Goal: Task Accomplishment & Management: Use online tool/utility

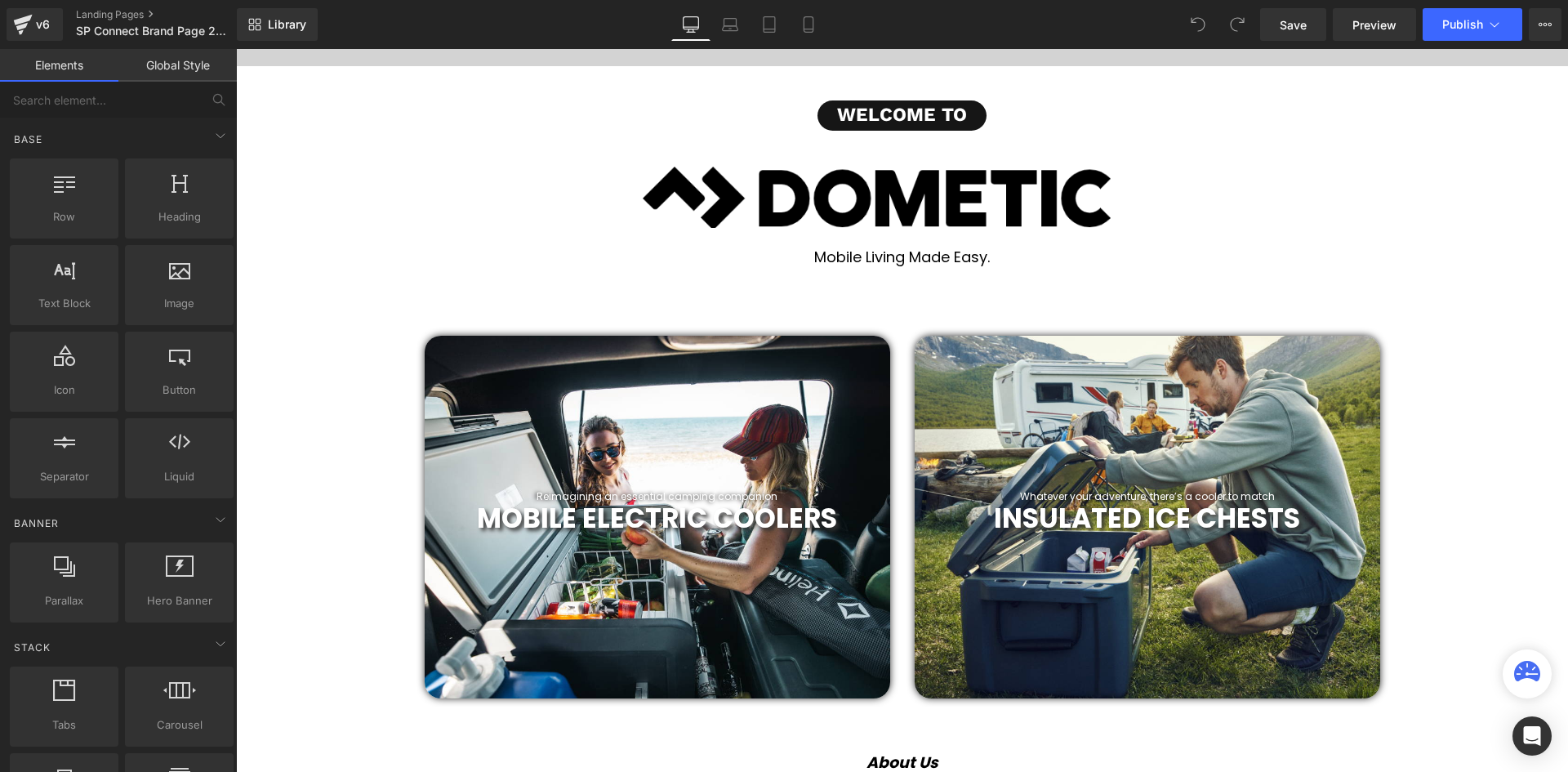
scroll to position [327, 0]
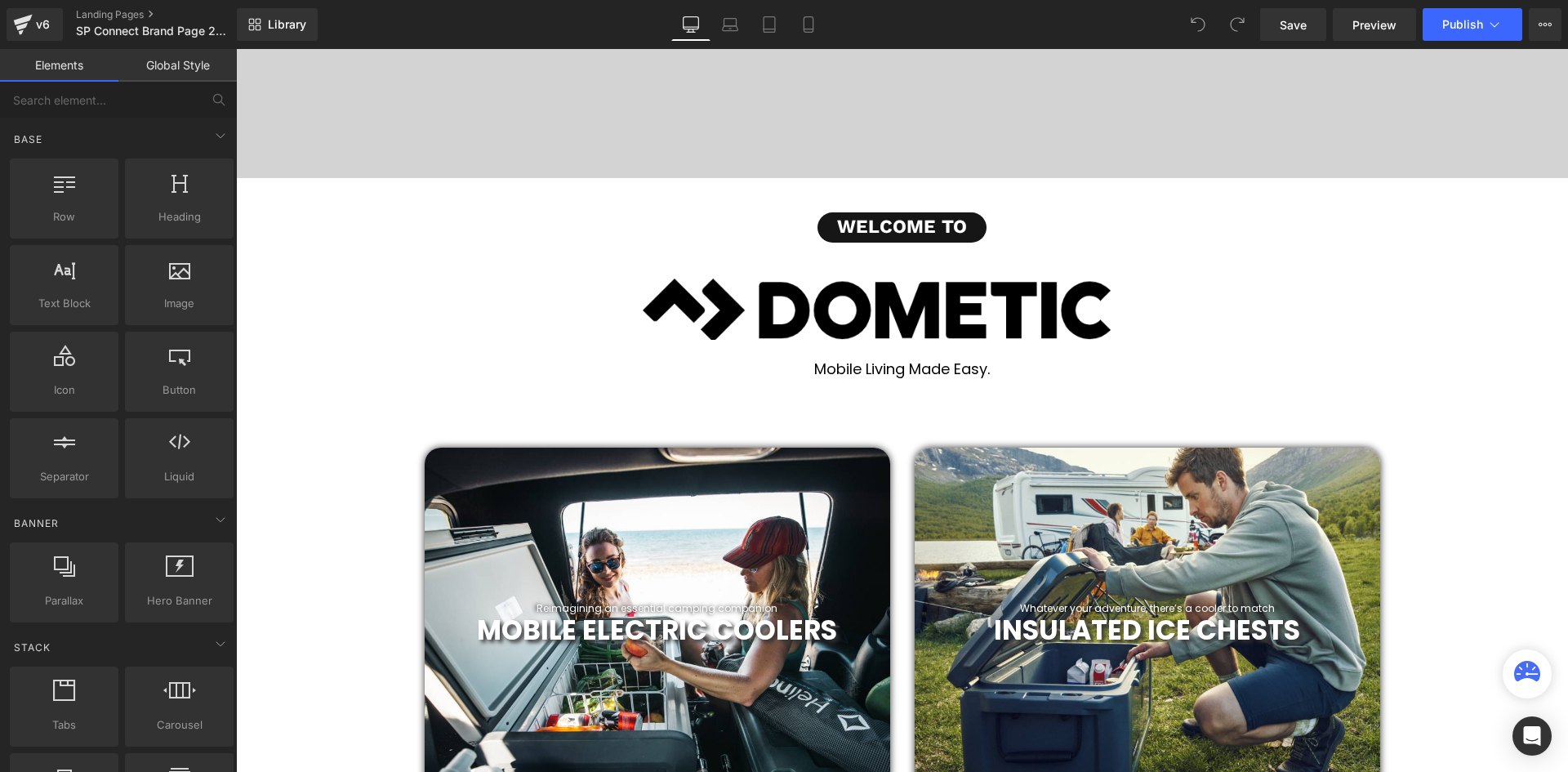
click at [931, 274] on div "Image Row" at bounding box center [902, 301] width 980 height 118
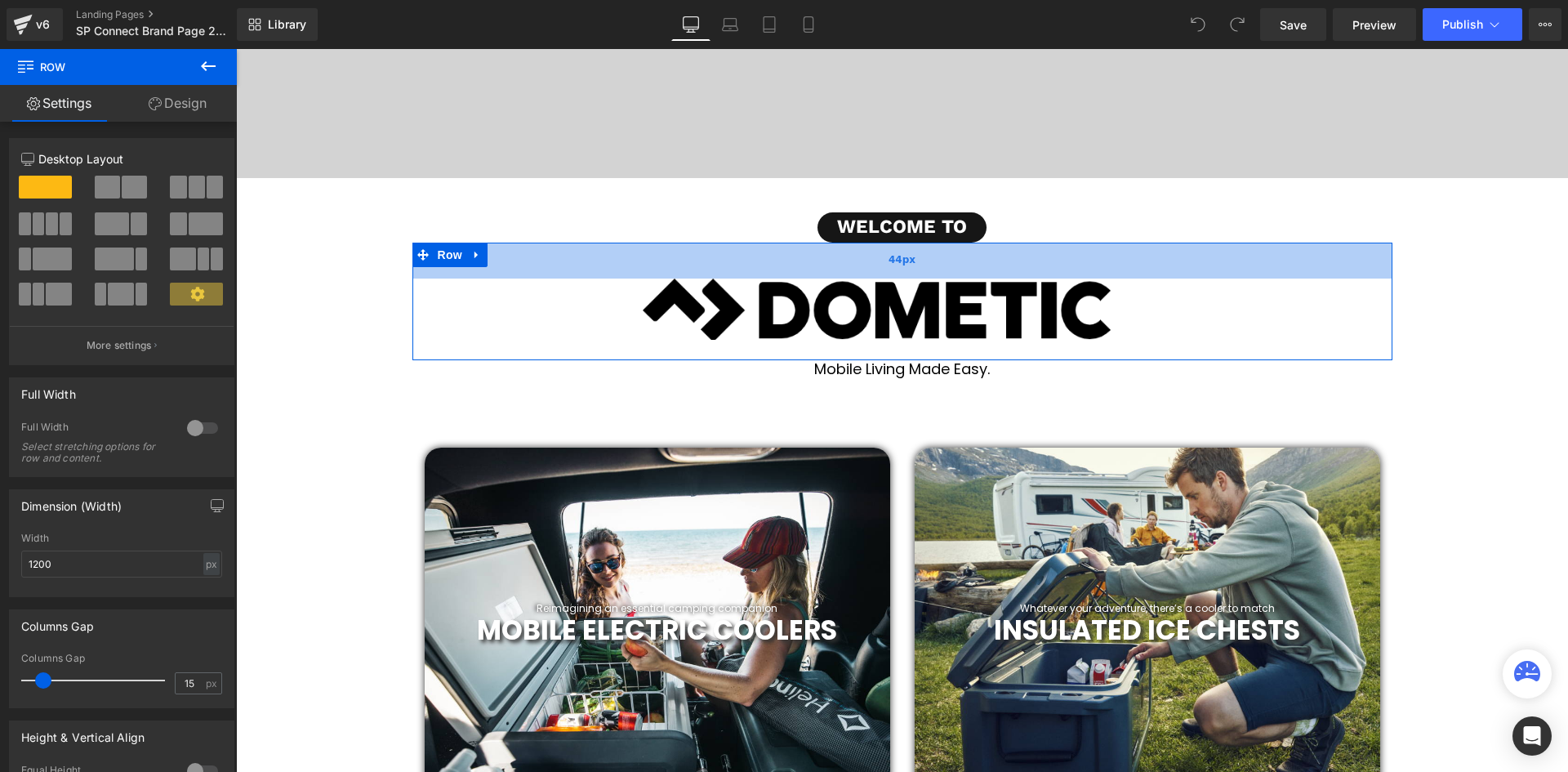
click at [989, 266] on div "44px" at bounding box center [902, 260] width 980 height 36
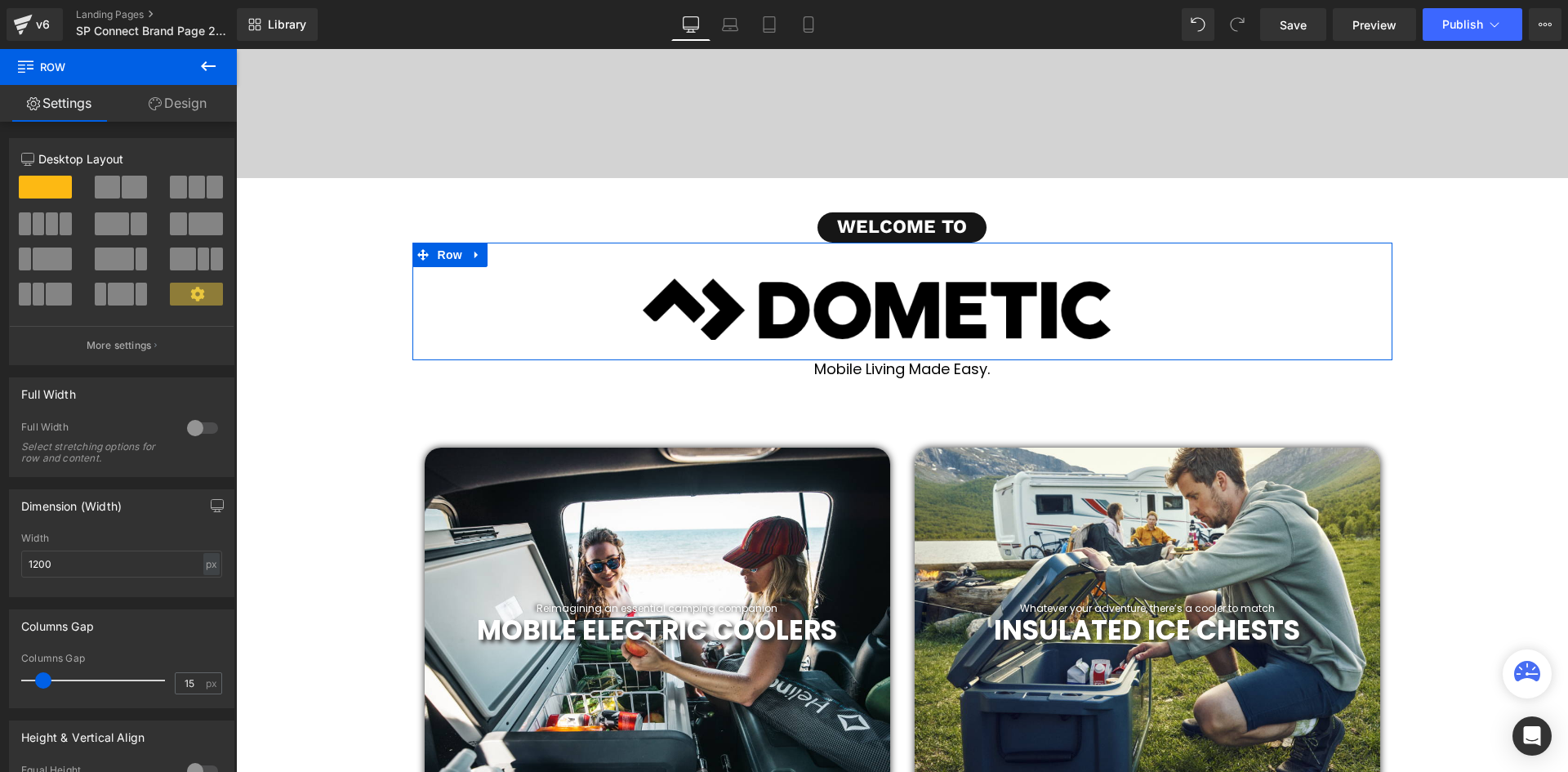
click at [926, 320] on img at bounding box center [901, 309] width 955 height 61
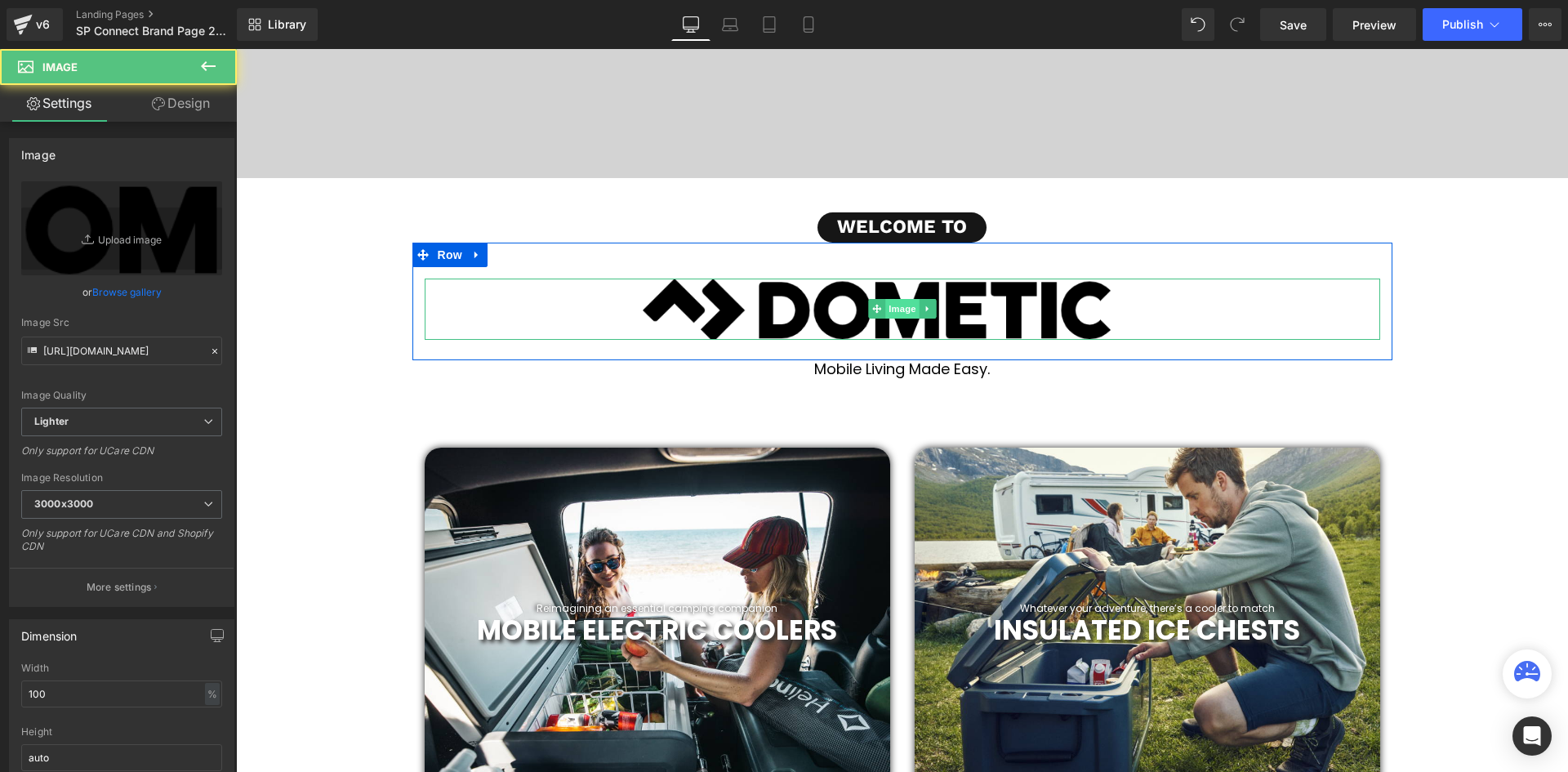
click at [903, 307] on span "Image" at bounding box center [902, 308] width 35 height 19
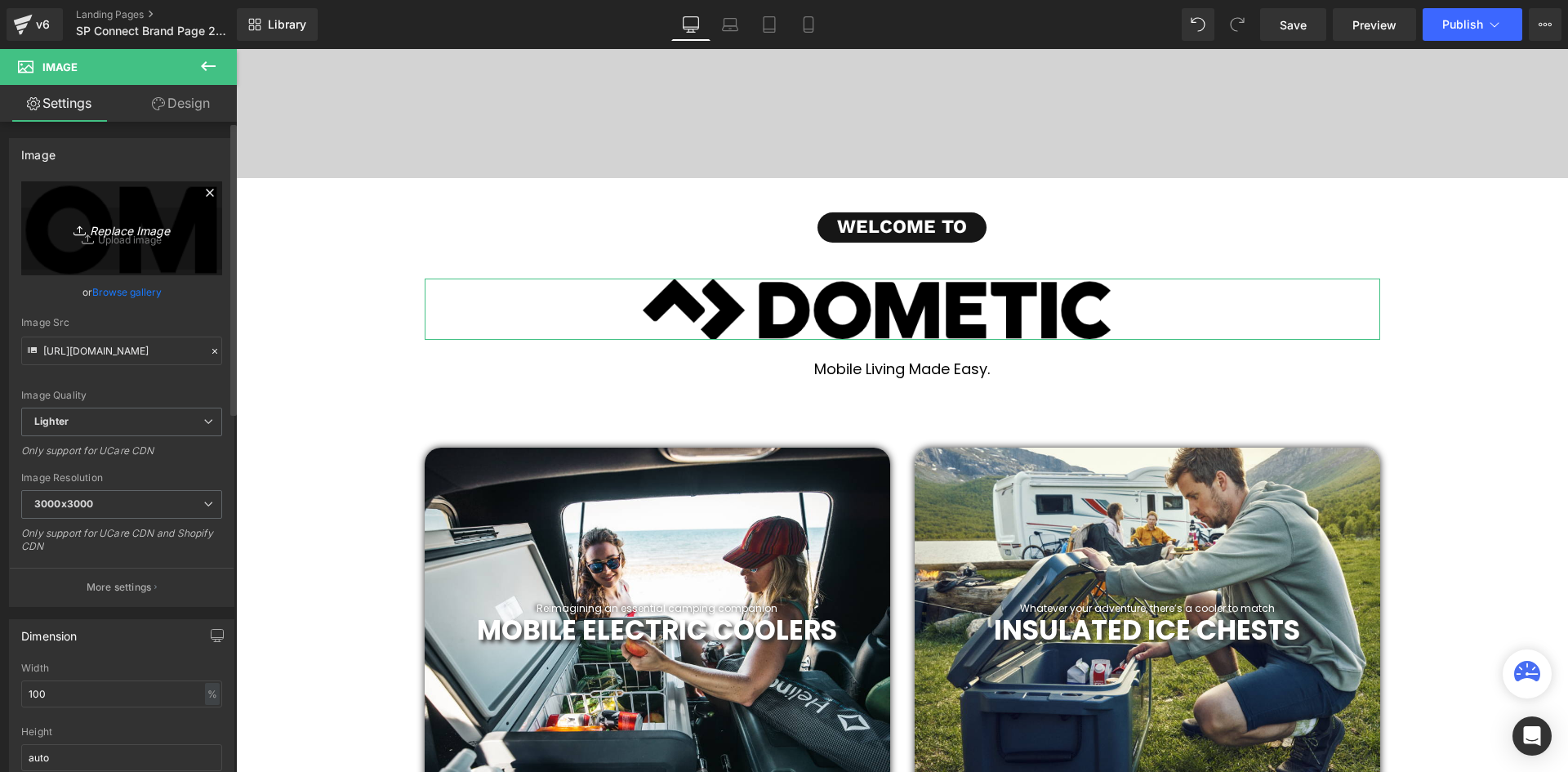
click at [134, 233] on icon "Replace Image" at bounding box center [121, 228] width 130 height 20
type input "C:\fakepath\sp-gadgets_myshopify_com_logo_1200x630.webp"
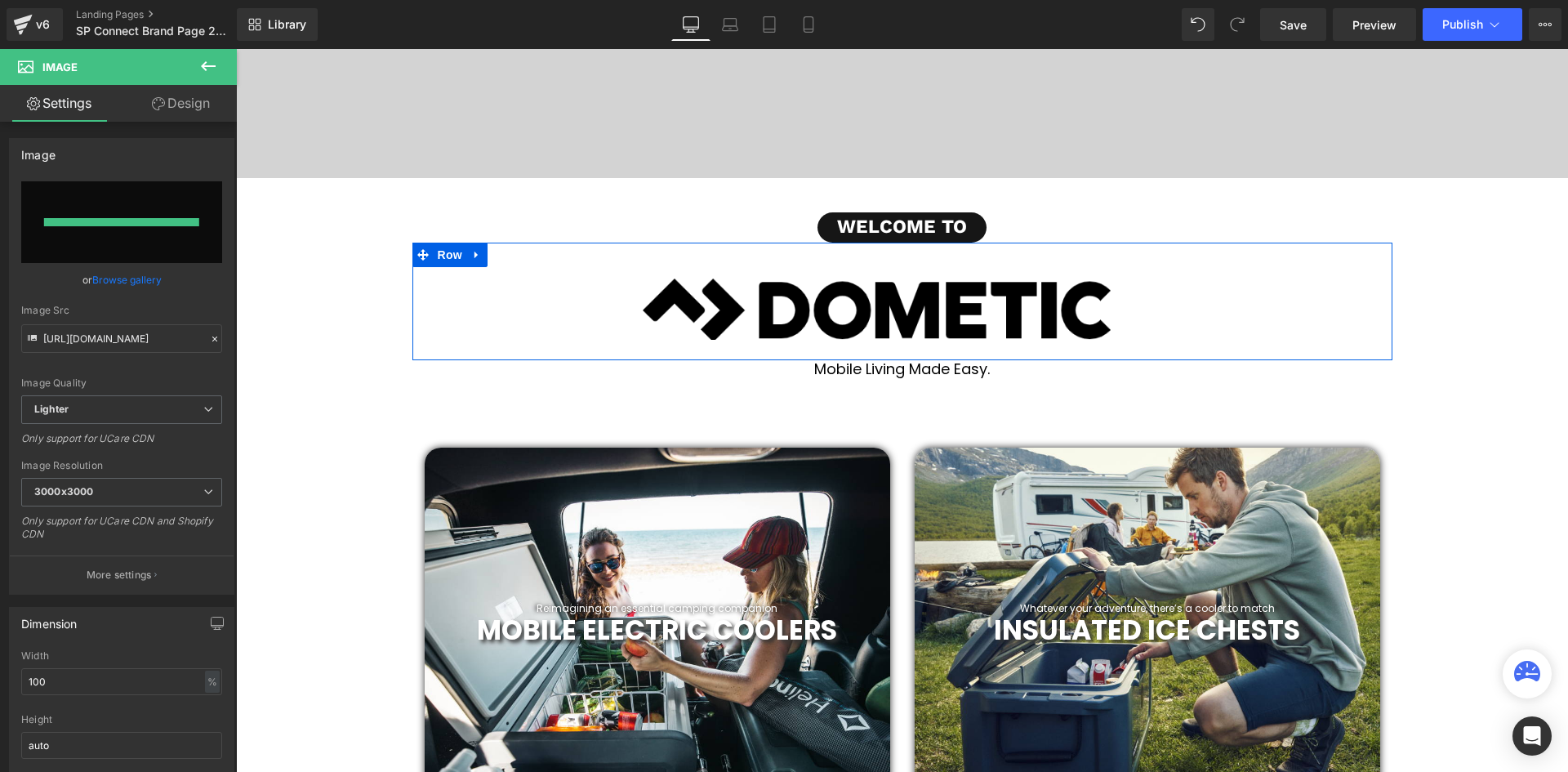
type input "[URL][DOMAIN_NAME]"
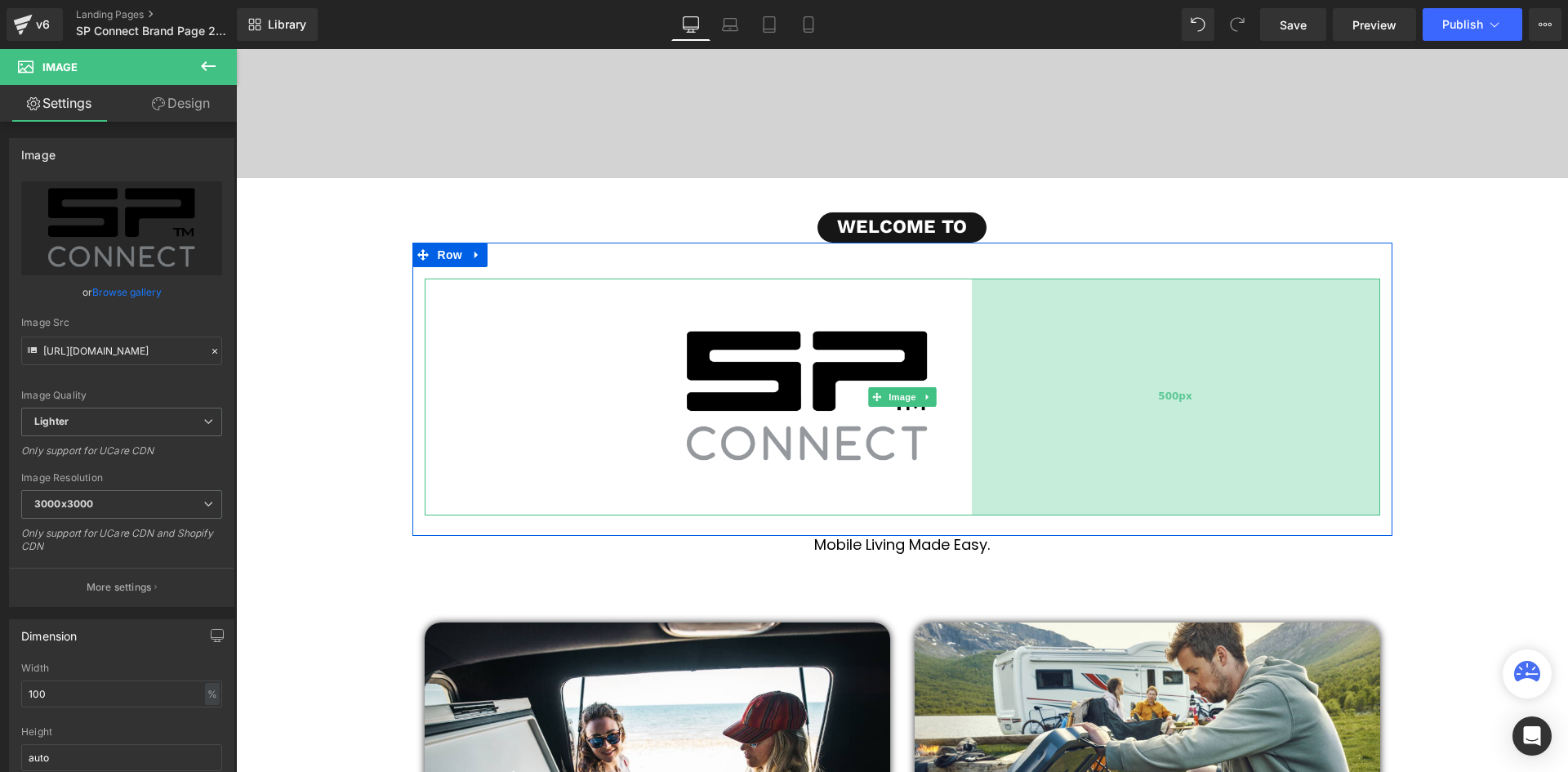
scroll to position [8, 8]
drag, startPoint x: 1374, startPoint y: 415, endPoint x: 1235, endPoint y: 402, distance: 139.6
click at [1235, 402] on div "500px" at bounding box center [1175, 397] width 408 height 237
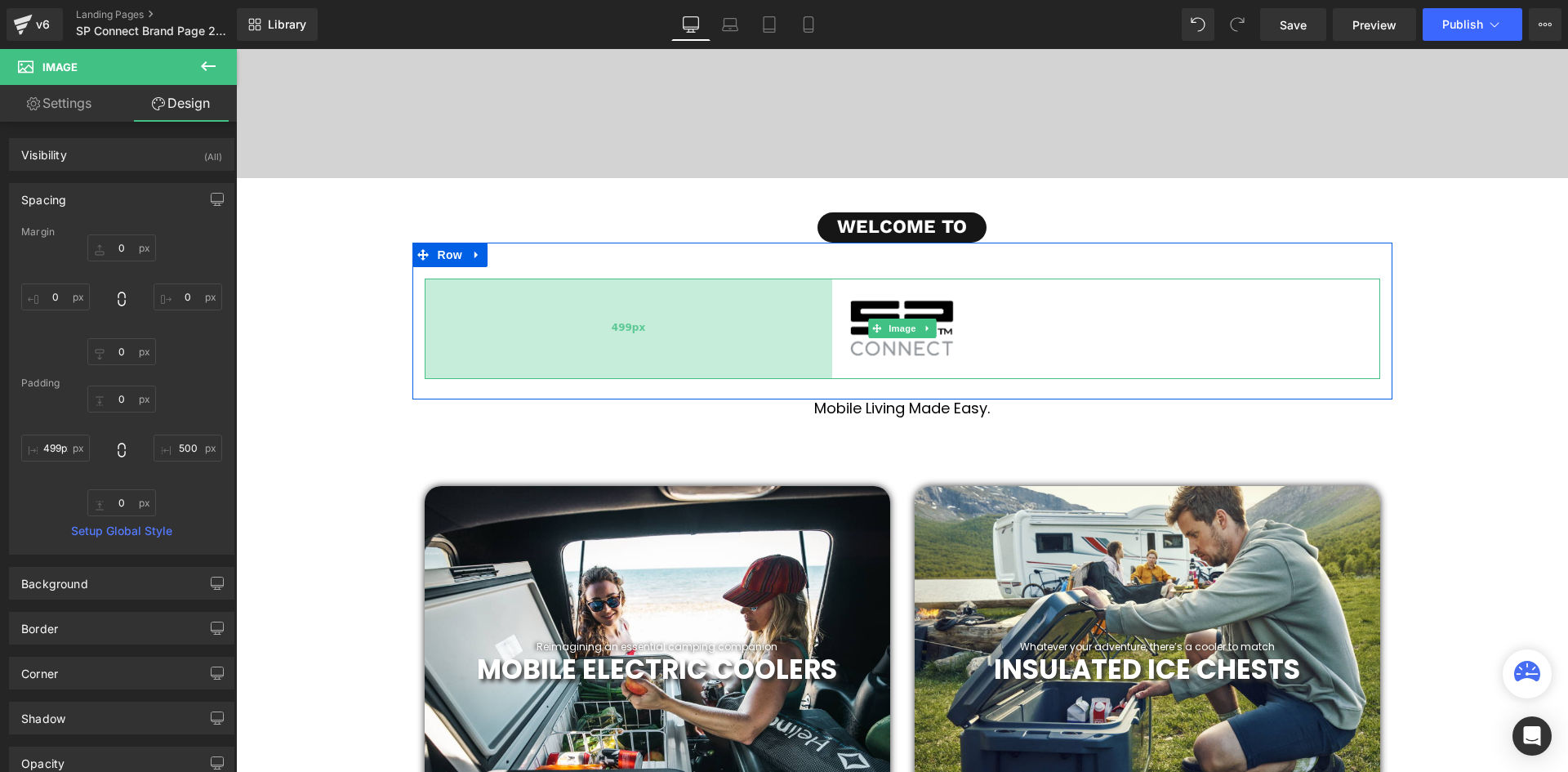
type input "500px"
drag, startPoint x: 423, startPoint y: 367, endPoint x: 613, endPoint y: 359, distance: 190.2
click at [613, 359] on div "500px" at bounding box center [628, 328] width 408 height 99
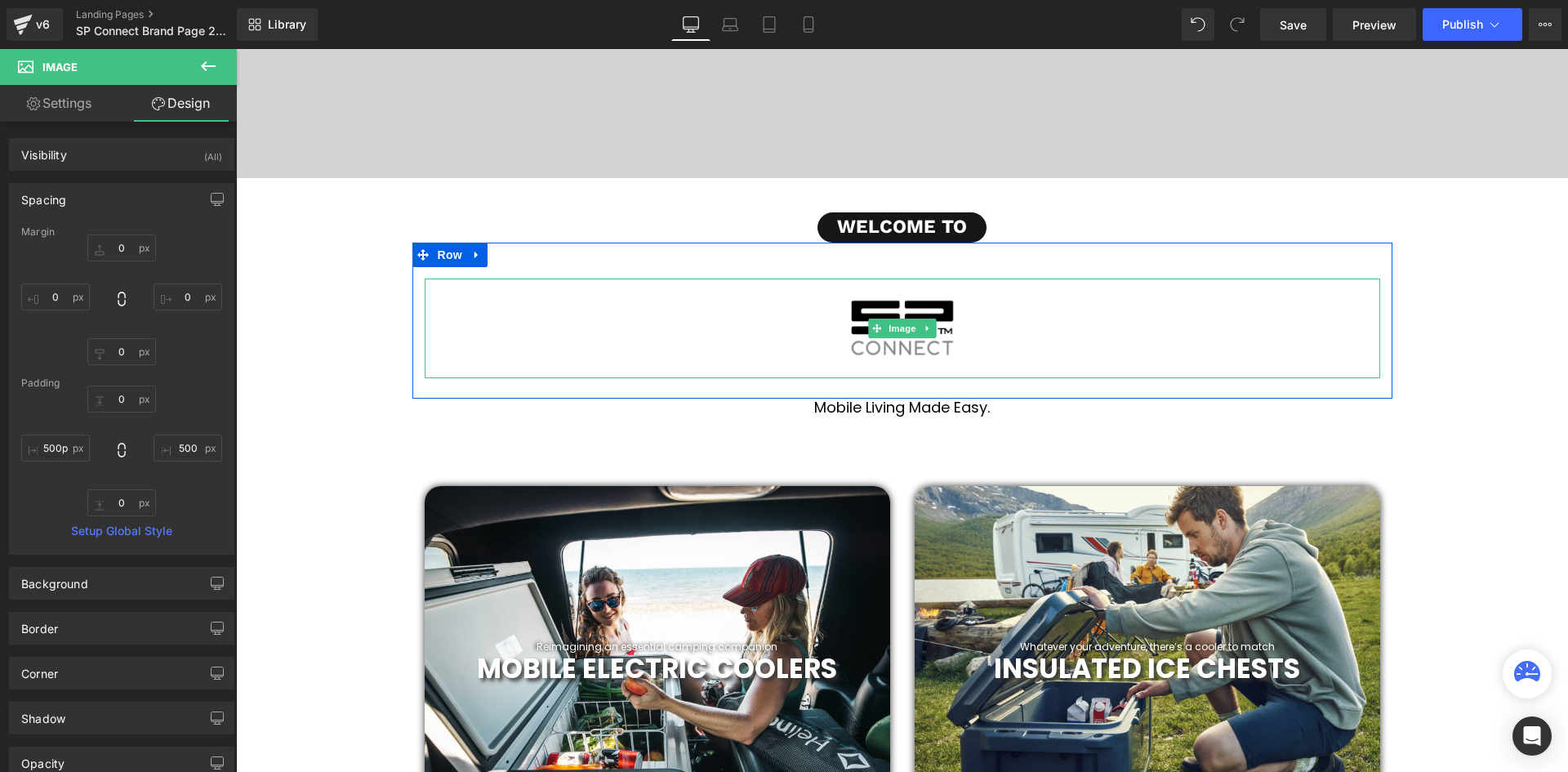
click at [868, 321] on span at bounding box center [876, 327] width 17 height 19
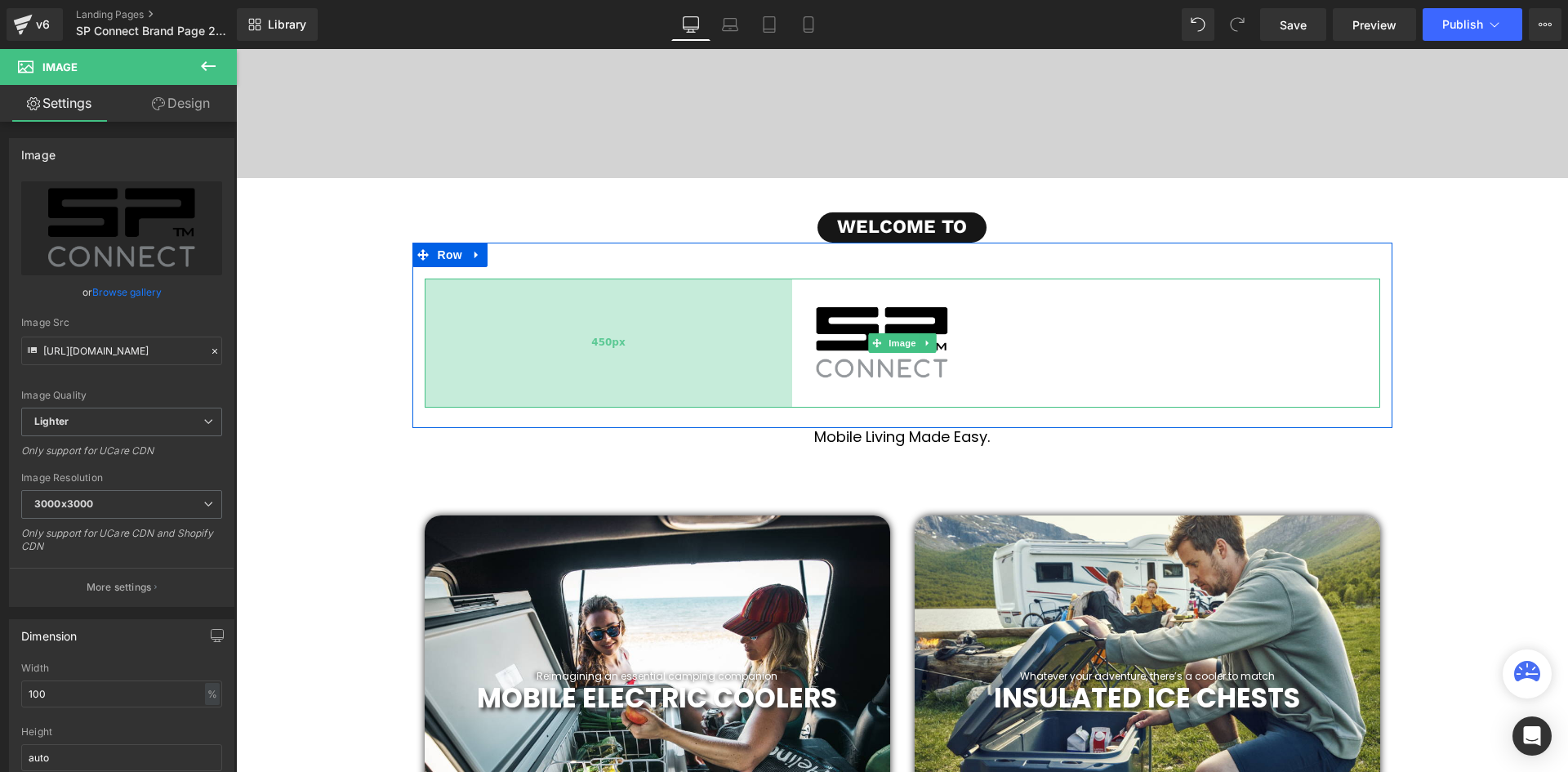
scroll to position [0, 0]
drag, startPoint x: 784, startPoint y: 333, endPoint x: 744, endPoint y: 344, distance: 41.5
click at [744, 344] on div "450px" at bounding box center [608, 343] width 368 height 129
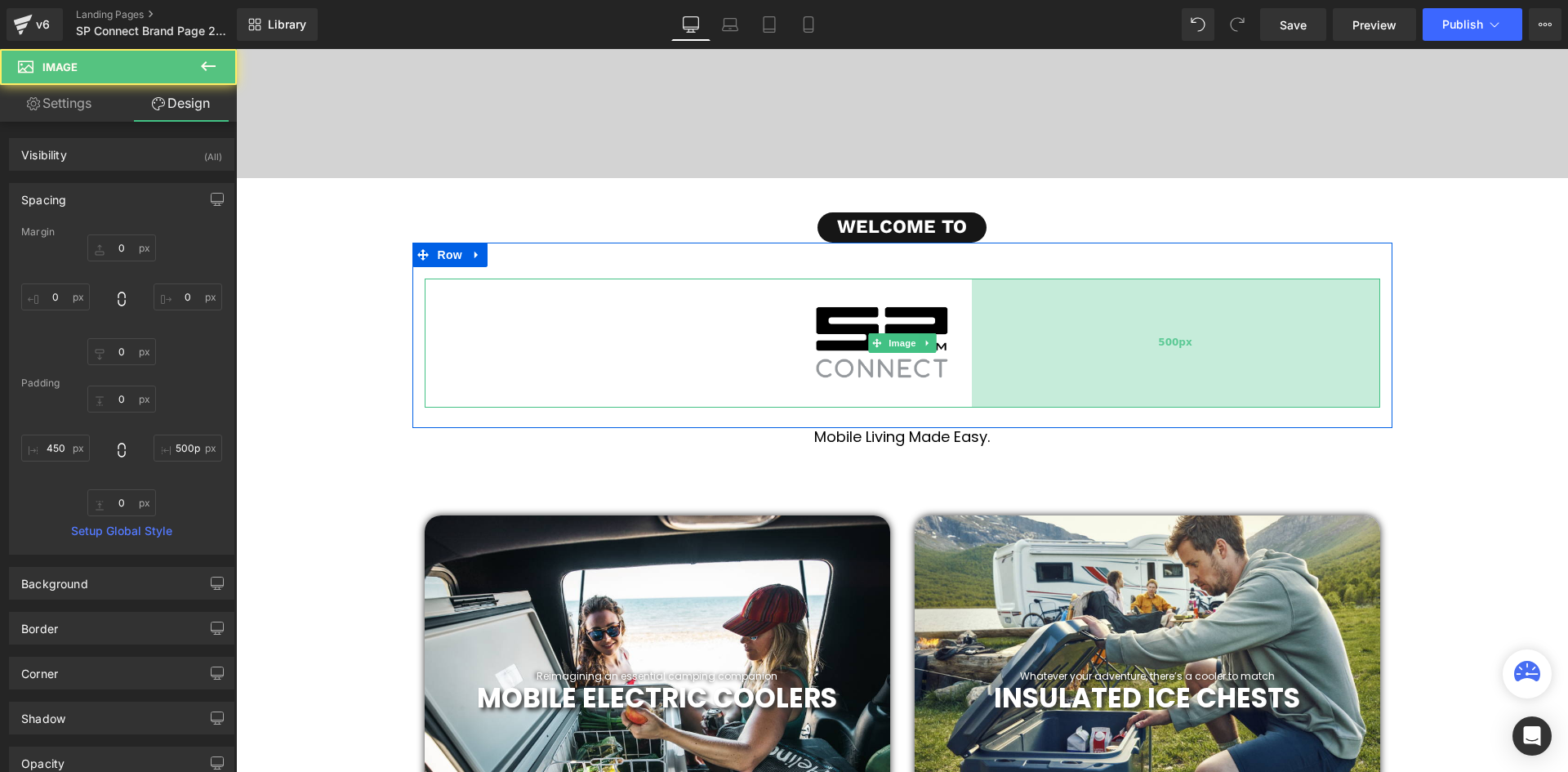
click at [1122, 347] on div "500px" at bounding box center [1175, 343] width 408 height 129
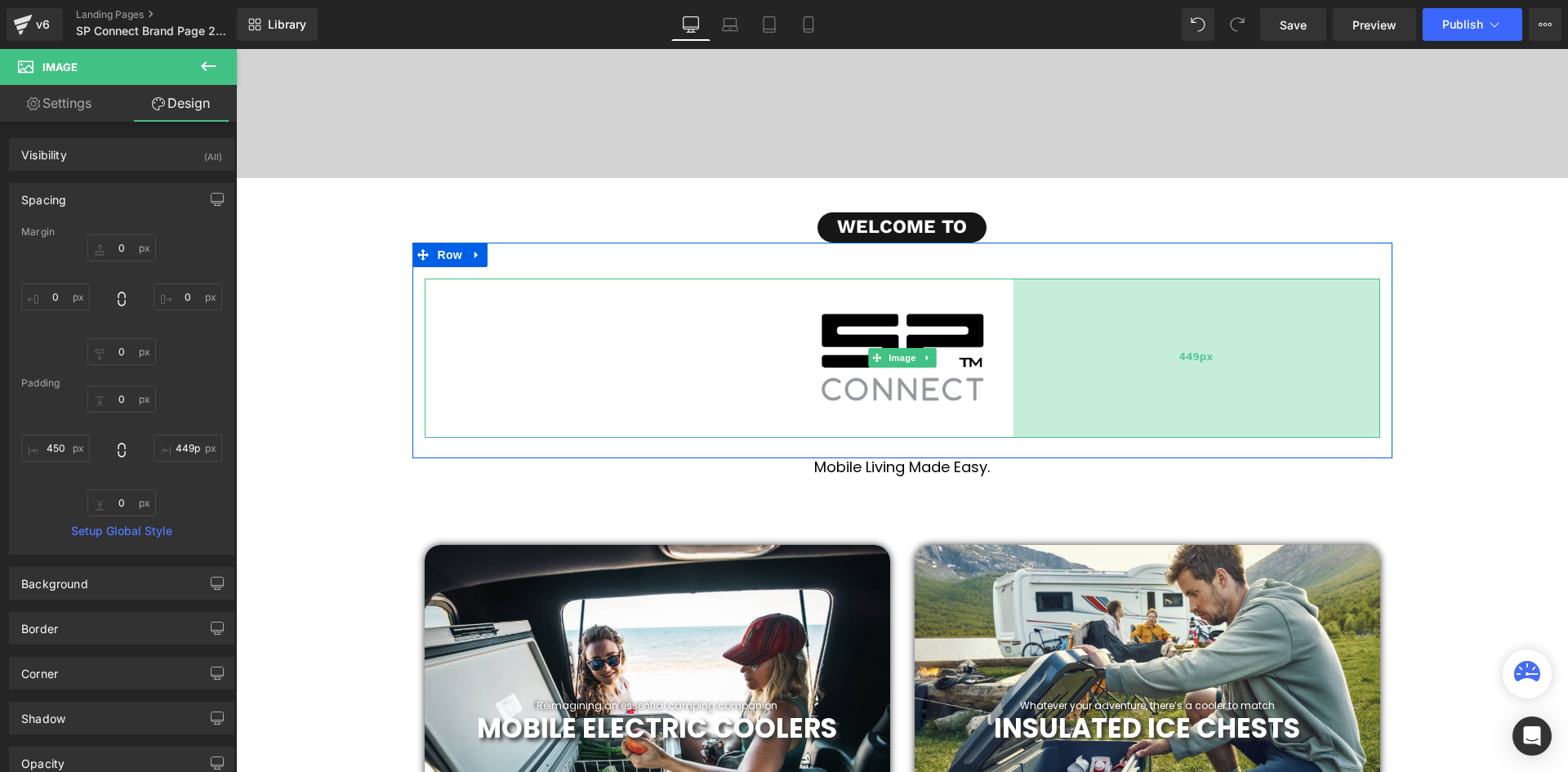
type input "450px"
drag, startPoint x: 1071, startPoint y: 353, endPoint x: 1112, endPoint y: 356, distance: 41.1
click at [1112, 356] on div "450px" at bounding box center [1196, 358] width 368 height 158
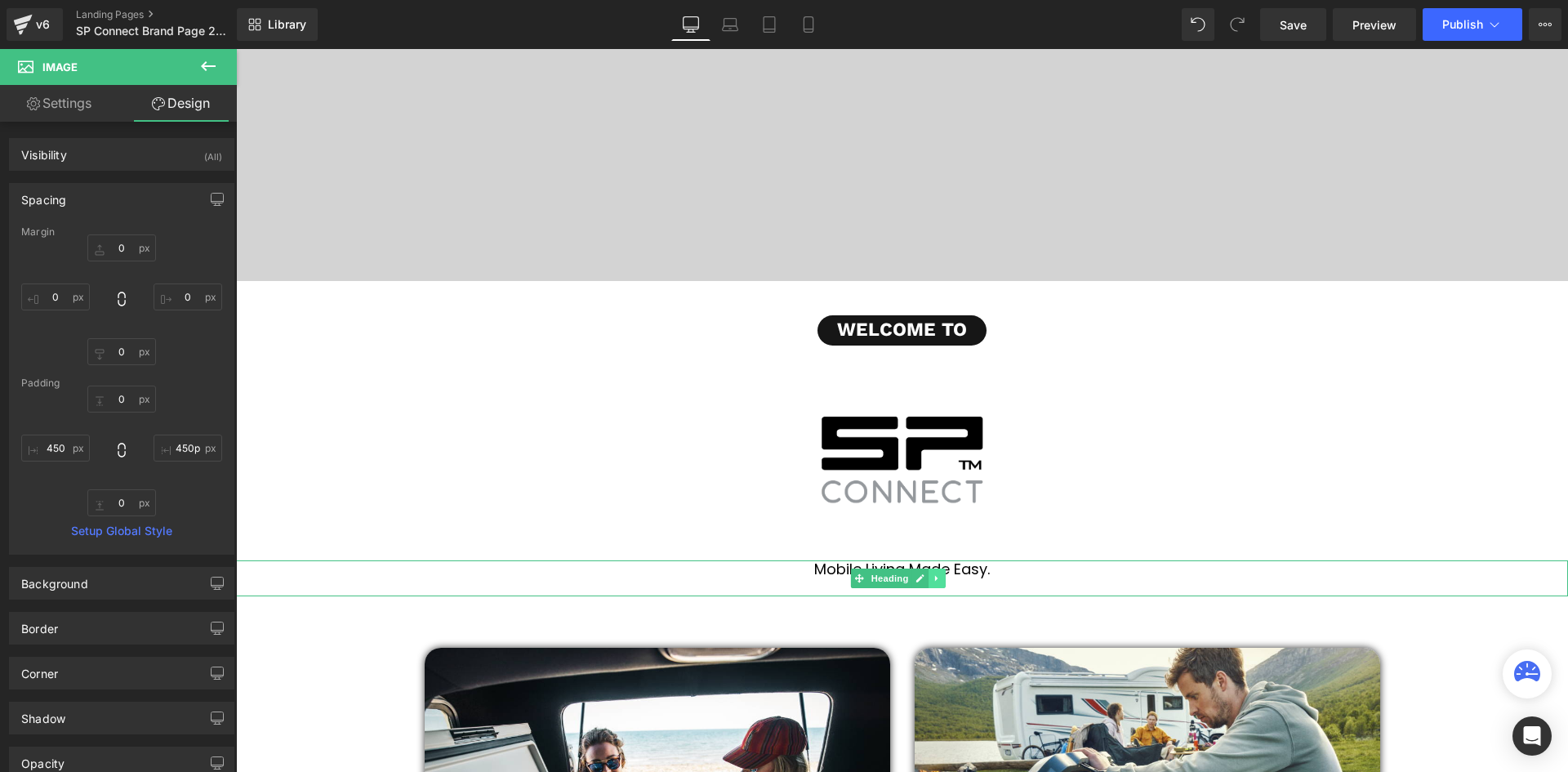
click at [938, 572] on link at bounding box center [937, 578] width 17 height 19
click at [1005, 567] on h1 "Mobile Living Made Easy." at bounding box center [901, 569] width 1331 height 18
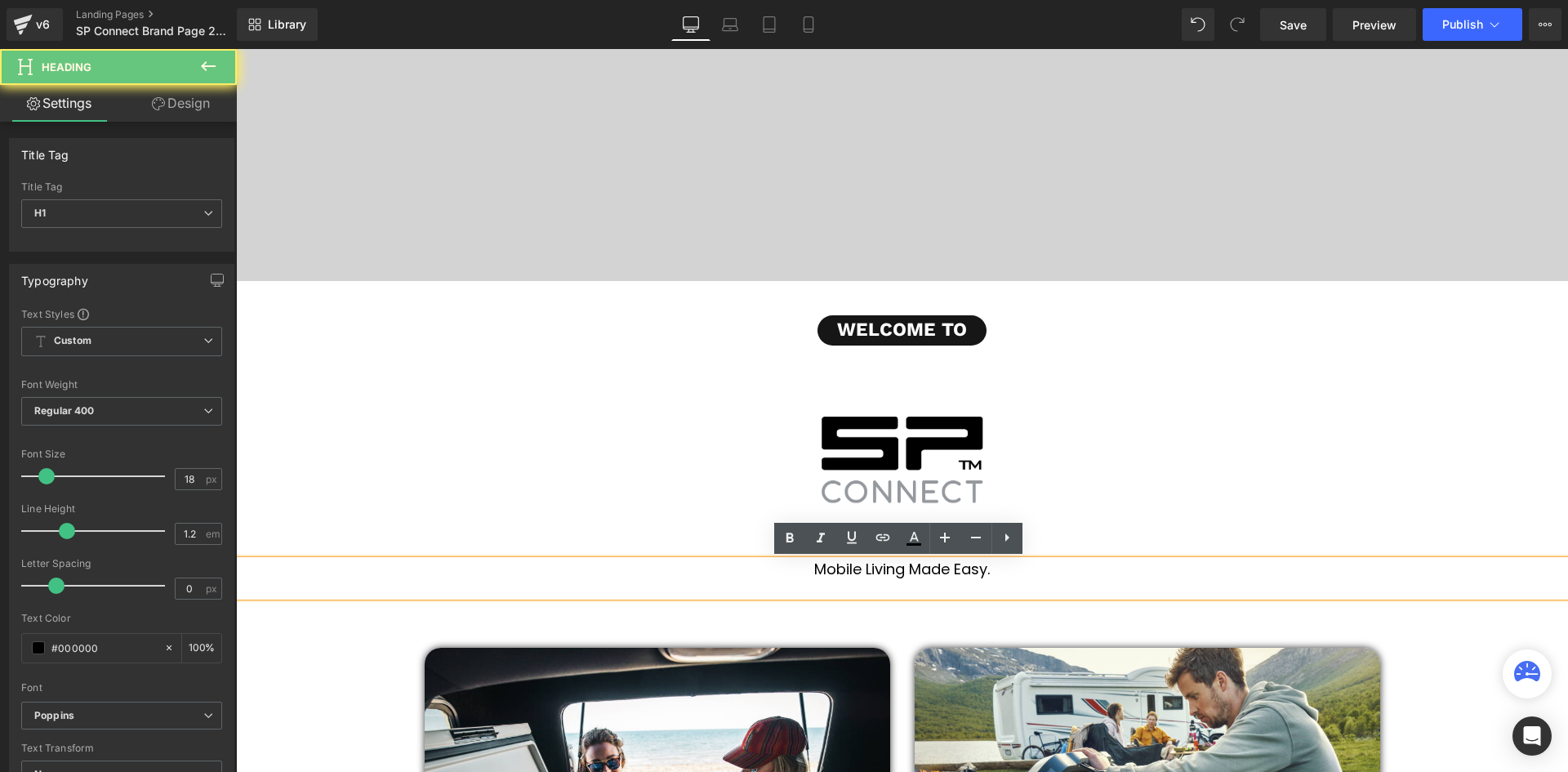
click at [982, 567] on h1 "Mobile Living Made Easy." at bounding box center [901, 569] width 1331 height 18
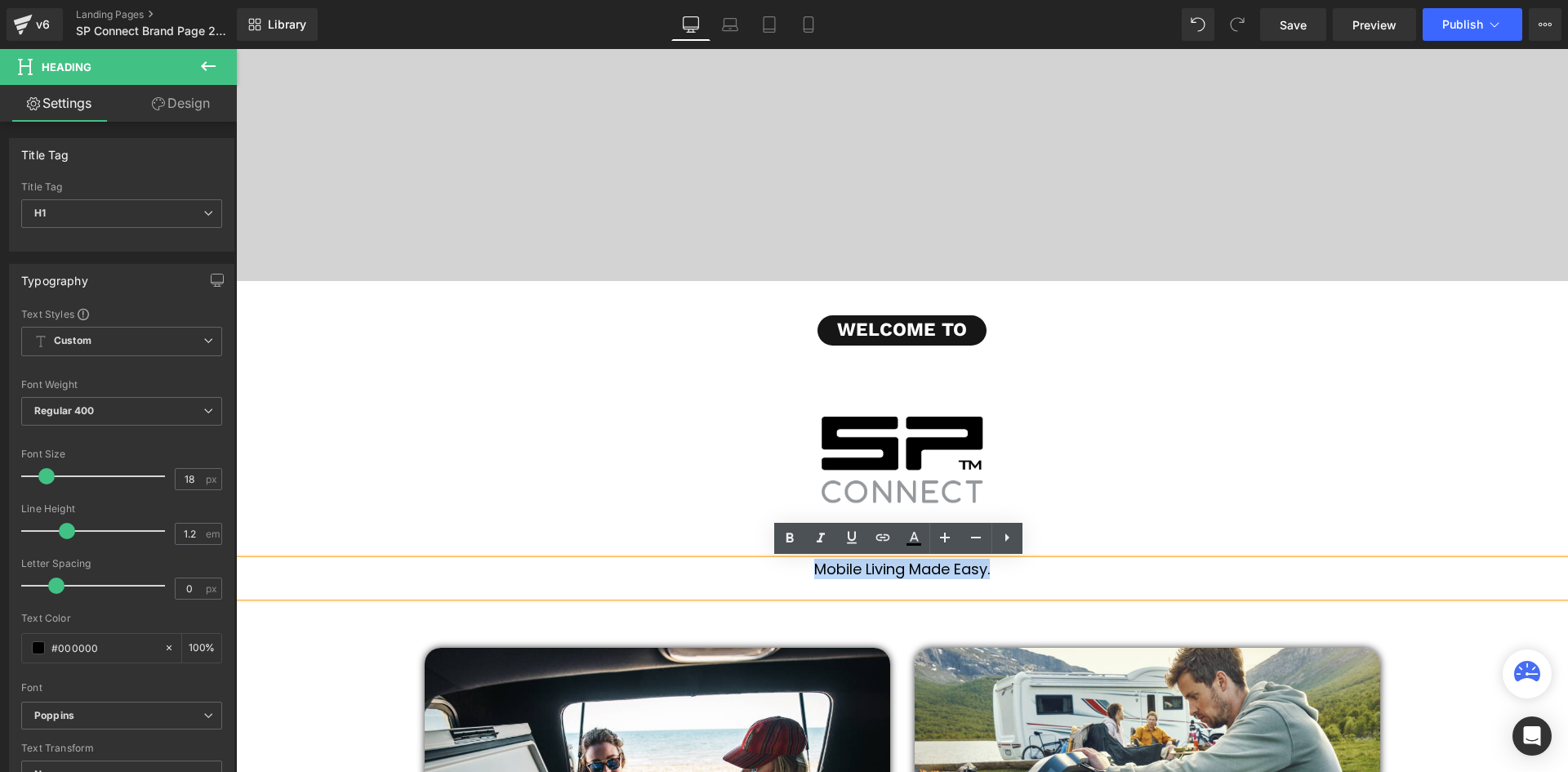
drag, startPoint x: 989, startPoint y: 567, endPoint x: 789, endPoint y: 567, distance: 200.0
click at [789, 567] on h1 "Mobile Living Made Easy." at bounding box center [901, 569] width 1331 height 18
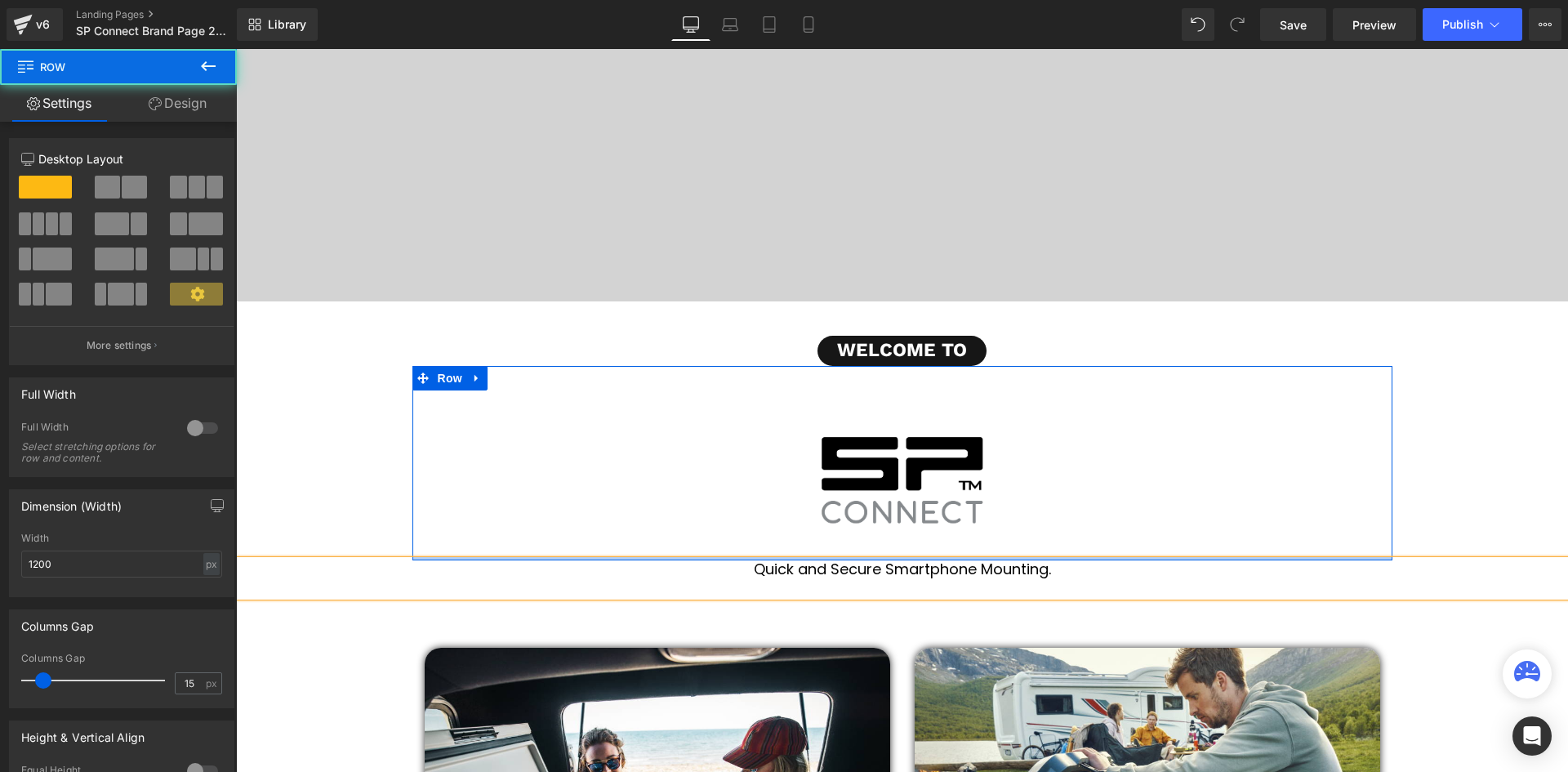
drag, startPoint x: 888, startPoint y: 551, endPoint x: 896, endPoint y: 511, distance: 40.8
click at [886, 501] on div "Image 450px 450px Row 44px" at bounding box center [902, 463] width 980 height 194
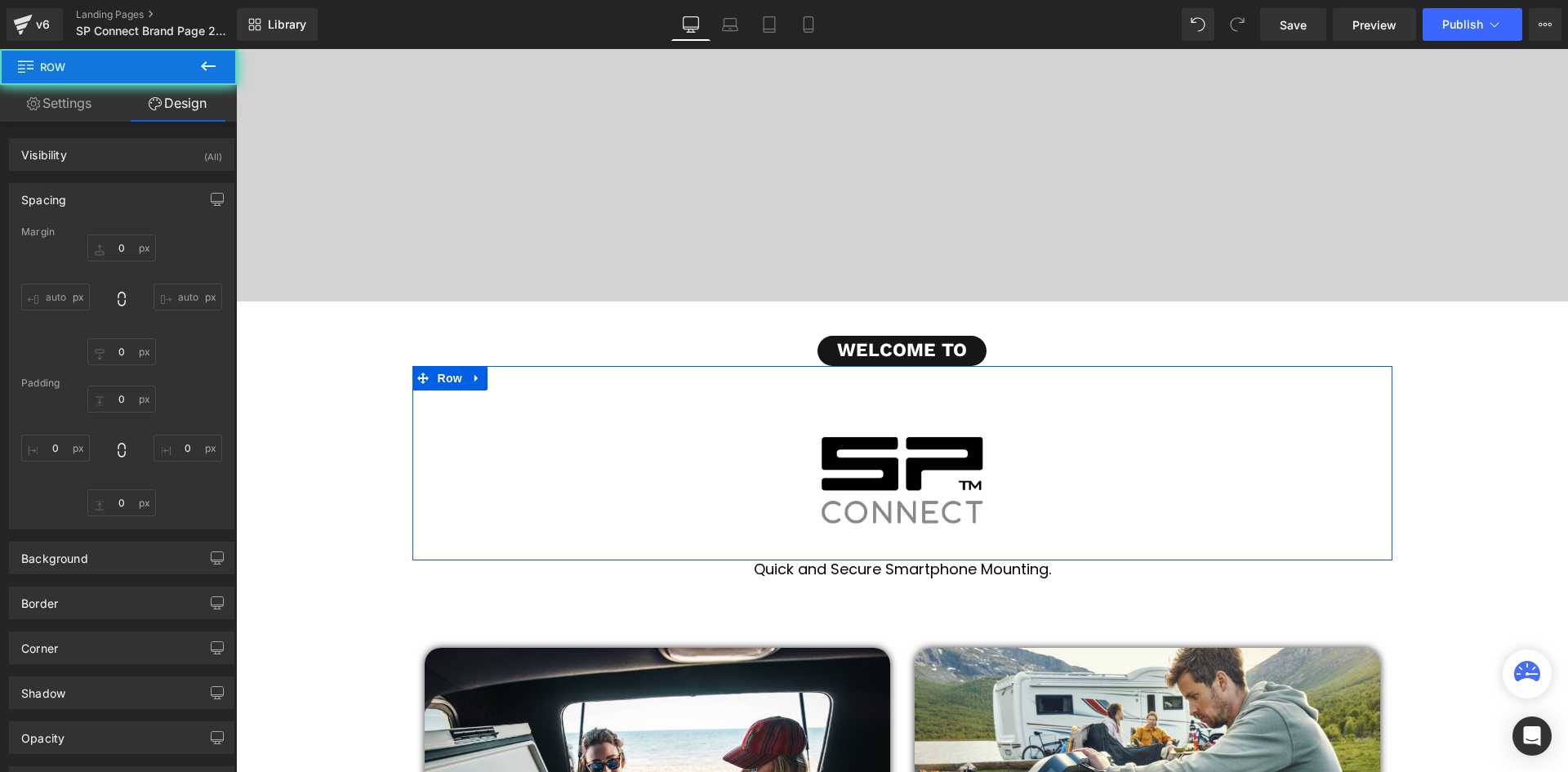
type input "0"
type input "44"
type input "0"
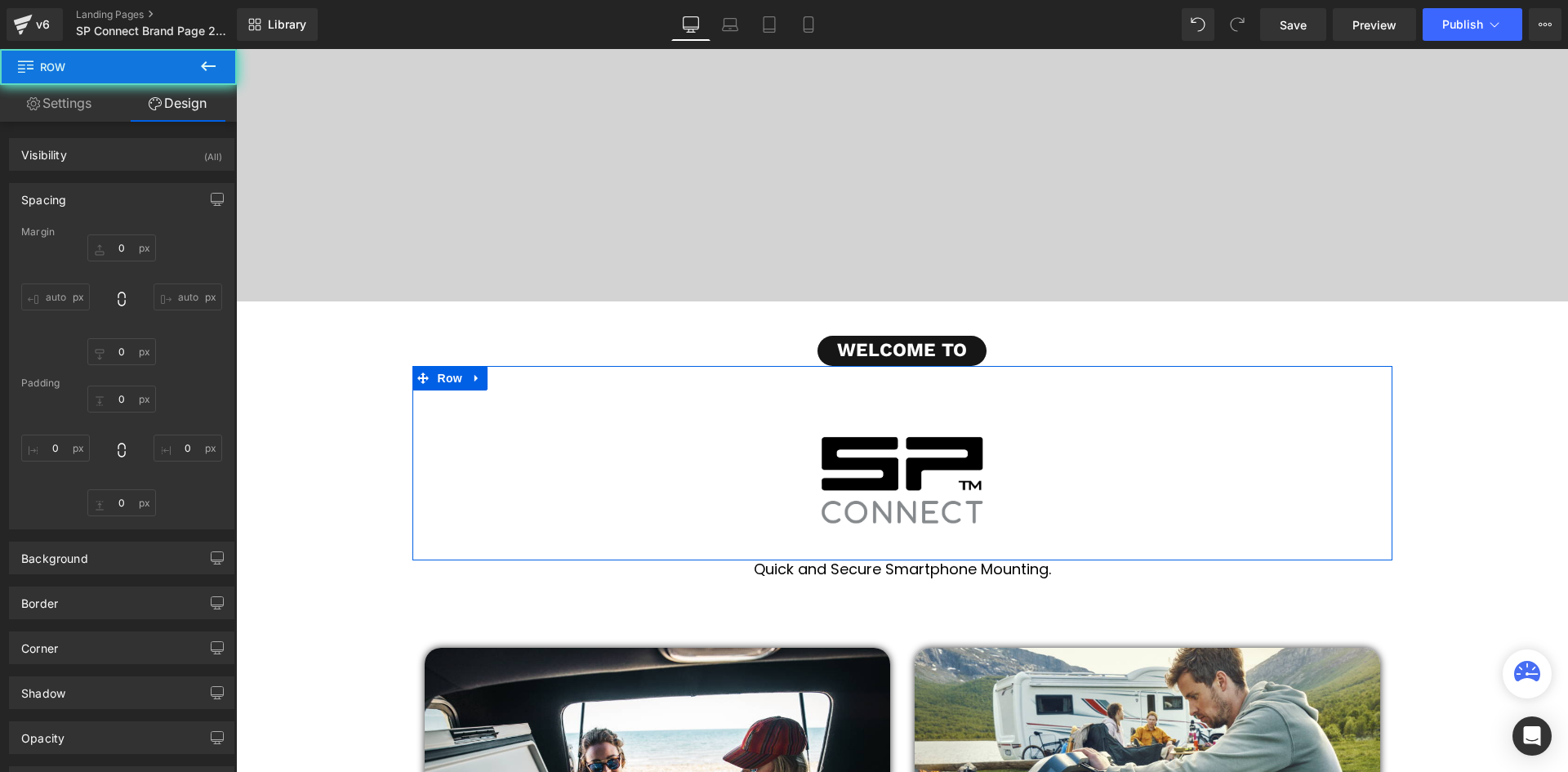
type input "0"
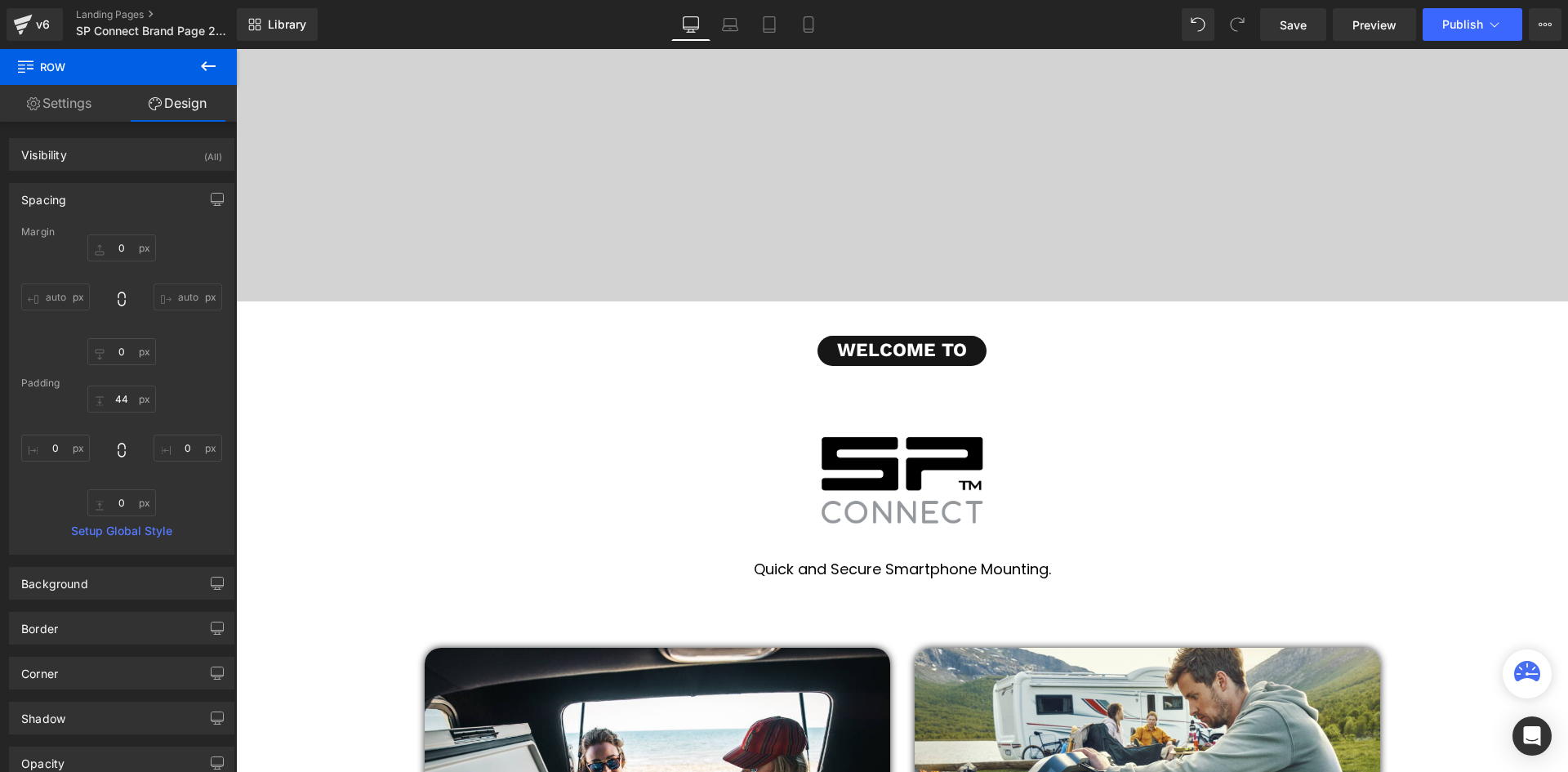
click at [1374, 564] on div "Quick and Secure Smartphone Mounting. Heading" at bounding box center [901, 578] width 1331 height 36
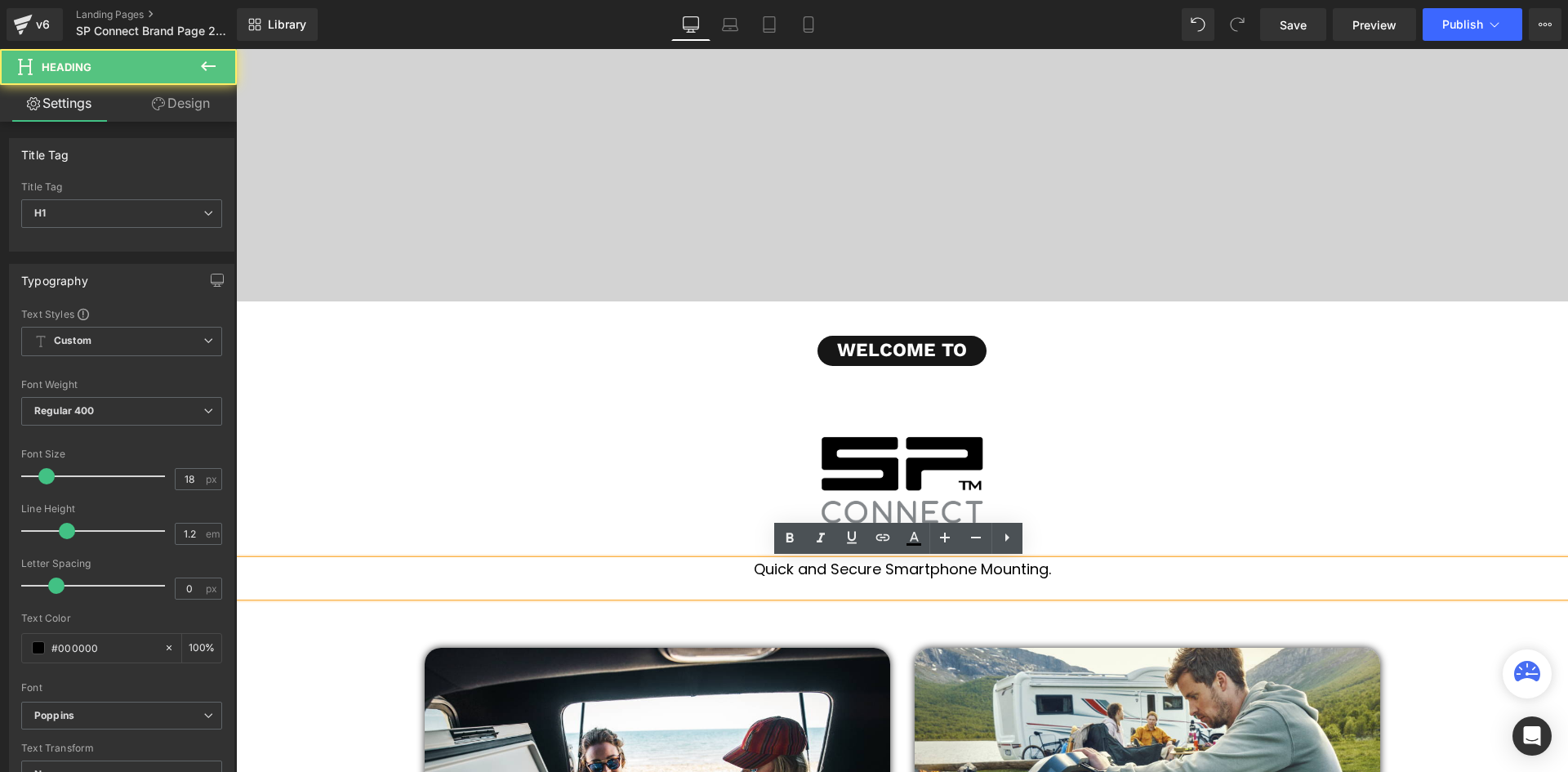
click at [894, 411] on img at bounding box center [901, 481] width 955 height 158
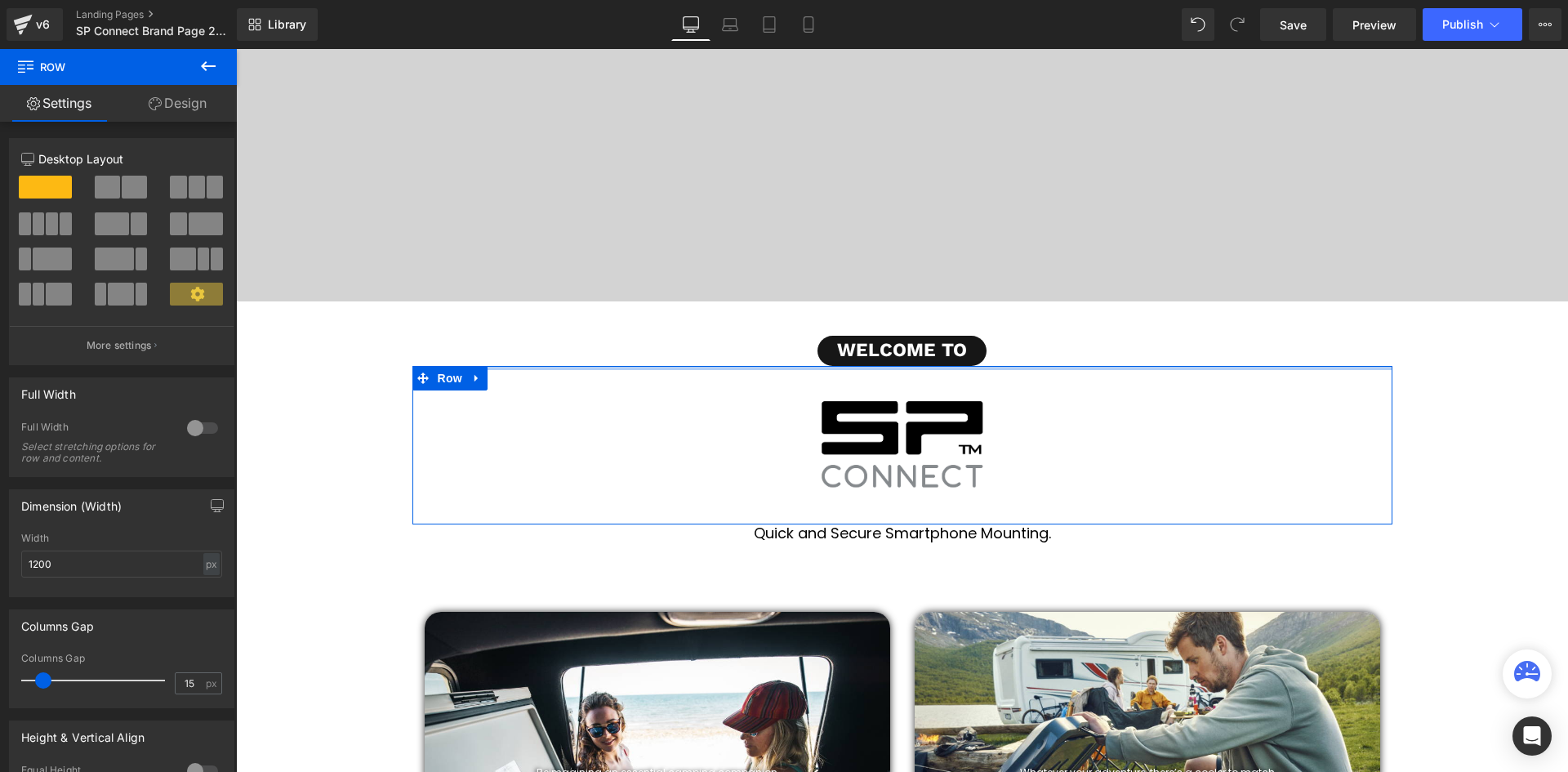
drag, startPoint x: 901, startPoint y: 397, endPoint x: 1013, endPoint y: 487, distance: 143.7
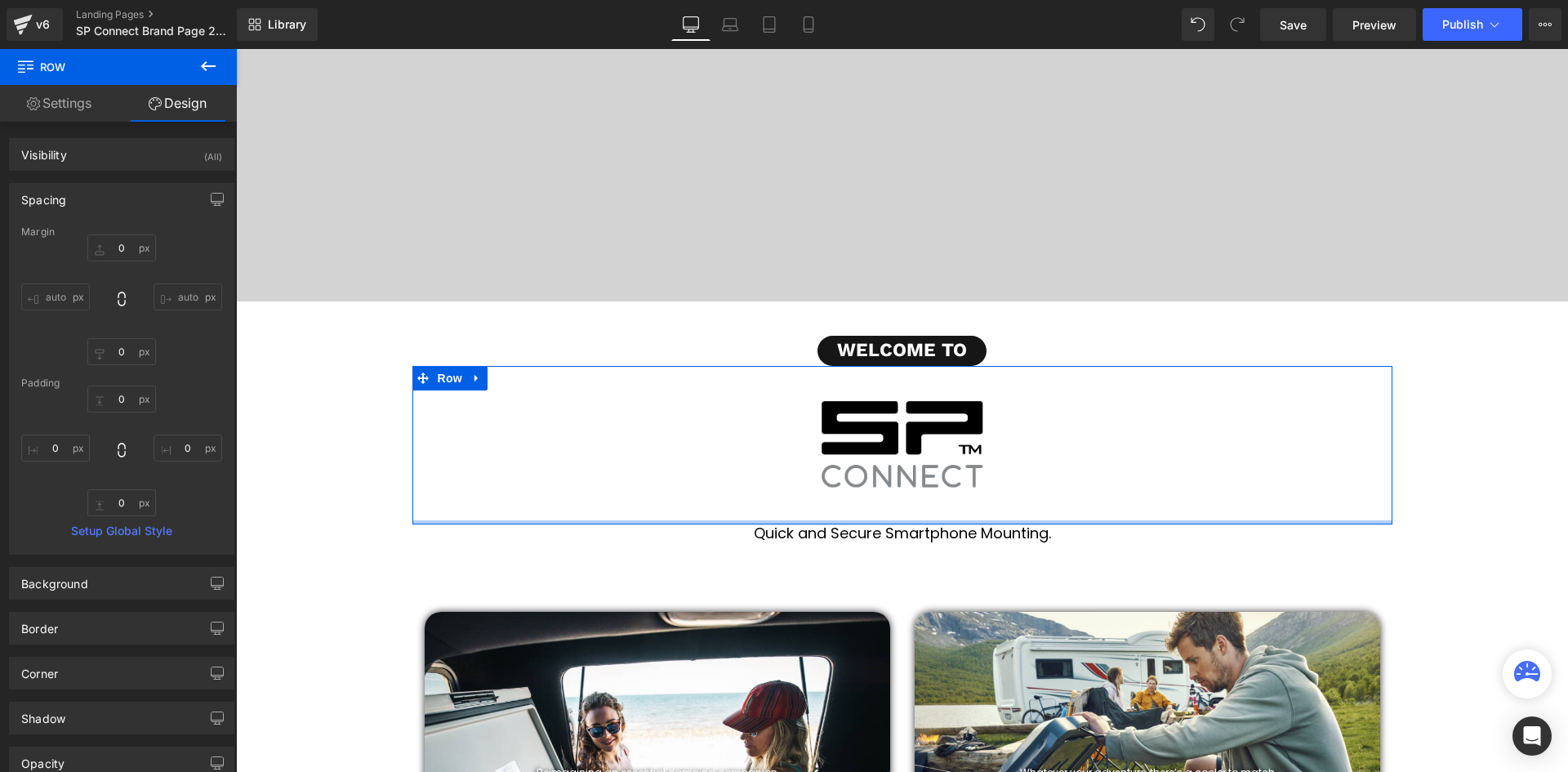
type input "0px"
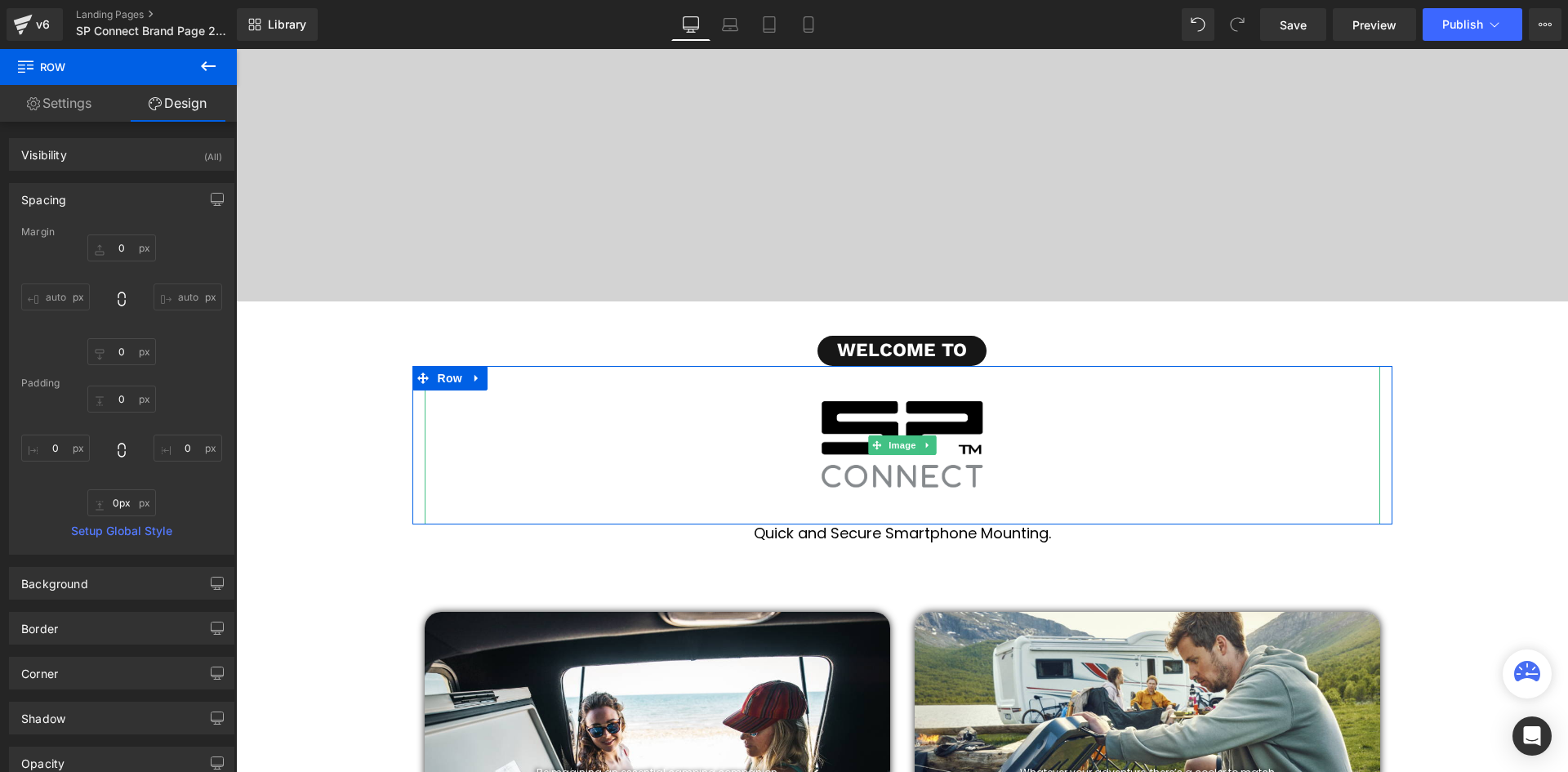
drag, startPoint x: 959, startPoint y: 521, endPoint x: 966, endPoint y: 461, distance: 60.4
click at [966, 461] on div "Image 450px 450px Row" at bounding box center [902, 445] width 980 height 158
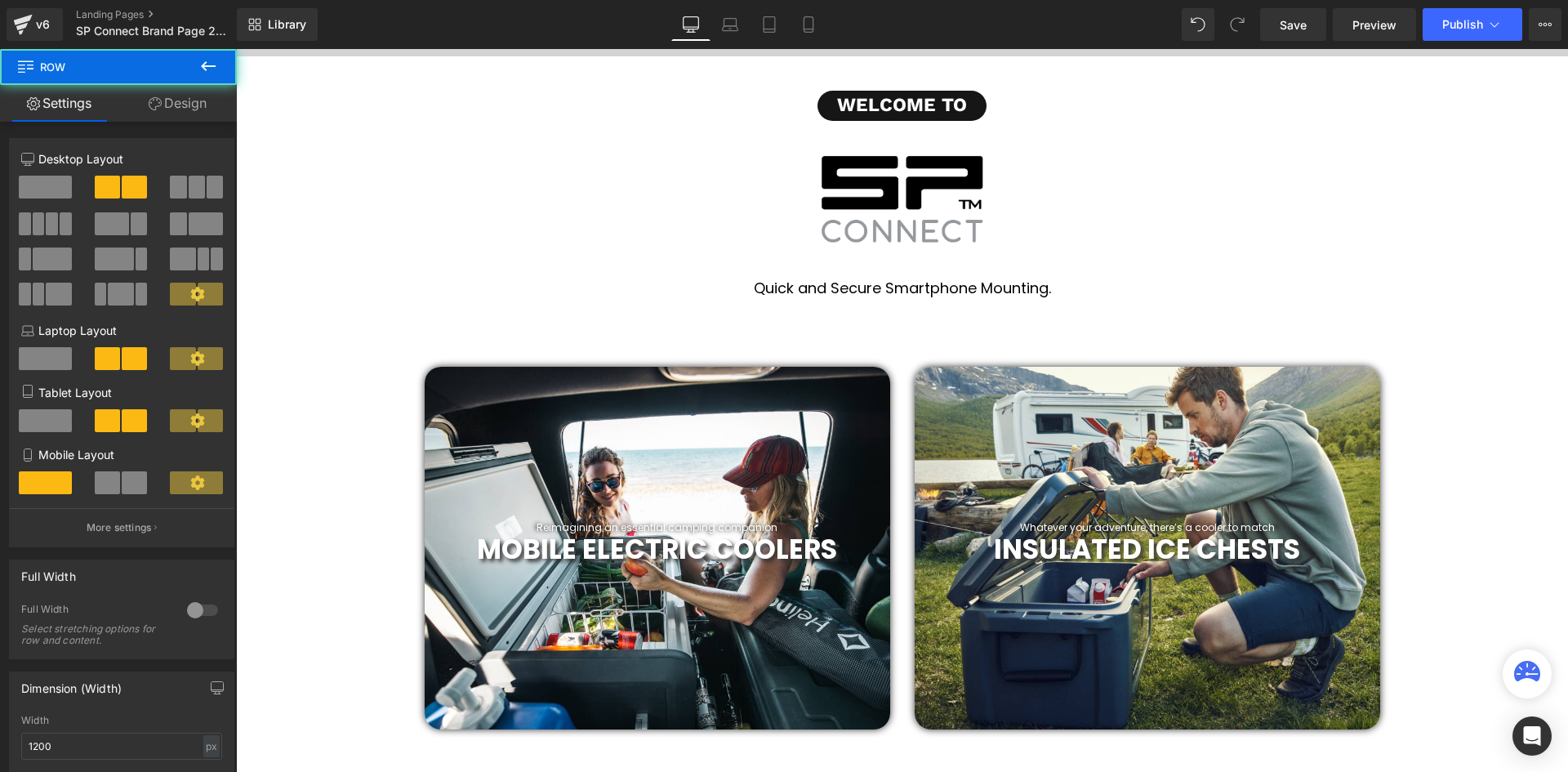
click at [845, 355] on div "Reimagining an essential camping companion Heading MOBILE ELECTRIC COOLERS Head…" at bounding box center [902, 526] width 980 height 423
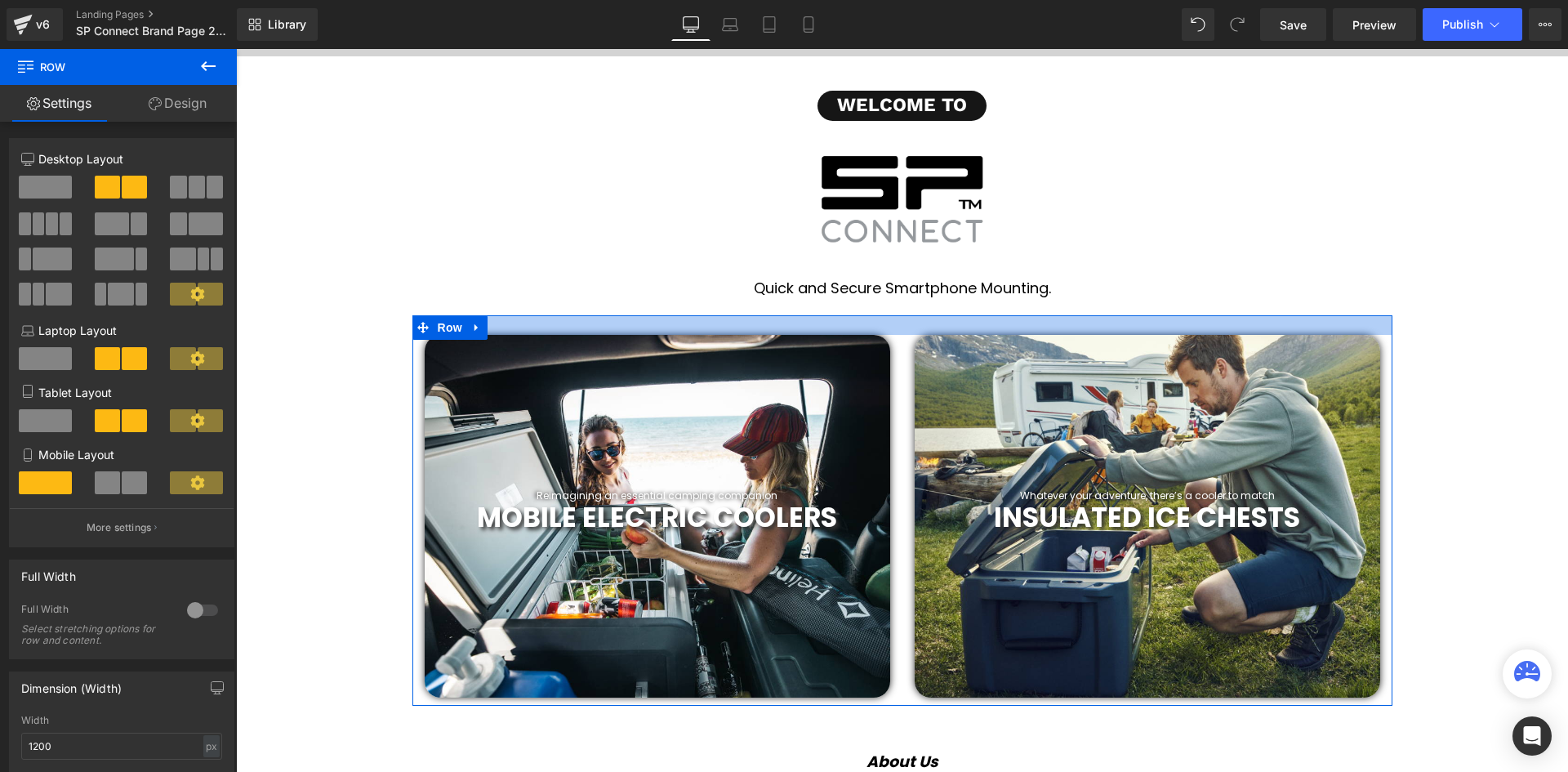
drag, startPoint x: 848, startPoint y: 342, endPoint x: 848, endPoint y: 311, distance: 31.0
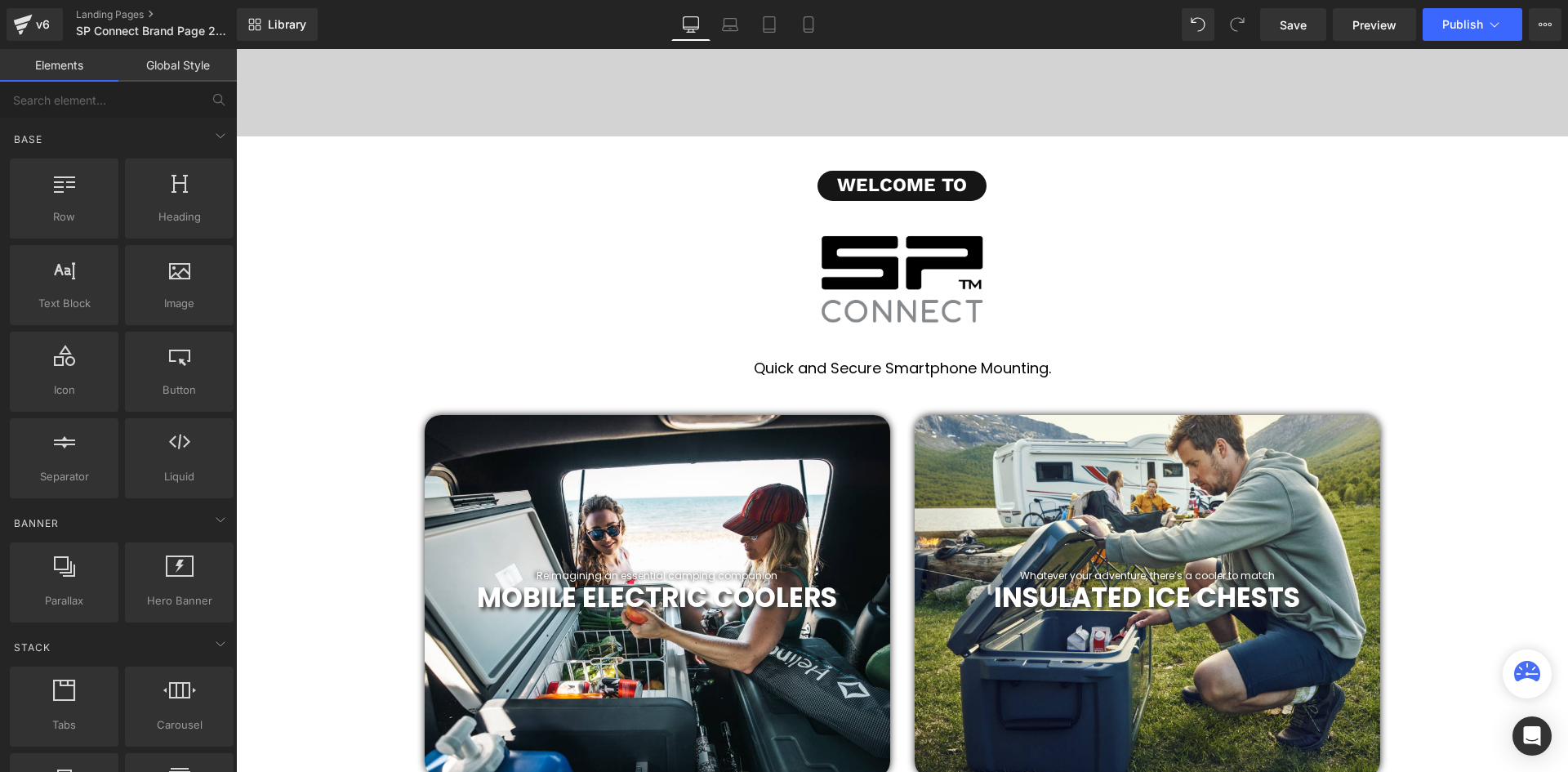
scroll to position [367, 0]
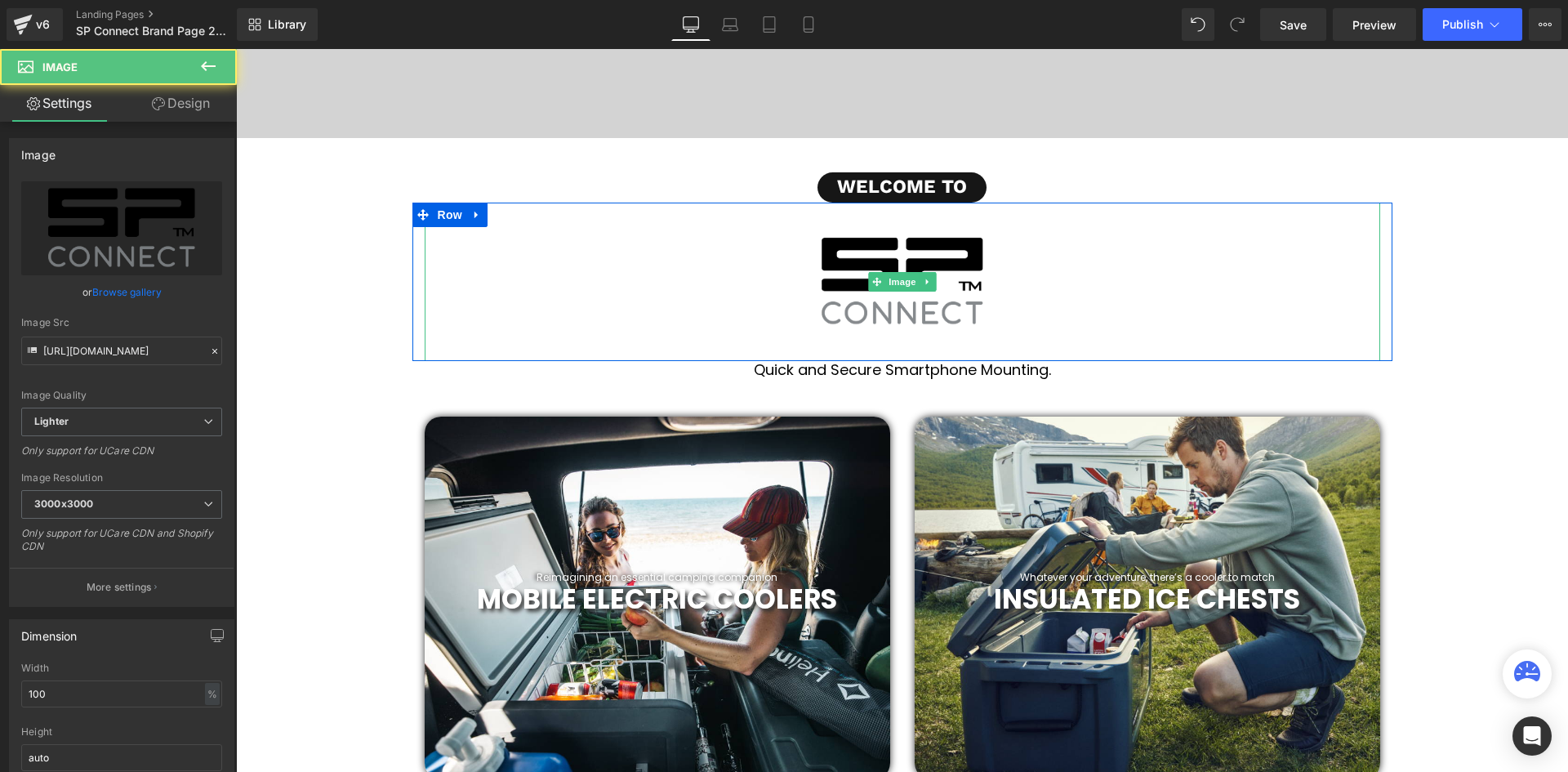
click at [938, 355] on img at bounding box center [901, 282] width 955 height 158
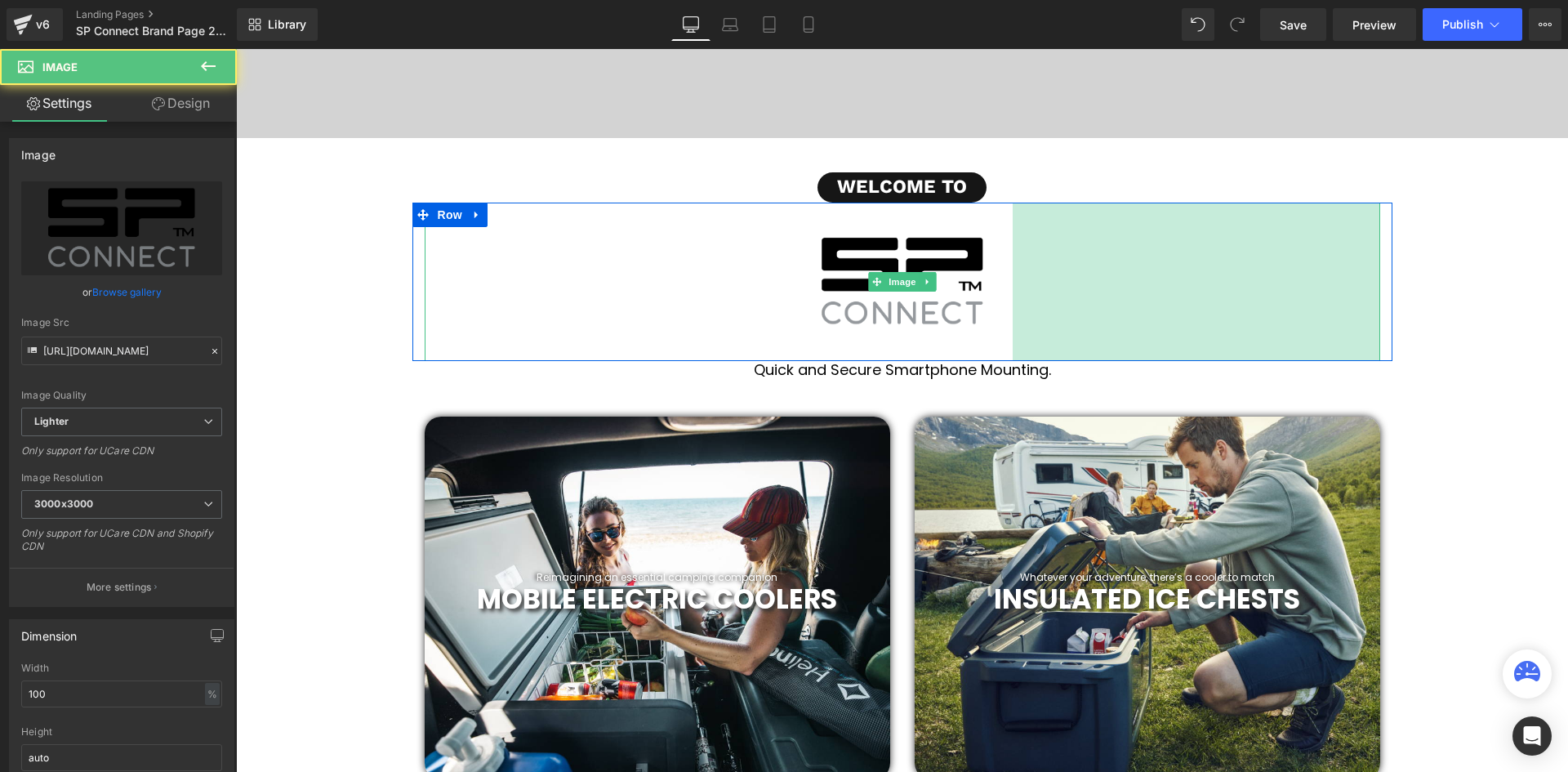
click at [1523, 370] on h1 "Quick and Secure Smartphone Mounting." at bounding box center [901, 370] width 1331 height 18
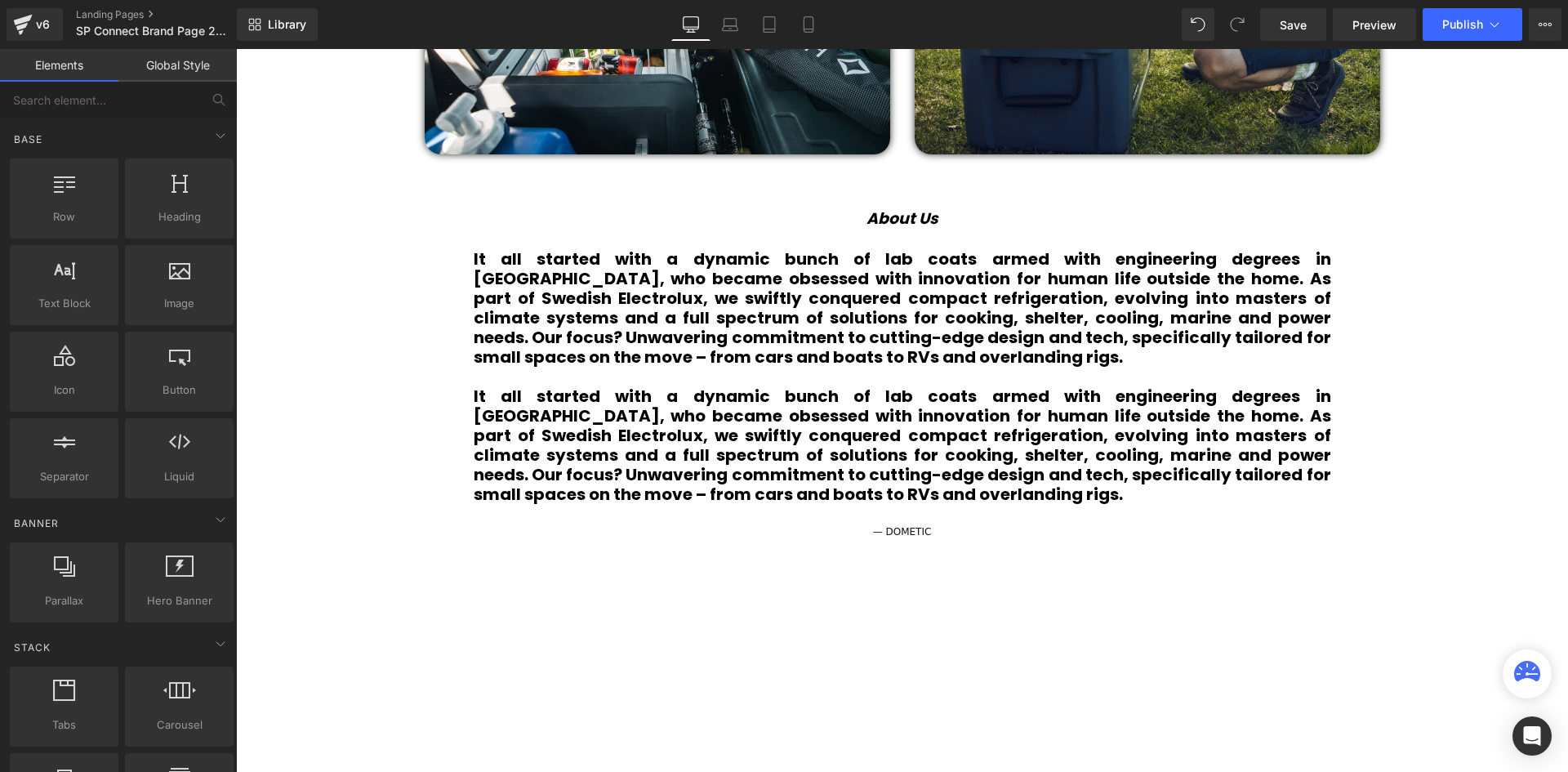
scroll to position [1020, 0]
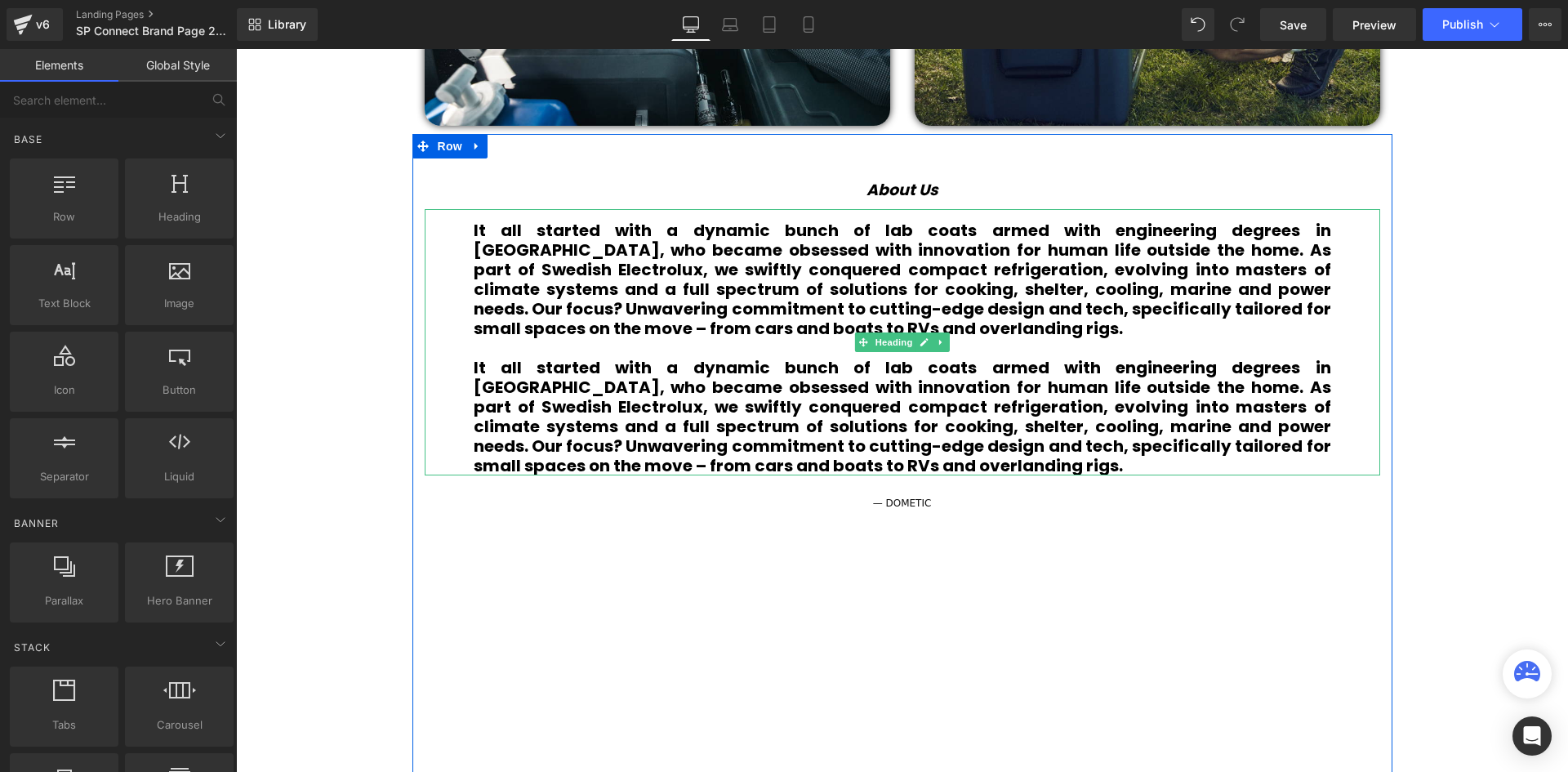
click at [808, 287] on b "It all started with a dynamic bunch of lab coats armed with engineering degrees…" at bounding box center [902, 280] width 858 height 121
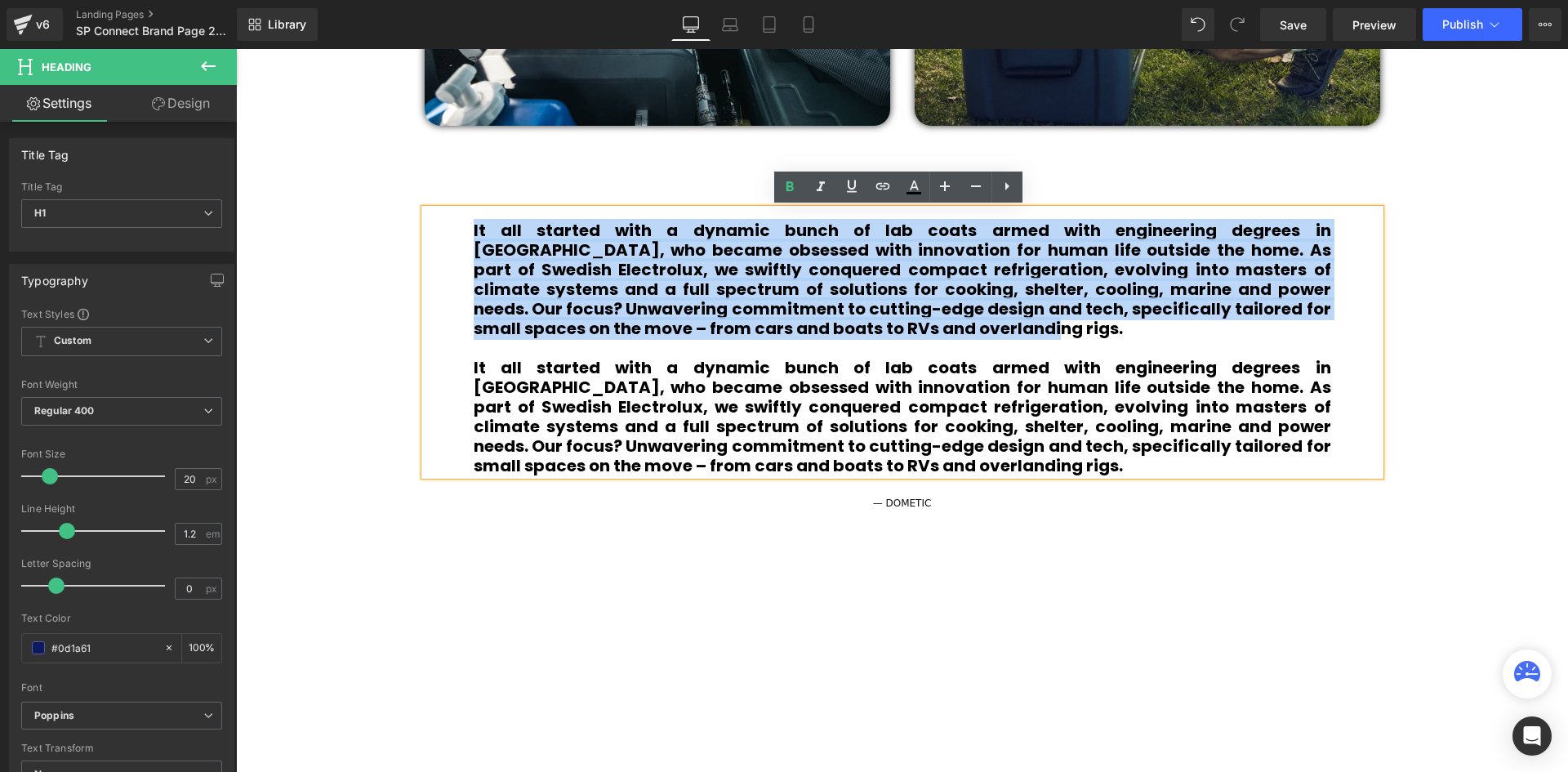
drag, startPoint x: 903, startPoint y: 329, endPoint x: 465, endPoint y: 225, distance: 450.2
click at [465, 225] on div "It all started with a dynamic bunch of lab coats armed with engineering degrees…" at bounding box center [901, 342] width 955 height 266
paste div
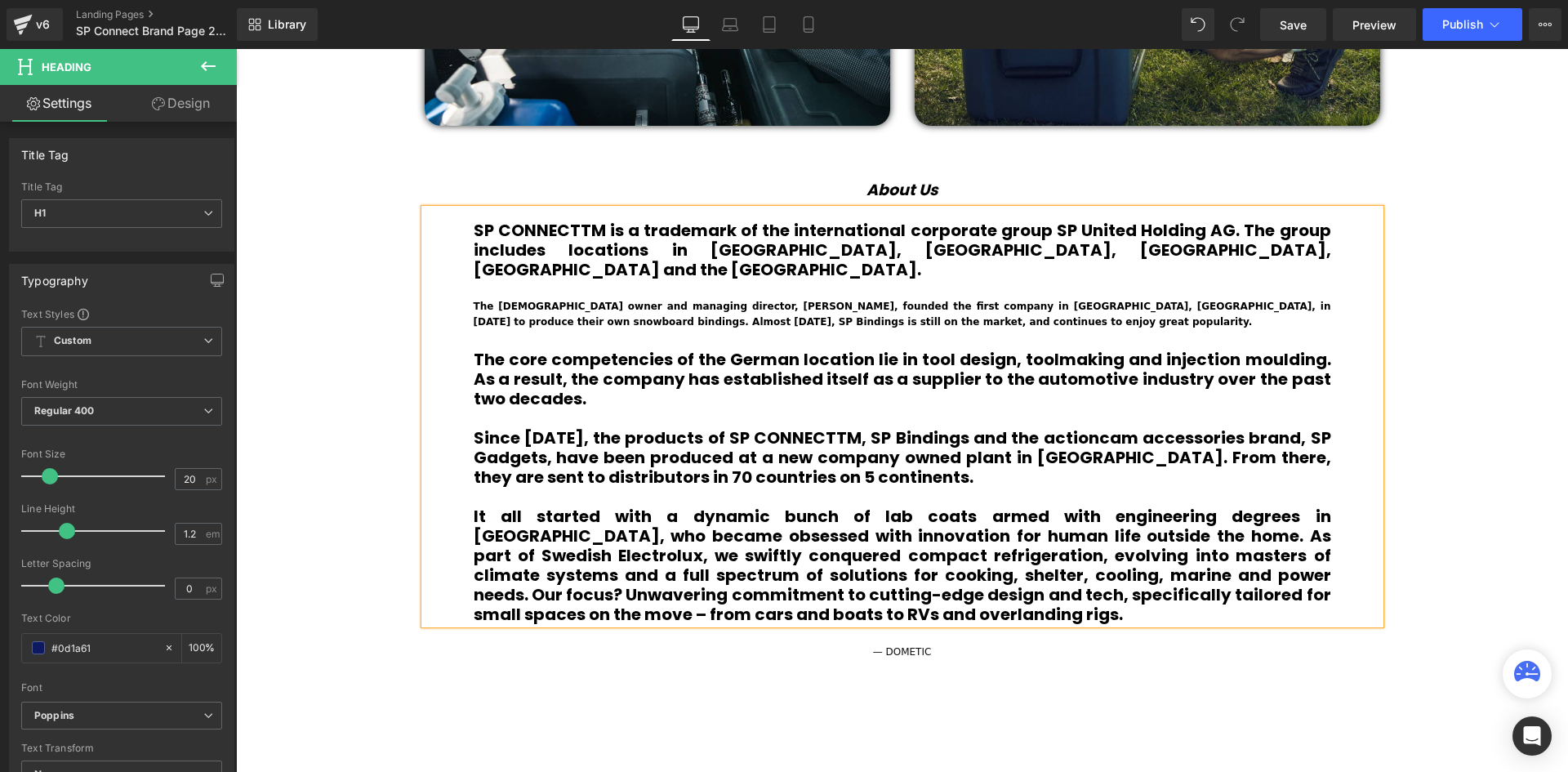
scroll to position [5114, 1324]
click at [464, 414] on div "SP CONNECTTM is a trademark of the international corporate group SP United Hold…" at bounding box center [901, 416] width 955 height 415
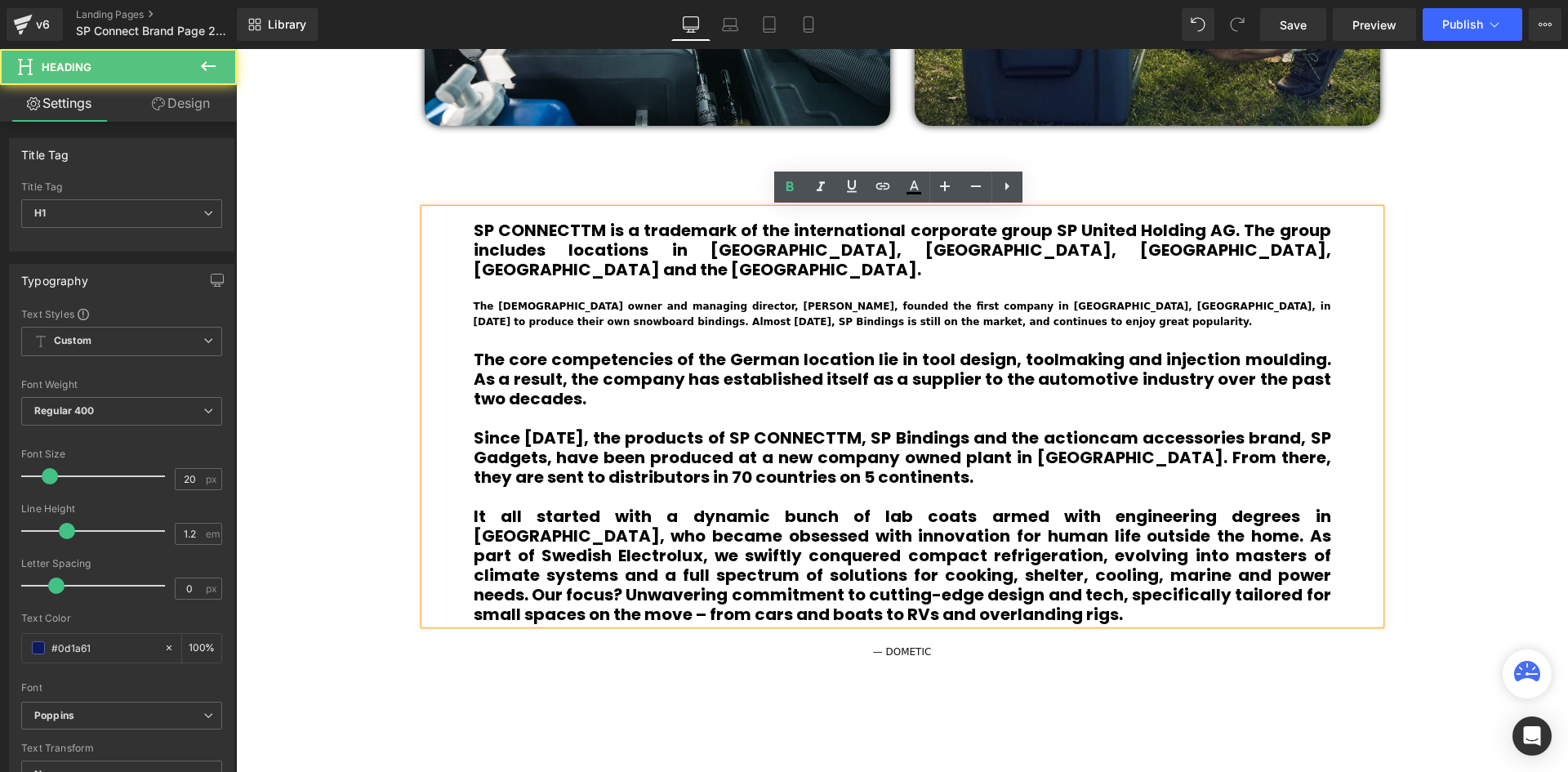
scroll to position [5094, 1324]
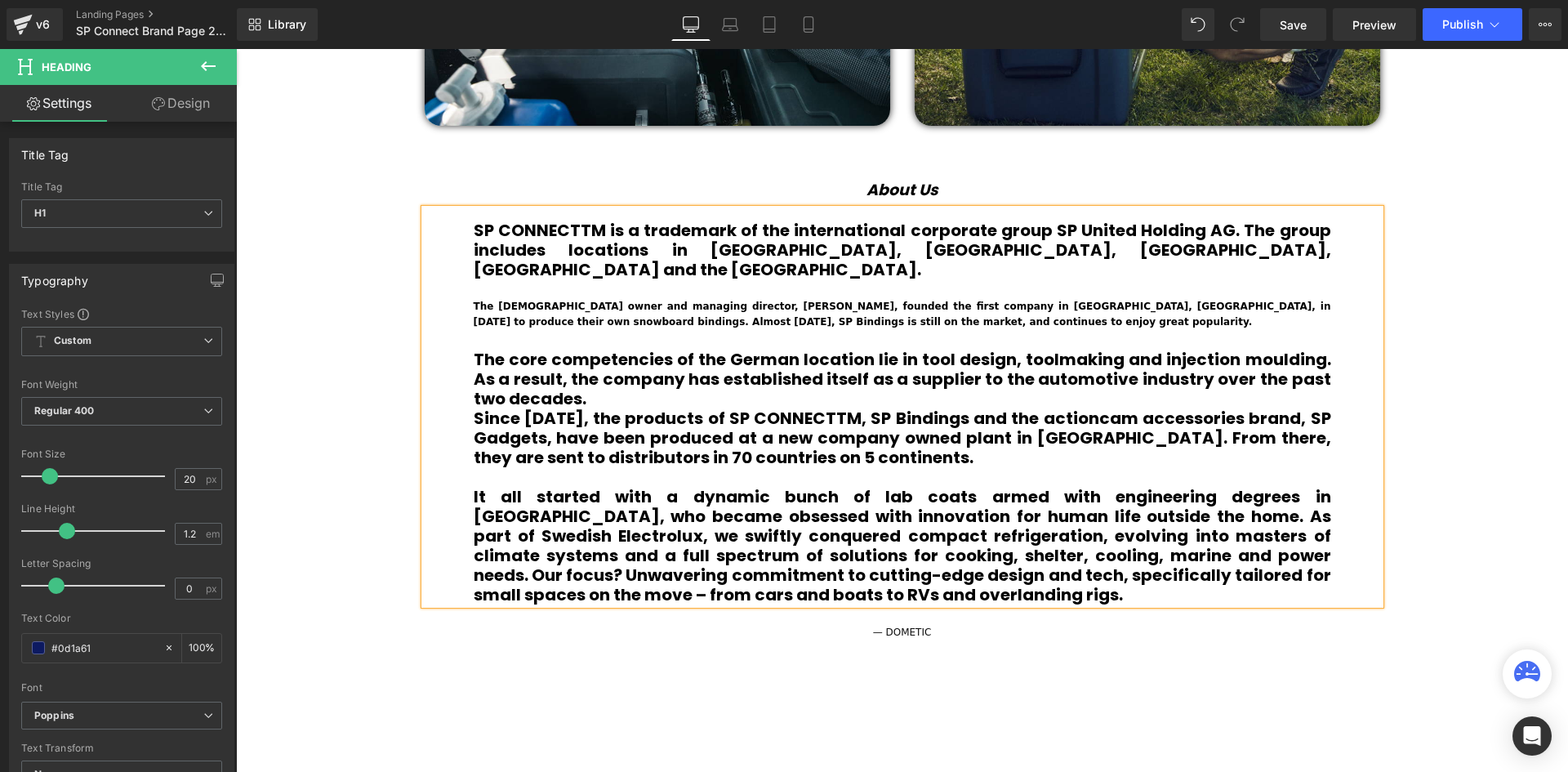
click at [837, 303] on div "The [DEMOGRAPHIC_DATA] owner and managing director, [PERSON_NAME], founded the …" at bounding box center [902, 314] width 858 height 31
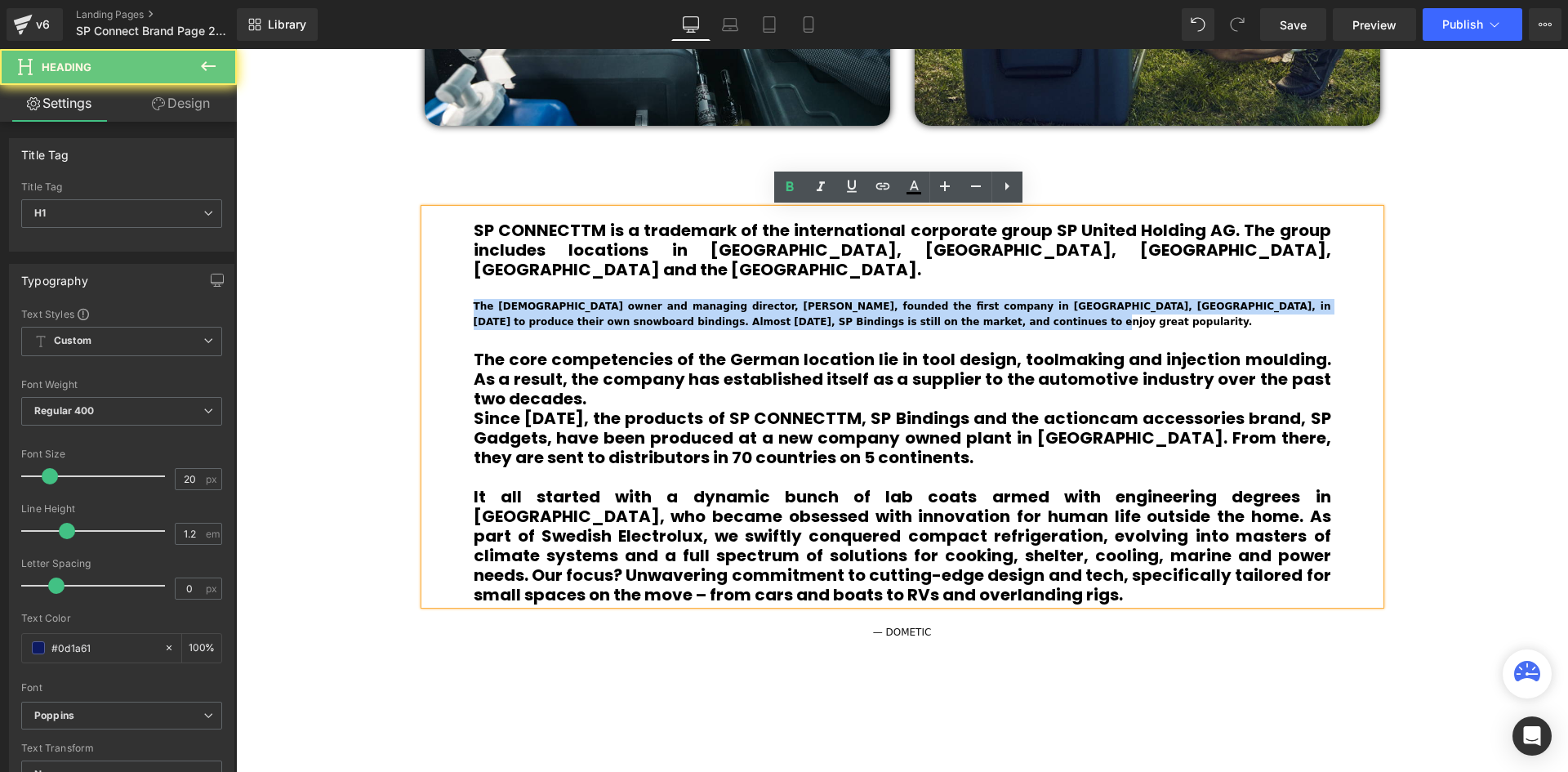
drag, startPoint x: 807, startPoint y: 300, endPoint x: 450, endPoint y: 286, distance: 357.3
click at [450, 286] on div "SP CONNECTTM is a trademark of the international corporate group SP United Hold…" at bounding box center [901, 407] width 955 height 396
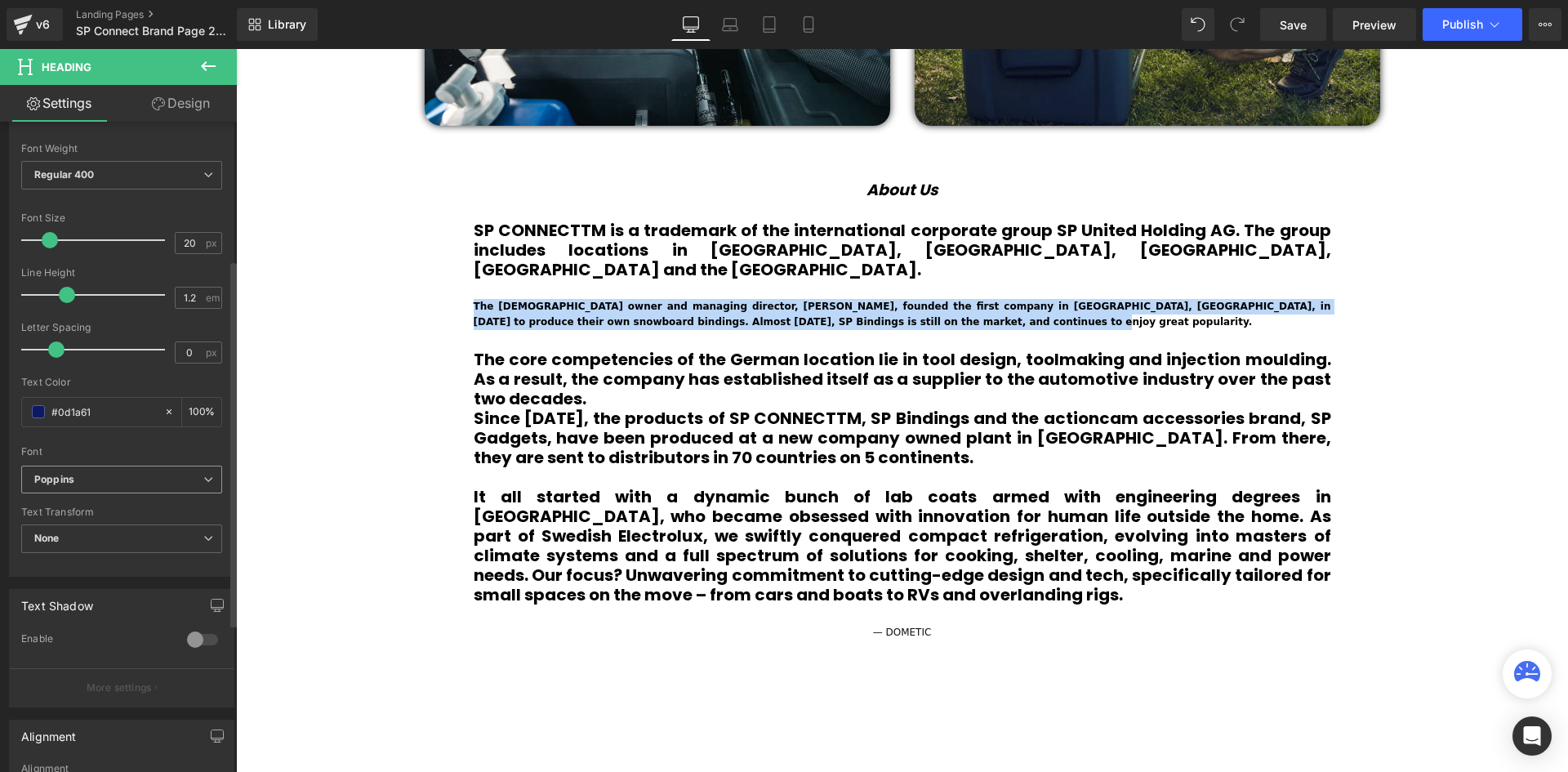
scroll to position [245, 0]
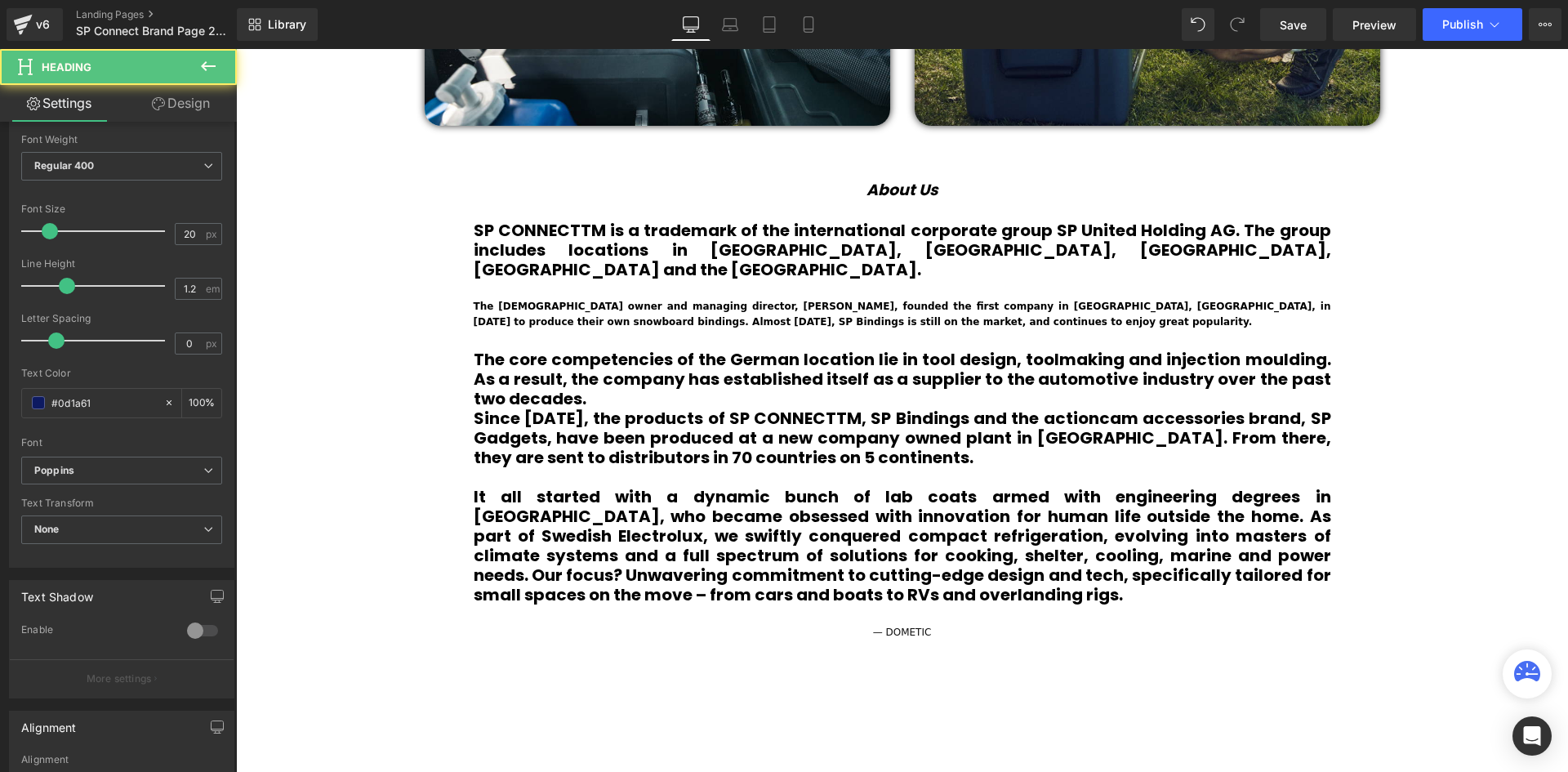
click at [579, 348] on b "The core competencies of the German location lie in tool design, toolmaking and…" at bounding box center [902, 379] width 858 height 62
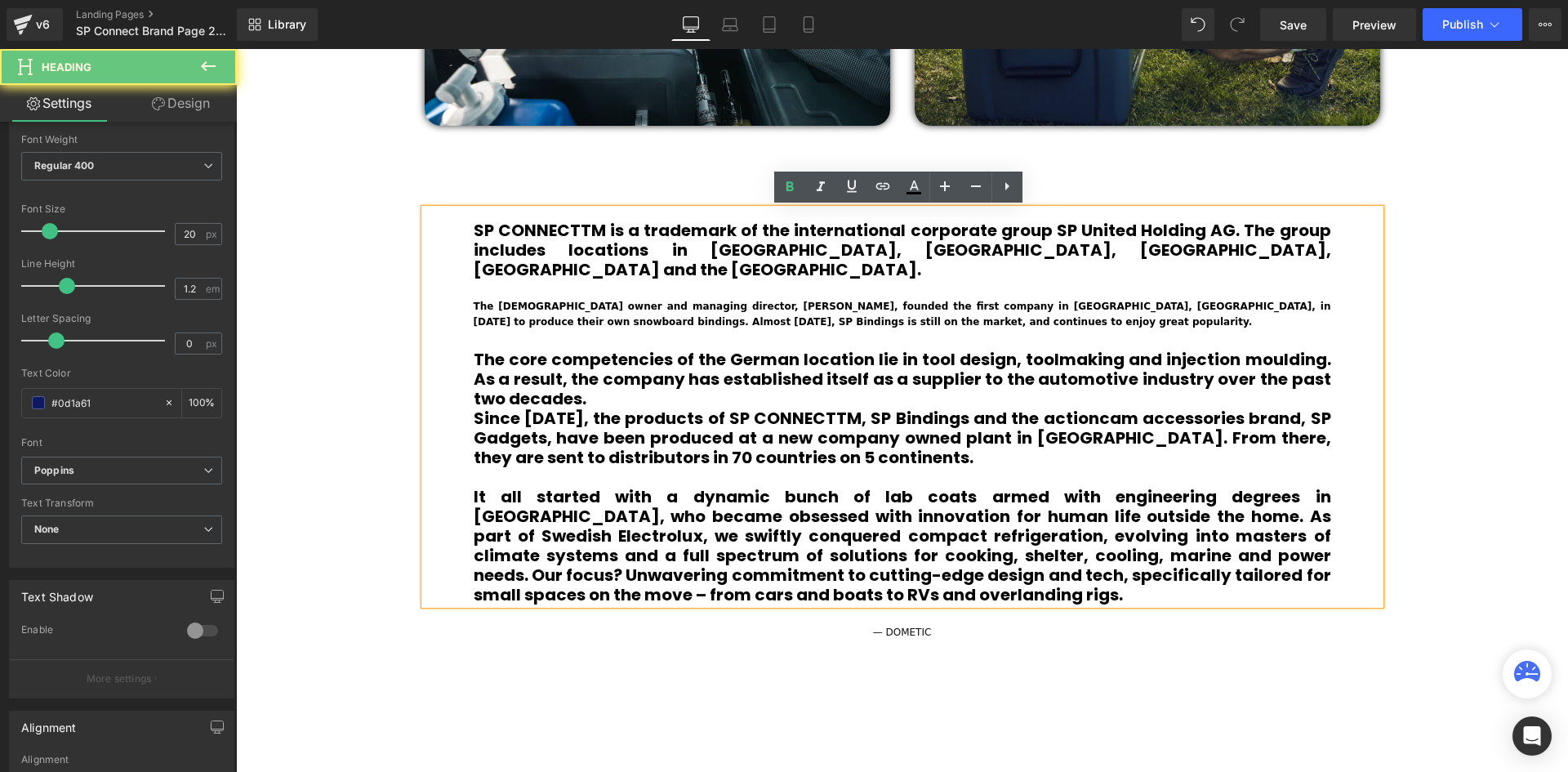
click at [555, 348] on b "The core competencies of the German location lie in tool design, toolmaking and…" at bounding box center [902, 379] width 858 height 62
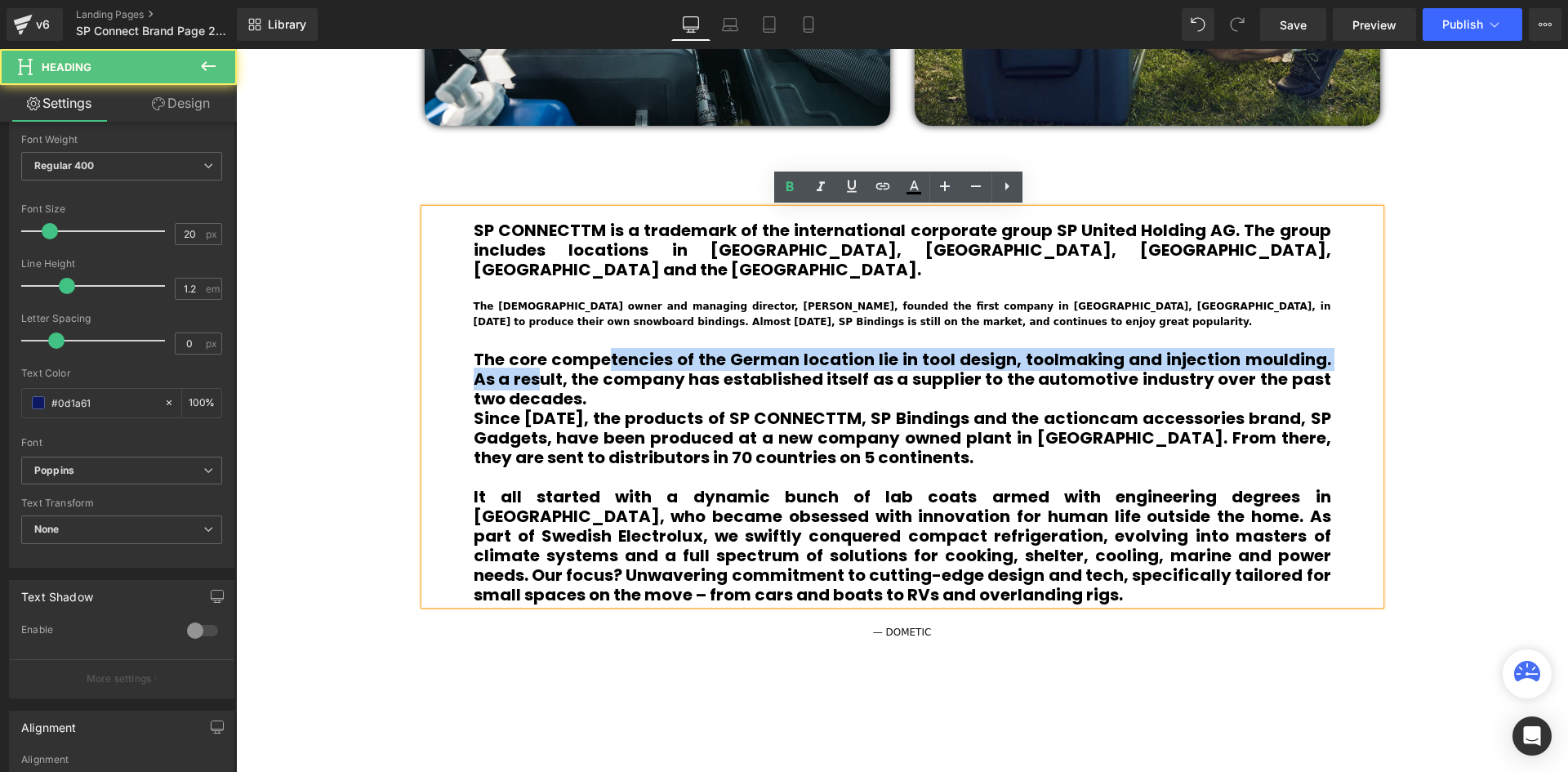
drag, startPoint x: 600, startPoint y: 348, endPoint x: 533, endPoint y: 358, distance: 67.7
click at [533, 358] on b "The core competencies of the German location lie in tool design, toolmaking and…" at bounding box center [902, 379] width 858 height 62
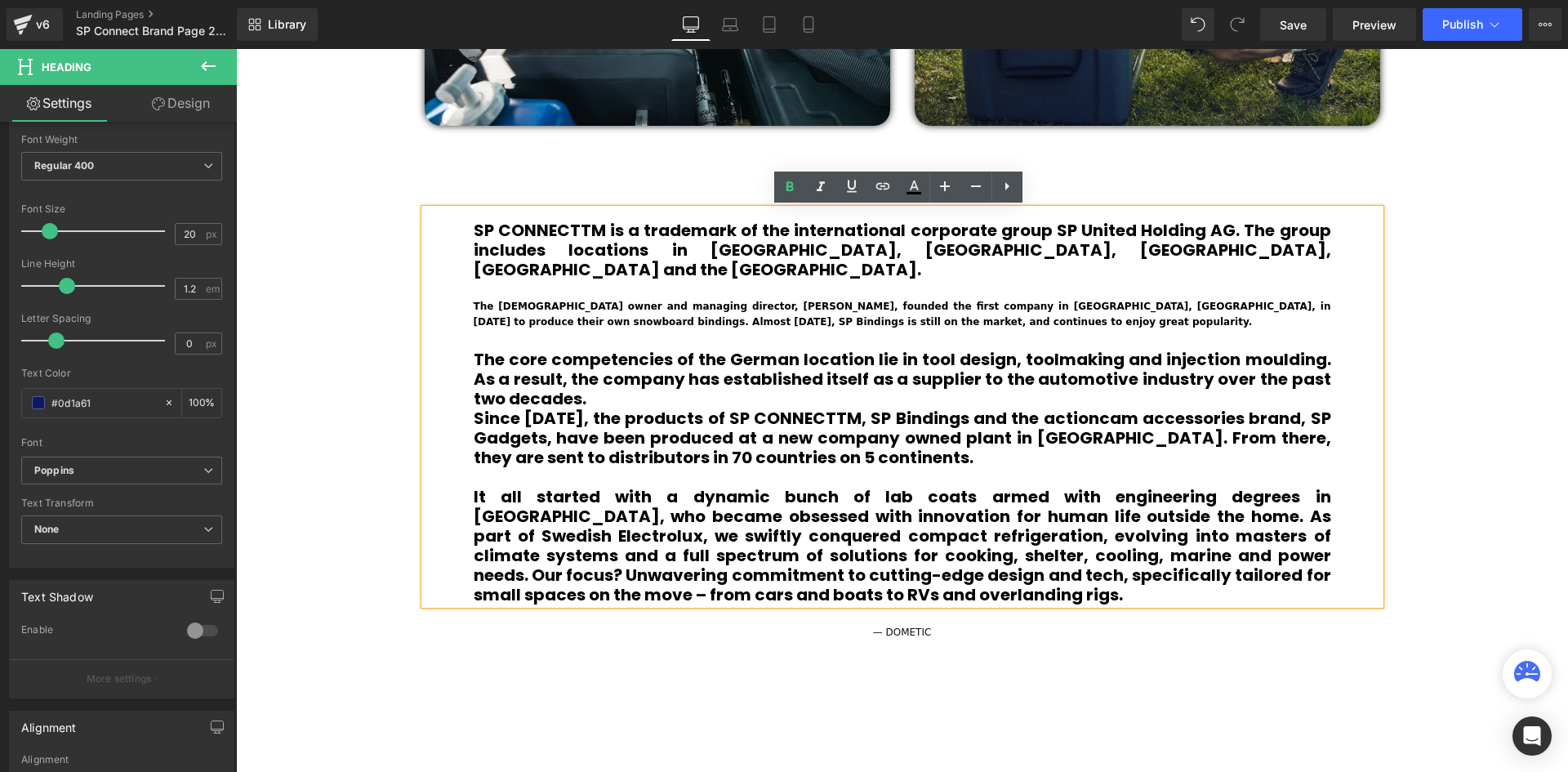
click at [725, 299] on div "The [DEMOGRAPHIC_DATA] owner and managing director, [PERSON_NAME], founded the …" at bounding box center [902, 314] width 858 height 31
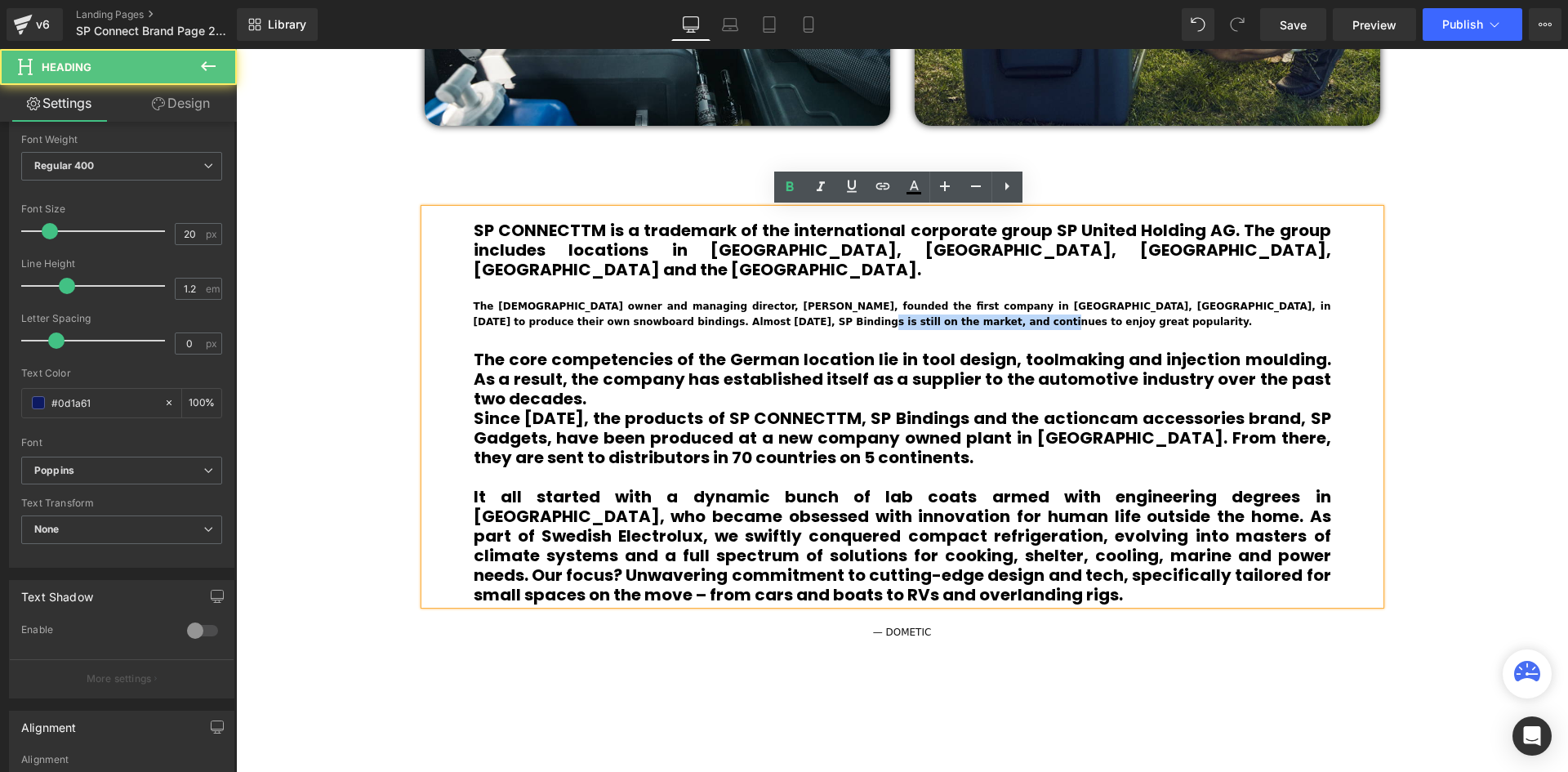
drag, startPoint x: 757, startPoint y: 295, endPoint x: 598, endPoint y: 298, distance: 159.0
click at [598, 301] on b "The [DEMOGRAPHIC_DATA] owner and managing director, [PERSON_NAME], founded the …" at bounding box center [902, 314] width 858 height 27
click at [811, 330] on h1 at bounding box center [902, 339] width 858 height 19
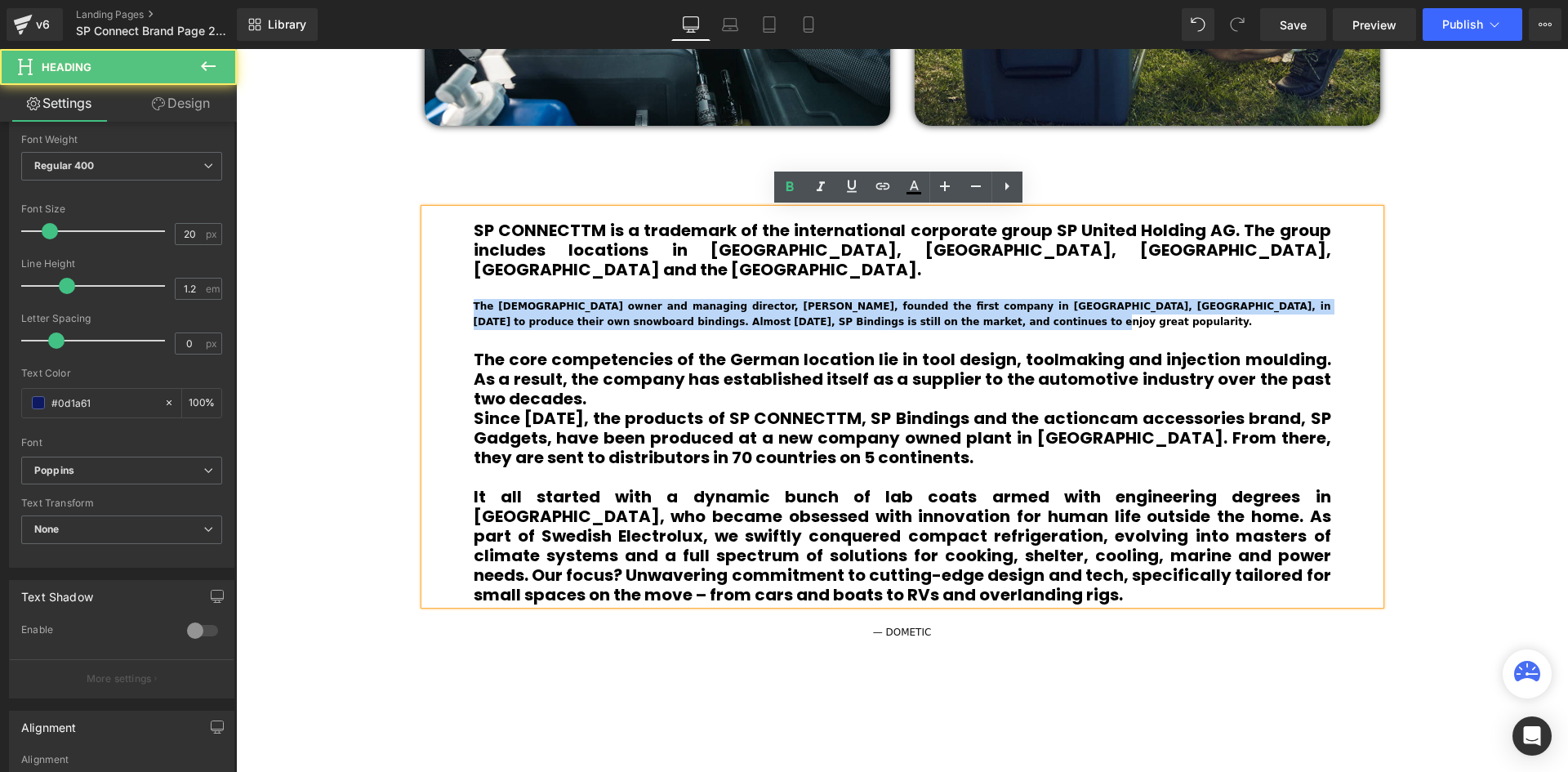
drag, startPoint x: 635, startPoint y: 309, endPoint x: 457, endPoint y: 289, distance: 179.1
click at [457, 289] on div "SP CONNECTTM is a trademark of the international corporate group SP United Hold…" at bounding box center [901, 407] width 955 height 396
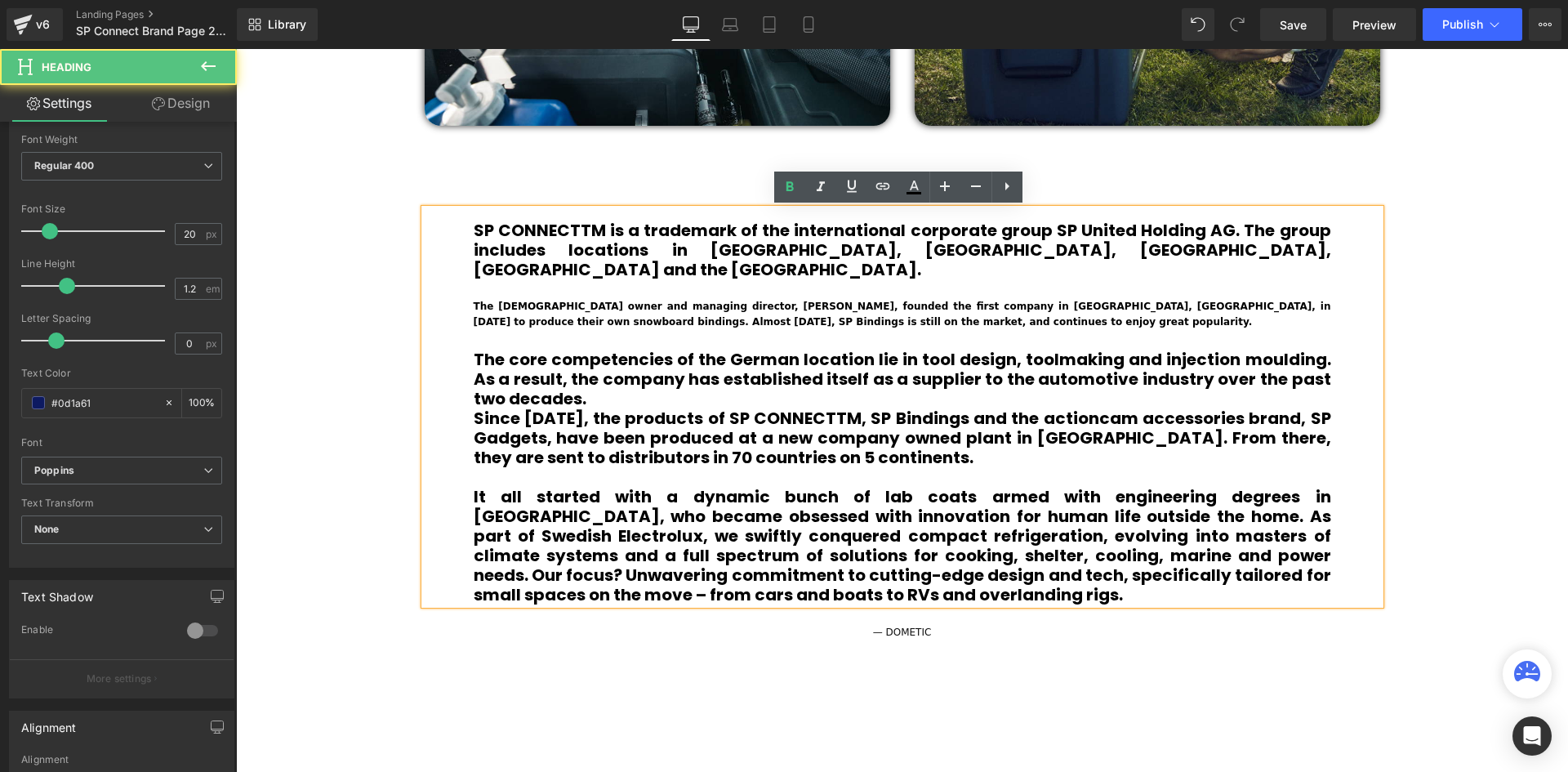
drag, startPoint x: 802, startPoint y: 247, endPoint x: 816, endPoint y: 249, distance: 14.1
click at [807, 248] on b "SP CONNECTTM is a trademark of the international corporate group SP United Hold…" at bounding box center [902, 250] width 858 height 62
click at [1074, 246] on h1 "SP CONNECTTM is a trademark of the international corporate group SP United Hold…" at bounding box center [902, 250] width 858 height 59
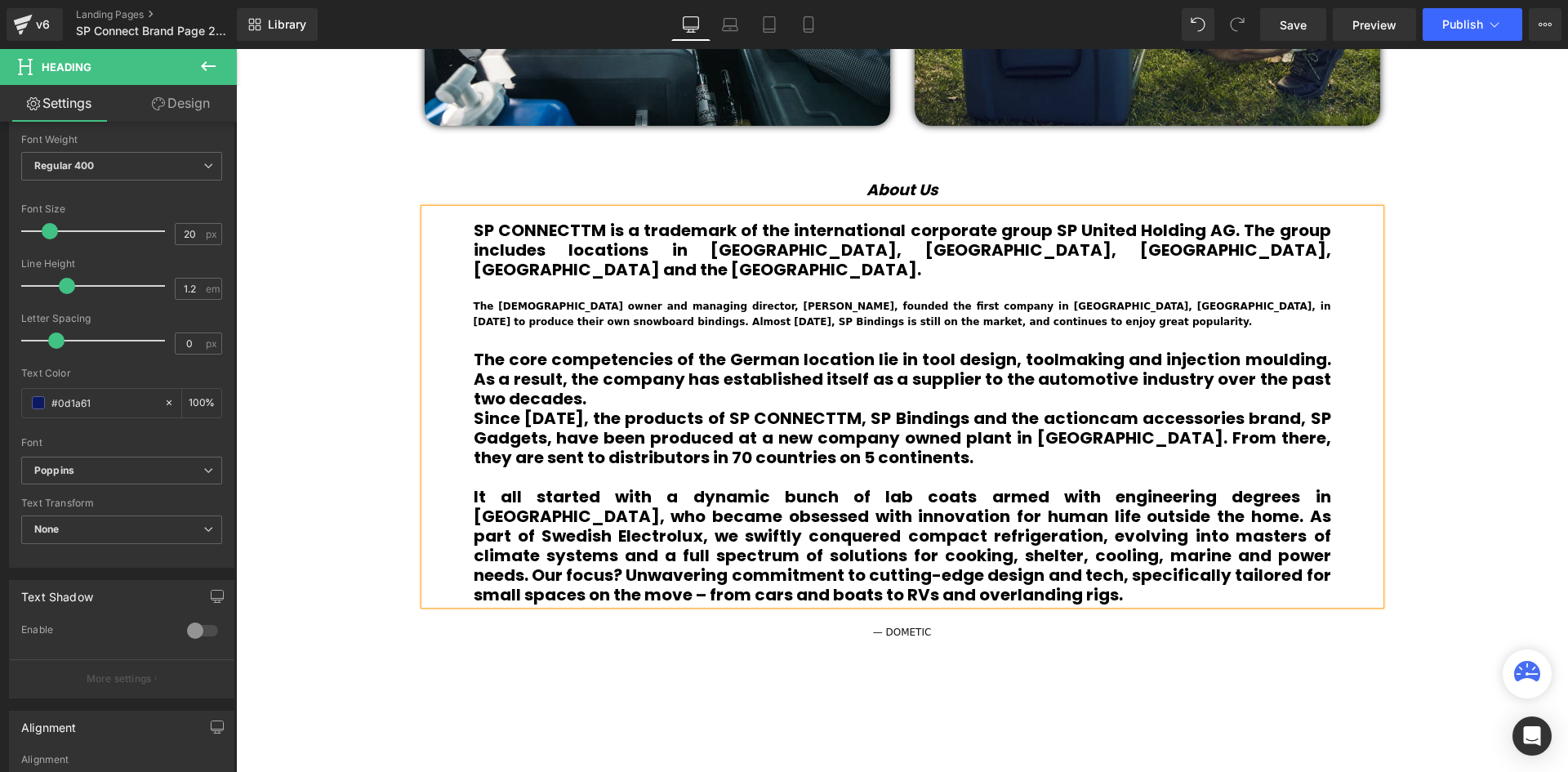
scroll to position [5153, 1324]
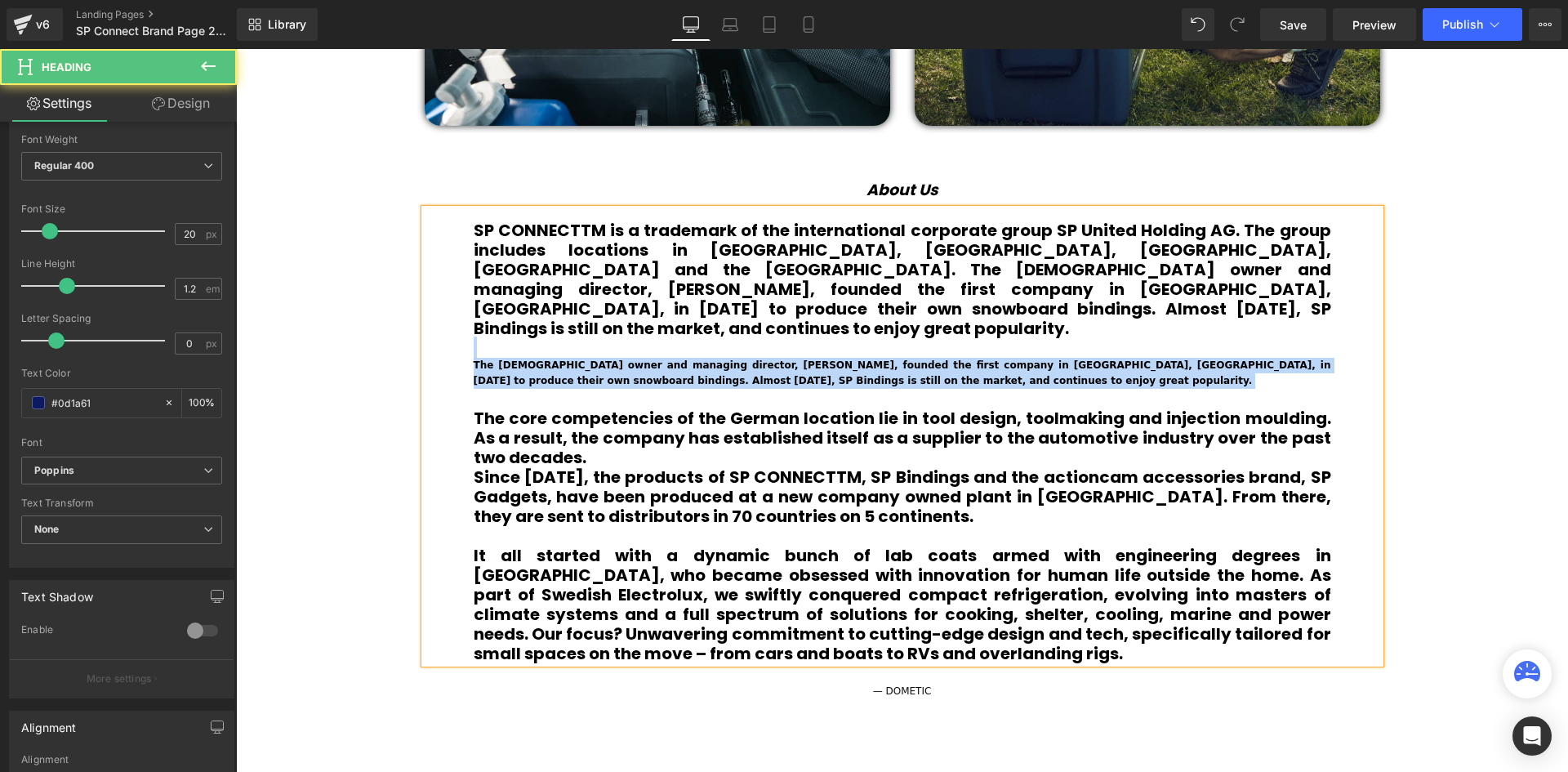
drag, startPoint x: 839, startPoint y: 370, endPoint x: 390, endPoint y: 326, distance: 451.2
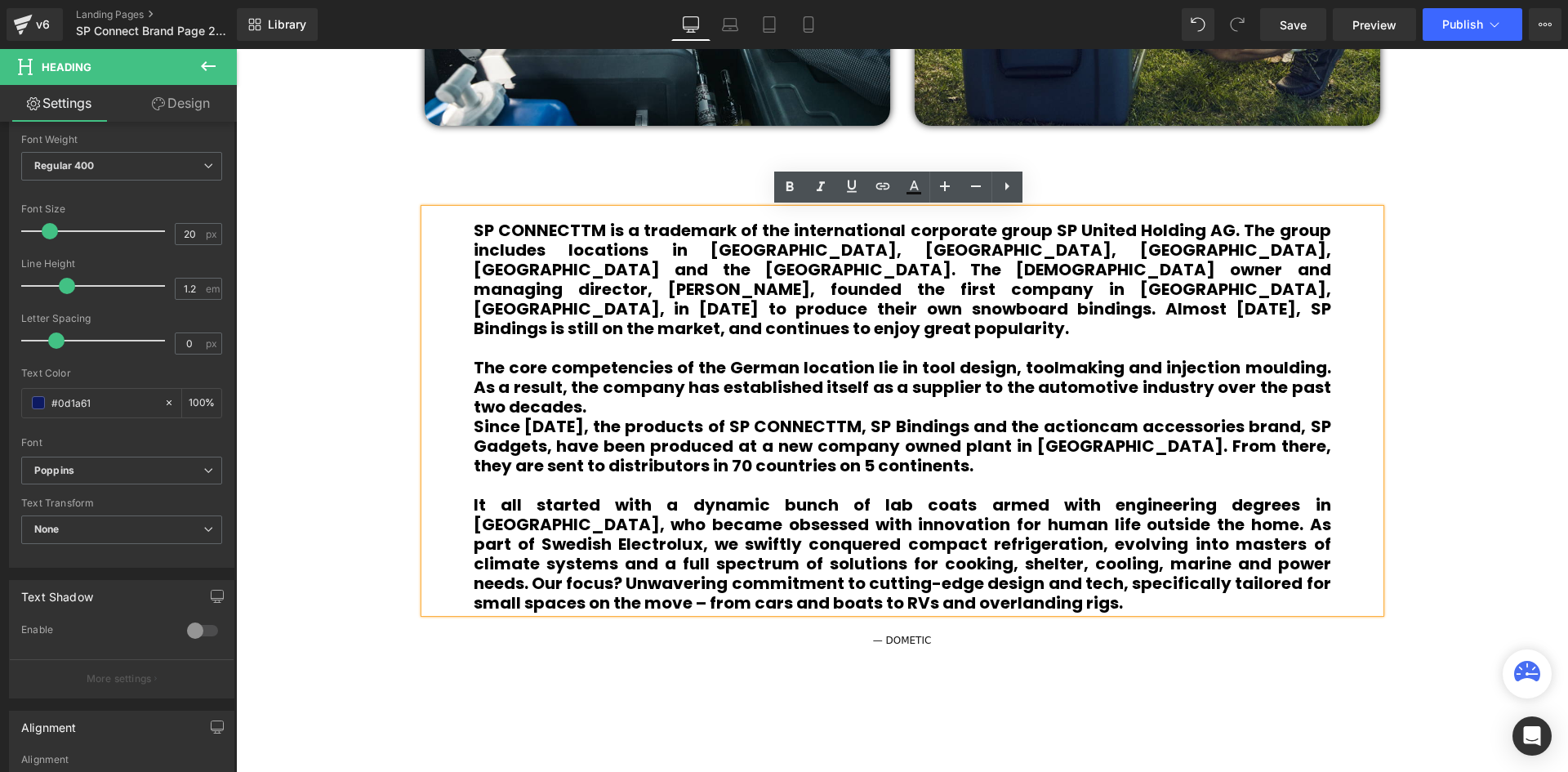
scroll to position [5103, 1324]
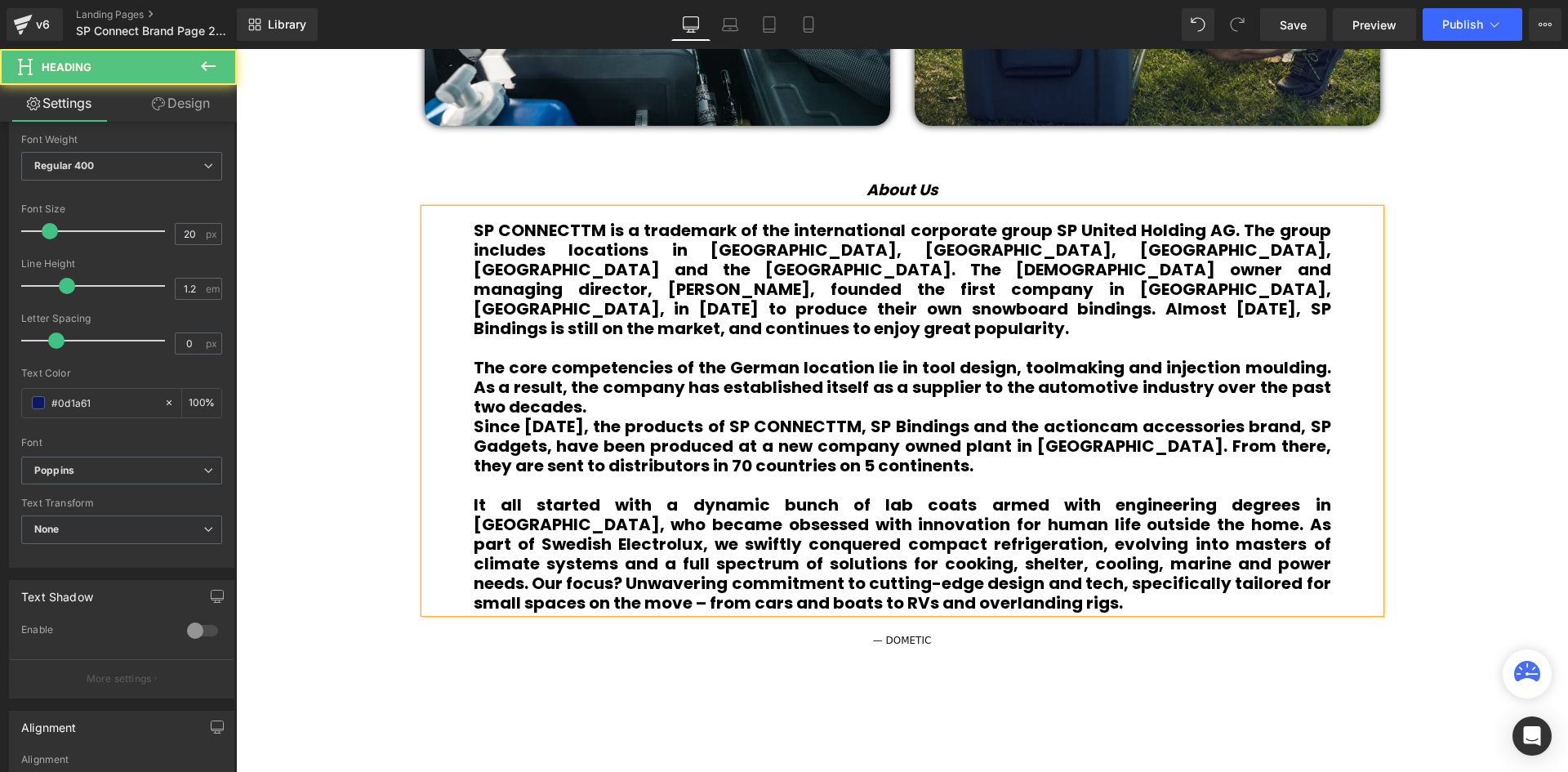
click at [1114, 249] on b "SP CONNECTTM is a trademark of the international corporate group SP United Hold…" at bounding box center [902, 280] width 858 height 121
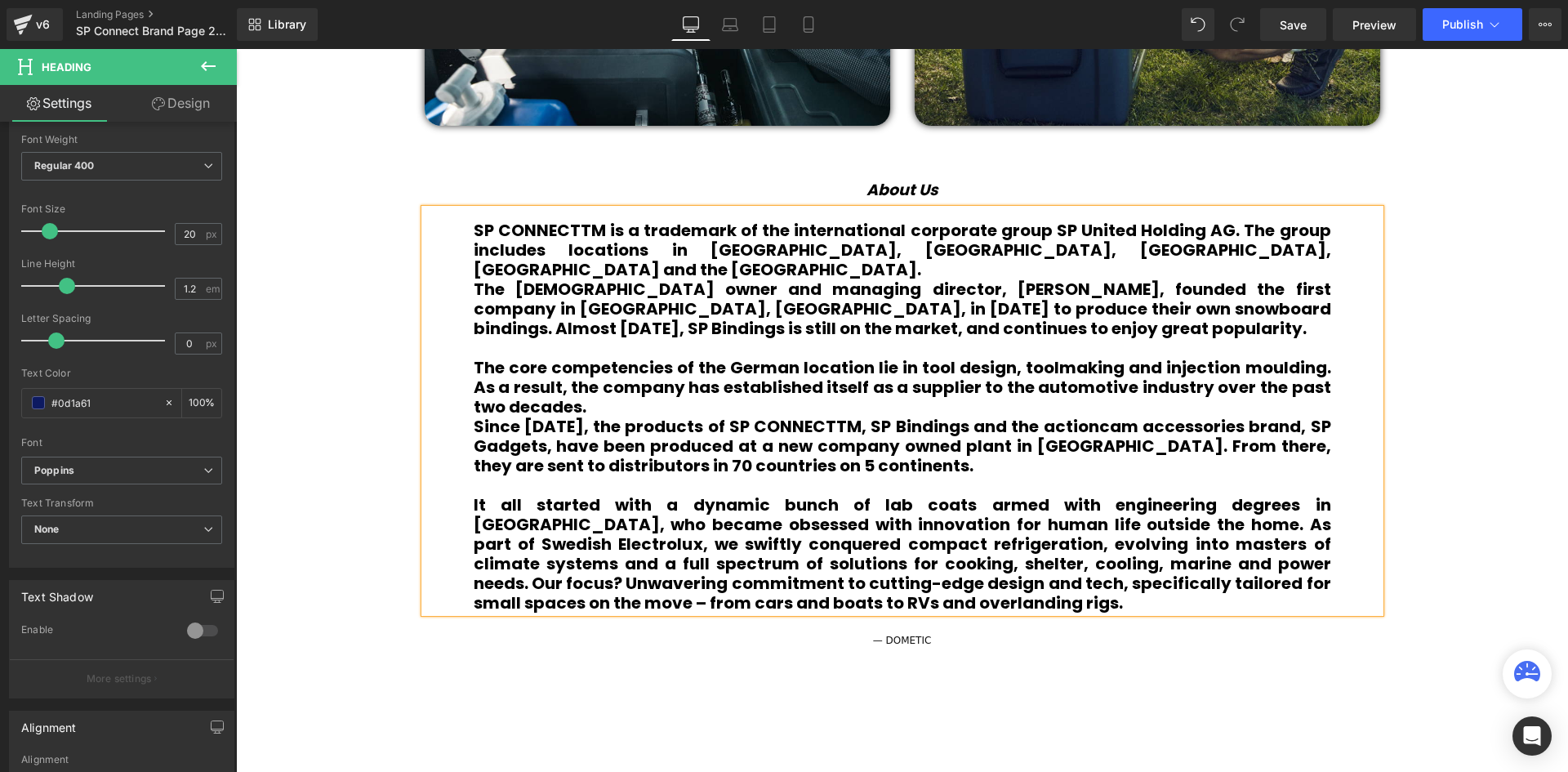
scroll to position [5122, 1324]
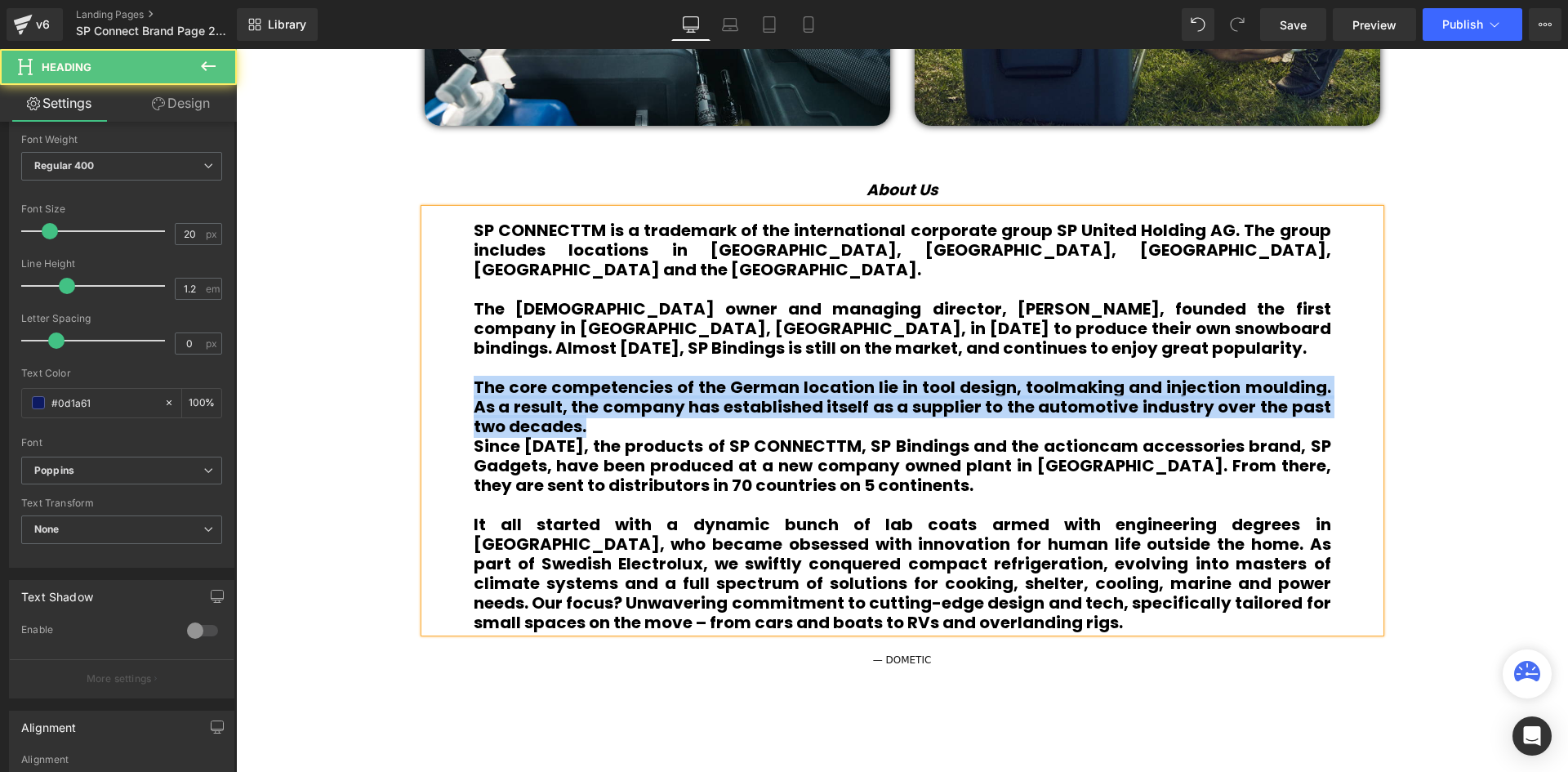
drag, startPoint x: 600, startPoint y: 404, endPoint x: 465, endPoint y: 371, distance: 139.0
click at [465, 371] on div "SP CONNECTTM is a trademark of the international corporate group SP United Hold…" at bounding box center [901, 420] width 955 height 423
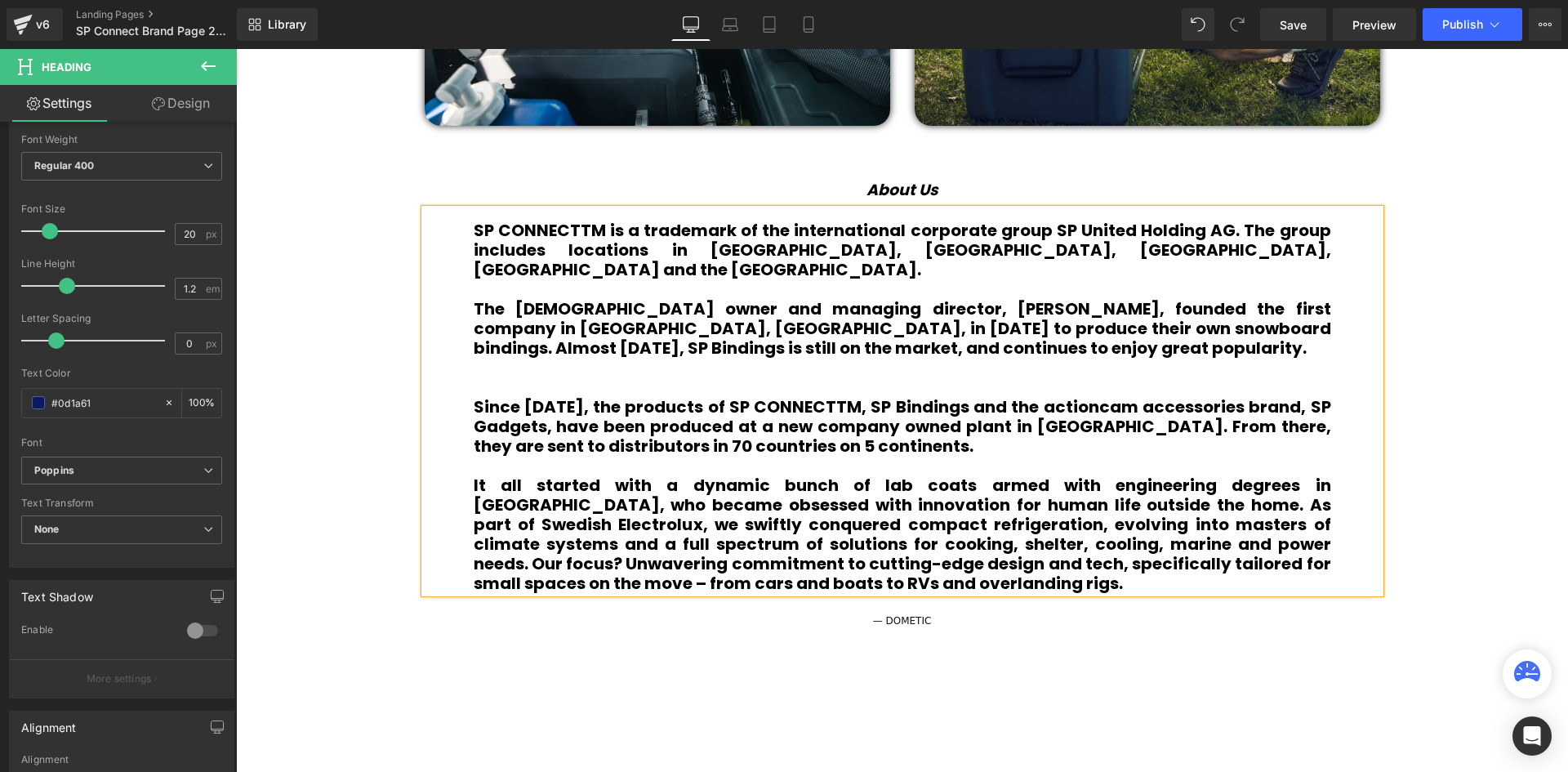
scroll to position [5063, 1324]
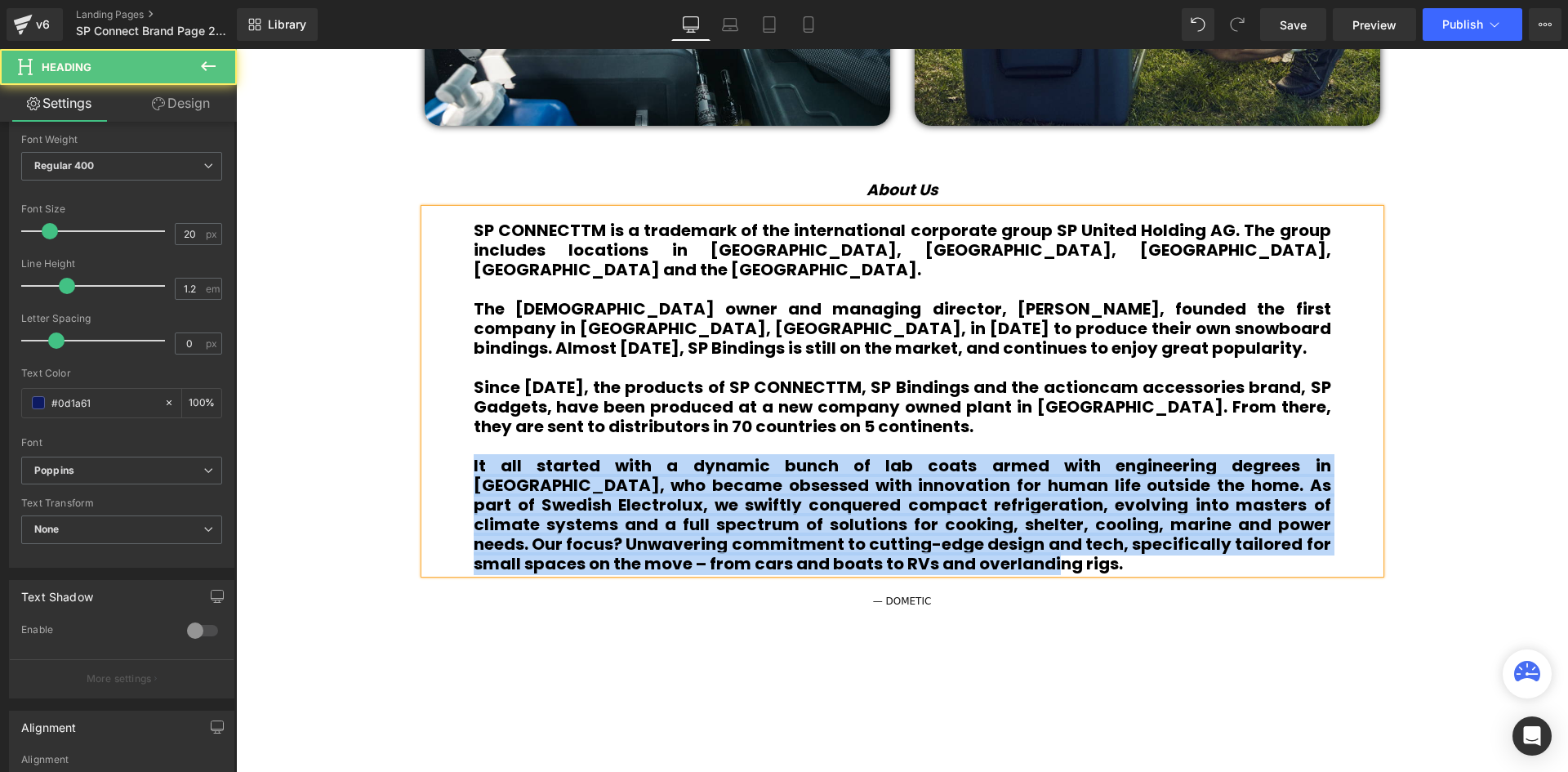
drag, startPoint x: 889, startPoint y: 542, endPoint x: 453, endPoint y: 452, distance: 445.2
click at [453, 452] on div "SP CONNECTTM is a trademark of the international corporate group SP United Hold…" at bounding box center [901, 391] width 955 height 365
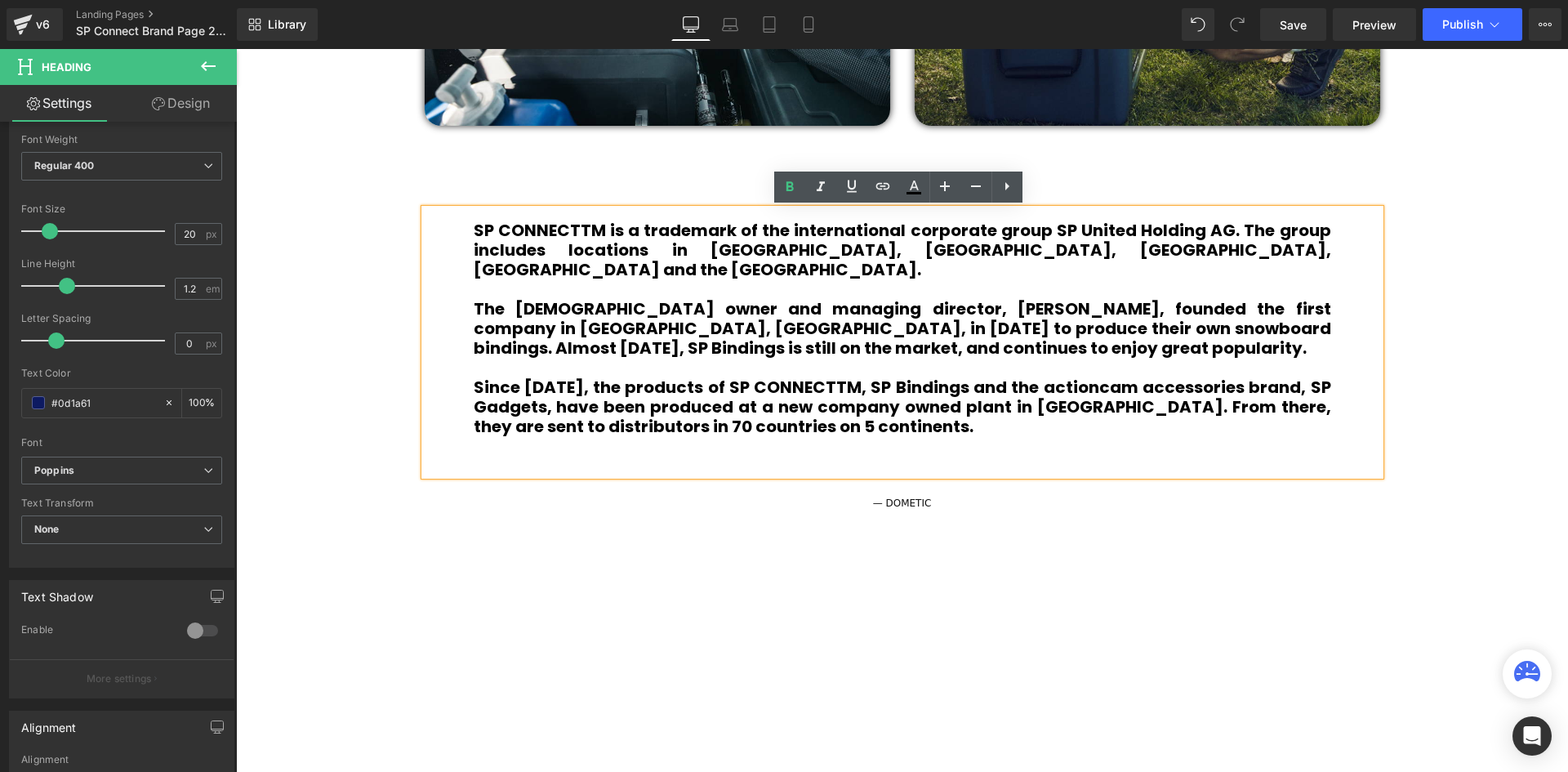
scroll to position [4945, 1324]
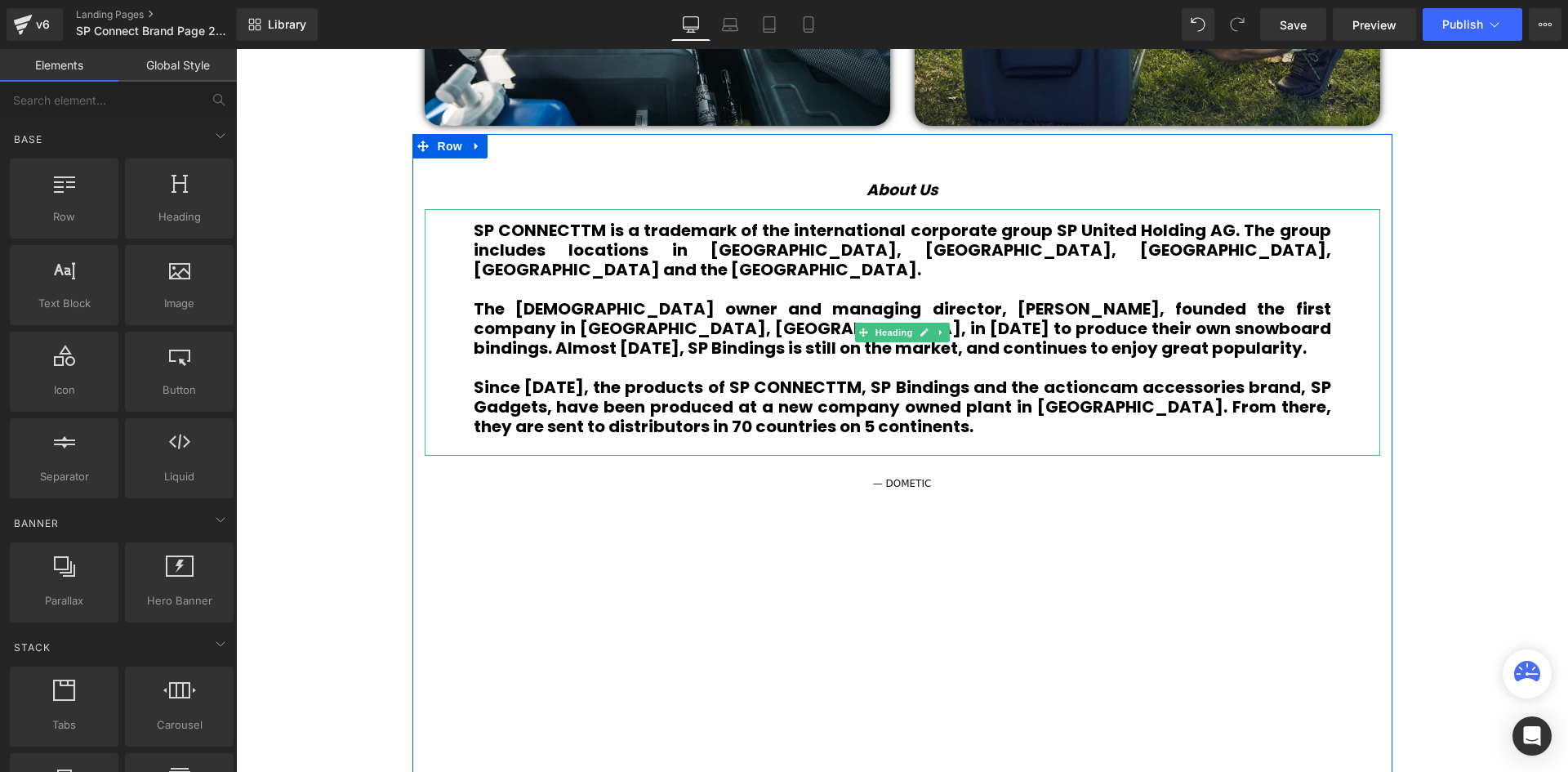
click at [1110, 375] on b "Since 2002, the products of SP CONNECTTM, SP Bindings and the actioncam accesso…" at bounding box center [902, 407] width 858 height 62
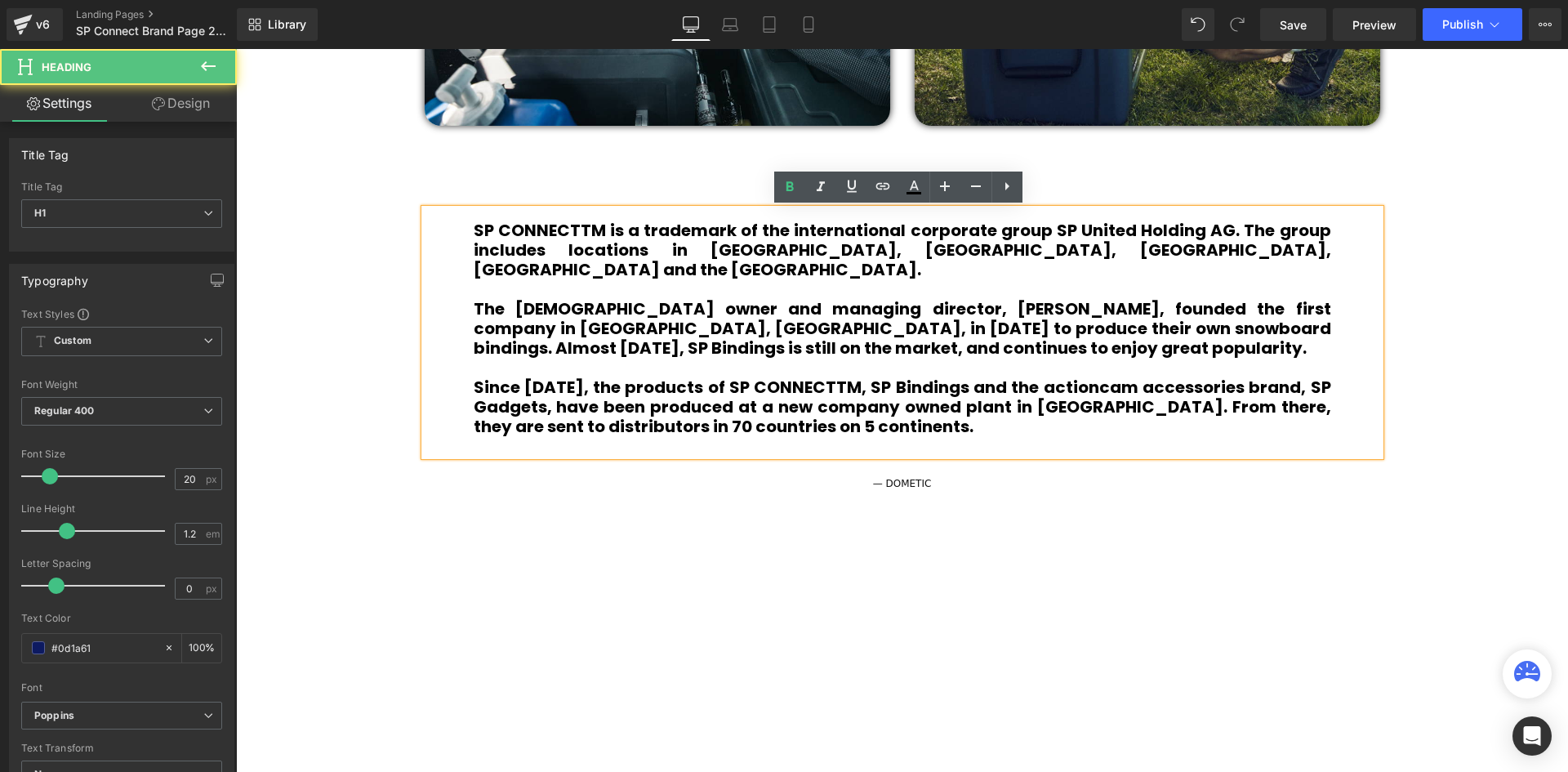
drag, startPoint x: 1084, startPoint y: 364, endPoint x: 1092, endPoint y: 371, distance: 10.6
click at [1087, 375] on b "Since 2002, the products of SP CONNECTTM, SP Bindings and the actioncam accesso…" at bounding box center [902, 407] width 858 height 62
click at [1095, 375] on b "Since 2002, the products of SP CONNECTTM, SP Bindings and the actioncam accesso…" at bounding box center [902, 407] width 858 height 62
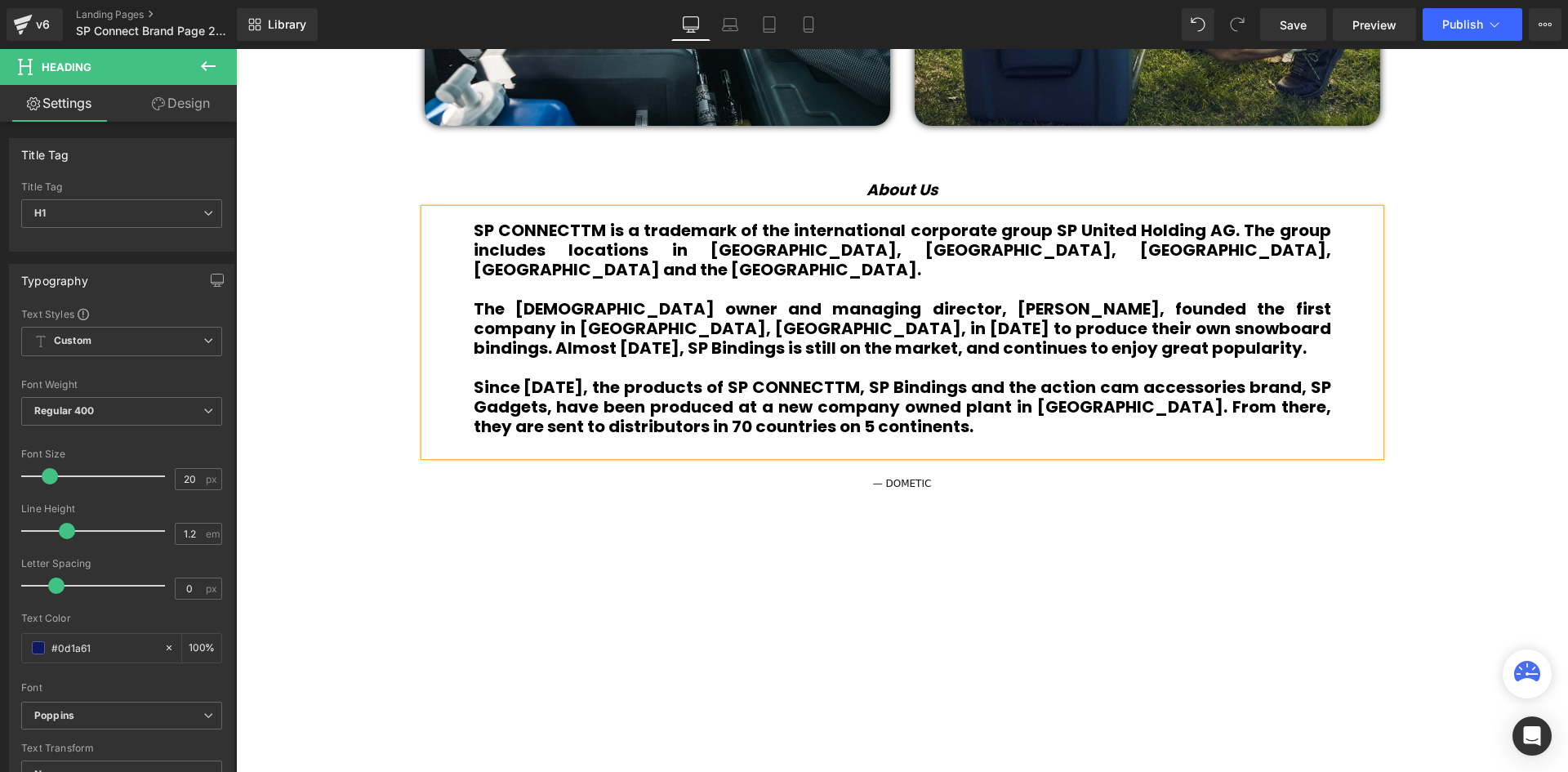
click at [1047, 404] on h1 "Since [DATE], the products of SP CONNECTTM, SP Bindings and the action cam acce…" at bounding box center [902, 407] width 858 height 59
click at [835, 436] on h1 at bounding box center [902, 445] width 858 height 19
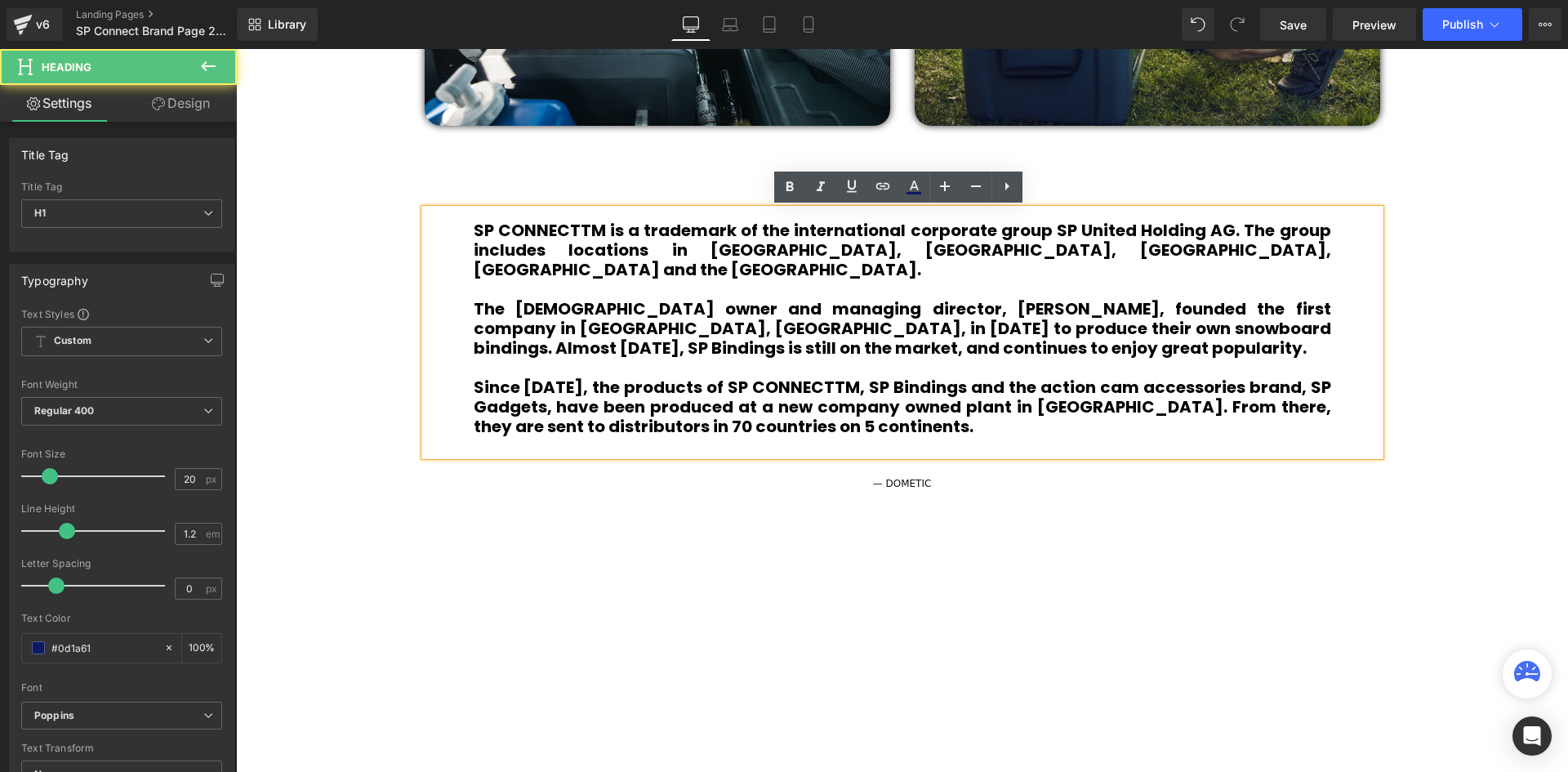
click at [854, 414] on h1 "Since [DATE], the products of SP CONNECTTM, SP Bindings and the action cam acce…" at bounding box center [902, 407] width 858 height 59
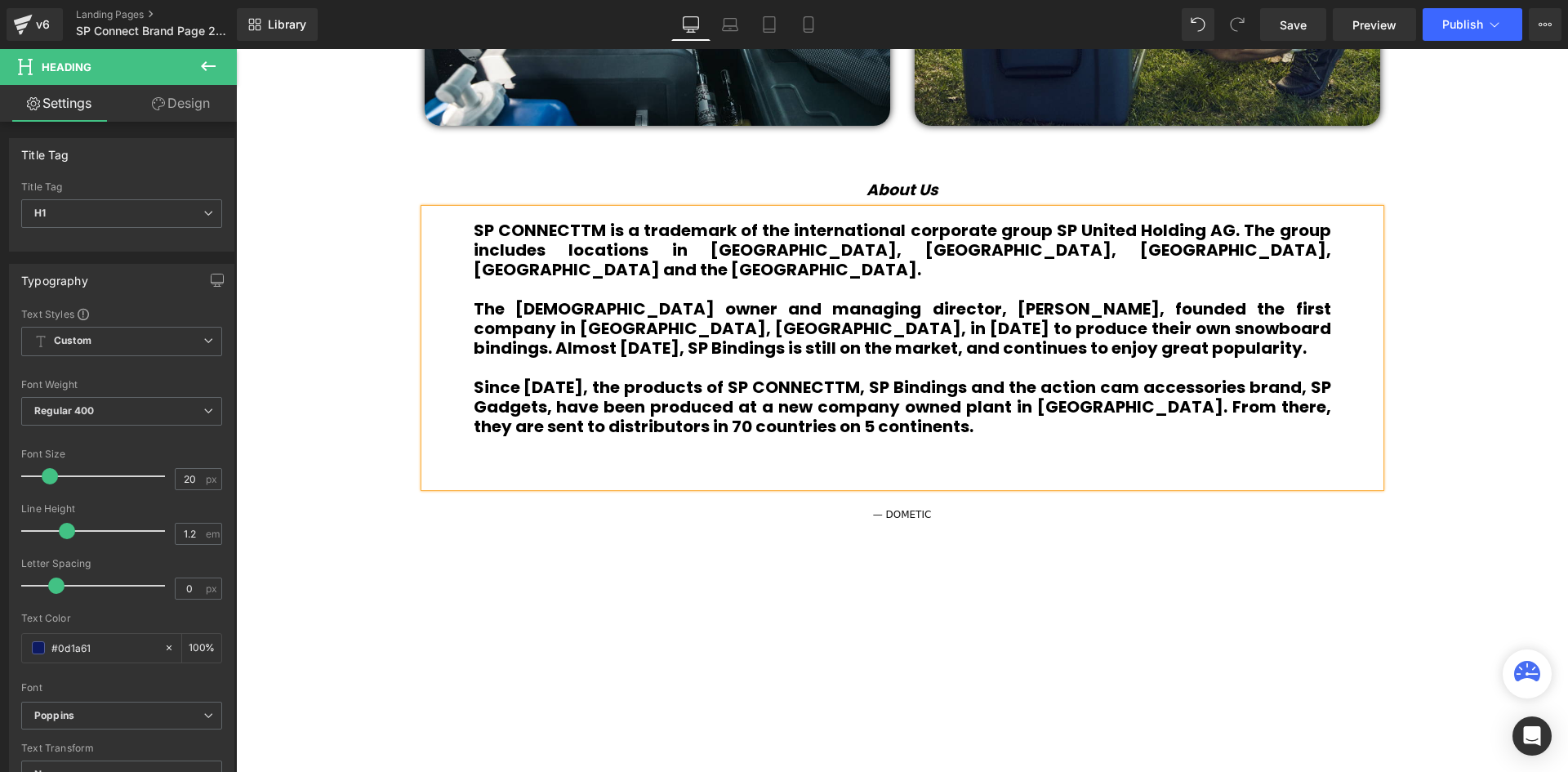
scroll to position [5040, 1324]
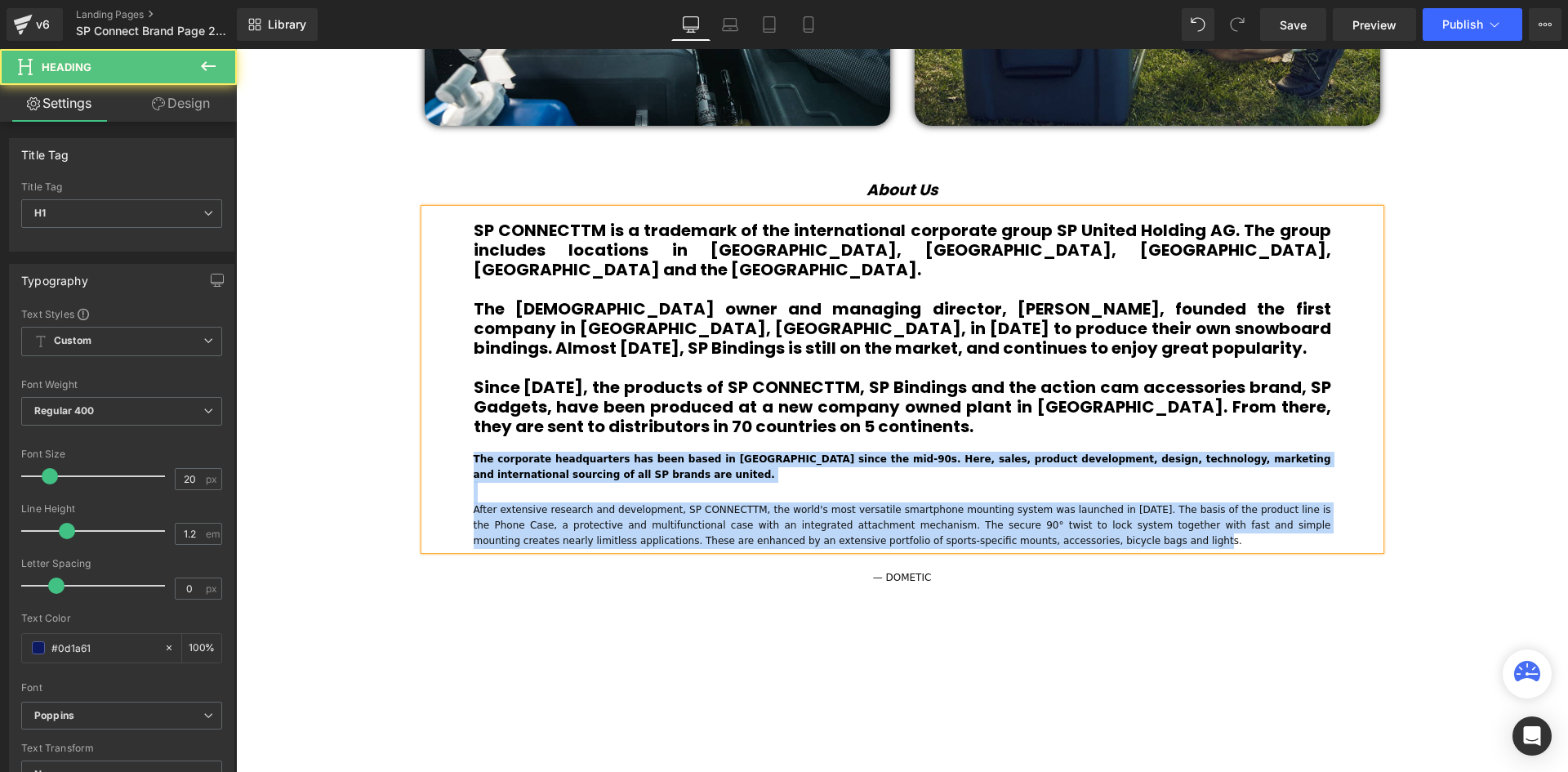
drag, startPoint x: 916, startPoint y: 517, endPoint x: 468, endPoint y: 443, distance: 454.1
click at [468, 443] on div "SP CONNECTTM is a trademark of the international corporate group SP United Hold…" at bounding box center [901, 379] width 955 height 341
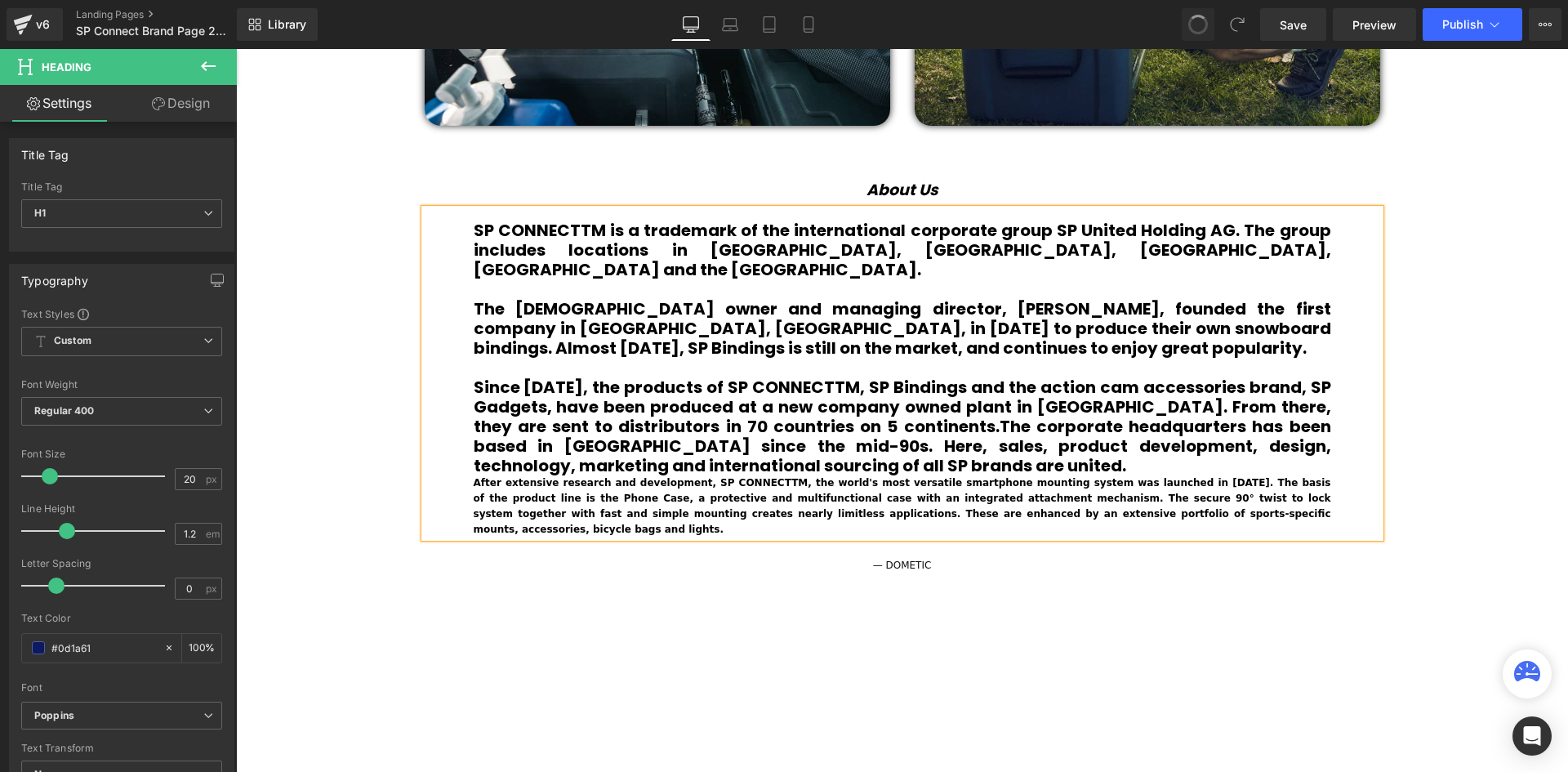
scroll to position [4926, 1324]
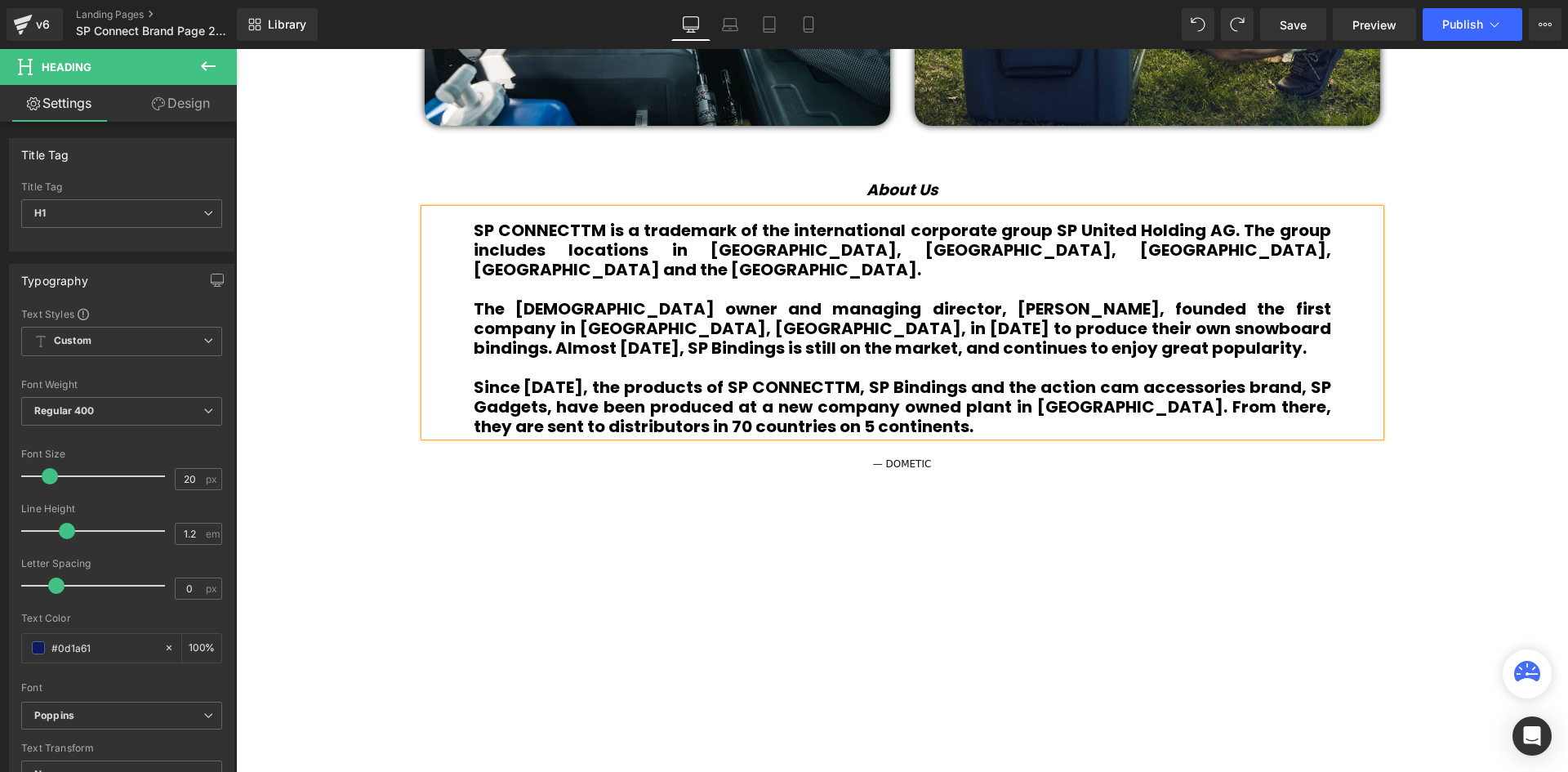
click at [848, 402] on h1 "Since [DATE], the products of SP CONNECTTM, SP Bindings and the action cam acce…" at bounding box center [902, 407] width 858 height 59
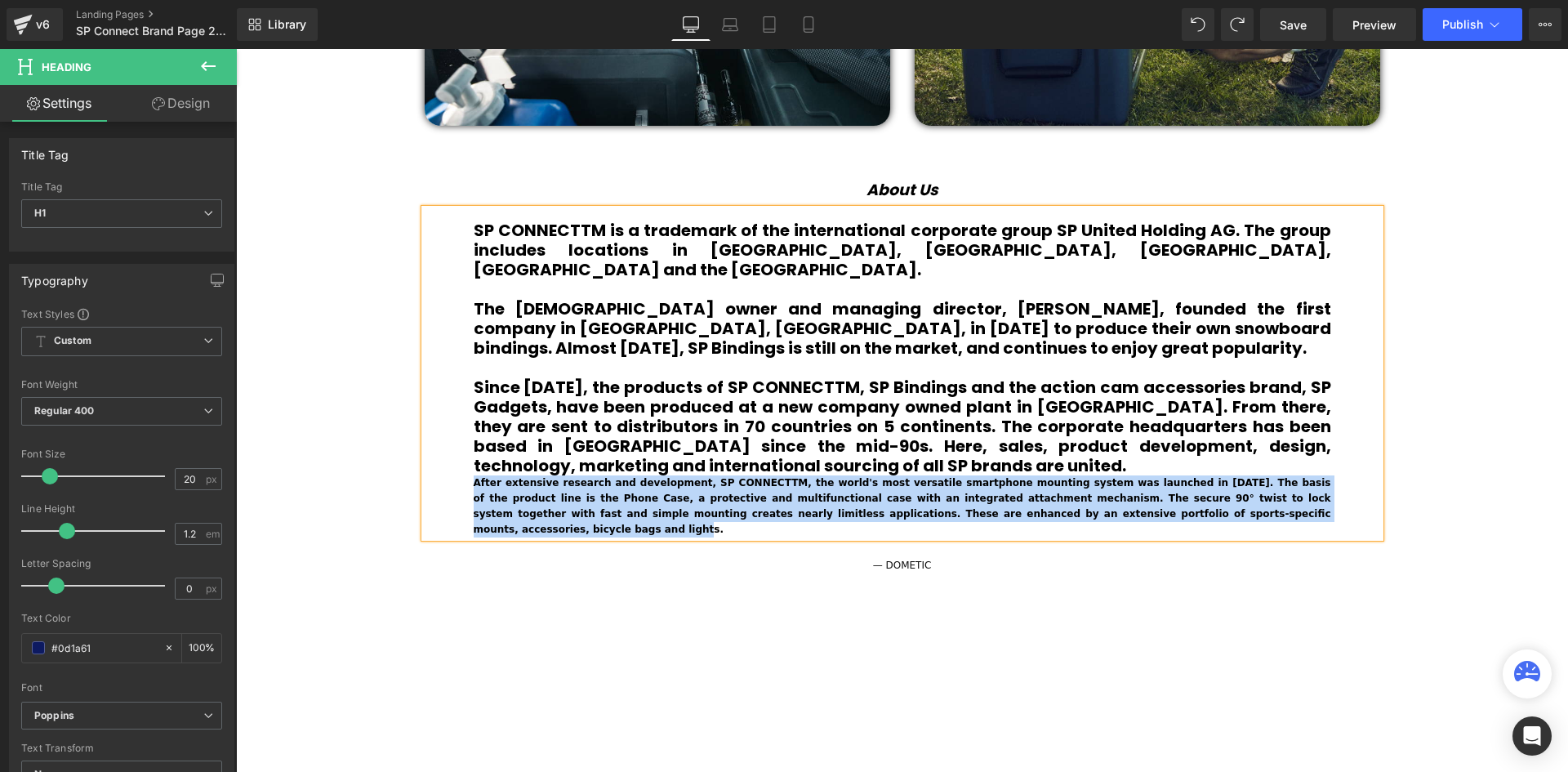
drag, startPoint x: 1050, startPoint y: 496, endPoint x: 451, endPoint y: 461, distance: 600.0
click at [454, 462] on div "SP CONNECTTM is a trademark of the international corporate group SP United Hold…" at bounding box center [901, 373] width 955 height 329
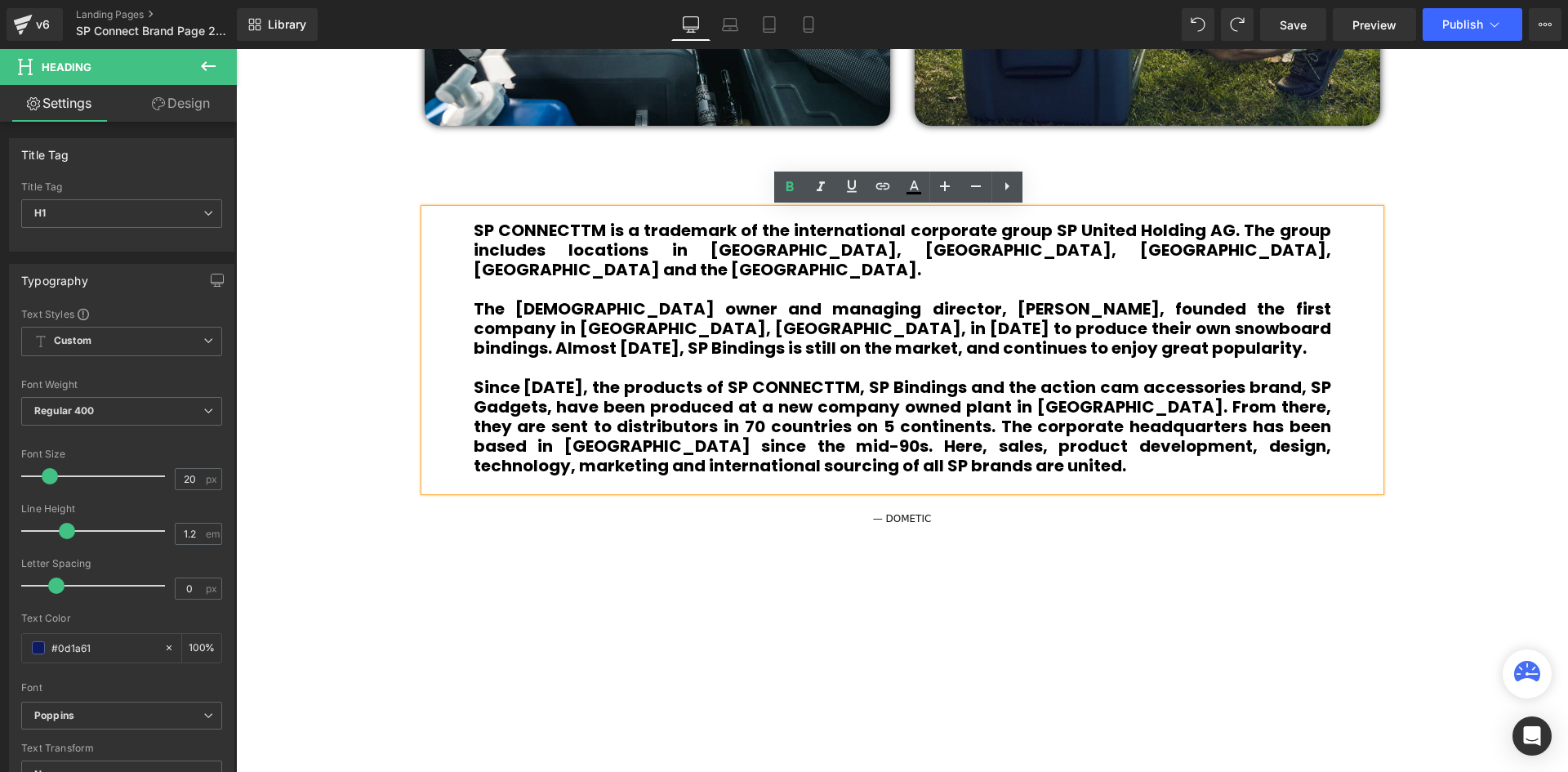
scroll to position [4981, 1324]
click at [862, 407] on b "Since 2002, the products of SP CONNECTTM, SP Bindings and the action cam access…" at bounding box center [902, 426] width 858 height 101
click at [847, 407] on b "Since 2002, the products of SP CONNECTTM, SP Bindings and the action cam access…" at bounding box center [902, 426] width 858 height 101
click at [855, 408] on b "Since 2002, the products of SP CONNECTTM, SP Bindings and the action cam access…" at bounding box center [902, 426] width 858 height 101
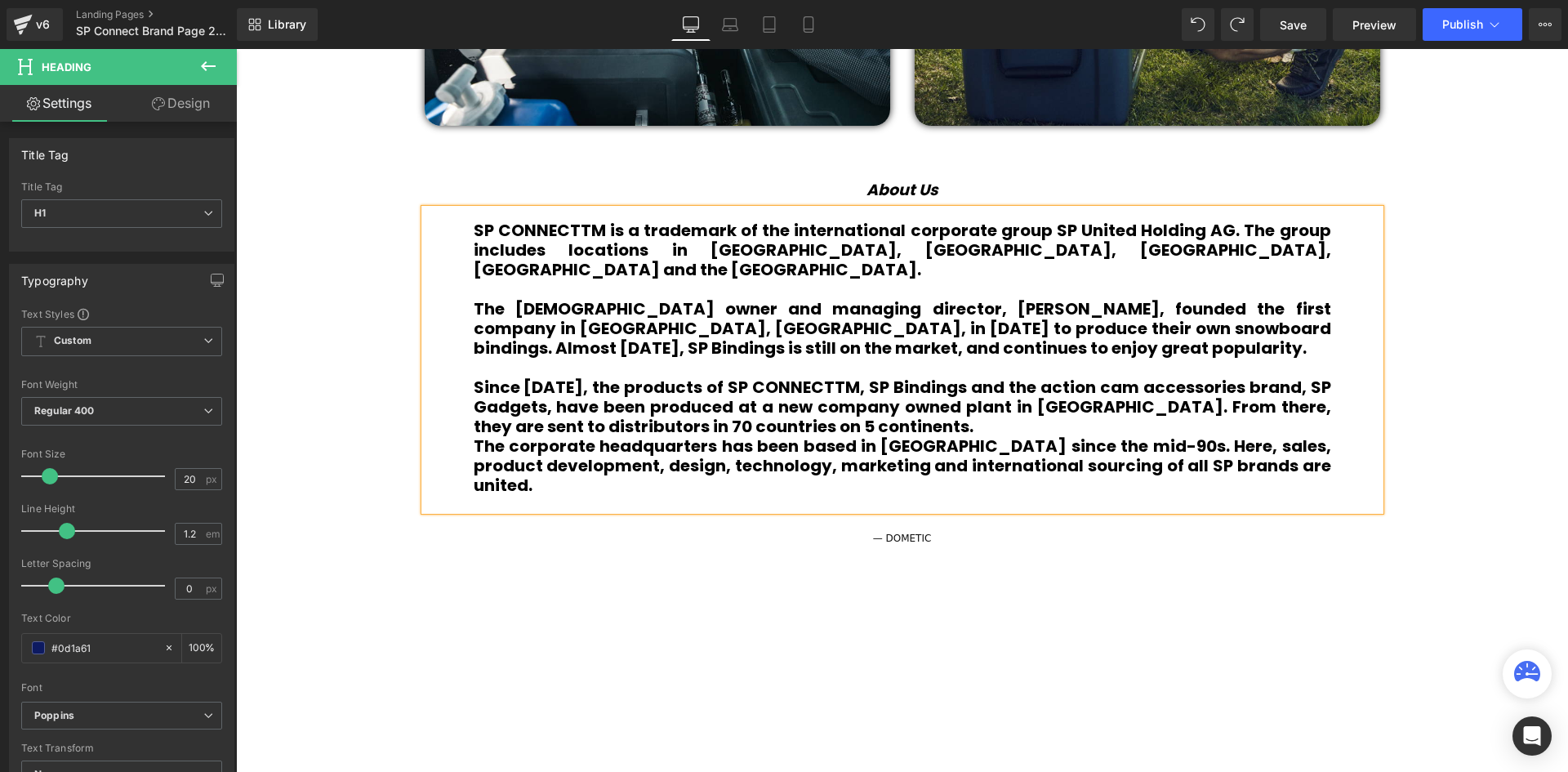
scroll to position [5001, 1324]
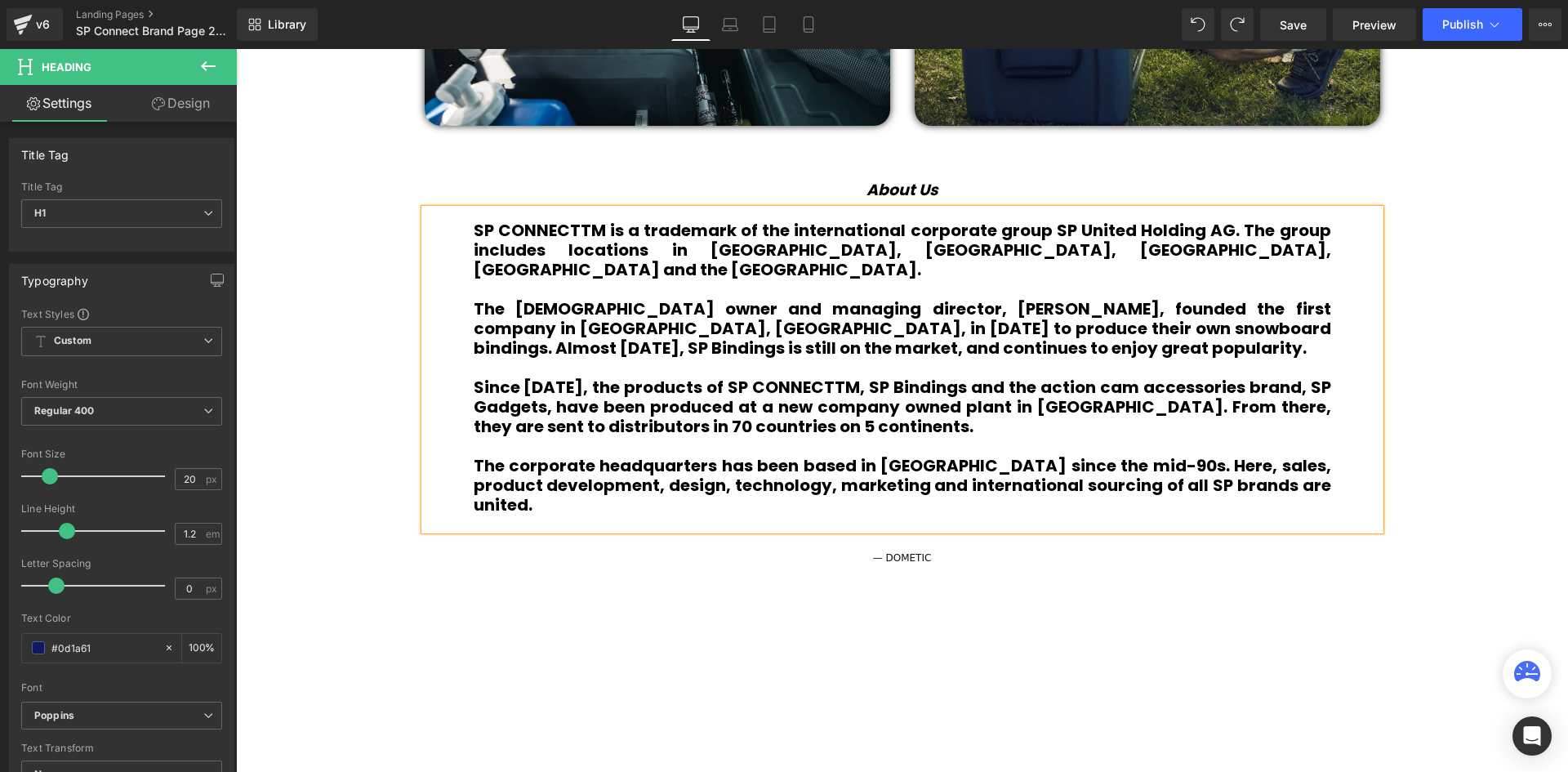
click at [1295, 465] on b "The corporate headquarters has been based in [GEOGRAPHIC_DATA] since the mid-90…" at bounding box center [902, 485] width 858 height 62
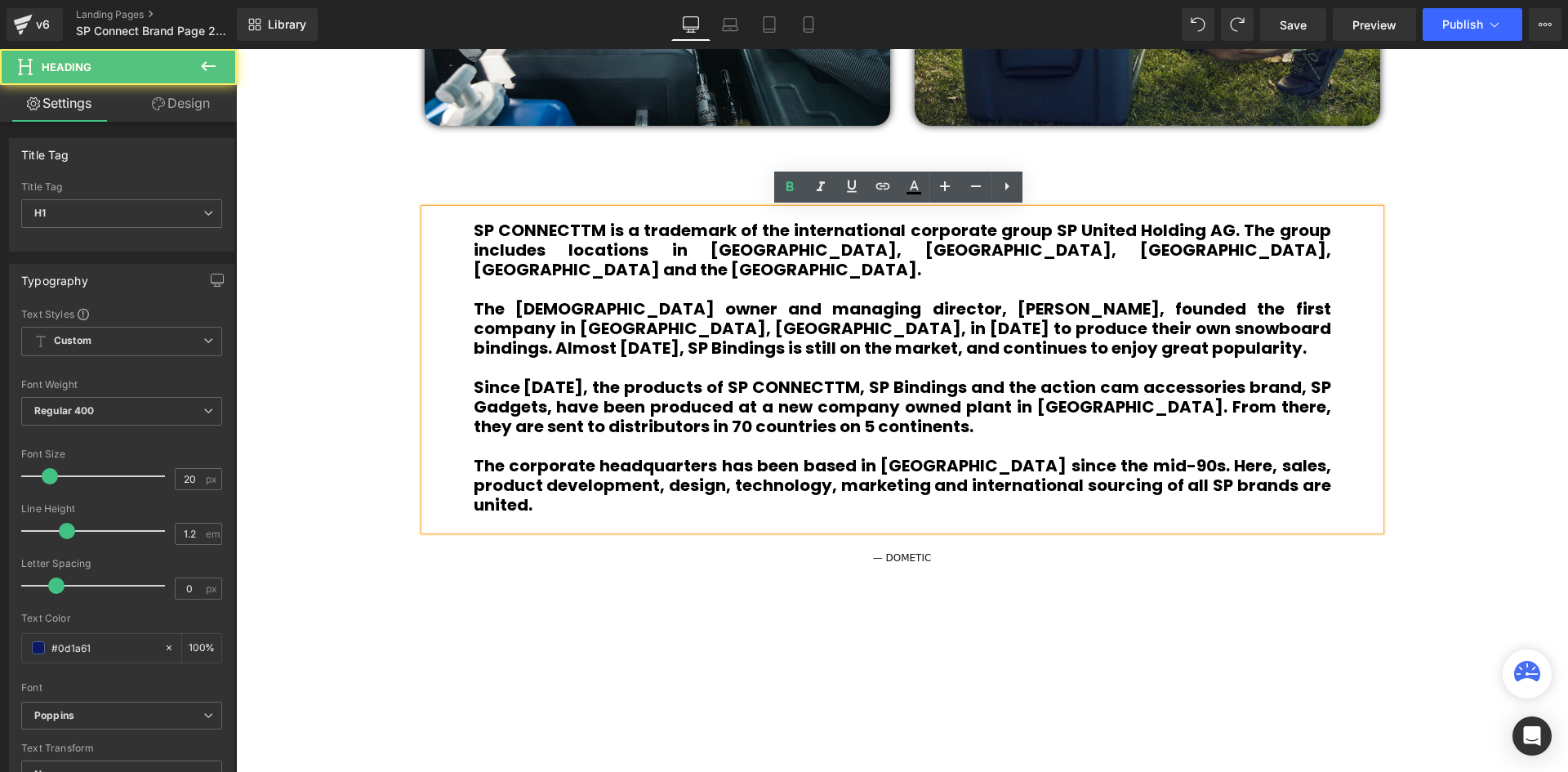
click at [1313, 465] on h1 "The corporate headquarters has been based in [GEOGRAPHIC_DATA] since the mid-90…" at bounding box center [902, 485] width 858 height 59
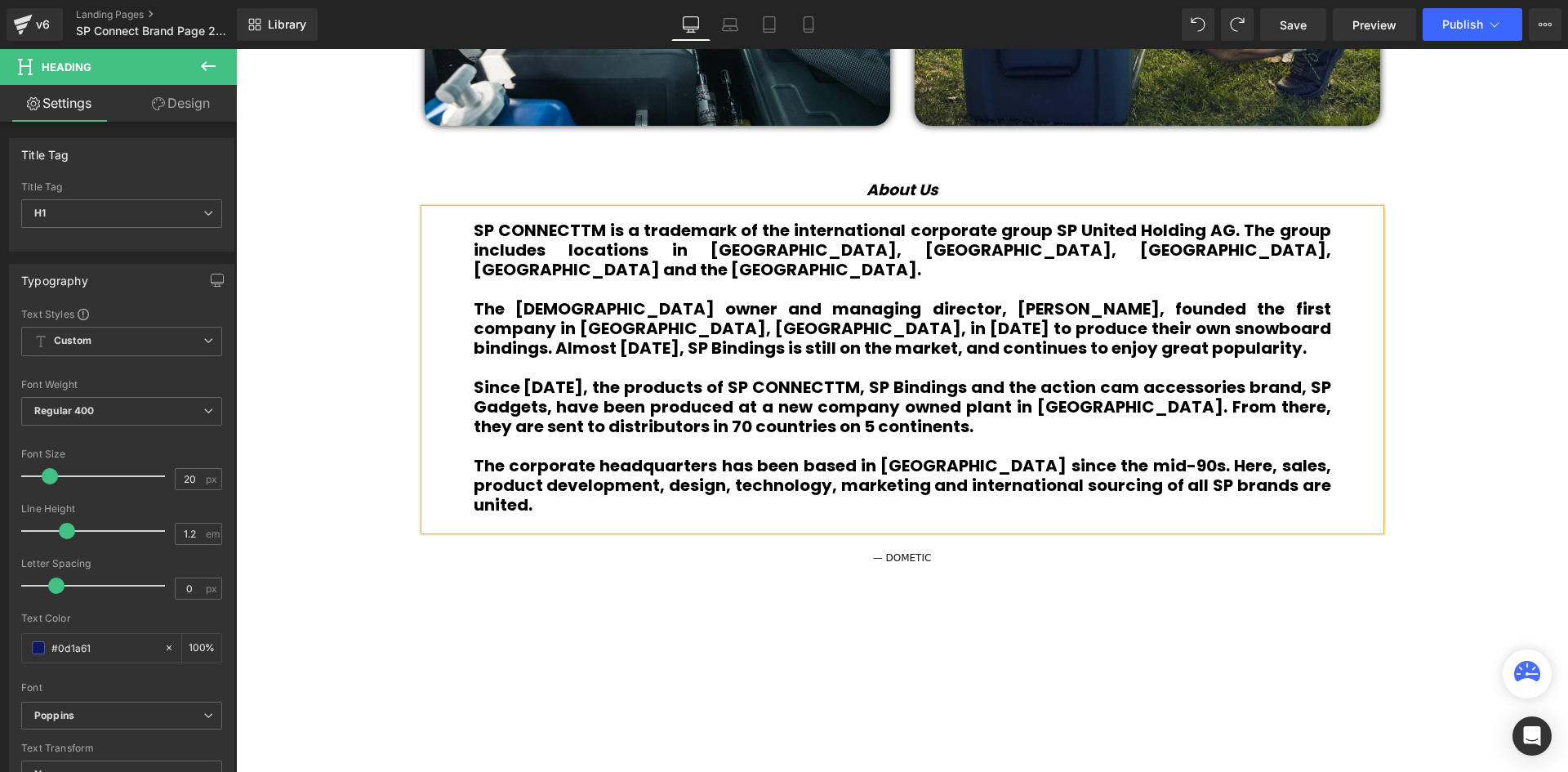
scroll to position [5099, 1324]
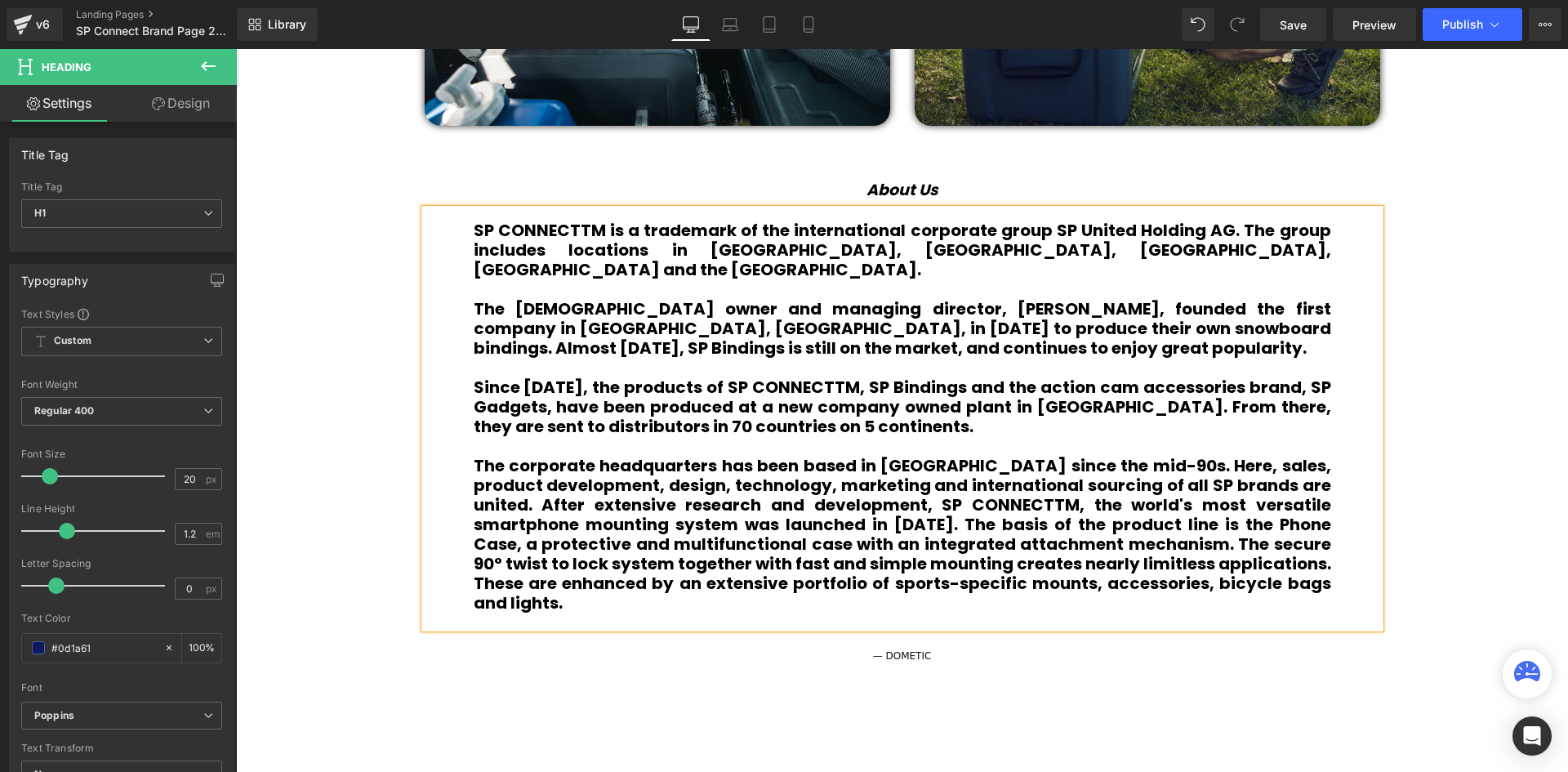
click at [476, 485] on b "The corporate headquarters has been based in Vienna since the mid-90s. Here, sa…" at bounding box center [902, 534] width 858 height 160
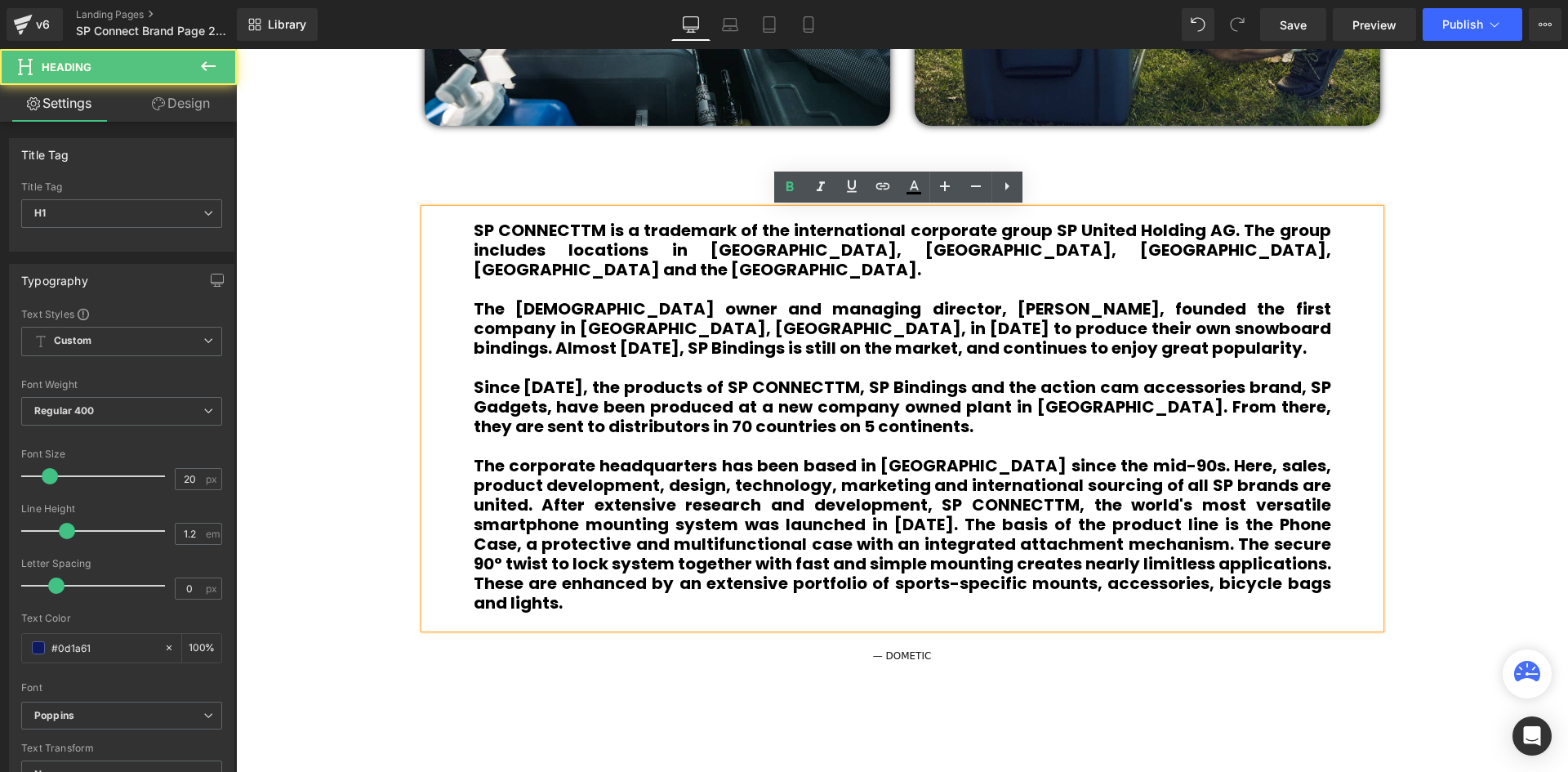
click at [474, 485] on b "The corporate headquarters has been based in Vienna since the mid-90s. Here, sa…" at bounding box center [902, 534] width 858 height 160
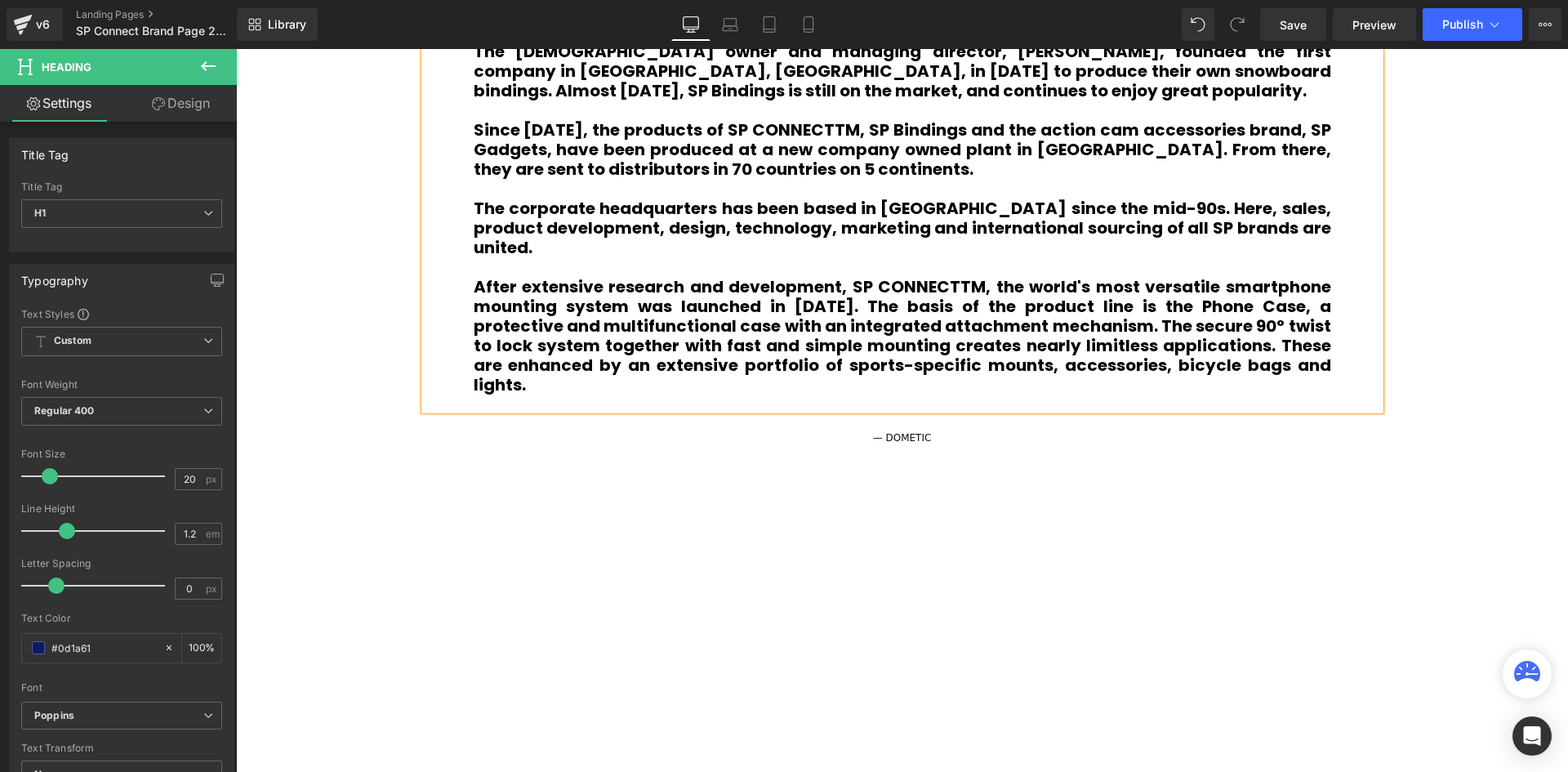
scroll to position [1284, 0]
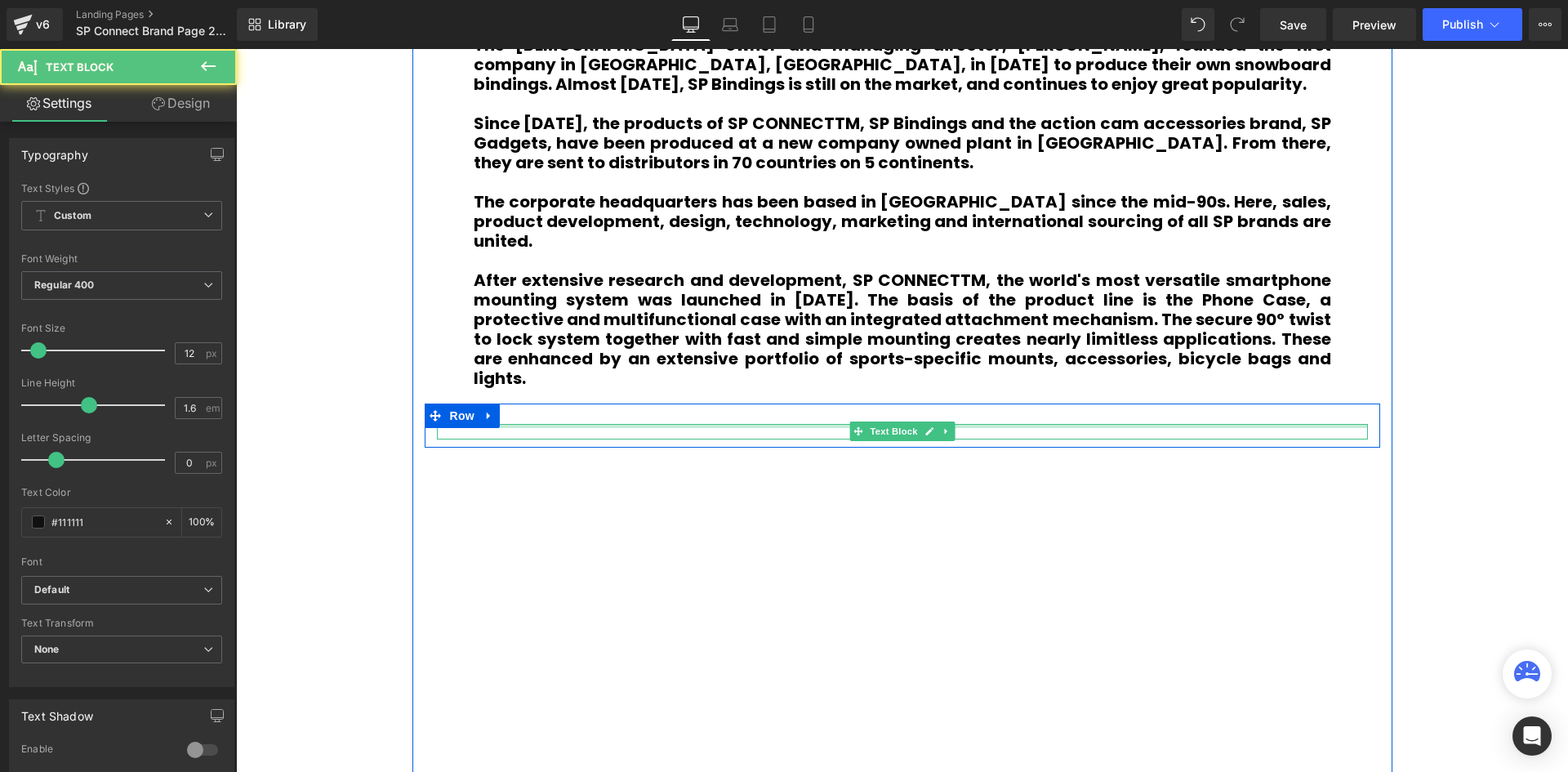
click at [957, 424] on div at bounding box center [902, 426] width 931 height 4
click at [926, 427] on icon at bounding box center [929, 431] width 8 height 8
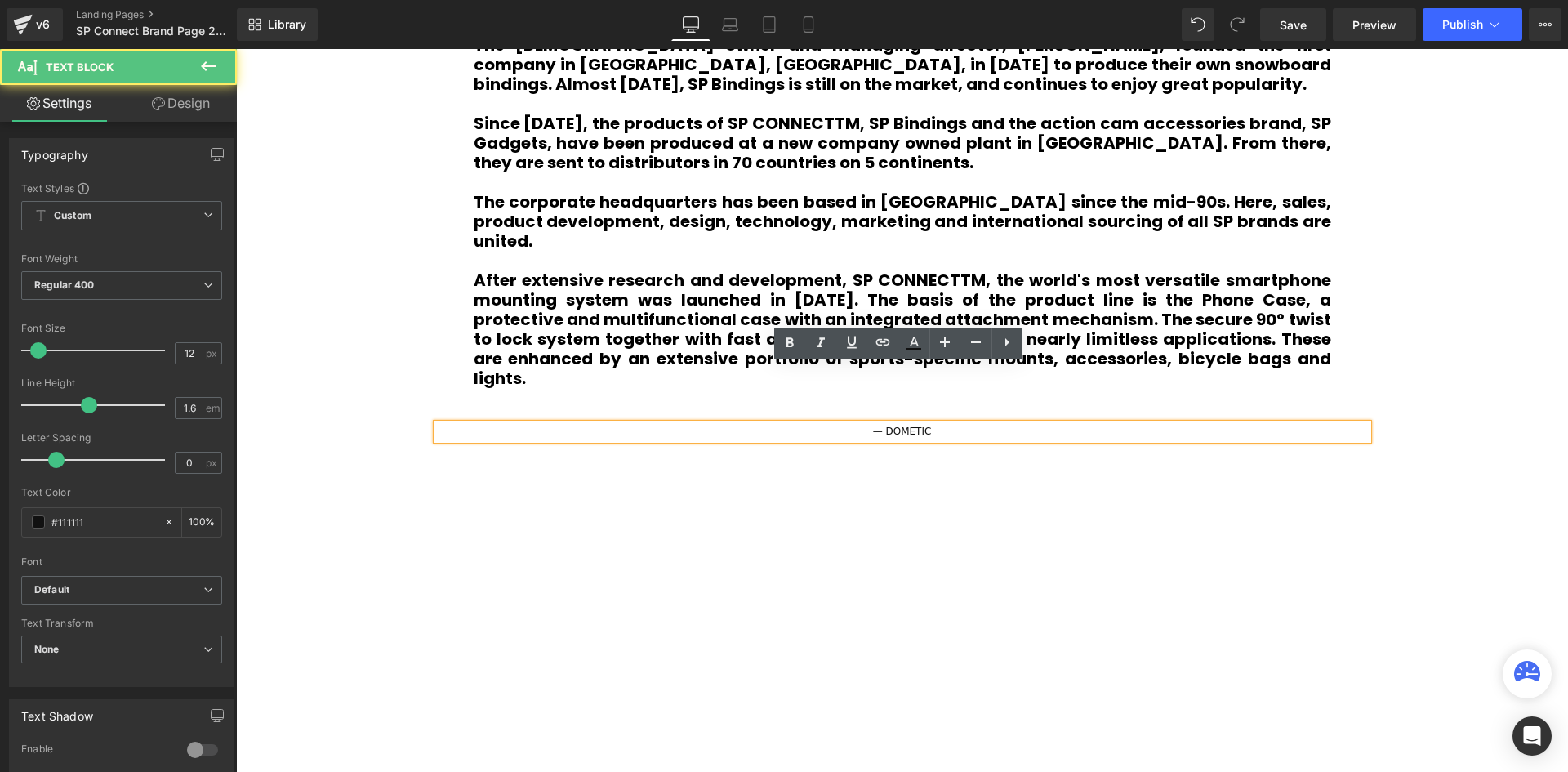
click at [926, 424] on p "— DOMETIC" at bounding box center [902, 432] width 931 height 15
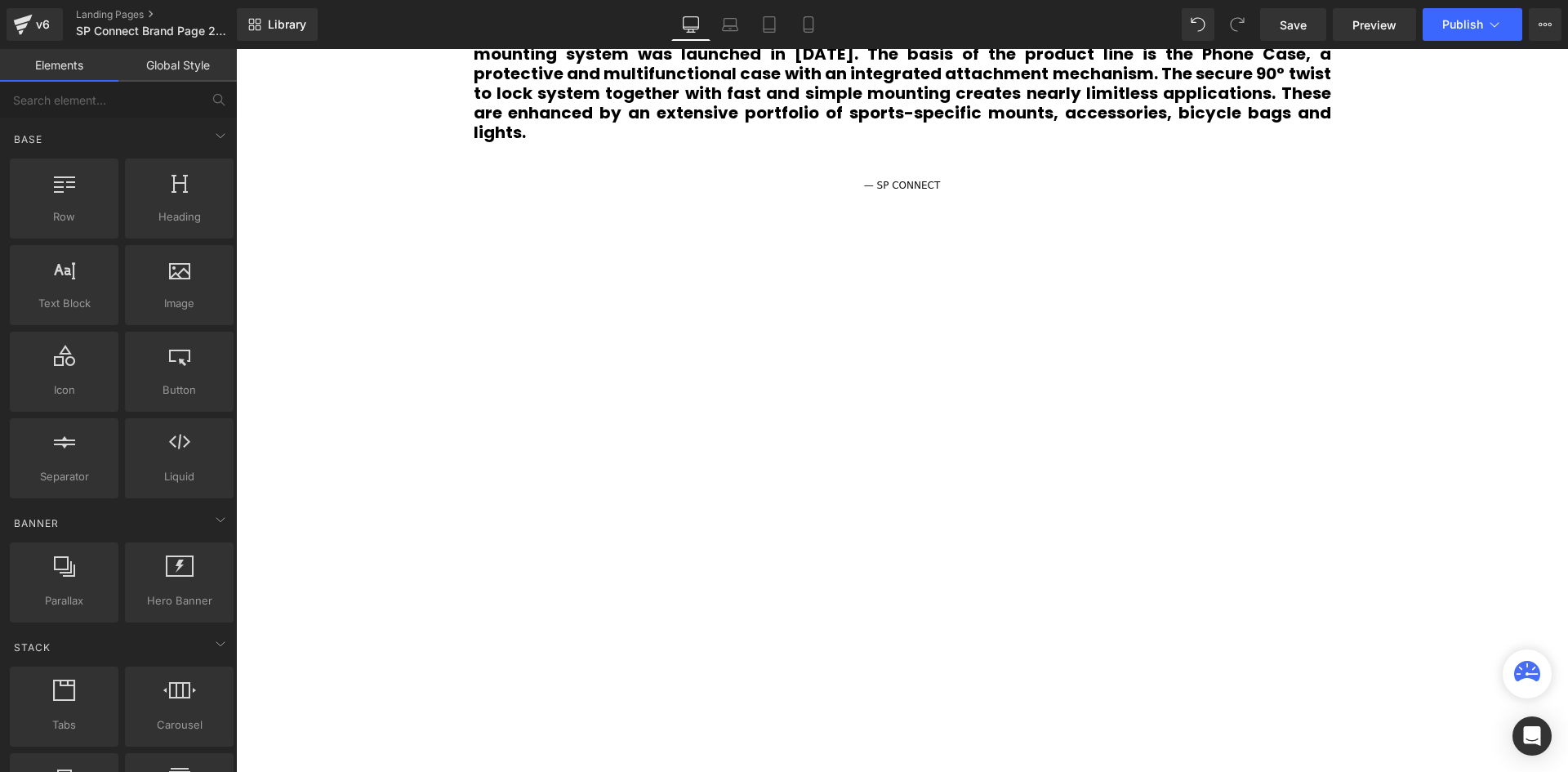
scroll to position [1552, 0]
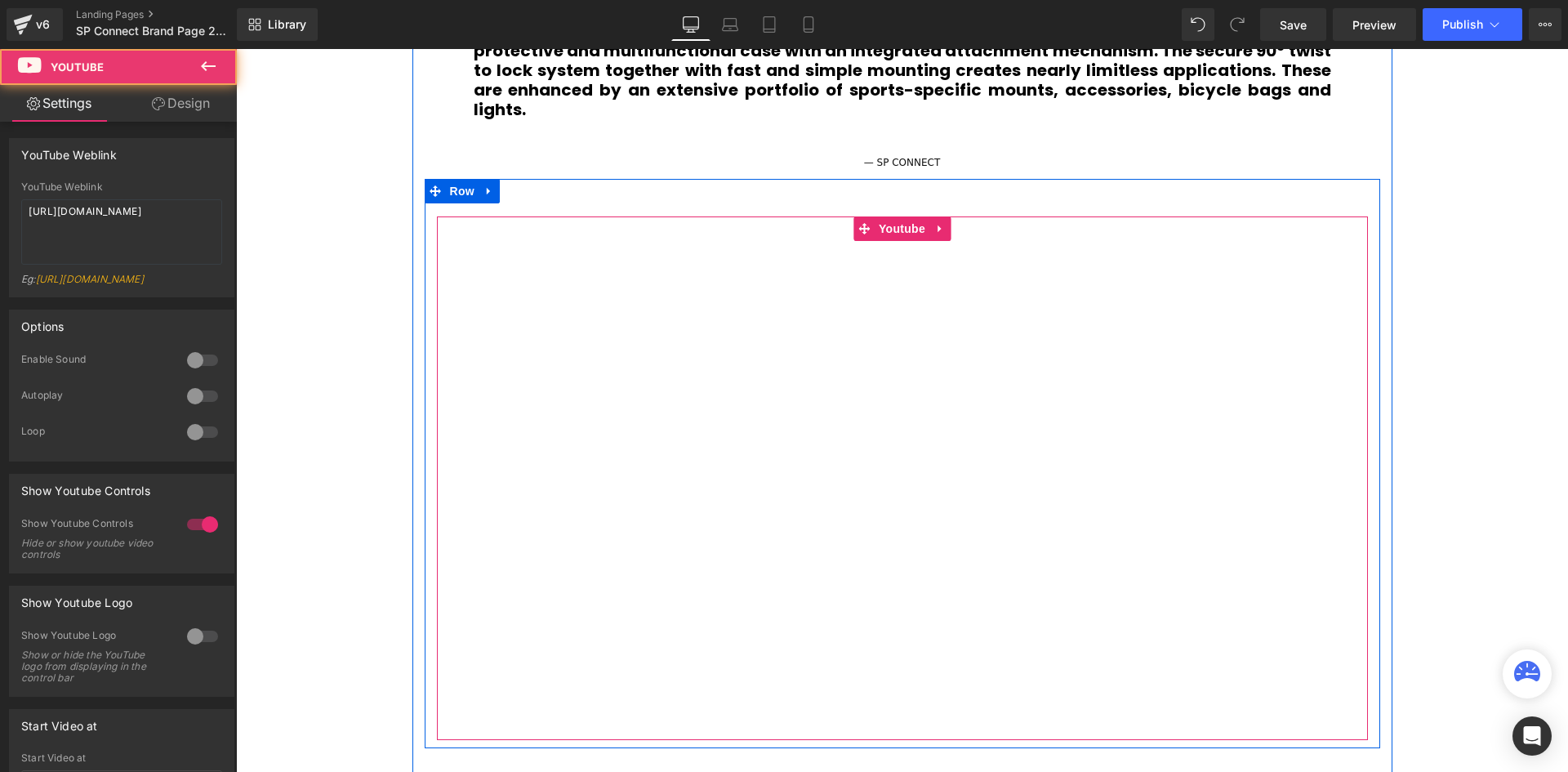
click at [906, 216] on div at bounding box center [902, 478] width 931 height 524
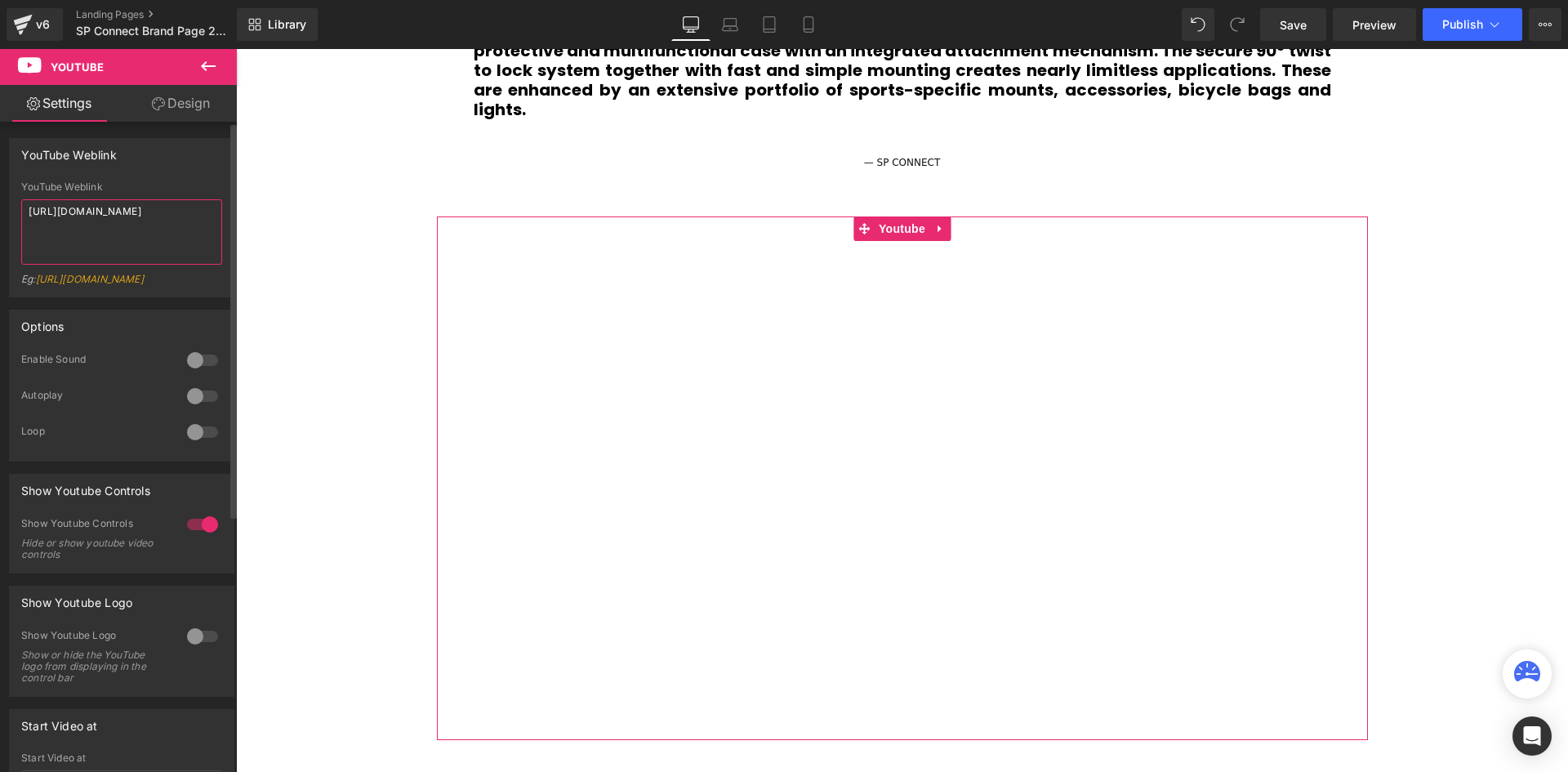
click at [178, 226] on textarea "https://www.youtube.com/watch?v=YV7fcGkof0I" at bounding box center [121, 232] width 201 height 66
paste textarea "bcC-QCBePDo"
type textarea "https://www.youtube.com/watch?v=bcC-QCBePDo"
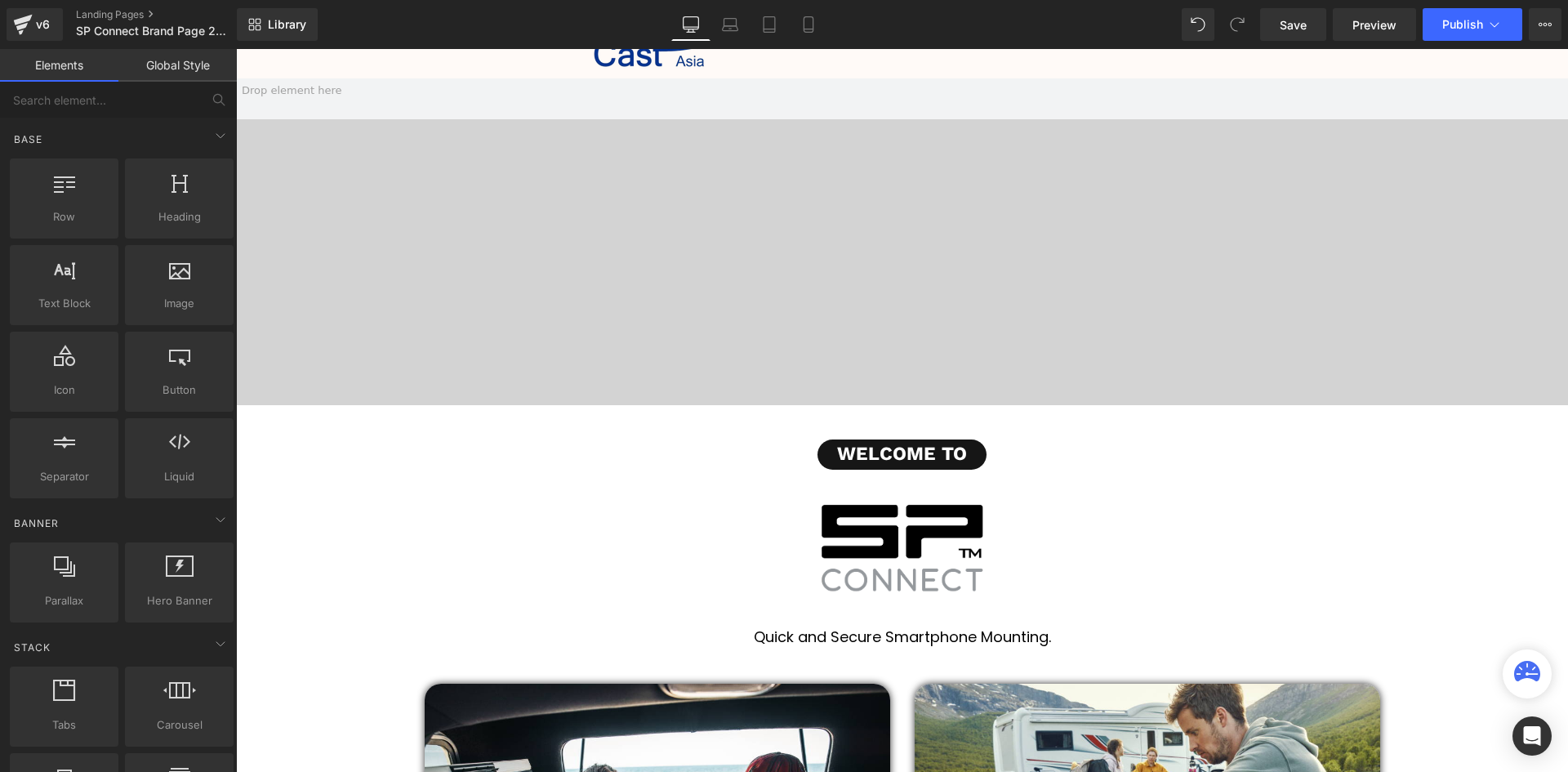
scroll to position [93, 0]
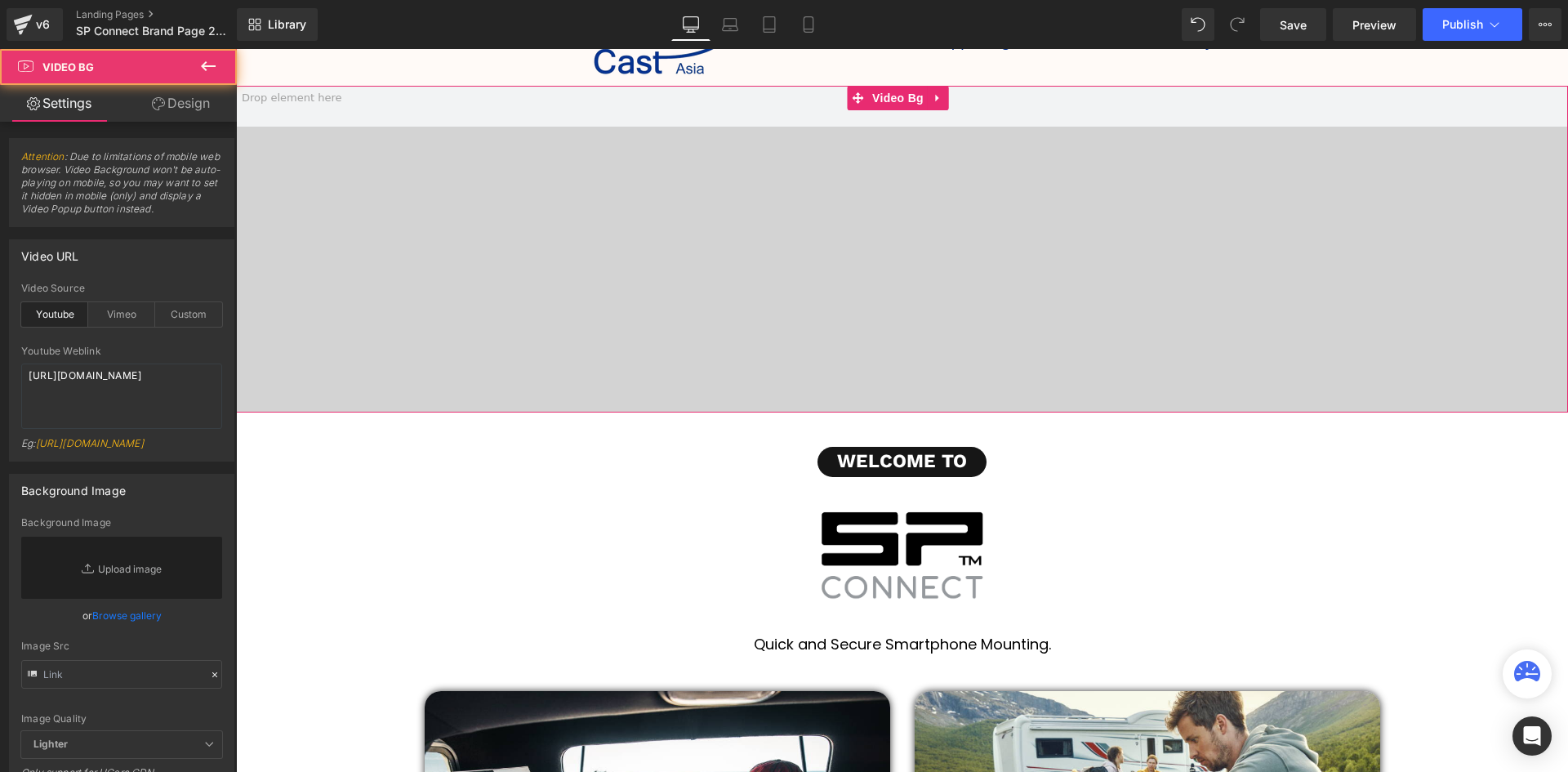
click at [505, 210] on span at bounding box center [901, 249] width 1331 height 327
click at [139, 388] on textarea "https://www.youtube.com/watch?v=eHWzGMYy6Gk" at bounding box center [121, 397] width 201 height 66
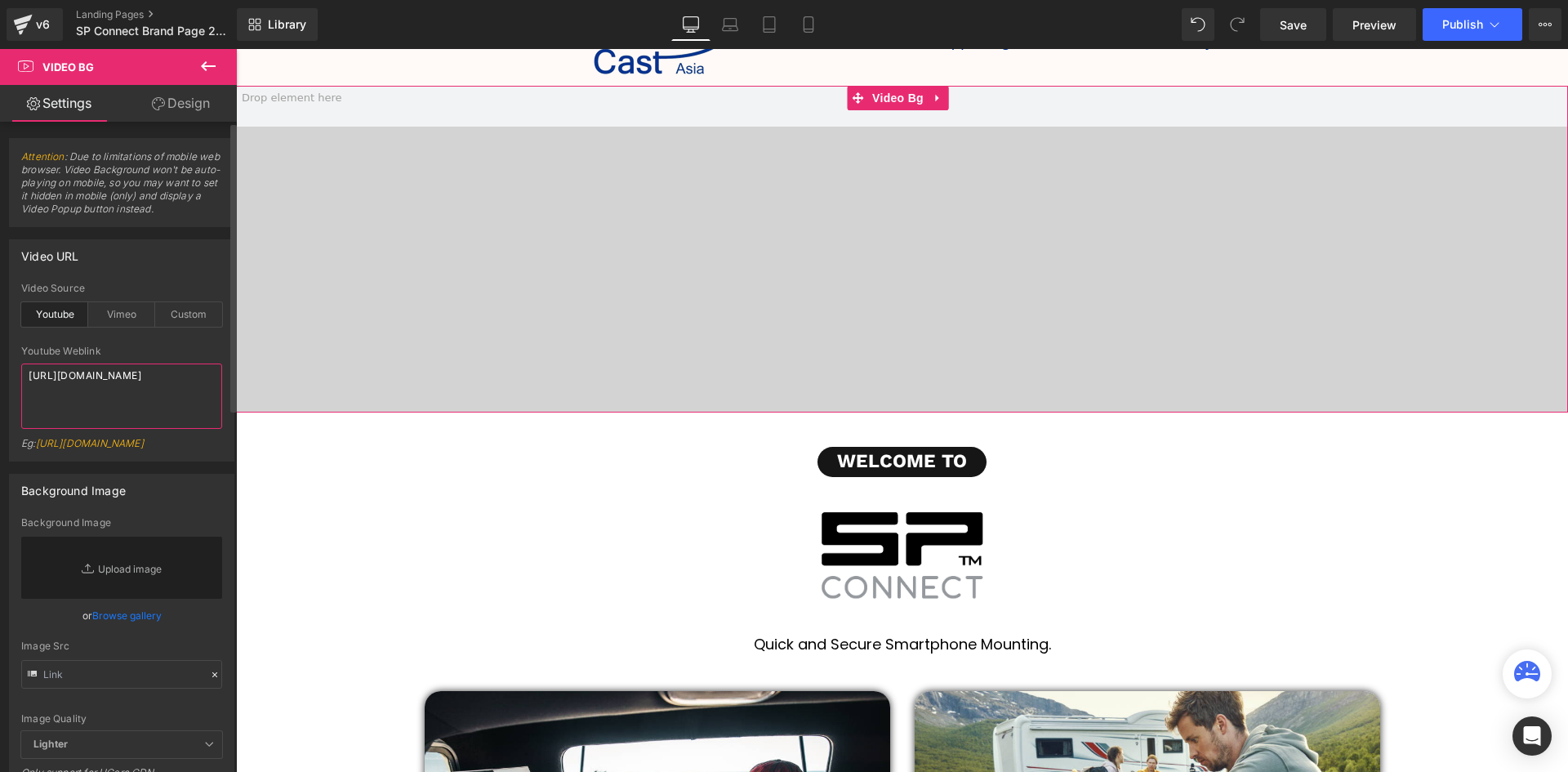
paste textarea "aV_AmCFI-uQ"
type textarea "https://www.youtube.com/watch?v=aV_AmCFI-uQ"
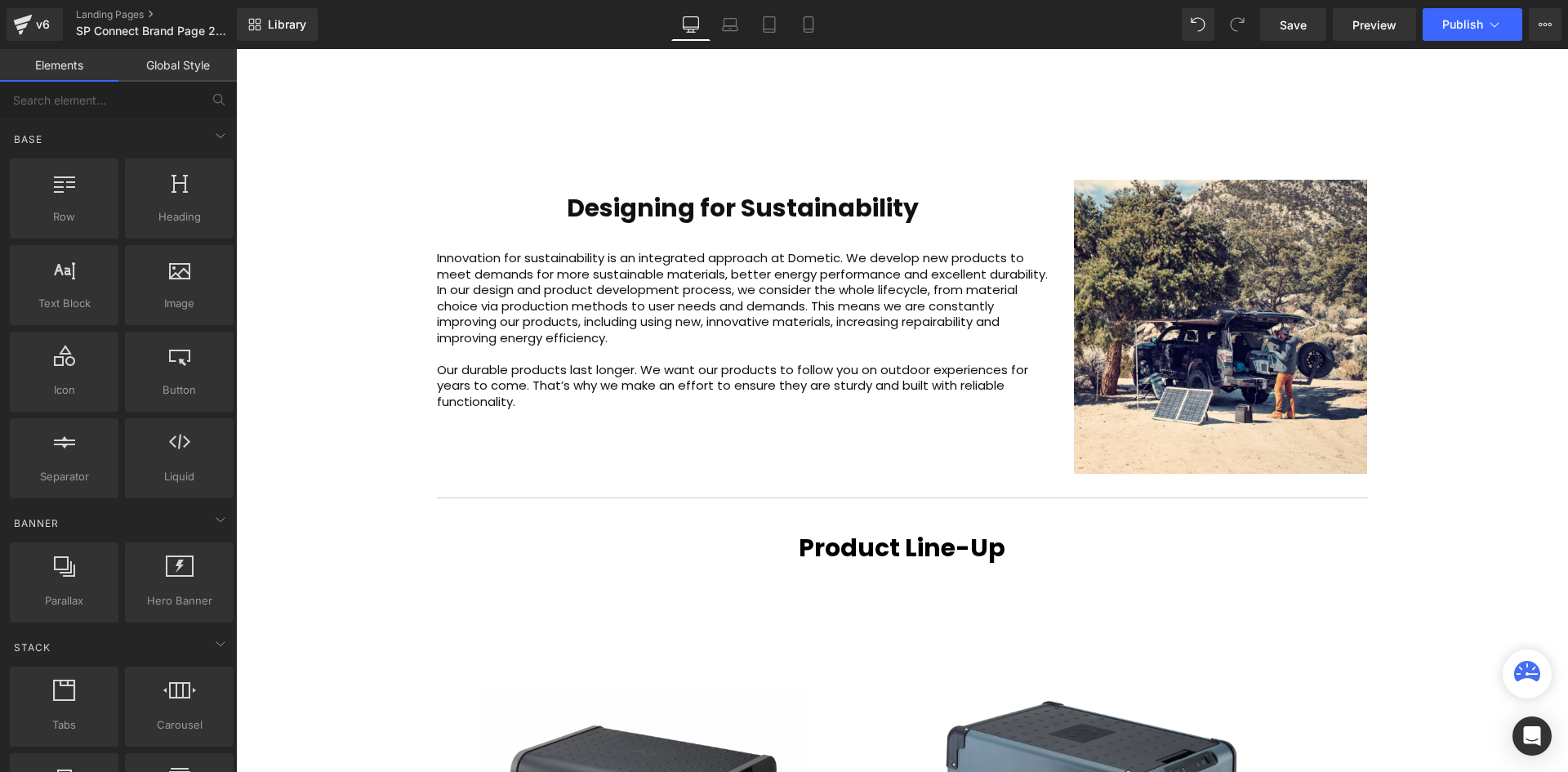
scroll to position [2169, 0]
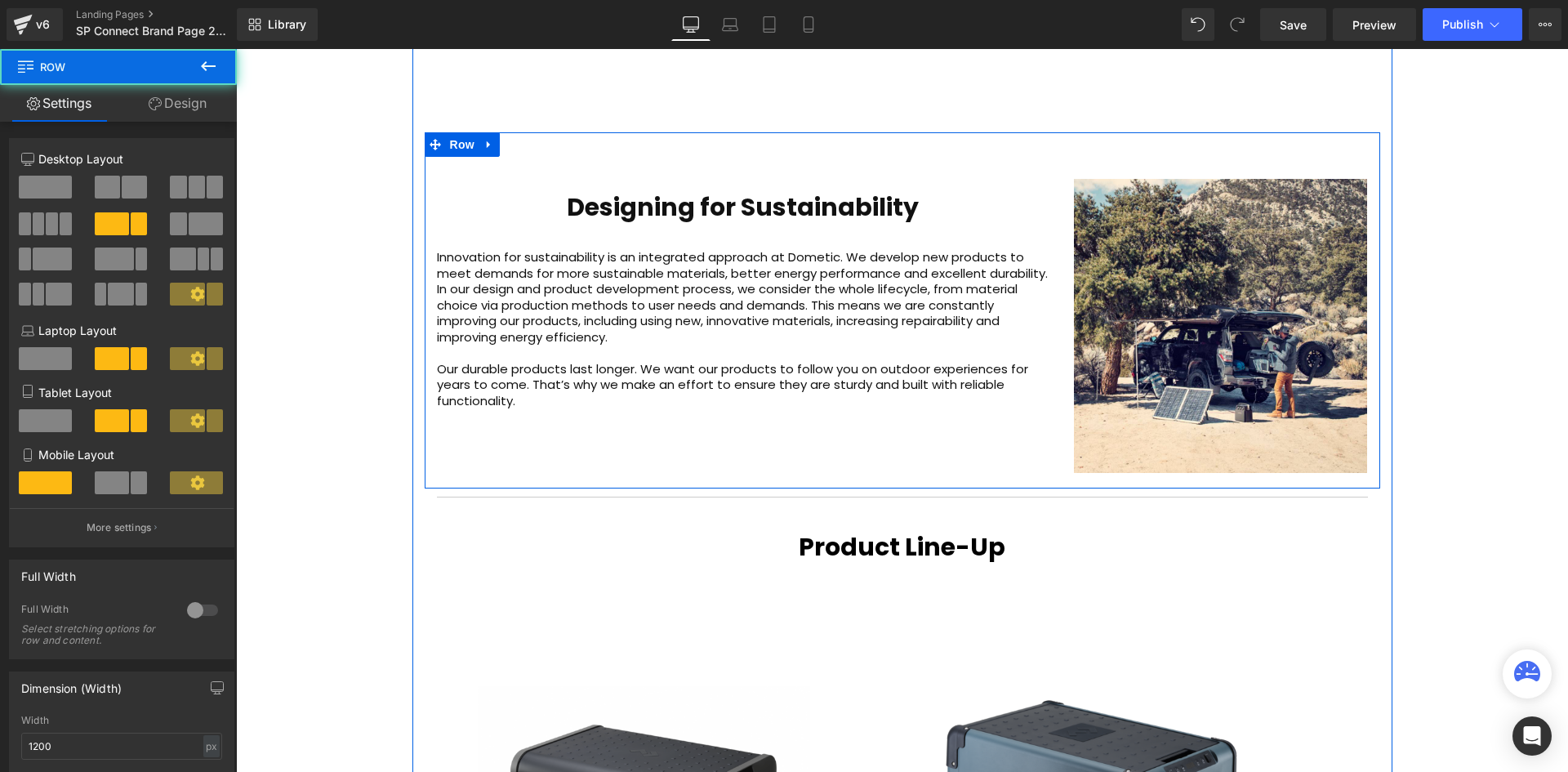
click at [553, 391] on div "Designing for Sustainability Heading Innovation for sustainability is an integr…" at bounding box center [901, 310] width 955 height 356
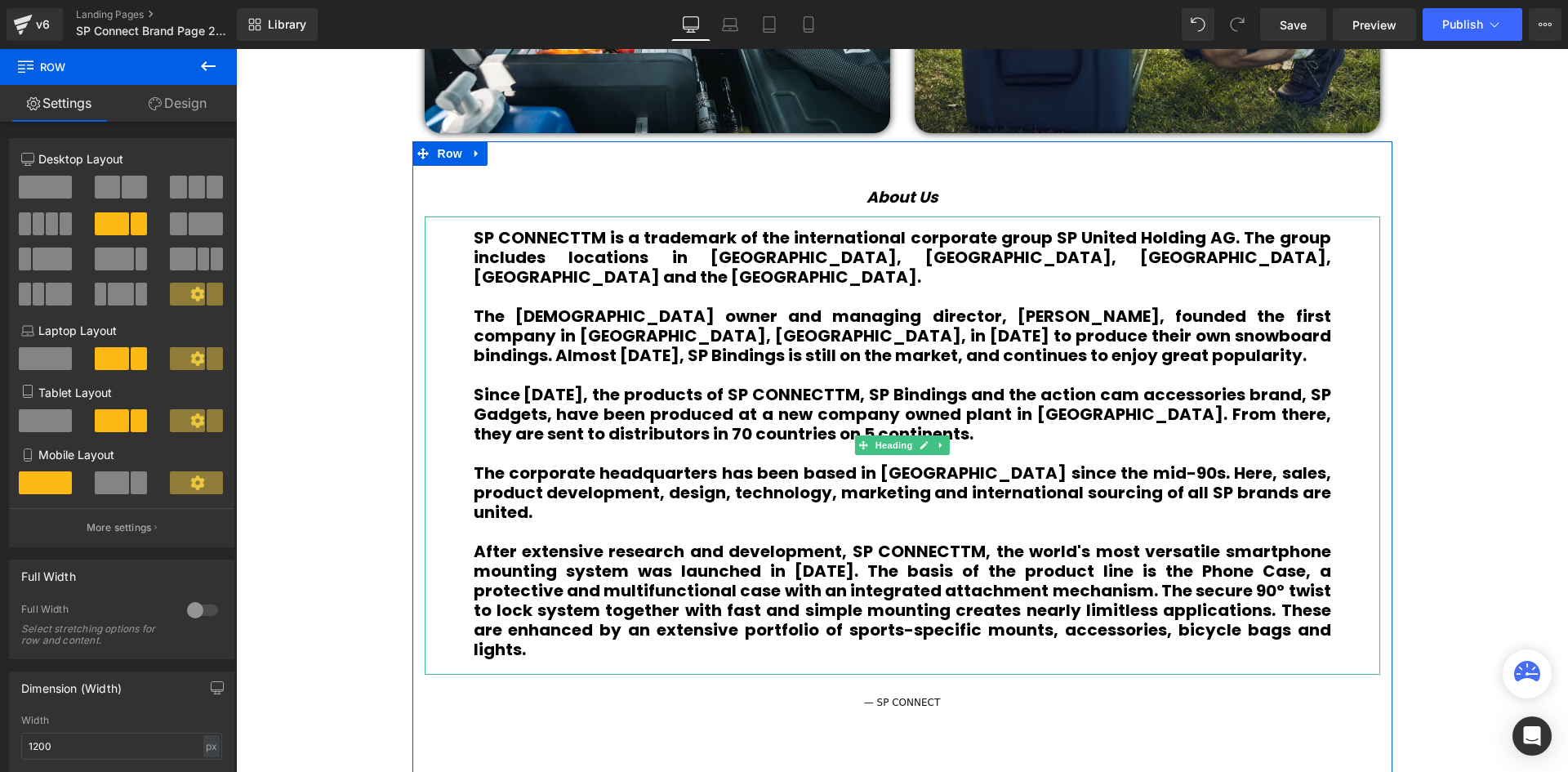
scroll to position [1107, 0]
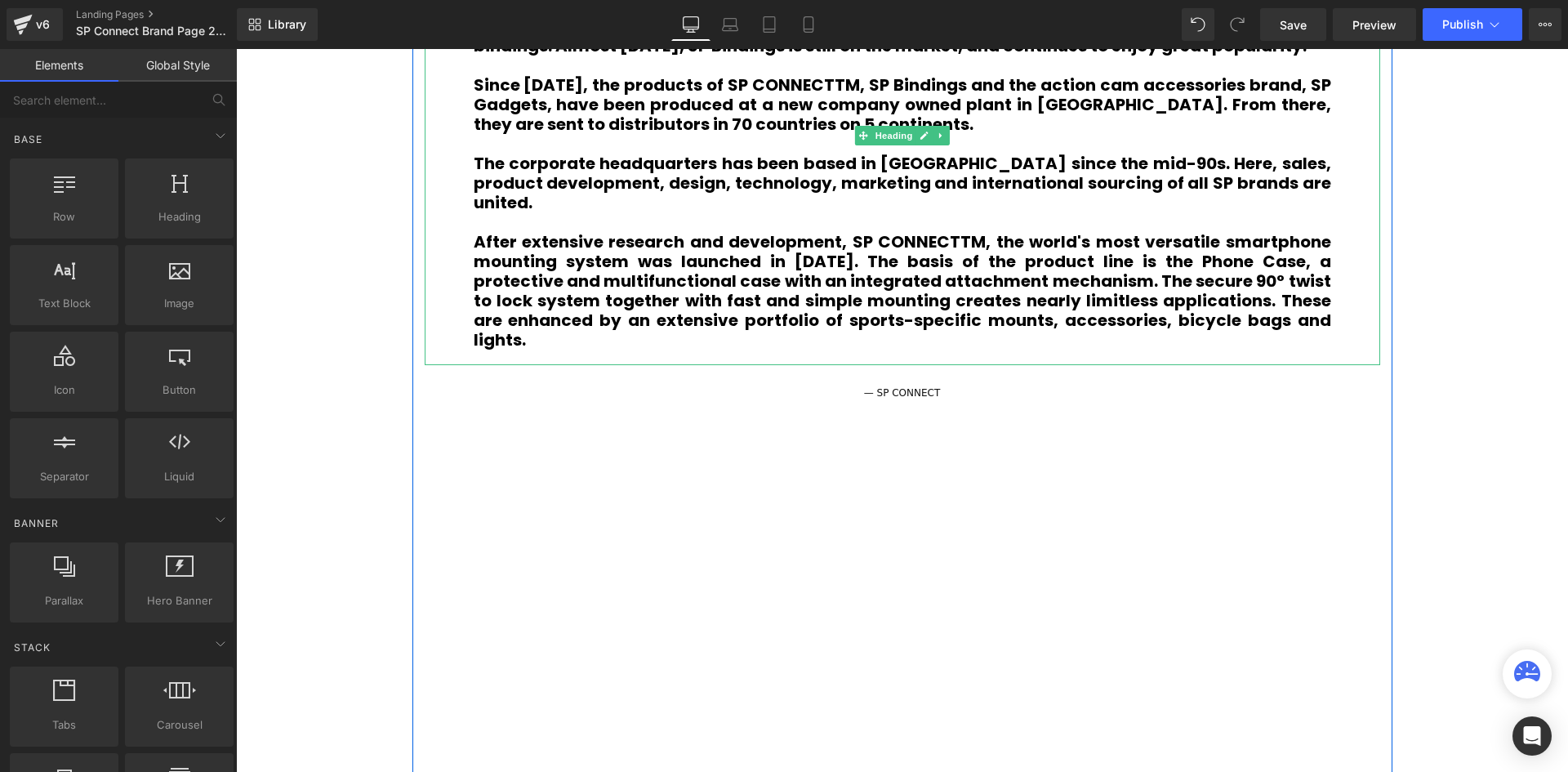
scroll to position [1352, 0]
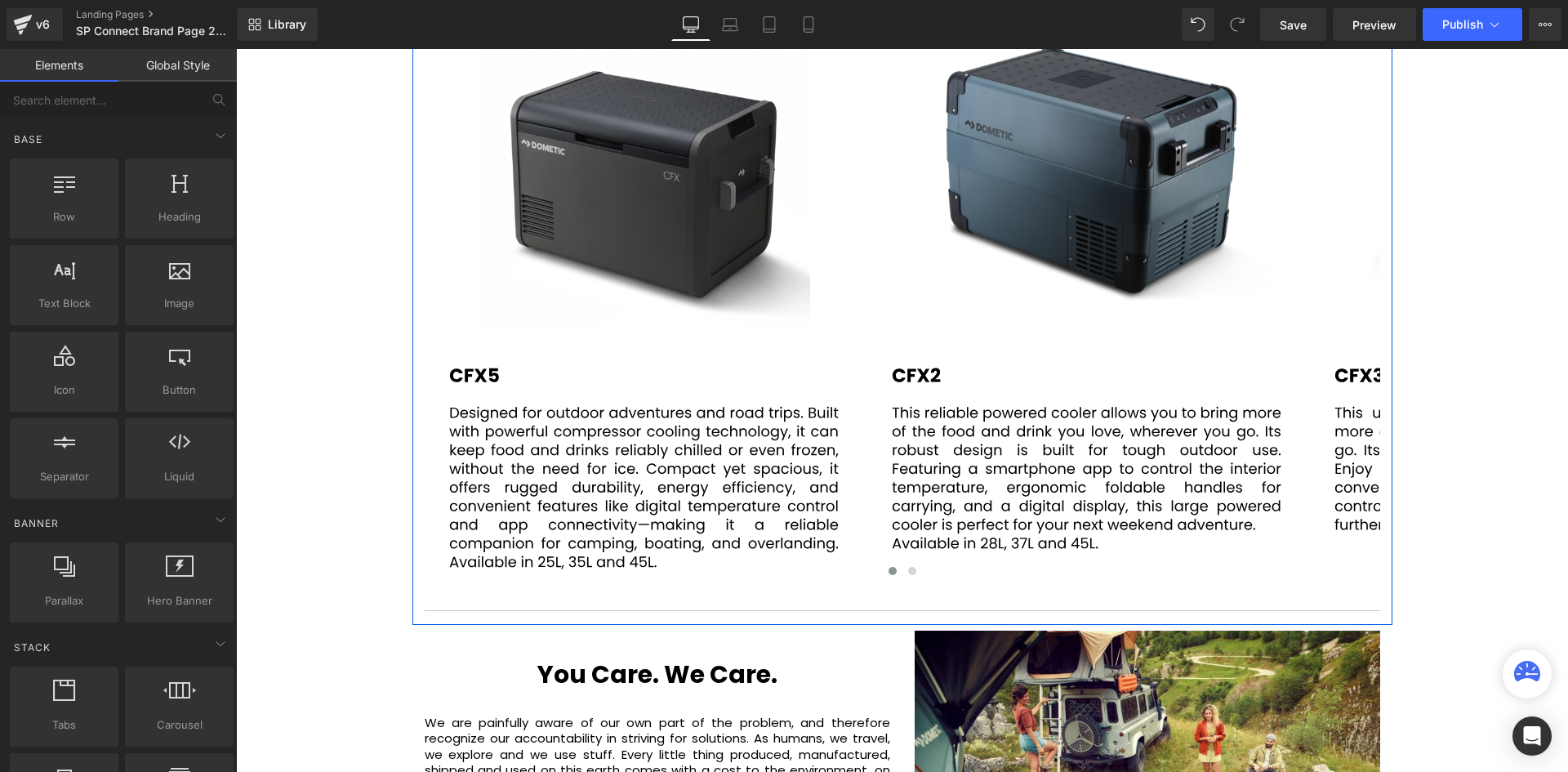
scroll to position [2414, 0]
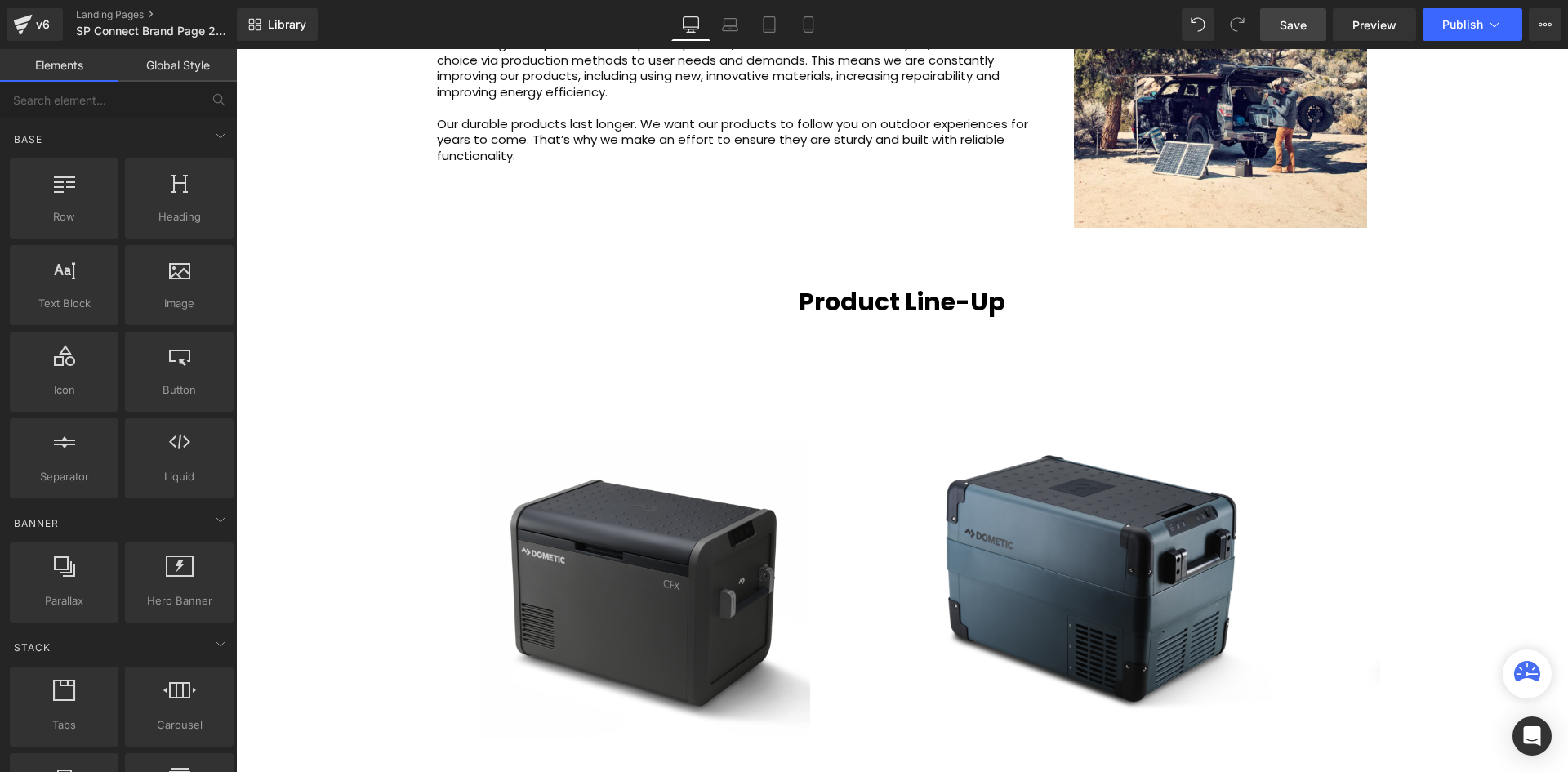
click at [1302, 16] on span "Save" at bounding box center [1293, 24] width 27 height 17
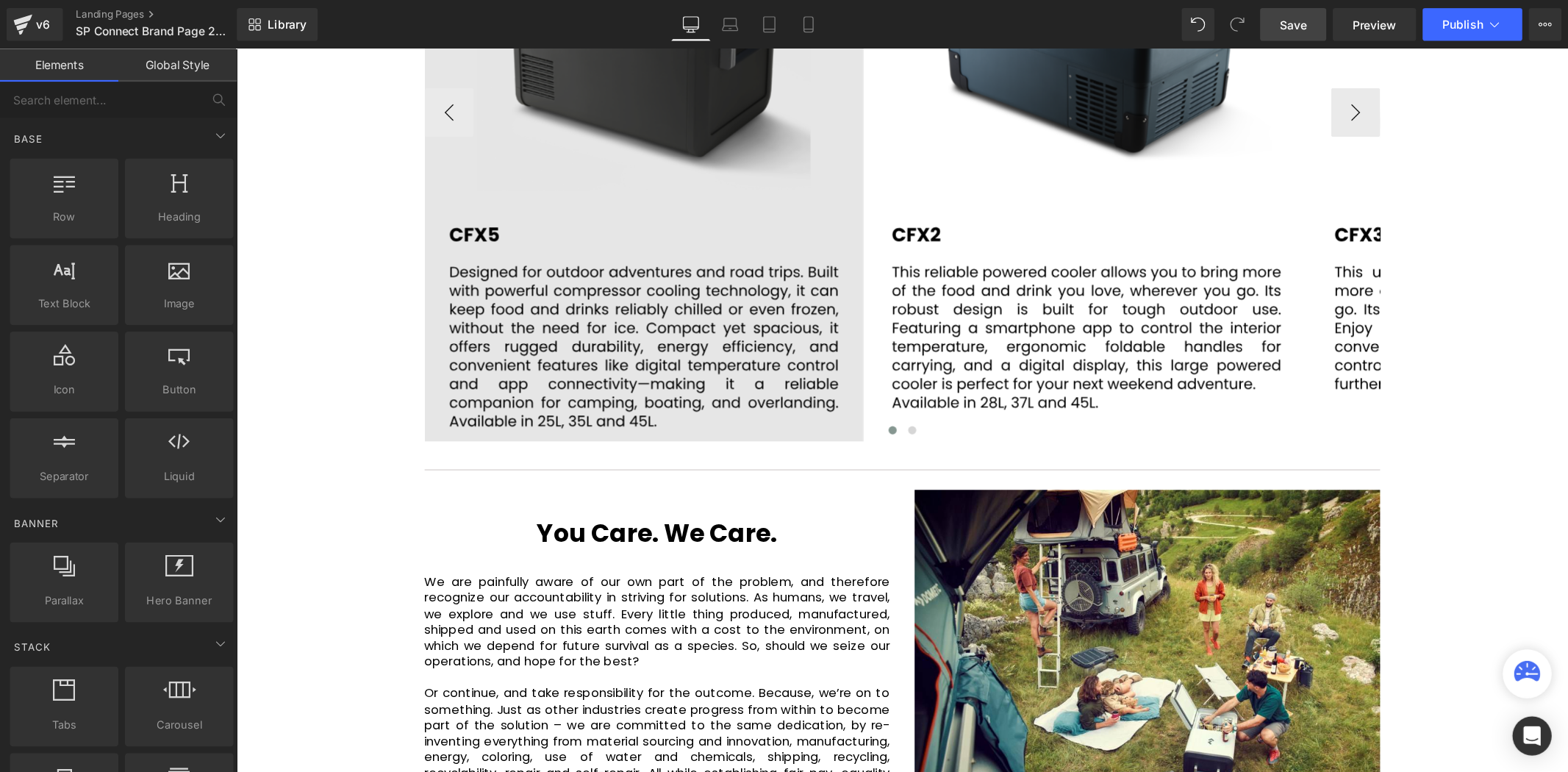
scroll to position [2466, 0]
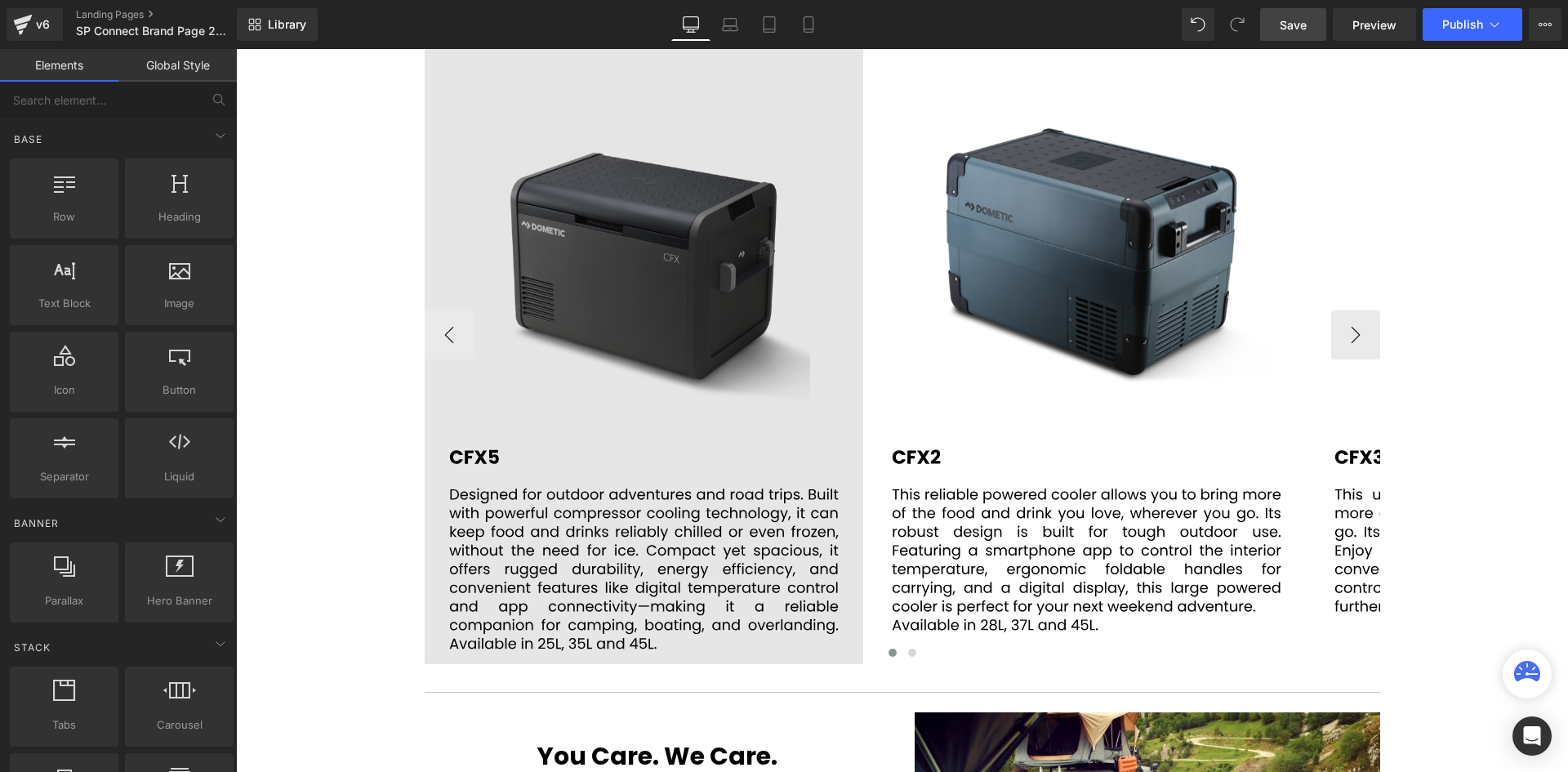
click at [651, 278] on div "Image" at bounding box center [643, 335] width 439 height 658
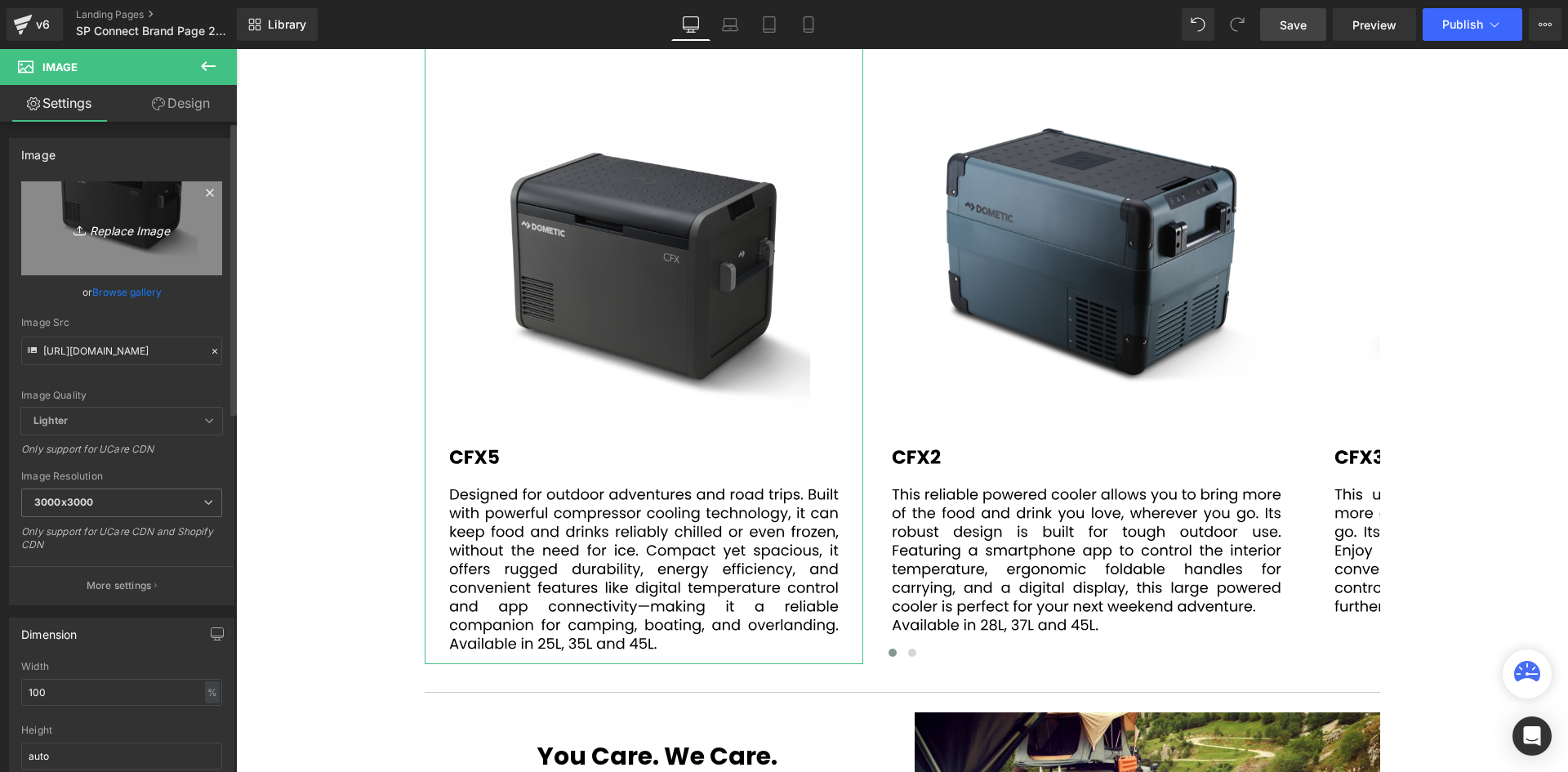
click at [141, 229] on icon "Replace Image" at bounding box center [121, 228] width 130 height 20
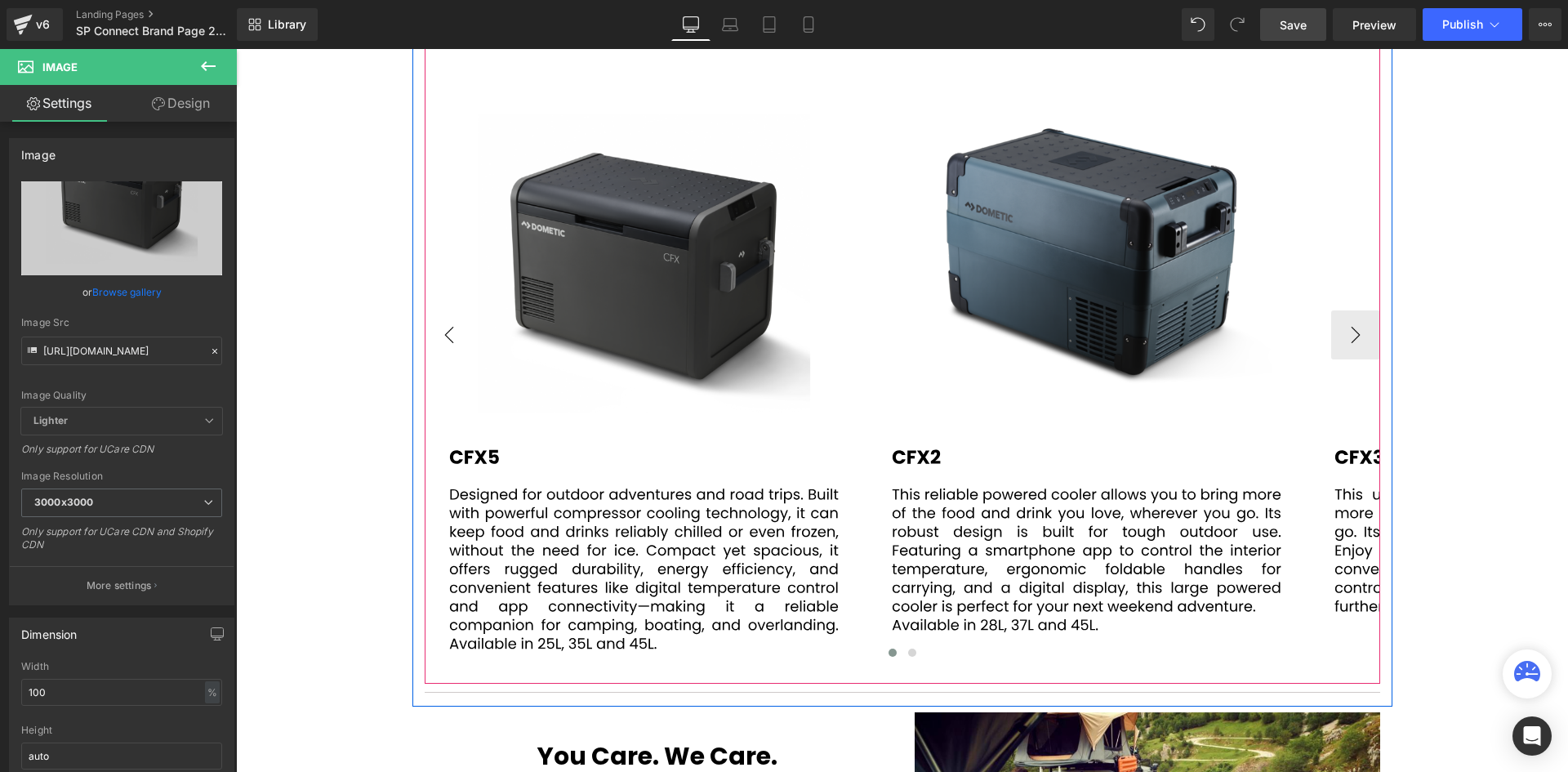
click at [443, 311] on button "‹" at bounding box center [449, 335] width 49 height 49
click at [643, 326] on span "Image" at bounding box center [643, 335] width 35 height 19
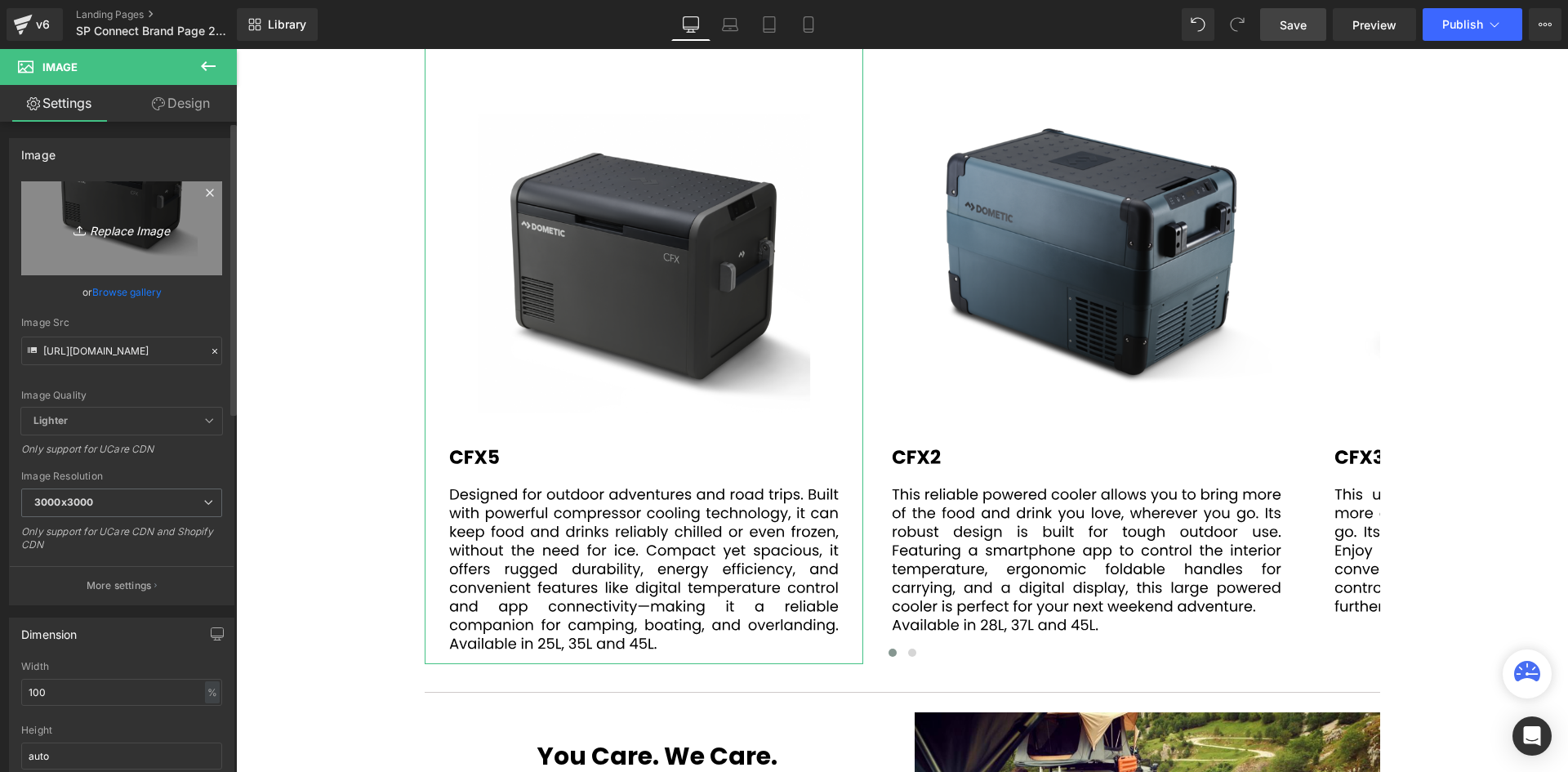
click at [136, 228] on icon "Replace Image" at bounding box center [121, 228] width 130 height 20
type input "C:\fakepath\85.svg"
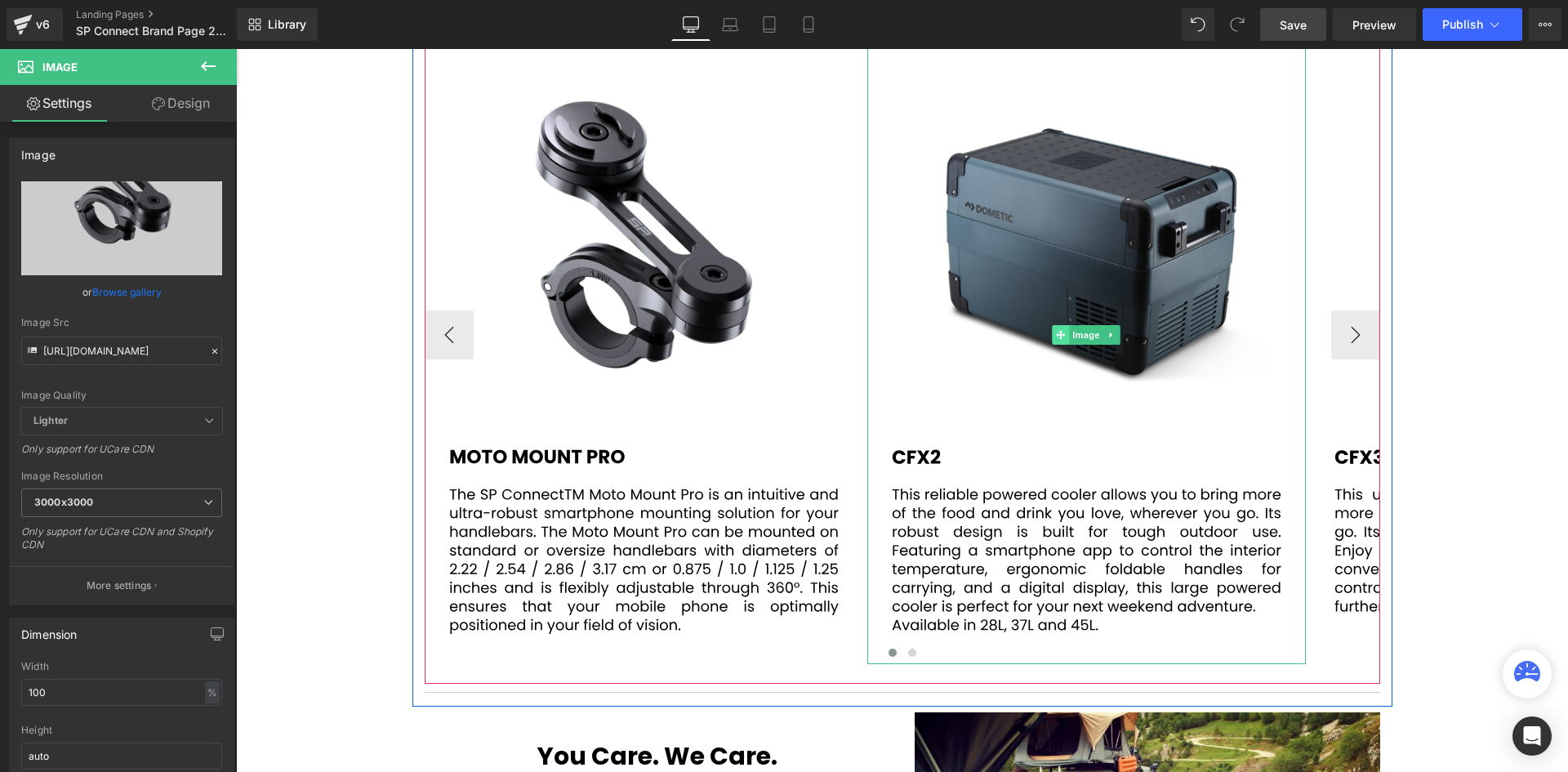
click at [1056, 325] on span at bounding box center [1060, 334] width 17 height 19
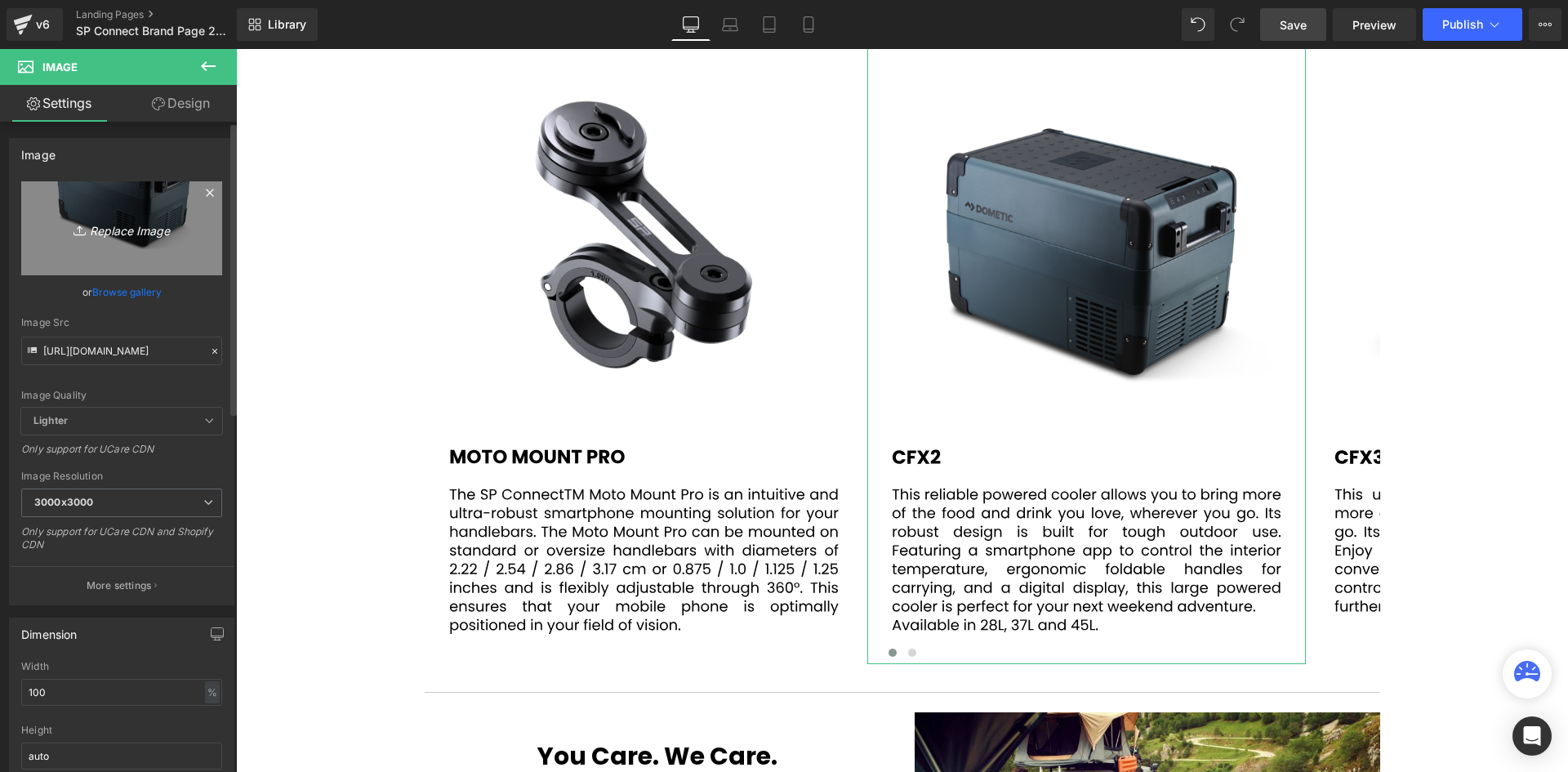
click at [128, 221] on icon "Replace Image" at bounding box center [121, 228] width 130 height 20
type input "C:\fakepath\86.svg"
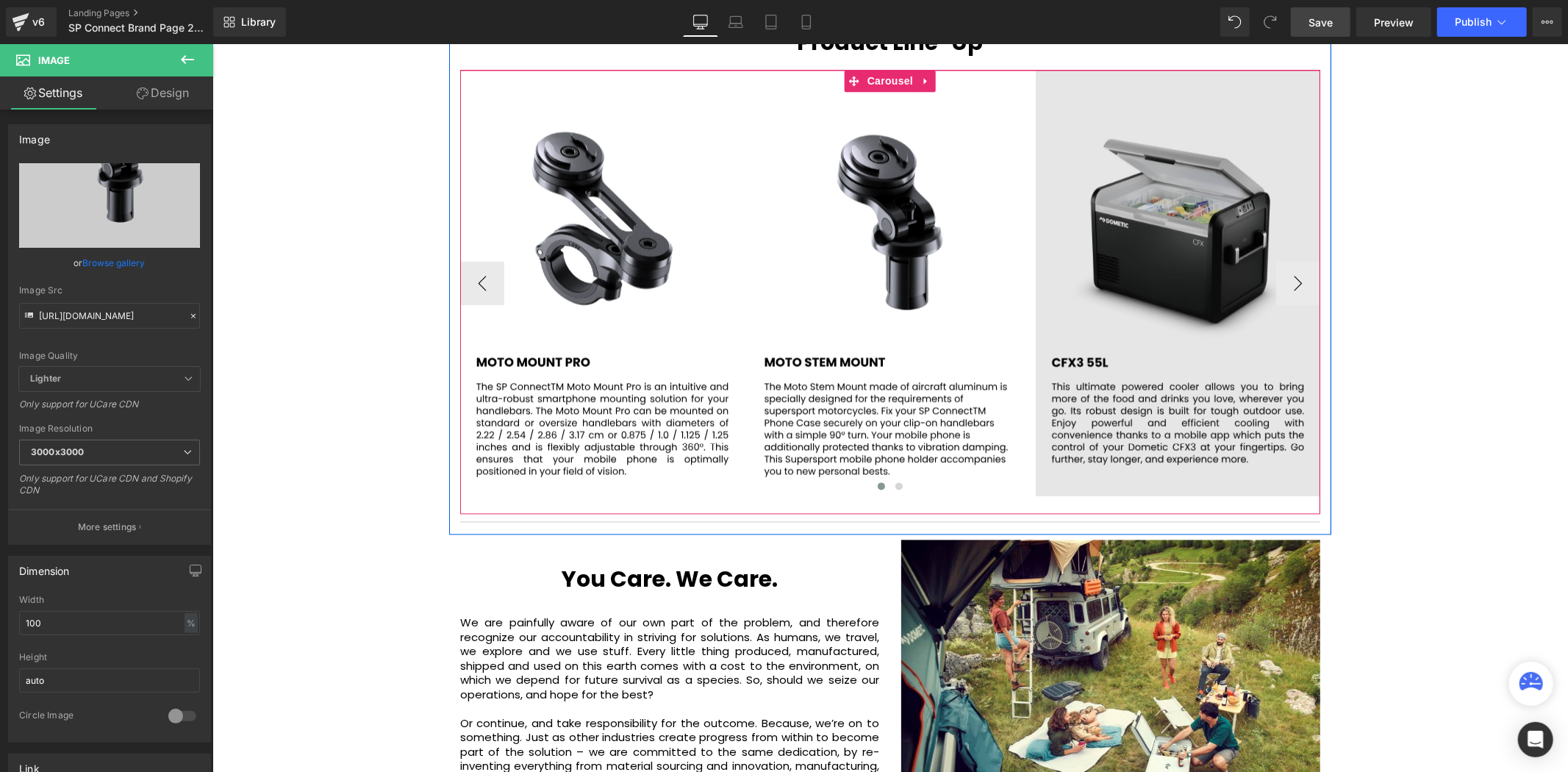
scroll to position [2302, 0]
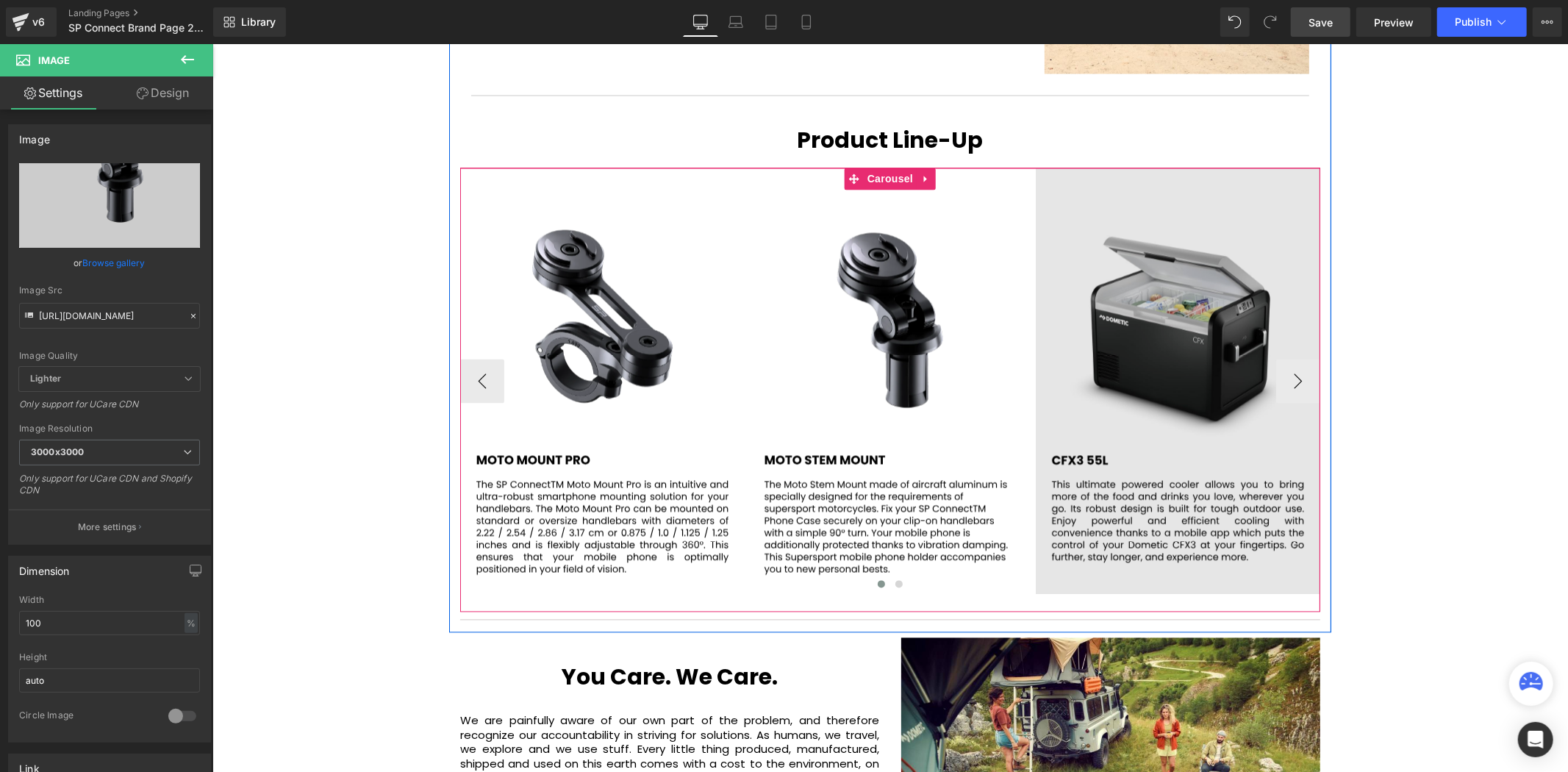
click at [1179, 317] on img at bounding box center [1177, 380] width 284 height 427
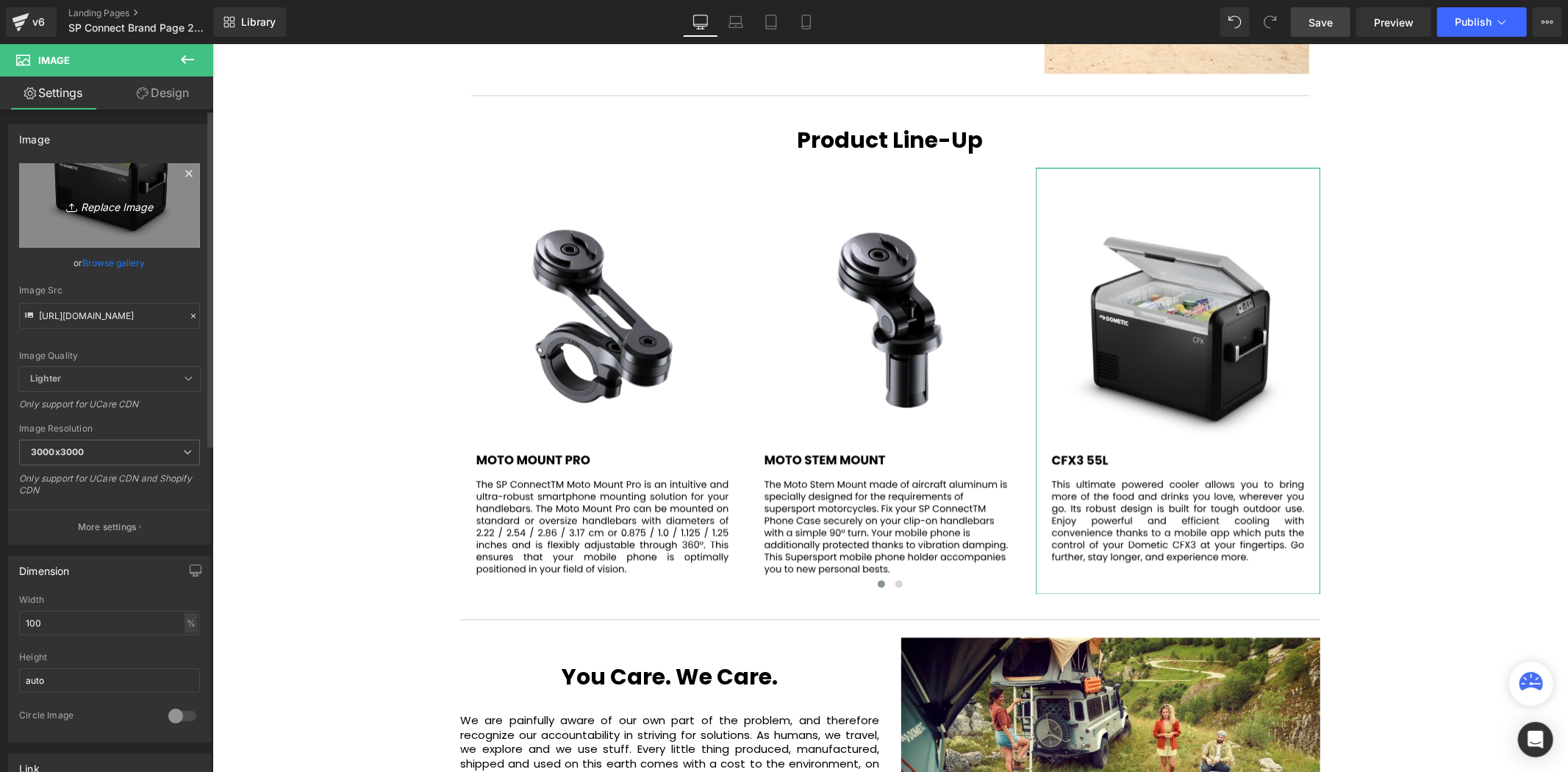
click at [101, 207] on icon "Replace Image" at bounding box center [109, 205] width 117 height 18
type input "C:\fakepath\87.svg"
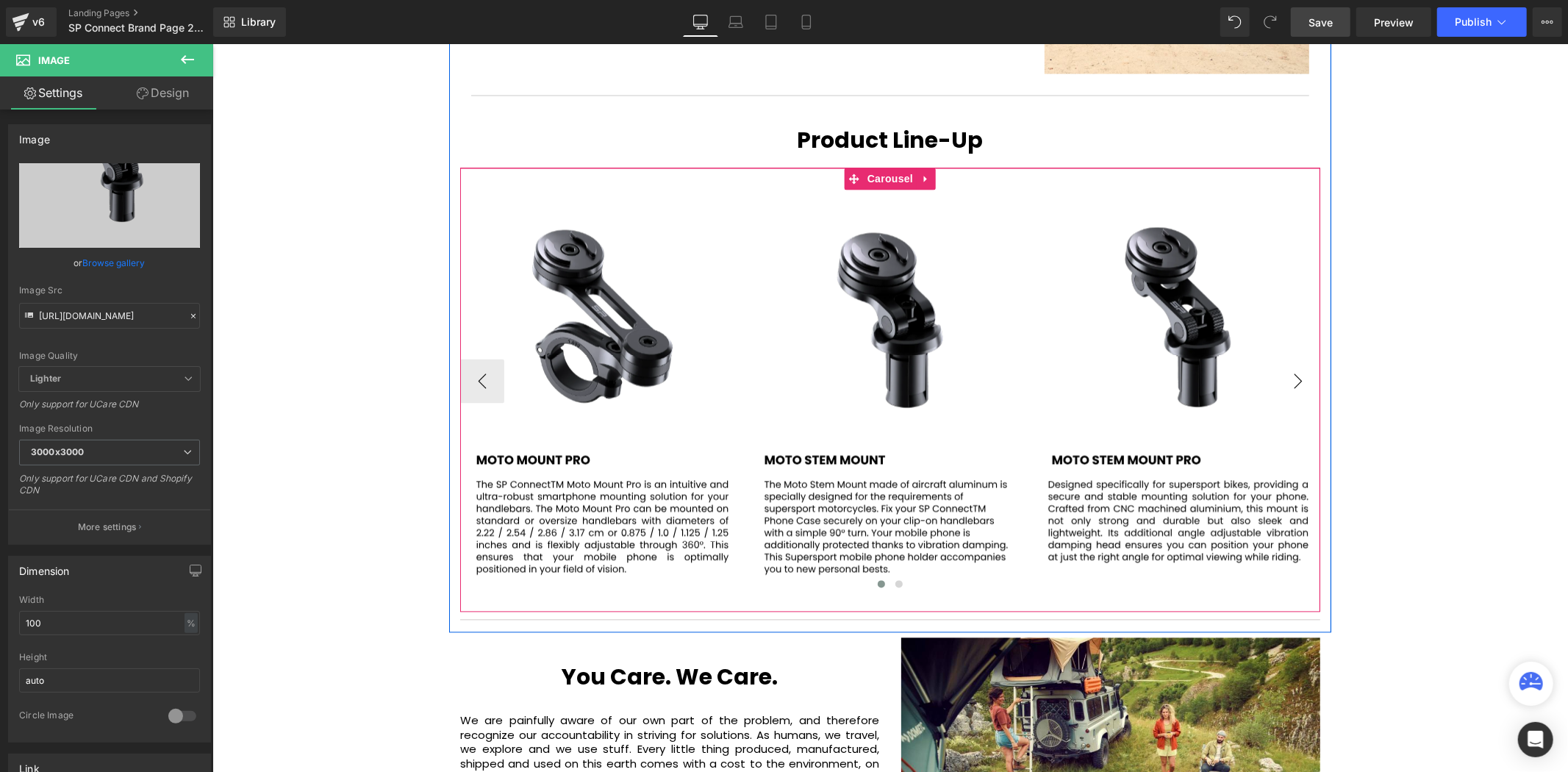
click at [1294, 358] on button "›" at bounding box center [1297, 380] width 44 height 44
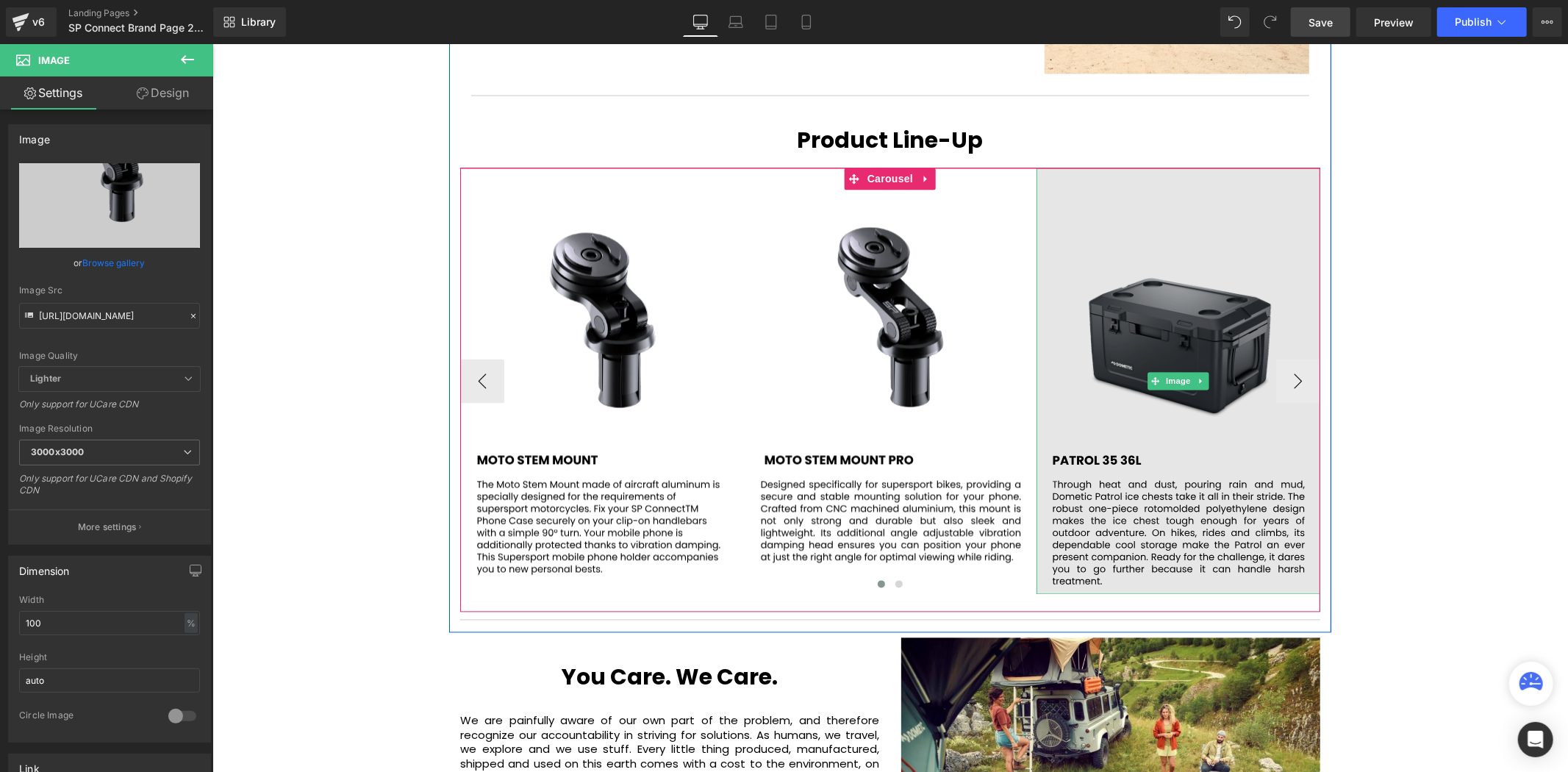
click at [1102, 294] on img at bounding box center [1178, 380] width 284 height 427
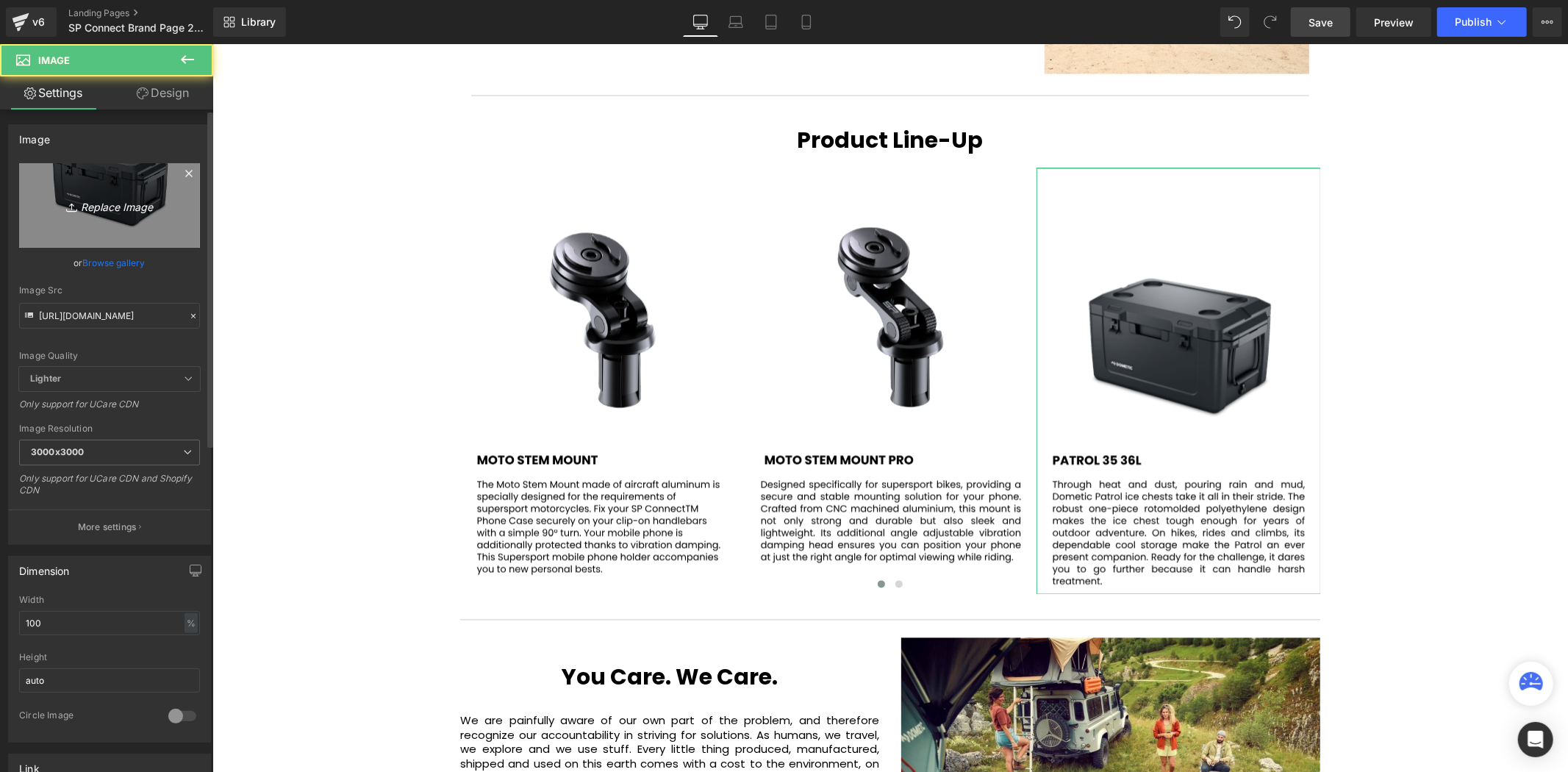
click at [111, 203] on icon "Replace Image" at bounding box center [109, 205] width 117 height 18
type input "C:\fakepath\88.svg"
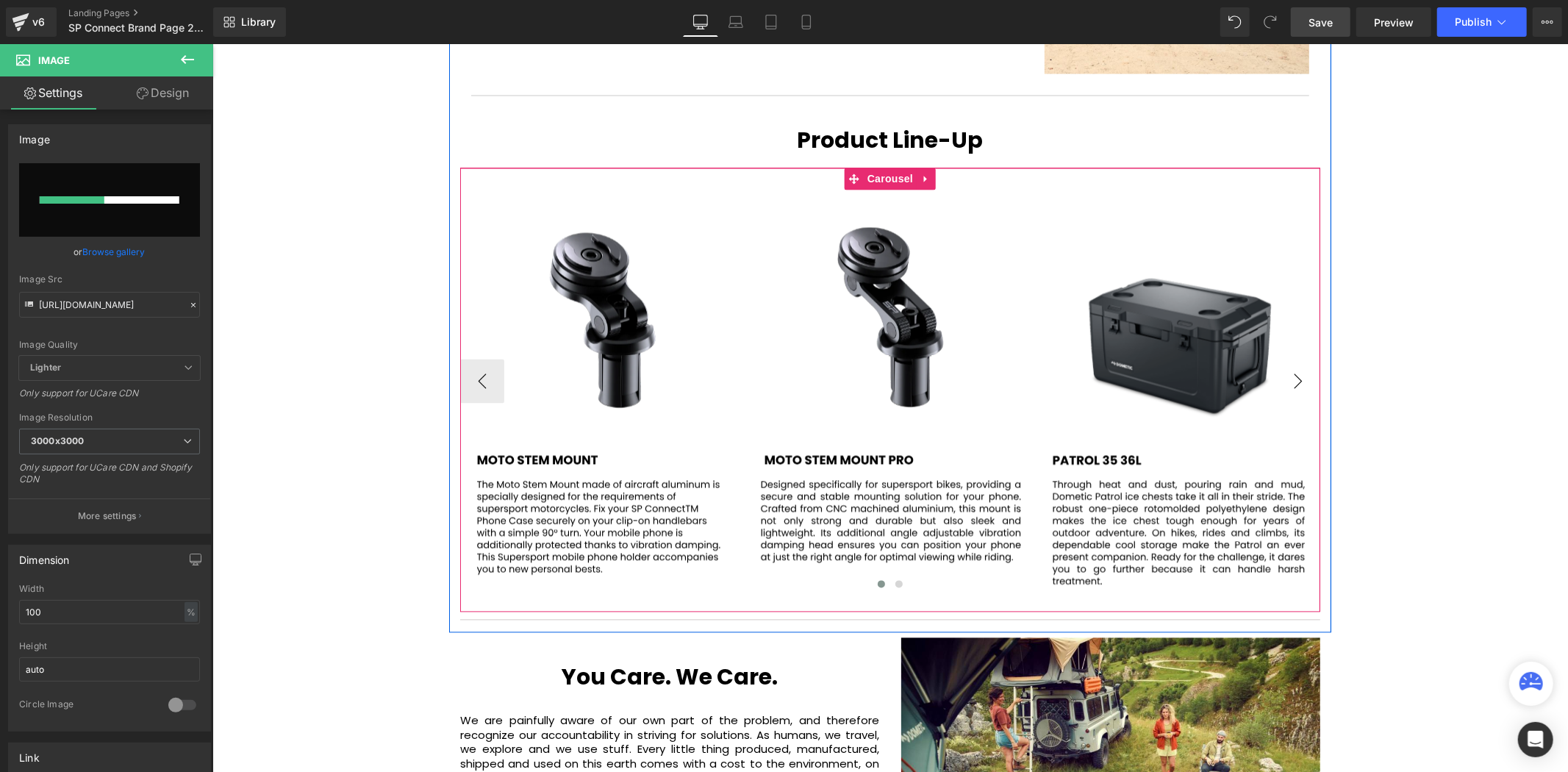
click at [1293, 358] on button "›" at bounding box center [1297, 380] width 44 height 44
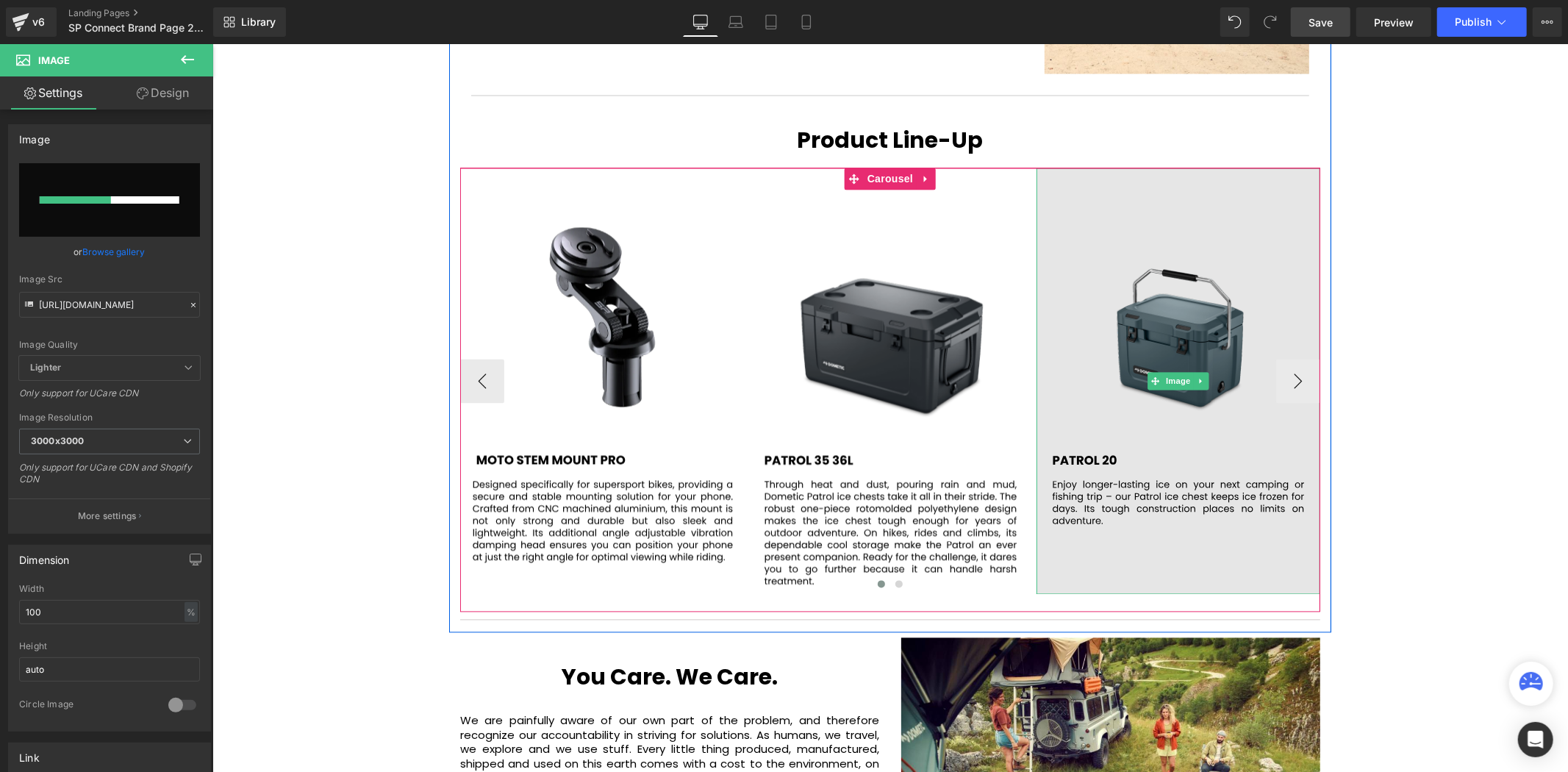
click at [1181, 304] on img at bounding box center [1178, 380] width 284 height 427
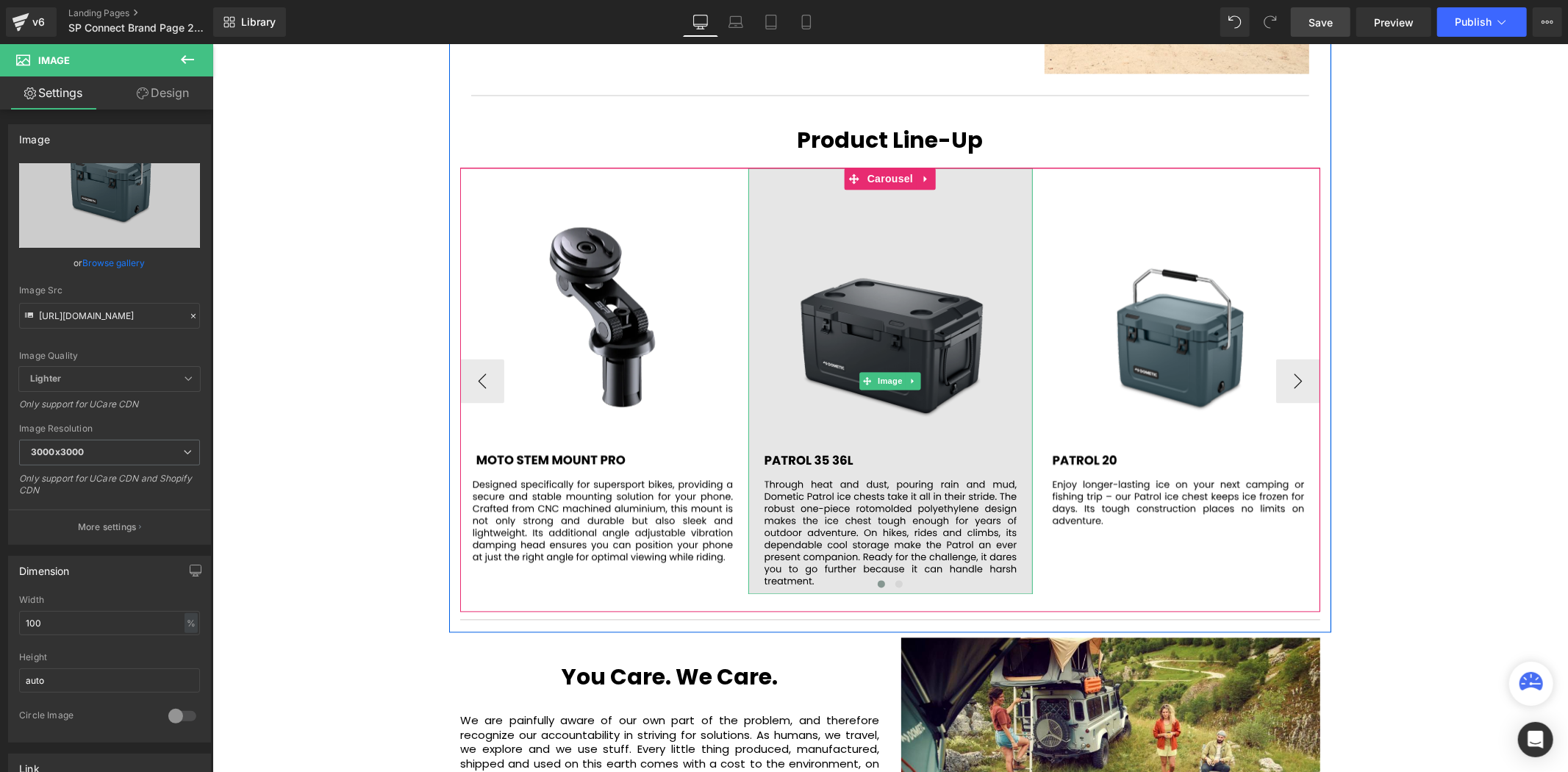
click at [917, 298] on img at bounding box center [890, 380] width 284 height 427
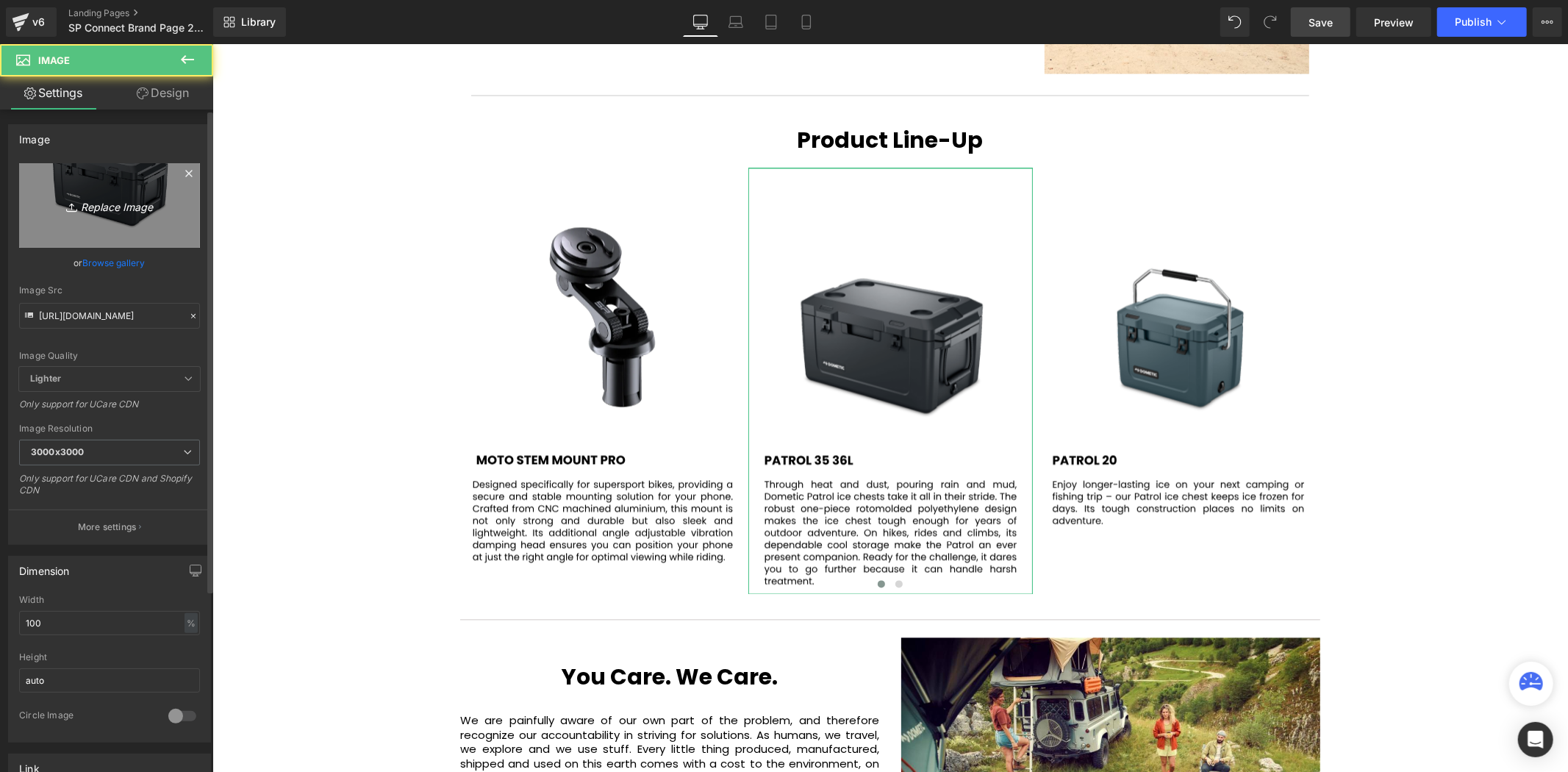
click at [86, 182] on link "Replace Image" at bounding box center [109, 205] width 181 height 85
type input "C:\fakepath\88.svg"
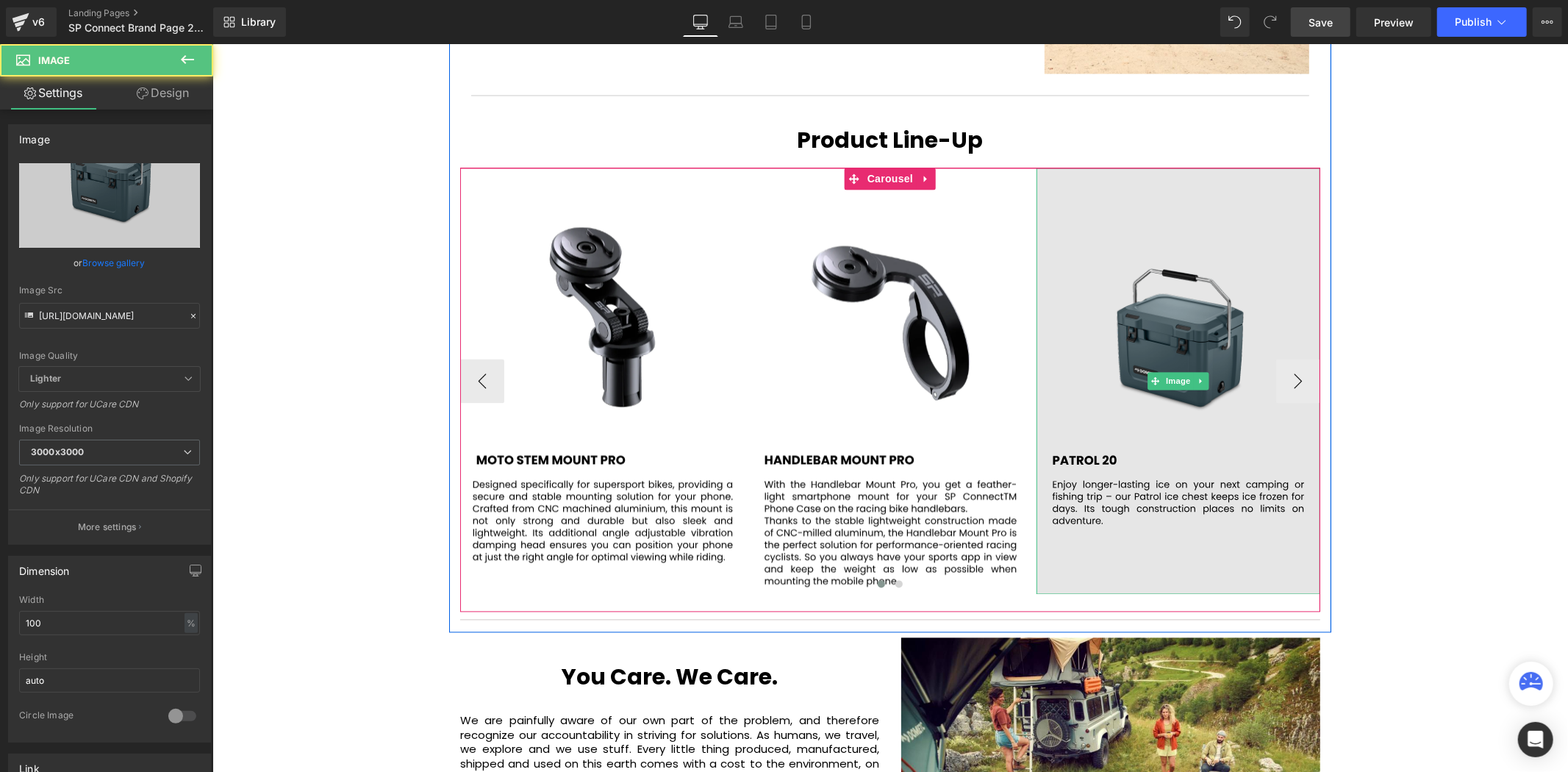
click at [1166, 301] on img at bounding box center [1178, 380] width 284 height 427
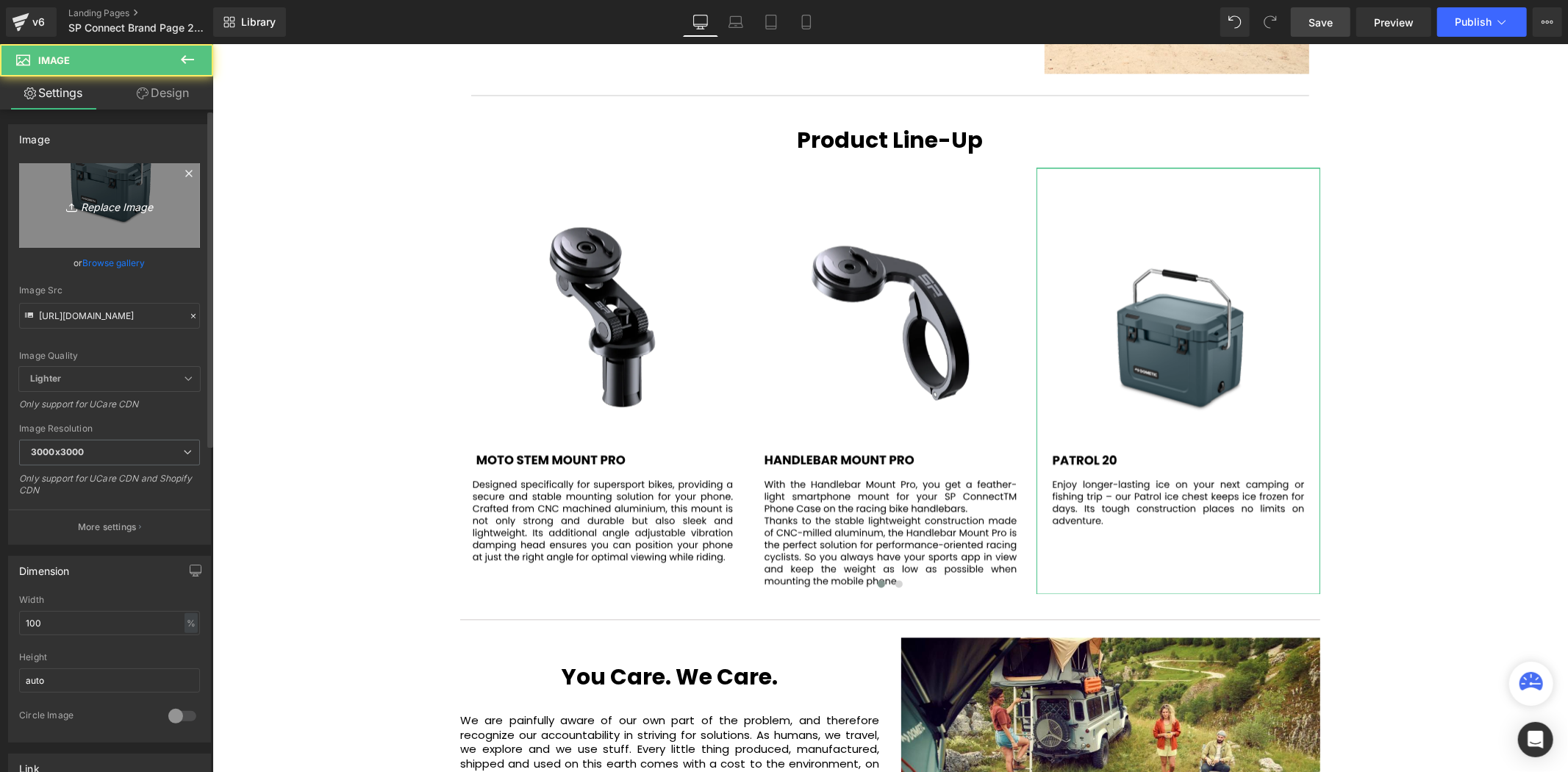
click at [131, 209] on icon "Replace Image" at bounding box center [109, 205] width 117 height 18
type input "C:\fakepath\89.svg"
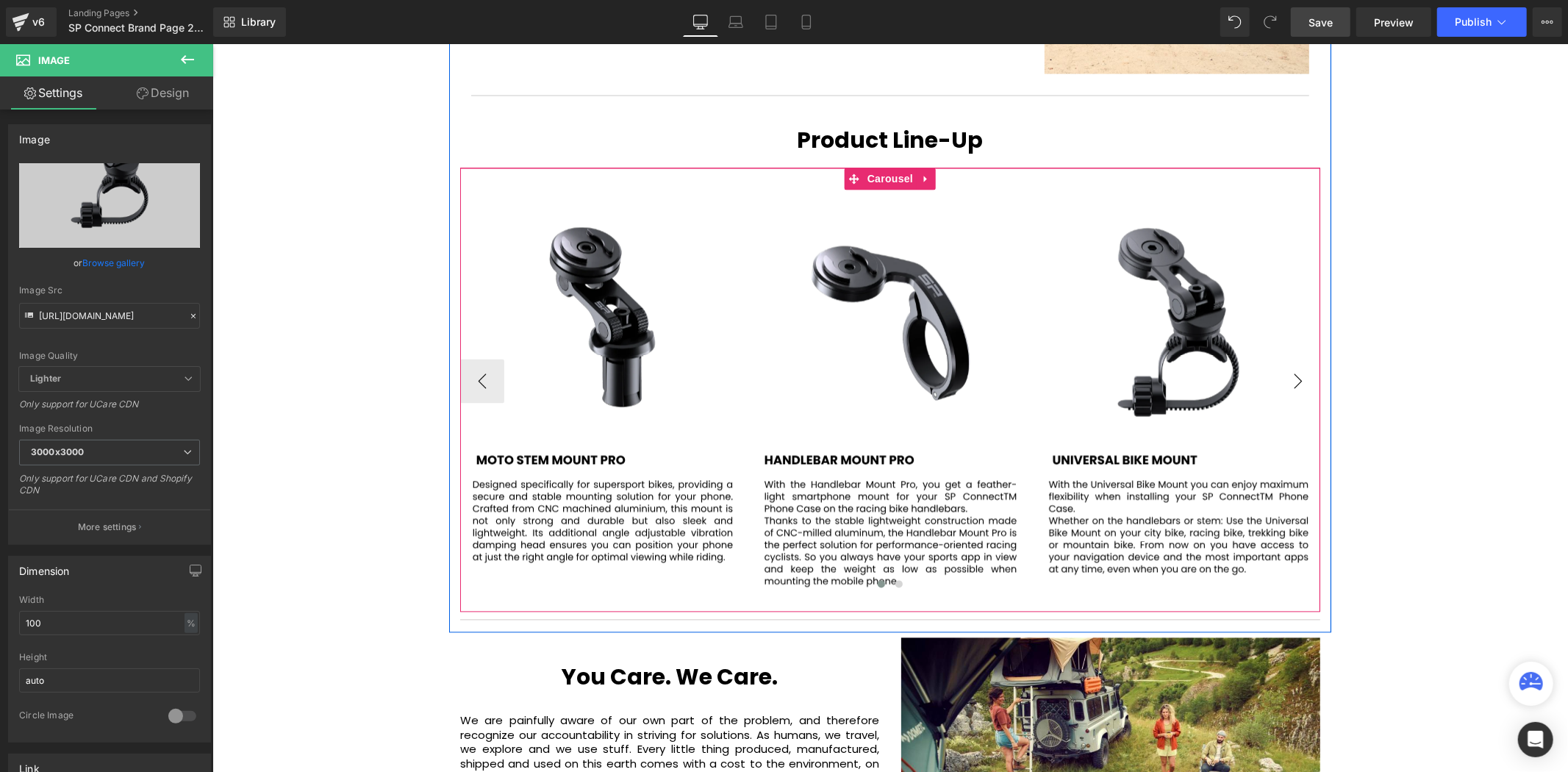
click at [1294, 358] on button "›" at bounding box center [1297, 380] width 44 height 44
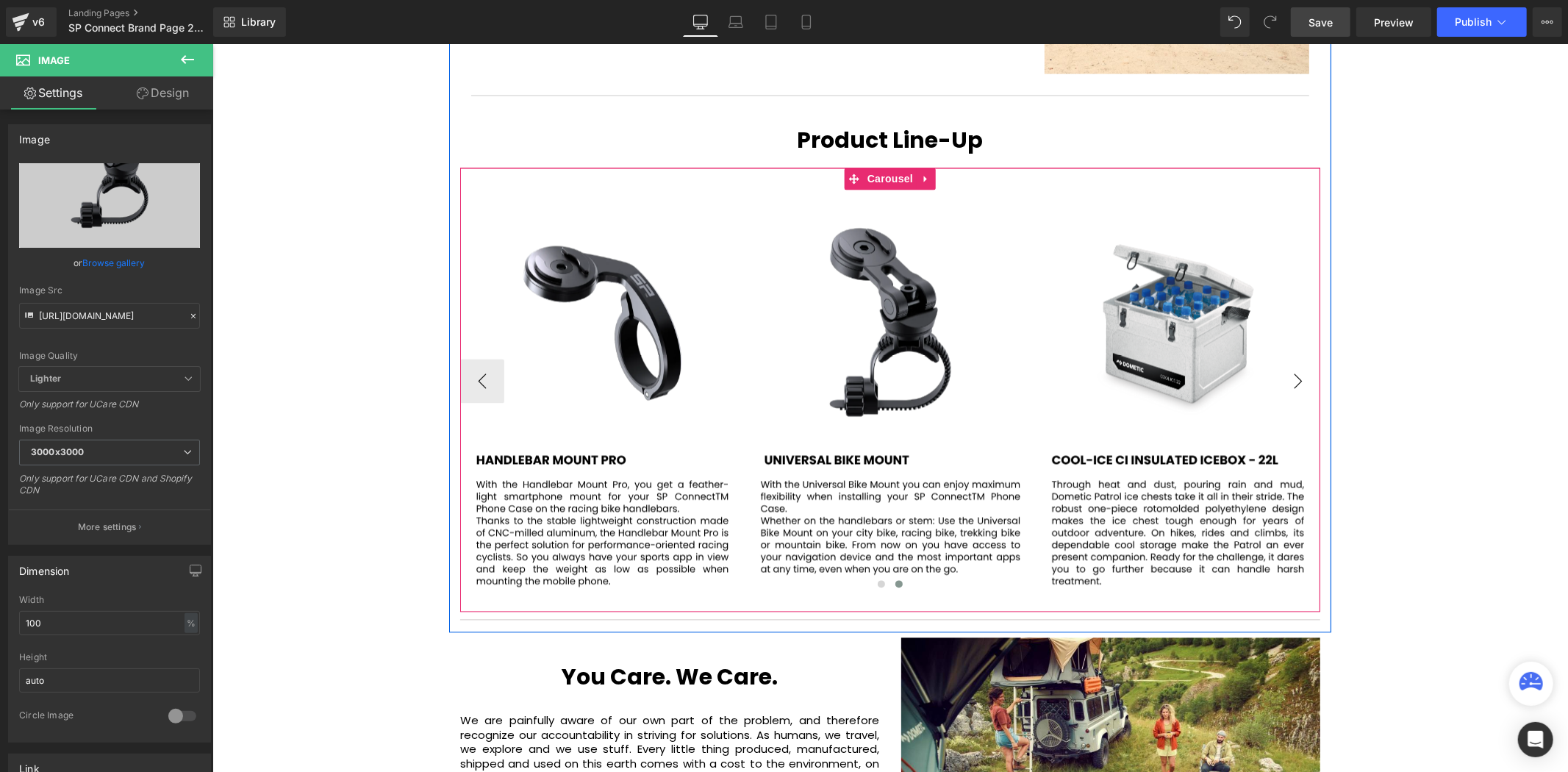
click at [1294, 358] on button "›" at bounding box center [1297, 380] width 44 height 44
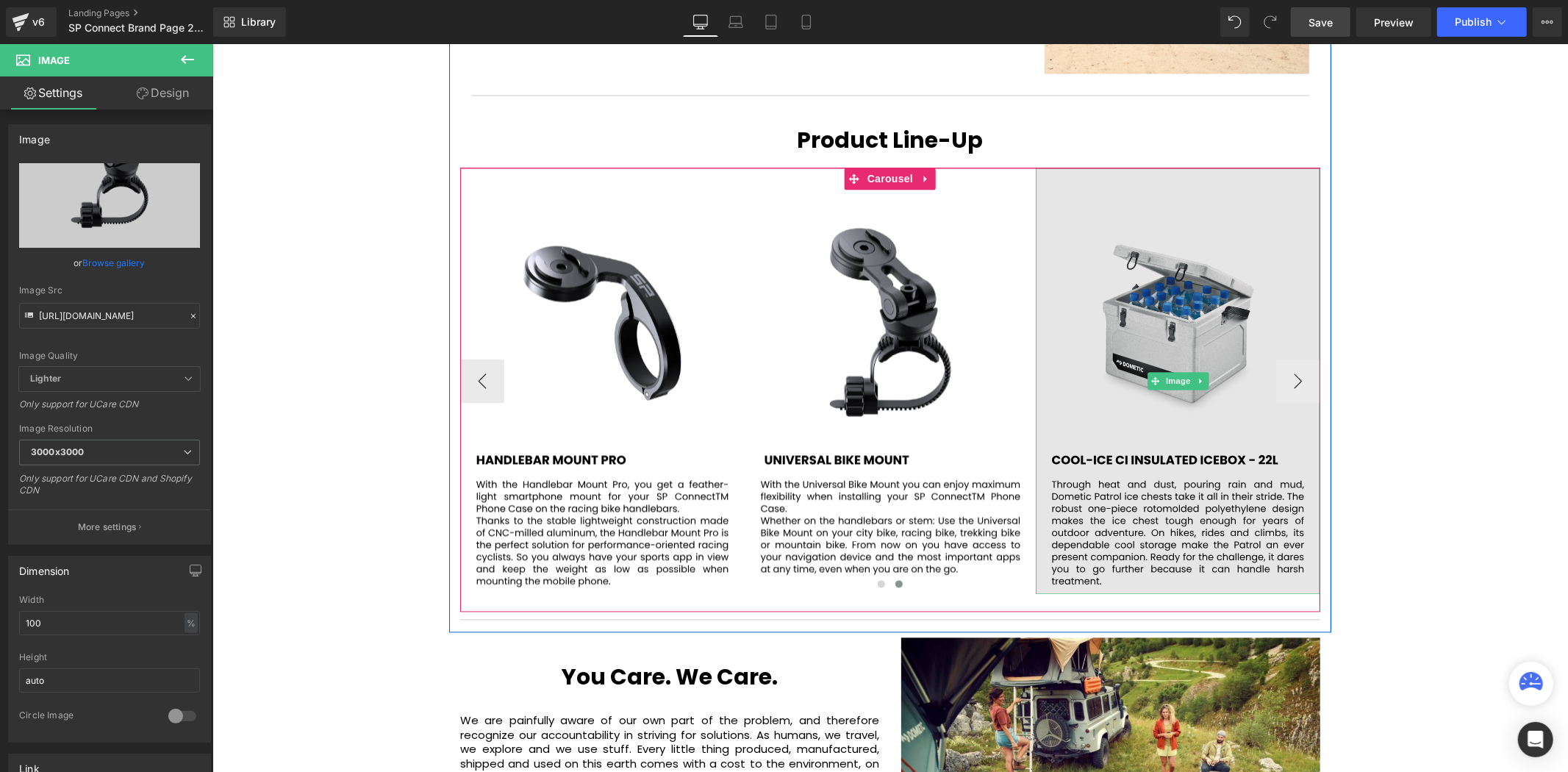
click at [1113, 302] on img at bounding box center [1177, 380] width 284 height 427
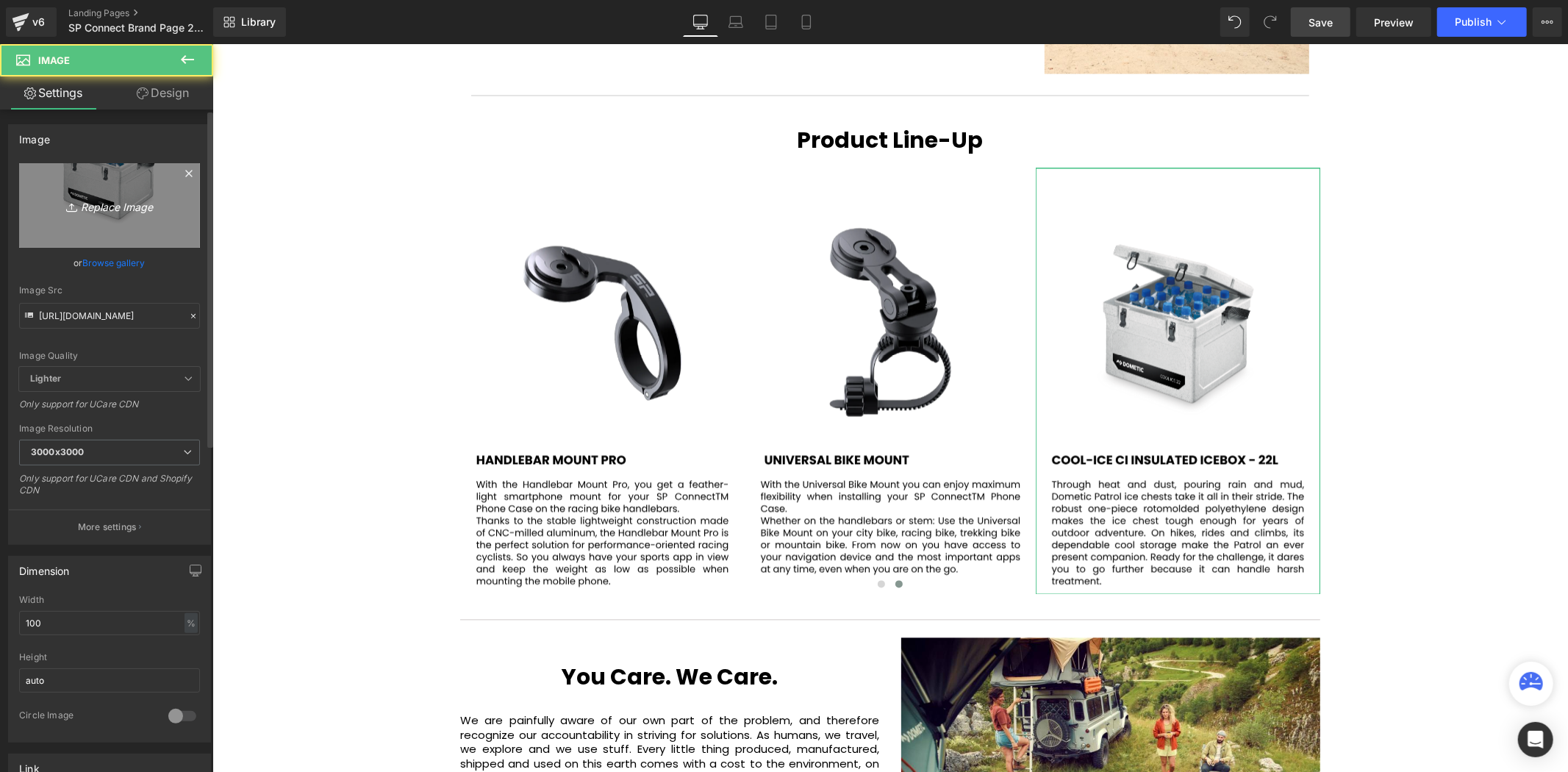
click at [126, 207] on icon "Replace Image" at bounding box center [109, 205] width 117 height 18
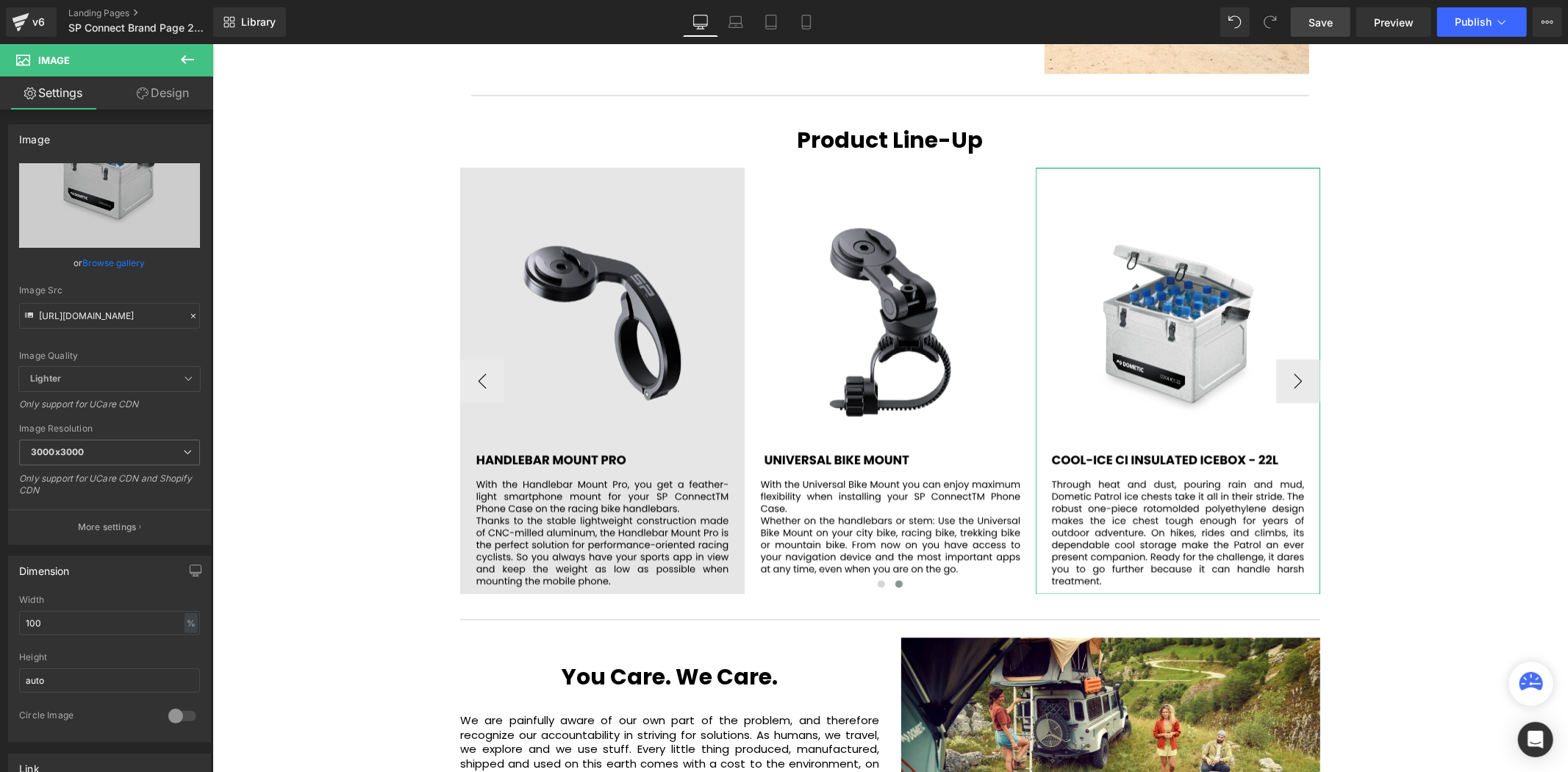
type input "C:\fakepath\90.svg"
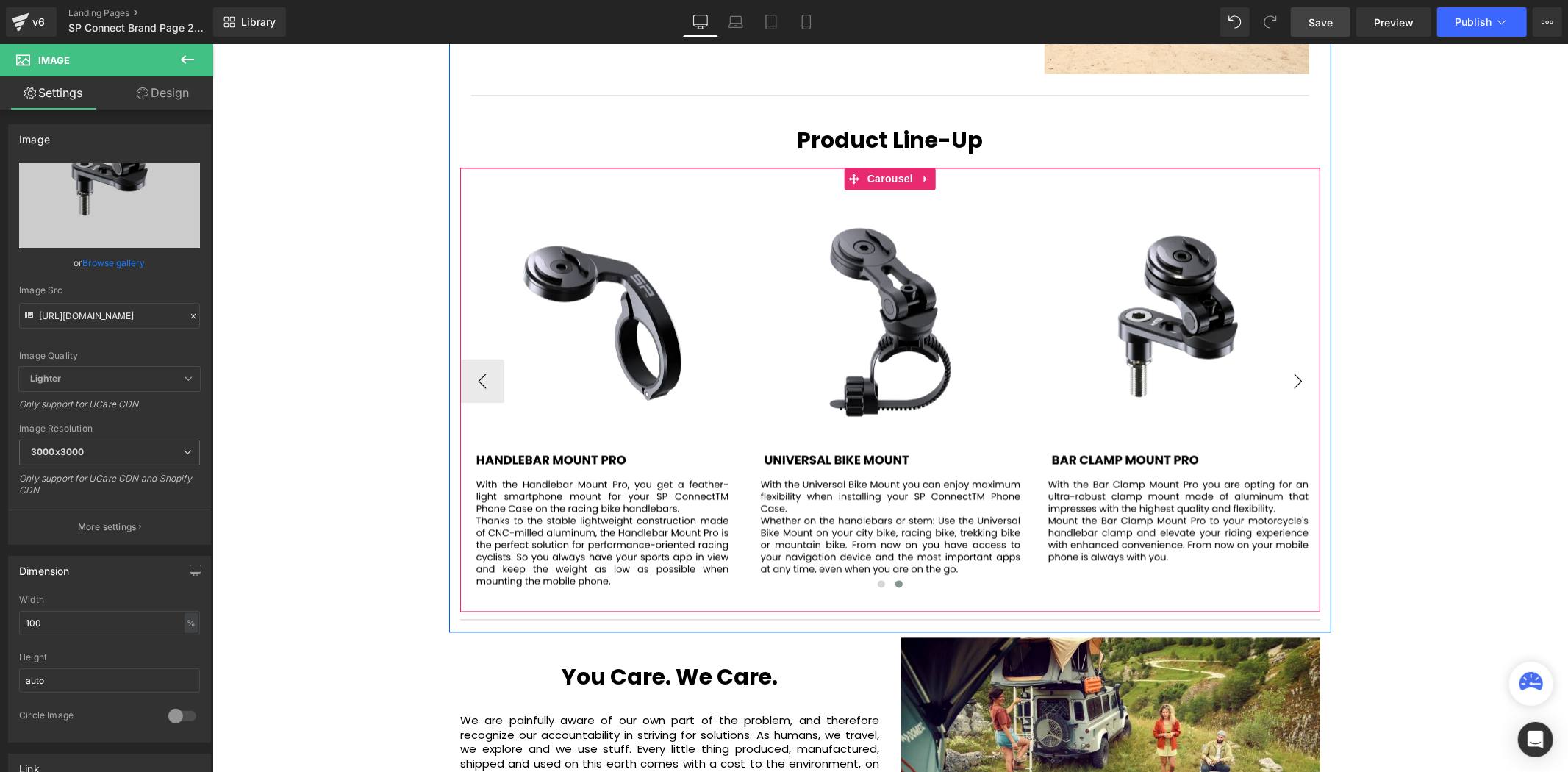
click at [1291, 358] on button "›" at bounding box center [1297, 380] width 44 height 44
click at [1290, 358] on button "›" at bounding box center [1297, 380] width 44 height 44
click at [924, 176] on icon at bounding box center [925, 179] width 3 height 7
click at [855, 167] on link "Carousel" at bounding box center [880, 178] width 72 height 22
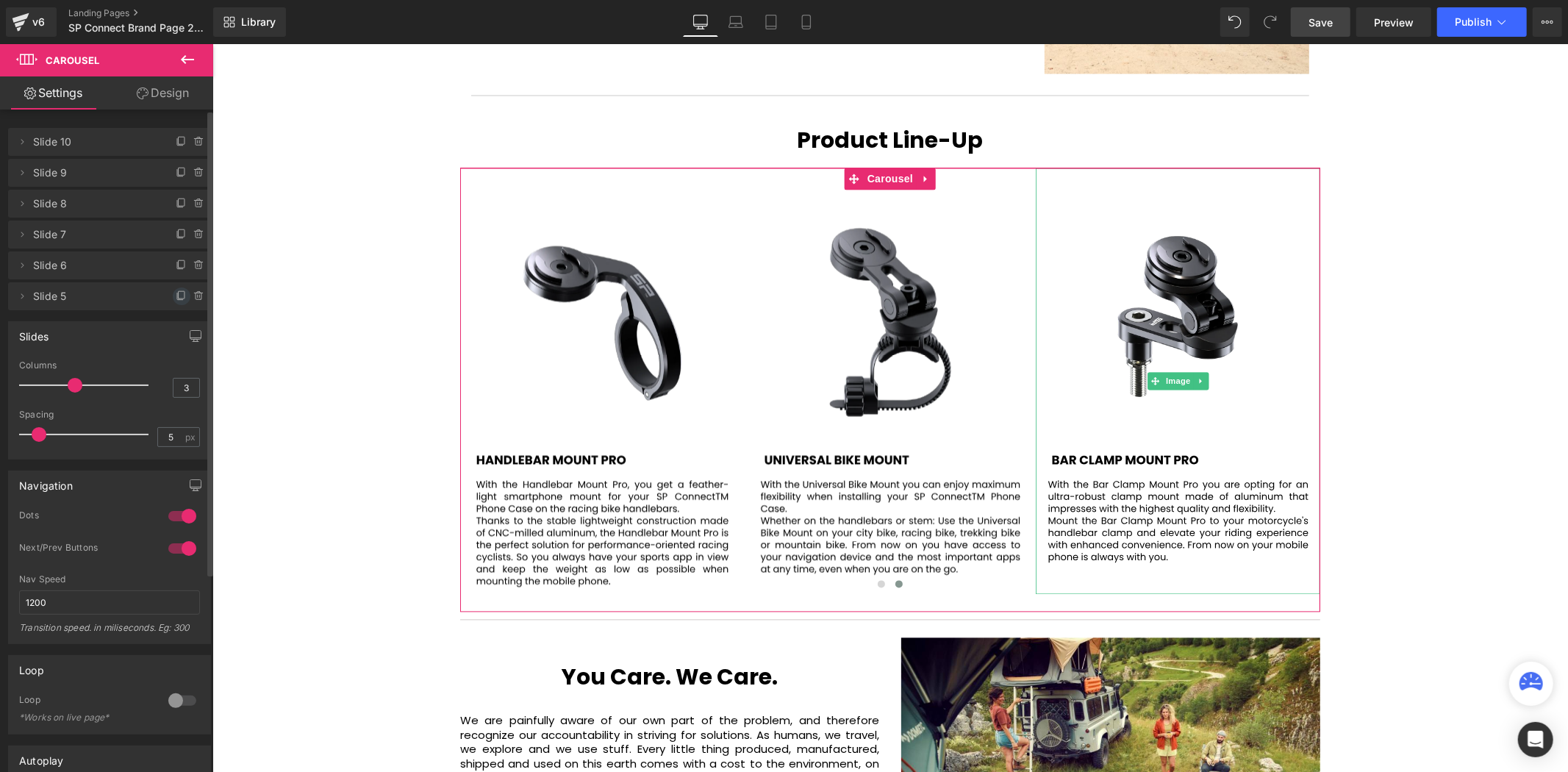
click at [176, 296] on icon at bounding box center [182, 296] width 12 height 12
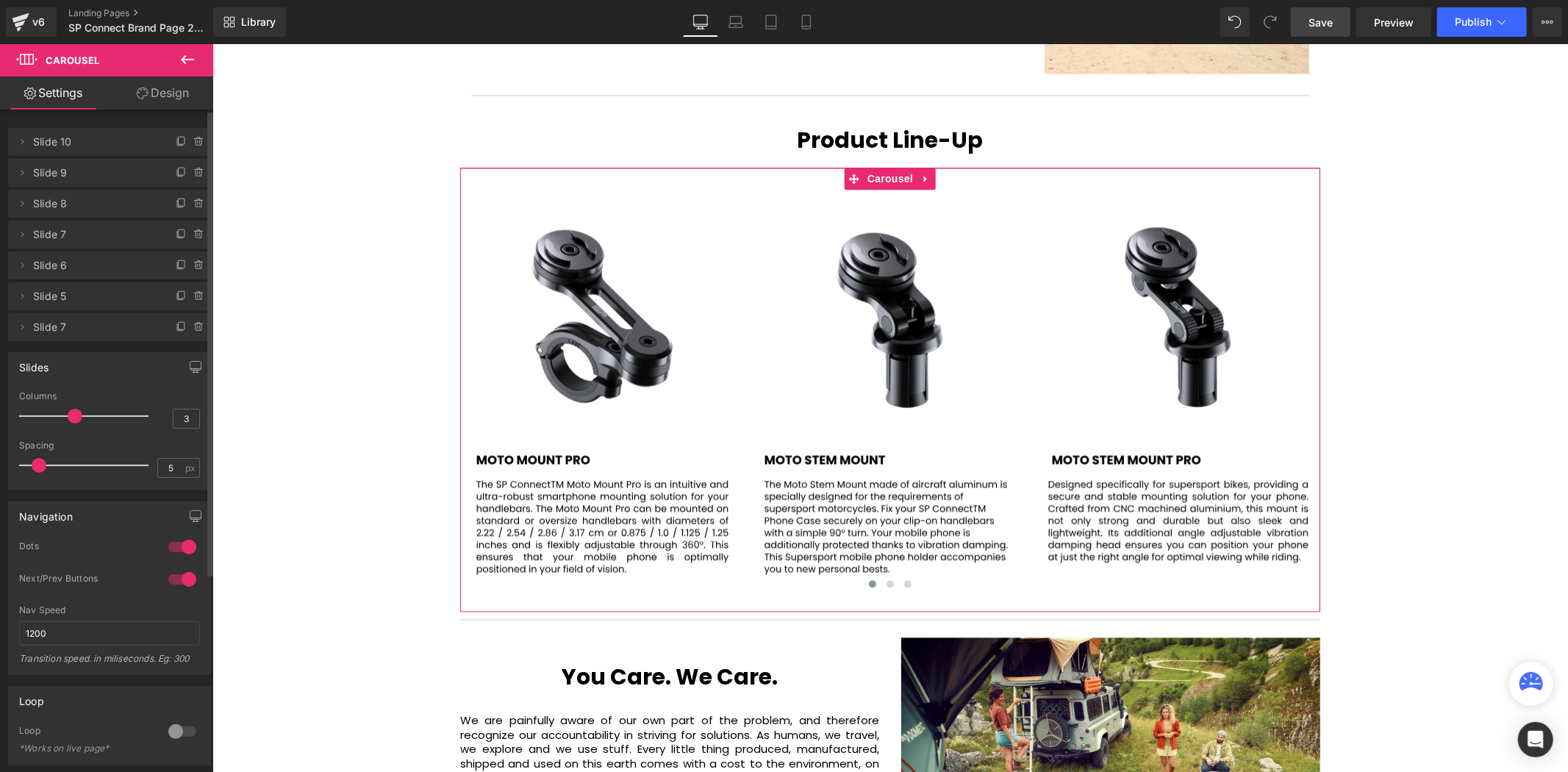
scroll to position [8, 8]
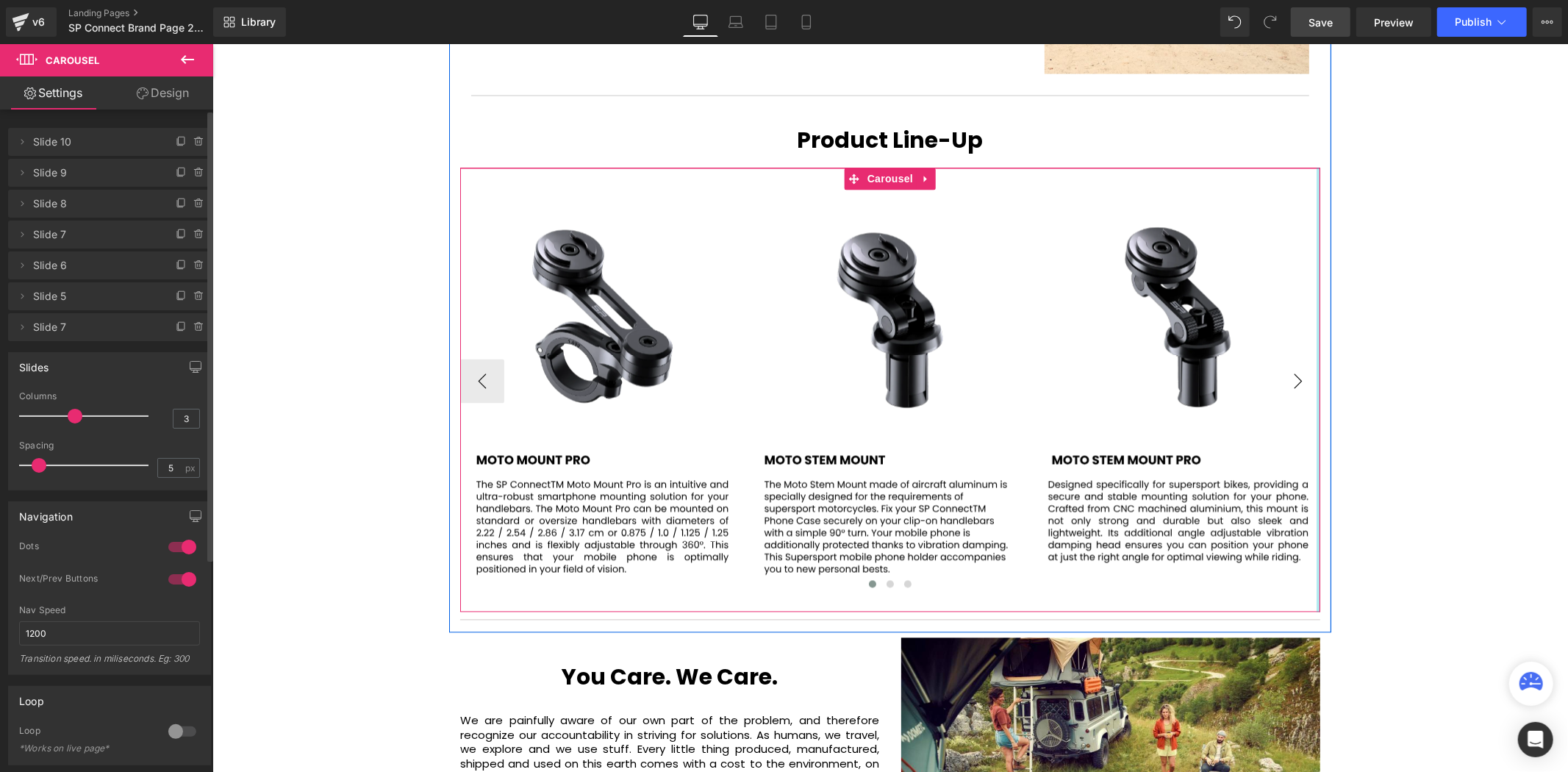
click at [1312, 326] on div "Image Image Image Image Image" at bounding box center [889, 389] width 860 height 444
click at [1300, 358] on button "›" at bounding box center [1297, 380] width 44 height 44
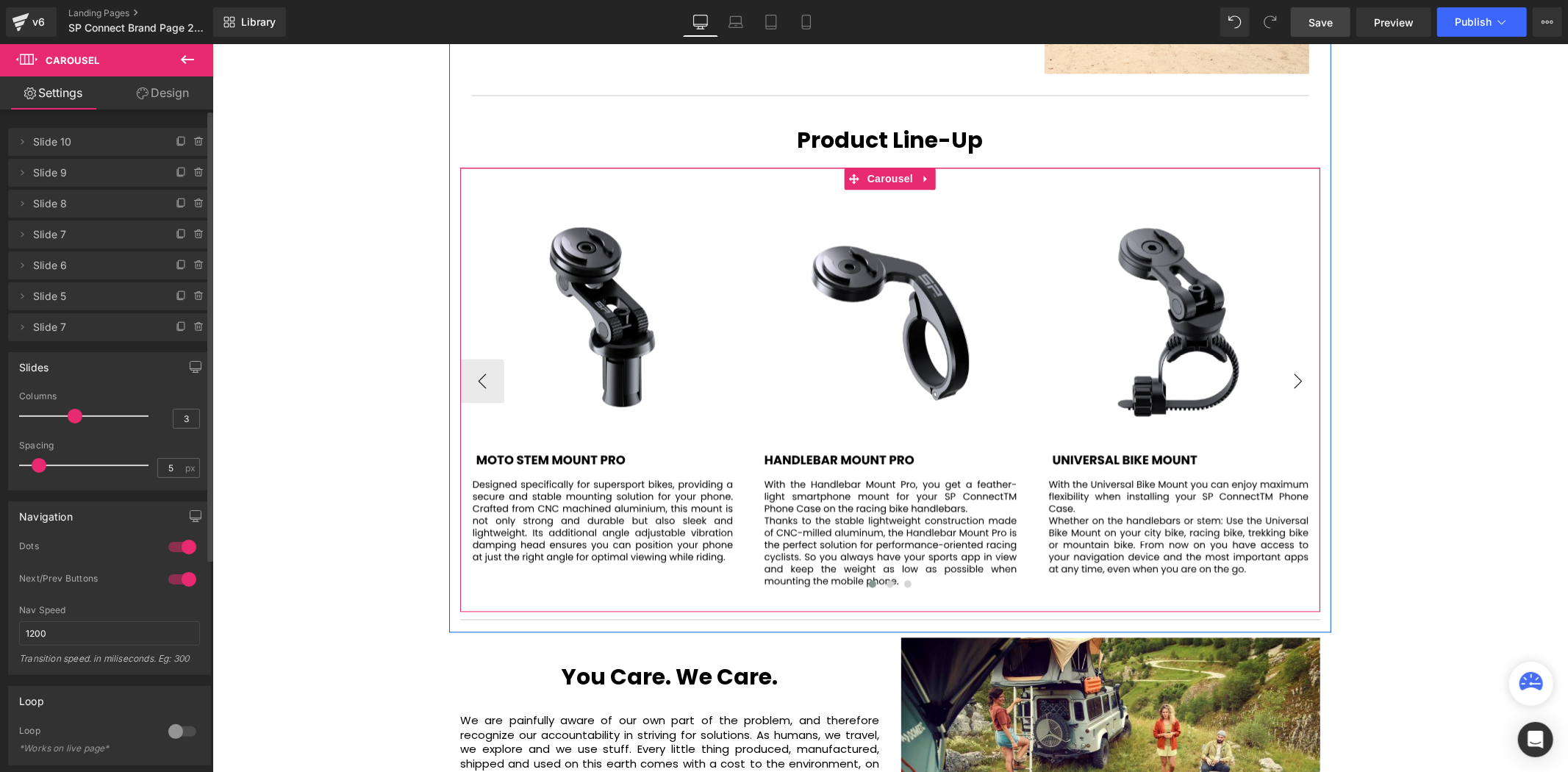
click at [1300, 358] on button "›" at bounding box center [1297, 380] width 44 height 44
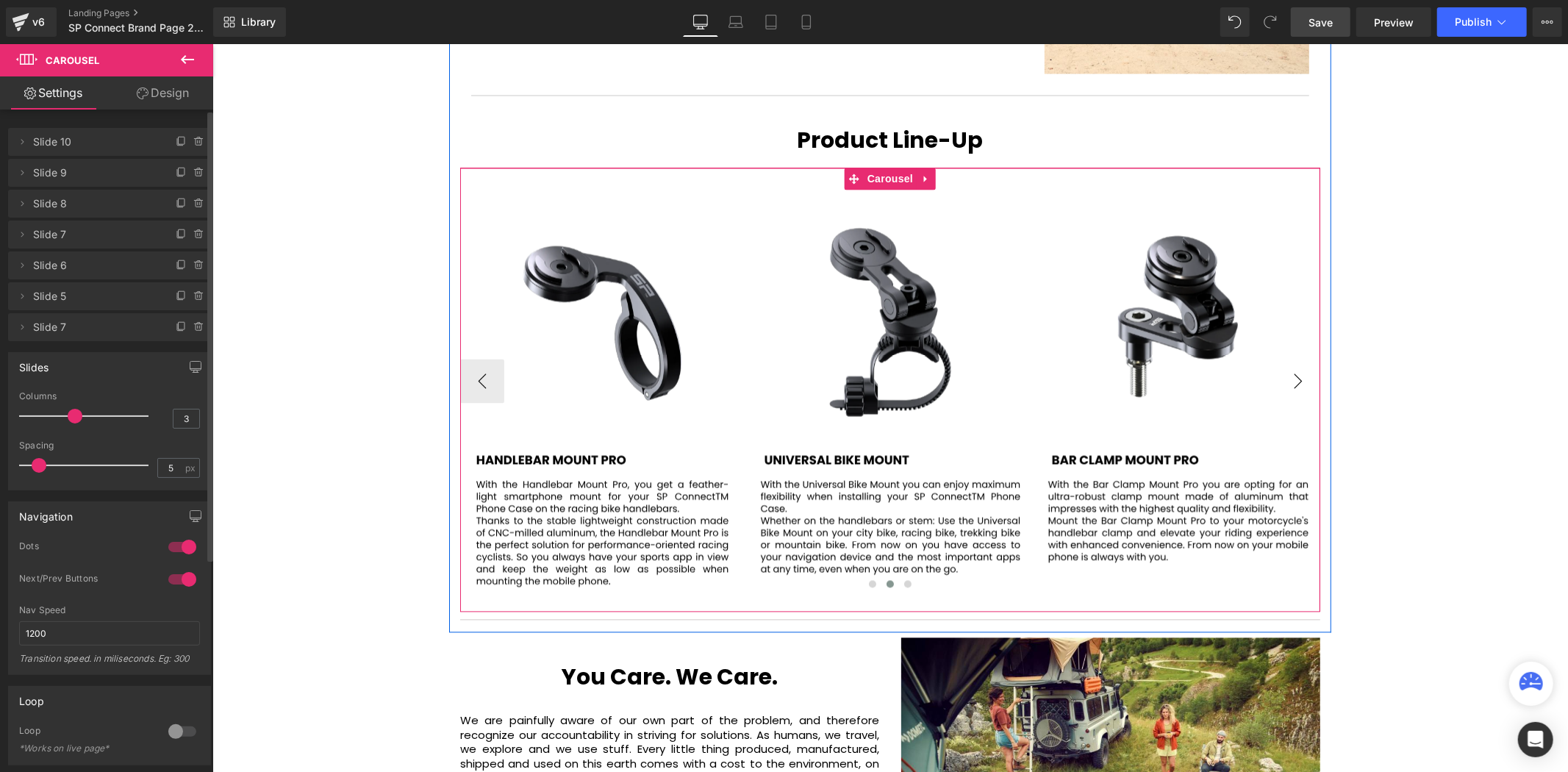
click at [1300, 358] on button "›" at bounding box center [1297, 380] width 44 height 44
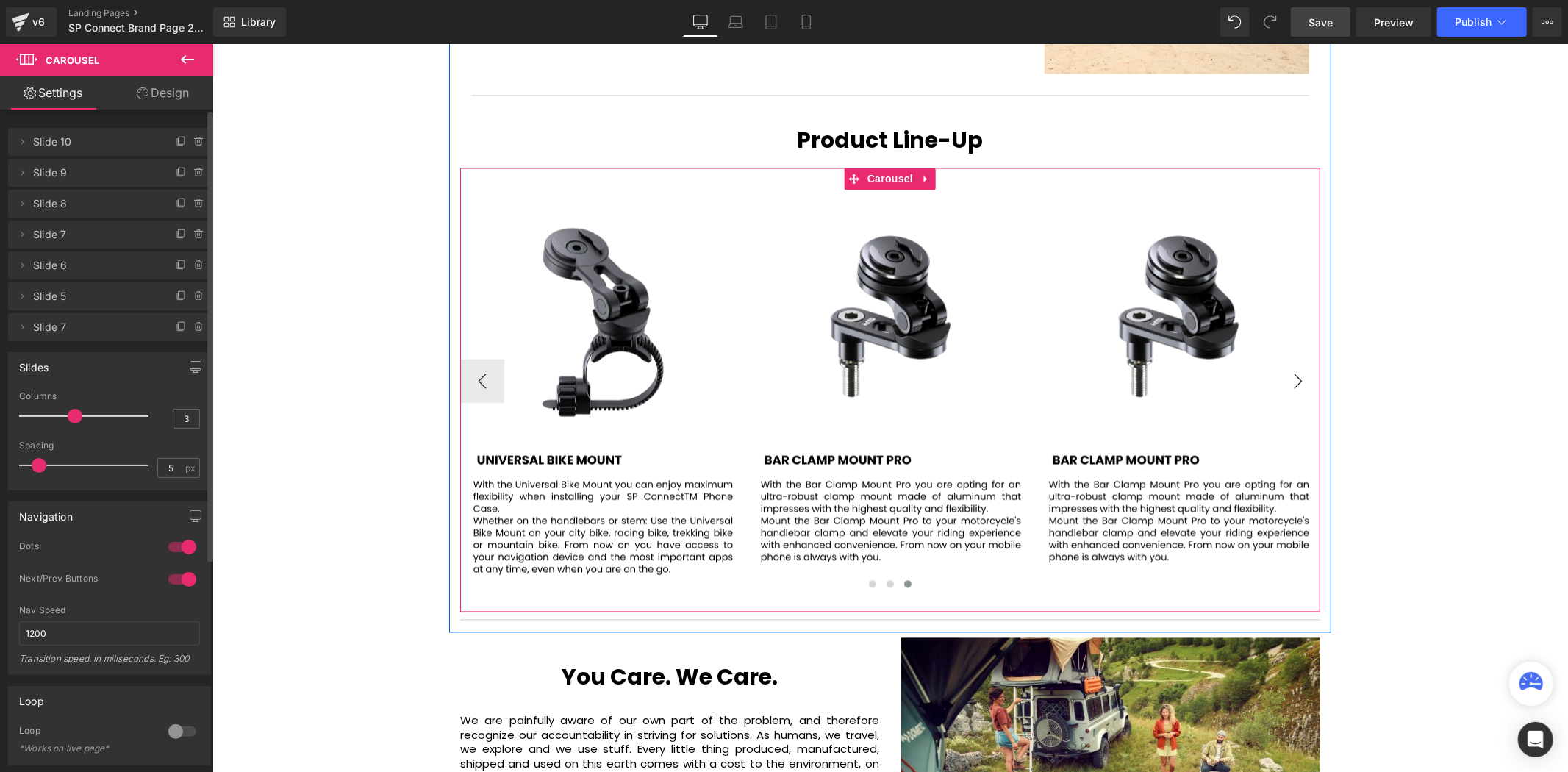
click at [1300, 358] on button "›" at bounding box center [1297, 380] width 44 height 44
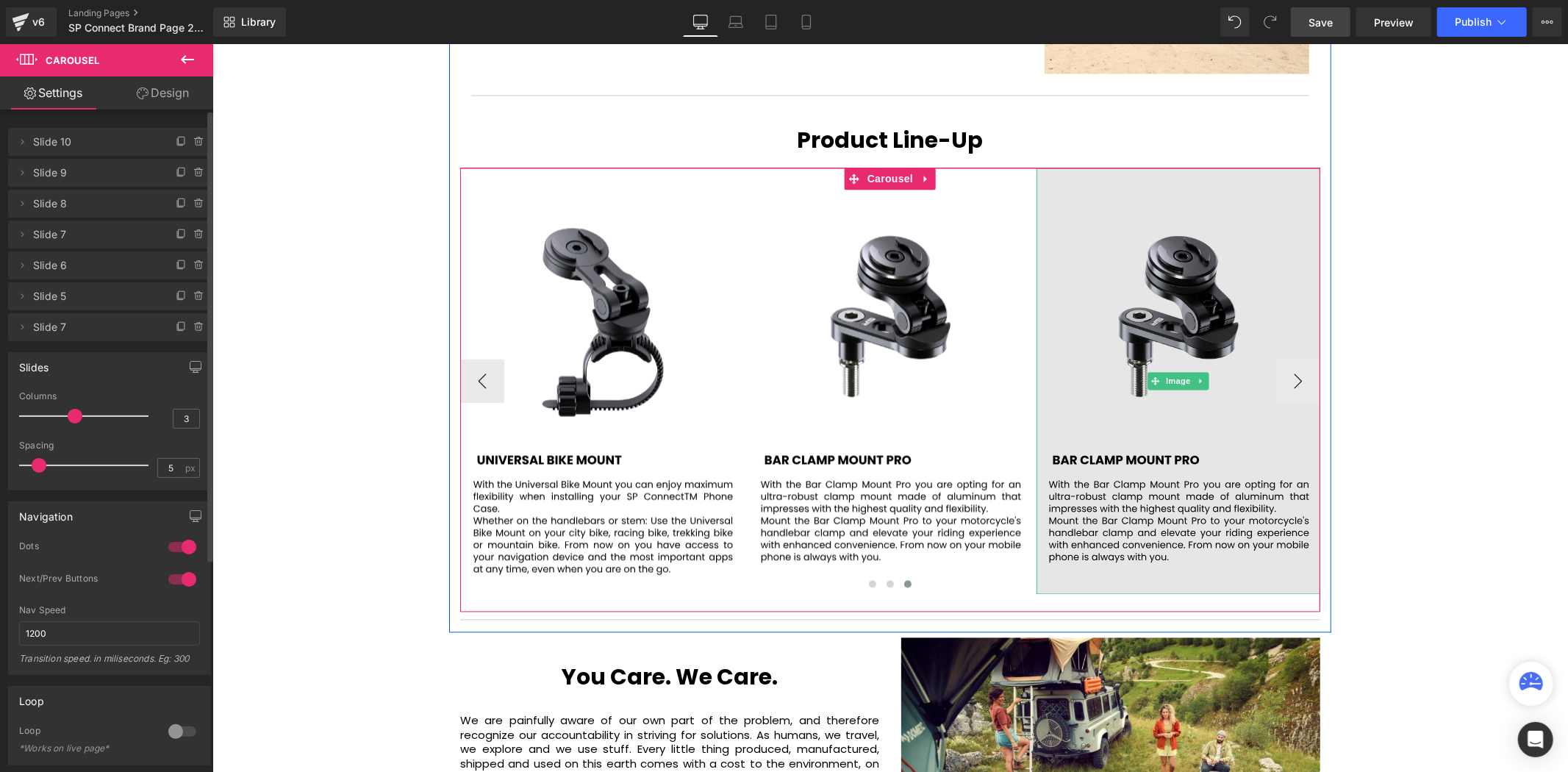
click at [1159, 299] on img at bounding box center [1178, 380] width 284 height 427
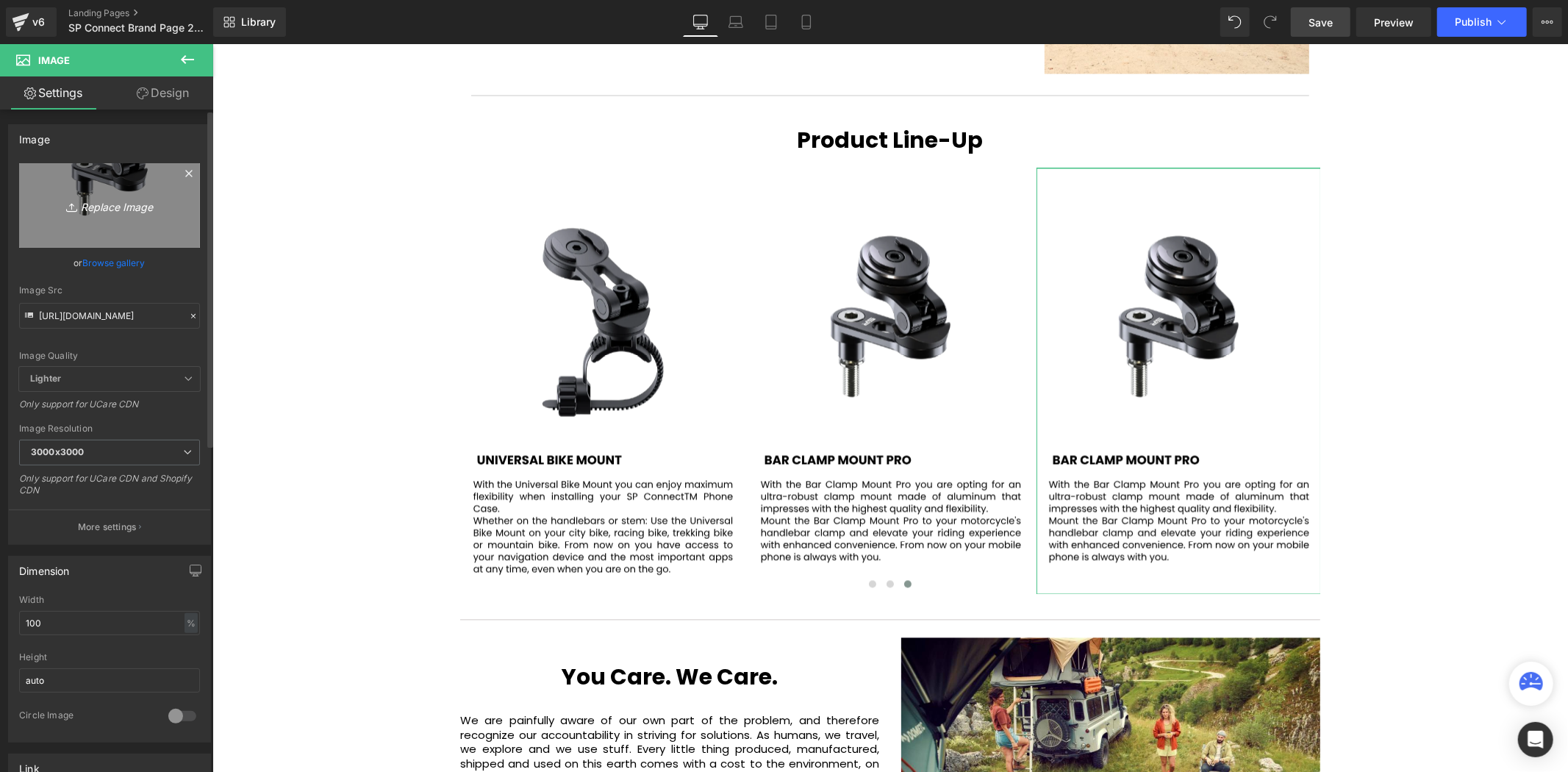
click at [100, 211] on icon "Replace Image" at bounding box center [109, 205] width 117 height 18
type input "C:\fakepath\91.svg"
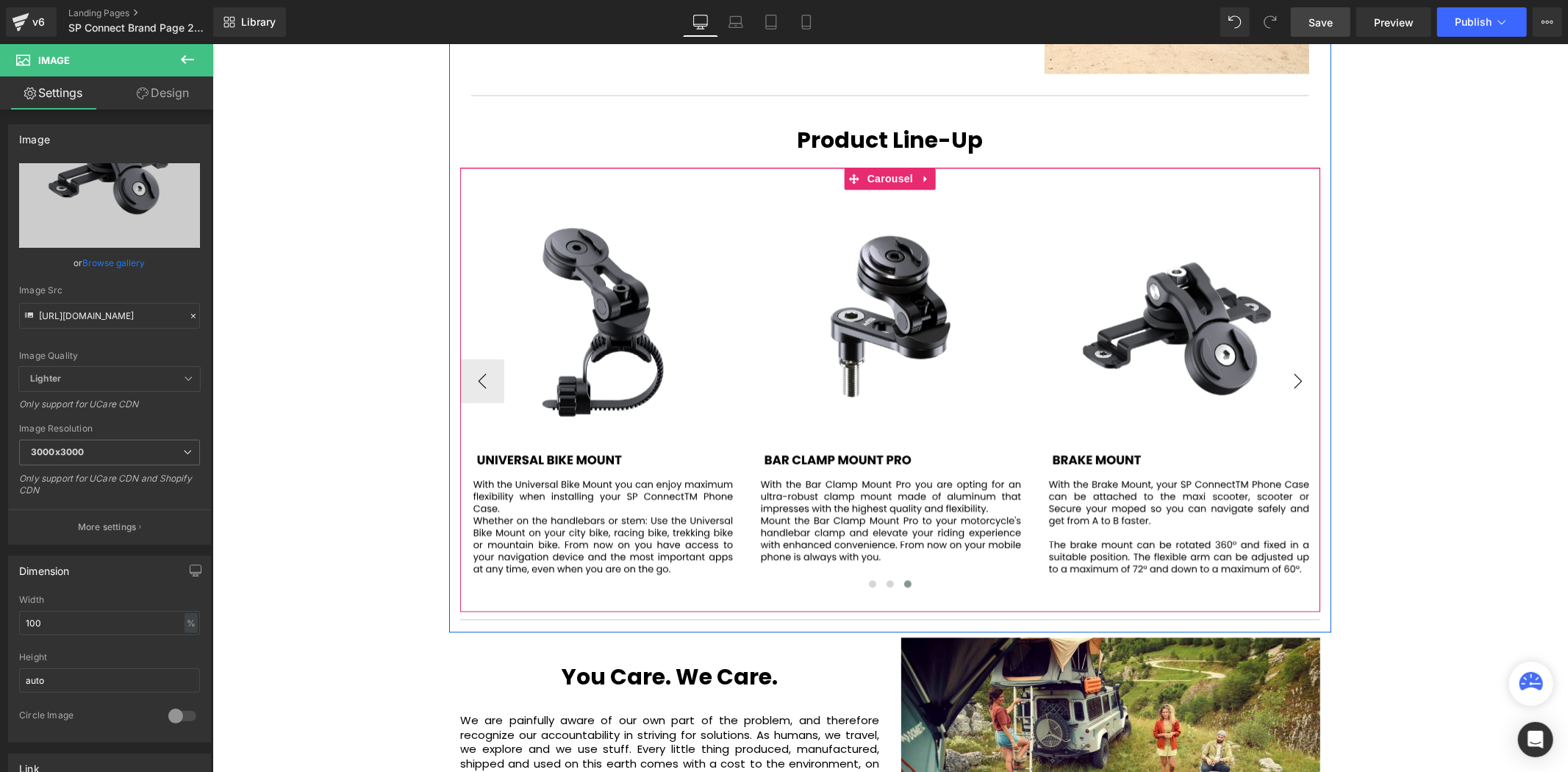
click at [1280, 358] on button "›" at bounding box center [1297, 380] width 44 height 44
click at [881, 168] on span "Carousel" at bounding box center [890, 179] width 53 height 22
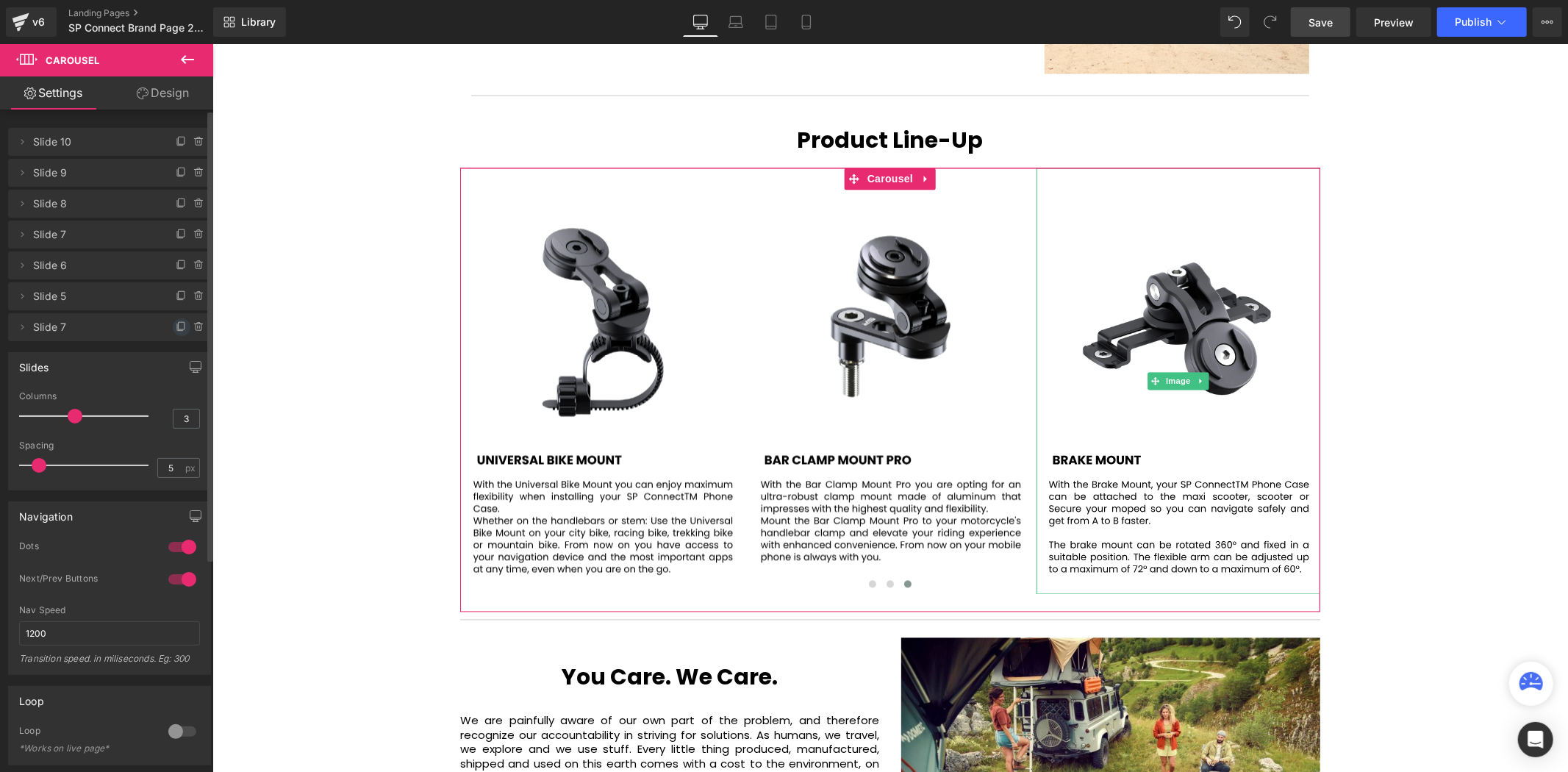
click at [176, 322] on icon at bounding box center [182, 327] width 12 height 12
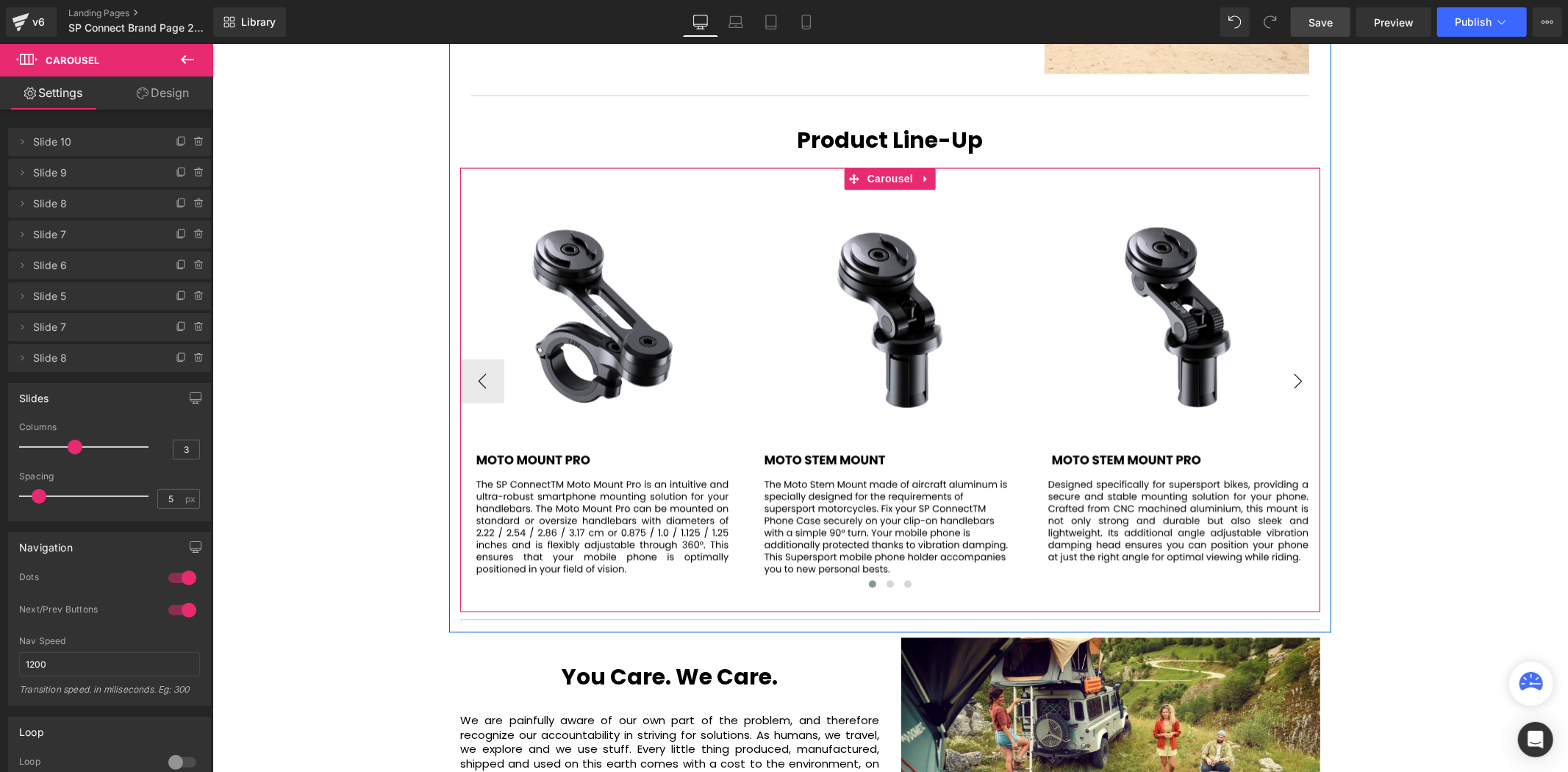
click at [1287, 358] on button "›" at bounding box center [1297, 380] width 44 height 44
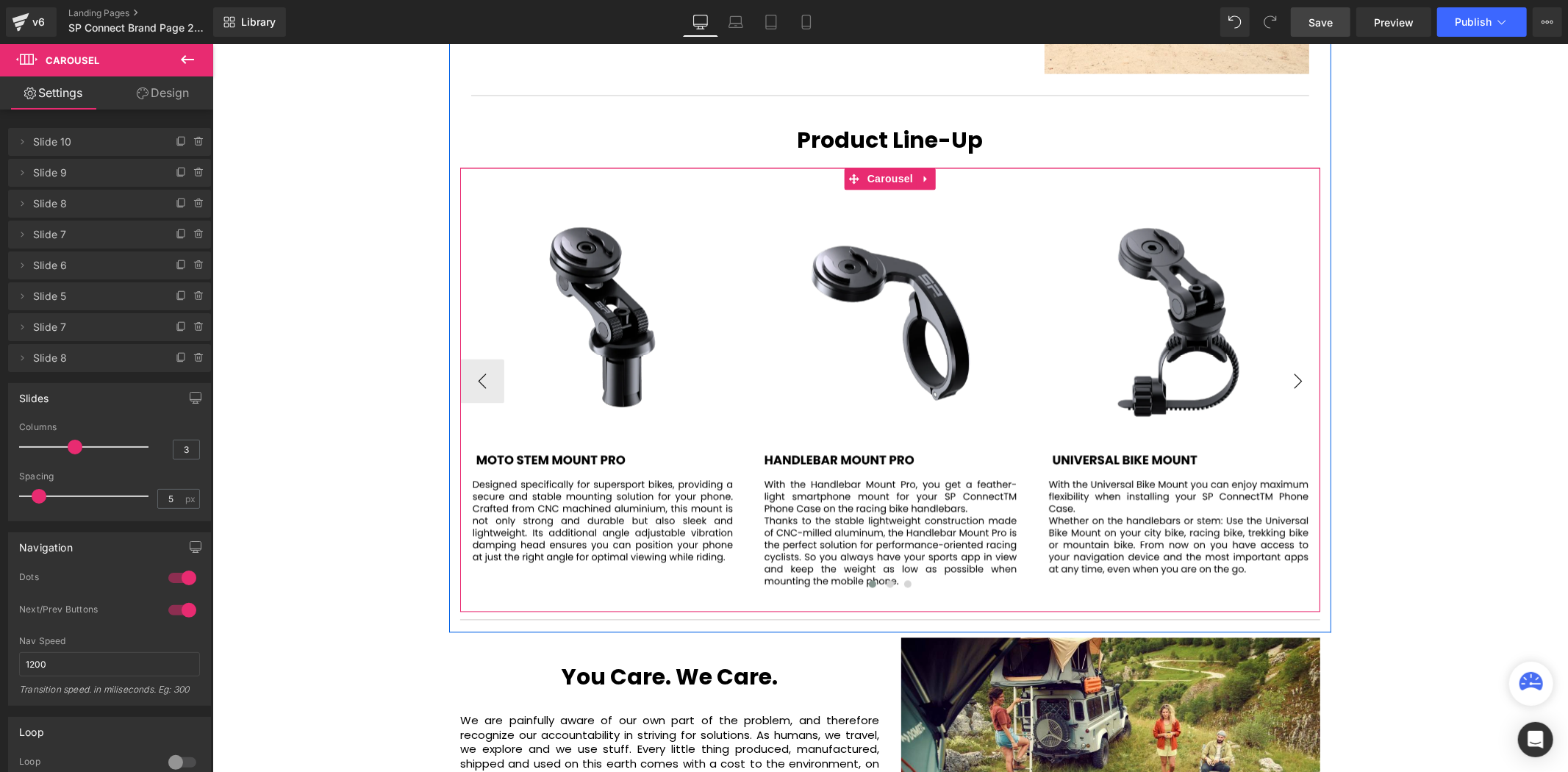
click at [1287, 358] on button "›" at bounding box center [1297, 380] width 44 height 44
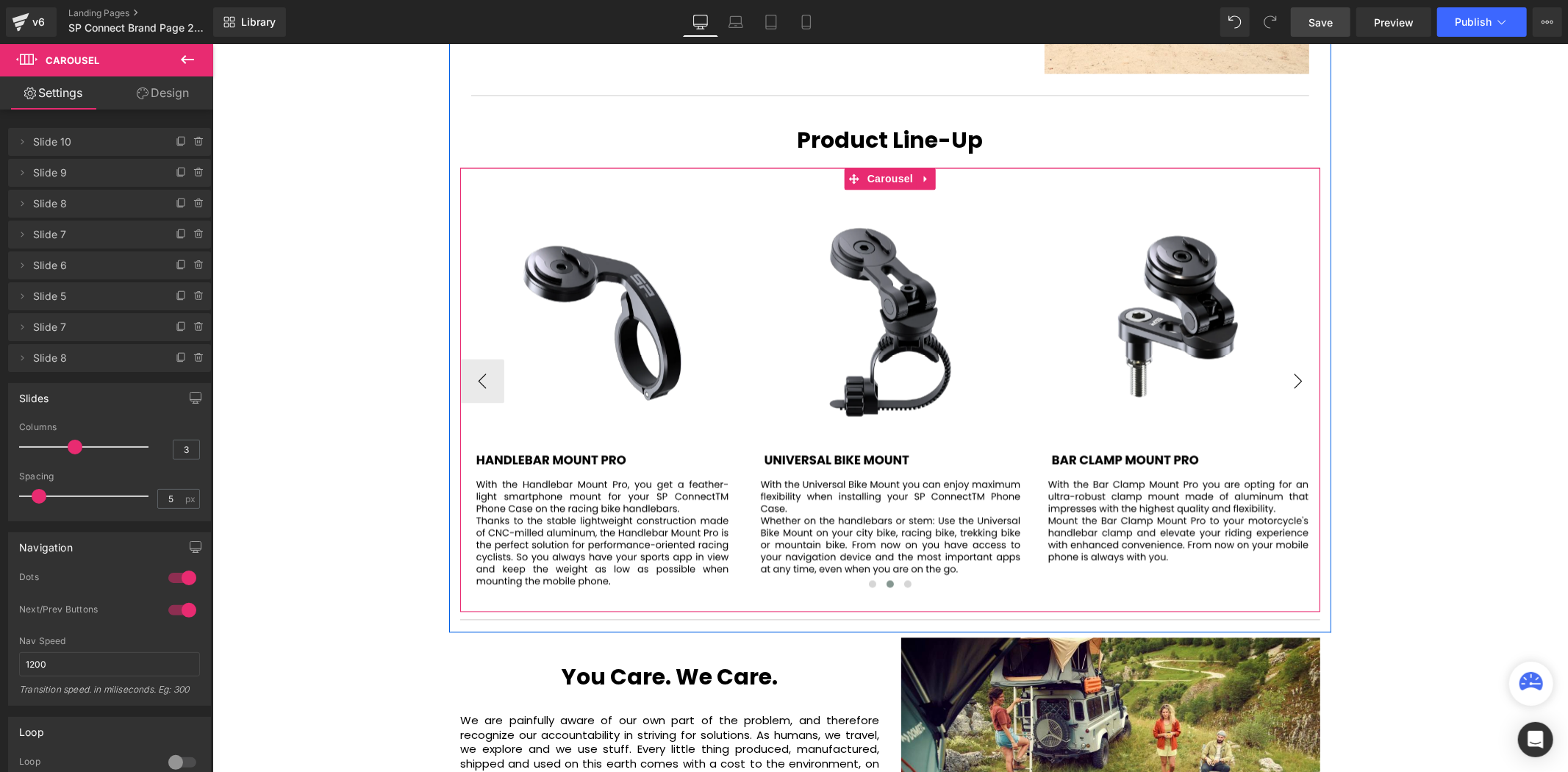
click at [1287, 358] on button "›" at bounding box center [1297, 380] width 44 height 44
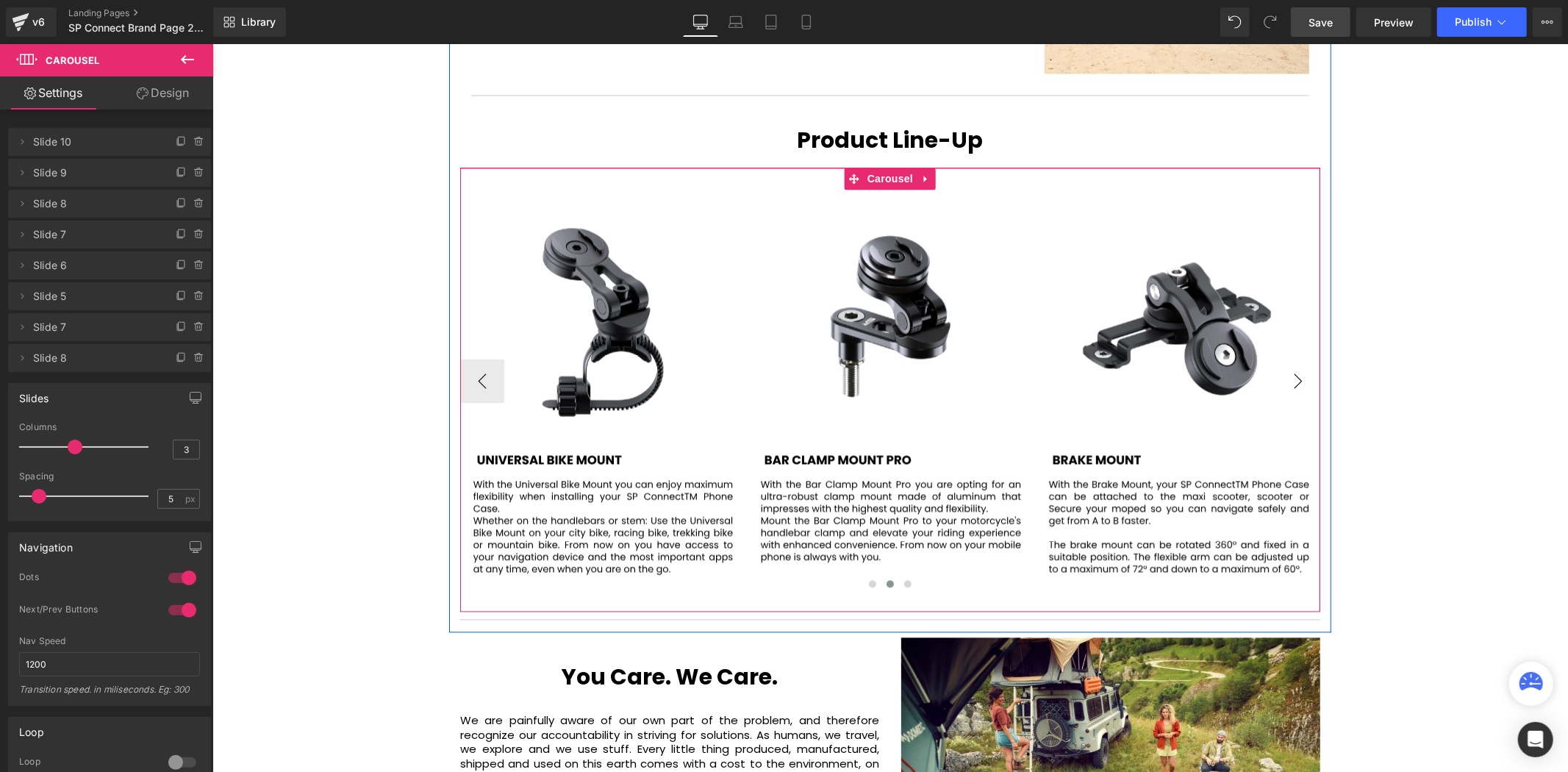
click at [1287, 358] on button "›" at bounding box center [1297, 380] width 44 height 44
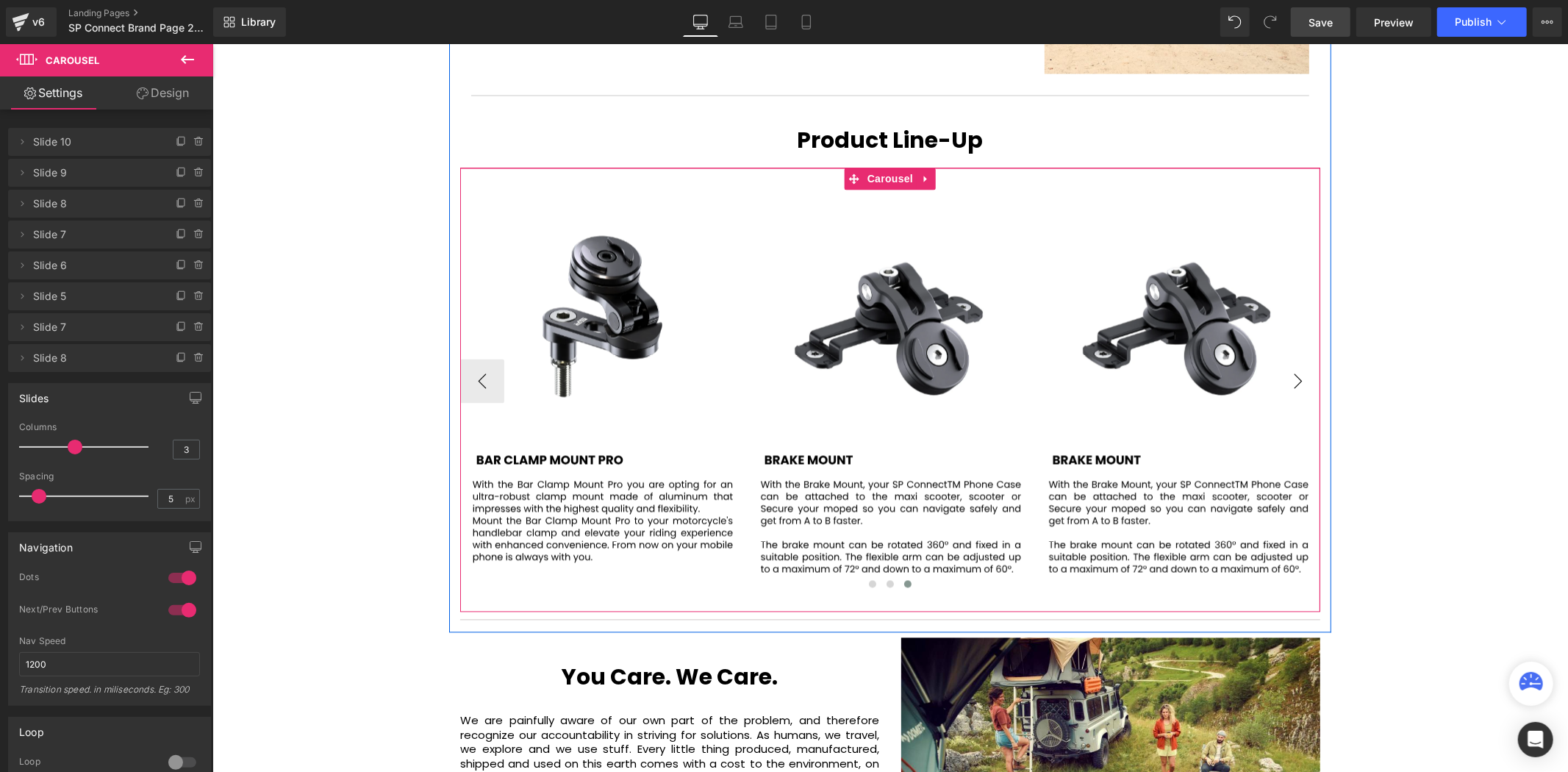
click at [1287, 358] on button "›" at bounding box center [1297, 380] width 44 height 44
click at [1177, 372] on span "Image" at bounding box center [1178, 380] width 31 height 17
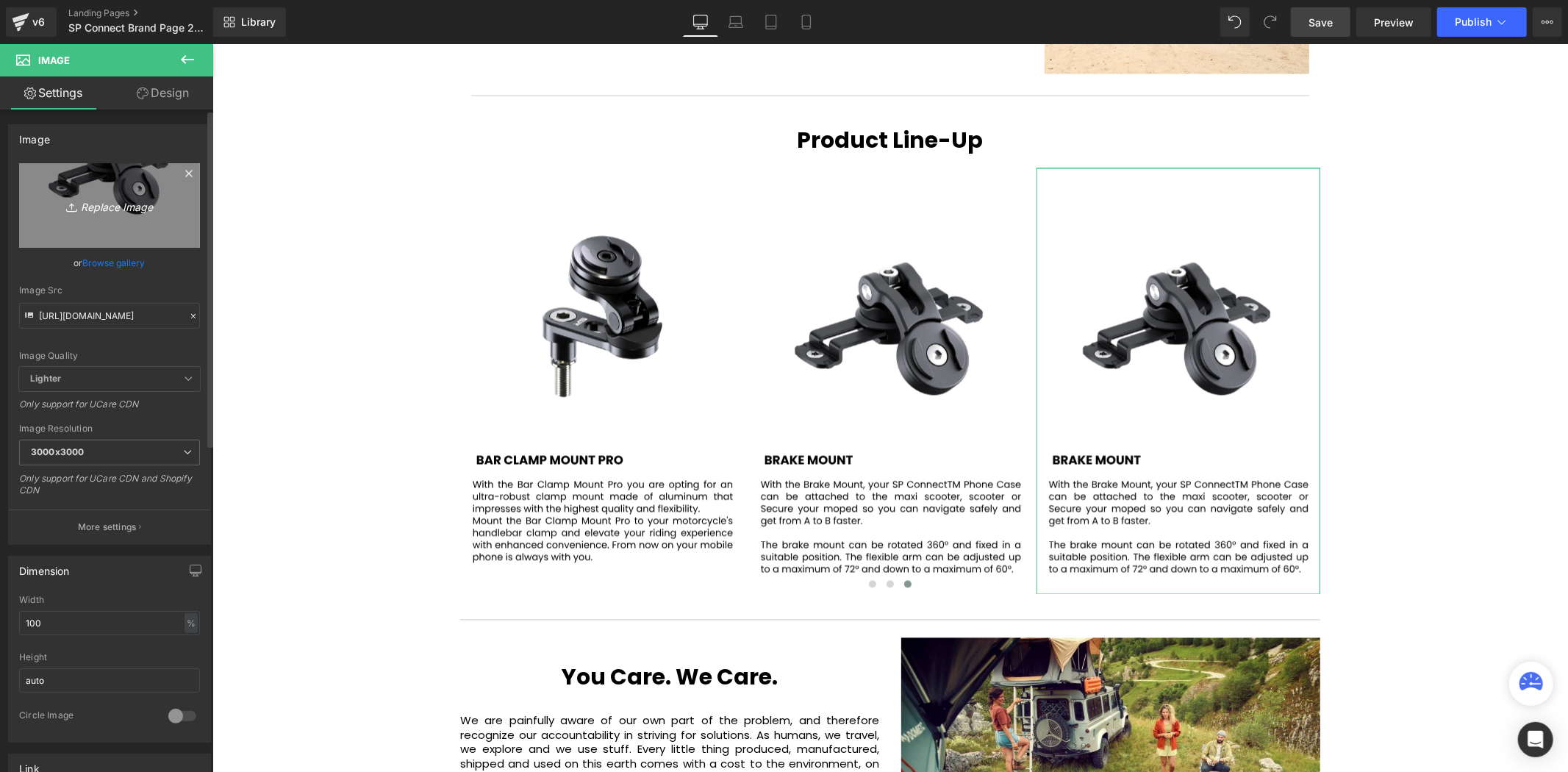
click at [119, 214] on icon "Replace Image" at bounding box center [109, 205] width 117 height 18
type input "C:\fakepath\92.svg"
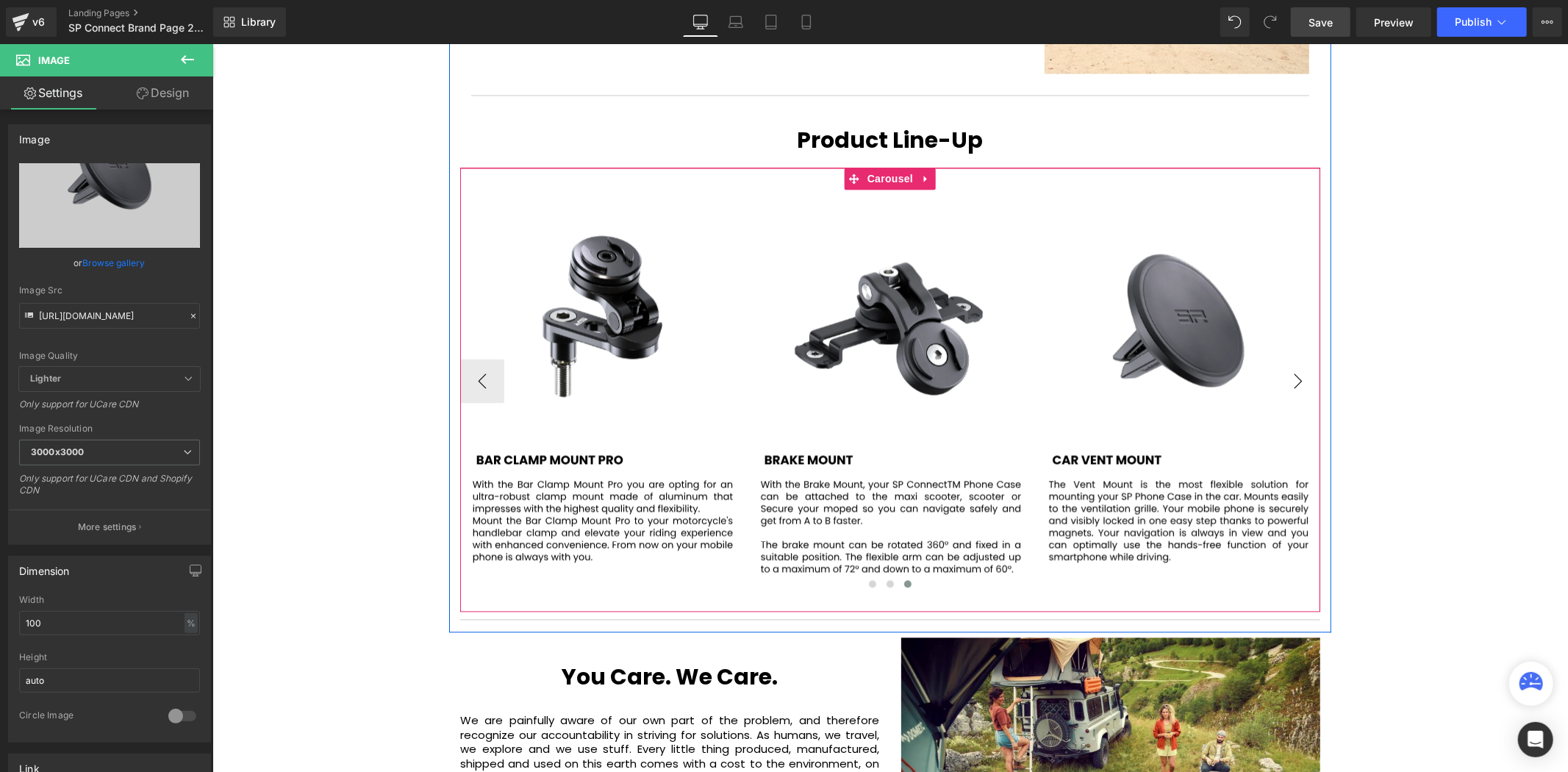
click at [1282, 358] on button "›" at bounding box center [1297, 380] width 44 height 44
click at [1284, 358] on button "›" at bounding box center [1297, 380] width 44 height 44
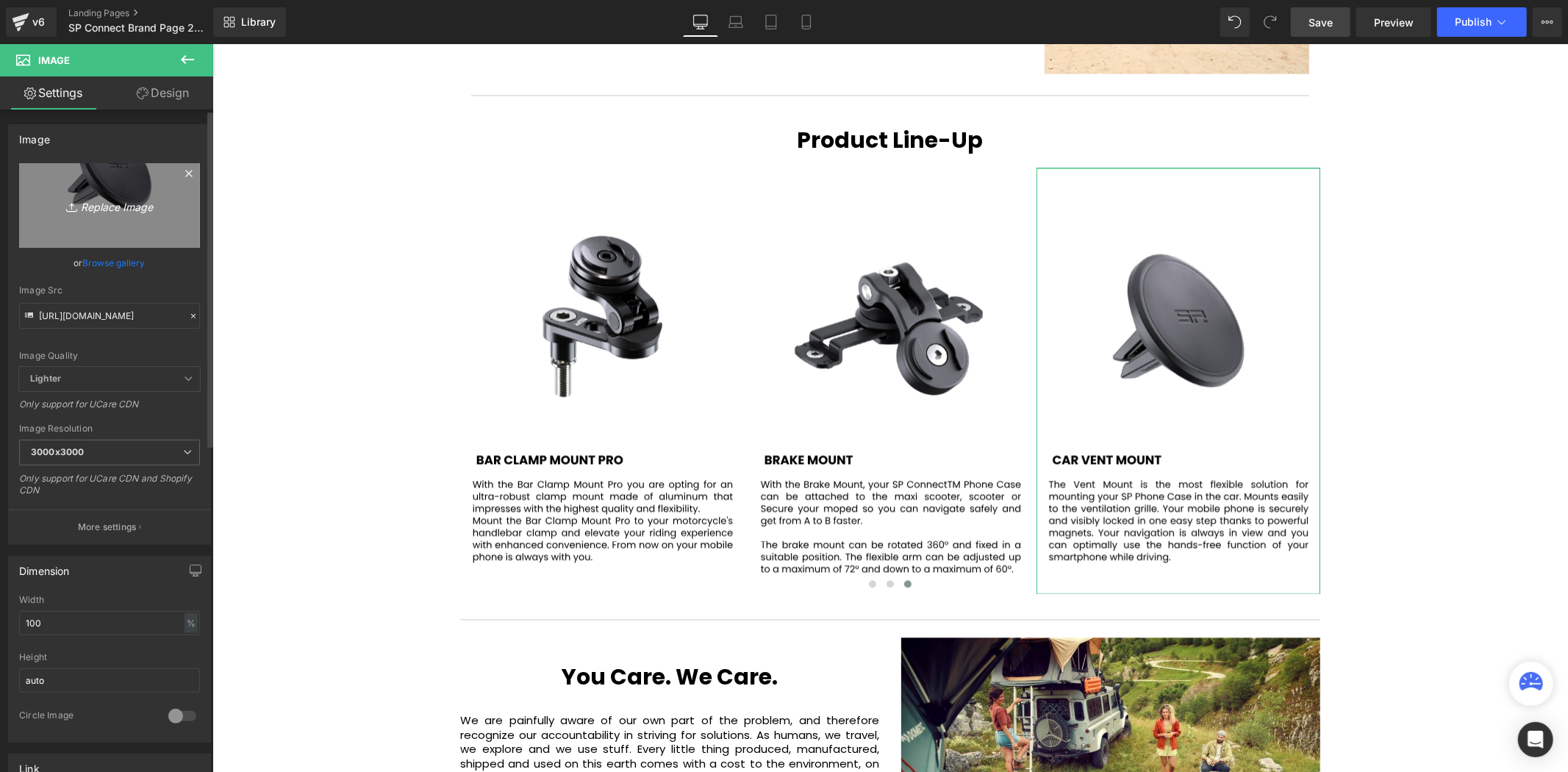
click at [120, 192] on link "Replace Image" at bounding box center [109, 205] width 181 height 85
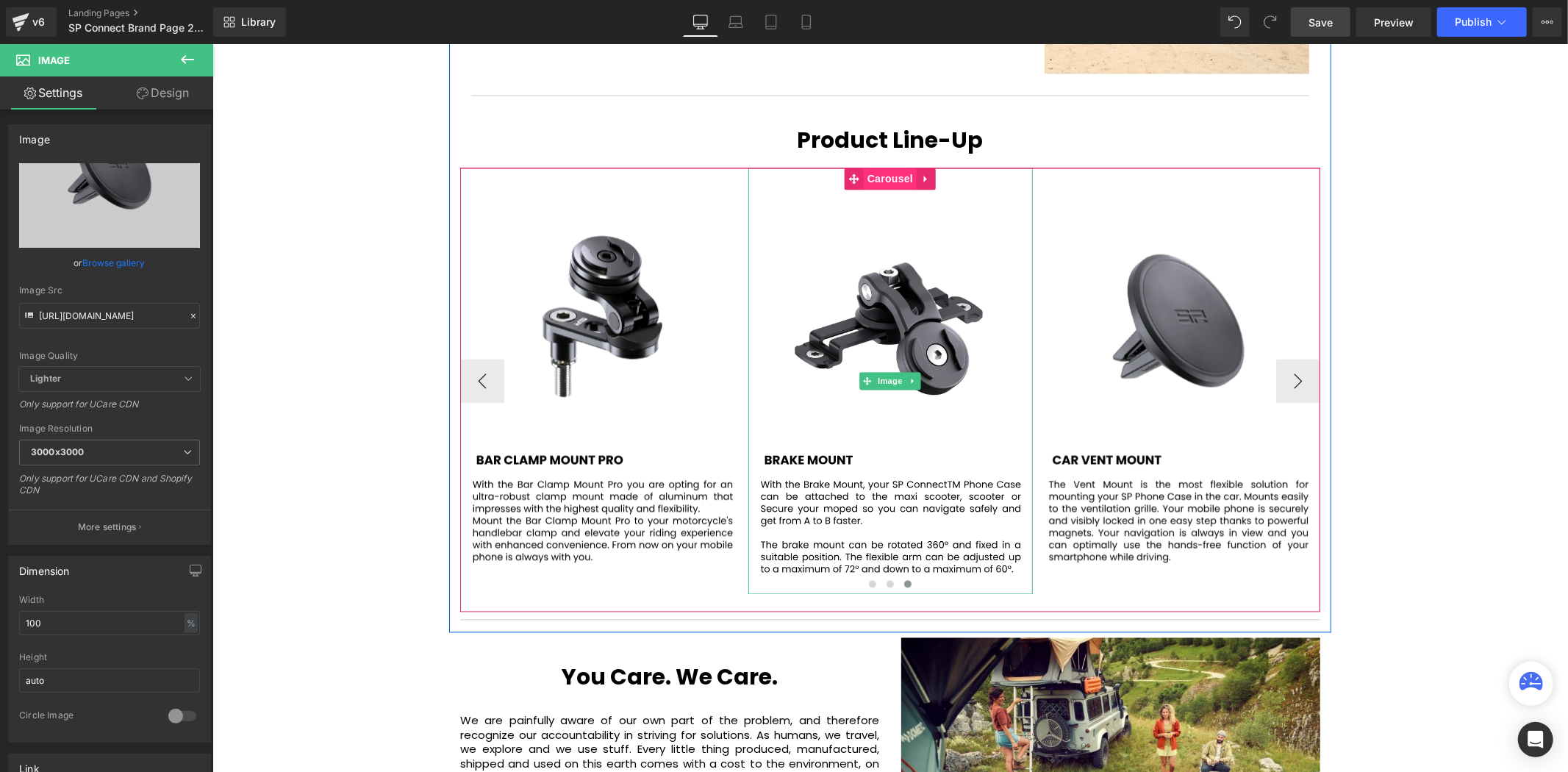
click at [867, 167] on span "Carousel" at bounding box center [890, 178] width 53 height 22
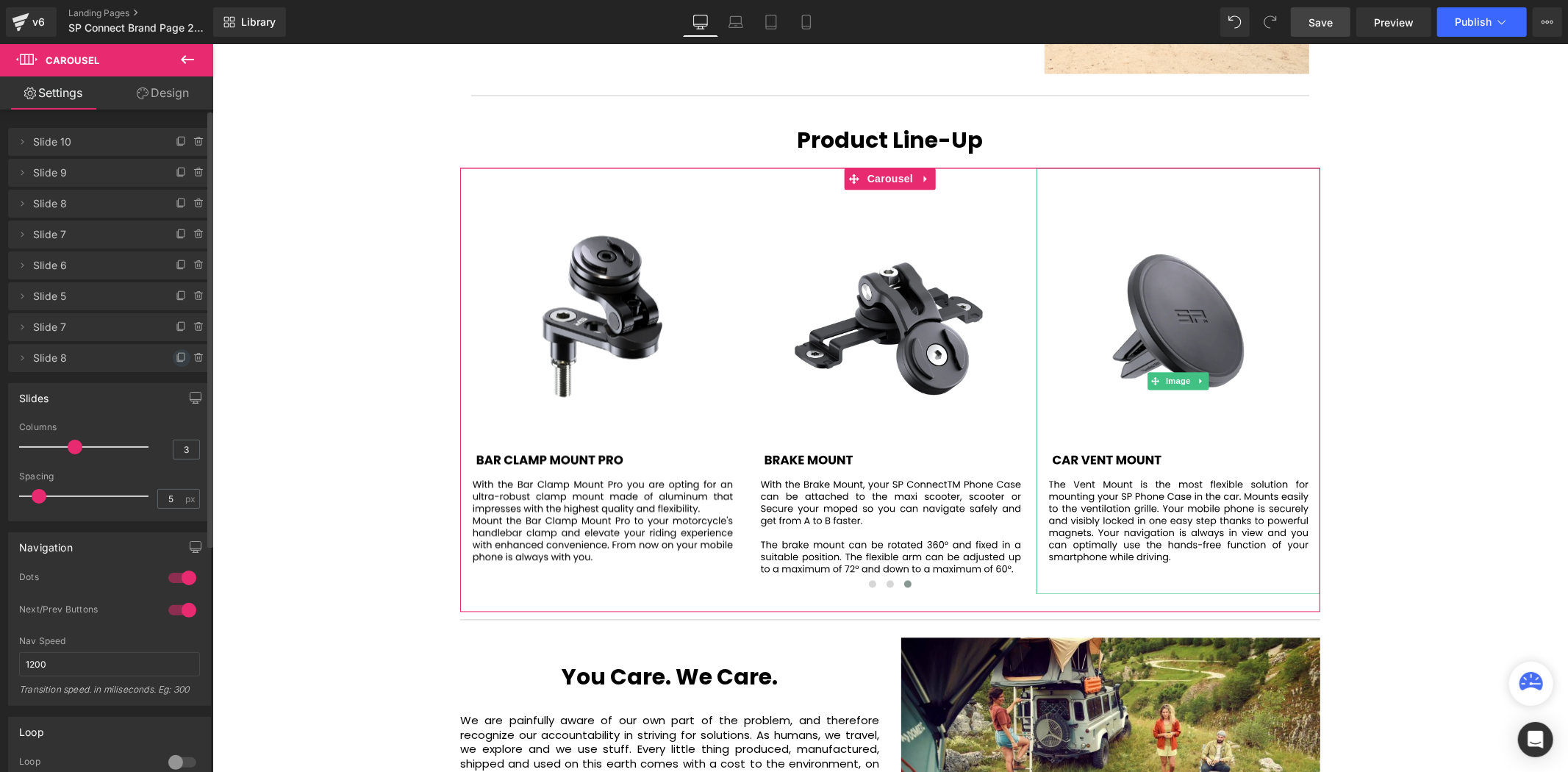
click at [176, 356] on icon at bounding box center [182, 358] width 12 height 12
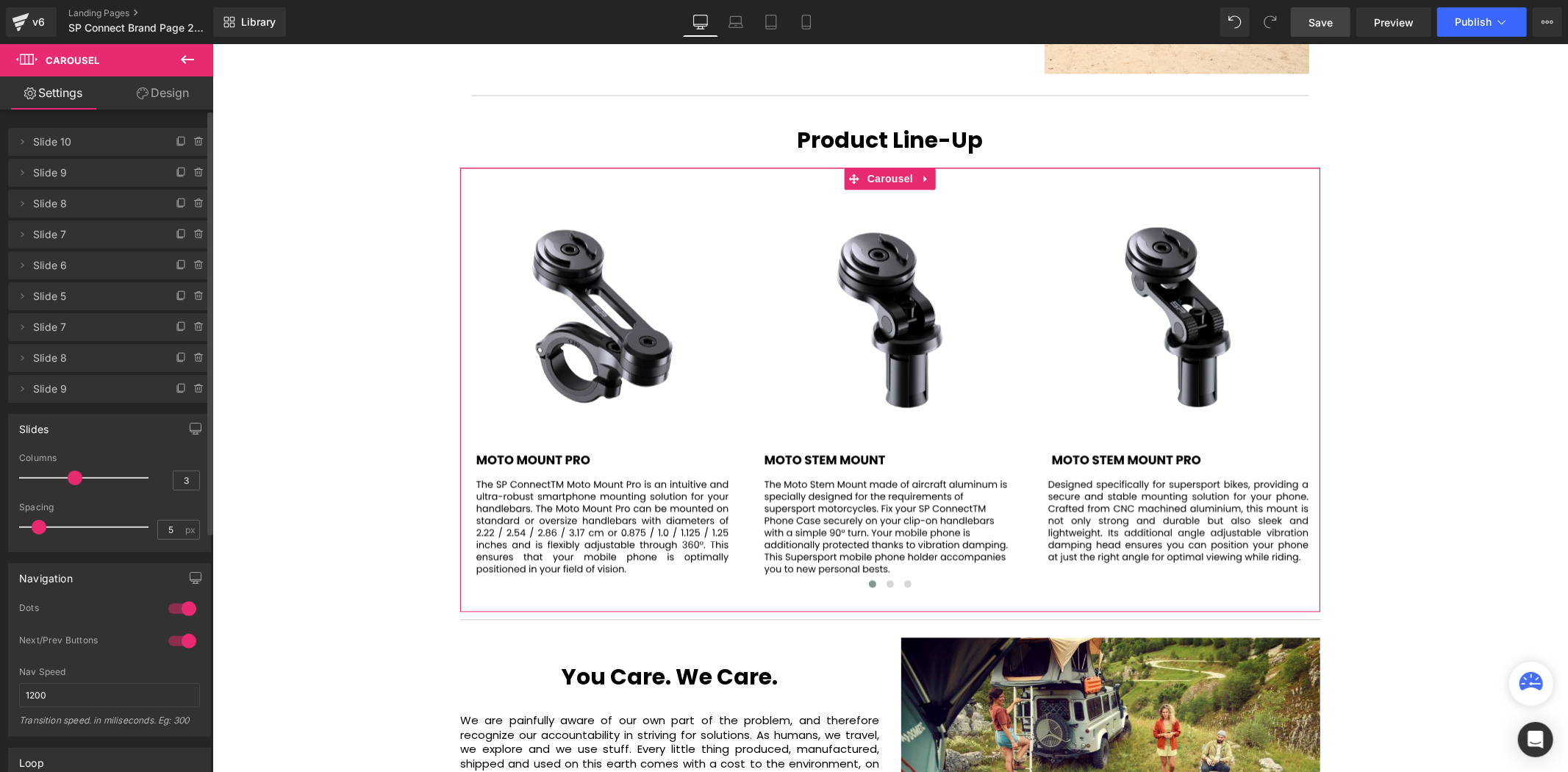
click at [92, 390] on span "Slide 9" at bounding box center [95, 389] width 124 height 28
click at [100, 395] on span "Slide 9" at bounding box center [95, 389] width 124 height 28
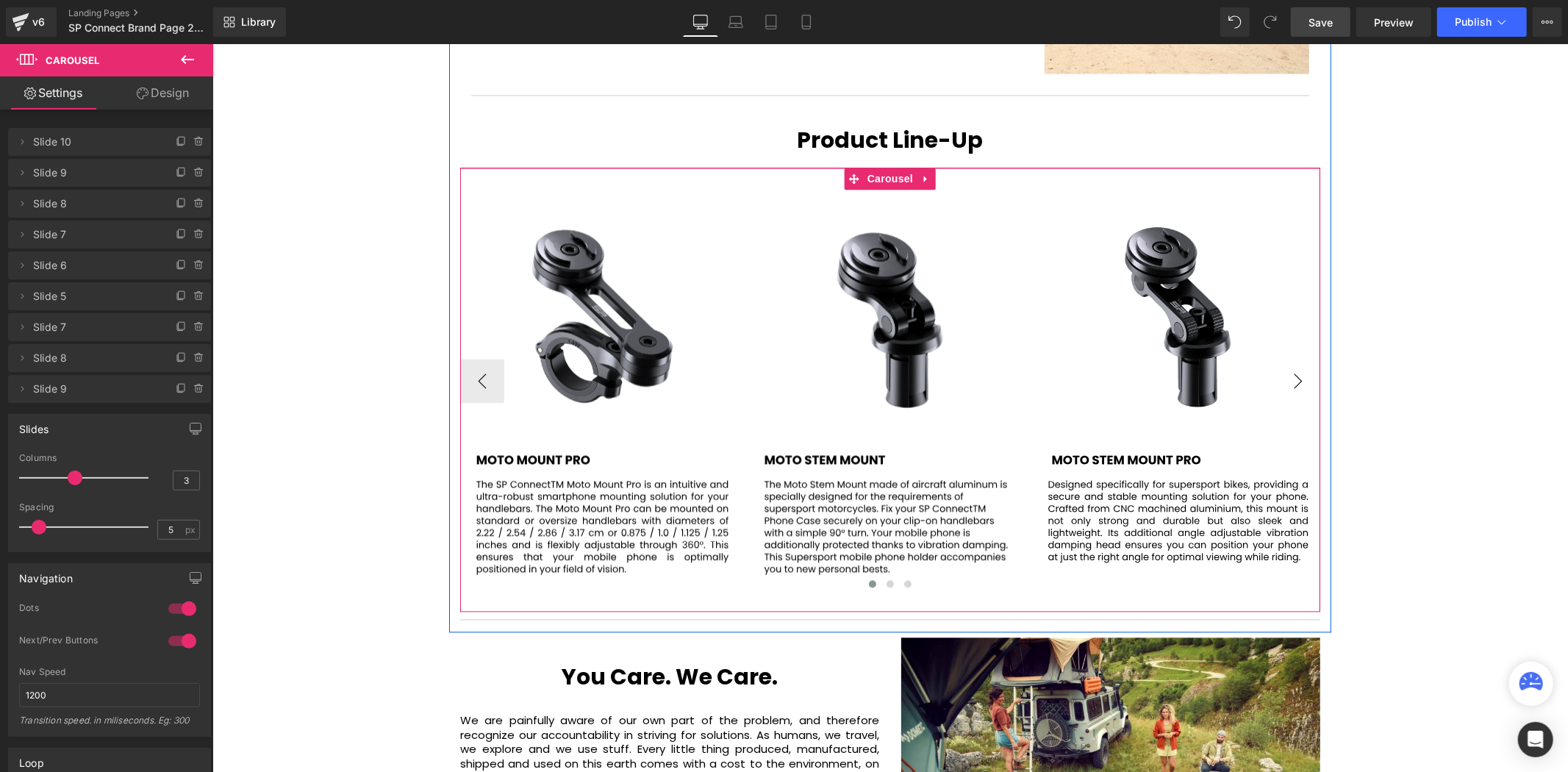
click at [1280, 358] on button "›" at bounding box center [1297, 380] width 44 height 44
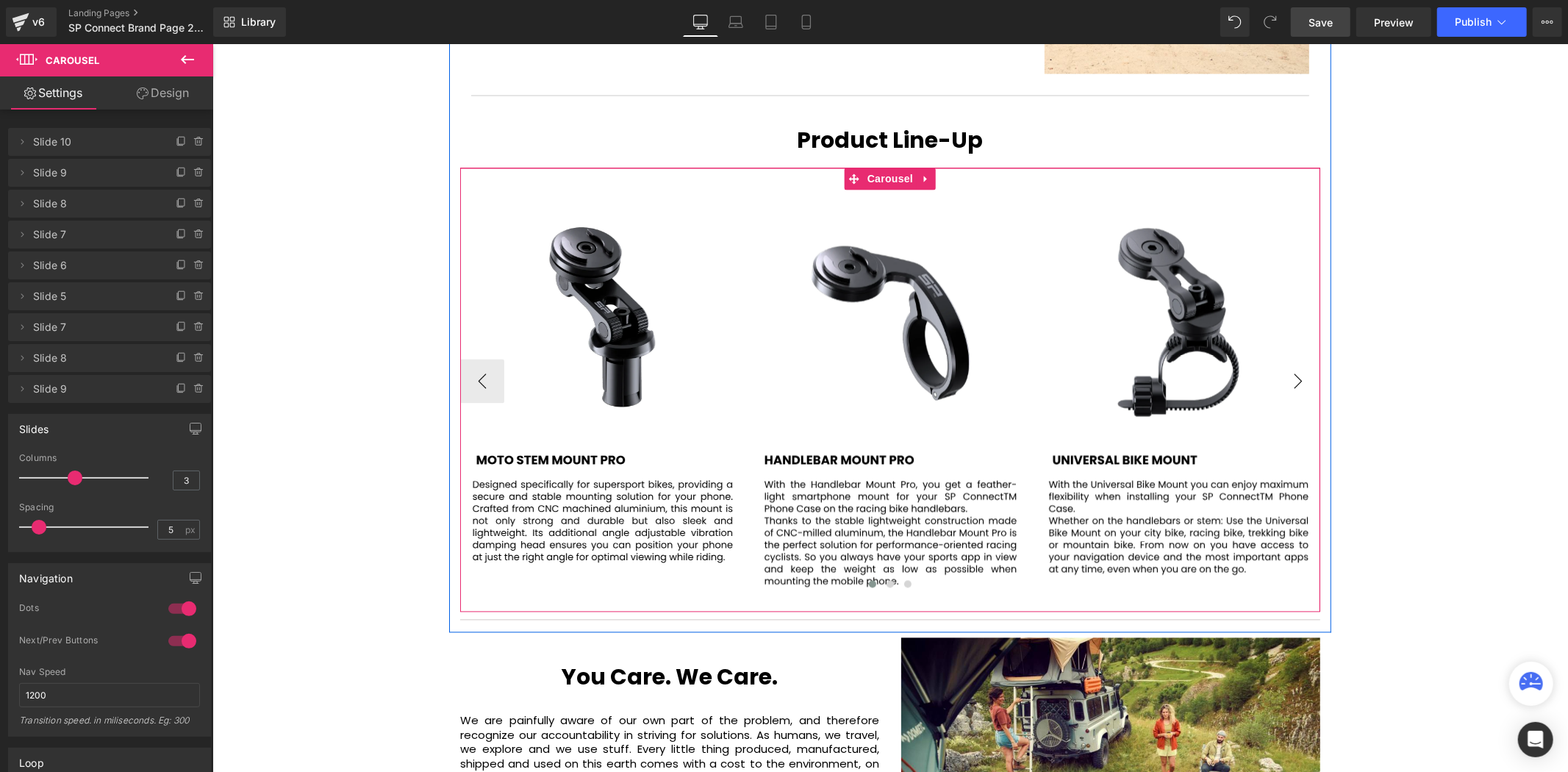
click at [1280, 358] on button "›" at bounding box center [1297, 380] width 44 height 44
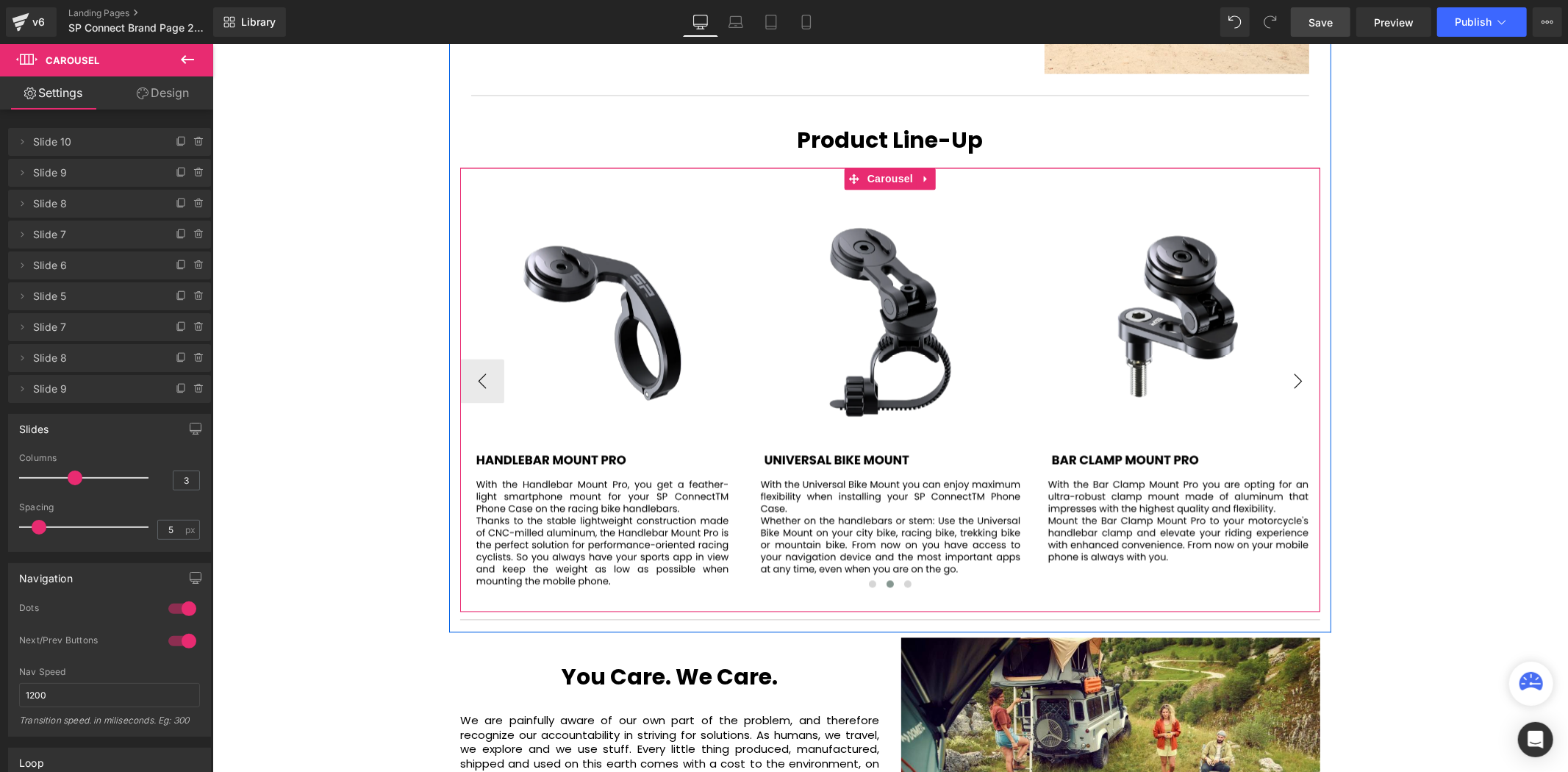
click at [1280, 358] on button "›" at bounding box center [1297, 380] width 44 height 44
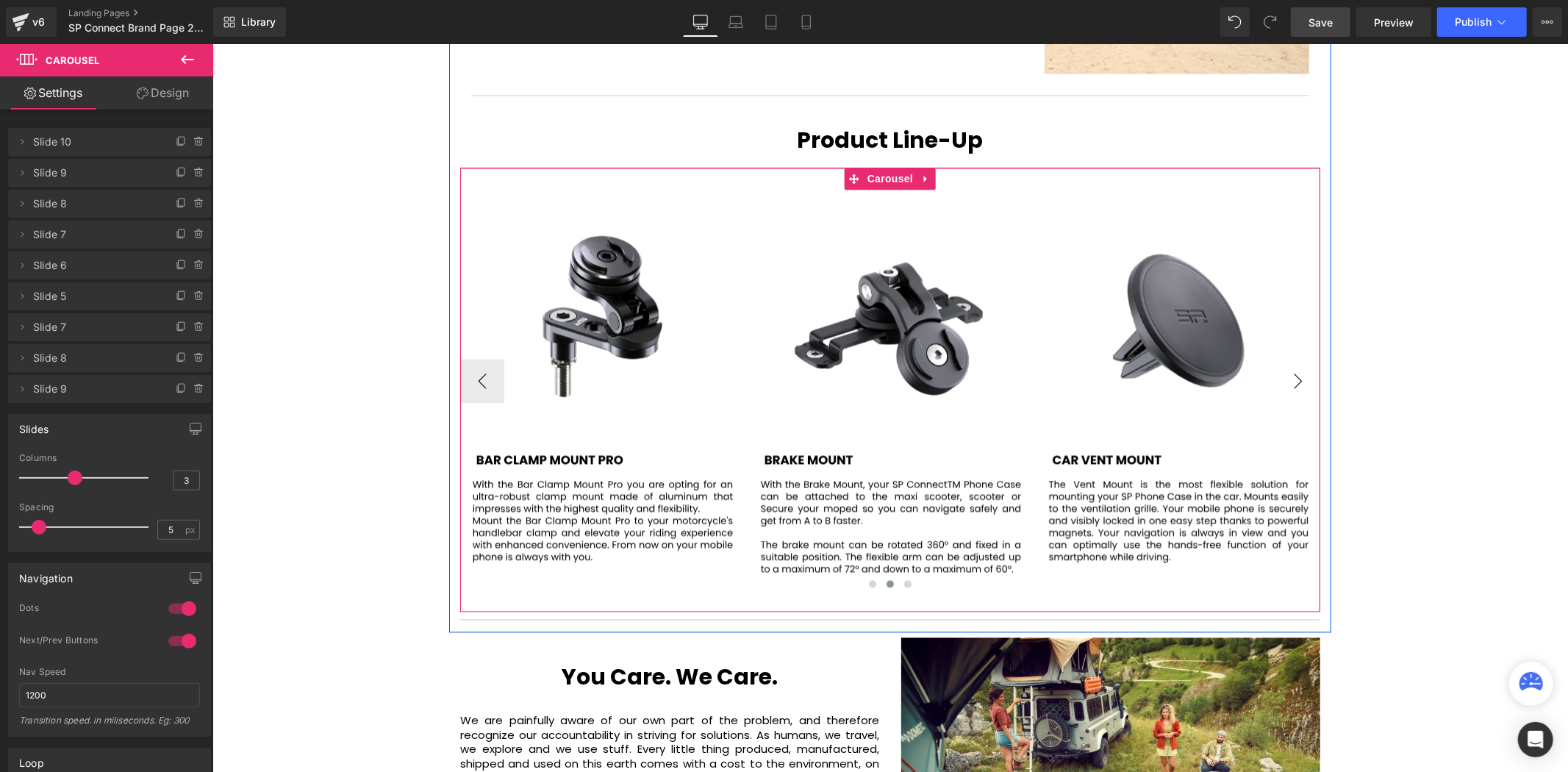
click at [1280, 358] on button "›" at bounding box center [1297, 380] width 44 height 44
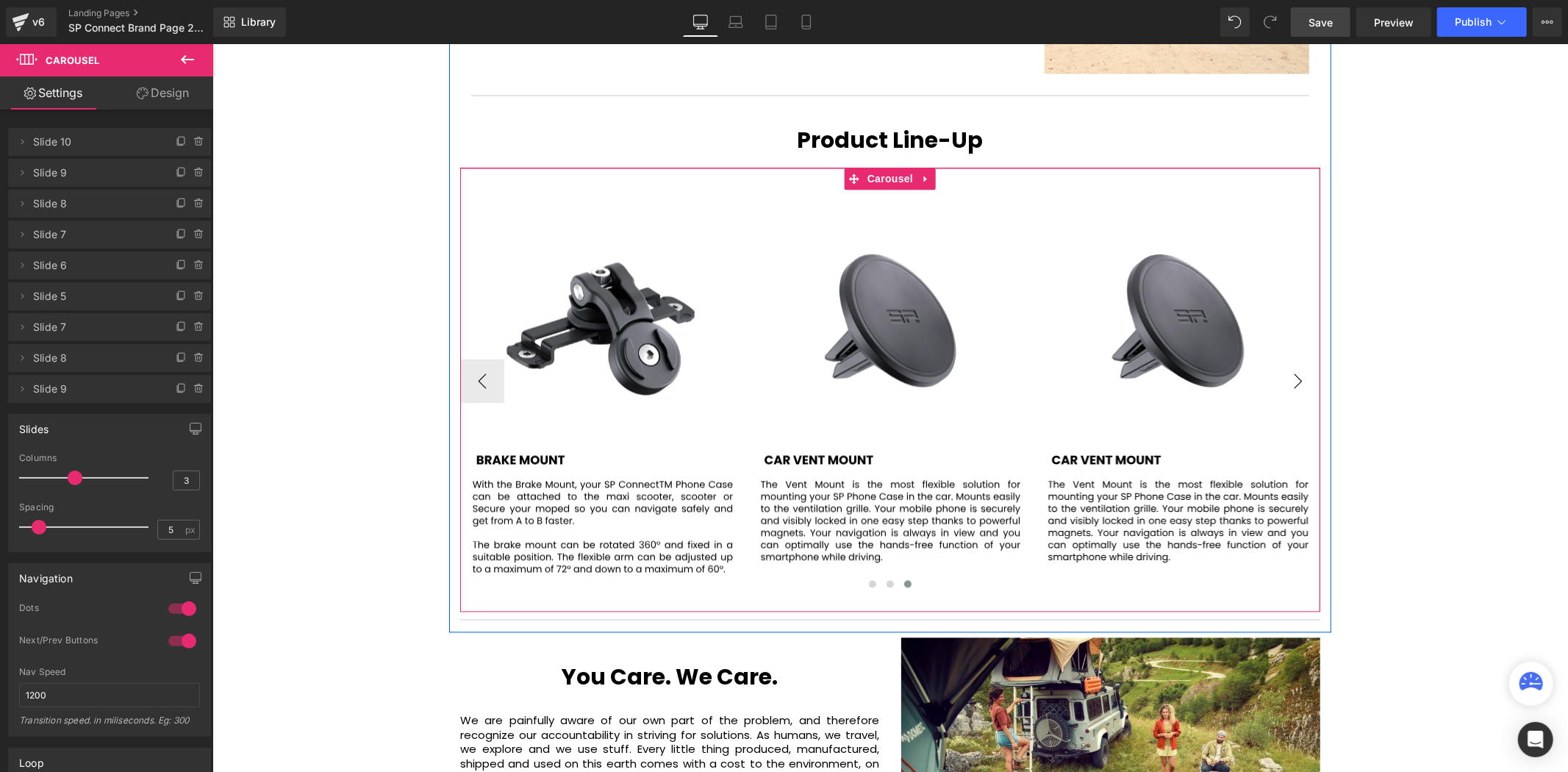
click at [1280, 358] on button "›" at bounding box center [1297, 380] width 44 height 44
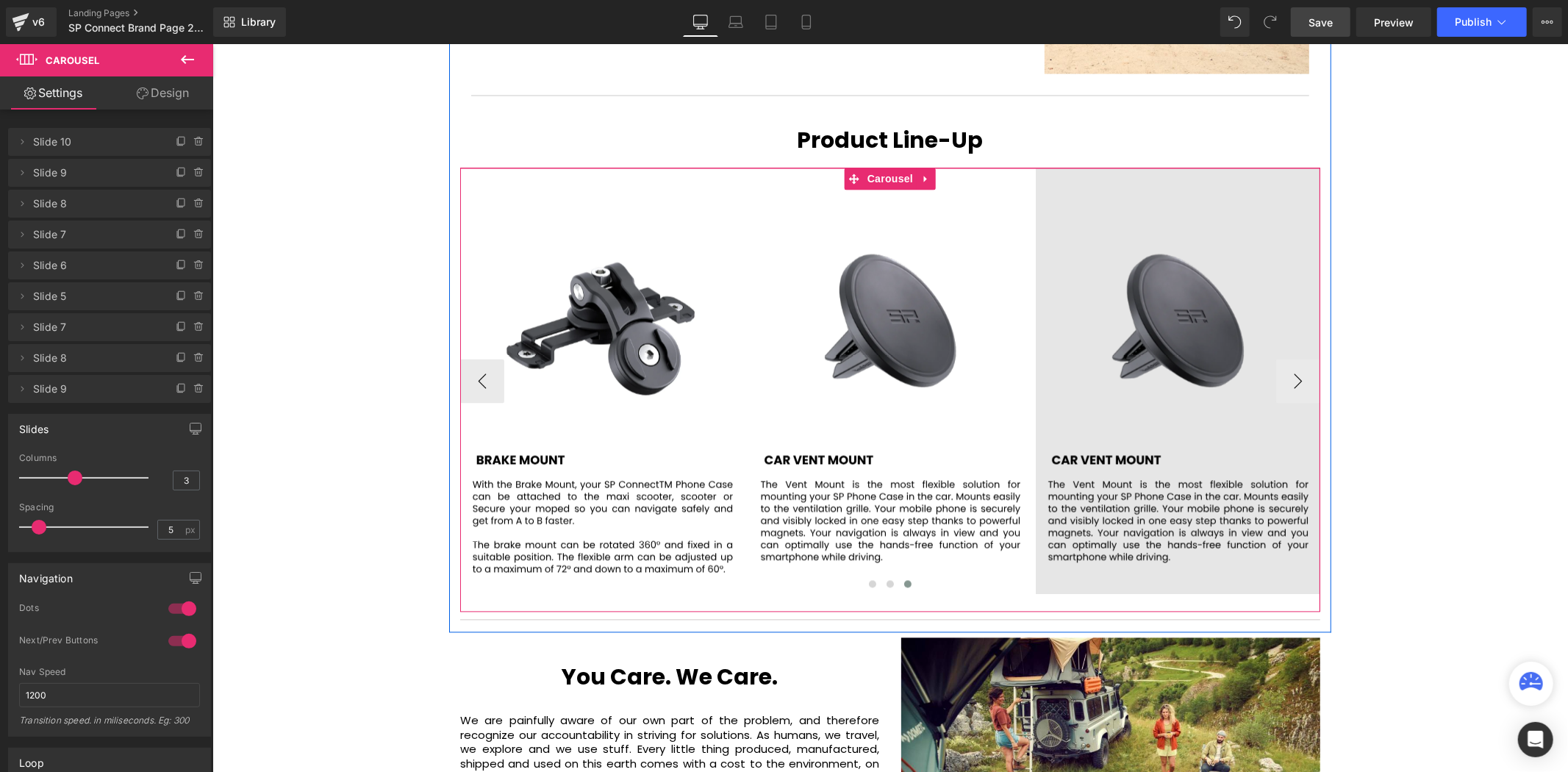
click at [1180, 284] on img at bounding box center [1177, 380] width 284 height 427
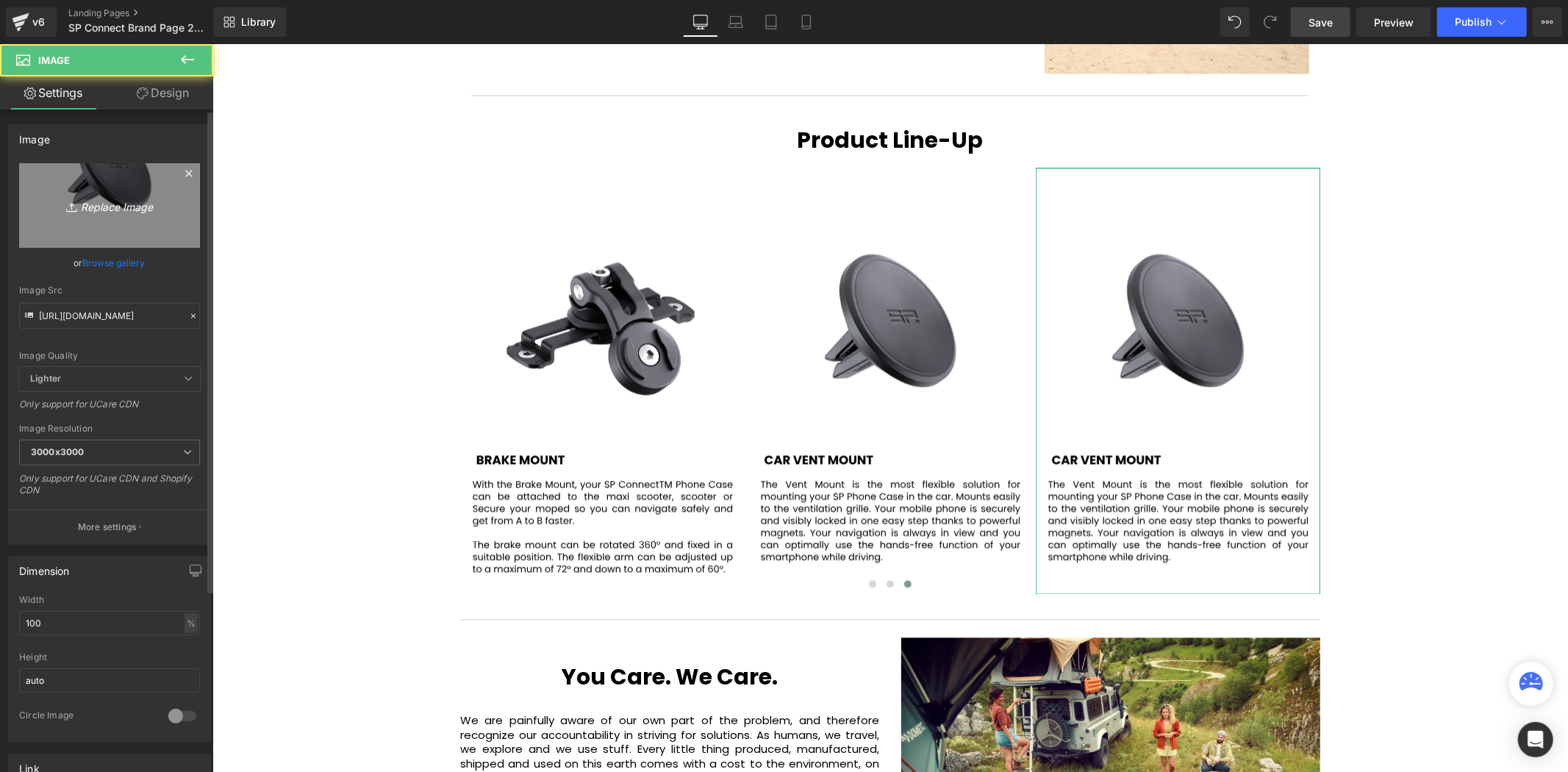
click at [108, 211] on icon "Replace Image" at bounding box center [109, 205] width 117 height 18
type input "C:\fakepath\92.svg"
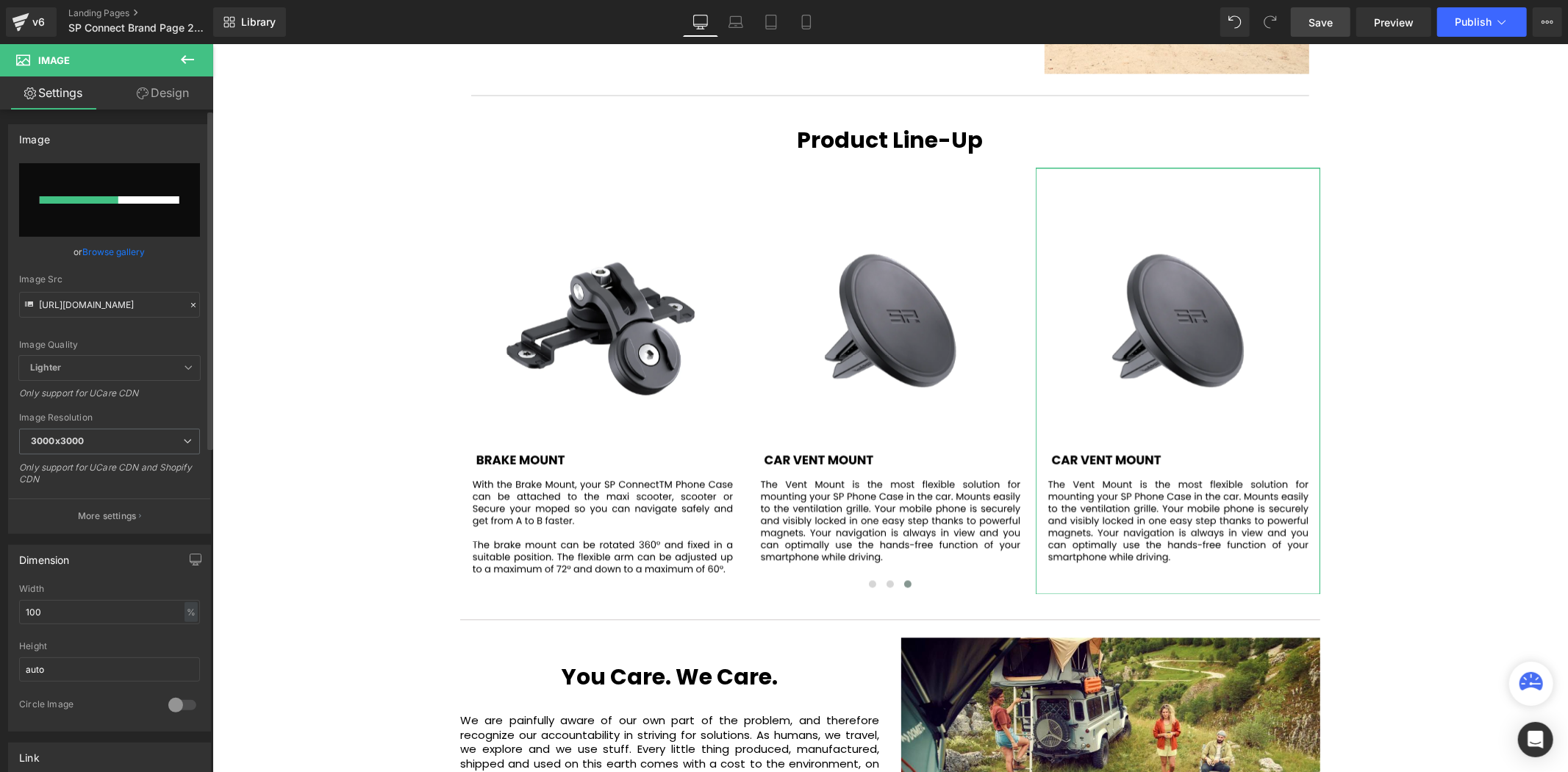
click at [84, 192] on input "file" at bounding box center [109, 199] width 181 height 73
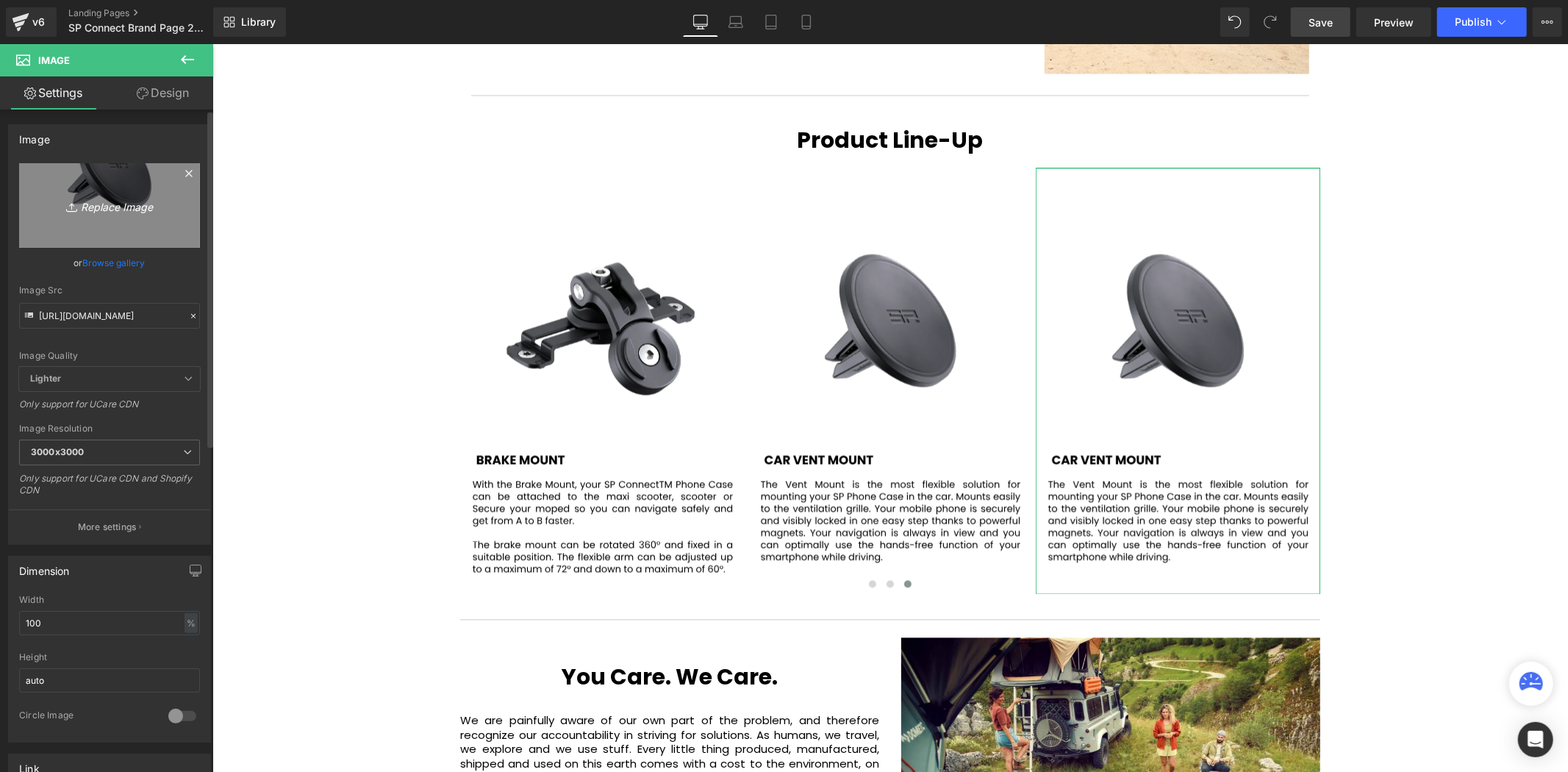
click at [111, 198] on icon "Replace Image" at bounding box center [109, 205] width 117 height 18
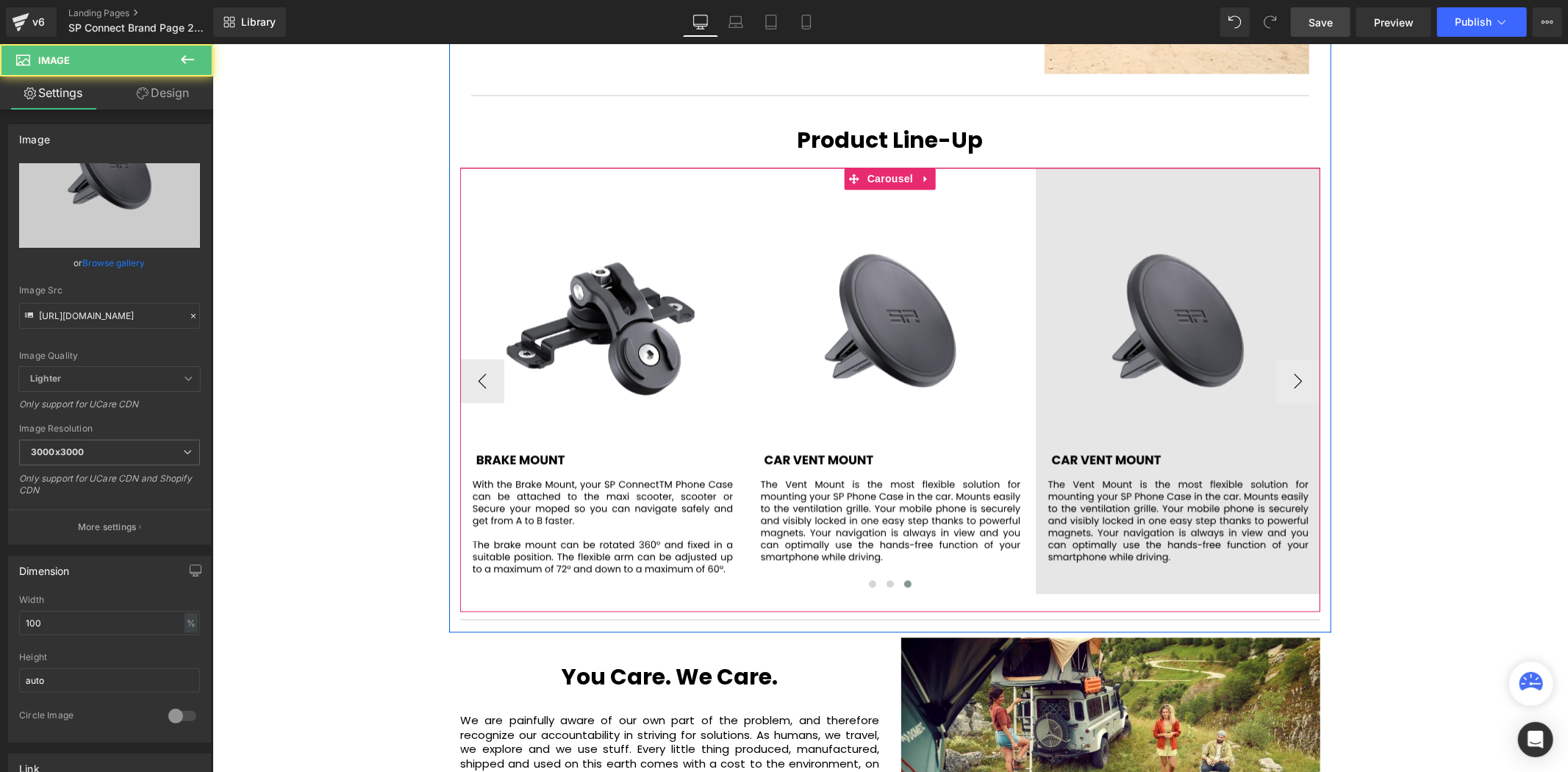
click at [1166, 315] on img at bounding box center [1177, 380] width 284 height 427
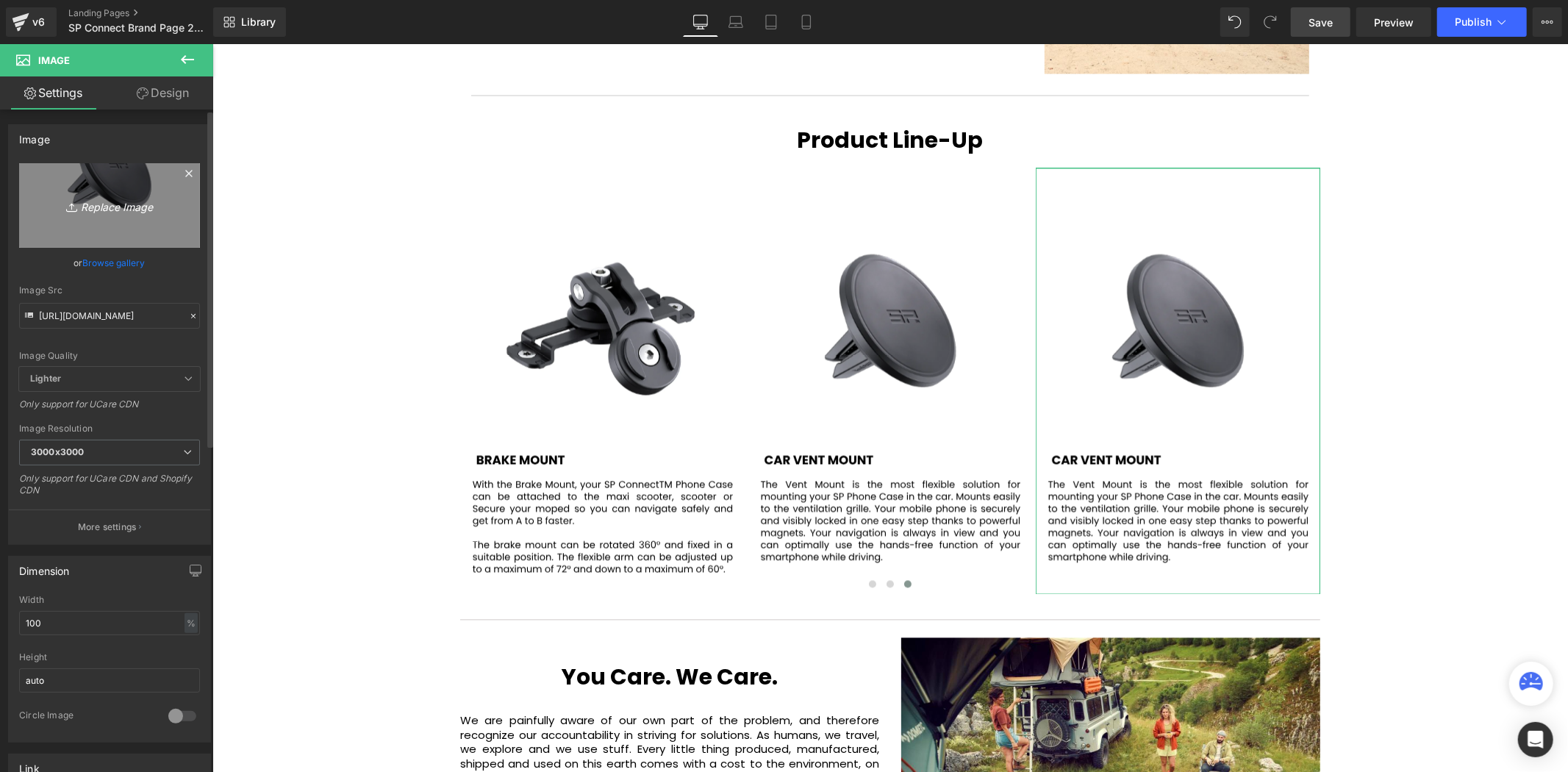
click at [121, 202] on icon "Replace Image" at bounding box center [109, 205] width 117 height 18
type input "C:\fakepath\94.svg"
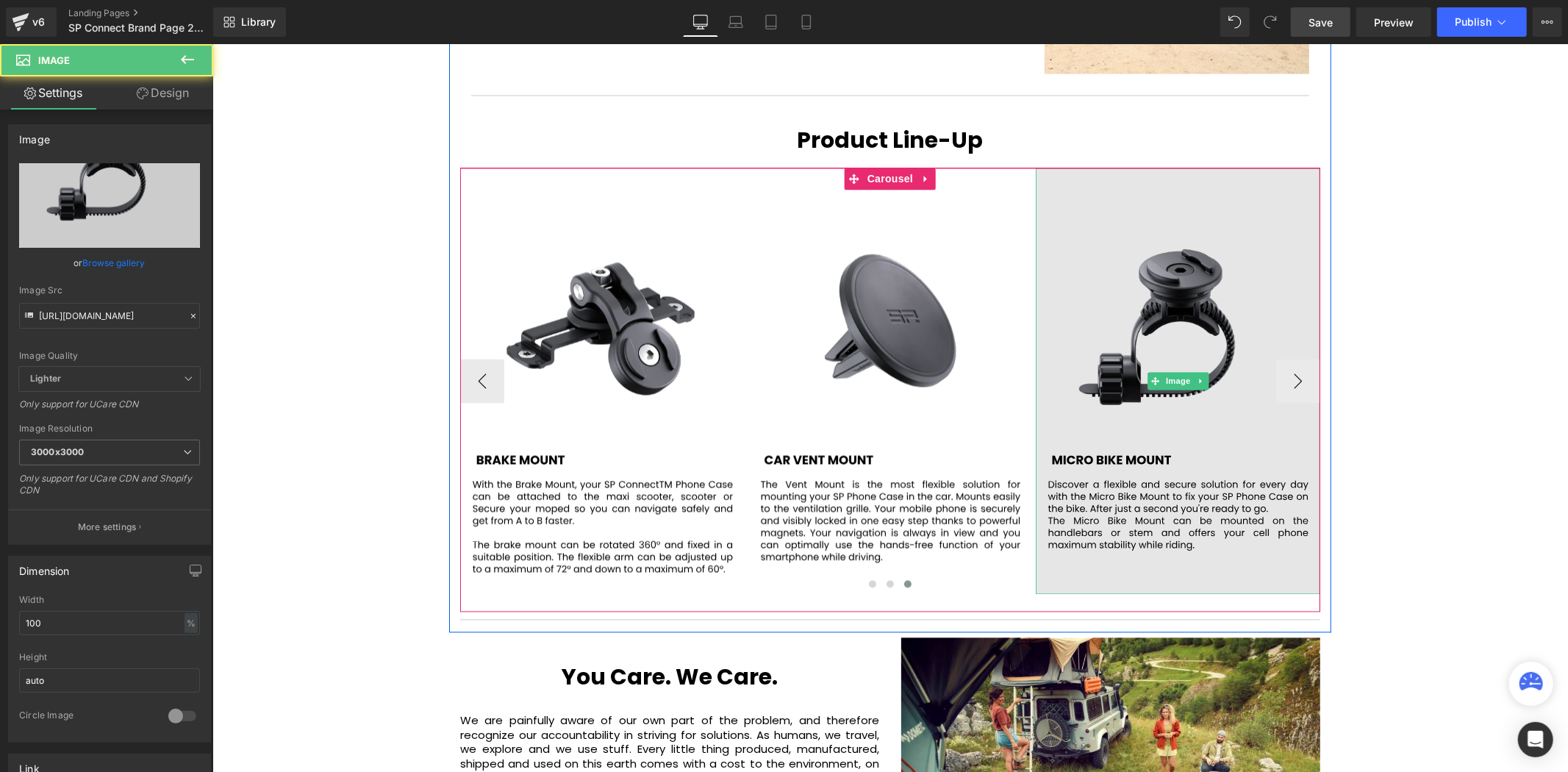
click at [1227, 292] on img at bounding box center [1177, 380] width 284 height 427
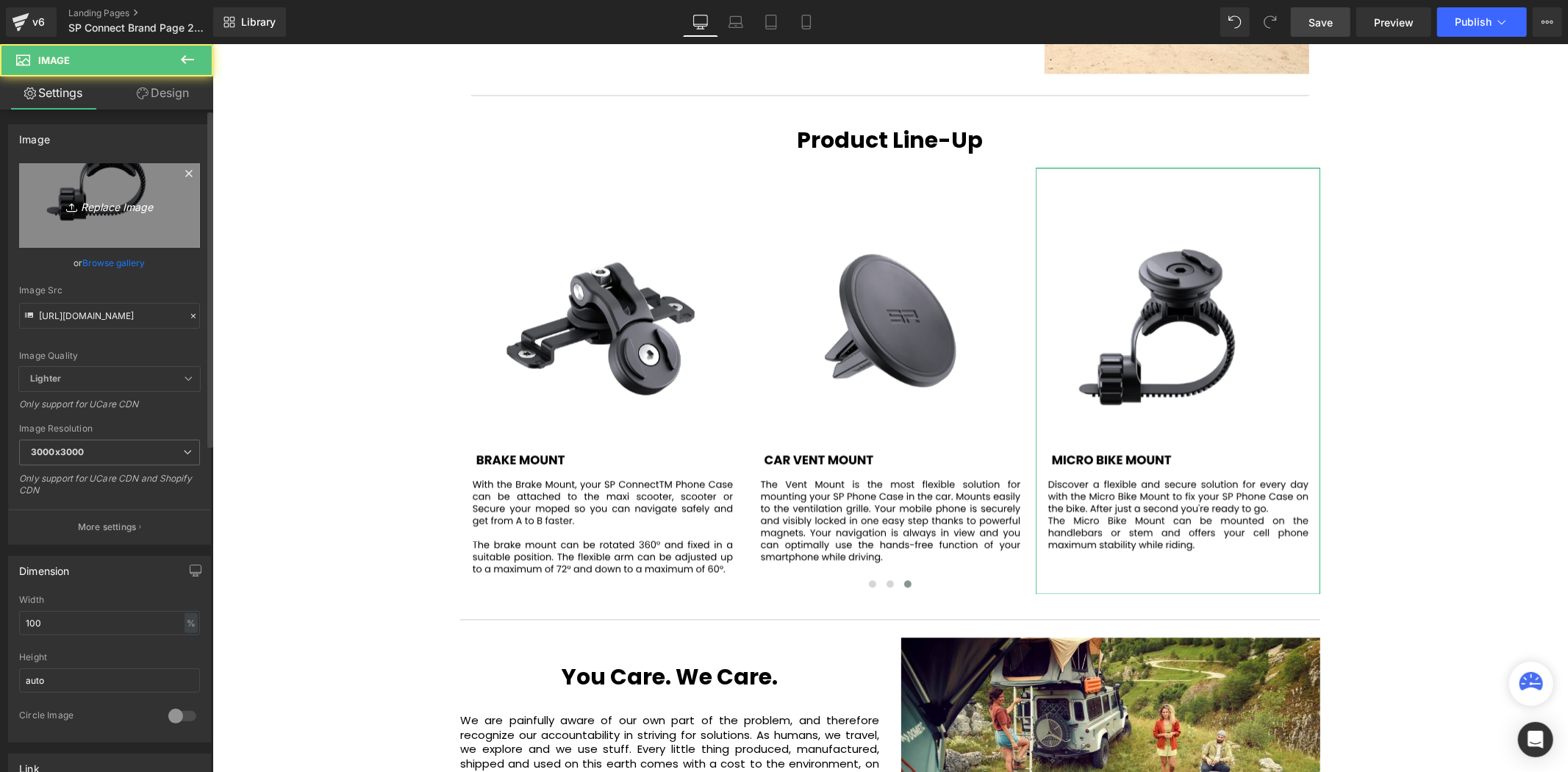
click at [111, 225] on link "Replace Image" at bounding box center [109, 205] width 181 height 85
type input "C:\fakepath\93.svg"
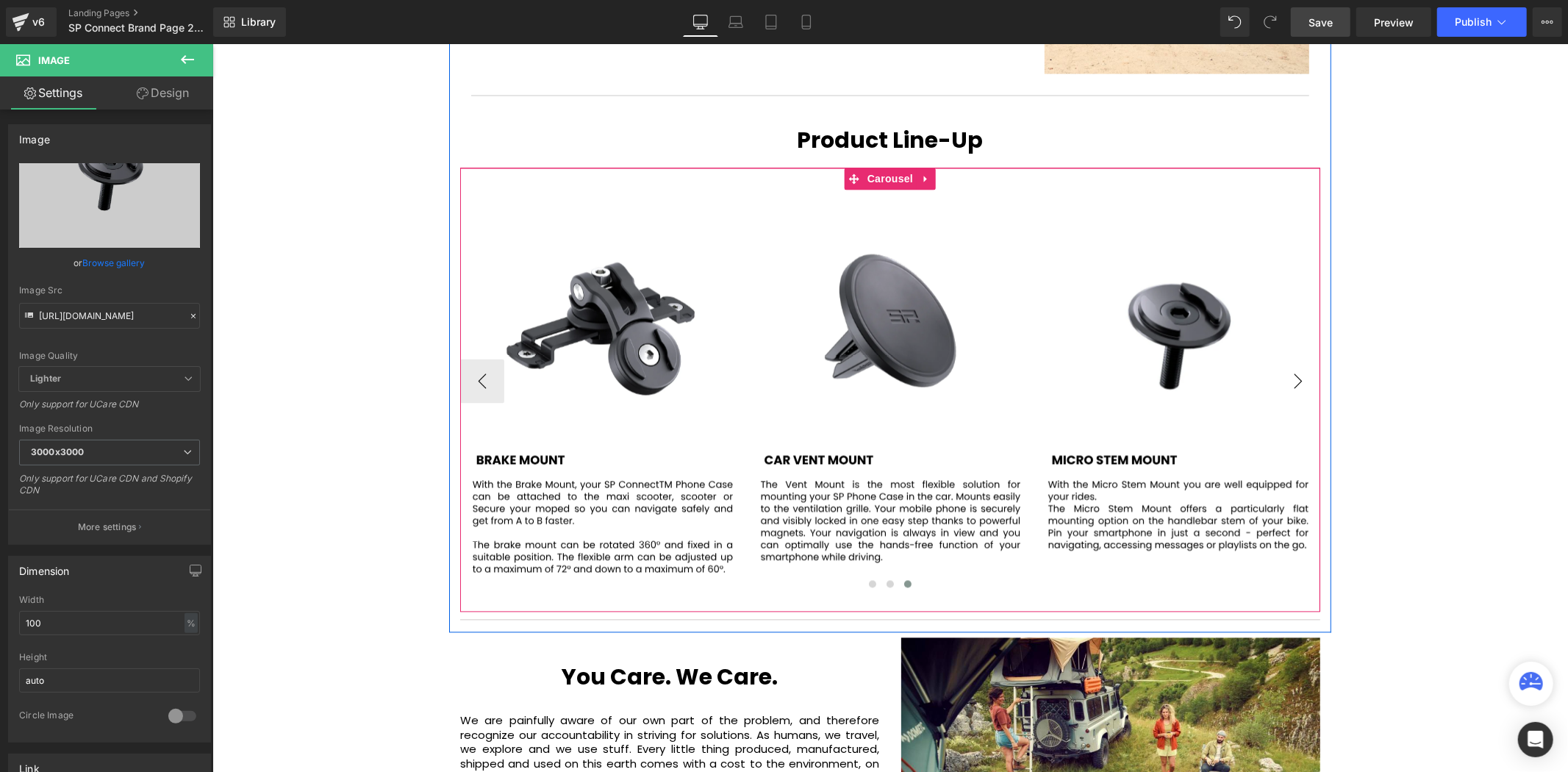
click at [1285, 358] on button "›" at bounding box center [1297, 380] width 44 height 44
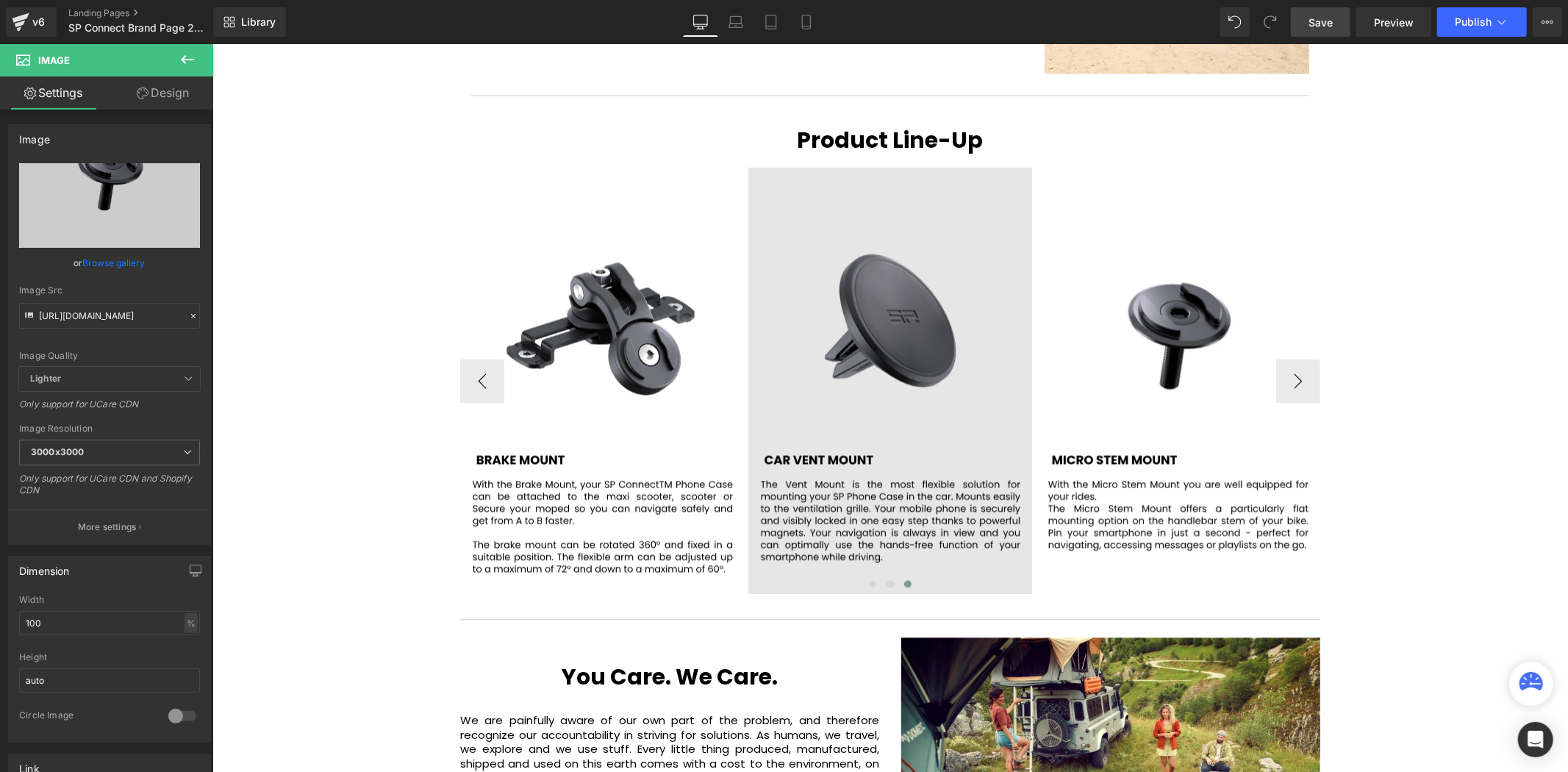
click at [861, 217] on img at bounding box center [890, 380] width 284 height 427
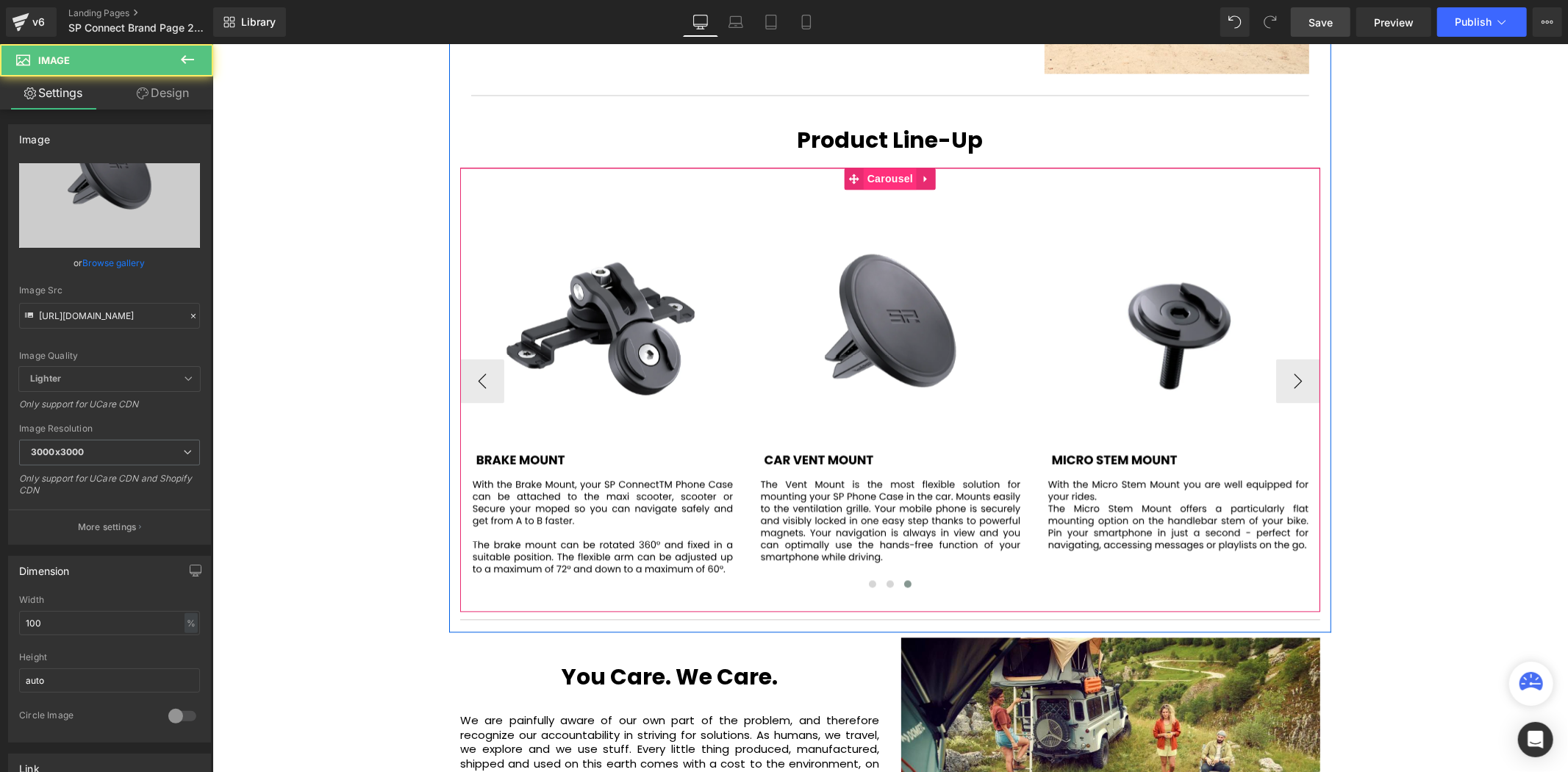
click at [868, 167] on span "Carousel" at bounding box center [890, 178] width 53 height 22
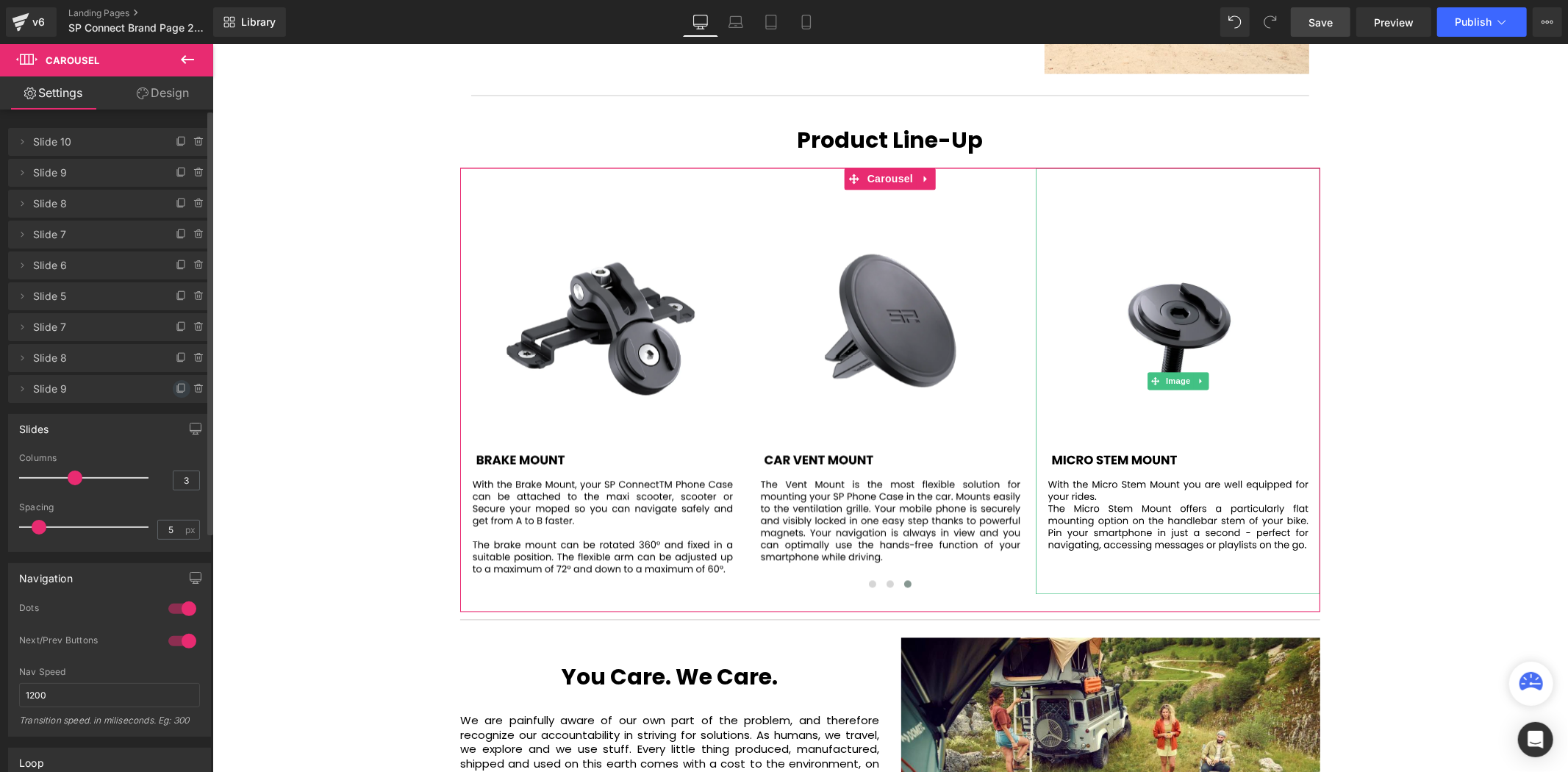
click at [176, 387] on icon at bounding box center [182, 389] width 12 height 12
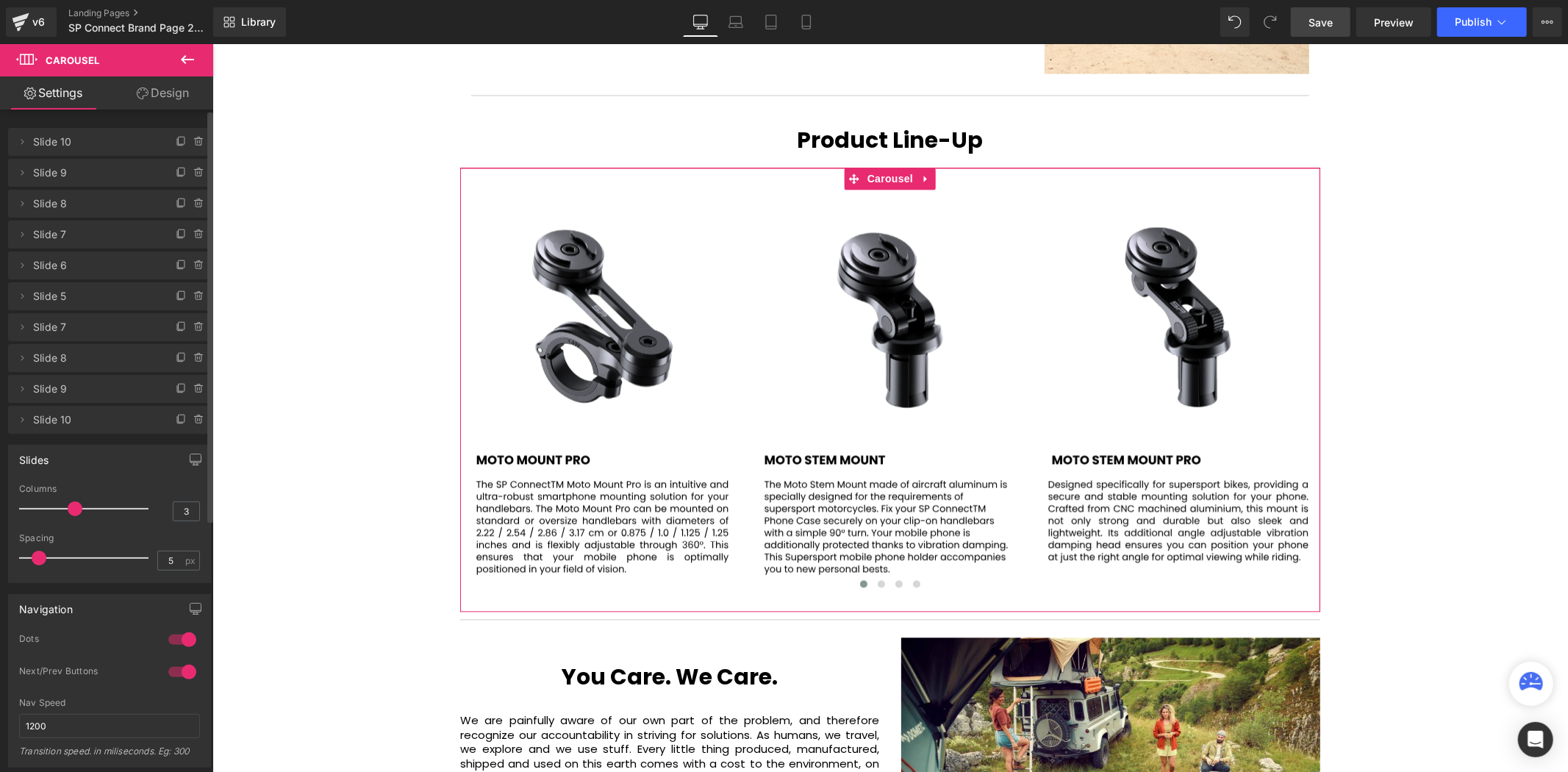
click at [83, 424] on span "Slide 10" at bounding box center [95, 420] width 124 height 28
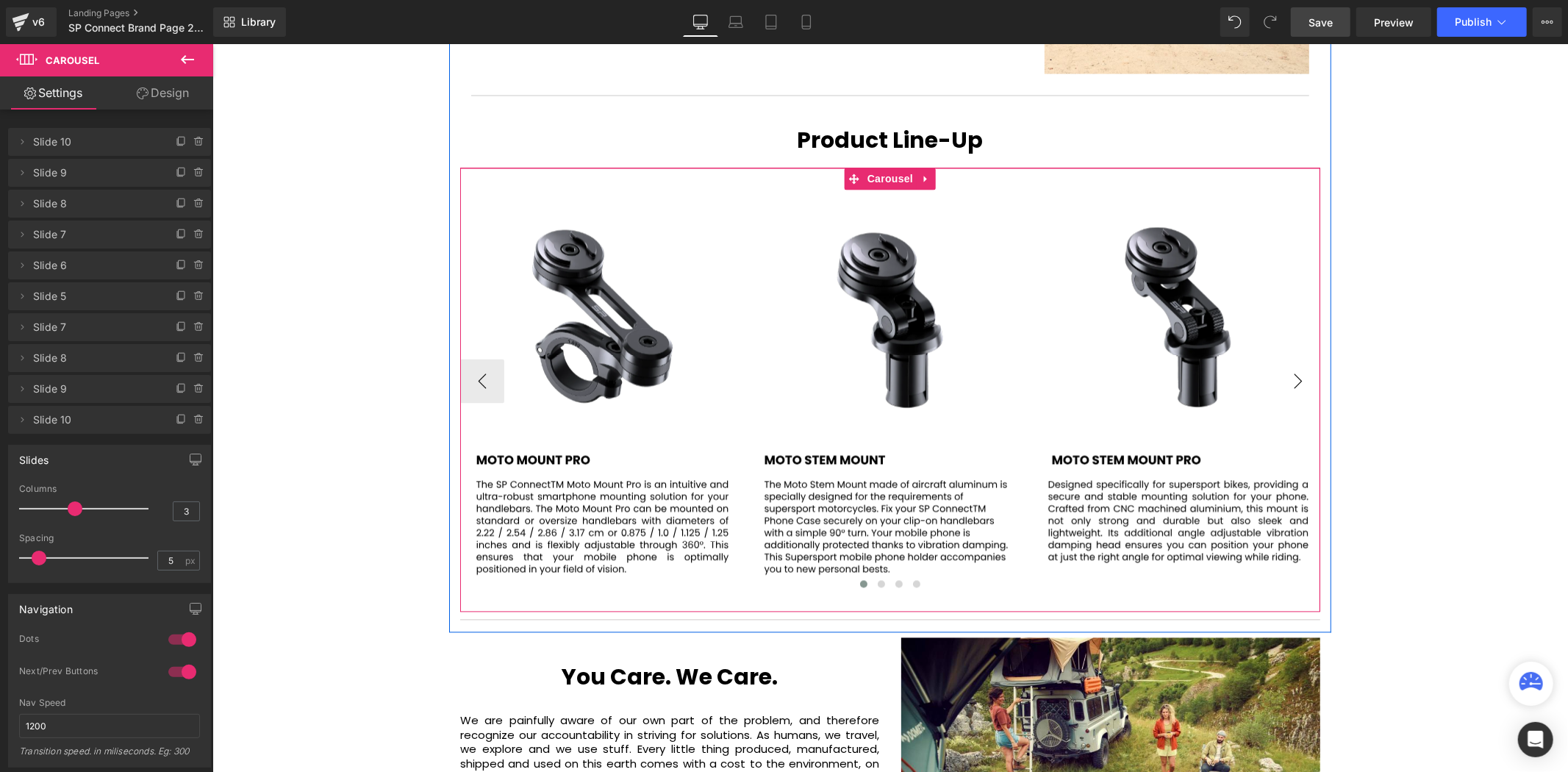
click at [1292, 358] on button "›" at bounding box center [1297, 380] width 44 height 44
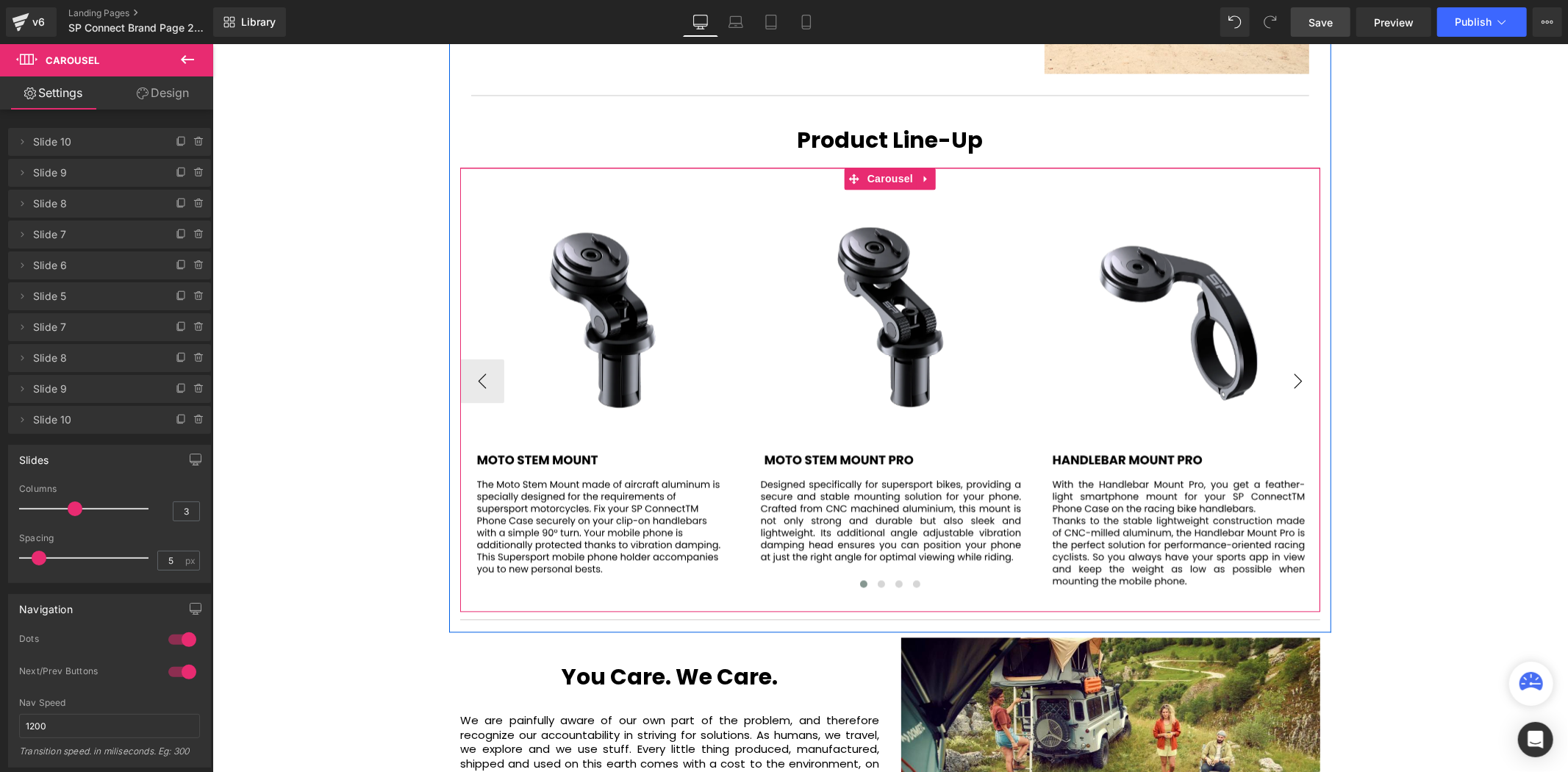
click at [1292, 358] on button "›" at bounding box center [1297, 380] width 44 height 44
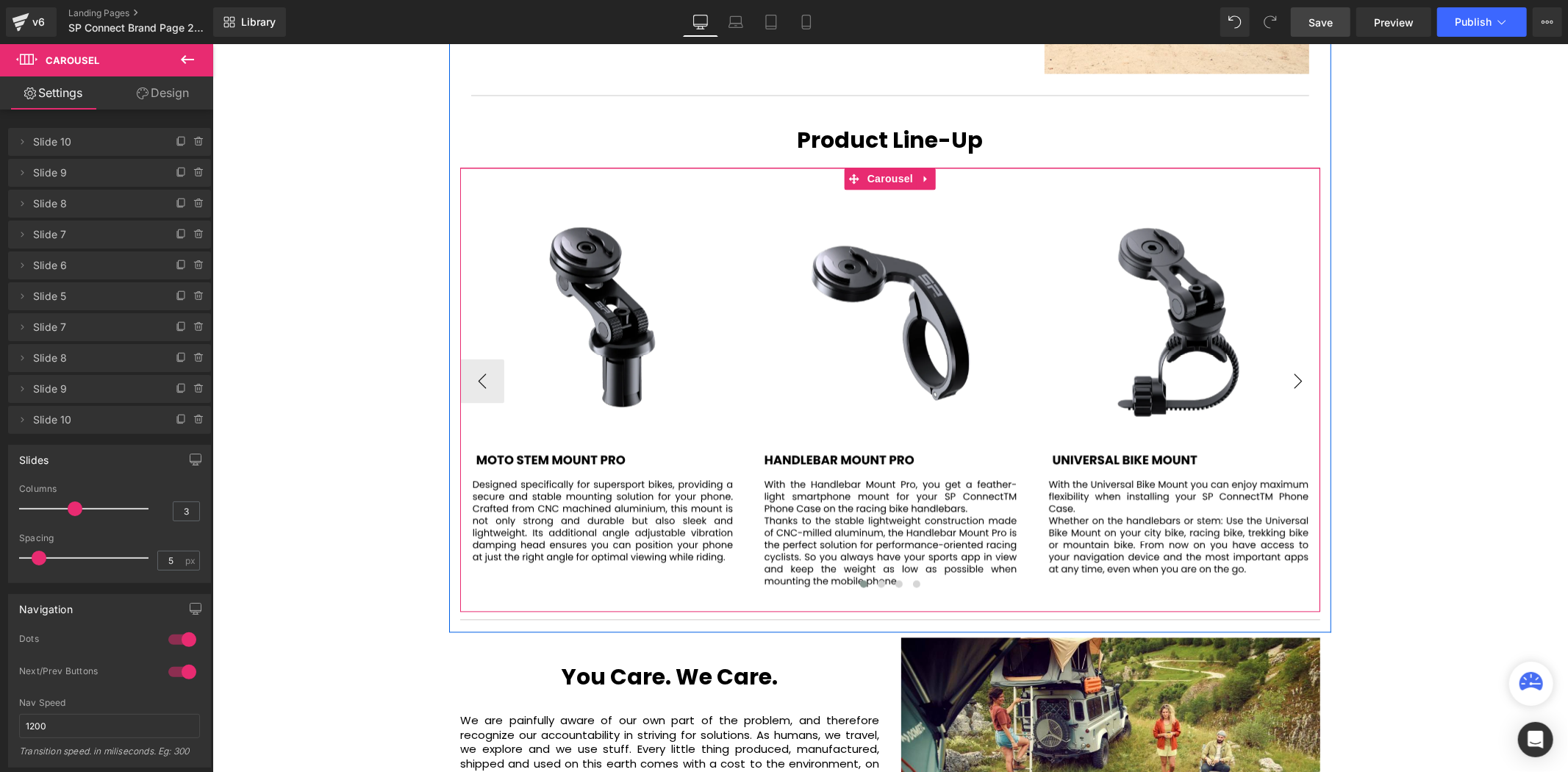
click at [1292, 358] on button "›" at bounding box center [1297, 380] width 44 height 44
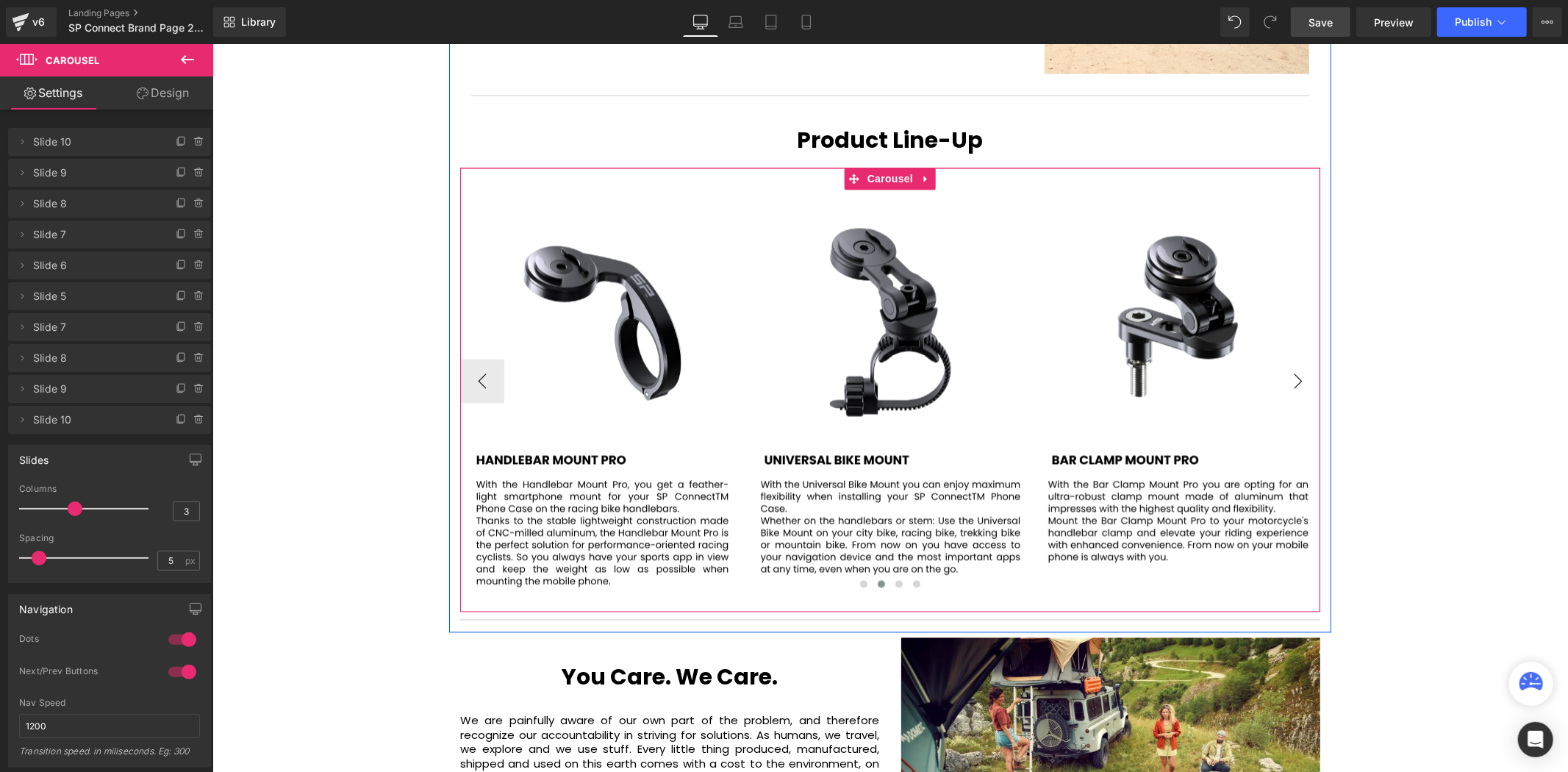
click at [1292, 358] on button "›" at bounding box center [1297, 380] width 44 height 44
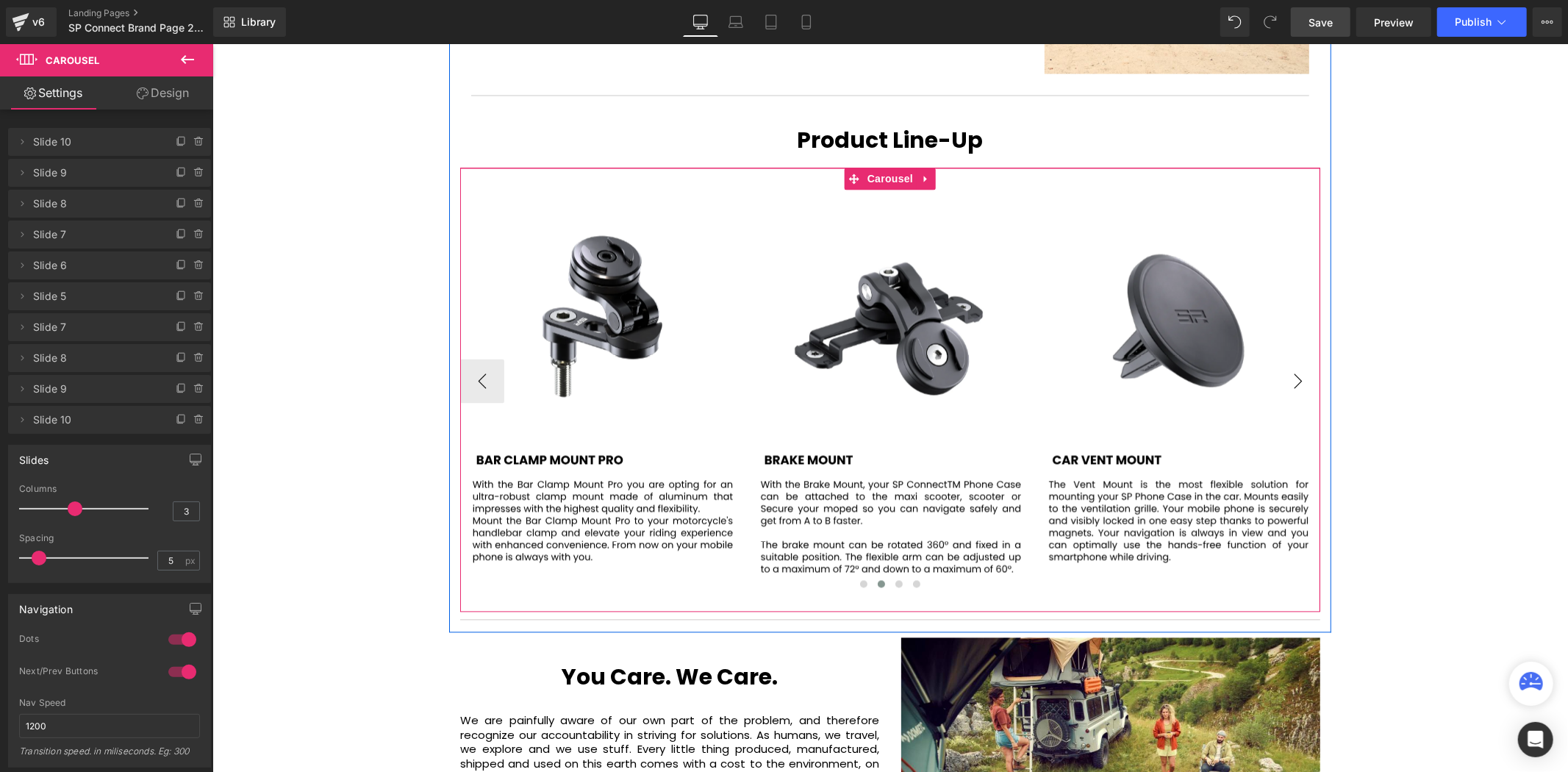
click at [1292, 358] on button "›" at bounding box center [1297, 380] width 44 height 44
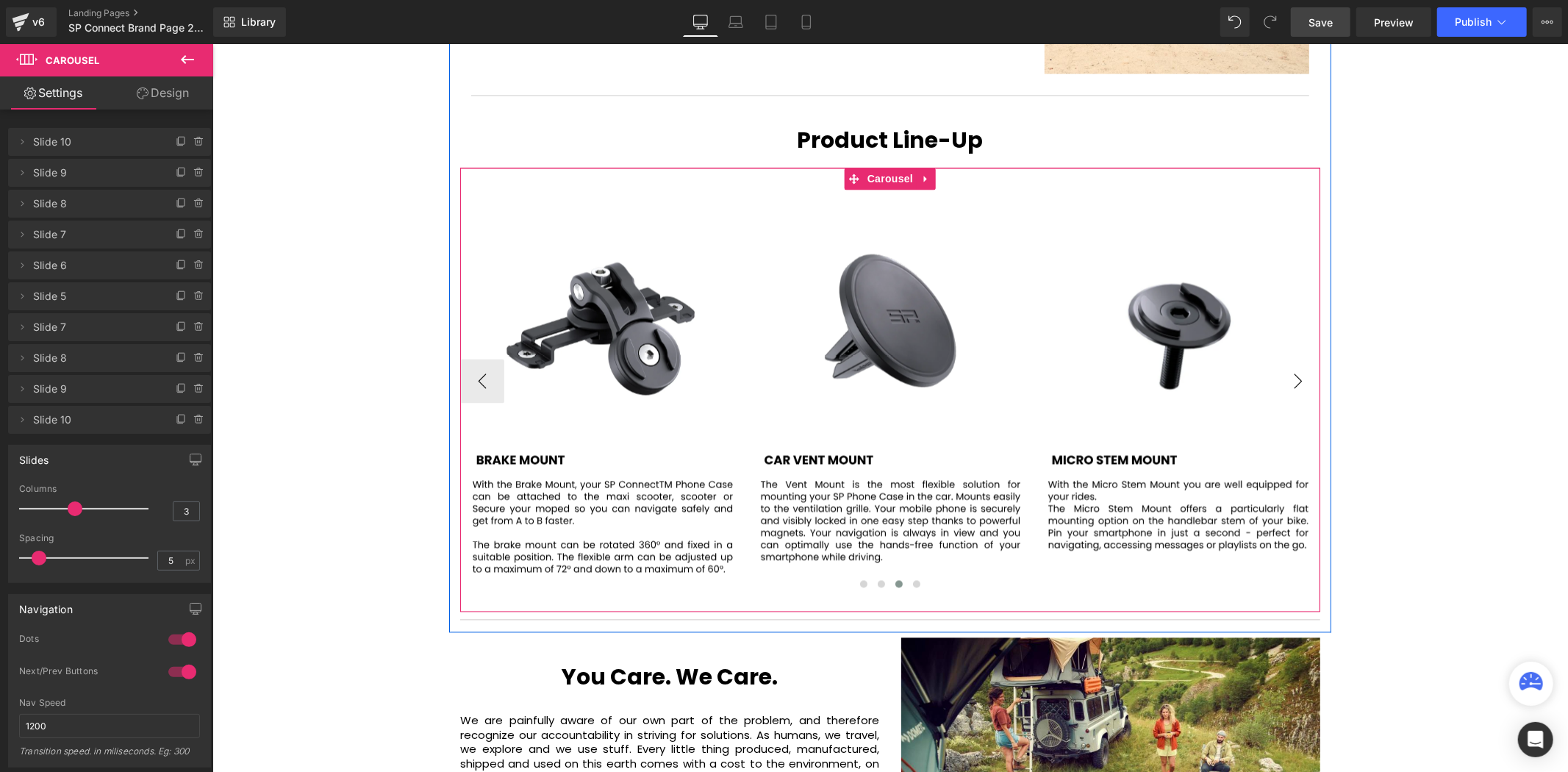
click at [1292, 358] on button "›" at bounding box center [1297, 380] width 44 height 44
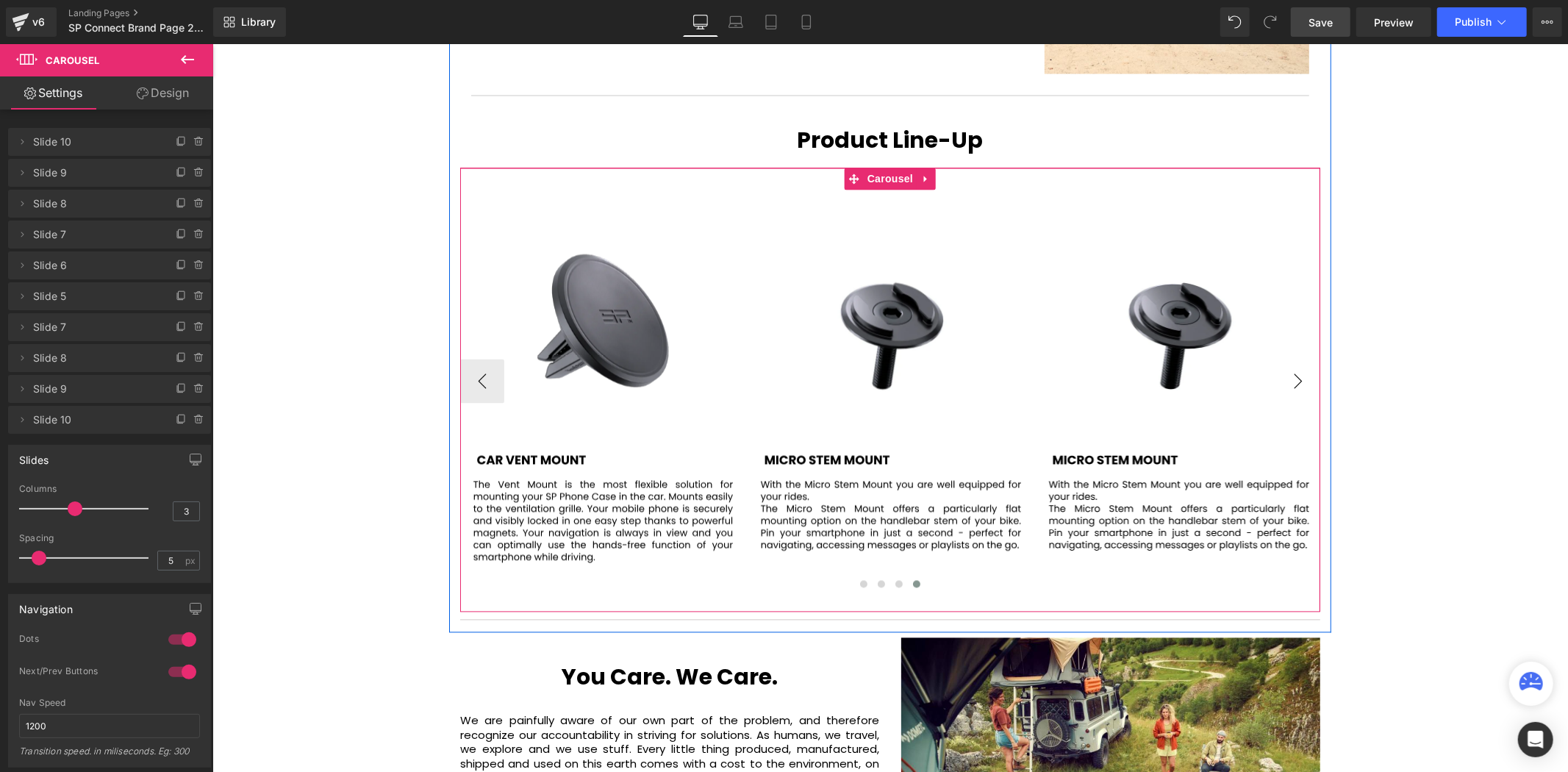
click at [1292, 358] on button "›" at bounding box center [1297, 380] width 44 height 44
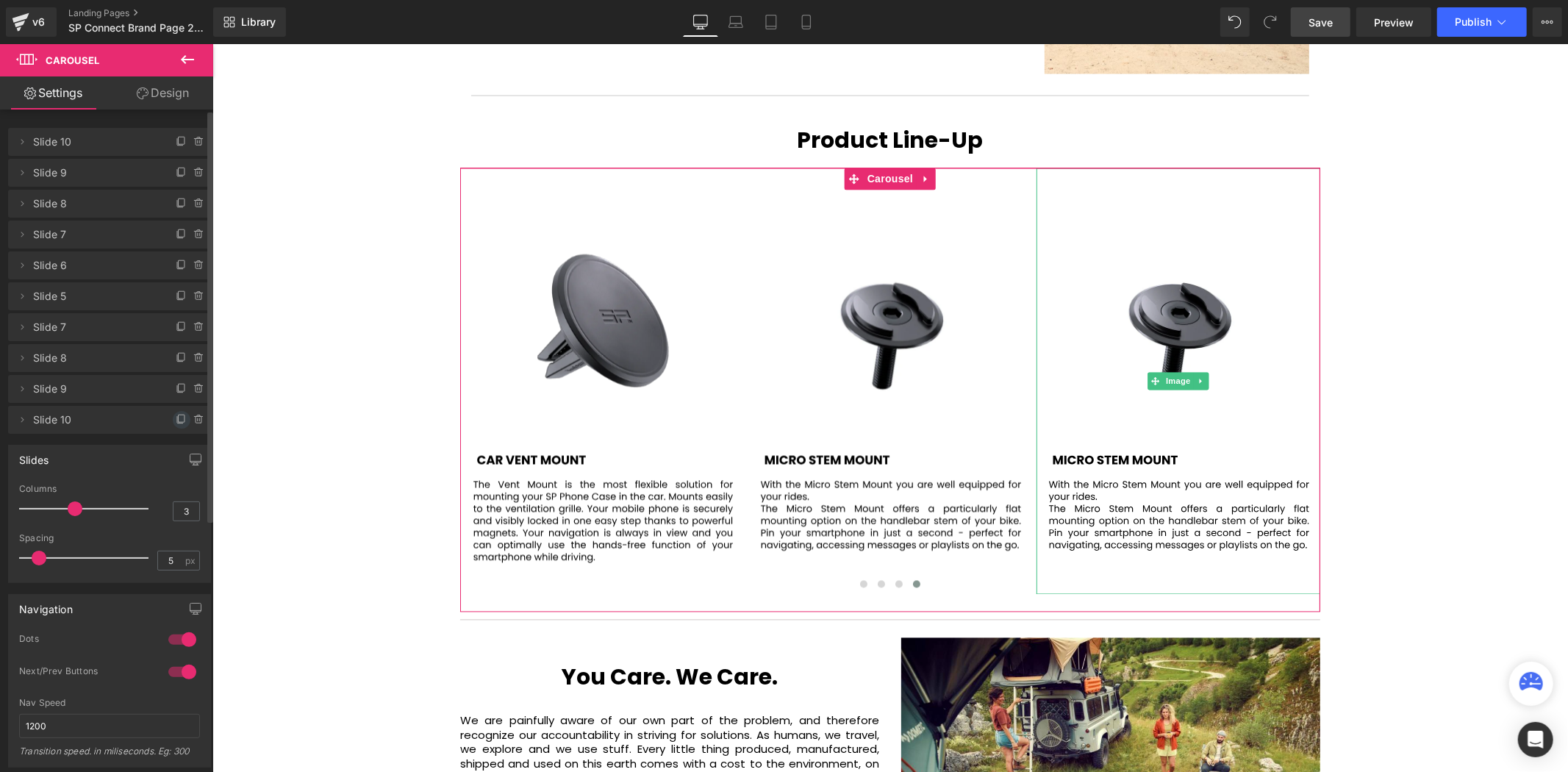
click at [176, 421] on icon at bounding box center [182, 420] width 12 height 12
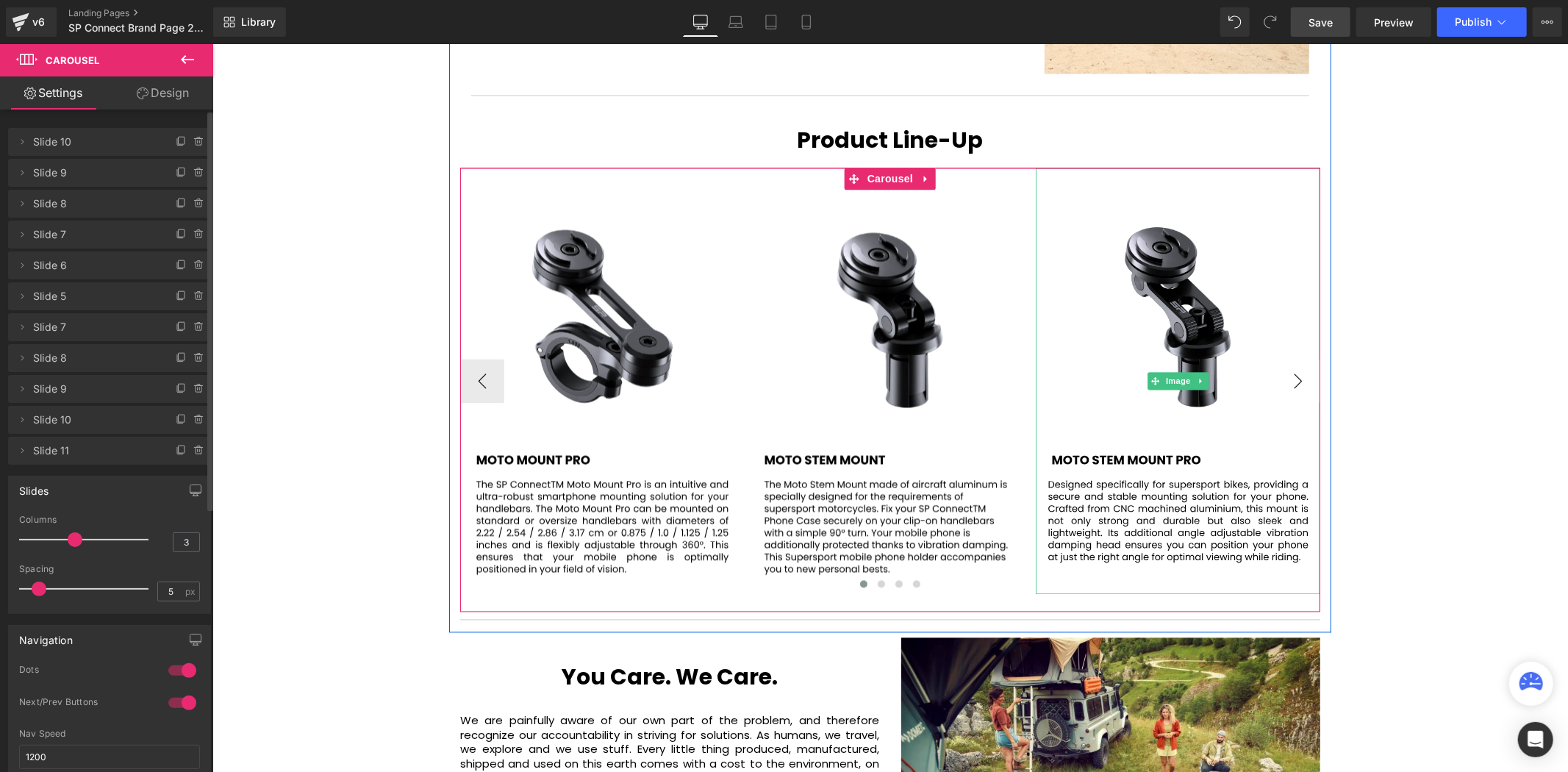
click at [1291, 358] on button "›" at bounding box center [1297, 380] width 44 height 44
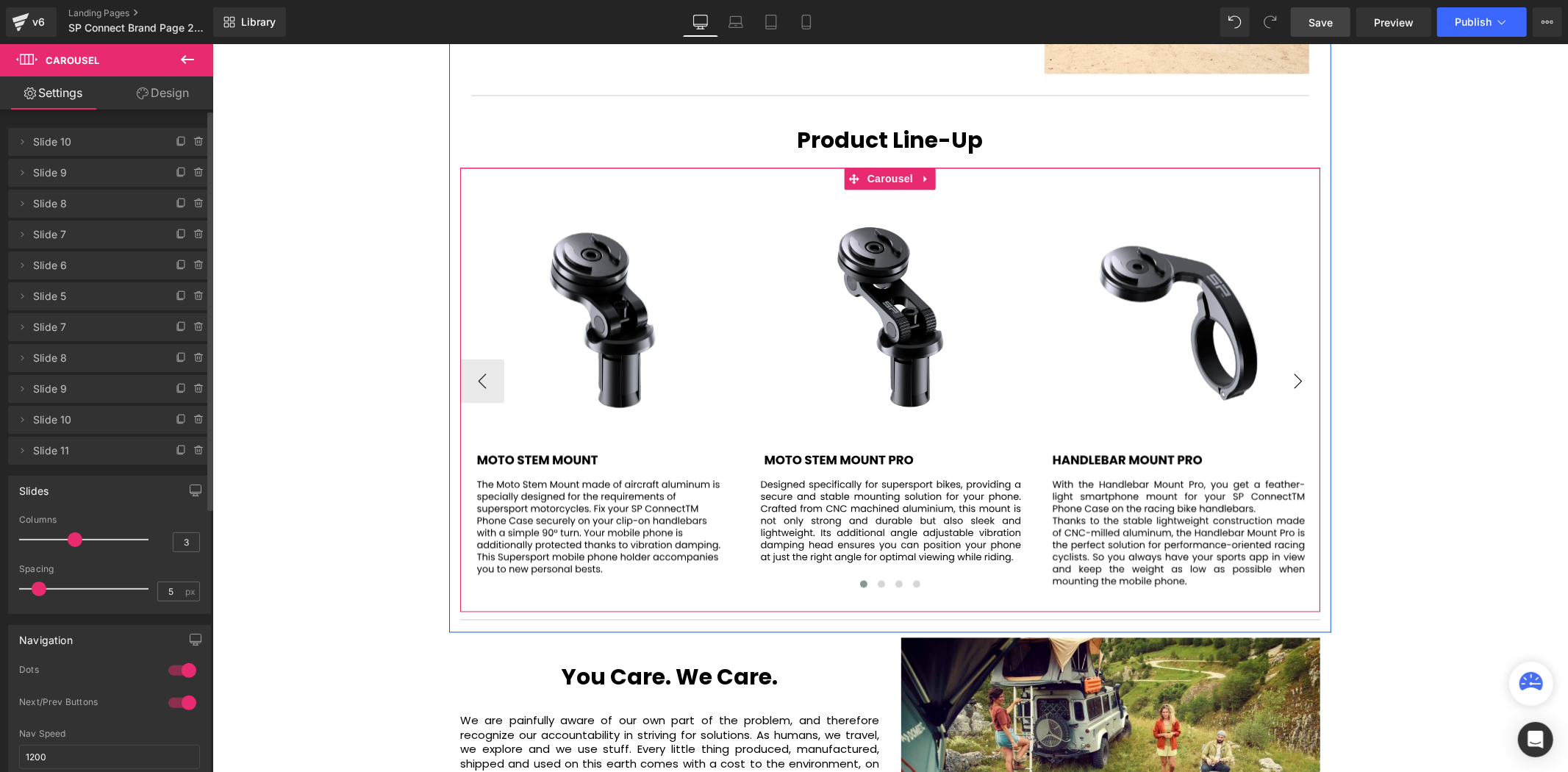
click at [1291, 358] on button "›" at bounding box center [1297, 380] width 44 height 44
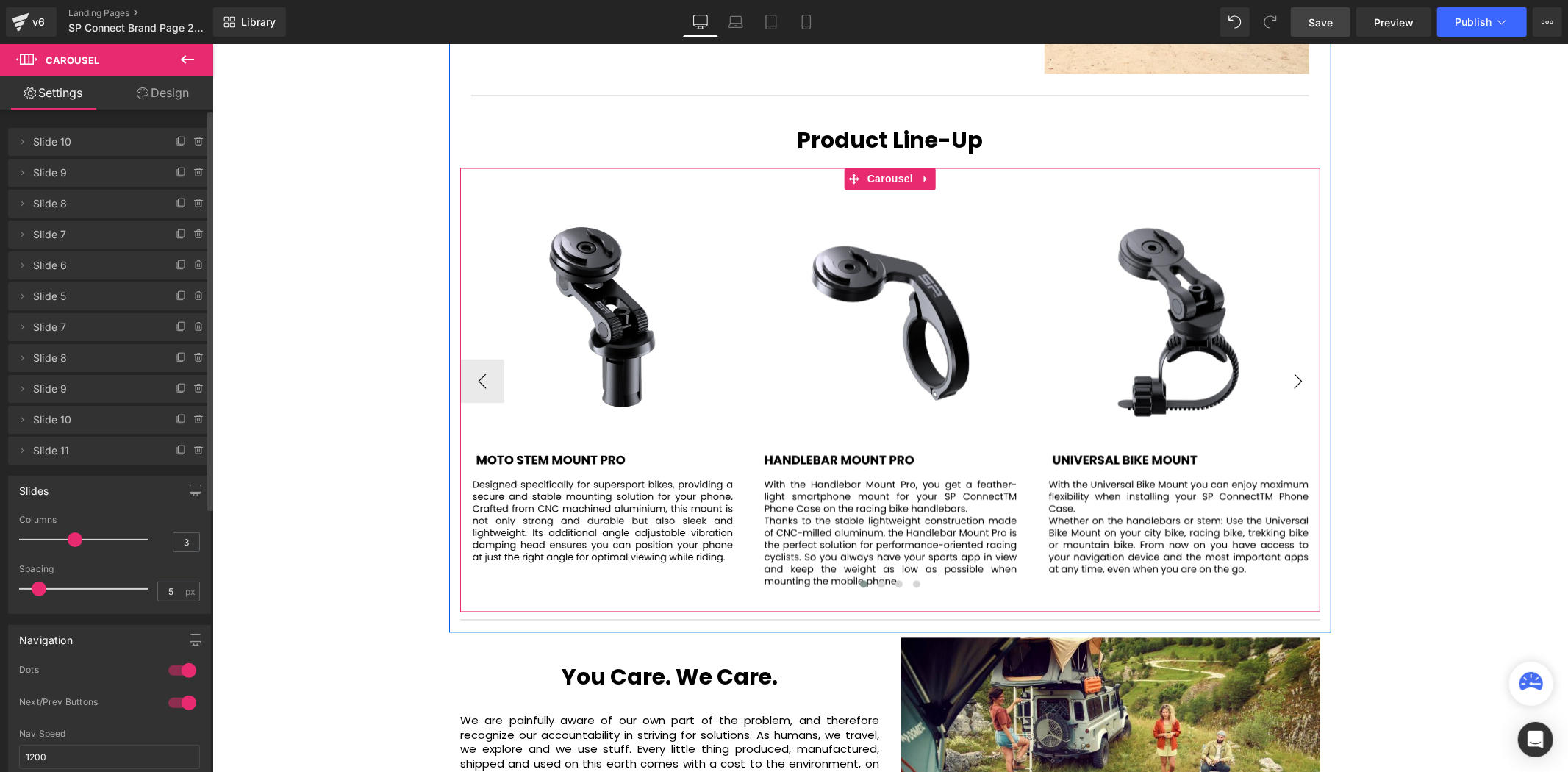
click at [1291, 358] on button "›" at bounding box center [1297, 380] width 44 height 44
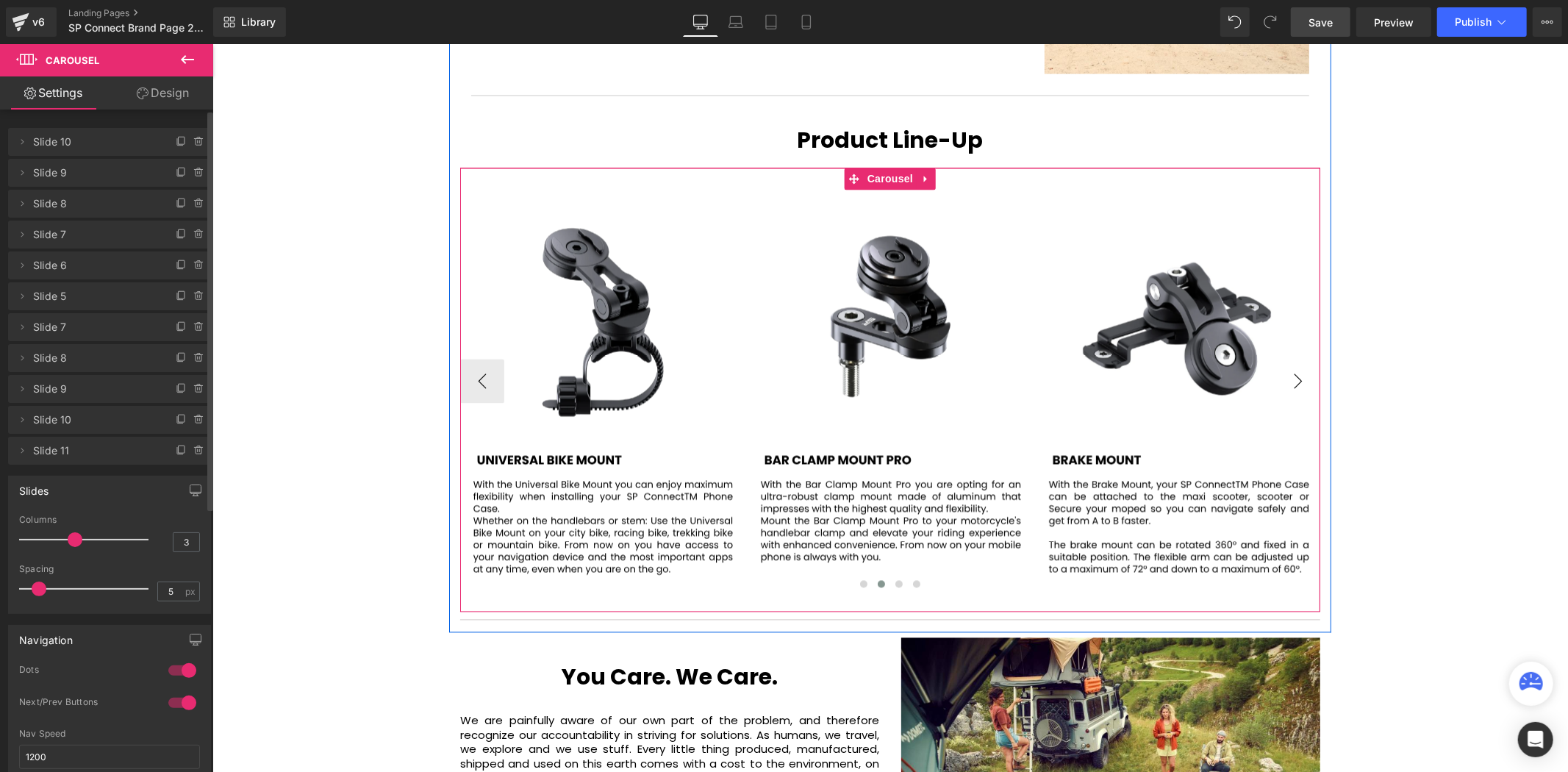
click at [1291, 358] on button "›" at bounding box center [1297, 380] width 44 height 44
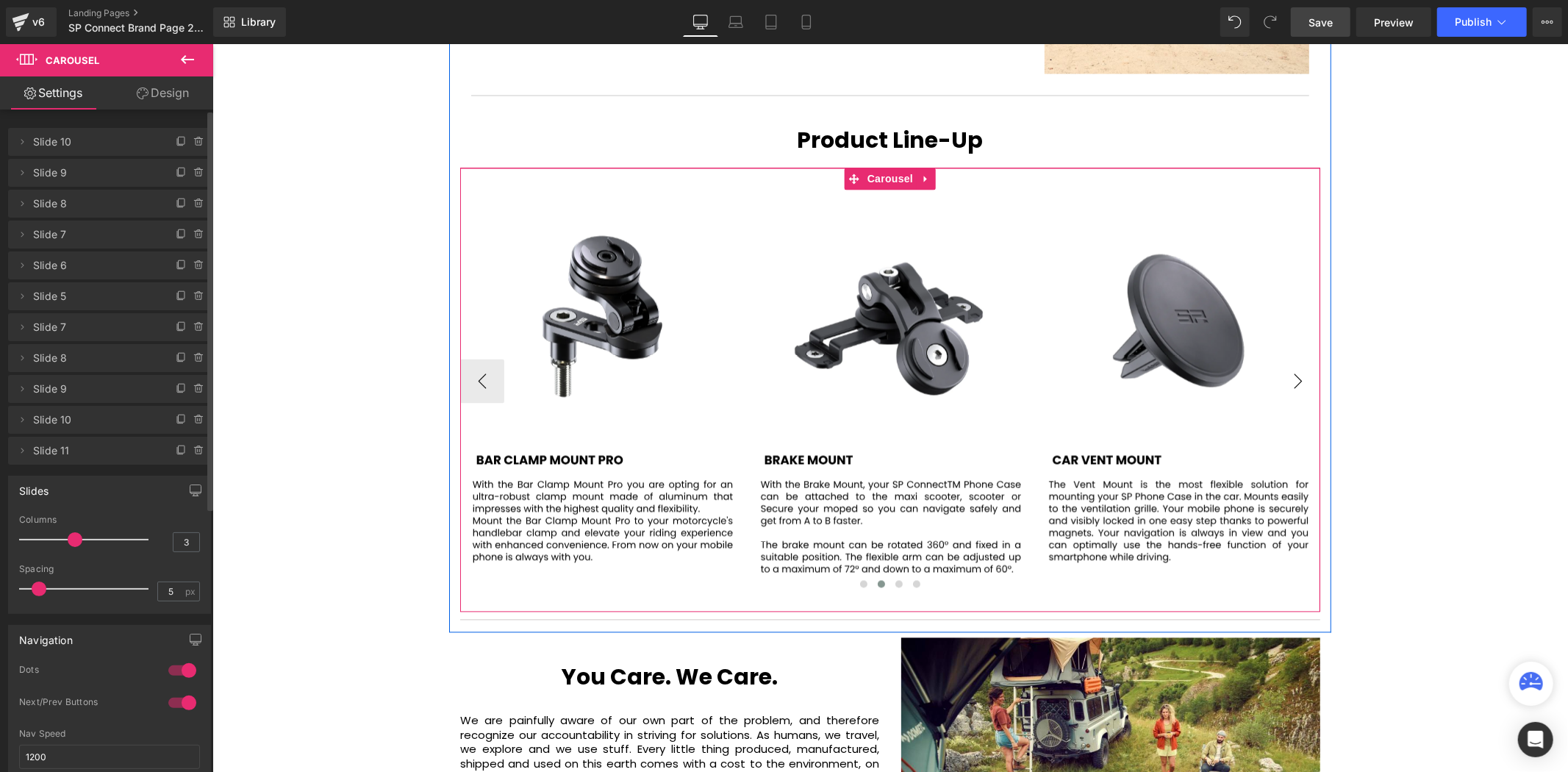
click at [1291, 358] on button "›" at bounding box center [1297, 380] width 44 height 44
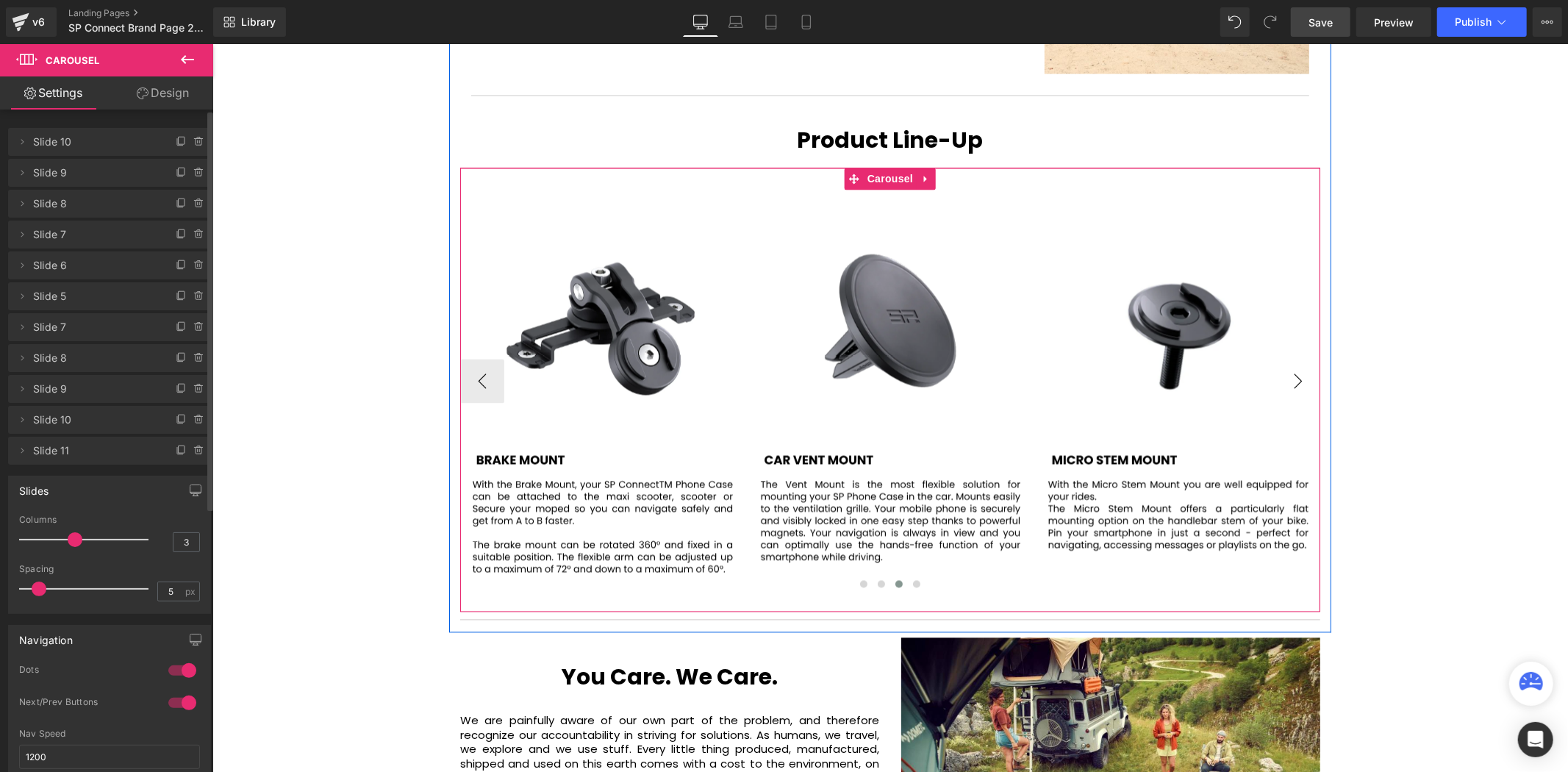
click at [1291, 358] on button "›" at bounding box center [1297, 380] width 44 height 44
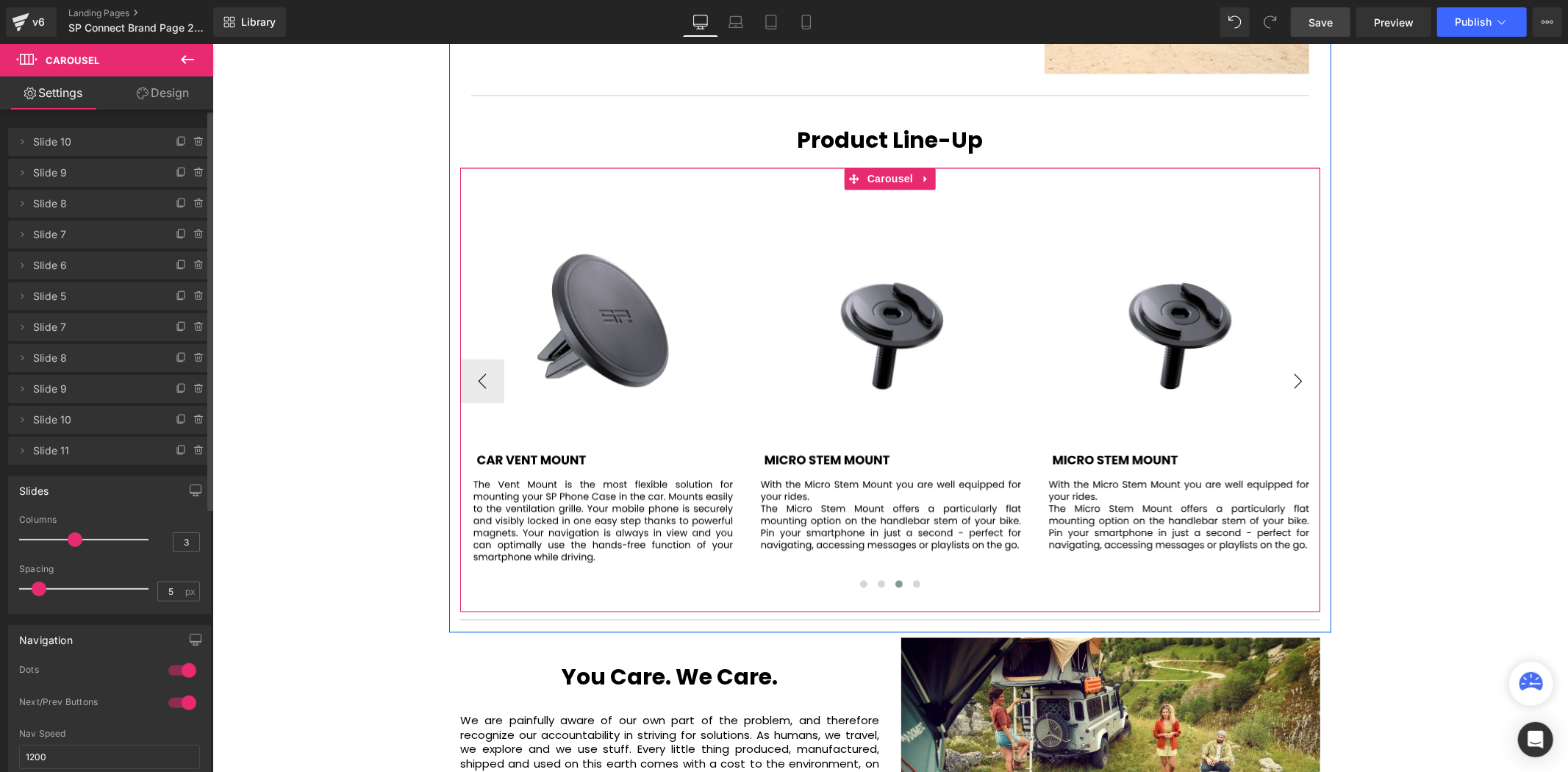
click at [1291, 358] on button "›" at bounding box center [1297, 380] width 44 height 44
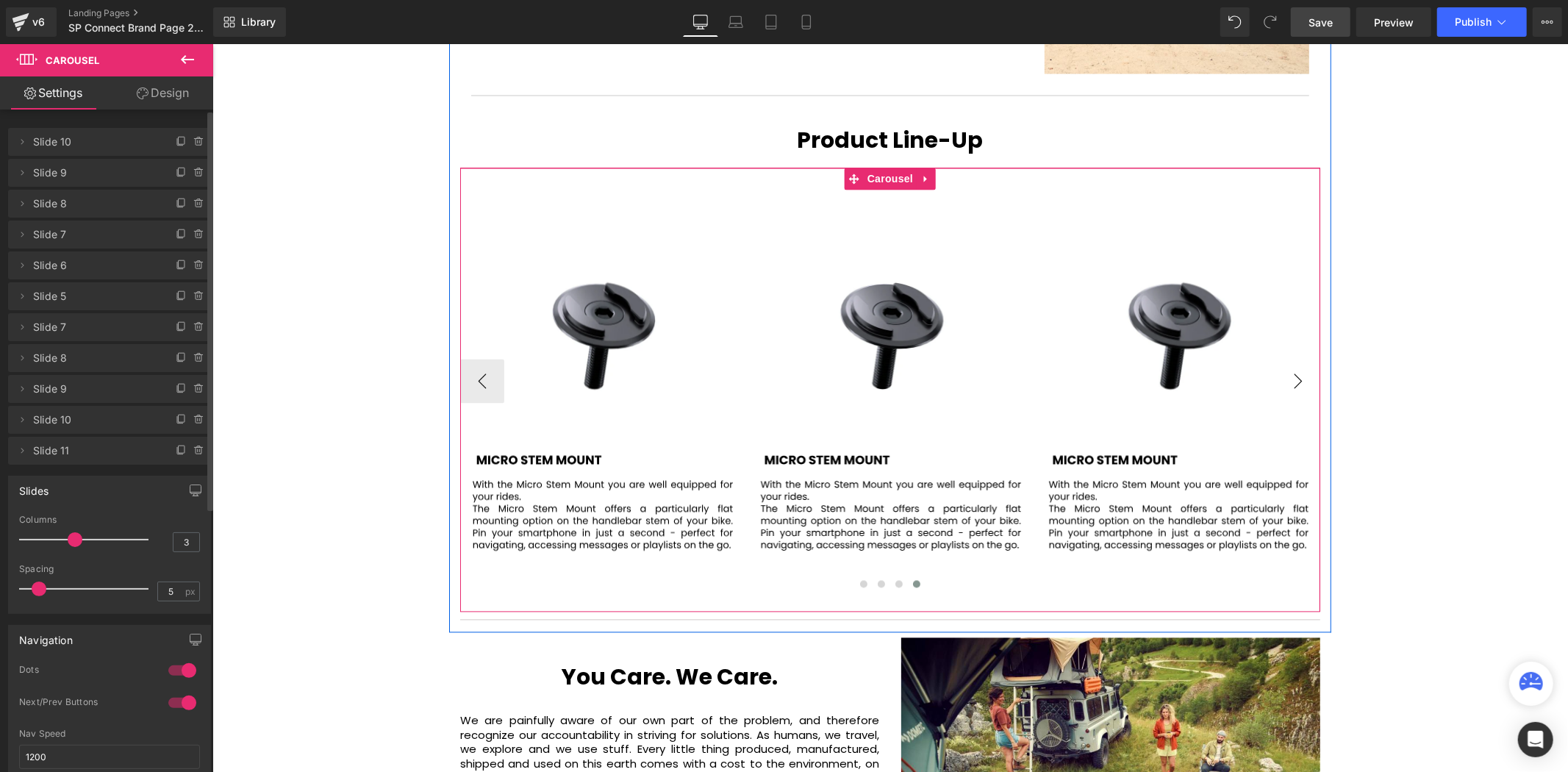
click at [1291, 358] on button "›" at bounding box center [1297, 380] width 44 height 44
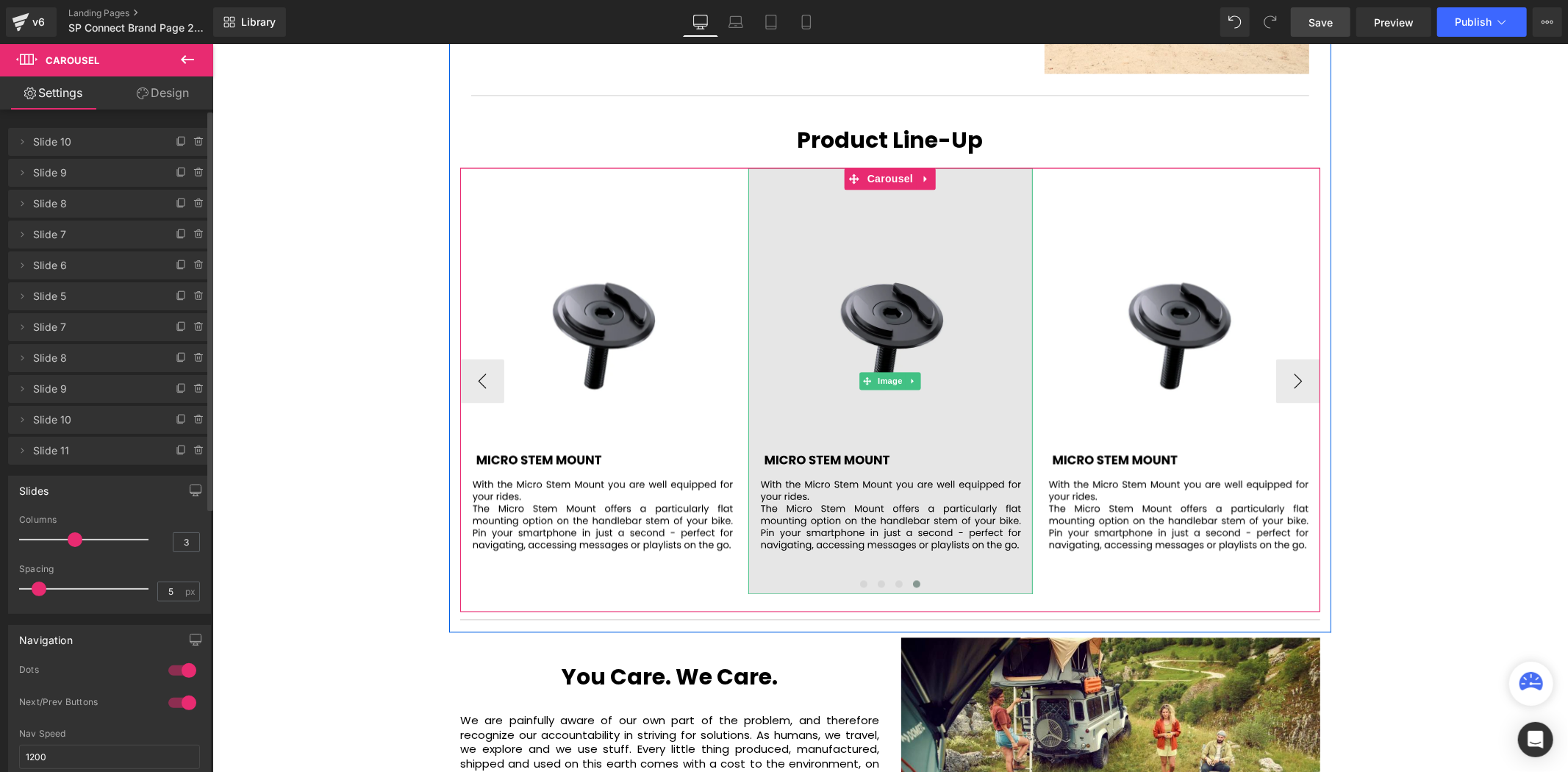
click at [885, 269] on img at bounding box center [890, 380] width 284 height 427
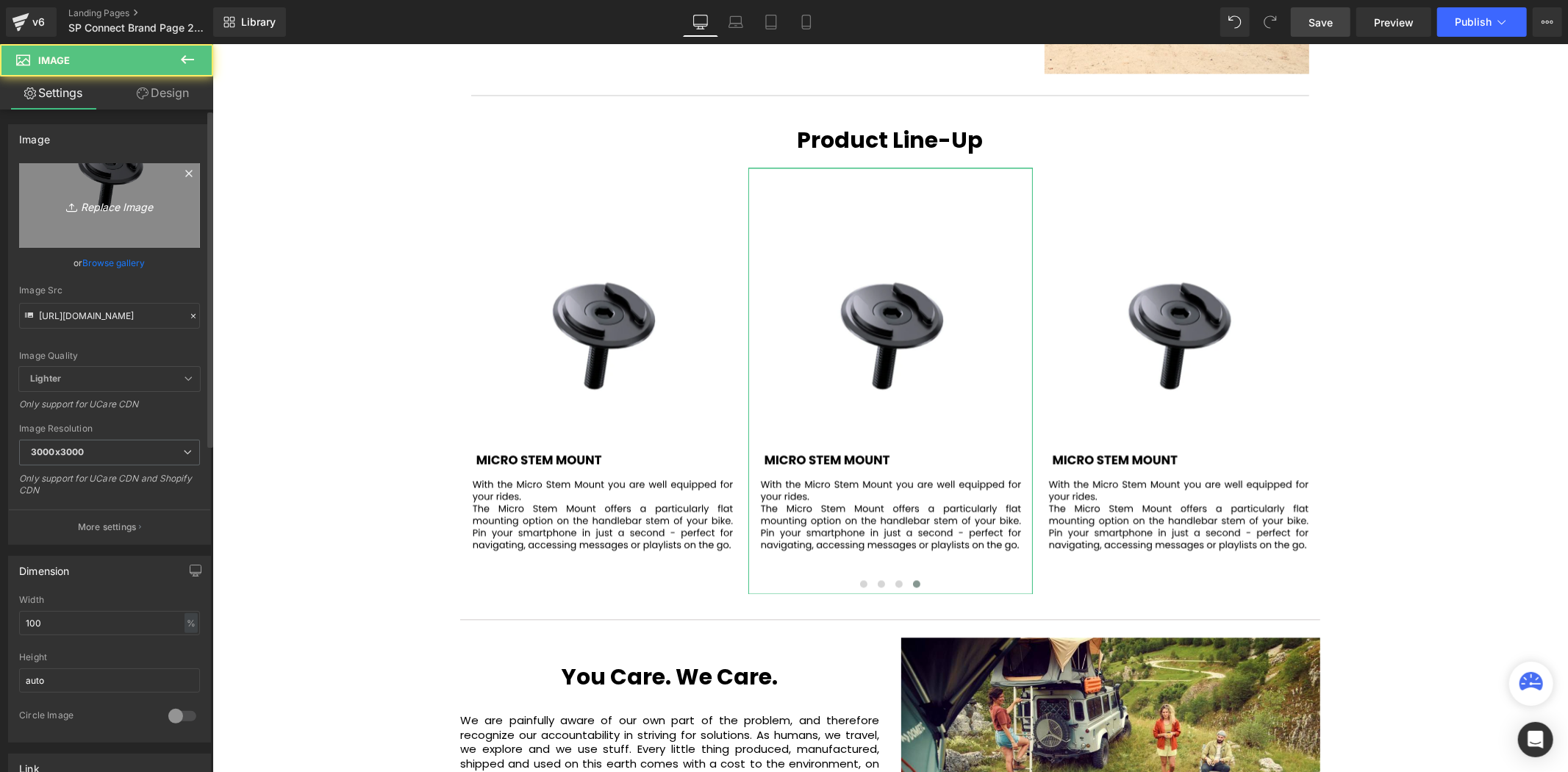
click at [111, 173] on link "Replace Image" at bounding box center [109, 205] width 181 height 85
type input "C:\fakepath\94.svg"
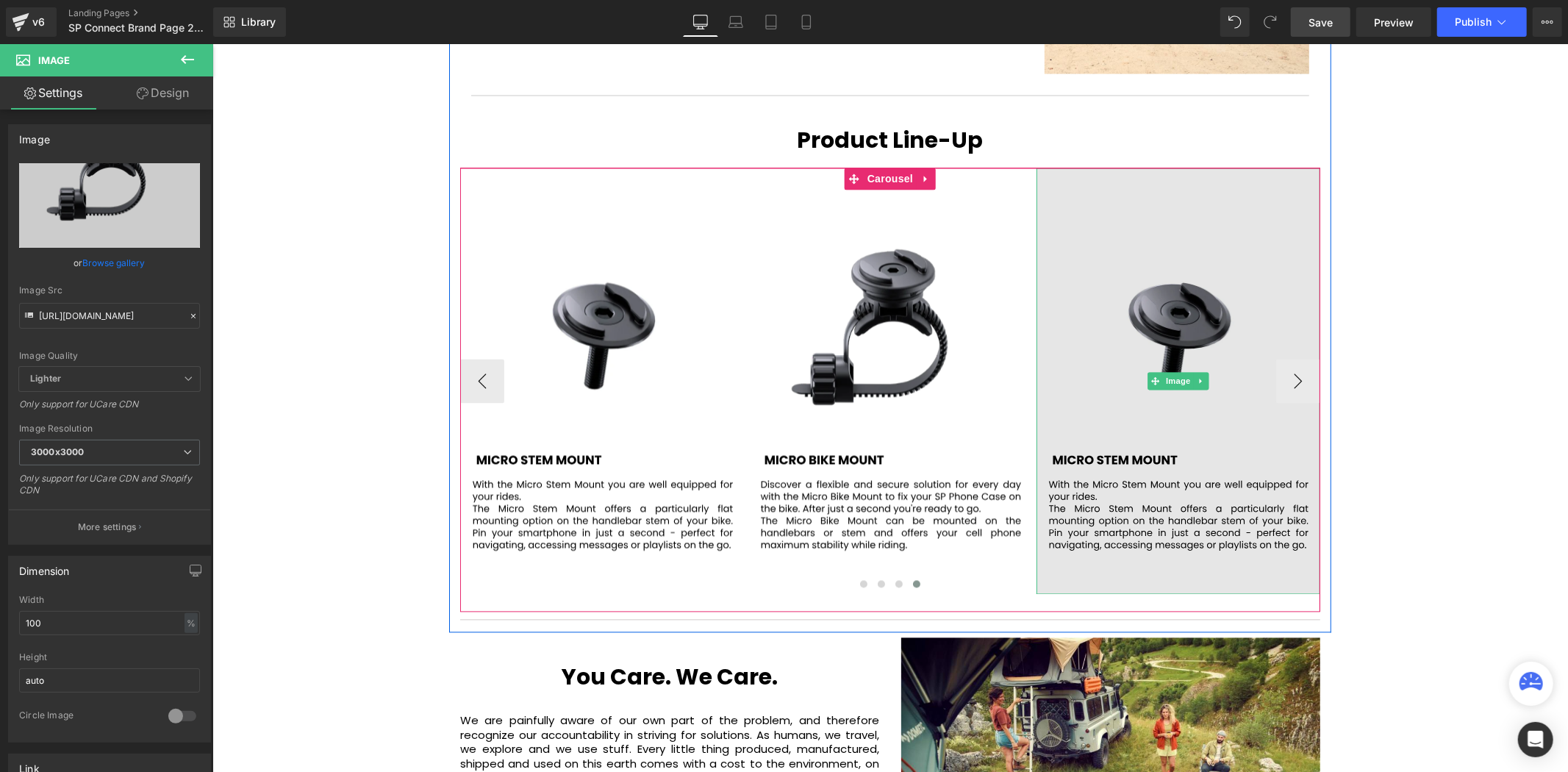
click at [1174, 303] on img at bounding box center [1178, 380] width 284 height 427
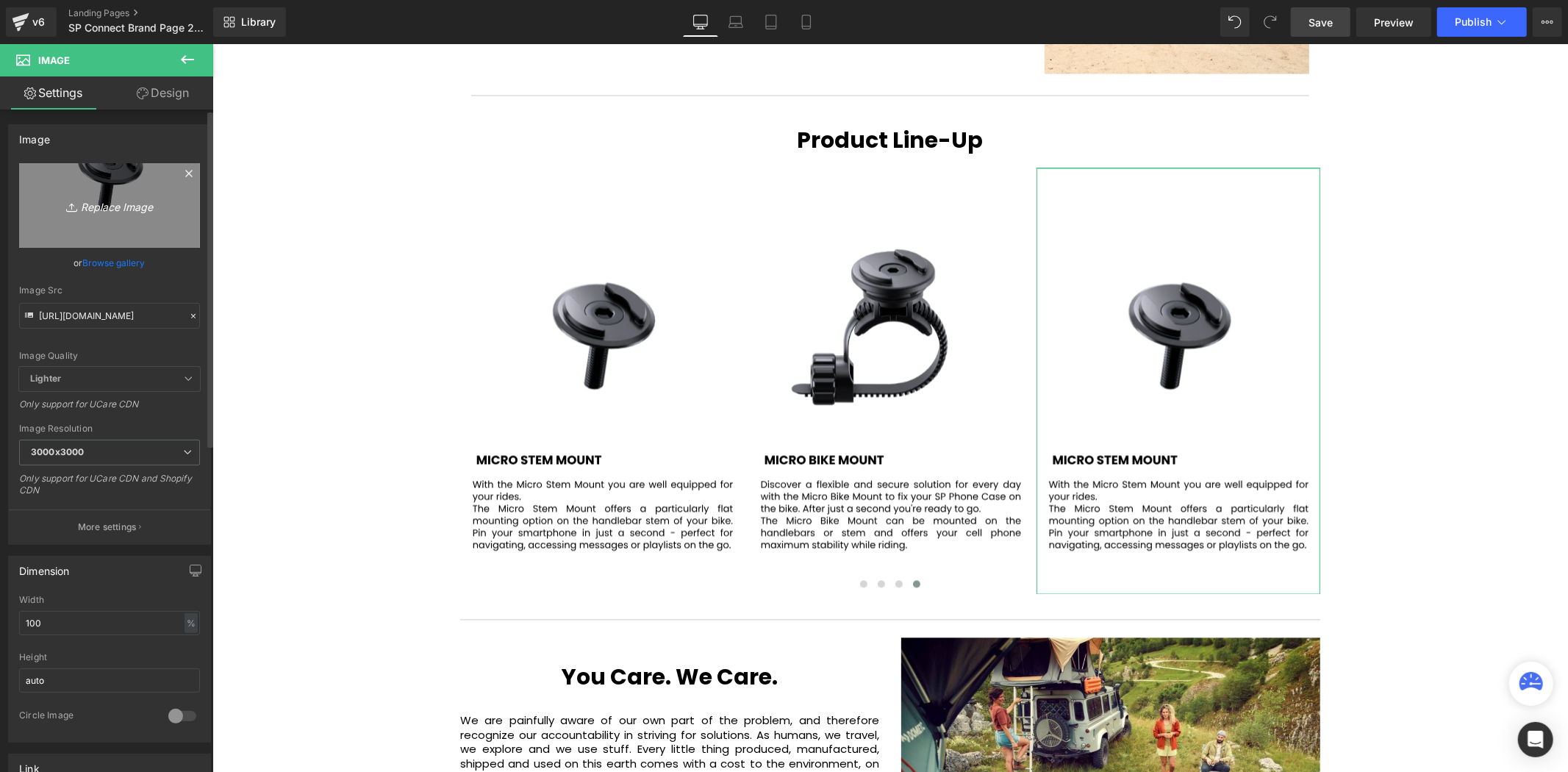
click at [91, 214] on icon "Replace Image" at bounding box center [109, 205] width 117 height 18
type input "C:\fakepath\95.svg"
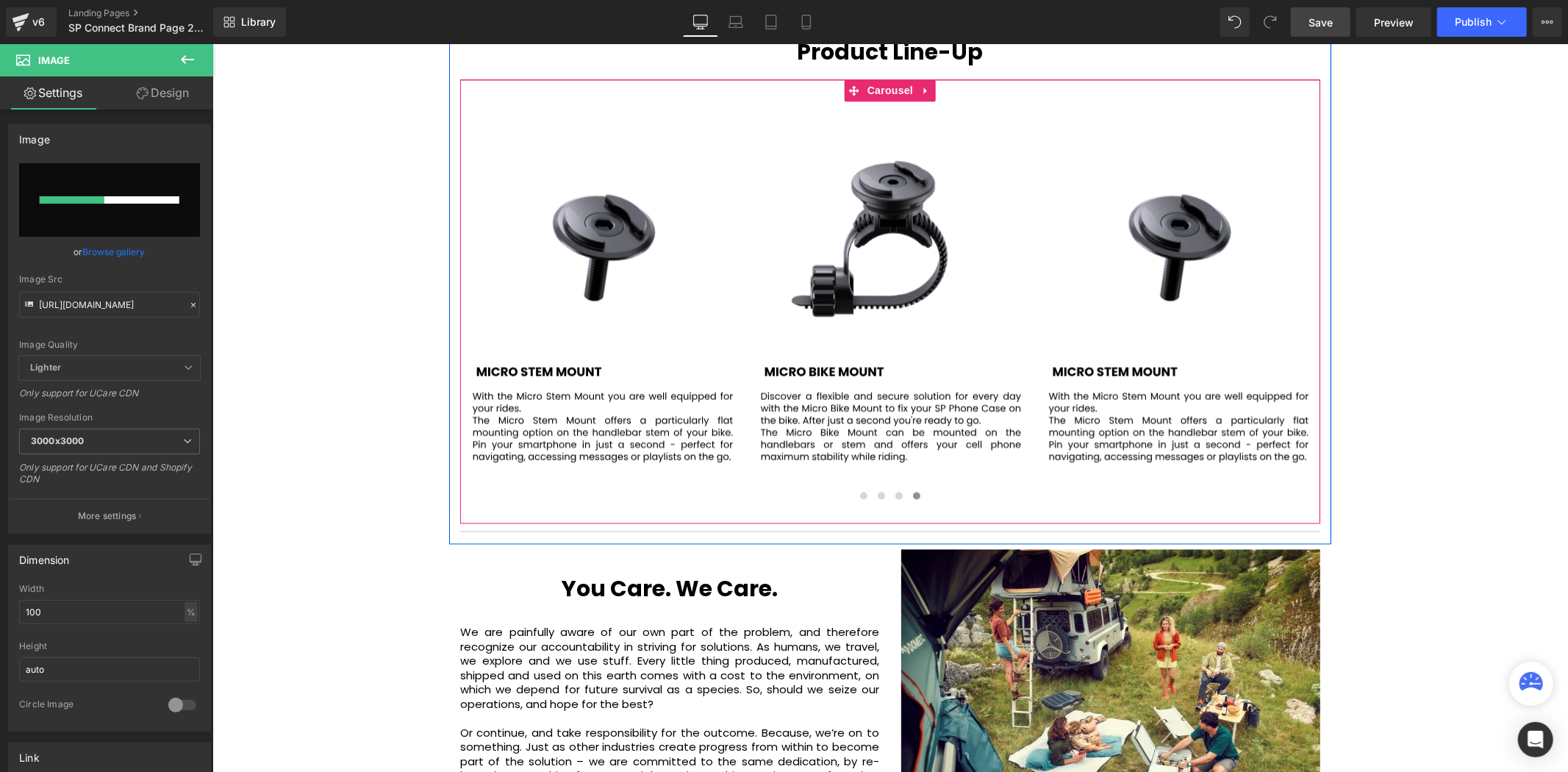
scroll to position [2302, 0]
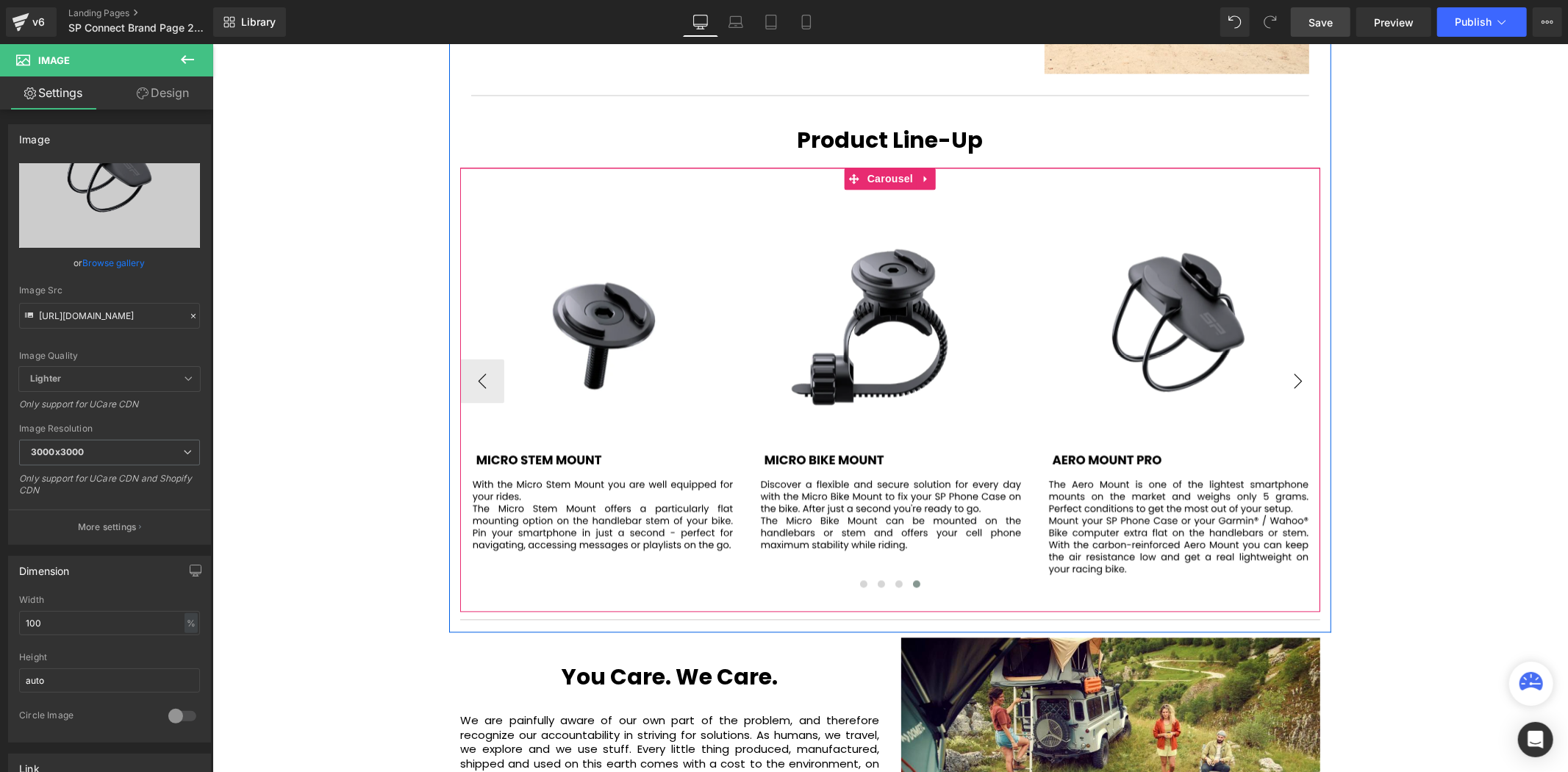
click at [1290, 358] on button "›" at bounding box center [1297, 380] width 44 height 44
click at [875, 167] on span "Carousel" at bounding box center [890, 178] width 53 height 22
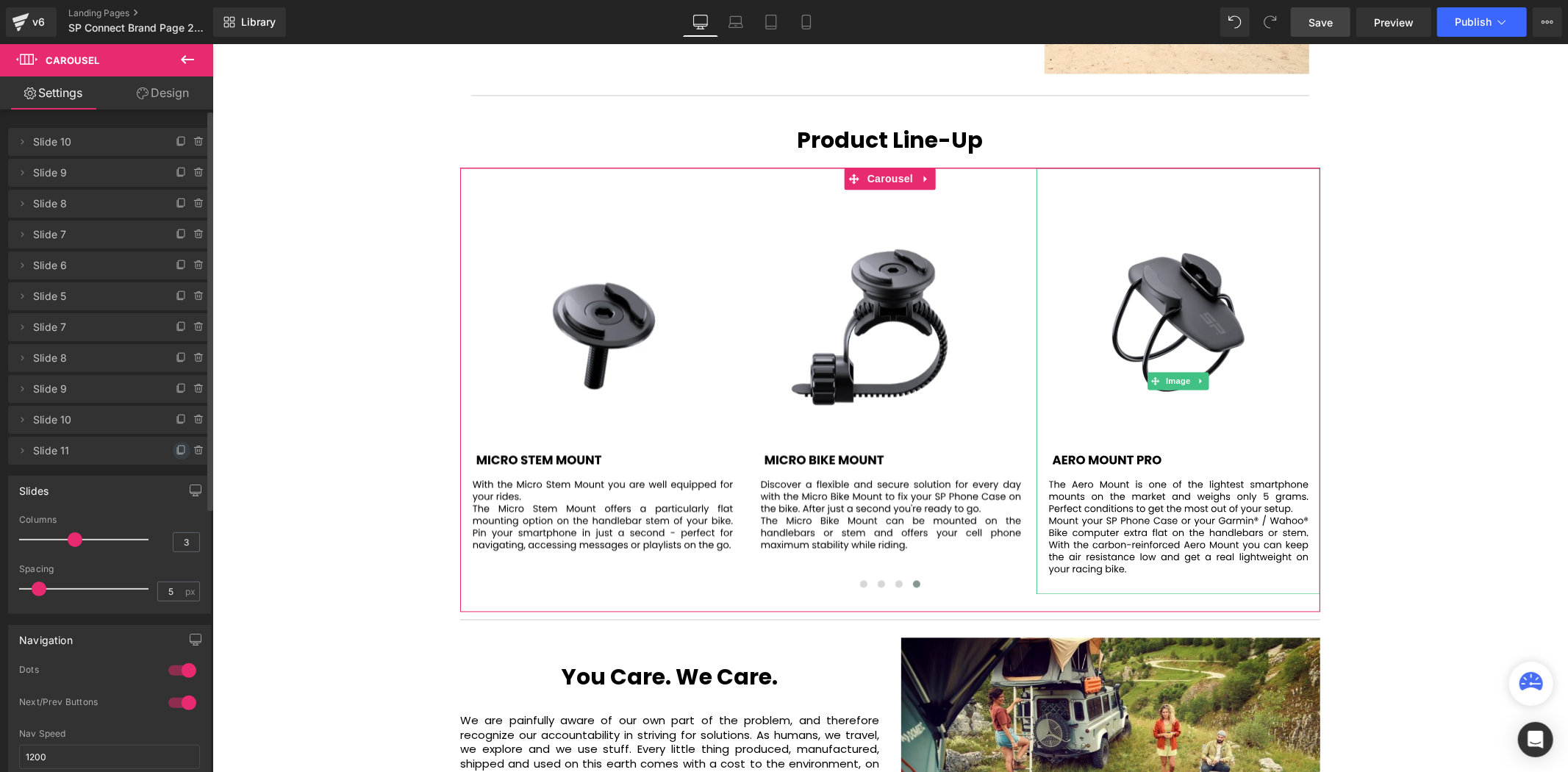
click at [176, 447] on icon at bounding box center [182, 451] width 12 height 12
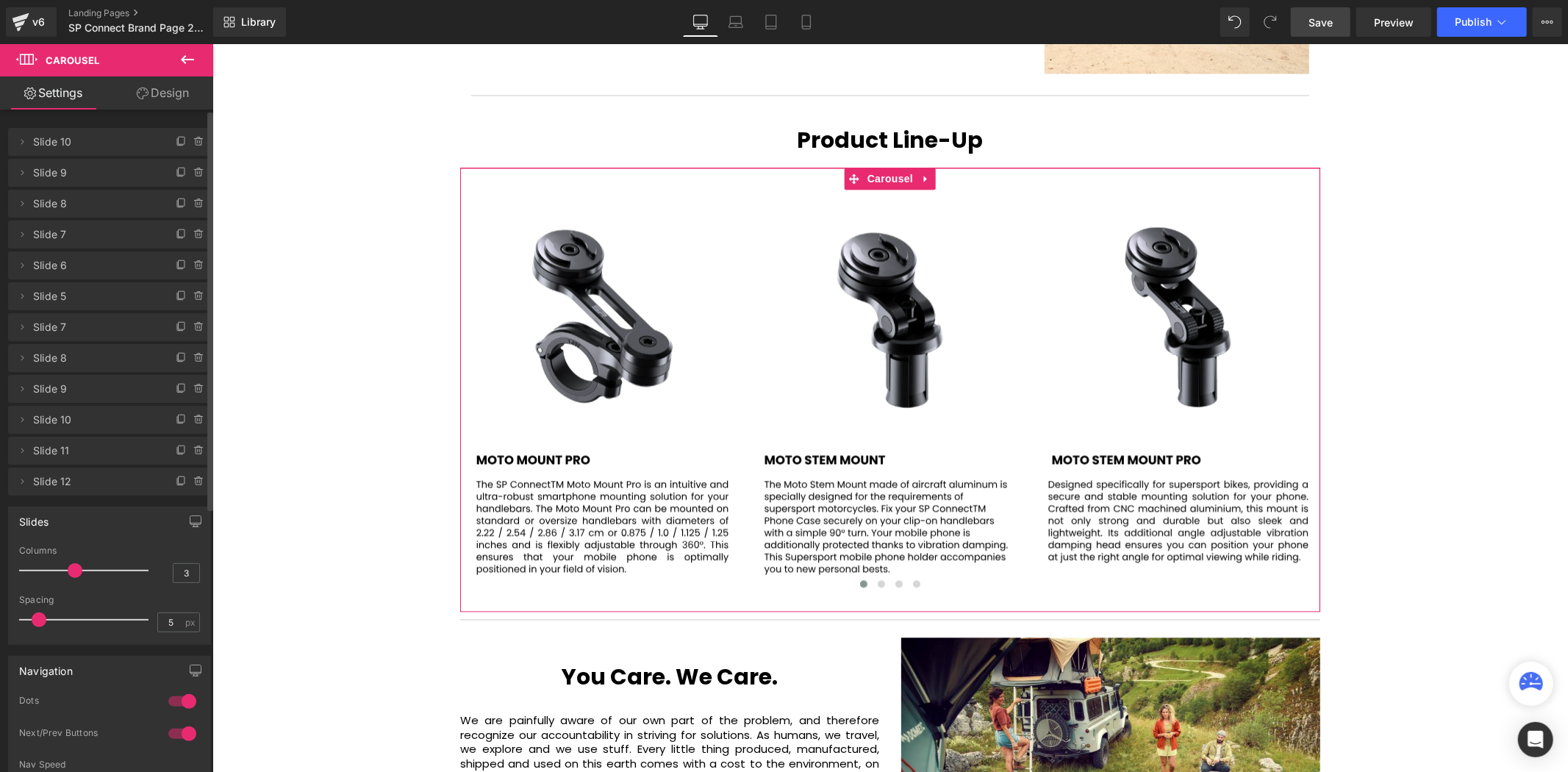
click at [105, 474] on span "Slide 12" at bounding box center [95, 481] width 124 height 28
click at [101, 487] on span "Slide 12" at bounding box center [95, 481] width 124 height 28
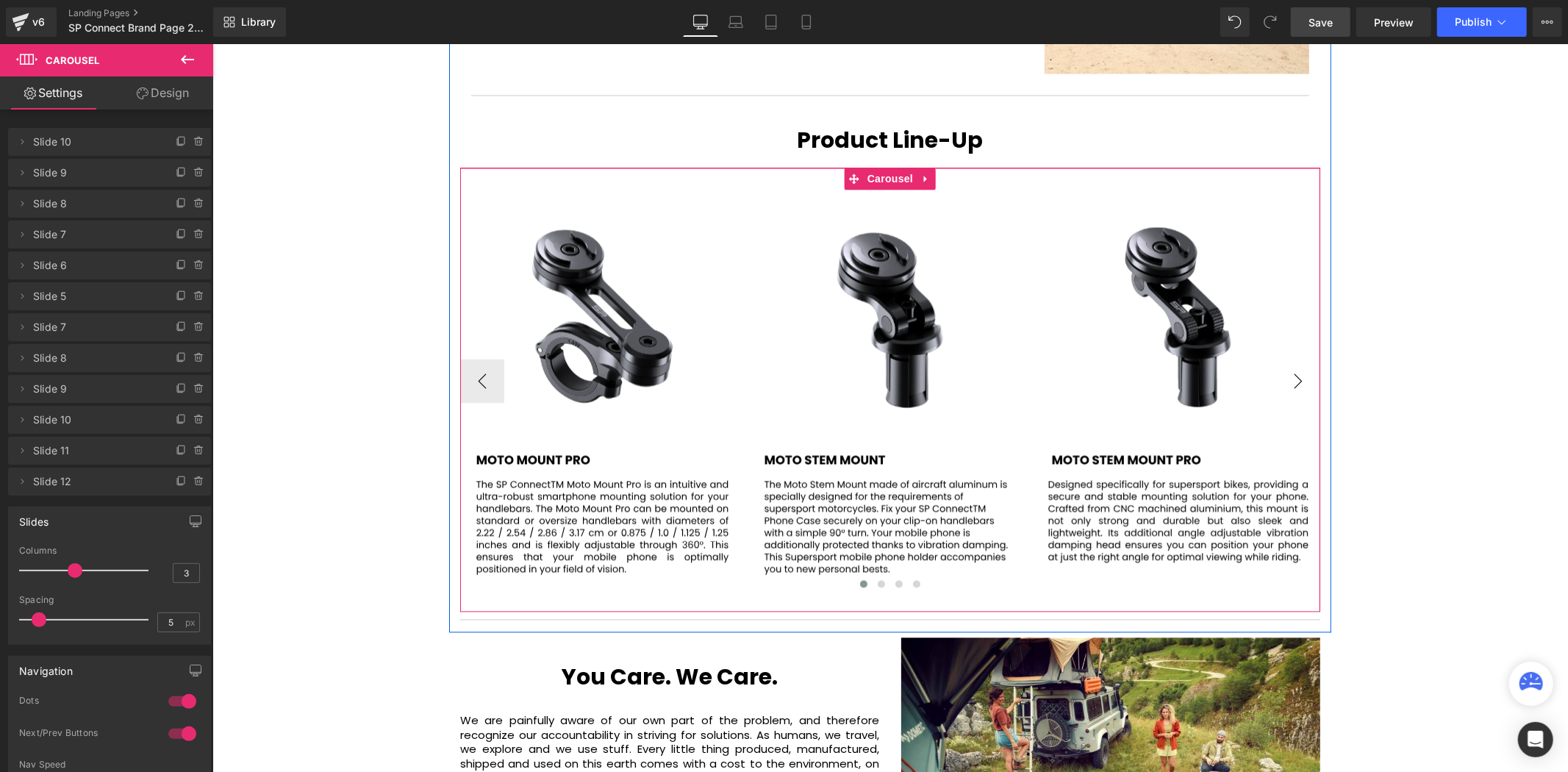
click at [1292, 358] on button "›" at bounding box center [1297, 380] width 44 height 44
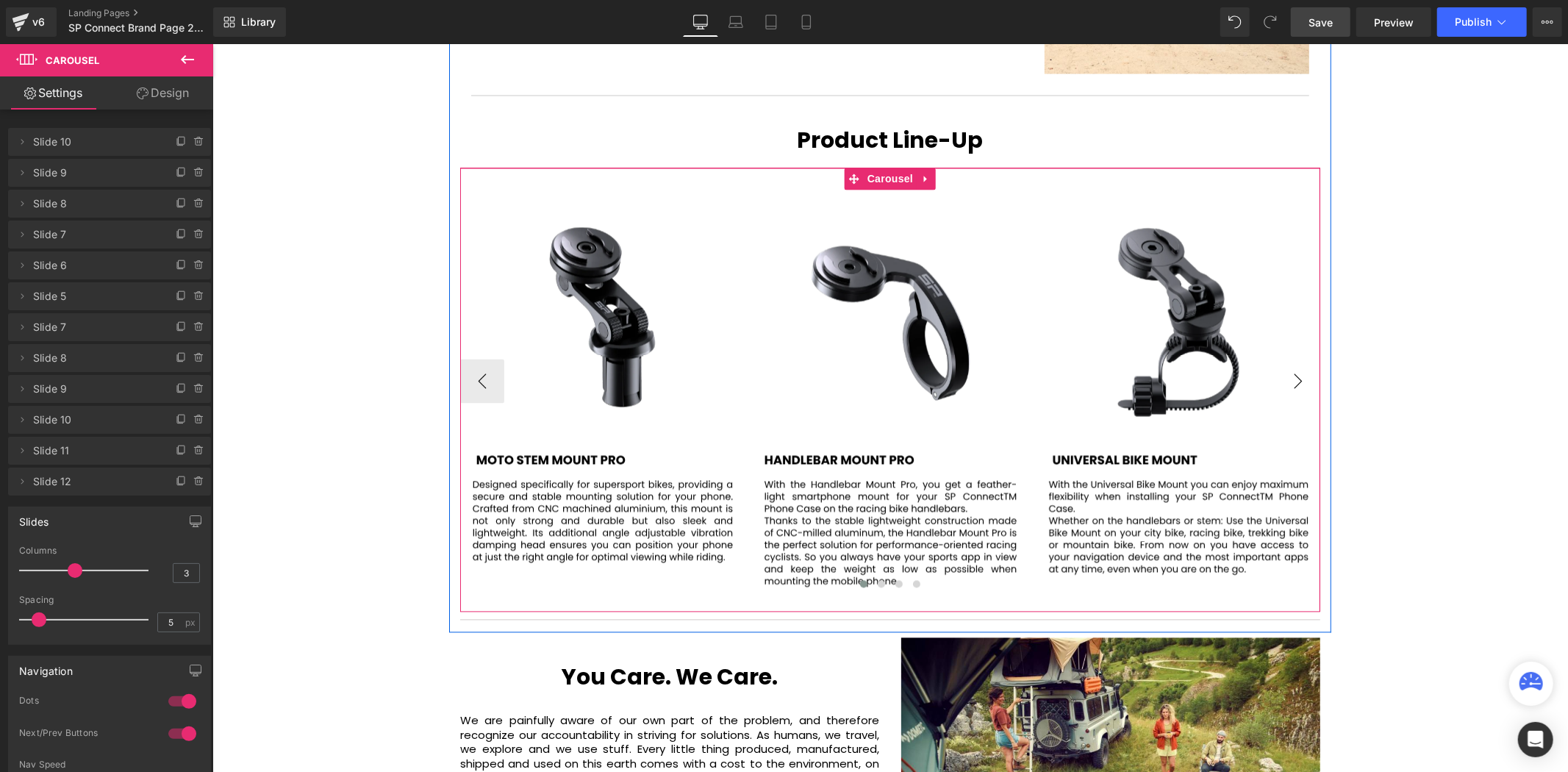
click at [1292, 358] on button "›" at bounding box center [1297, 380] width 44 height 44
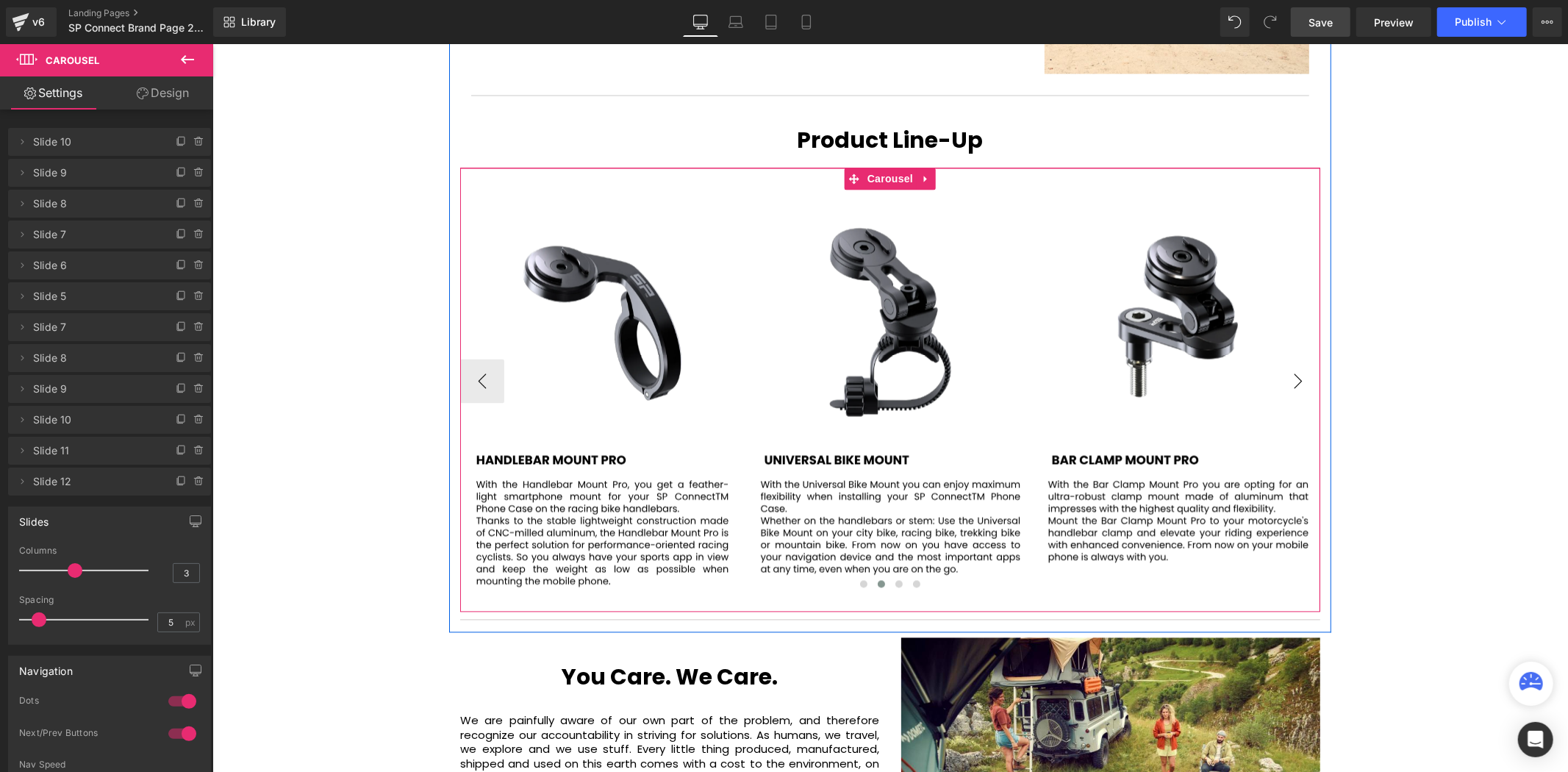
click at [1292, 358] on button "›" at bounding box center [1297, 380] width 44 height 44
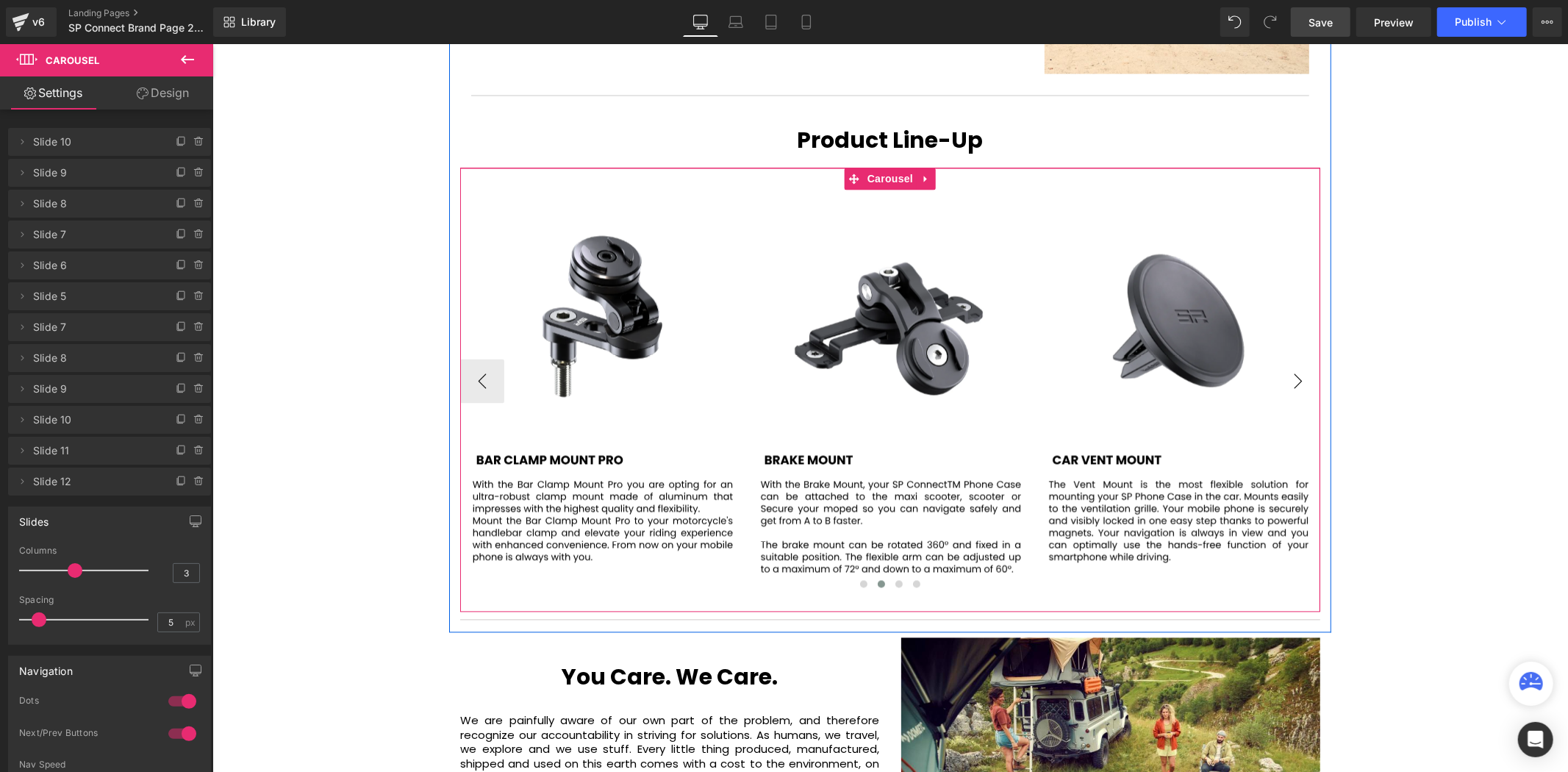
click at [1292, 358] on button "›" at bounding box center [1297, 380] width 44 height 44
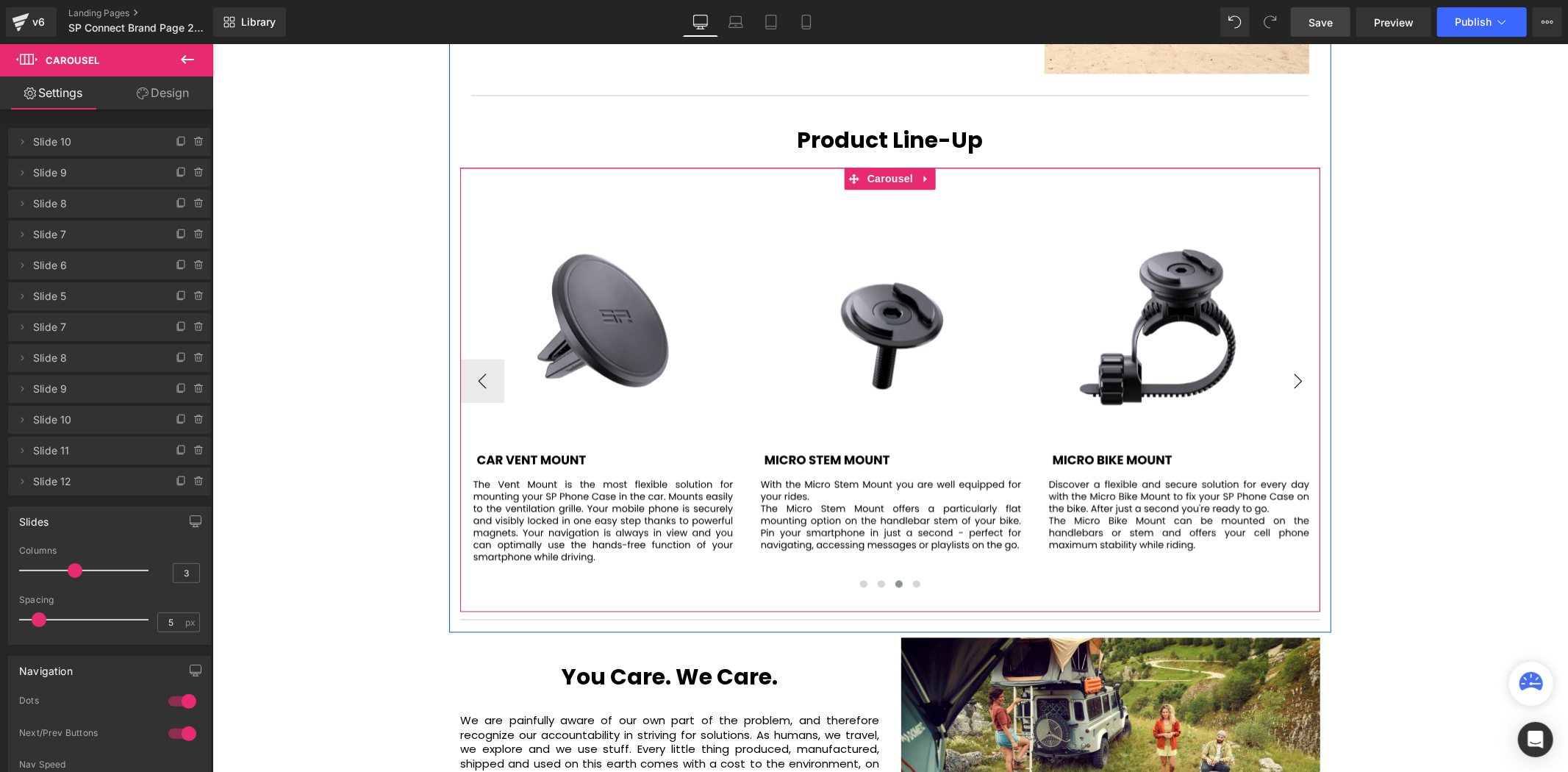
click at [1293, 358] on button "›" at bounding box center [1297, 380] width 44 height 44
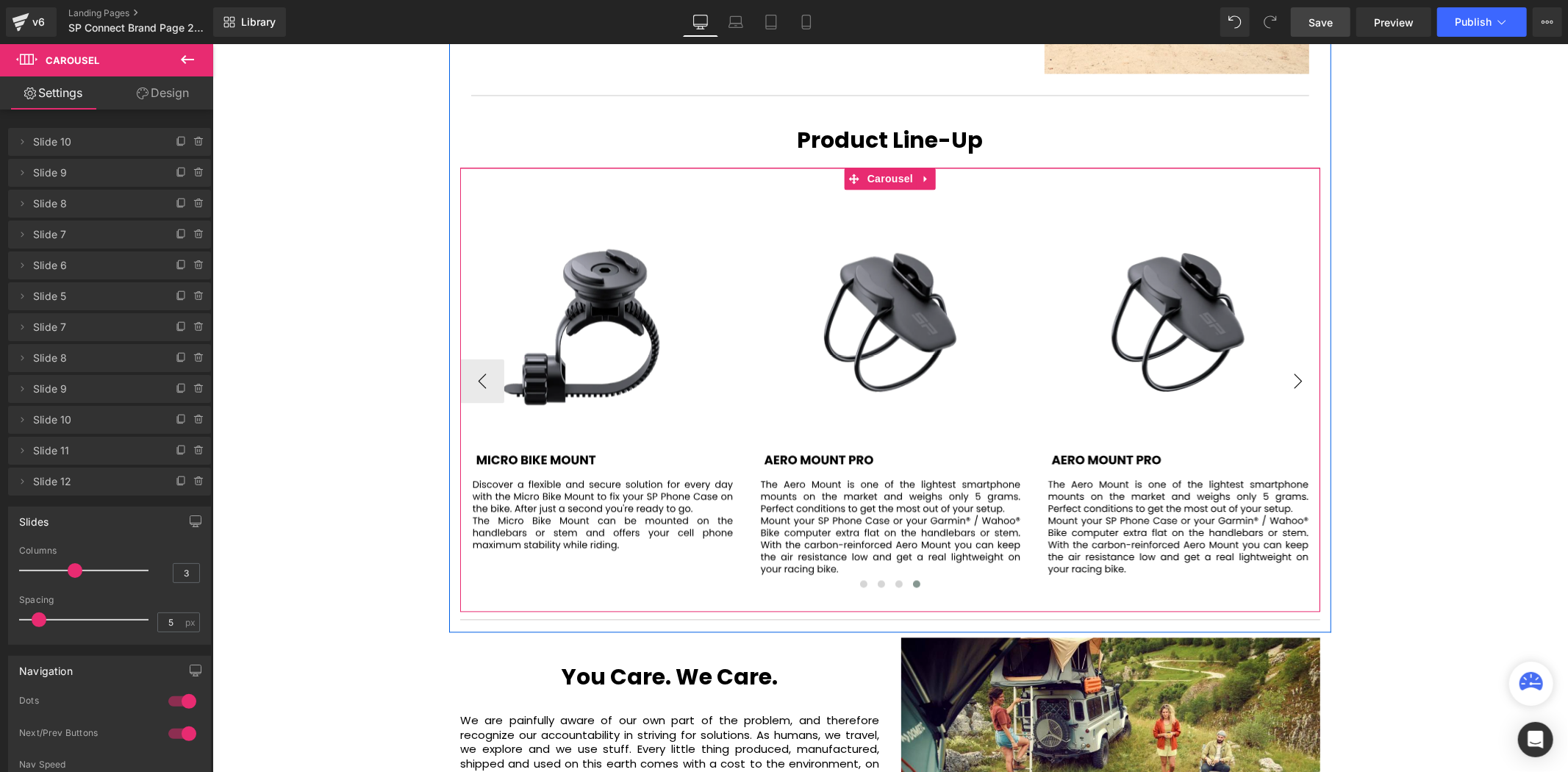
click at [1293, 358] on button "›" at bounding box center [1297, 380] width 44 height 44
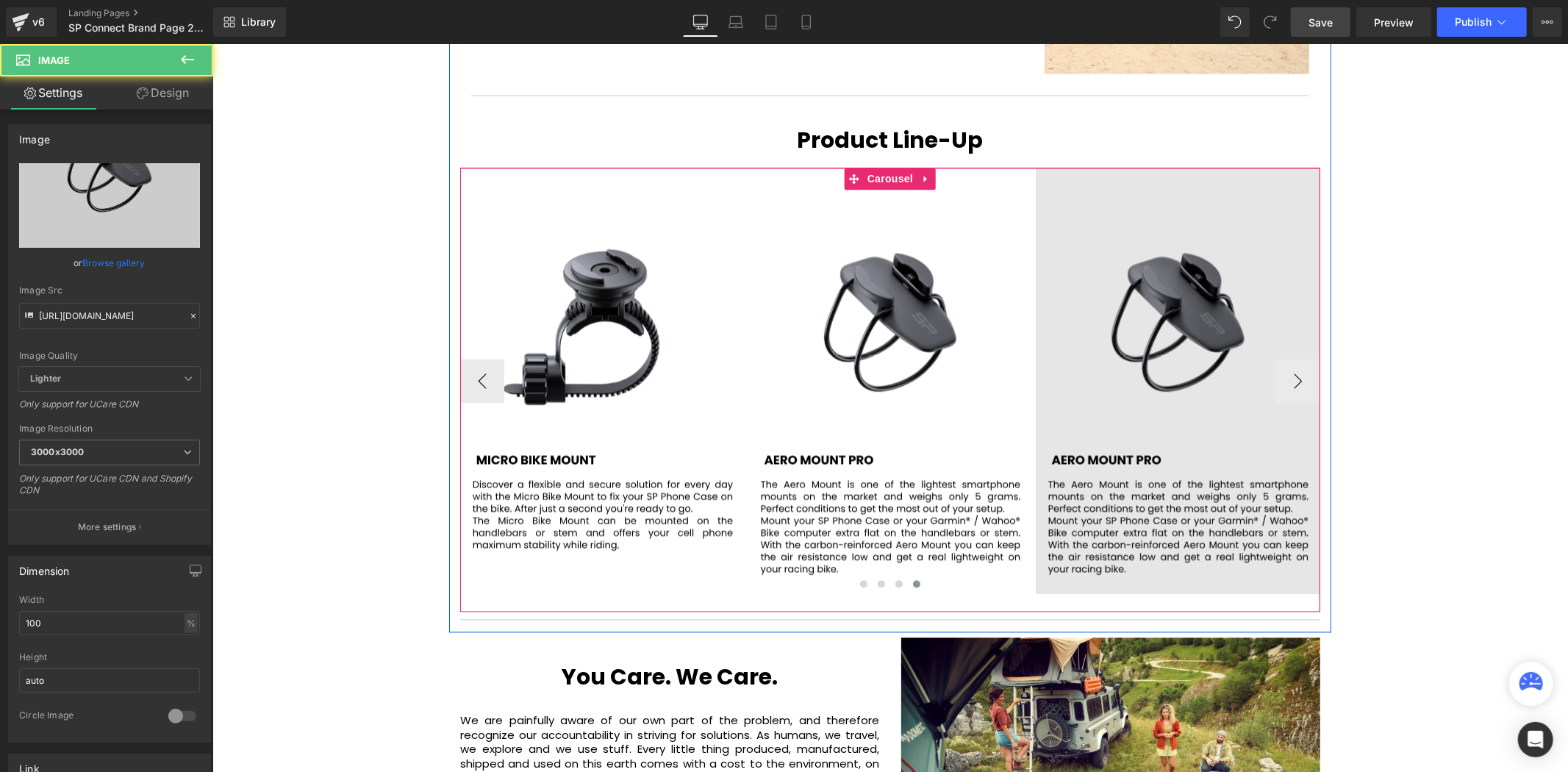
click at [1146, 264] on img at bounding box center [1177, 380] width 284 height 427
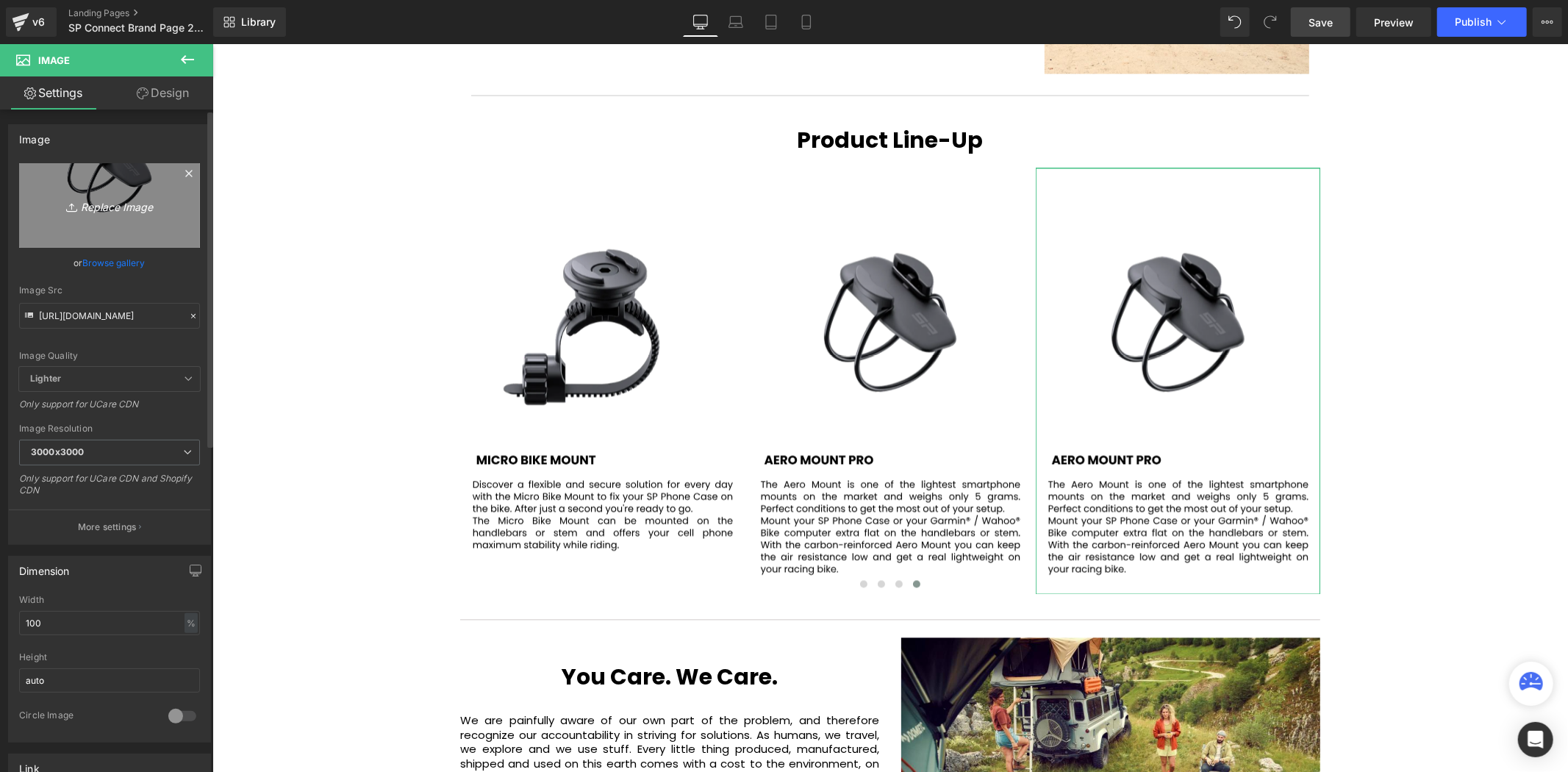
click at [109, 211] on icon "Replace Image" at bounding box center [109, 205] width 117 height 18
type input "C:\fakepath\95.svg"
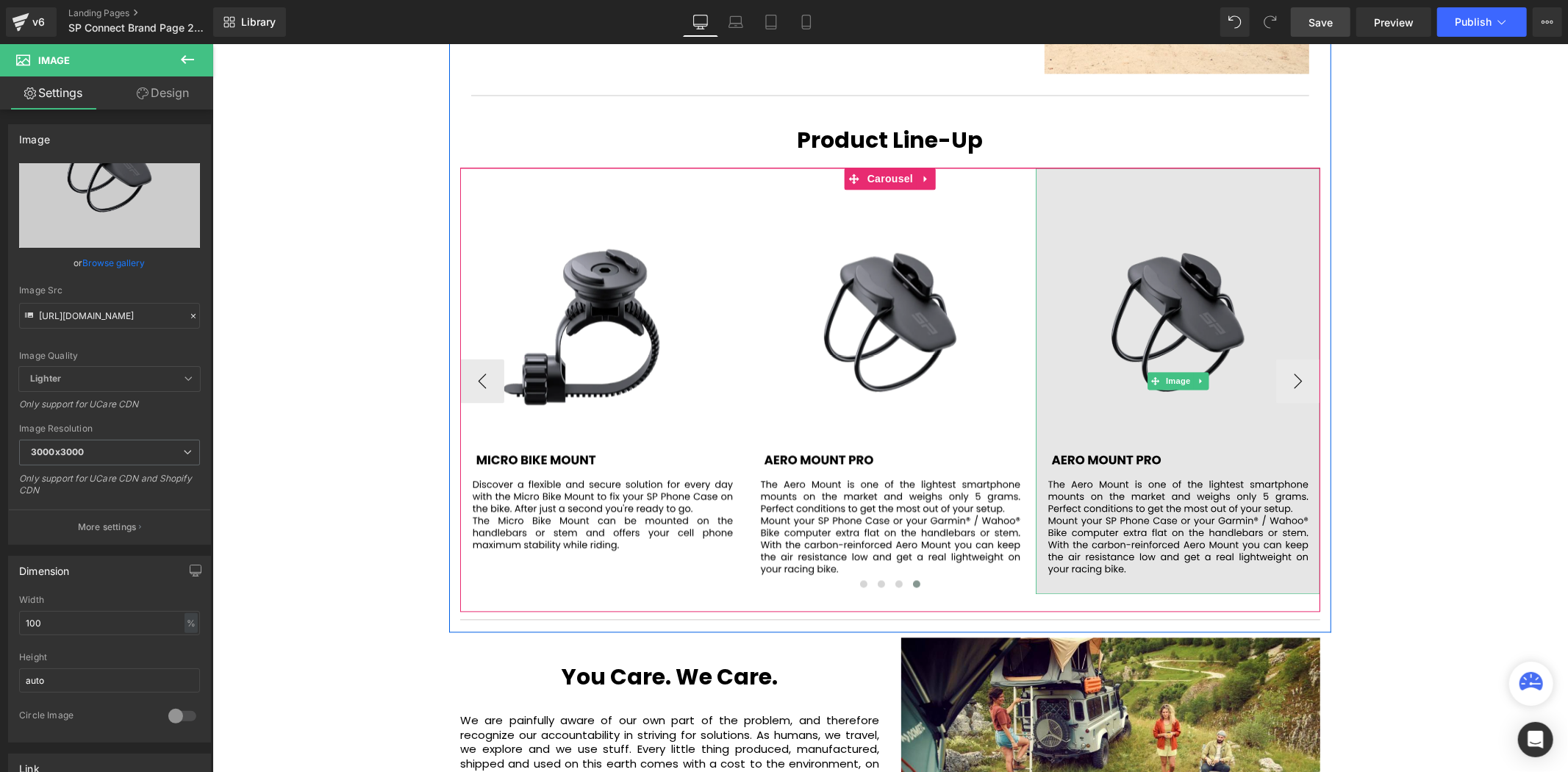
click at [1167, 283] on img at bounding box center [1177, 380] width 284 height 427
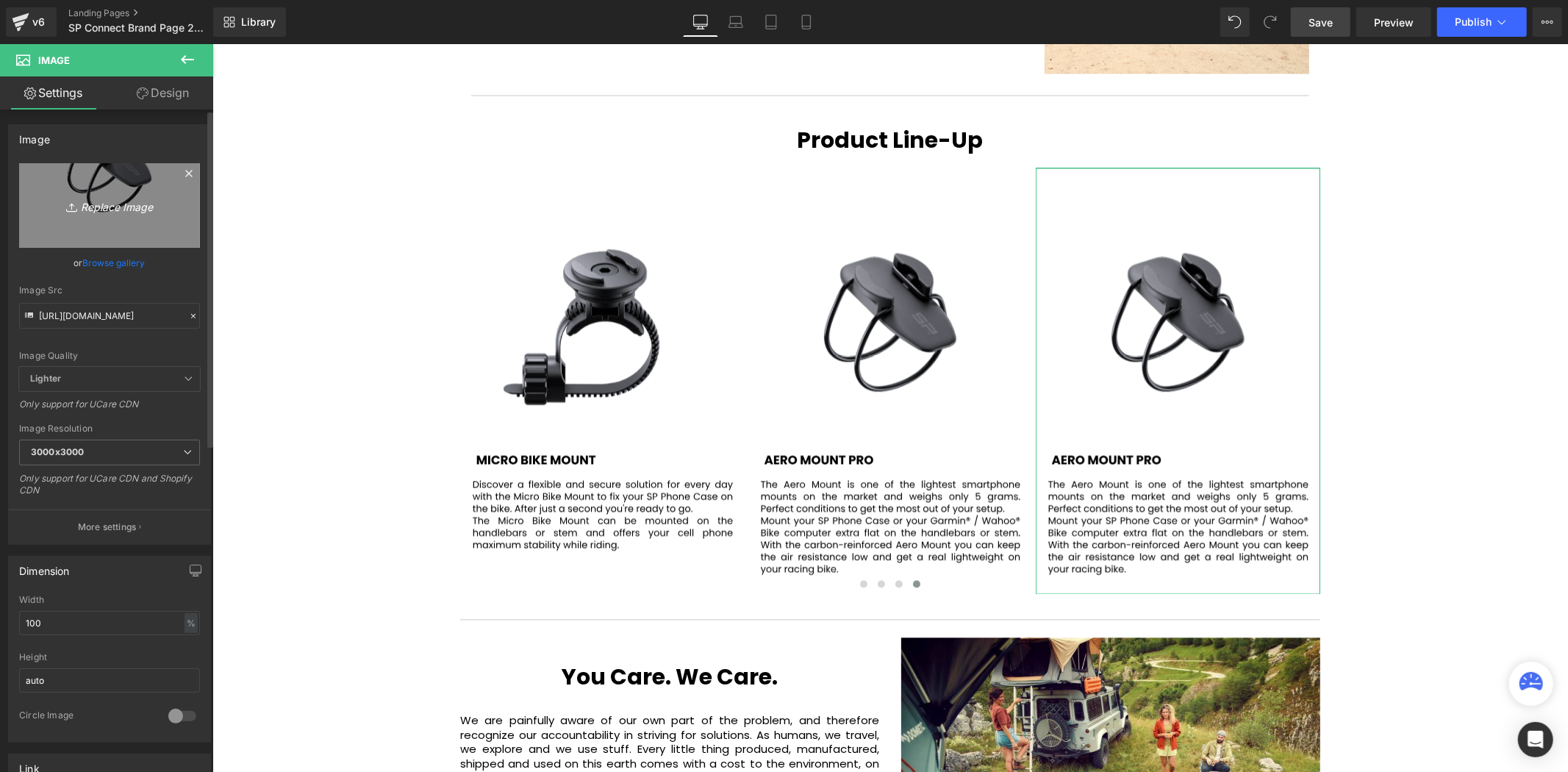
click at [112, 208] on icon "Replace Image" at bounding box center [109, 205] width 117 height 18
type input "C:\fakepath\96.svg"
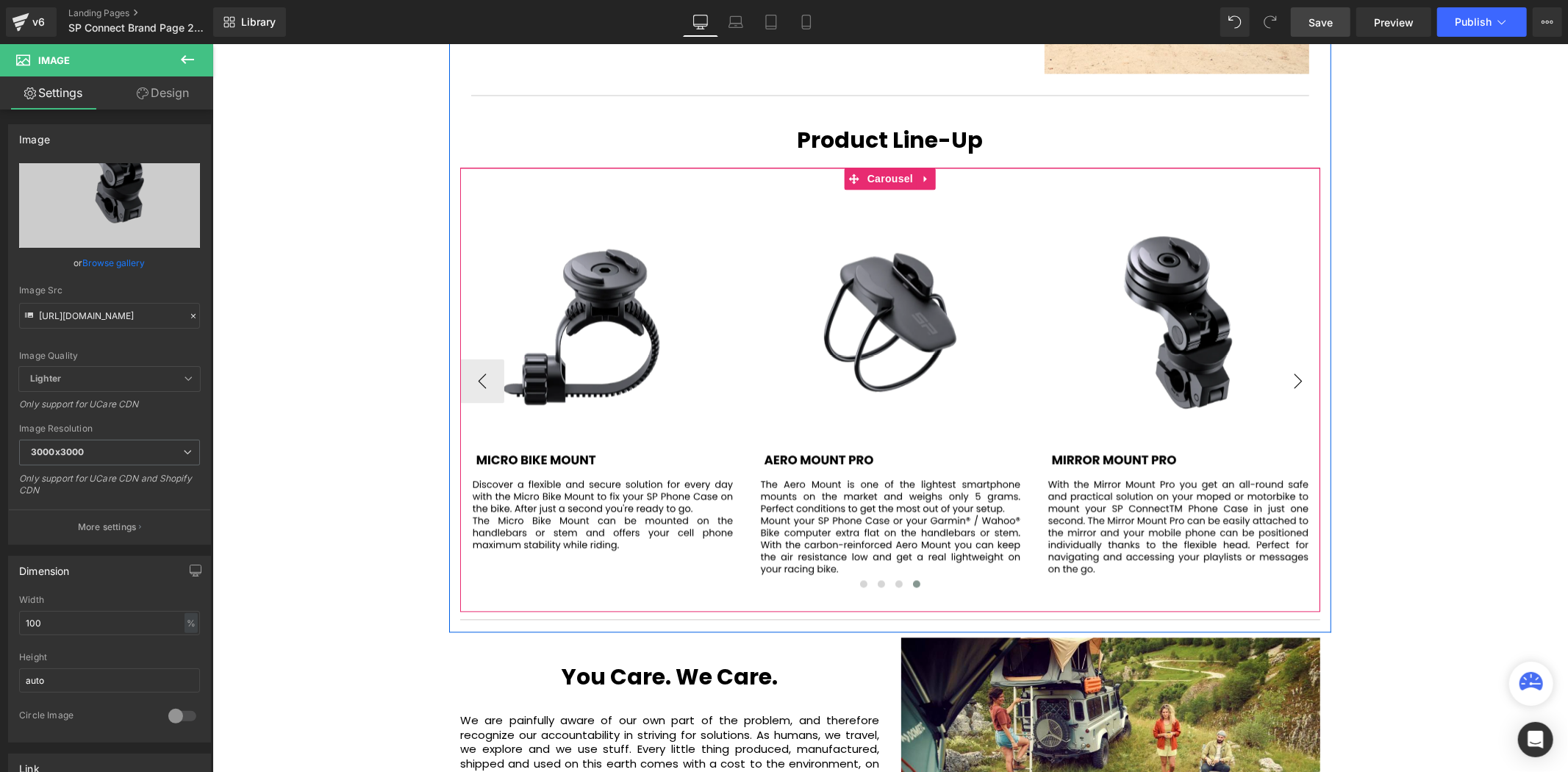
click at [1284, 358] on button "›" at bounding box center [1297, 380] width 44 height 44
click at [1290, 358] on button "›" at bounding box center [1297, 380] width 44 height 44
click at [870, 167] on span "Carousel" at bounding box center [890, 178] width 53 height 22
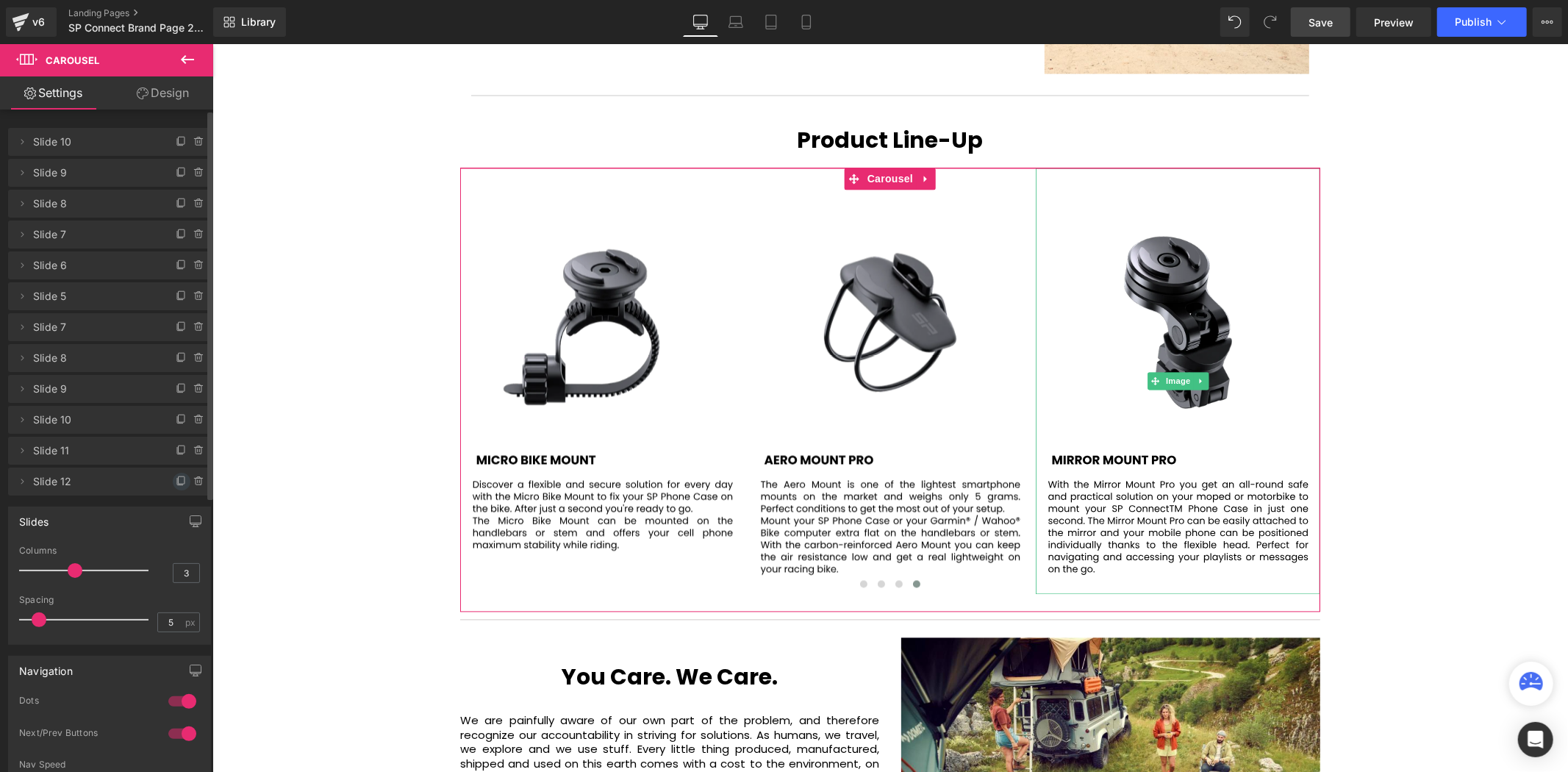
click at [177, 479] on icon at bounding box center [180, 482] width 6 height 7
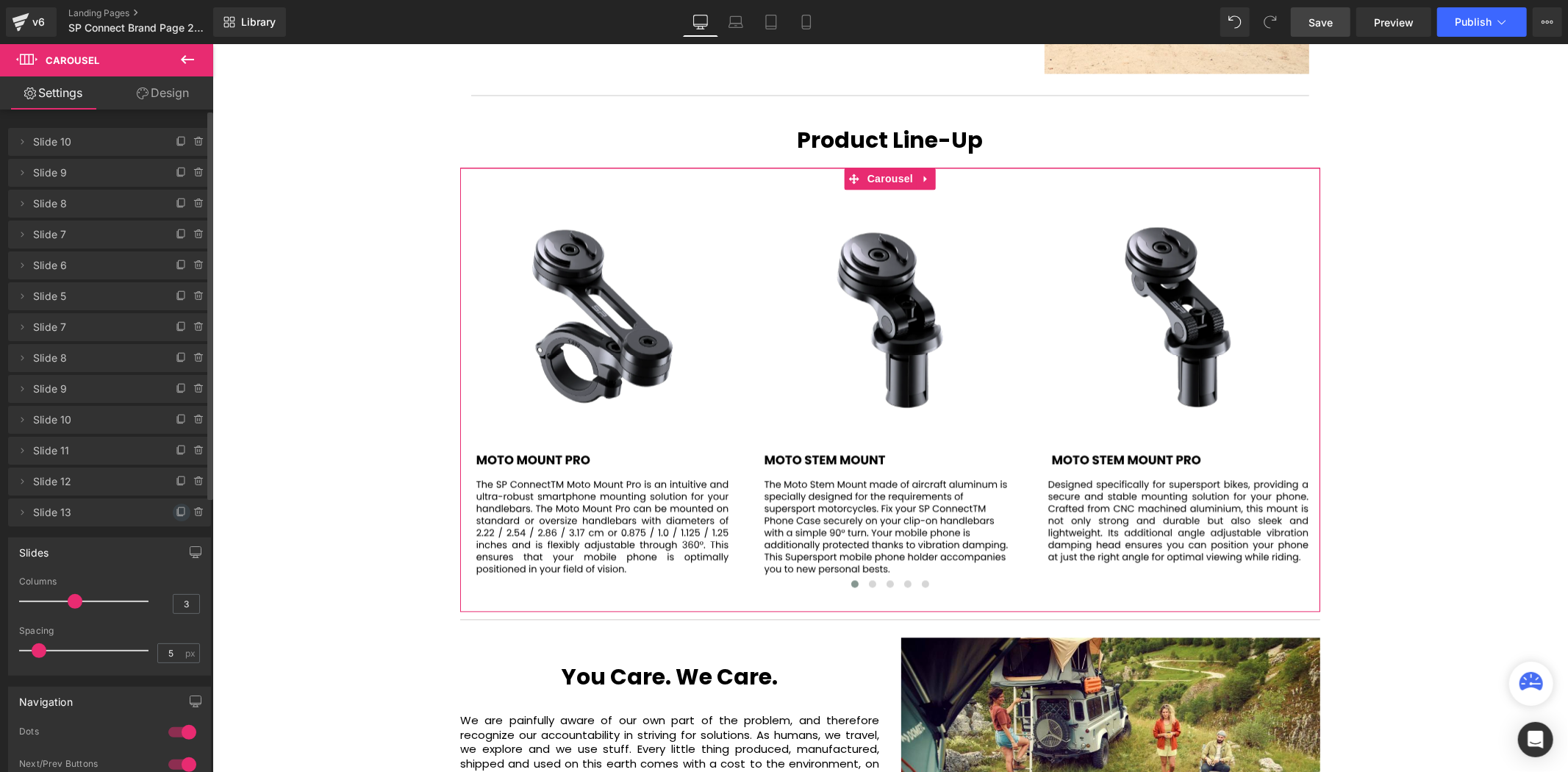
click at [176, 511] on icon at bounding box center [182, 512] width 12 height 12
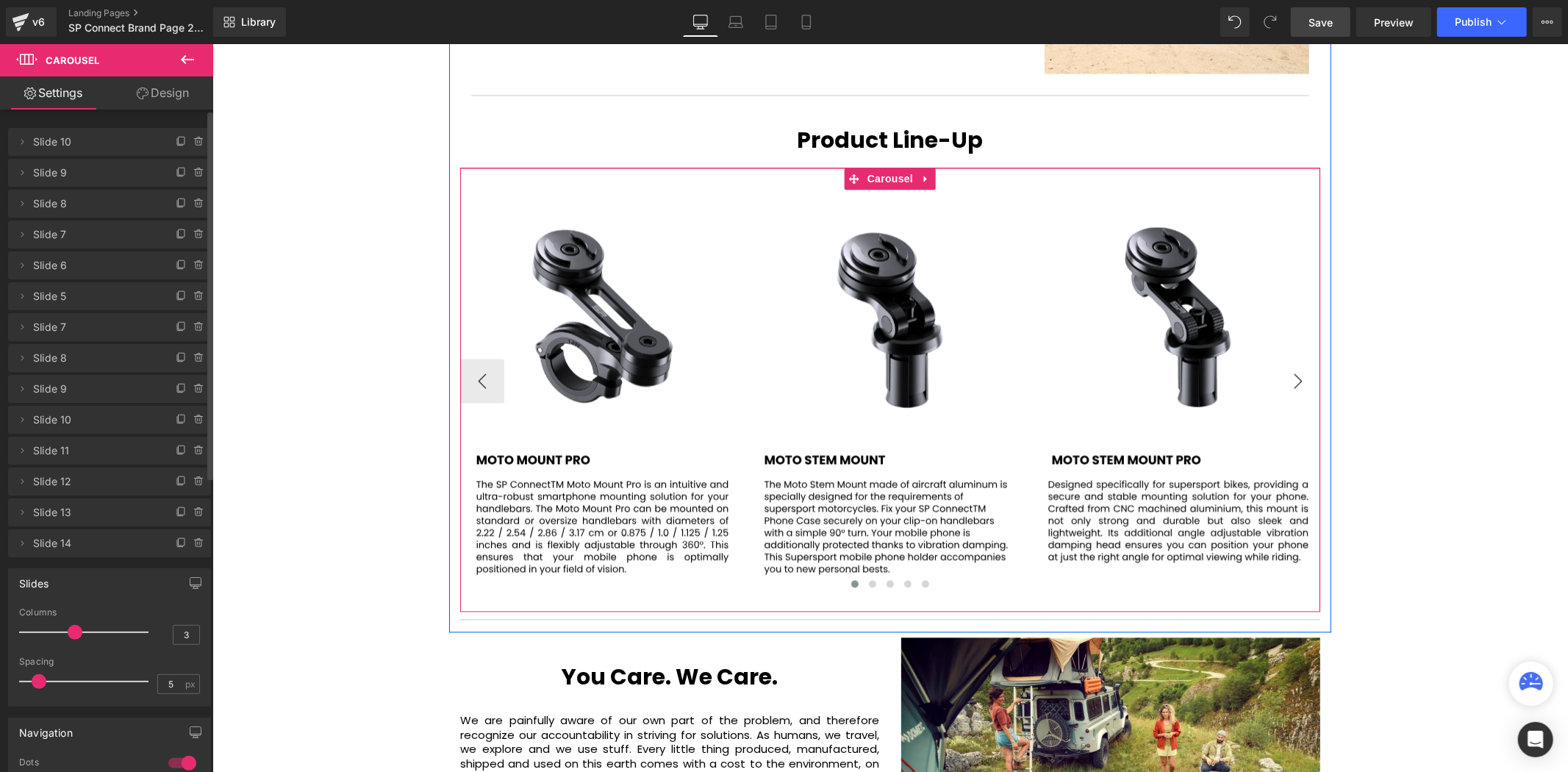
click at [1310, 358] on button "›" at bounding box center [1297, 380] width 44 height 44
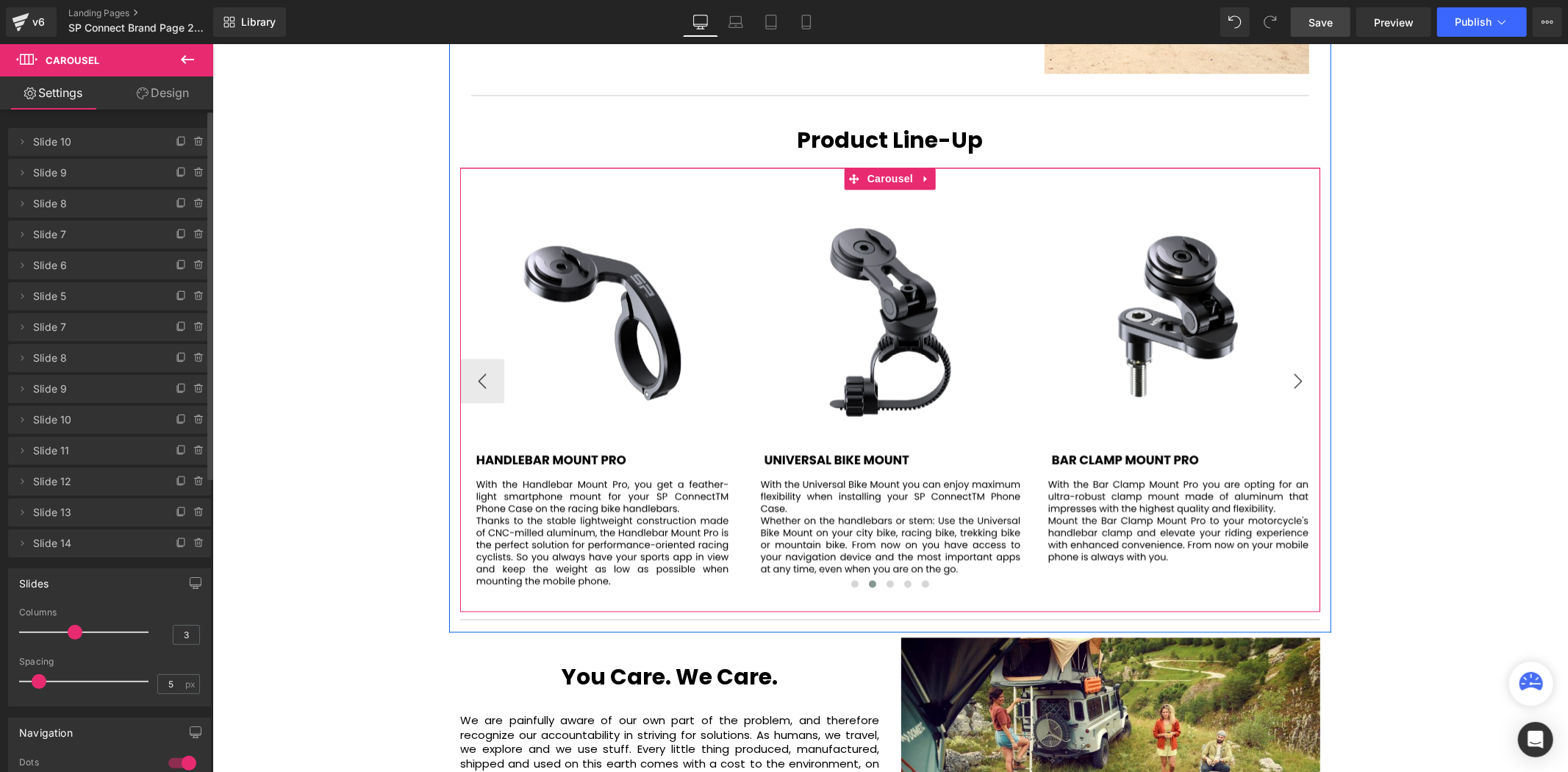
click at [1310, 358] on button "›" at bounding box center [1297, 380] width 44 height 44
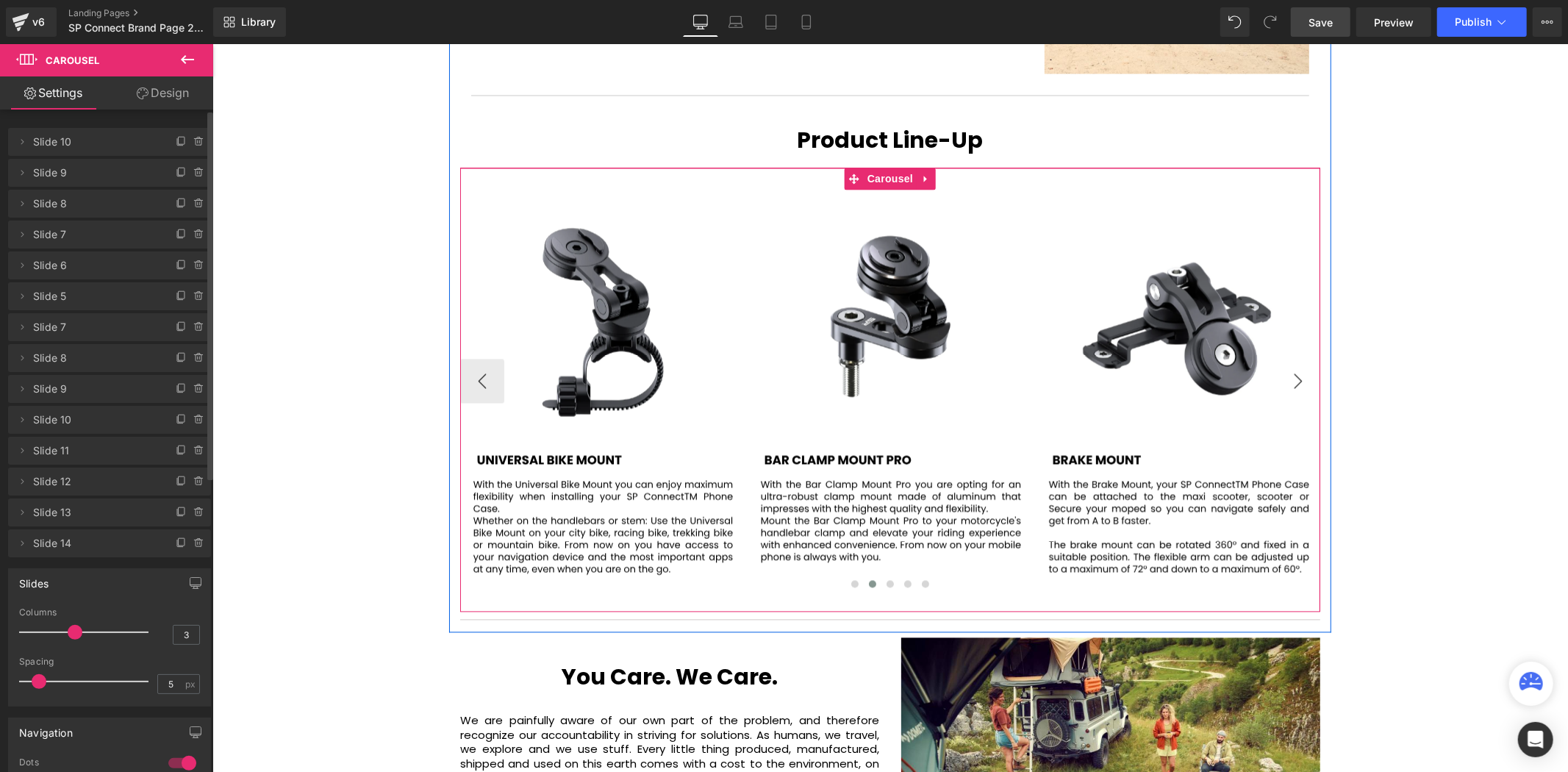
click at [1310, 358] on button "›" at bounding box center [1297, 380] width 44 height 44
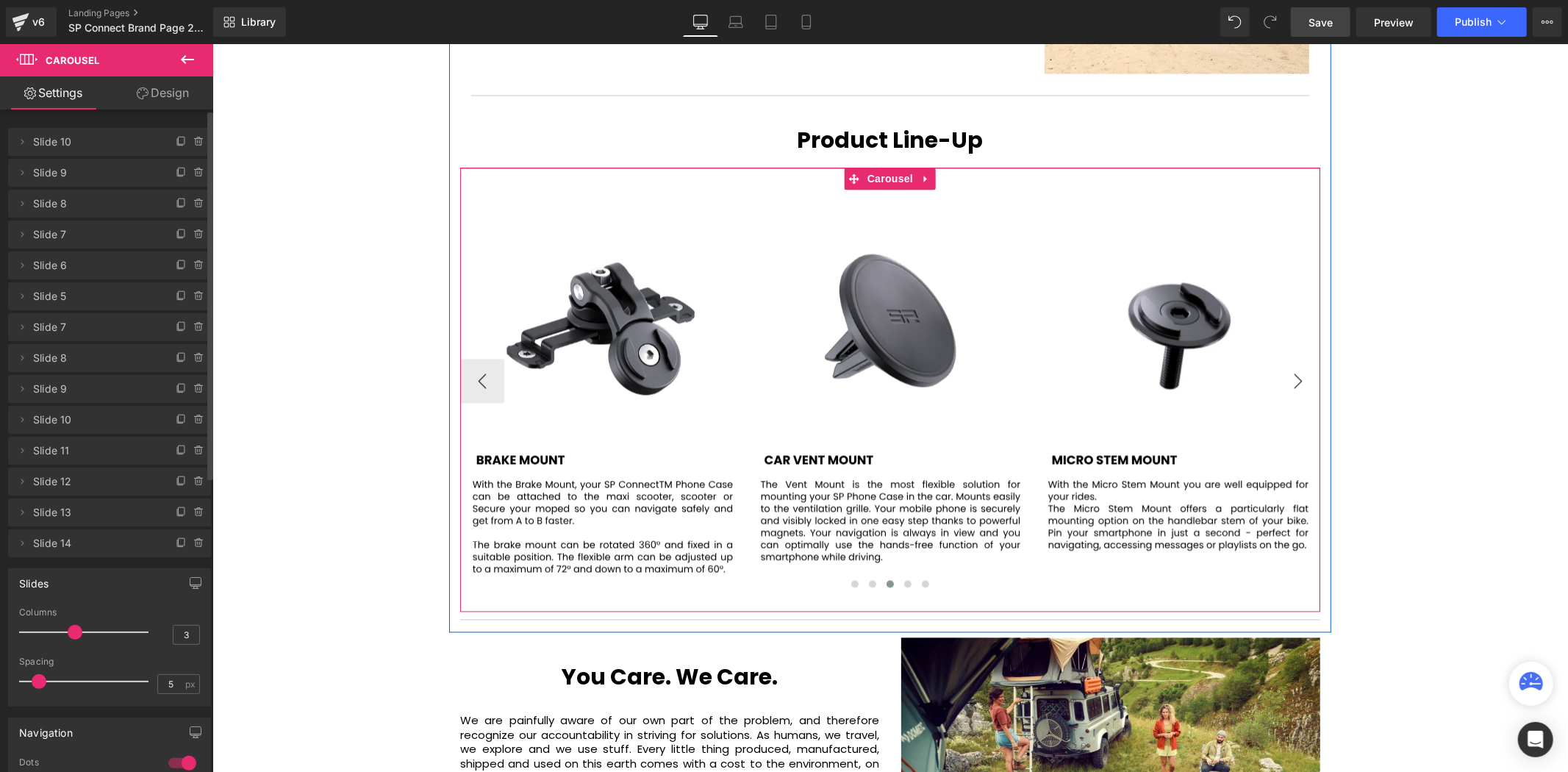
click at [1310, 358] on button "›" at bounding box center [1297, 380] width 44 height 44
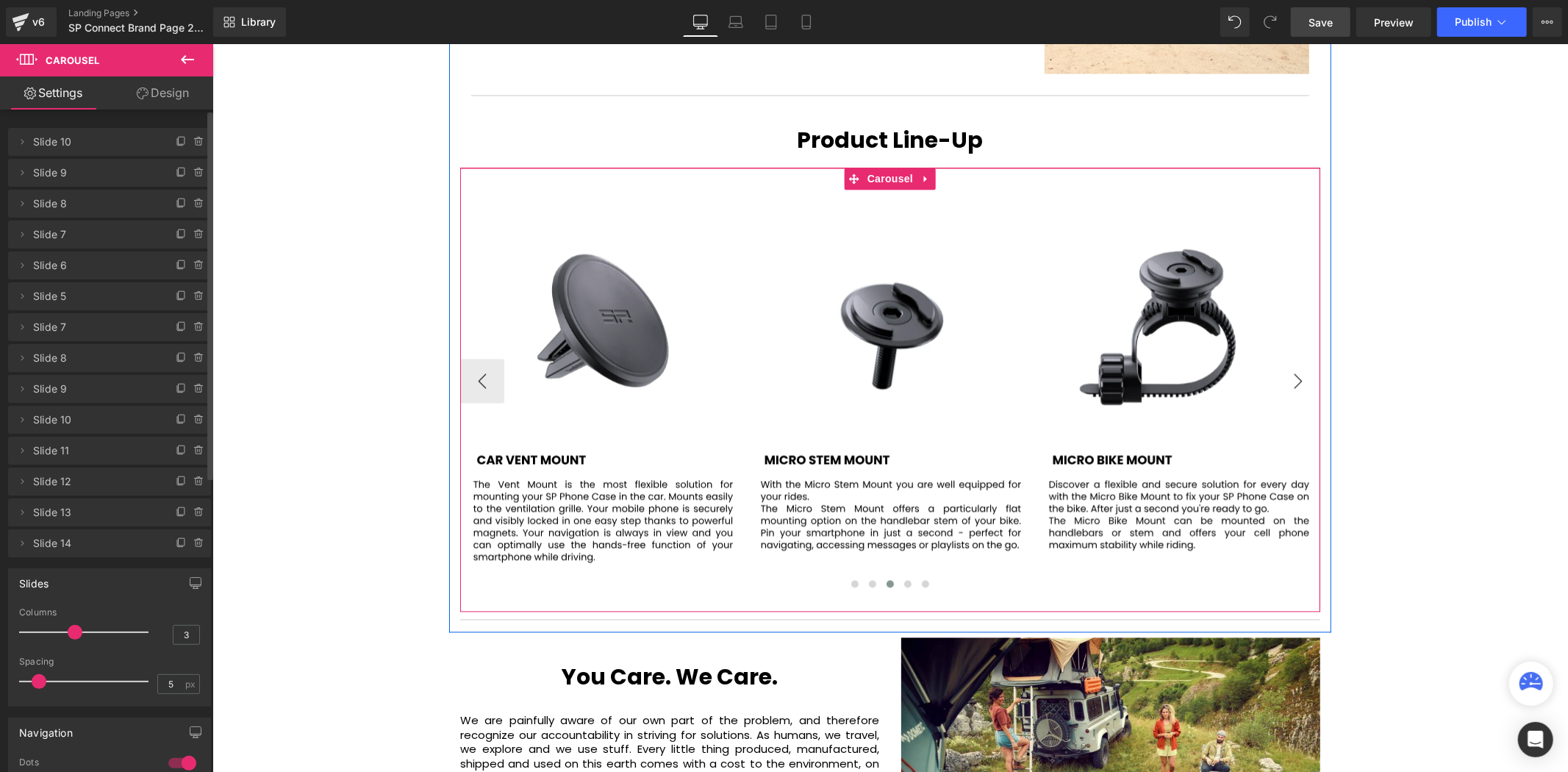
click at [1310, 358] on button "›" at bounding box center [1297, 380] width 44 height 44
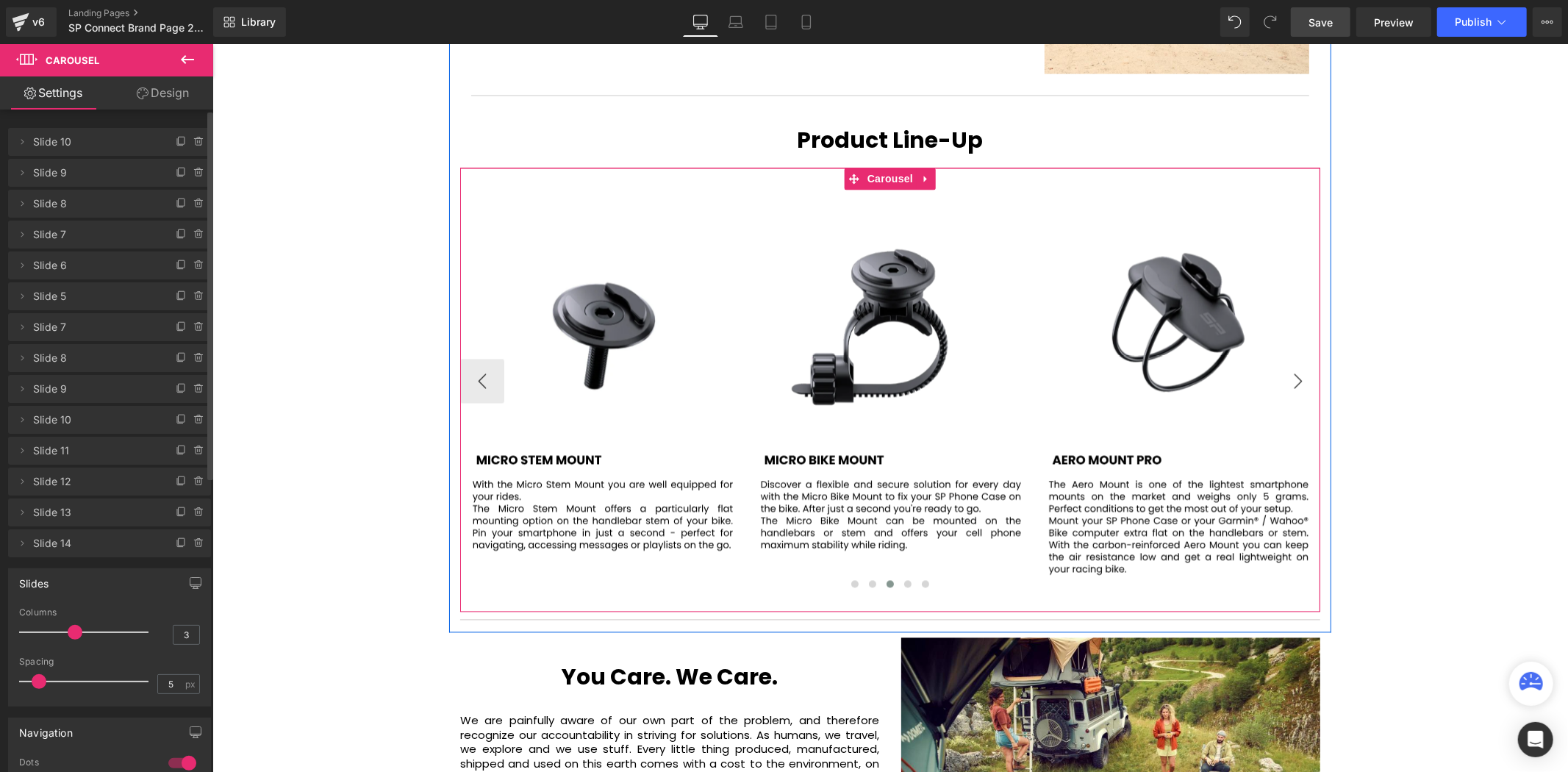
click at [1310, 358] on button "›" at bounding box center [1297, 380] width 44 height 44
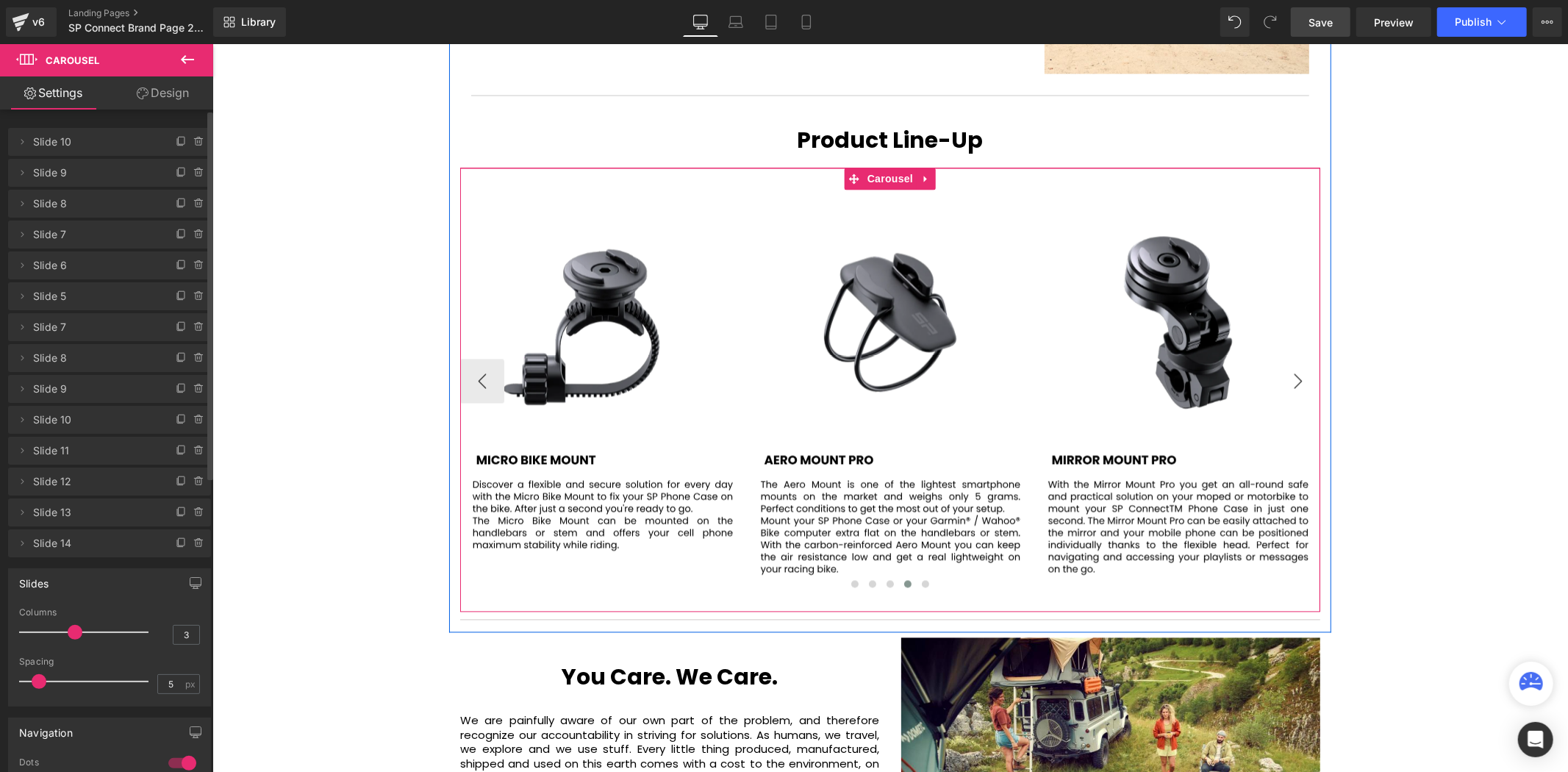
click at [1310, 358] on button "›" at bounding box center [1297, 380] width 44 height 44
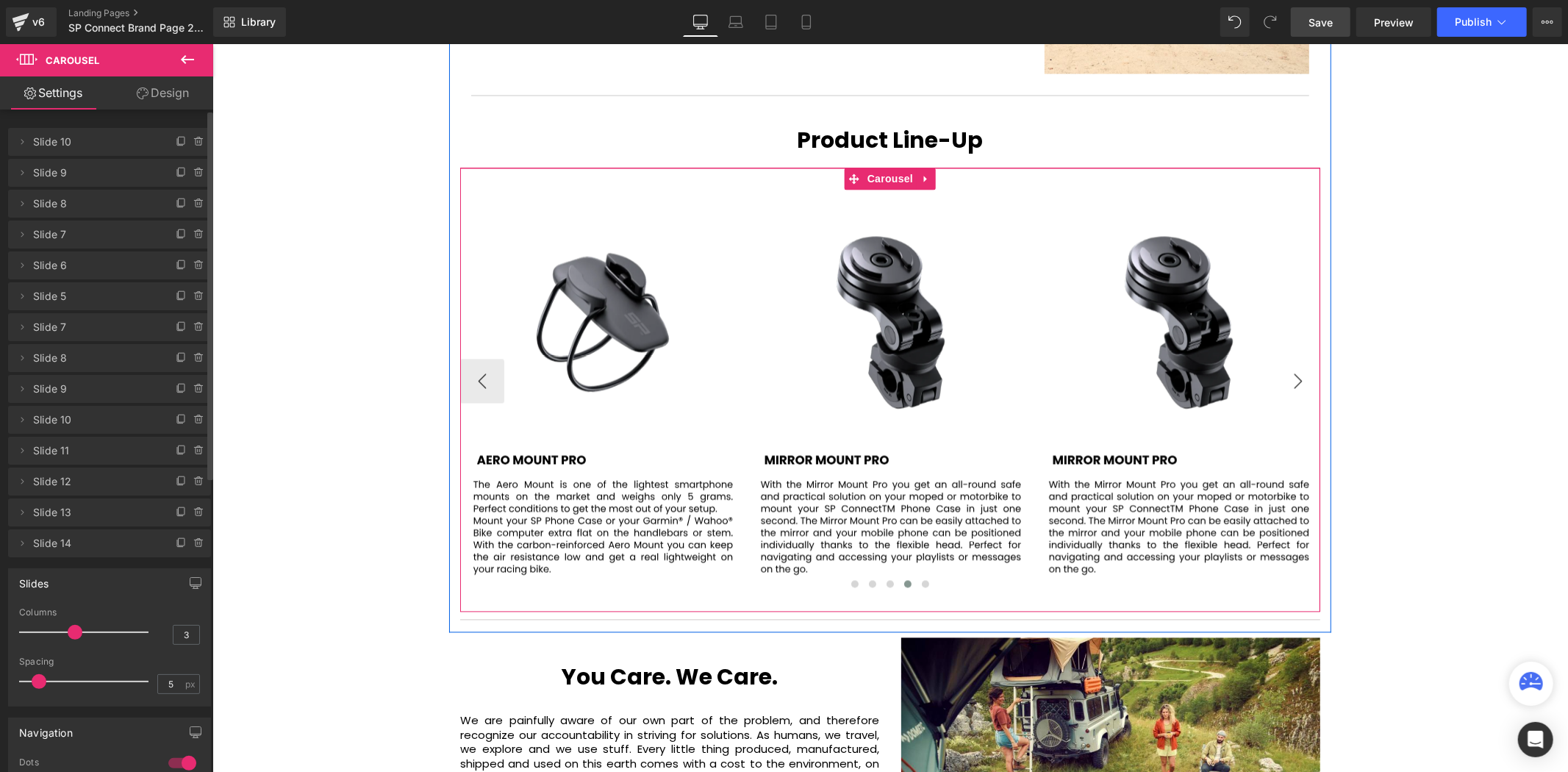
click at [1310, 358] on button "›" at bounding box center [1297, 380] width 44 height 44
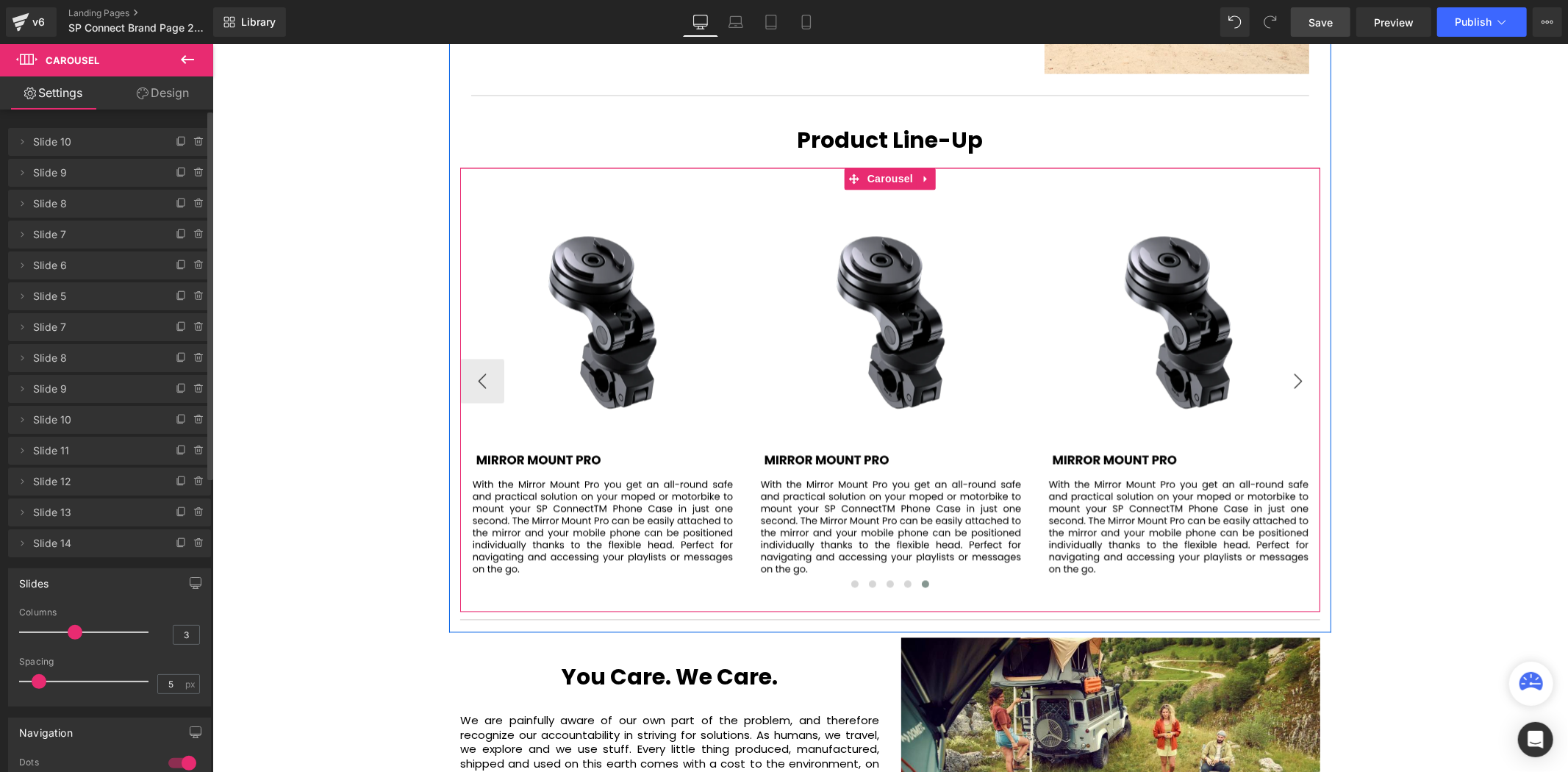
click at [1310, 358] on button "›" at bounding box center [1297, 380] width 44 height 44
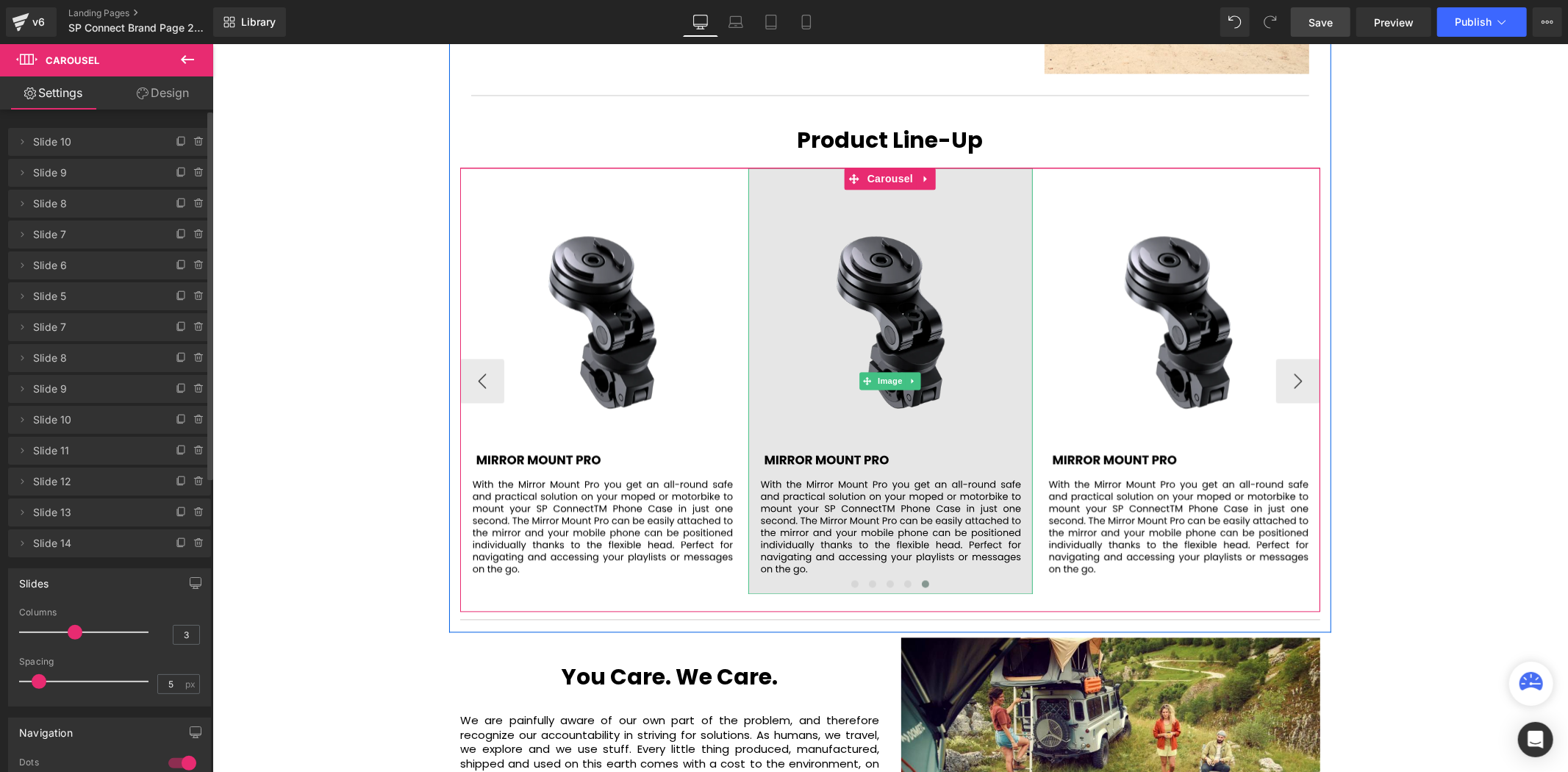
click at [864, 277] on img at bounding box center [890, 380] width 284 height 427
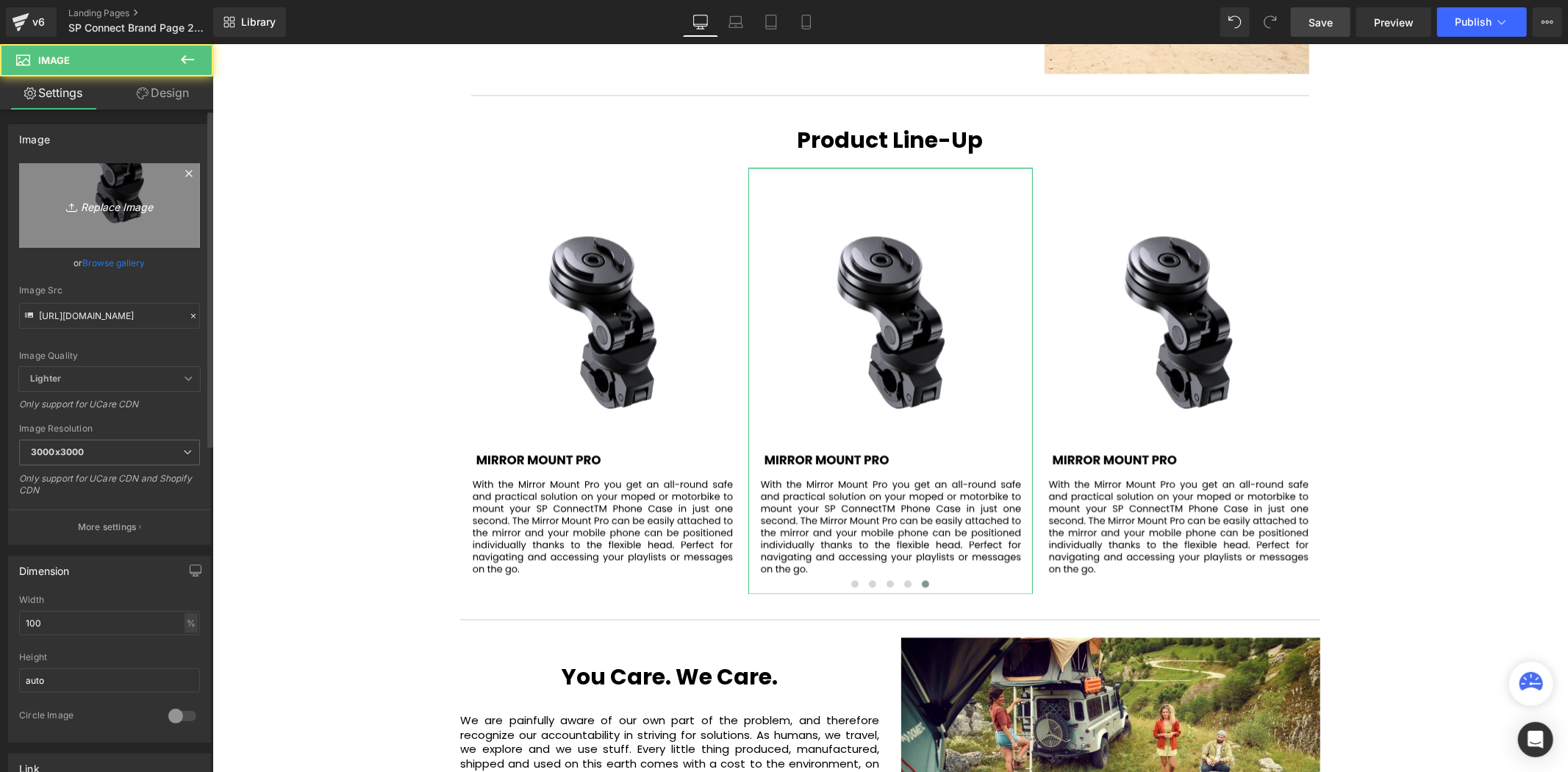
click at [93, 196] on icon "Replace Image" at bounding box center [109, 205] width 117 height 18
type input "C:\fakepath\97.svg"
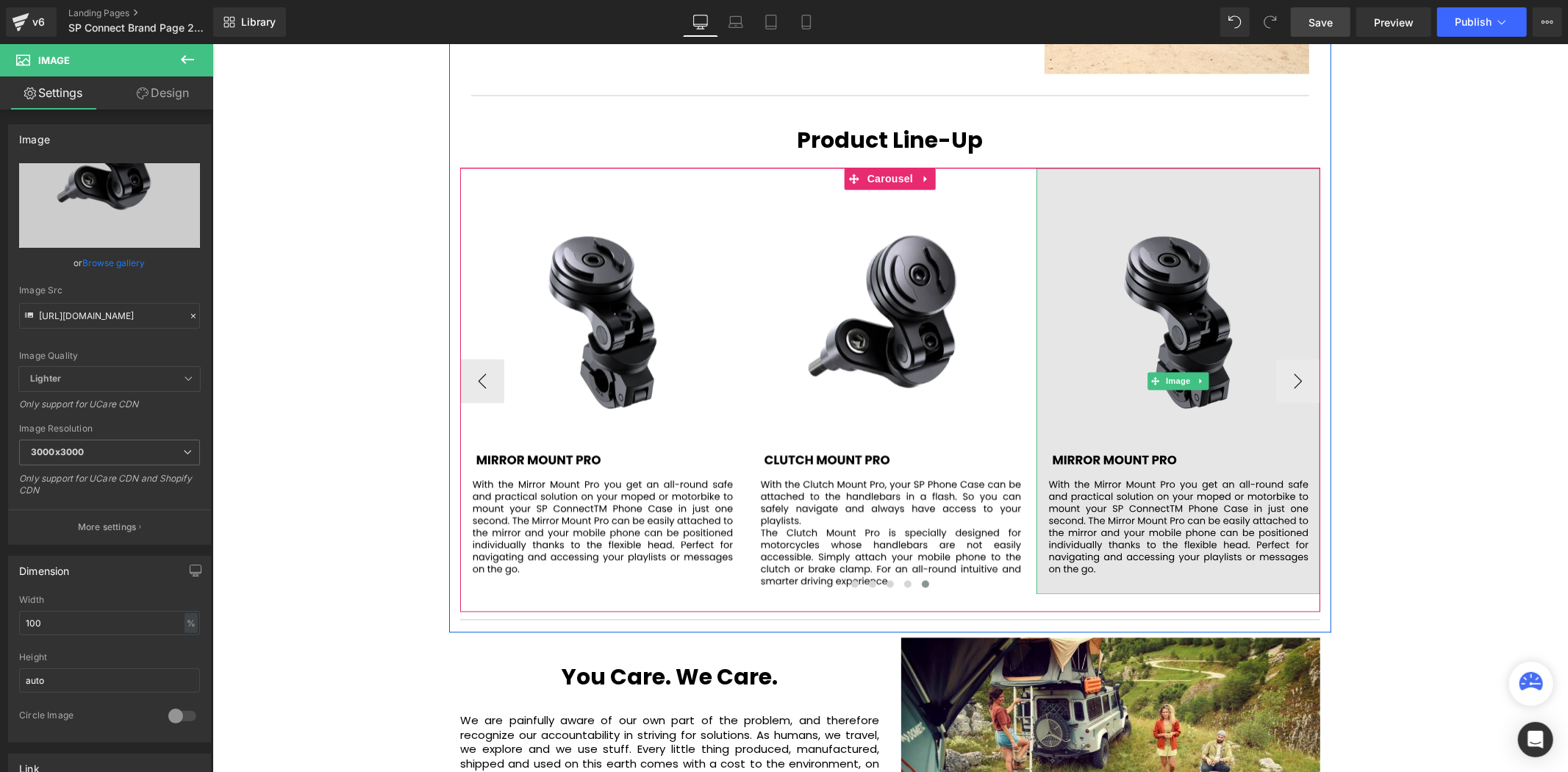
click at [1172, 266] on img at bounding box center [1178, 380] width 284 height 427
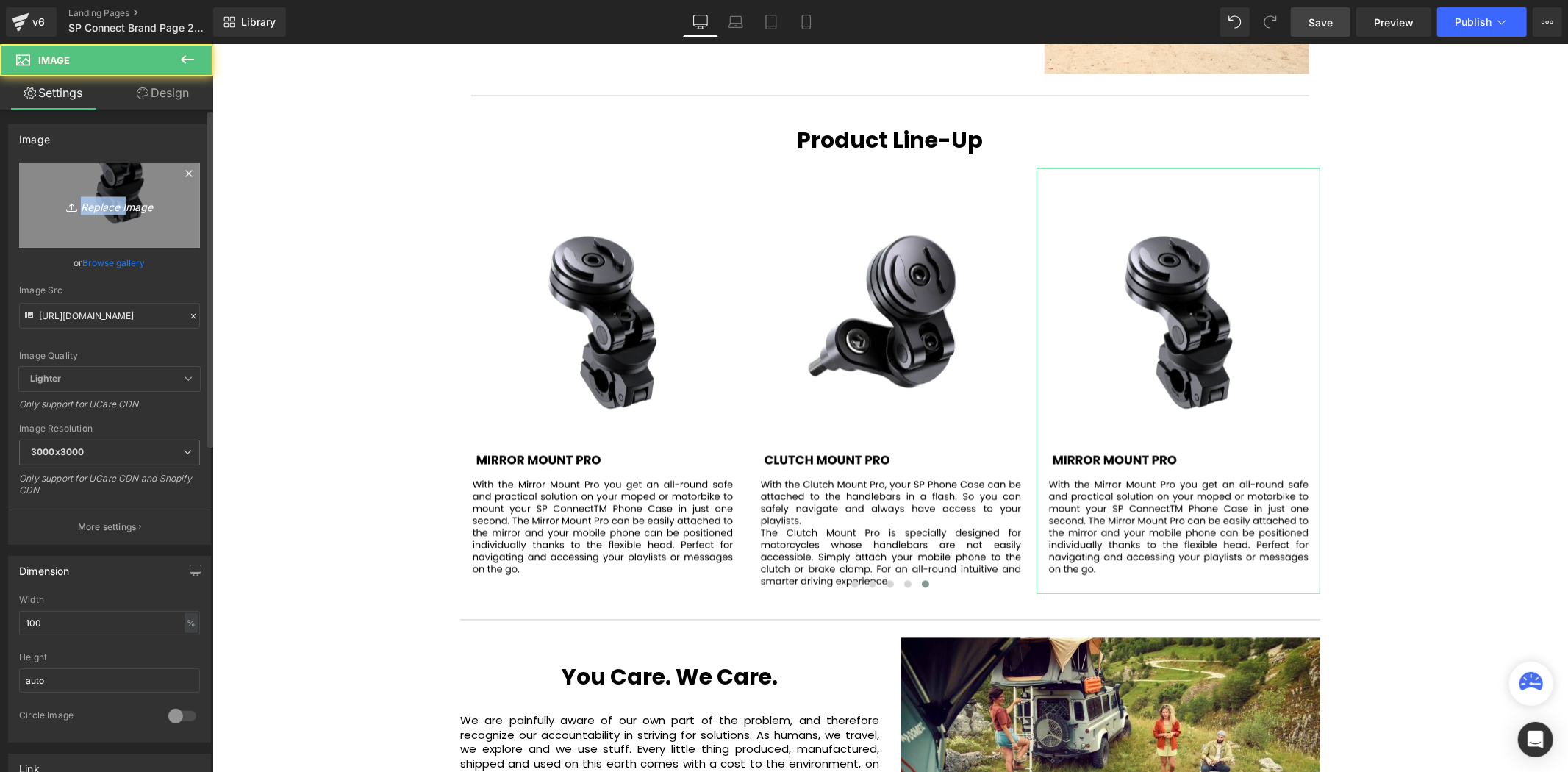
click at [122, 214] on link "Replace Image" at bounding box center [109, 205] width 181 height 85
type input "C:\fakepath\98.svg"
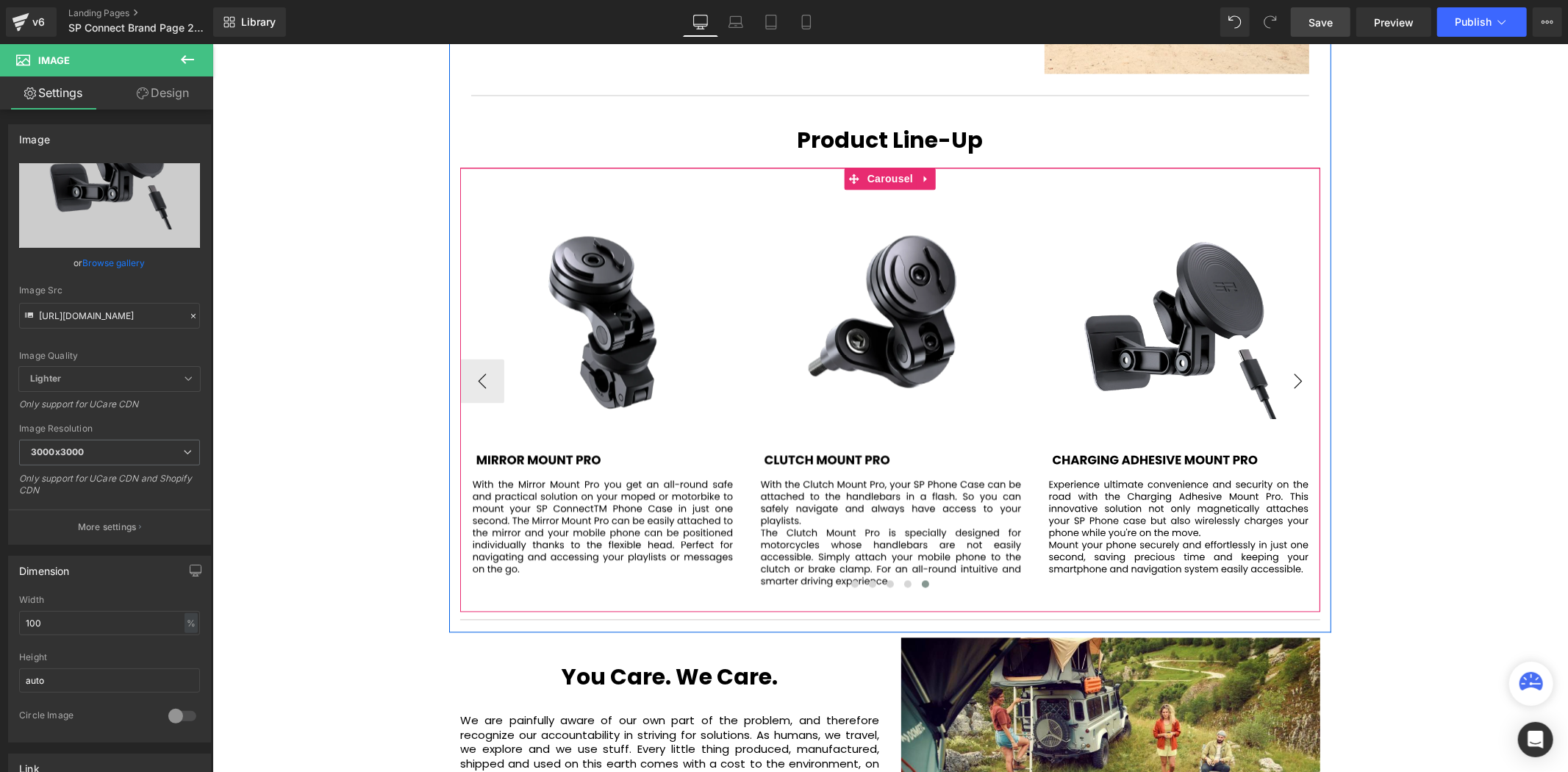
click at [1294, 358] on button "›" at bounding box center [1297, 380] width 44 height 44
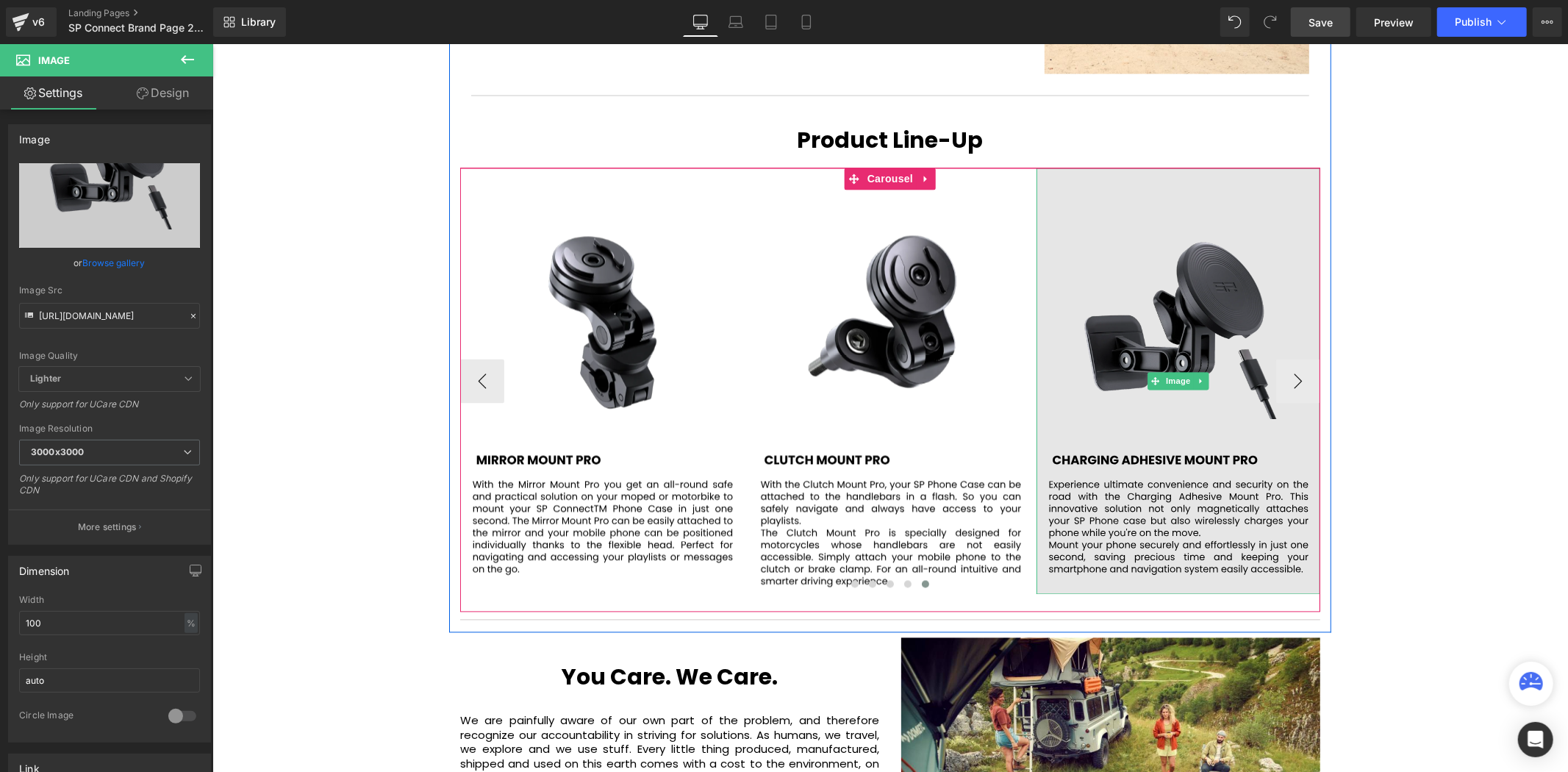
click at [1225, 298] on img at bounding box center [1178, 380] width 284 height 427
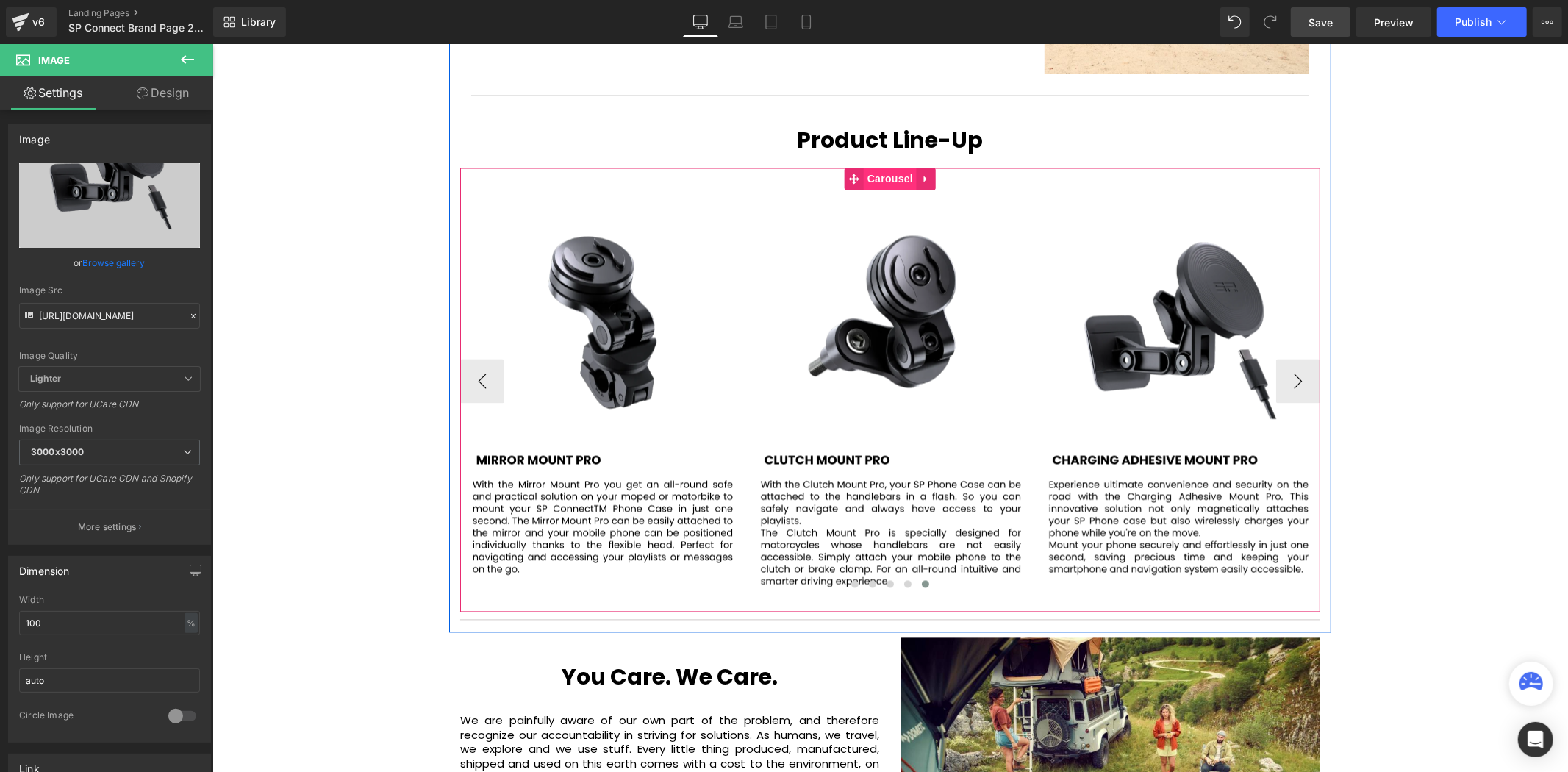
click at [894, 167] on span "Carousel" at bounding box center [890, 178] width 53 height 22
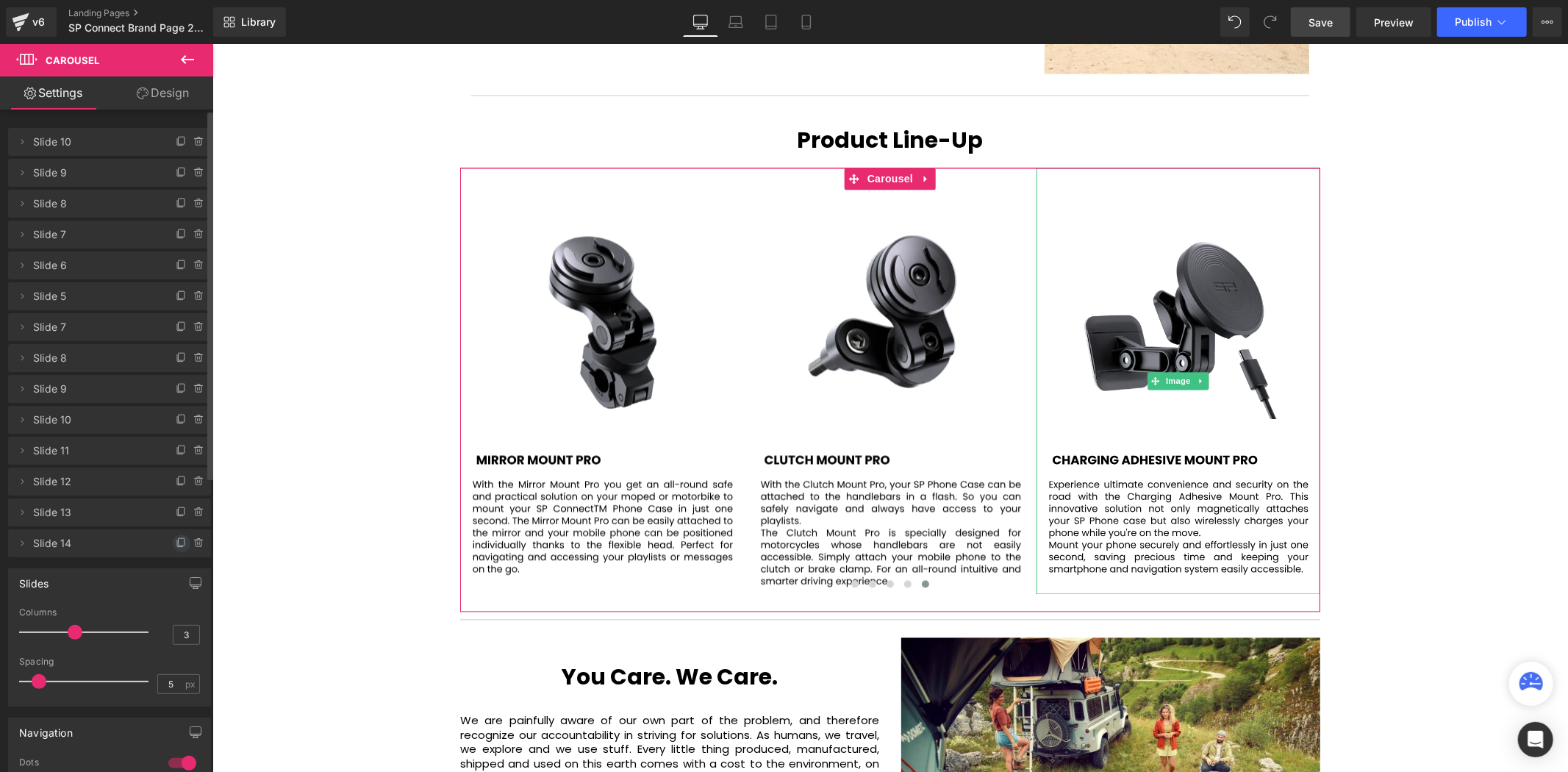
click at [179, 538] on icon at bounding box center [182, 542] width 6 height 8
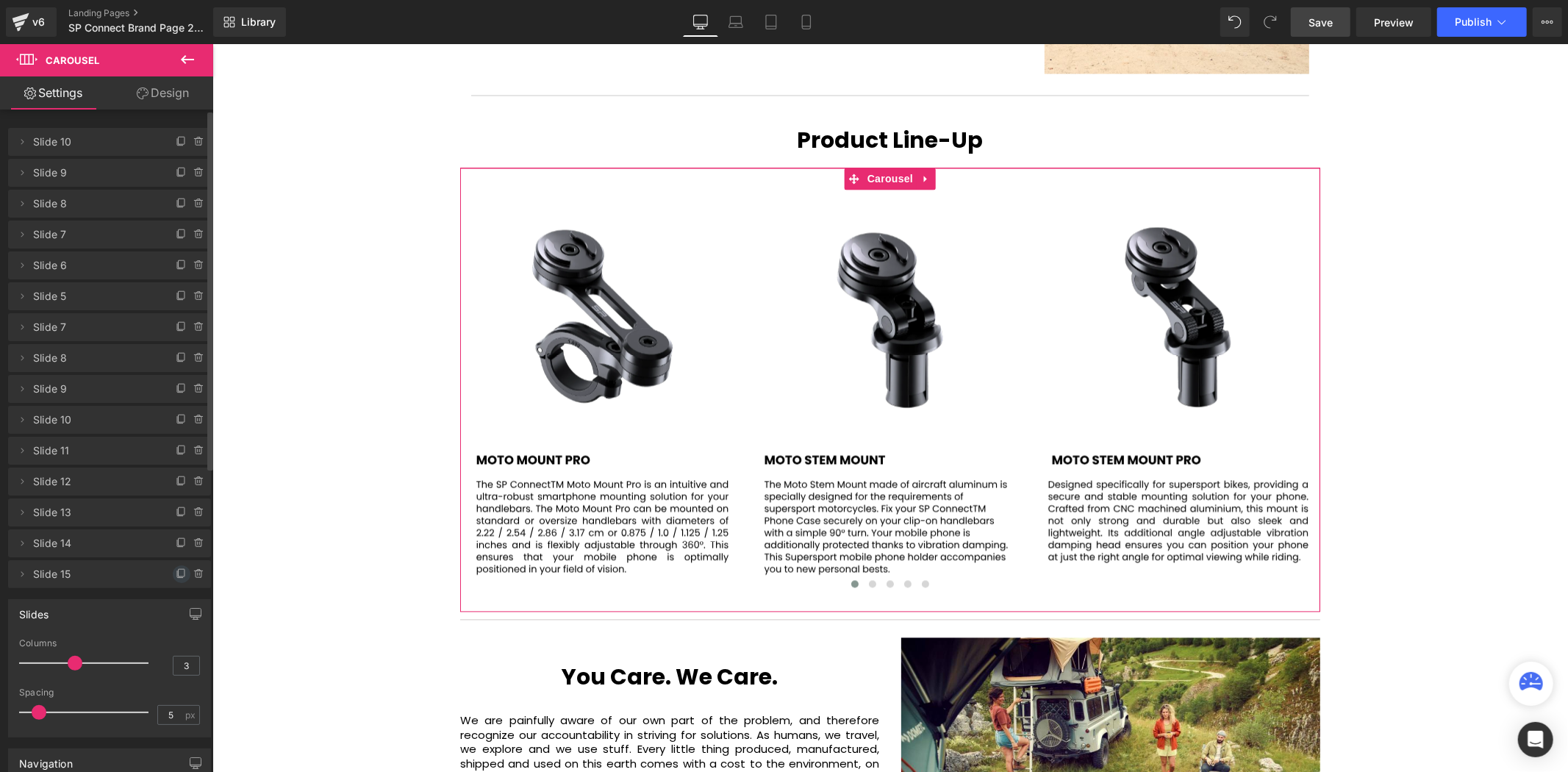
click at [176, 574] on icon at bounding box center [182, 574] width 12 height 12
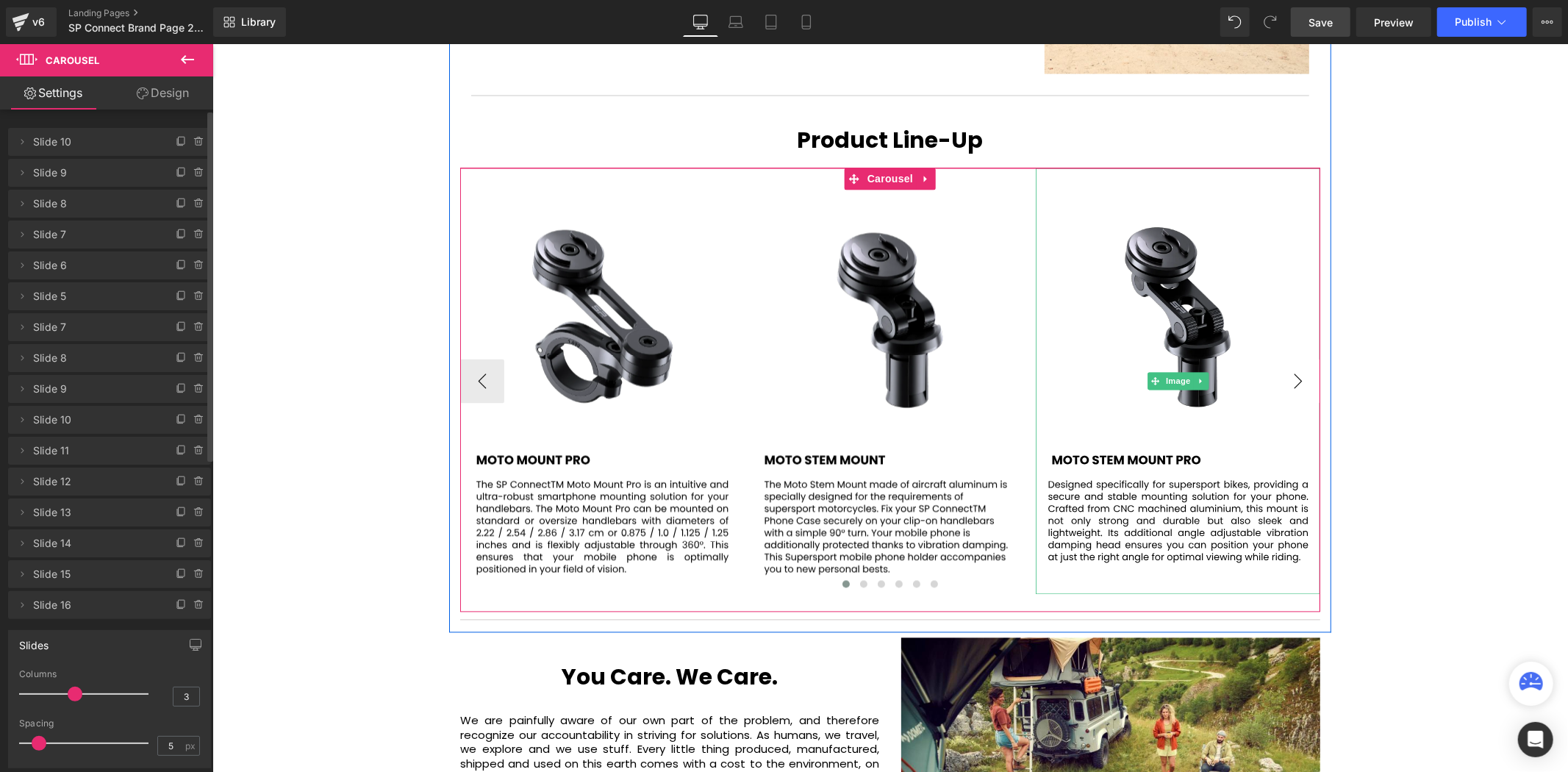
click at [1304, 358] on button "›" at bounding box center [1297, 380] width 44 height 44
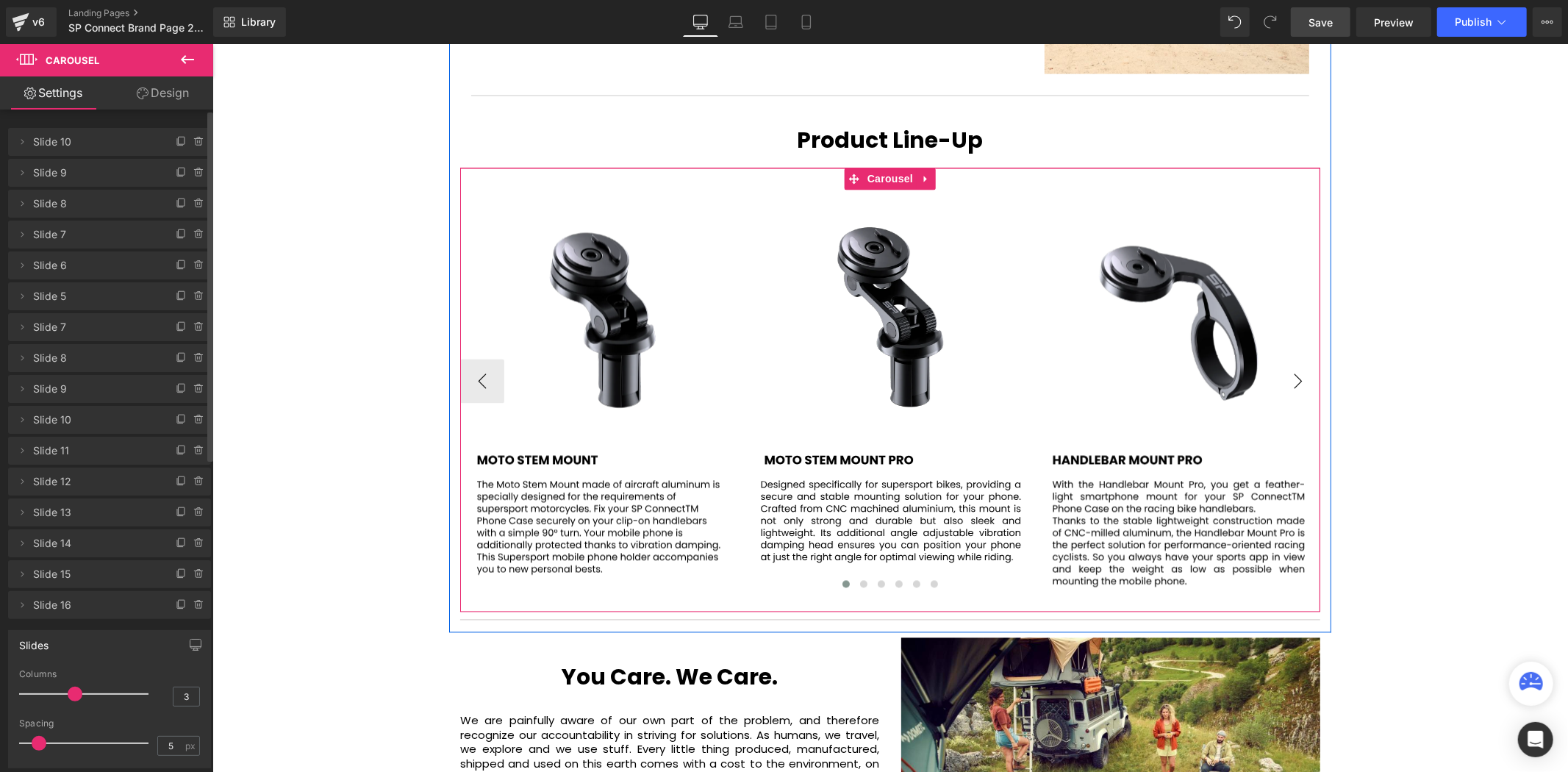
click at [1304, 358] on button "›" at bounding box center [1297, 380] width 44 height 44
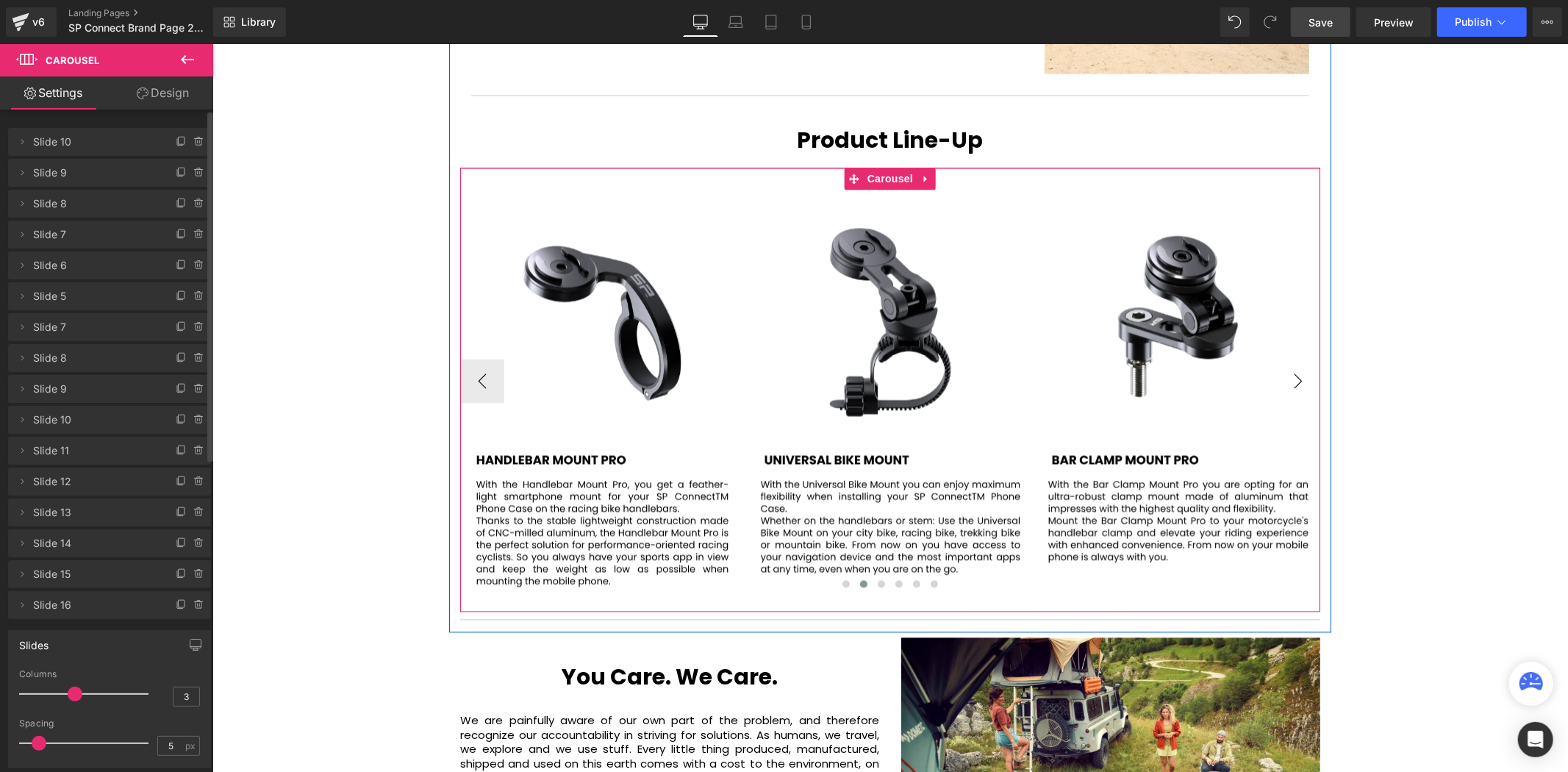
click at [1304, 358] on button "›" at bounding box center [1297, 380] width 44 height 44
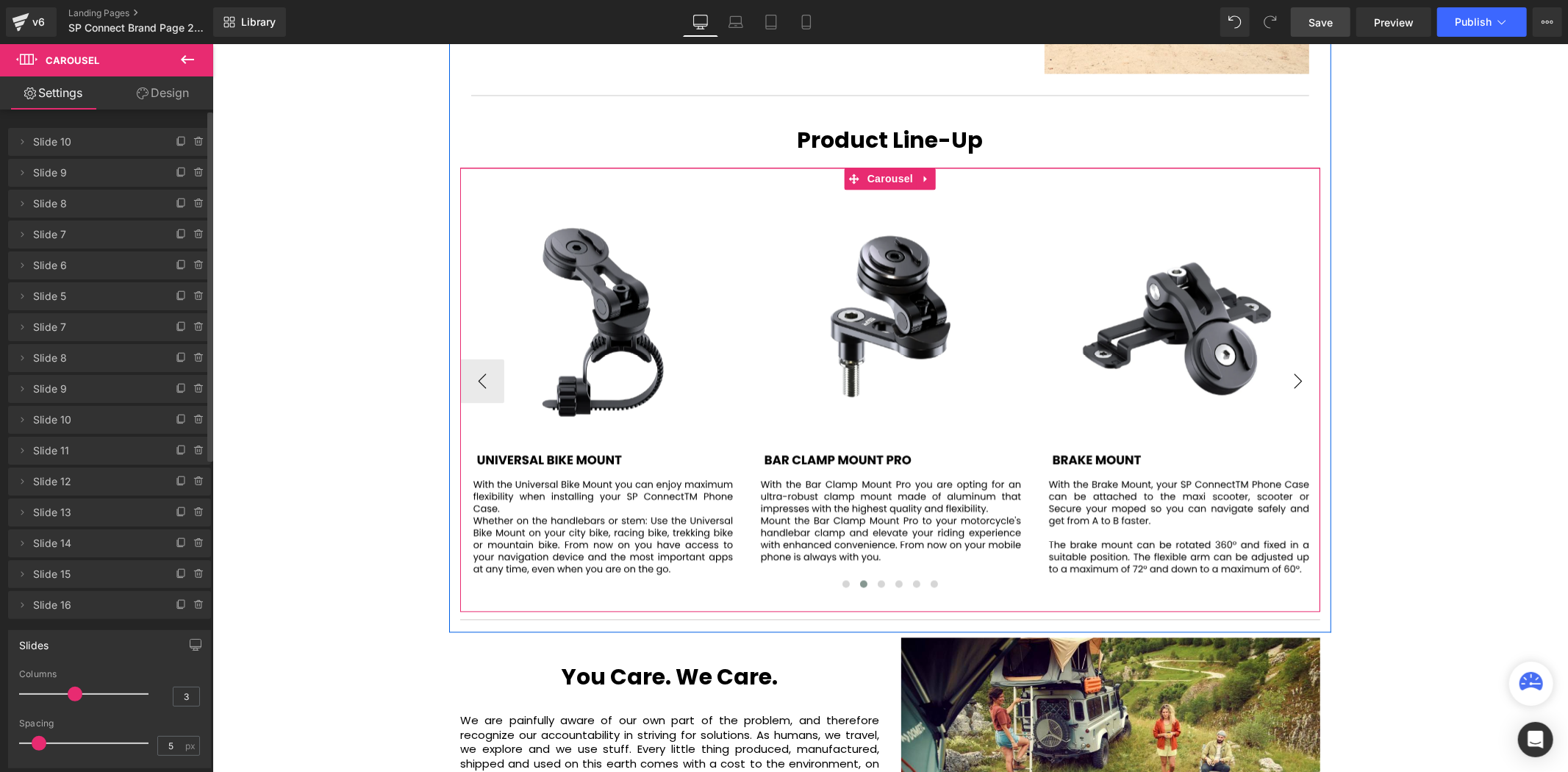
click at [1304, 358] on button "›" at bounding box center [1297, 380] width 44 height 44
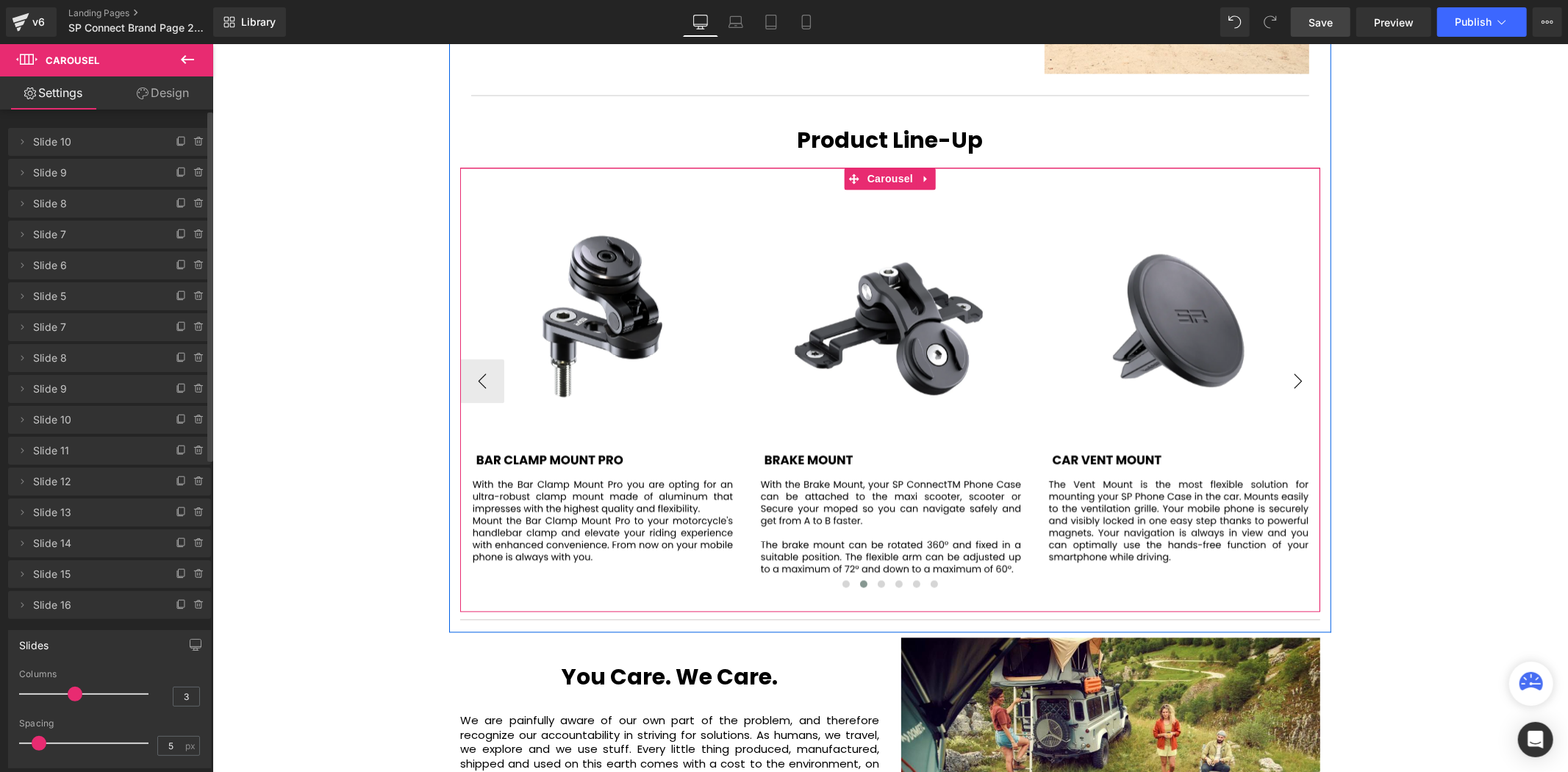
click at [1304, 358] on button "›" at bounding box center [1297, 380] width 44 height 44
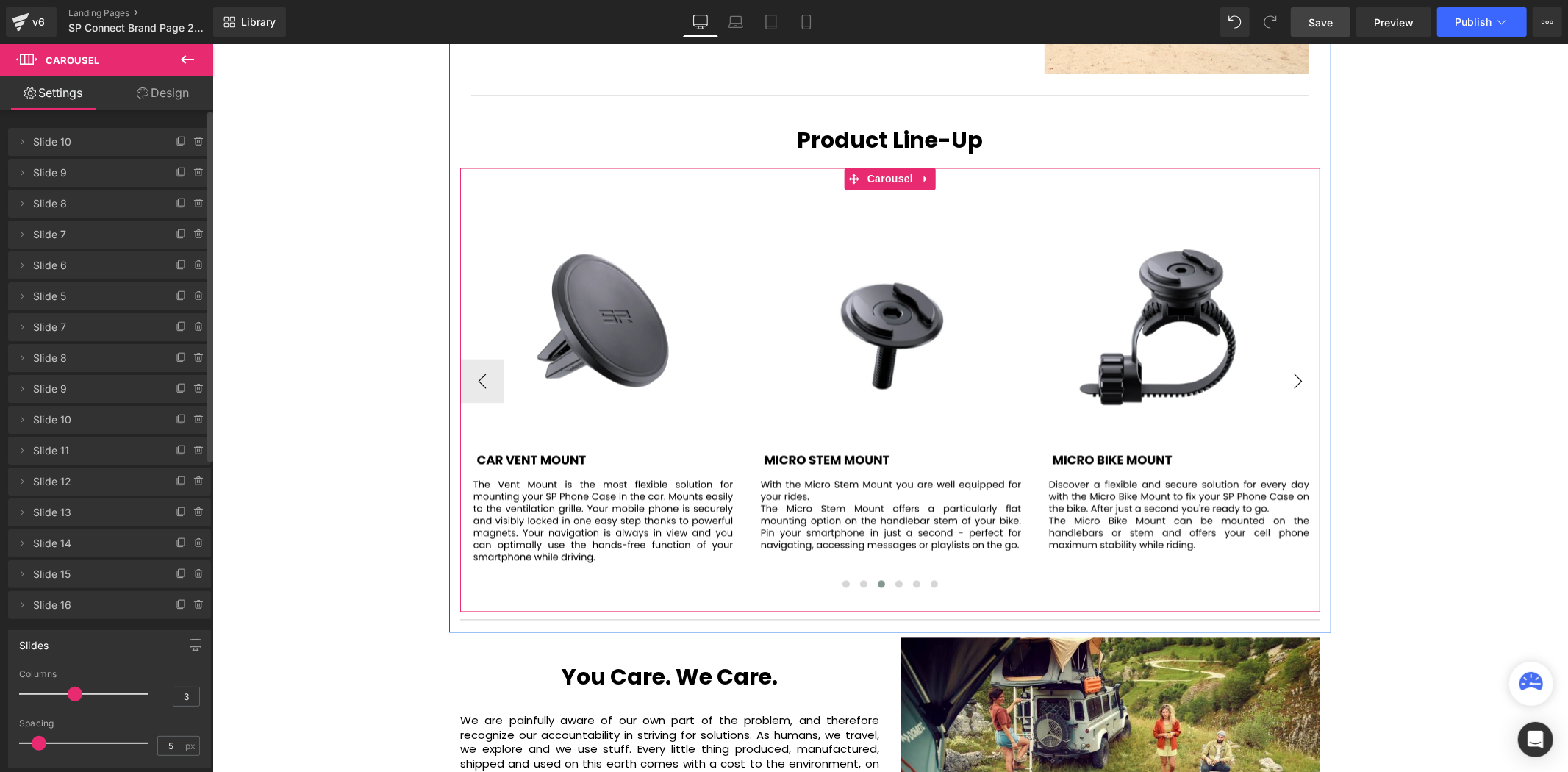
click at [1304, 358] on button "›" at bounding box center [1297, 380] width 44 height 44
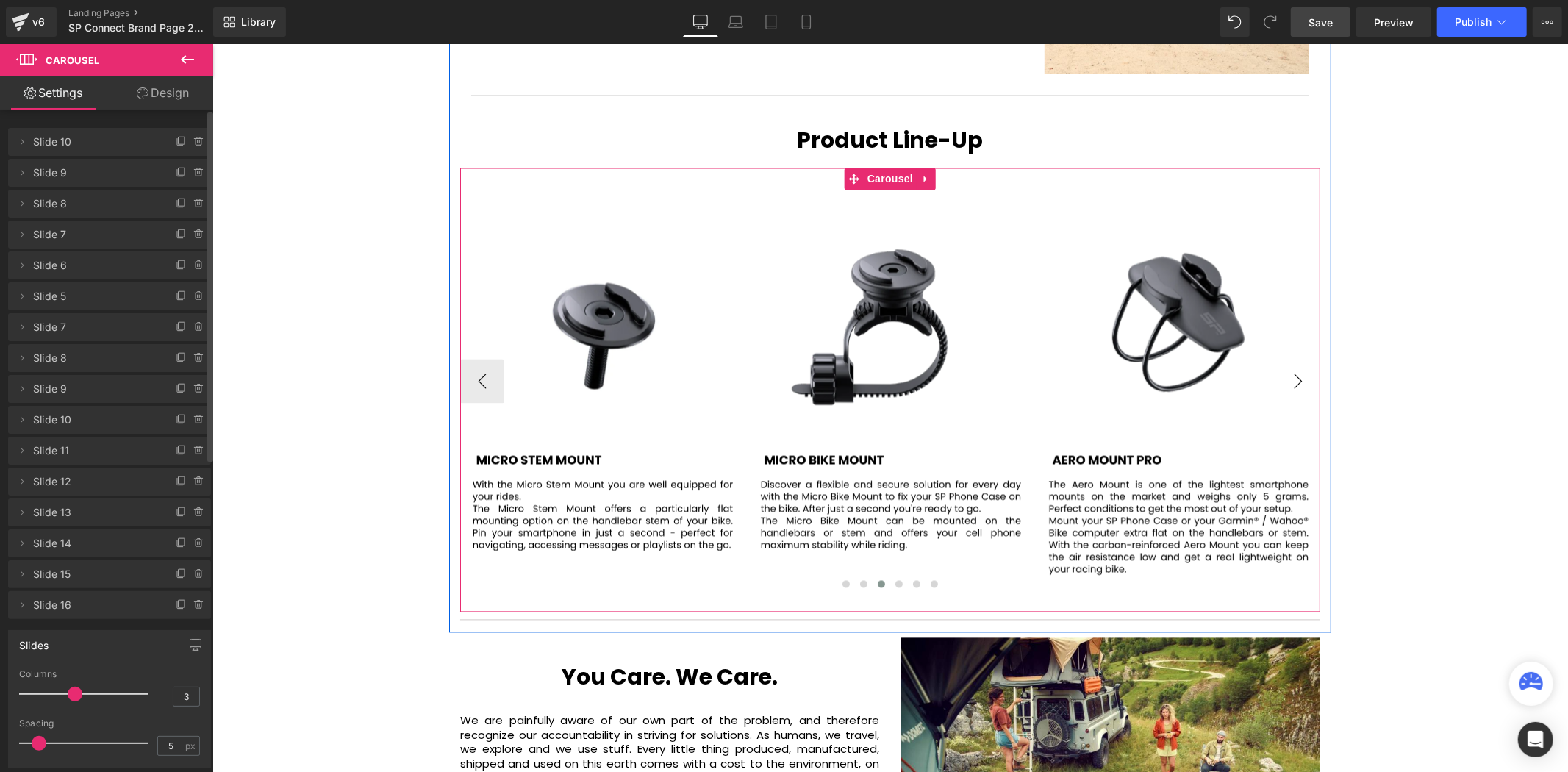
click at [1304, 358] on button "›" at bounding box center [1297, 380] width 44 height 44
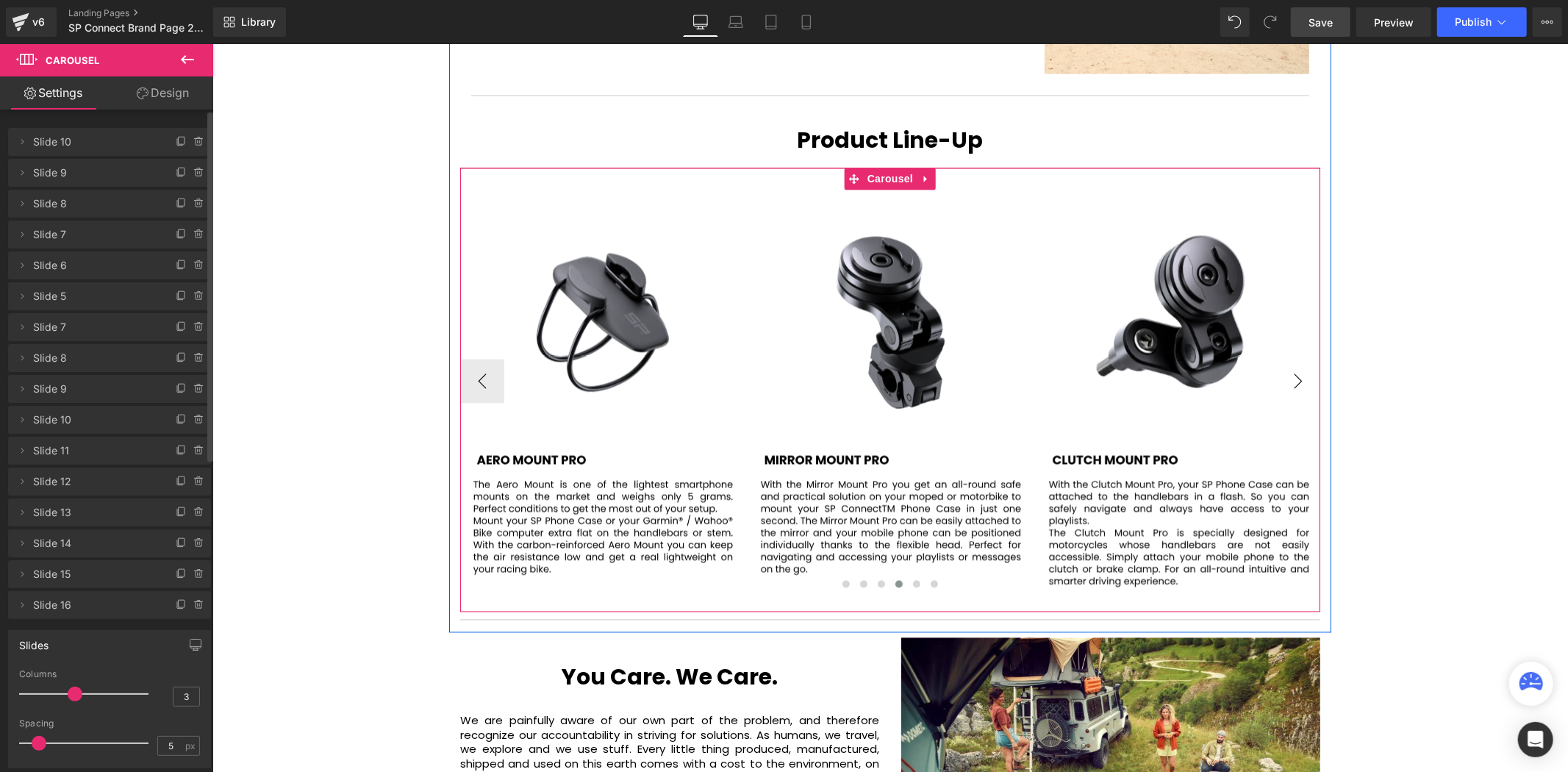
click at [1304, 358] on button "›" at bounding box center [1297, 380] width 44 height 44
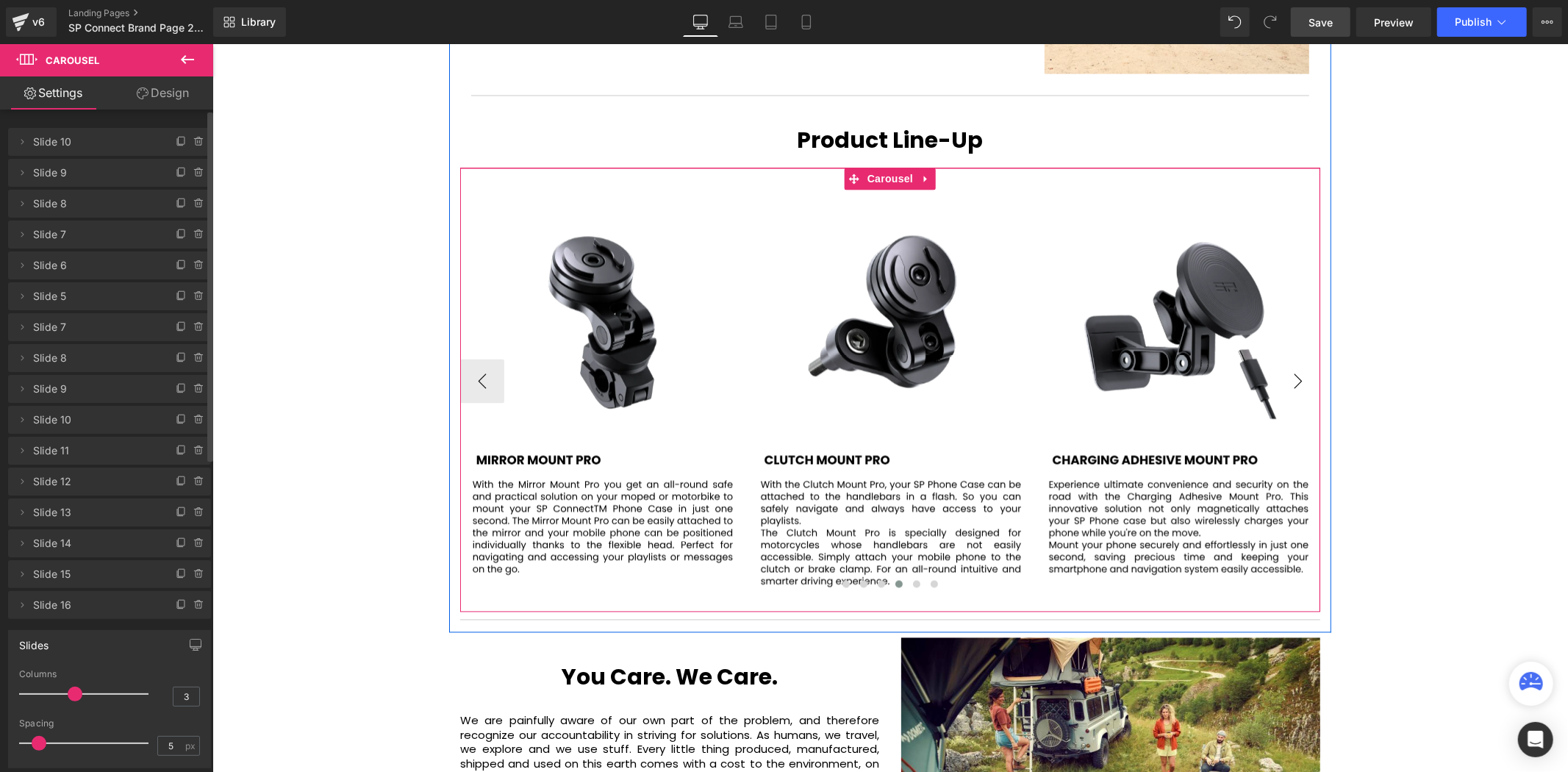
click at [1304, 358] on button "›" at bounding box center [1297, 380] width 44 height 44
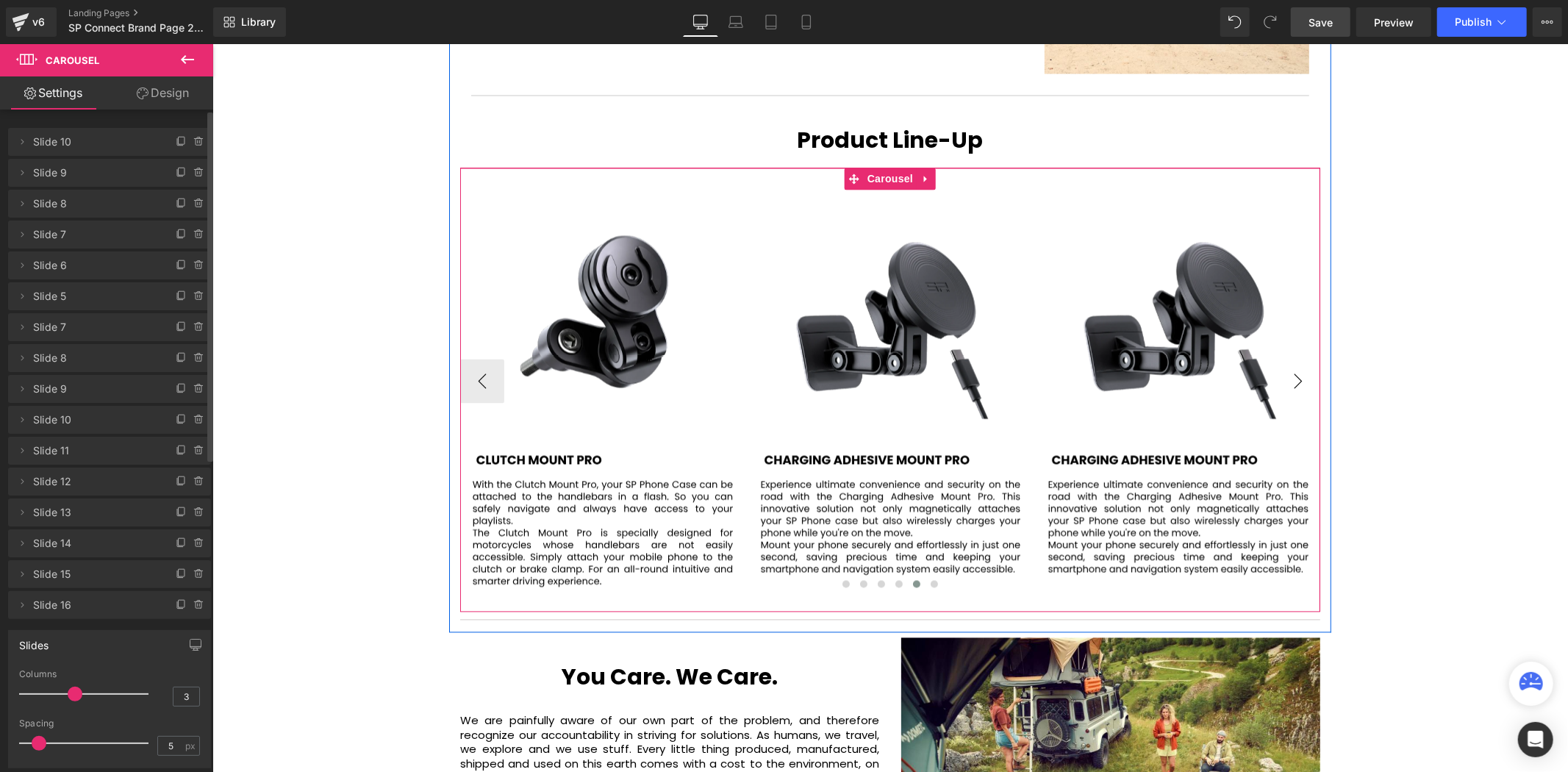
click at [1304, 358] on button "›" at bounding box center [1297, 380] width 44 height 44
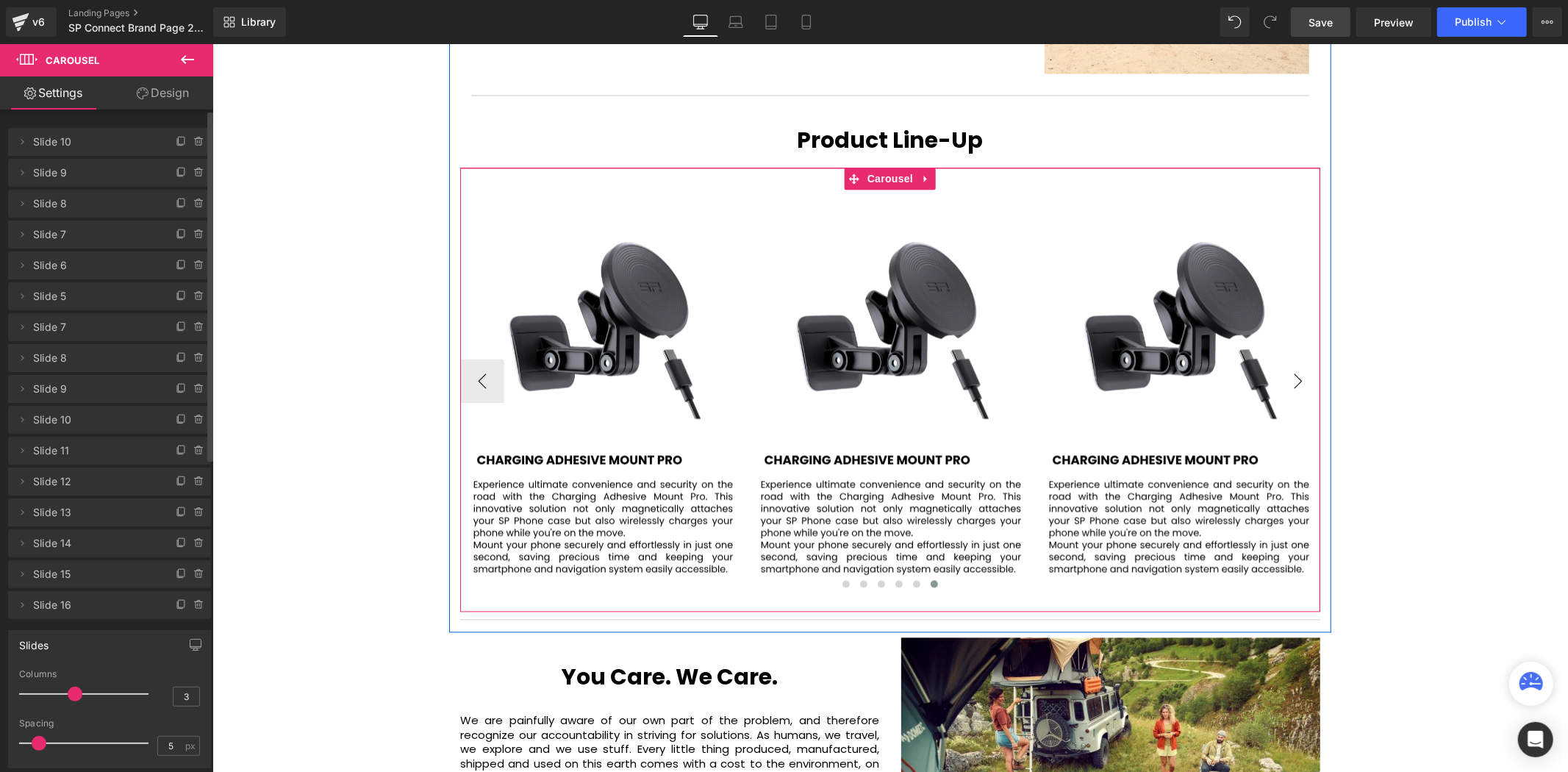
click at [1304, 358] on button "›" at bounding box center [1297, 380] width 44 height 44
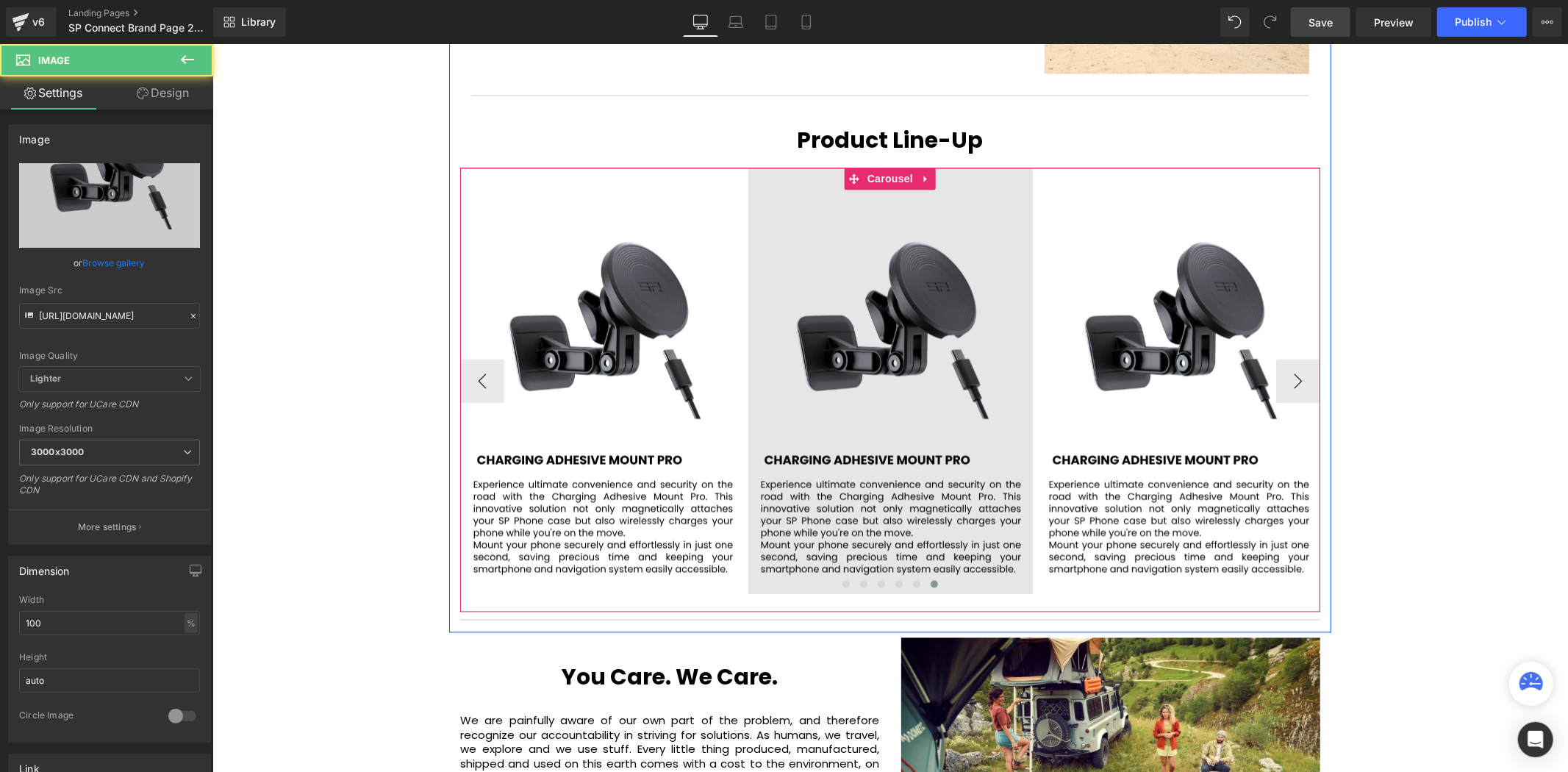
click at [884, 308] on img at bounding box center [890, 380] width 284 height 427
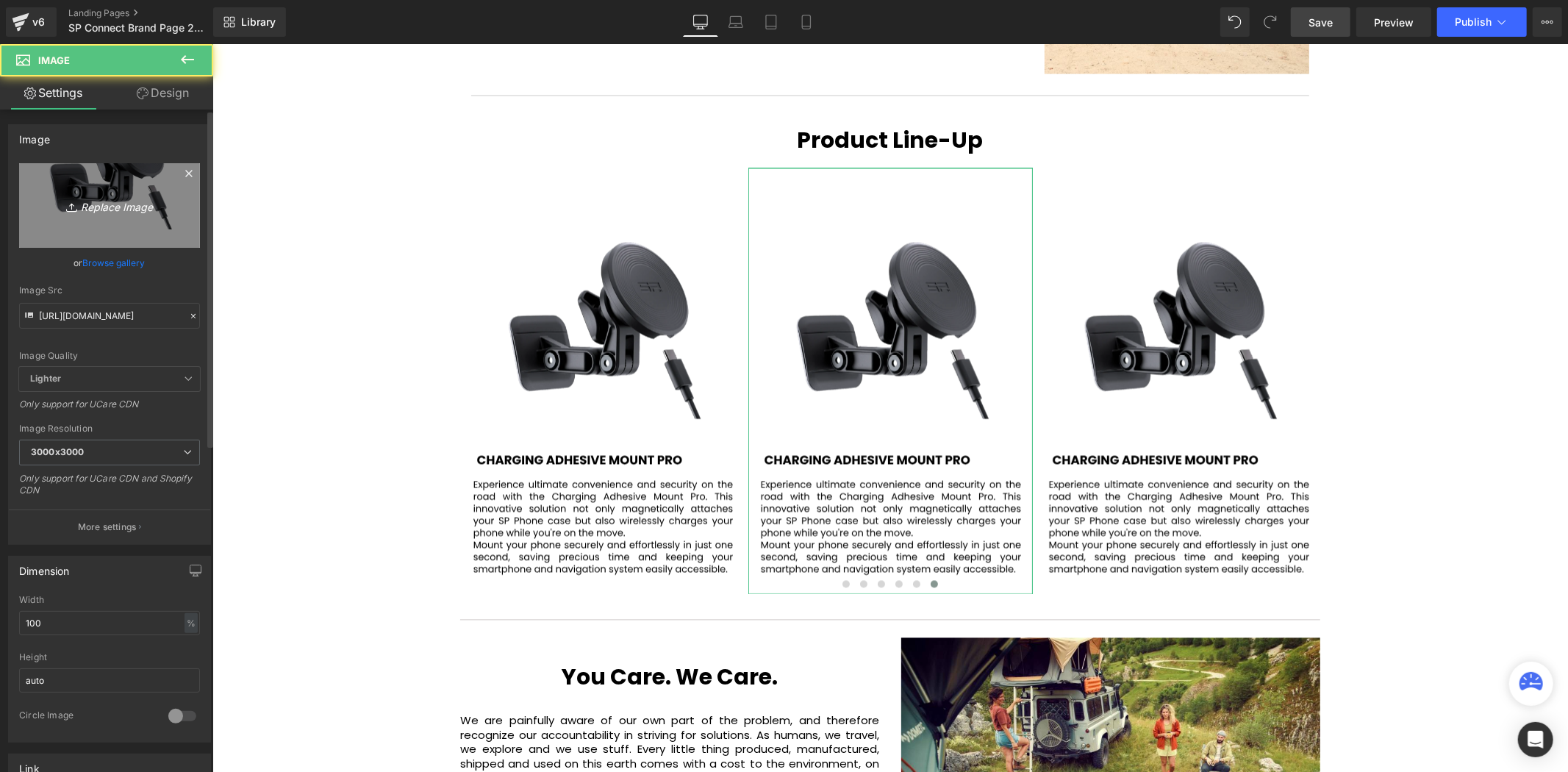
click at [125, 206] on icon "Replace Image" at bounding box center [109, 205] width 117 height 18
type input "C:\fakepath\99.svg"
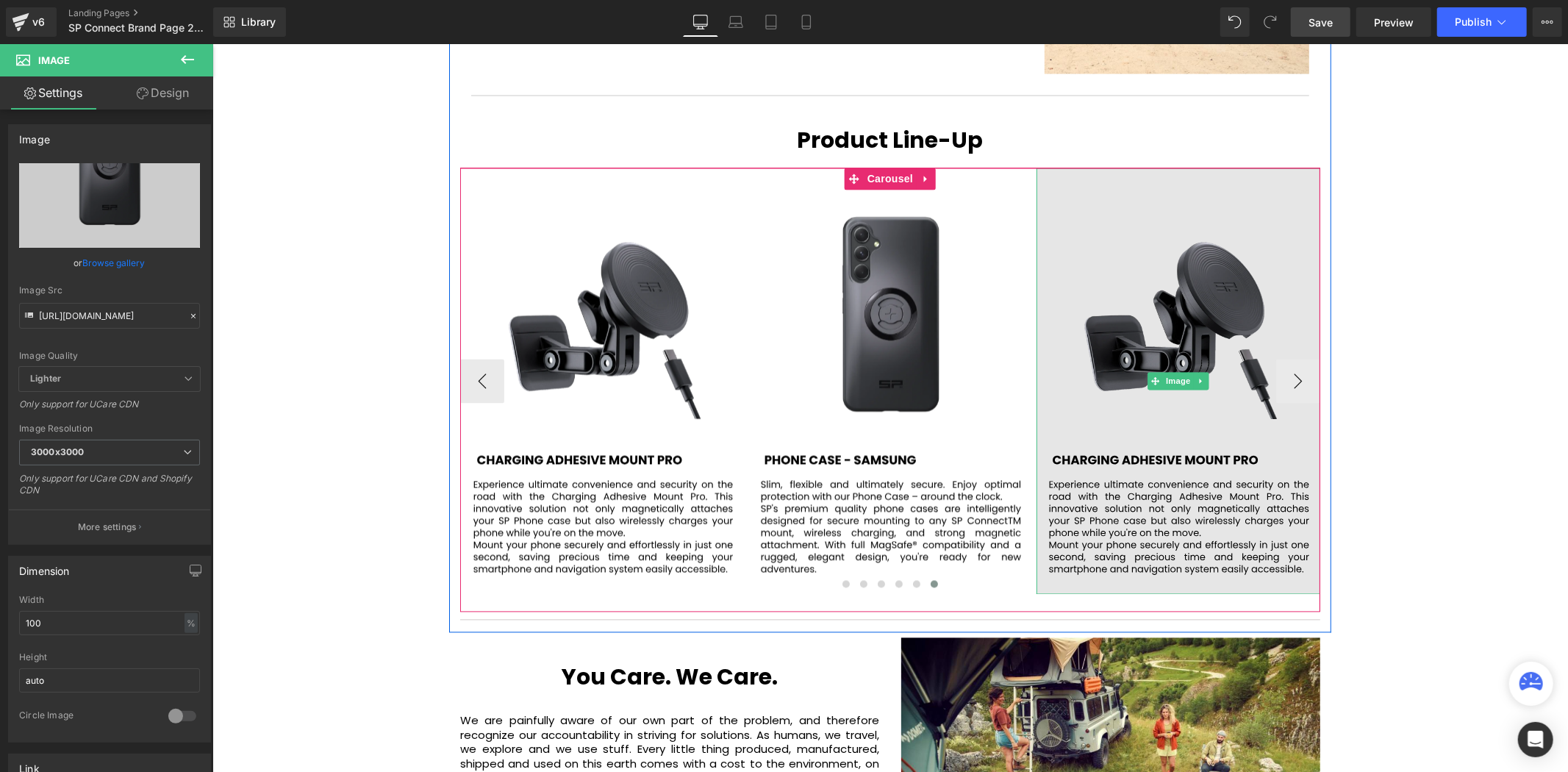
click at [1176, 257] on img at bounding box center [1178, 380] width 284 height 427
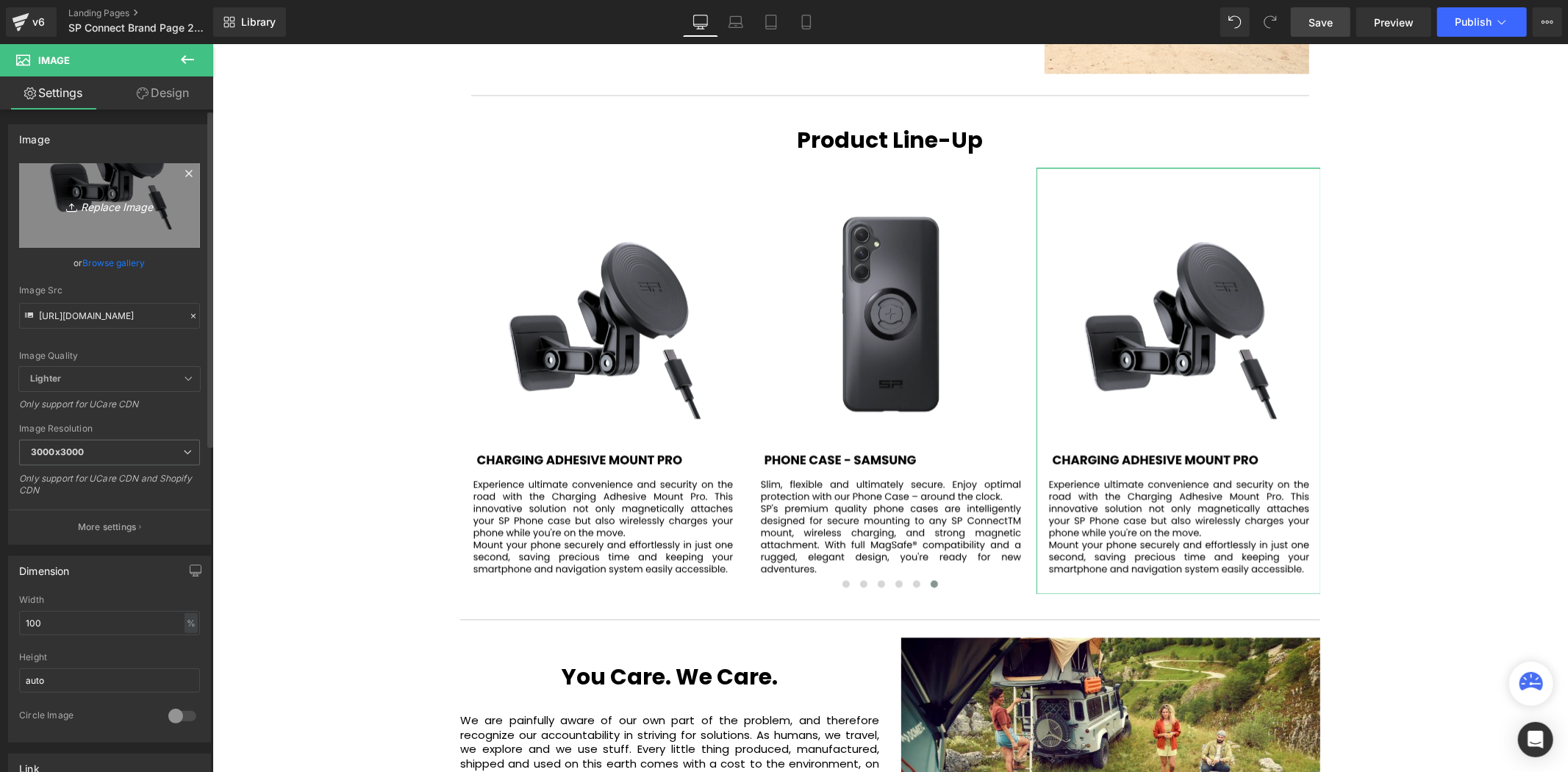
click at [108, 205] on icon "Replace Image" at bounding box center [109, 205] width 117 height 18
type input "C:\fakepath\100.svg"
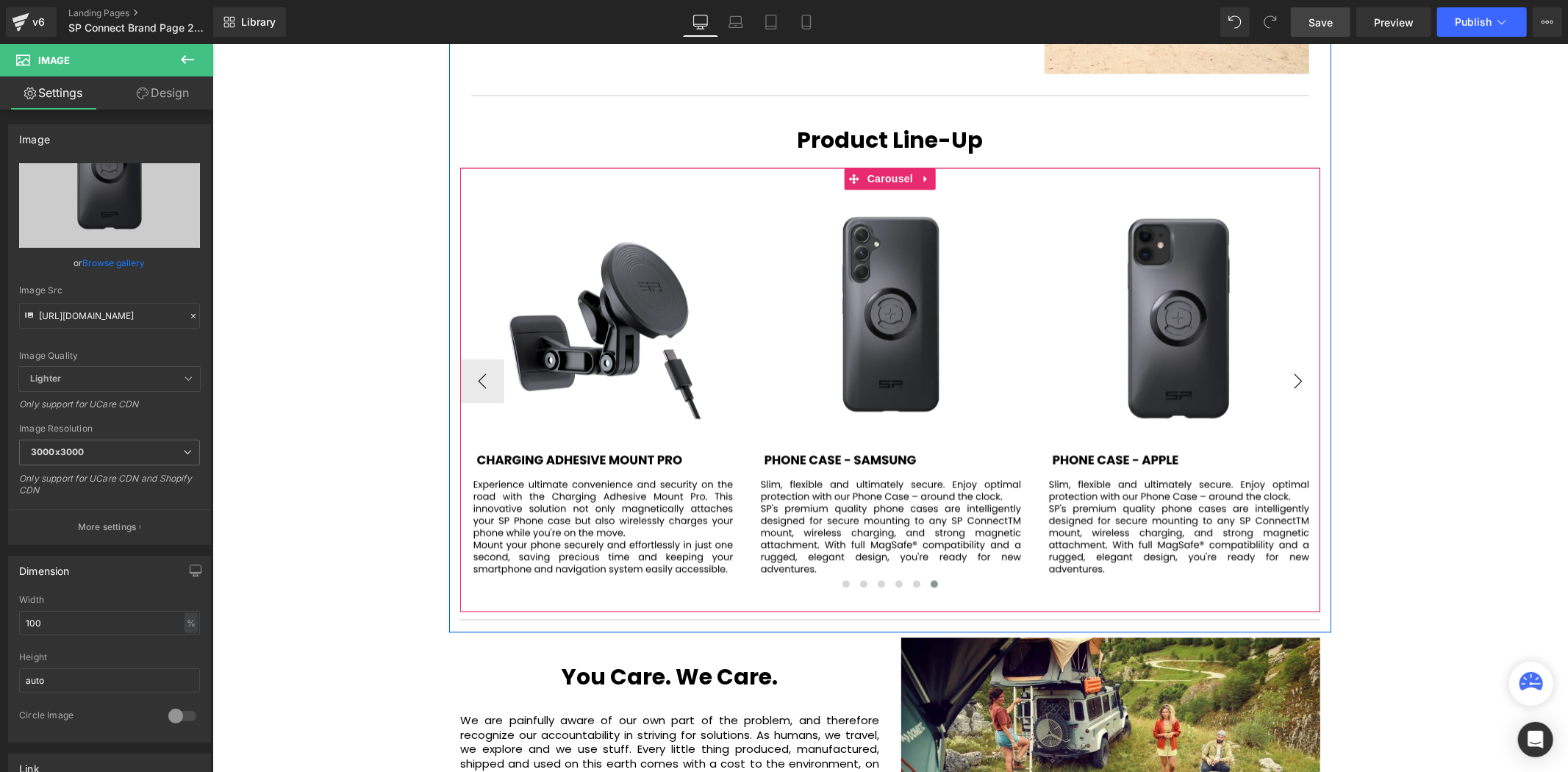
click at [1275, 358] on button "›" at bounding box center [1297, 380] width 44 height 44
click at [1283, 358] on button "›" at bounding box center [1297, 380] width 44 height 44
click at [495, 358] on button "‹" at bounding box center [481, 380] width 44 height 44
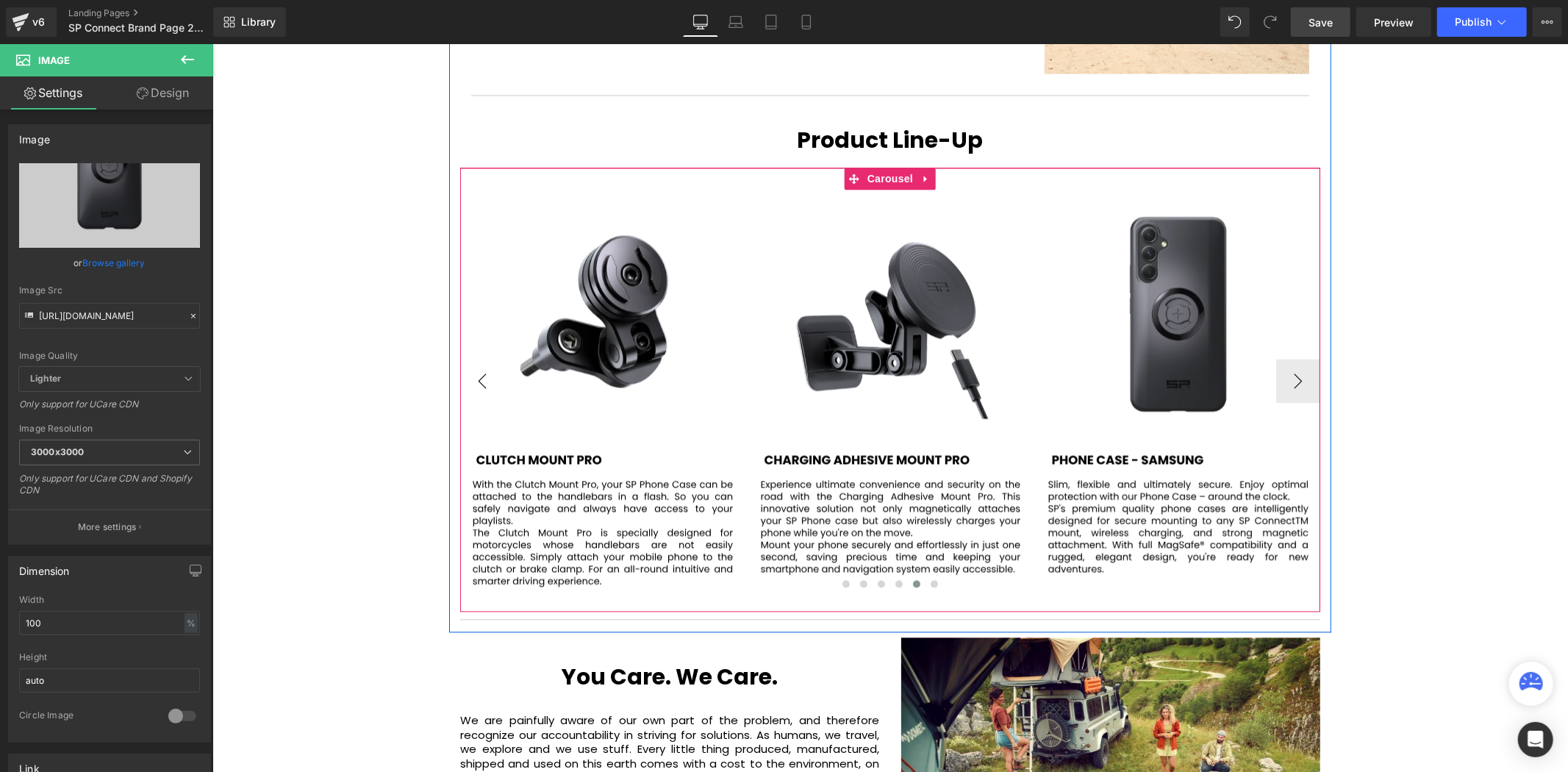
click at [495, 358] on button "‹" at bounding box center [481, 380] width 44 height 44
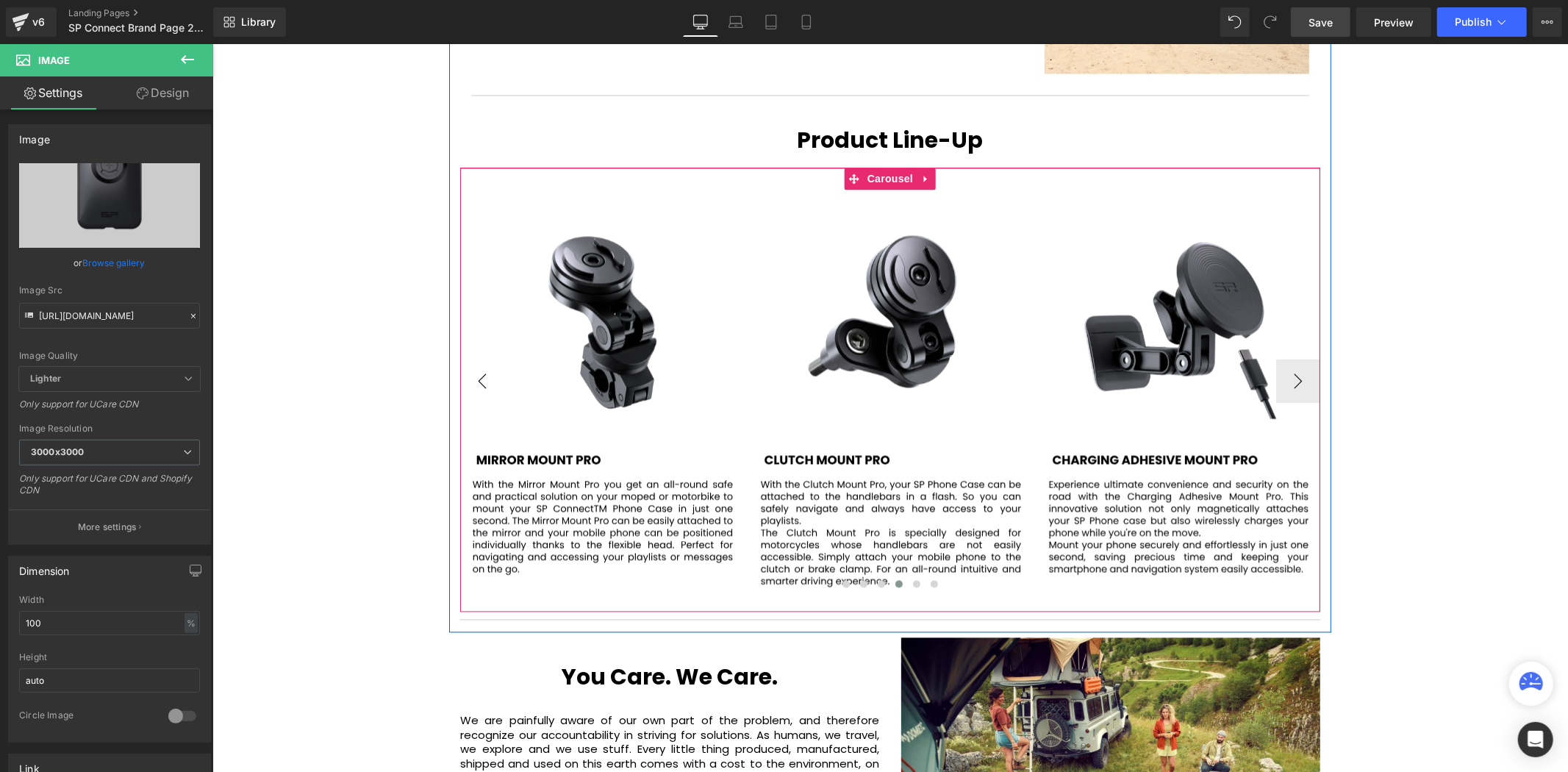
click at [495, 358] on button "‹" at bounding box center [481, 380] width 44 height 44
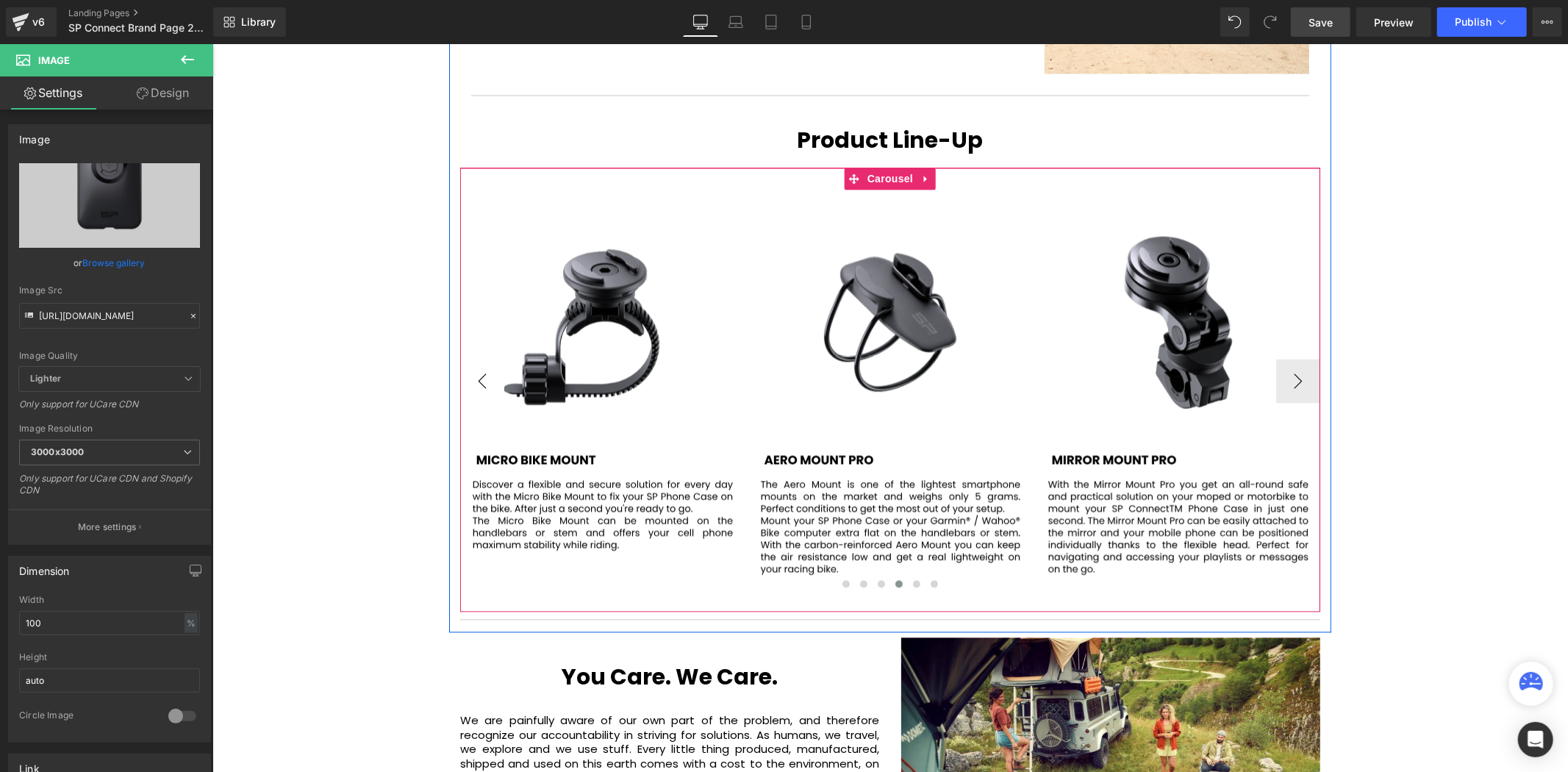
click at [495, 358] on button "‹" at bounding box center [481, 380] width 44 height 44
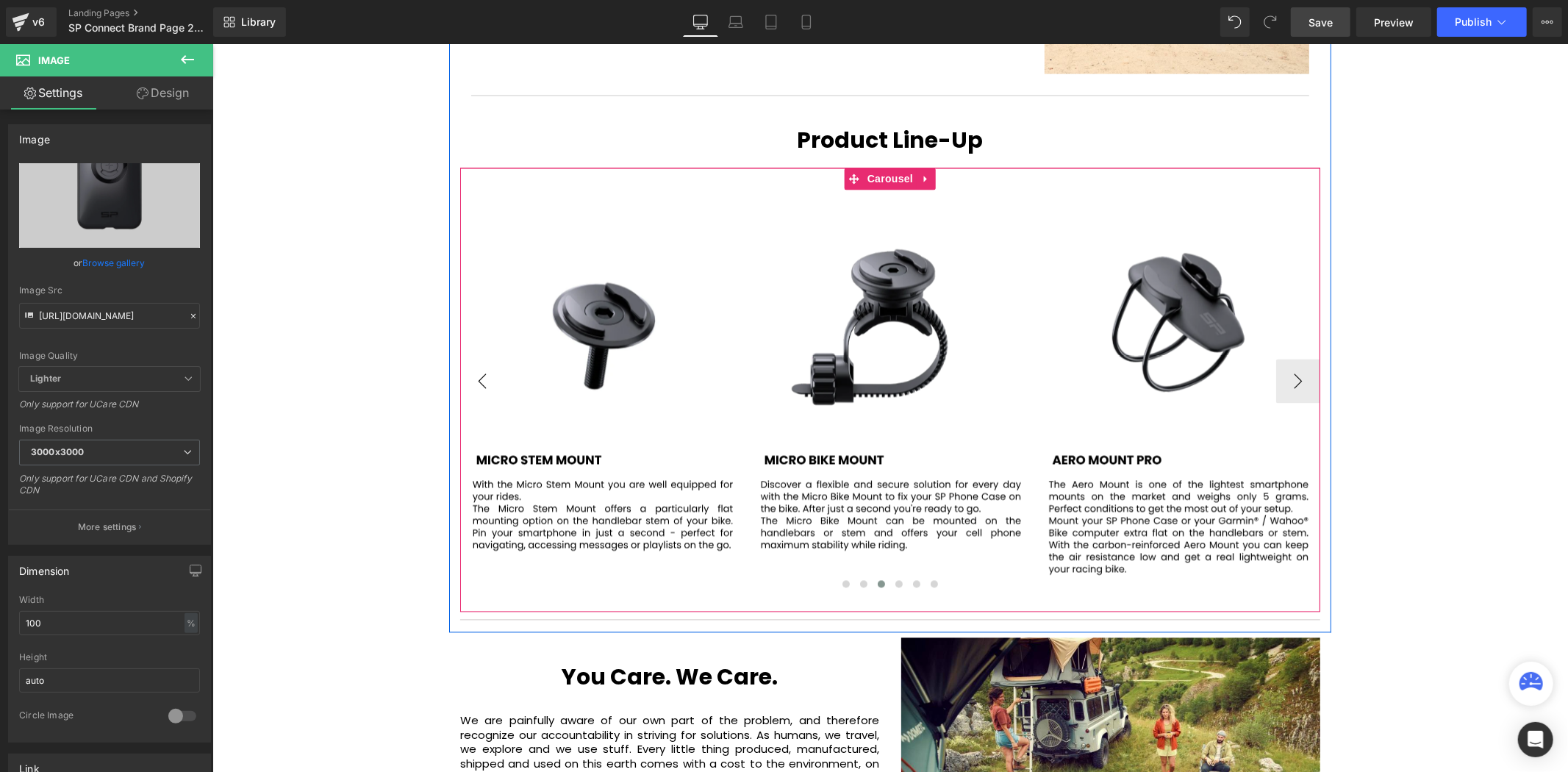
click at [495, 358] on button "‹" at bounding box center [481, 380] width 44 height 44
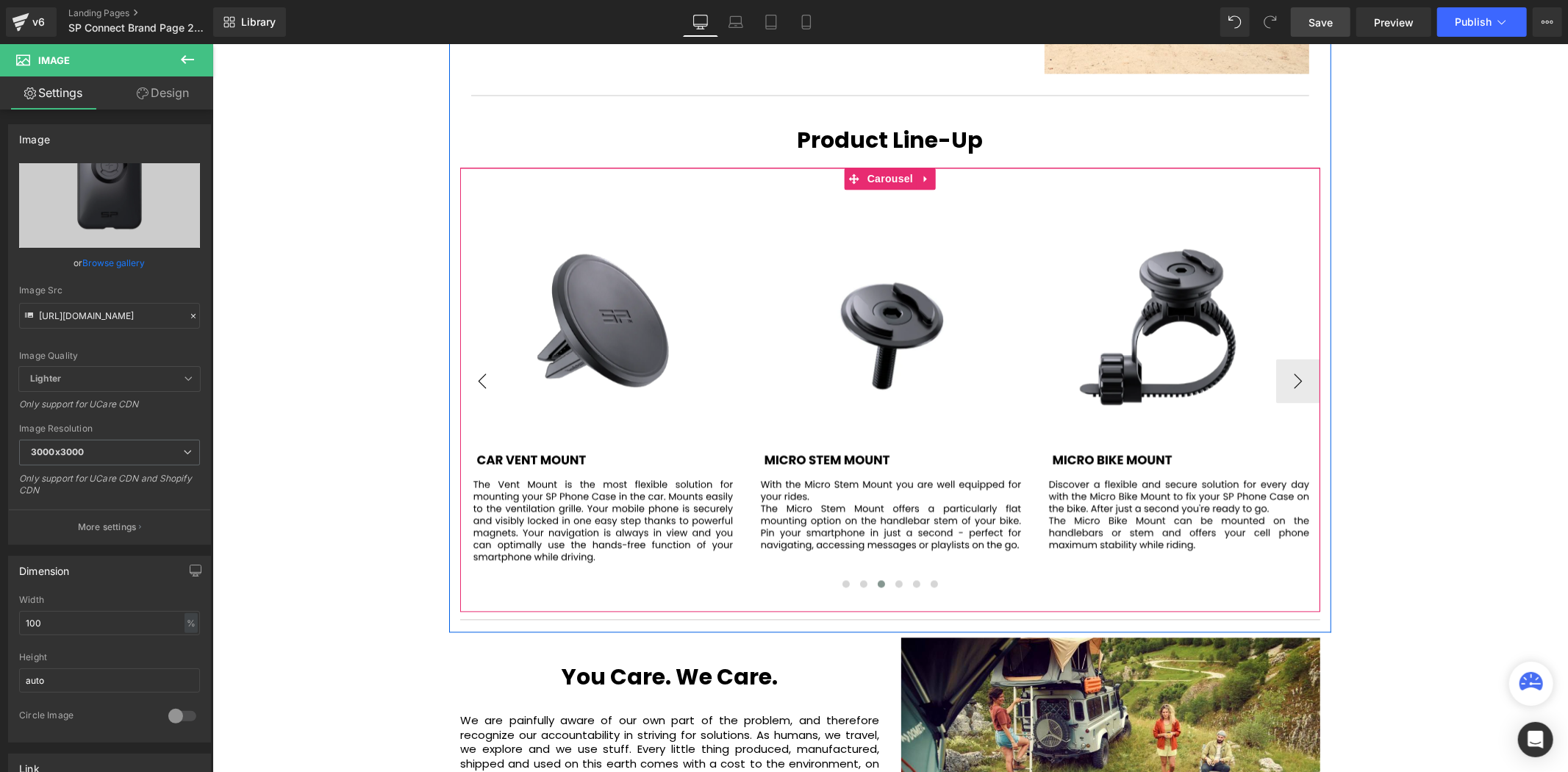
click at [495, 358] on button "‹" at bounding box center [481, 380] width 44 height 44
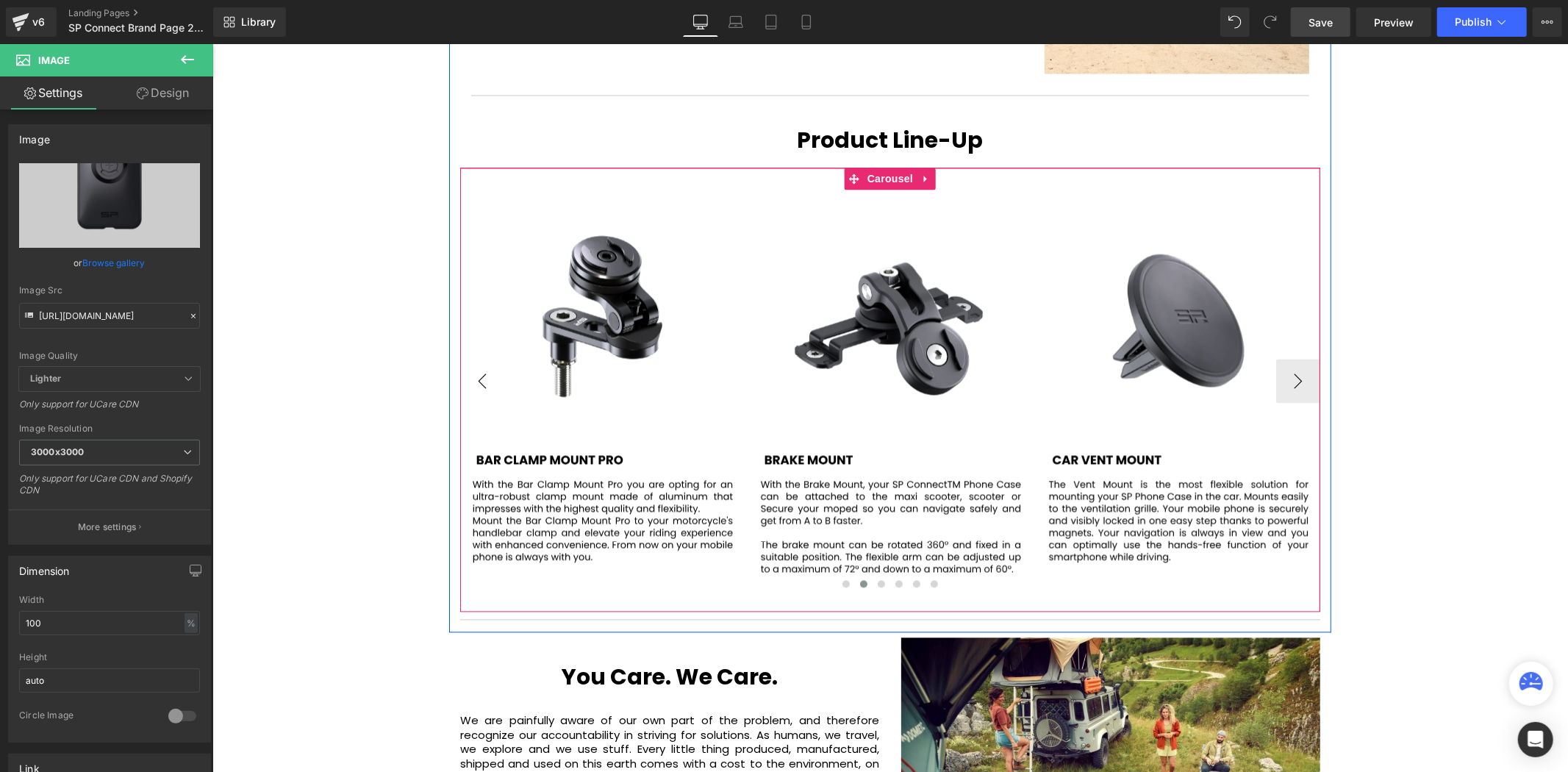
click at [495, 358] on button "‹" at bounding box center [481, 380] width 44 height 44
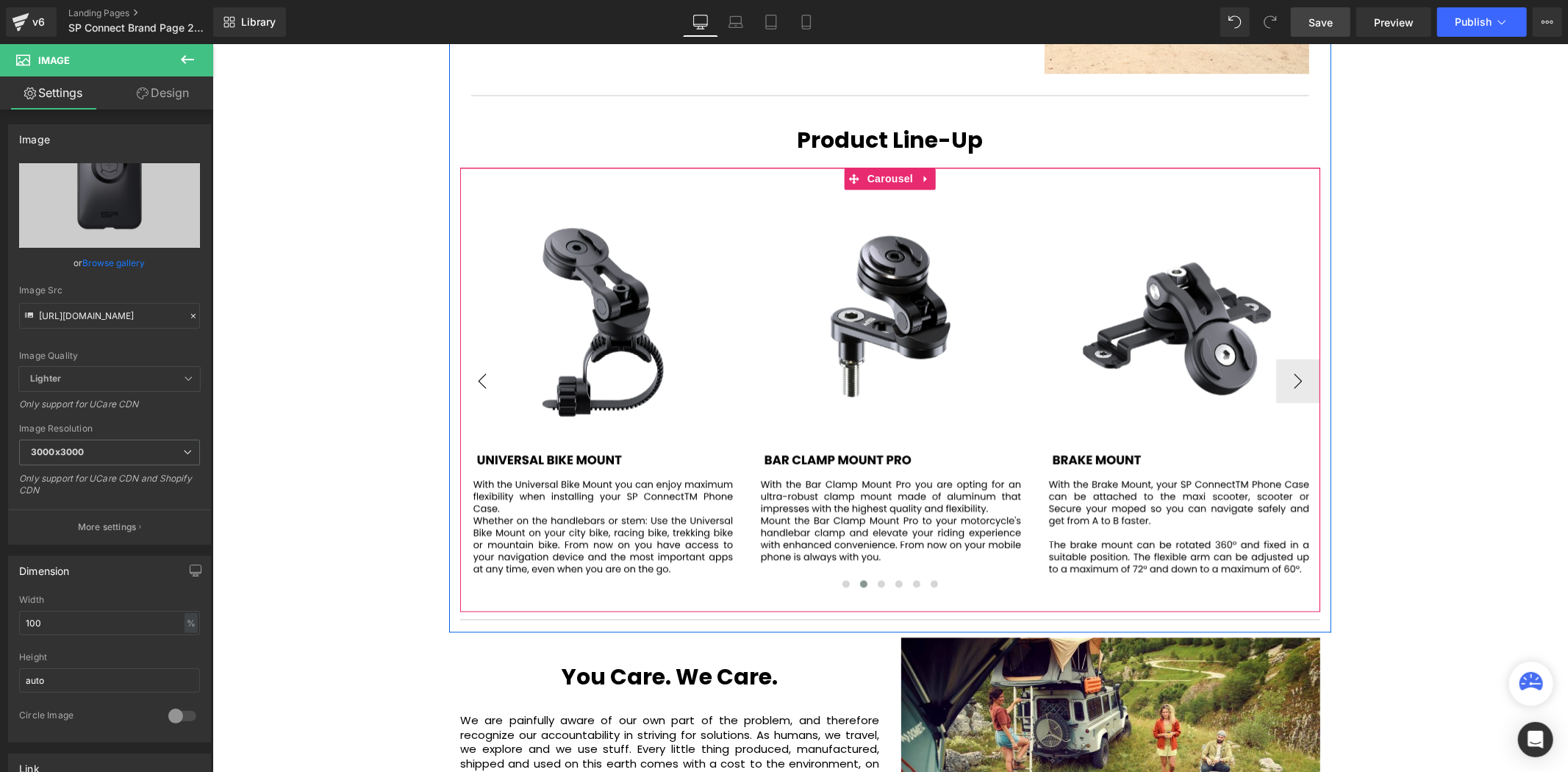
click at [495, 358] on button "‹" at bounding box center [481, 380] width 44 height 44
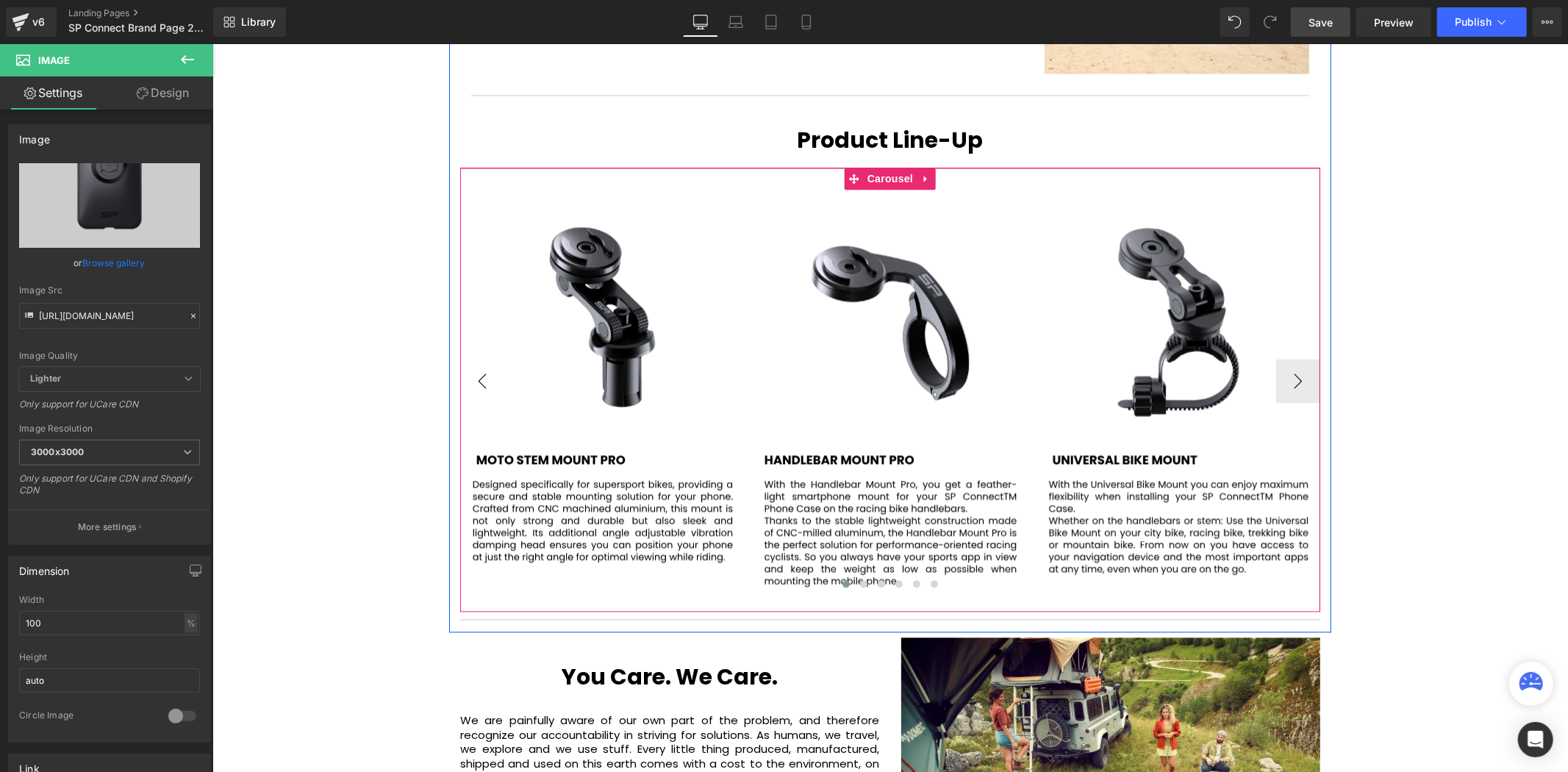
click at [495, 358] on button "‹" at bounding box center [481, 380] width 44 height 44
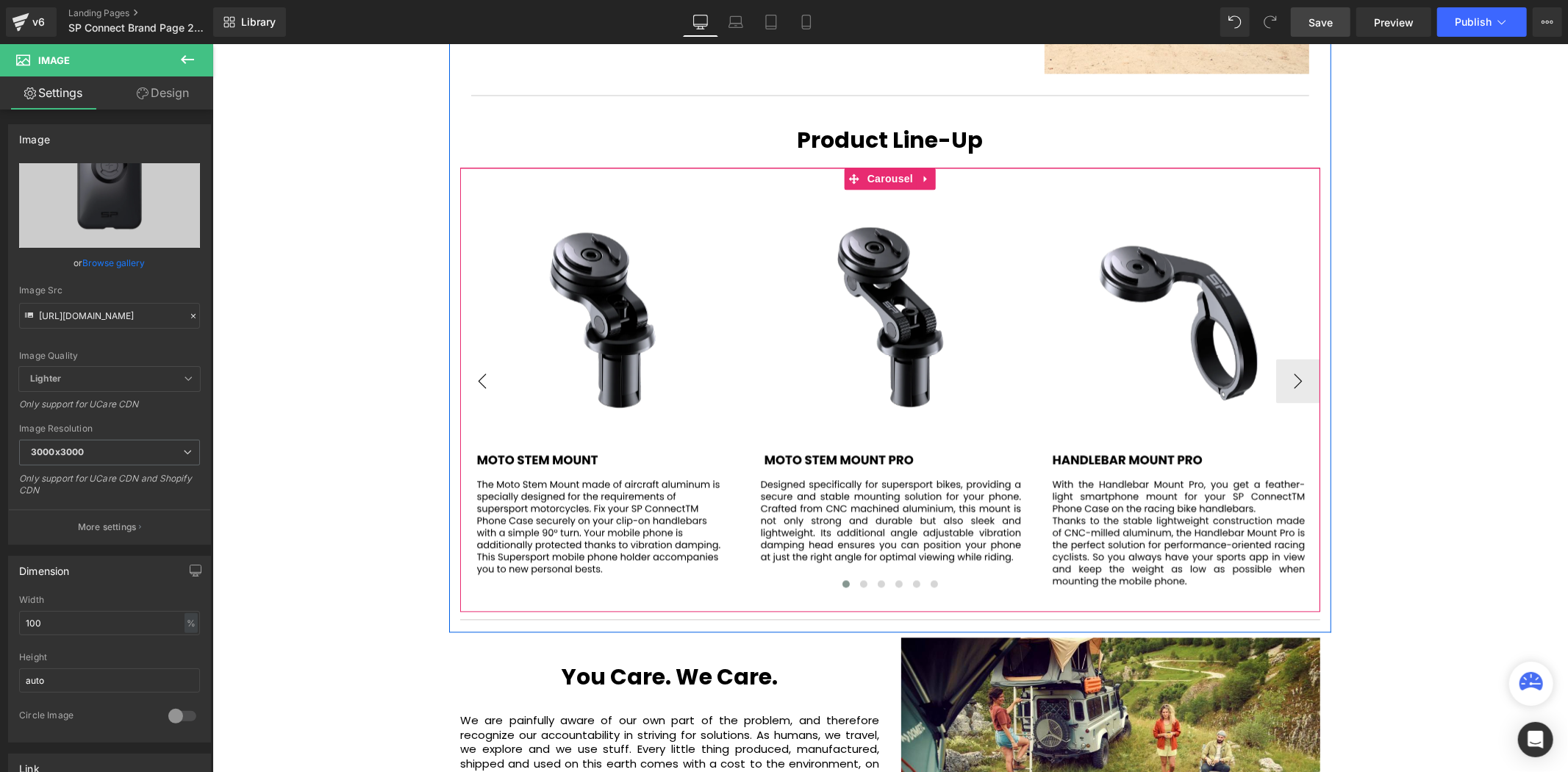
click at [495, 358] on button "‹" at bounding box center [481, 380] width 44 height 44
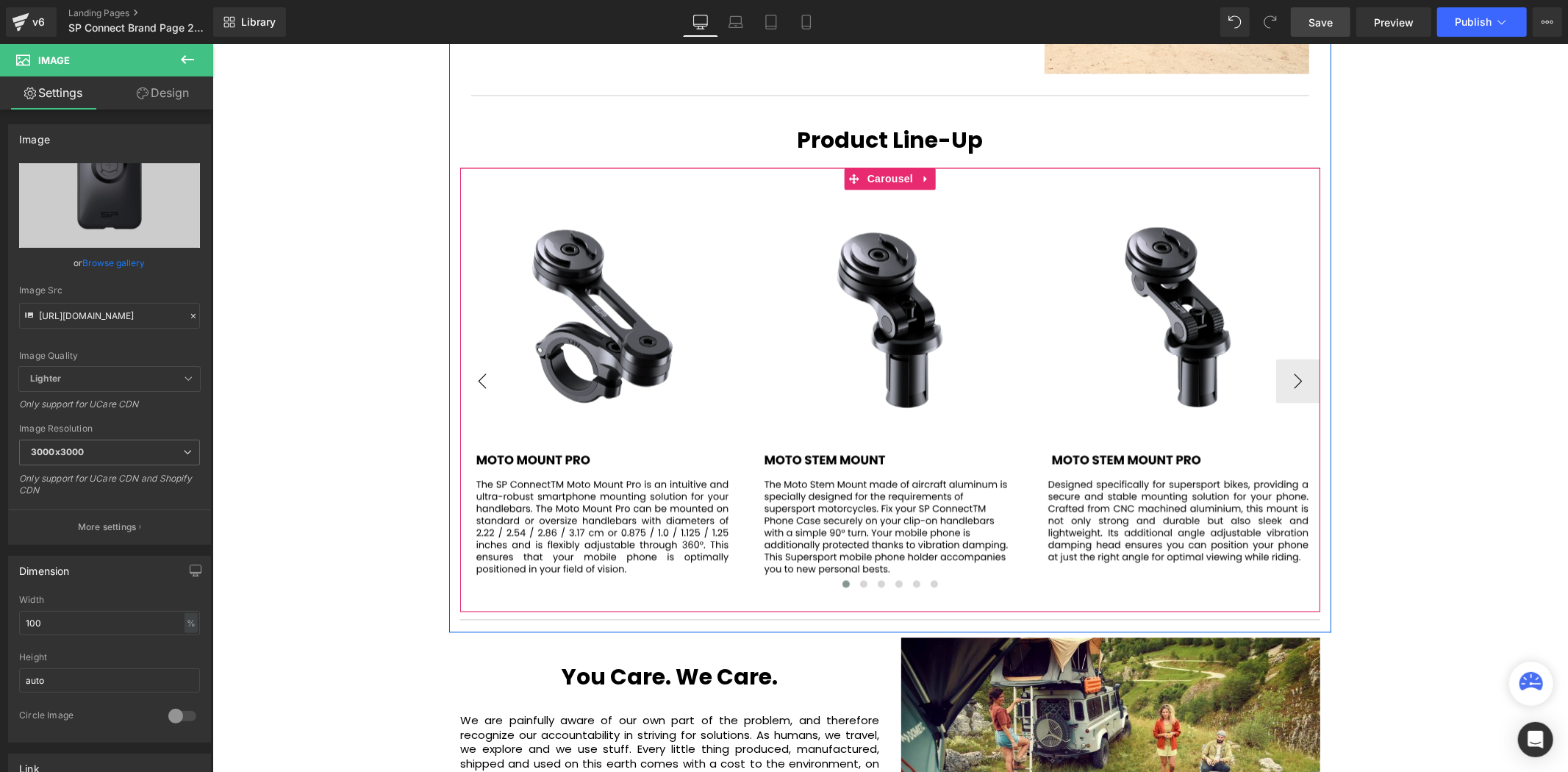
click at [495, 358] on button "‹" at bounding box center [481, 380] width 44 height 44
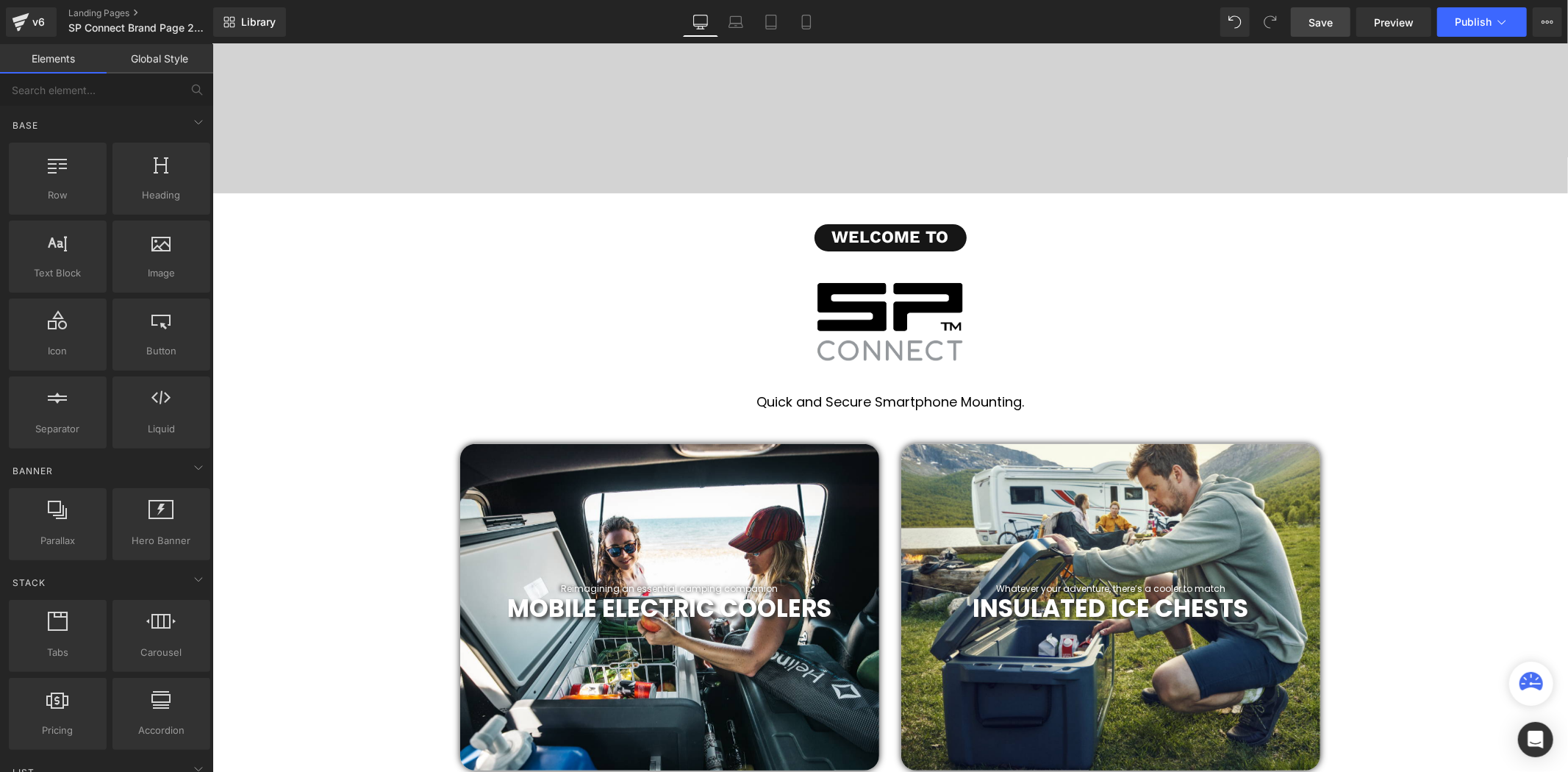
scroll to position [0, 0]
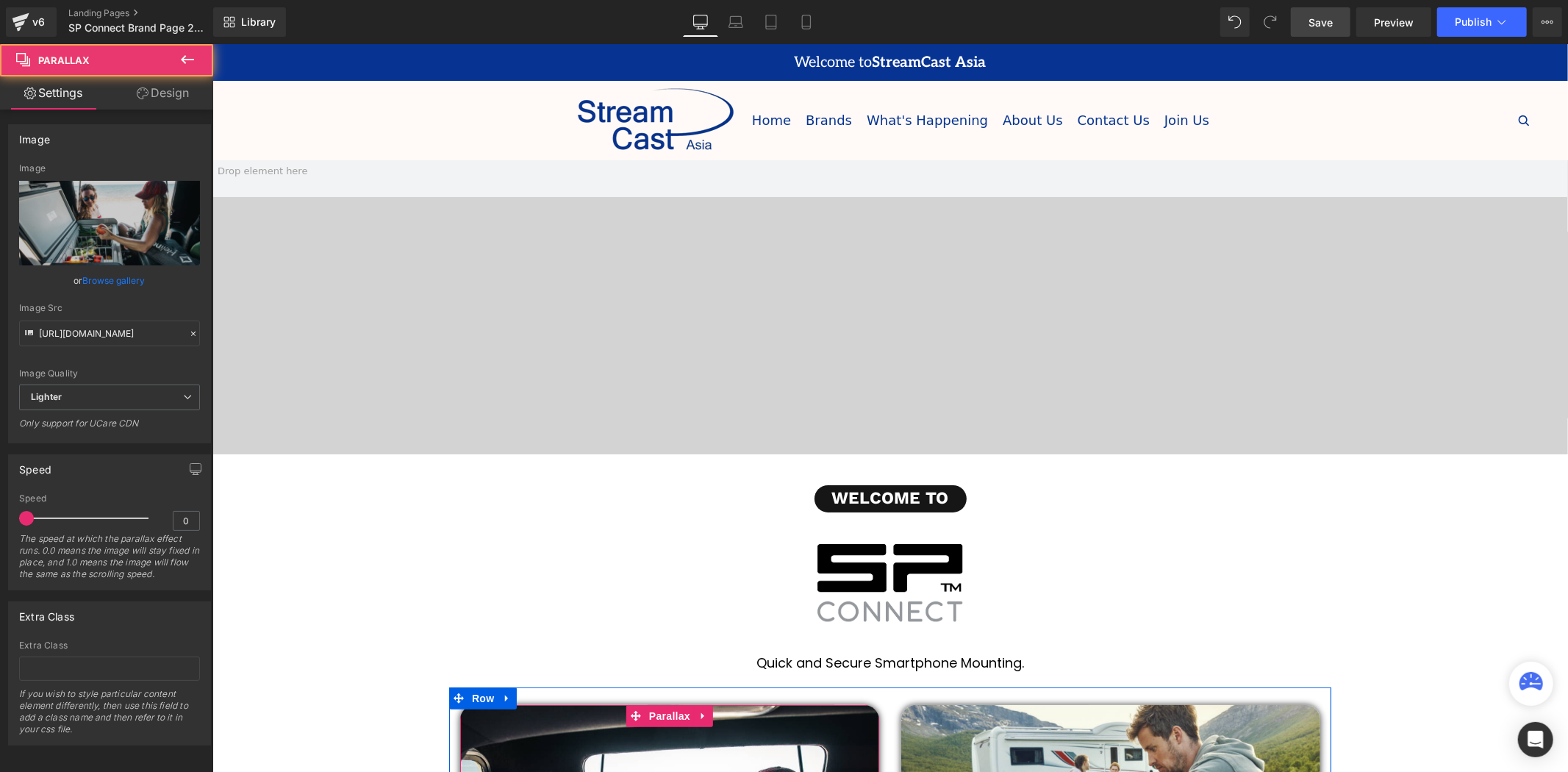
scroll to position [408, 0]
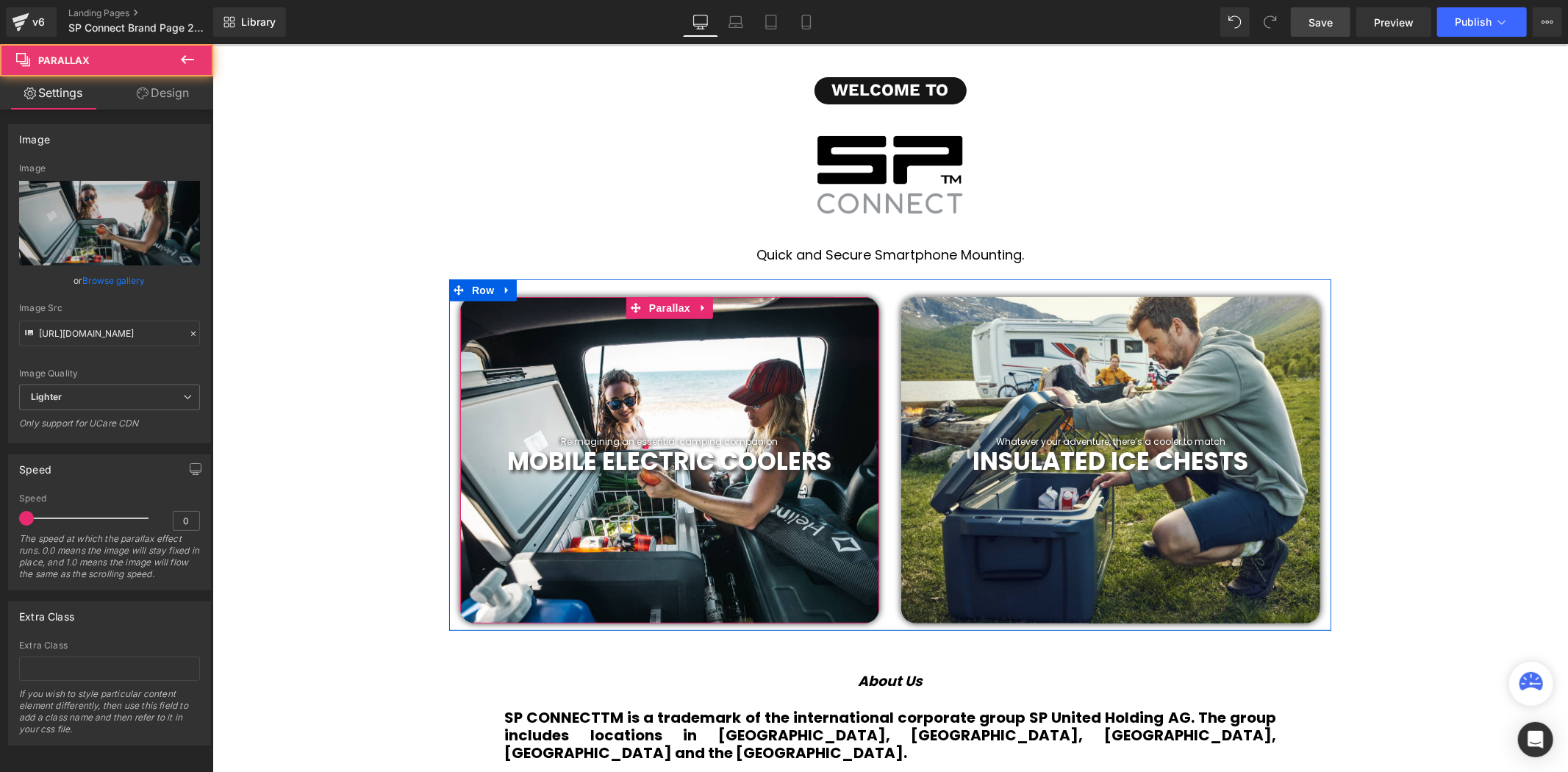
click at [710, 384] on div at bounding box center [668, 459] width 419 height 327
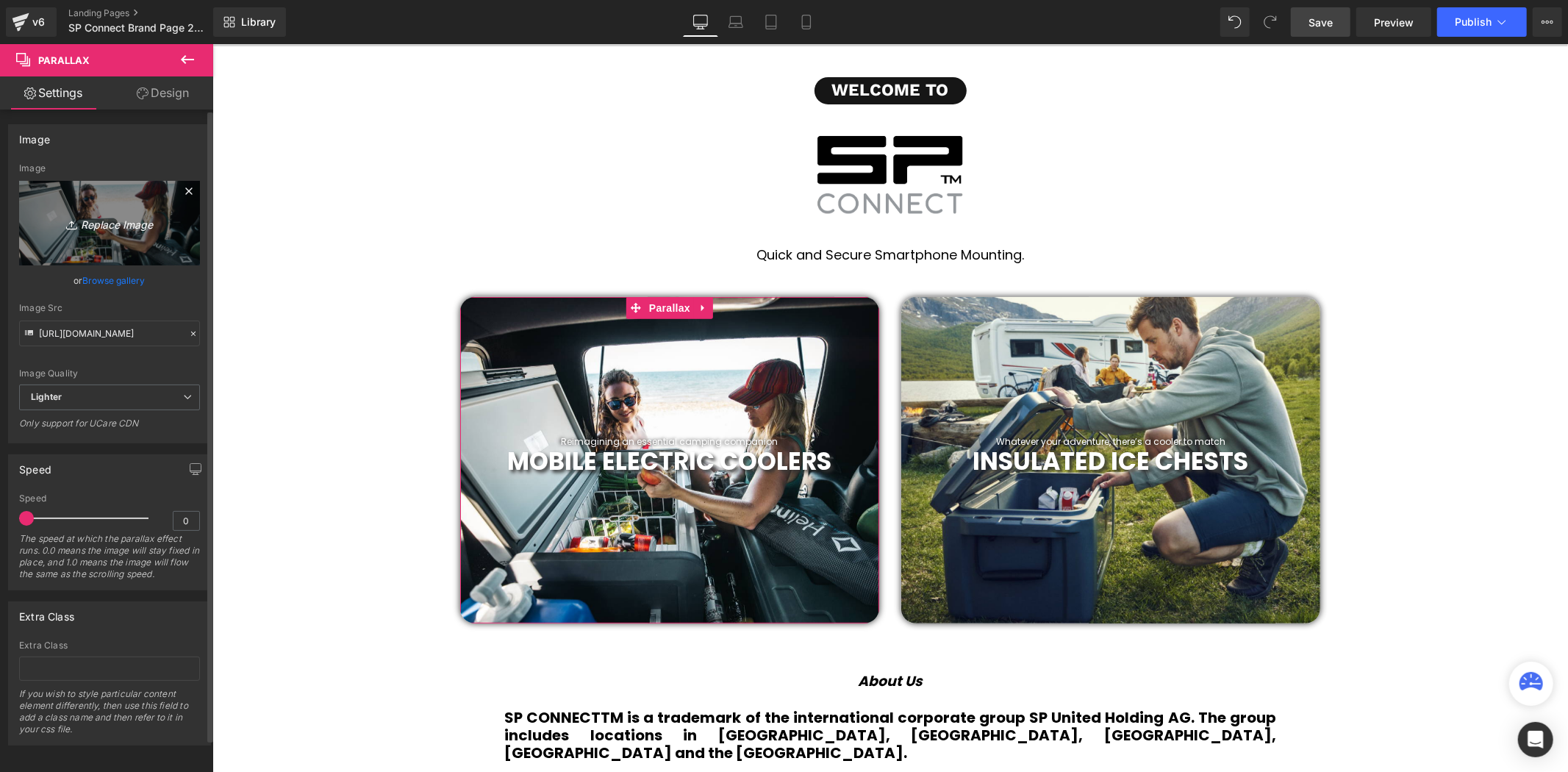
click at [96, 222] on icon "Replace Image" at bounding box center [109, 223] width 117 height 18
type input "C:\fakepath\26.svg"
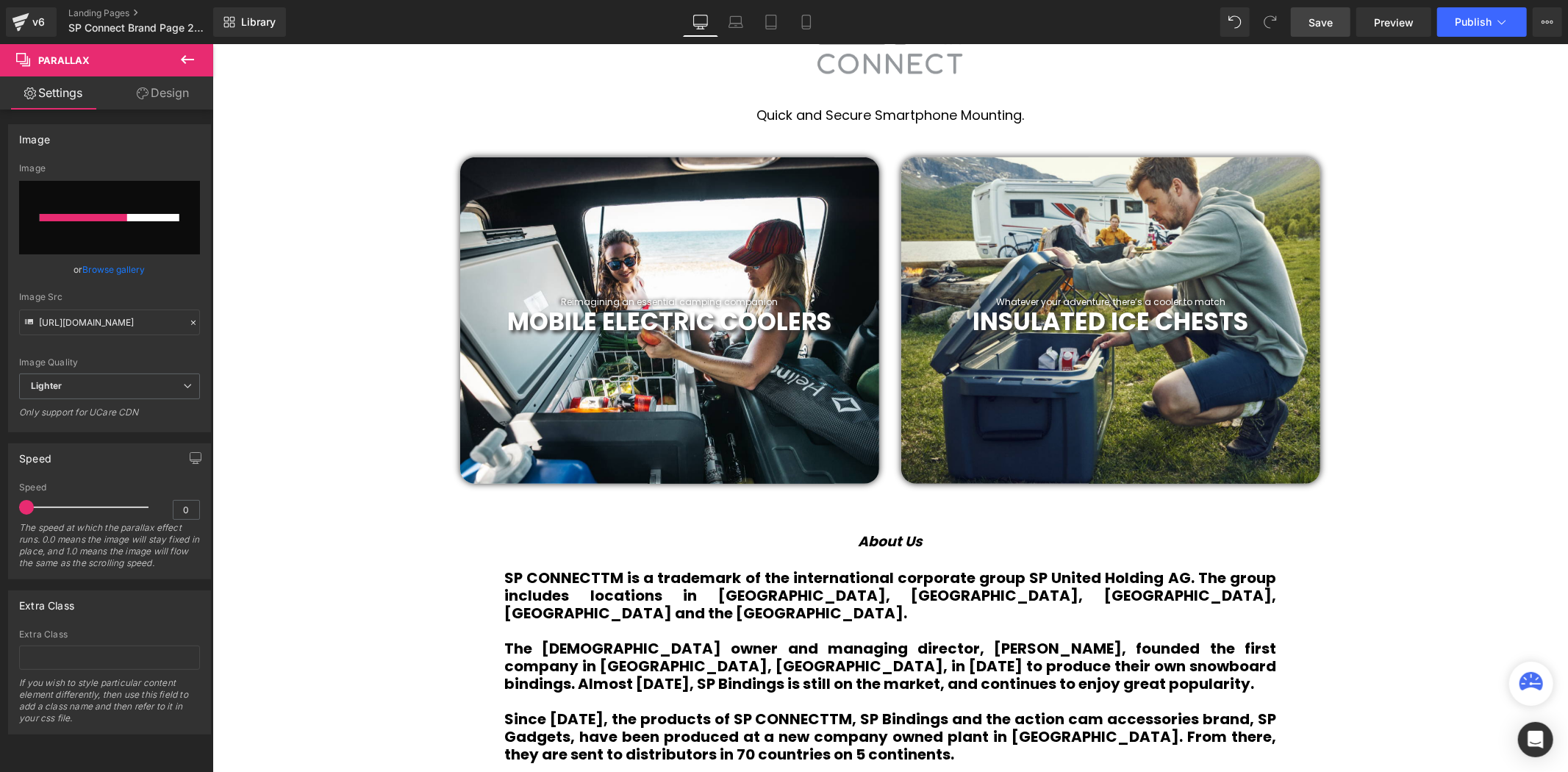
scroll to position [571, 0]
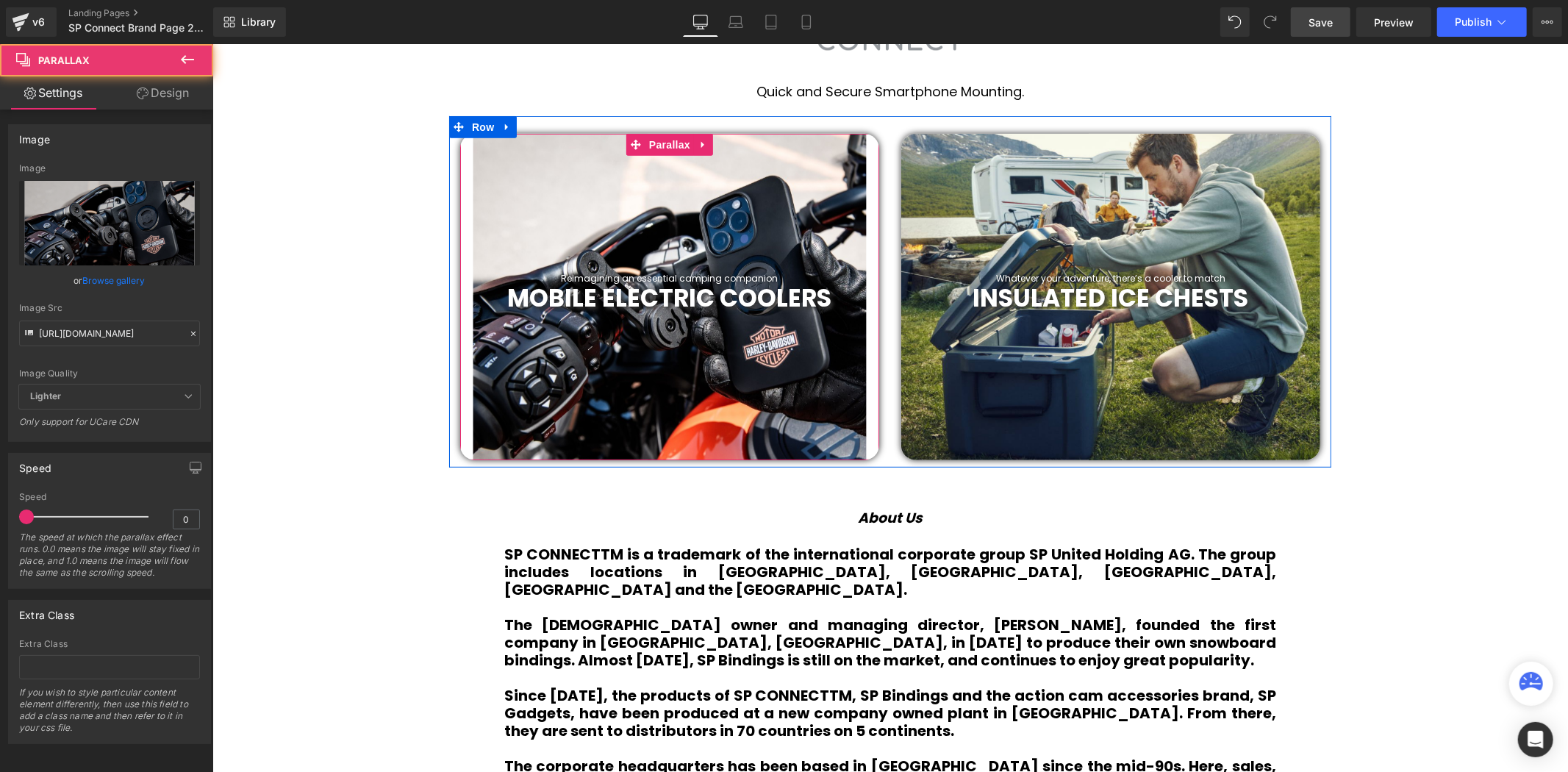
click at [787, 213] on div at bounding box center [668, 296] width 419 height 327
click at [1297, 233] on div at bounding box center [1109, 296] width 419 height 327
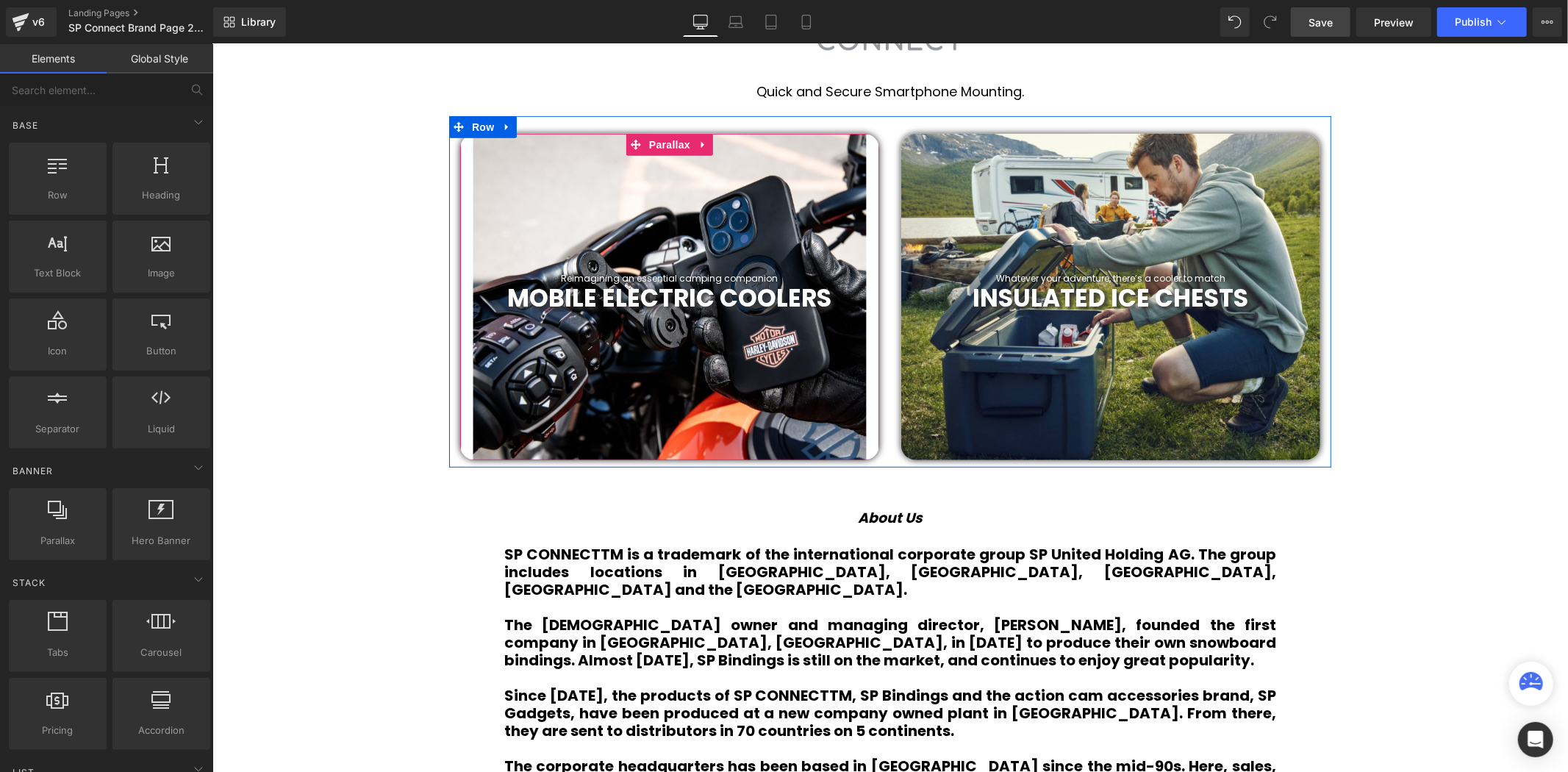
click at [782, 192] on div at bounding box center [668, 296] width 419 height 327
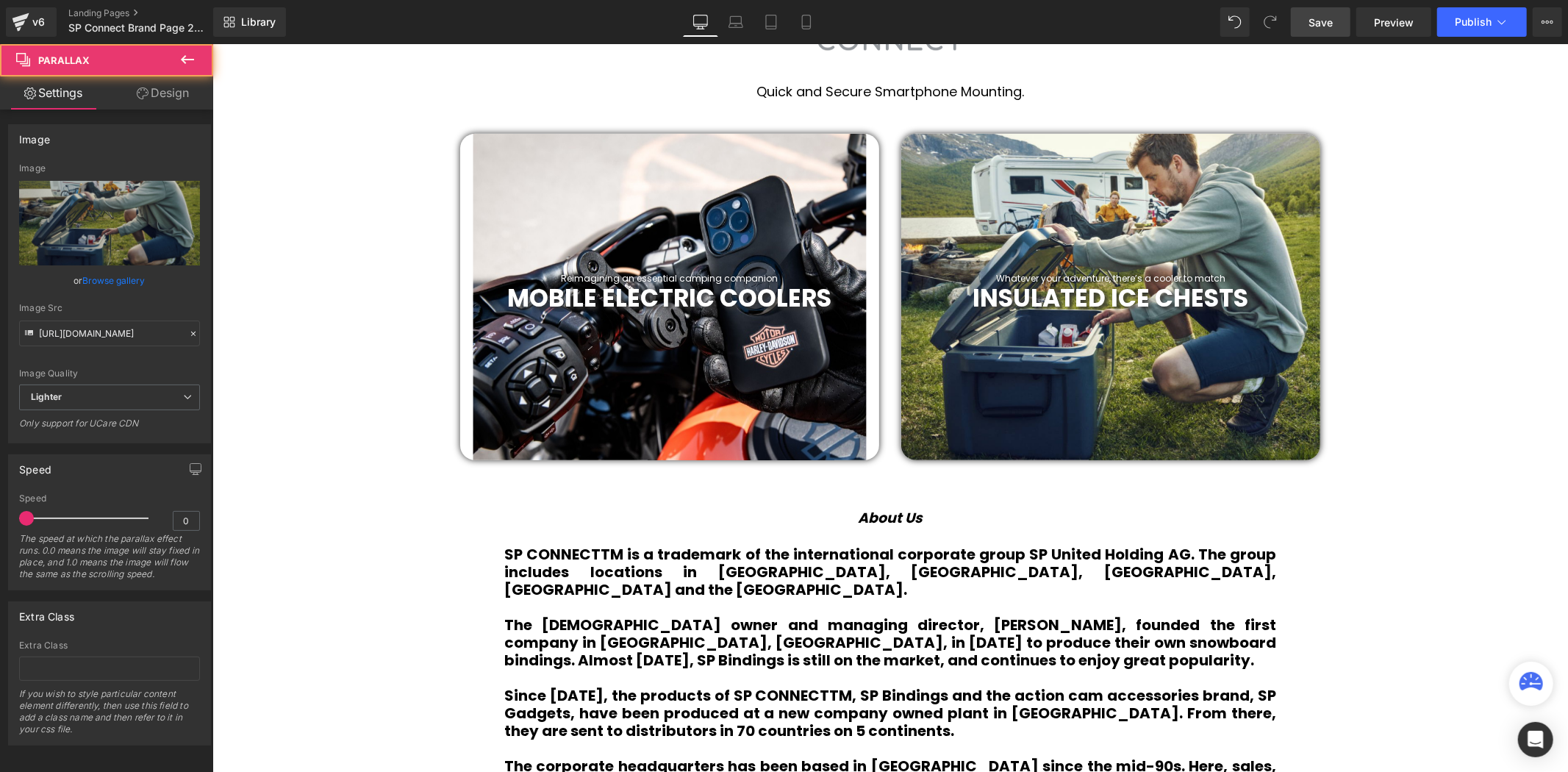
click at [914, 204] on div at bounding box center [1109, 296] width 419 height 327
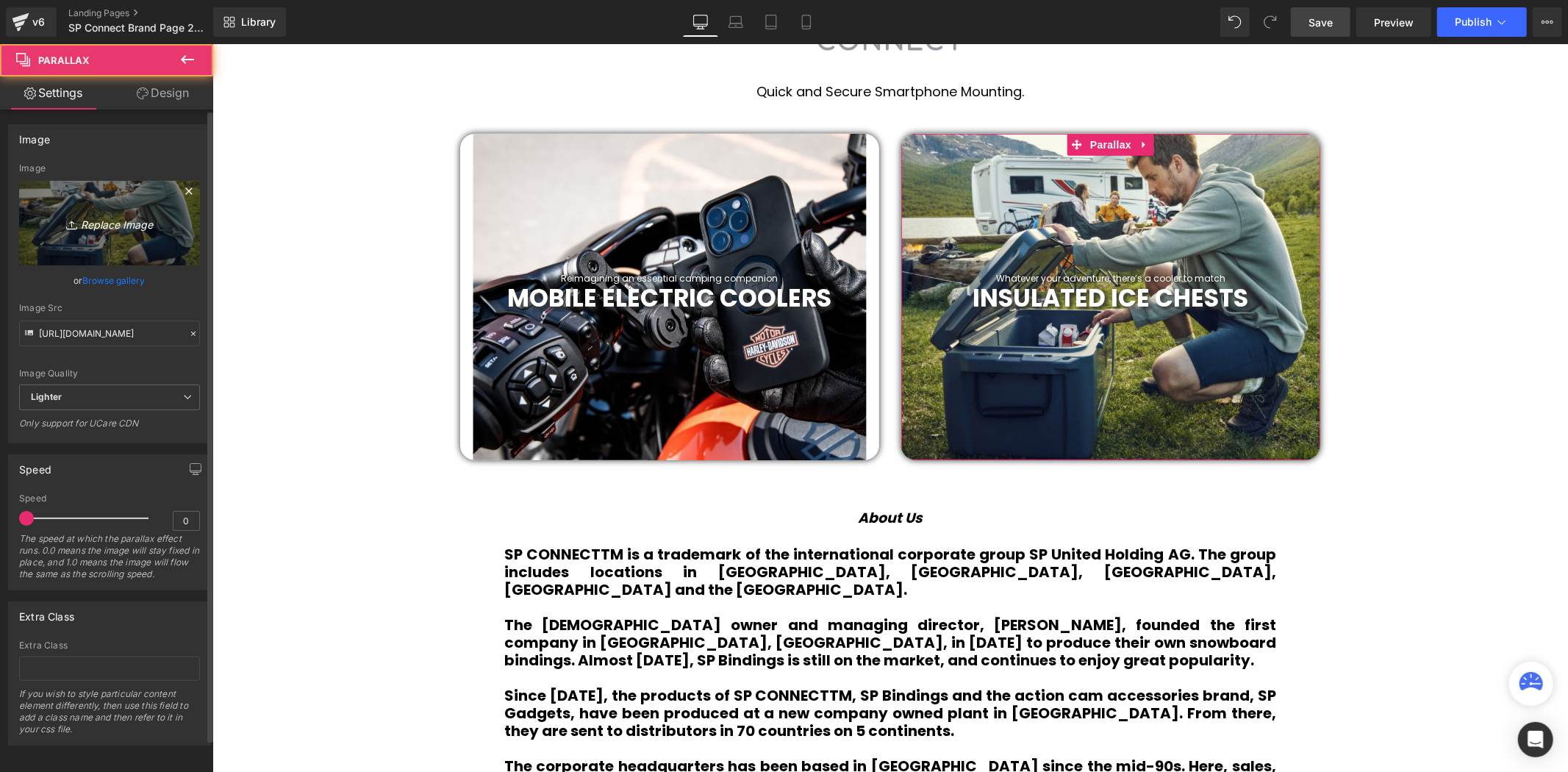
click at [79, 216] on icon "Replace Image" at bounding box center [109, 223] width 117 height 18
type input "C:\fakepath\27.svg"
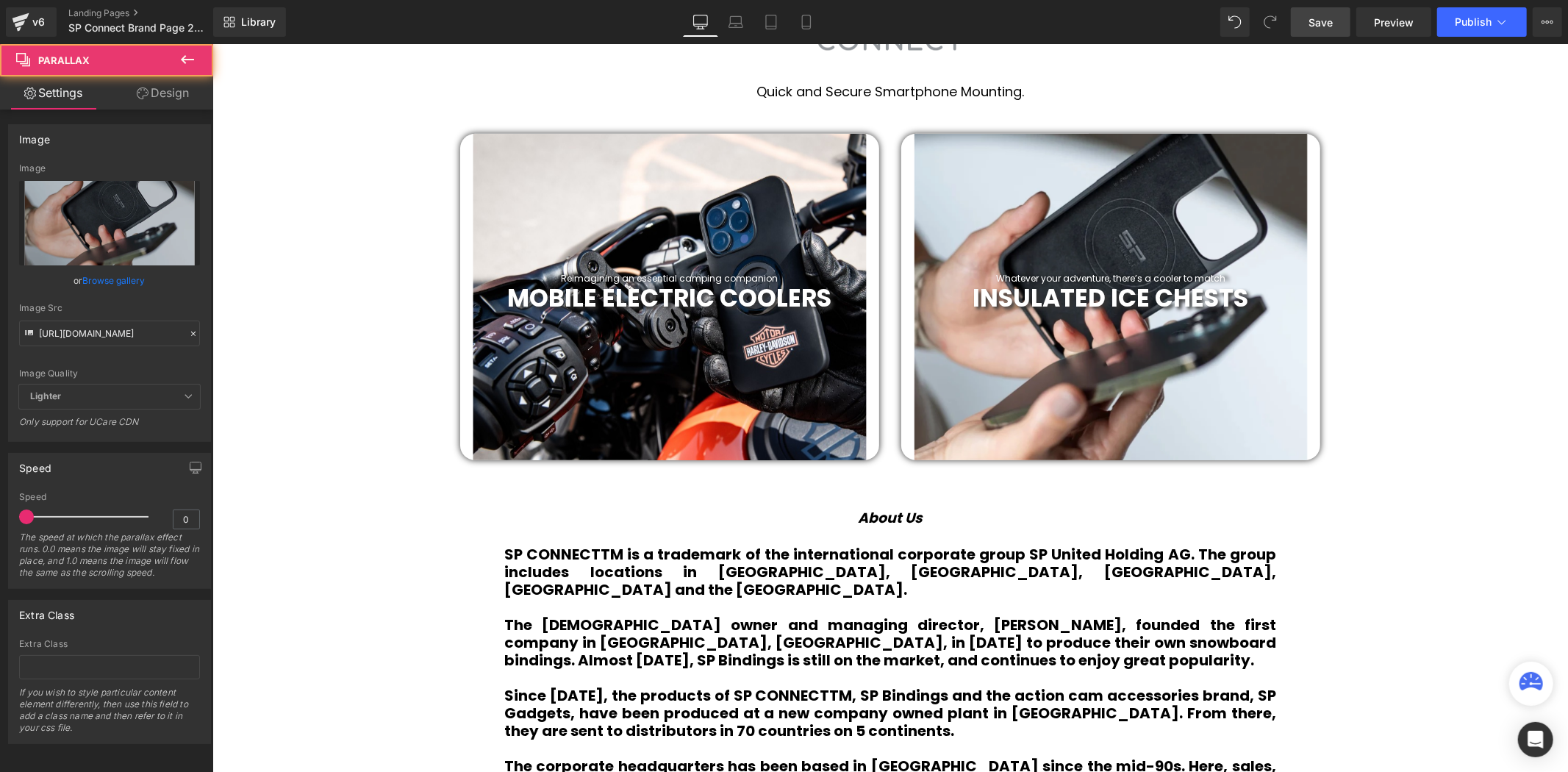
click at [1213, 226] on div at bounding box center [1109, 296] width 419 height 327
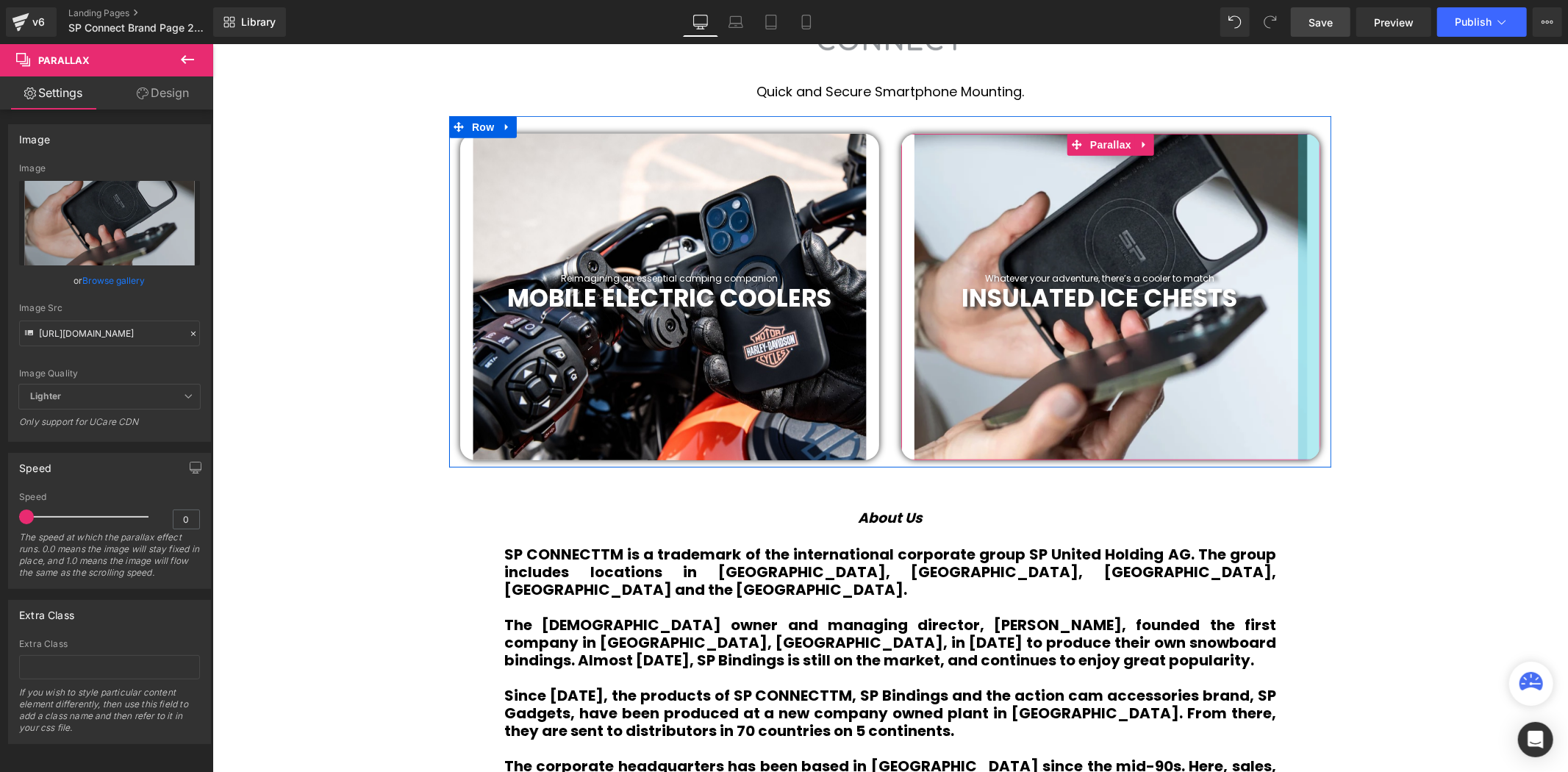
drag, startPoint x: 1314, startPoint y: 268, endPoint x: 1297, endPoint y: 274, distance: 18.0
click at [1293, 276] on div "Whatever your adventure, there’s a cooler to match Heading INSULATED ICE CHESTS…" at bounding box center [1109, 296] width 419 height 327
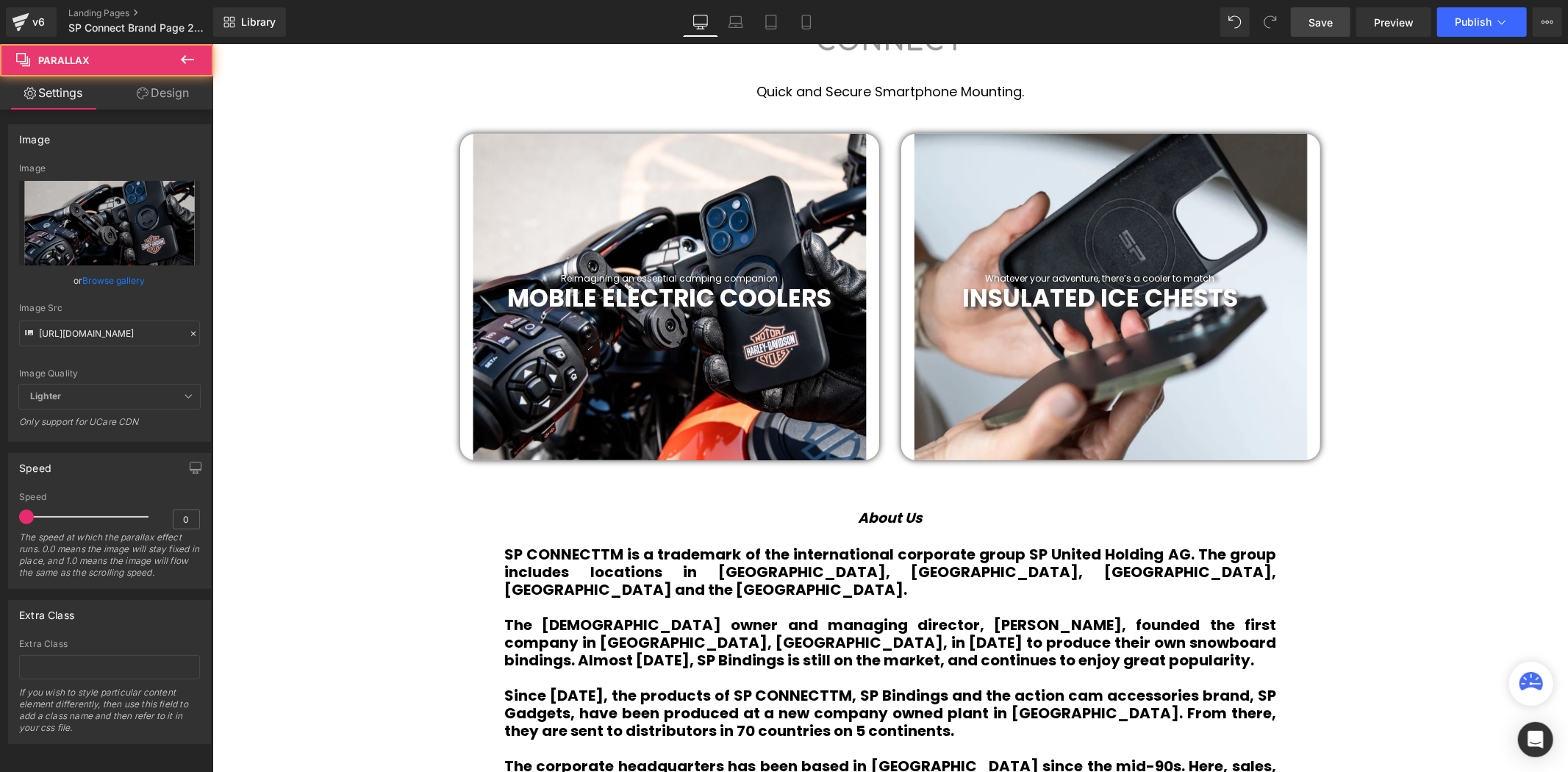
click at [690, 239] on div at bounding box center [668, 296] width 419 height 327
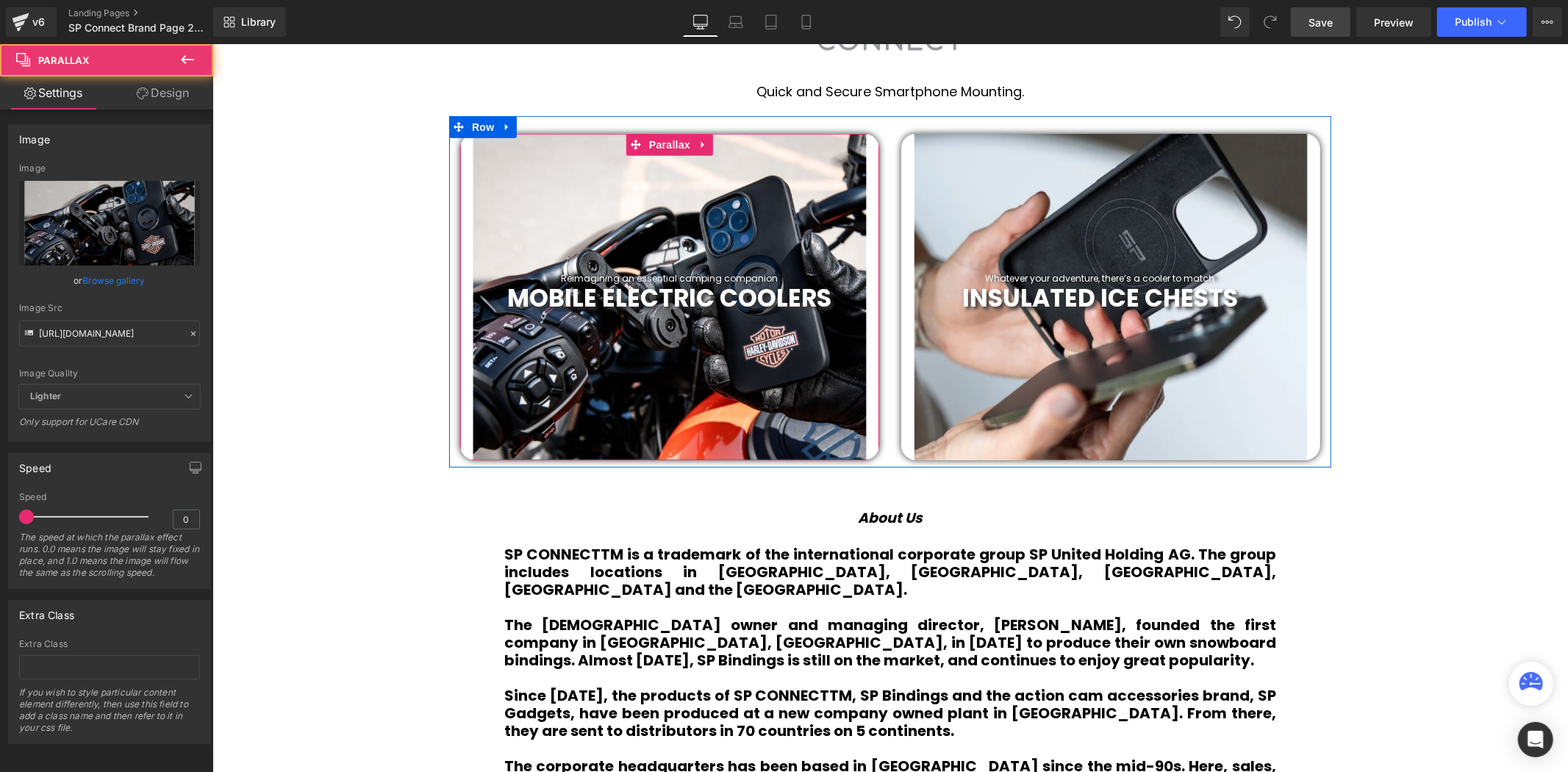
click at [740, 236] on div at bounding box center [668, 296] width 419 height 327
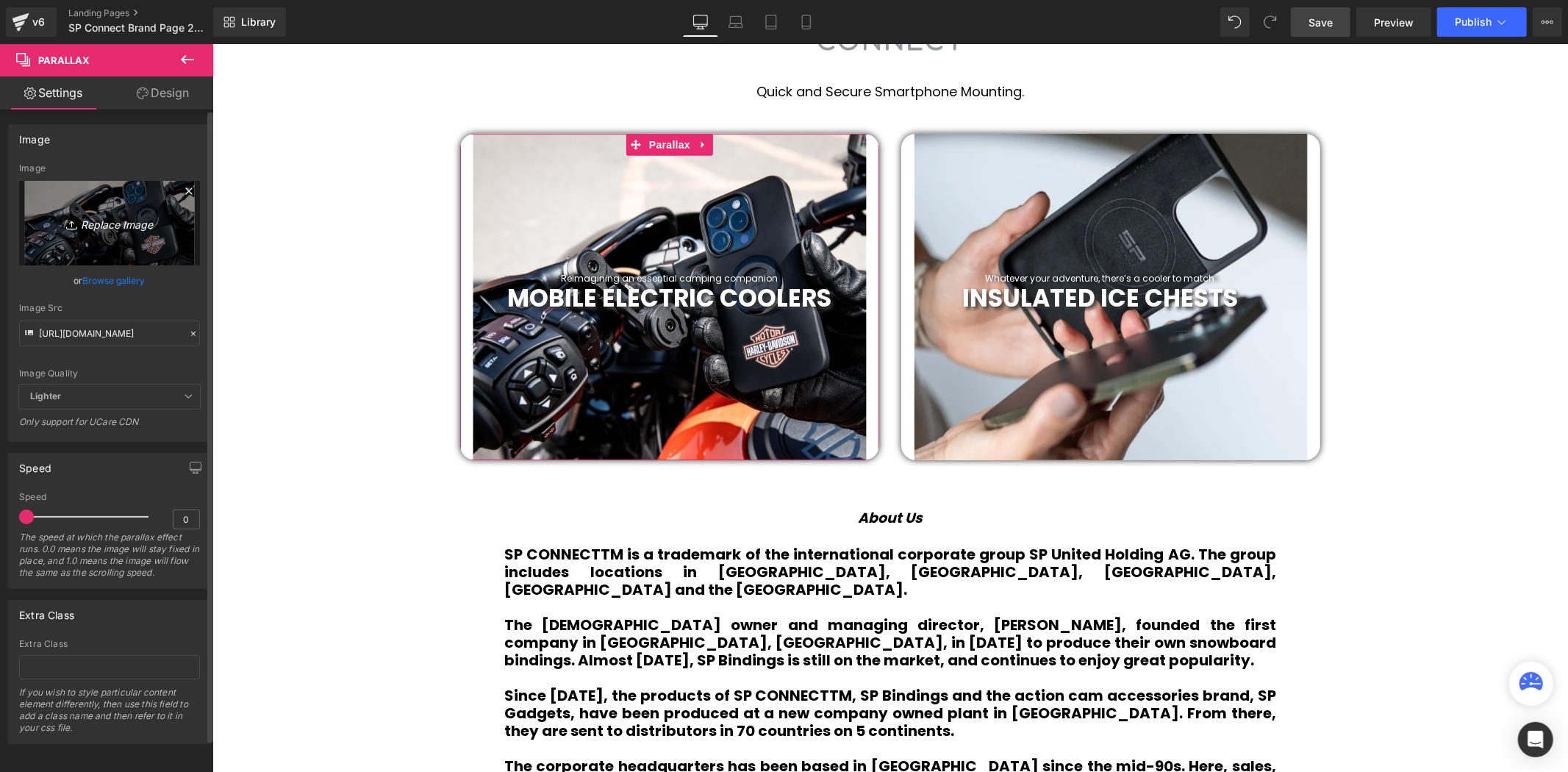
click at [118, 226] on icon "Replace Image" at bounding box center [109, 223] width 117 height 18
type input "C:\fakepath\26.png"
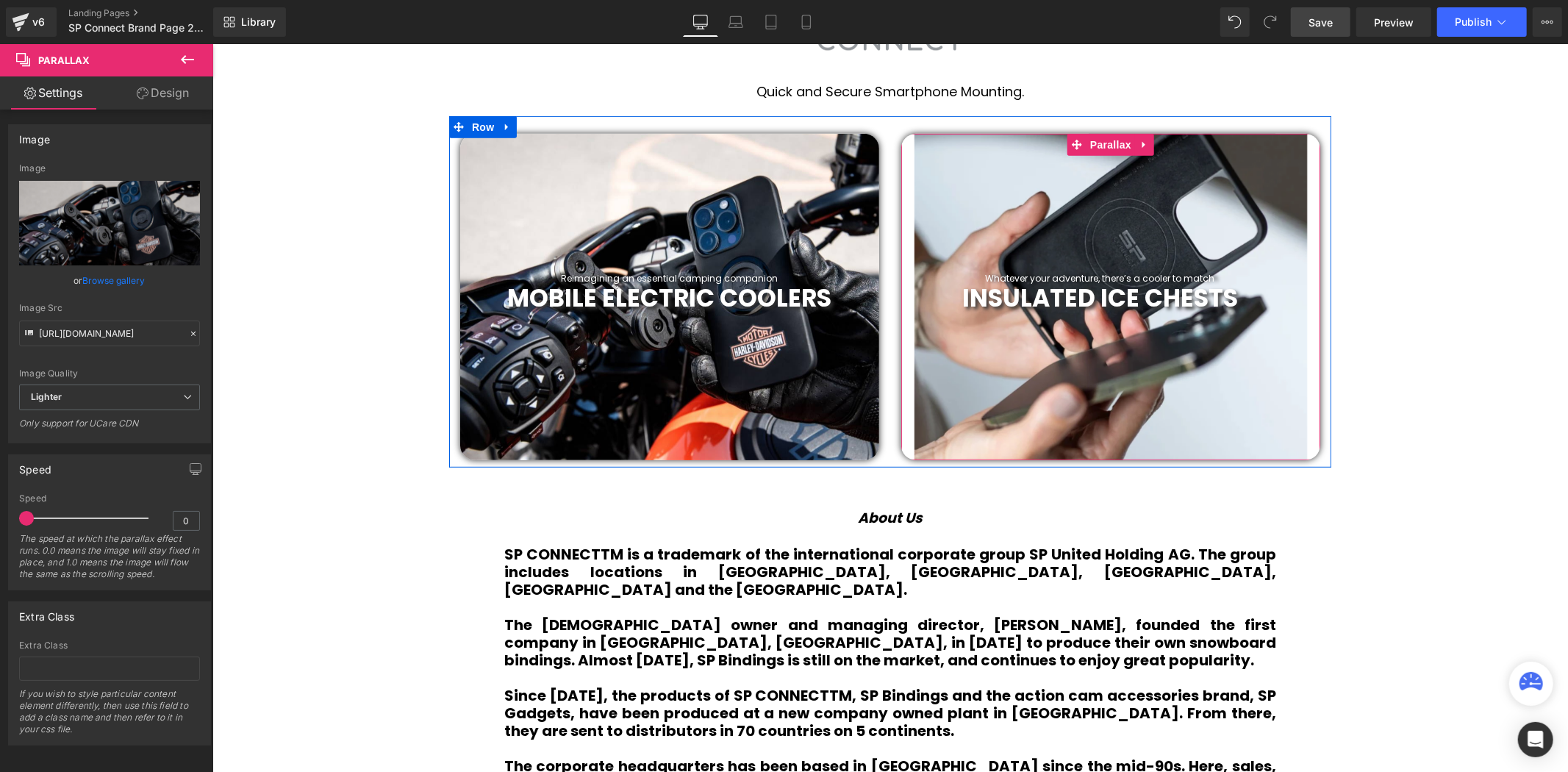
click at [1062, 246] on div at bounding box center [1109, 296] width 419 height 327
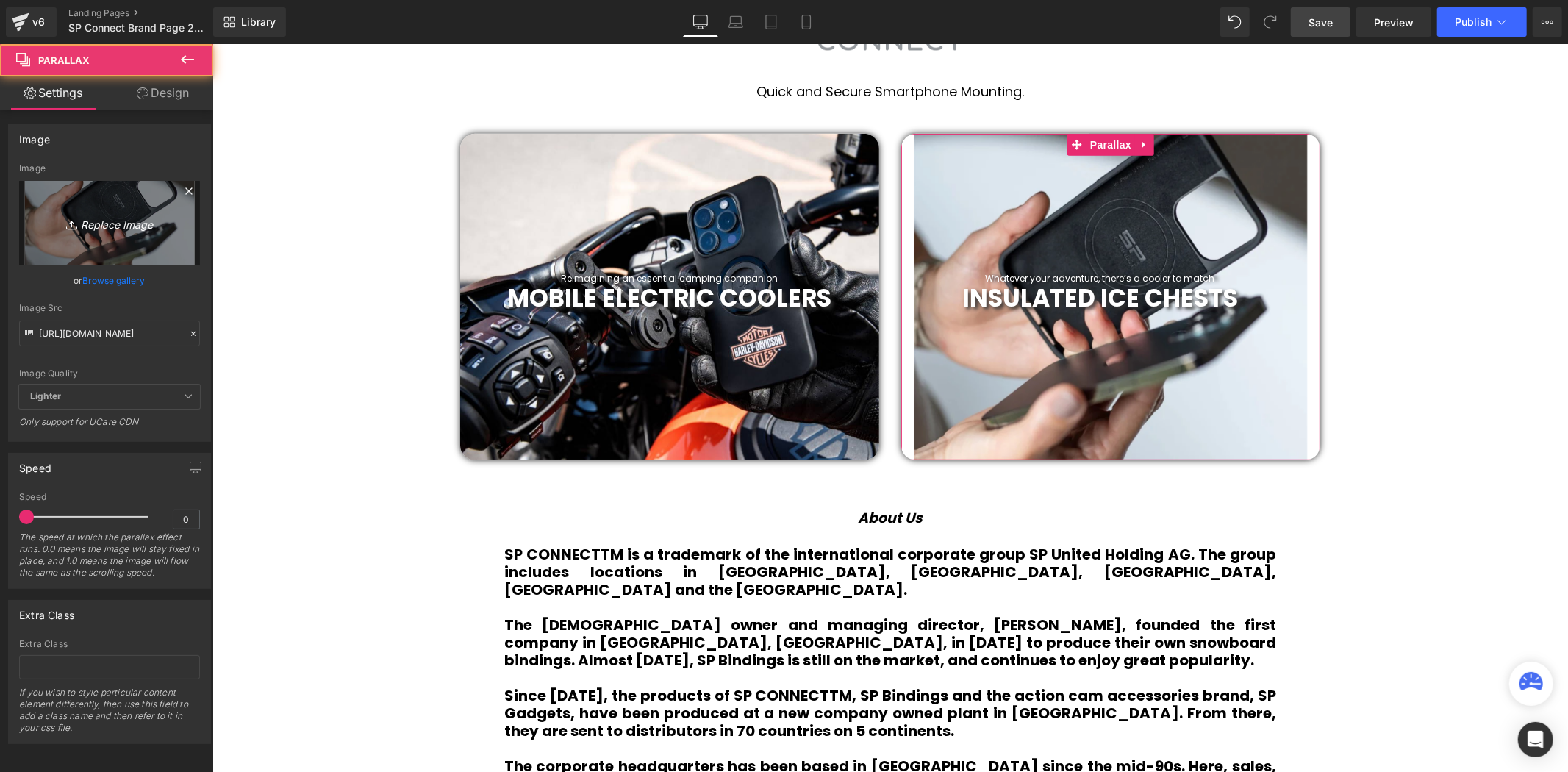
click at [86, 227] on icon "Replace Image" at bounding box center [109, 223] width 117 height 18
type input "C:\fakepath\27.png"
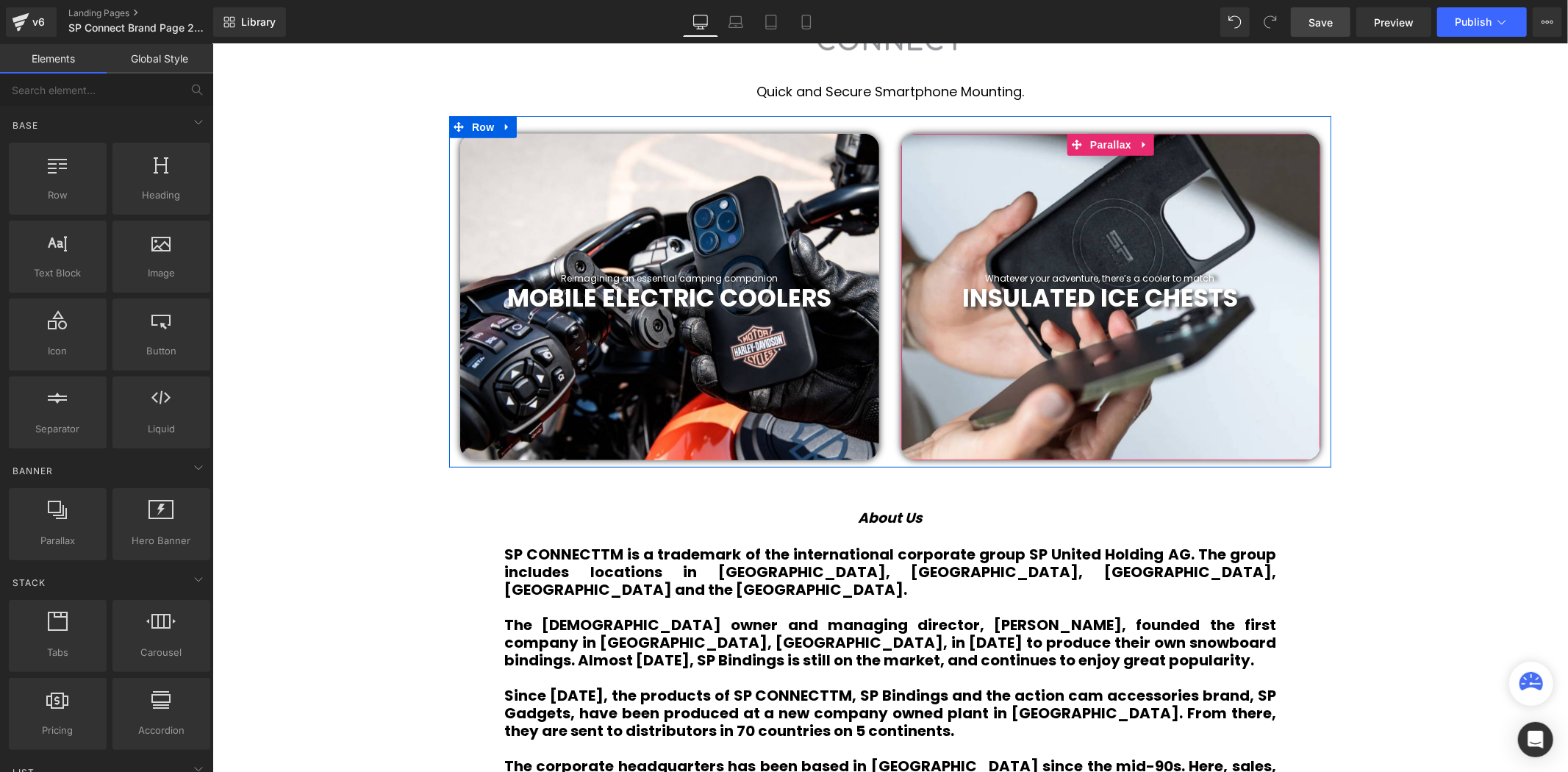
click at [1196, 217] on div at bounding box center [1109, 296] width 419 height 327
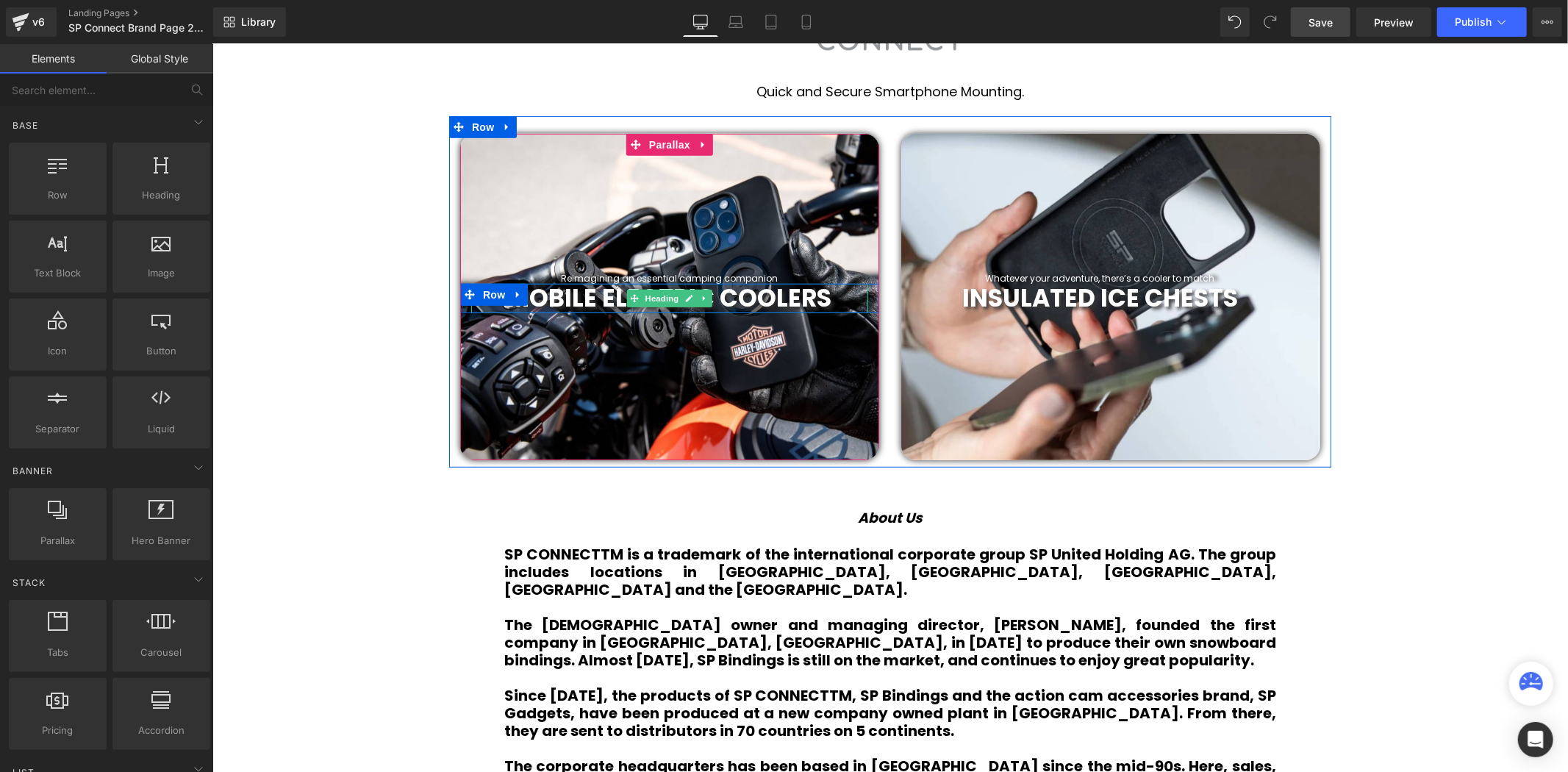
click at [786, 298] on b "MOBILE ELECTRIC COOLERS" at bounding box center [669, 298] width 324 height 35
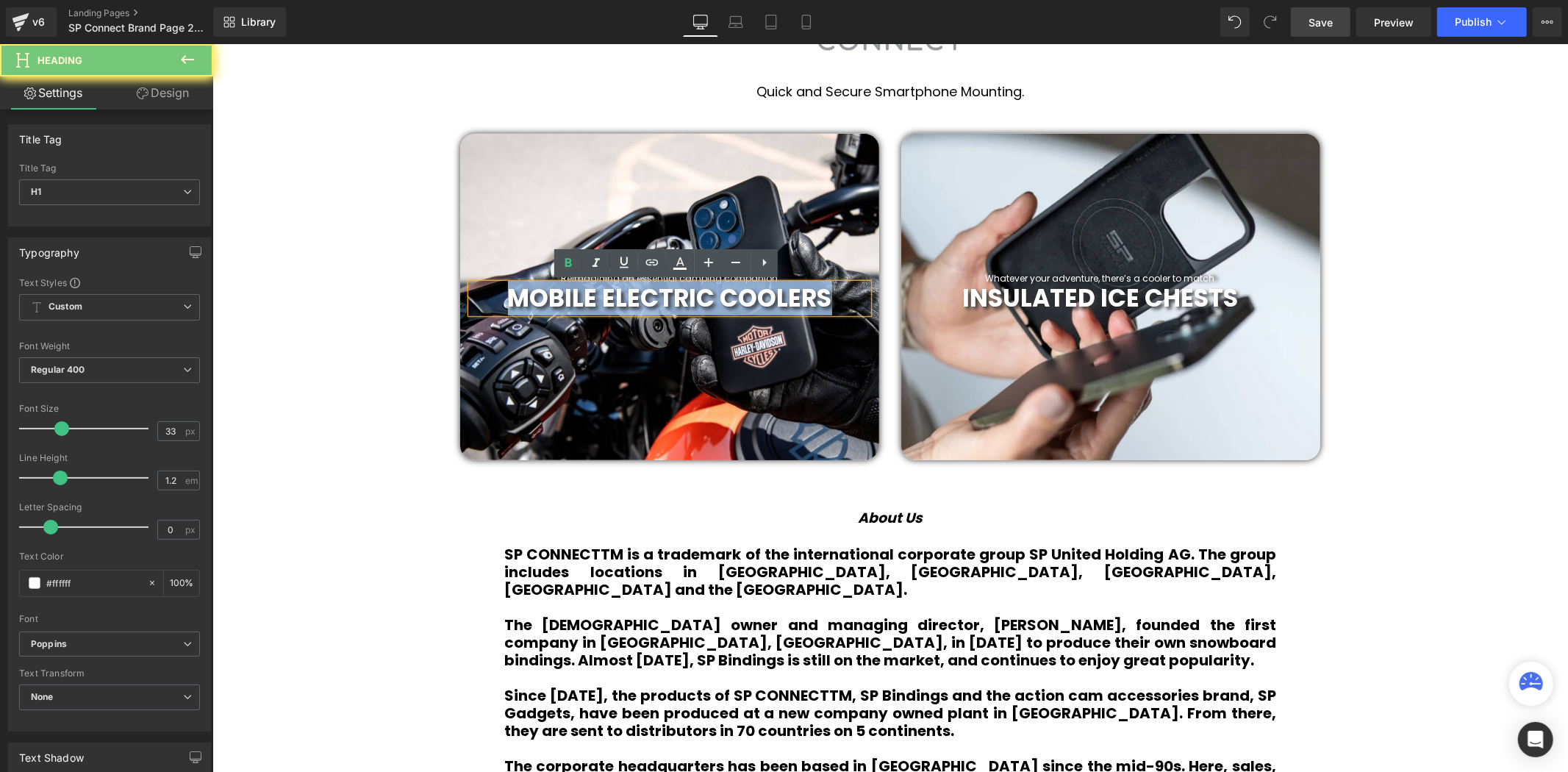
click at [787, 298] on b "MOBILE ELECTRIC COOLERS" at bounding box center [669, 298] width 324 height 35
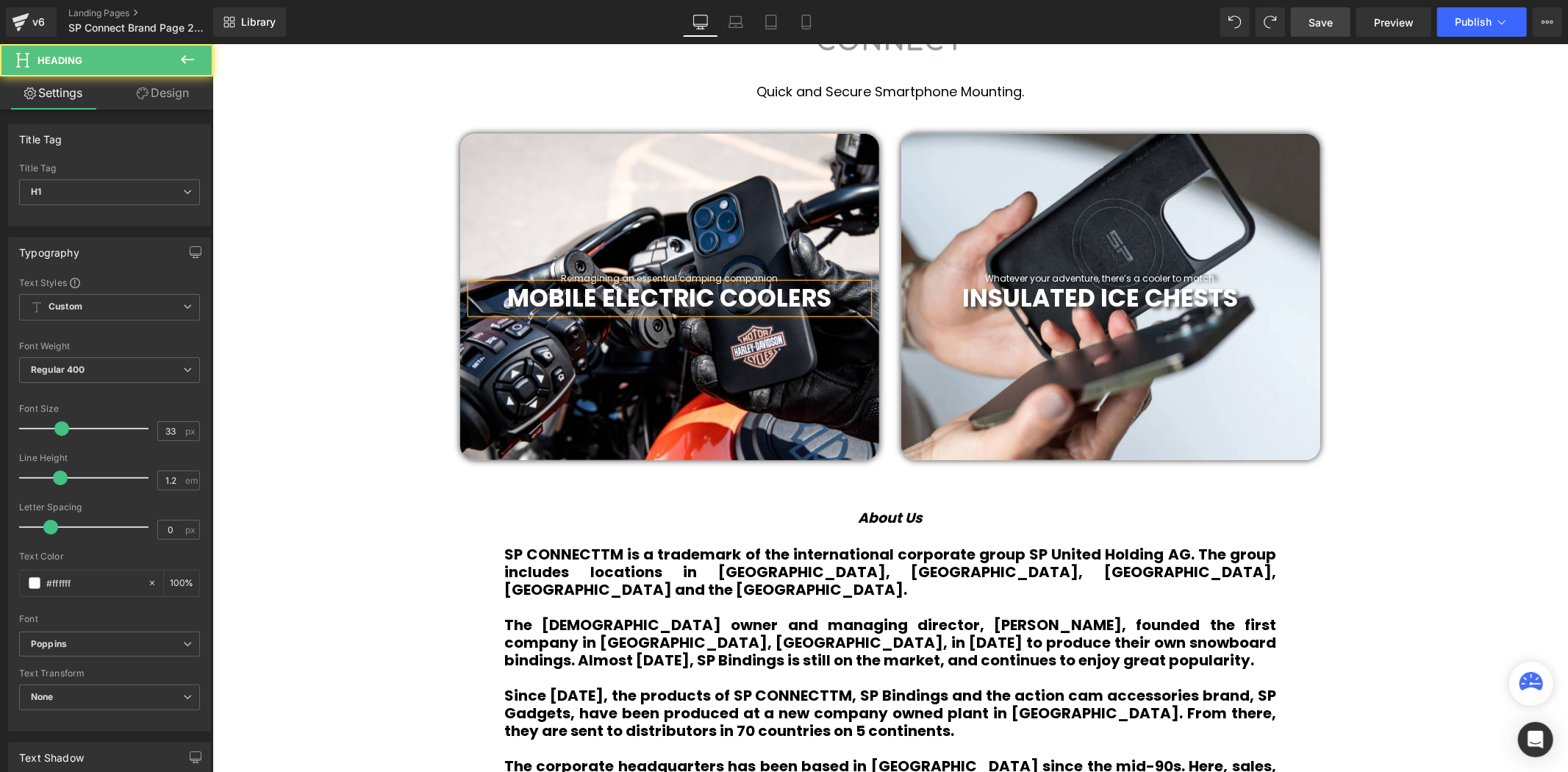
click at [790, 291] on b "MOBILE ELECTRIC COOLERS" at bounding box center [669, 298] width 324 height 35
click at [790, 295] on b "MOBILE ELECTRIC COOLERS" at bounding box center [669, 298] width 324 height 35
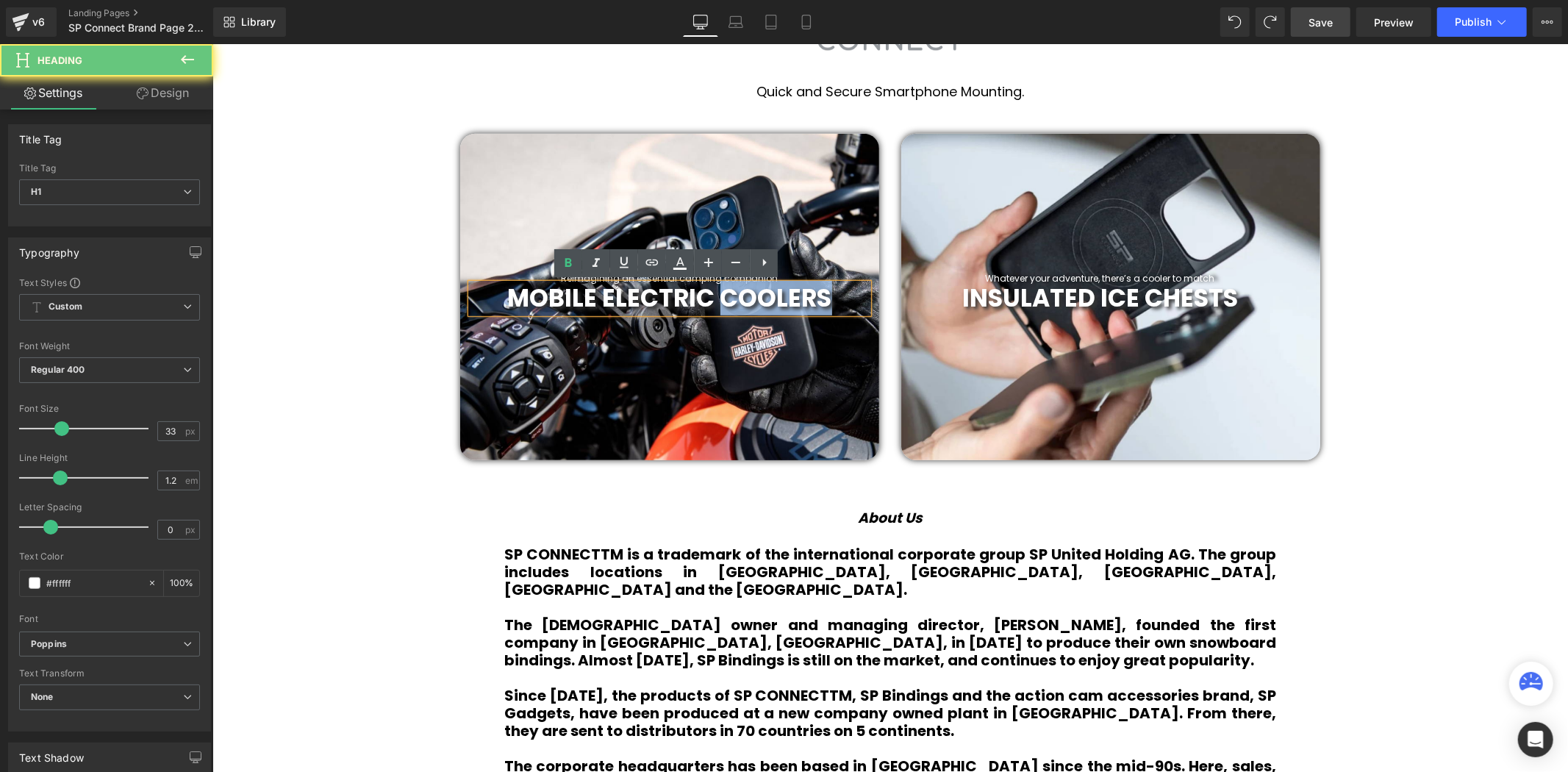
click at [790, 295] on b "MOBILE ELECTRIC COOLERS" at bounding box center [669, 298] width 324 height 35
click at [790, 296] on b "MOBILE ELECTRIC COOLERS" at bounding box center [669, 298] width 324 height 35
click at [791, 297] on b "MOBILE ELECTRIC COOLERS" at bounding box center [669, 298] width 324 height 35
click at [790, 298] on b "MOBILE ELECTRIC COOLERS" at bounding box center [669, 298] width 324 height 35
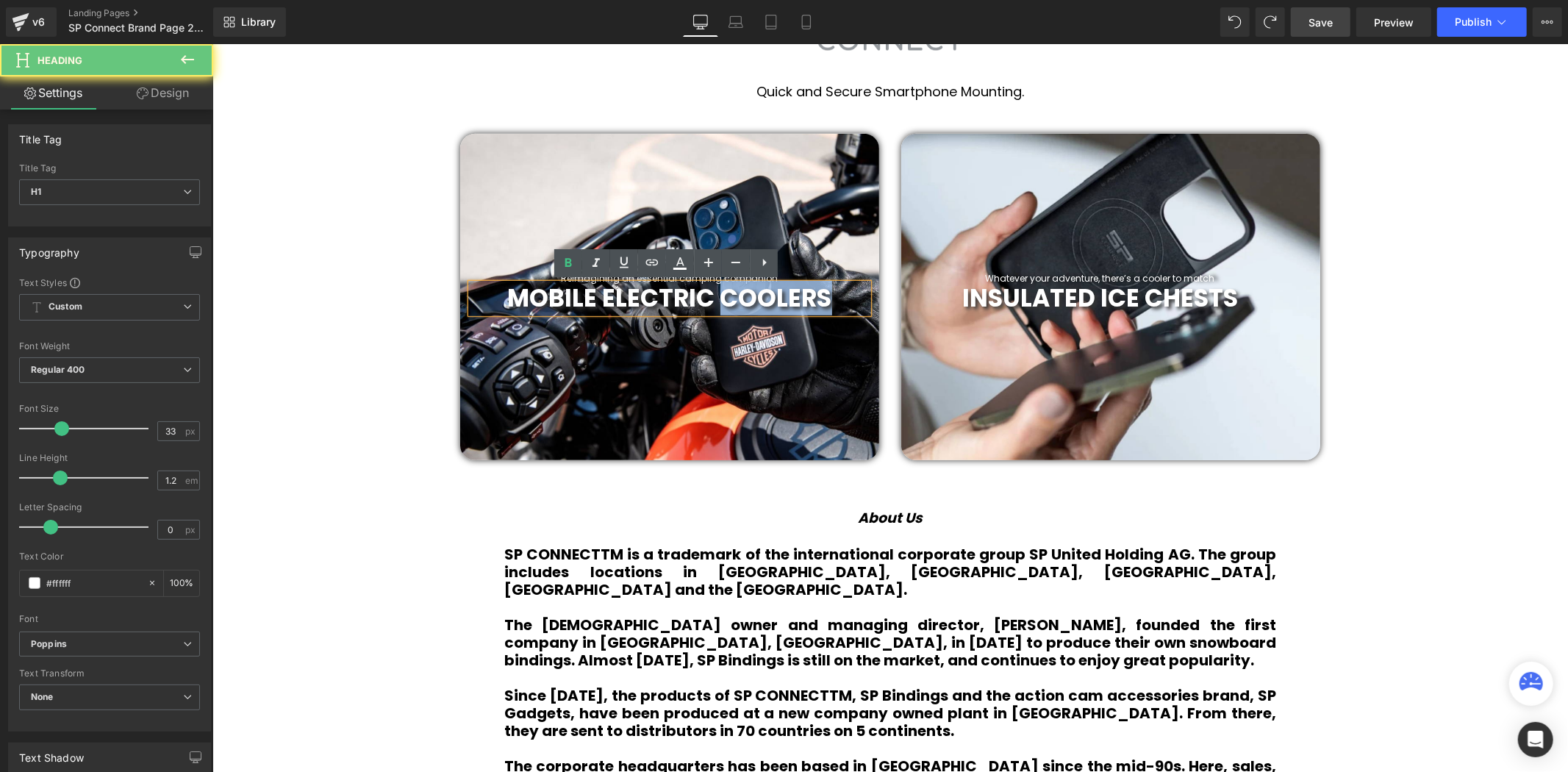
click at [790, 299] on b "MOBILE ELECTRIC COOLERS" at bounding box center [669, 298] width 324 height 35
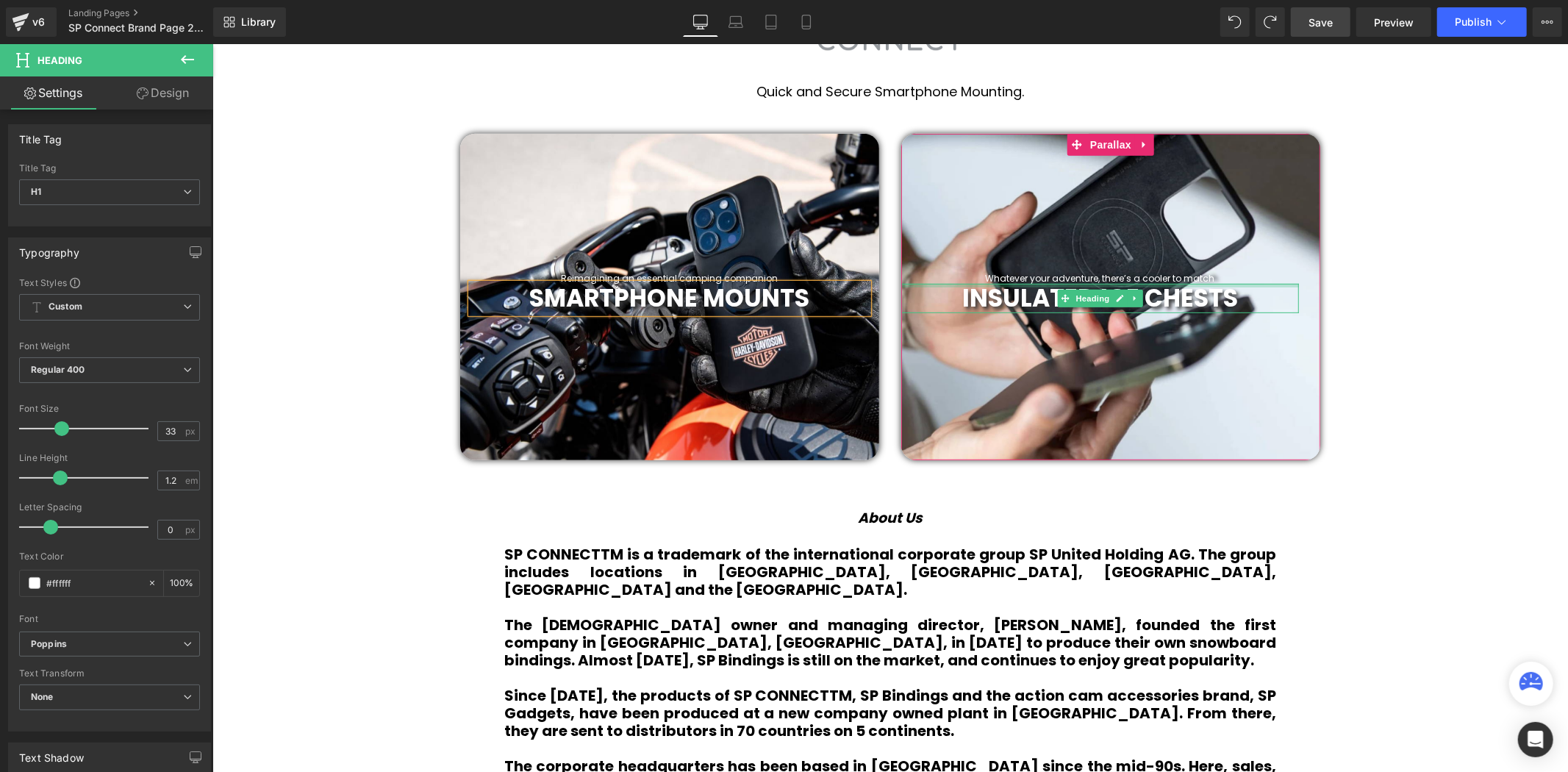
click at [1169, 283] on div at bounding box center [1099, 285] width 398 height 4
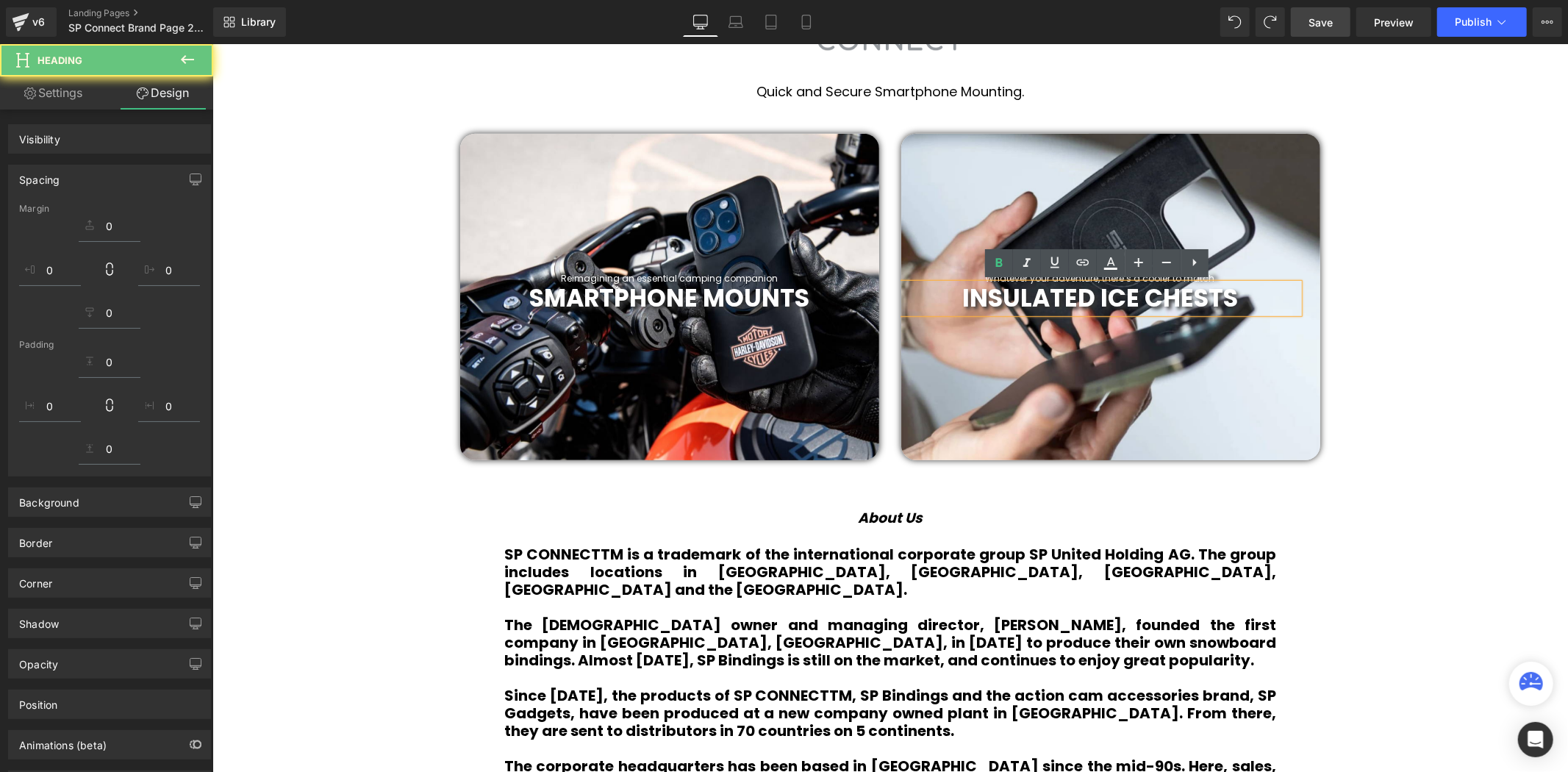
click at [1169, 283] on b "INSULATED ICE CHESTS" at bounding box center [1100, 298] width 276 height 35
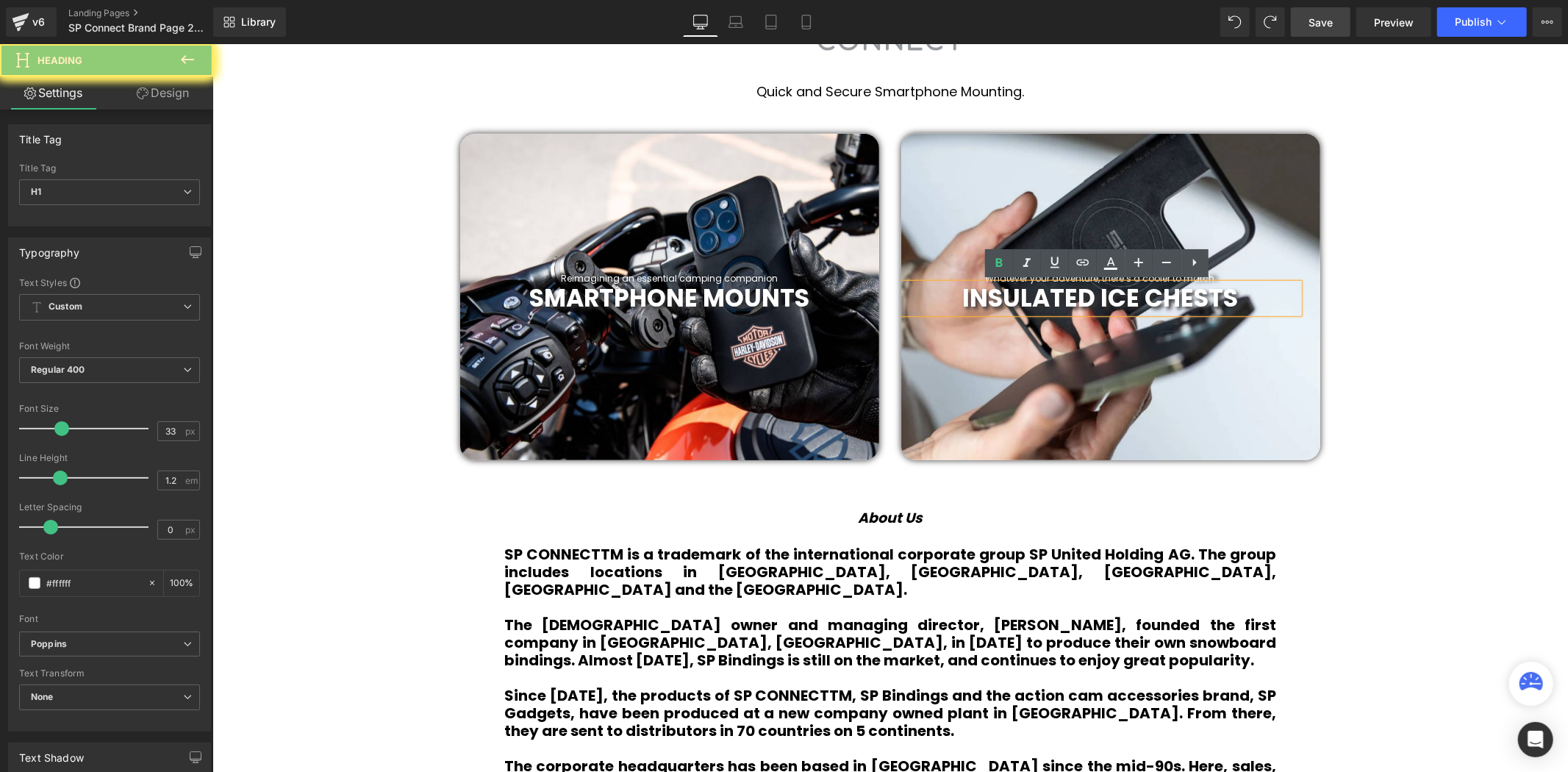
click at [1169, 283] on b "INSULATED ICE CHESTS" at bounding box center [1100, 298] width 276 height 35
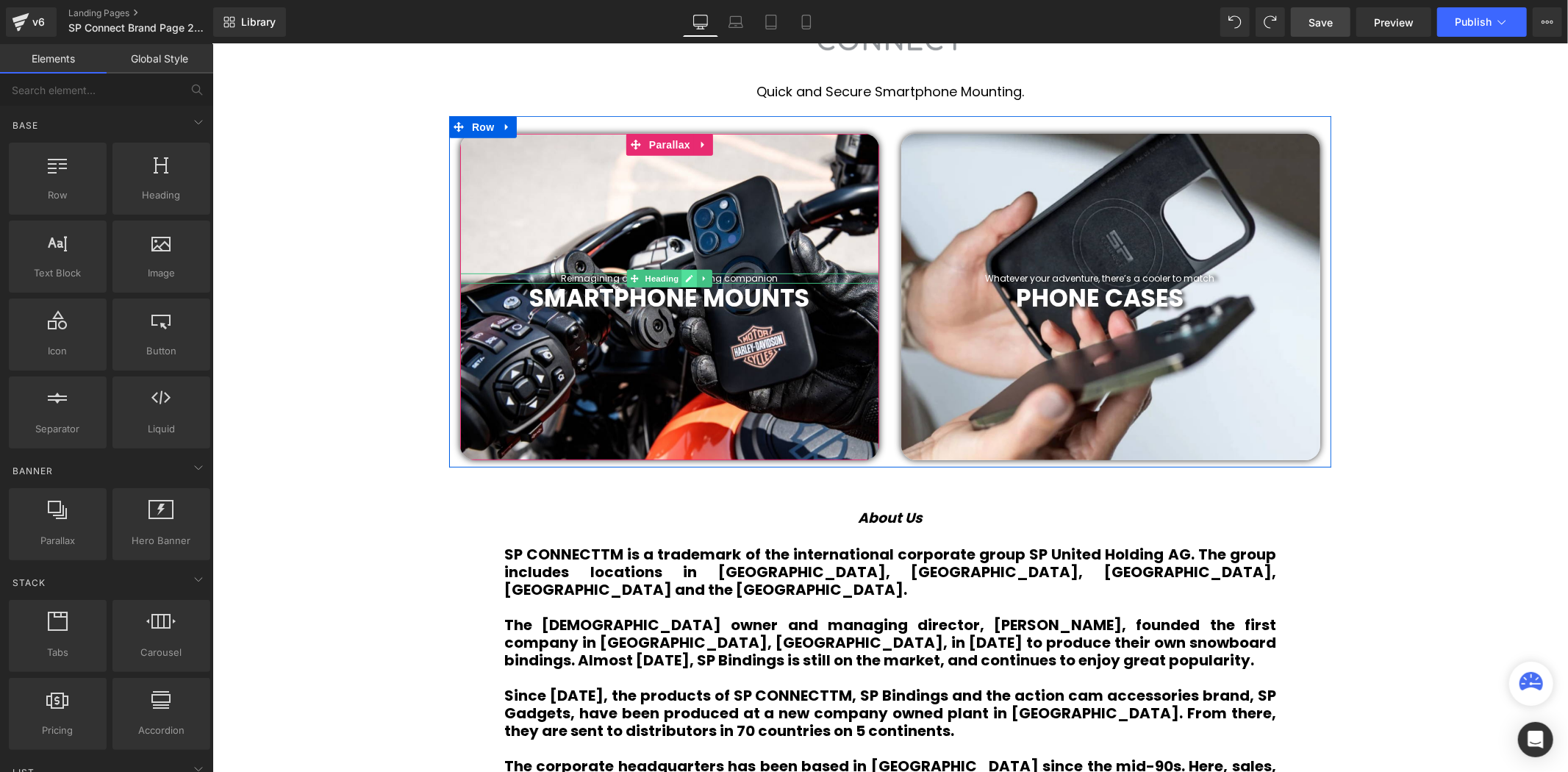
click at [691, 273] on link at bounding box center [689, 277] width 15 height 17
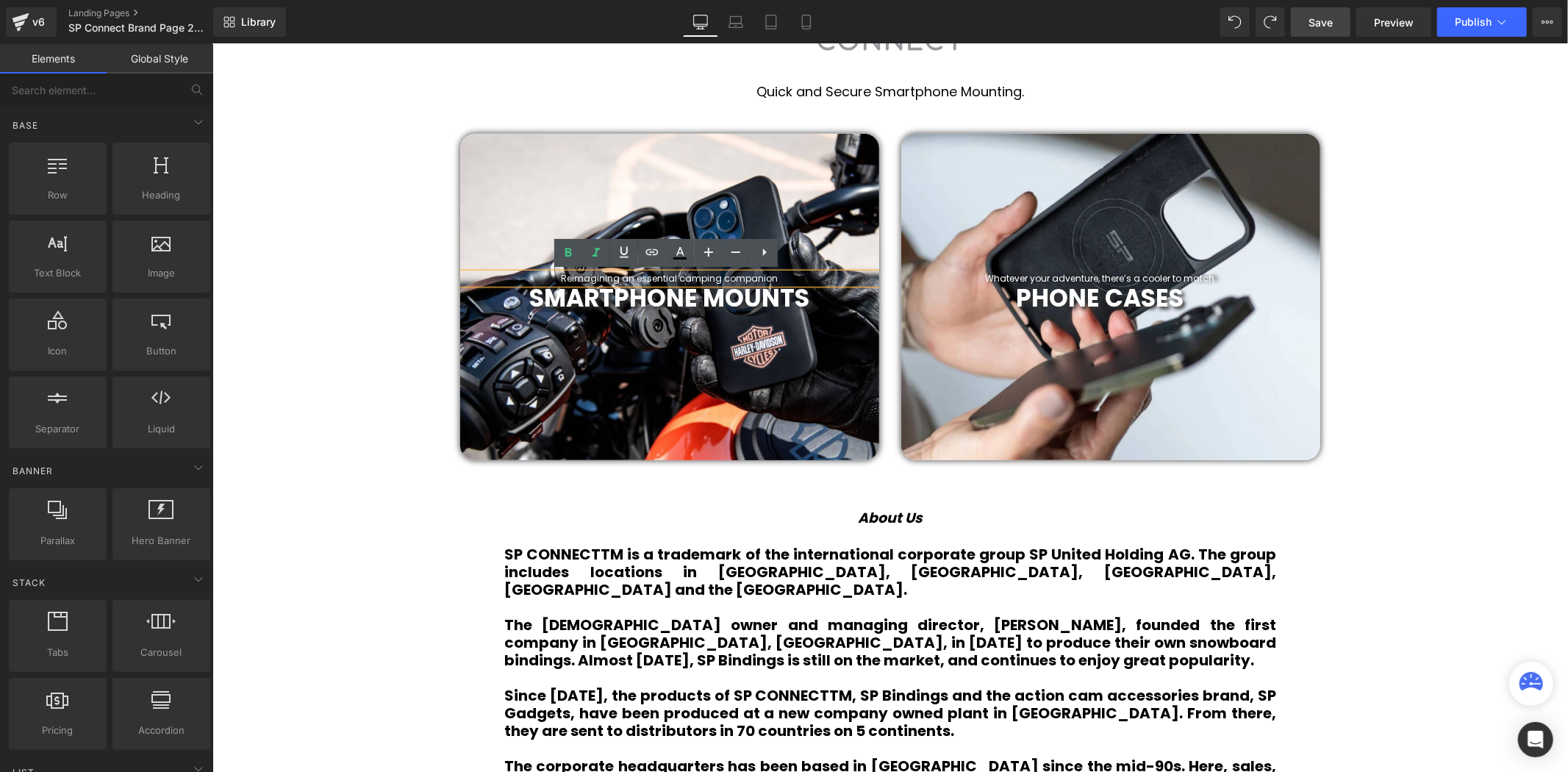
click at [776, 273] on h1 "Reimagining an essential camping companion" at bounding box center [668, 278] width 419 height 11
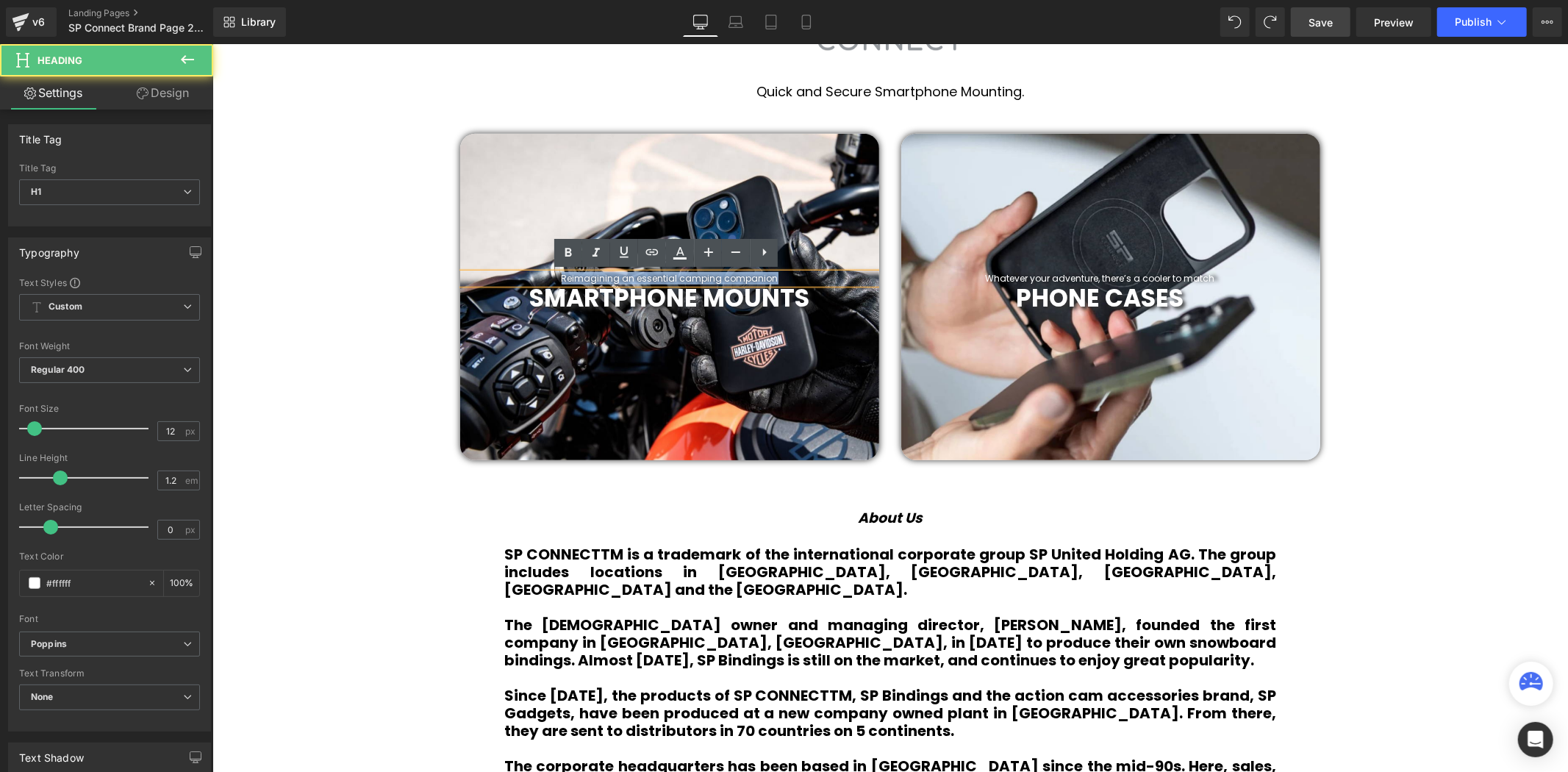
click at [768, 274] on h1 "Reimagining an essential camping companion" at bounding box center [668, 278] width 419 height 11
paste div
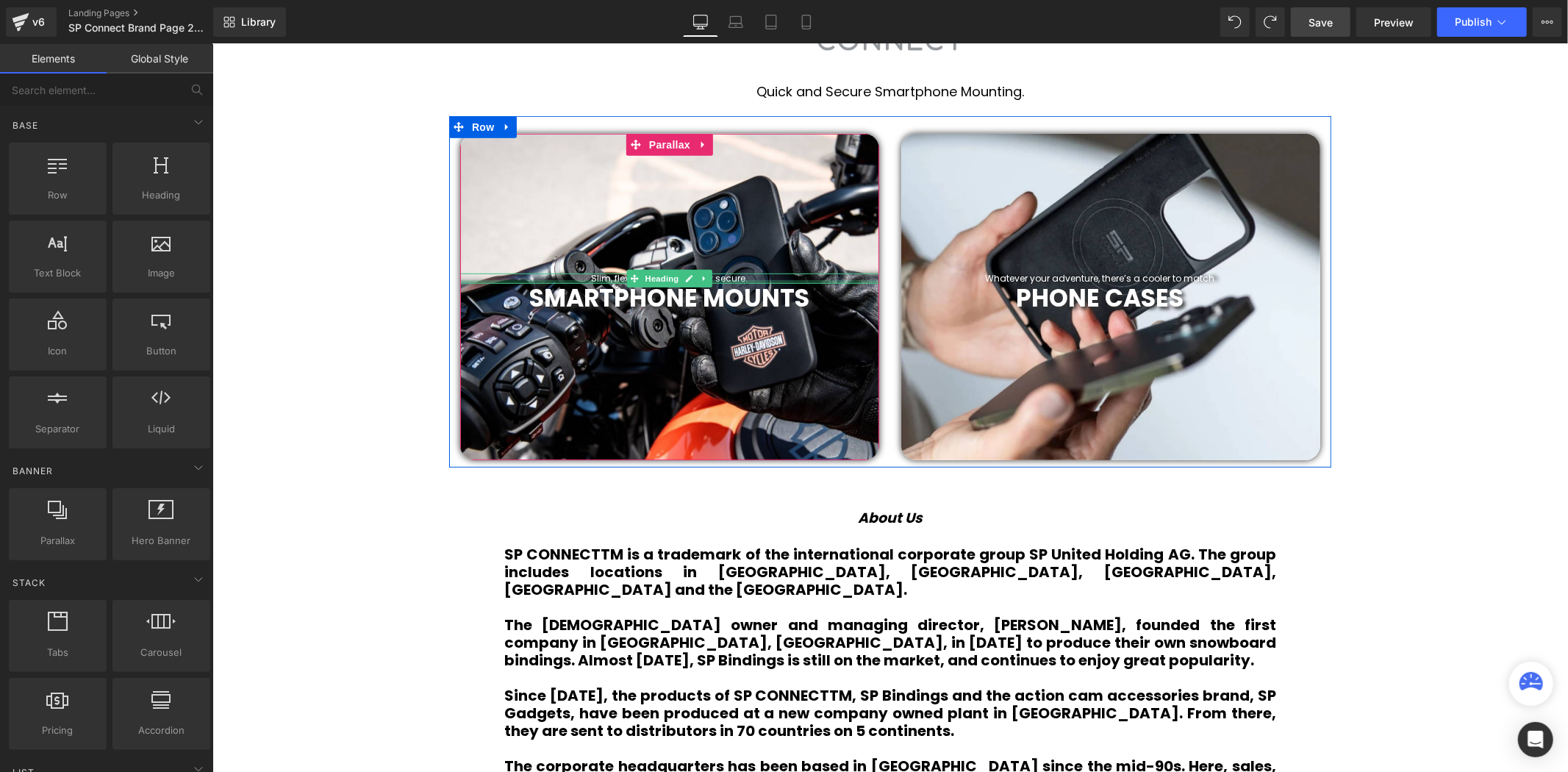
click at [732, 280] on b "SMARTPHONE MOUNTS" at bounding box center [670, 298] width 280 height 35
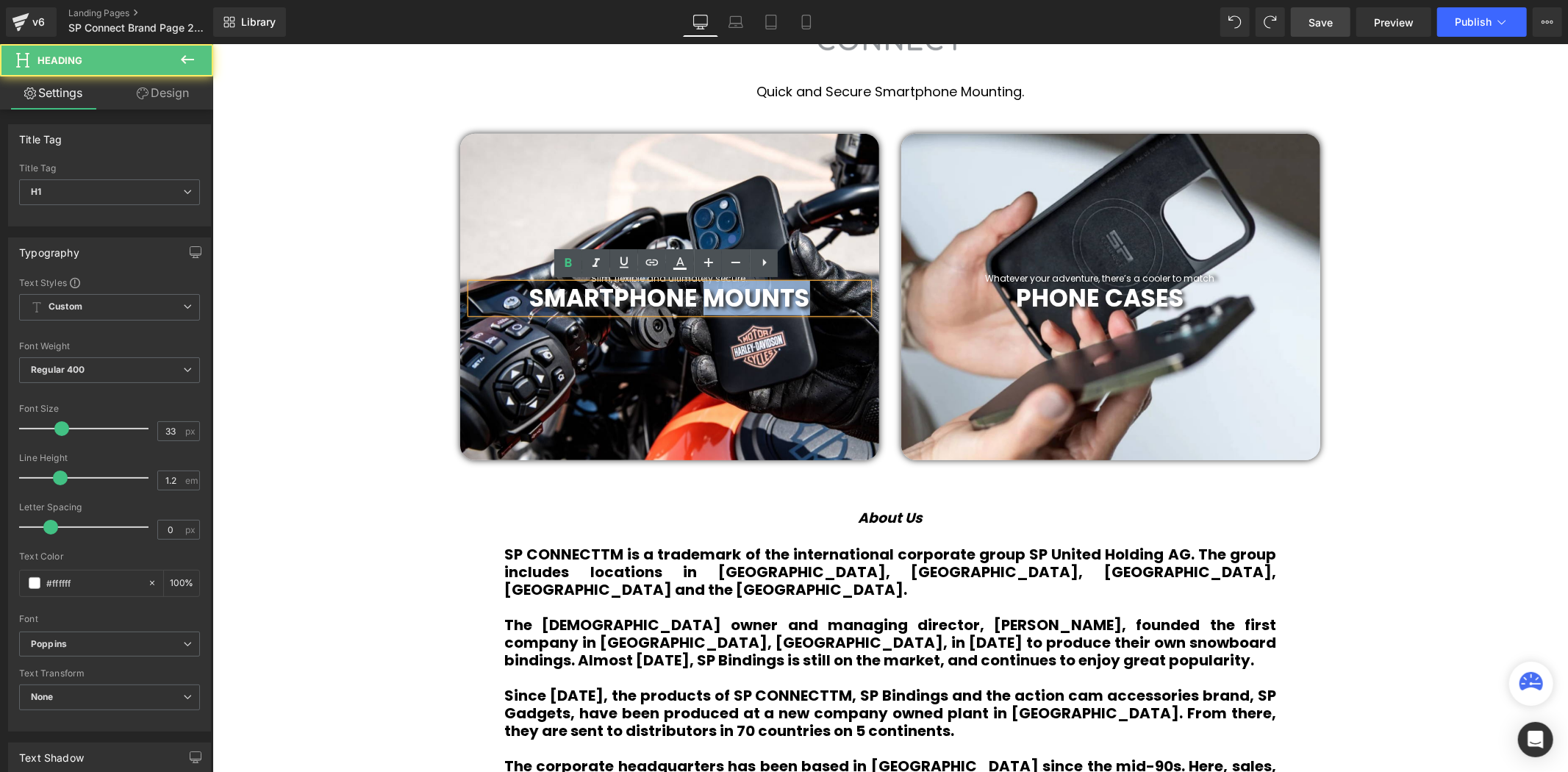
click at [731, 280] on b "SMARTPHONE MOUNTS" at bounding box center [670, 298] width 280 height 35
click at [820, 245] on div at bounding box center [668, 296] width 419 height 327
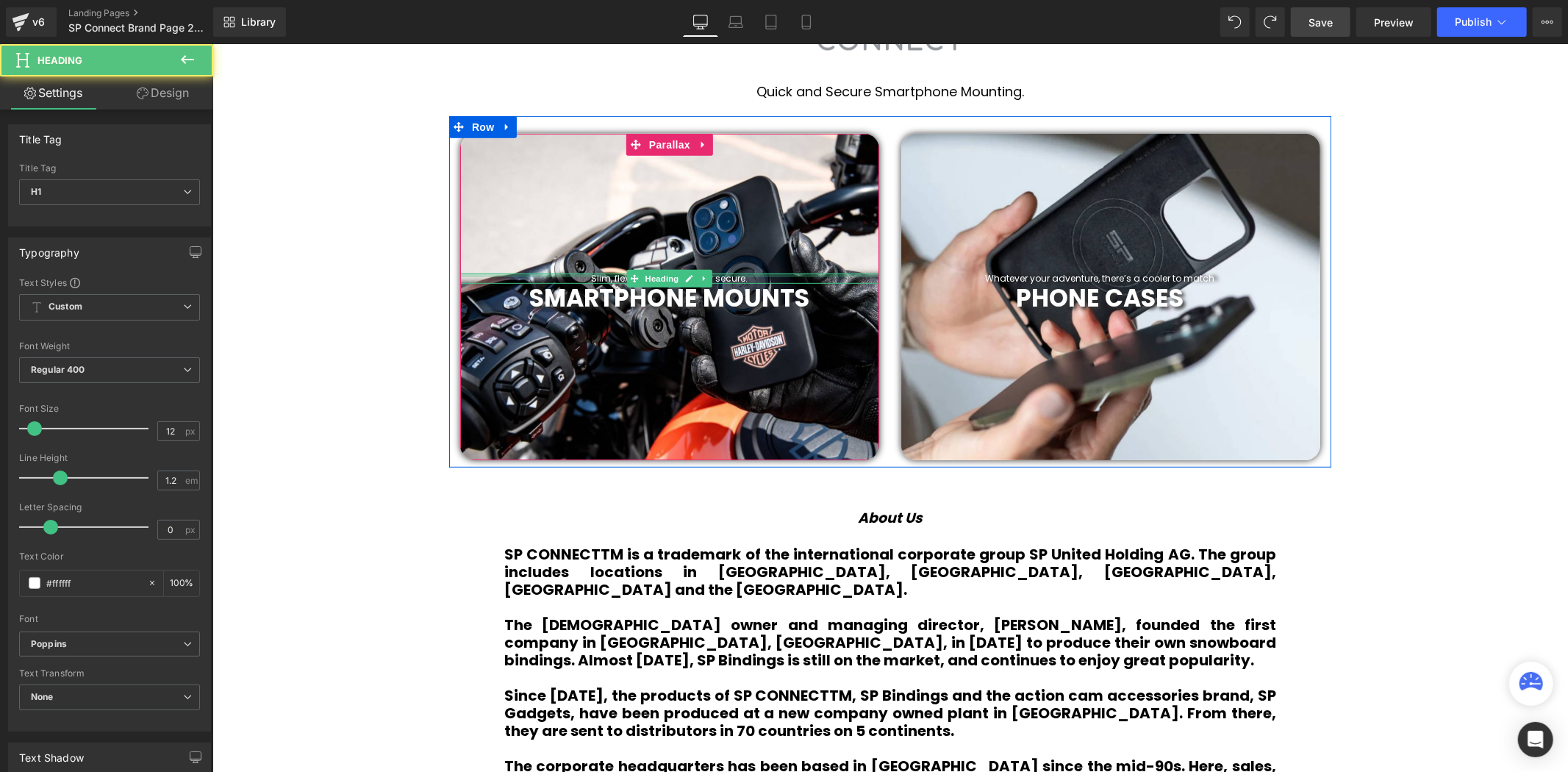
click at [737, 273] on div at bounding box center [668, 274] width 419 height 4
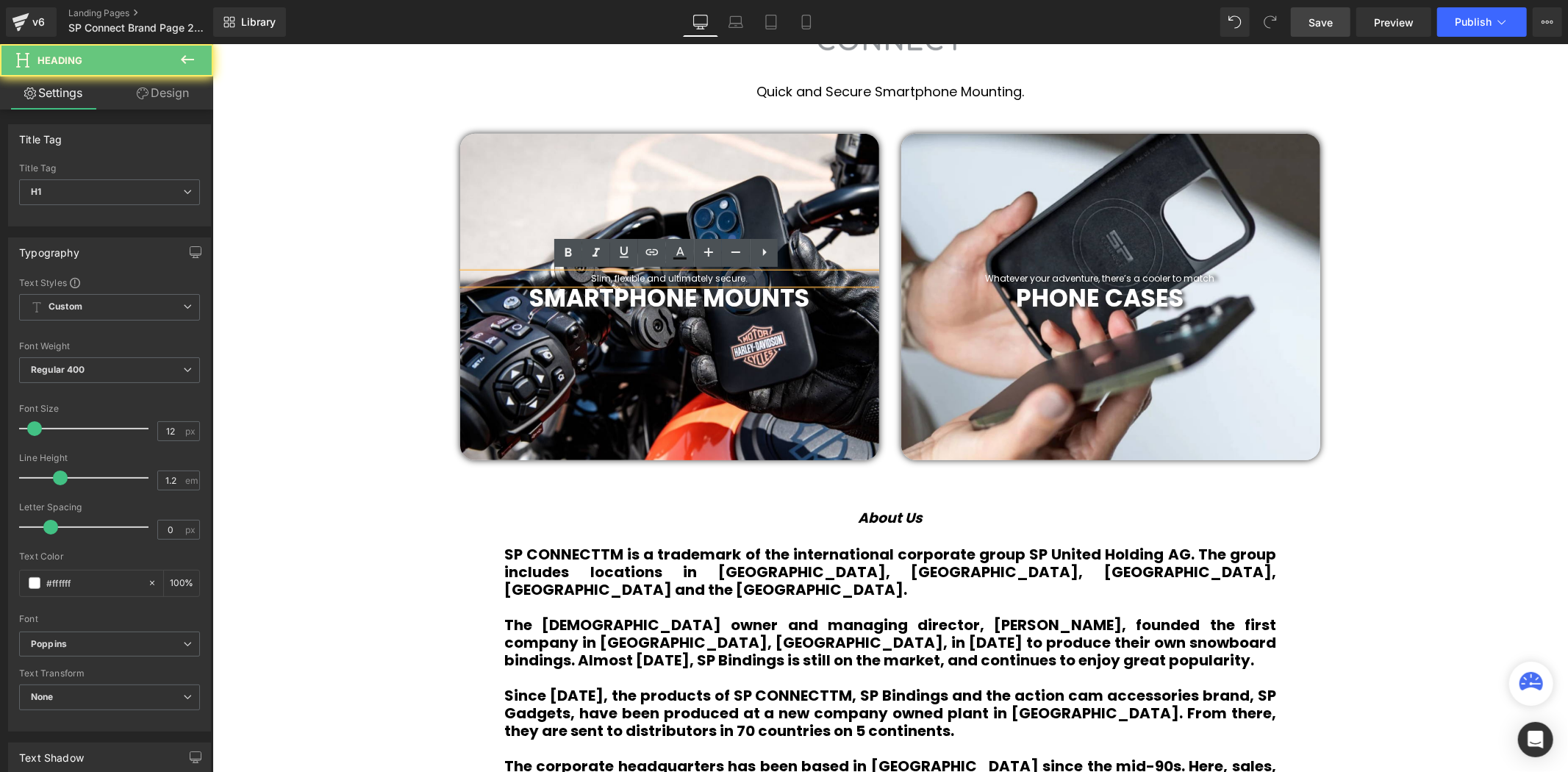
click at [743, 275] on h1 "Slim, flexible and ultimately secure." at bounding box center [668, 278] width 419 height 11
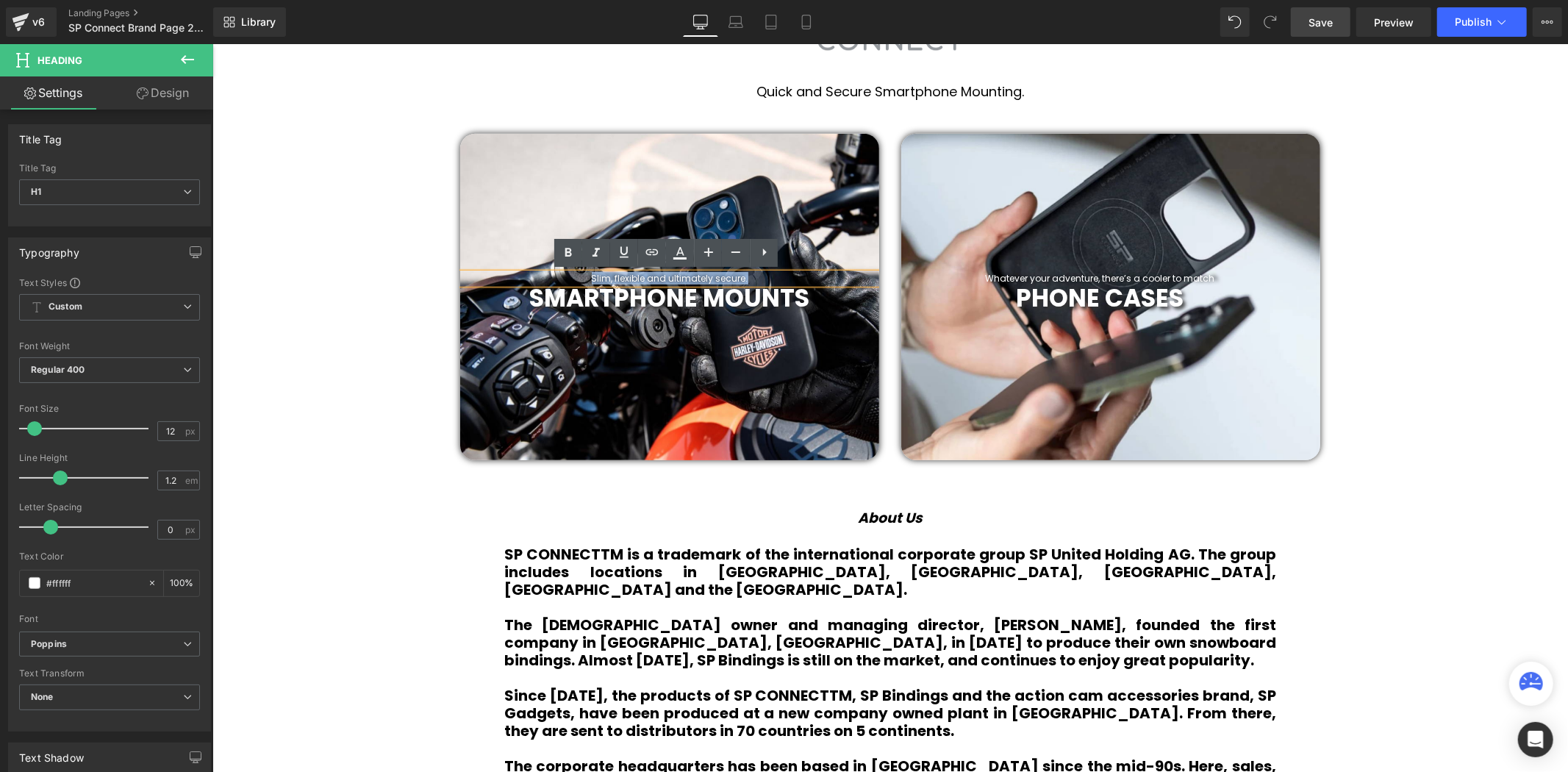
copy h1 "Slim, flexible and ultimately secure."
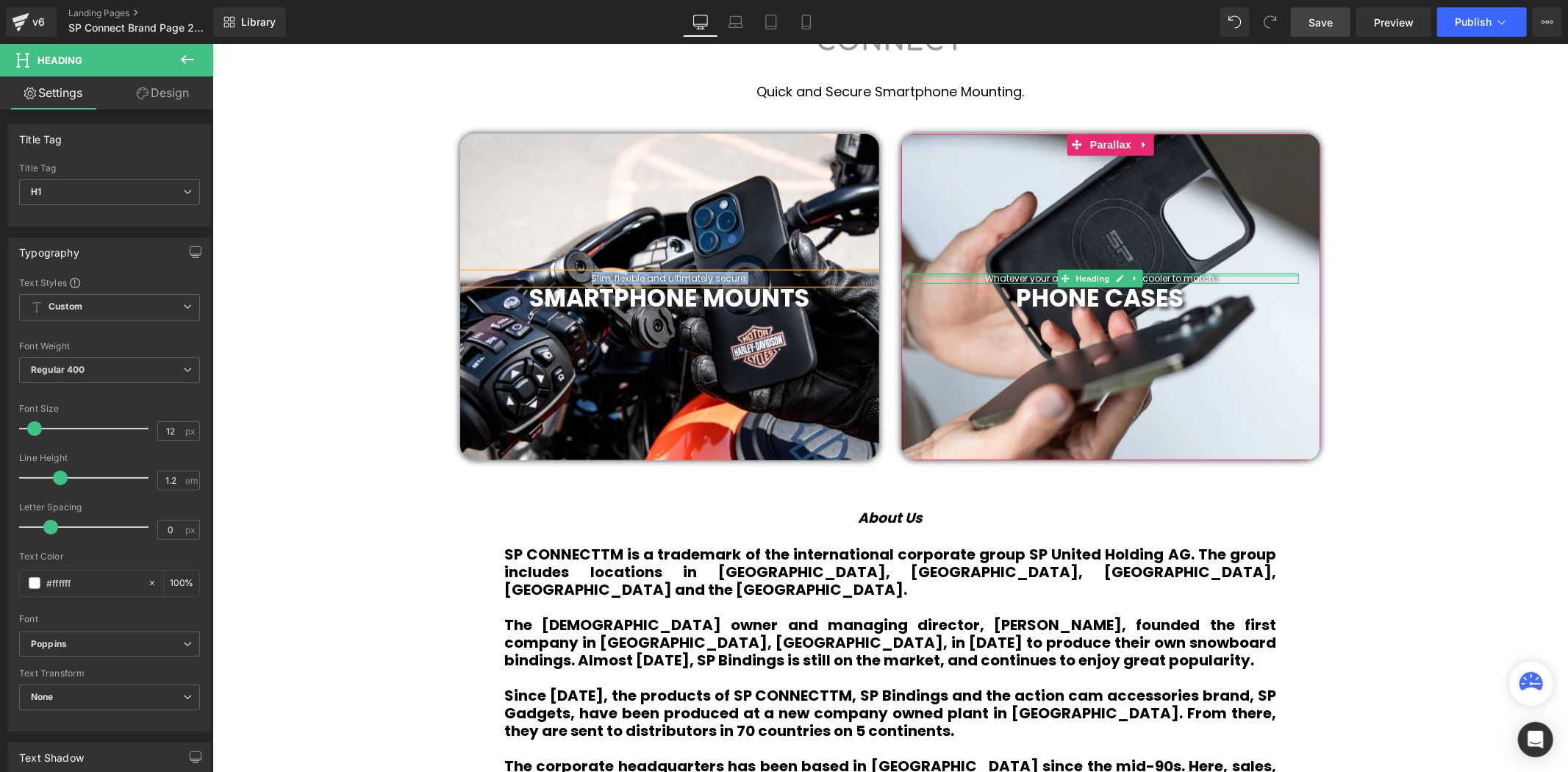
click at [1180, 275] on div at bounding box center [1099, 274] width 398 height 4
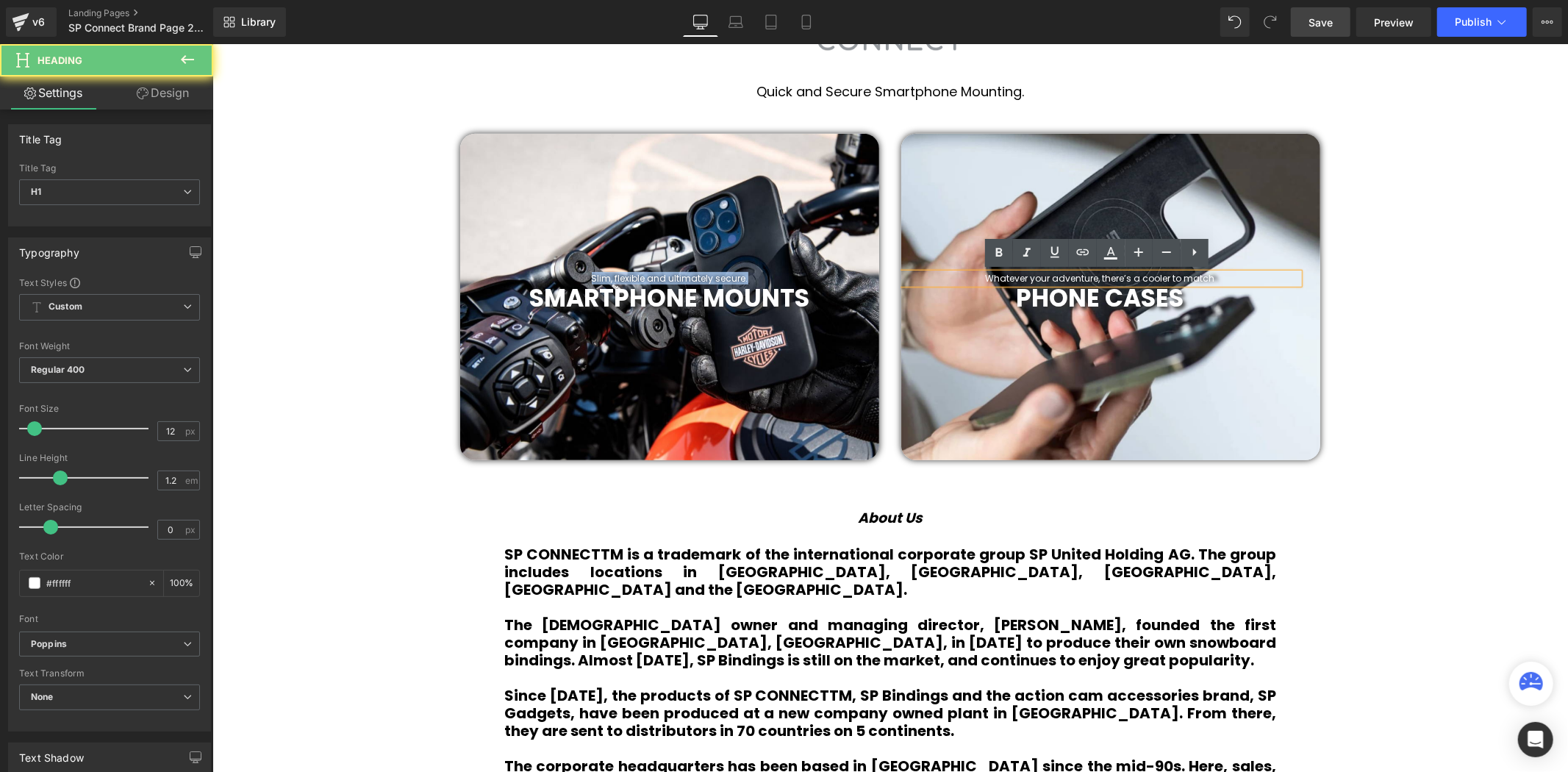
click at [1180, 275] on h1 "Whatever your adventure, there’s a cooler to match" at bounding box center [1099, 278] width 398 height 11
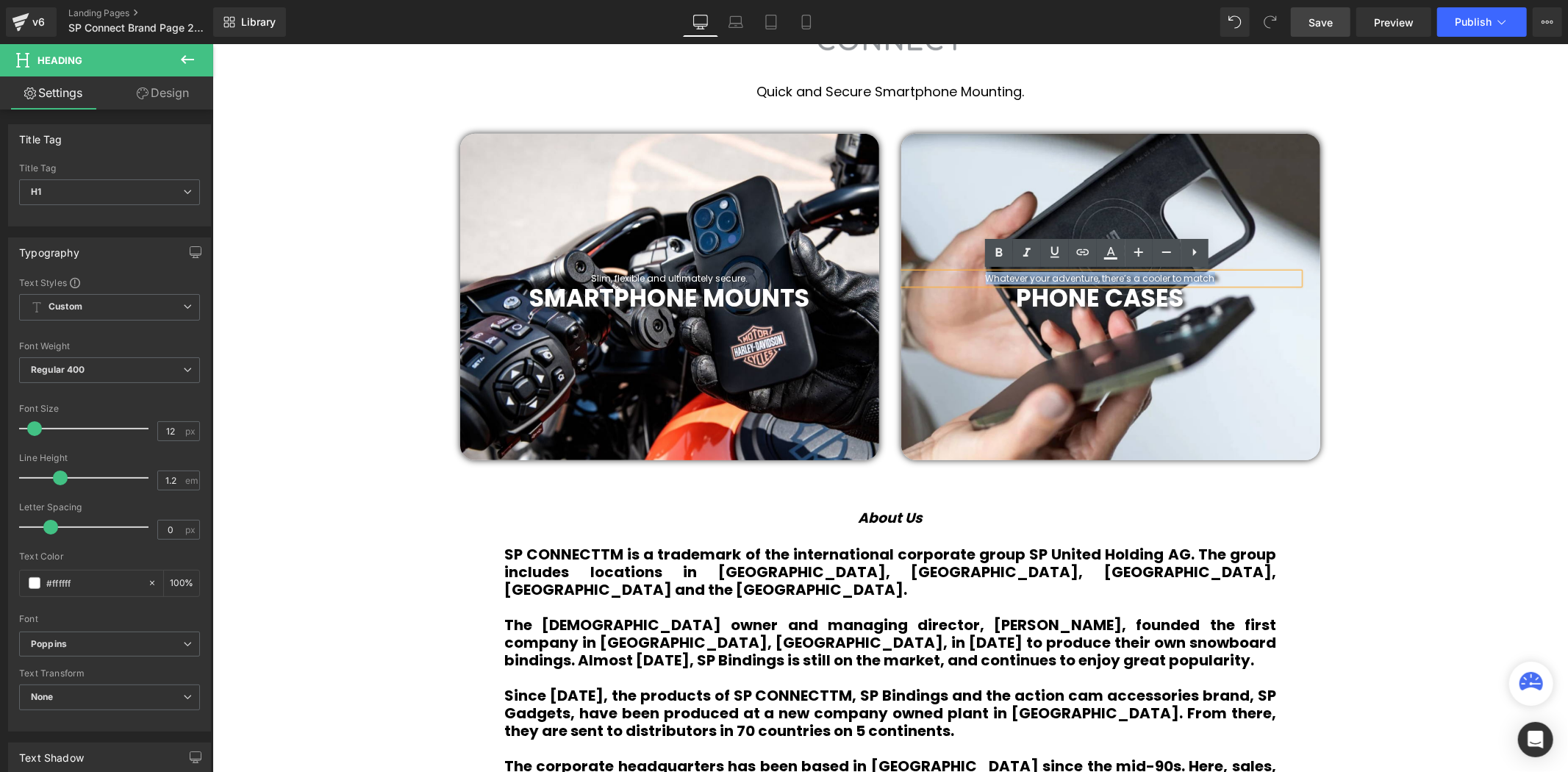
paste div
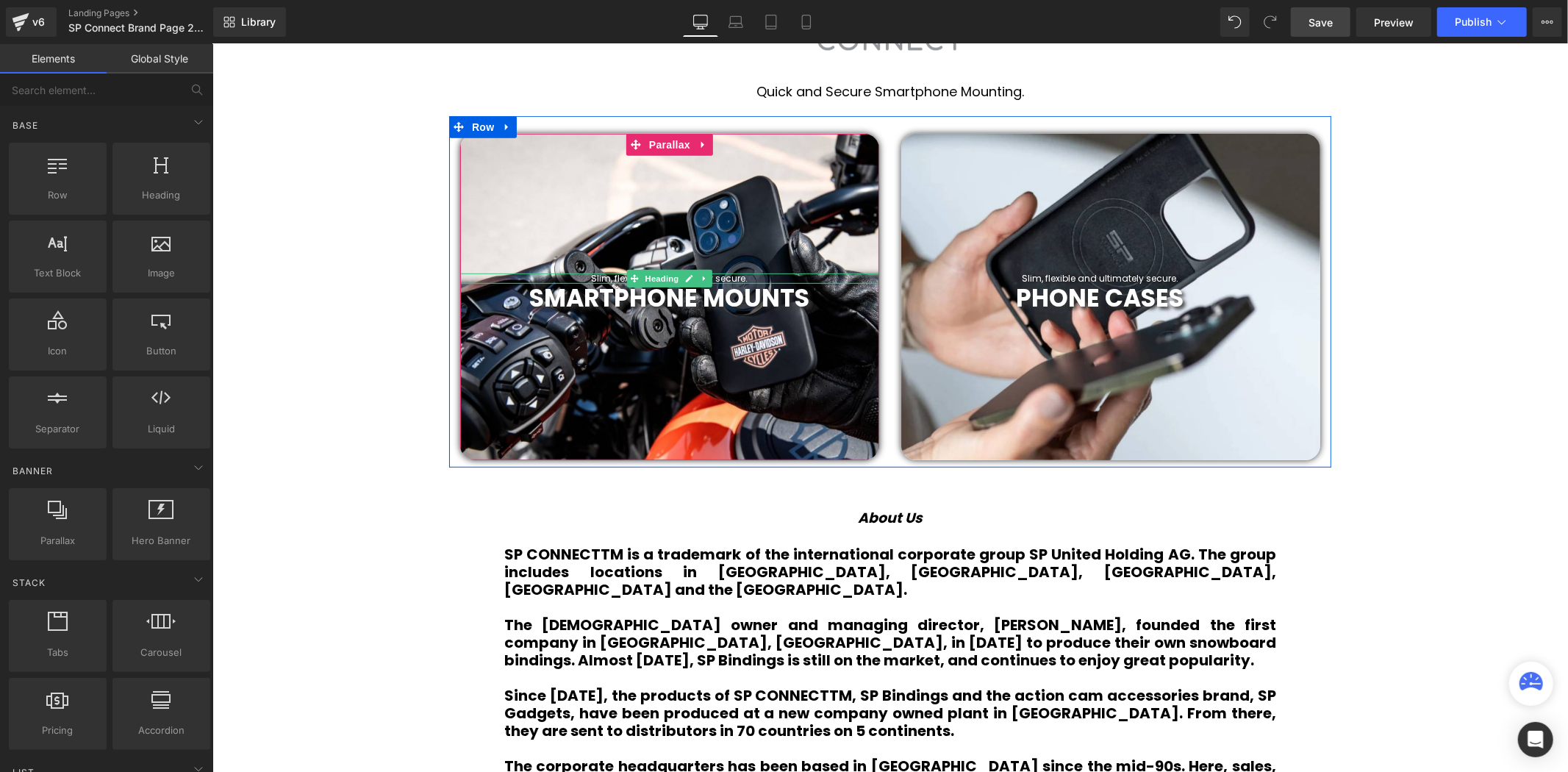
click at [690, 272] on link at bounding box center [689, 277] width 15 height 17
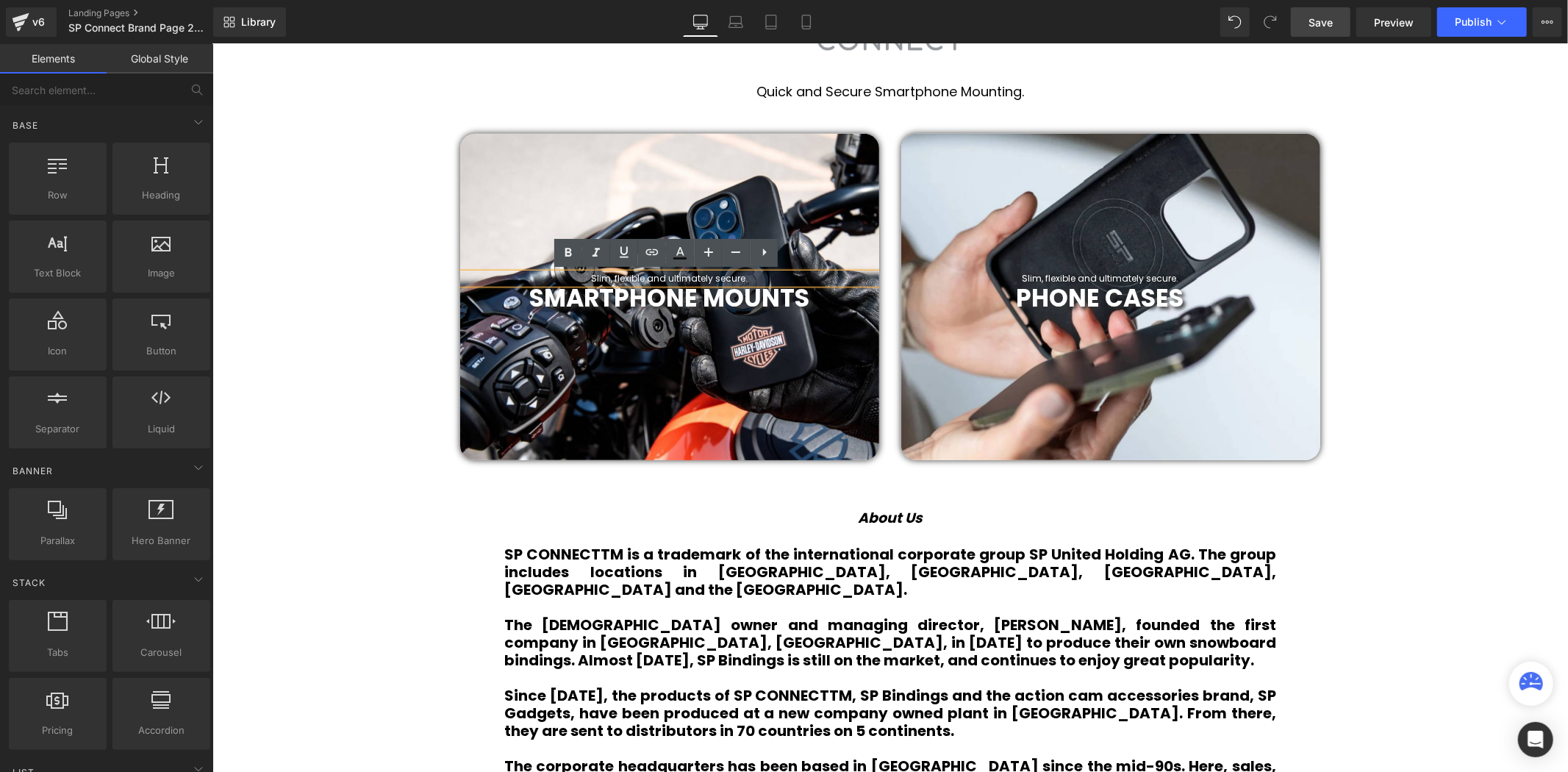
click at [731, 277] on h1 "Slim, flexible and ultimately secure." at bounding box center [668, 278] width 419 height 11
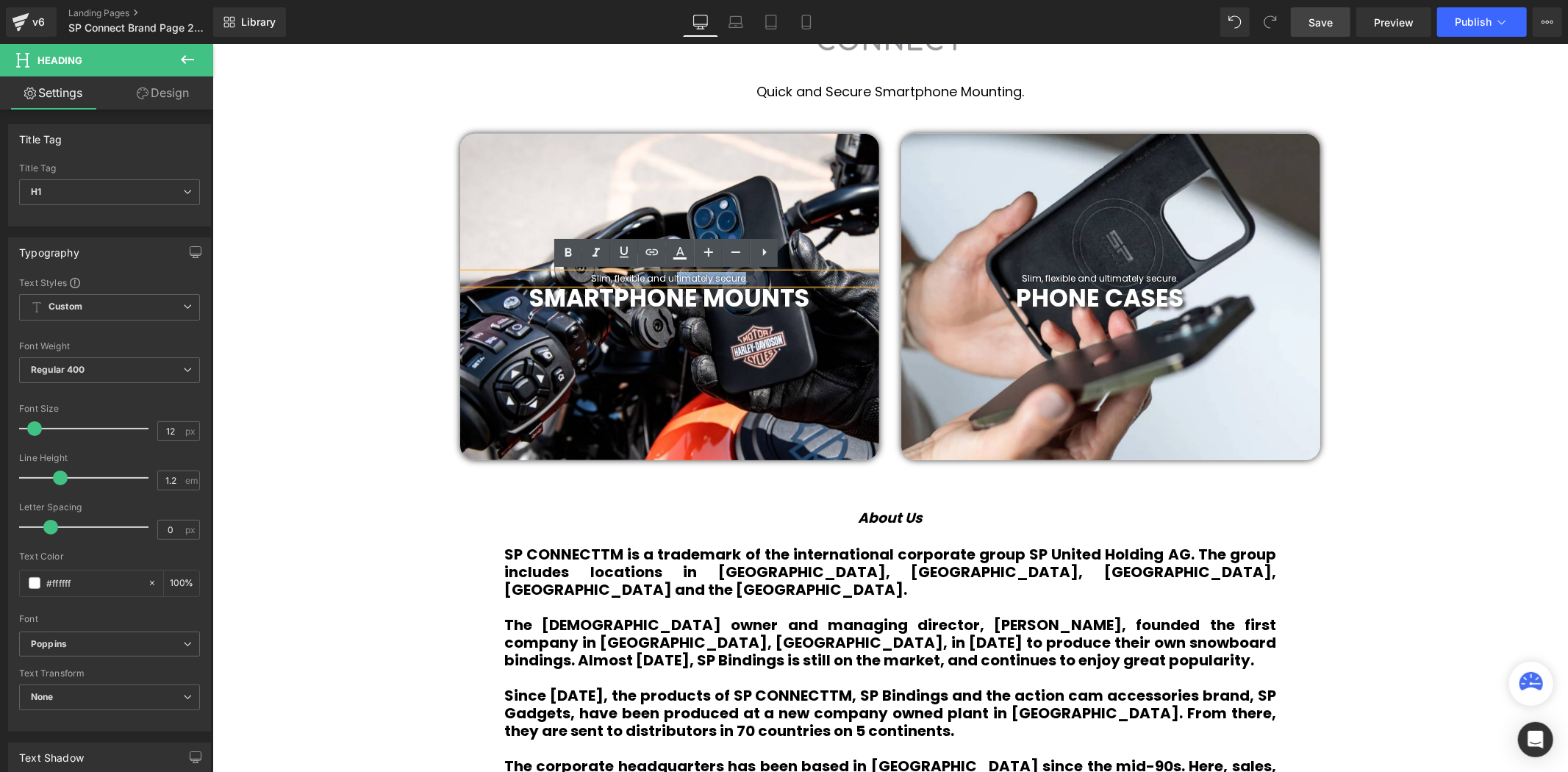
drag, startPoint x: 739, startPoint y: 275, endPoint x: 672, endPoint y: 270, distance: 67.2
click at [672, 273] on h1 "Slim, flexible and ultimately secure." at bounding box center [668, 278] width 419 height 11
click at [736, 273] on div "Slim, flexible and ultimately secure." at bounding box center [668, 278] width 419 height 11
drag, startPoint x: 740, startPoint y: 273, endPoint x: 588, endPoint y: 275, distance: 152.0
click at [588, 275] on h1 "Slim, flexible and ultimately secure." at bounding box center [668, 278] width 419 height 11
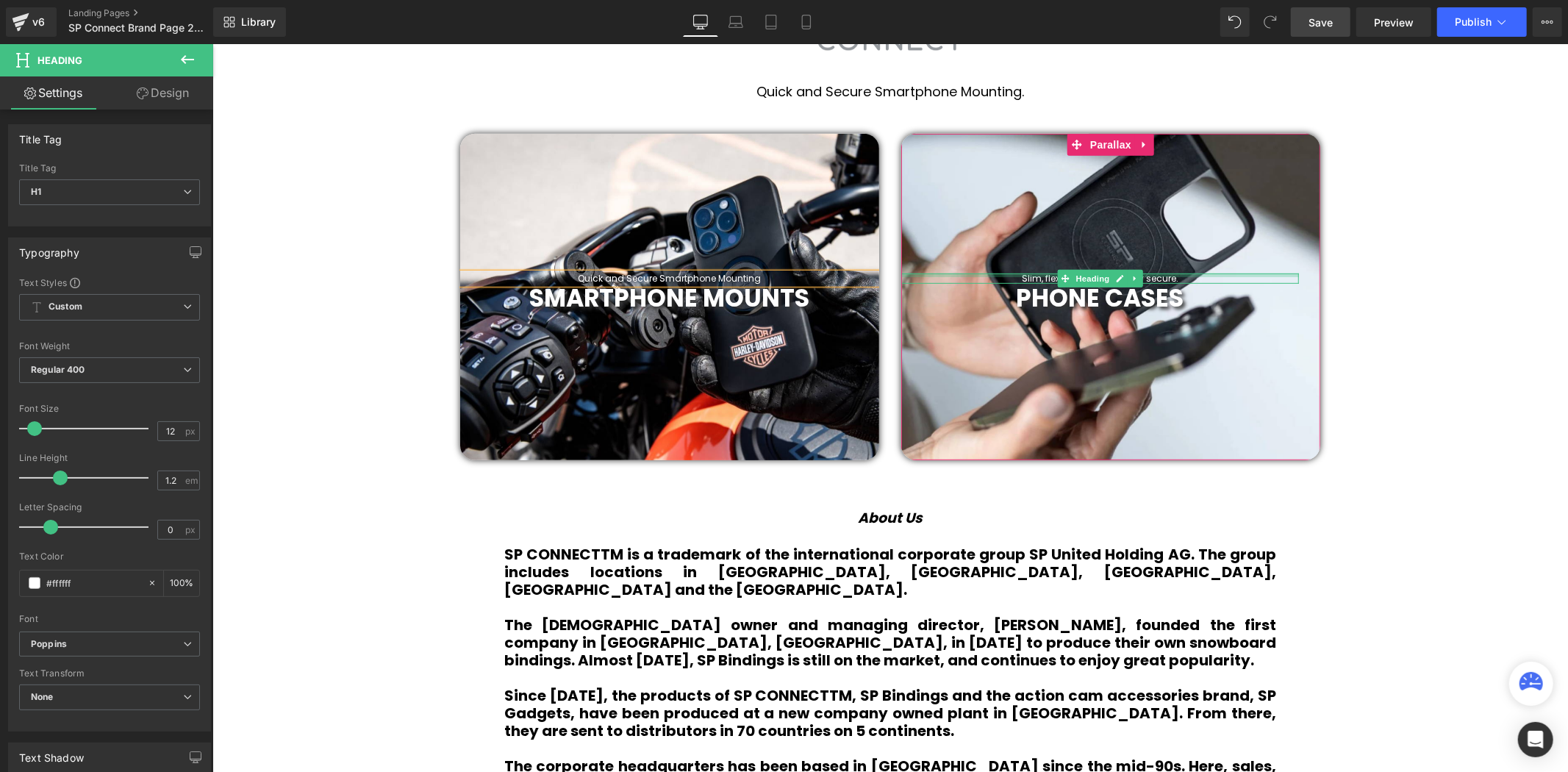
click at [1171, 273] on div at bounding box center [1099, 274] width 398 height 4
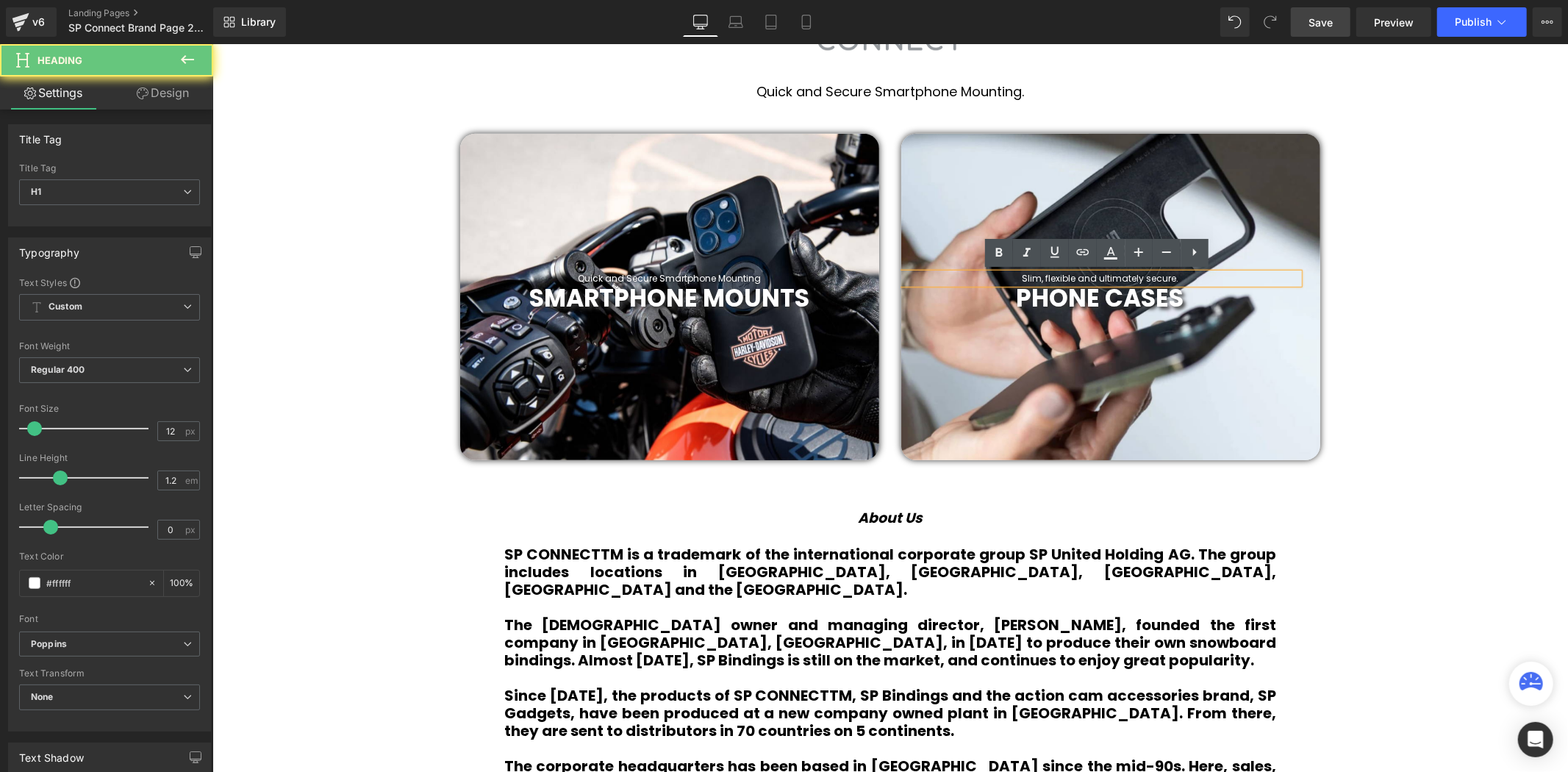
click at [1167, 277] on h1 "Slim, flexible and ultimately secure." at bounding box center [1099, 278] width 398 height 11
click at [1172, 275] on h1 "Slim, flexible and ultimately secure." at bounding box center [1099, 278] width 398 height 11
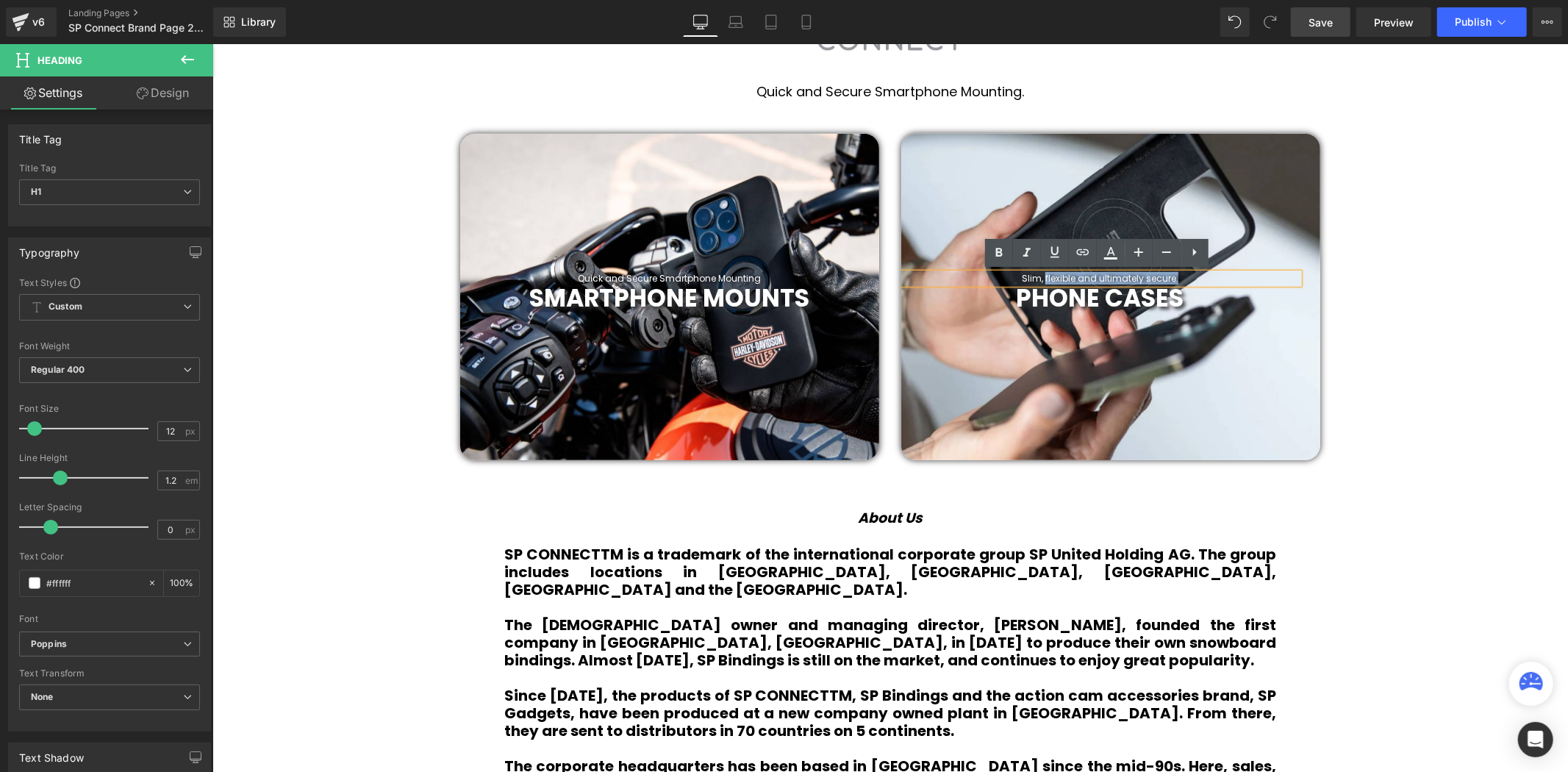
drag, startPoint x: 1172, startPoint y: 275, endPoint x: 1041, endPoint y: 273, distance: 131.0
click at [1041, 273] on h1 "Slim, flexible and ultimately secure." at bounding box center [1099, 278] width 398 height 11
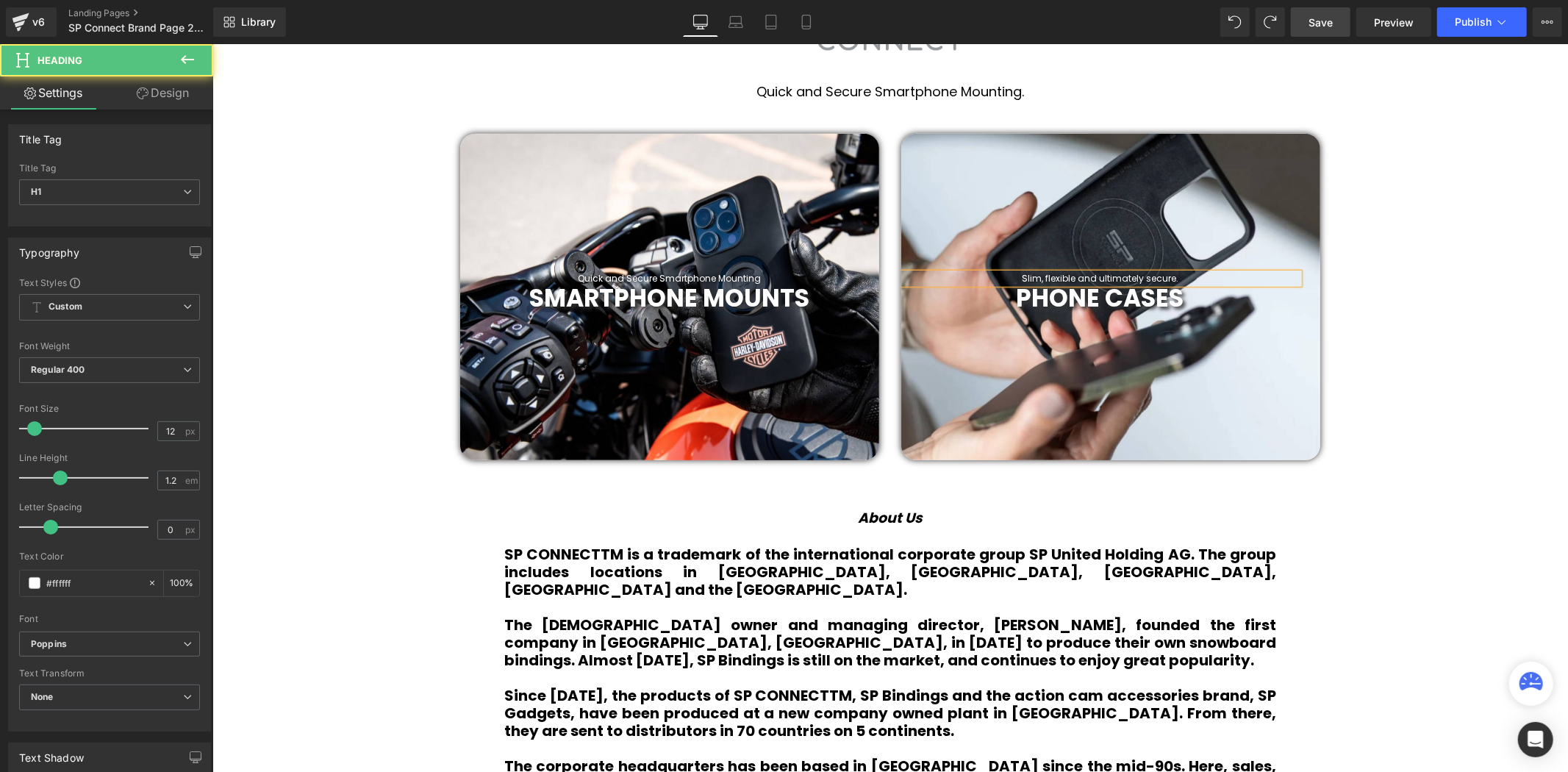
click at [1050, 274] on h1 "Slim, flexible and ultimately secure." at bounding box center [1099, 278] width 398 height 11
click at [1044, 274] on h1 "Slim, flexible and ultimately secure." at bounding box center [1099, 278] width 398 height 11
click at [1101, 273] on h1 "Slim, Flexible and ultimately secure." at bounding box center [1099, 278] width 398 height 11
click at [1098, 273] on h1 "Slim, Flexible and ultimately secure." at bounding box center [1099, 278] width 398 height 11
click at [1147, 276] on h1 "Slim, Flexible and Ultimately secure." at bounding box center [1099, 278] width 398 height 11
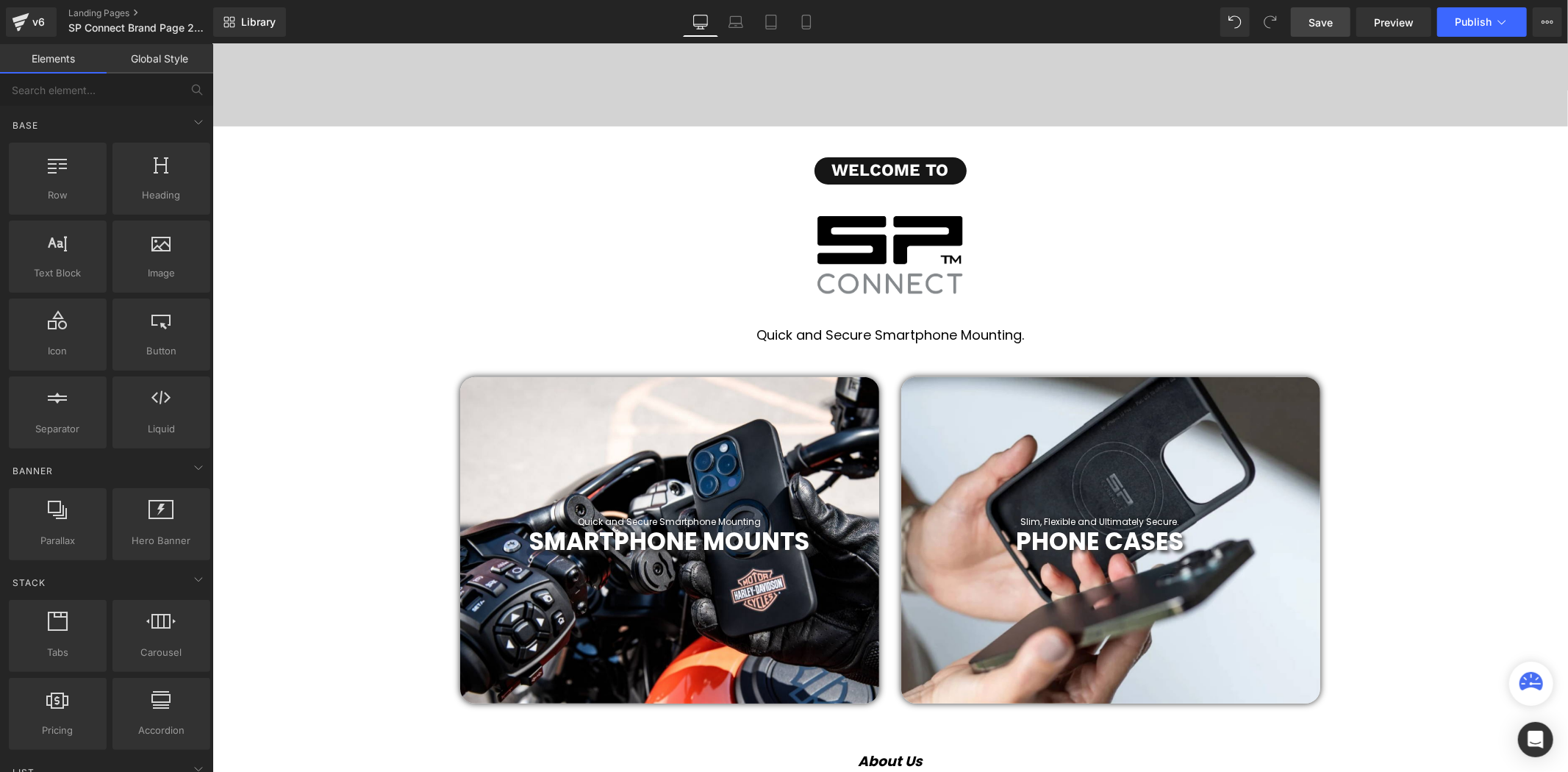
scroll to position [327, 0]
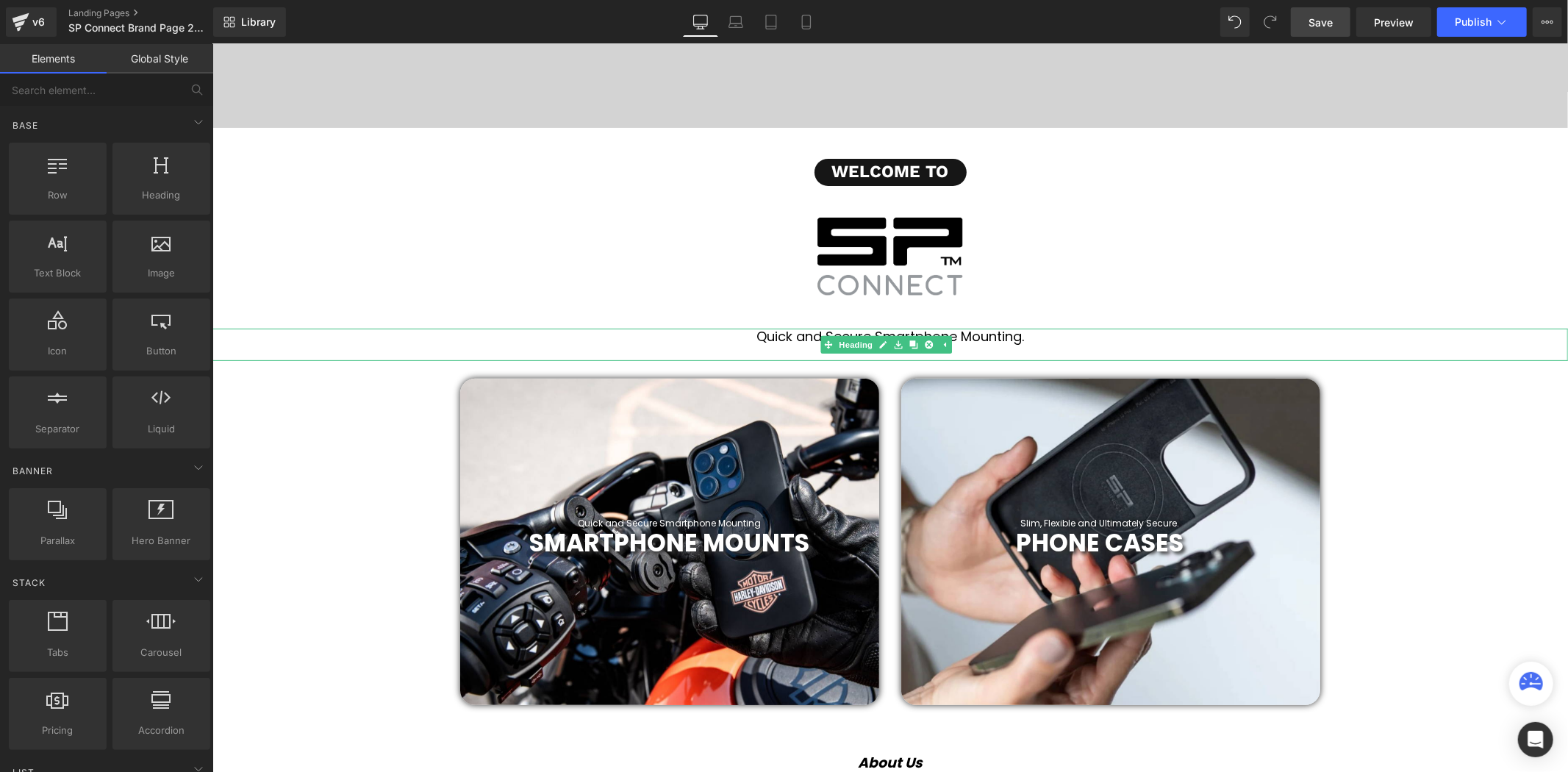
click at [973, 333] on h1 "Quick and Secure Smartphone Mounting." at bounding box center [889, 336] width 1356 height 16
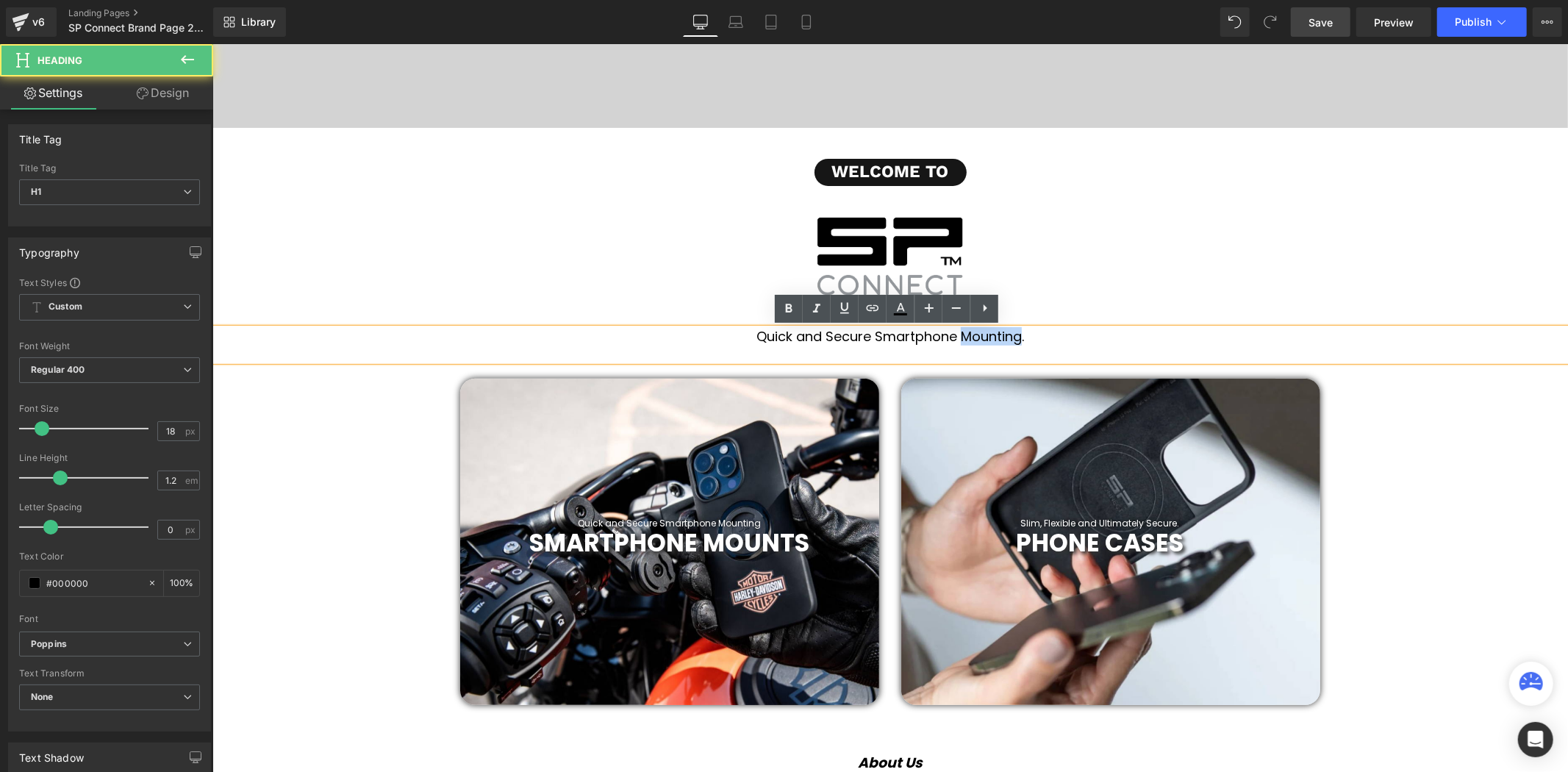
click at [973, 333] on h1 "Quick and Secure Smartphone Mounting." at bounding box center [889, 336] width 1356 height 16
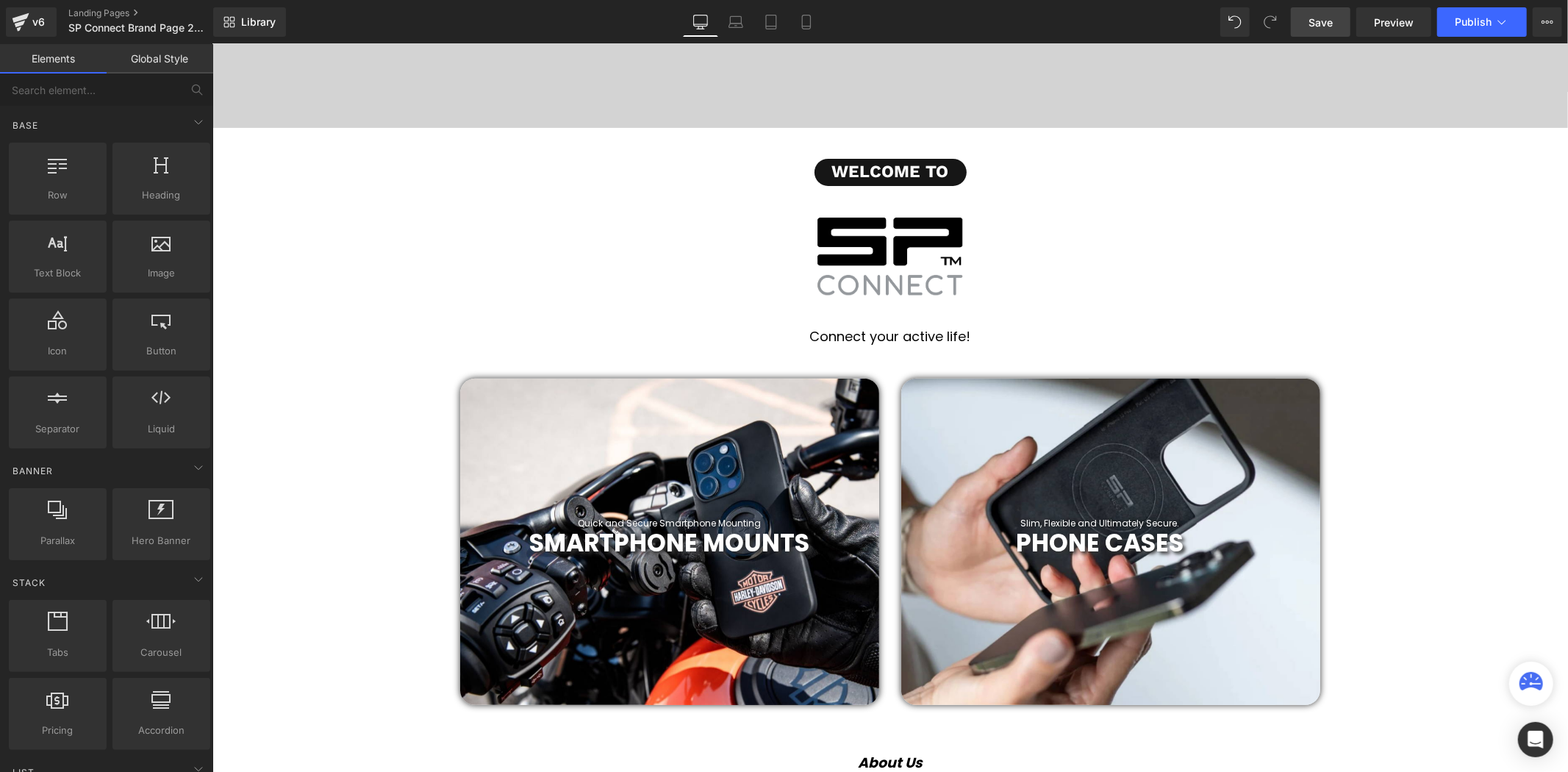
scroll to position [408, 0]
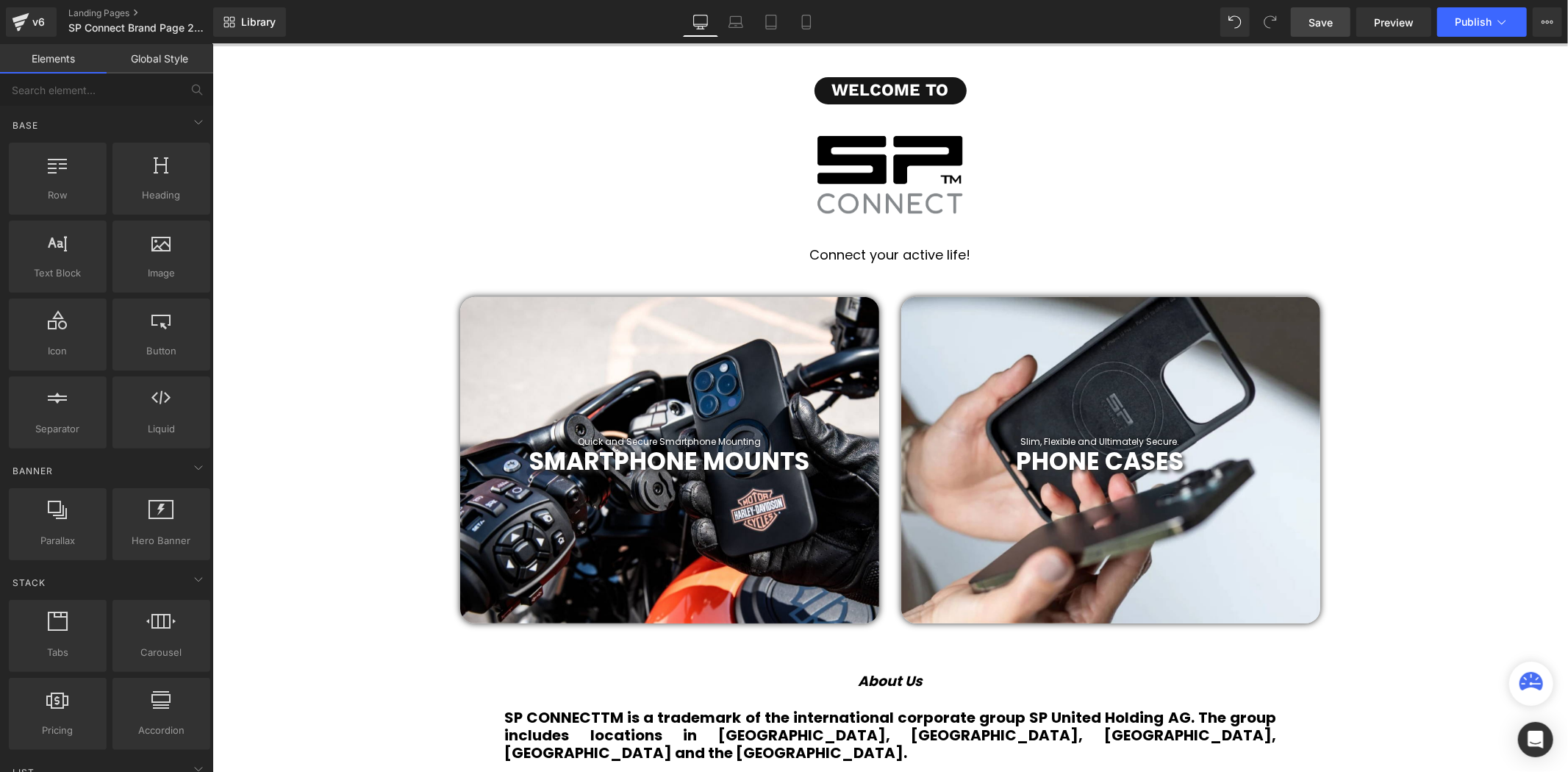
click at [975, 168] on img at bounding box center [889, 175] width 860 height 142
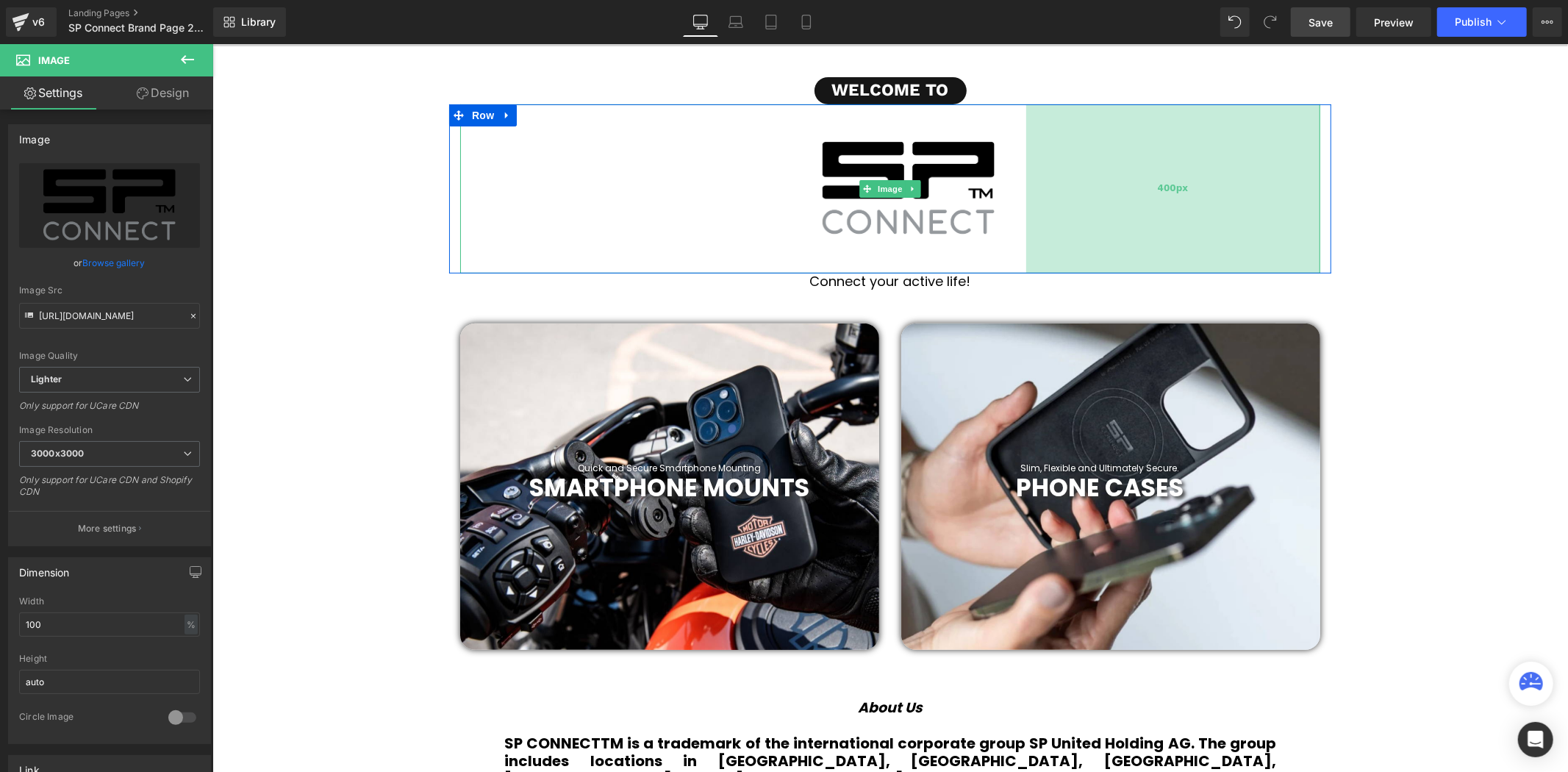
scroll to position [4465, 1347]
drag, startPoint x: 990, startPoint y: 174, endPoint x: 1026, endPoint y: 179, distance: 36.3
click at [1026, 179] on div "400px" at bounding box center [1172, 188] width 294 height 169
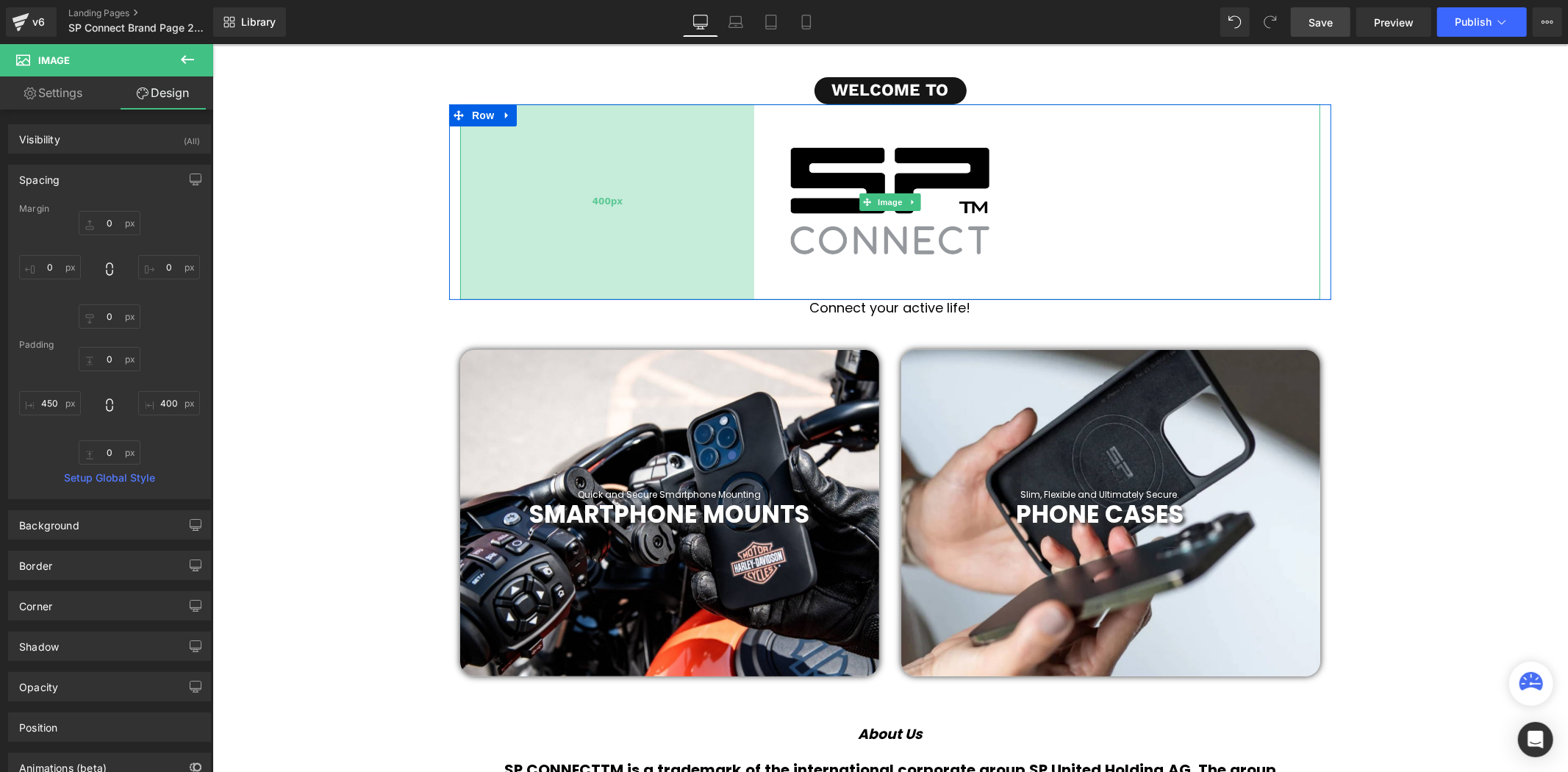
scroll to position [4492, 1347]
drag, startPoint x: 773, startPoint y: 178, endPoint x: 736, endPoint y: 184, distance: 37.5
click at [736, 184] on div "400px" at bounding box center [606, 202] width 294 height 195
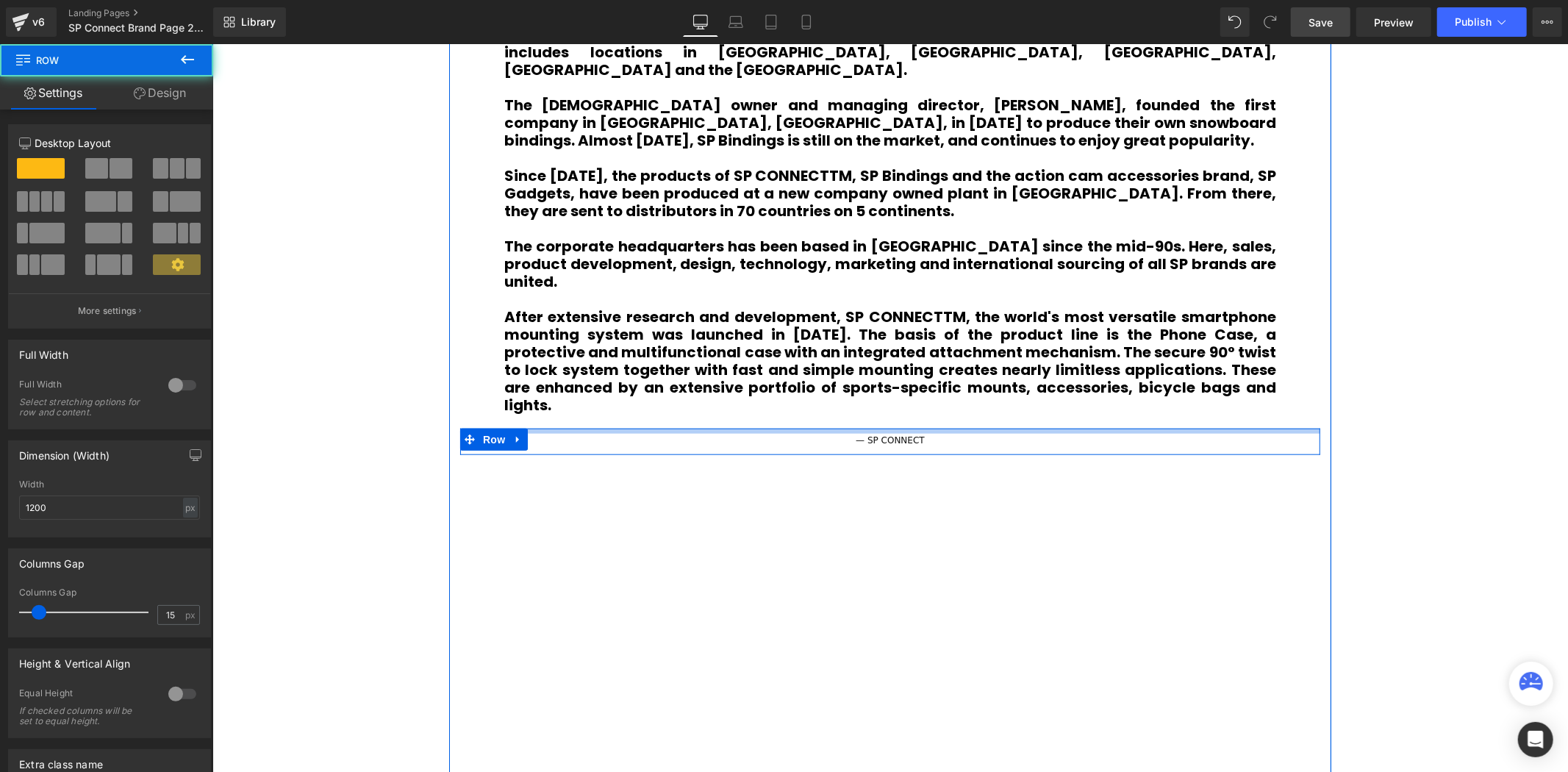
scroll to position [4473, 1347]
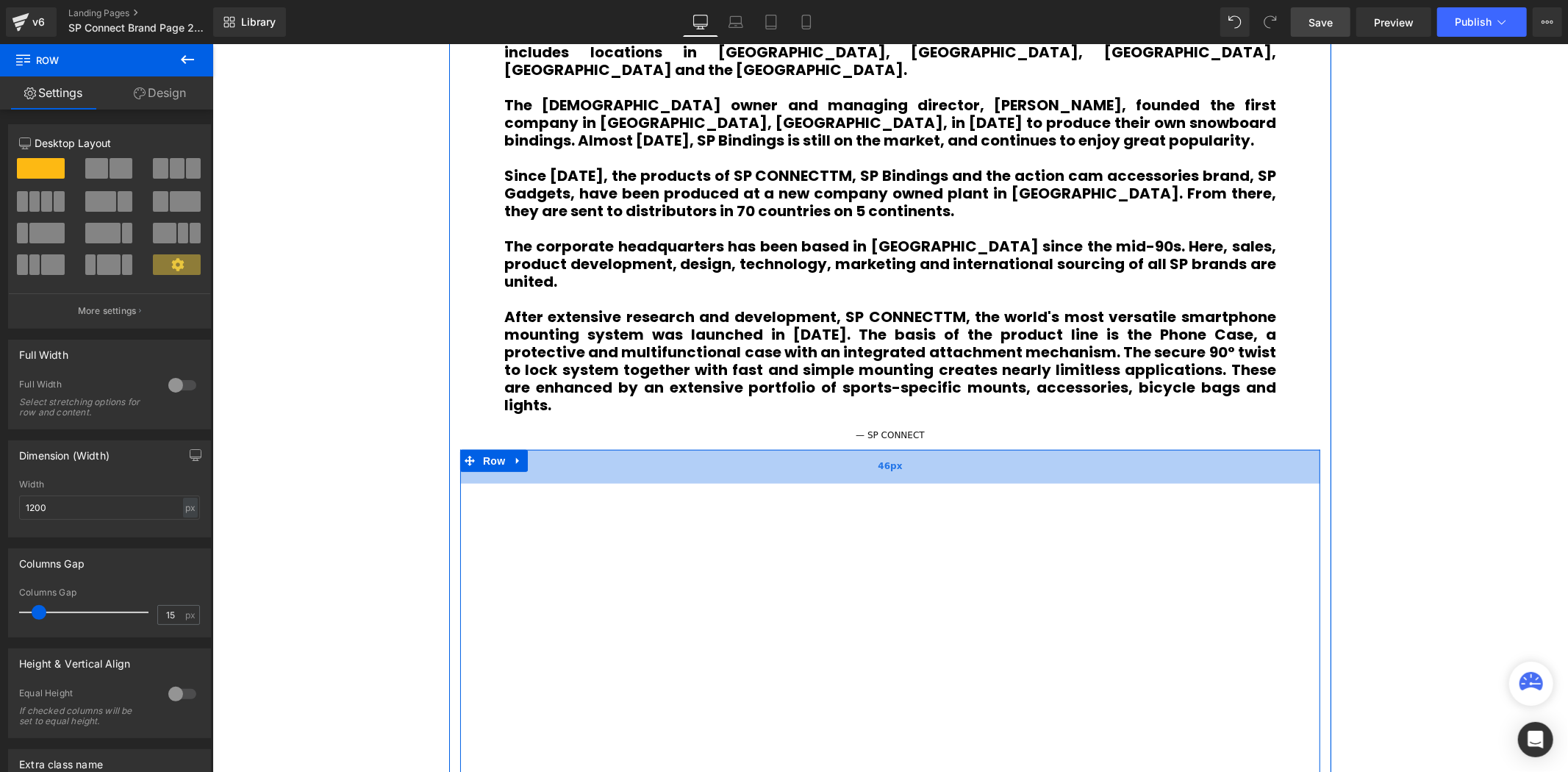
drag, startPoint x: 904, startPoint y: 389, endPoint x: 917, endPoint y: 395, distance: 14.3
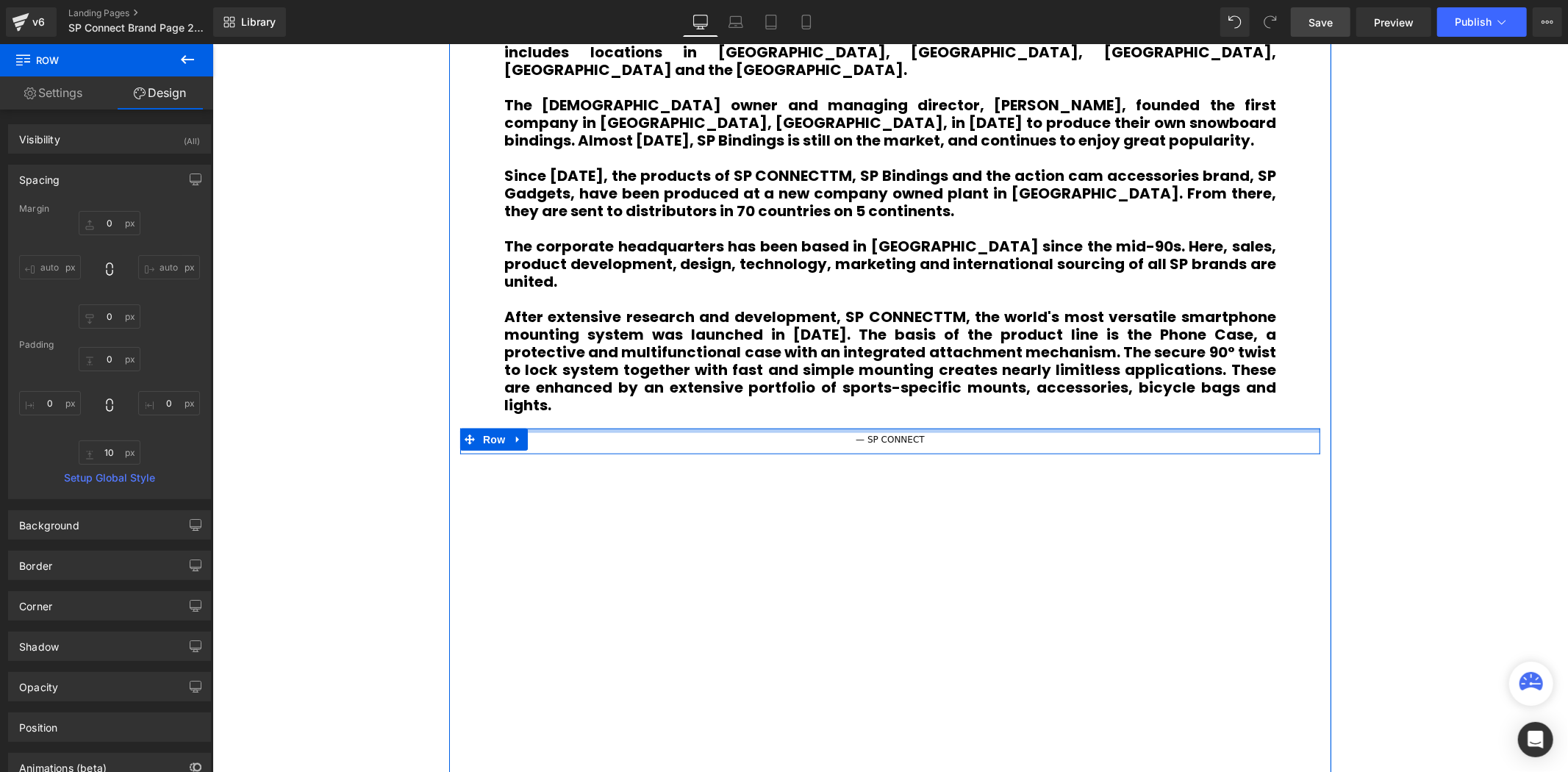
scroll to position [8, 8]
drag, startPoint x: 940, startPoint y: 375, endPoint x: 940, endPoint y: 385, distance: 10.0
click at [940, 428] on div "— SP CONNECT Text Block Row" at bounding box center [889, 444] width 860 height 33
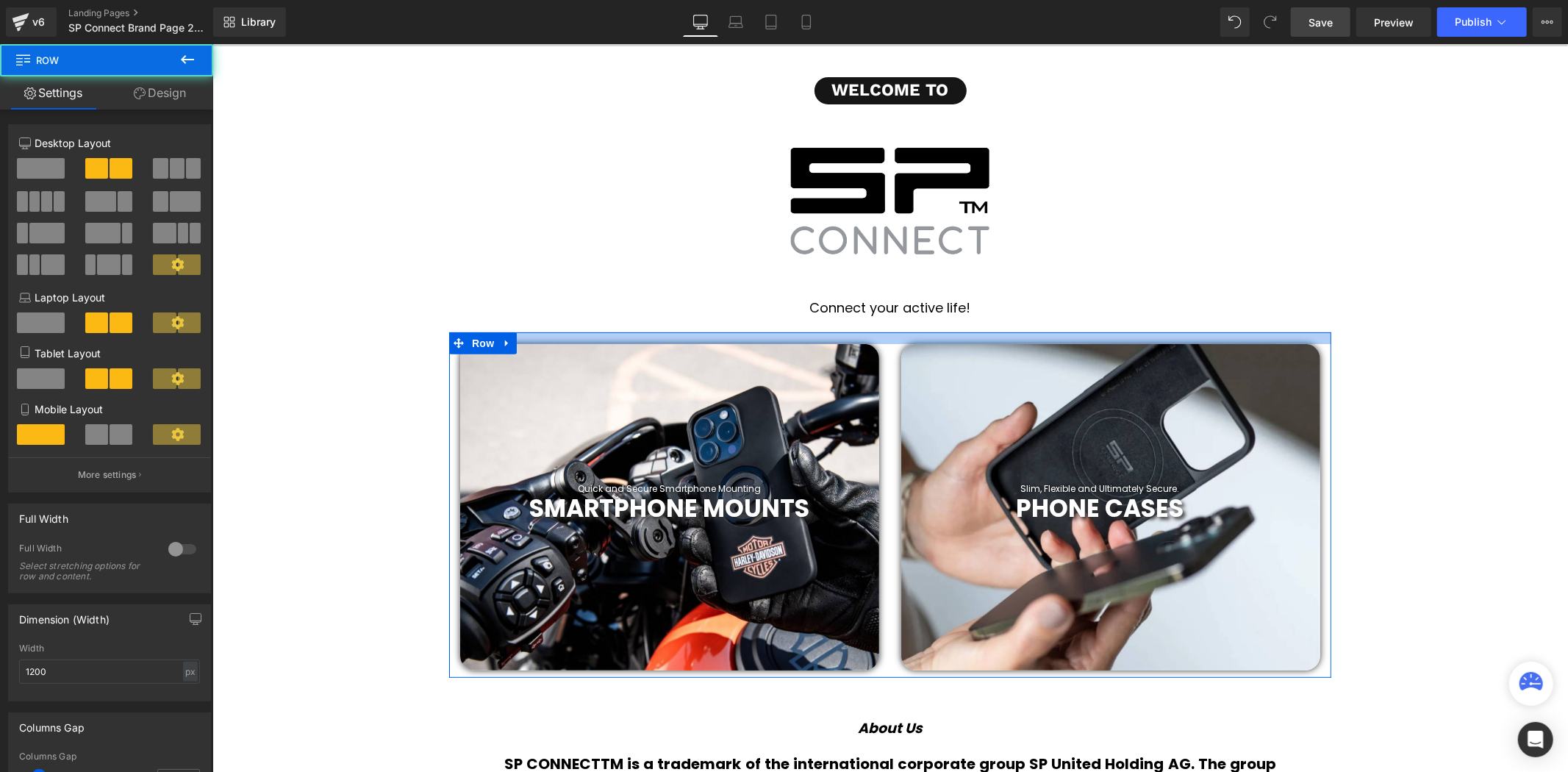
scroll to position [4474, 1347]
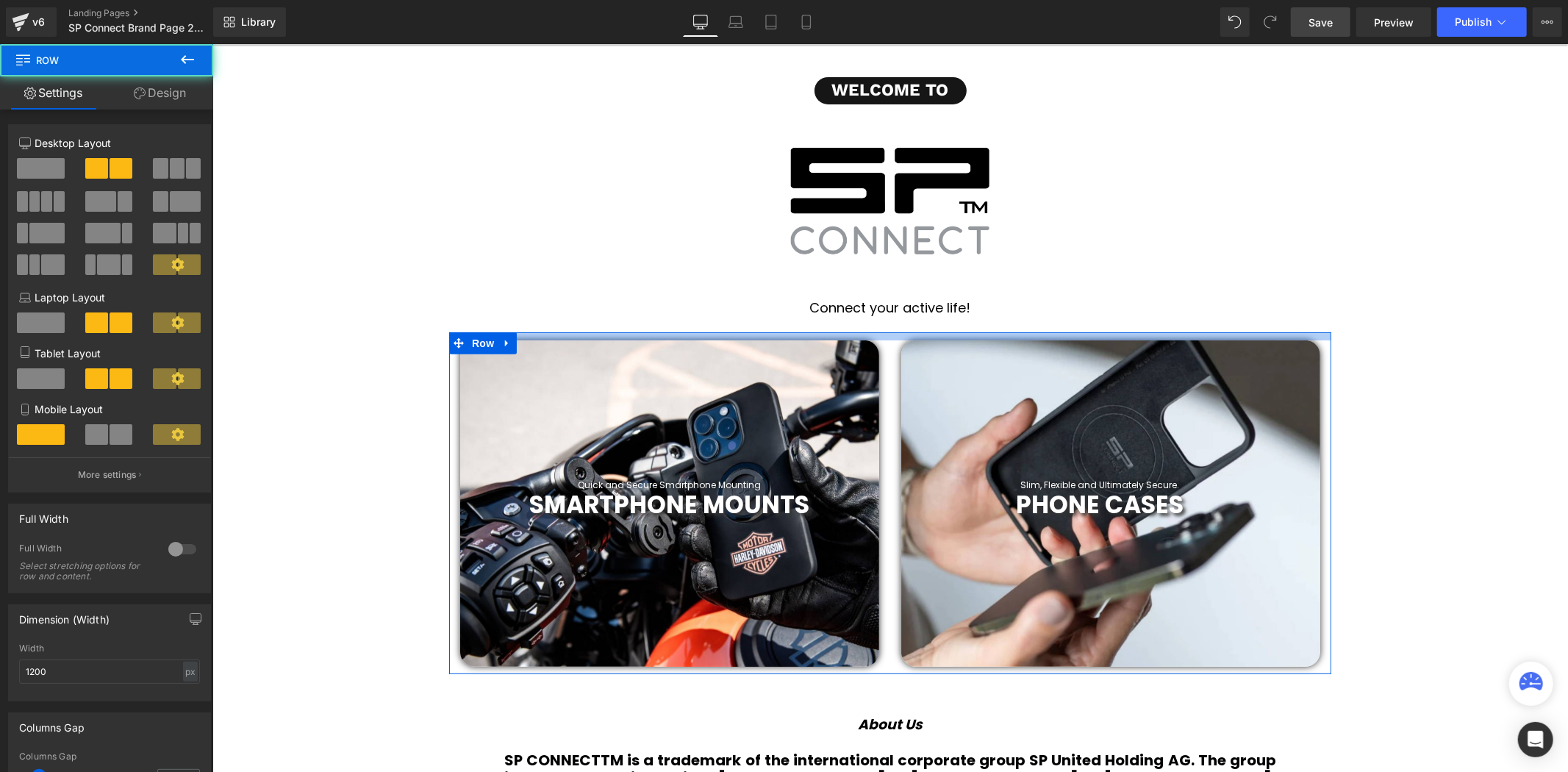
drag, startPoint x: 948, startPoint y: 342, endPoint x: 953, endPoint y: 333, distance: 10.3
click at [953, 333] on div at bounding box center [890, 336] width 882 height 8
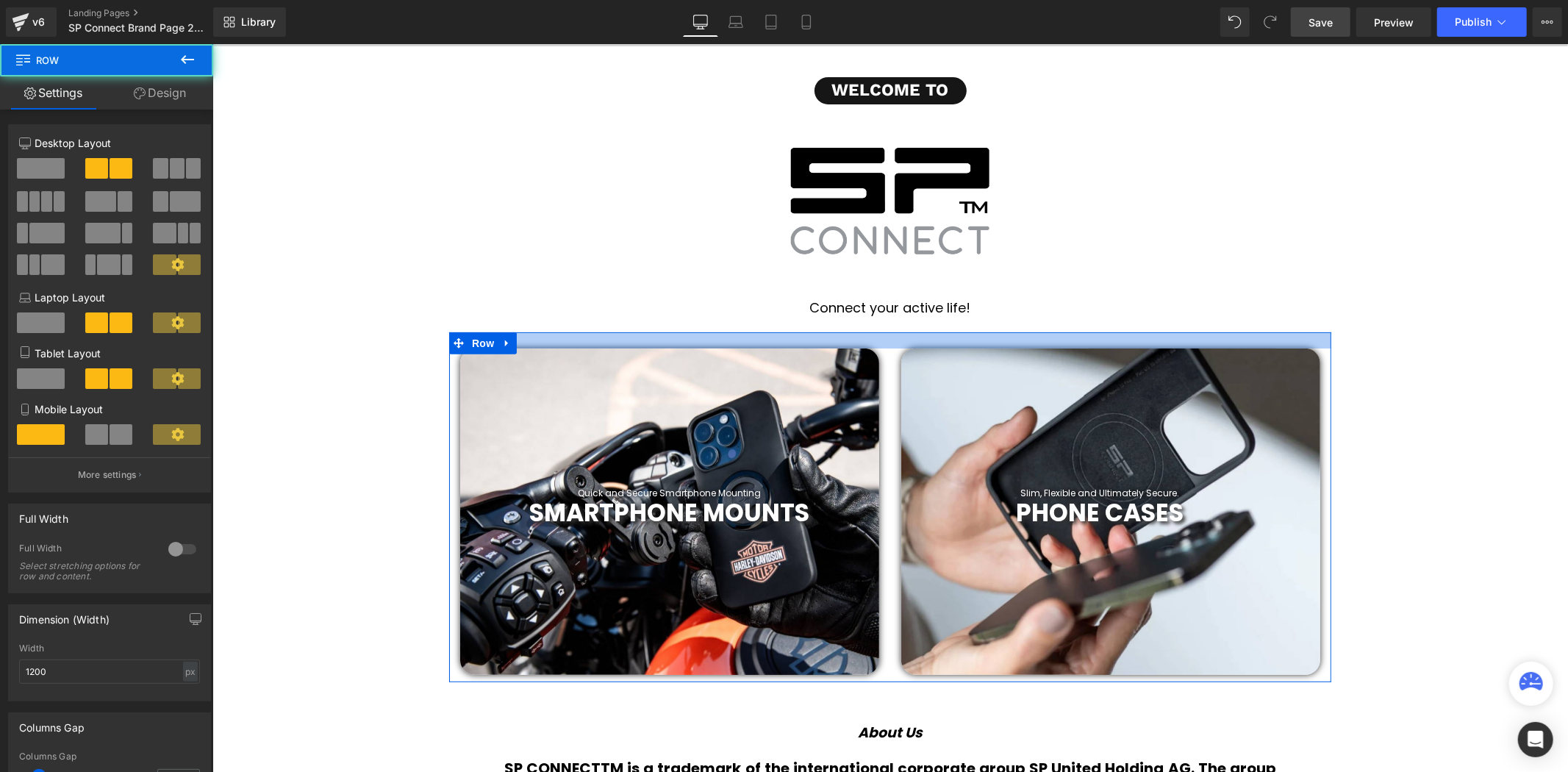
scroll to position [4482, 1347]
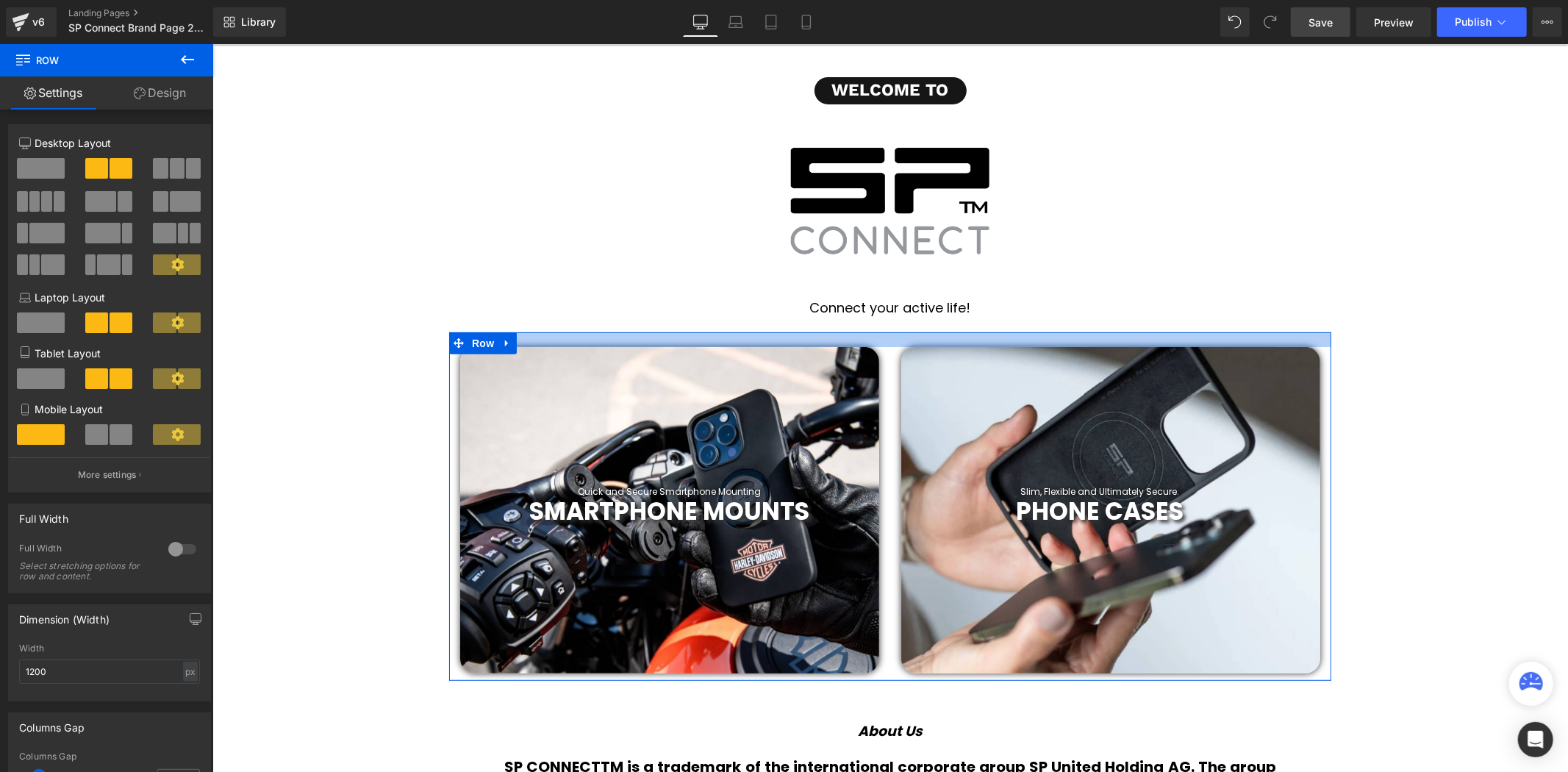
click at [978, 341] on div at bounding box center [890, 339] width 882 height 14
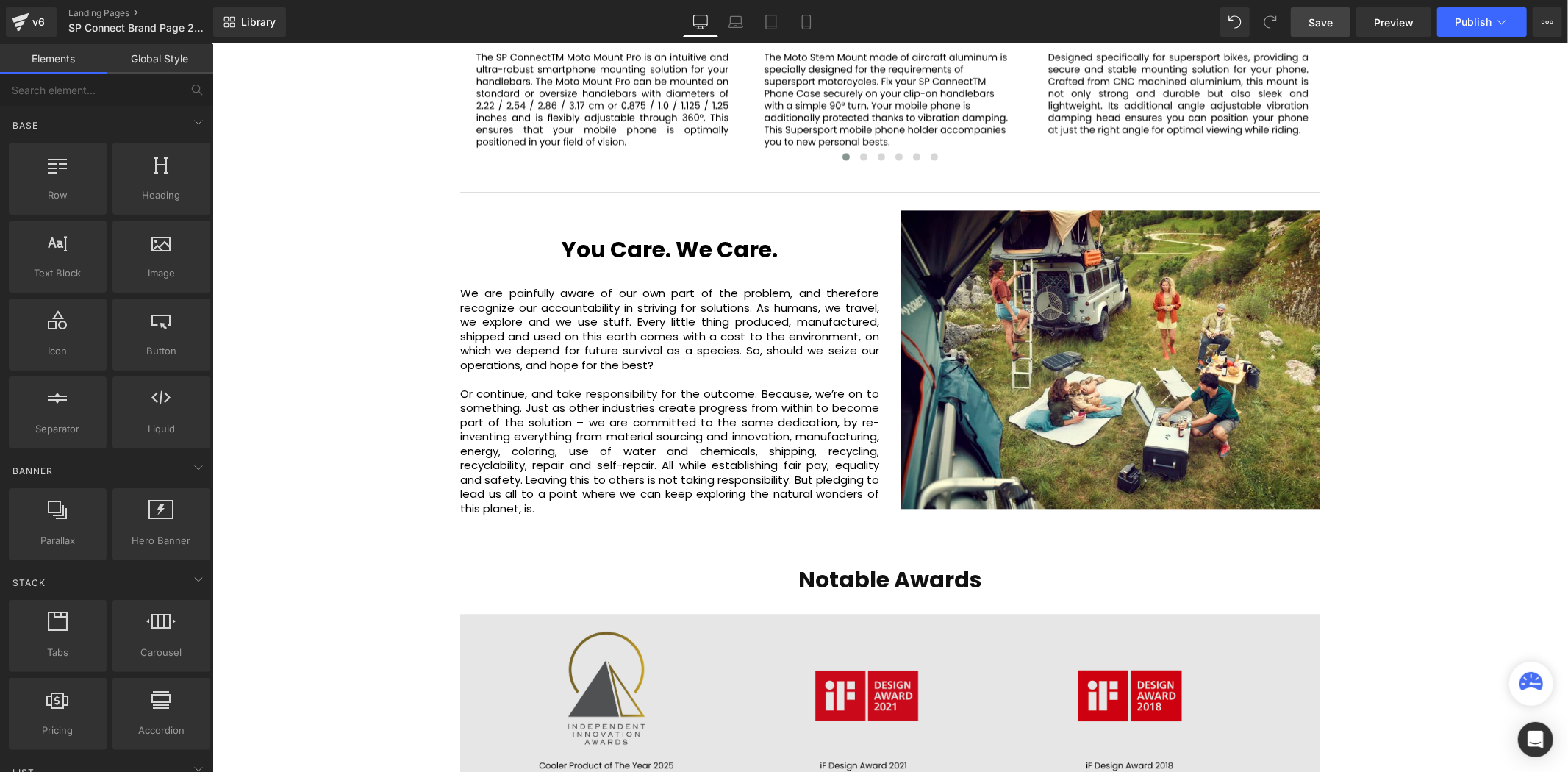
scroll to position [3181, 0]
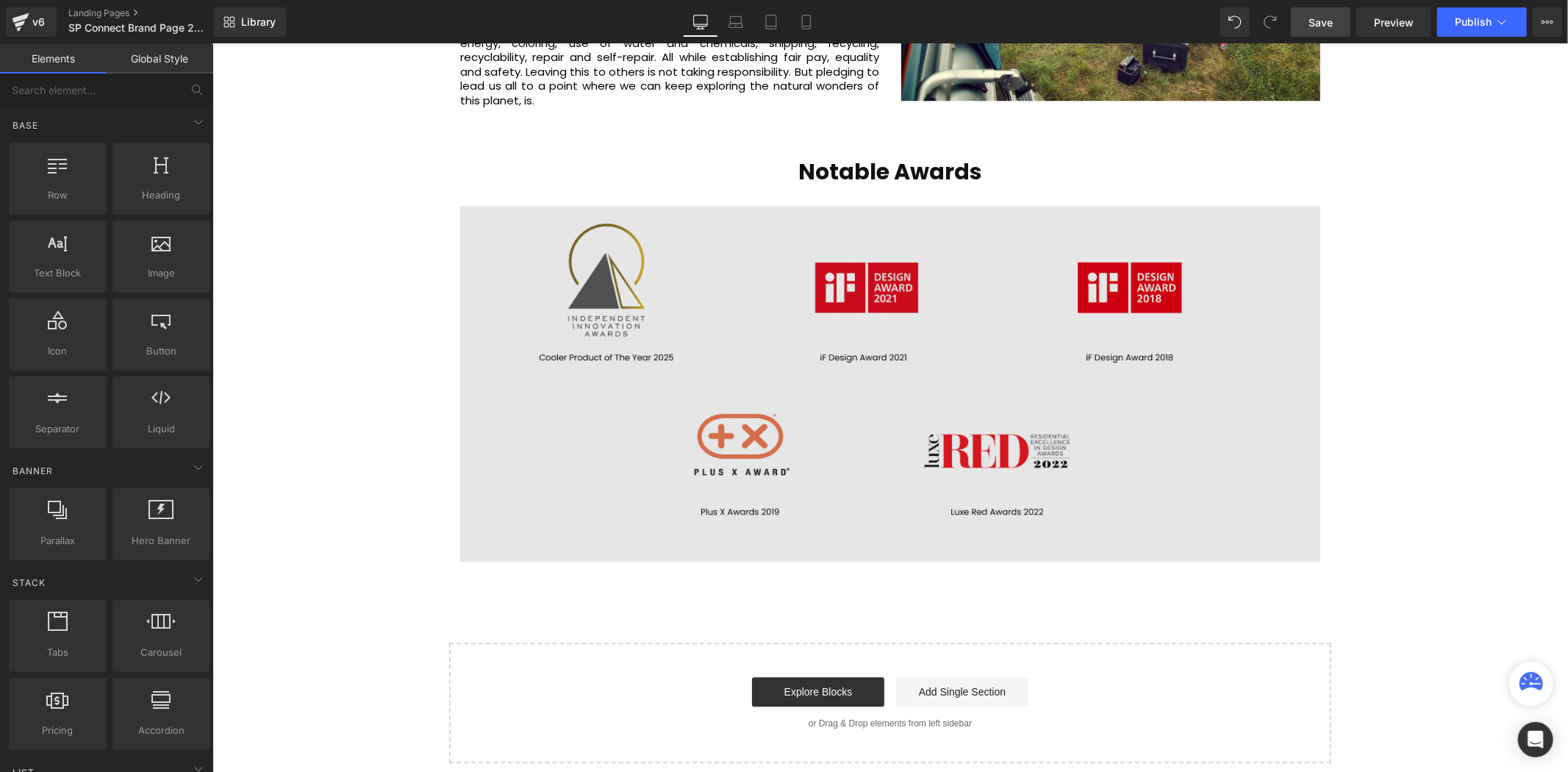
click at [963, 450] on img at bounding box center [889, 373] width 860 height 377
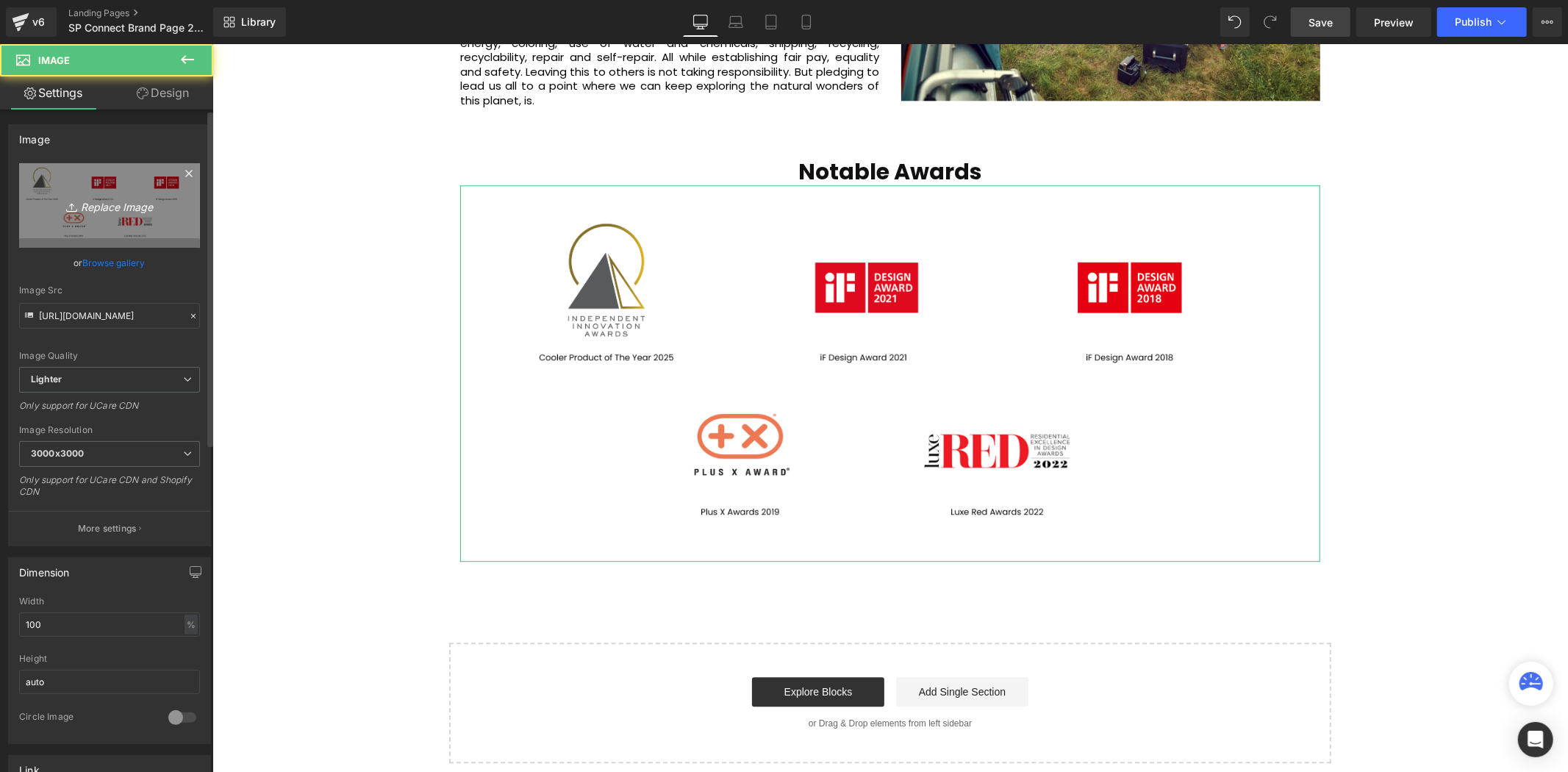
click at [151, 207] on icon "Replace Image" at bounding box center [109, 205] width 117 height 18
type input "C:\fakepath\Victrix Pro KO Best Tech Evo Awards 2024 (5).png"
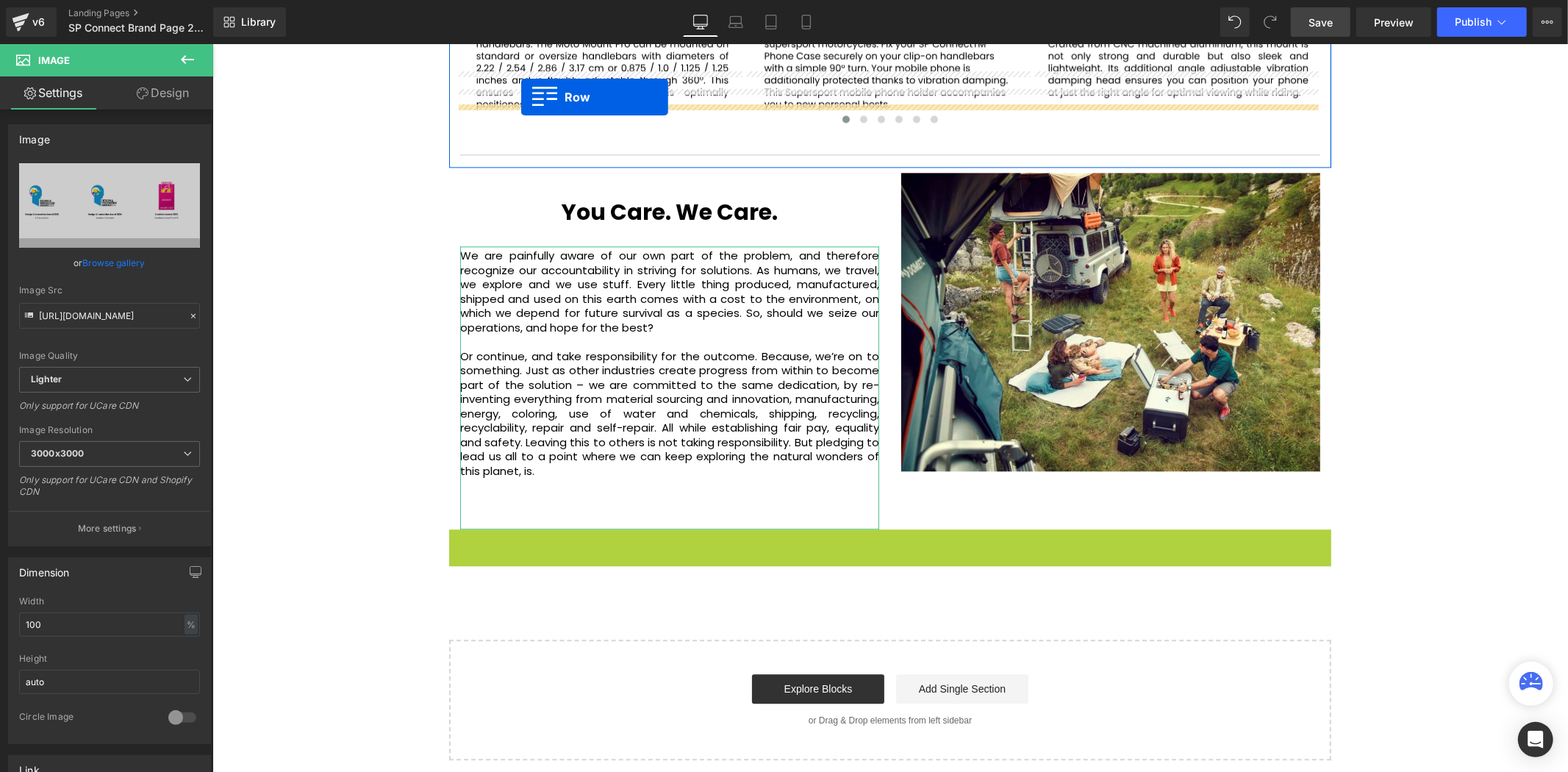
scroll to position [2796, 0]
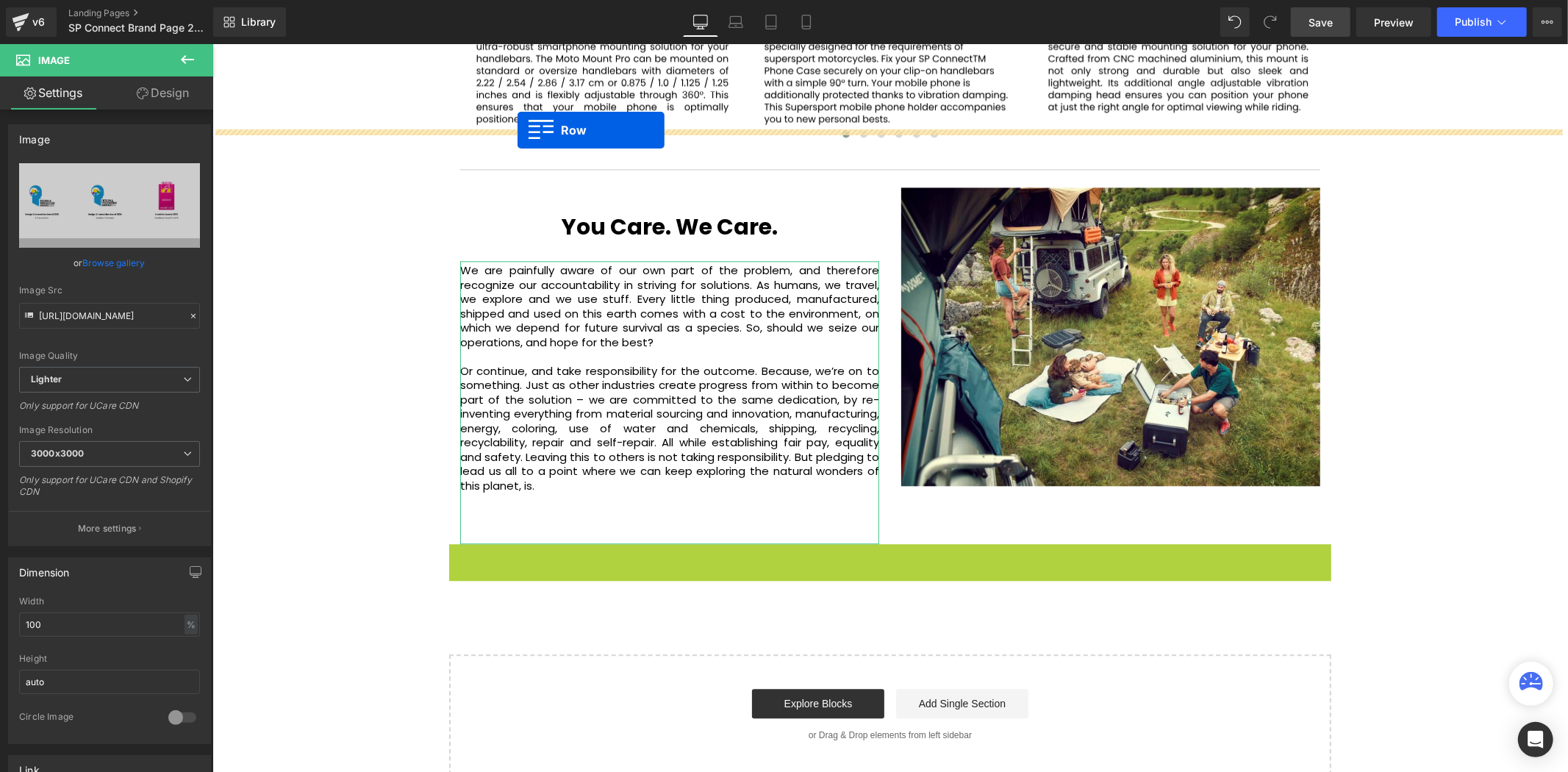
drag, startPoint x: 452, startPoint y: 441, endPoint x: 517, endPoint y: 129, distance: 318.7
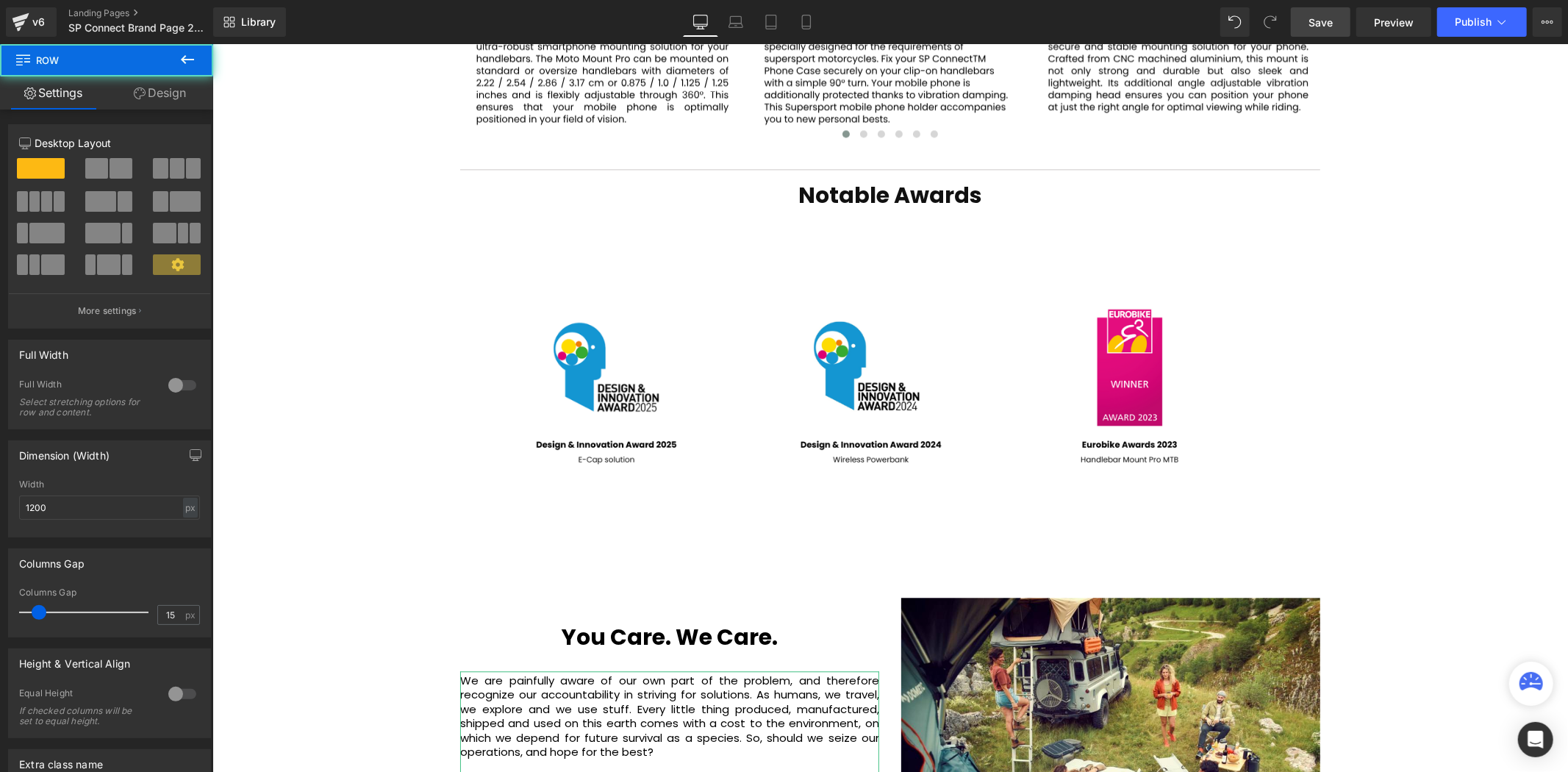
scroll to position [4481, 1347]
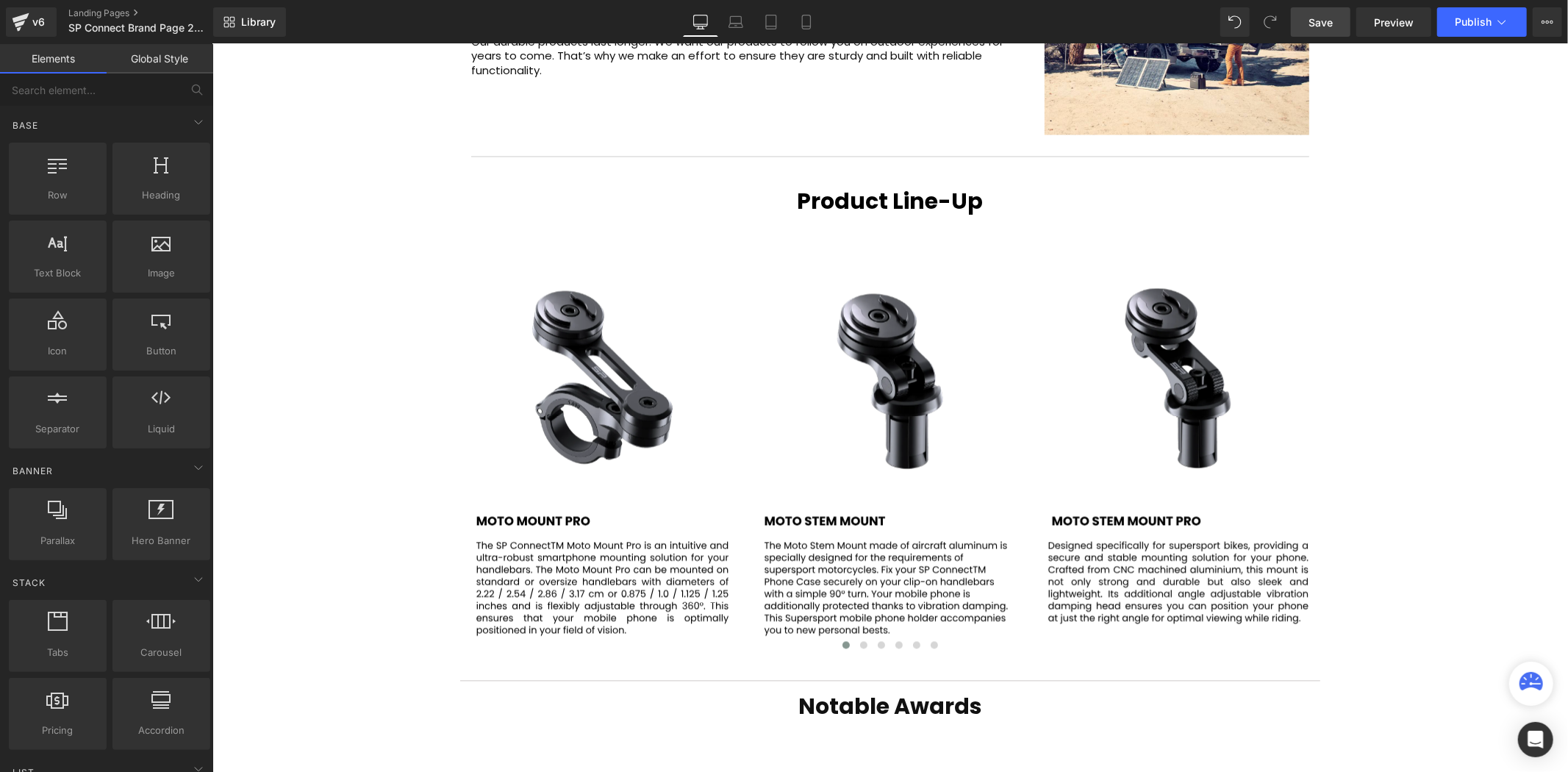
scroll to position [2568, 0]
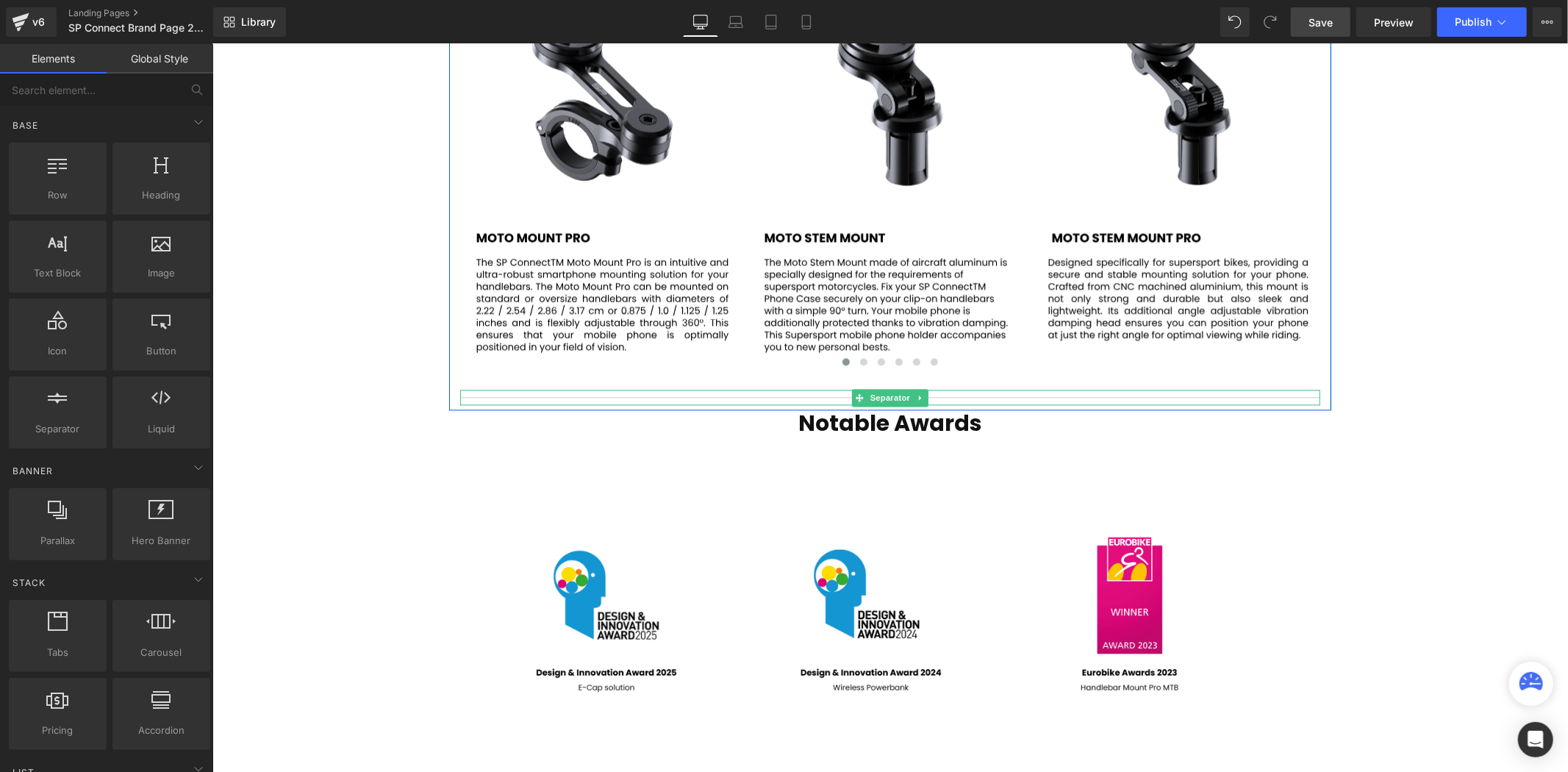
click at [1109, 389] on div at bounding box center [889, 396] width 860 height 15
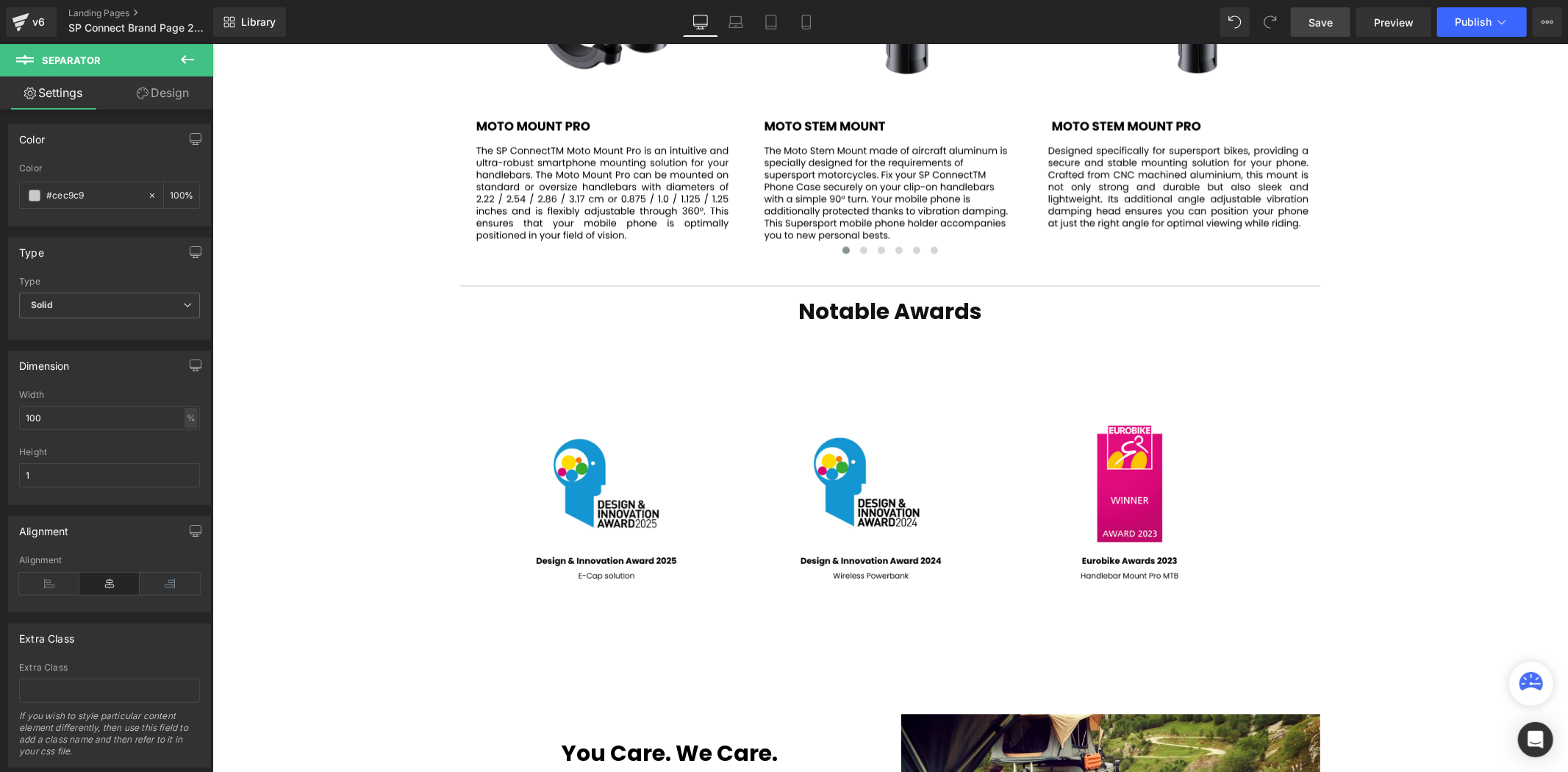
scroll to position [2894, 0]
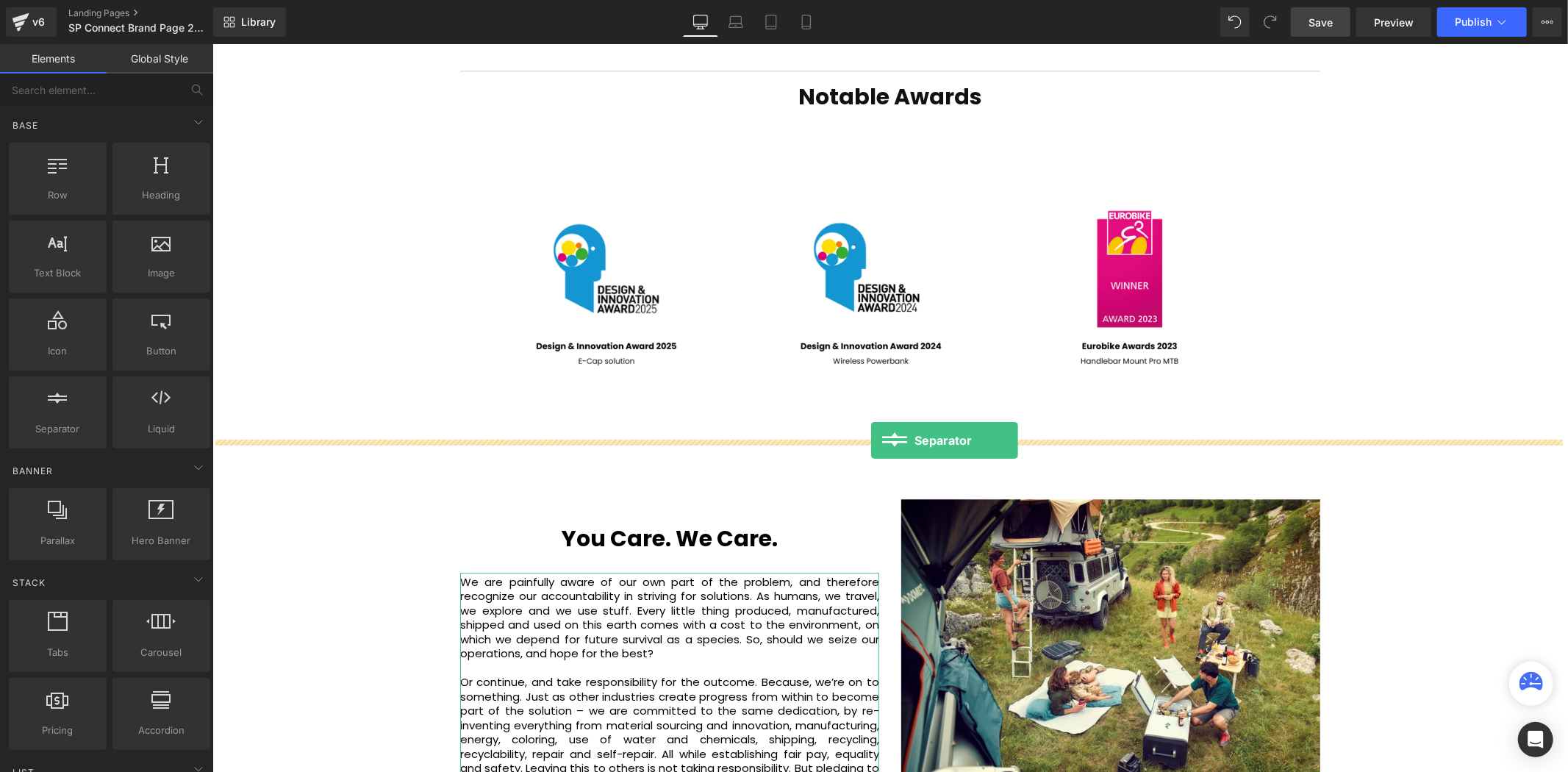
drag, startPoint x: 268, startPoint y: 464, endPoint x: 871, endPoint y: 440, distance: 603.5
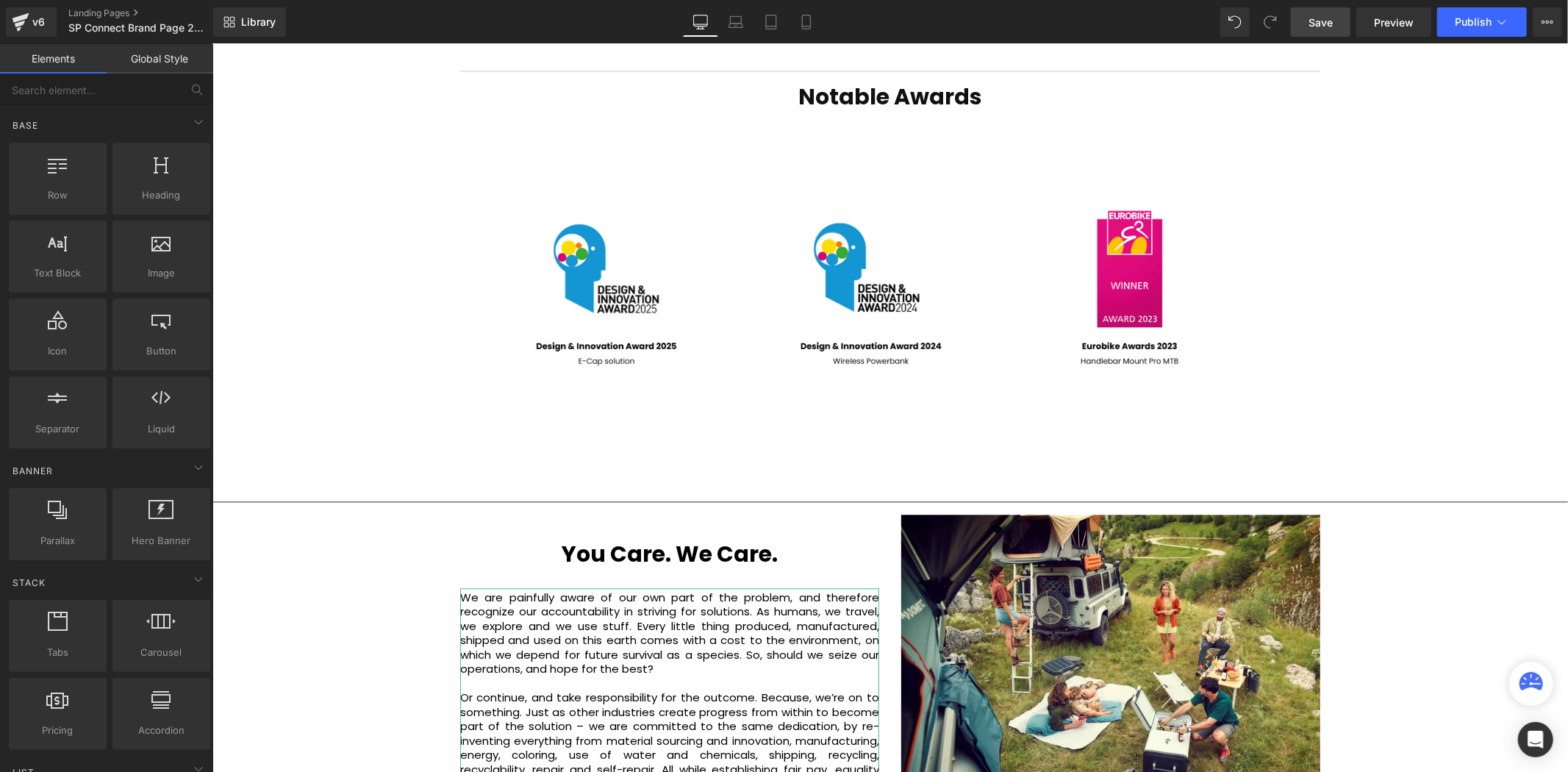
scroll to position [4496, 1347]
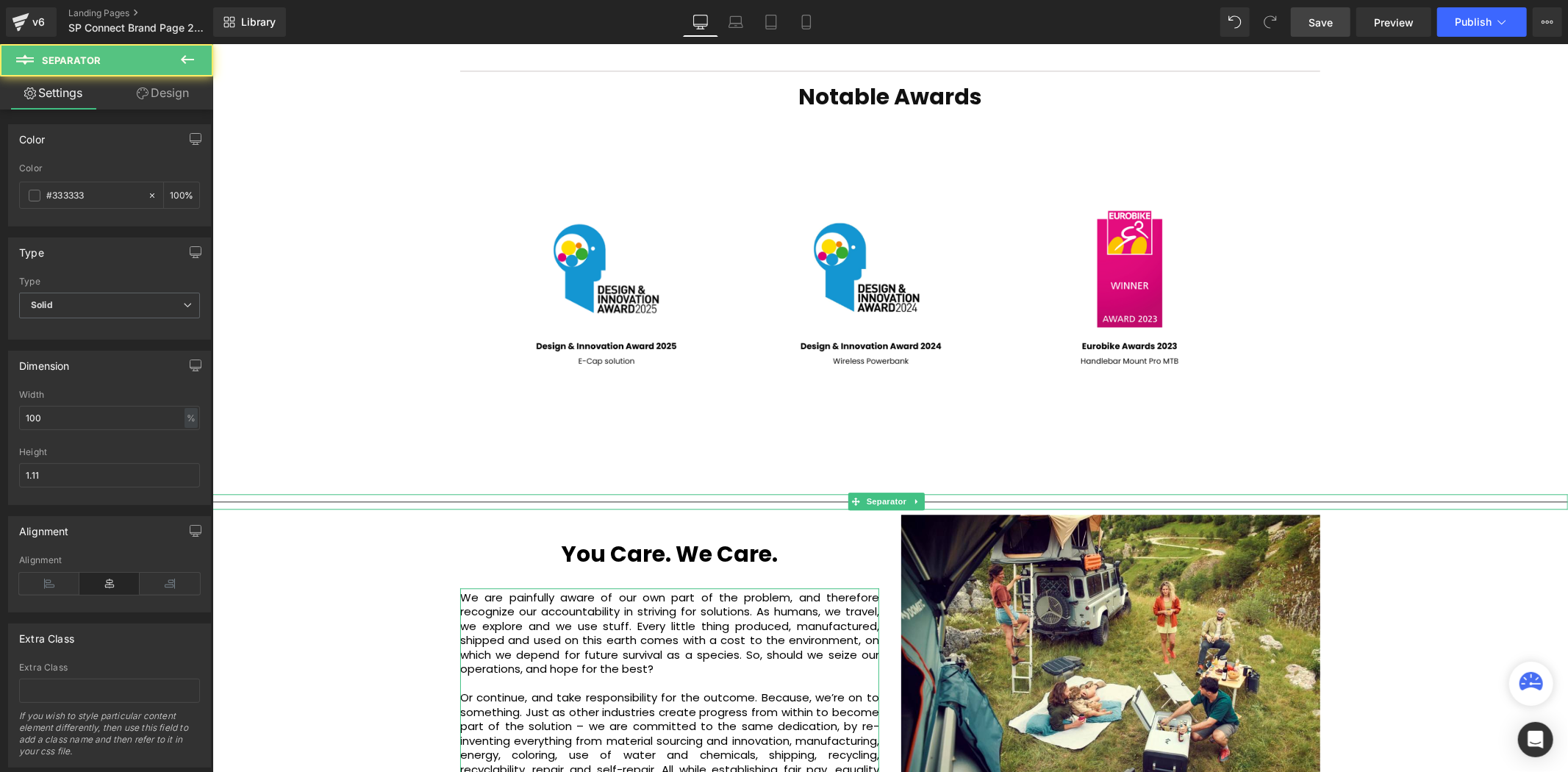
click at [1234, 501] on hr at bounding box center [889, 505] width 1356 height 8
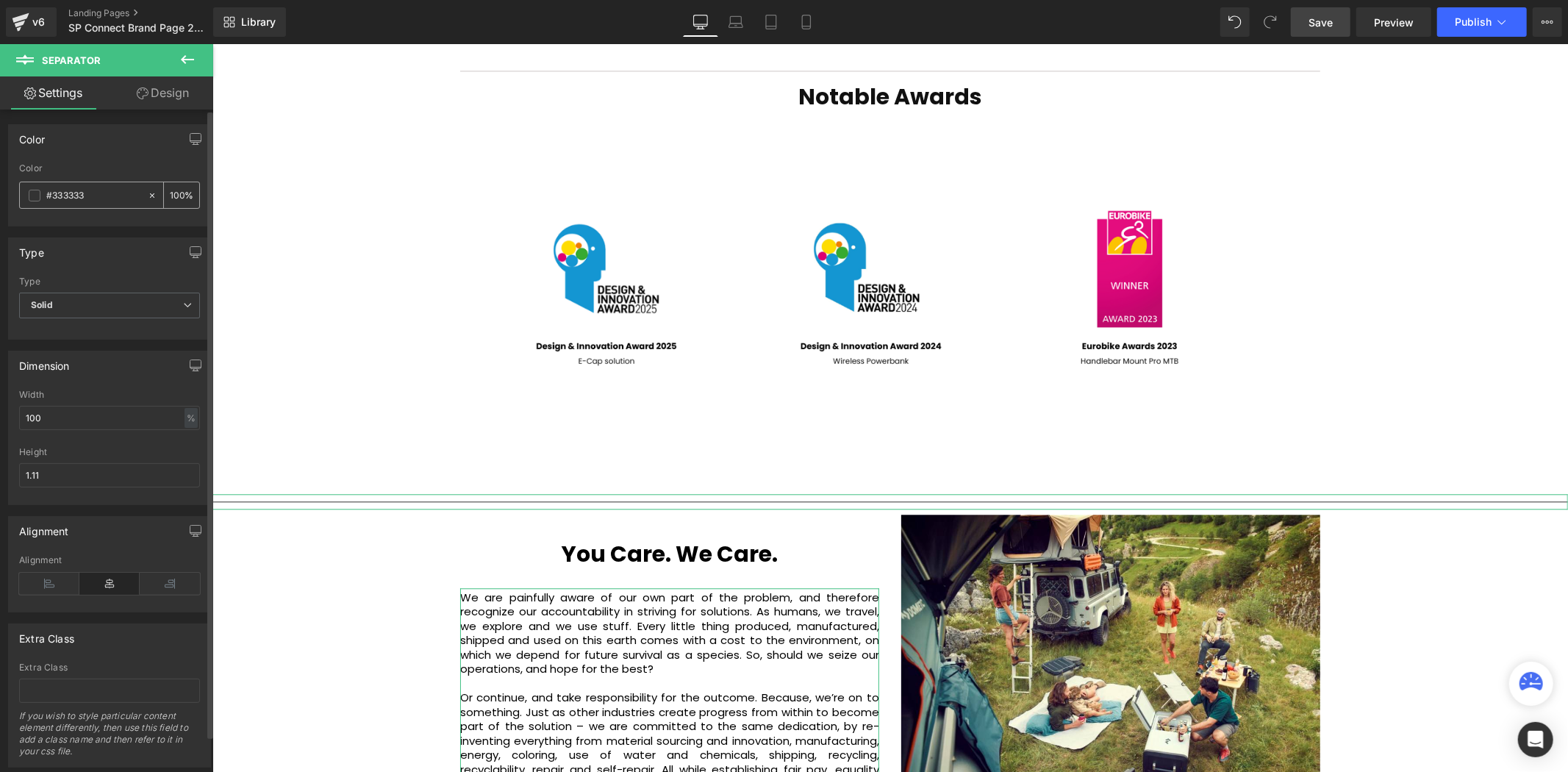
click at [85, 201] on input "#333333" at bounding box center [93, 195] width 94 height 16
click at [37, 194] on span at bounding box center [35, 195] width 12 height 12
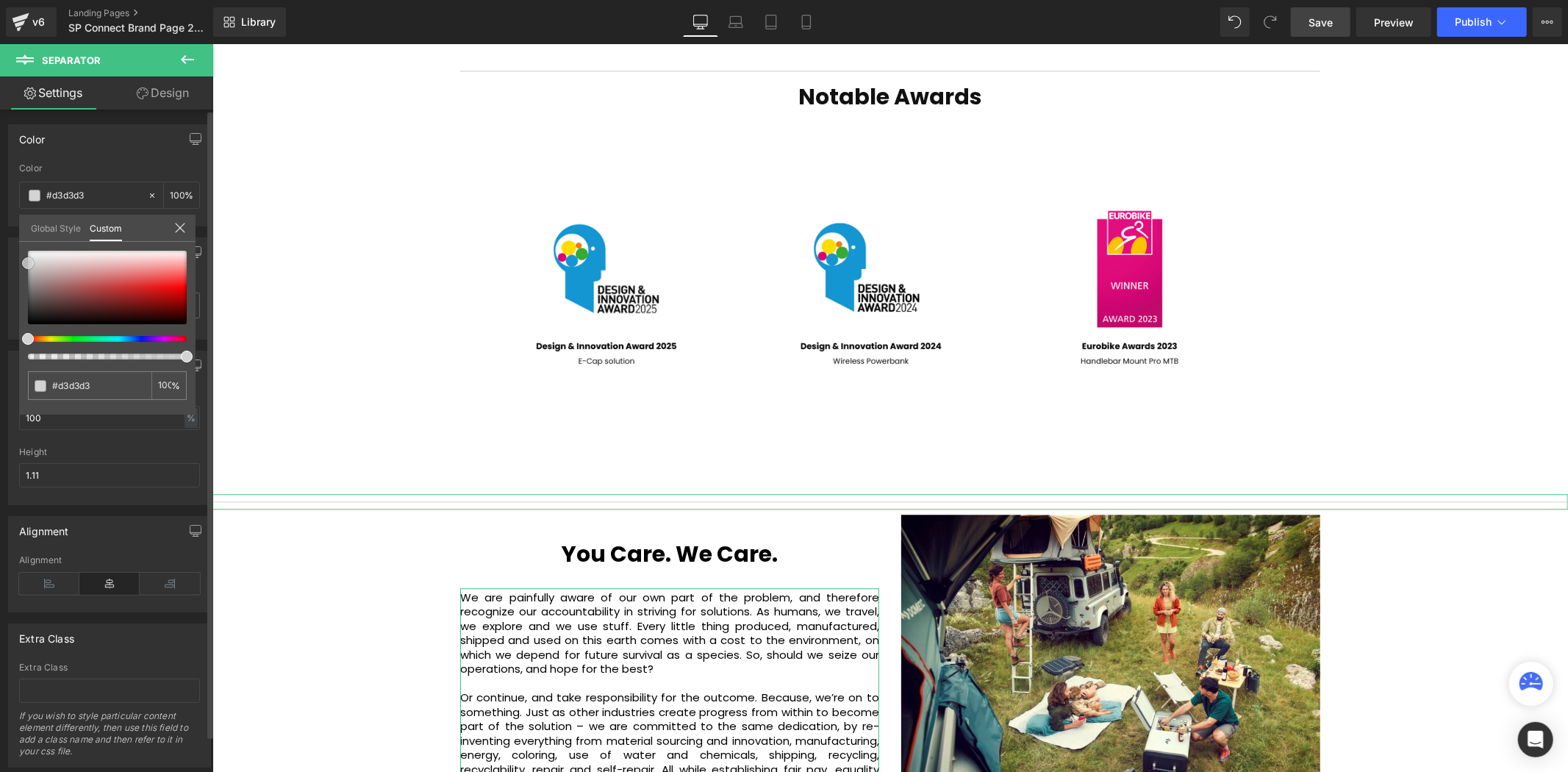
drag, startPoint x: 32, startPoint y: 312, endPoint x: 27, endPoint y: 267, distance: 45.3
click at [27, 267] on span at bounding box center [28, 264] width 12 height 12
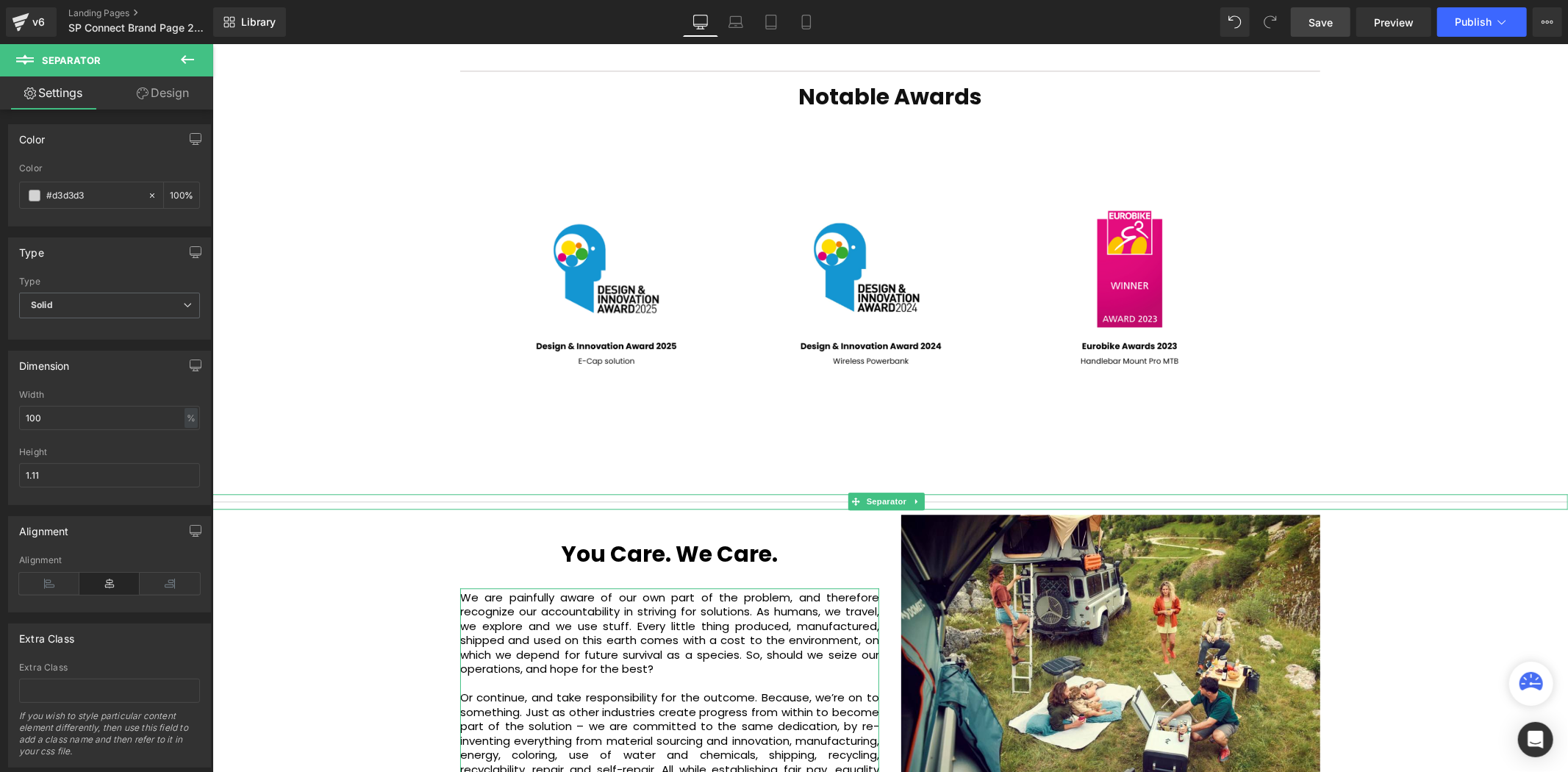
click at [491, 493] on div at bounding box center [889, 501] width 1356 height 15
click at [417, 493] on div at bounding box center [889, 495] width 1356 height 4
click at [919, 496] on icon at bounding box center [916, 501] width 8 height 9
click at [912, 497] on icon at bounding box center [908, 501] width 8 height 8
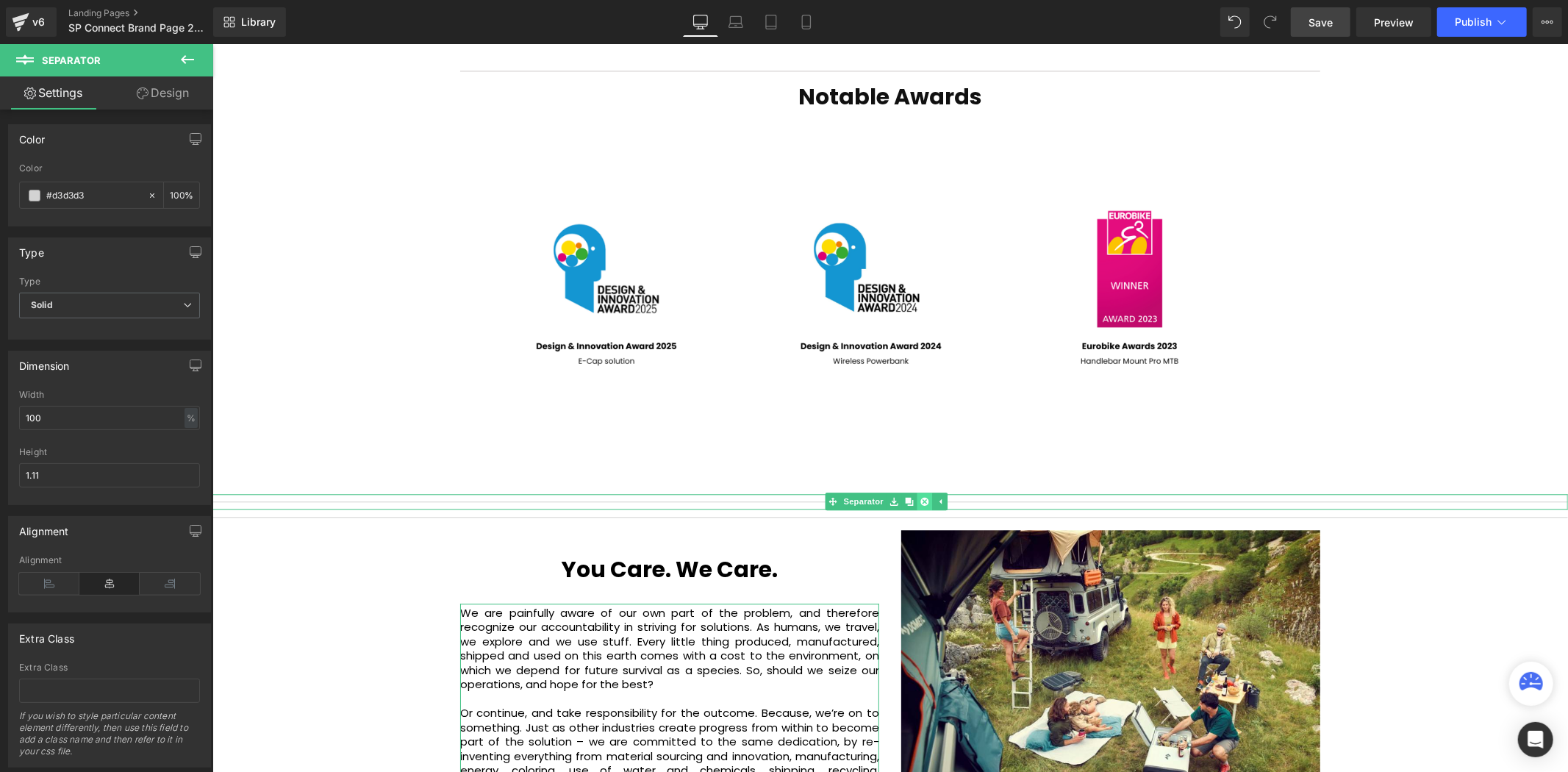
scroll to position [8, 8]
click at [920, 497] on icon at bounding box center [924, 501] width 8 height 8
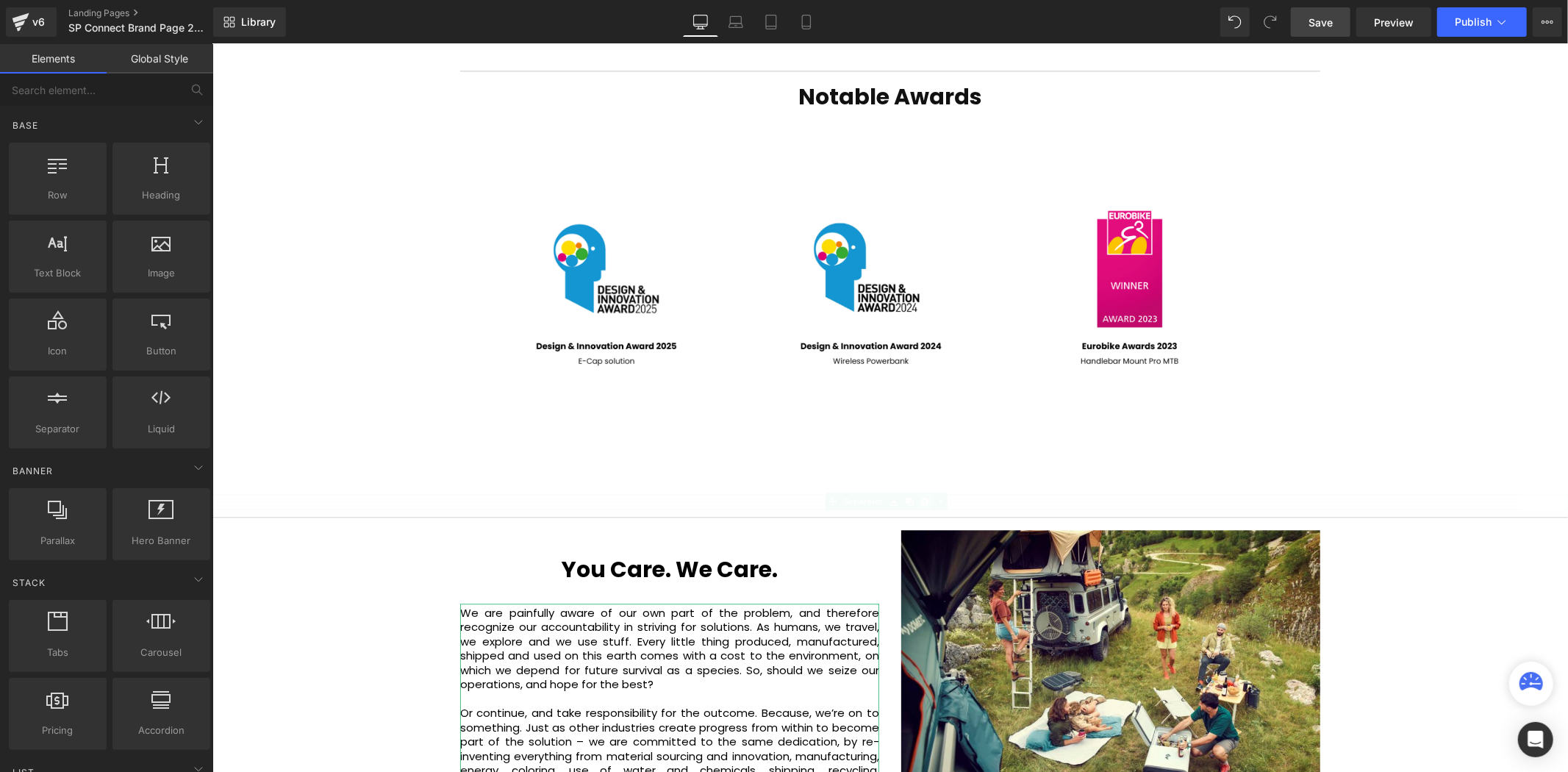
scroll to position [4496, 1347]
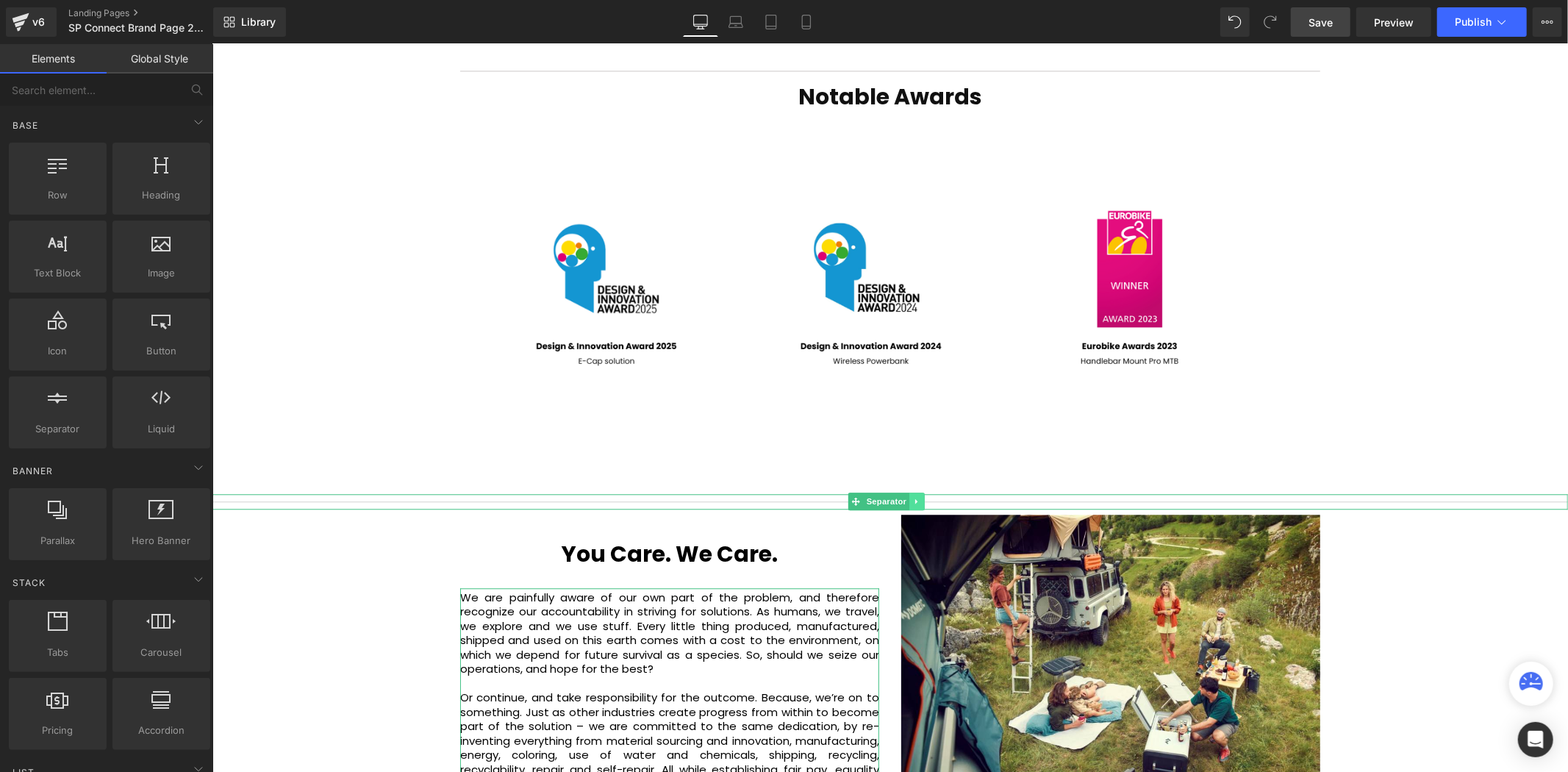
click at [924, 492] on link at bounding box center [916, 500] width 15 height 17
click at [926, 497] on icon at bounding box center [924, 501] width 8 height 8
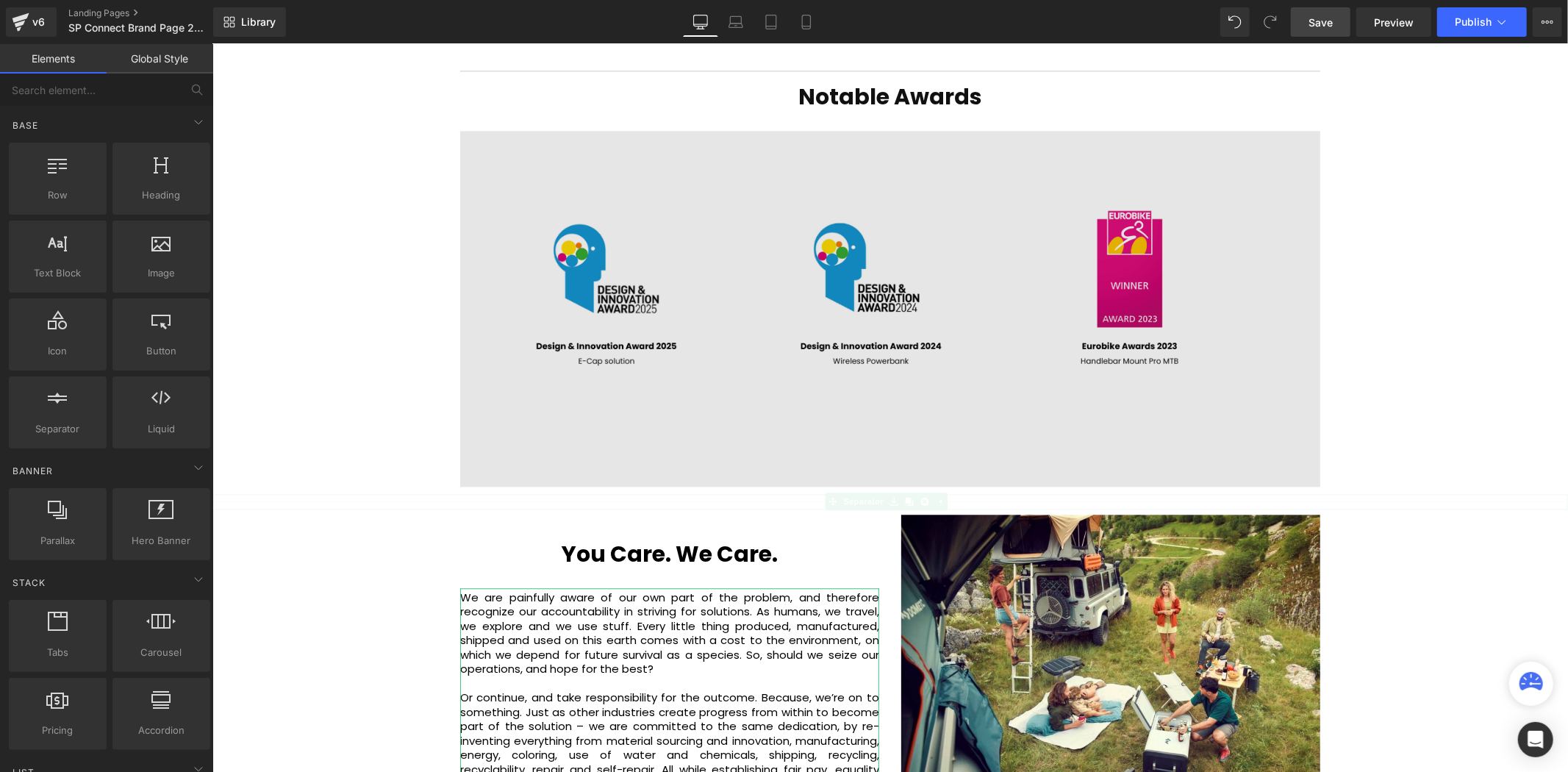
scroll to position [4481, 1347]
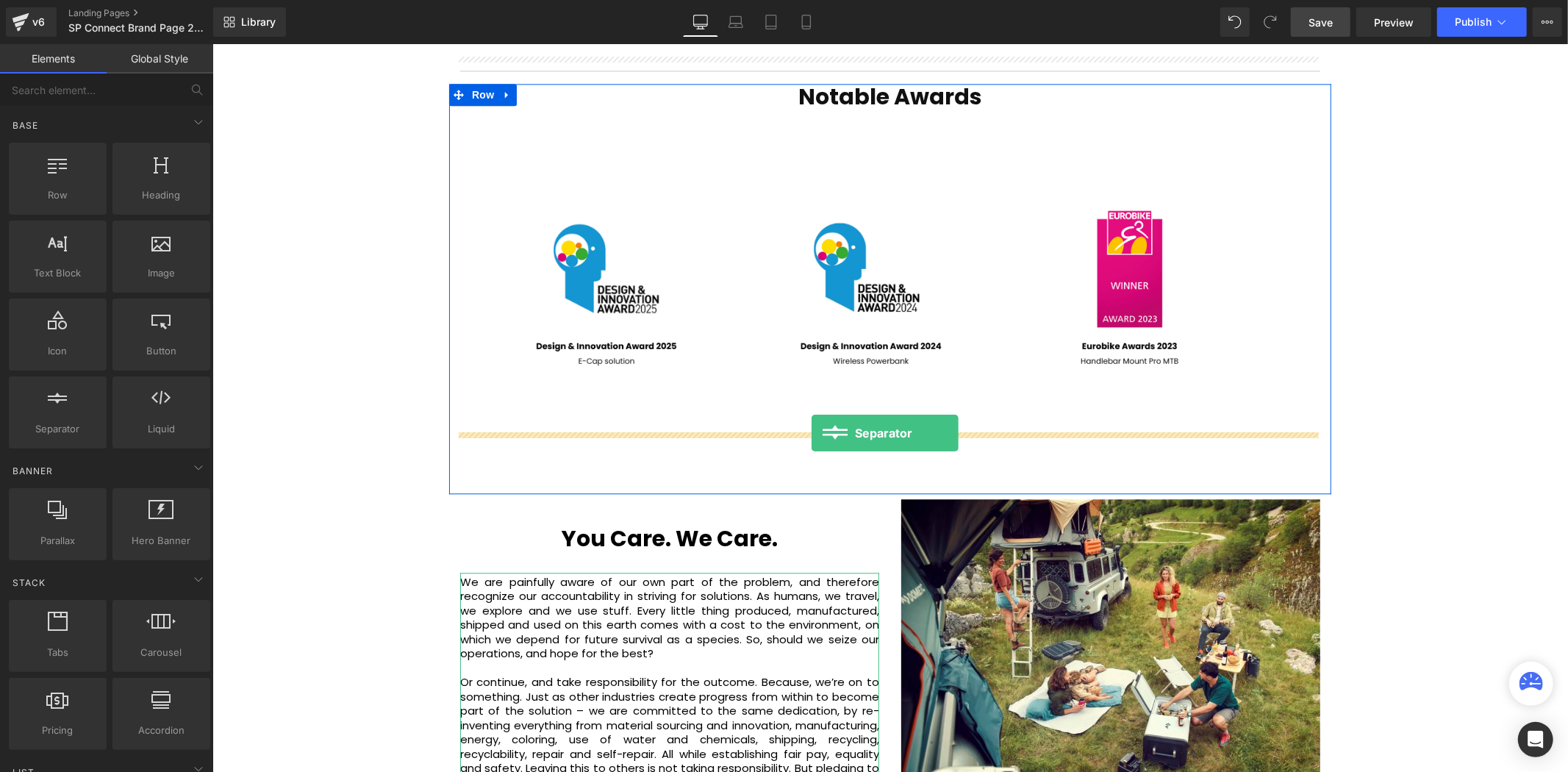
drag, startPoint x: 271, startPoint y: 464, endPoint x: 811, endPoint y: 433, distance: 540.9
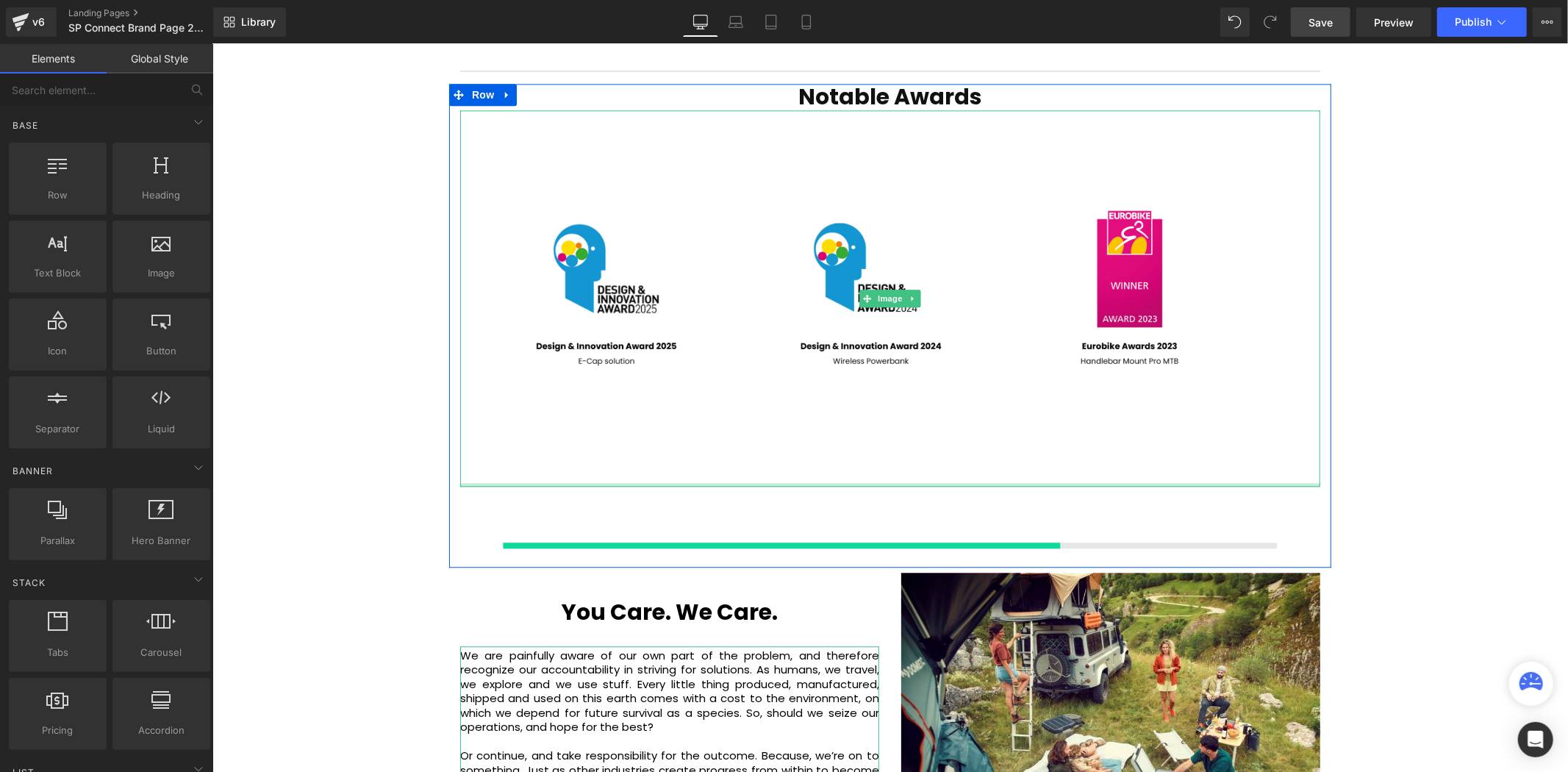
scroll to position [4496, 1347]
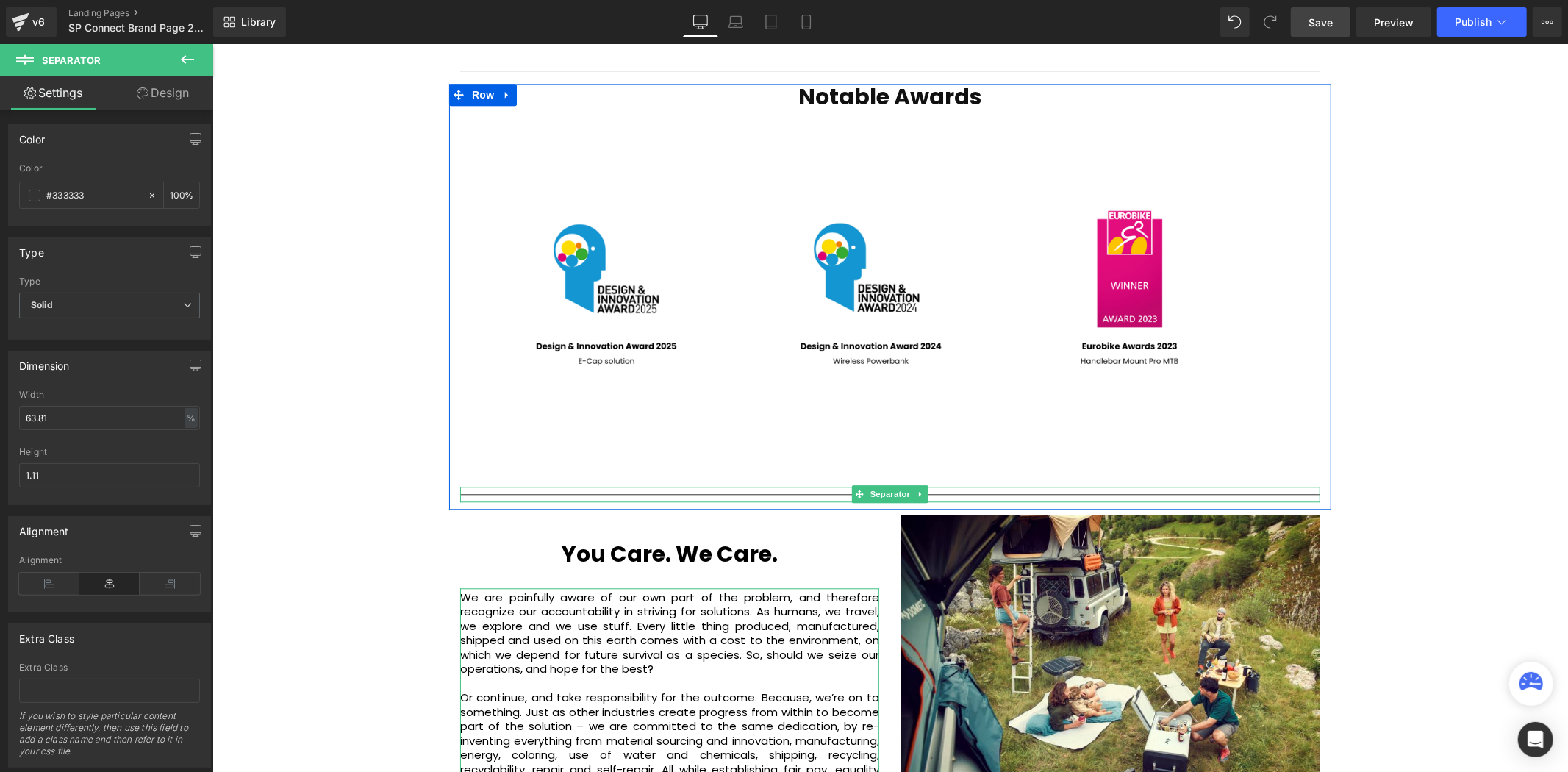
click at [1294, 493] on hr at bounding box center [889, 497] width 860 height 8
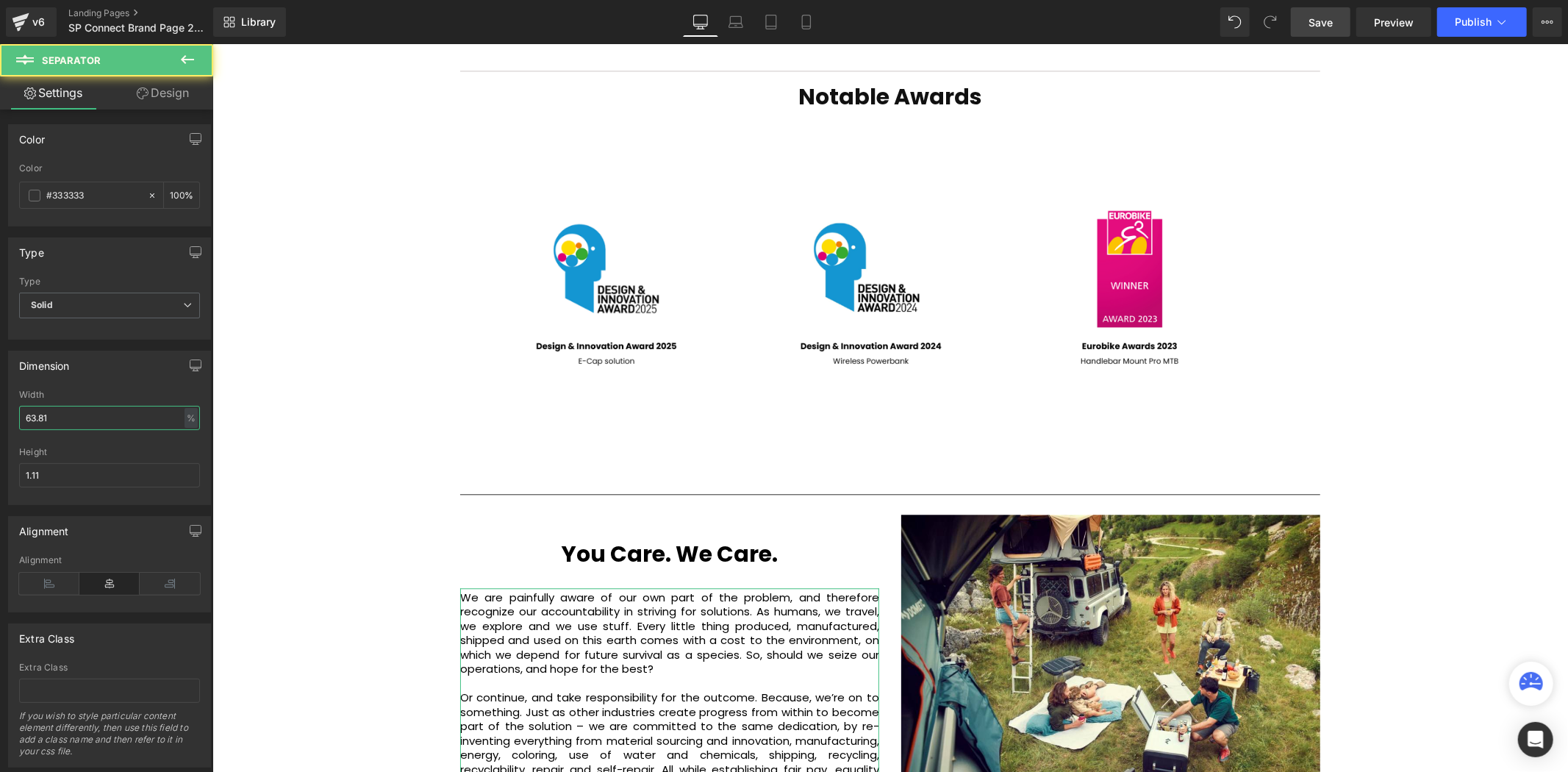
drag, startPoint x: 122, startPoint y: 421, endPoint x: -87, endPoint y: 420, distance: 209.0
click at [0, 420] on html "Separator You are previewing how the will restyle your page. You can not edit E…" at bounding box center [784, 386] width 1568 height 772
type input "100"
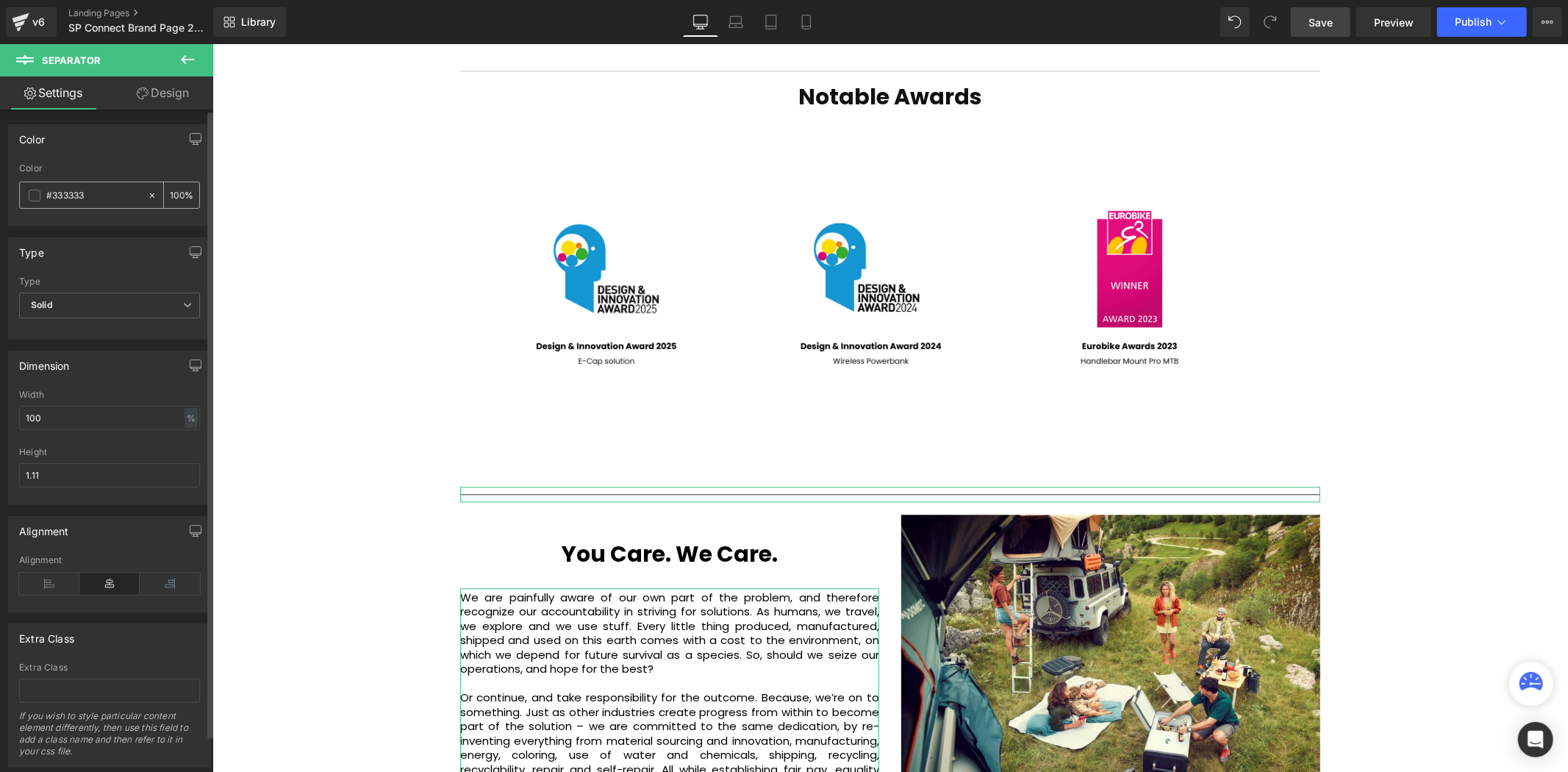
click at [94, 192] on input "#333333" at bounding box center [93, 195] width 94 height 16
click at [42, 197] on div "#333333" at bounding box center [83, 195] width 127 height 26
click at [37, 192] on span at bounding box center [35, 195] width 12 height 12
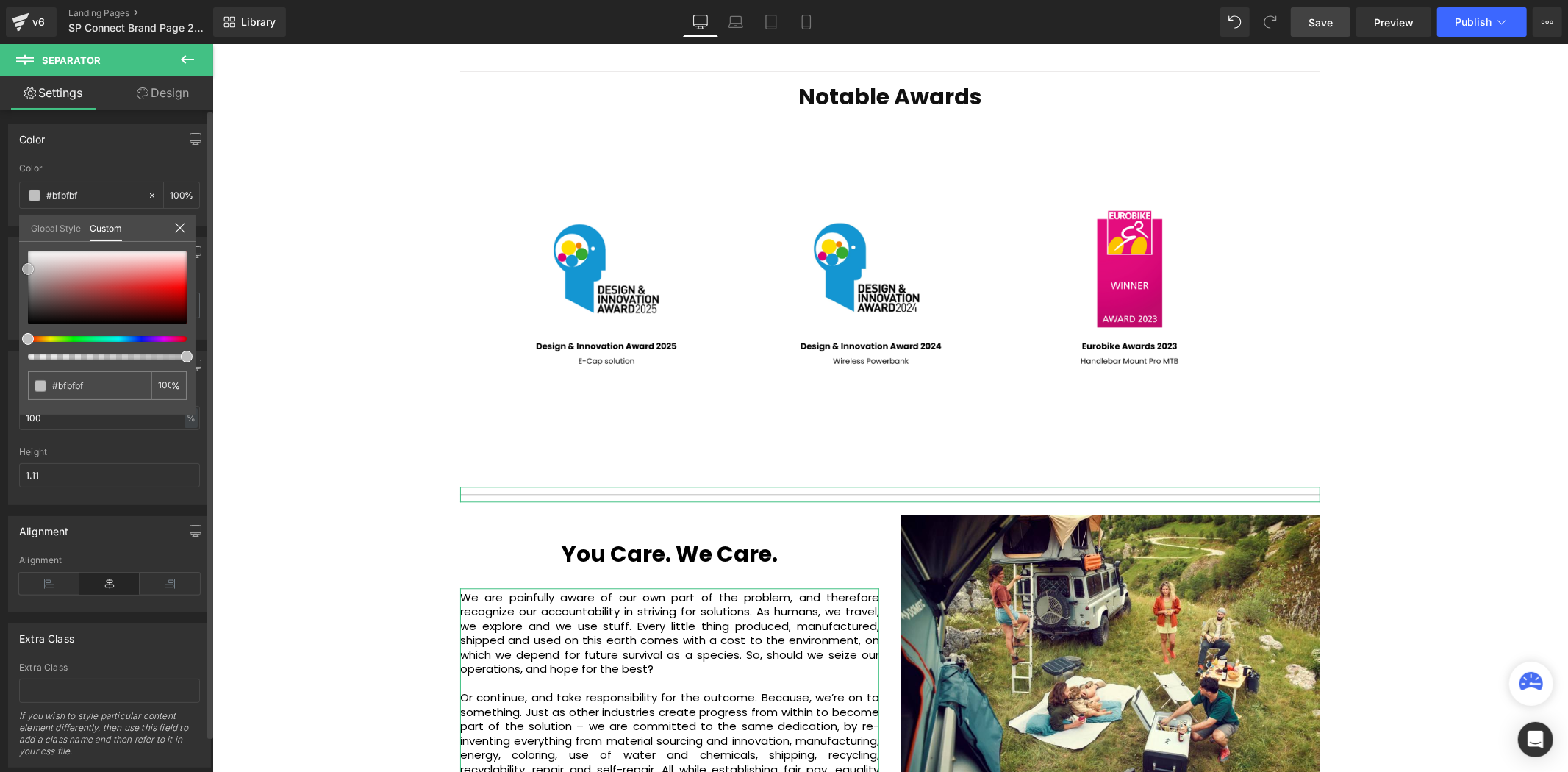
drag, startPoint x: 27, startPoint y: 294, endPoint x: 23, endPoint y: 268, distance: 26.3
click at [28, 268] on div at bounding box center [108, 287] width 159 height 73
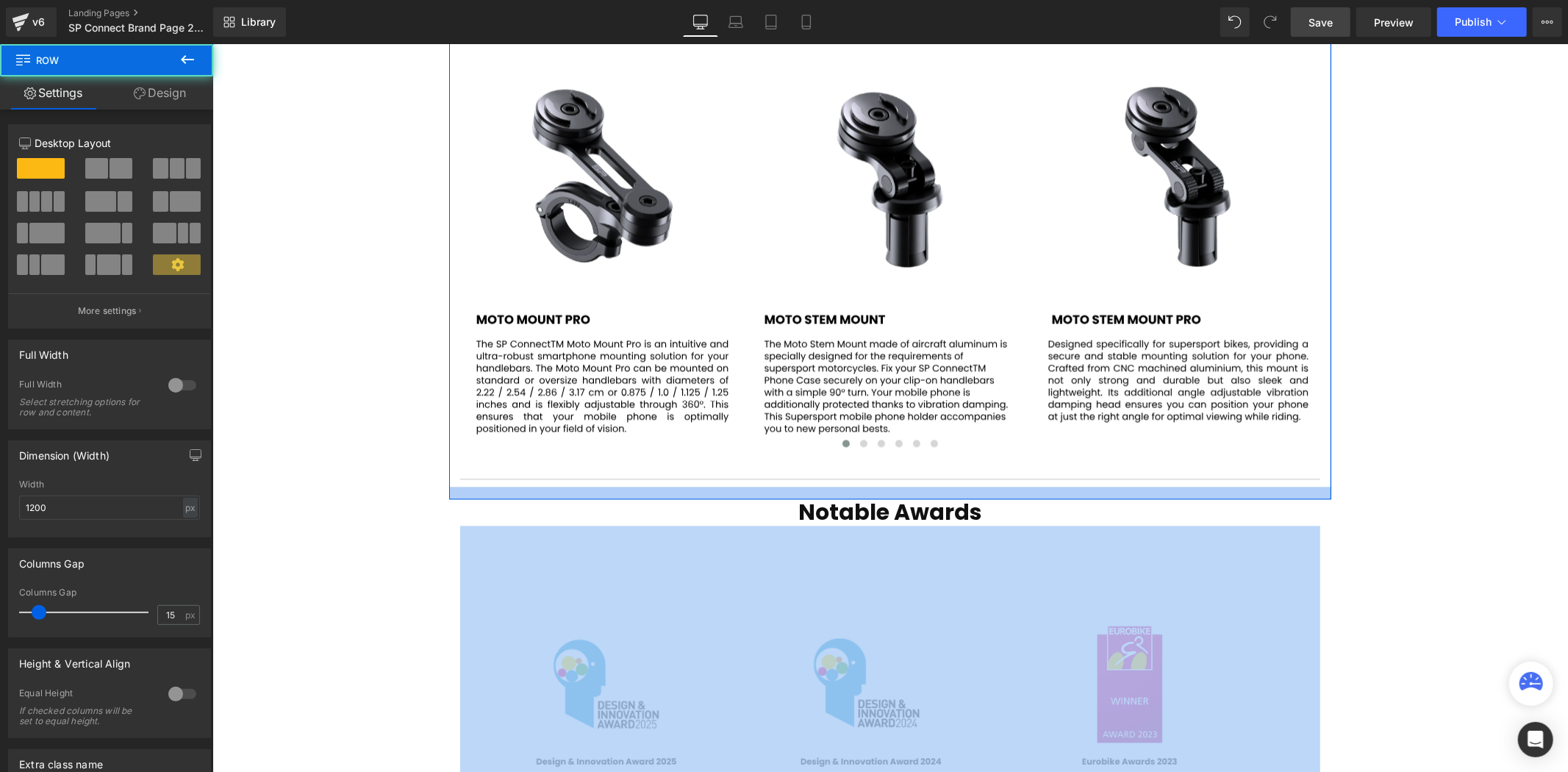
scroll to position [4503, 1347]
click at [887, 486] on div at bounding box center [890, 492] width 882 height 12
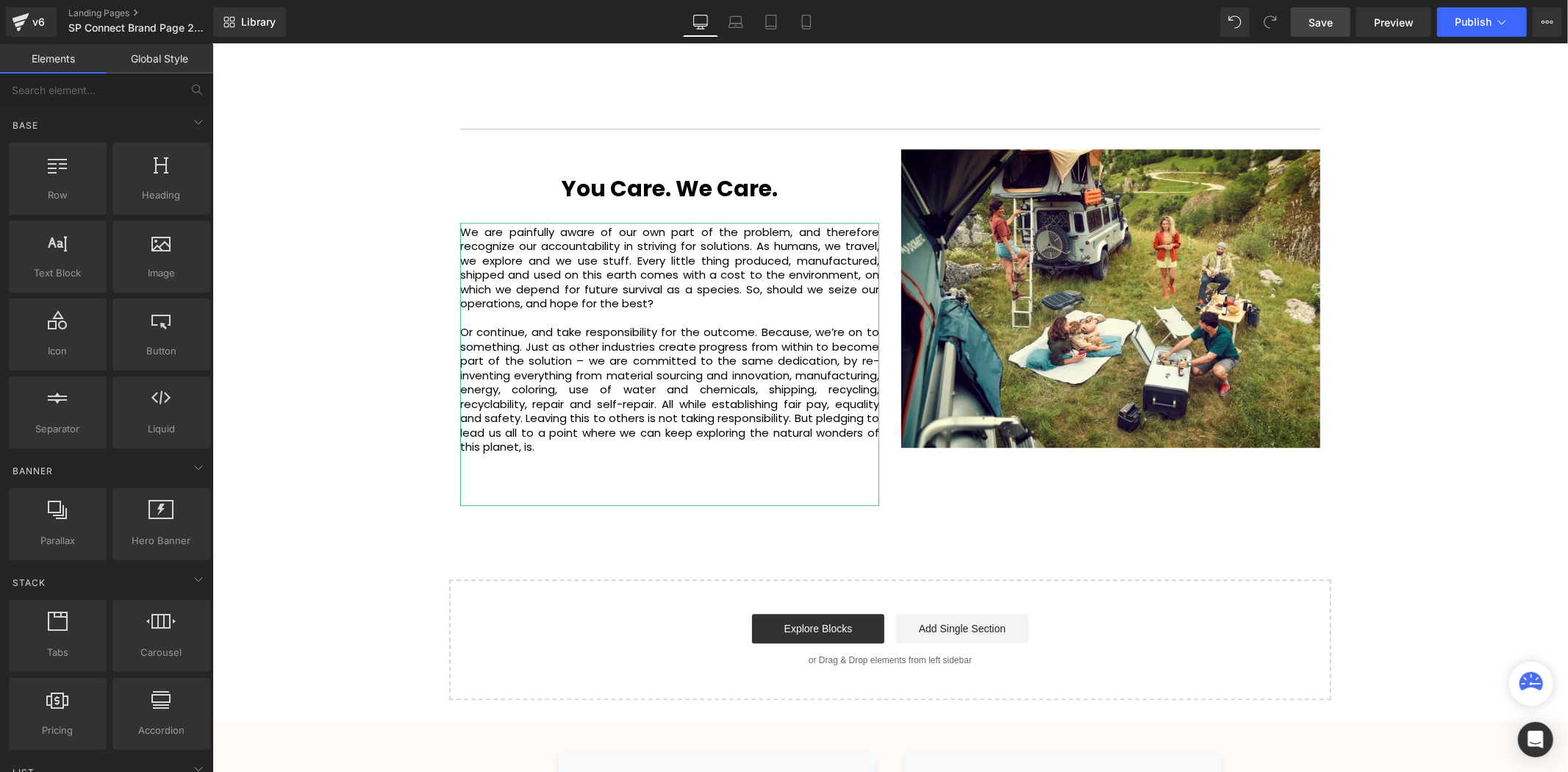
scroll to position [3021, 0]
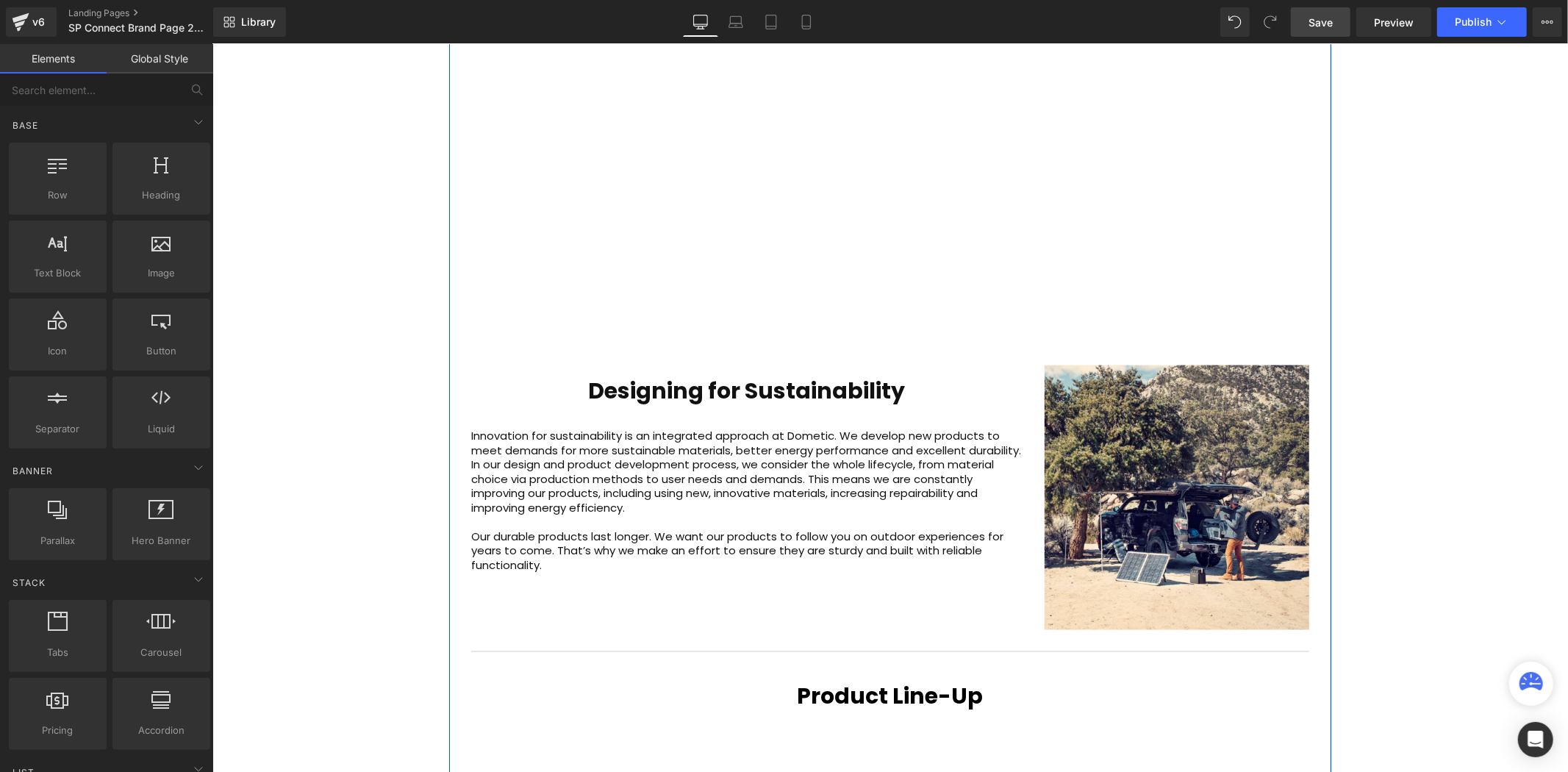
scroll to position [1796, 0]
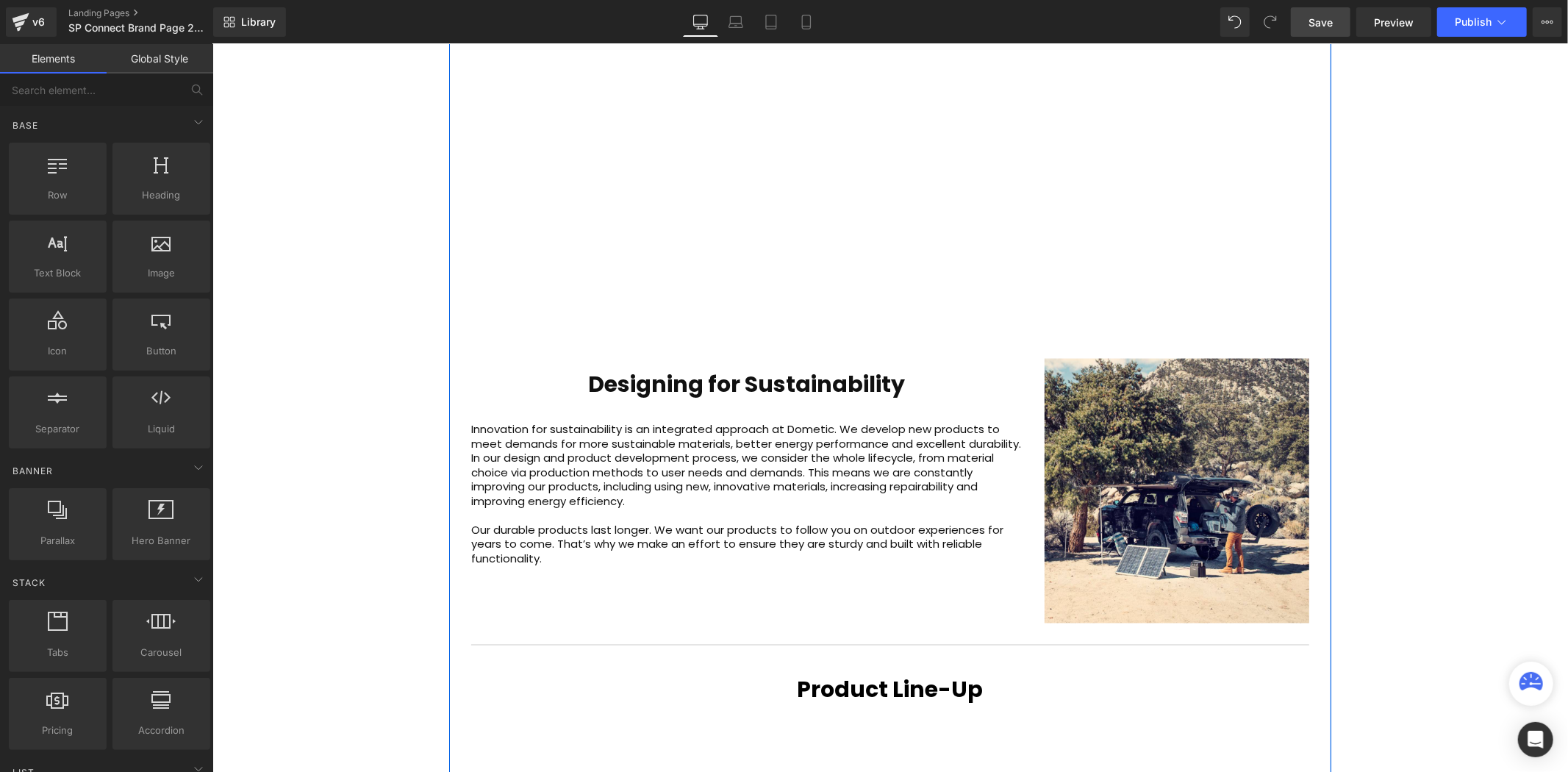
click at [853, 507] on p at bounding box center [746, 514] width 552 height 14
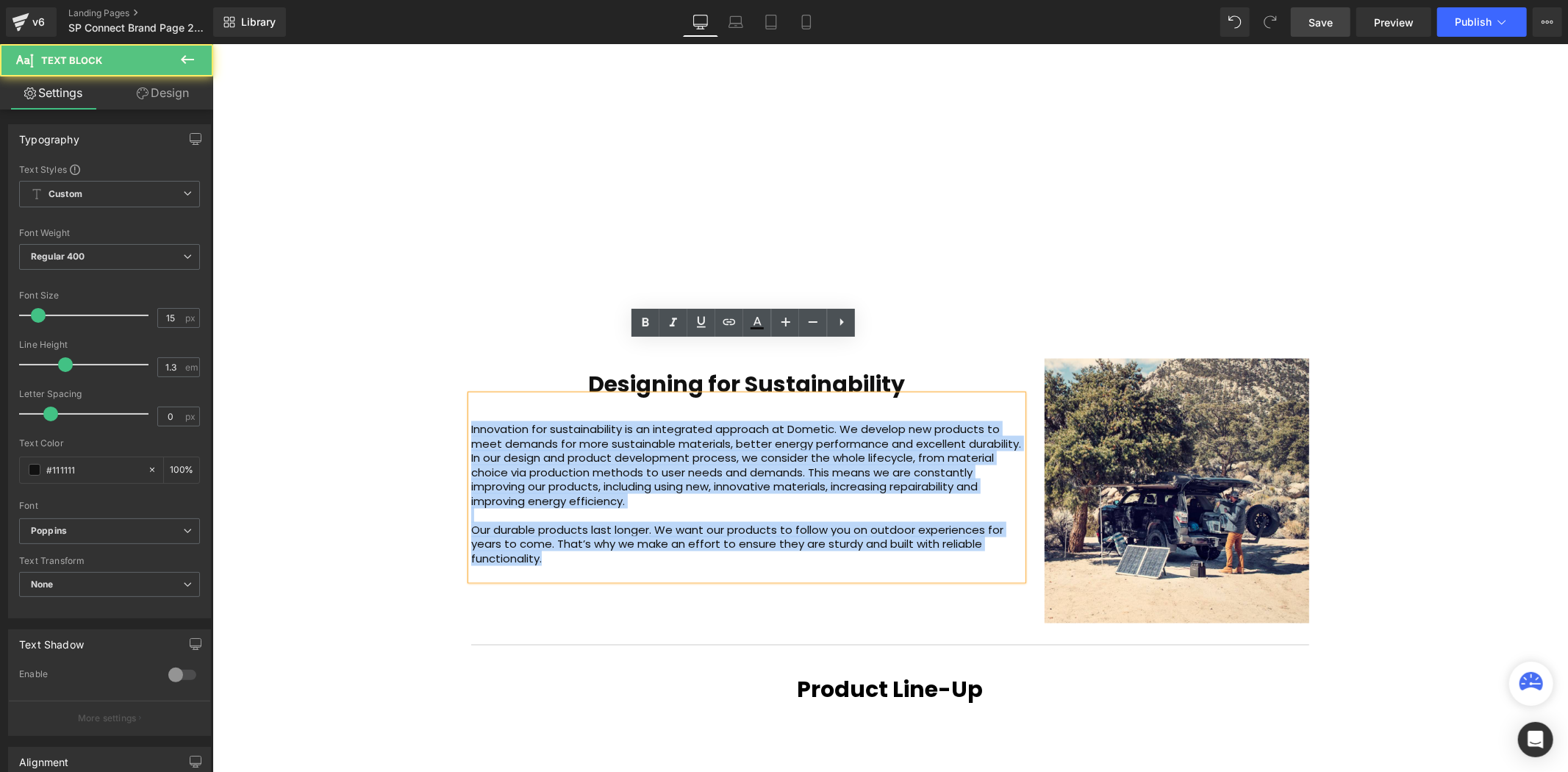
drag, startPoint x: 567, startPoint y: 511, endPoint x: 459, endPoint y: 361, distance: 184.8
click at [459, 361] on div "Designing for Sustainability Heading Innovation for sustainability is an integr…" at bounding box center [746, 468] width 574 height 221
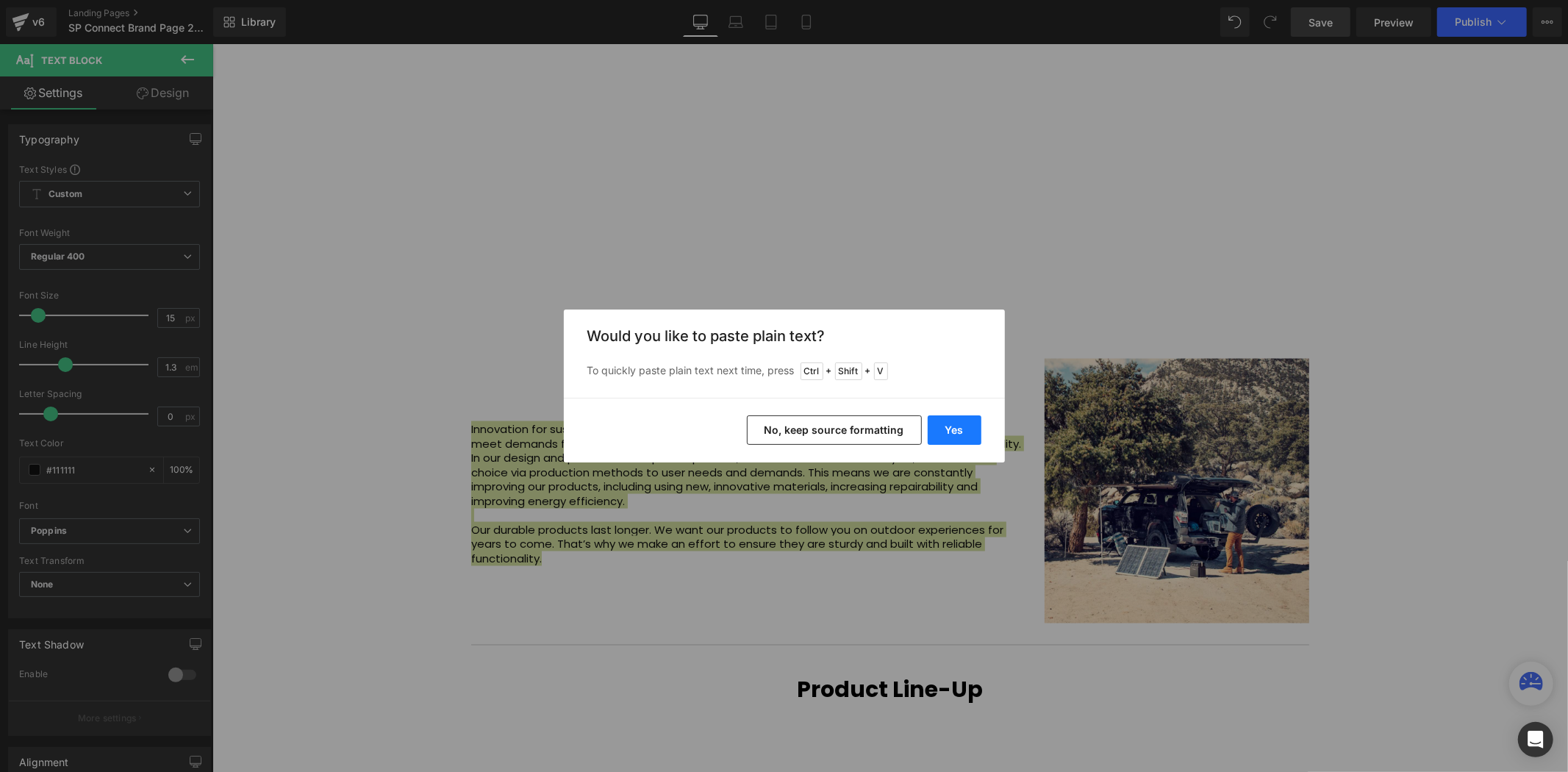
click at [967, 436] on button "Yes" at bounding box center [954, 430] width 54 height 30
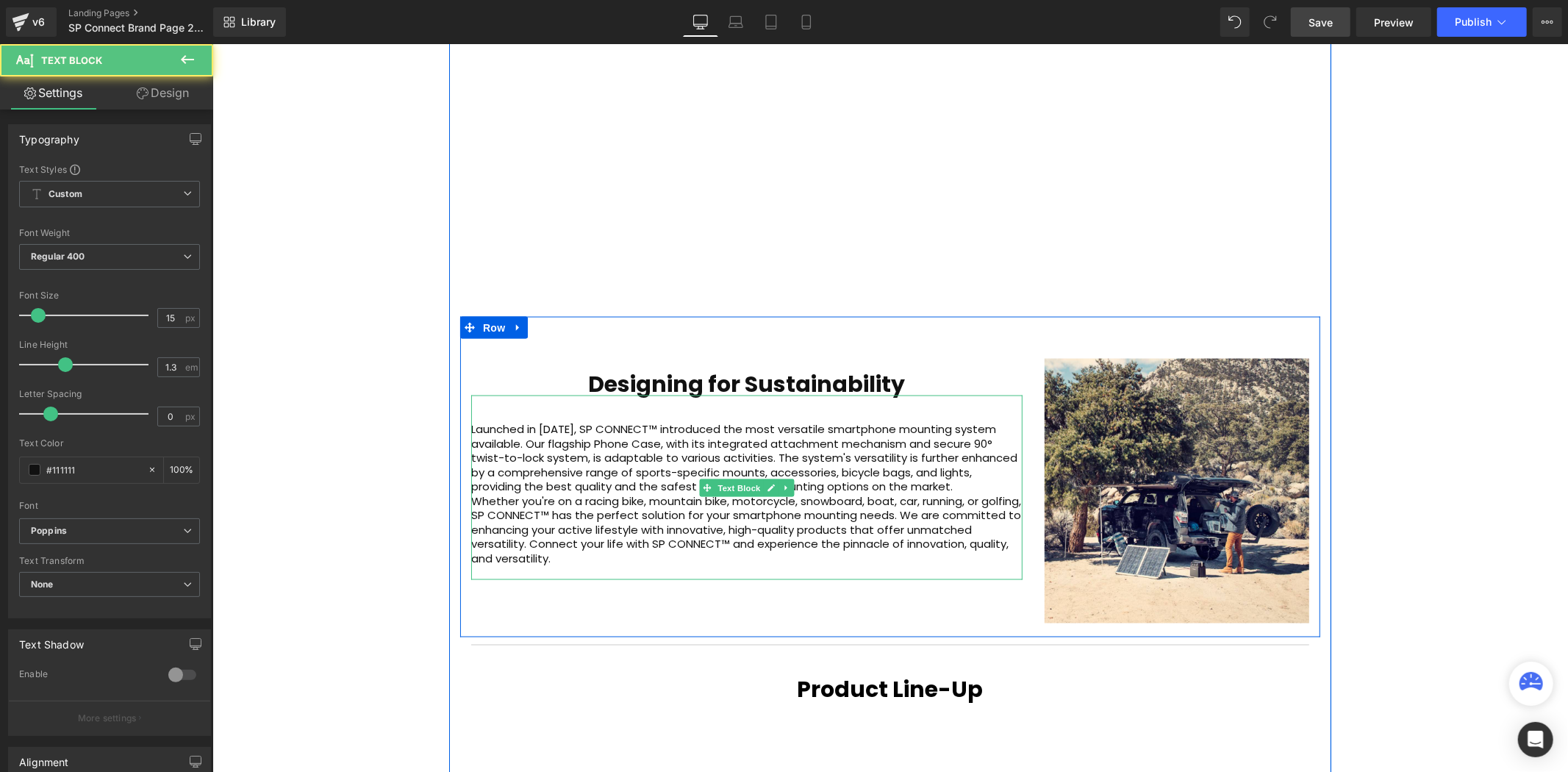
click at [960, 426] on p "Launched in [DATE], SP CONNECT™ introduced the most versatile smartphone mounti…" at bounding box center [746, 457] width 552 height 72
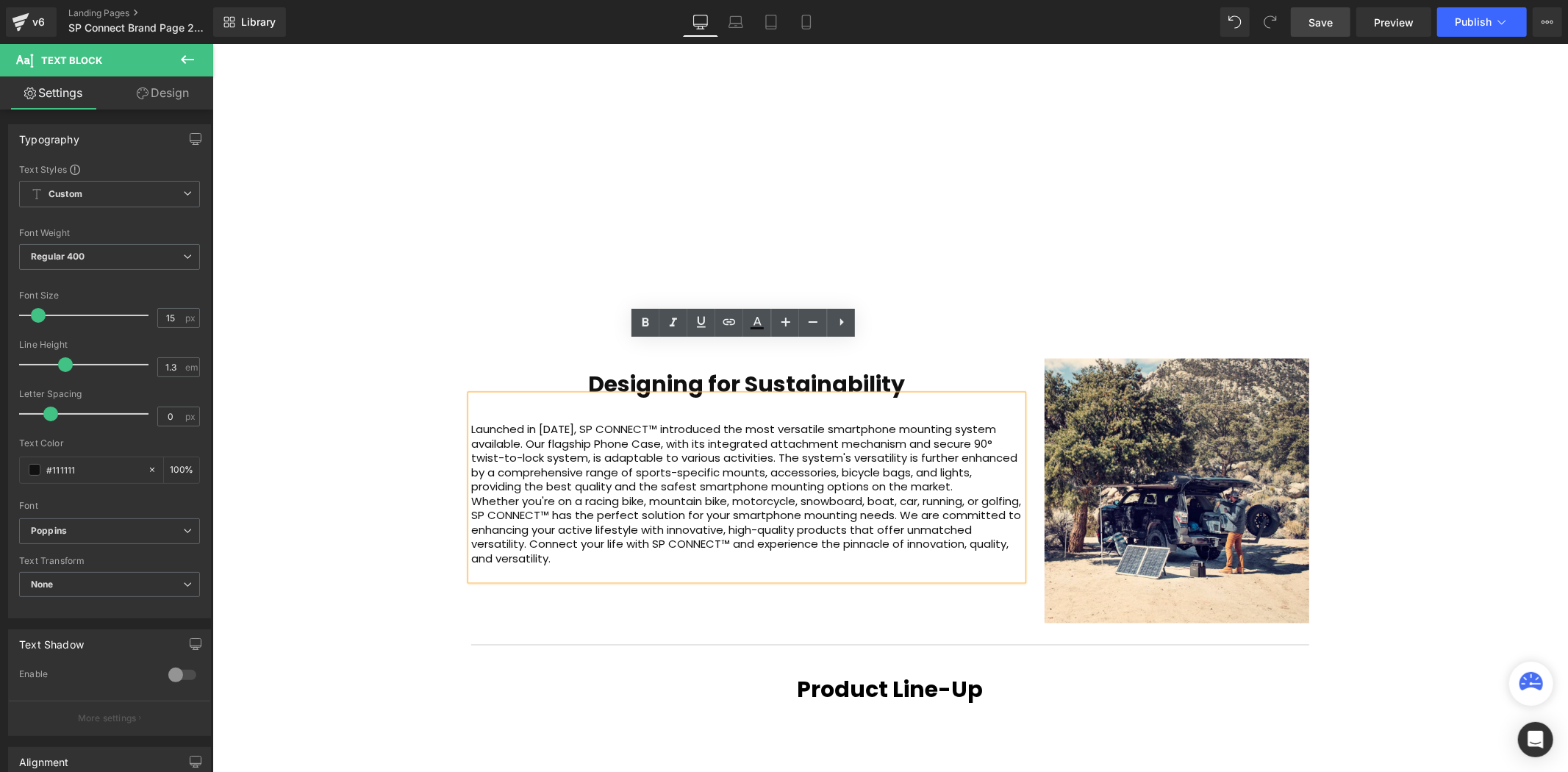
click at [962, 431] on p "Launched in [DATE], SP CONNECT™ introduced the most versatile smartphone mounti…" at bounding box center [746, 457] width 552 height 72
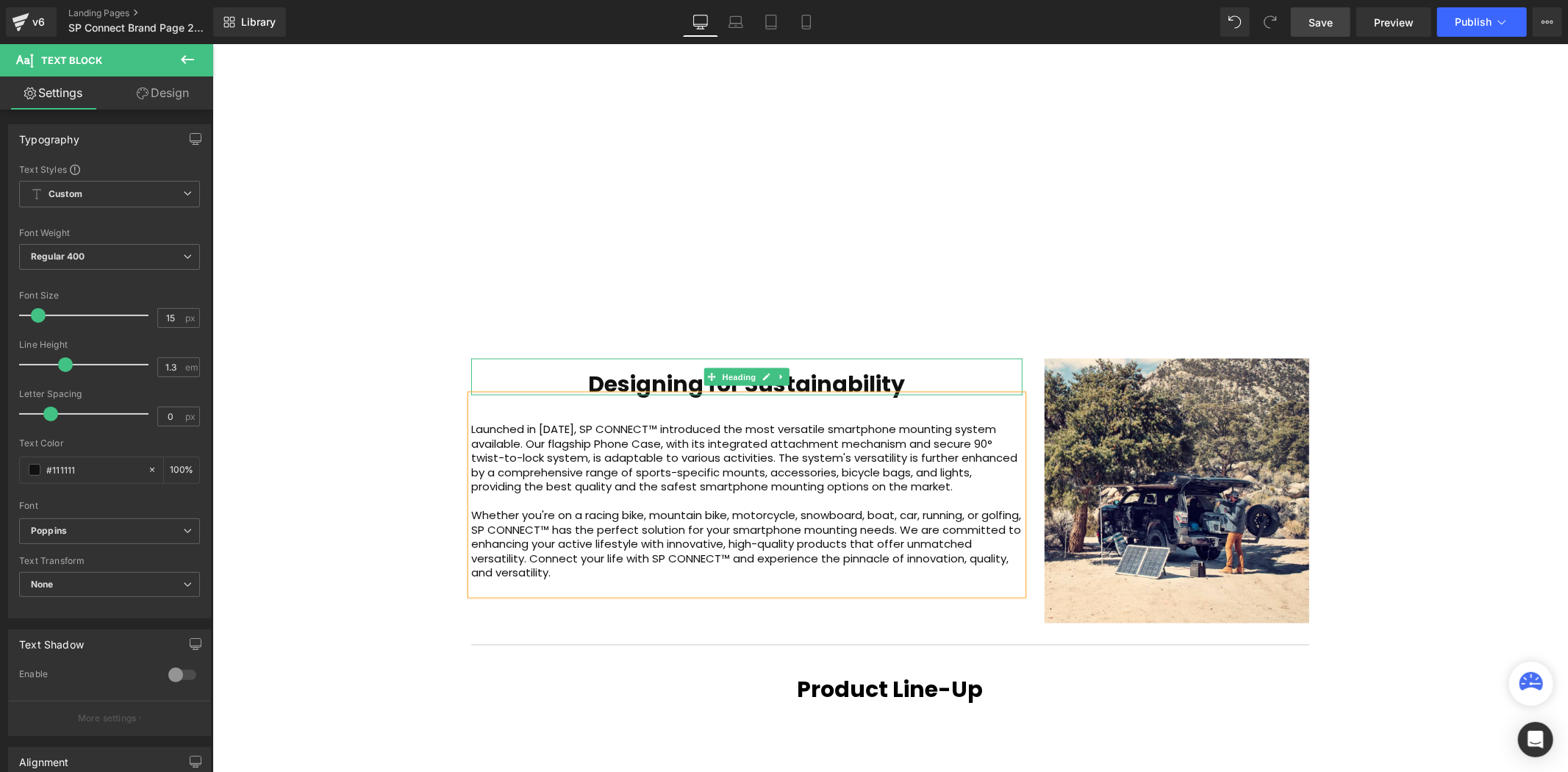
click at [840, 367] on b "Designing for Sustainability" at bounding box center [746, 383] width 317 height 32
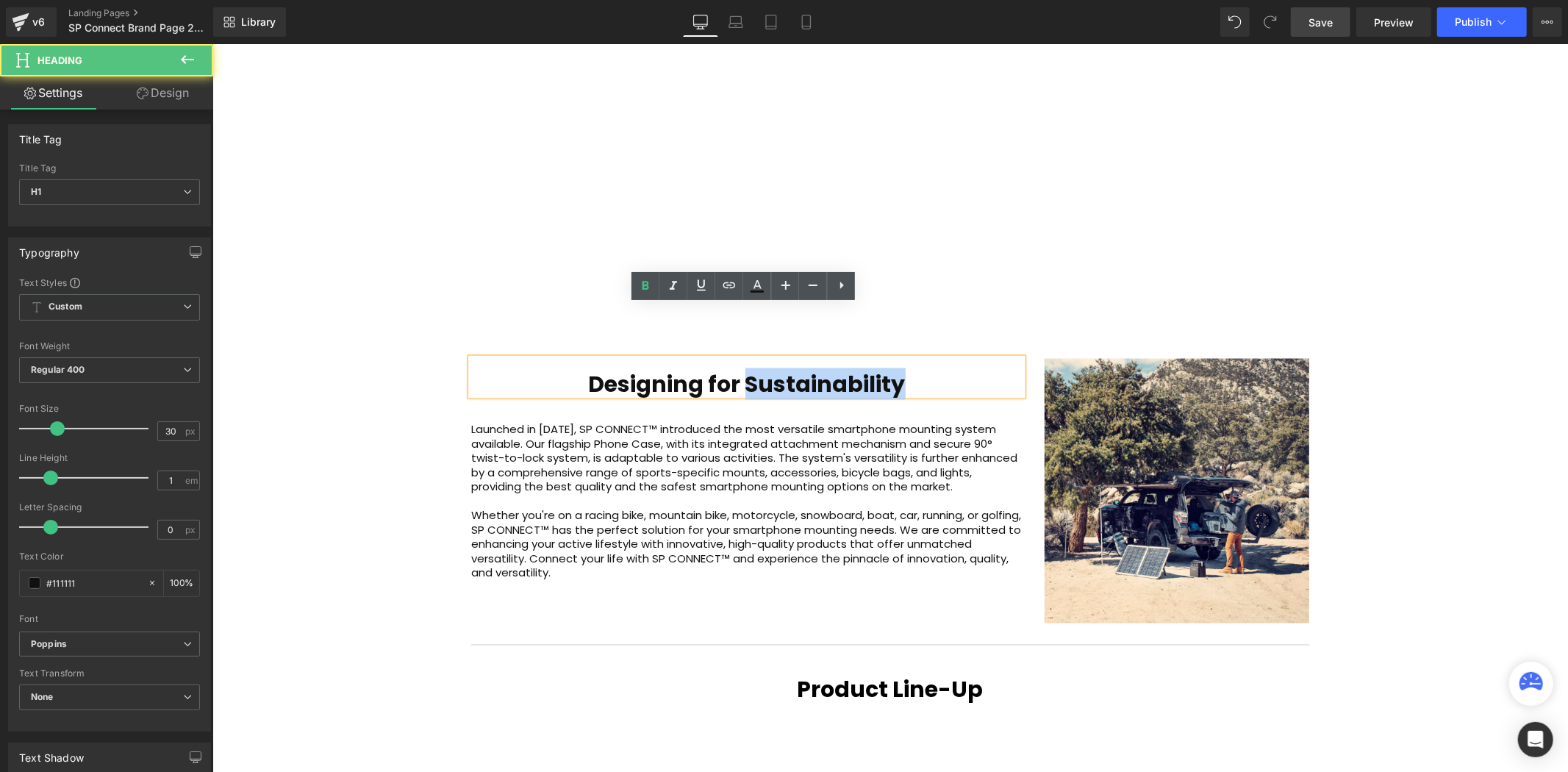
click at [840, 367] on b "Designing for Sustainability" at bounding box center [746, 383] width 317 height 32
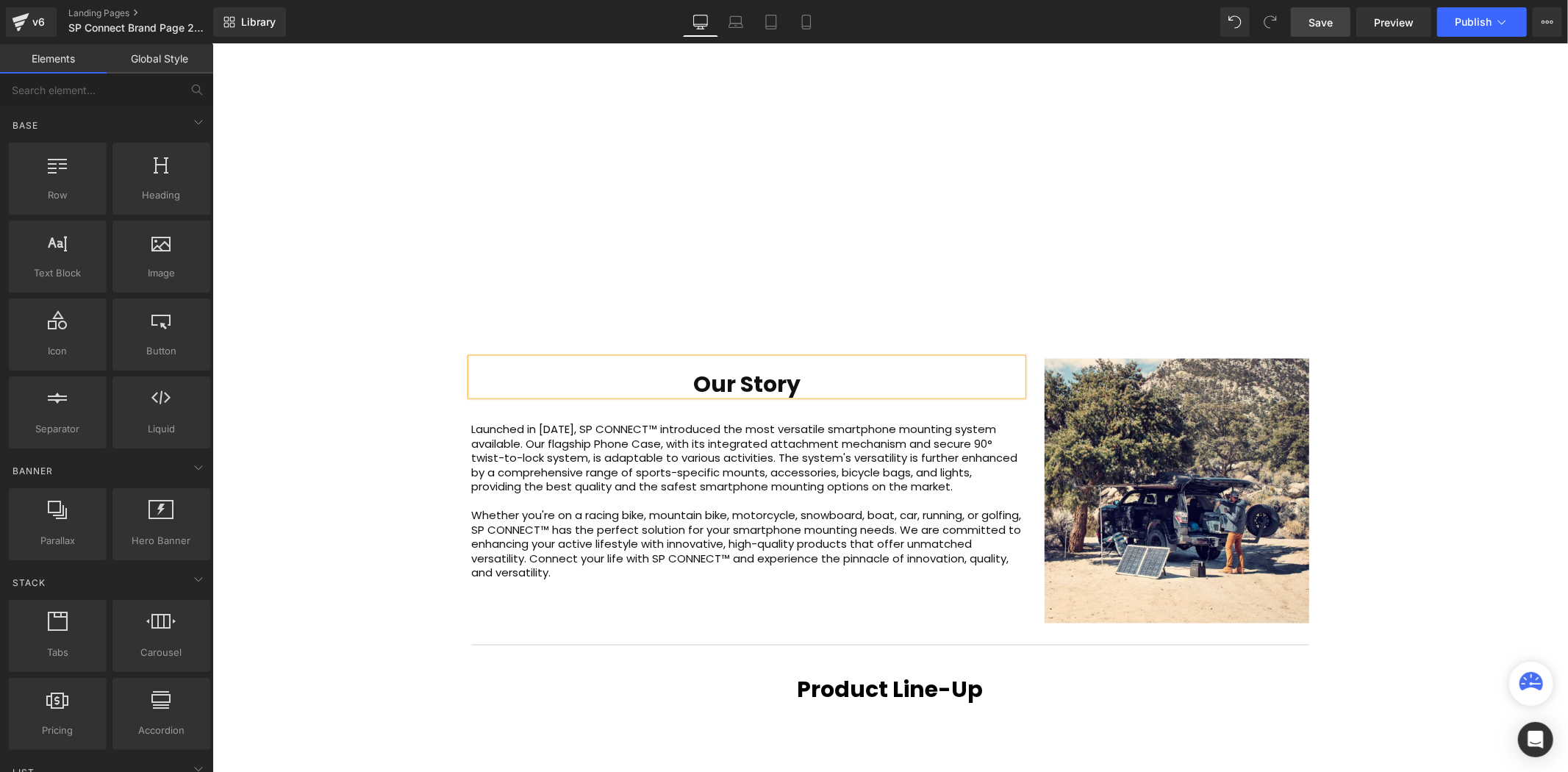
click at [1399, 377] on div "Video Bg Welcome to Button Row 42px Image 400px 400px Row Connect your active l…" at bounding box center [889, 265] width 1356 height 3805
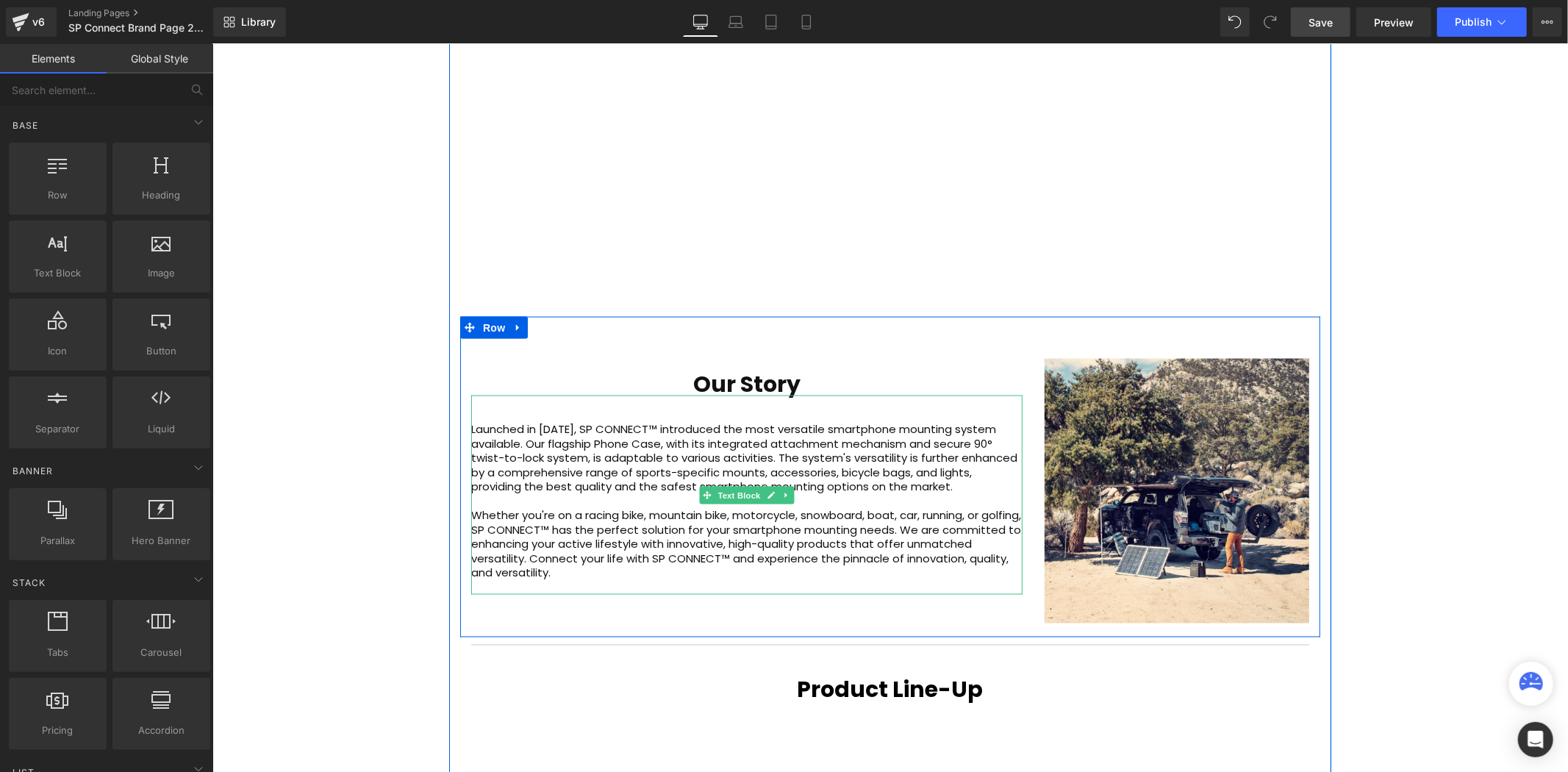
click at [903, 438] on p "Launched in [DATE], SP CONNECT™ introduced the most versatile smartphone mounti…" at bounding box center [746, 457] width 552 height 72
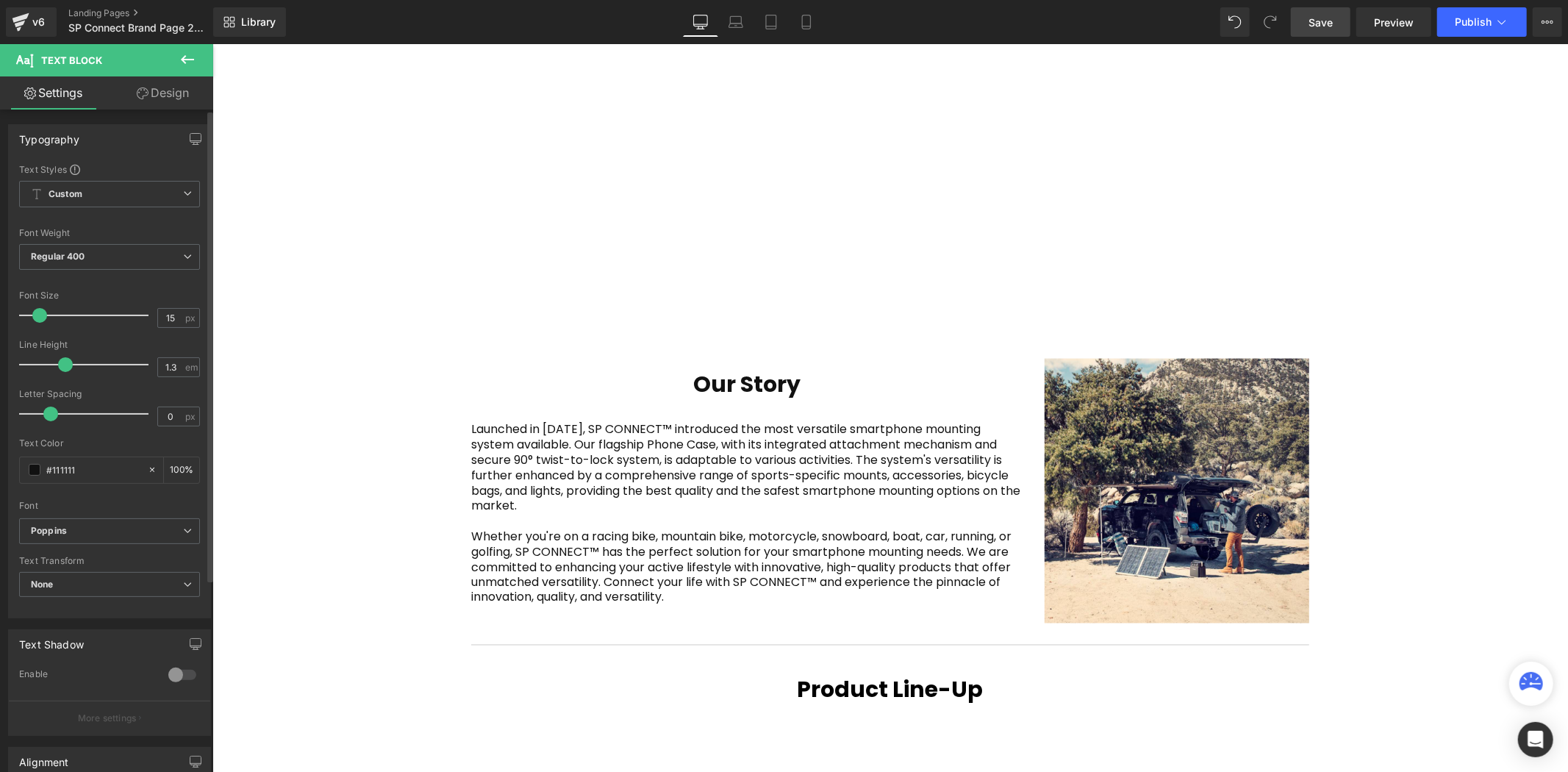
scroll to position [4511, 1347]
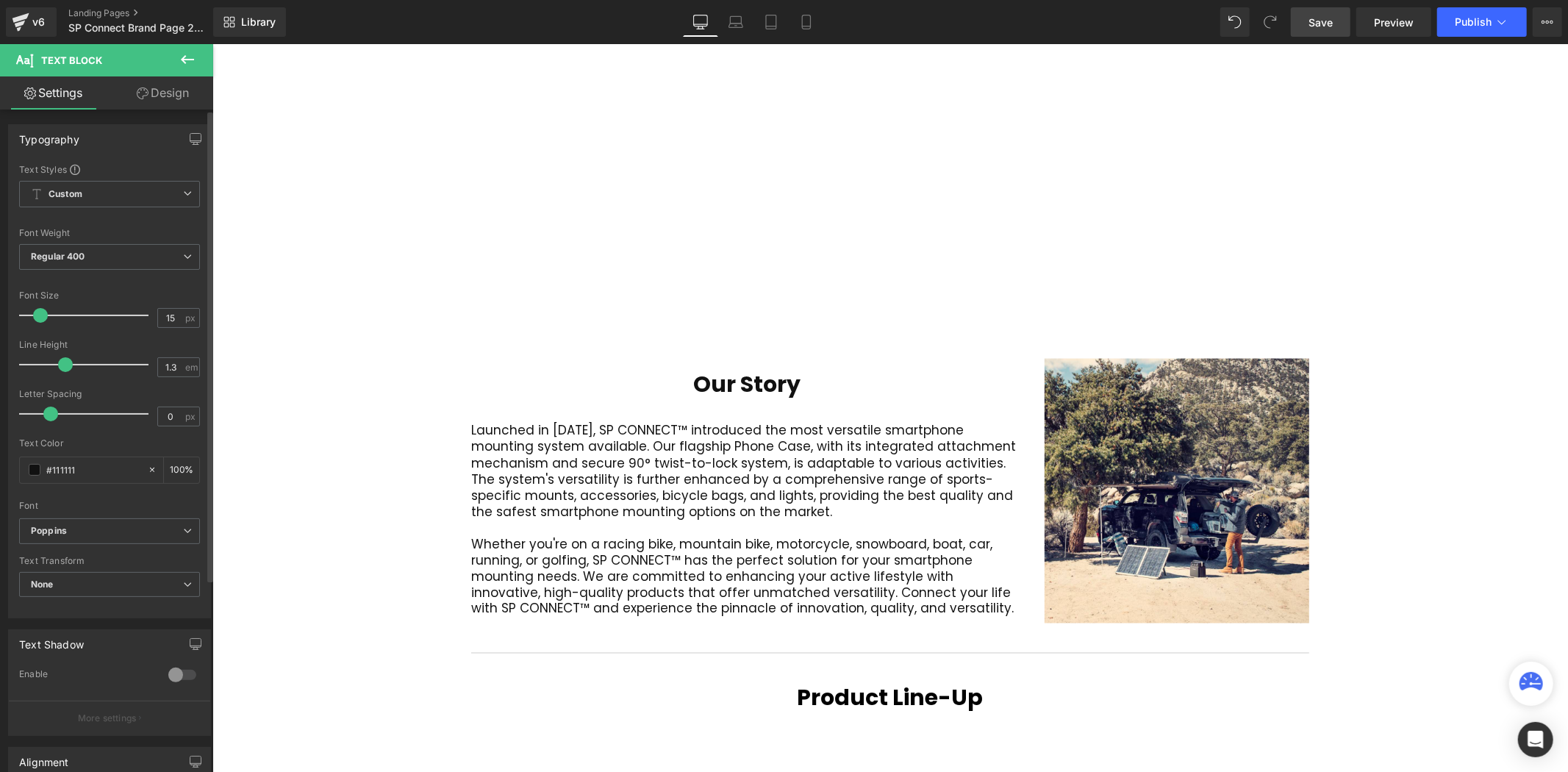
click at [42, 317] on span at bounding box center [40, 314] width 14 height 14
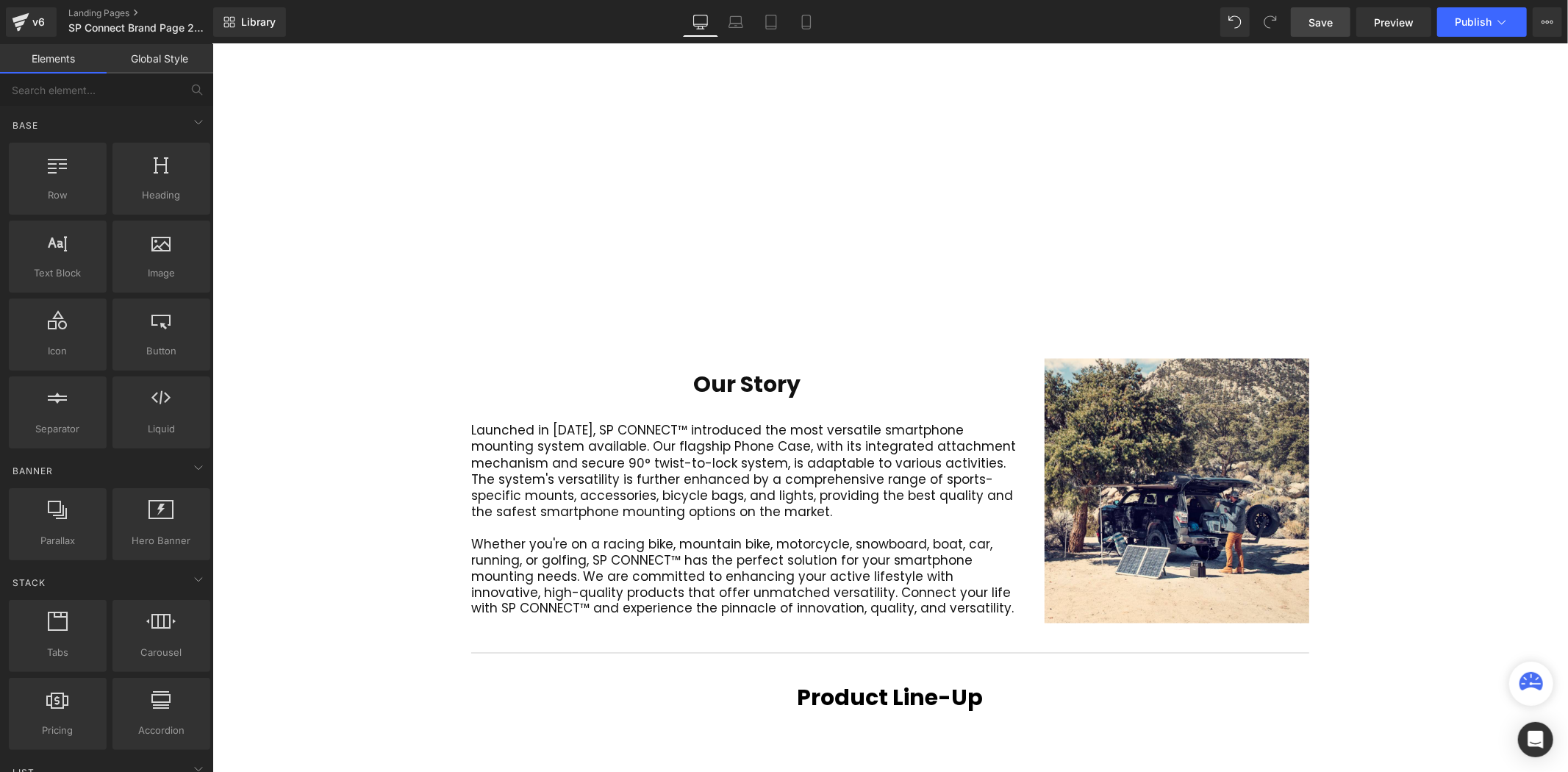
click at [374, 379] on div "Video Bg Welcome to Button Row 42px Image 400px 400px Row Connect your active l…" at bounding box center [889, 270] width 1356 height 3814
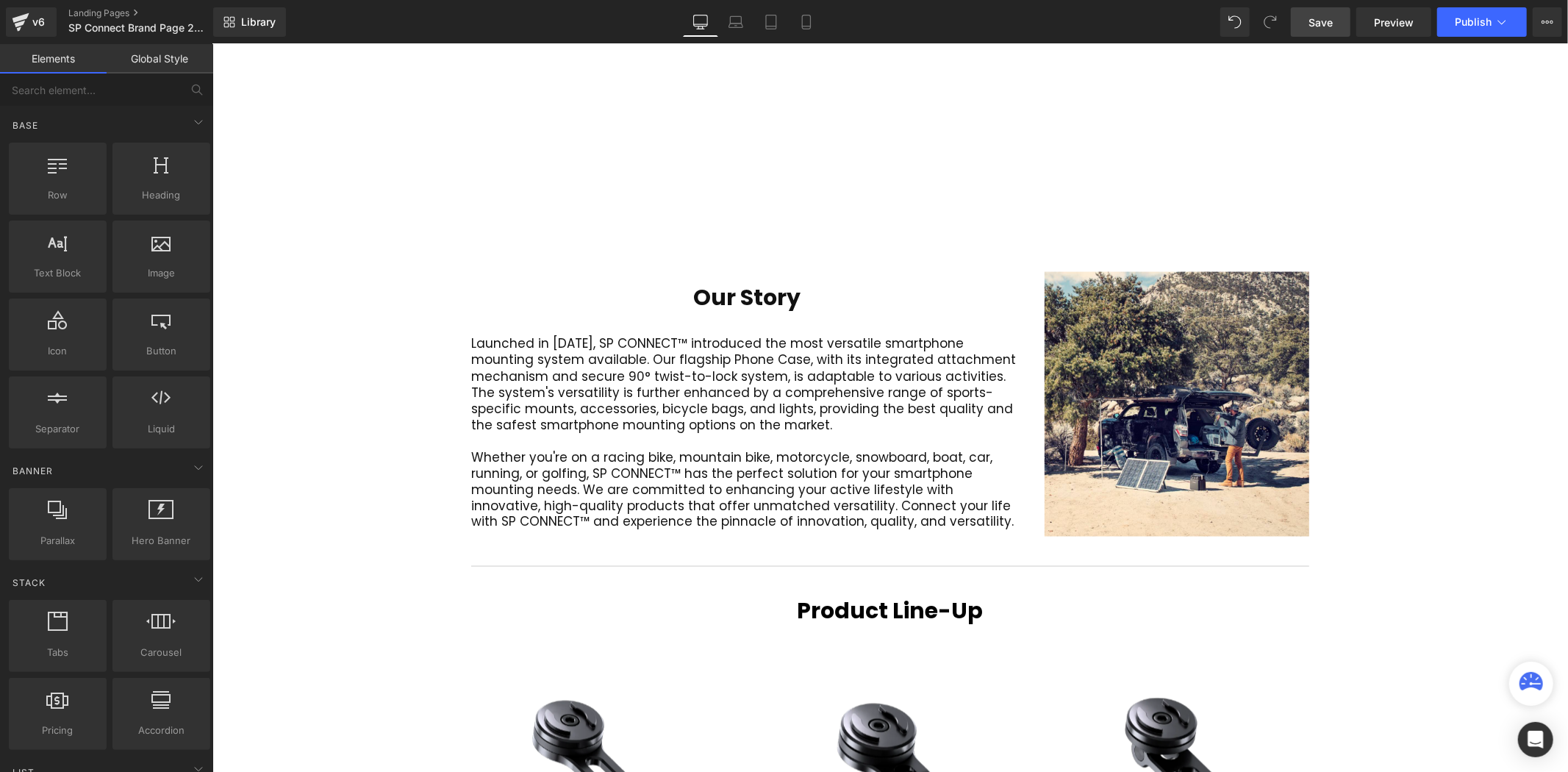
scroll to position [1895, 0]
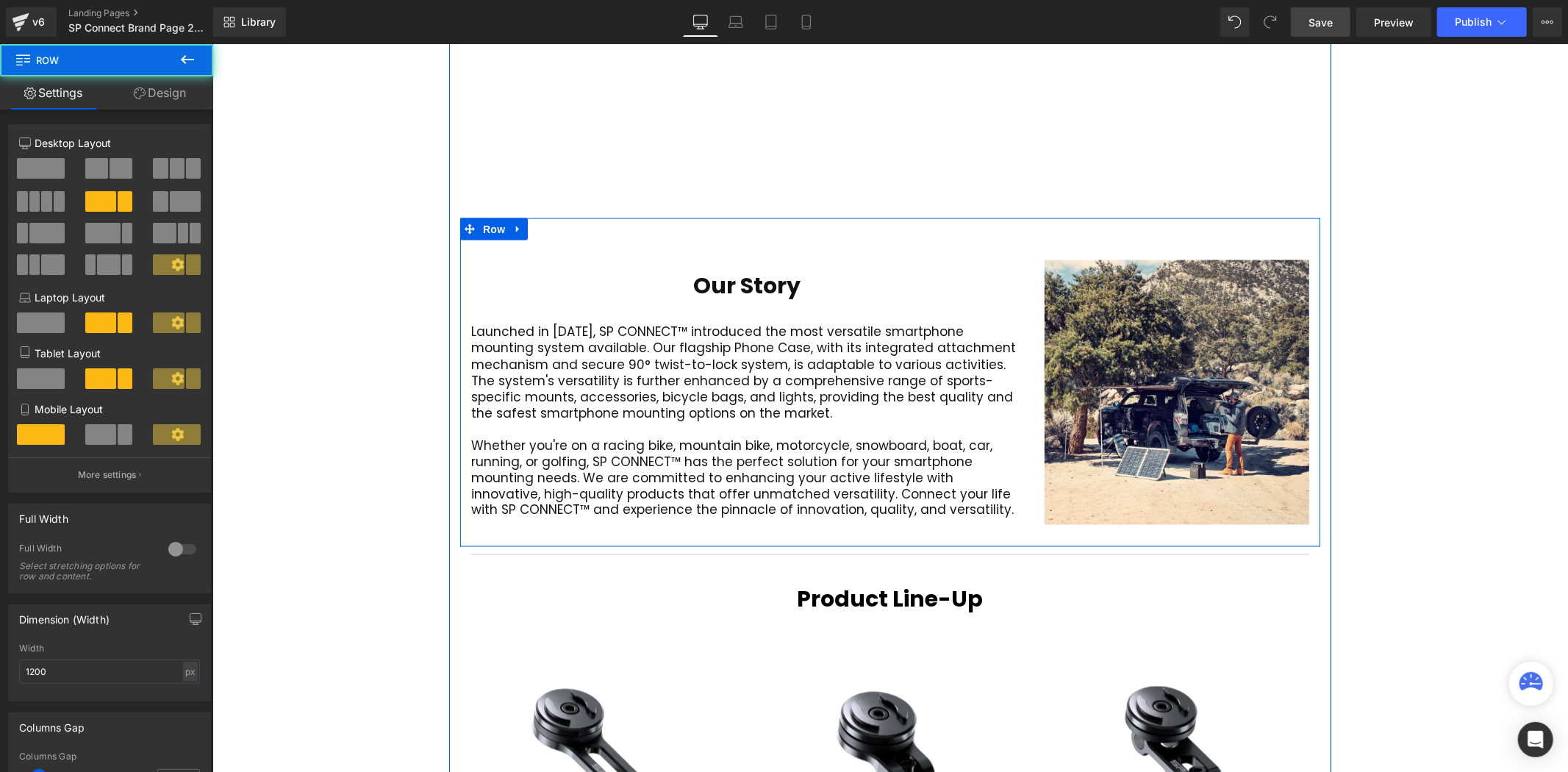
click at [850, 217] on div "Our Story Heading Launched in 2016, SP CONNECT™ introduced the most versatile s…" at bounding box center [889, 382] width 860 height 329
click at [927, 217] on div "Our Story Heading Launched in 2016, SP CONNECT™ introduced the most versatile s…" at bounding box center [889, 382] width 860 height 329
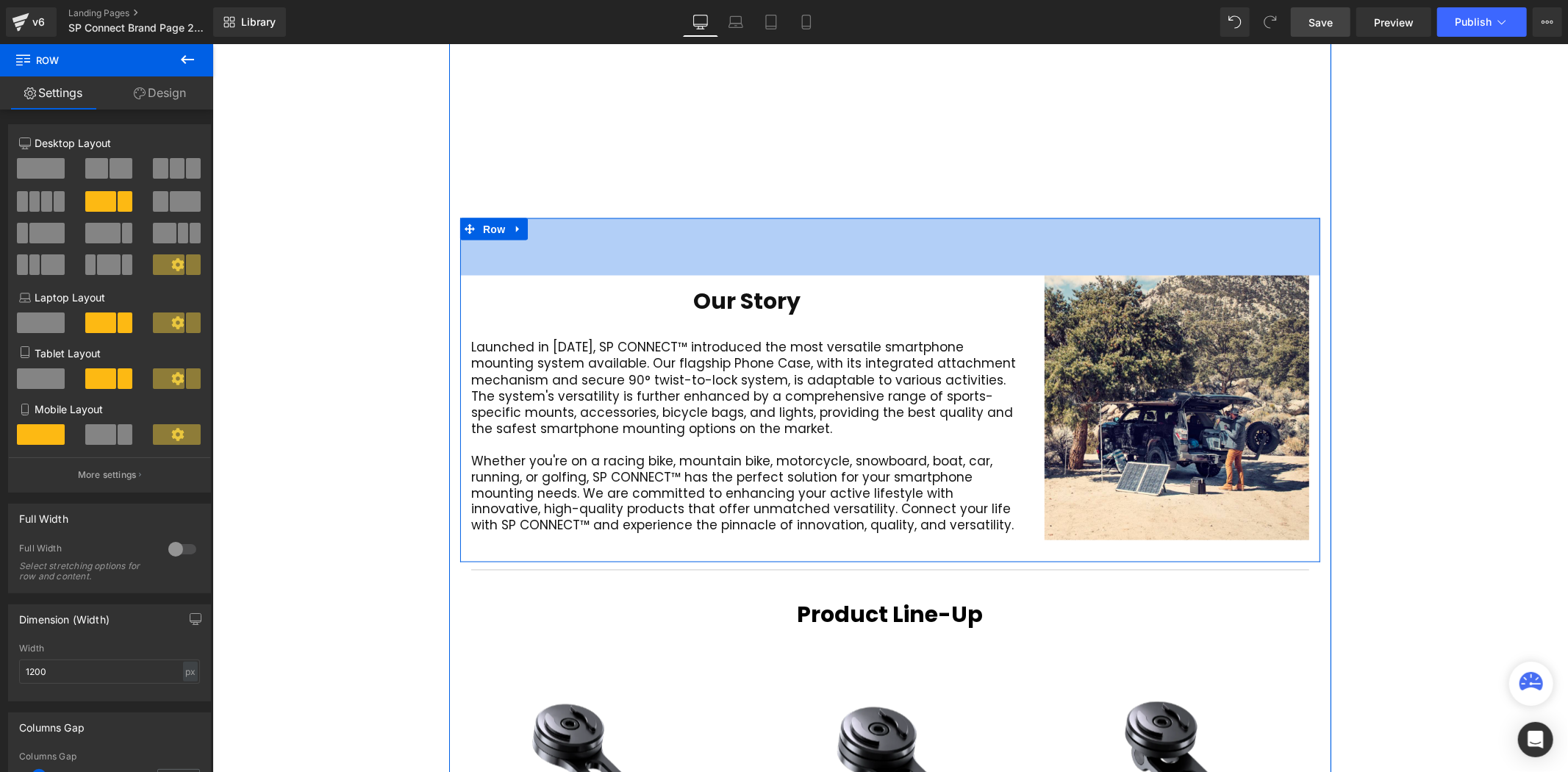
scroll to position [4529, 1347]
click at [1411, 182] on div "Video Bg Welcome to Button Row 42px Image 400px 400px Row Connect your active l…" at bounding box center [889, 179] width 1356 height 3830
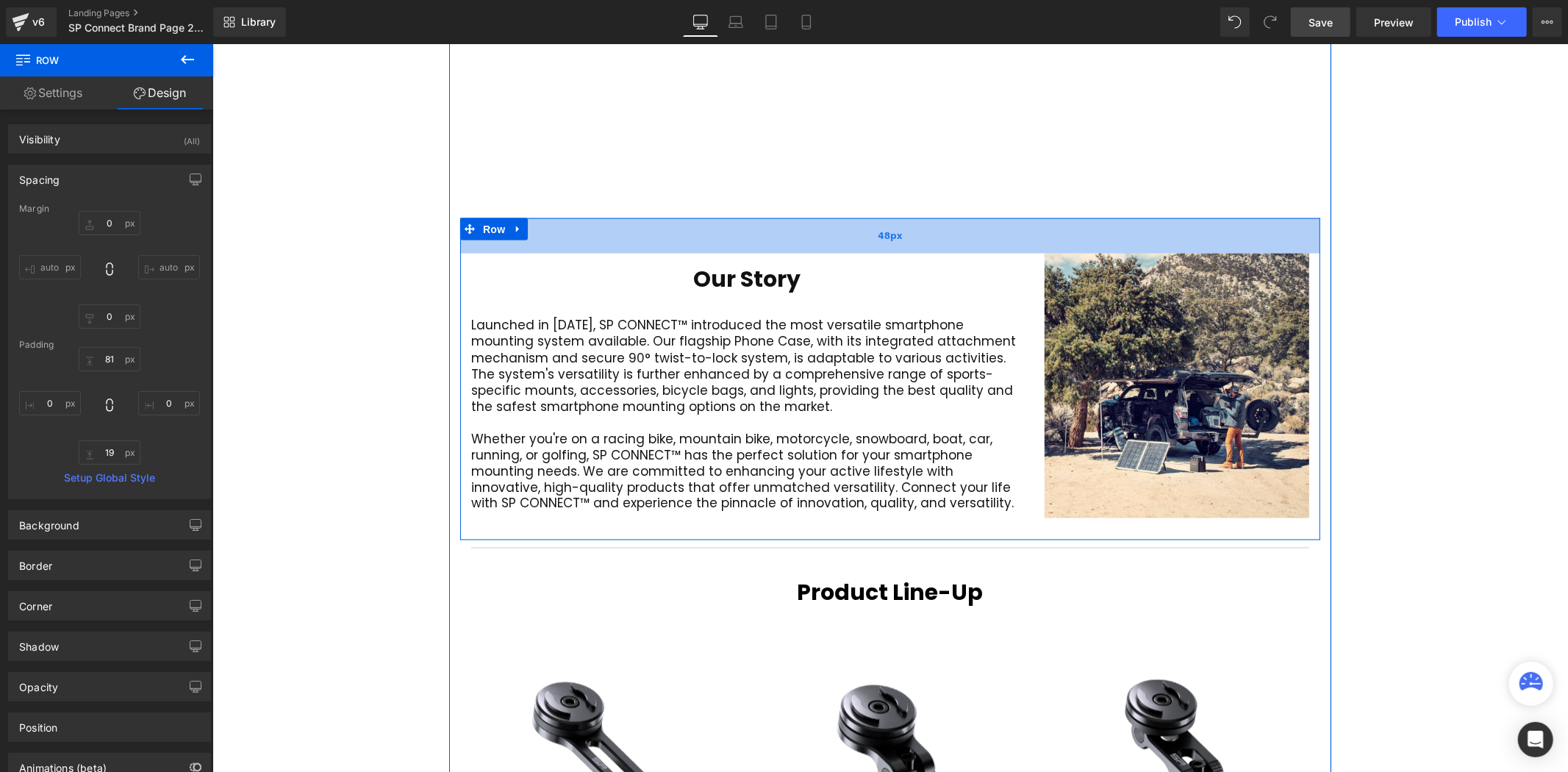
scroll to position [8, 8]
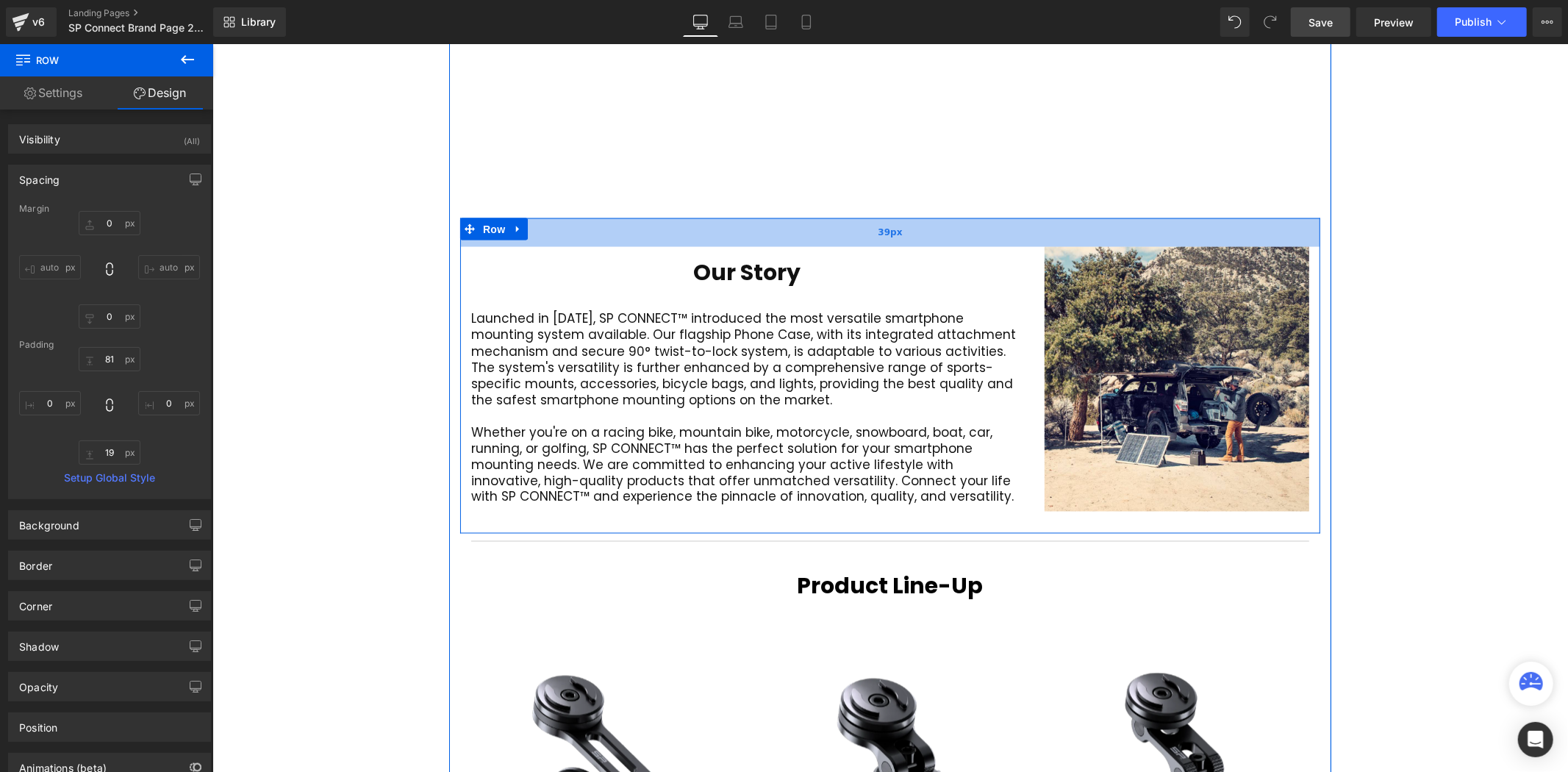
drag, startPoint x: 940, startPoint y: 203, endPoint x: 947, endPoint y: 172, distance: 31.8
click at [947, 217] on div "39px" at bounding box center [889, 232] width 860 height 29
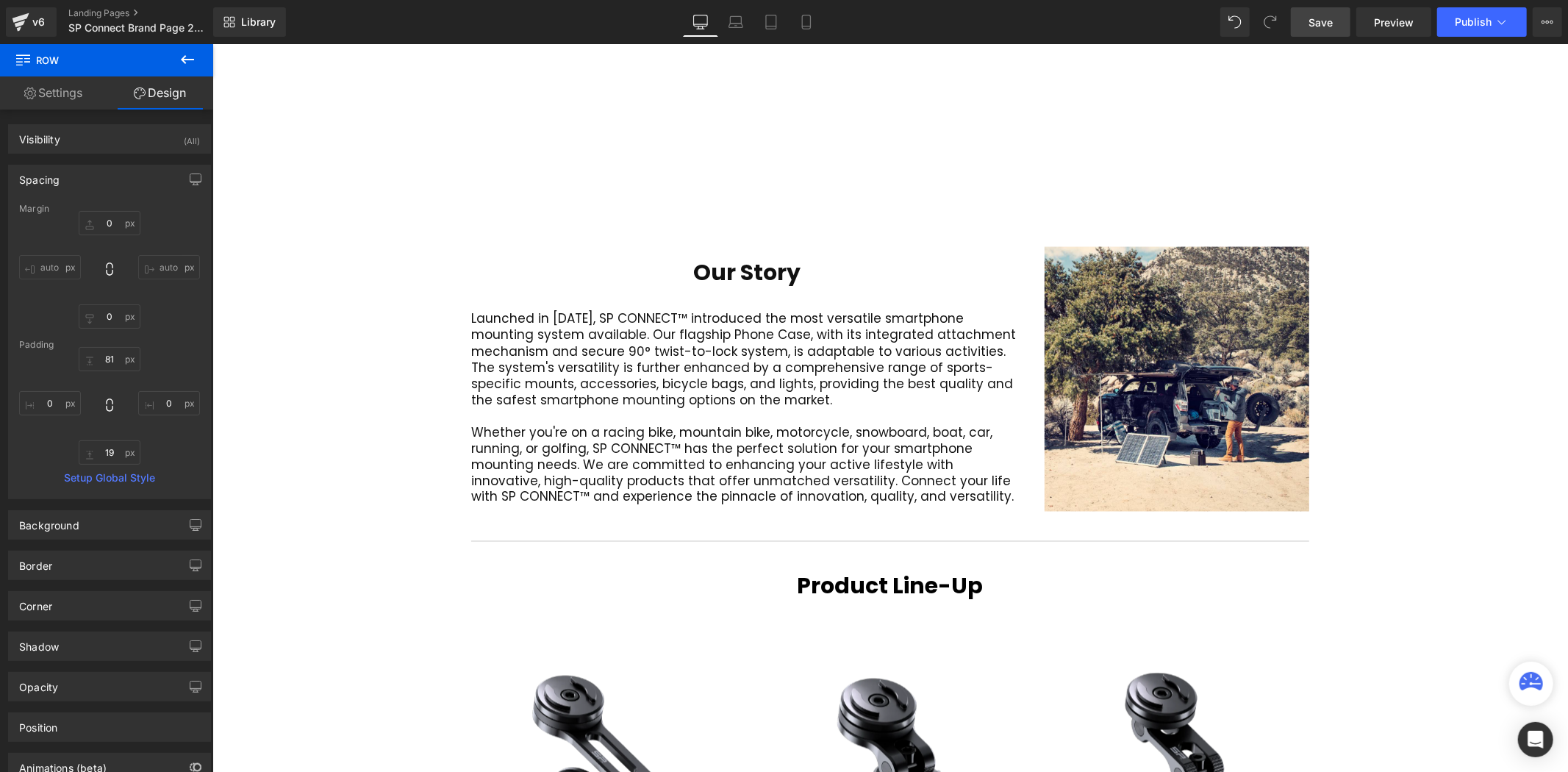
click at [1411, 187] on div "Video Bg Welcome to Button Row 42px Image 400px 400px Row Connect your active l…" at bounding box center [889, 164] width 1356 height 3801
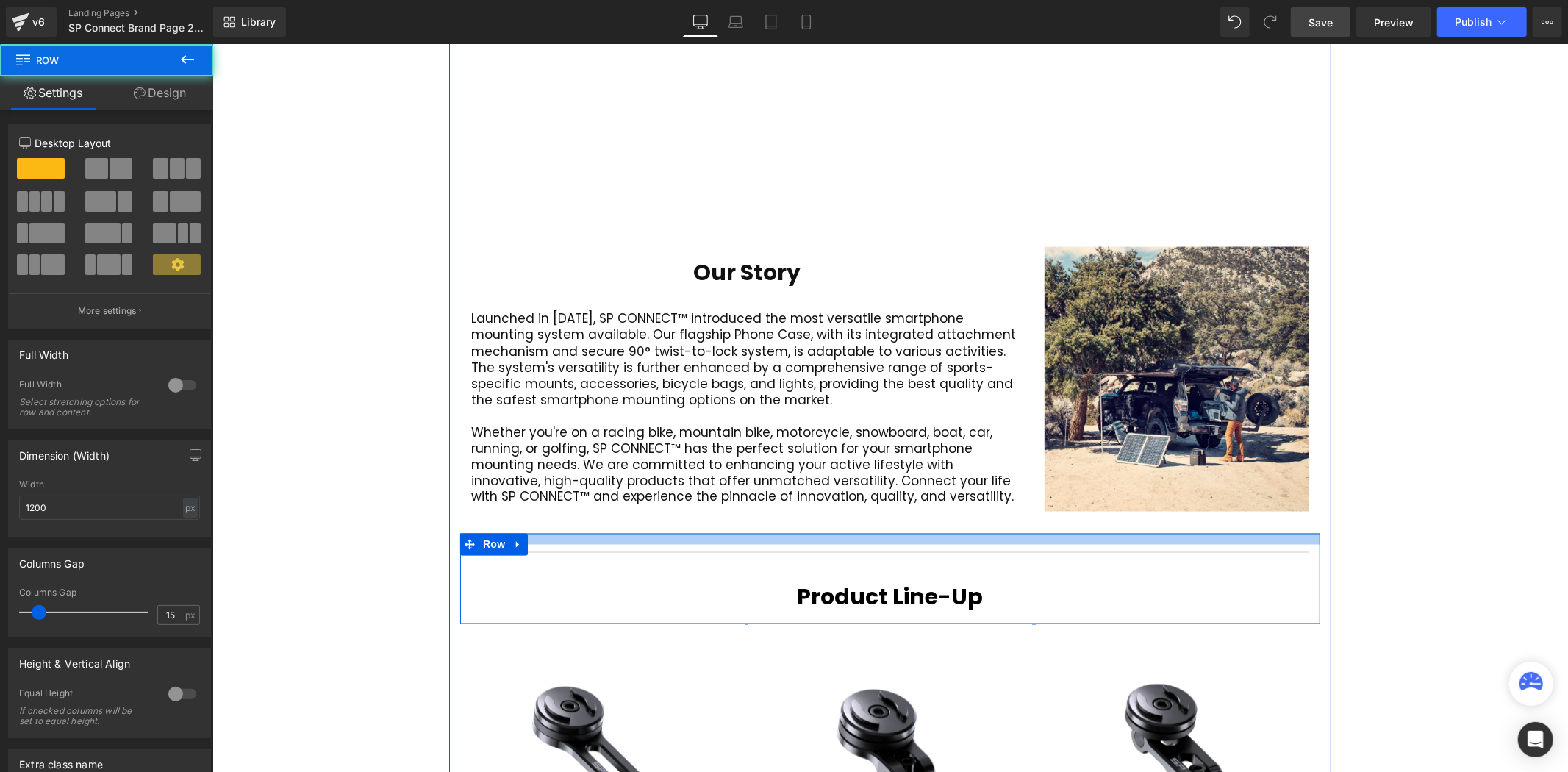
scroll to position [4509, 1347]
drag, startPoint x: 934, startPoint y: 480, endPoint x: 937, endPoint y: 490, distance: 10.4
click at [937, 533] on div "Separator Product Line-Up Heading Row" at bounding box center [889, 578] width 860 height 91
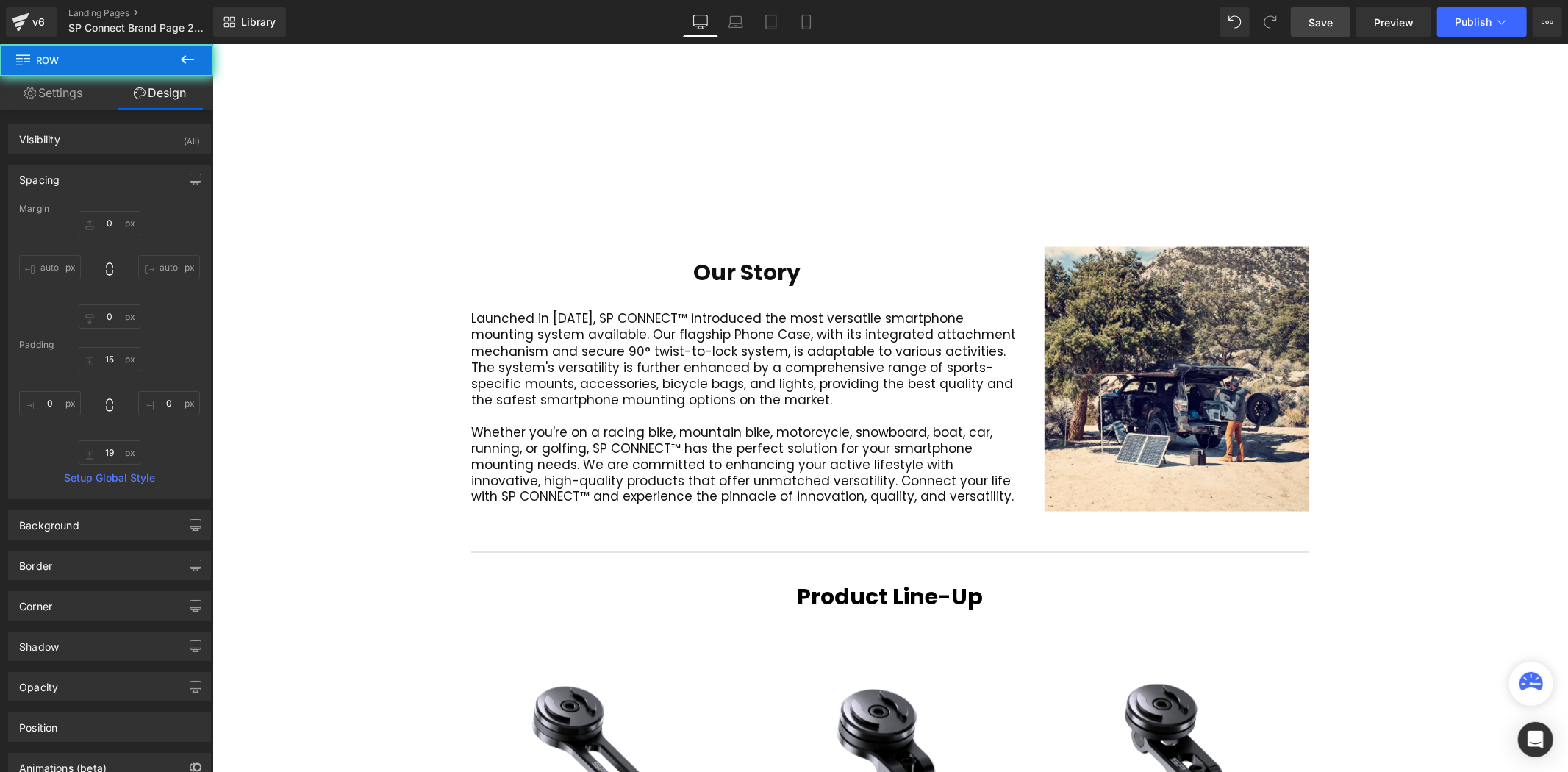
click at [1411, 417] on div "Video Bg Welcome to Button Row 42px Image 400px 400px Row Connect your active l…" at bounding box center [889, 170] width 1356 height 3812
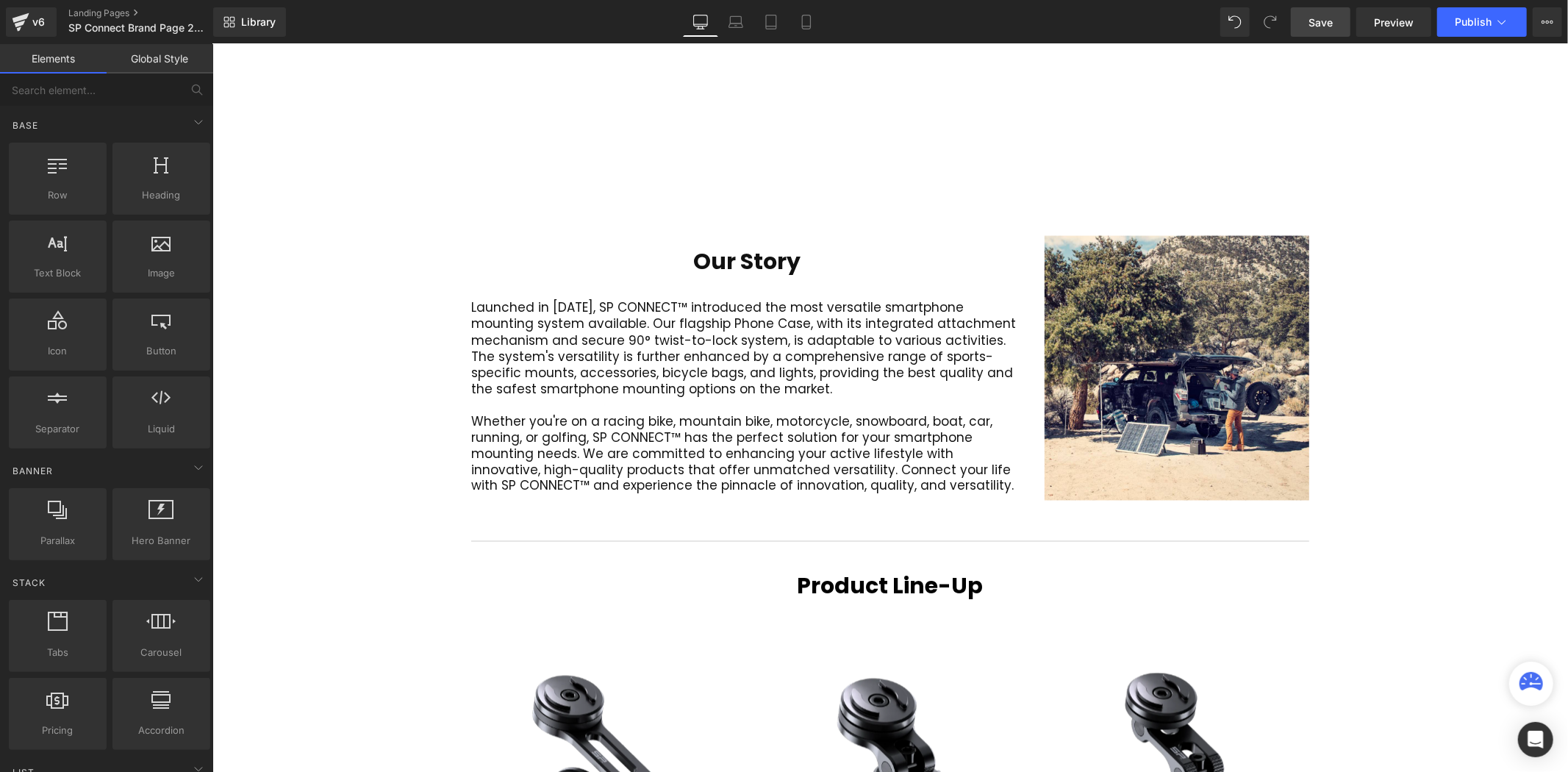
scroll to position [1732, 0]
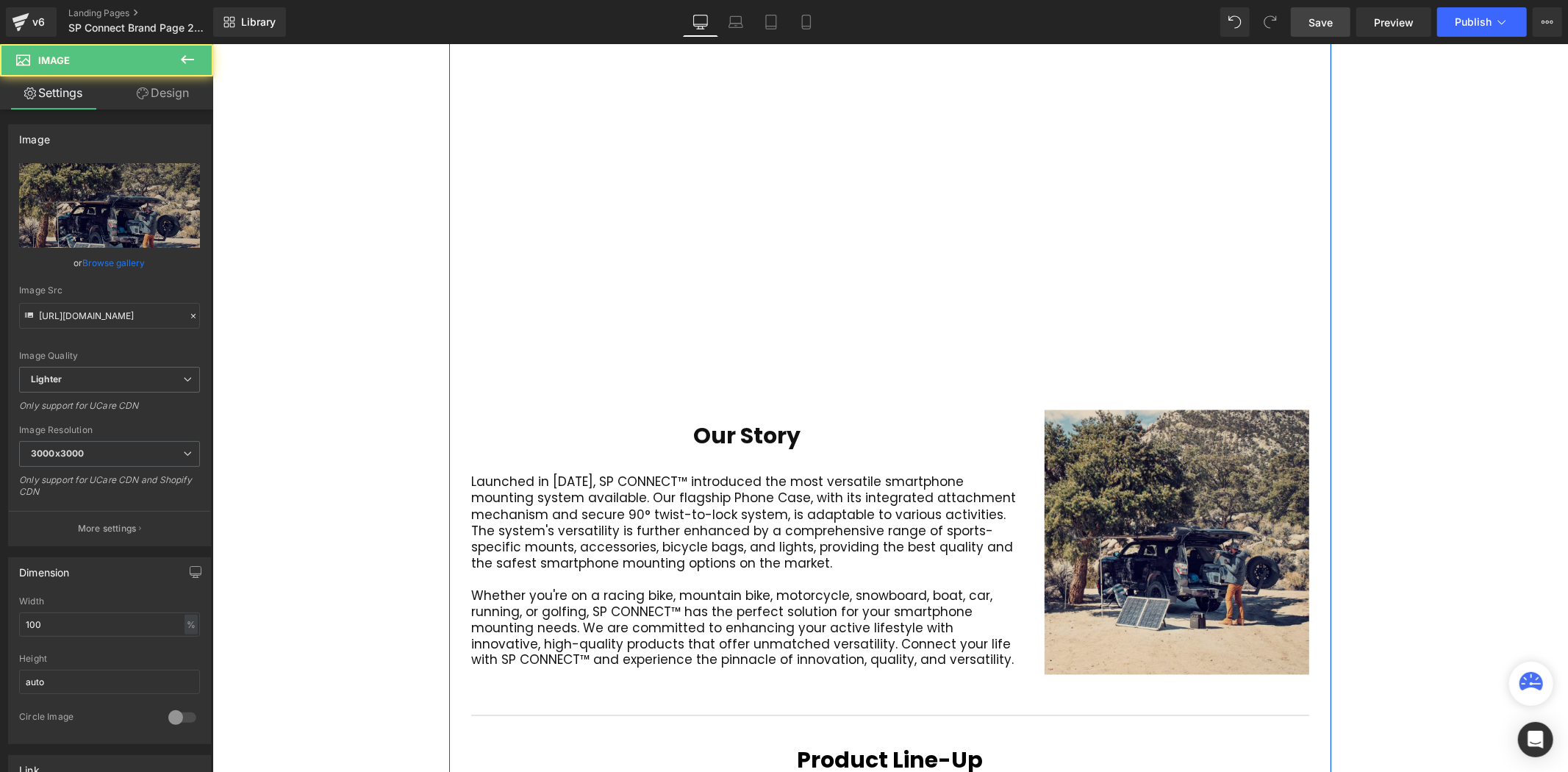
click at [1190, 478] on img at bounding box center [1176, 541] width 264 height 264
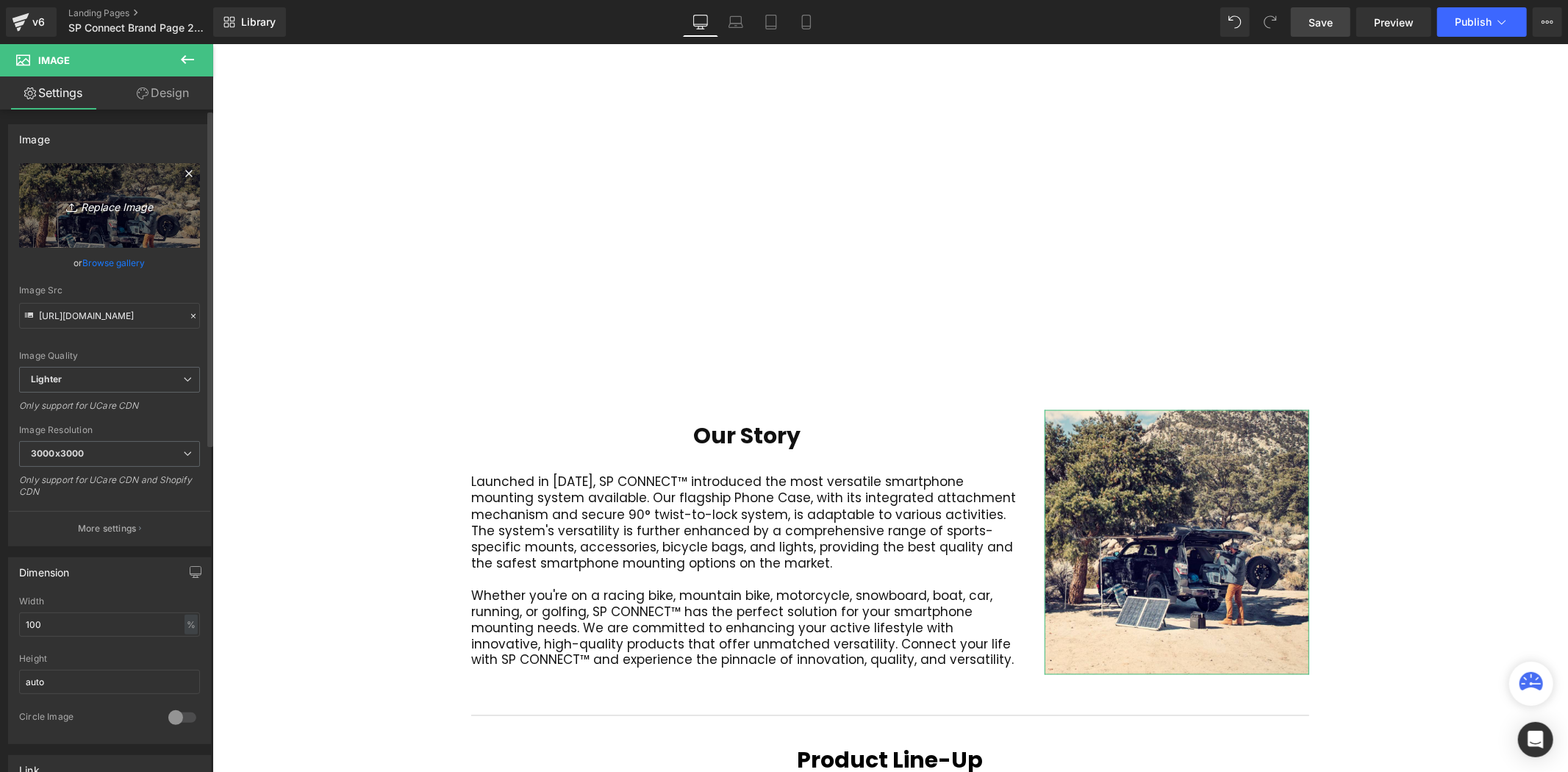
click at [116, 202] on icon "Replace Image" at bounding box center [109, 205] width 117 height 18
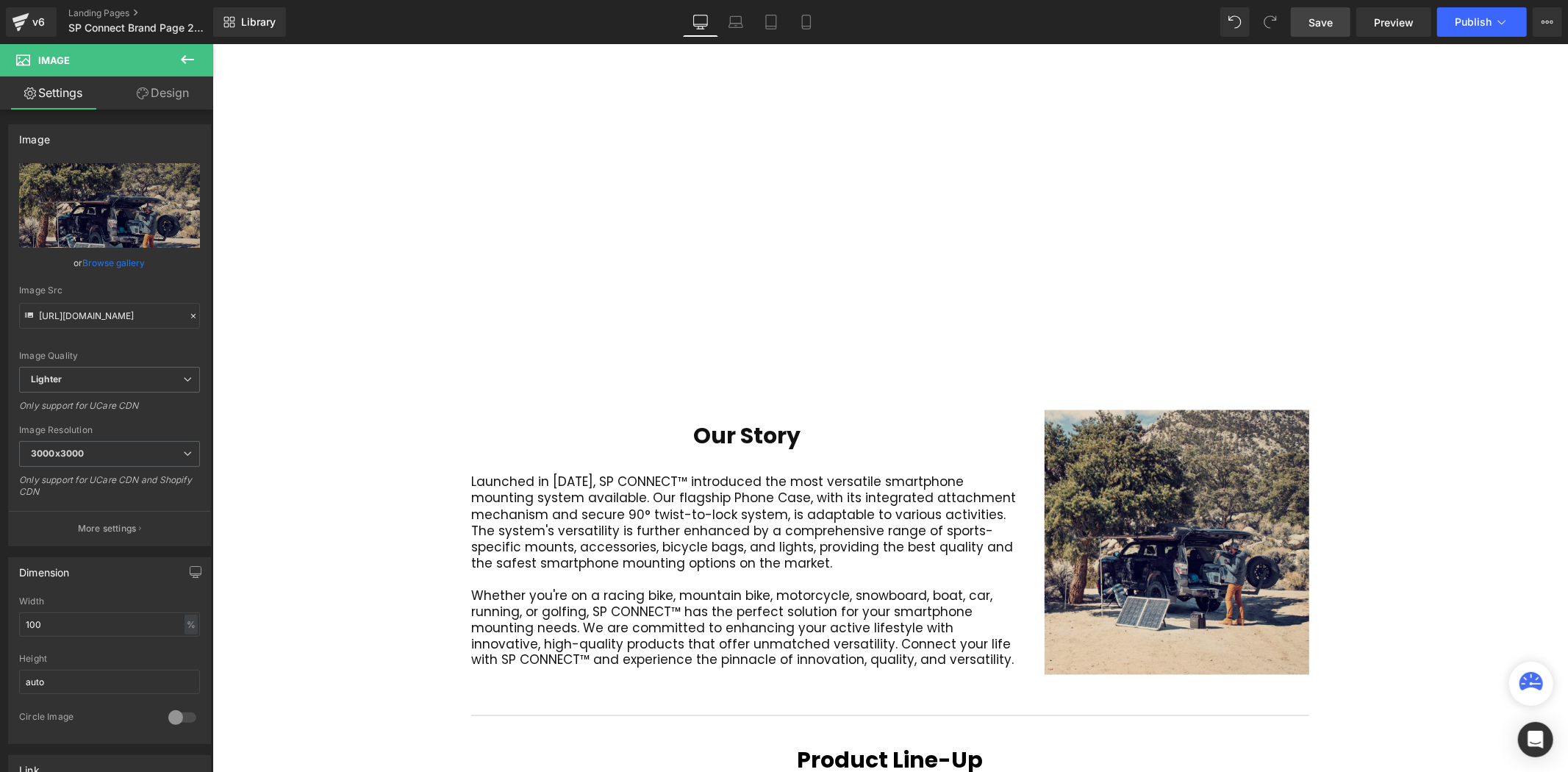
click at [1066, 417] on img at bounding box center [1176, 541] width 264 height 264
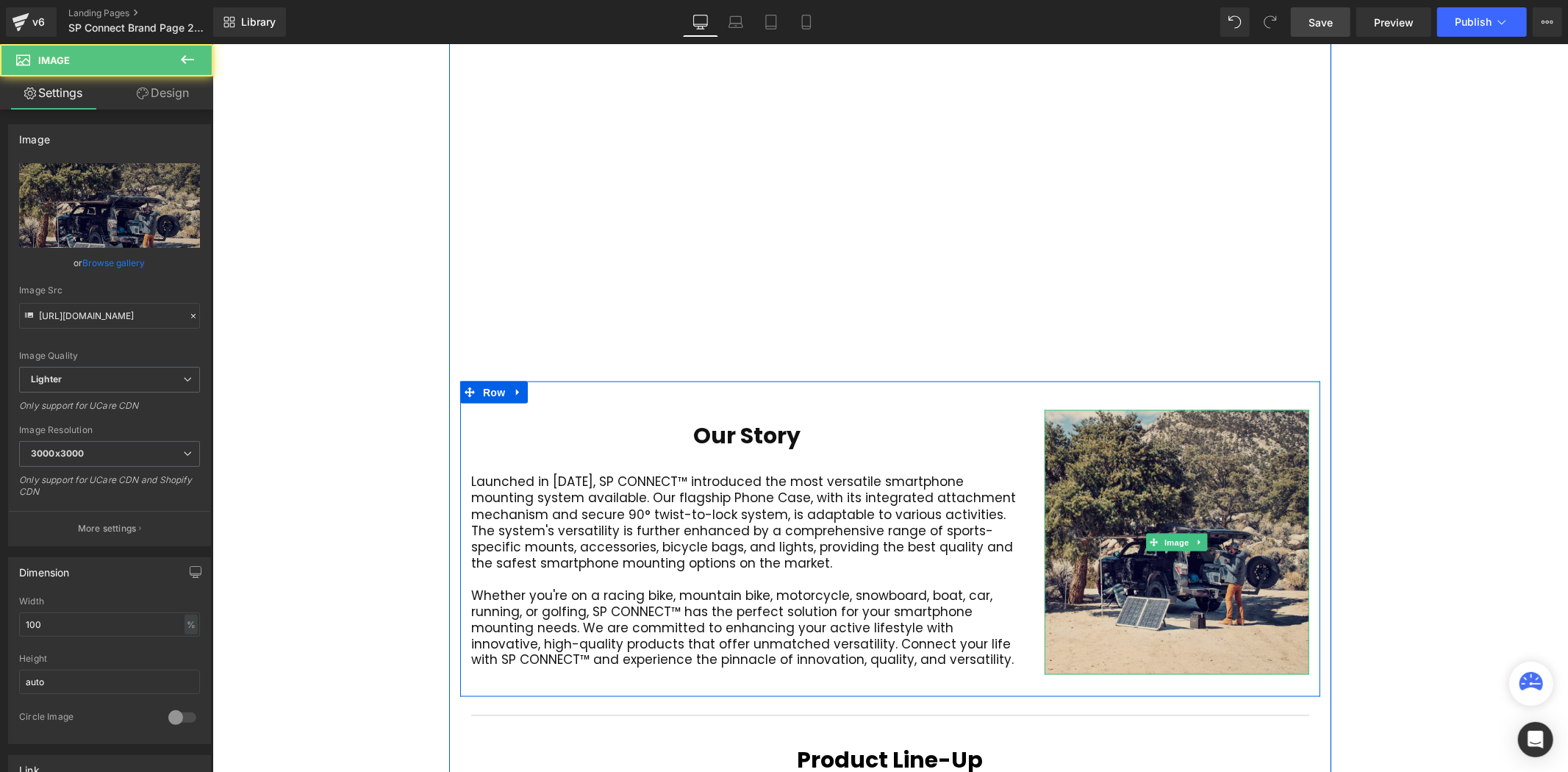
click at [1106, 415] on img at bounding box center [1176, 541] width 264 height 264
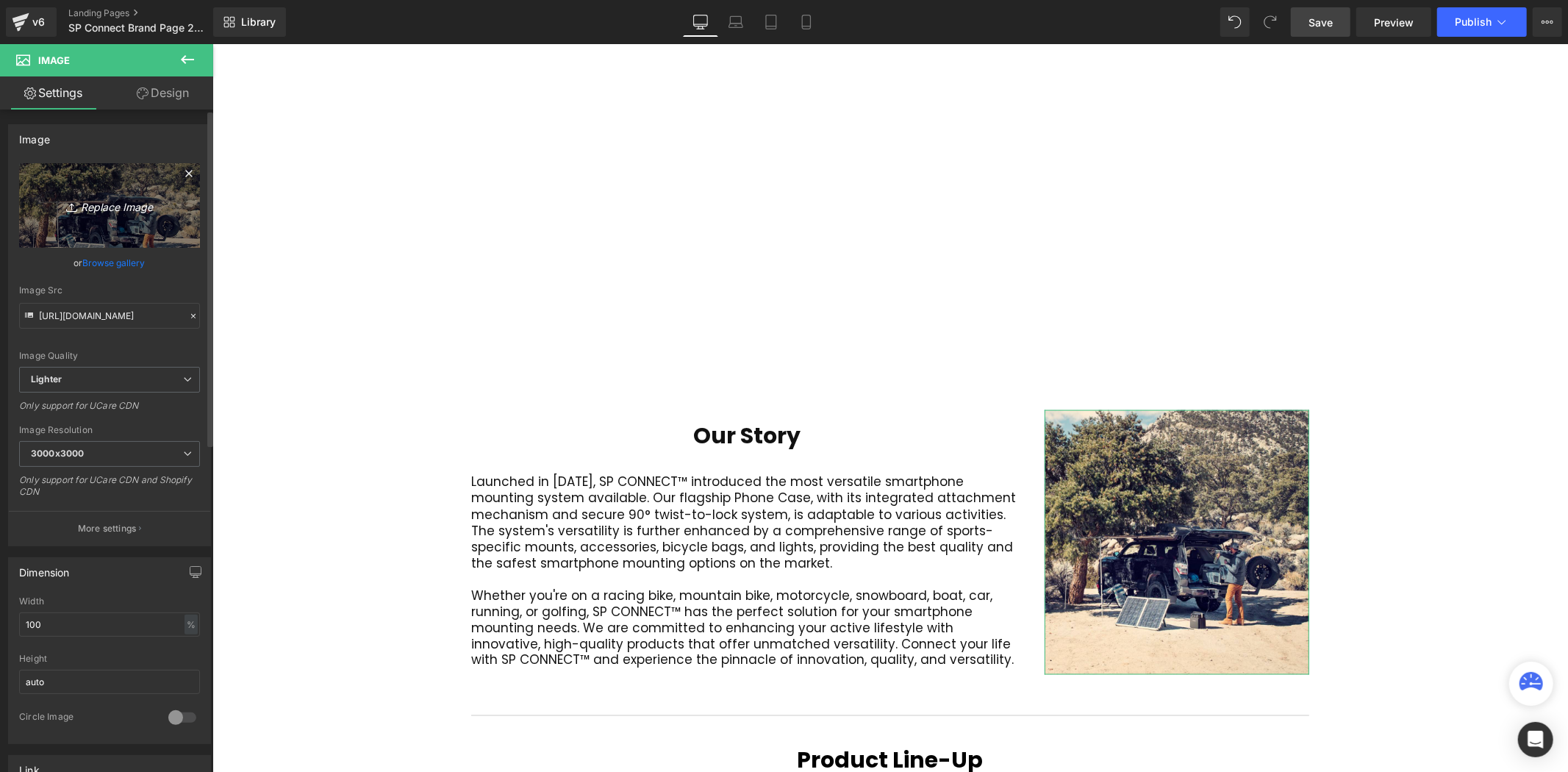
click at [83, 206] on icon "Replace Image" at bounding box center [109, 205] width 117 height 18
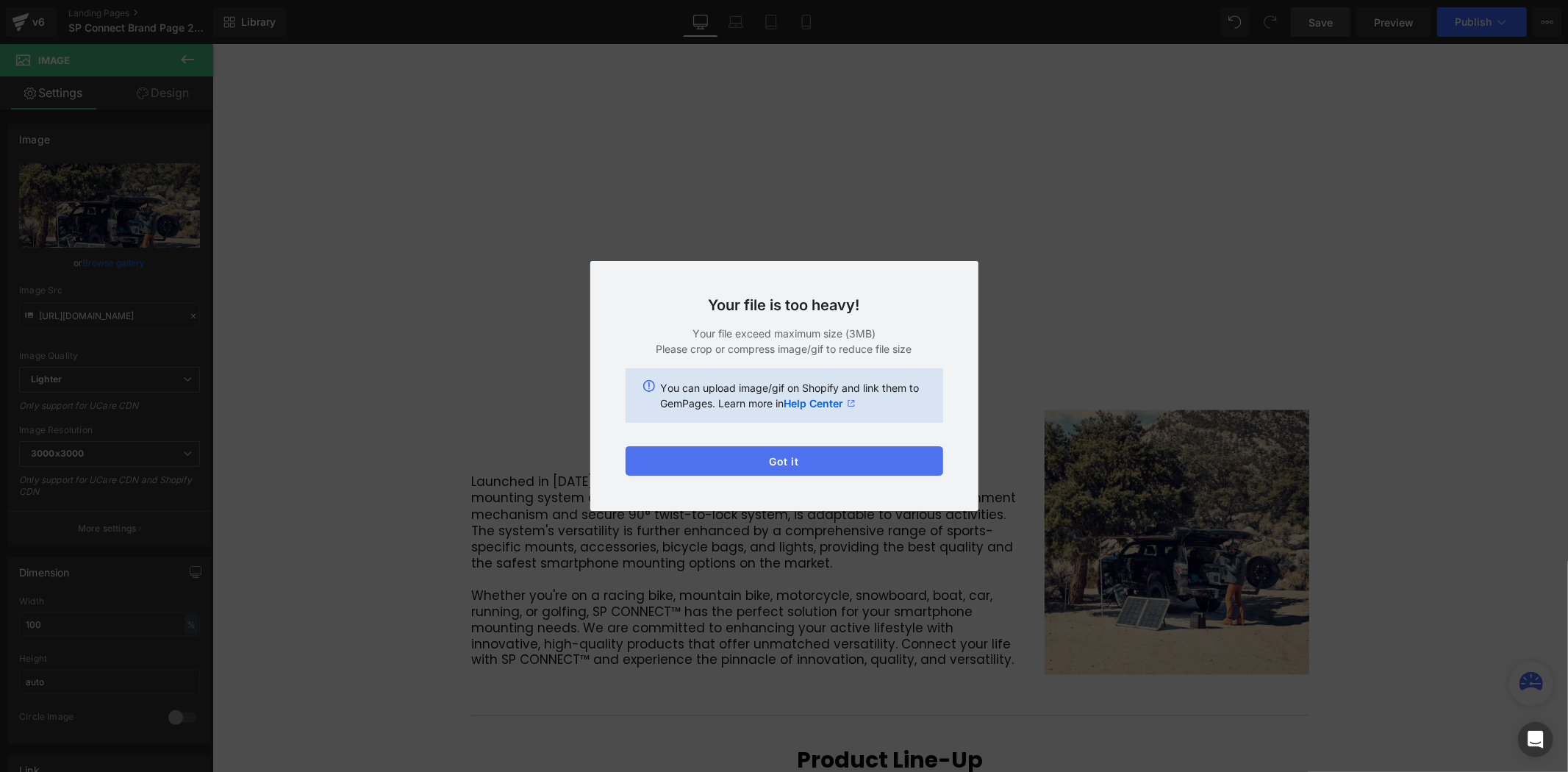
click at [835, 459] on button "Got it" at bounding box center [784, 461] width 318 height 30
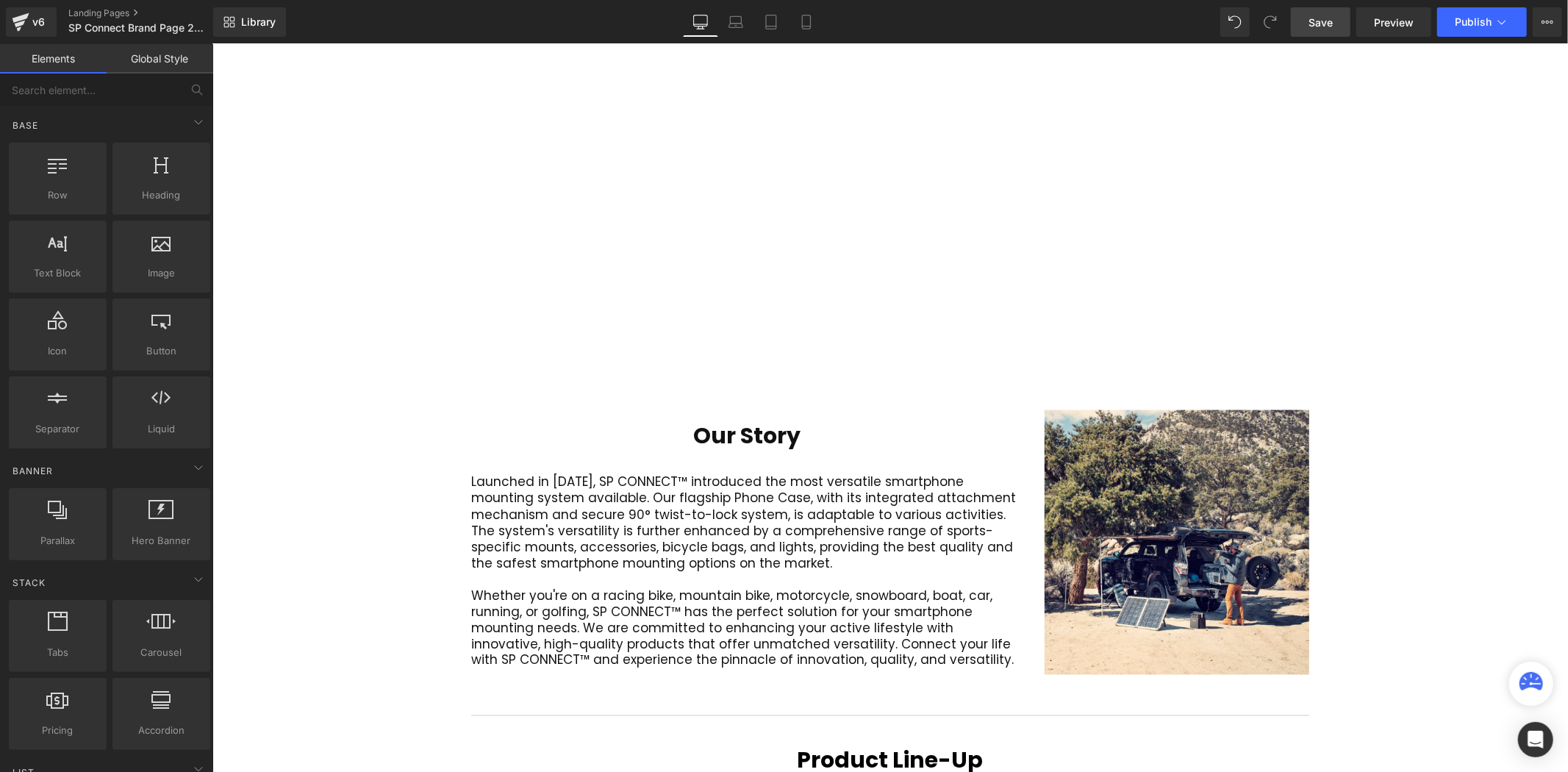
click at [1411, 325] on div "Video Bg Welcome to Button Row 42px Image 400px 400px Row Connect your active l…" at bounding box center [889, 333] width 1356 height 3812
click at [1127, 409] on img at bounding box center [1176, 541] width 264 height 264
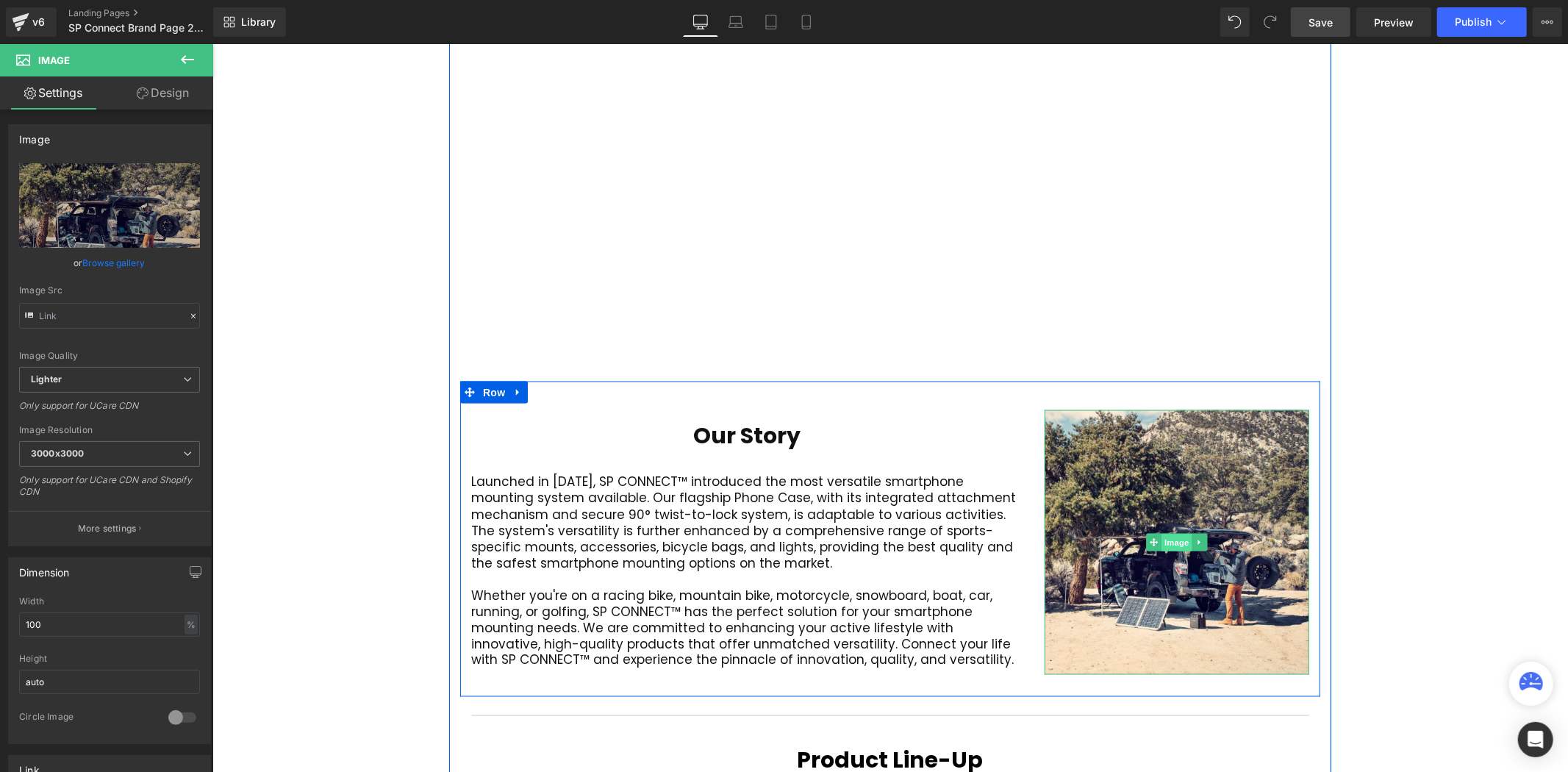
click at [1167, 533] on span "Image" at bounding box center [1176, 542] width 31 height 17
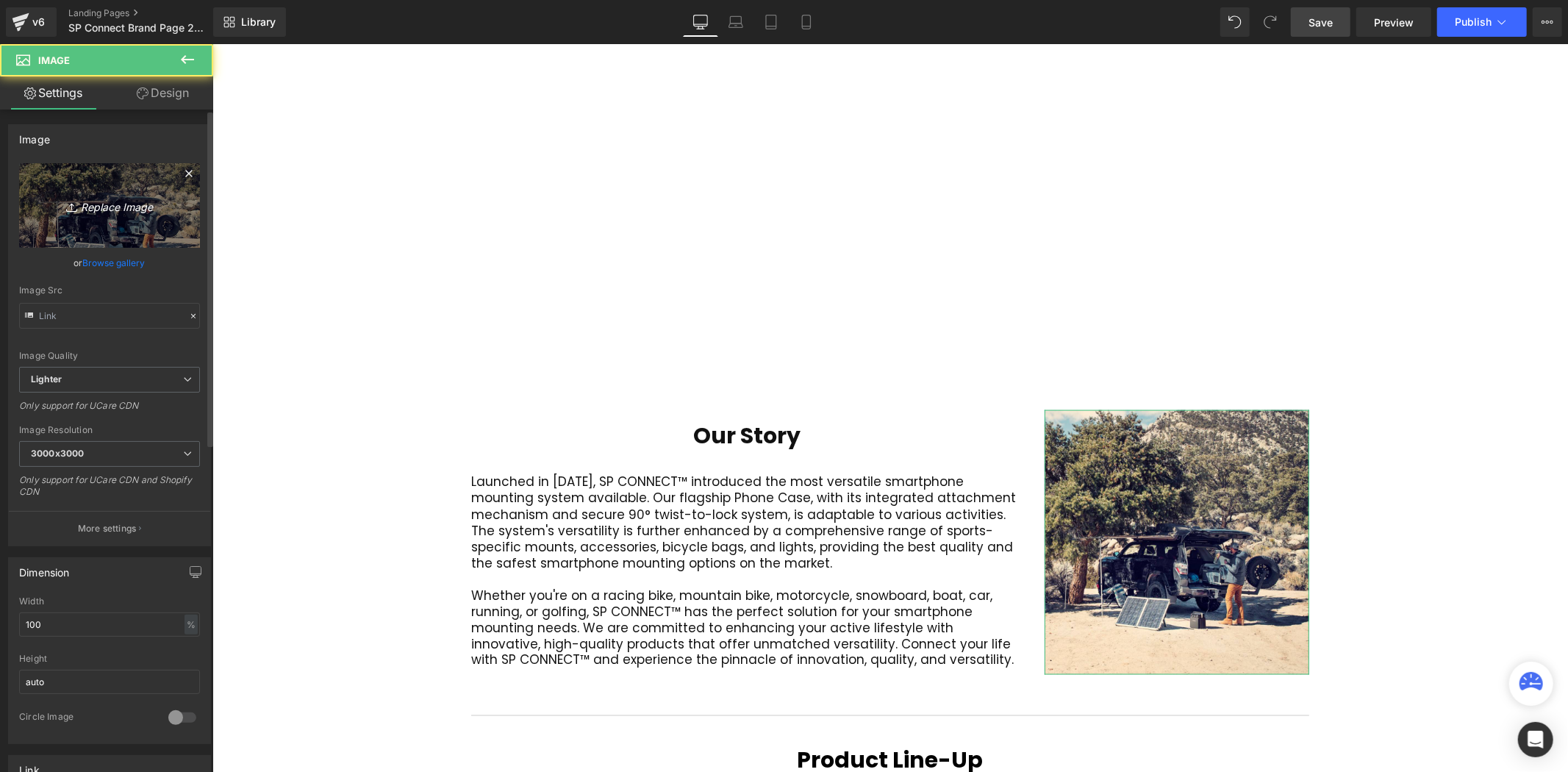
click at [133, 215] on link "Replace Image" at bounding box center [109, 205] width 181 height 85
type input "C:\fakepath\Untitled design (13).png"
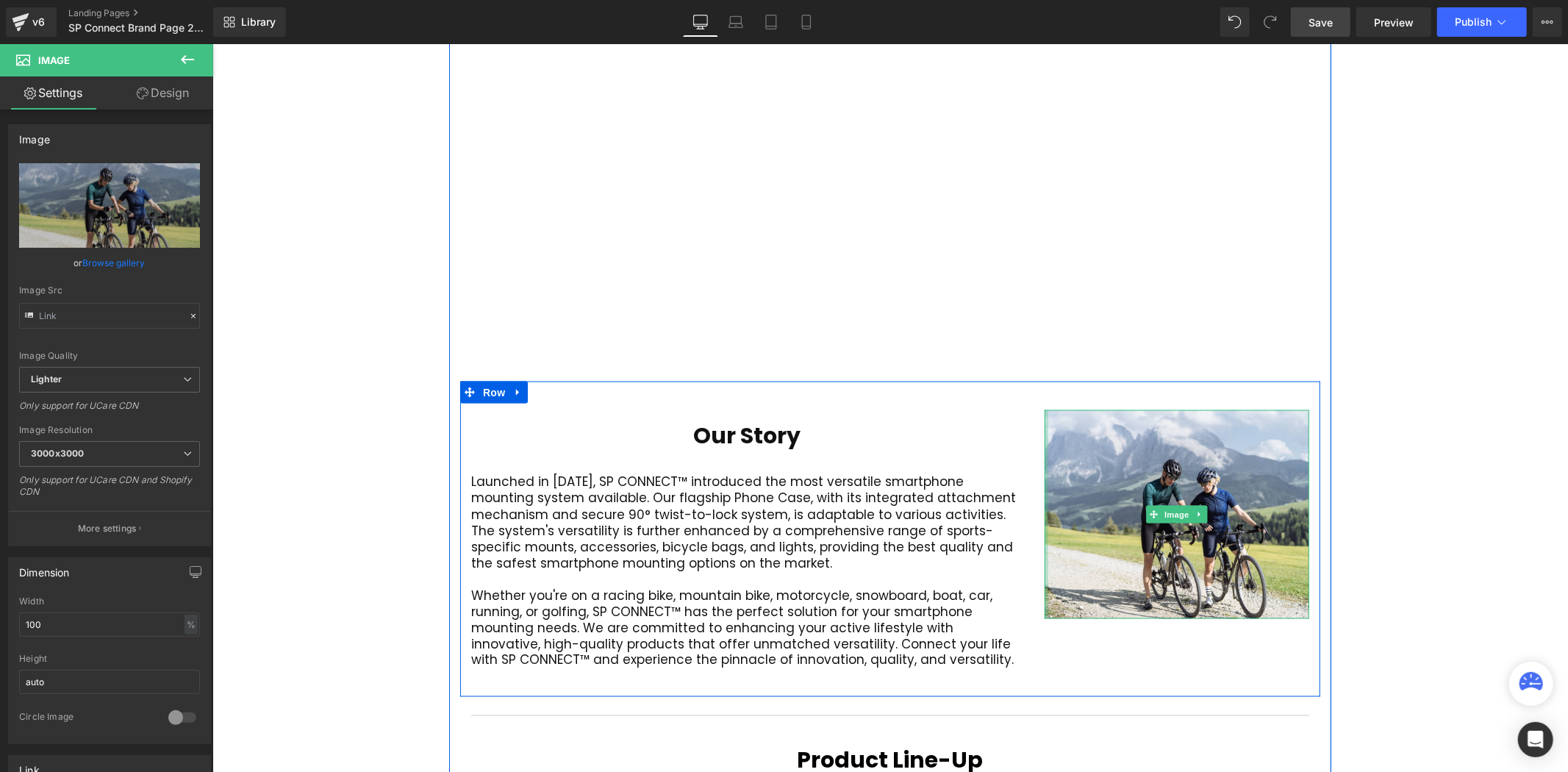
drag, startPoint x: 1041, startPoint y: 473, endPoint x: 974, endPoint y: 474, distance: 67.0
click at [942, 484] on div "Our Story Heading Launched in 2016, SP CONNECT™ introduced the most versatile s…" at bounding box center [889, 539] width 860 height 315
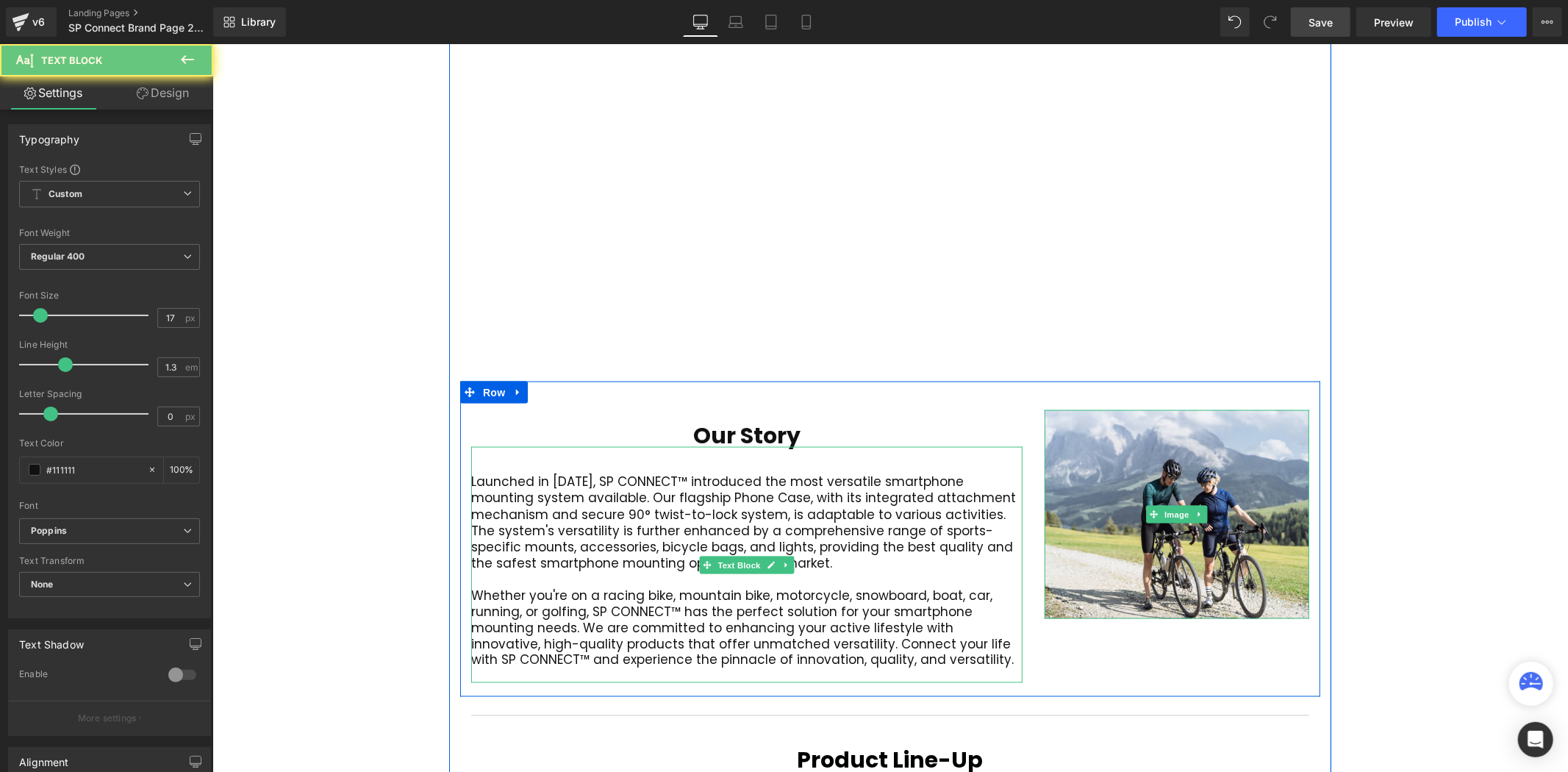
click at [997, 473] on p "Launched in [DATE], SP CONNECT™ introduced the most versatile smartphone mounti…" at bounding box center [746, 521] width 552 height 98
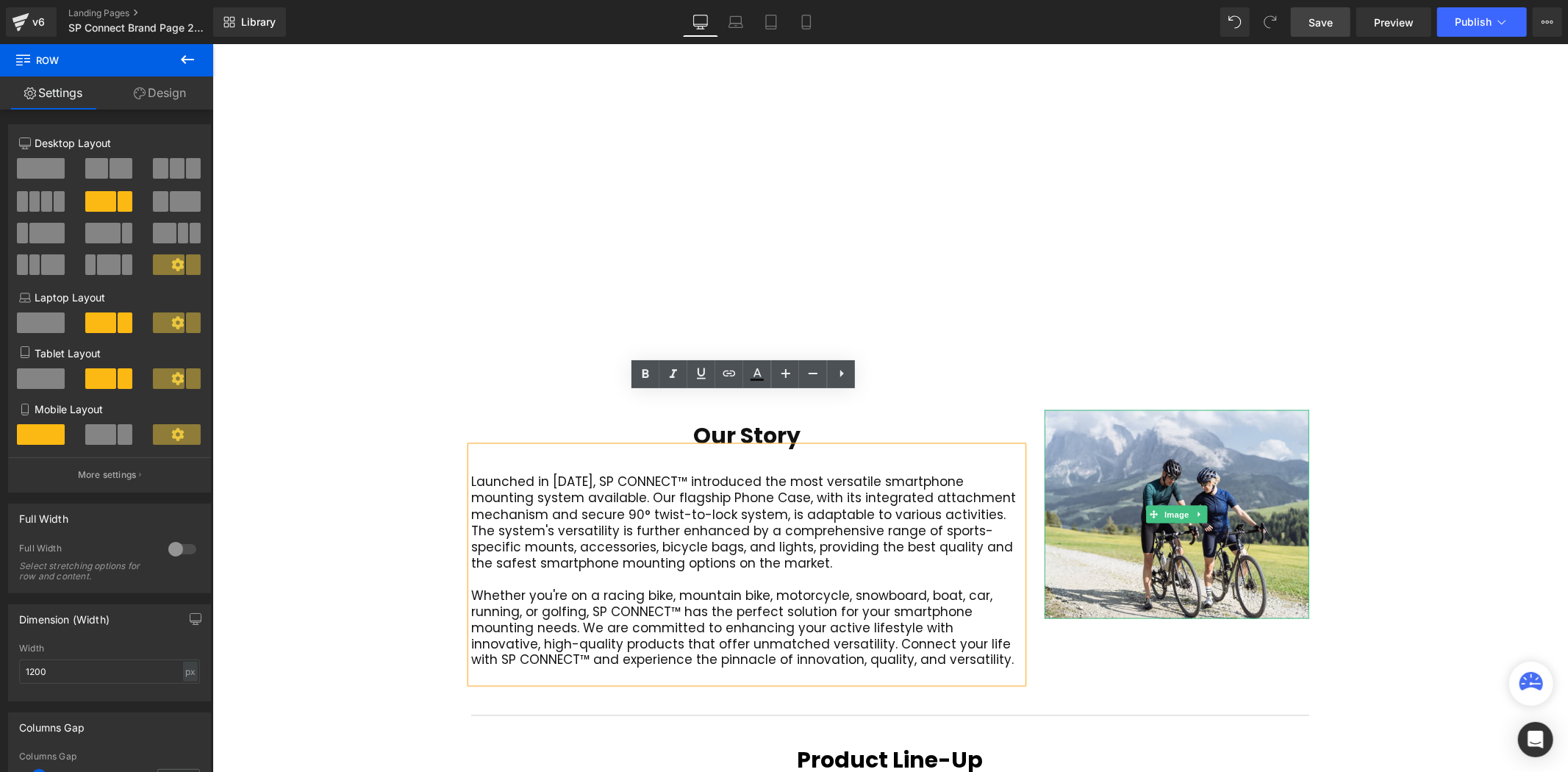
click at [1022, 470] on div "Our Story Heading Launched in 2016, SP CONNECT™ introduced the most versatile s…" at bounding box center [746, 545] width 574 height 273
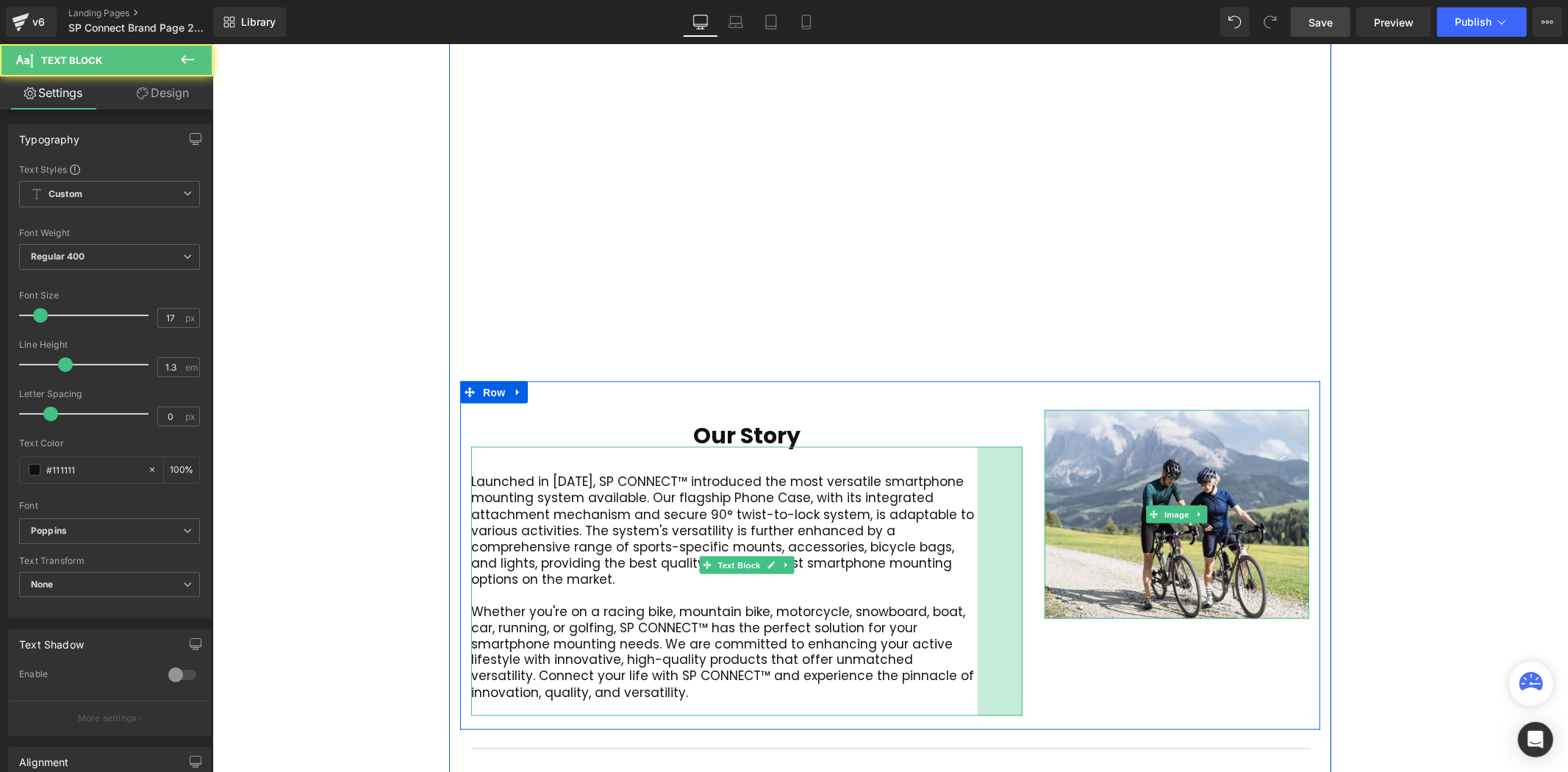
scroll to position [4541, 1347]
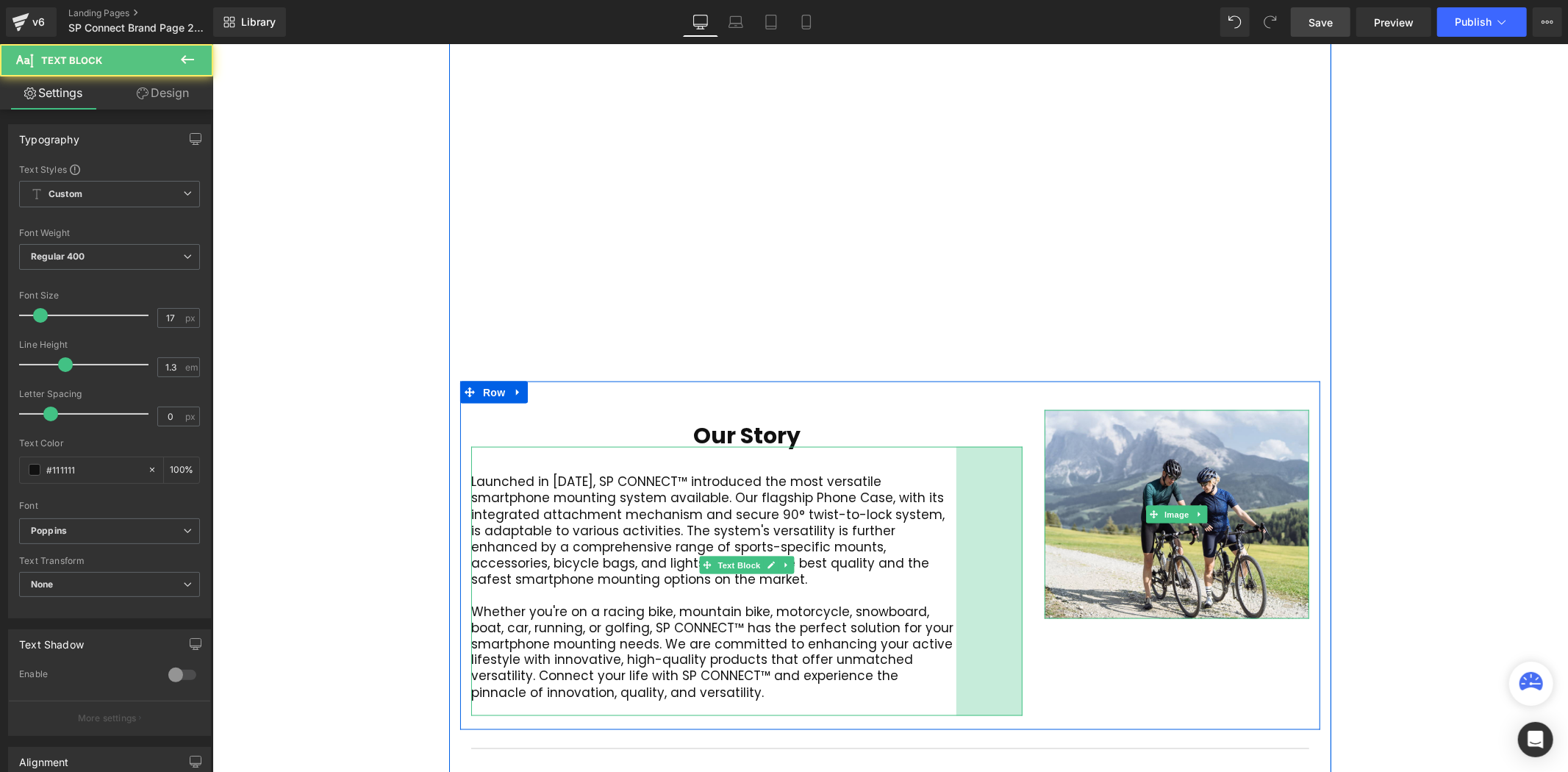
drag, startPoint x: 1016, startPoint y: 479, endPoint x: 949, endPoint y: 486, distance: 67.4
click at [949, 486] on div "Launched in 2016, SP CONNECT™ introduced the most versatile smartphone mounting…" at bounding box center [746, 580] width 552 height 268
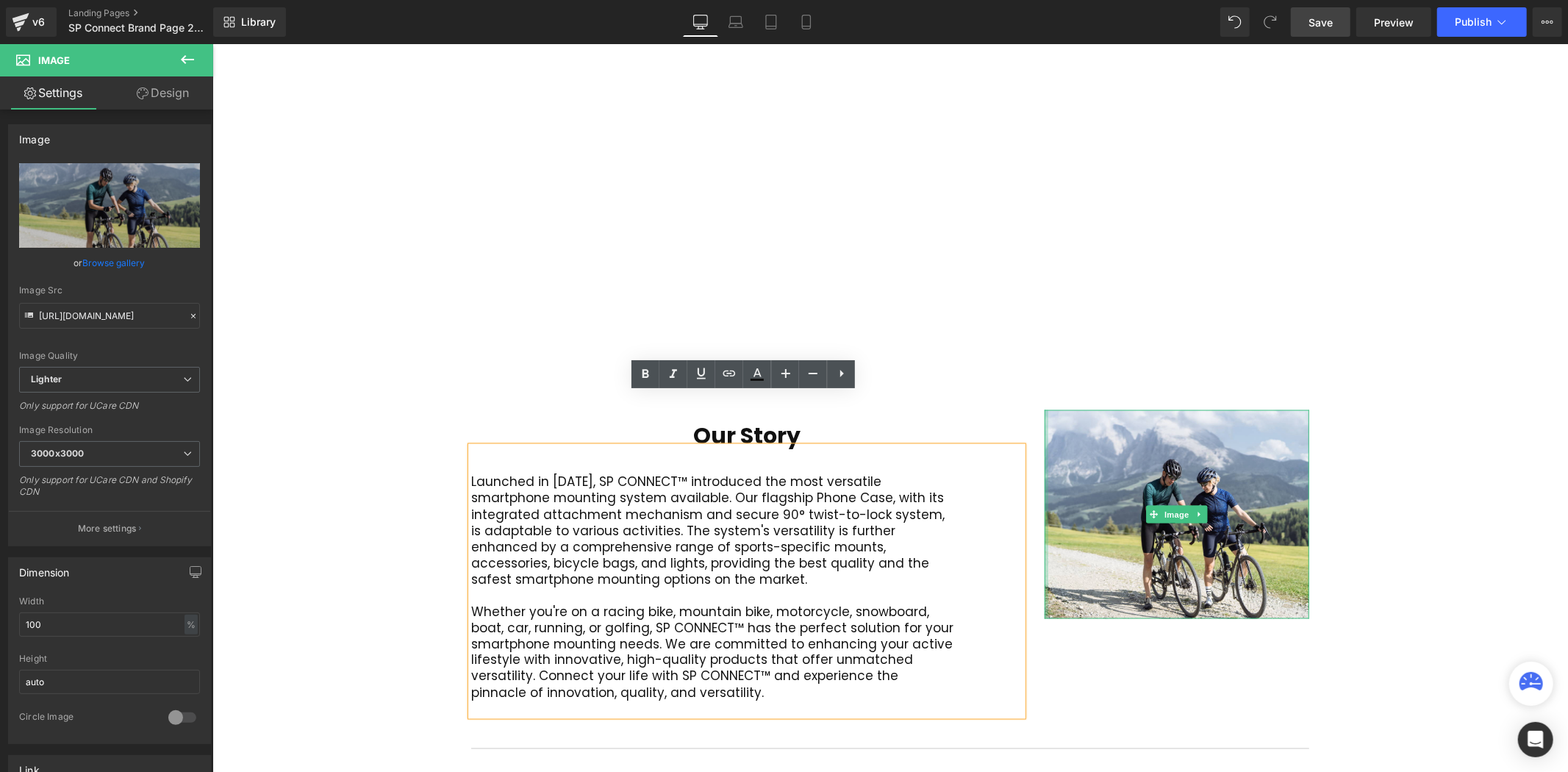
drag, startPoint x: 1041, startPoint y: 474, endPoint x: 989, endPoint y: 486, distance: 53.4
click at [989, 486] on div "Our Story Heading Launched in 2016, SP CONNECT™ introduced the most versatile s…" at bounding box center [889, 555] width 860 height 348
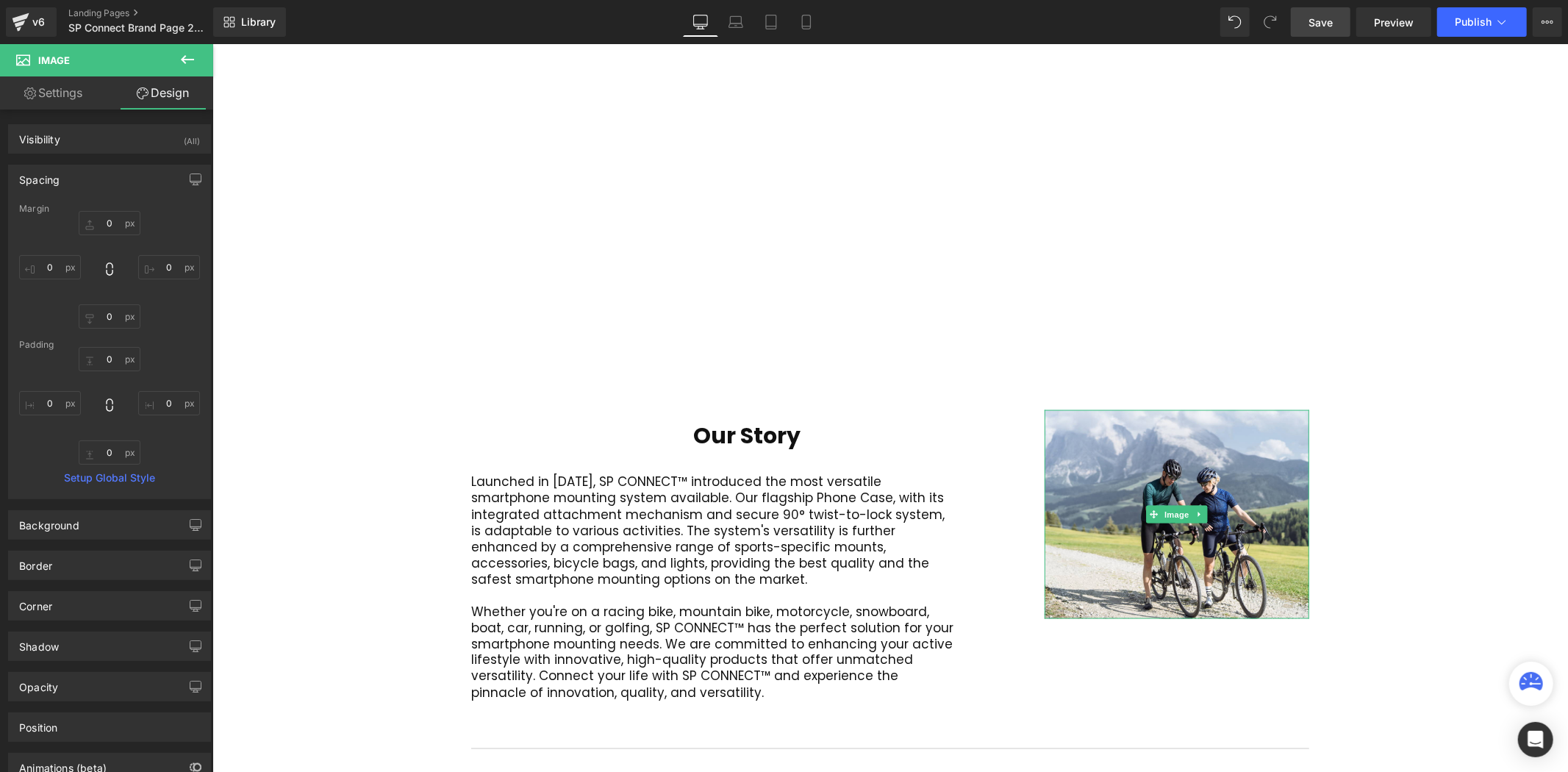
click at [52, 98] on link "Settings" at bounding box center [53, 93] width 107 height 33
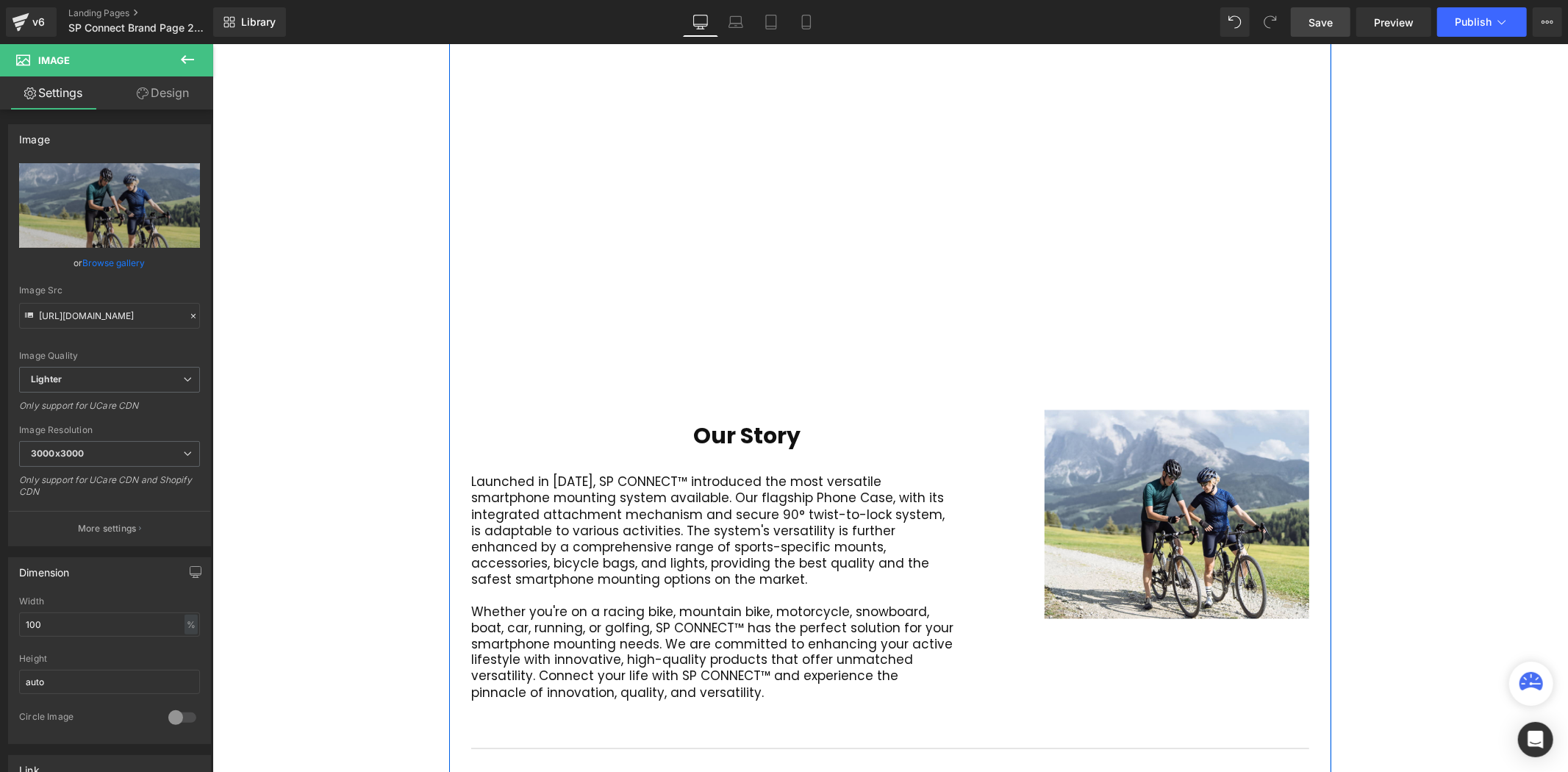
click at [471, 446] on div "Launched in 2016, SP CONNECT™ introduced the most versatile smartphone mounting…" at bounding box center [746, 580] width 552 height 268
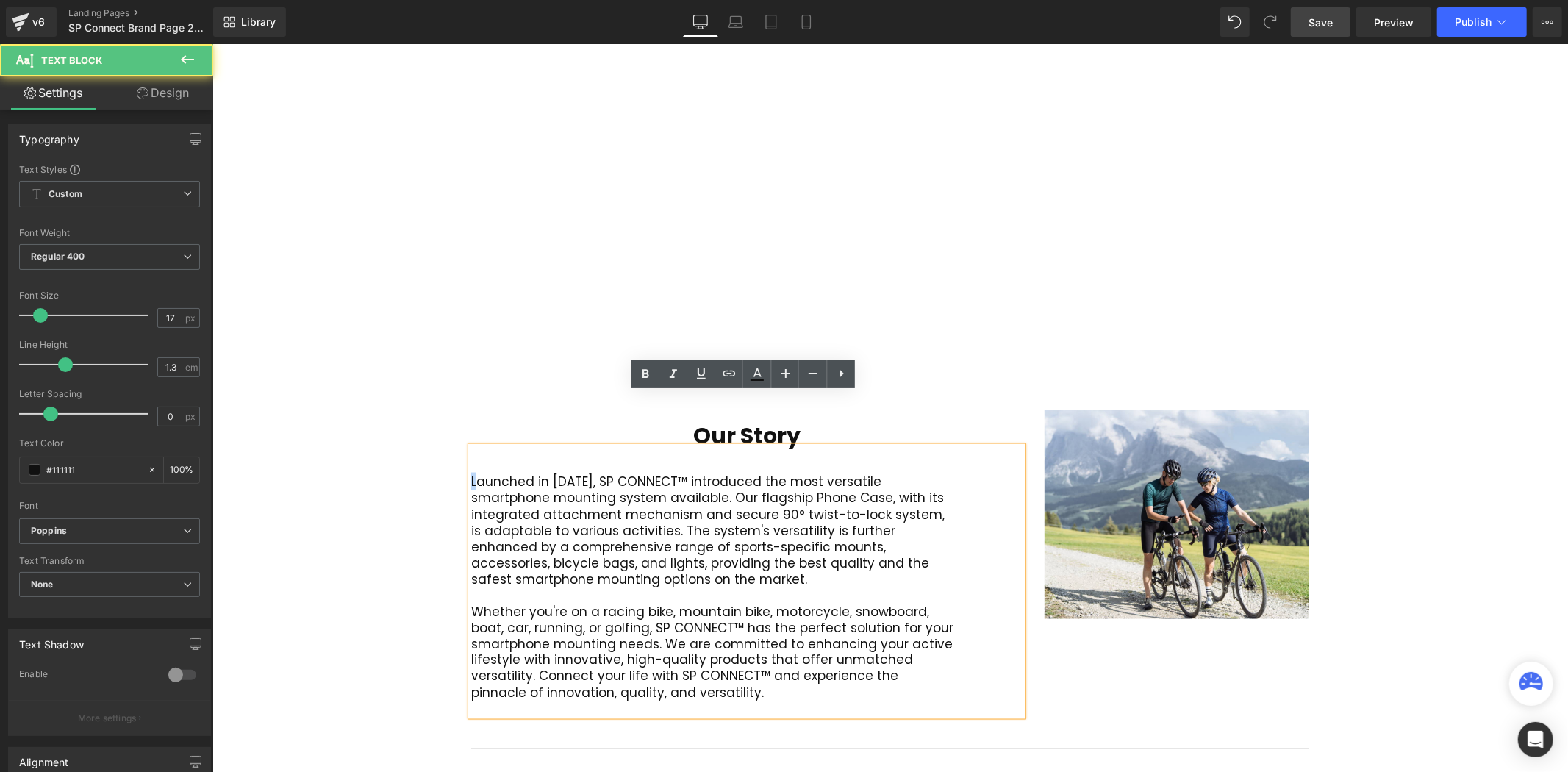
click at [484, 424] on h1 "Our Story" at bounding box center [746, 435] width 552 height 22
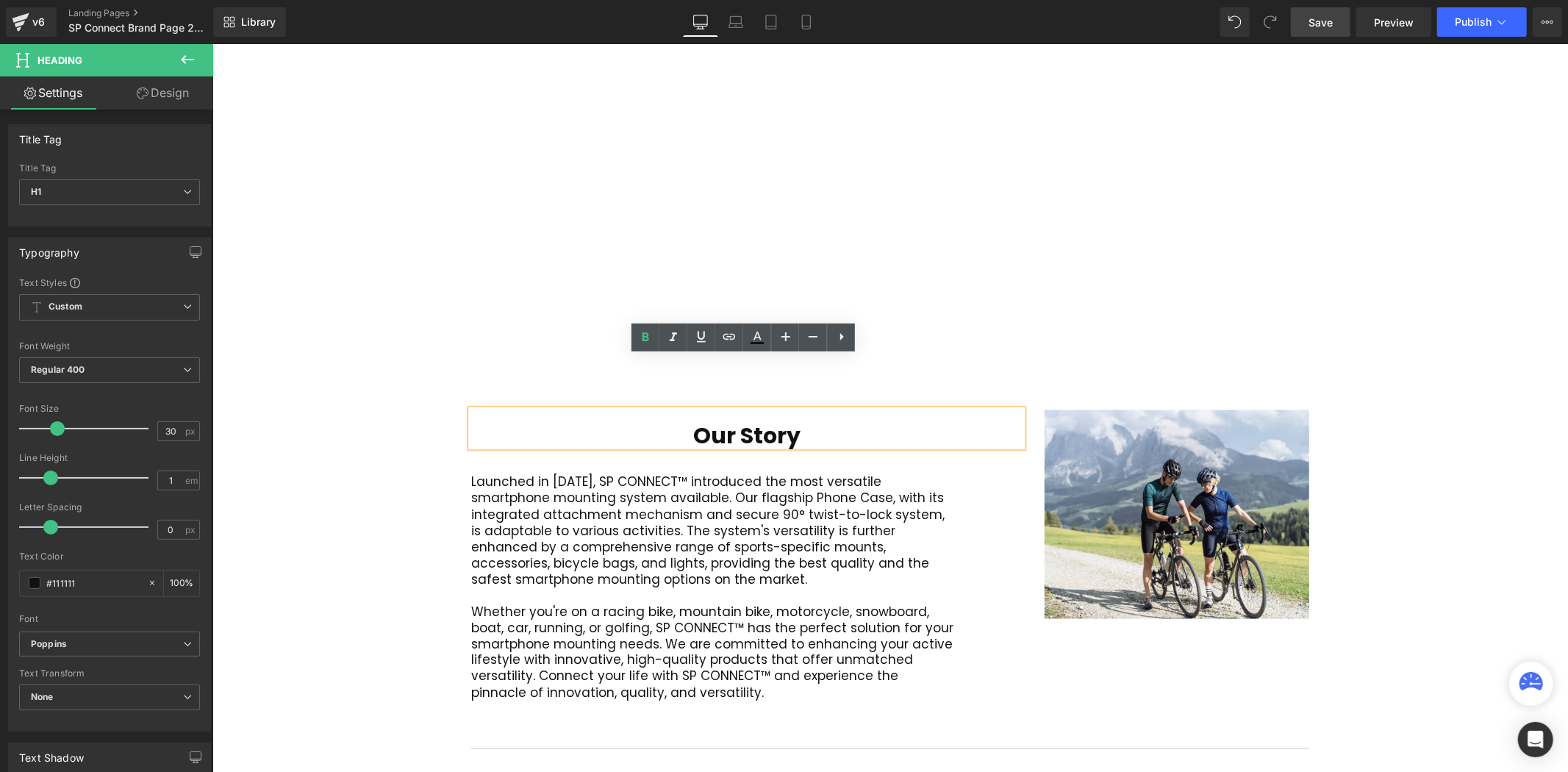
click at [452, 404] on div "About Us Heading SP CONNECTTM is a trademark of the international corporate gro…" at bounding box center [890, 339] width 882 height 1881
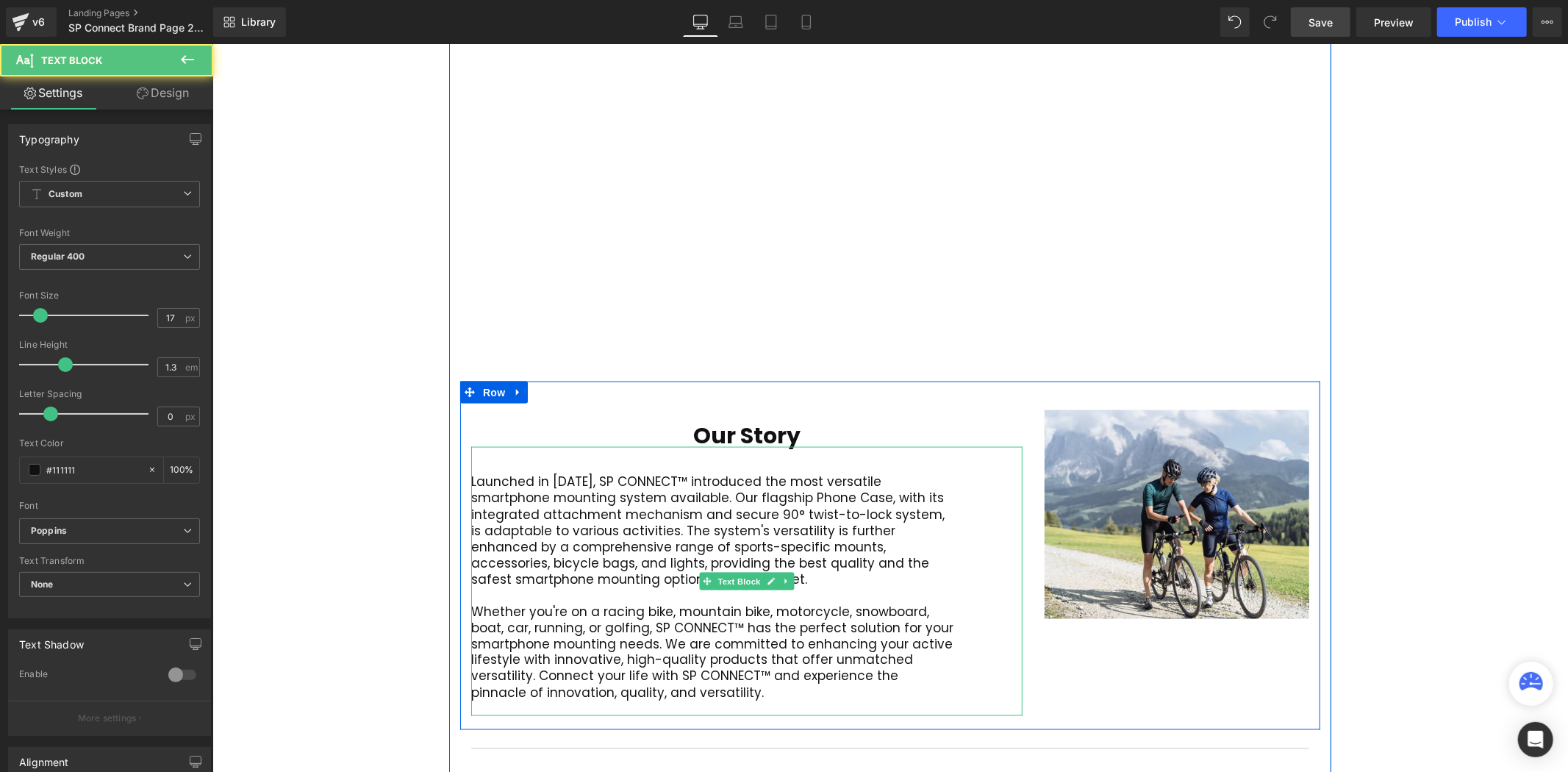
click at [474, 654] on div "Launched in [DATE], SP CONNECT™ introduced the most versatile smartphone mounti…" at bounding box center [746, 580] width 552 height 268
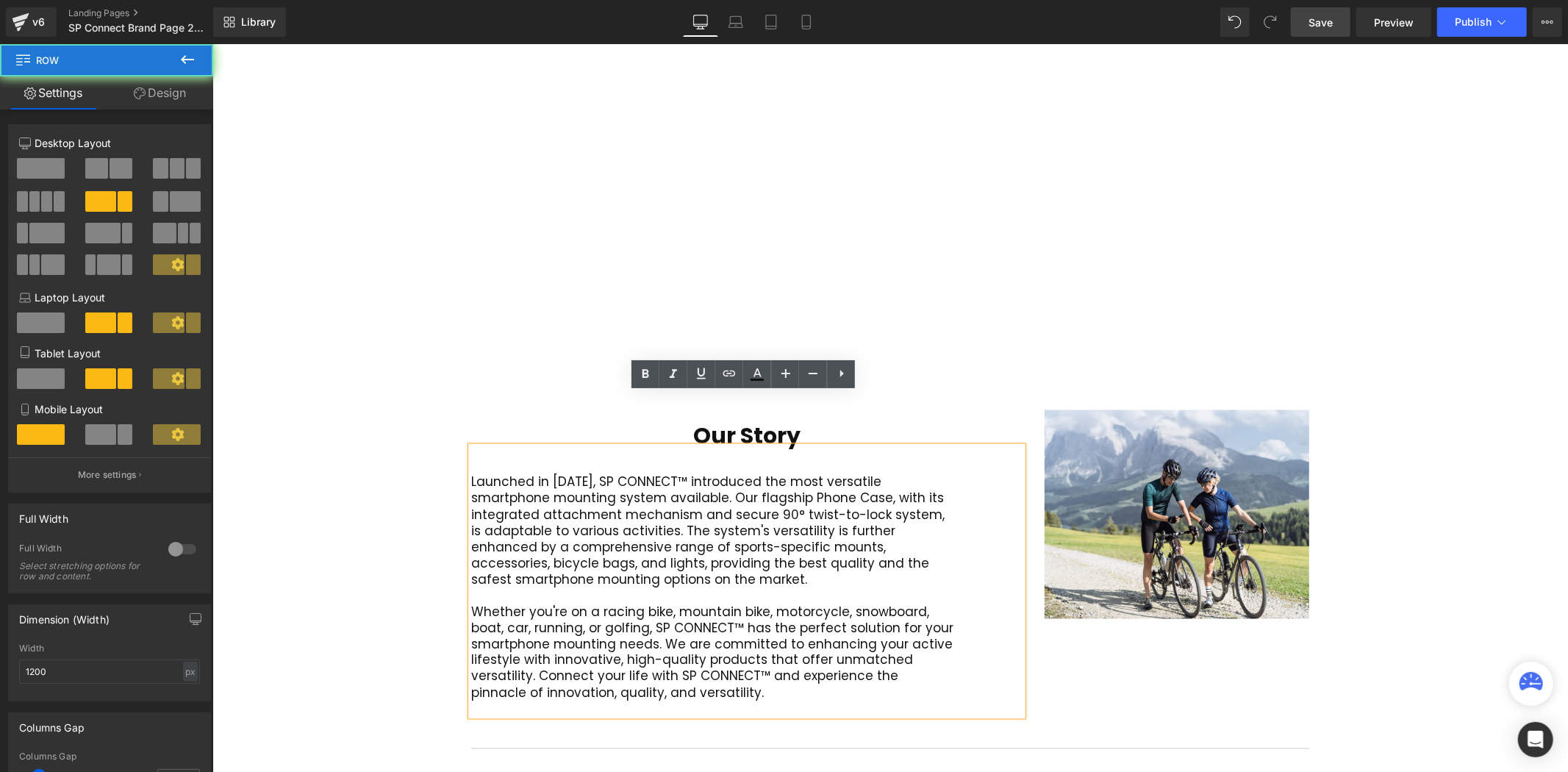
click at [469, 668] on div "Our Story Heading Launched in 2016, SP CONNECT™ introduced the most versatile s…" at bounding box center [889, 555] width 860 height 348
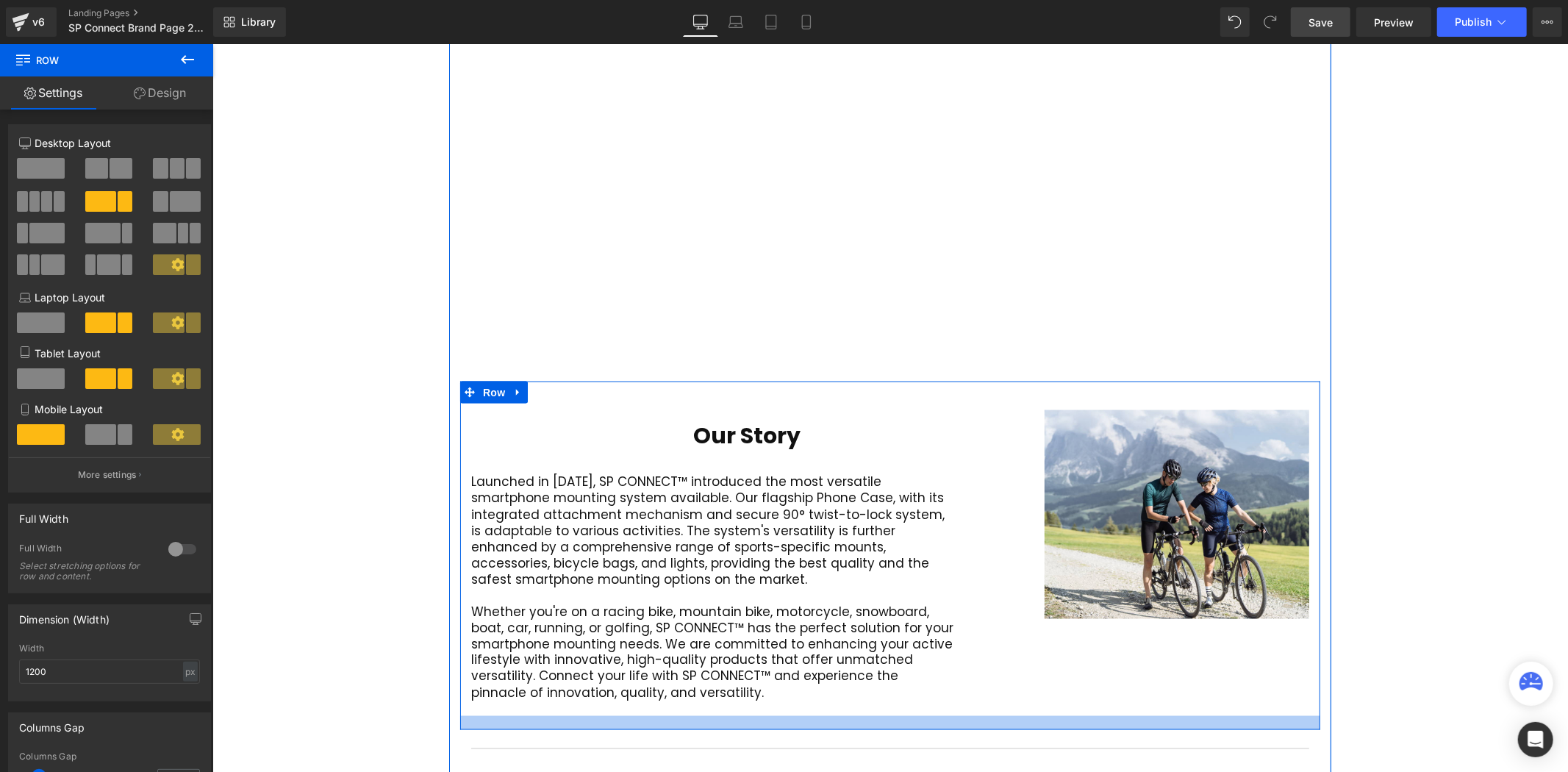
click at [471, 672] on div "Our Story Heading Launched in 2016, SP CONNECT™ introduced the most versatile s…" at bounding box center [889, 555] width 860 height 348
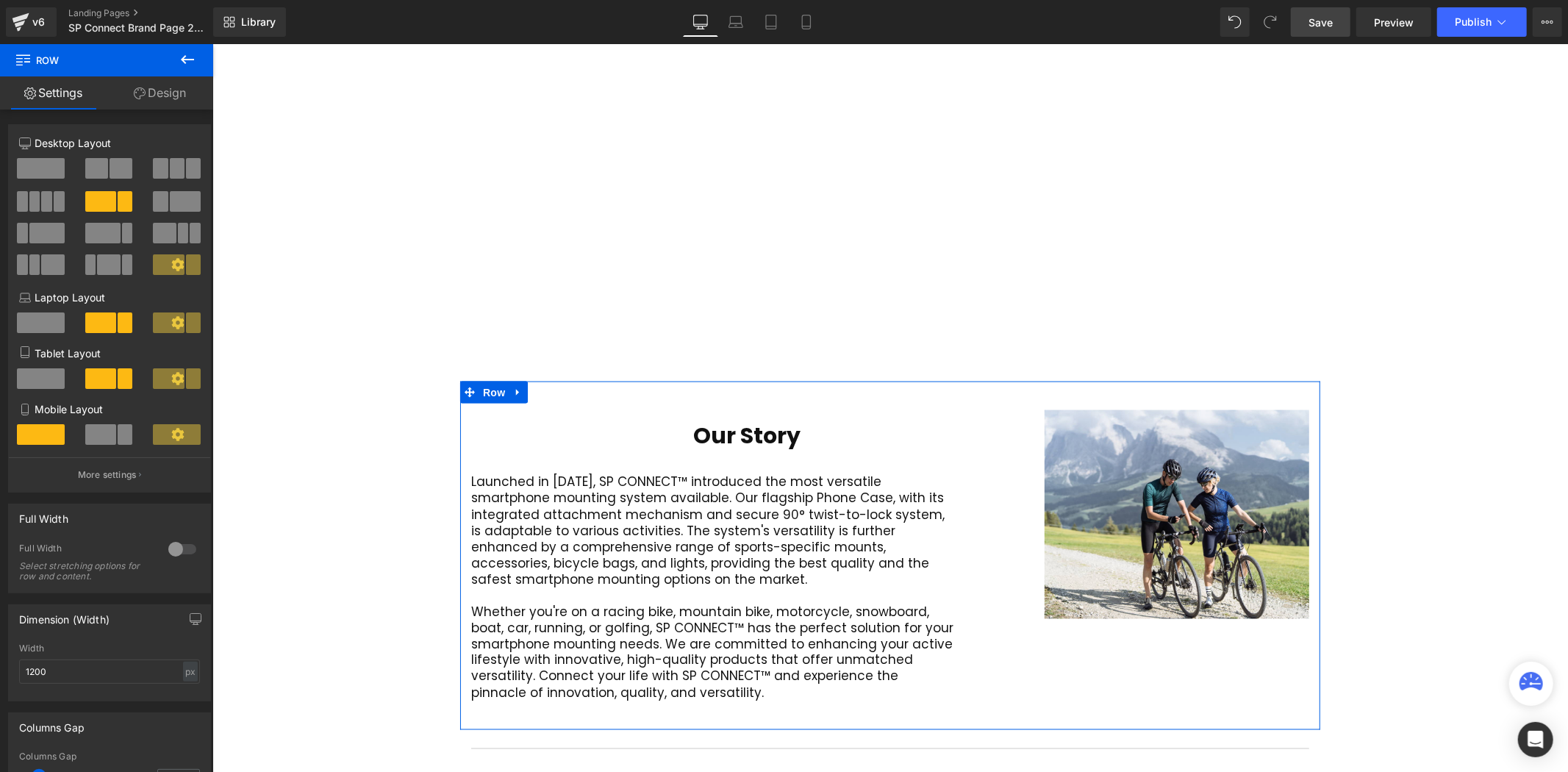
click at [110, 173] on span at bounding box center [121, 168] width 23 height 20
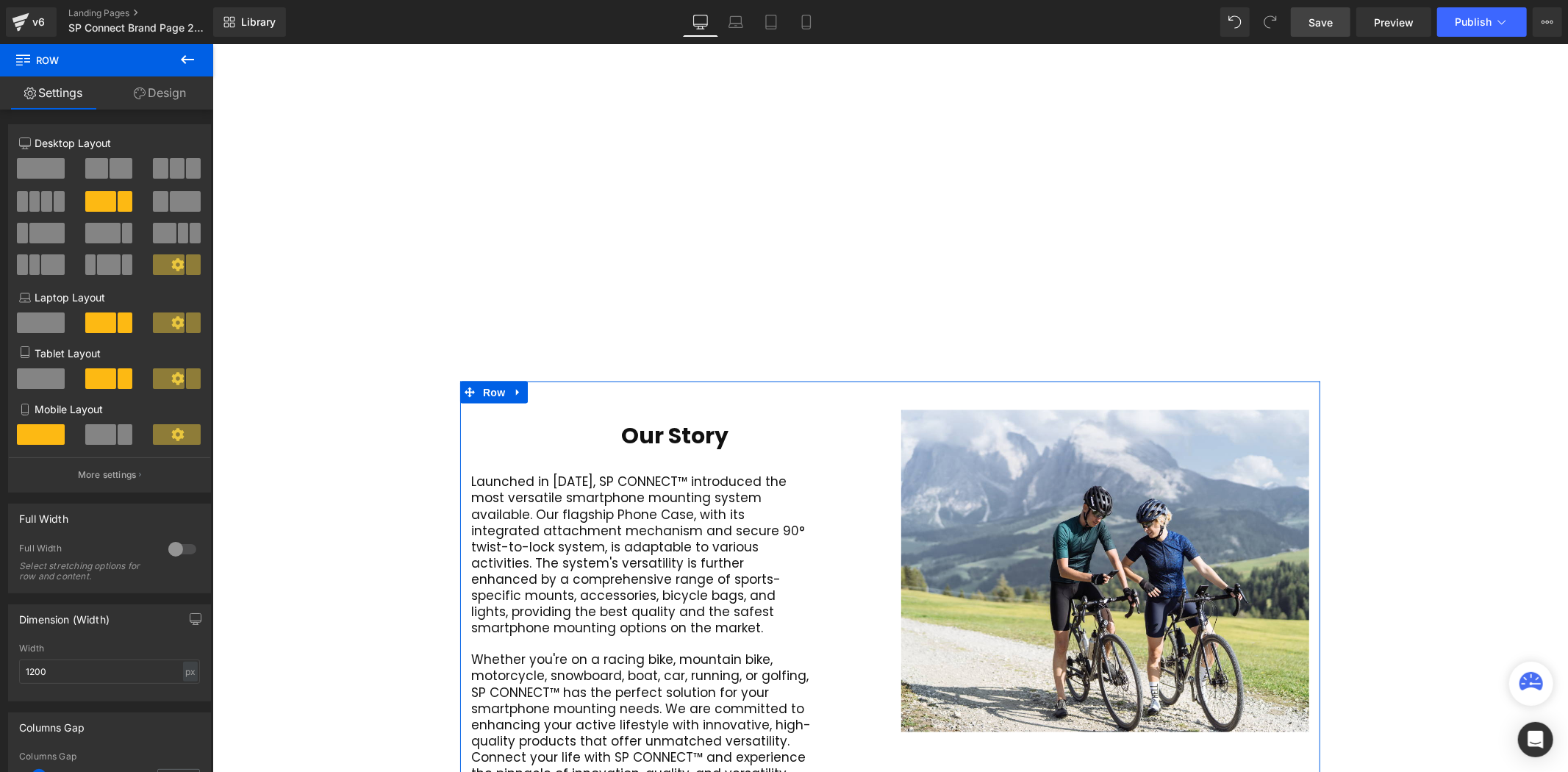
scroll to position [4606, 1347]
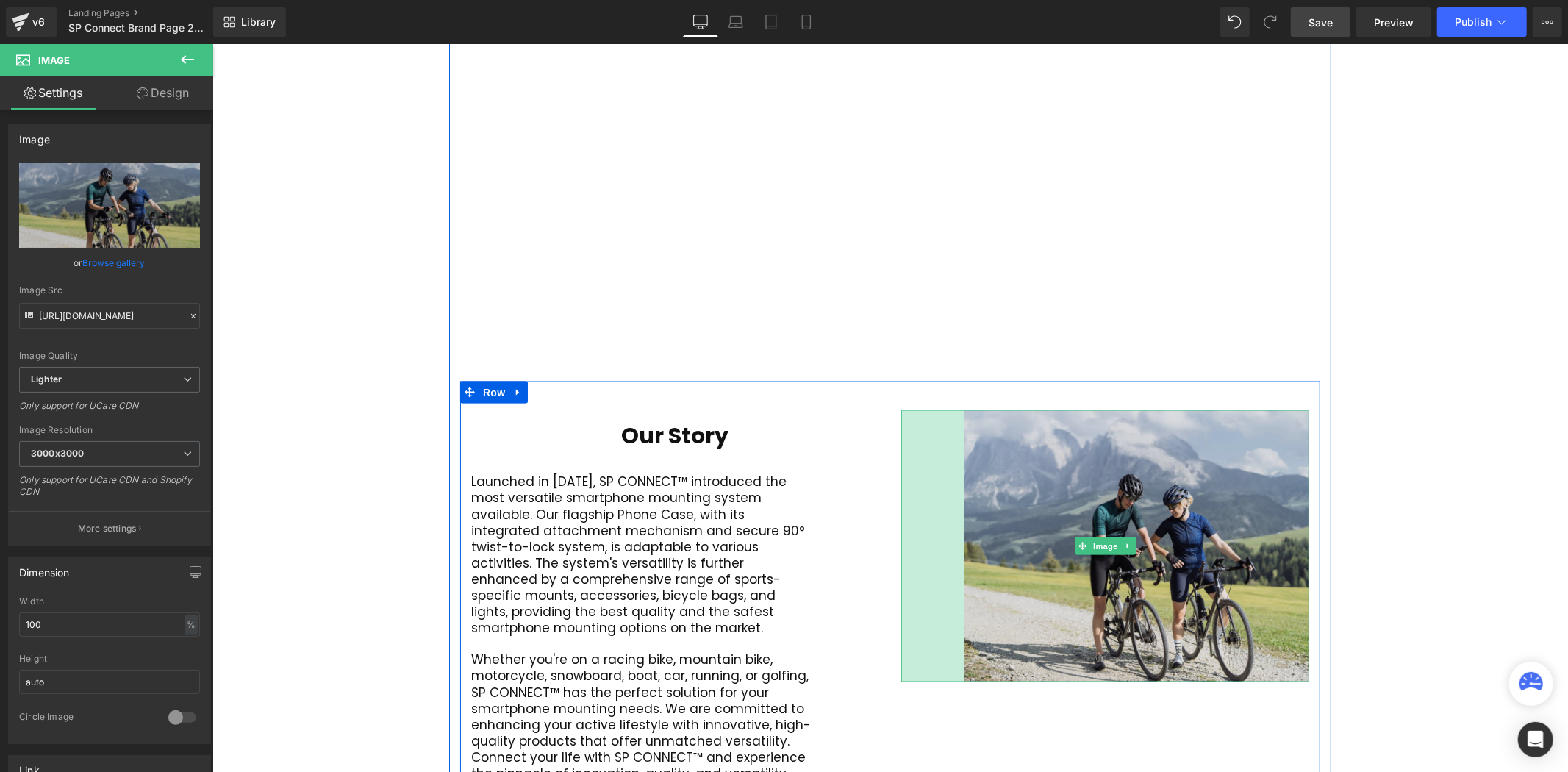
drag, startPoint x: 900, startPoint y: 514, endPoint x: 963, endPoint y: 508, distance: 63.3
click at [963, 508] on div "Image 86px" at bounding box center [1104, 545] width 408 height 272
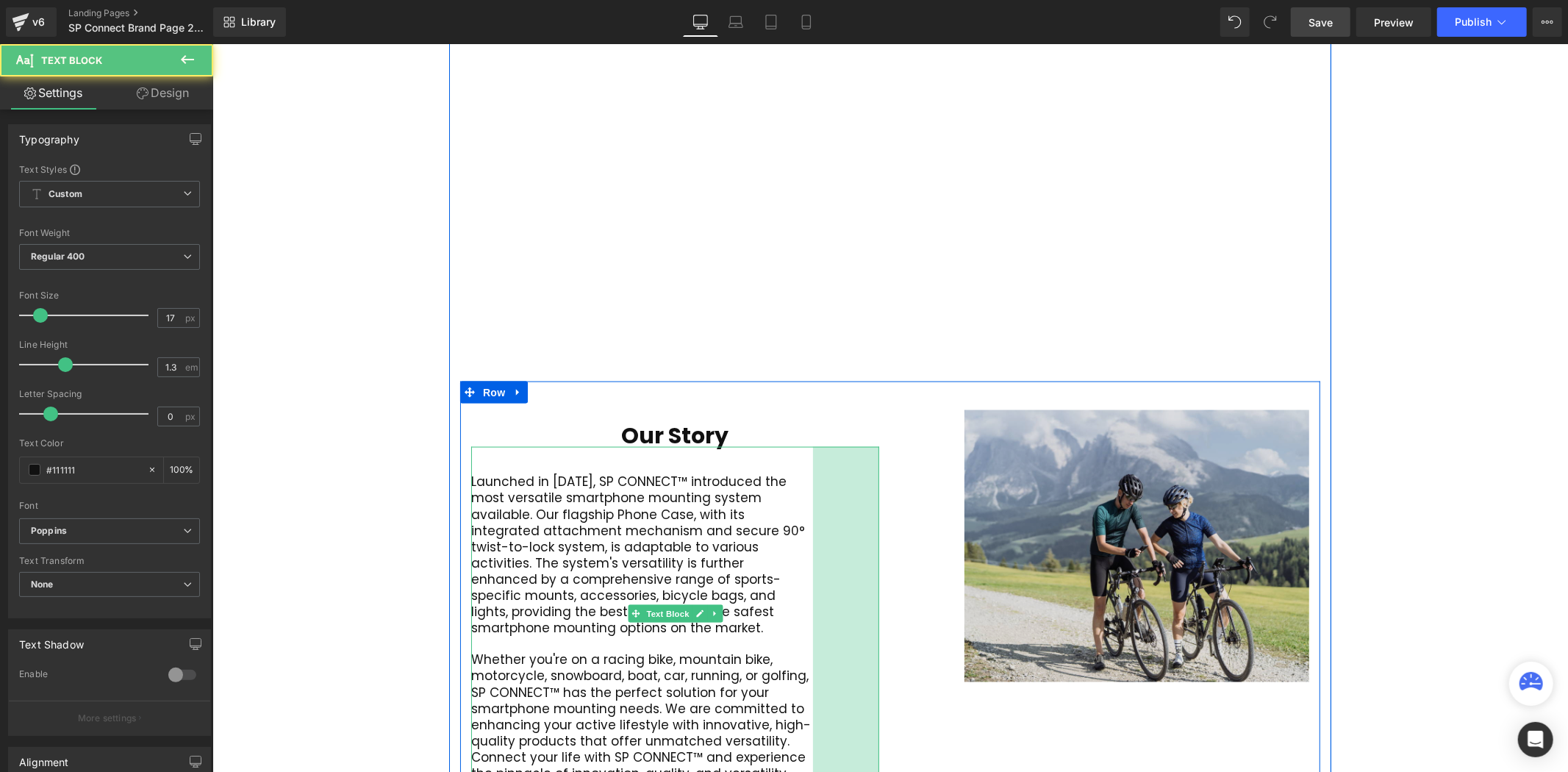
scroll to position [8, 8]
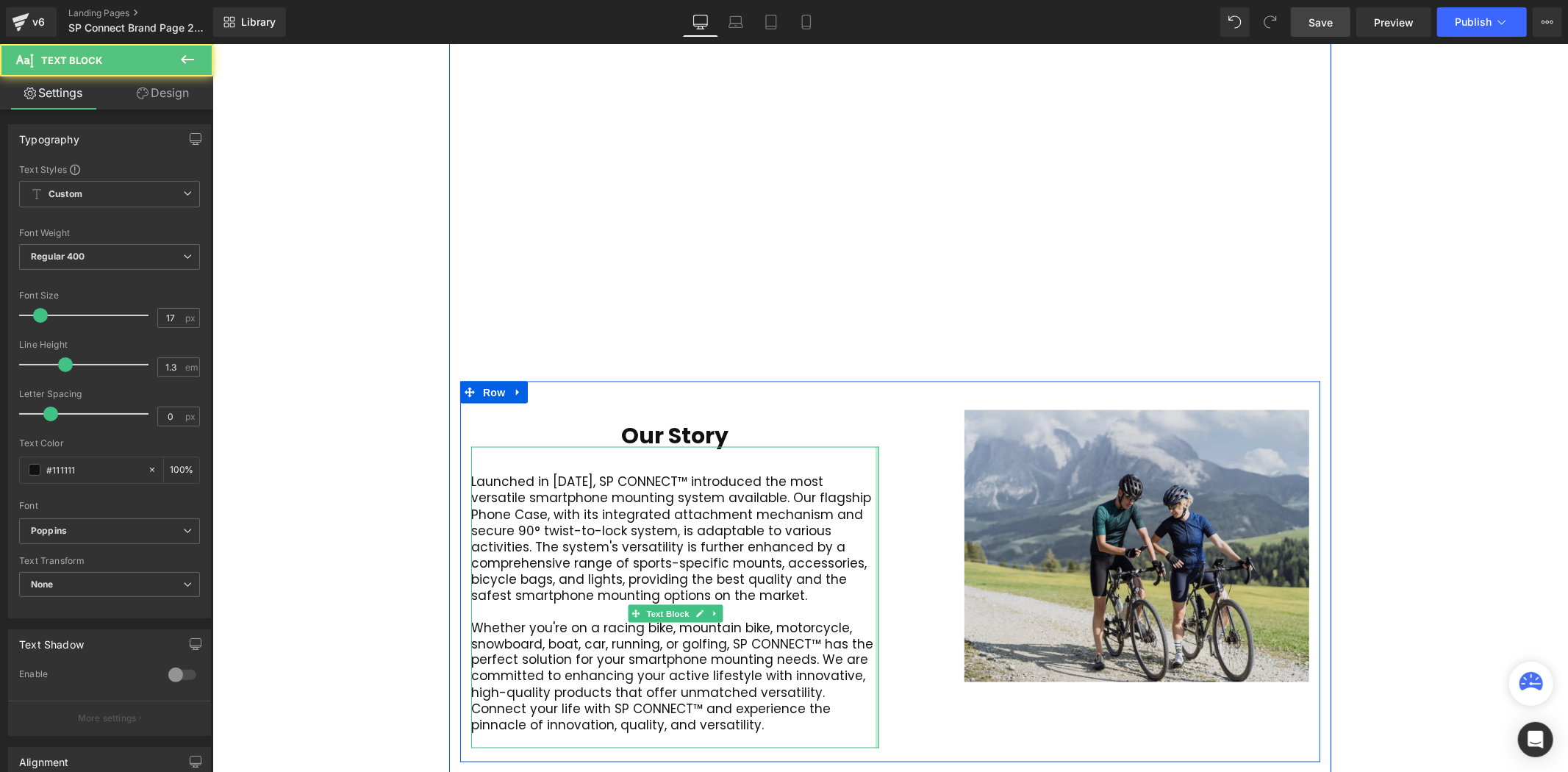
drag, startPoint x: 872, startPoint y: 503, endPoint x: 958, endPoint y: 505, distance: 86.0
click at [958, 505] on div "Our Story Heading Launched in 2016, SP CONNECT™ introduced the most versatile s…" at bounding box center [889, 571] width 860 height 381
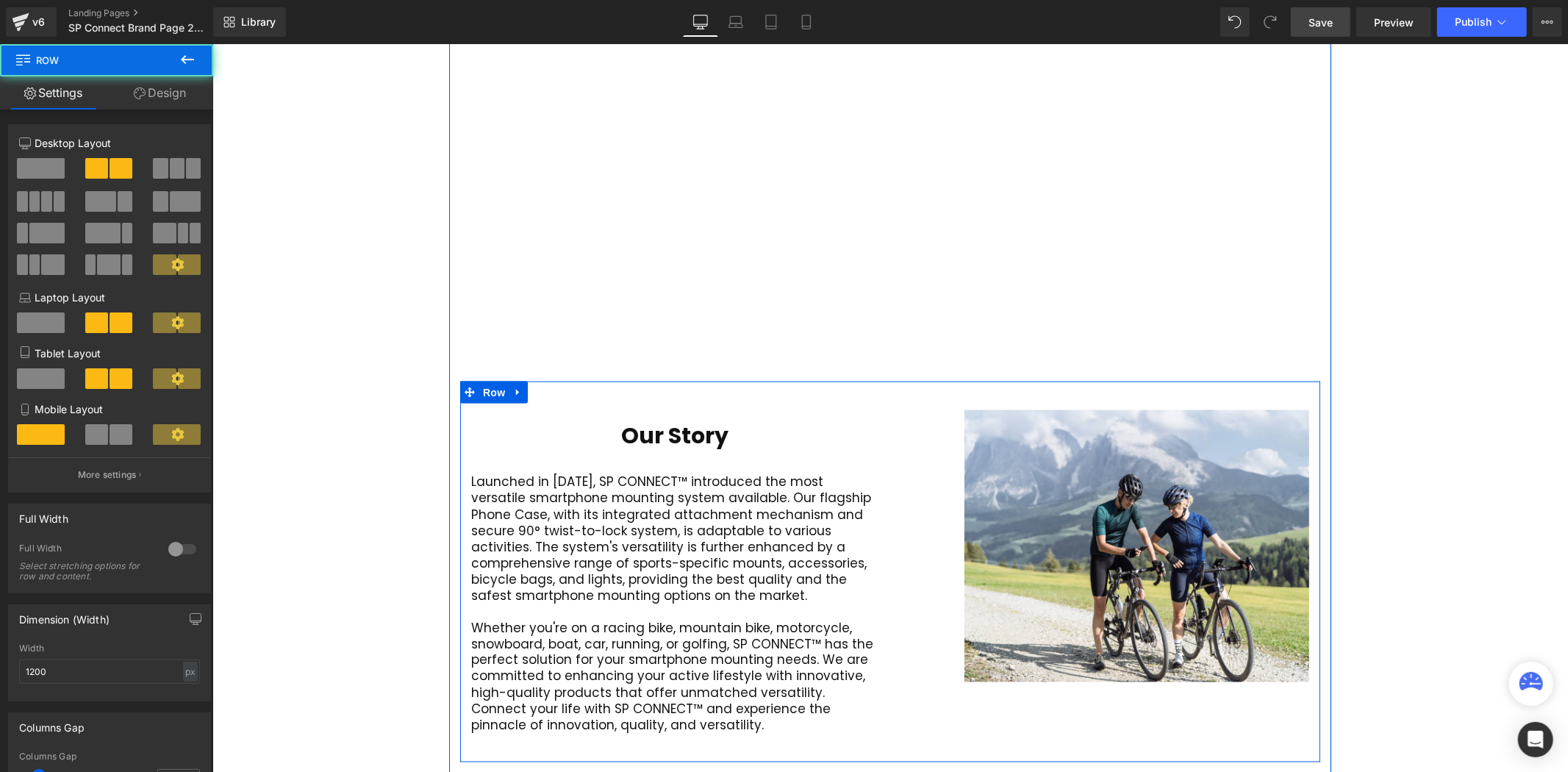
click at [875, 511] on div "Our Story Heading Launched in 2016, SP CONNECT™ introduced the most versatile s…" at bounding box center [674, 578] width 430 height 338
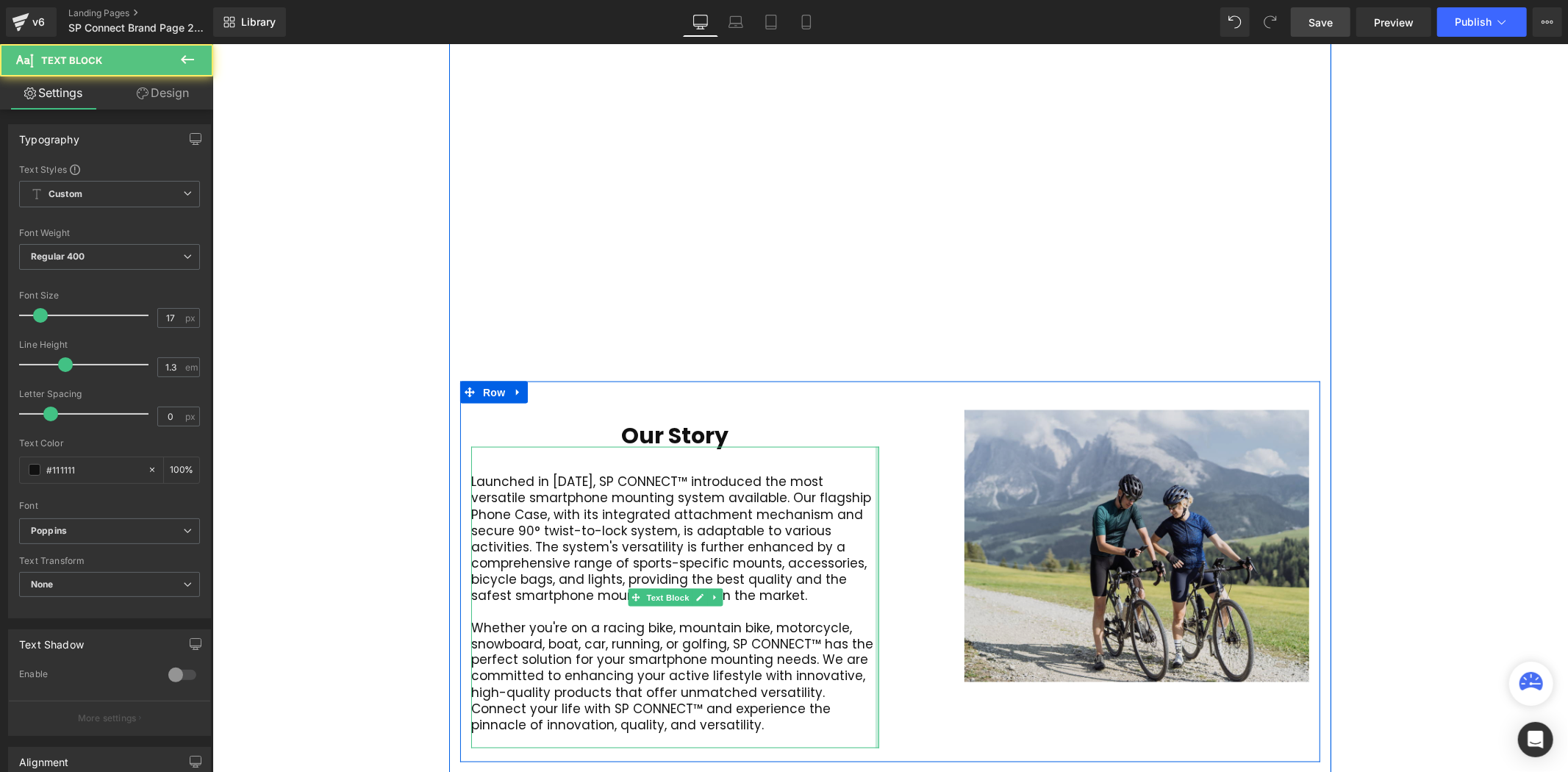
drag, startPoint x: 871, startPoint y: 514, endPoint x: 924, endPoint y: 489, distance: 58.6
click at [976, 507] on div "Our Story Heading Launched in 2016, SP CONNECT™ introduced the most versatile s…" at bounding box center [889, 571] width 860 height 381
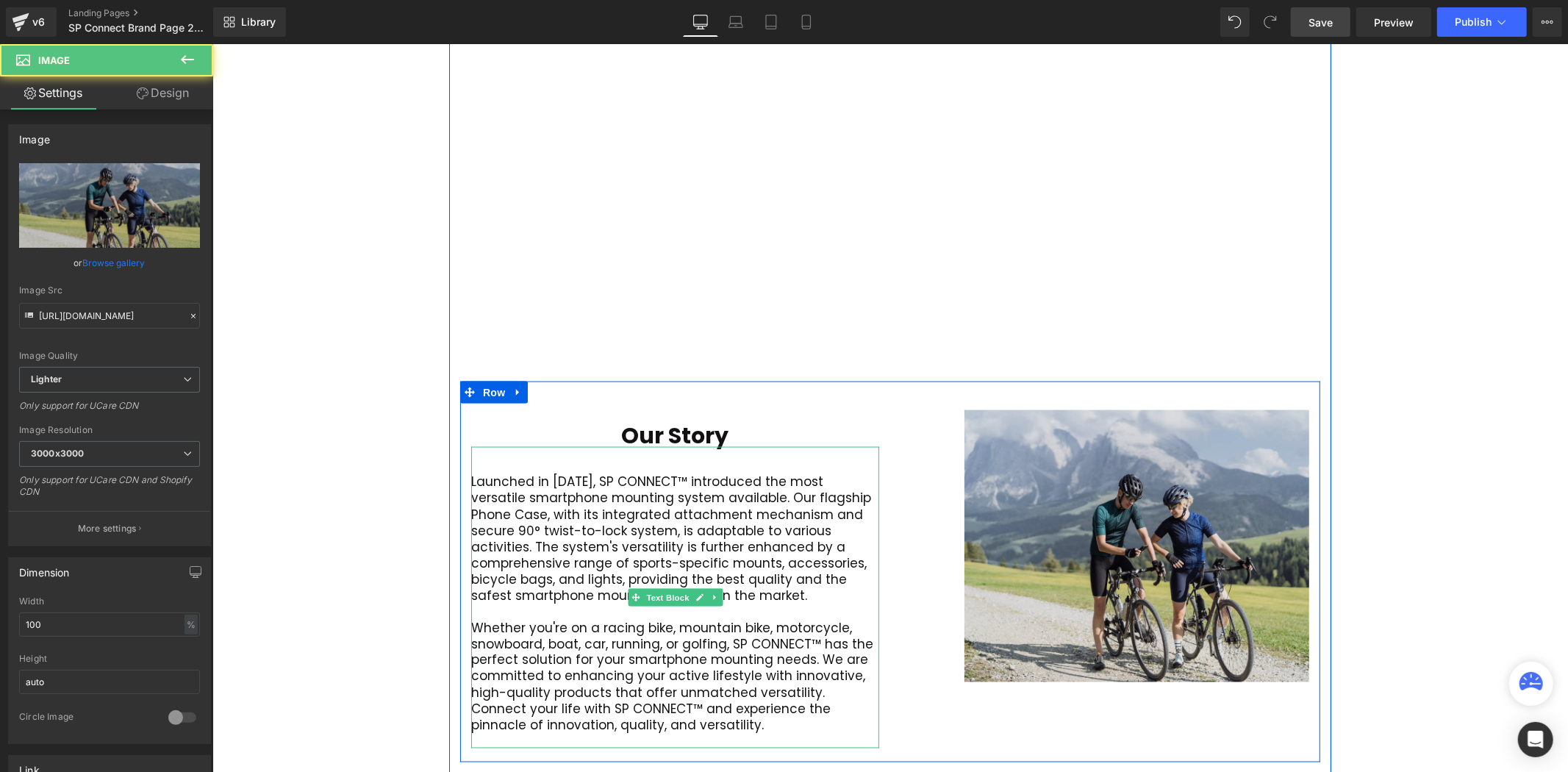
click at [937, 477] on div "Image 86px" at bounding box center [1104, 545] width 408 height 272
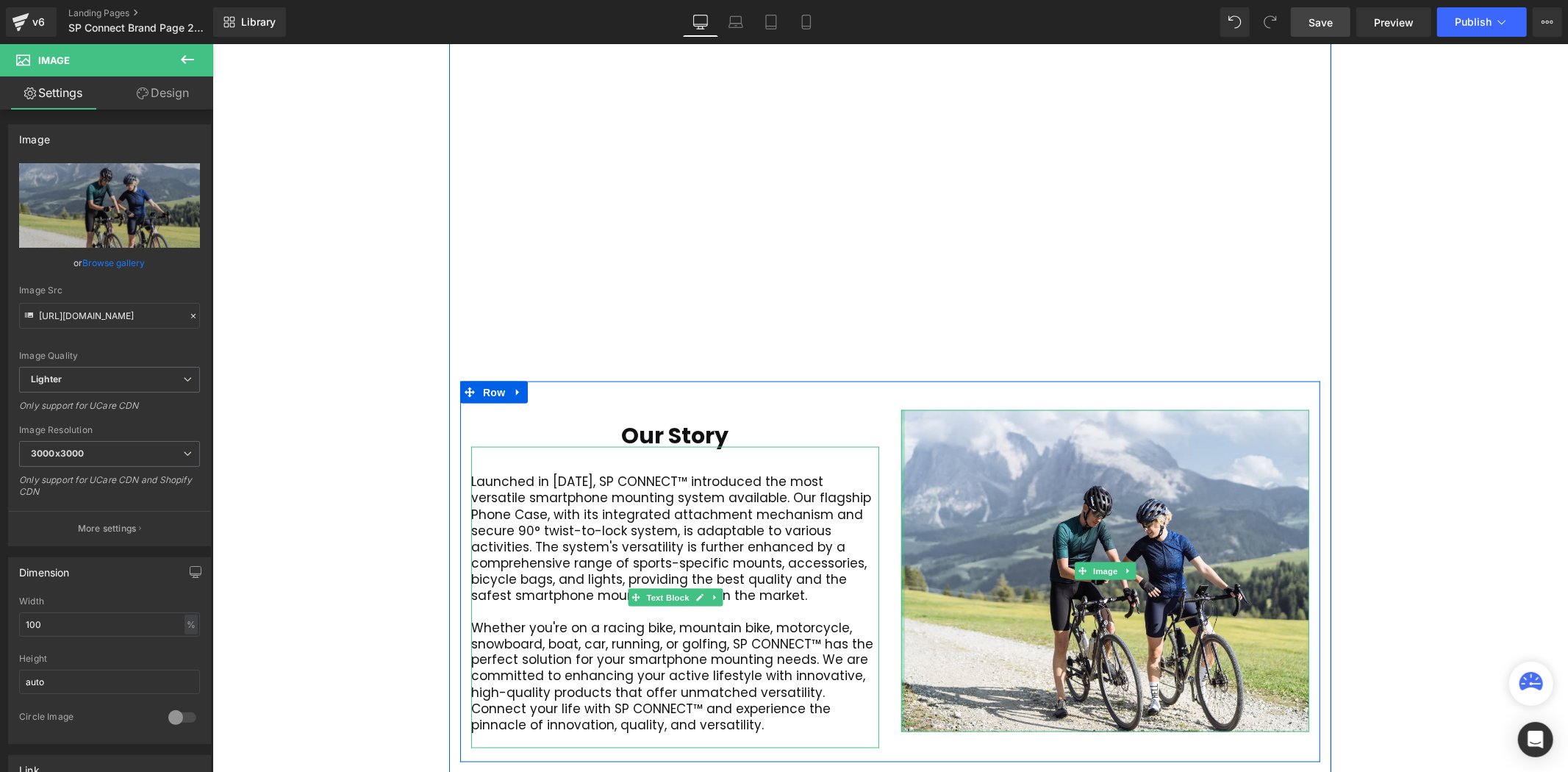
drag, startPoint x: 906, startPoint y: 479, endPoint x: 790, endPoint y: 511, distance: 120.3
click at [790, 511] on div "Our Story Heading Launched in 2016, SP CONNECT™ introduced the most versatile s…" at bounding box center [889, 571] width 860 height 381
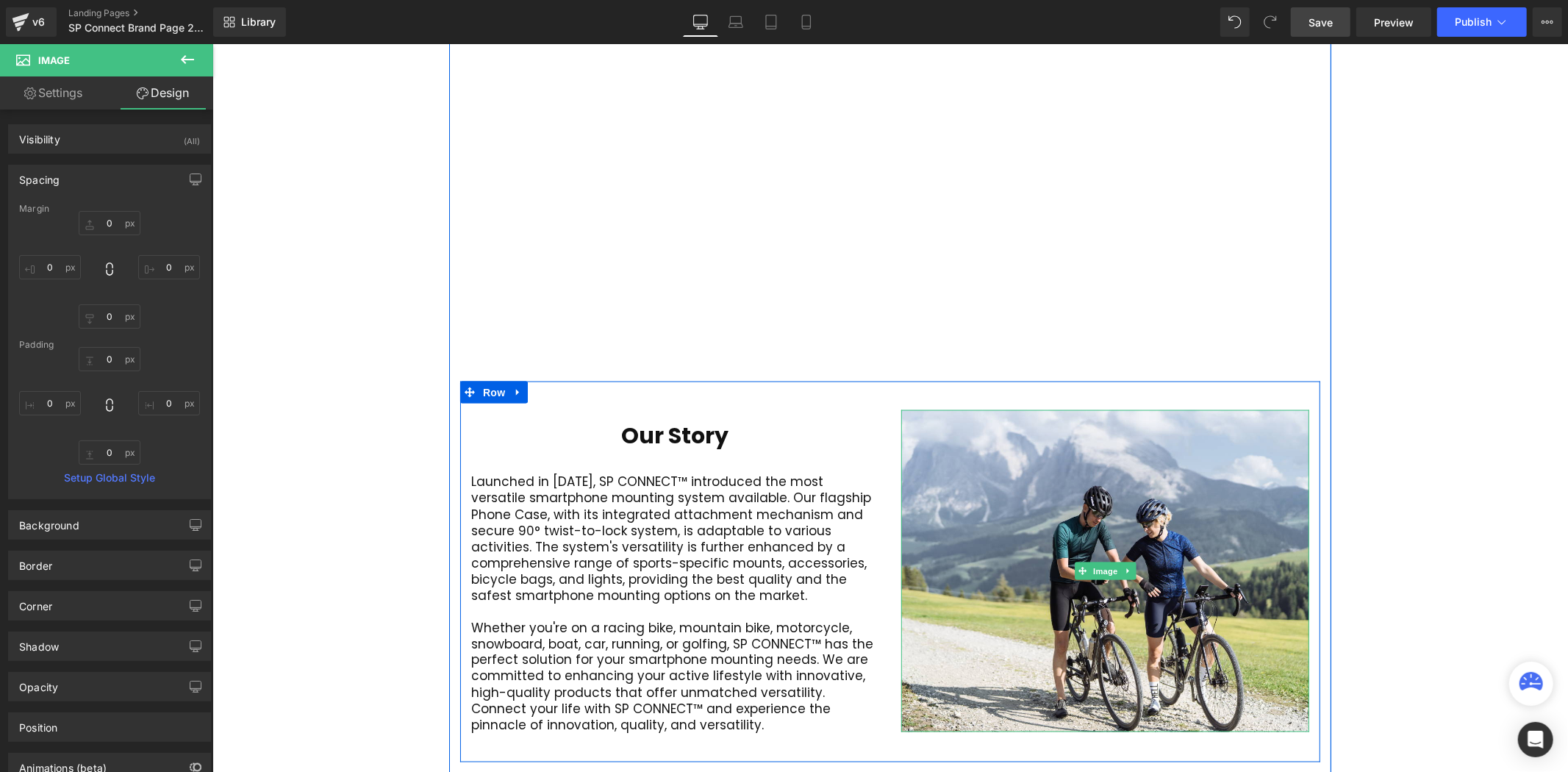
click at [1401, 444] on div "Video Bg Welcome to Button Row 42px Image 400px 400px Row Connect your active l…" at bounding box center [889, 366] width 1356 height 3877
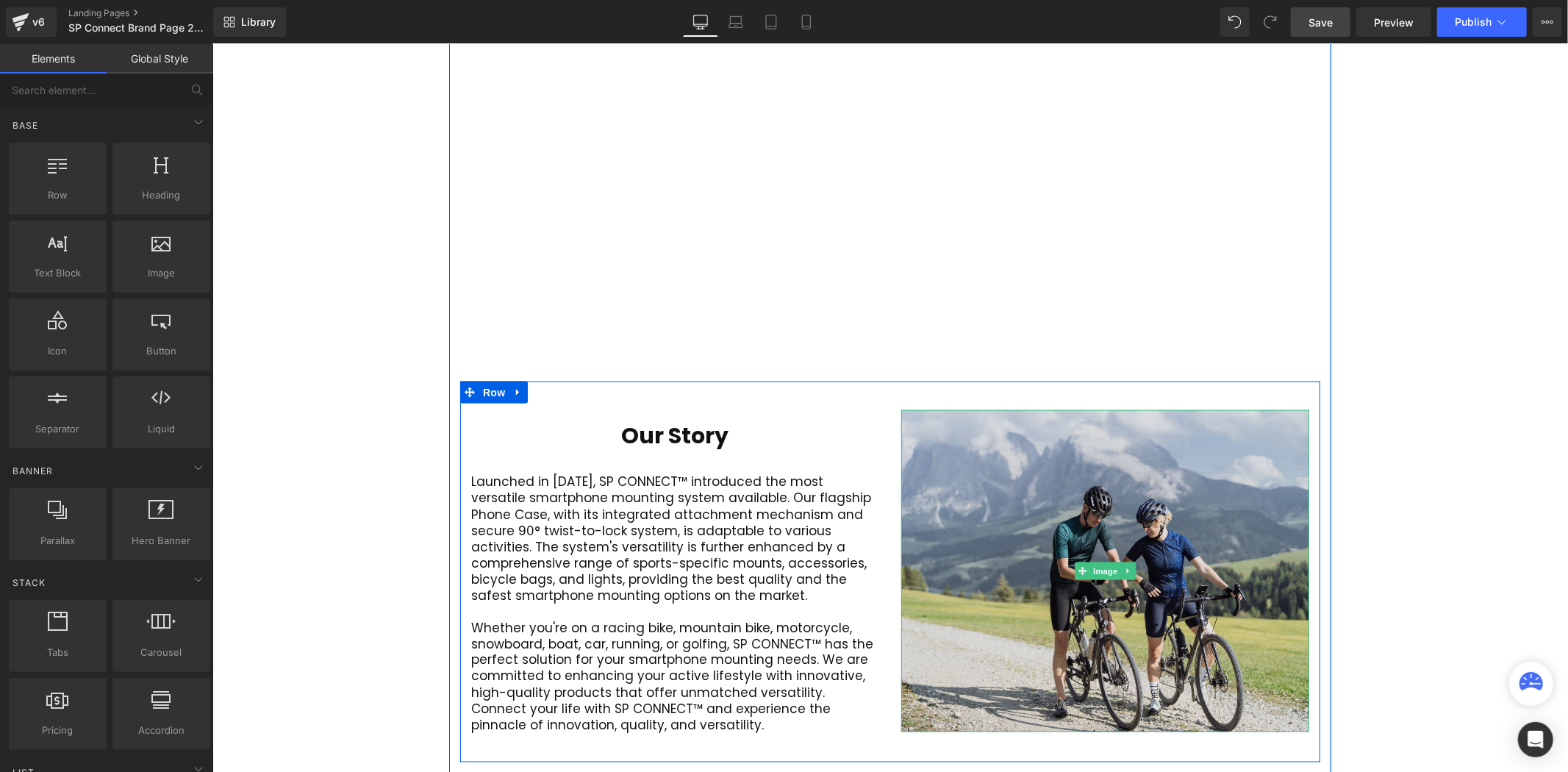
click at [1110, 437] on img at bounding box center [1104, 570] width 408 height 321
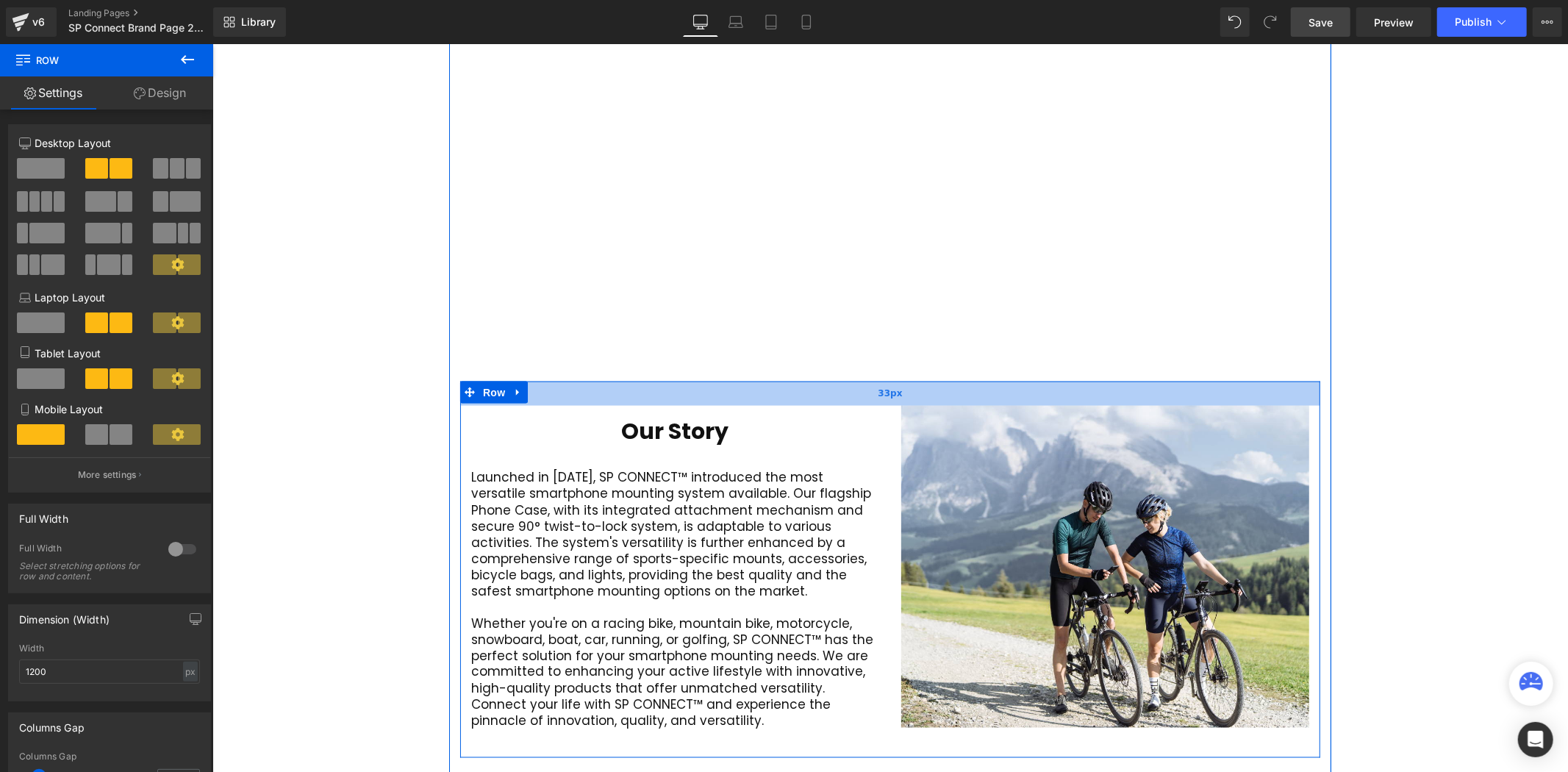
scroll to position [4569, 1347]
drag, startPoint x: 1116, startPoint y: 355, endPoint x: 1122, endPoint y: 351, distance: 7.2
click at [1122, 381] on div "33px" at bounding box center [889, 393] width 860 height 24
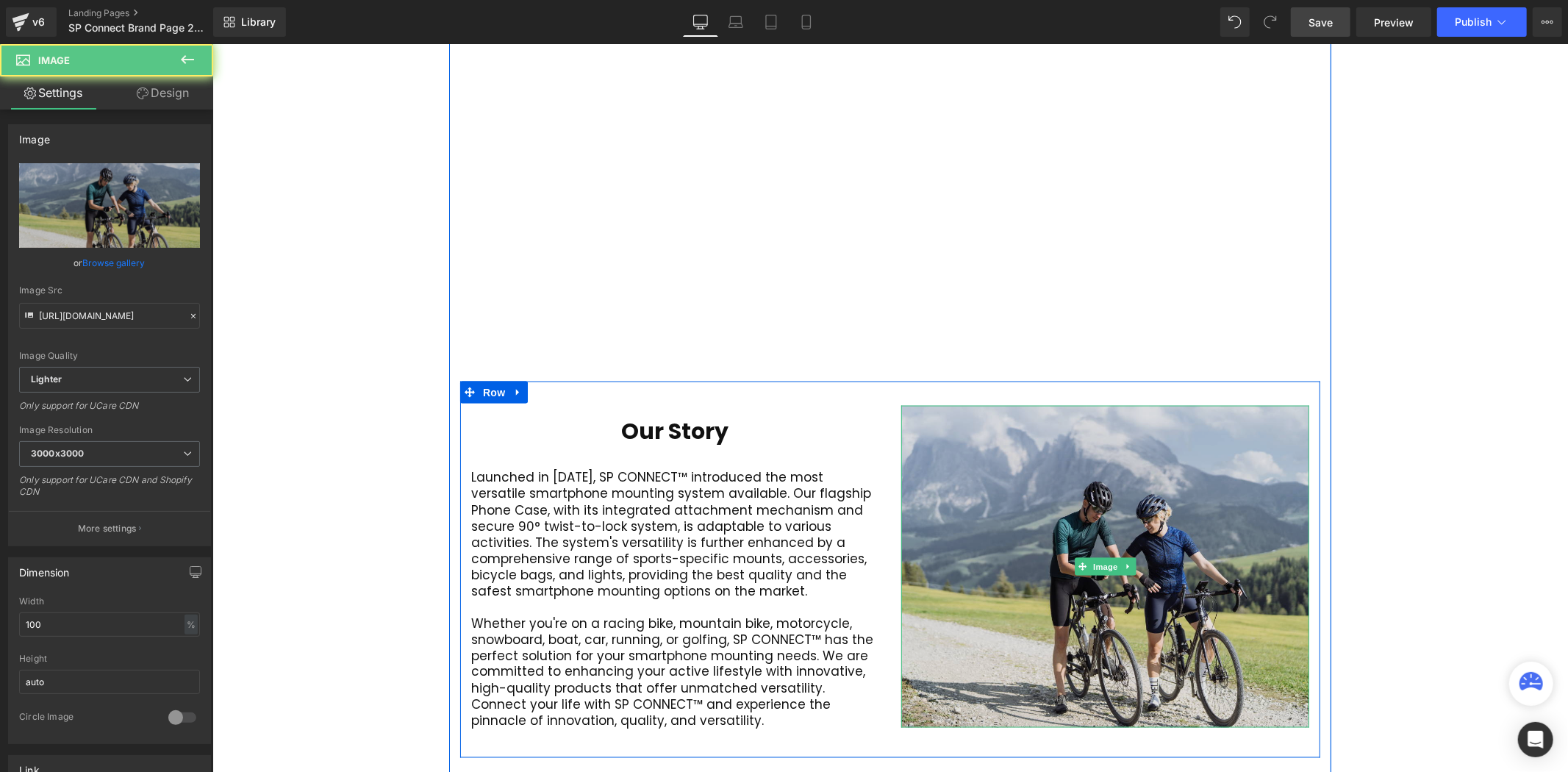
click at [1096, 405] on img at bounding box center [1104, 566] width 408 height 321
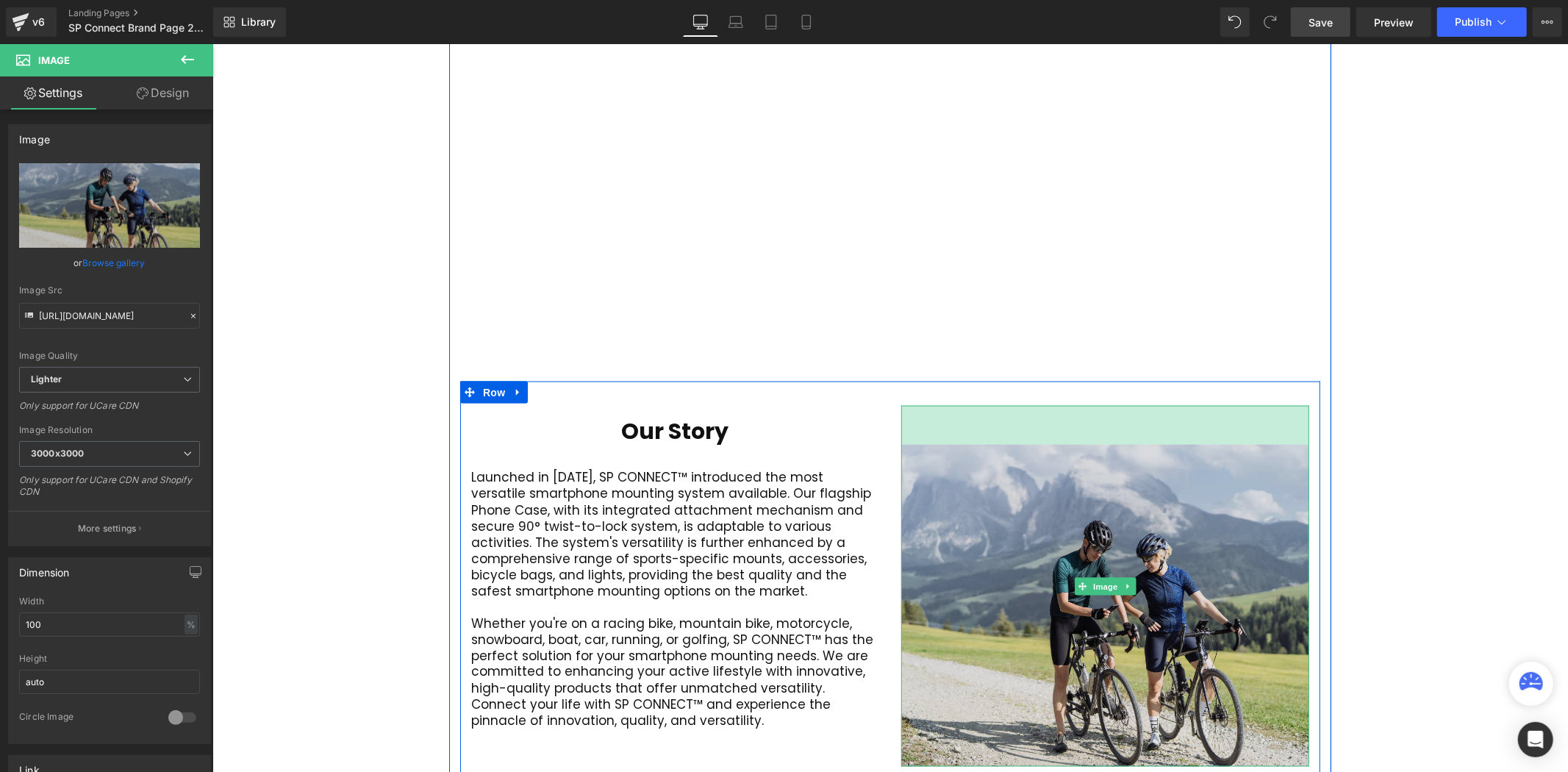
scroll to position [8, 8]
drag, startPoint x: 1121, startPoint y: 355, endPoint x: 1152, endPoint y: 393, distance: 49.0
click at [1120, 405] on div "Image 53px" at bounding box center [1104, 585] width 408 height 360
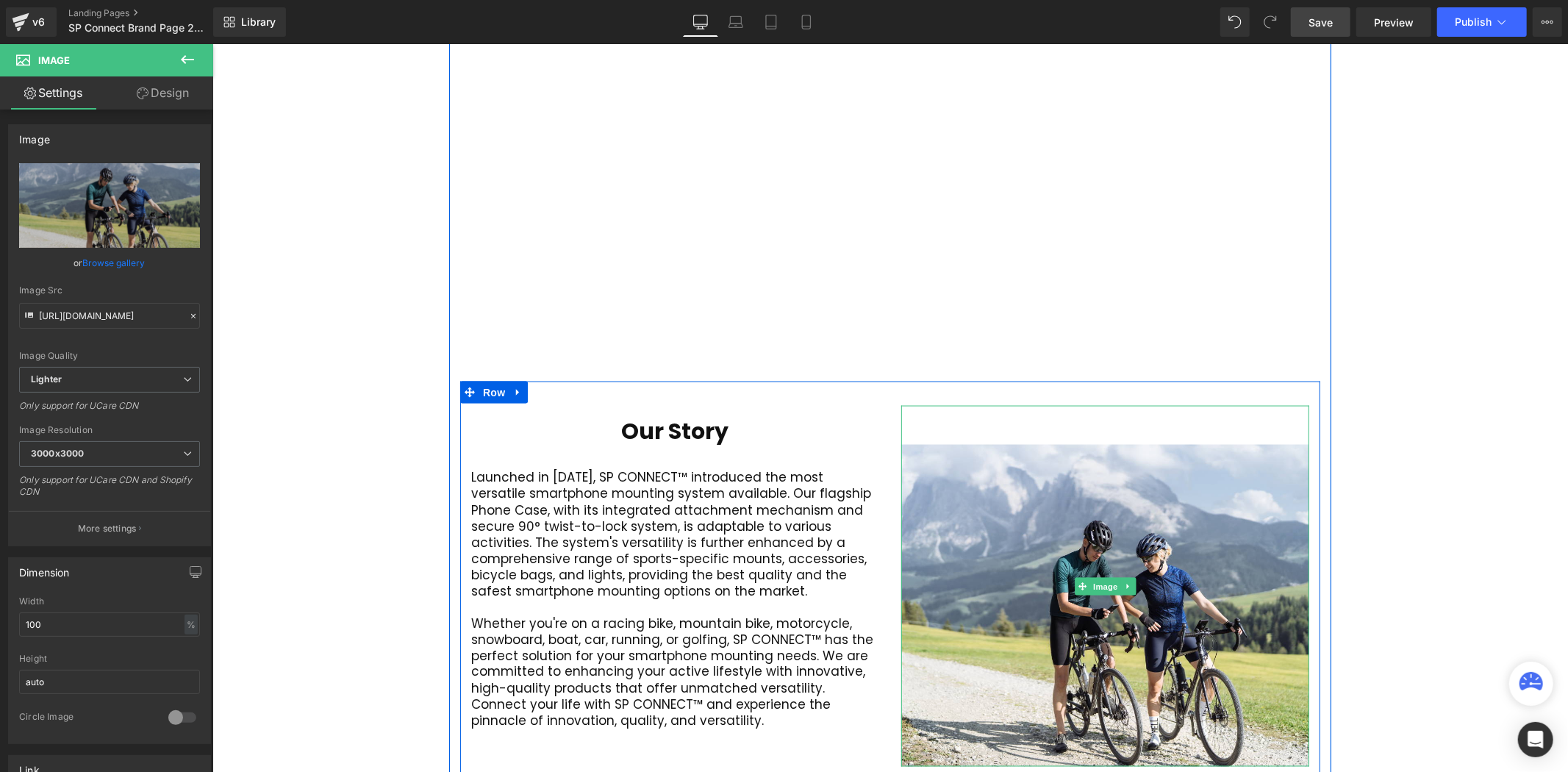
click at [1365, 402] on div "Video Bg Welcome to Button Row 42px Image 400px 400px Row Connect your active l…" at bounding box center [889, 375] width 1356 height 3895
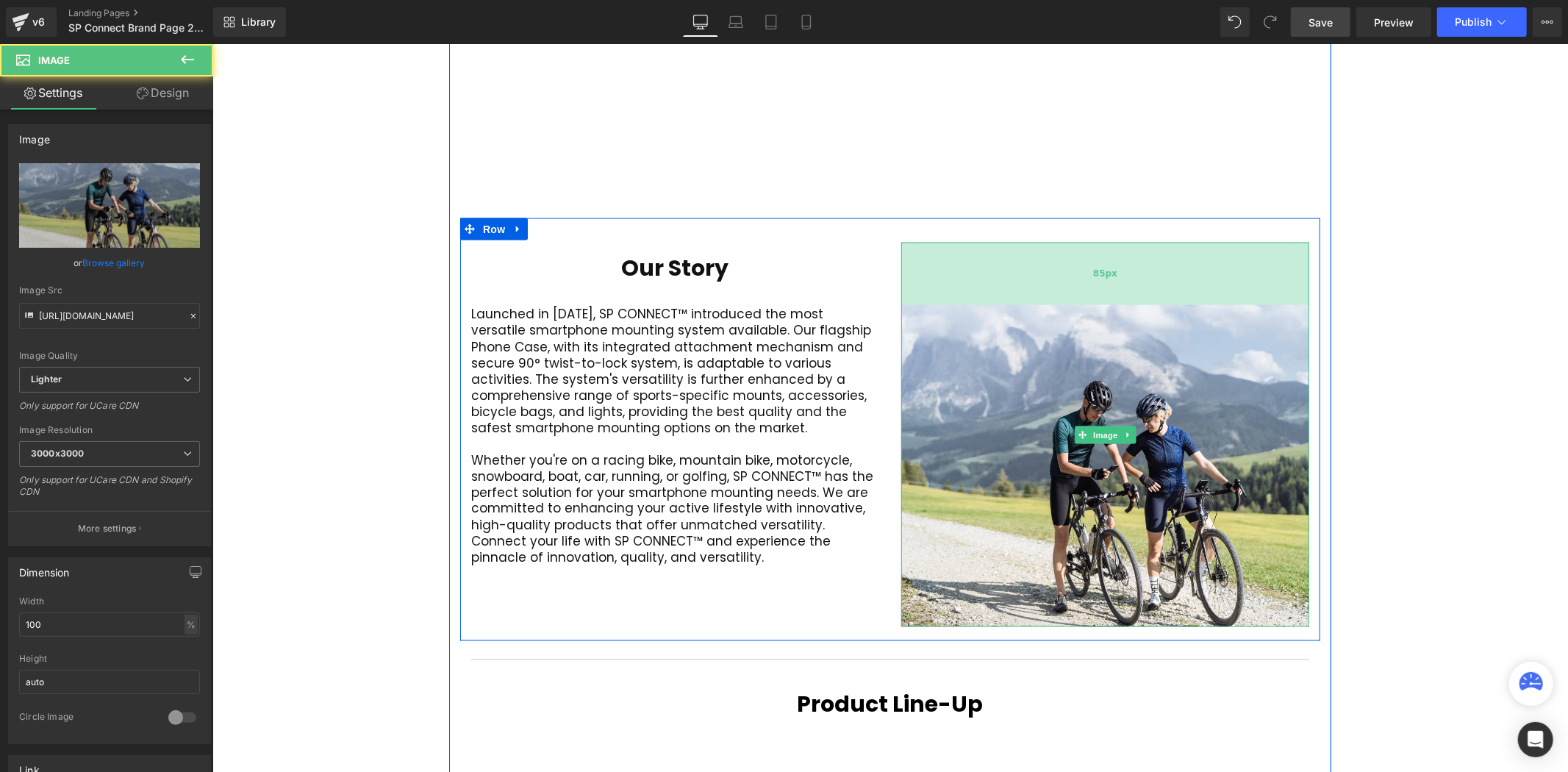
drag, startPoint x: 1100, startPoint y: 224, endPoint x: 1100, endPoint y: 248, distance: 24.0
click at [1100, 248] on div "85px" at bounding box center [1104, 273] width 408 height 62
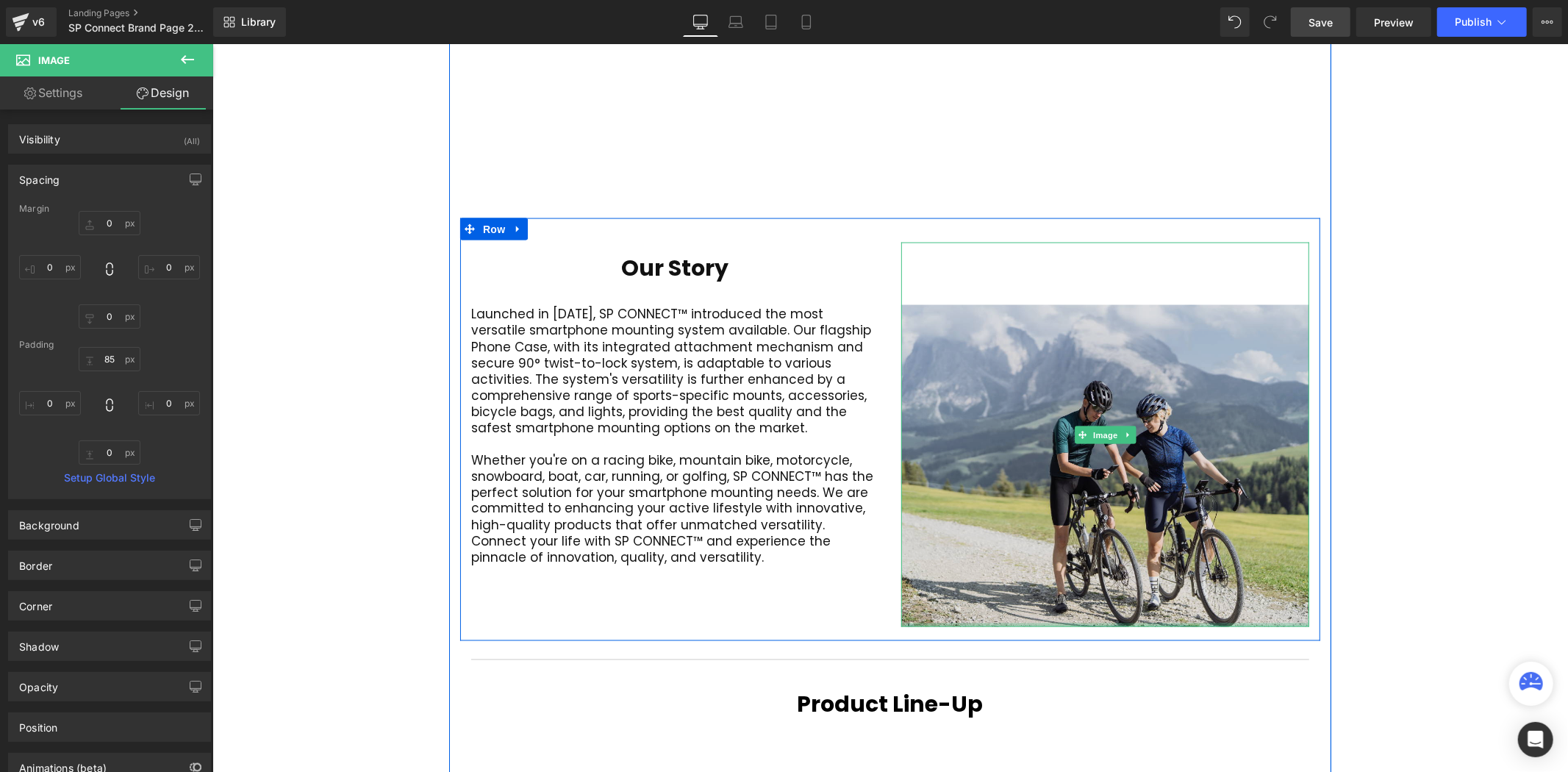
drag, startPoint x: 1037, startPoint y: 569, endPoint x: 1042, endPoint y: 490, distance: 79.2
click at [1042, 490] on div "Image 85px" at bounding box center [1104, 433] width 408 height 383
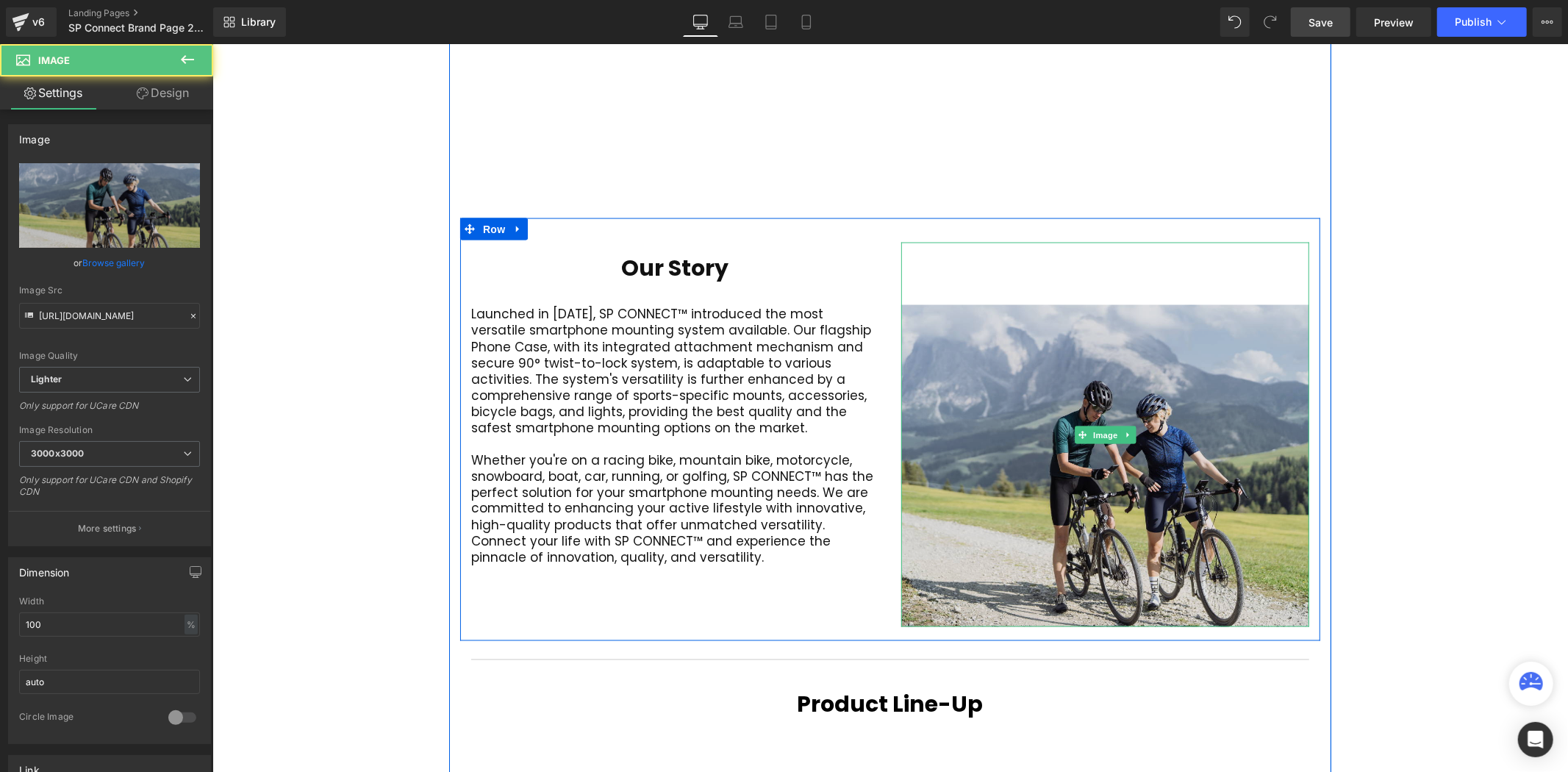
click at [1086, 566] on img at bounding box center [1104, 433] width 408 height 383
drag, startPoint x: 1086, startPoint y: 569, endPoint x: 1049, endPoint y: 436, distance: 138.1
click at [1088, 448] on div "Image 85px" at bounding box center [1104, 433] width 408 height 383
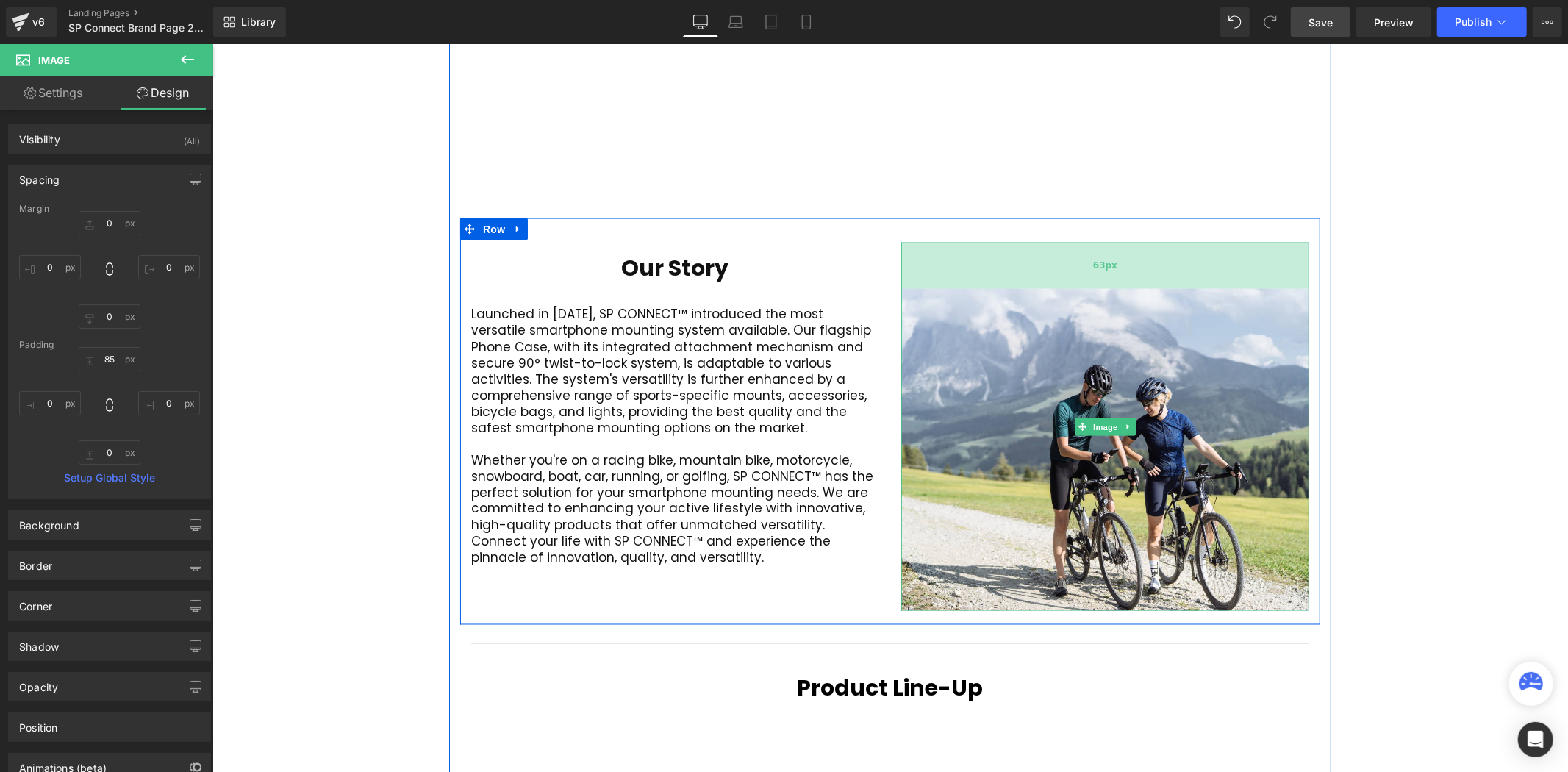
drag, startPoint x: 1103, startPoint y: 244, endPoint x: 1108, endPoint y: 228, distance: 16.8
click at [1108, 242] on div "63px" at bounding box center [1104, 264] width 408 height 46
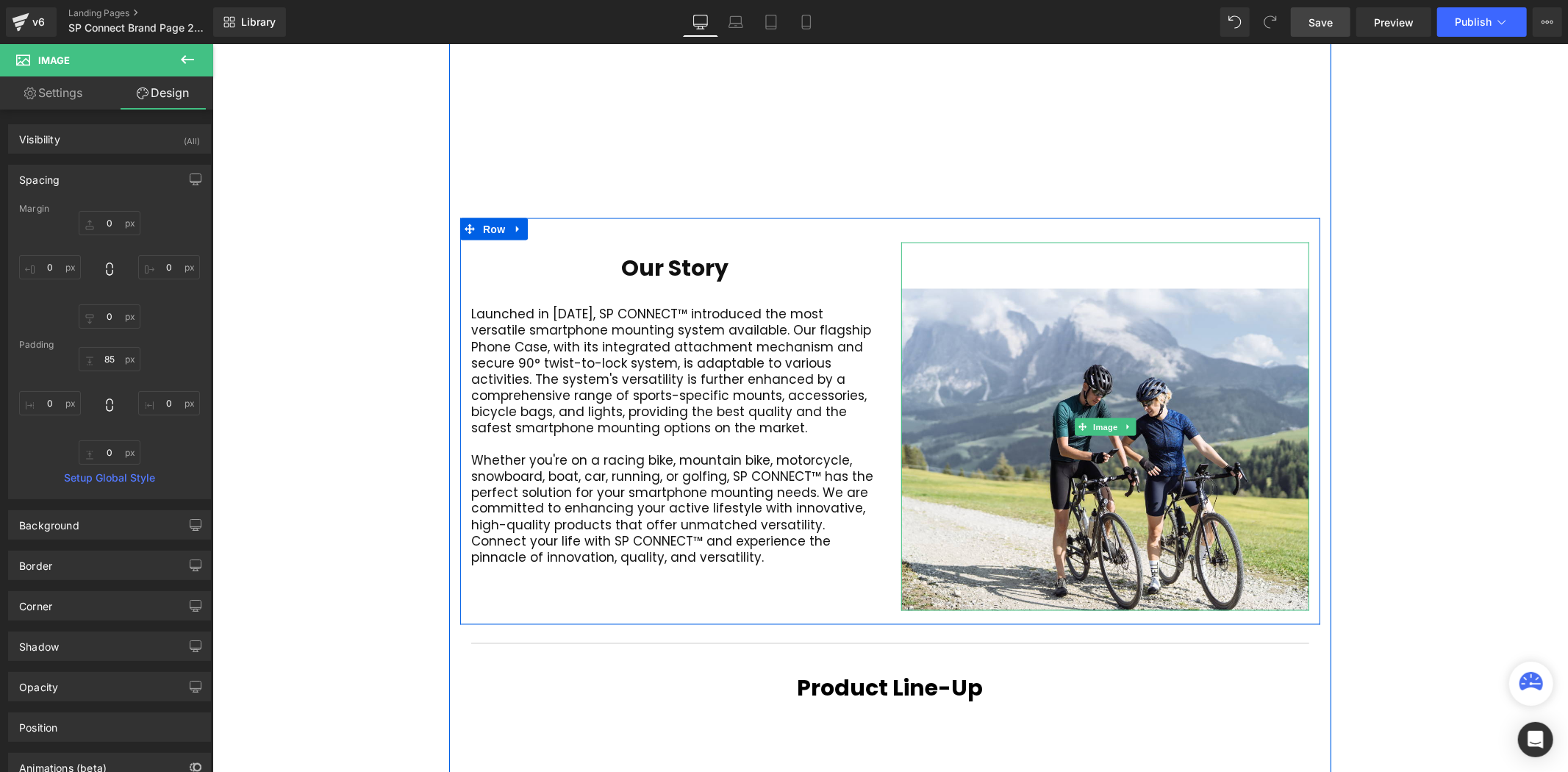
click at [1410, 266] on div "Video Bg Welcome to Button Row 42px Image 400px 400px Row Connect your active l…" at bounding box center [889, 215] width 1356 height 3902
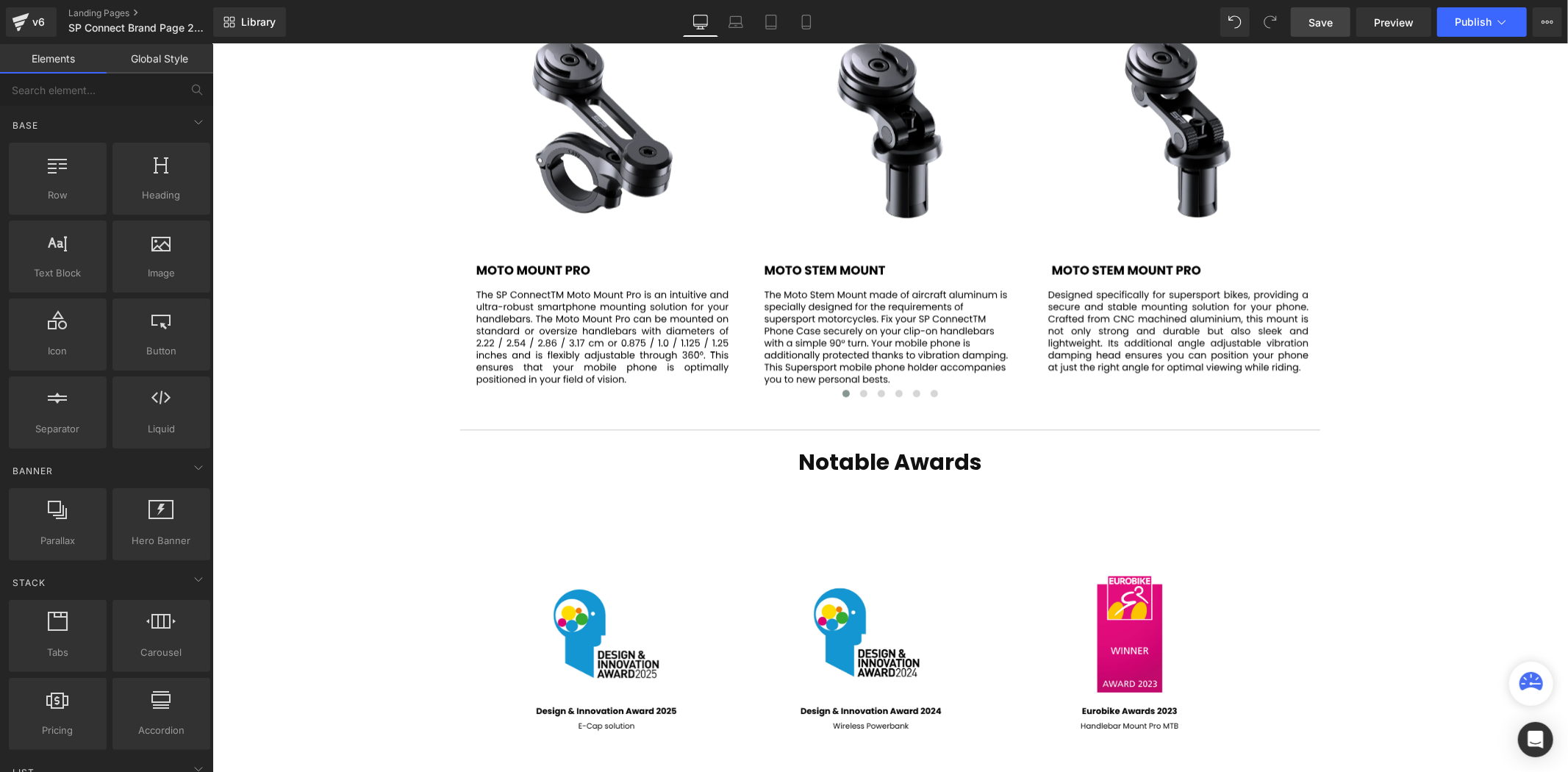
scroll to position [2467, 0]
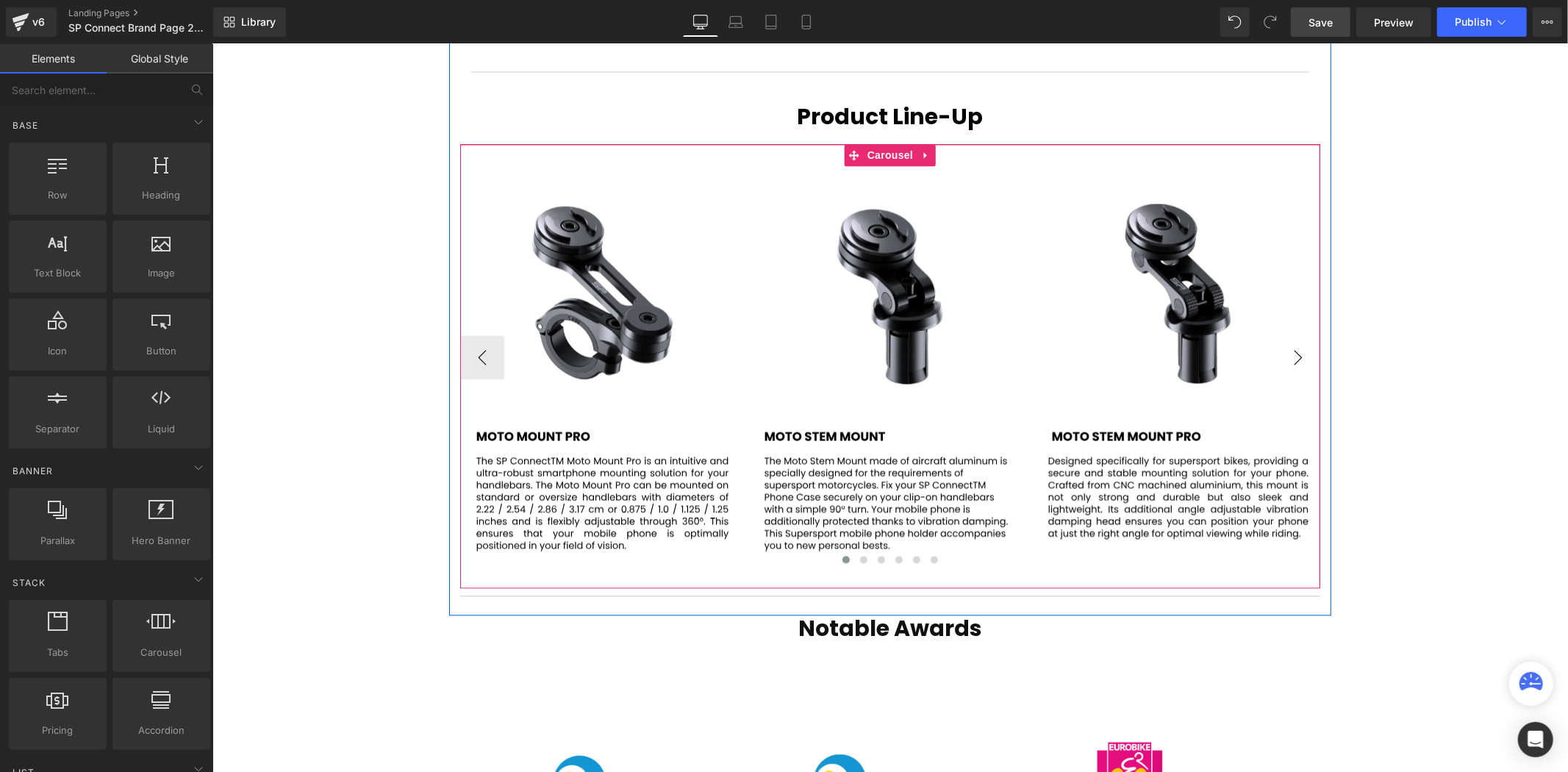
click at [1305, 334] on button "›" at bounding box center [1297, 356] width 44 height 44
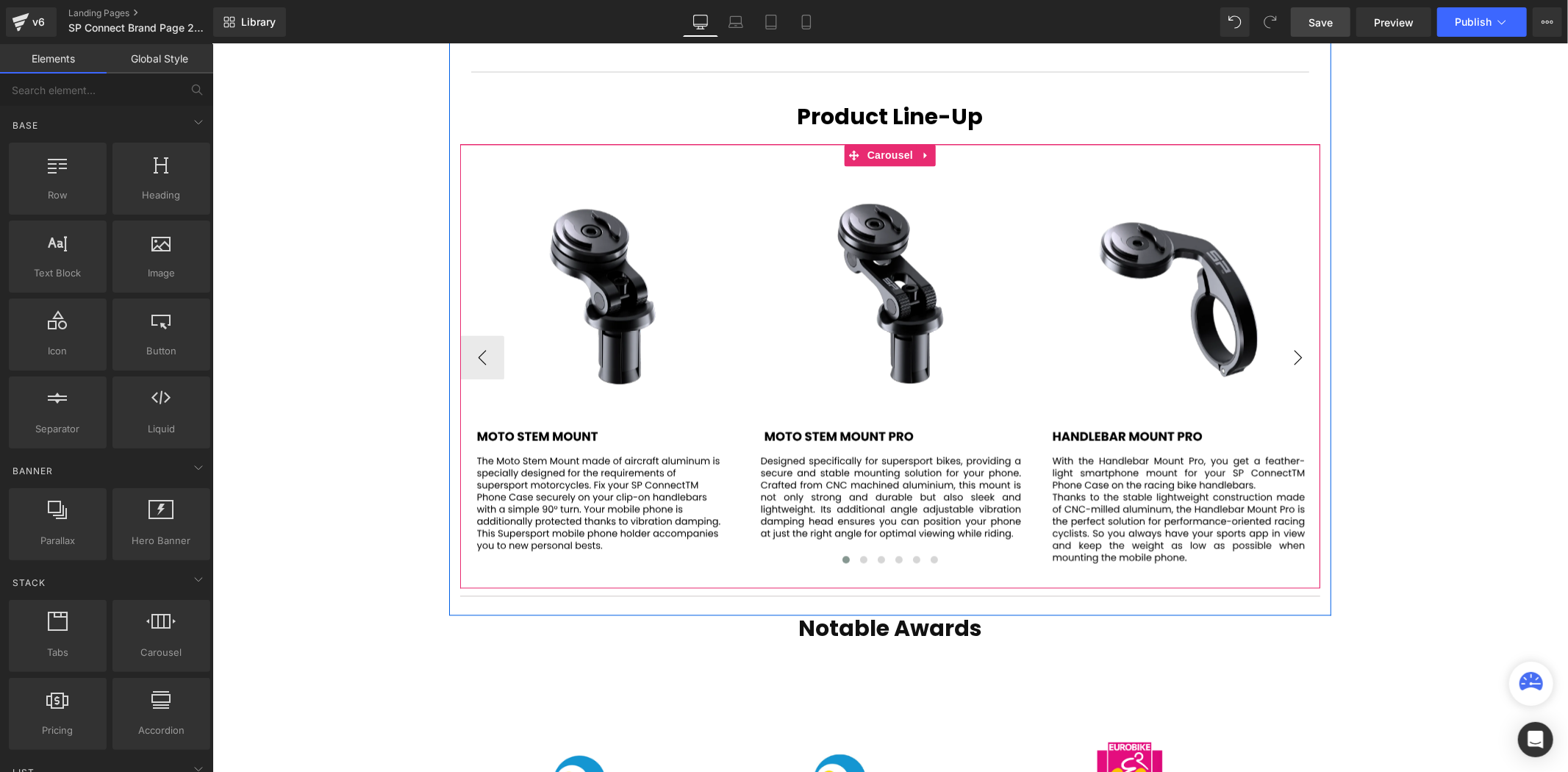
click at [1305, 334] on button "›" at bounding box center [1297, 356] width 44 height 44
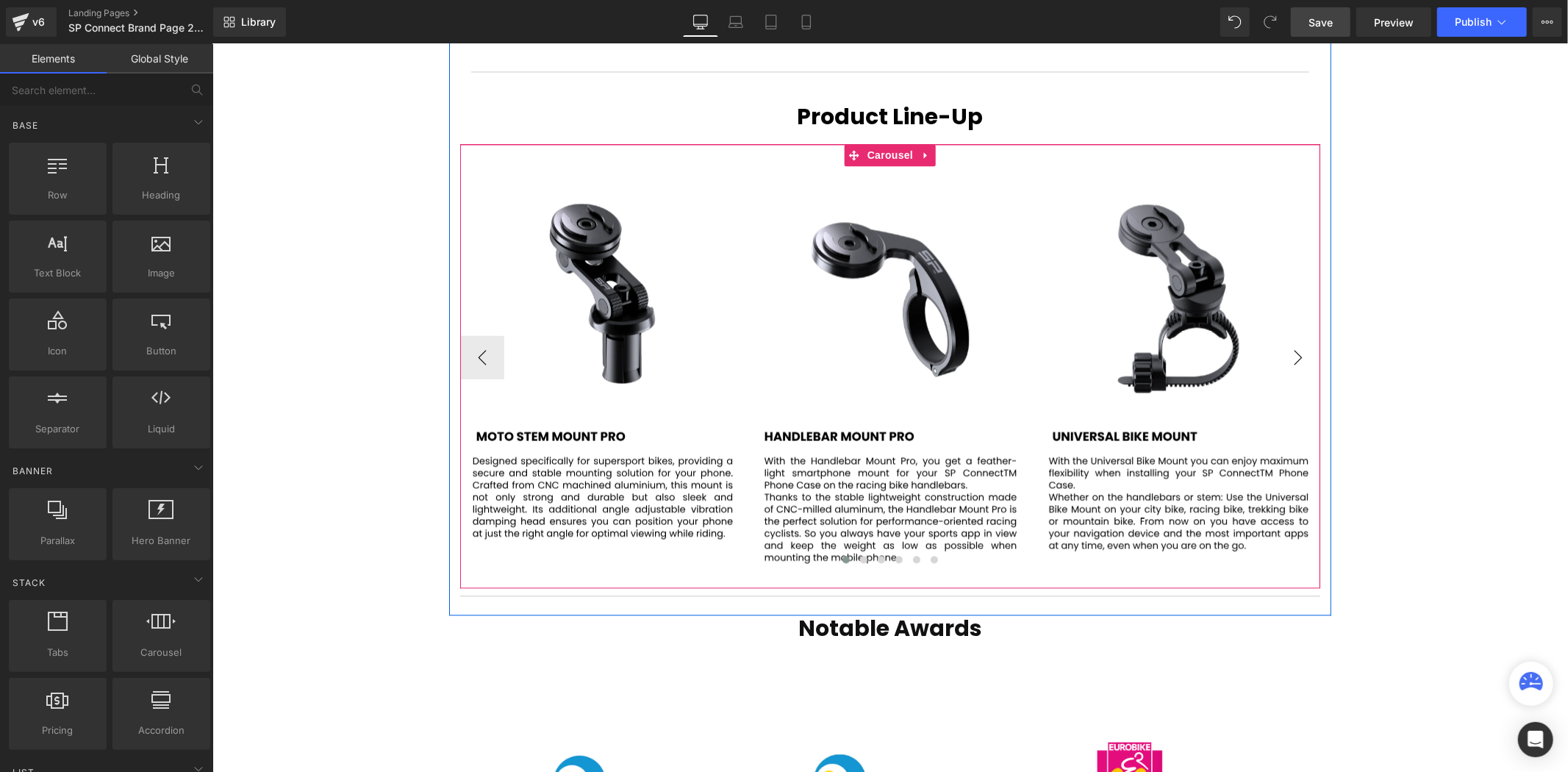
click at [1305, 334] on button "›" at bounding box center [1297, 356] width 44 height 44
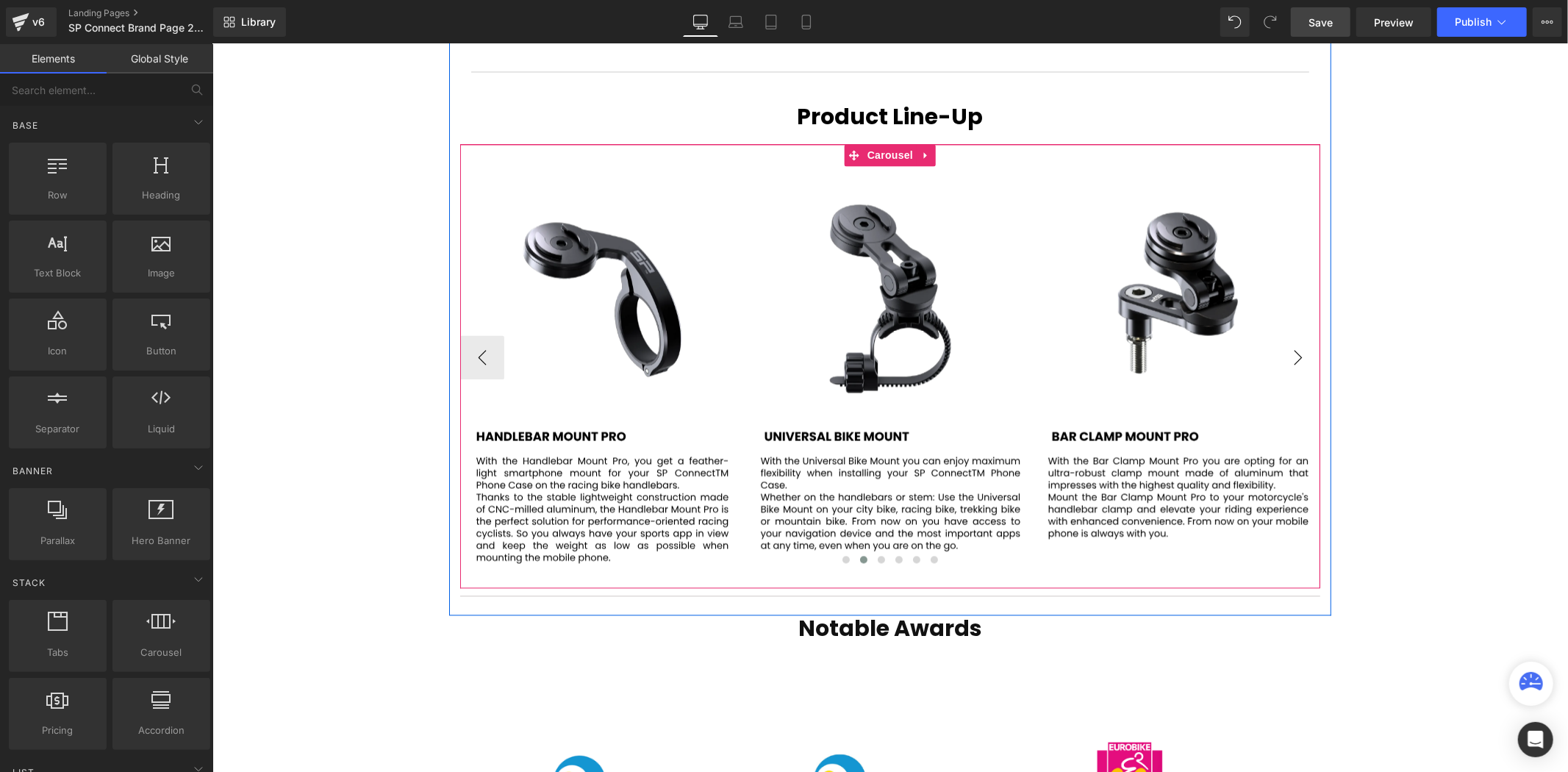
click at [1305, 334] on button "›" at bounding box center [1297, 356] width 44 height 44
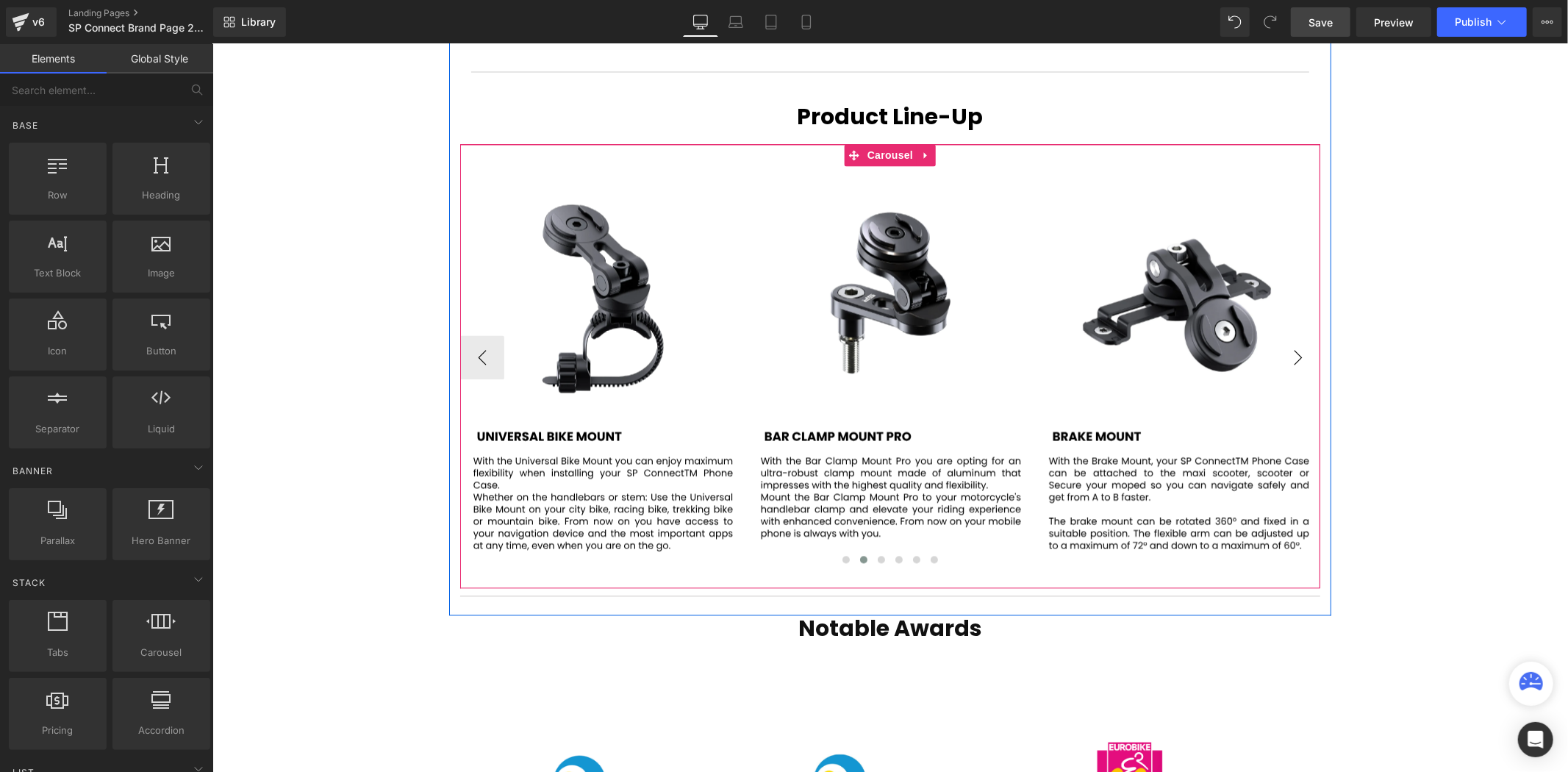
click at [1305, 334] on button "›" at bounding box center [1297, 356] width 44 height 44
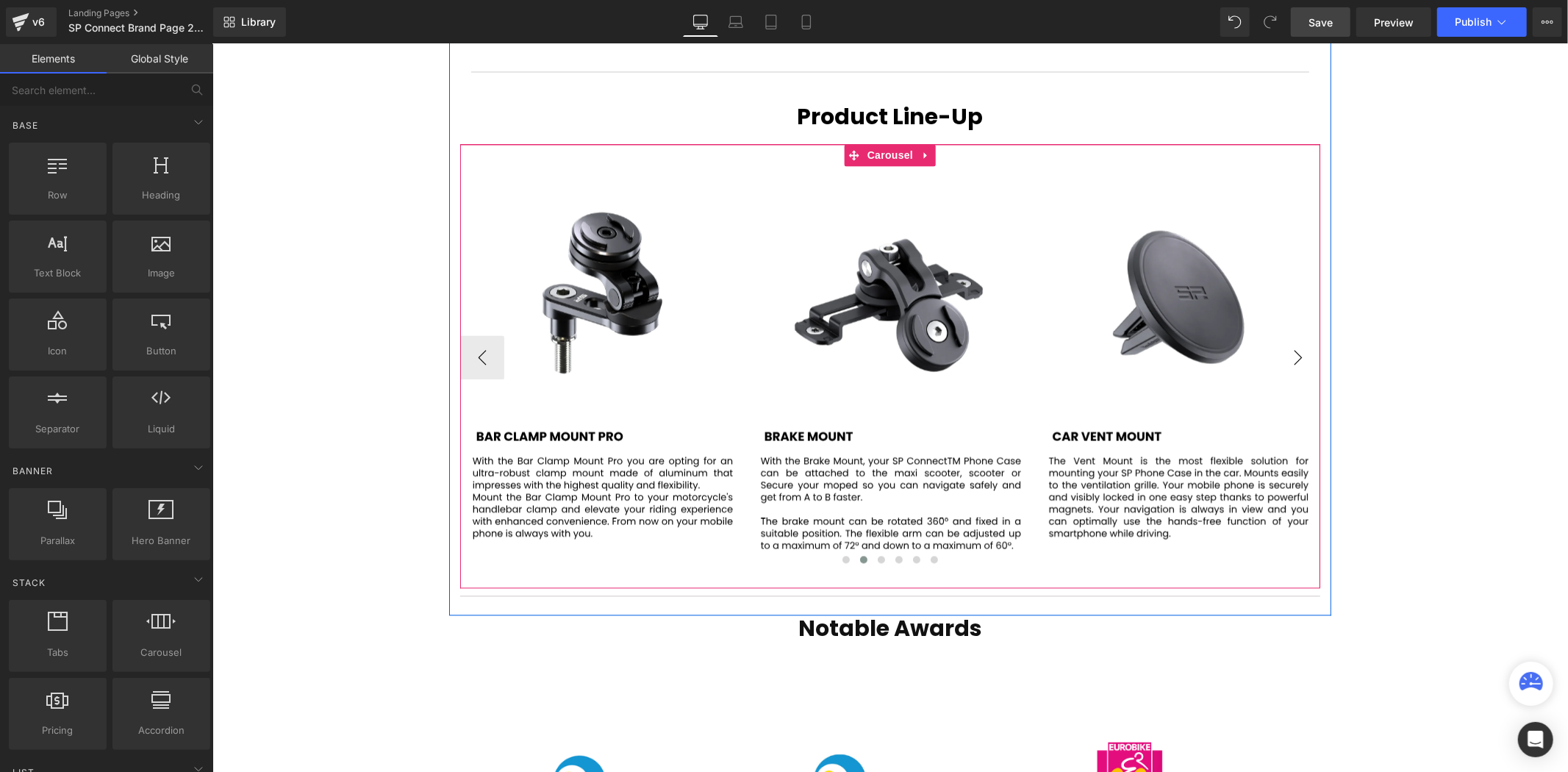
click at [1305, 334] on button "›" at bounding box center [1297, 356] width 44 height 44
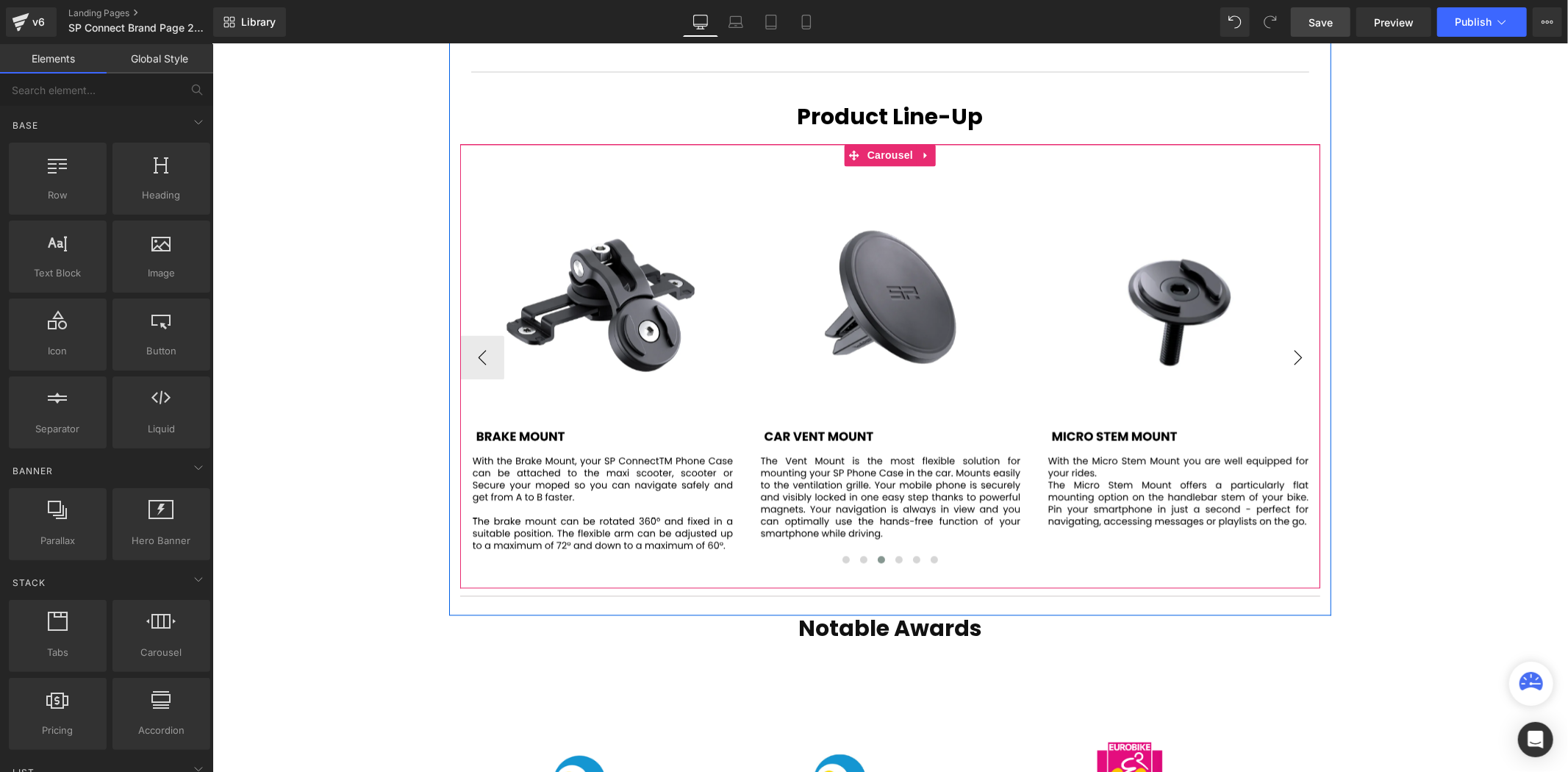
click at [1306, 334] on button "›" at bounding box center [1297, 356] width 44 height 44
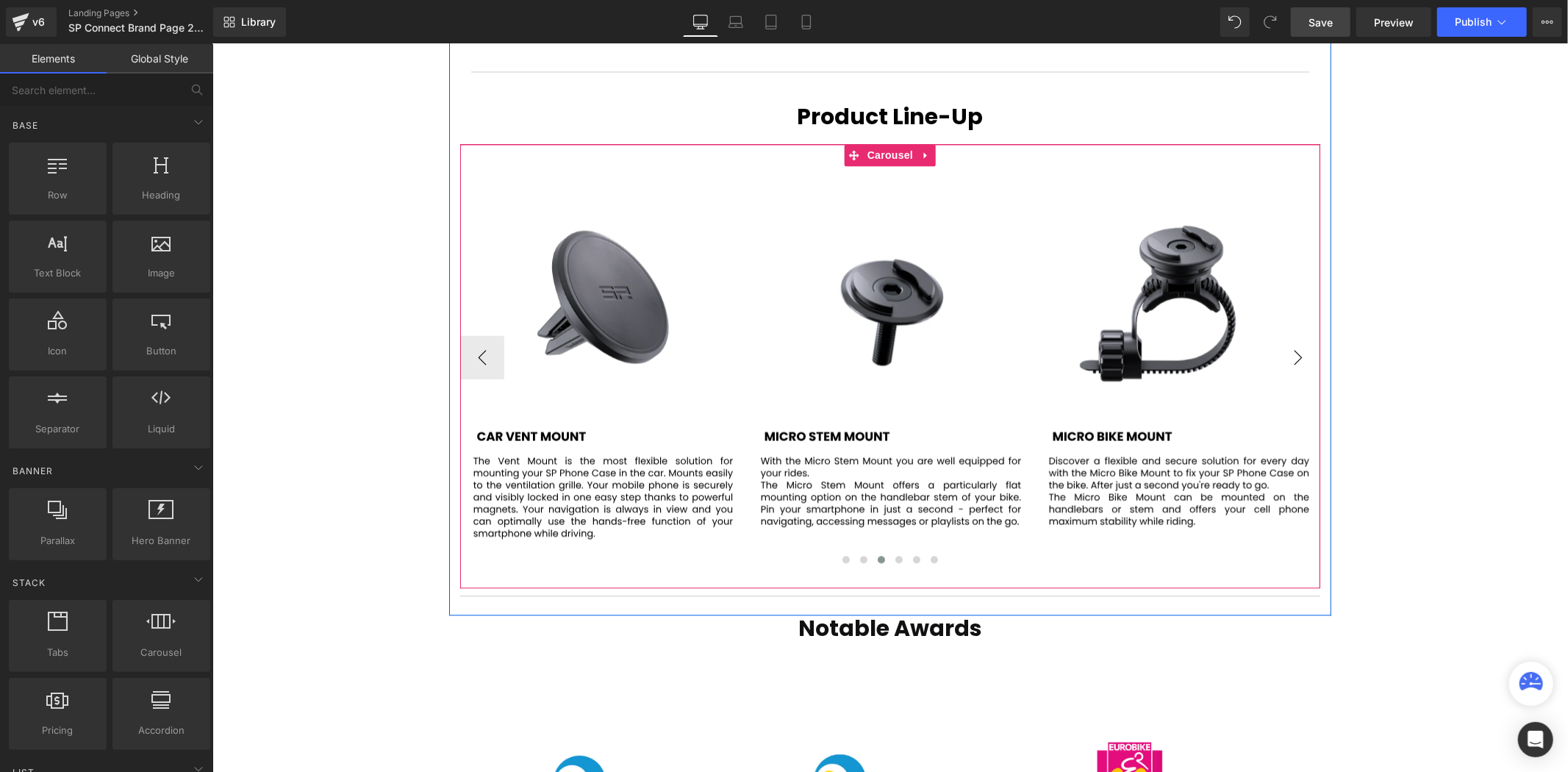
click at [1306, 334] on button "›" at bounding box center [1297, 356] width 44 height 44
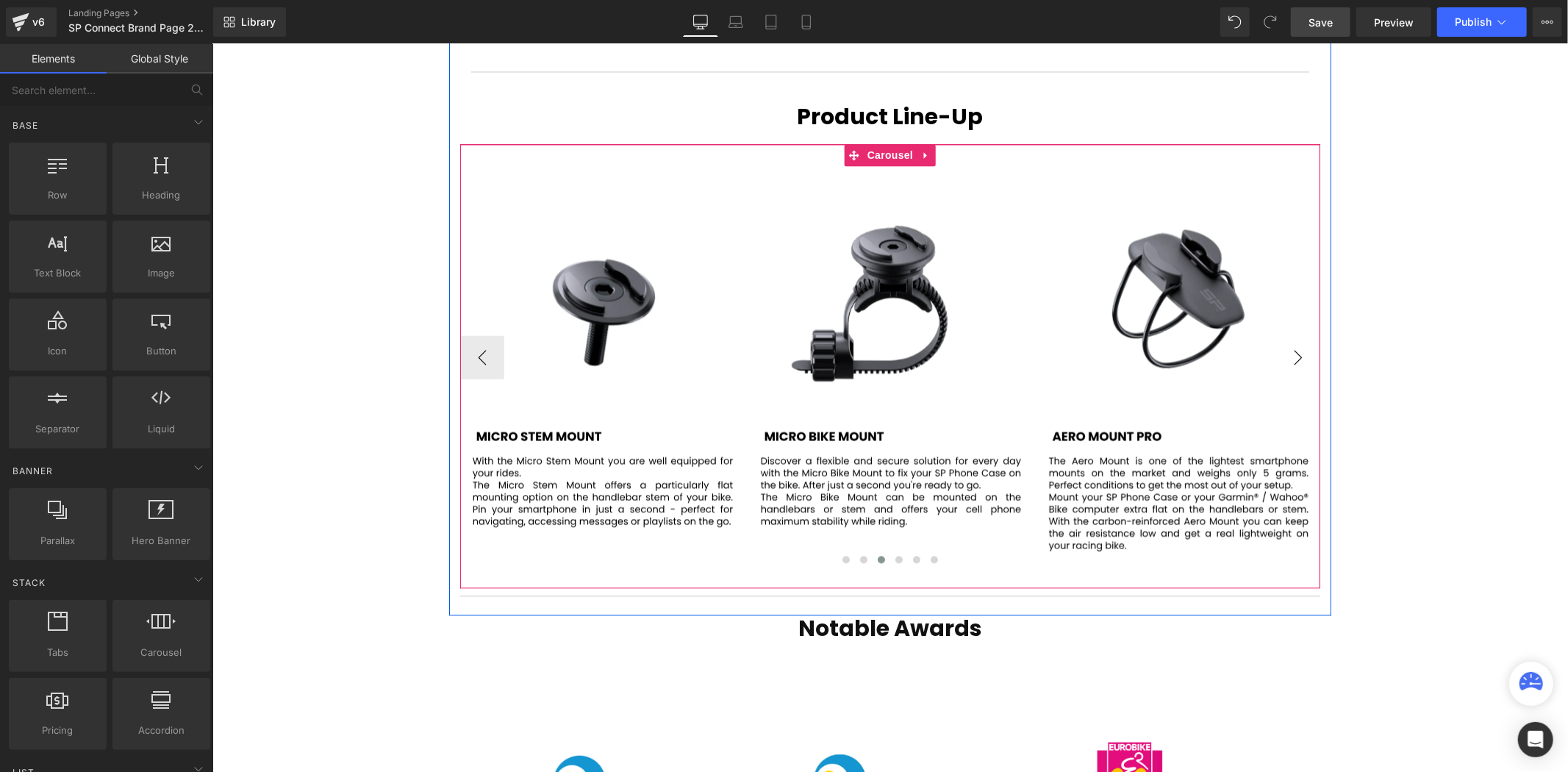
click at [1306, 334] on button "›" at bounding box center [1297, 356] width 44 height 44
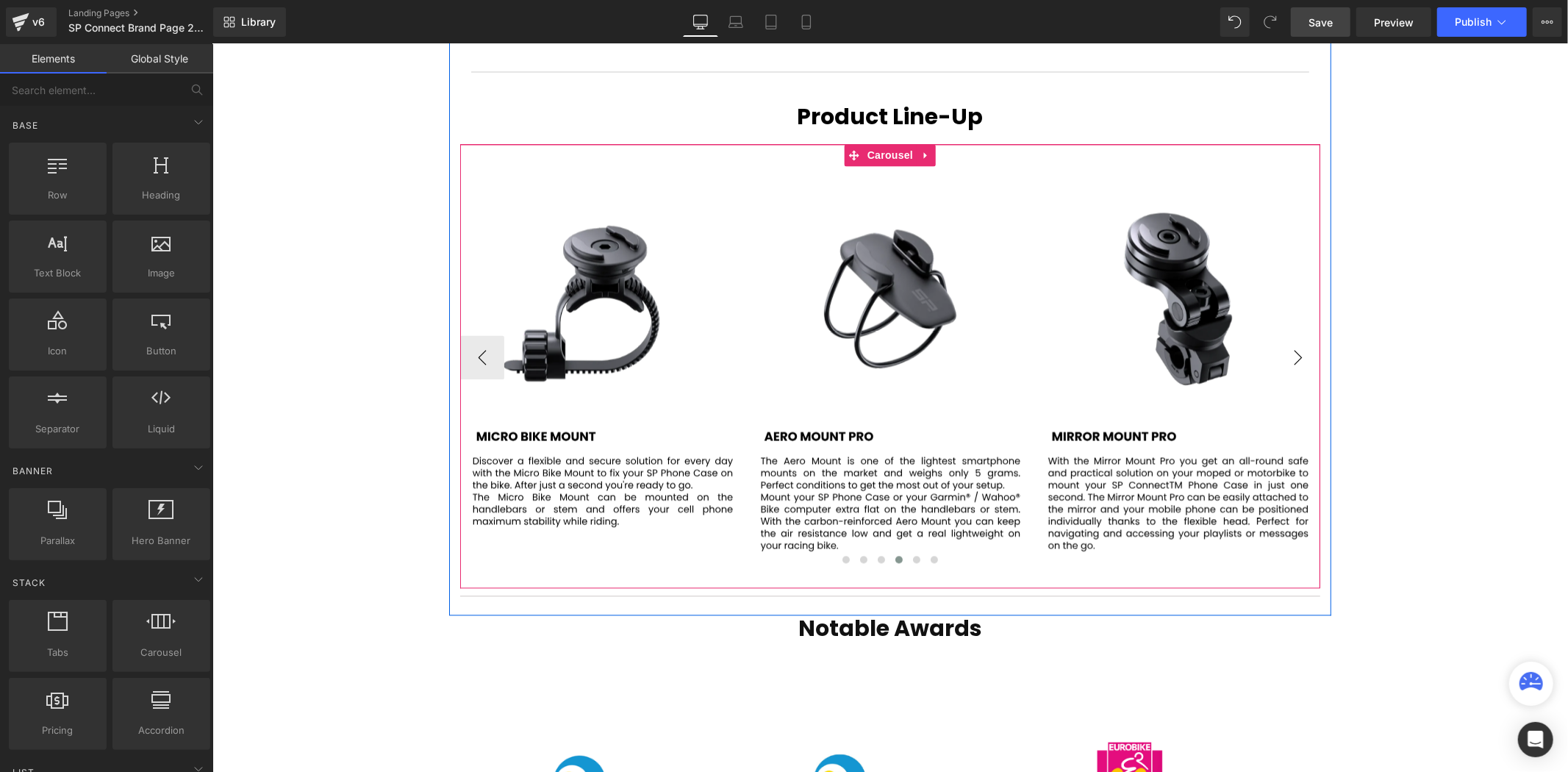
click at [1306, 334] on button "›" at bounding box center [1297, 356] width 44 height 44
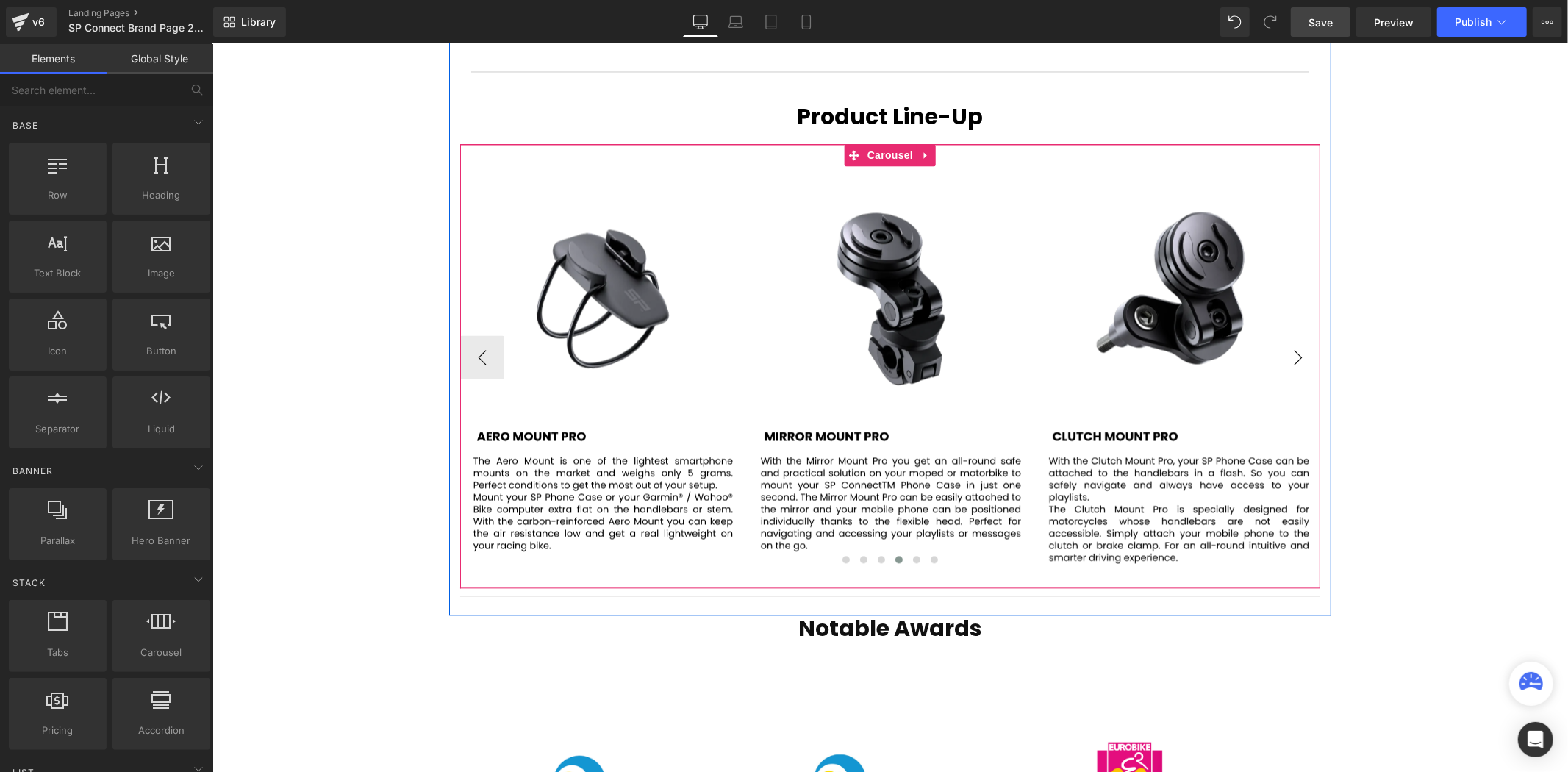
click at [1306, 334] on button "›" at bounding box center [1297, 356] width 44 height 44
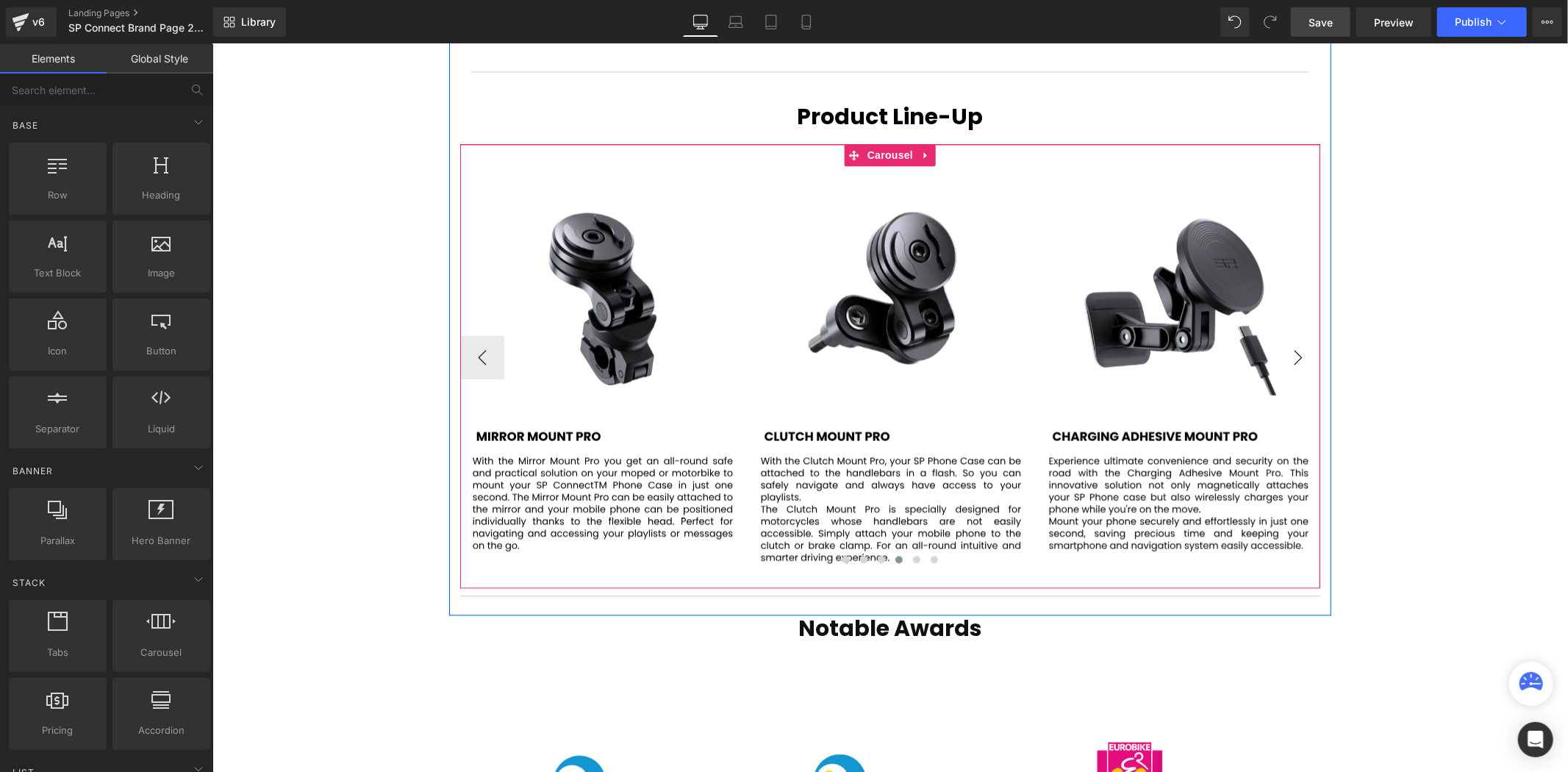
click at [1306, 334] on button "›" at bounding box center [1297, 356] width 44 height 44
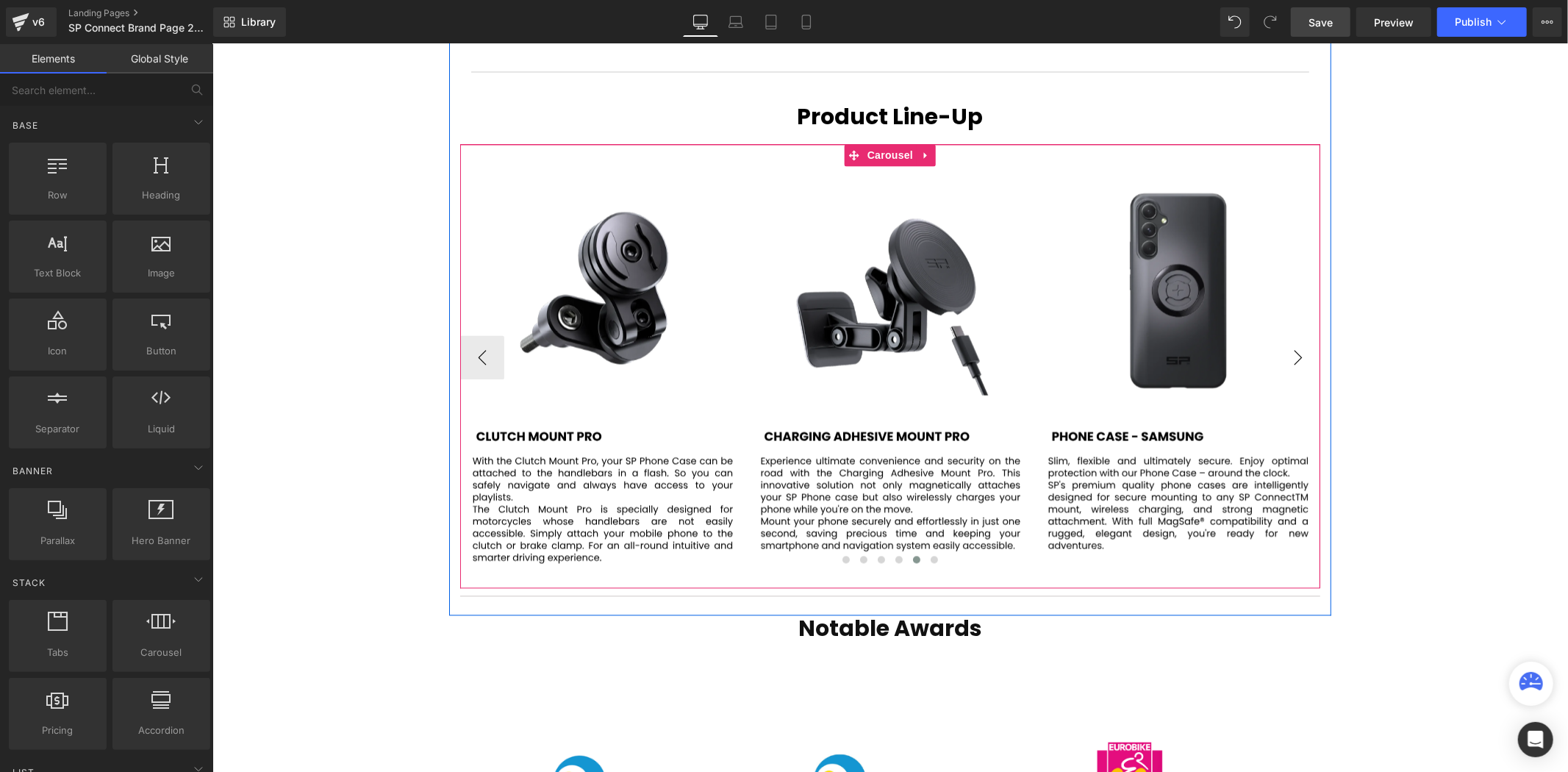
click at [1306, 334] on button "›" at bounding box center [1297, 356] width 44 height 44
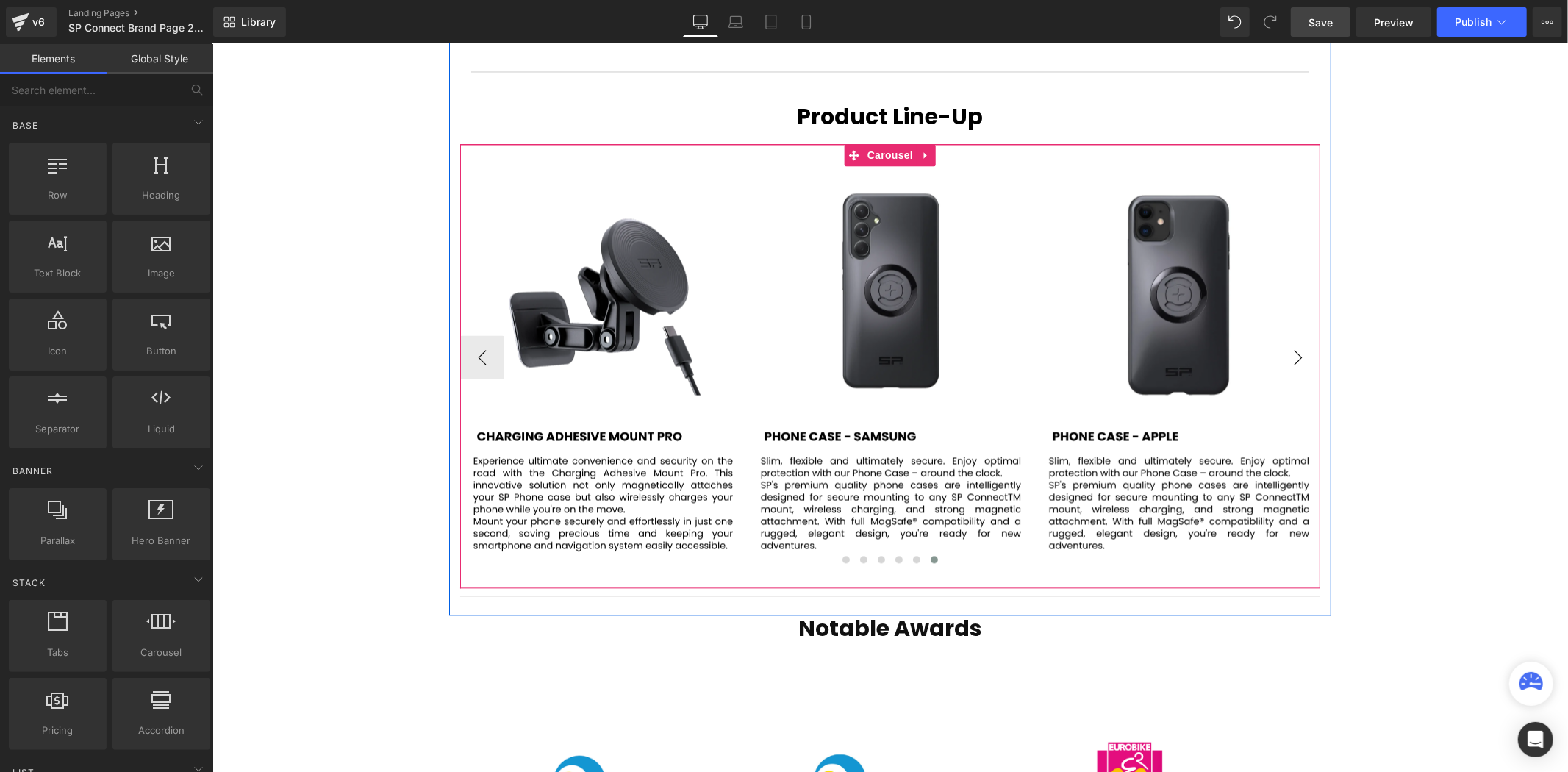
click at [1306, 334] on button "›" at bounding box center [1297, 356] width 44 height 44
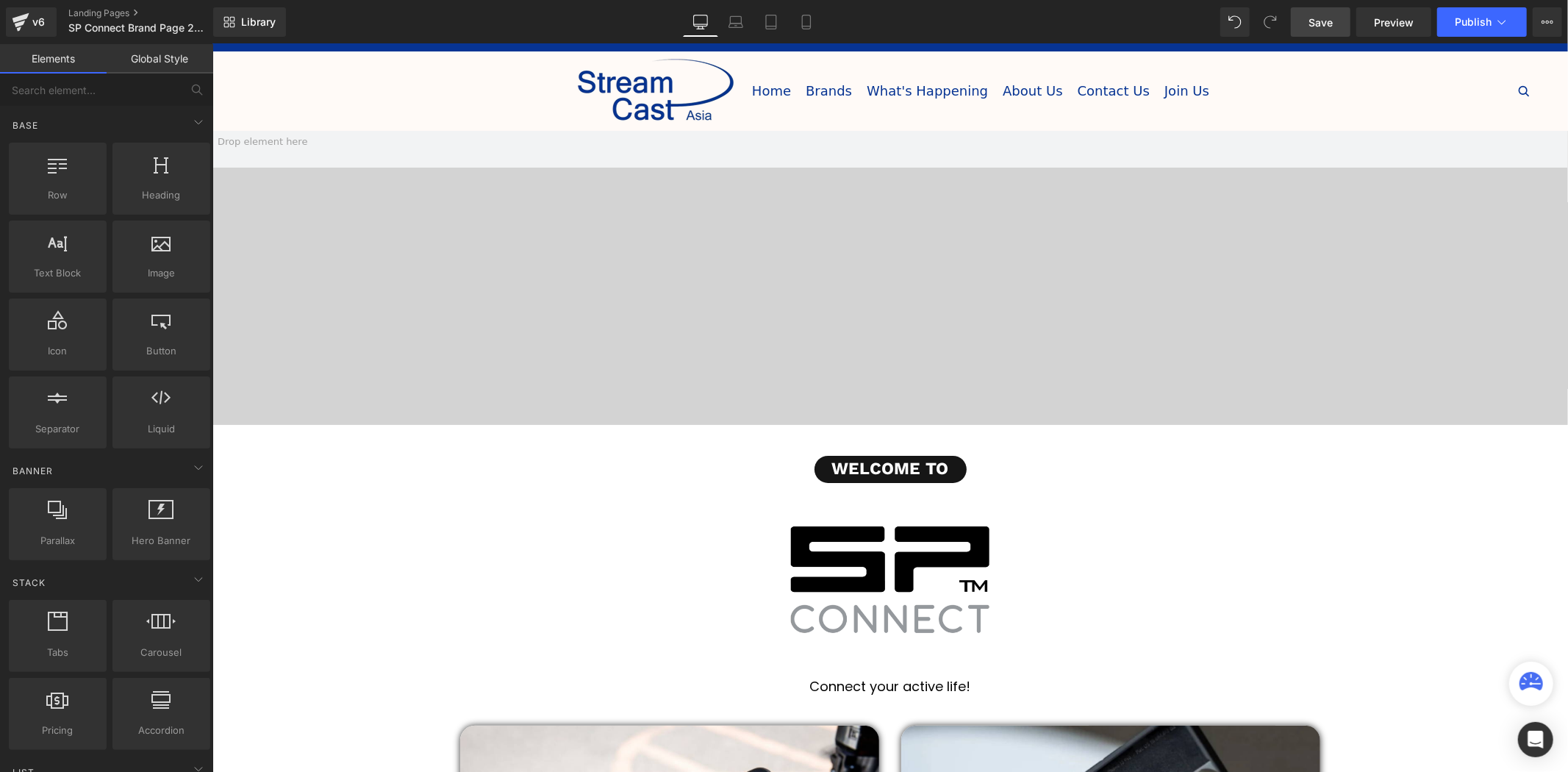
scroll to position [0, 0]
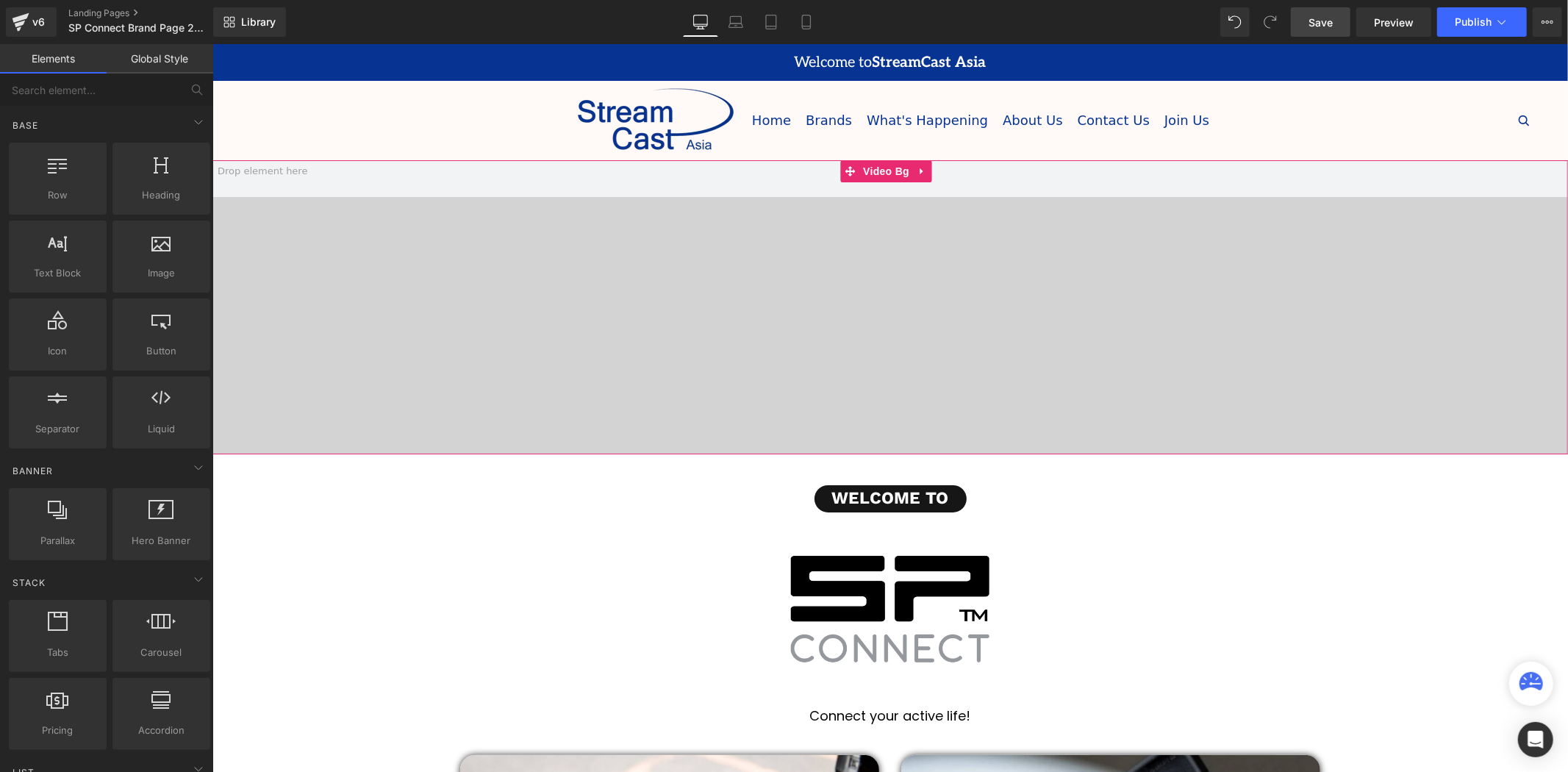
click at [920, 169] on icon at bounding box center [922, 170] width 3 height 7
click at [931, 168] on icon at bounding box center [931, 170] width 11 height 11
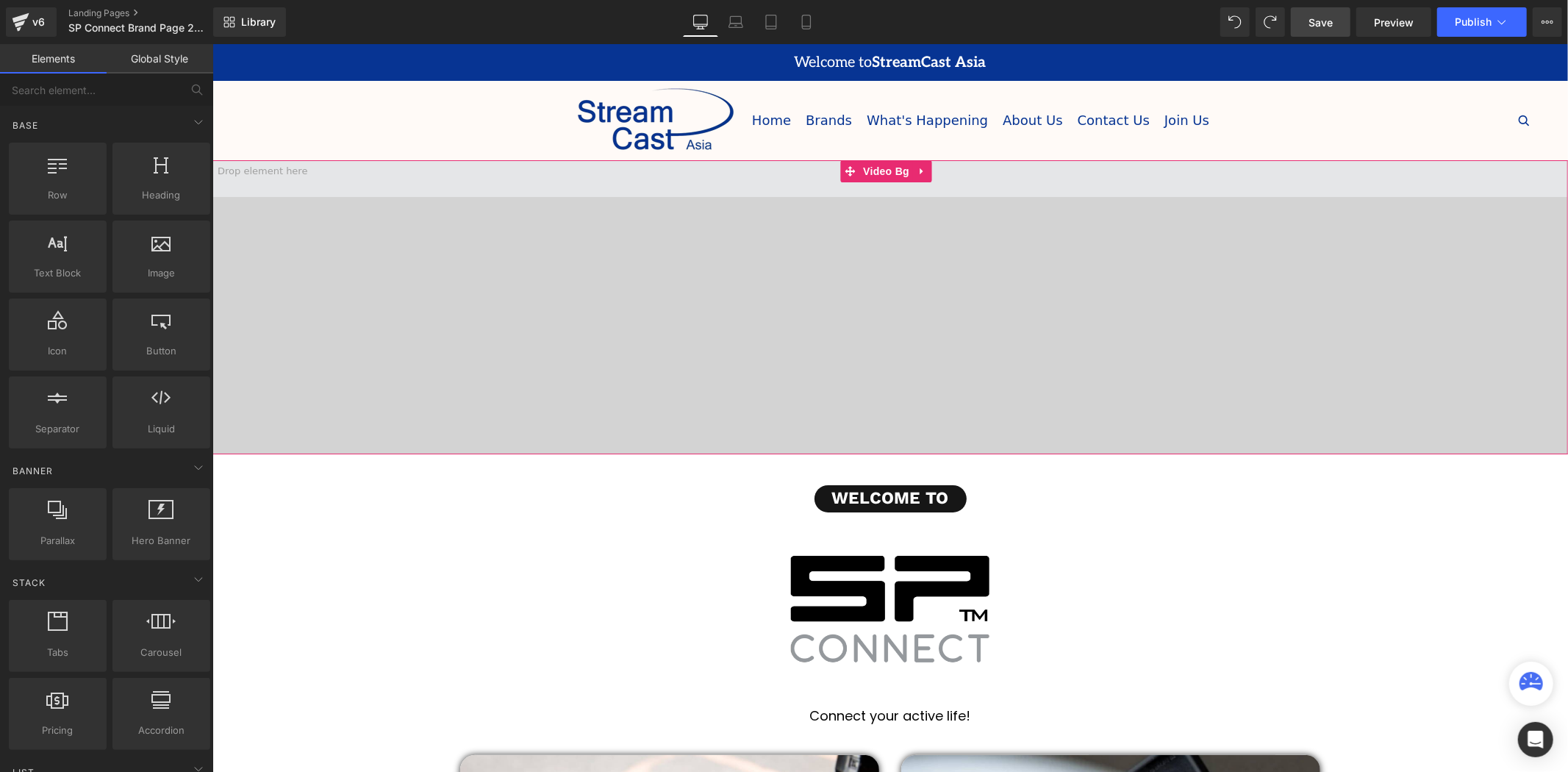
click at [280, 171] on span at bounding box center [889, 178] width 1356 height 37
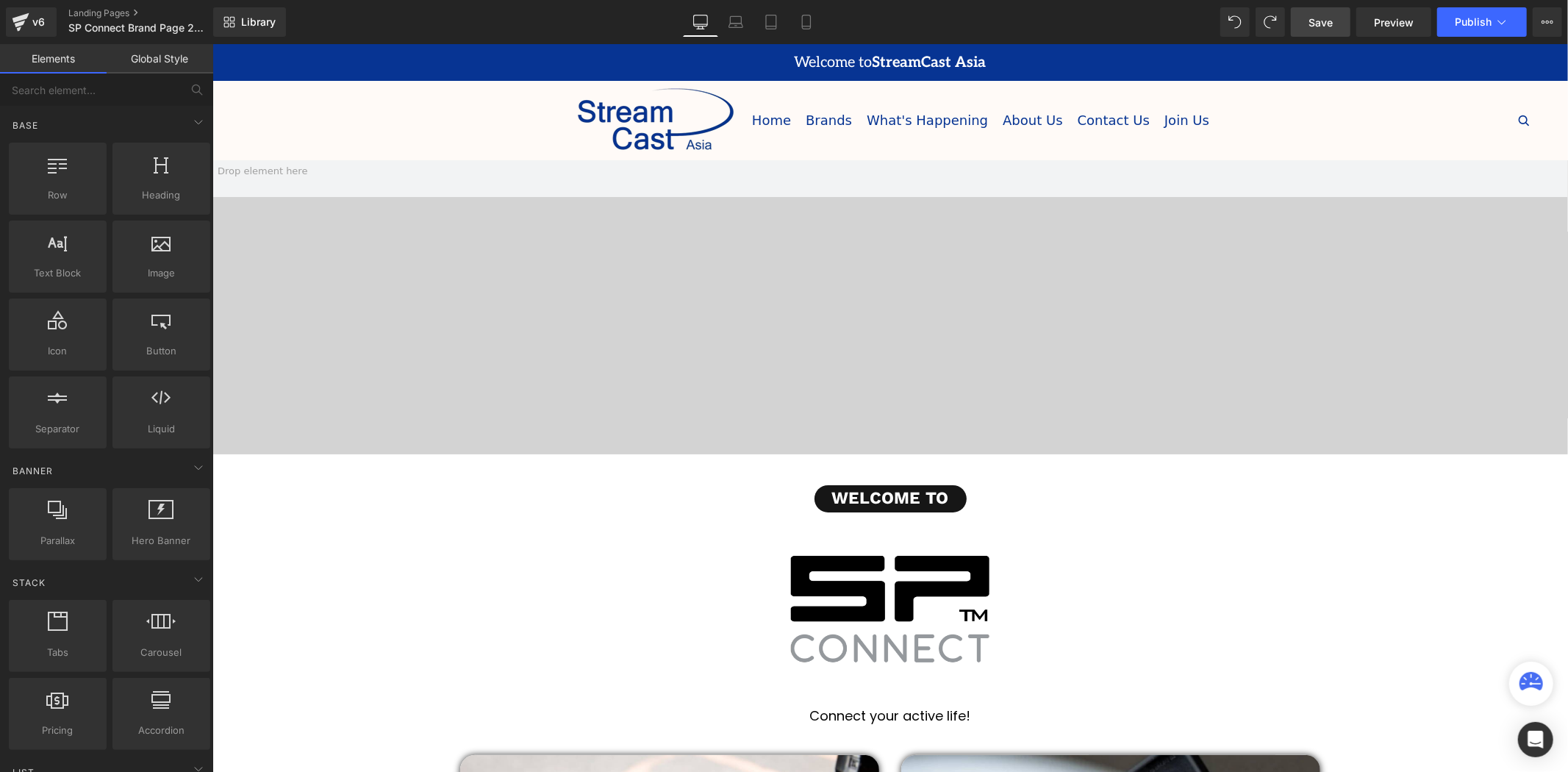
click at [425, 113] on div "Home Brands BLUEANT BOUNDARY SUPPLY CLEER IFI" at bounding box center [398, 120] width 315 height 73
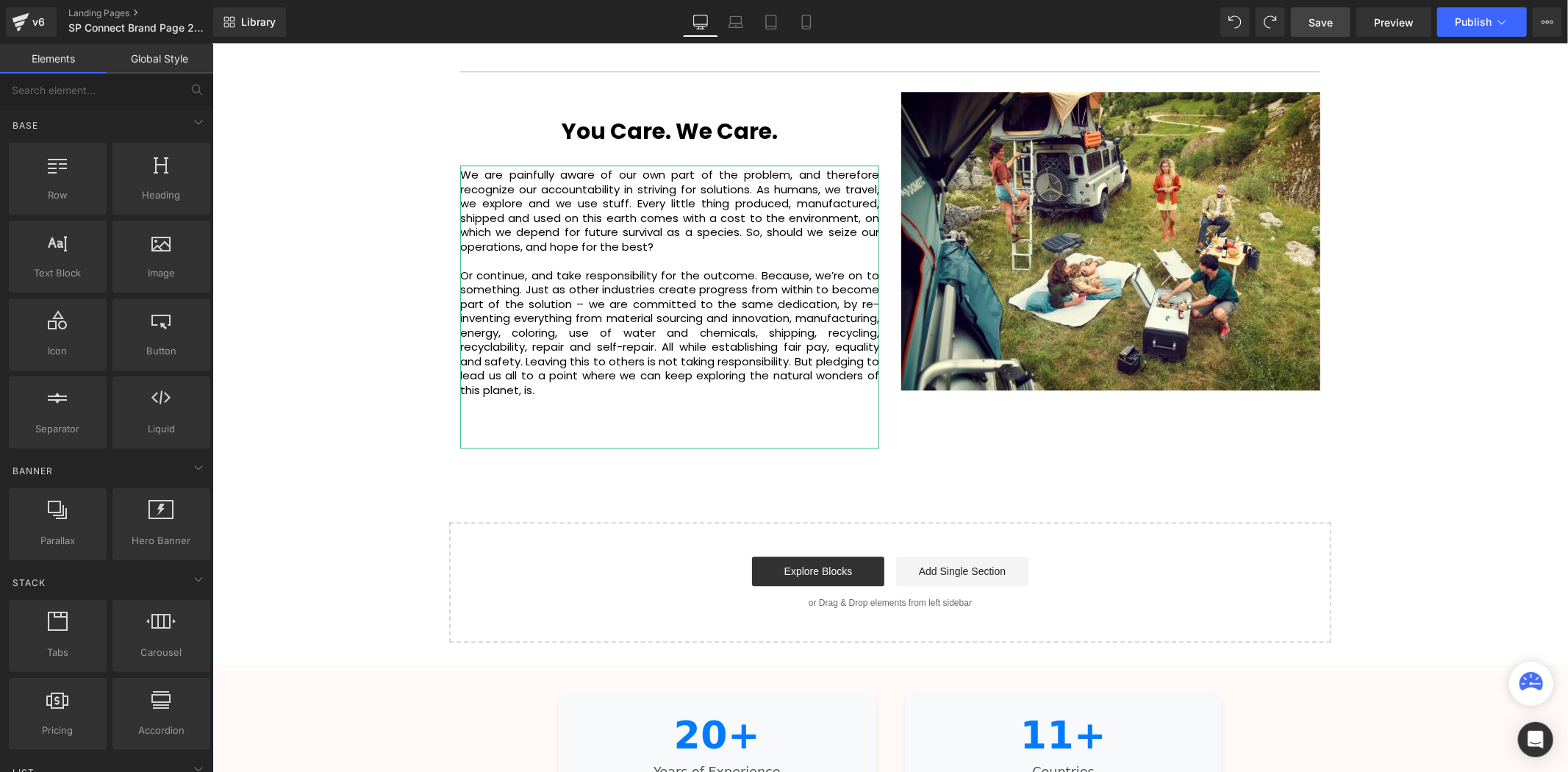
scroll to position [3266, 0]
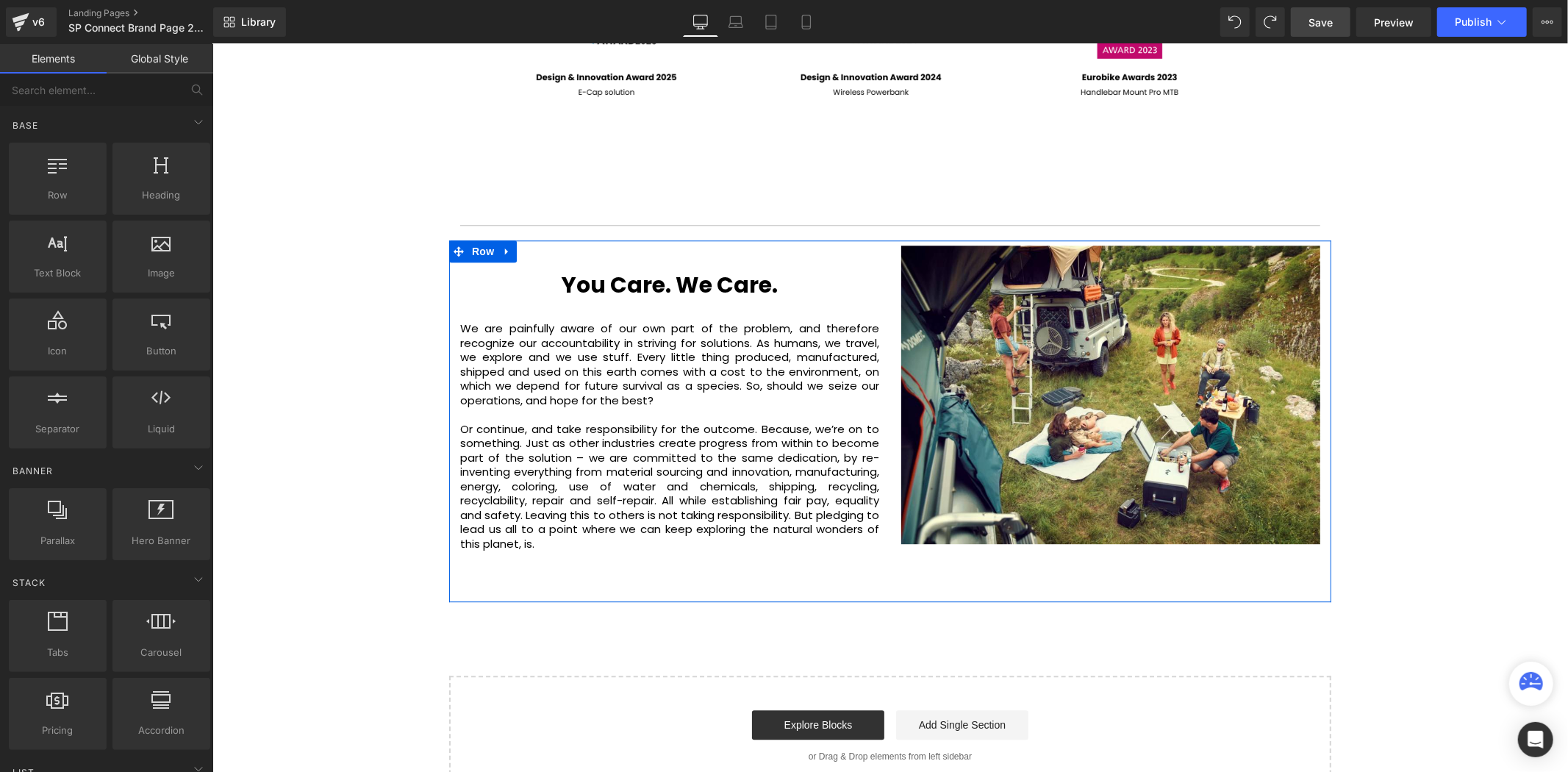
click at [885, 520] on div "You Care. We Care. Heading We are painfully aware of our own part of the proble…" at bounding box center [669, 423] width 441 height 357
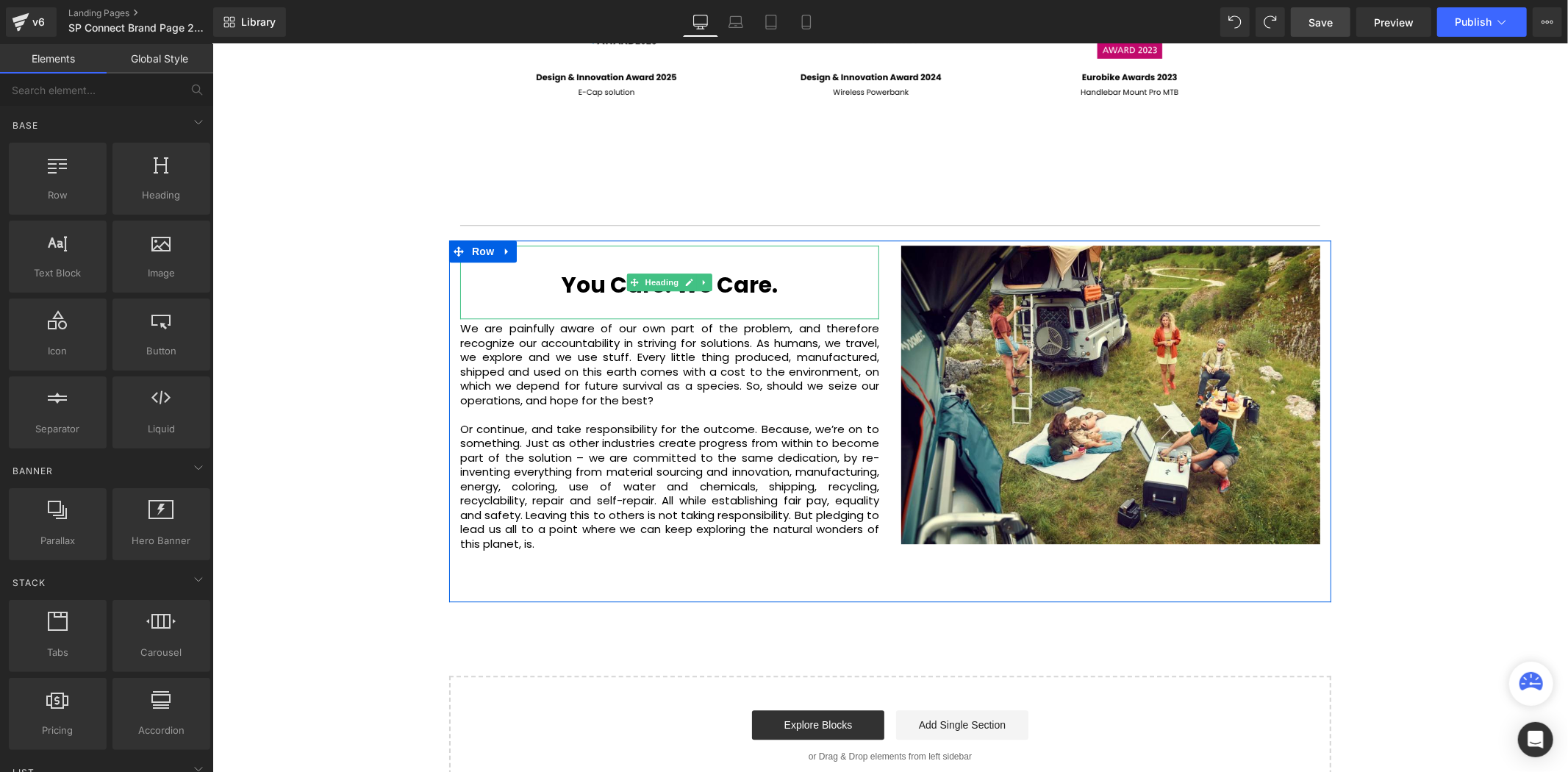
click at [690, 245] on h1 at bounding box center [668, 258] width 419 height 27
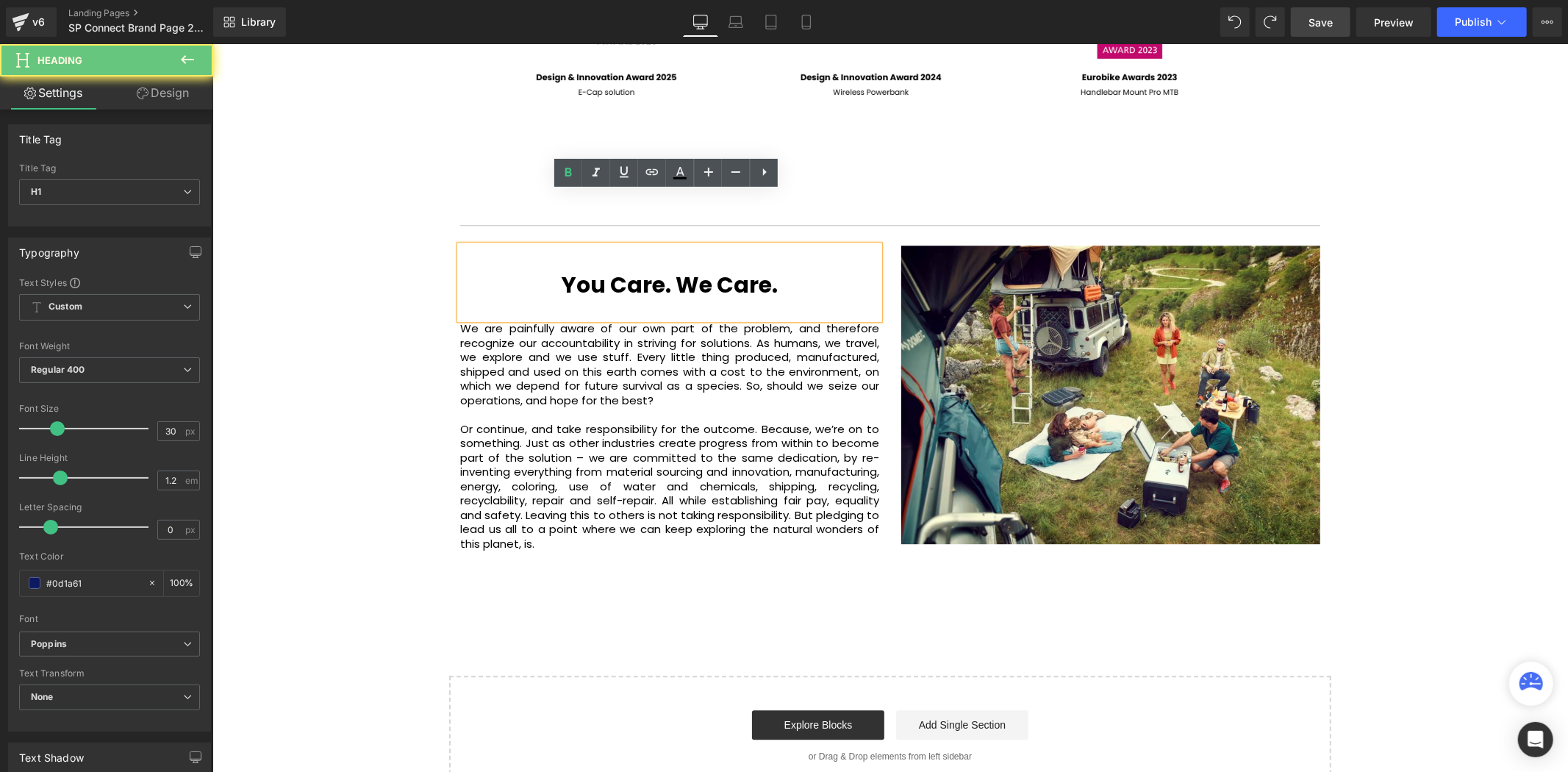
click at [762, 245] on h1 at bounding box center [668, 258] width 419 height 27
click at [812, 320] on p "We are painfully aware of our own part of the problem, and therefore recognize …" at bounding box center [668, 364] width 419 height 86
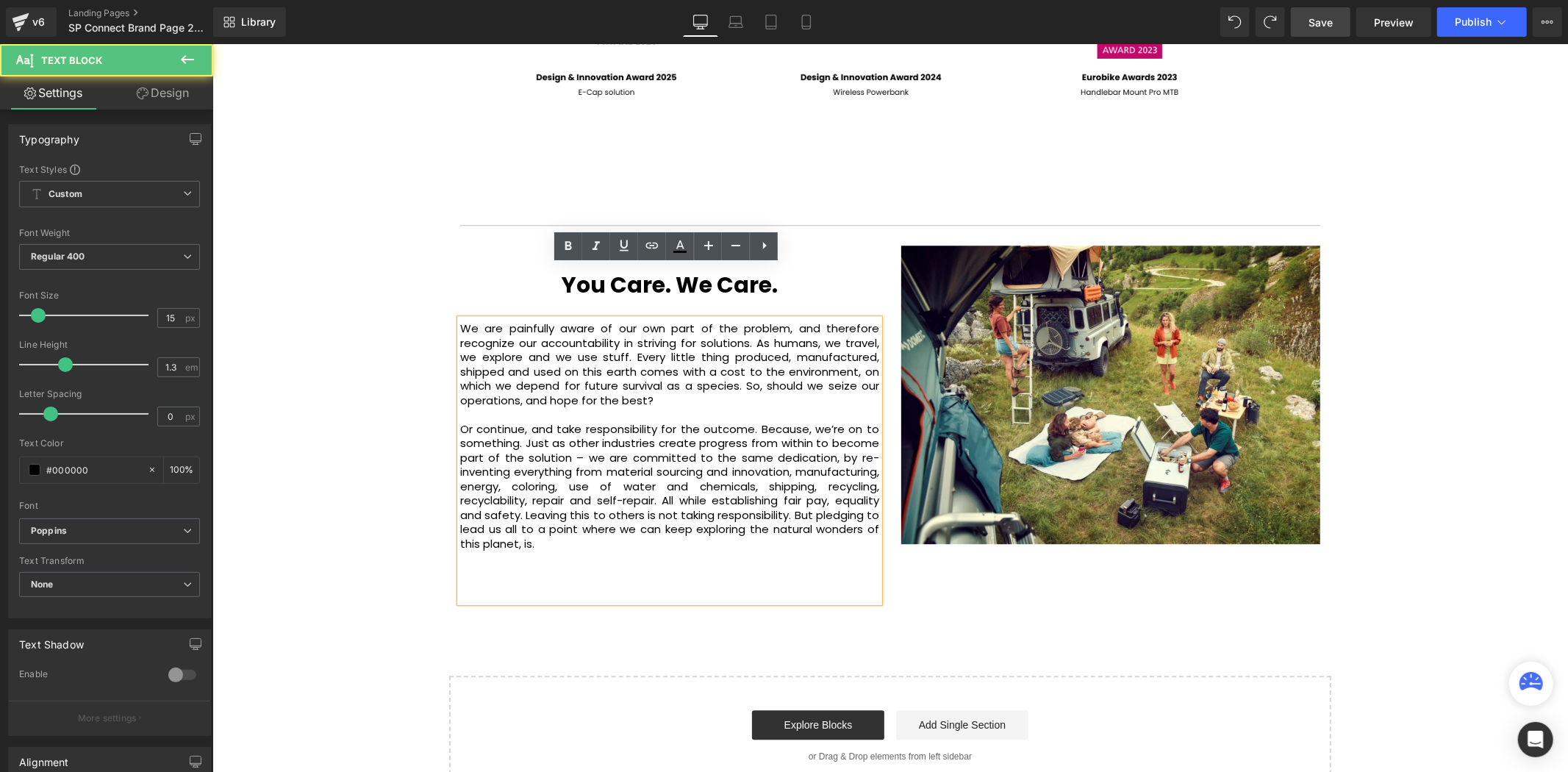
click at [211, 43] on div at bounding box center [211, 43] width 0 height 0
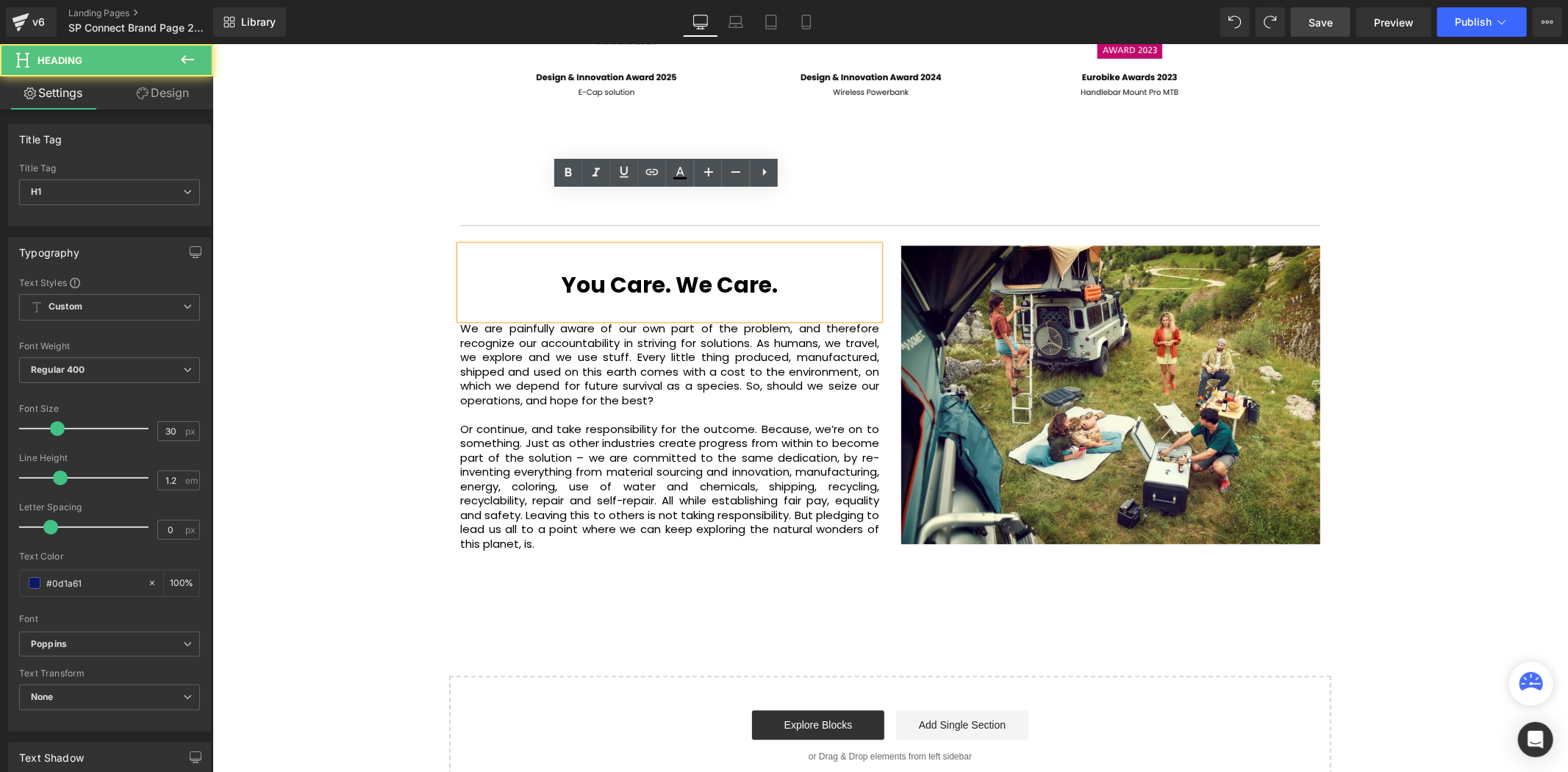
click at [543, 271] on h1 "You Care. We Care." at bounding box center [668, 284] width 419 height 27
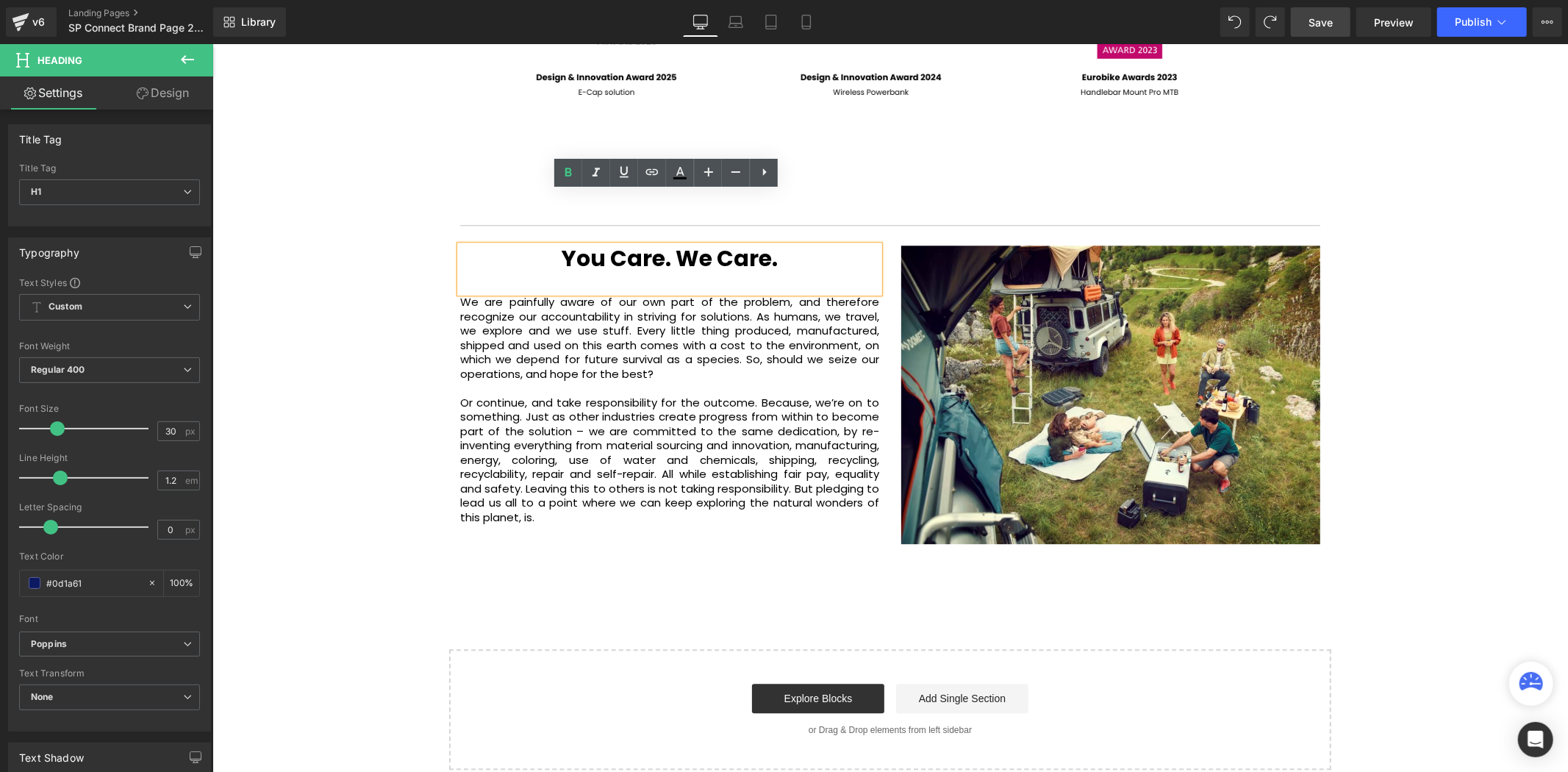
scroll to position [8, 8]
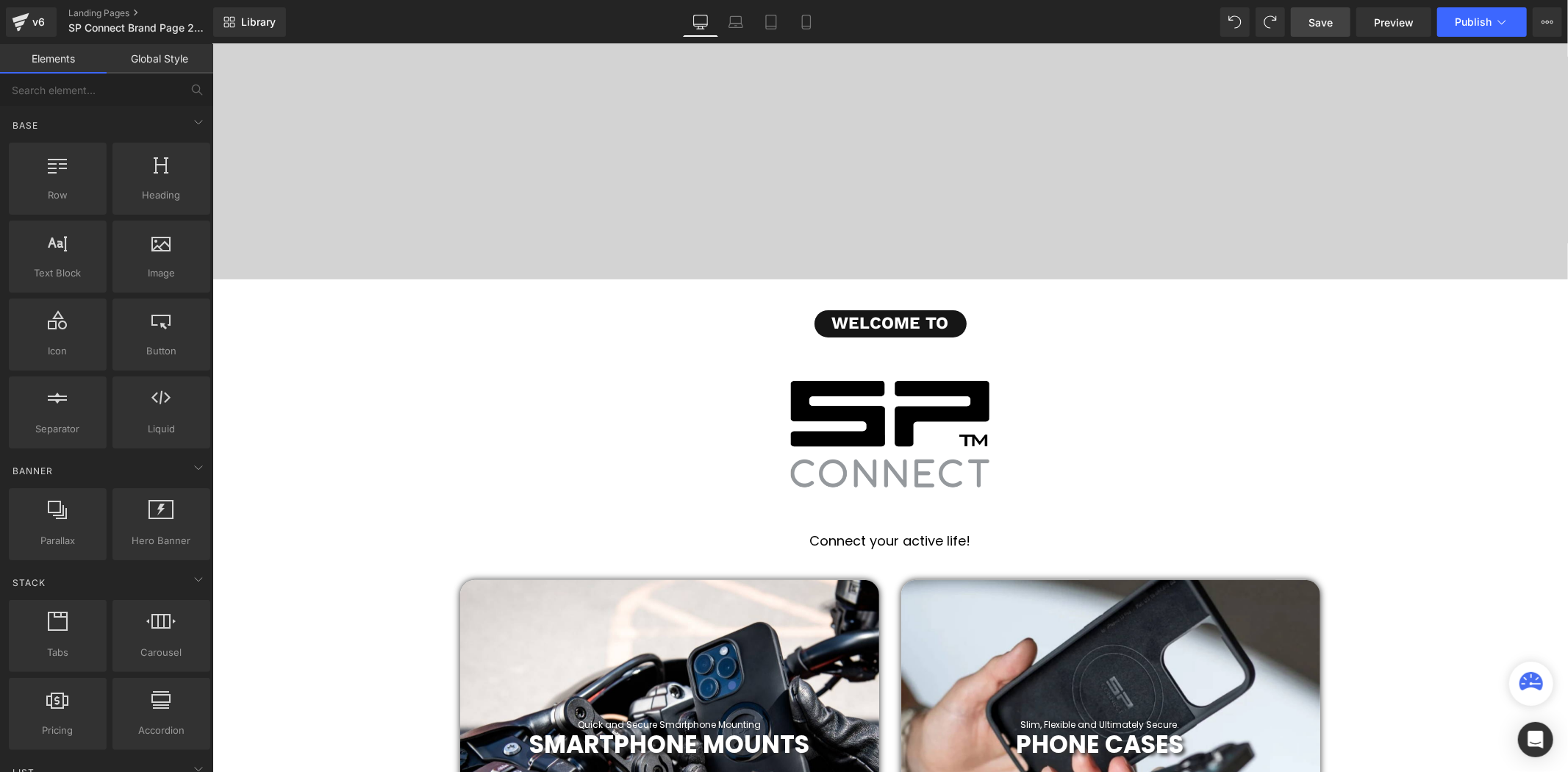
scroll to position [0, 0]
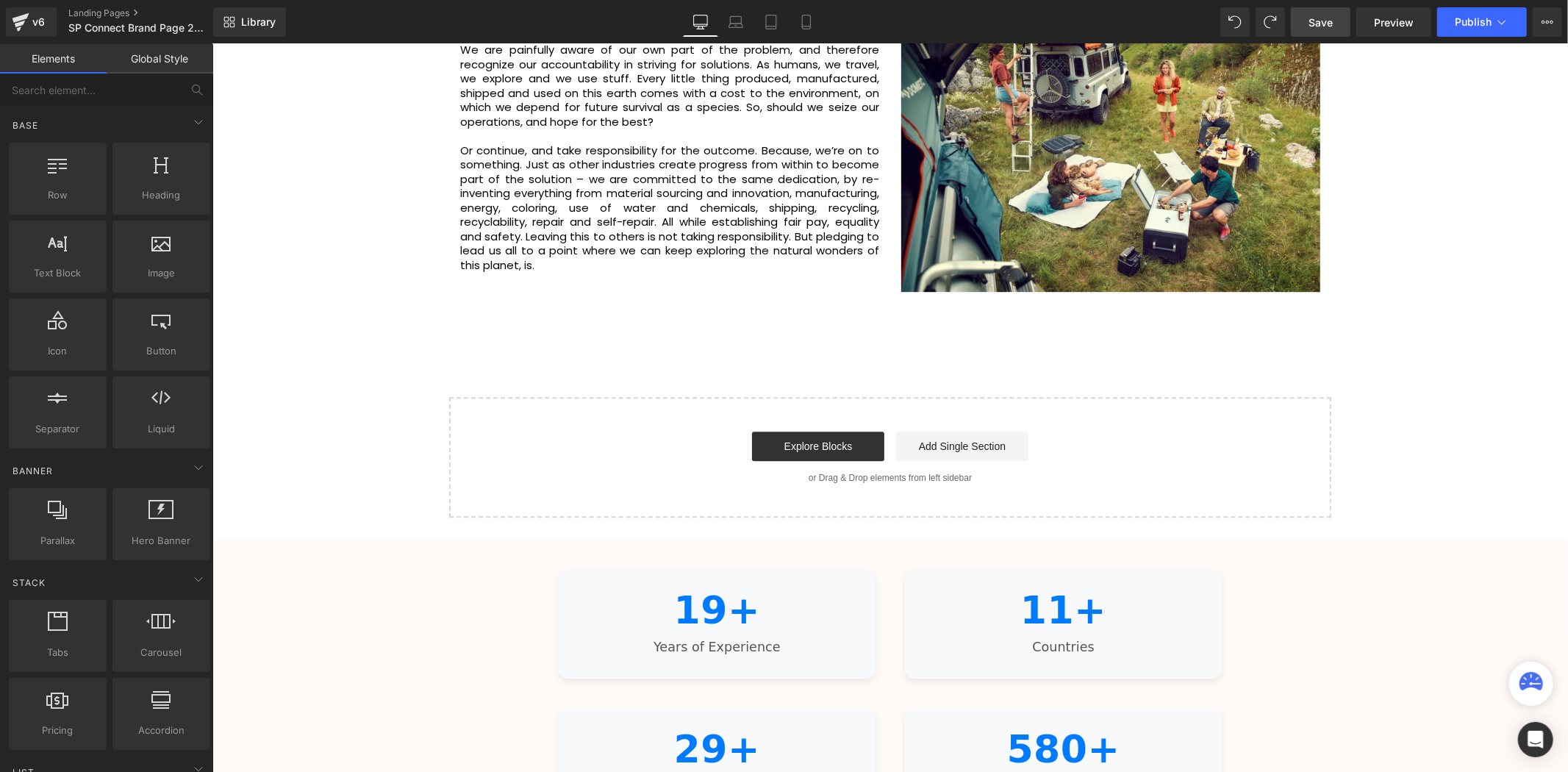
click at [1312, 18] on span "Save" at bounding box center [1321, 22] width 24 height 15
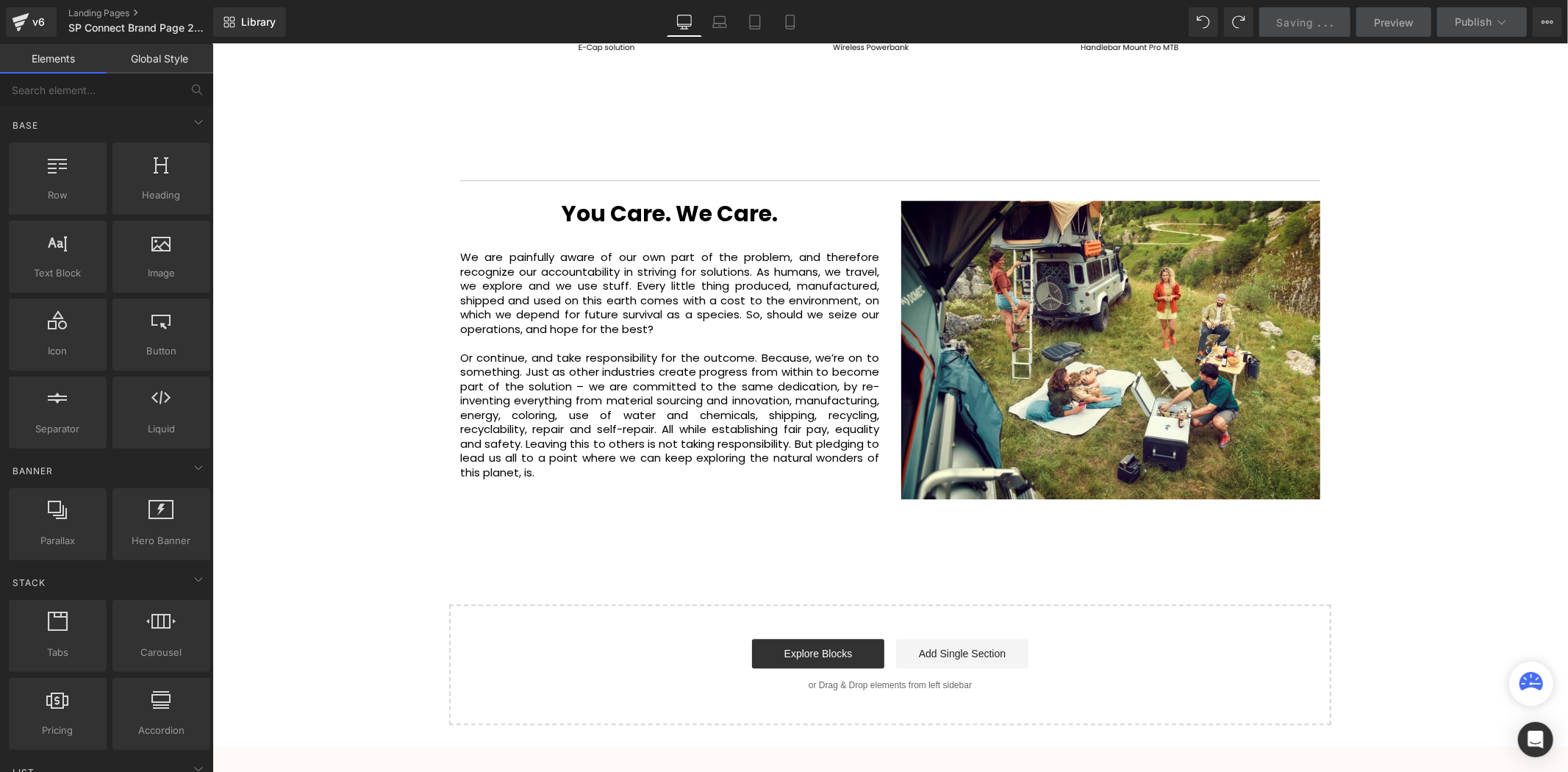
scroll to position [3192, 0]
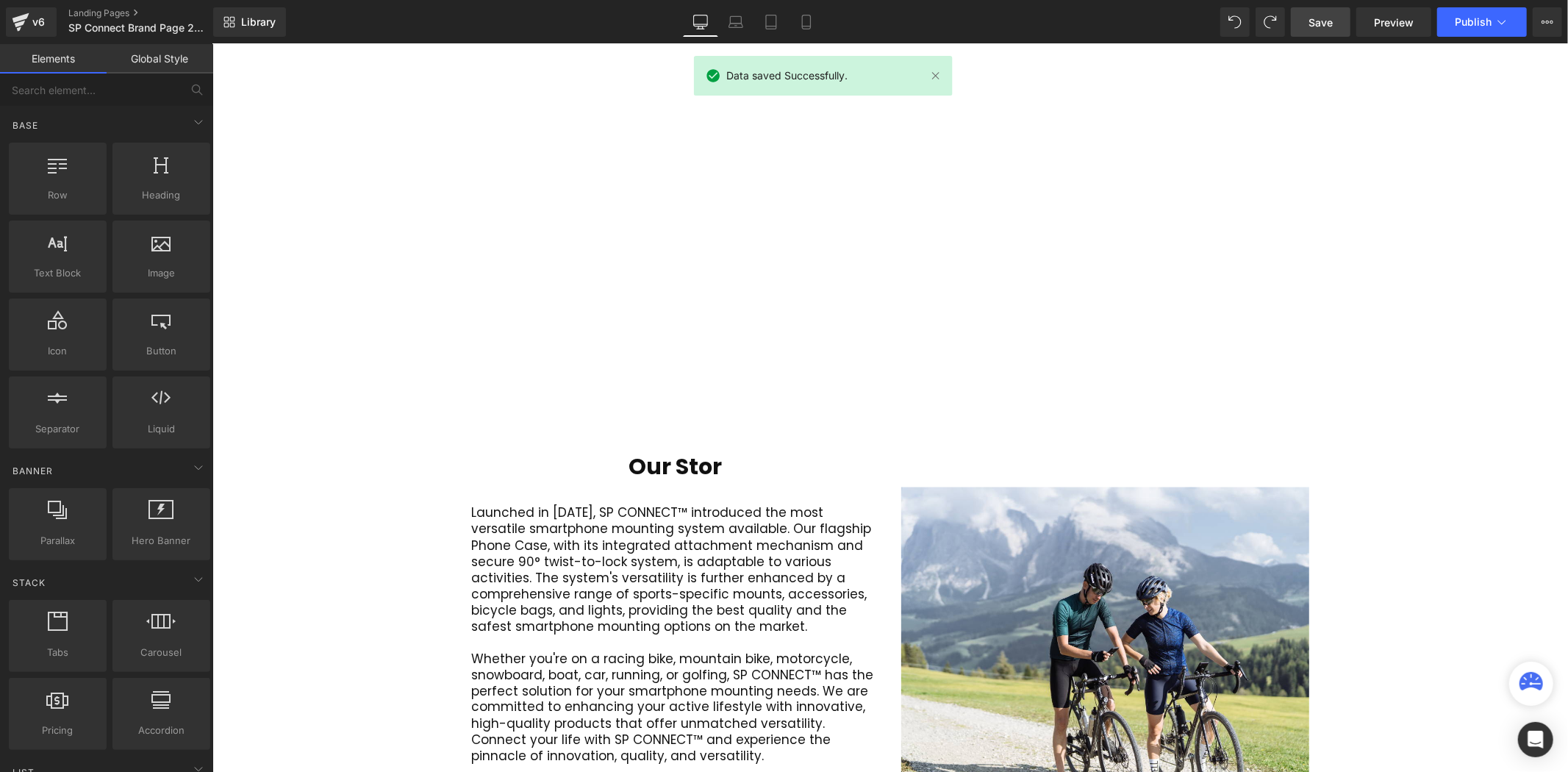
scroll to position [1640, 0]
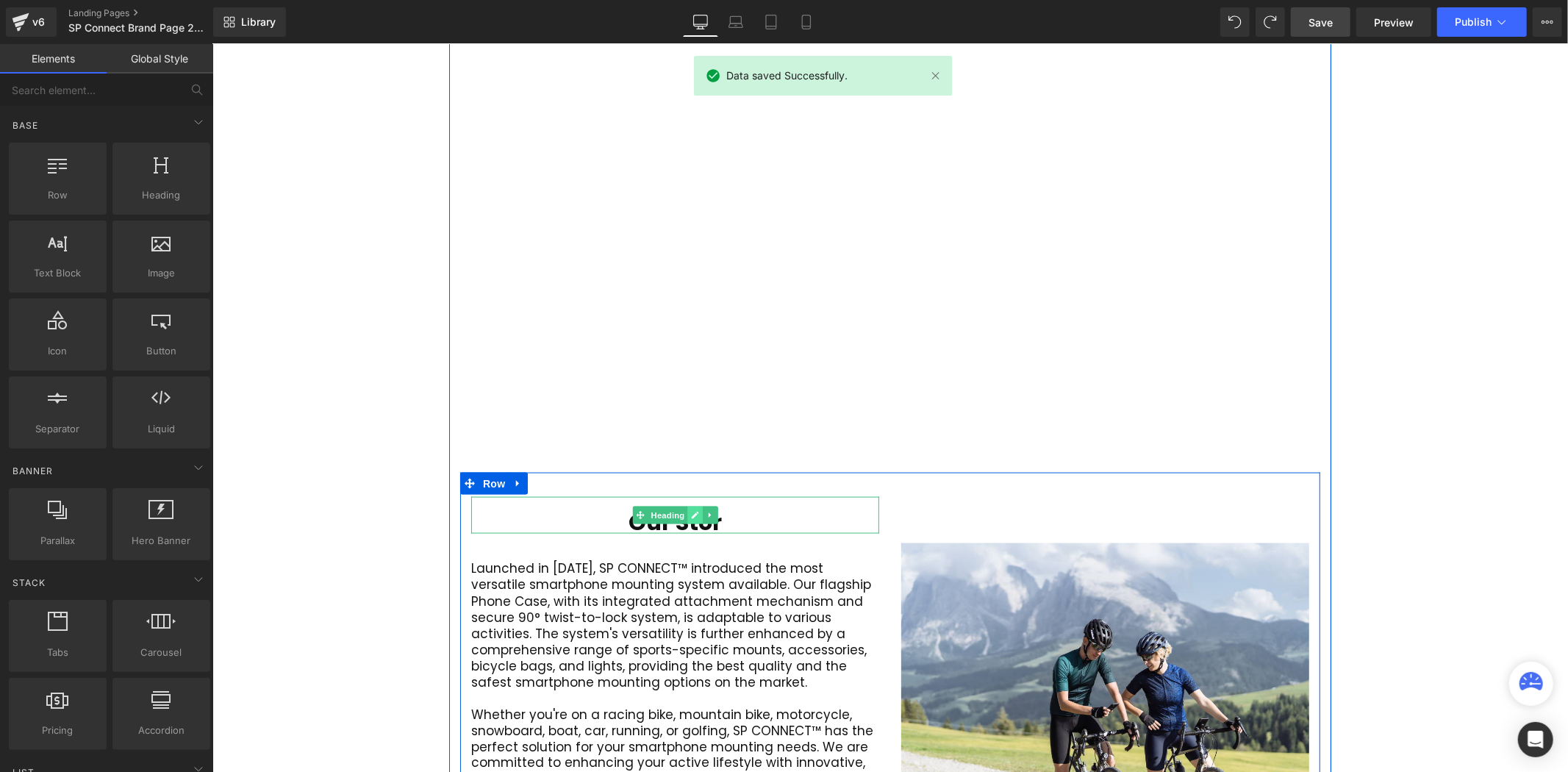
click at [696, 505] on link at bounding box center [694, 514] width 15 height 17
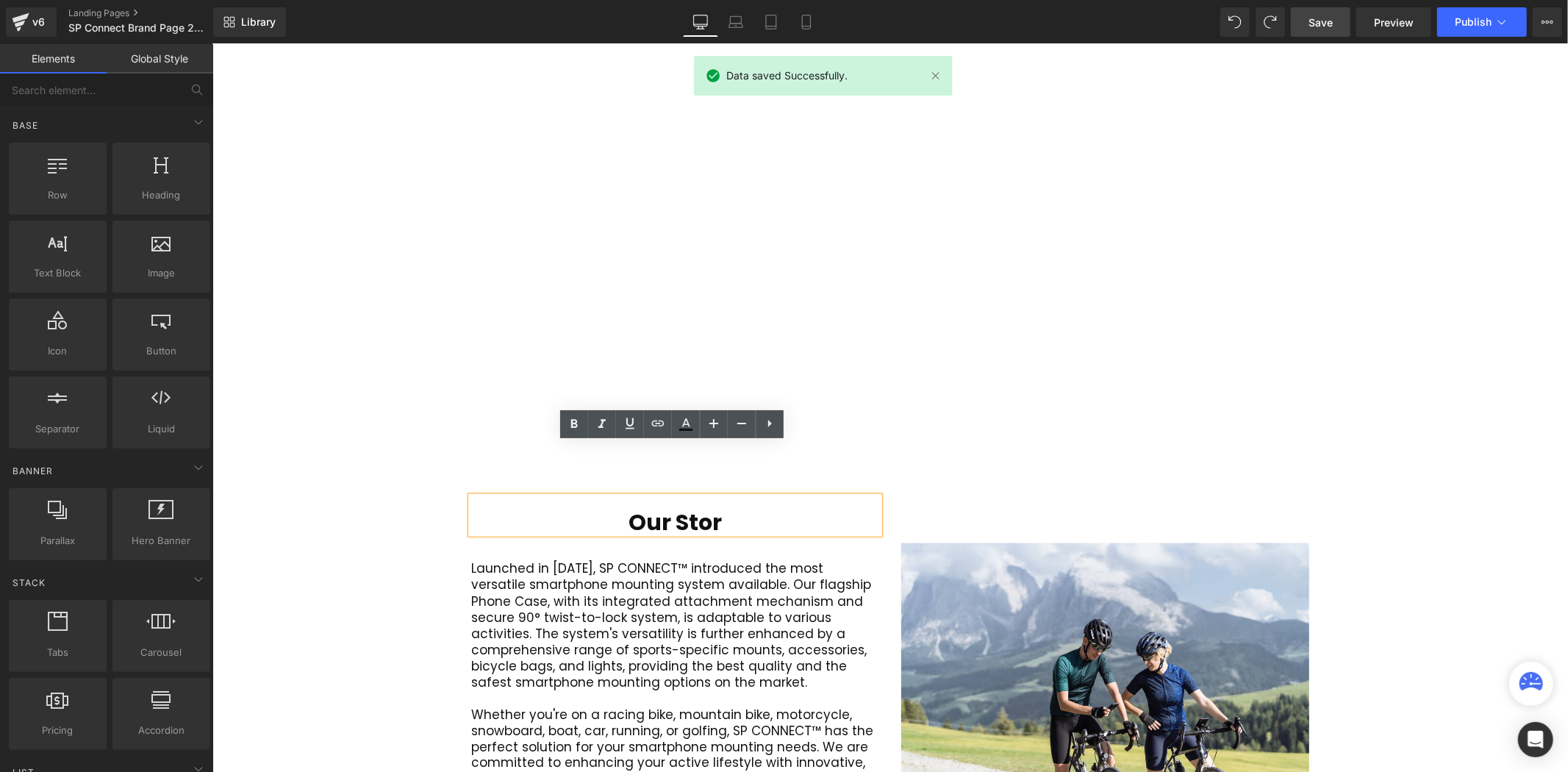
click at [725, 511] on h1 "Our Stor" at bounding box center [674, 521] width 408 height 22
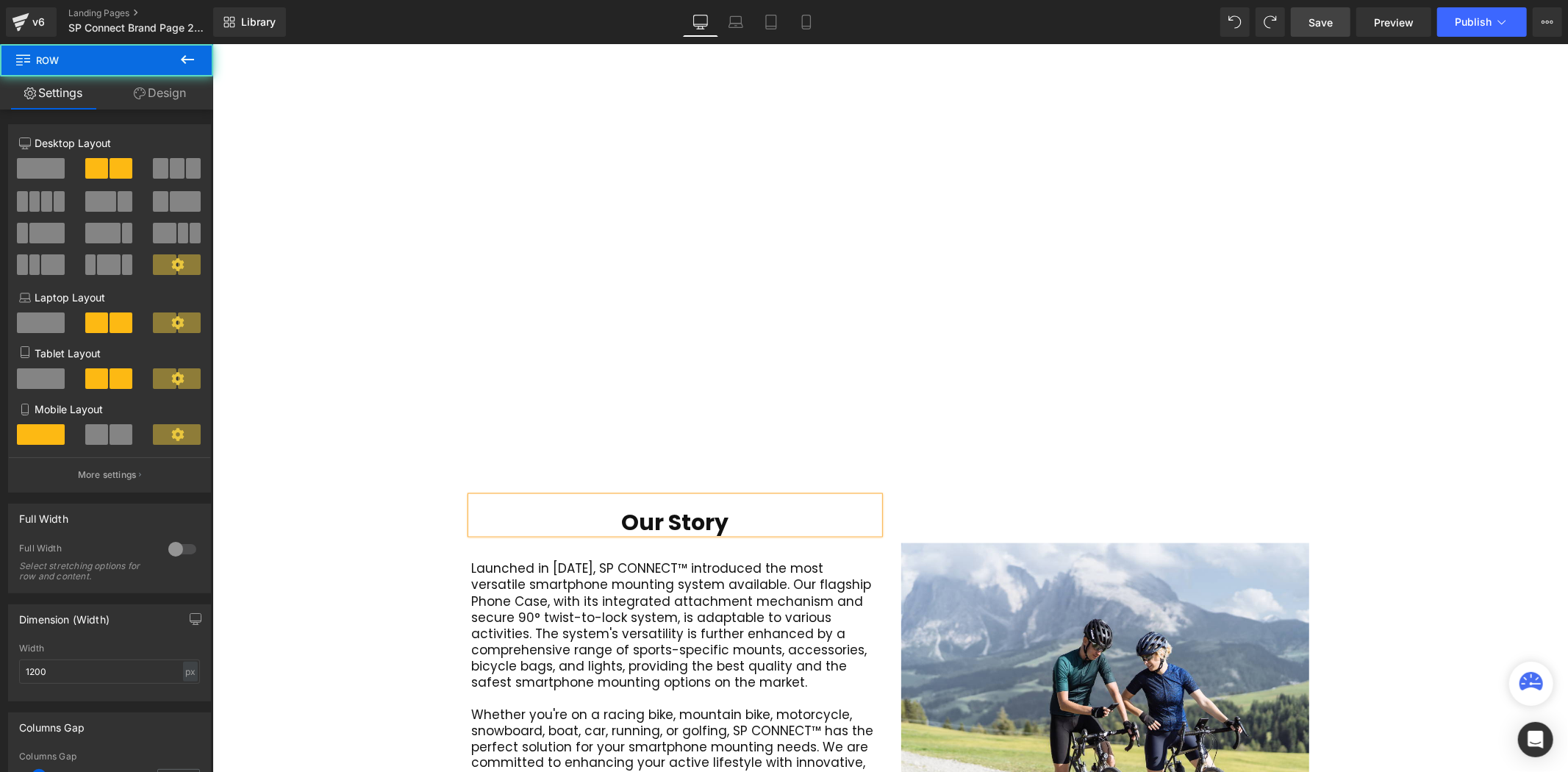
click at [1252, 472] on div "Our Story Heading Launched in 2016, SP CONNECT™ introduced the most versatile s…" at bounding box center [889, 675] width 860 height 406
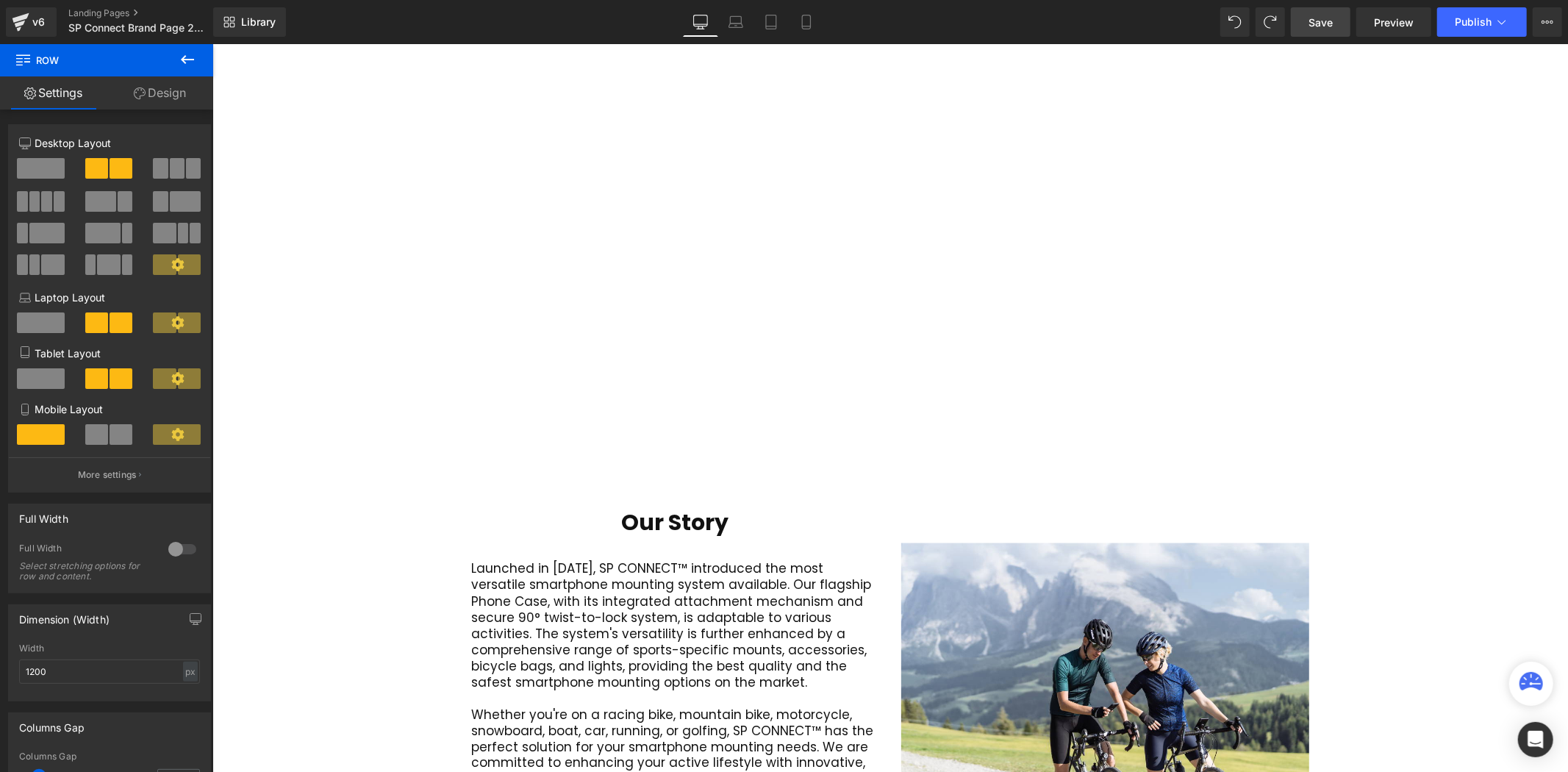
click at [1307, 4] on div "Library Desktop Desktop Laptop Tablet Mobile Save Preview Publish Scheduled Vie…" at bounding box center [890, 22] width 1355 height 44
click at [1307, 6] on div "Library Desktop Desktop Laptop Tablet Mobile Save Preview Publish Scheduled Vie…" at bounding box center [890, 22] width 1355 height 44
click at [1310, 16] on link "Save" at bounding box center [1321, 22] width 60 height 30
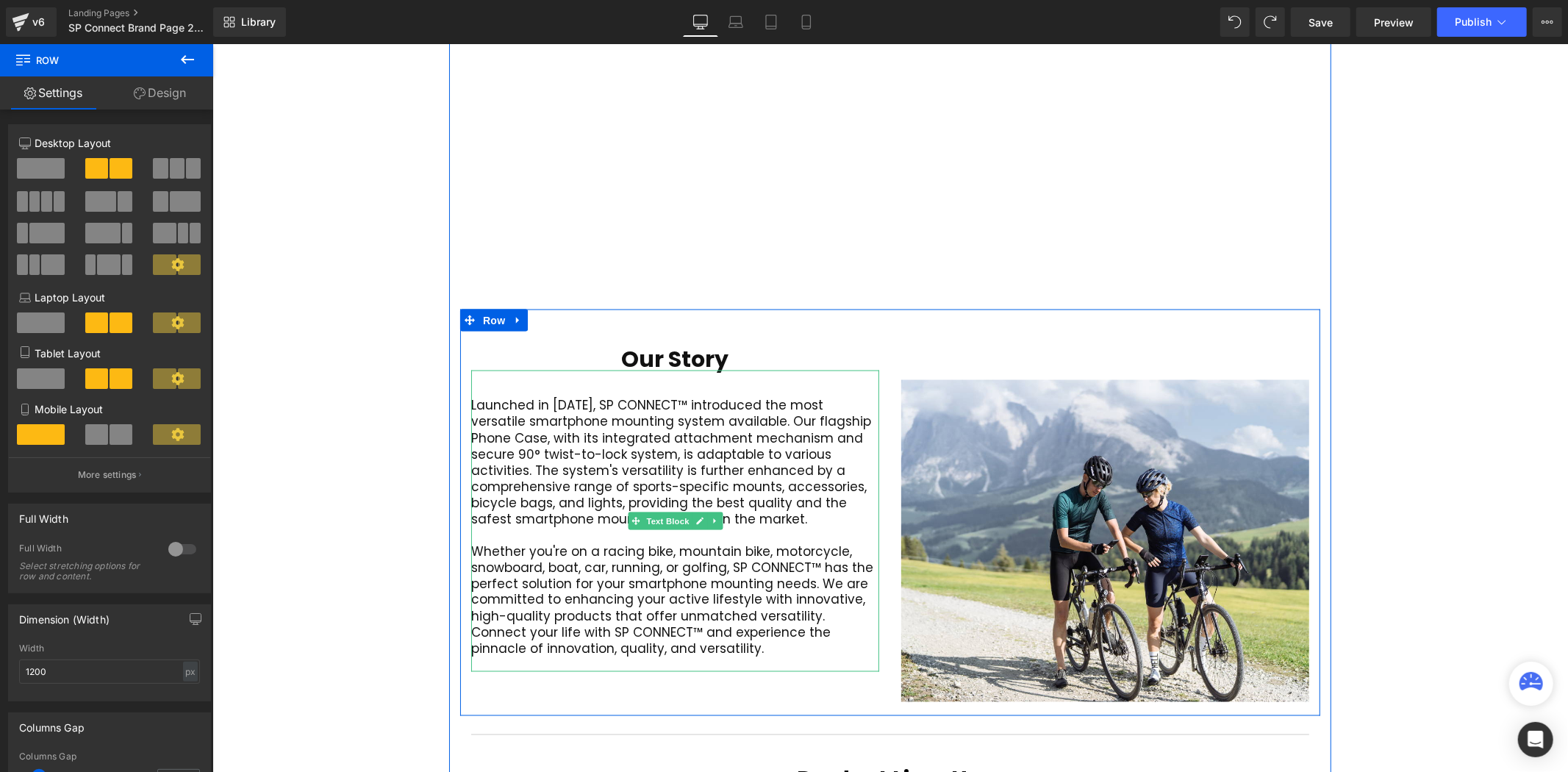
scroll to position [1885, 0]
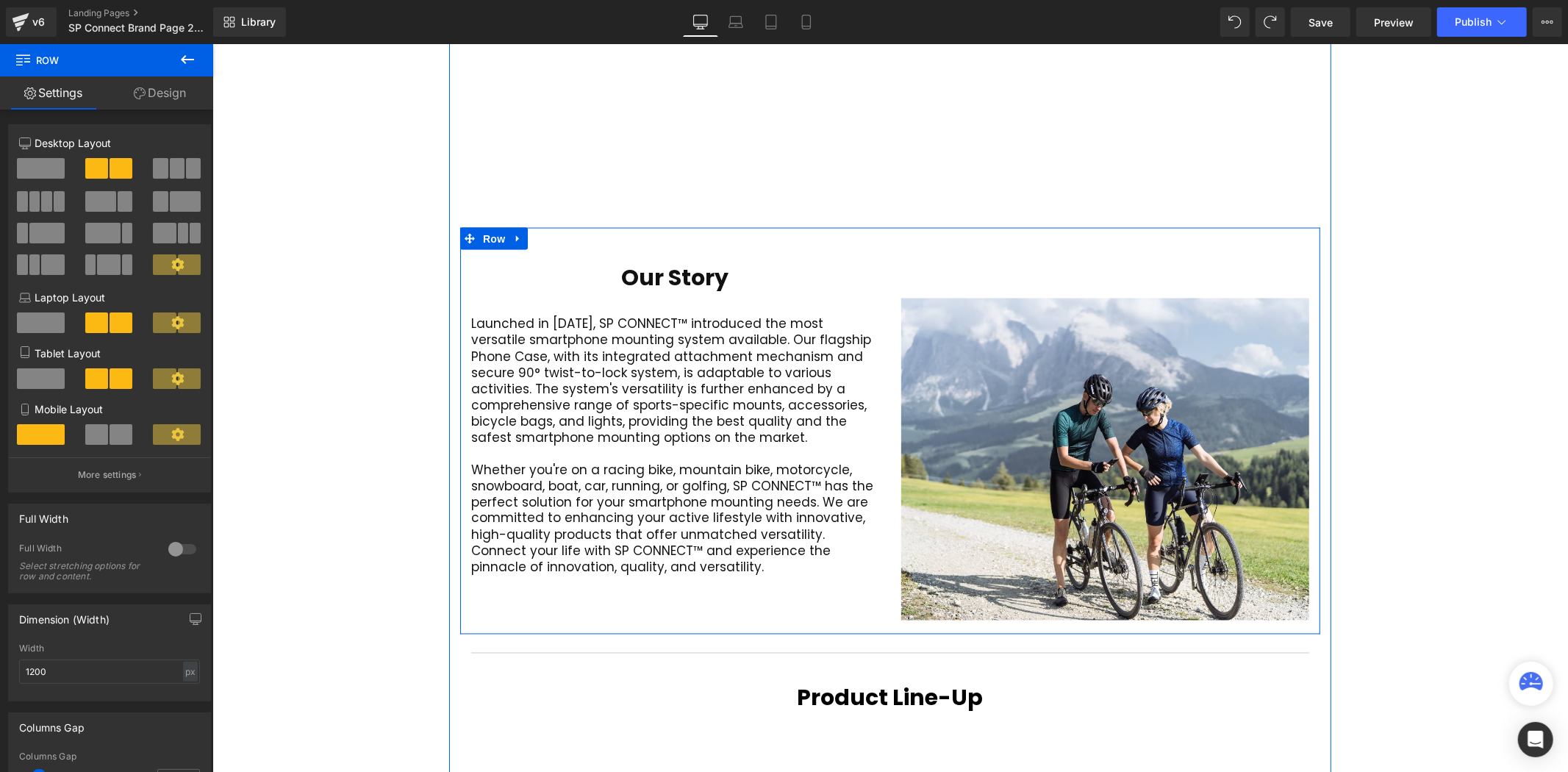
click at [1334, 386] on div "Video Bg Welcome to Button Row 42px Image 400px 400px Row Connect your active l…" at bounding box center [889, 212] width 1356 height 3876
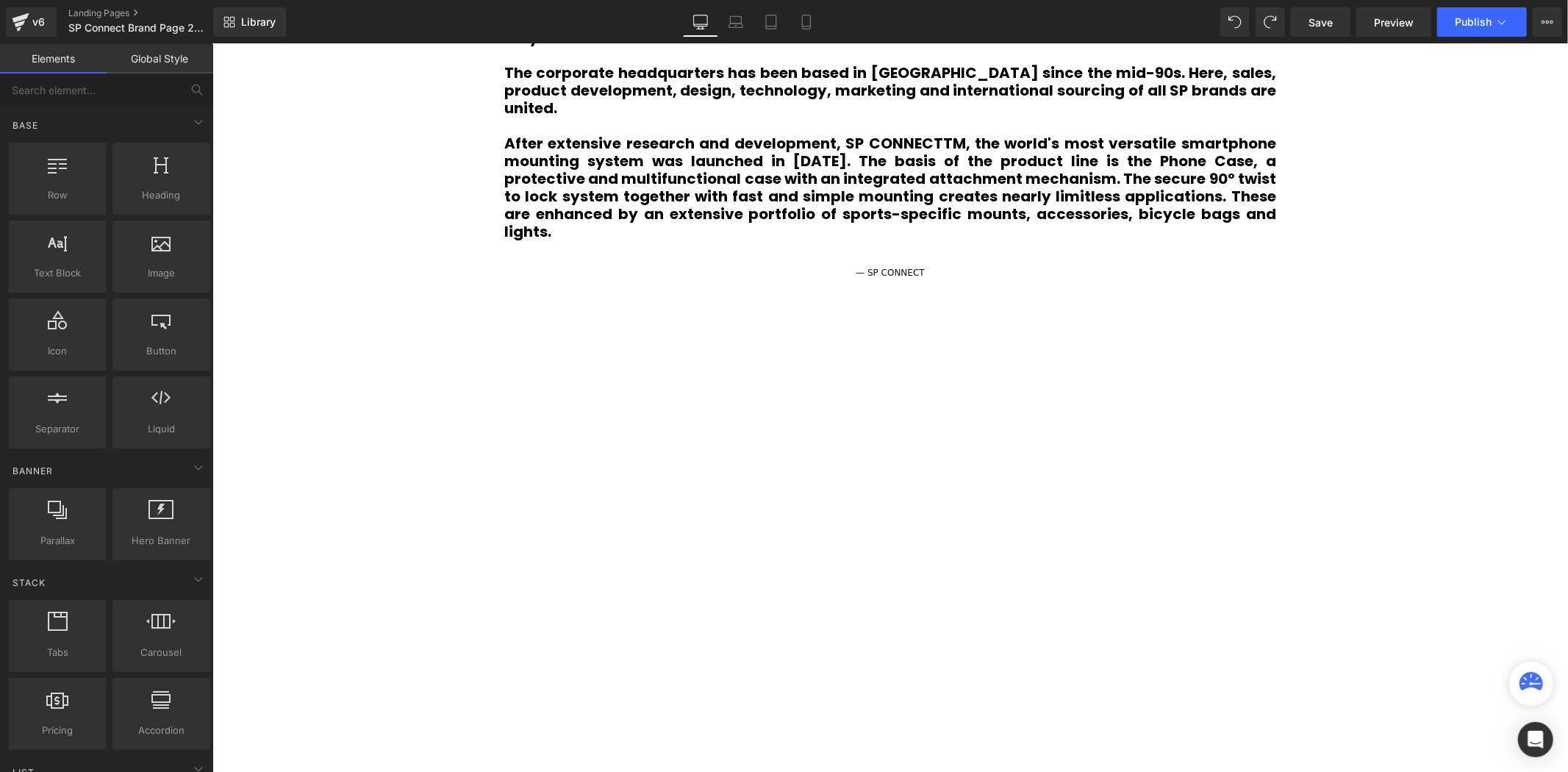
click at [1449, 371] on div "Video Bg Welcome to Button Row 42px Image 400px 400px Row Connect your active l…" at bounding box center [889, 784] width 1356 height 3876
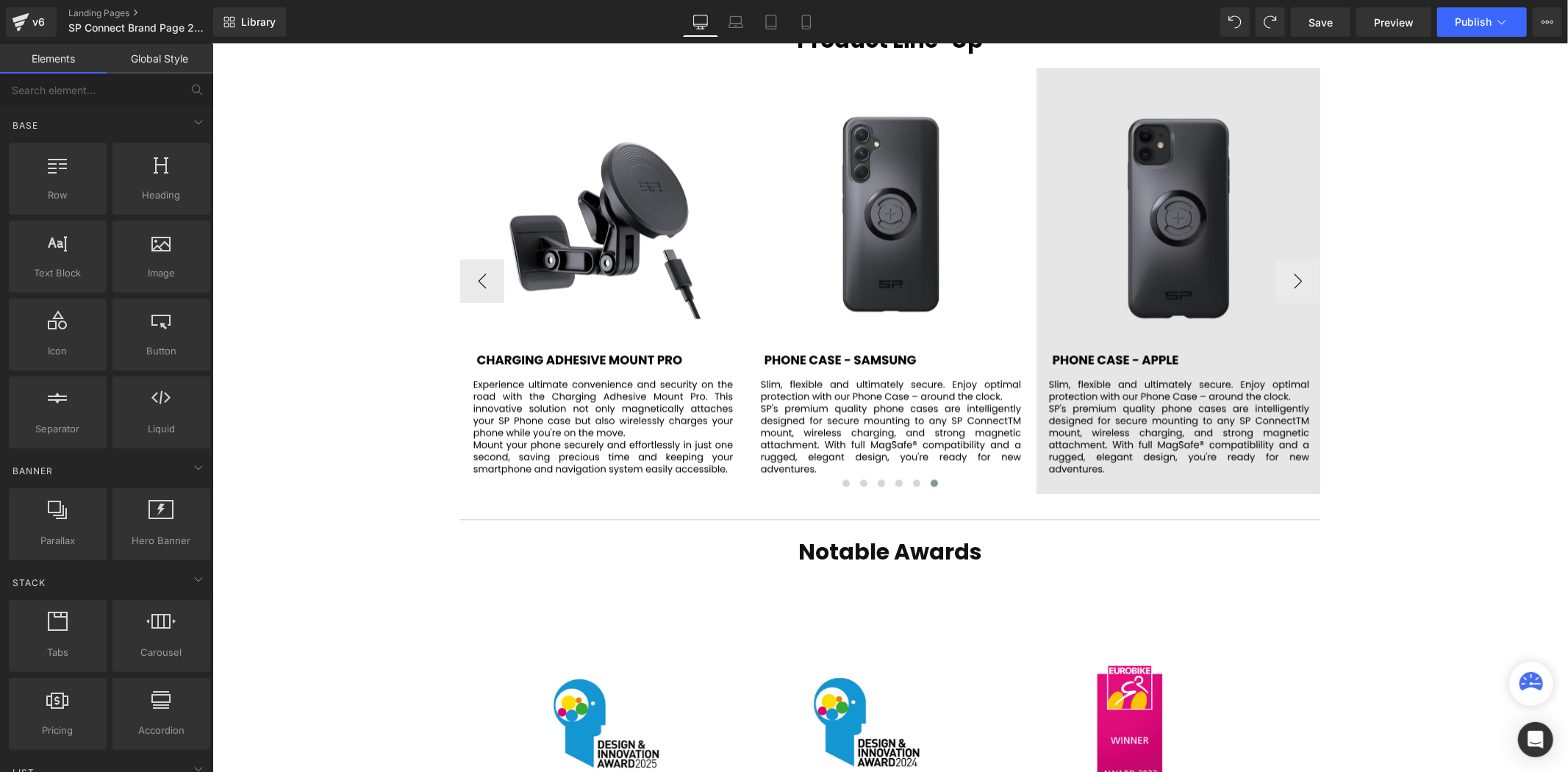
scroll to position [2376, 0]
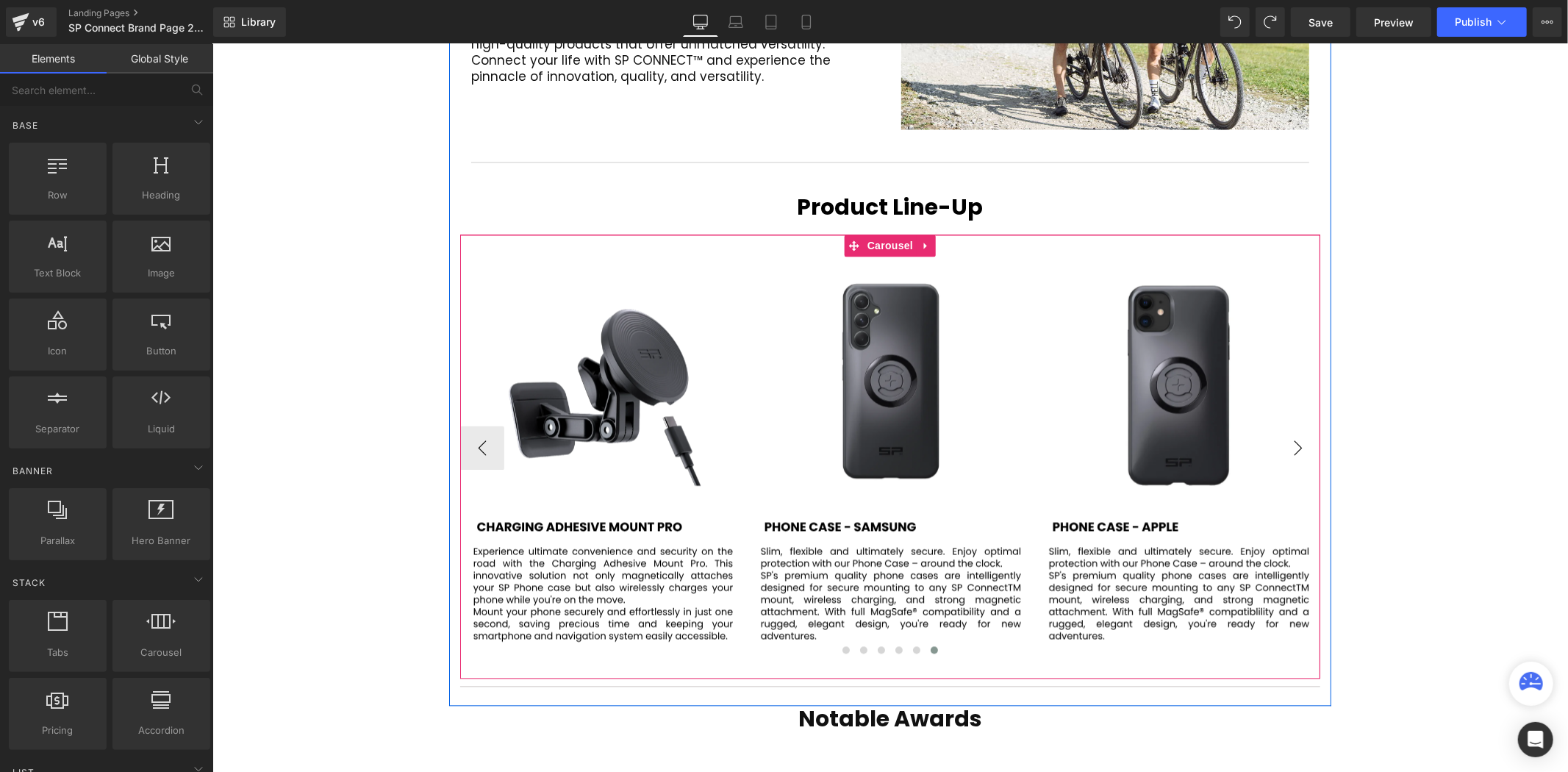
click at [1294, 426] on button "›" at bounding box center [1297, 448] width 44 height 44
click at [1294, 426] on button "›" at bounding box center [1297, 448] width 44 height 44
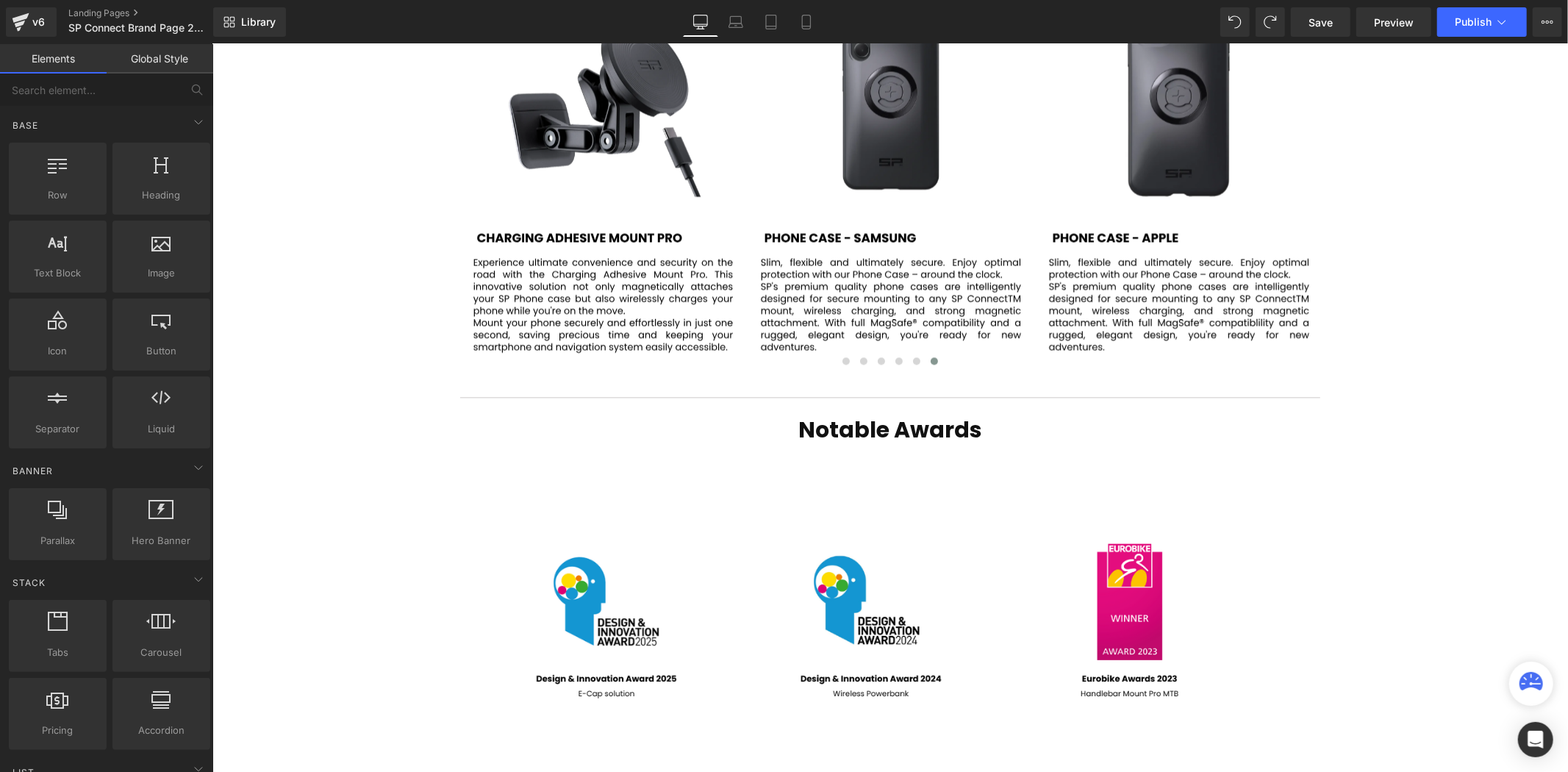
scroll to position [2457, 0]
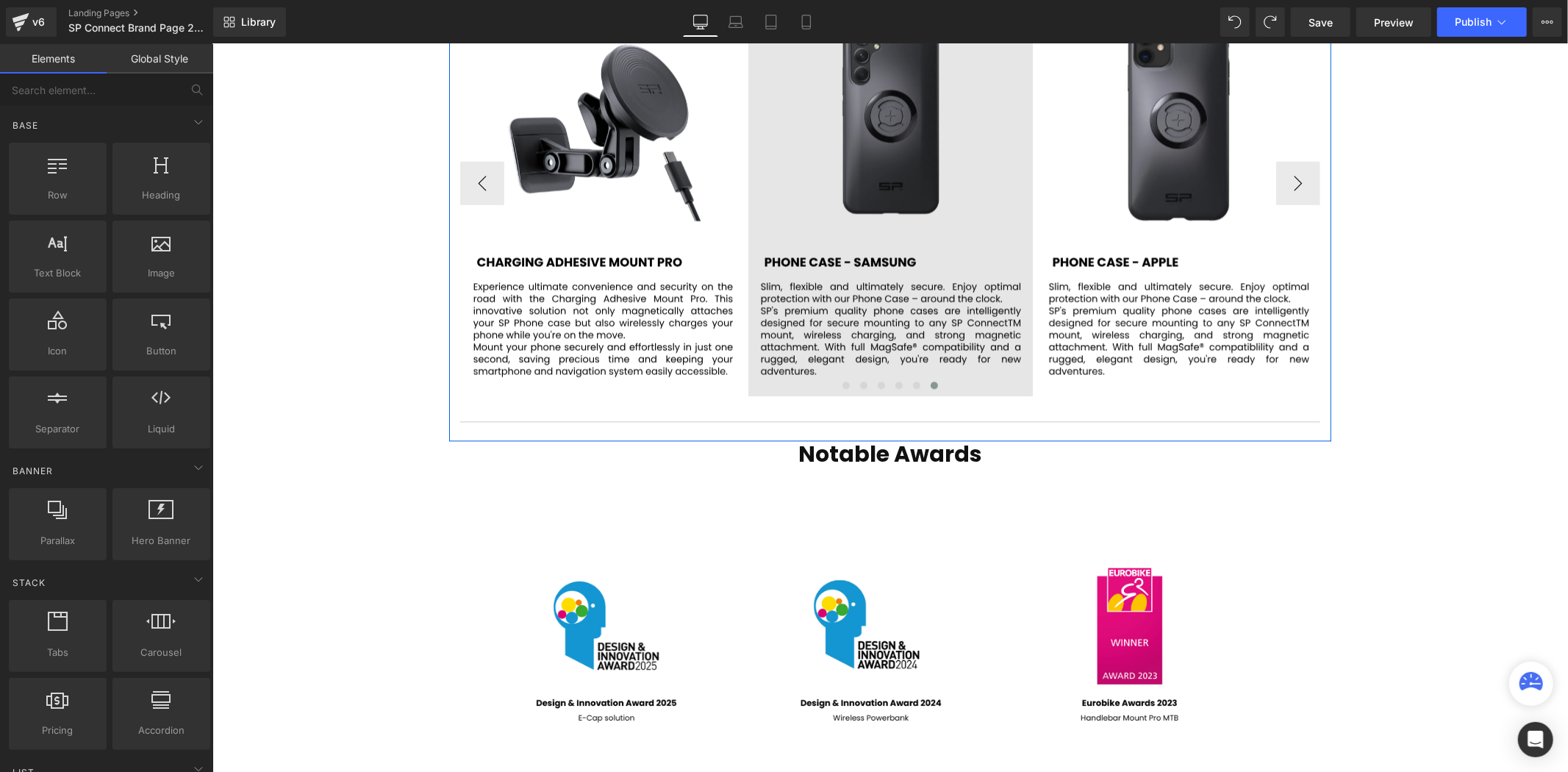
scroll to position [2783, 0]
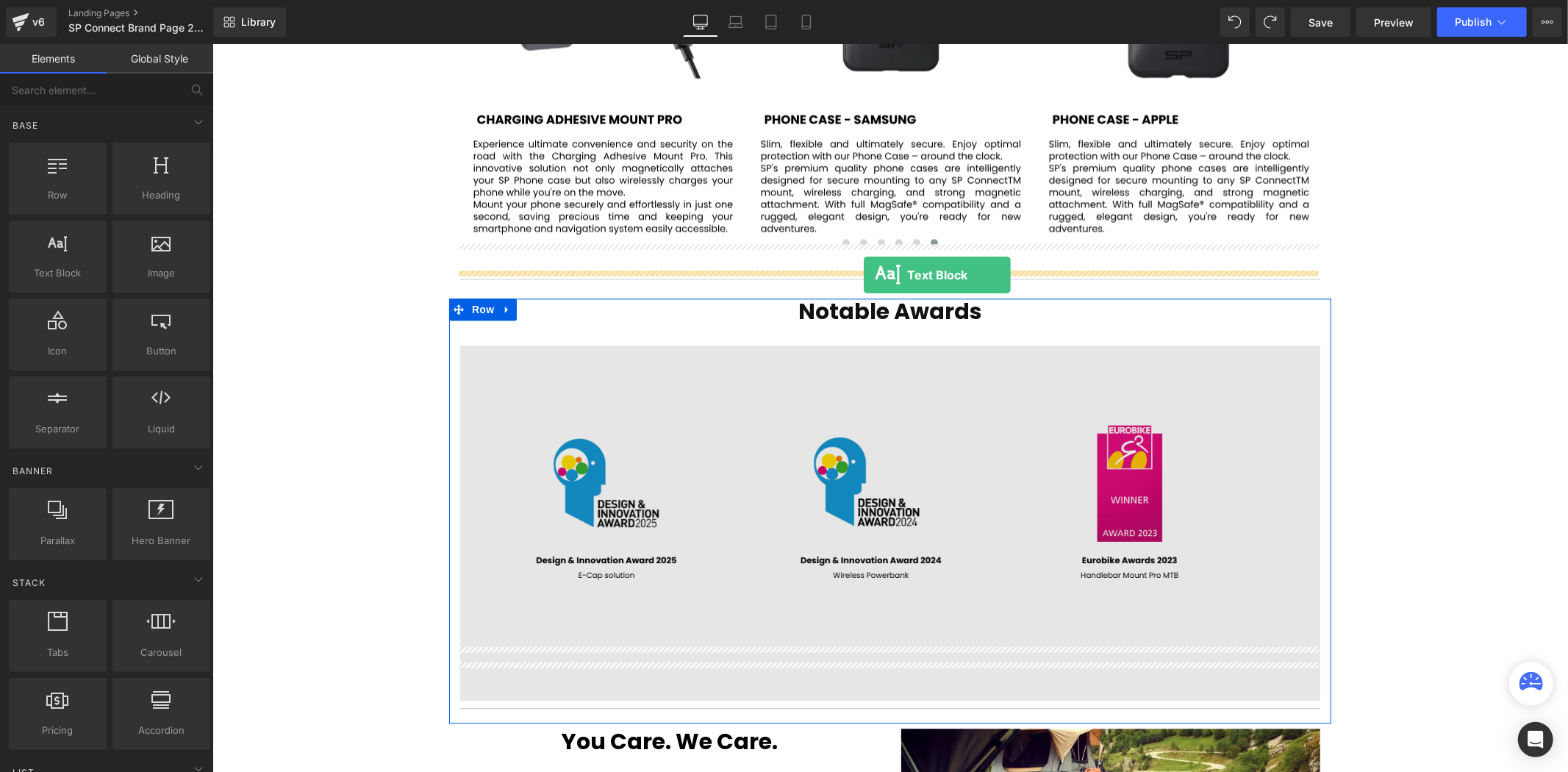
drag, startPoint x: 271, startPoint y: 297, endPoint x: 863, endPoint y: 274, distance: 592.4
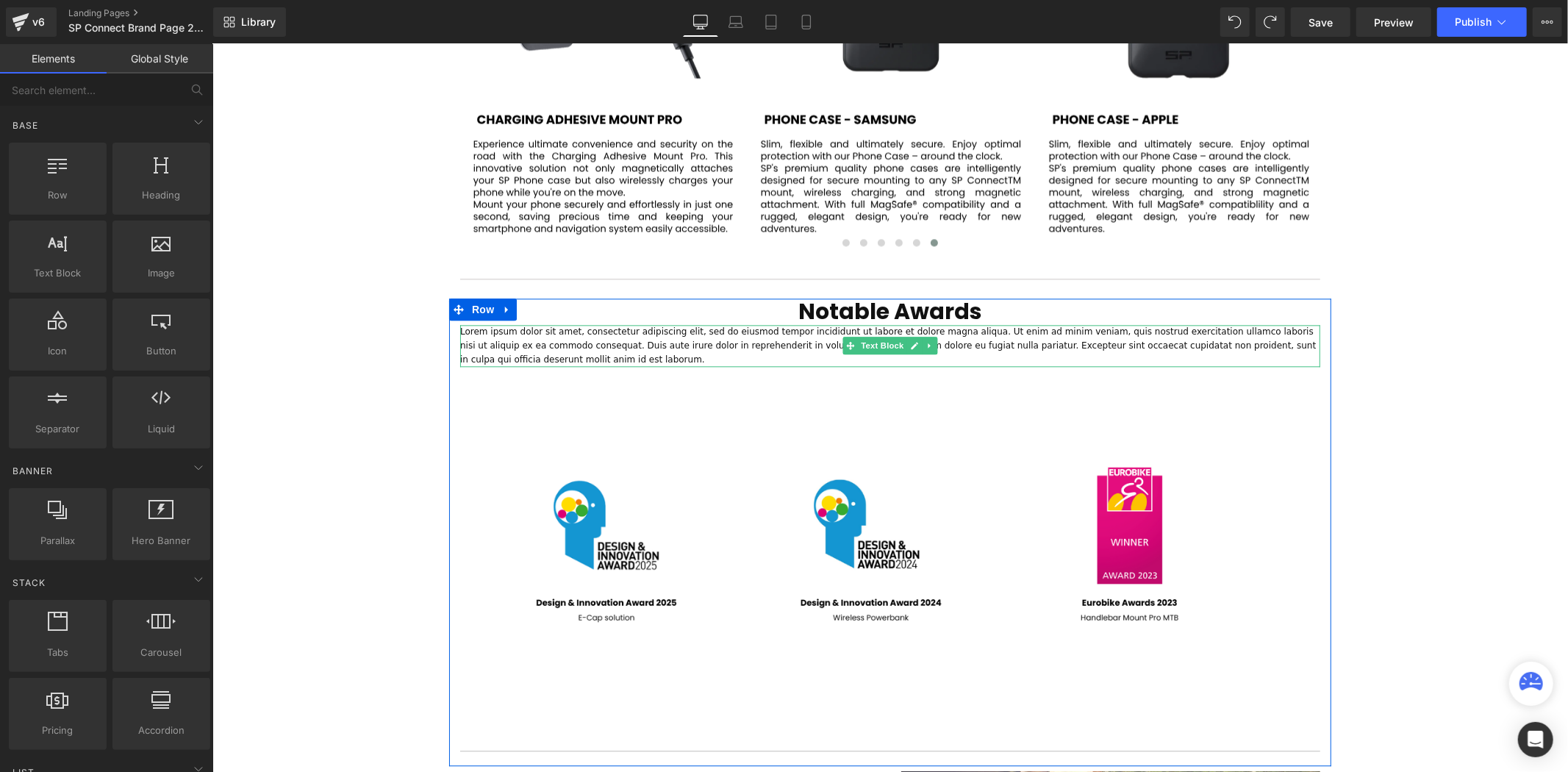
scroll to position [4616, 1347]
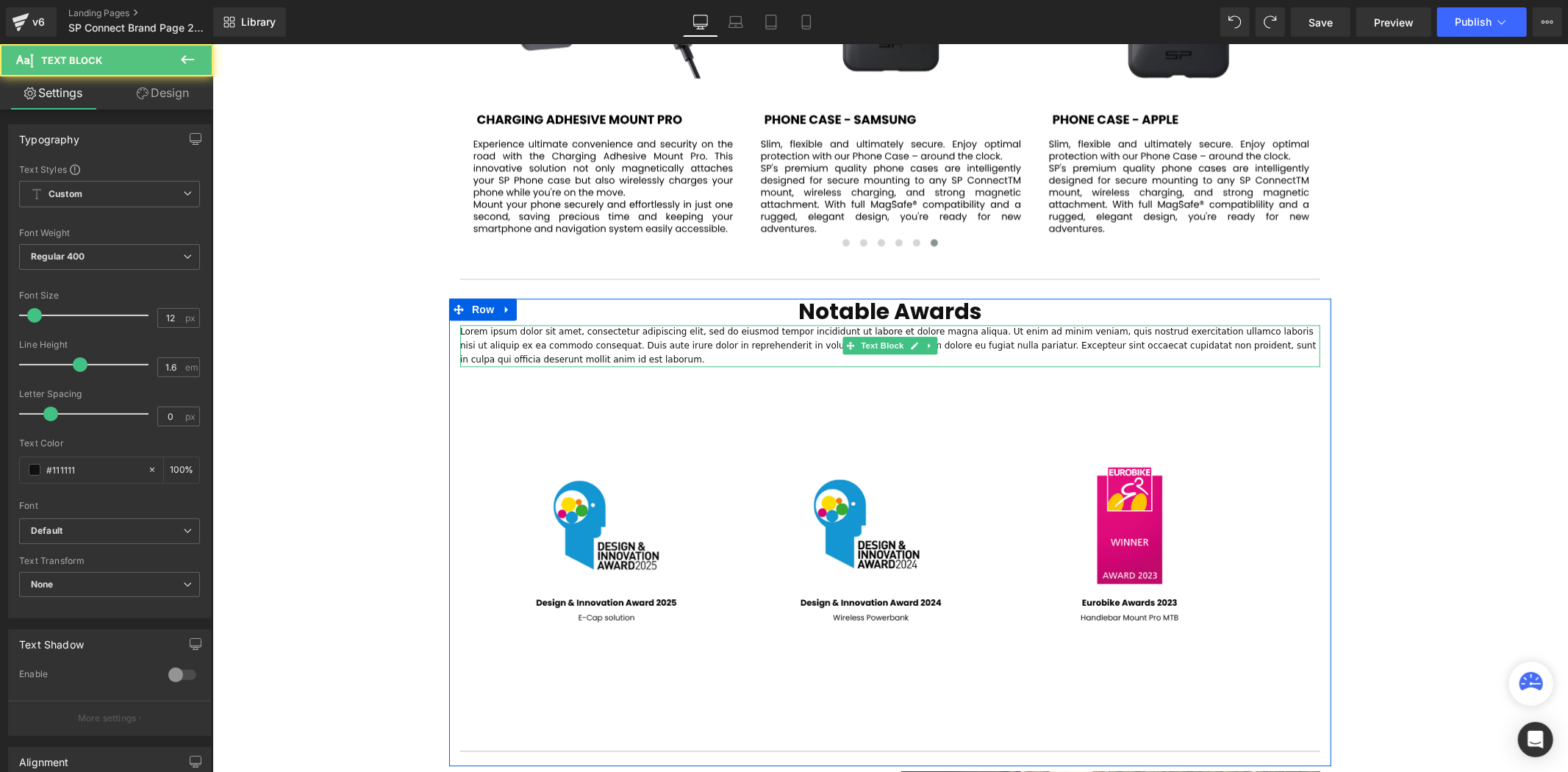
click at [487, 324] on p "Lorem ipsum dolor sit amet, consectetur adipiscing elit, sed do eiusmod tempor …" at bounding box center [889, 345] width 860 height 42
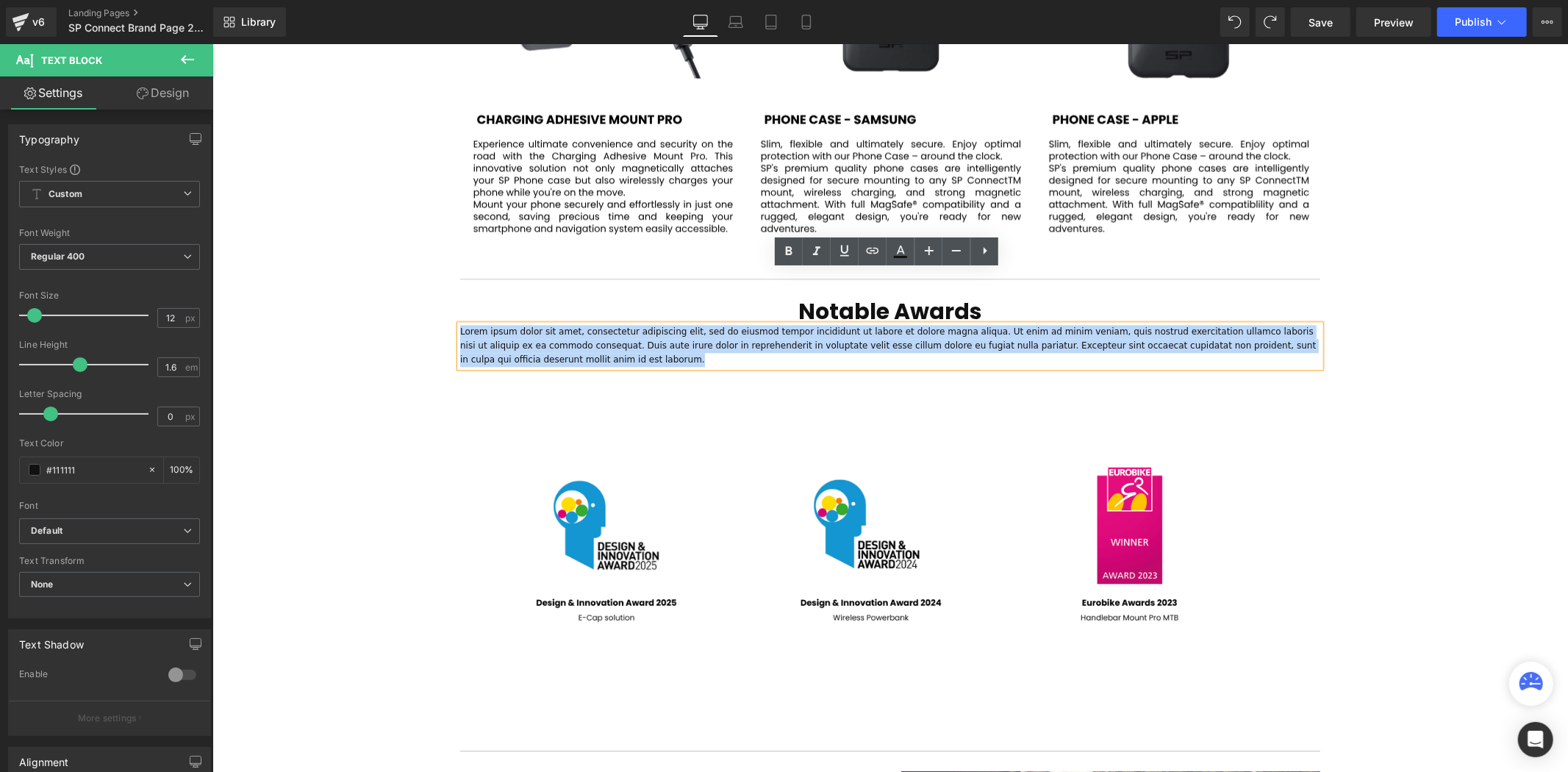
drag, startPoint x: 493, startPoint y: 306, endPoint x: 448, endPoint y: 275, distance: 54.6
click at [449, 298] on div "Notable Awards Heading Lorem ipsum dolor sit amet, consectetur adipiscing elit,…" at bounding box center [890, 527] width 882 height 460
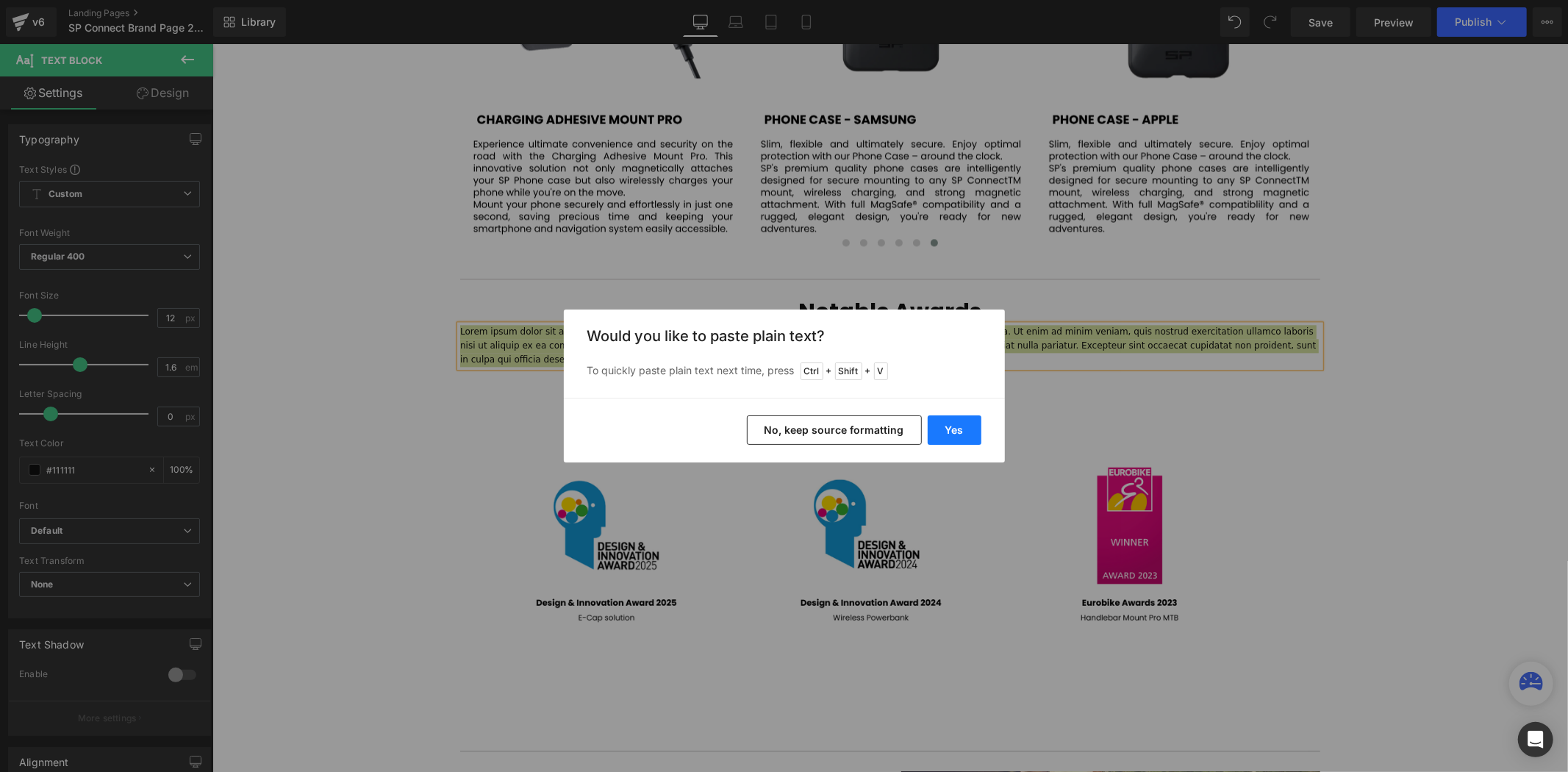
click at [928, 425] on button "Yes" at bounding box center [954, 430] width 54 height 30
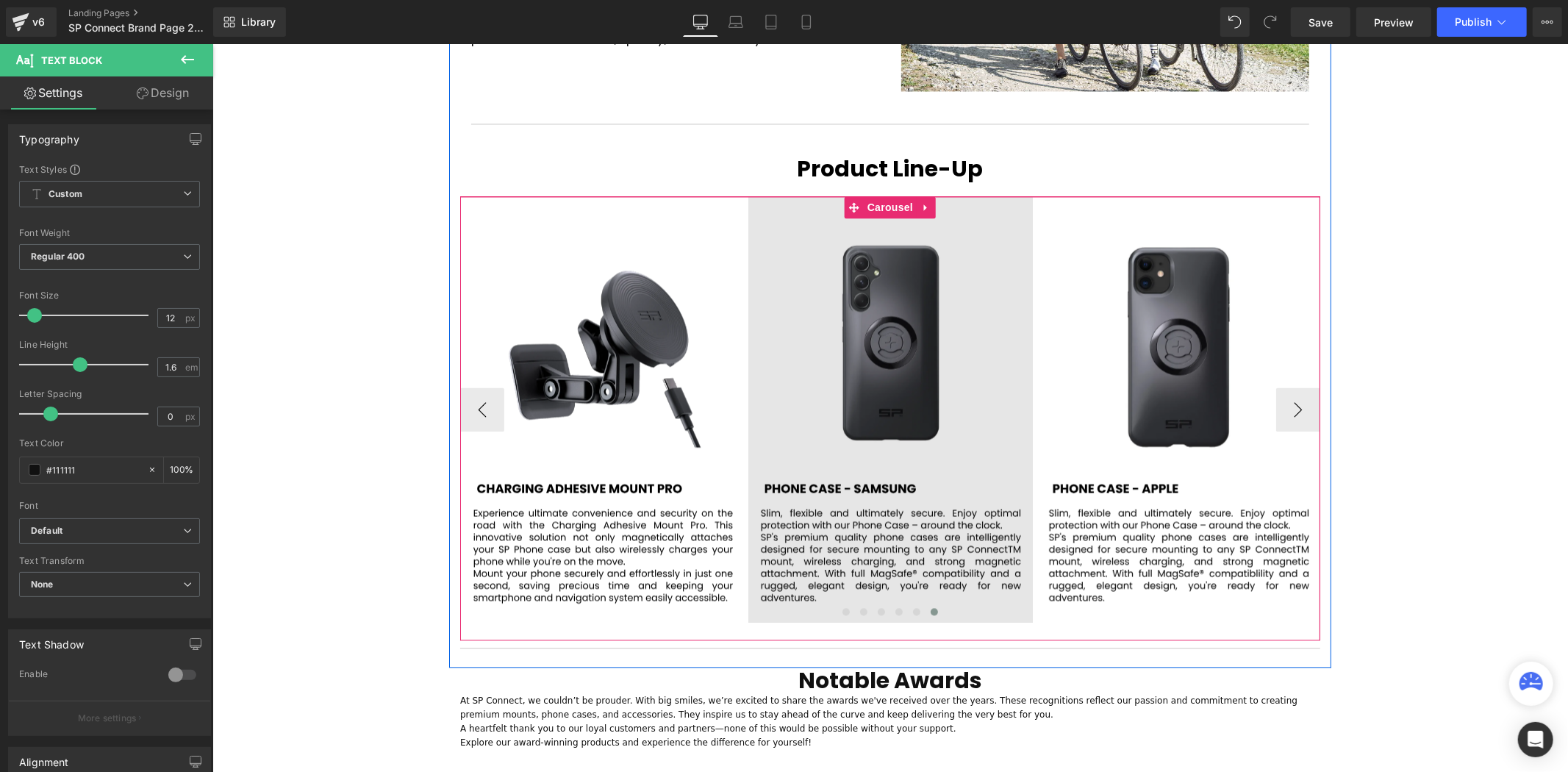
scroll to position [2212, 0]
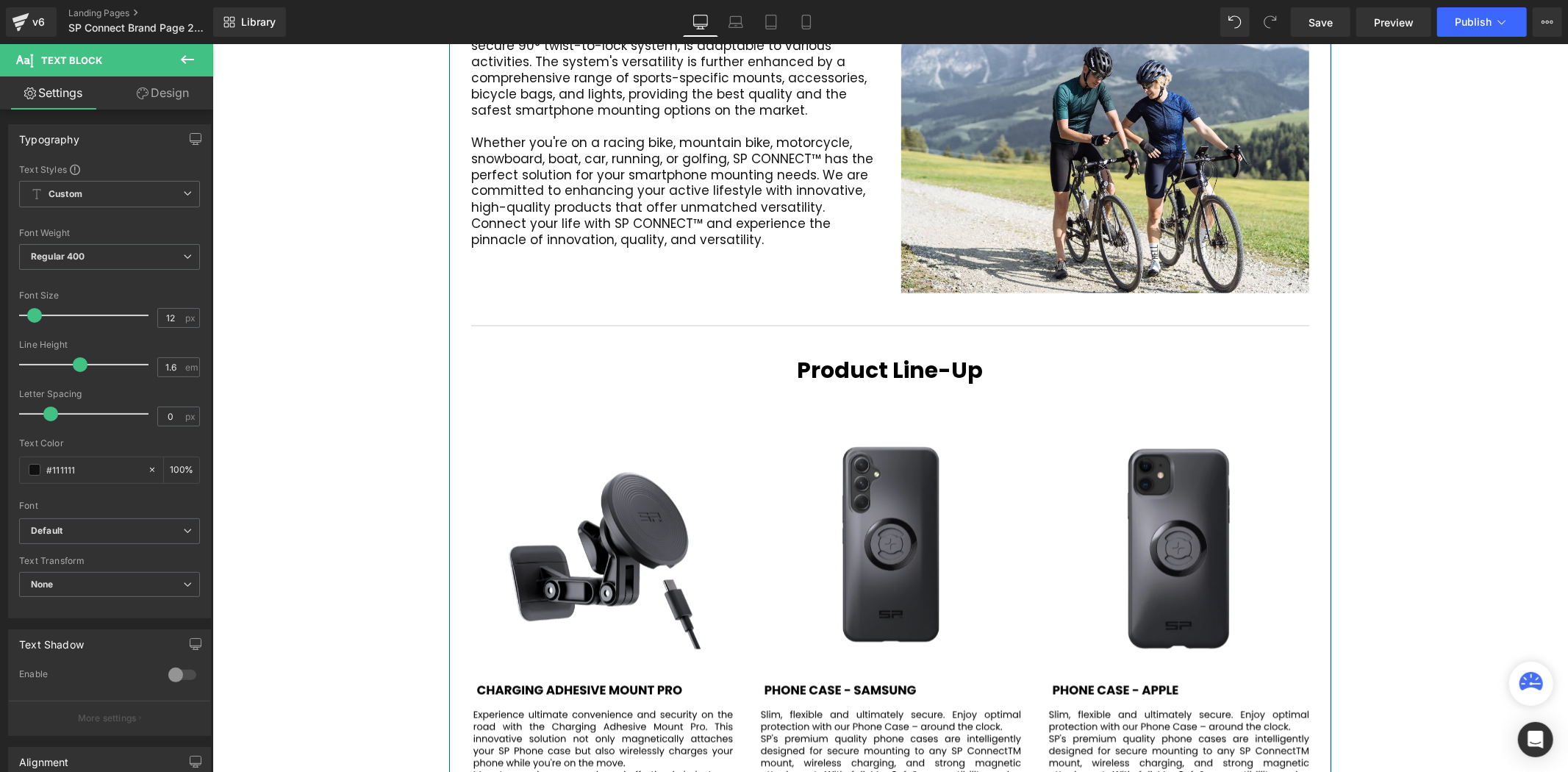
click at [645, 156] on p "Whether you're on a racing bike, mountain bike, motorcycle, snowboard, boat, ca…" at bounding box center [674, 191] width 408 height 114
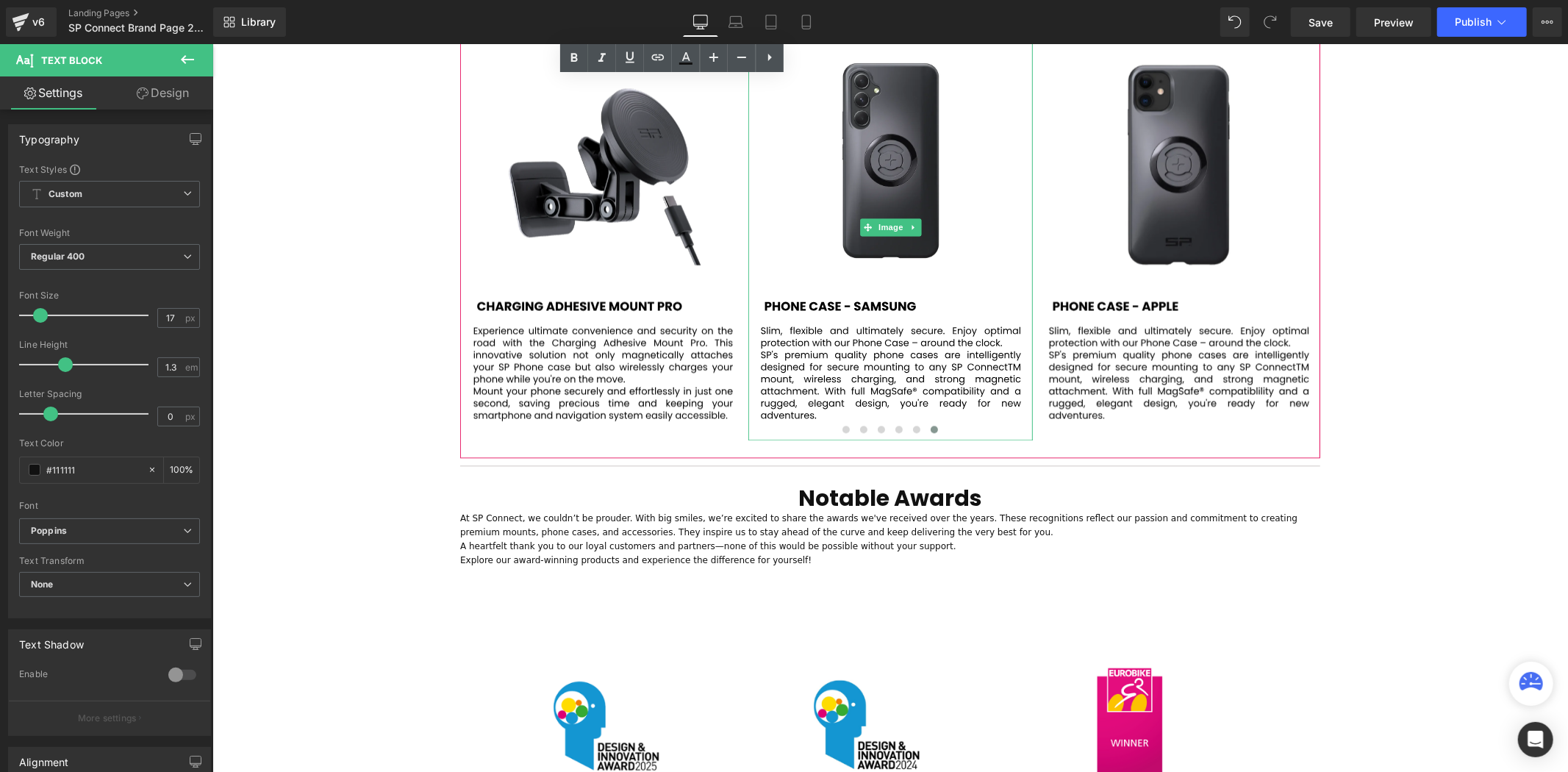
scroll to position [2621, 0]
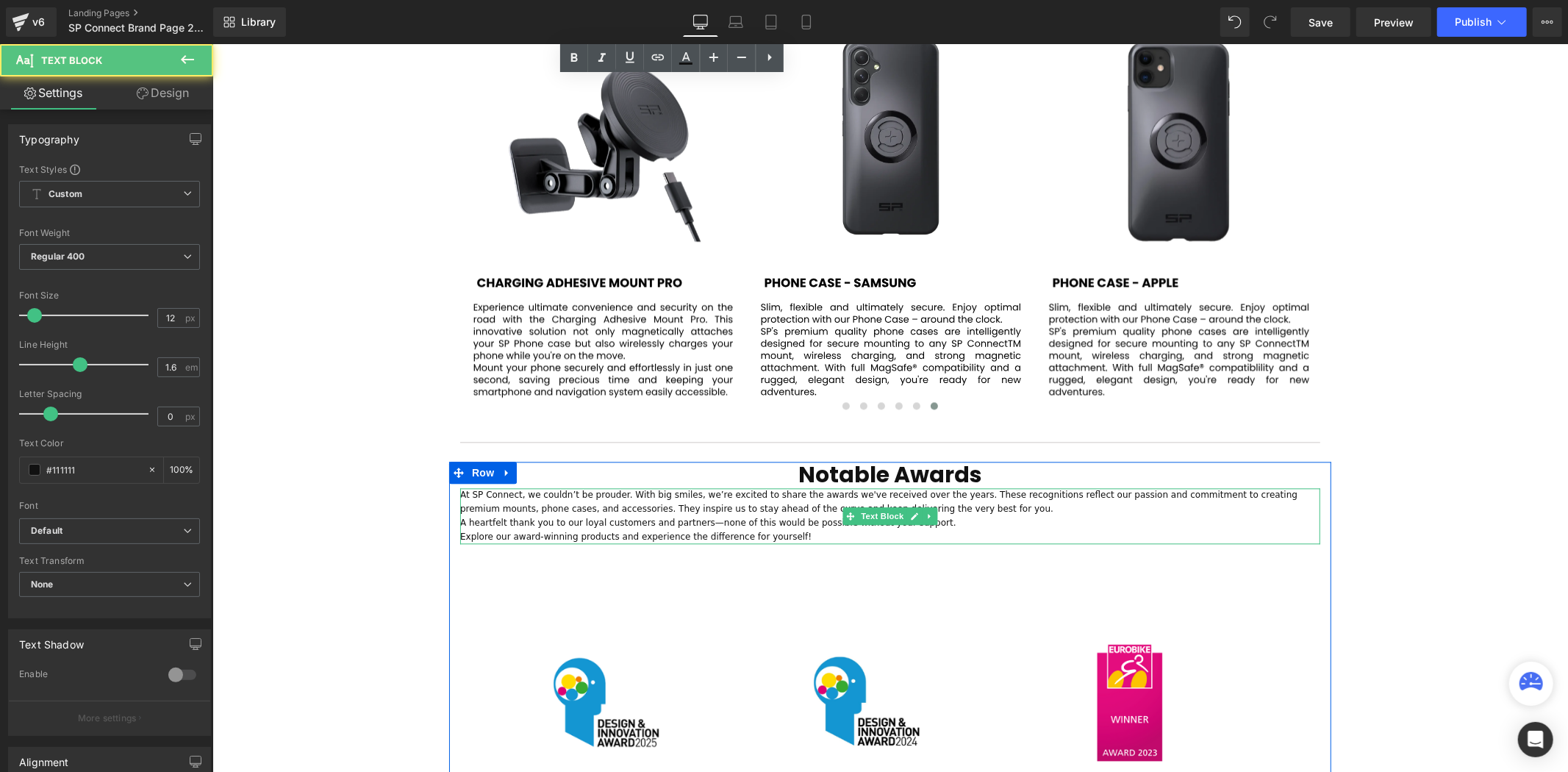
click at [684, 487] on p "At SP Connect, we couldn’t be prouder. With big smiles, we’re excited to share …" at bounding box center [889, 501] width 860 height 28
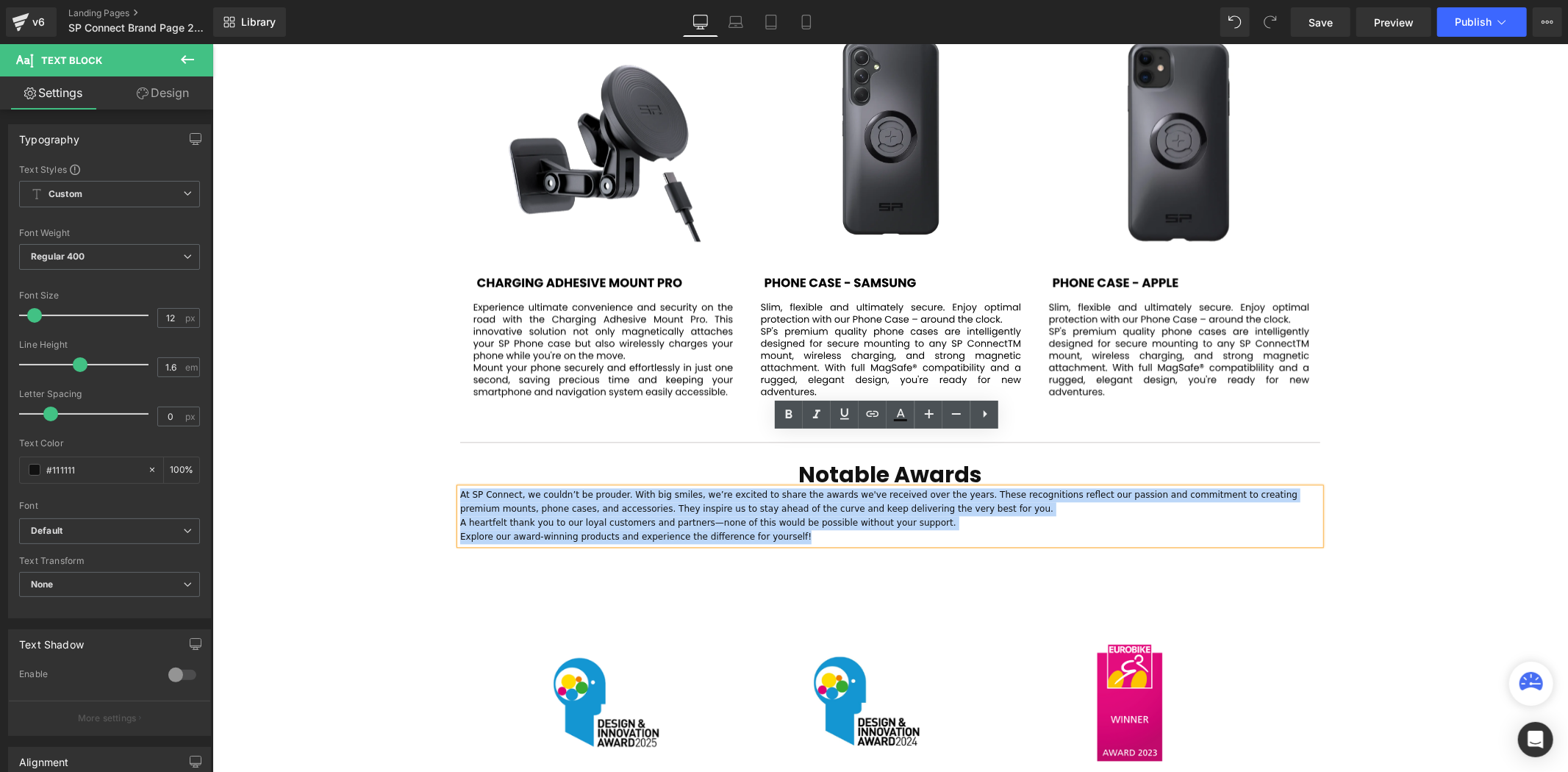
drag, startPoint x: 787, startPoint y: 483, endPoint x: 446, endPoint y: 439, distance: 343.8
click at [449, 461] on div "Notable Awards Heading At SP Connect, we couldn’t be prouder. With big smiles, …" at bounding box center [890, 698] width 882 height 474
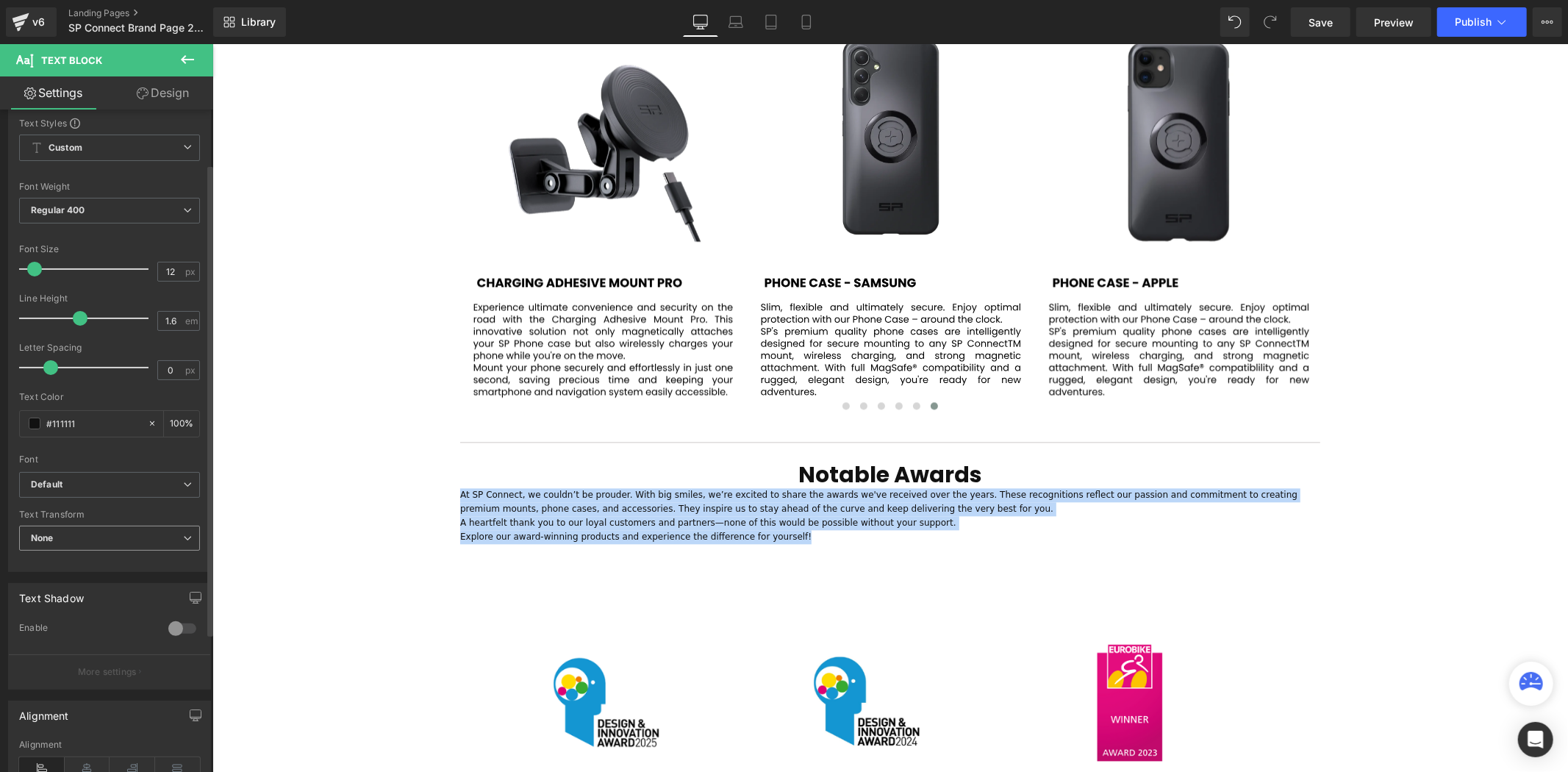
scroll to position [82, 0]
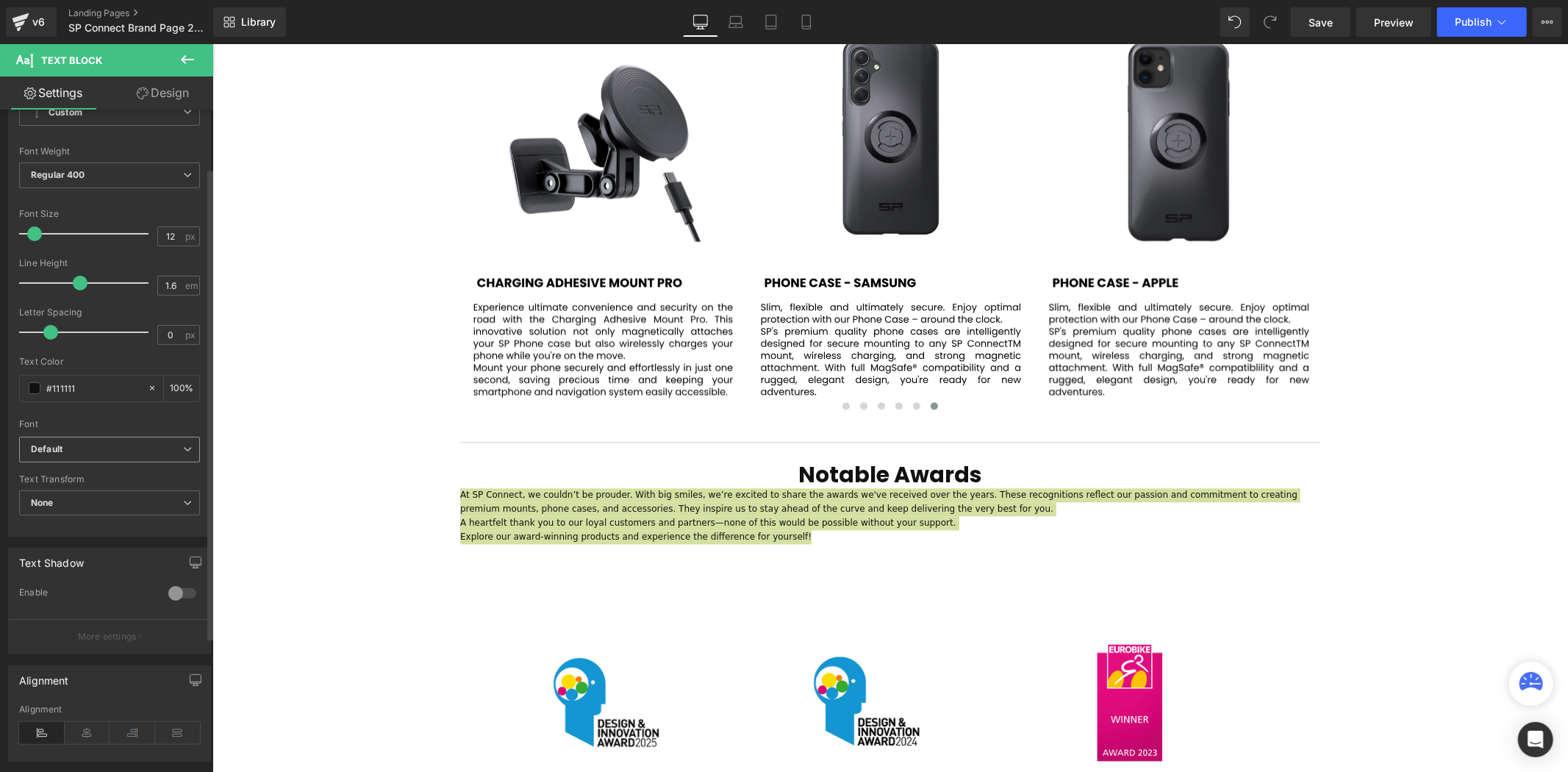
click at [108, 463] on div "Default Default Poppins Work Sans [GEOGRAPHIC_DATA] Akatab [GEOGRAPHIC_DATA] Op…" at bounding box center [109, 453] width 181 height 34
click at [102, 461] on span "Default" at bounding box center [109, 449] width 181 height 26
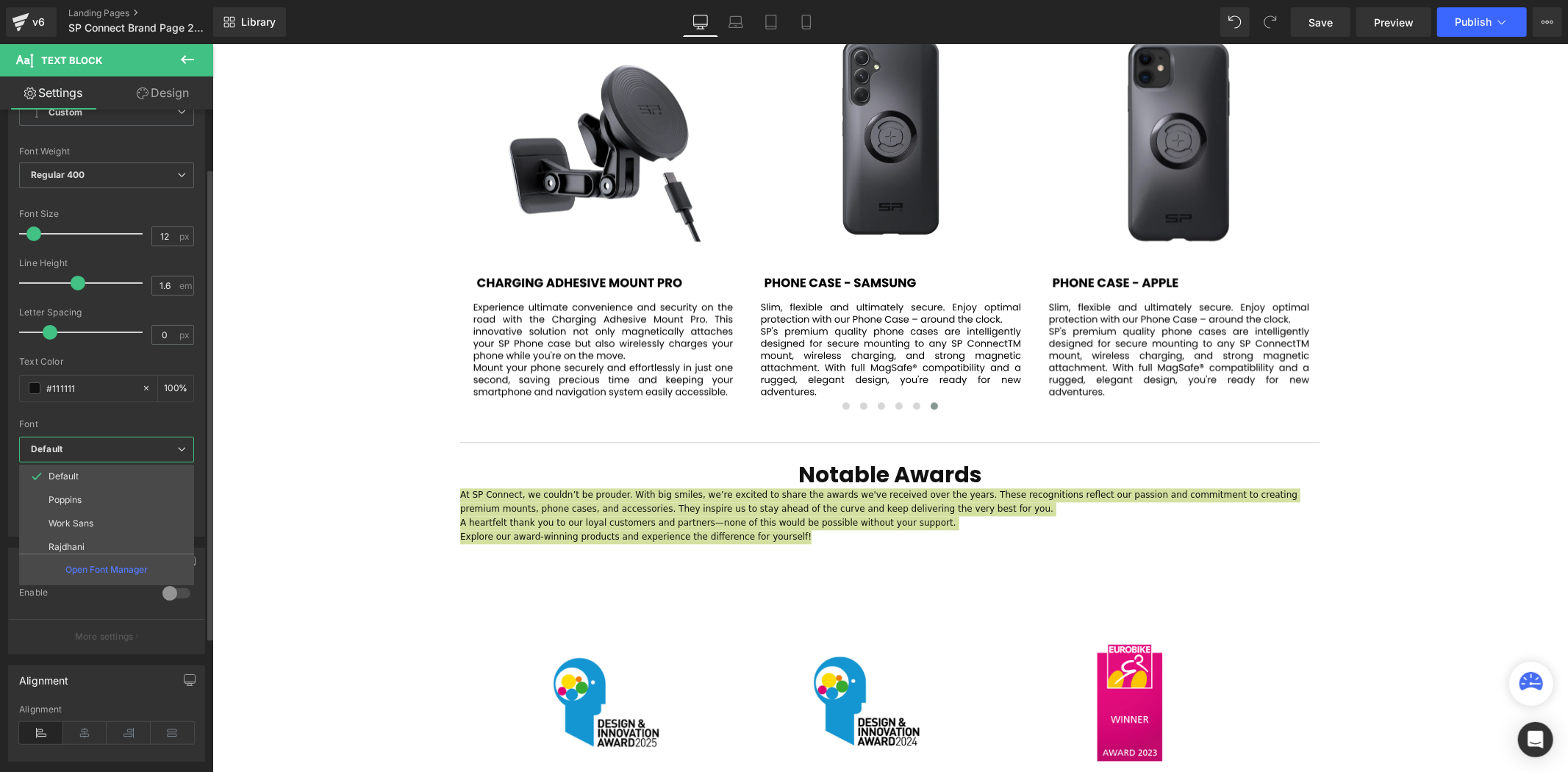
drag, startPoint x: 99, startPoint y: 495, endPoint x: 98, endPoint y: 487, distance: 8.1
click at [99, 495] on li "Poppins" at bounding box center [110, 499] width 182 height 23
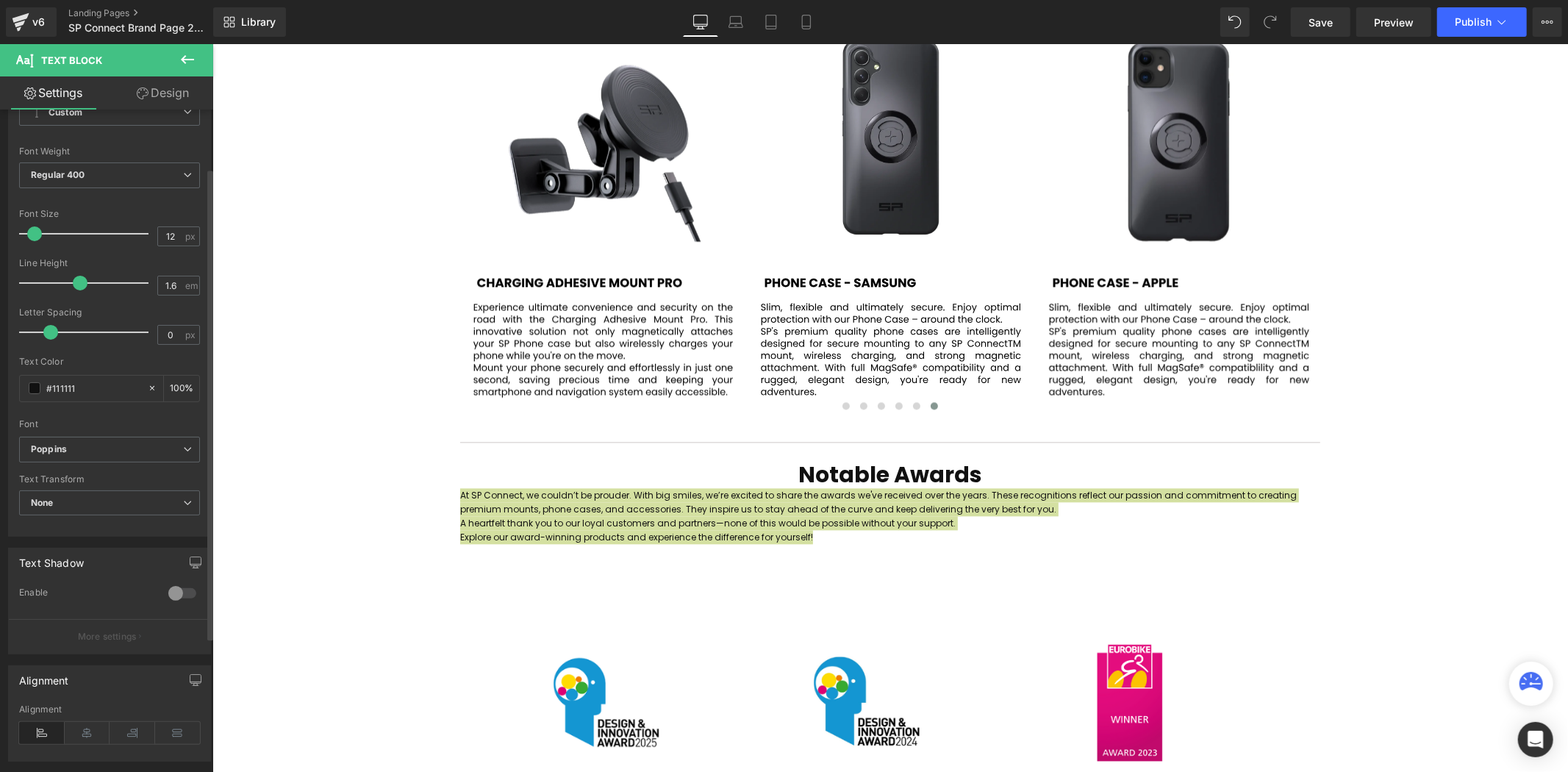
click at [37, 232] on span at bounding box center [34, 233] width 14 height 14
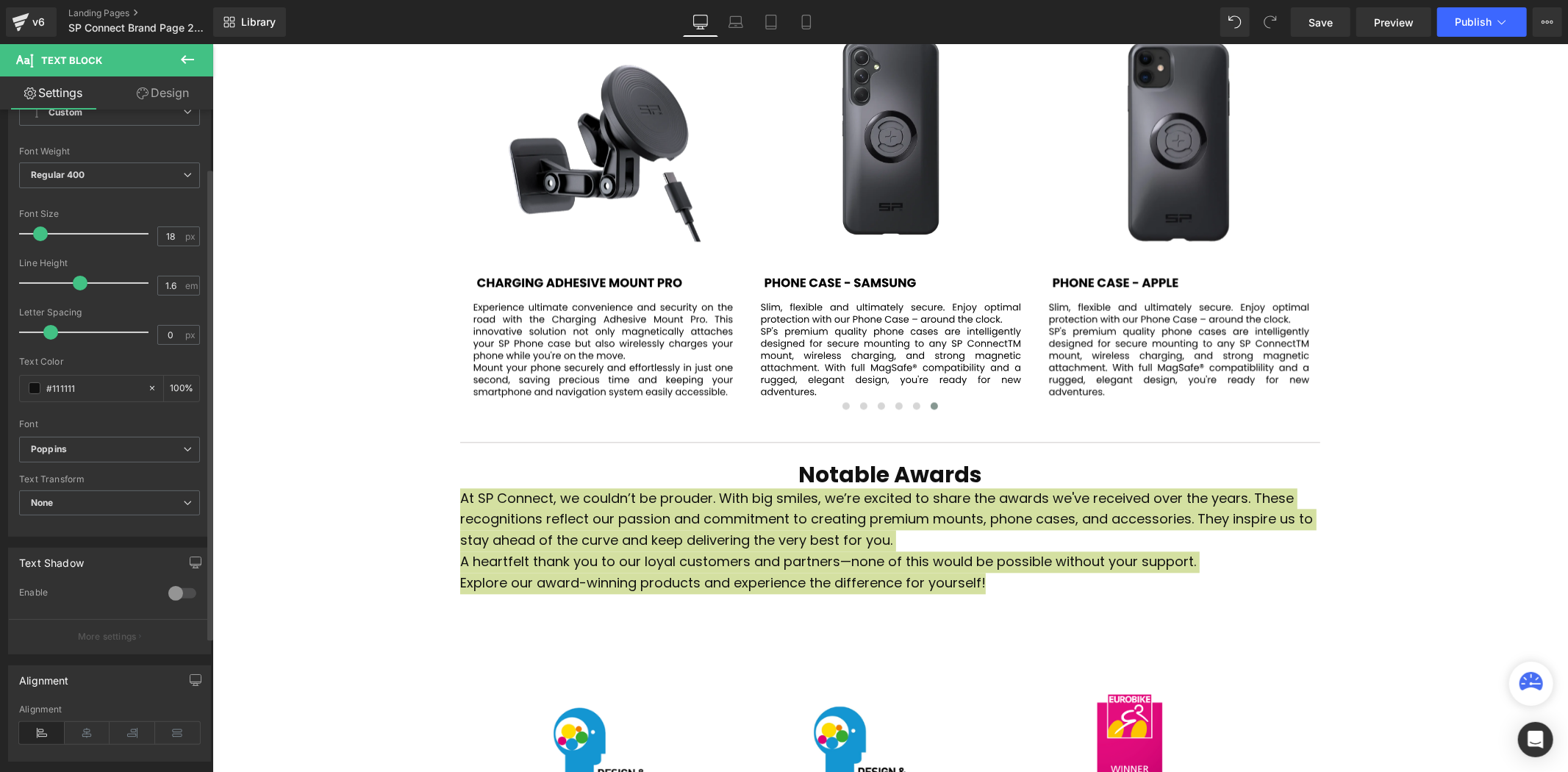
scroll to position [6, 8]
type input "17"
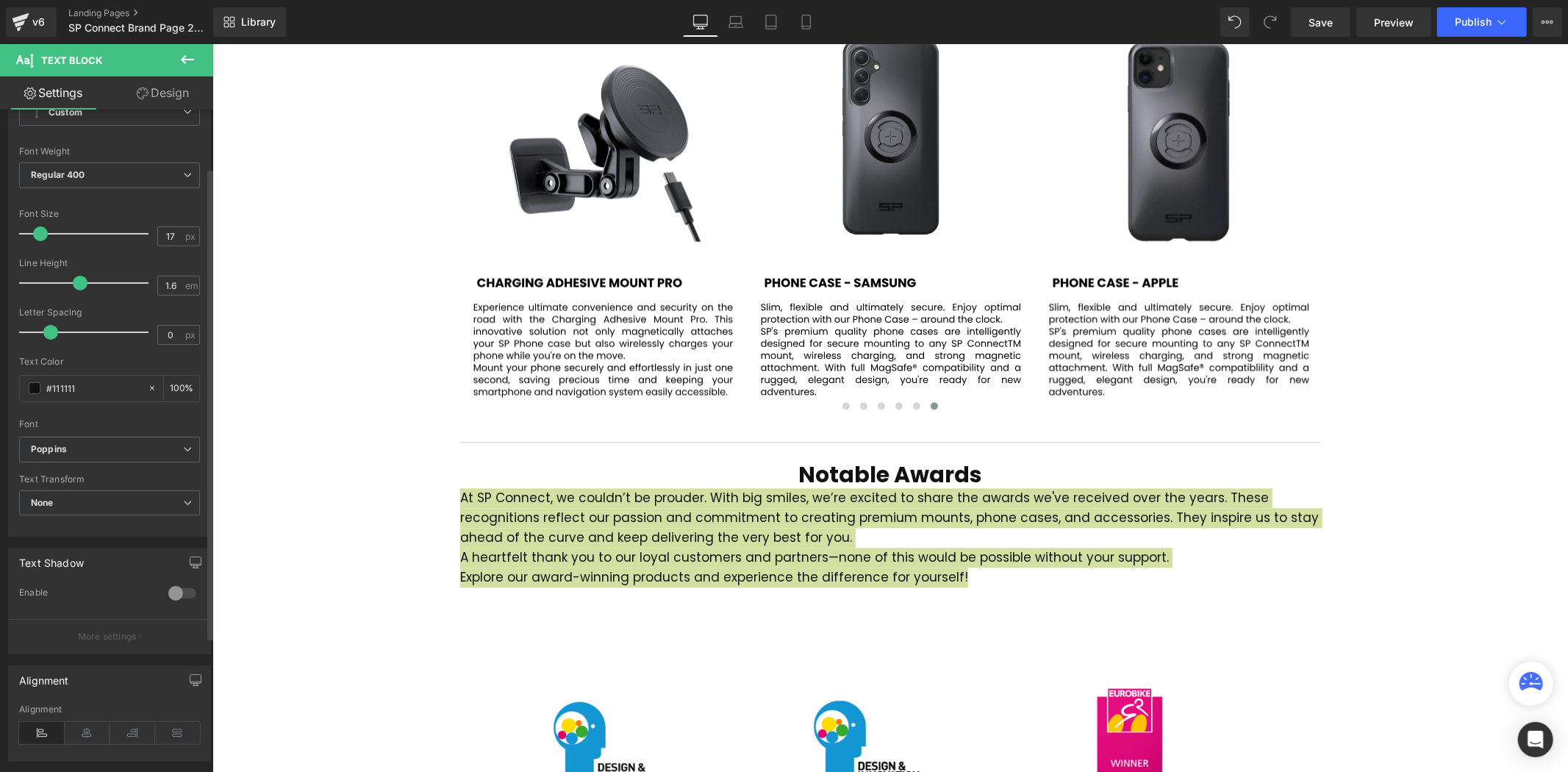
click at [39, 233] on span at bounding box center [40, 233] width 14 height 14
click at [177, 280] on input "1.6" at bounding box center [171, 286] width 26 height 18
type input "1.3"
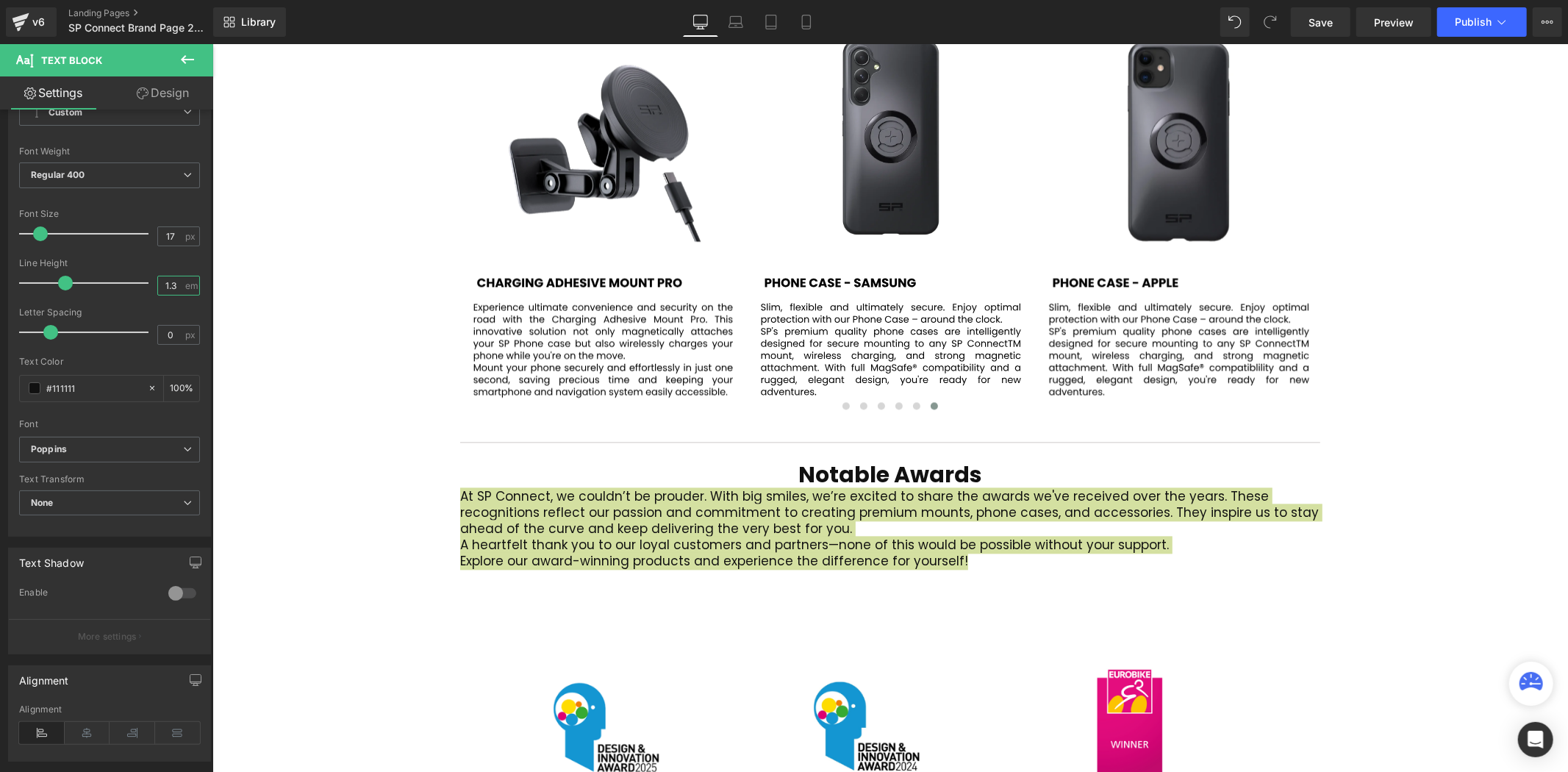
scroll to position [8, 8]
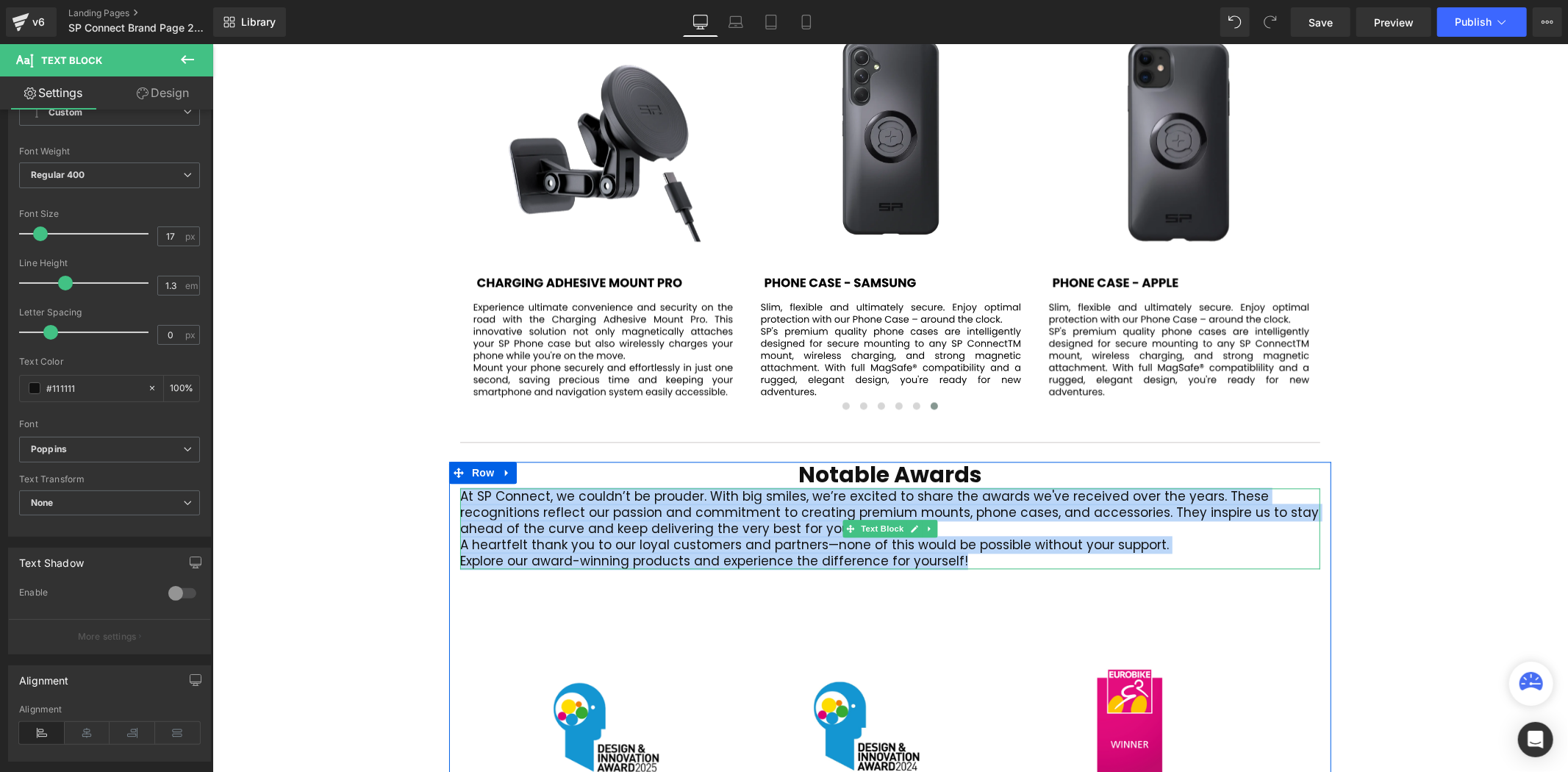
click at [1269, 487] on p "At SP Connect, we couldn’t be prouder. With big smiles, we’re excited to share …" at bounding box center [889, 511] width 860 height 48
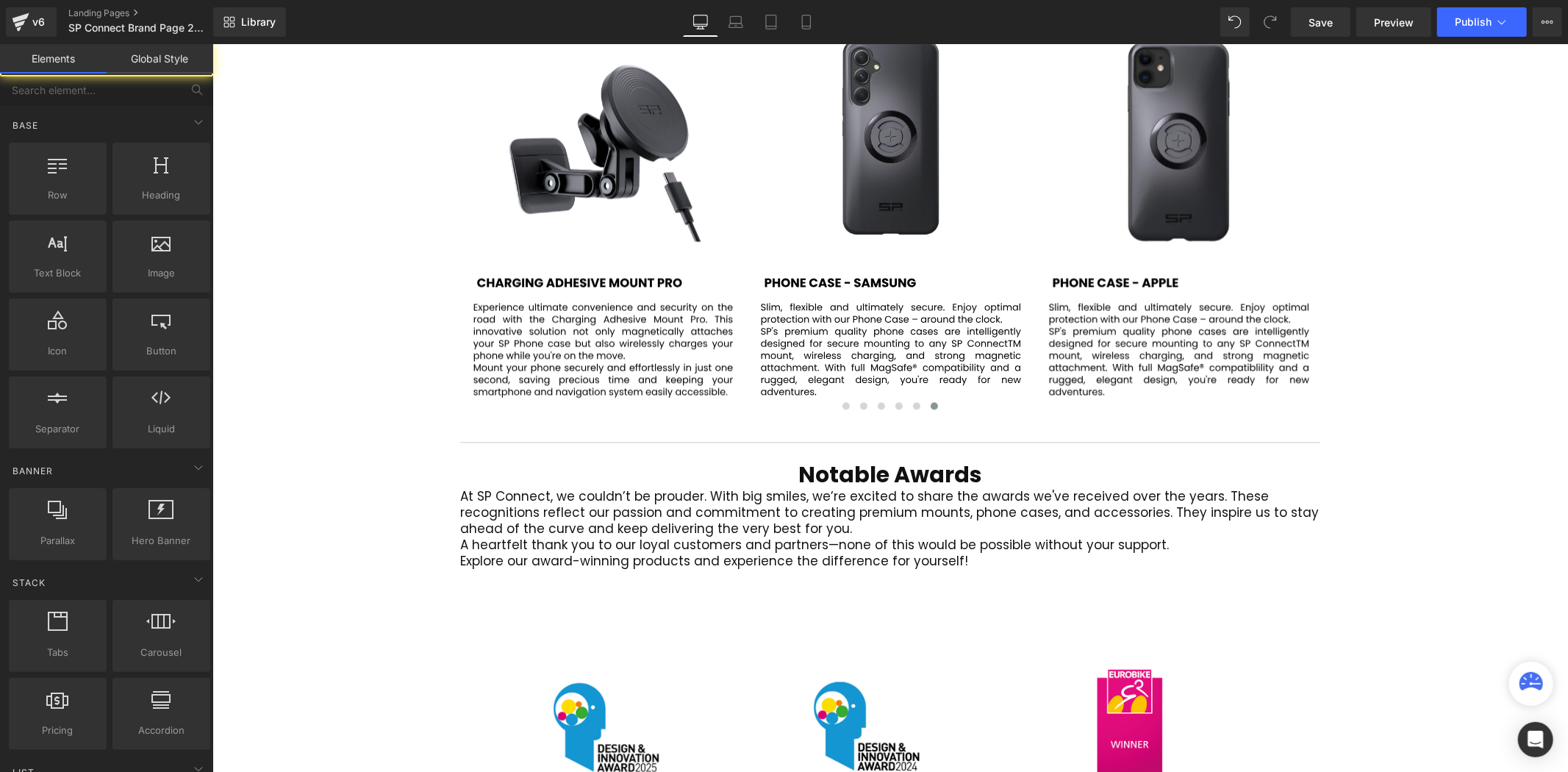
click at [1201, 487] on p "At SP Connect, we couldn’t be prouder. With big smiles, we’re excited to share …" at bounding box center [889, 511] width 860 height 48
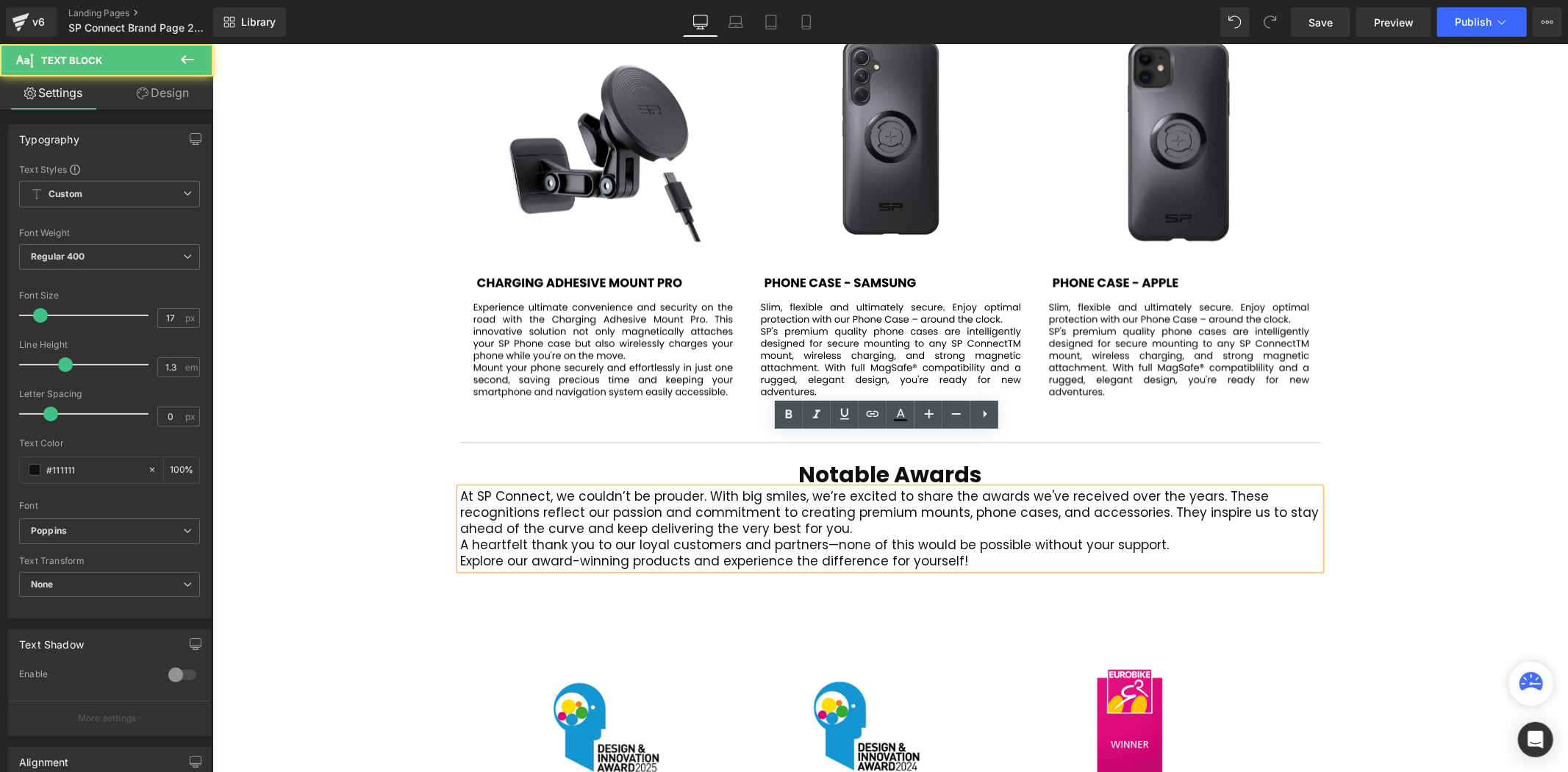
click at [1033, 487] on div "At SP Connect, we couldn’t be prouder. With big smiles, we’re excited to share …" at bounding box center [889, 527] width 860 height 81
click at [1064, 487] on div "At SP Connect, we couldn’t be prouder. With big smiles, we’re excited to share …" at bounding box center [889, 527] width 860 height 81
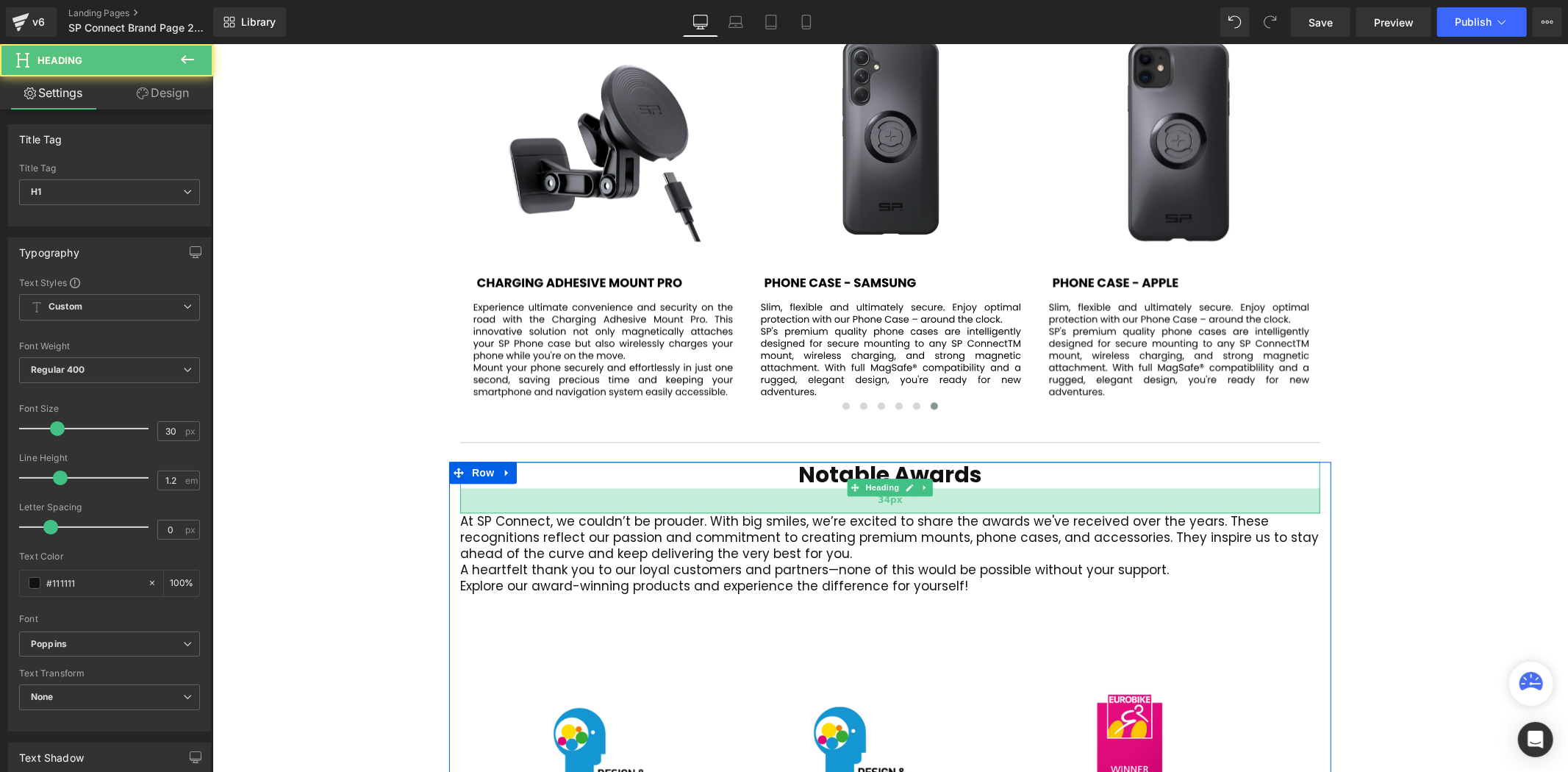
drag, startPoint x: 1276, startPoint y: 430, endPoint x: 1278, endPoint y: 455, distance: 25.1
click at [1278, 487] on div "34px" at bounding box center [889, 499] width 860 height 25
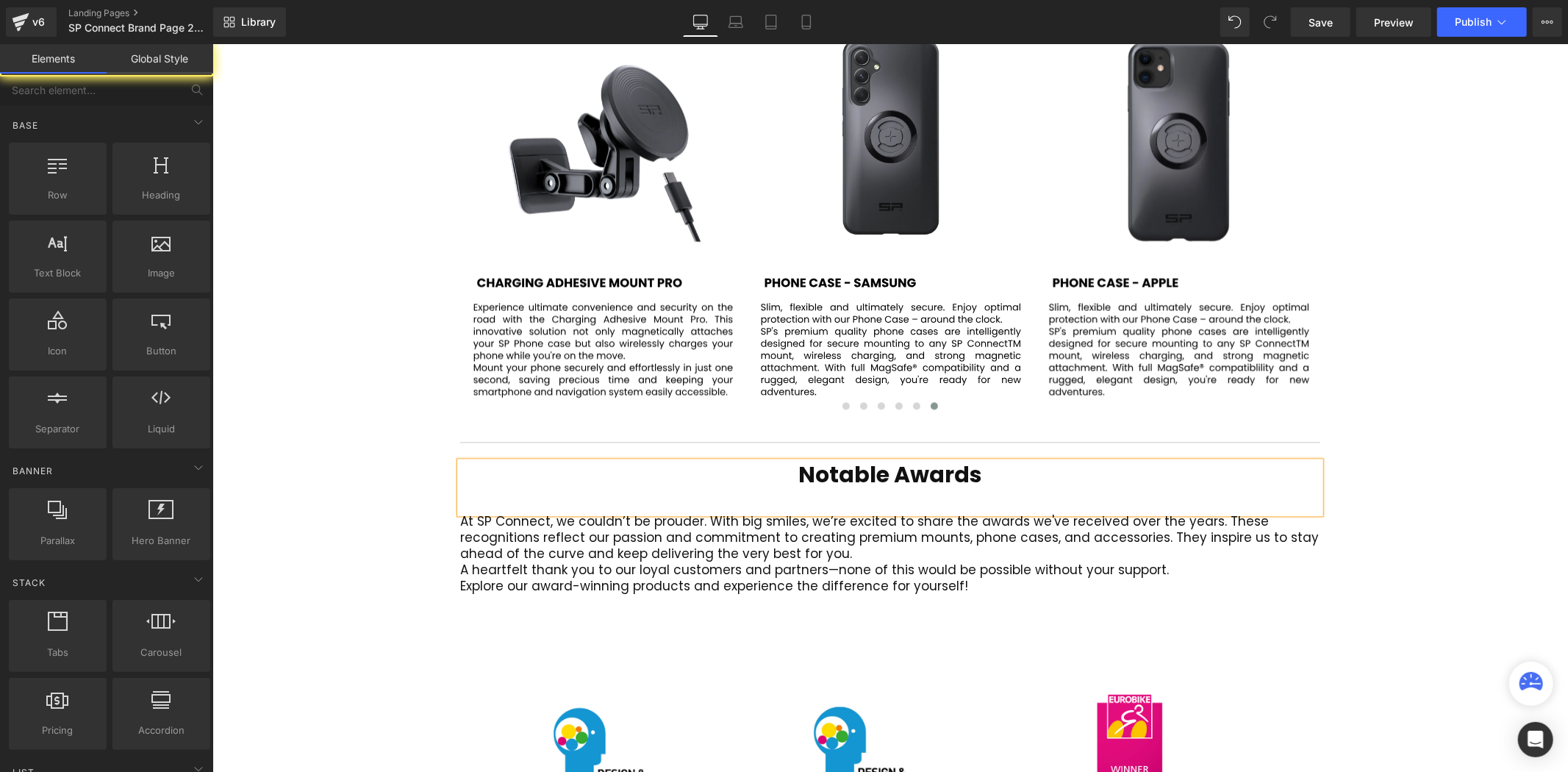
click at [1147, 512] on p "At SP Connect, we couldn’t be prouder. With big smiles, we’re excited to share …" at bounding box center [889, 536] width 860 height 48
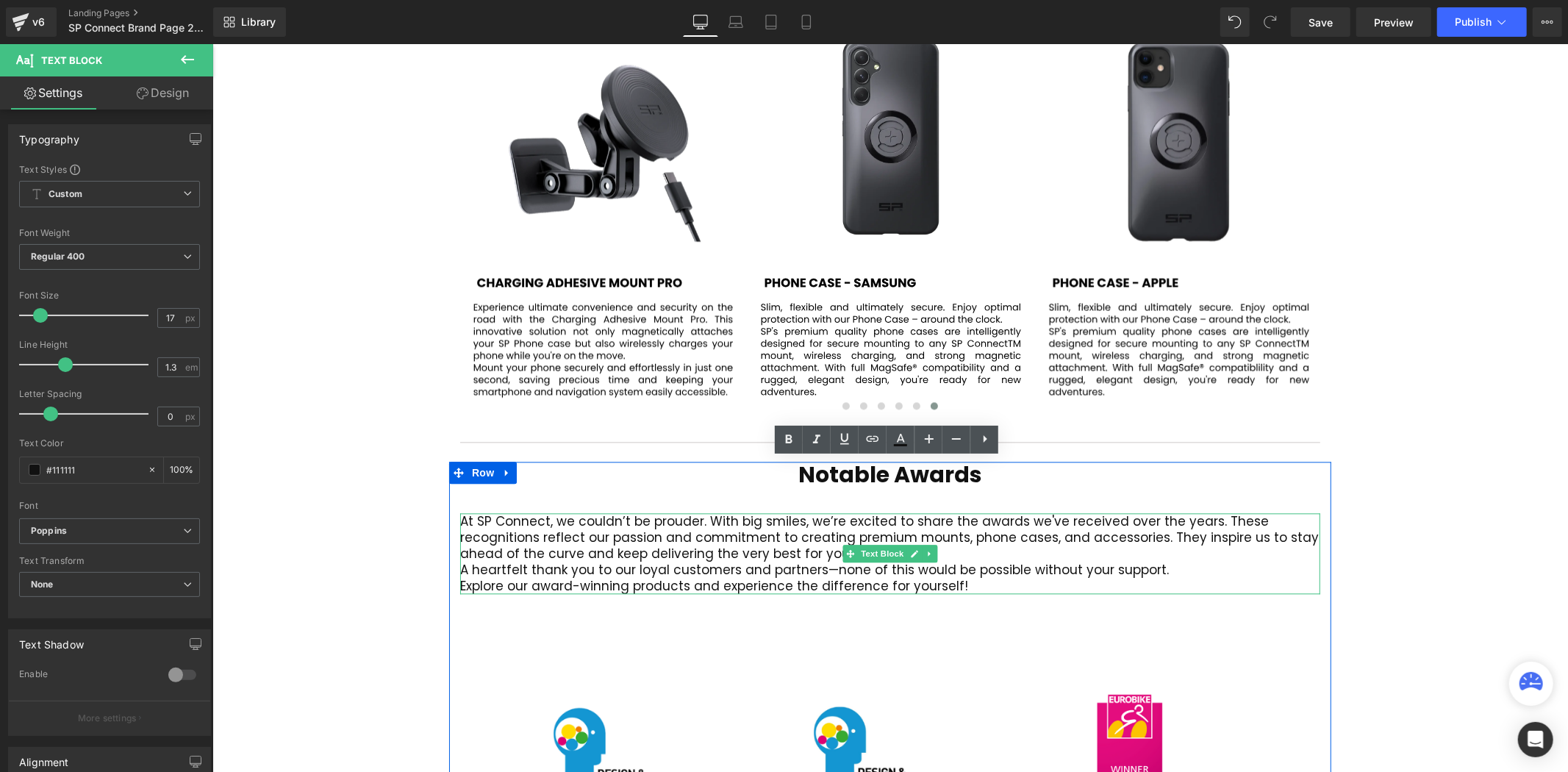
click at [1040, 512] on p "At SP Connect, we couldn’t be prouder. With big smiles, we’re excited to share …" at bounding box center [889, 536] width 860 height 48
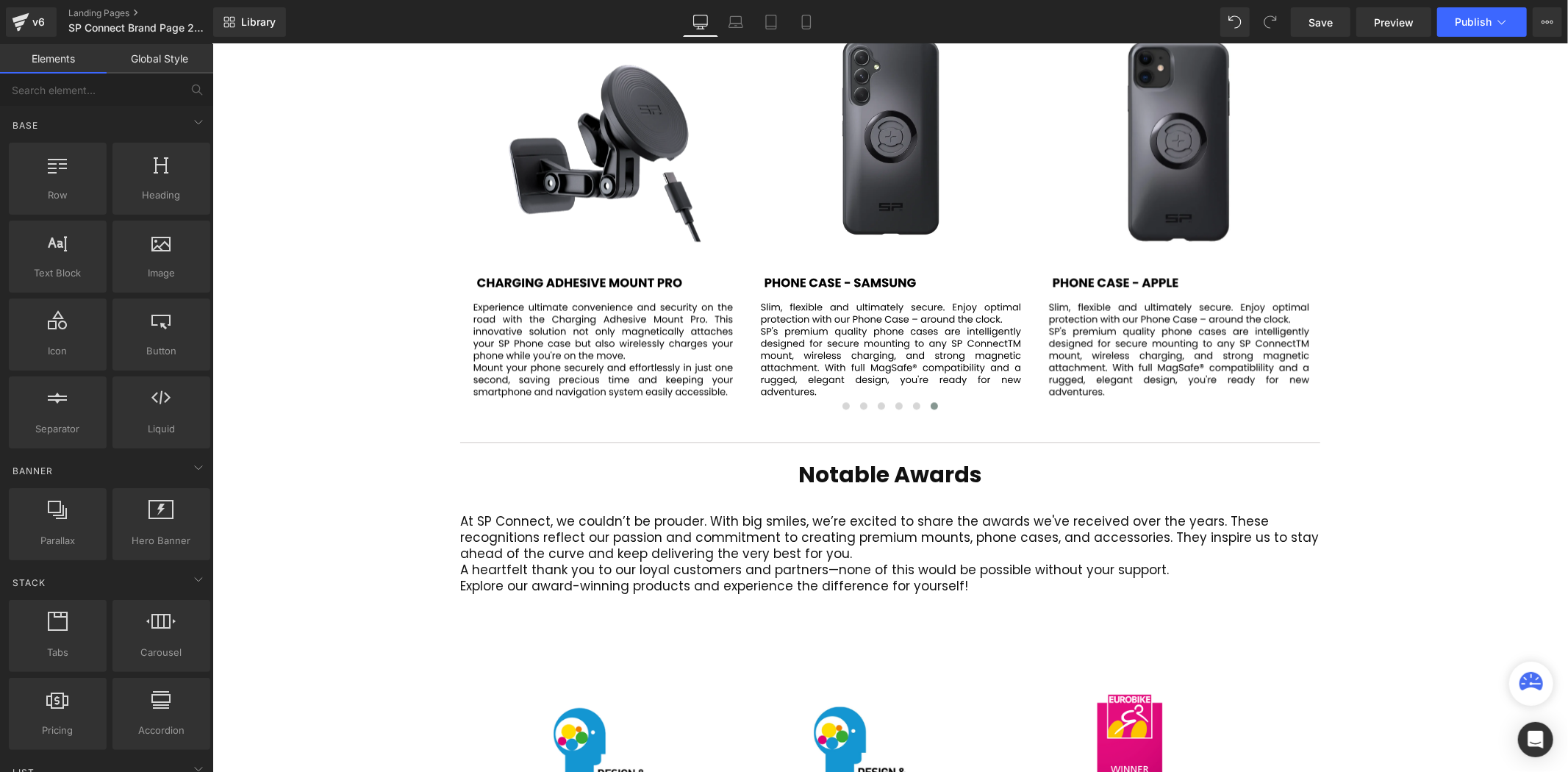
click at [211, 43] on div at bounding box center [211, 43] width 0 height 0
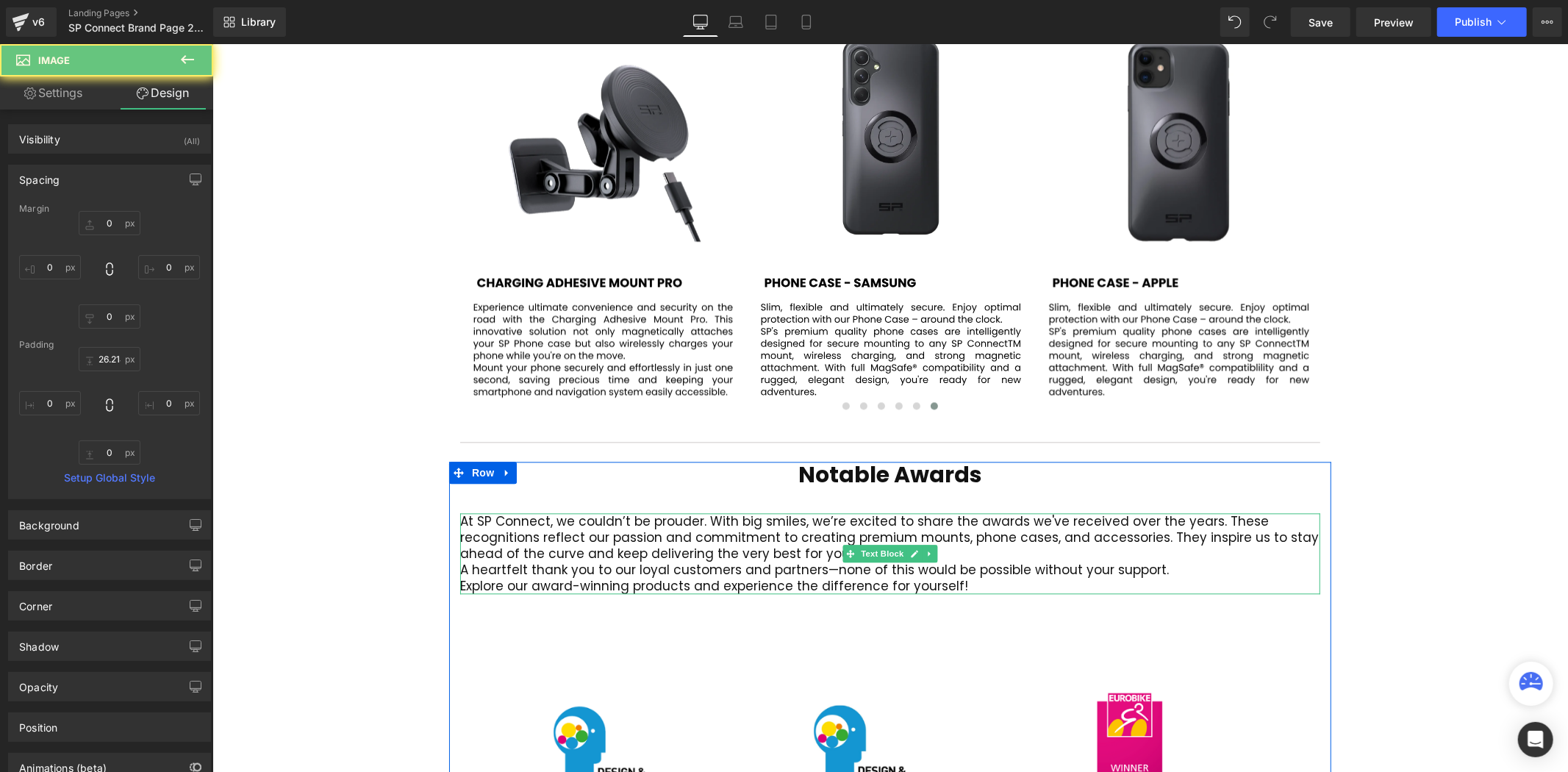
click at [1006, 561] on p "A heartfelt thank you to our loyal customers and partners—none of this would be…" at bounding box center [889, 568] width 860 height 16
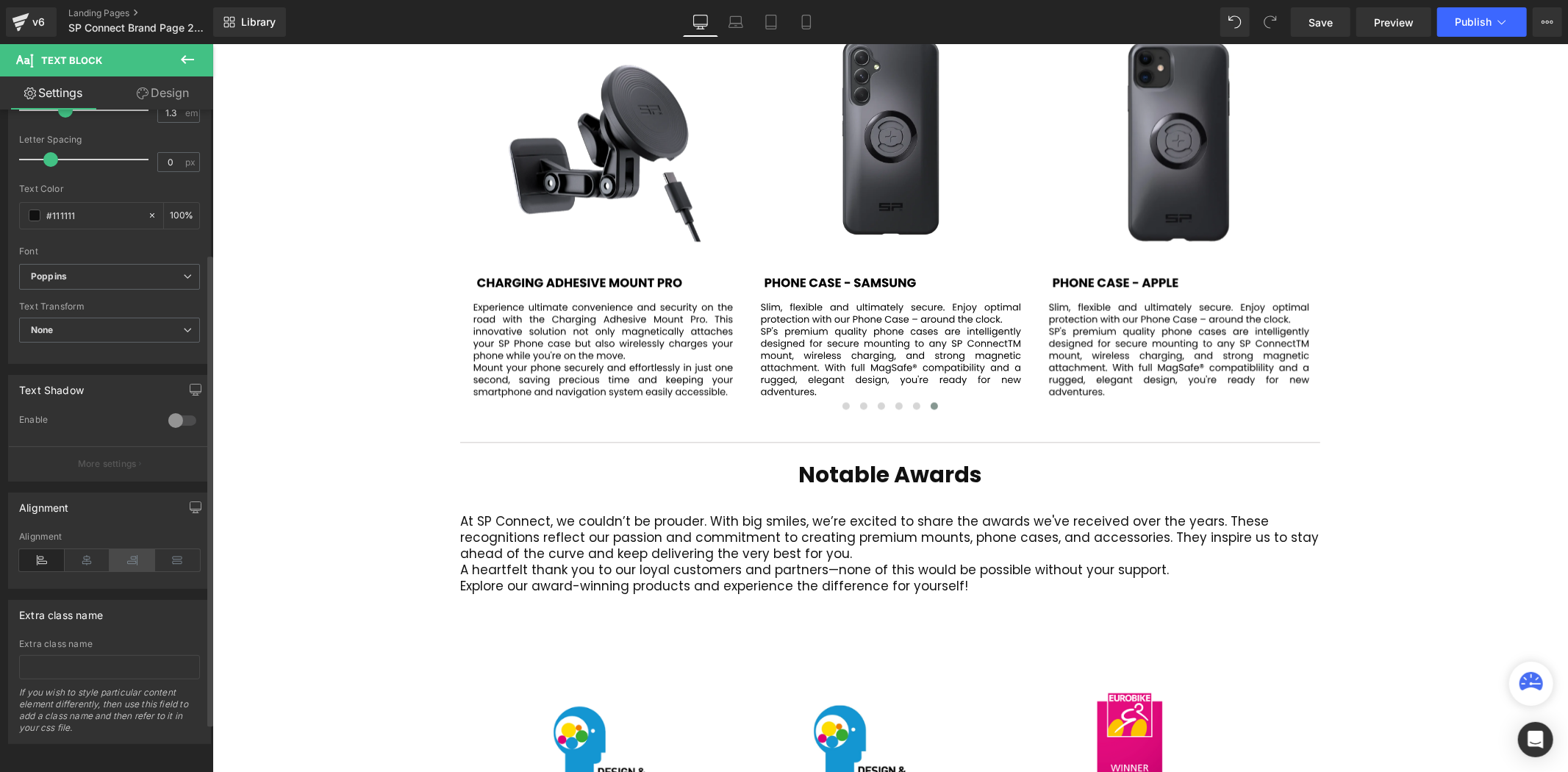
scroll to position [270, 0]
click at [179, 547] on icon at bounding box center [178, 558] width 45 height 22
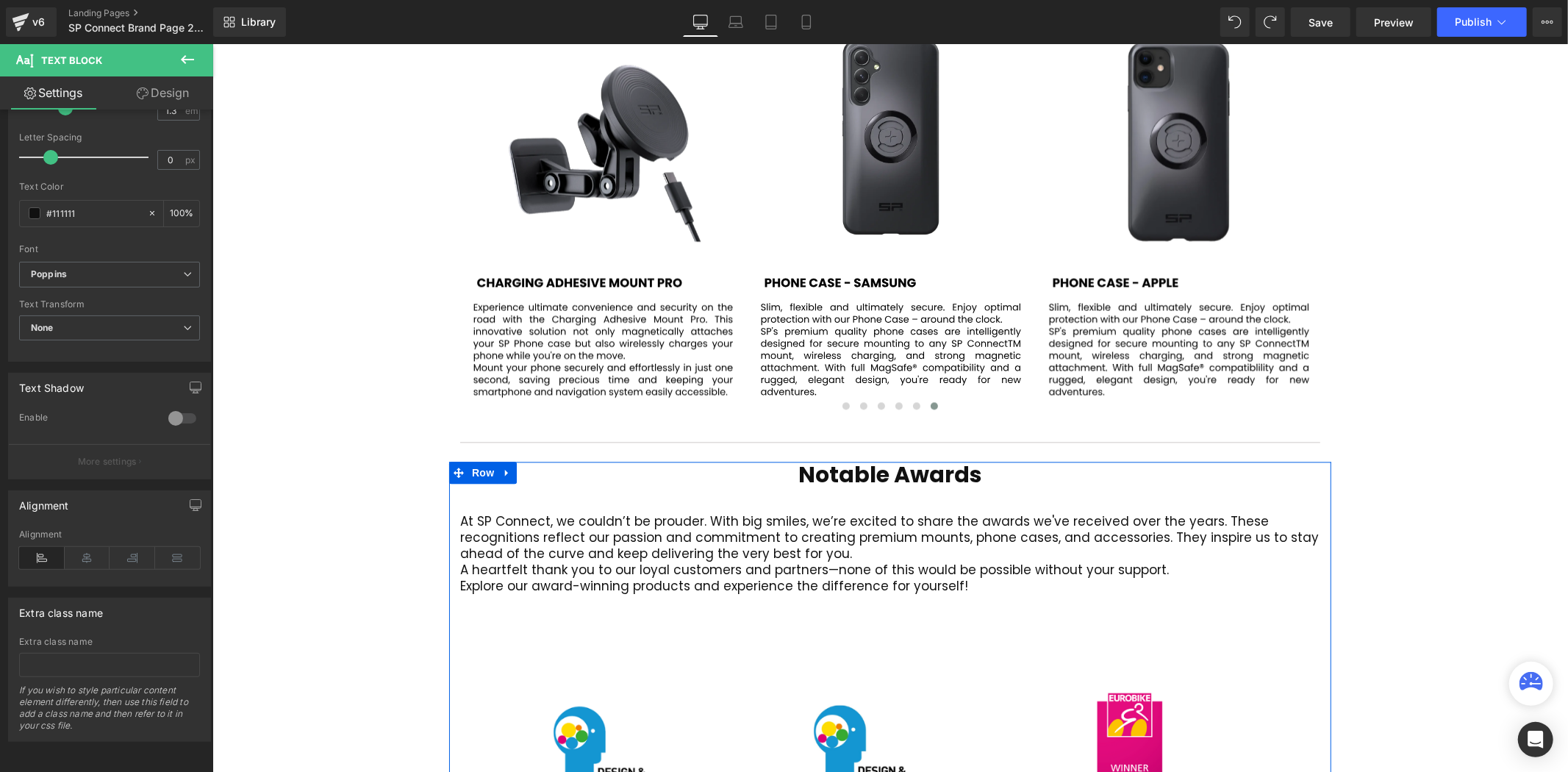
click at [843, 544] on span at bounding box center [850, 552] width 15 height 17
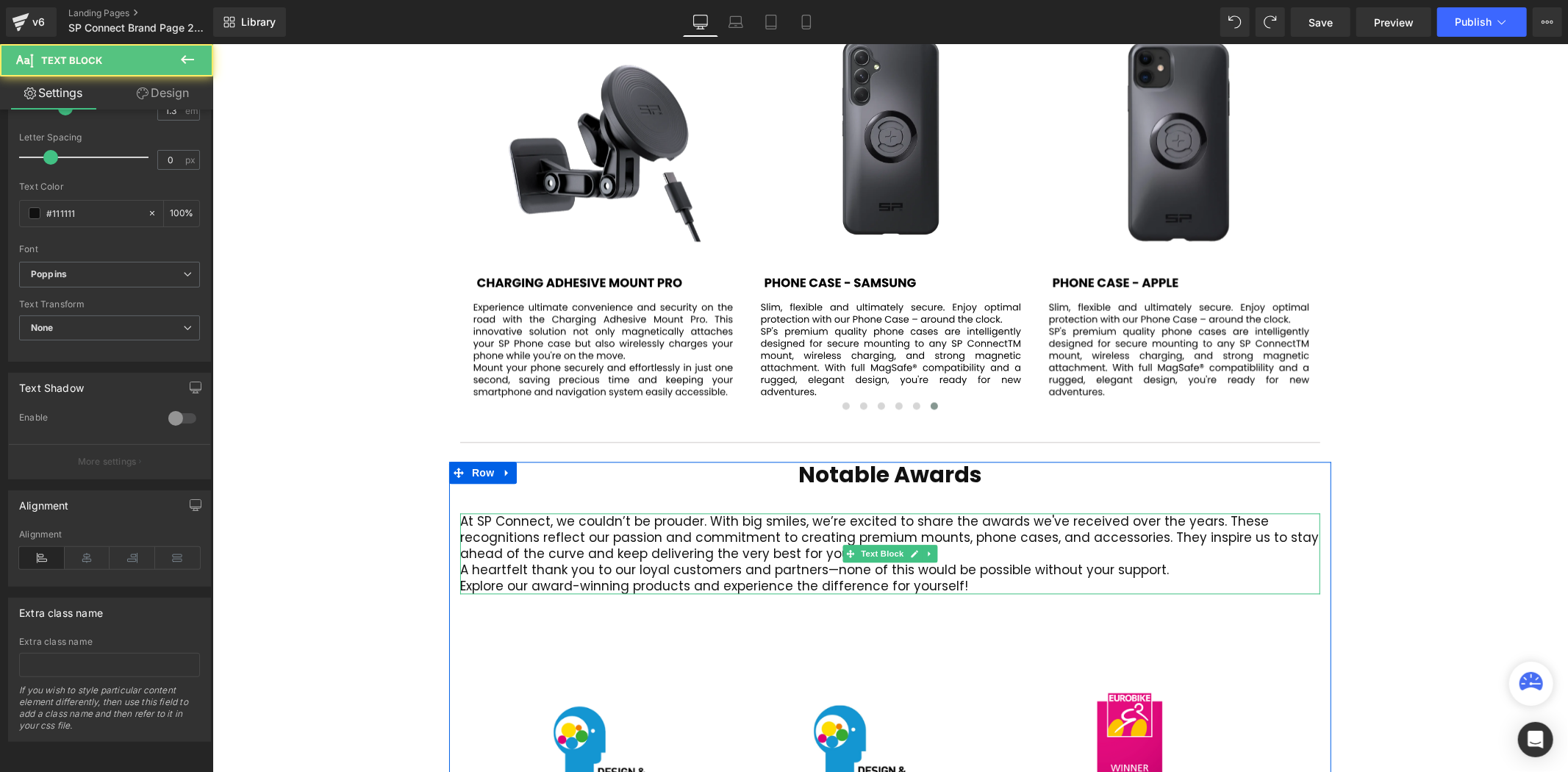
click at [978, 561] on p "A heartfelt thank you to our loyal customers and partners—none of this would be…" at bounding box center [889, 568] width 860 height 16
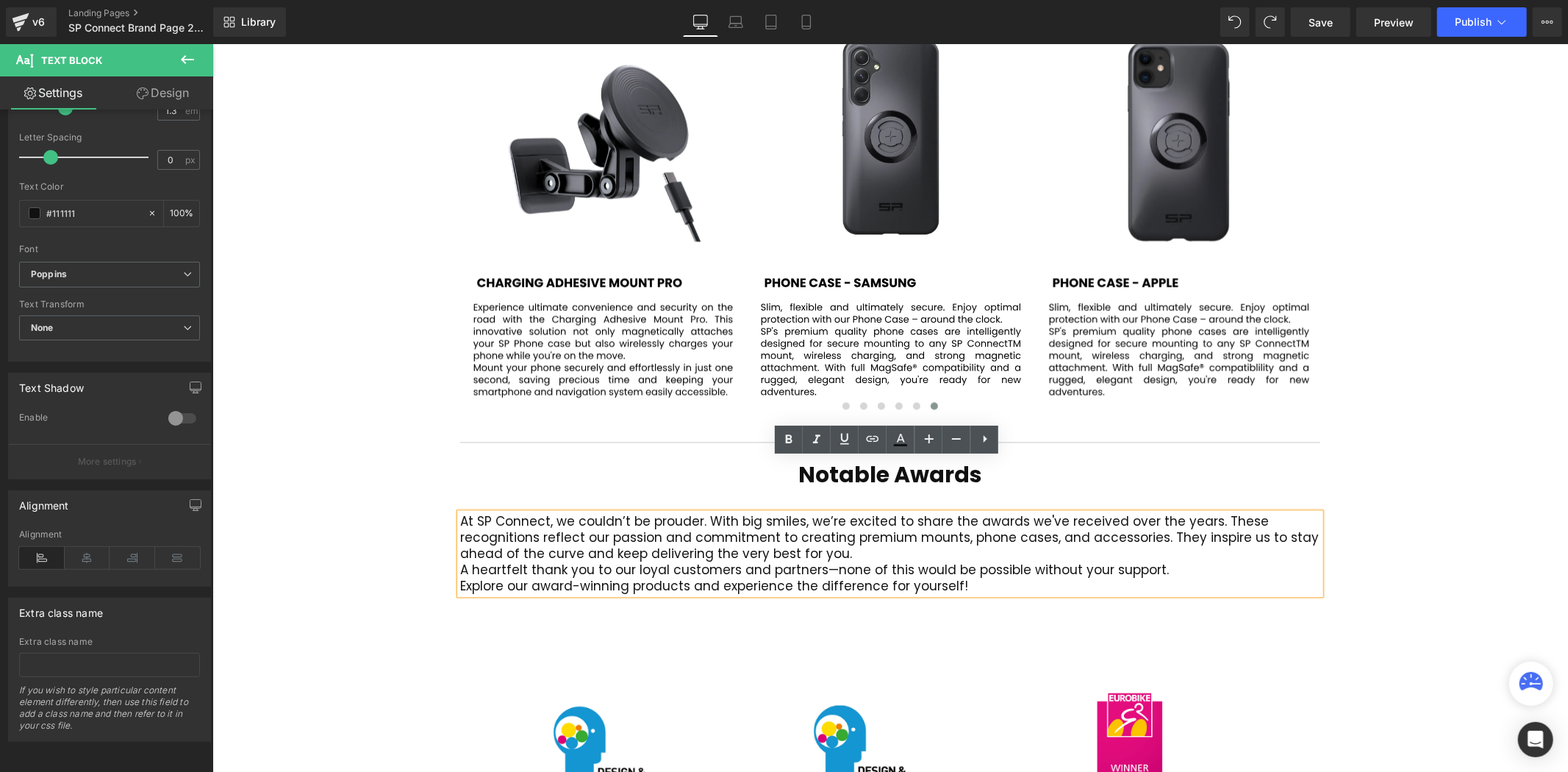
click at [986, 512] on p "At SP Connect, we couldn’t be prouder. With big smiles, we’re excited to share …" at bounding box center [889, 536] width 860 height 48
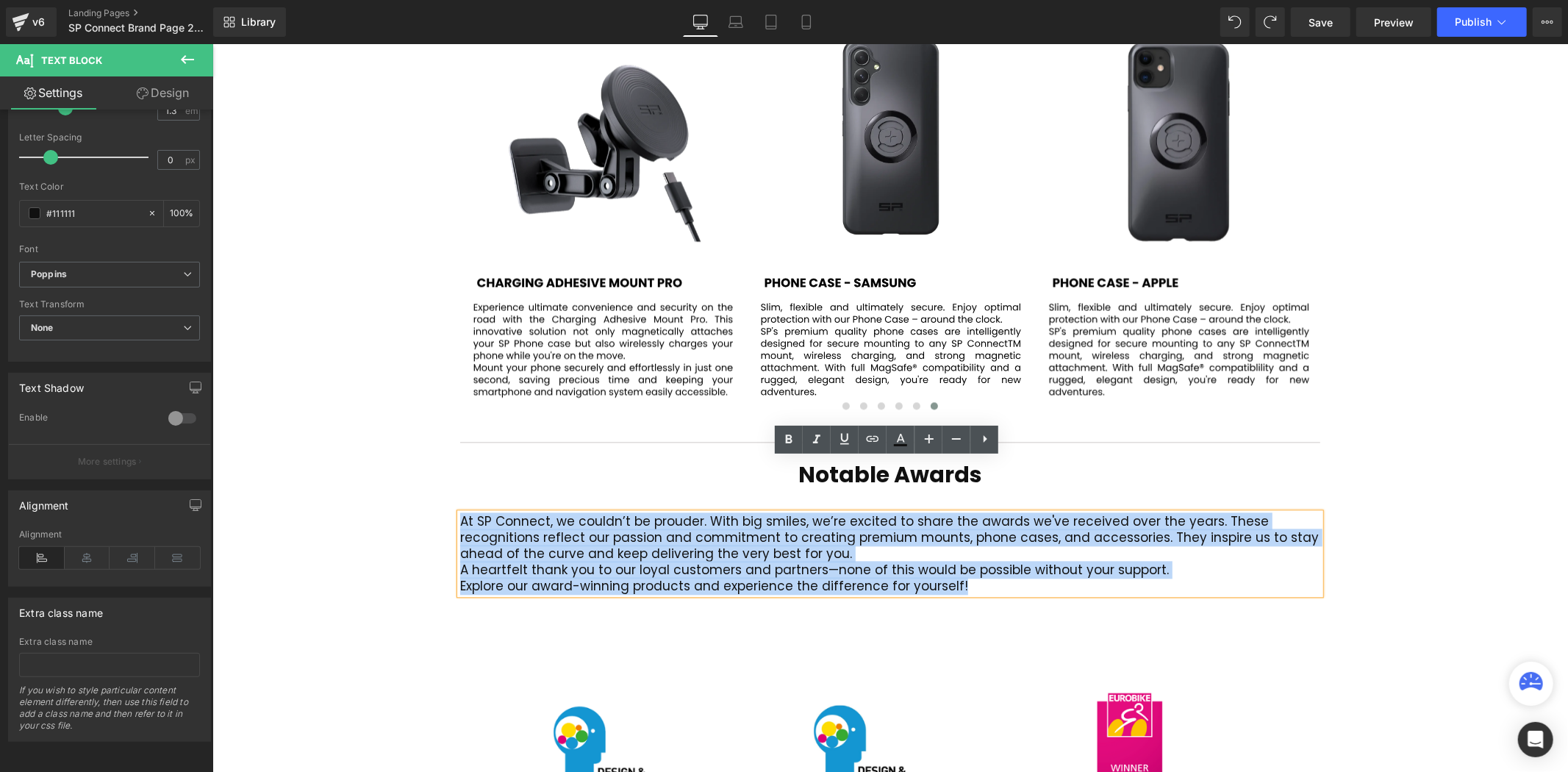
drag, startPoint x: 932, startPoint y: 530, endPoint x: 357, endPoint y: 452, distance: 580.3
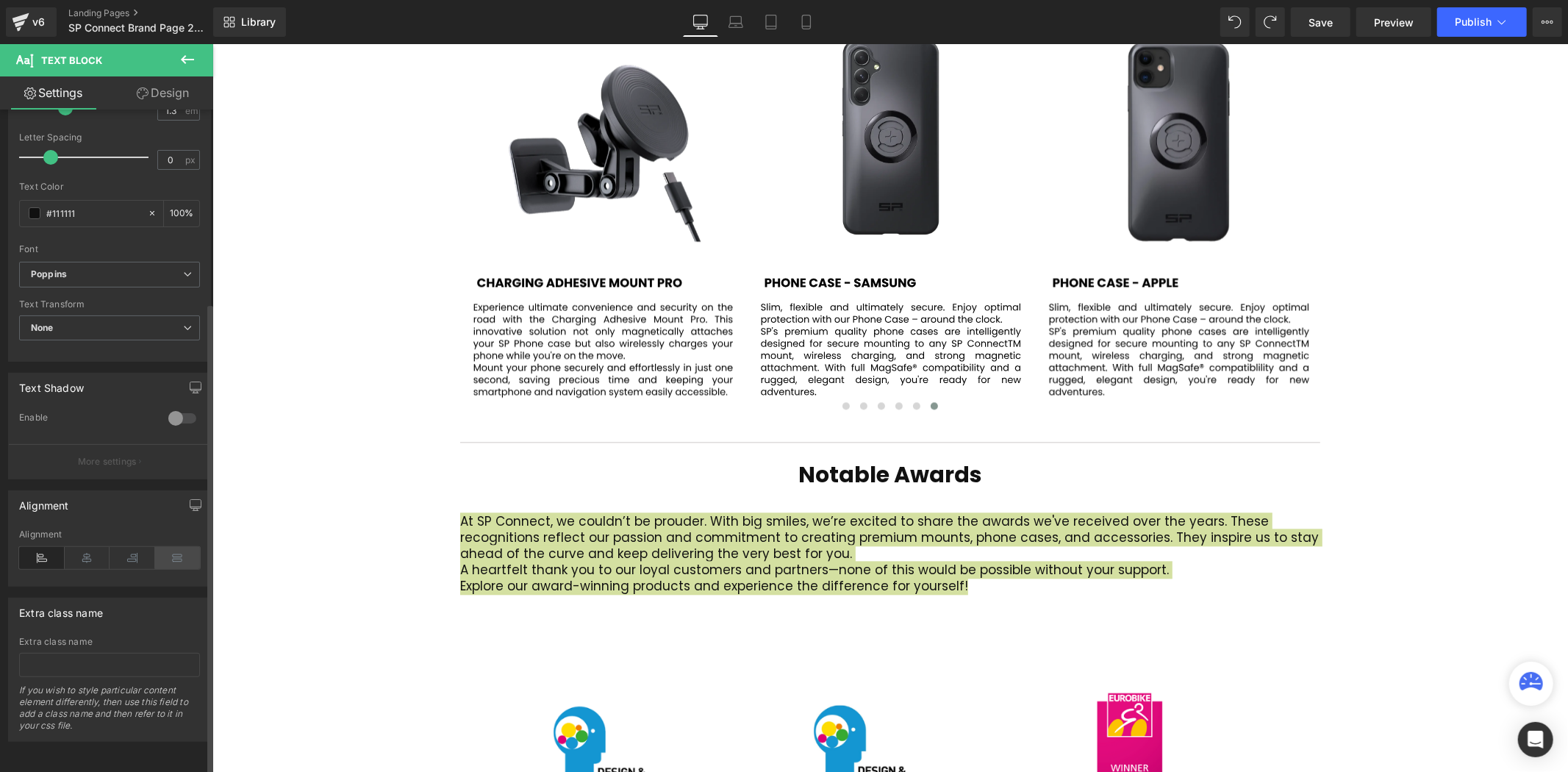
click at [171, 547] on icon at bounding box center [178, 558] width 45 height 22
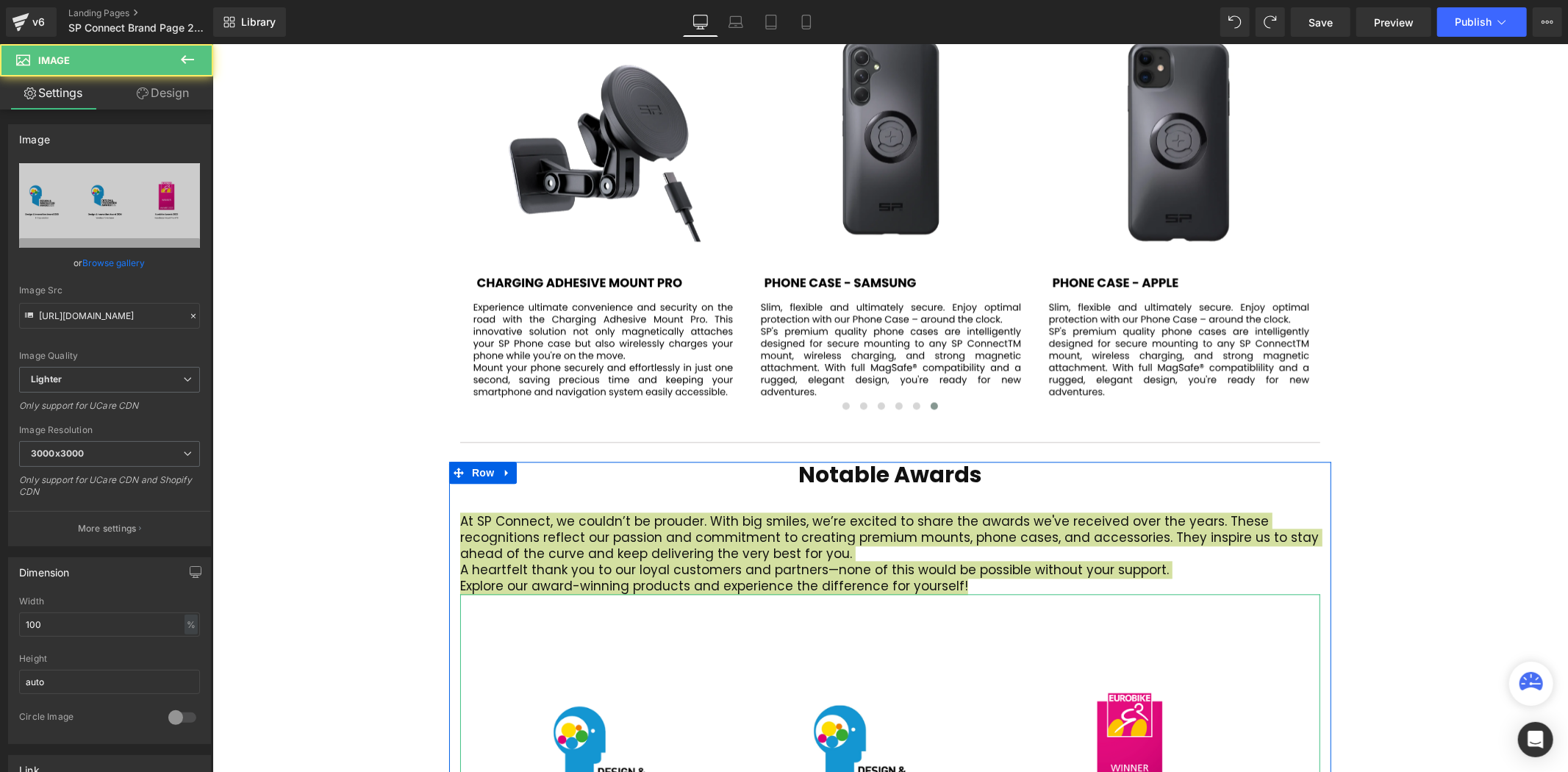
click at [986, 593] on div at bounding box center [889, 602] width 860 height 19
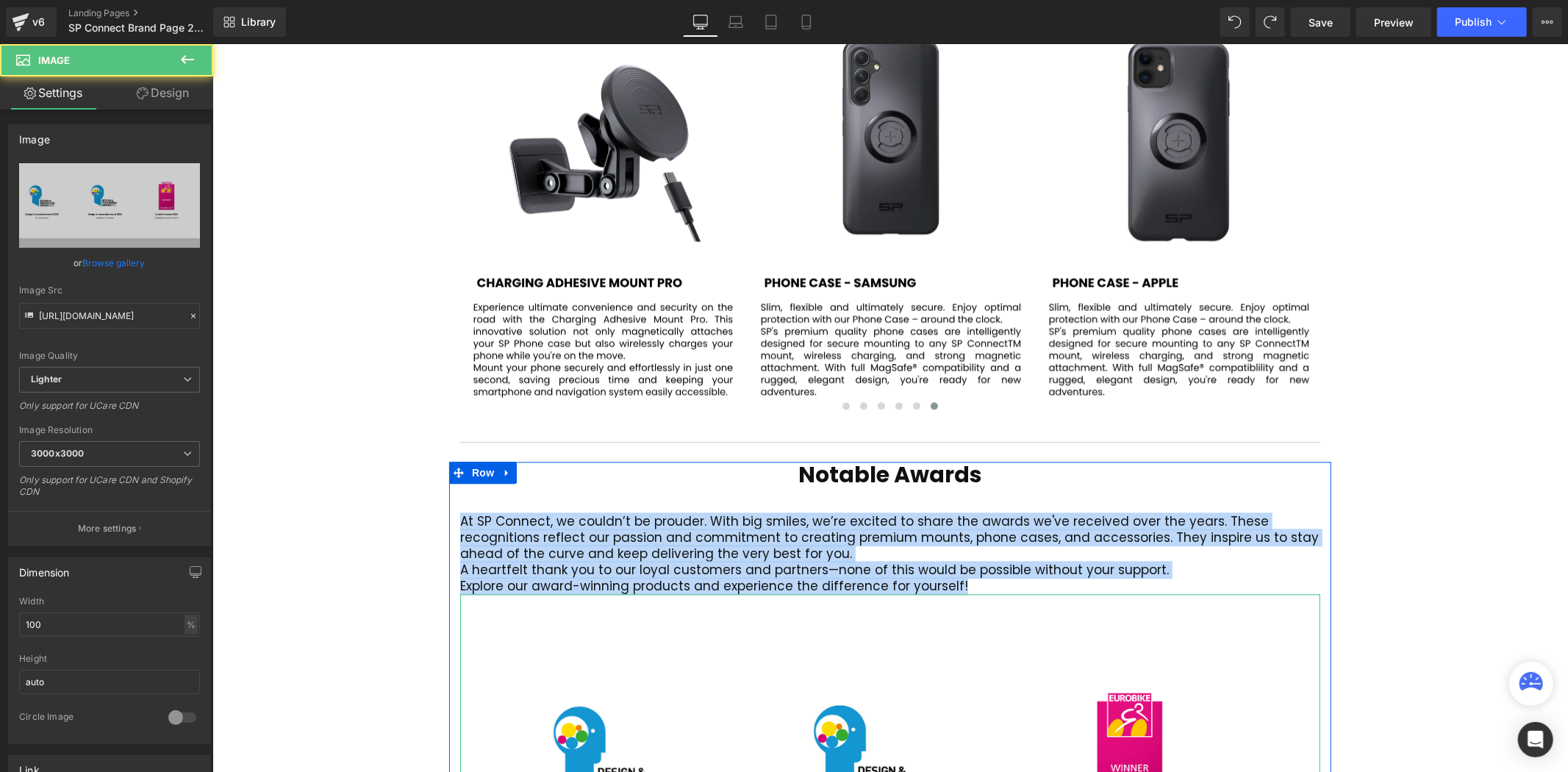
click at [969, 577] on p "Explore our award-winning products and experience the difference for yourself!" at bounding box center [889, 585] width 860 height 16
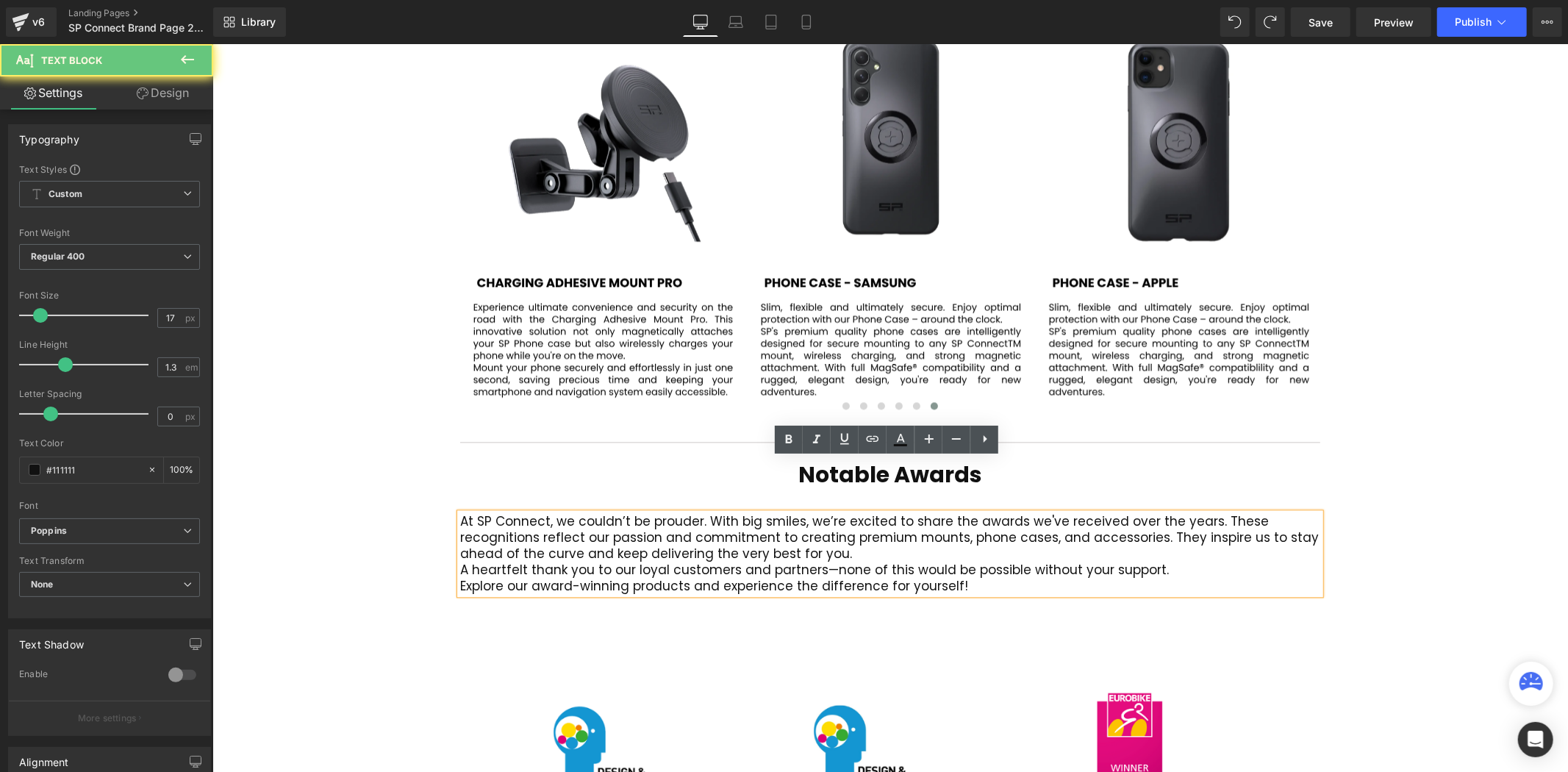
click at [959, 577] on p "Explore our award-winning products and experience the difference for yourself!" at bounding box center [889, 585] width 860 height 16
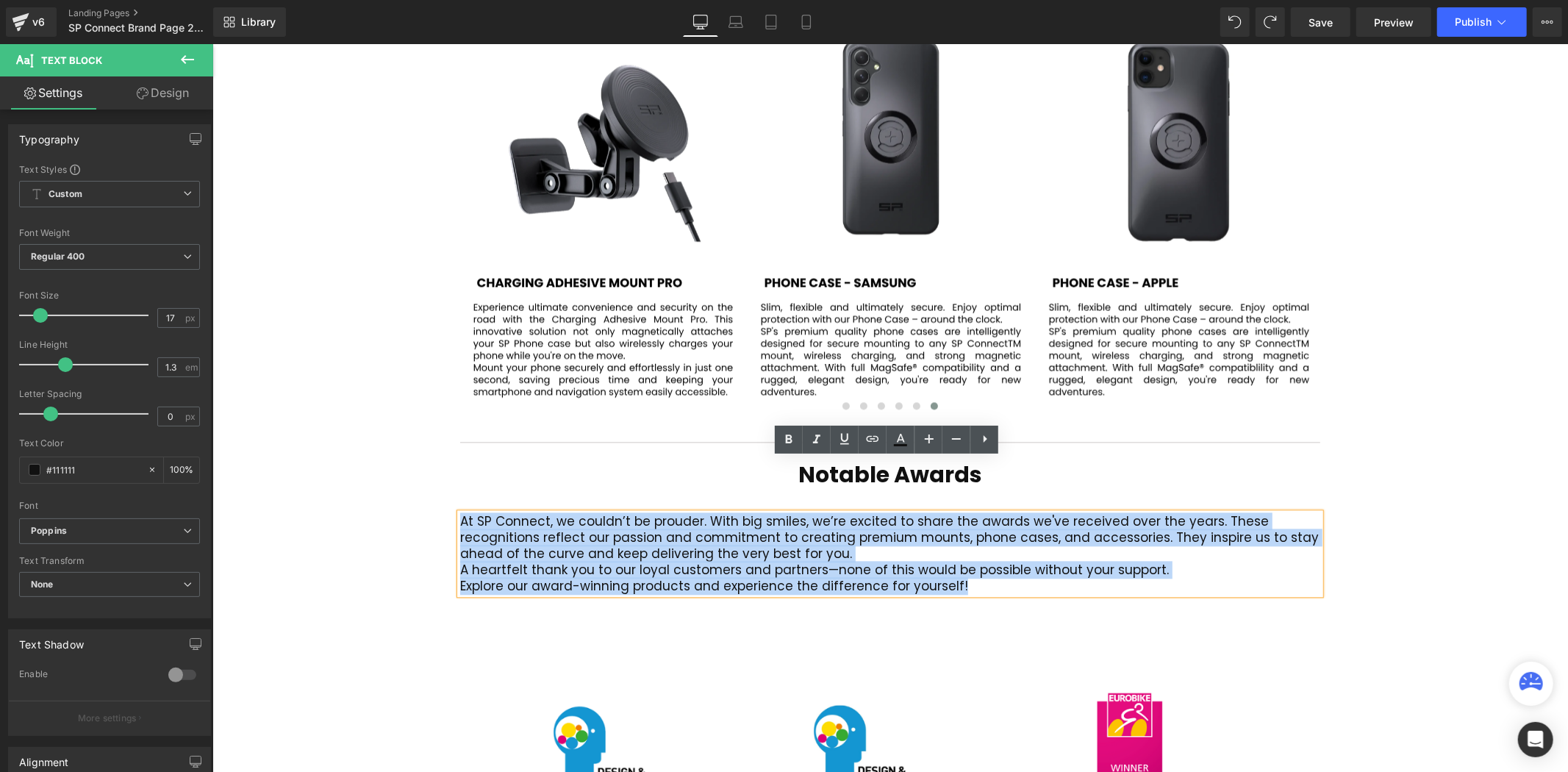
drag, startPoint x: 958, startPoint y: 534, endPoint x: 458, endPoint y: 467, distance: 504.5
click at [459, 512] on div "At SP Connect, we couldn’t be prouder. With big smiles, we’re excited to share …" at bounding box center [889, 552] width 860 height 81
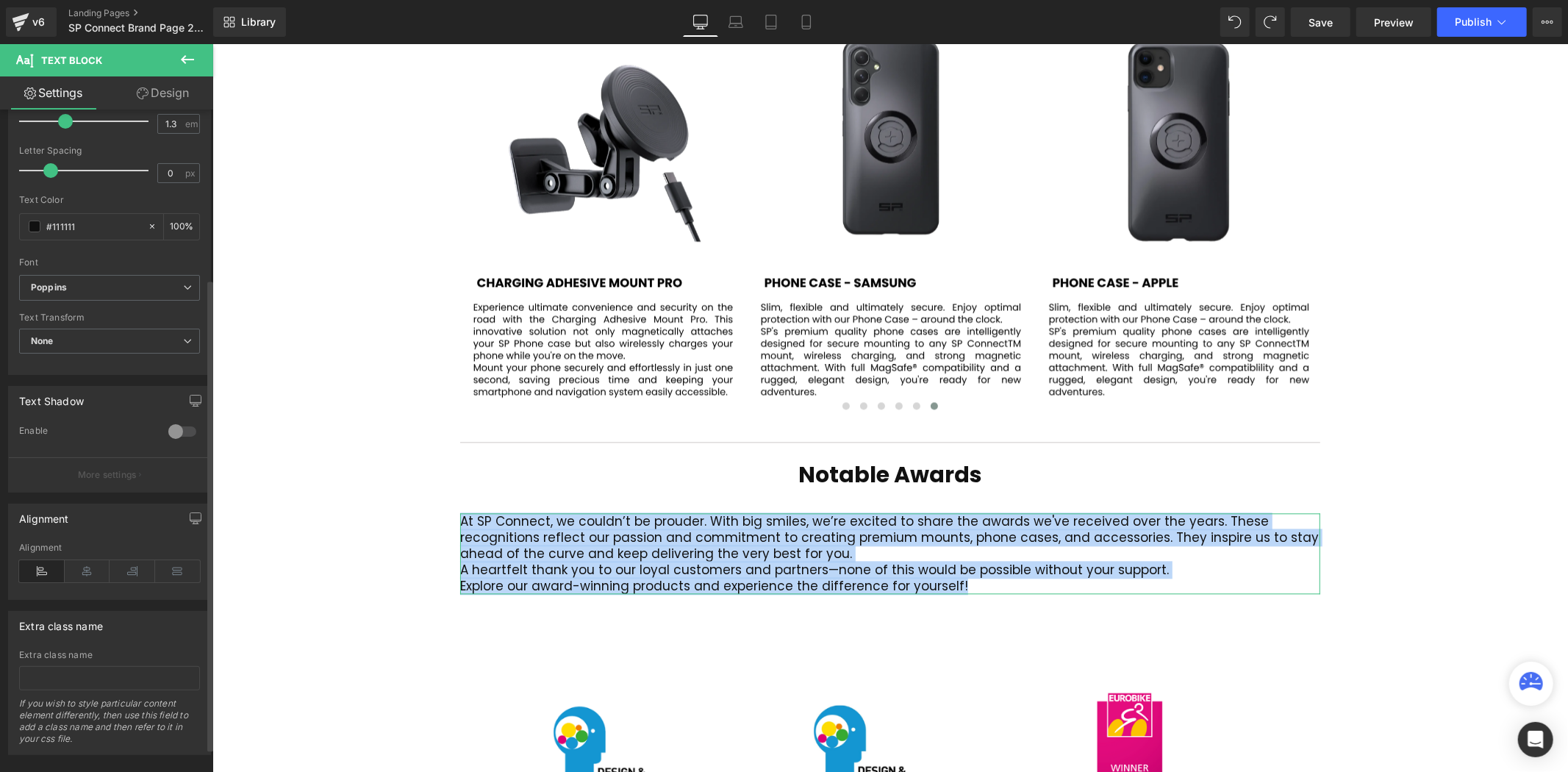
scroll to position [245, 0]
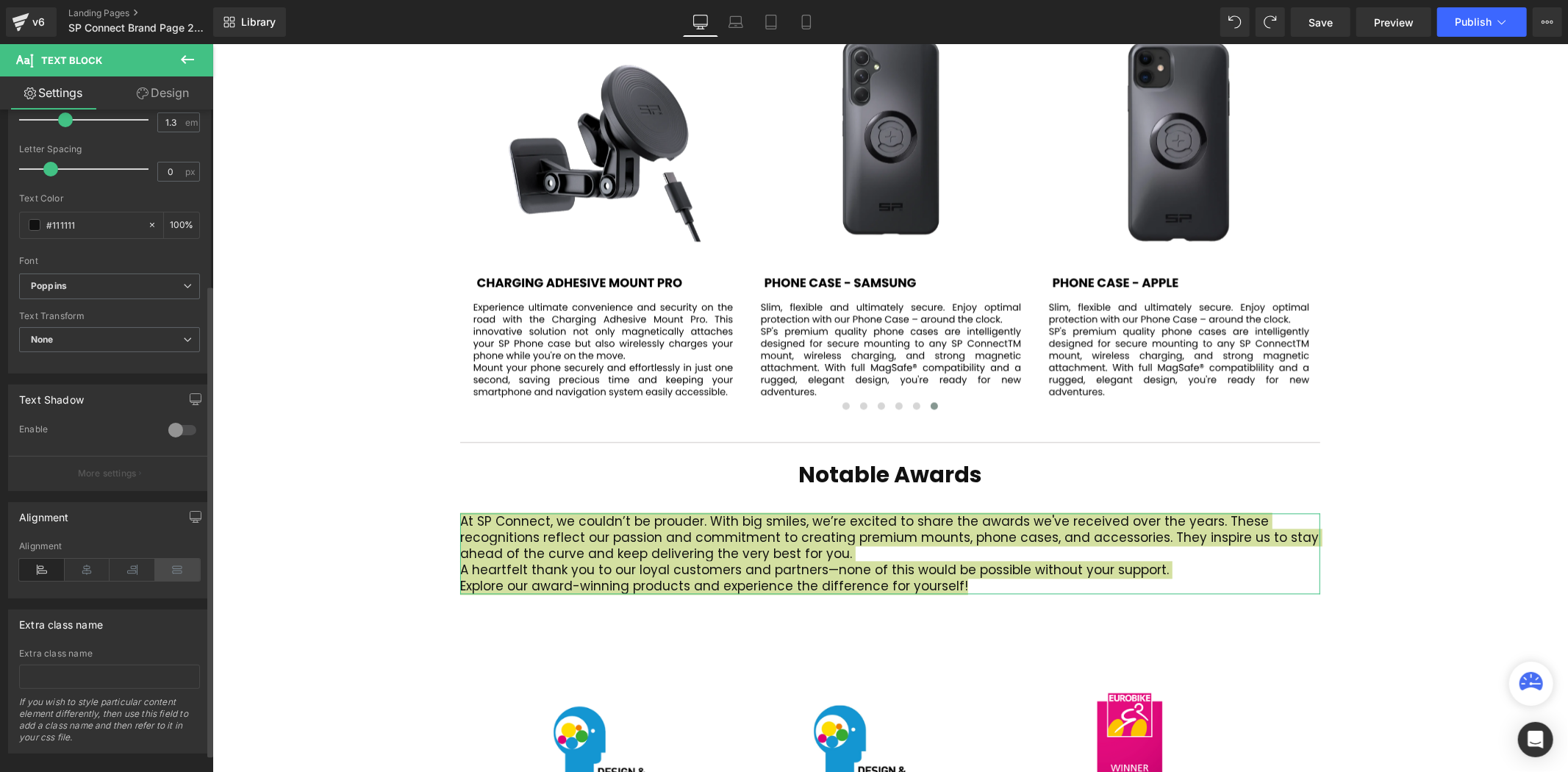
click at [179, 567] on icon at bounding box center [178, 569] width 45 height 22
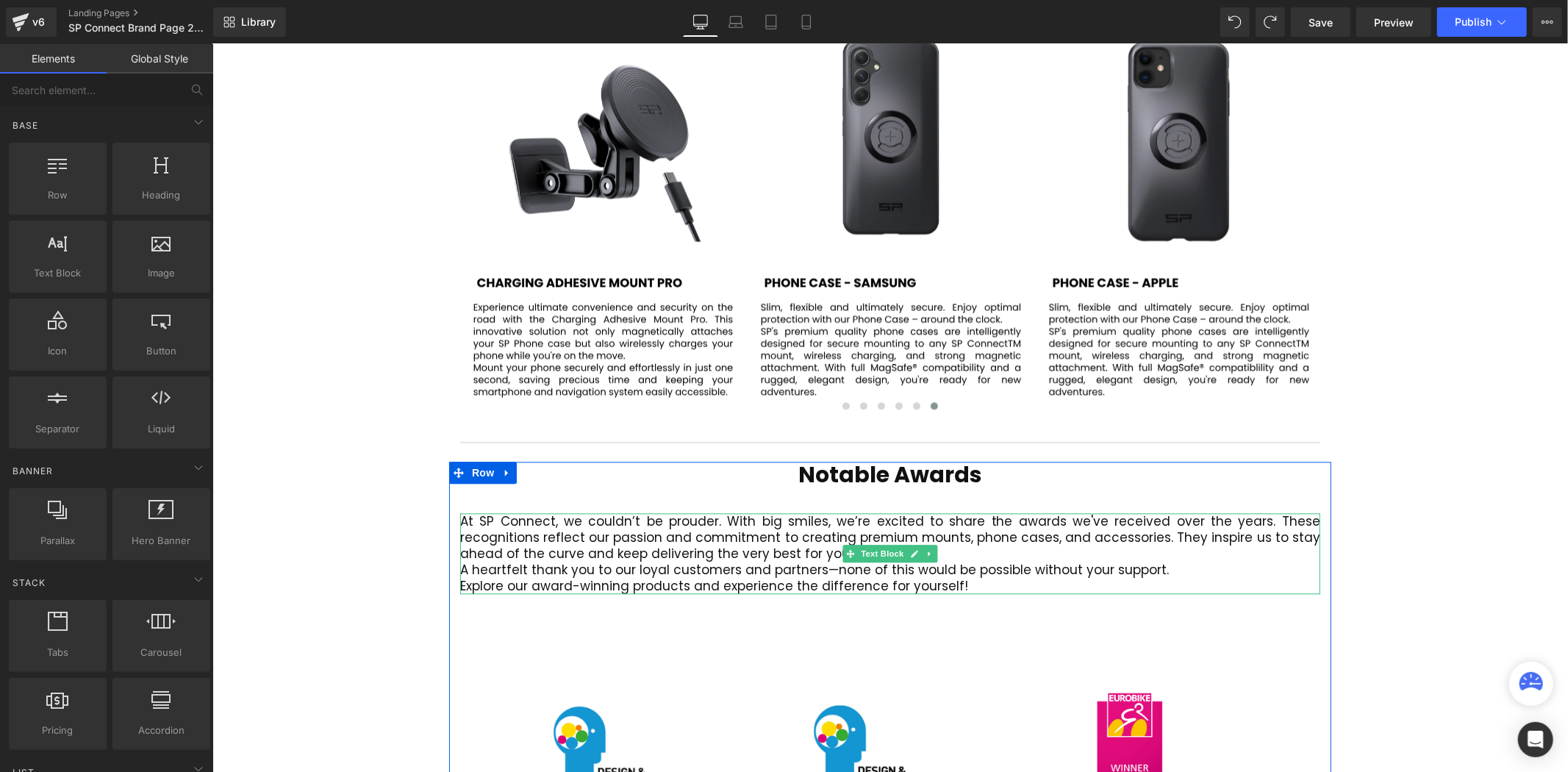
click at [1116, 561] on p "A heartfelt thank you to our loyal customers and partners—none of this would be…" at bounding box center [889, 568] width 860 height 16
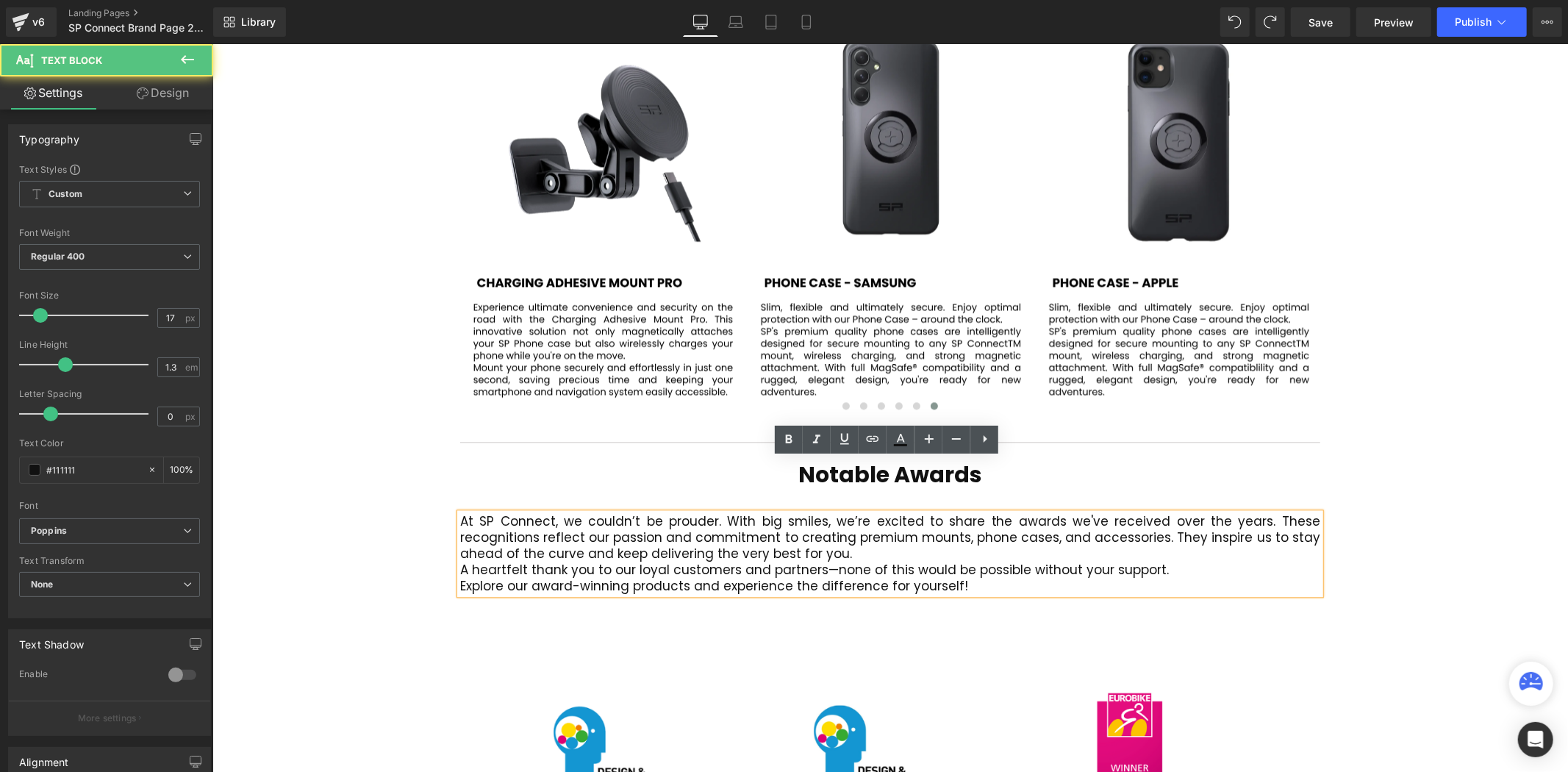
click at [1013, 561] on p "A heartfelt thank you to our loyal customers and partners—none of this would be…" at bounding box center [889, 568] width 860 height 16
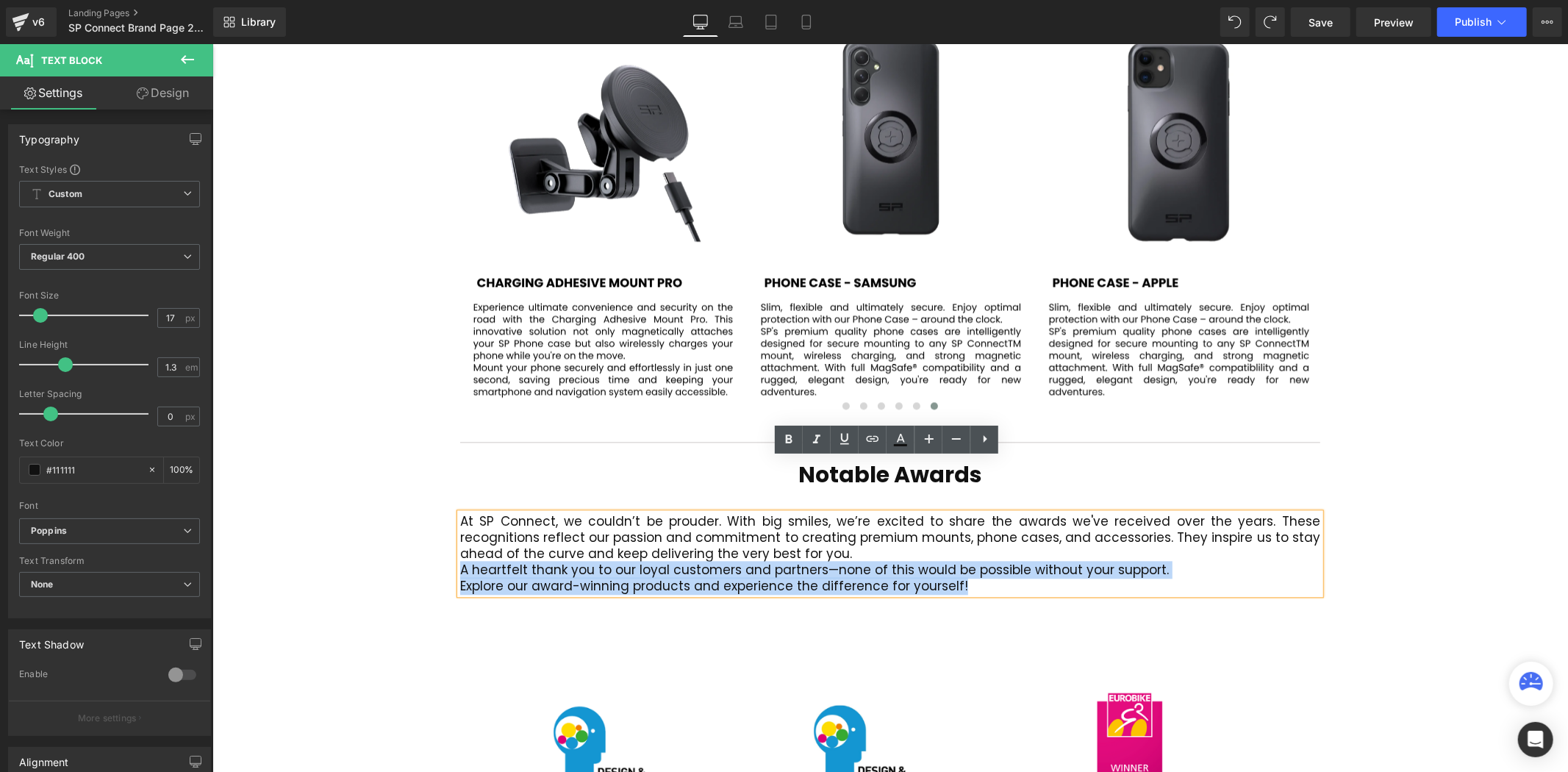
drag, startPoint x: 972, startPoint y: 530, endPoint x: 430, endPoint y: 523, distance: 542.0
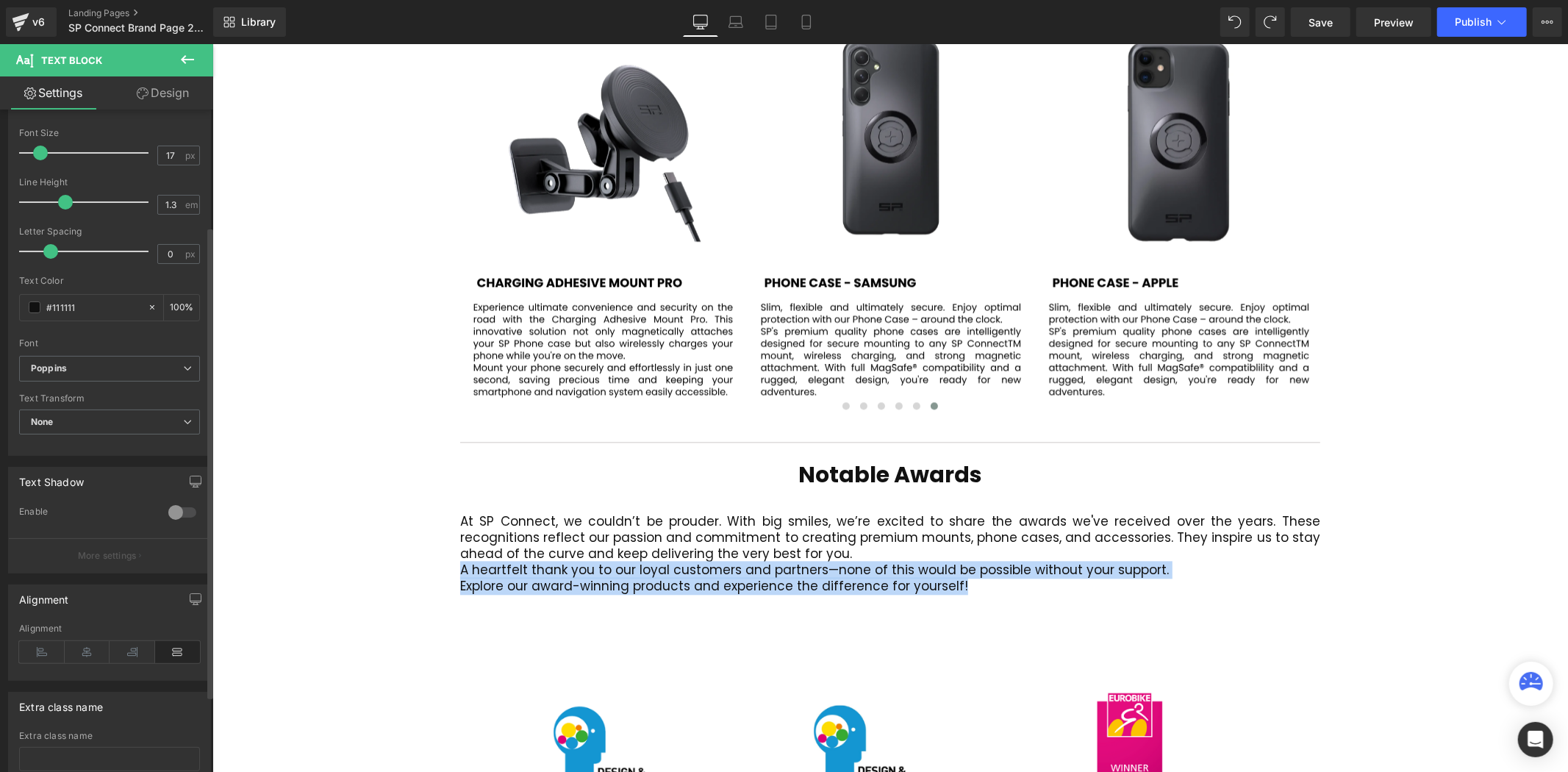
scroll to position [163, 0]
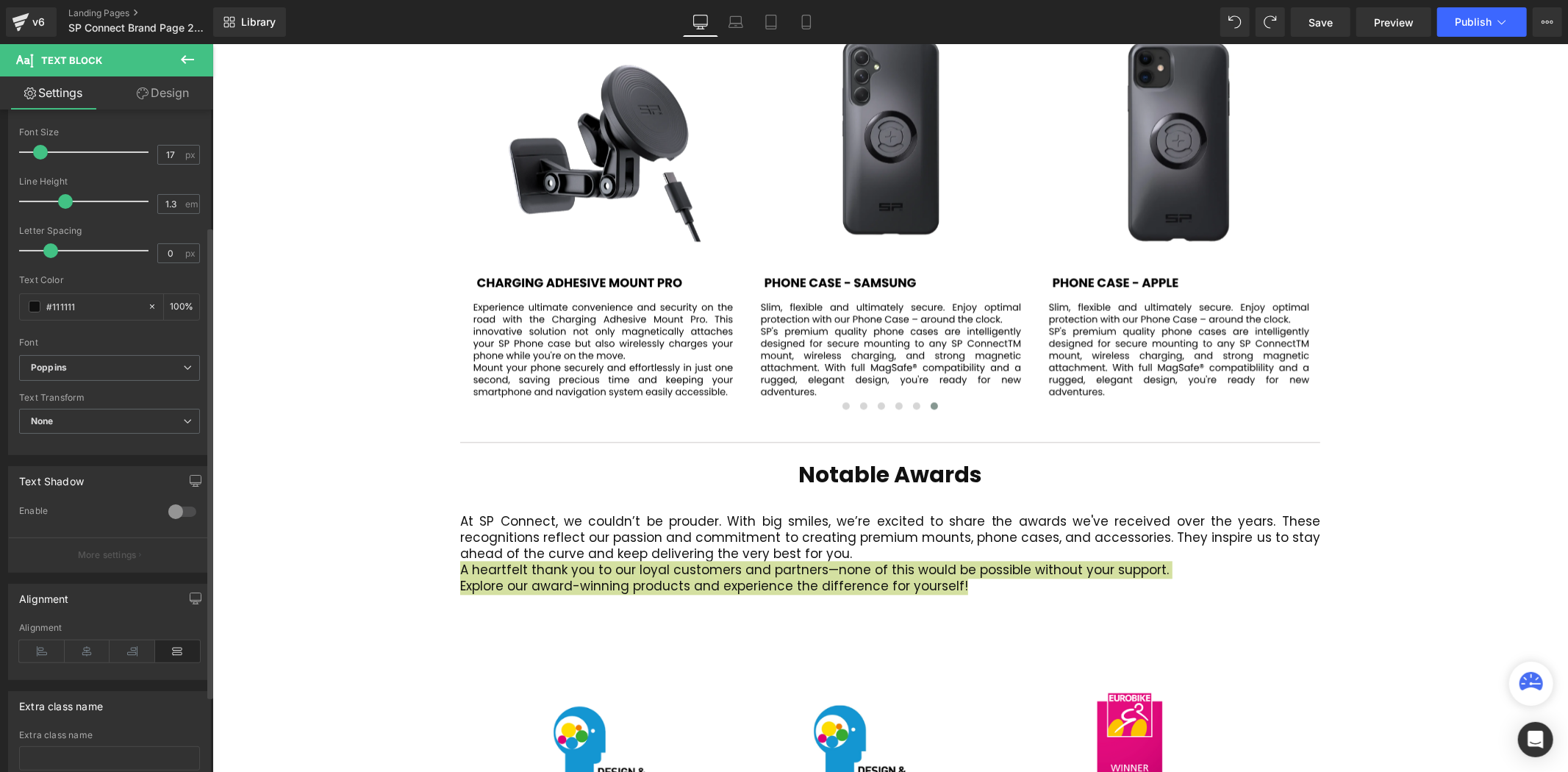
click at [164, 655] on icon at bounding box center [178, 651] width 45 height 22
click at [164, 654] on icon at bounding box center [178, 651] width 45 height 22
click at [165, 654] on icon at bounding box center [178, 651] width 45 height 22
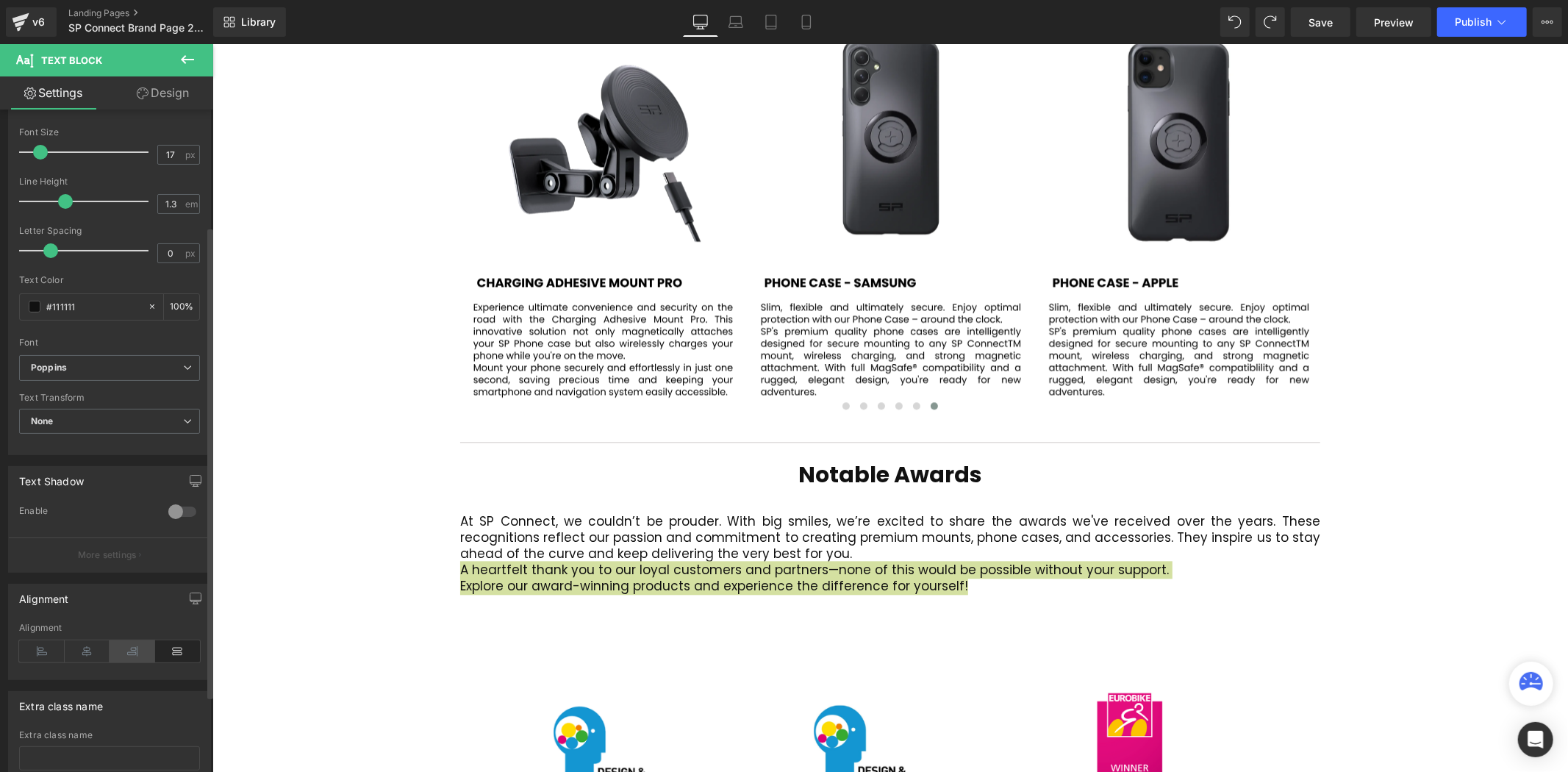
click at [111, 655] on icon at bounding box center [133, 651] width 45 height 22
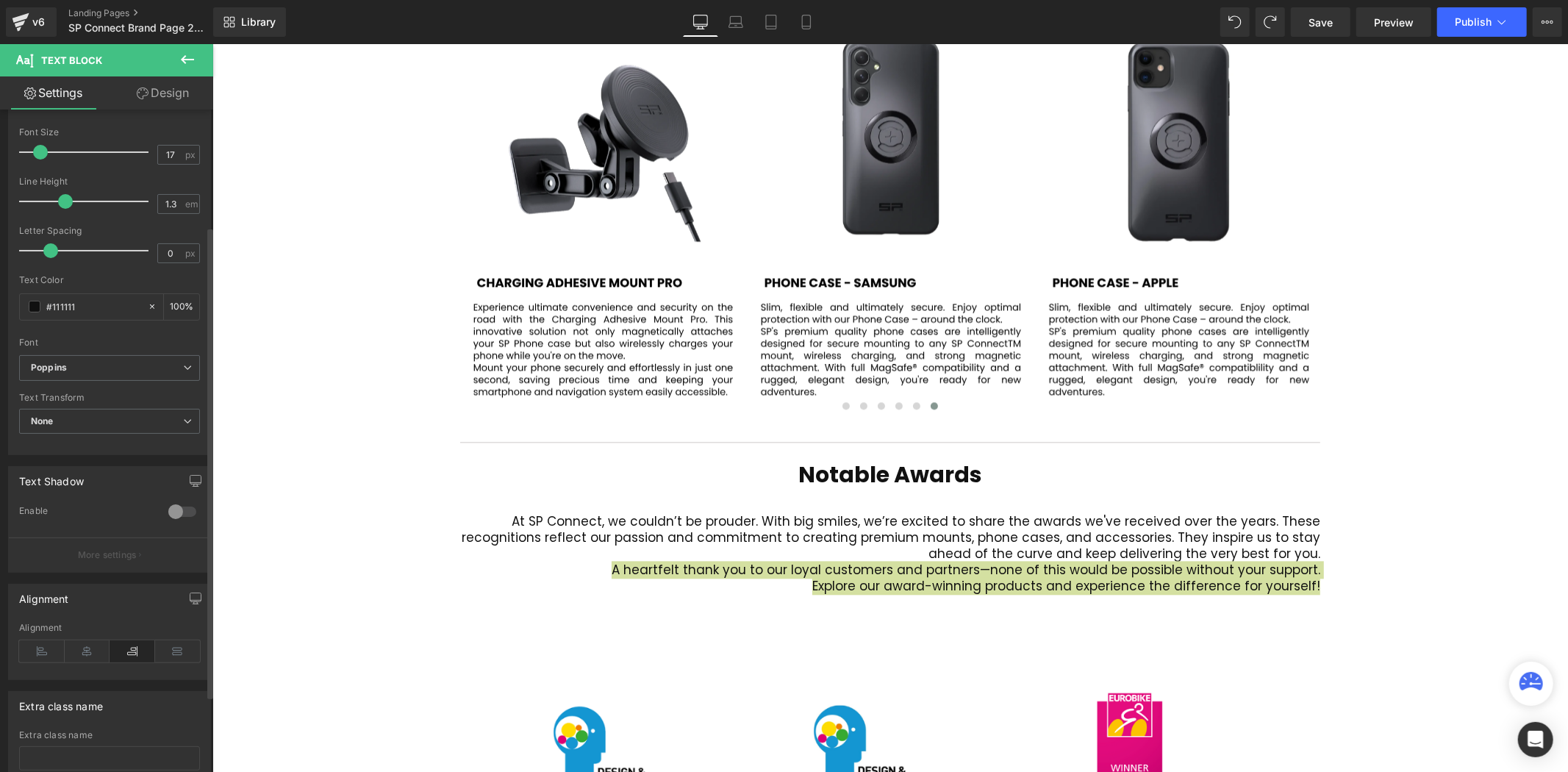
drag, startPoint x: 172, startPoint y: 655, endPoint x: 197, endPoint y: 652, distance: 25.2
click at [173, 655] on icon at bounding box center [178, 651] width 45 height 22
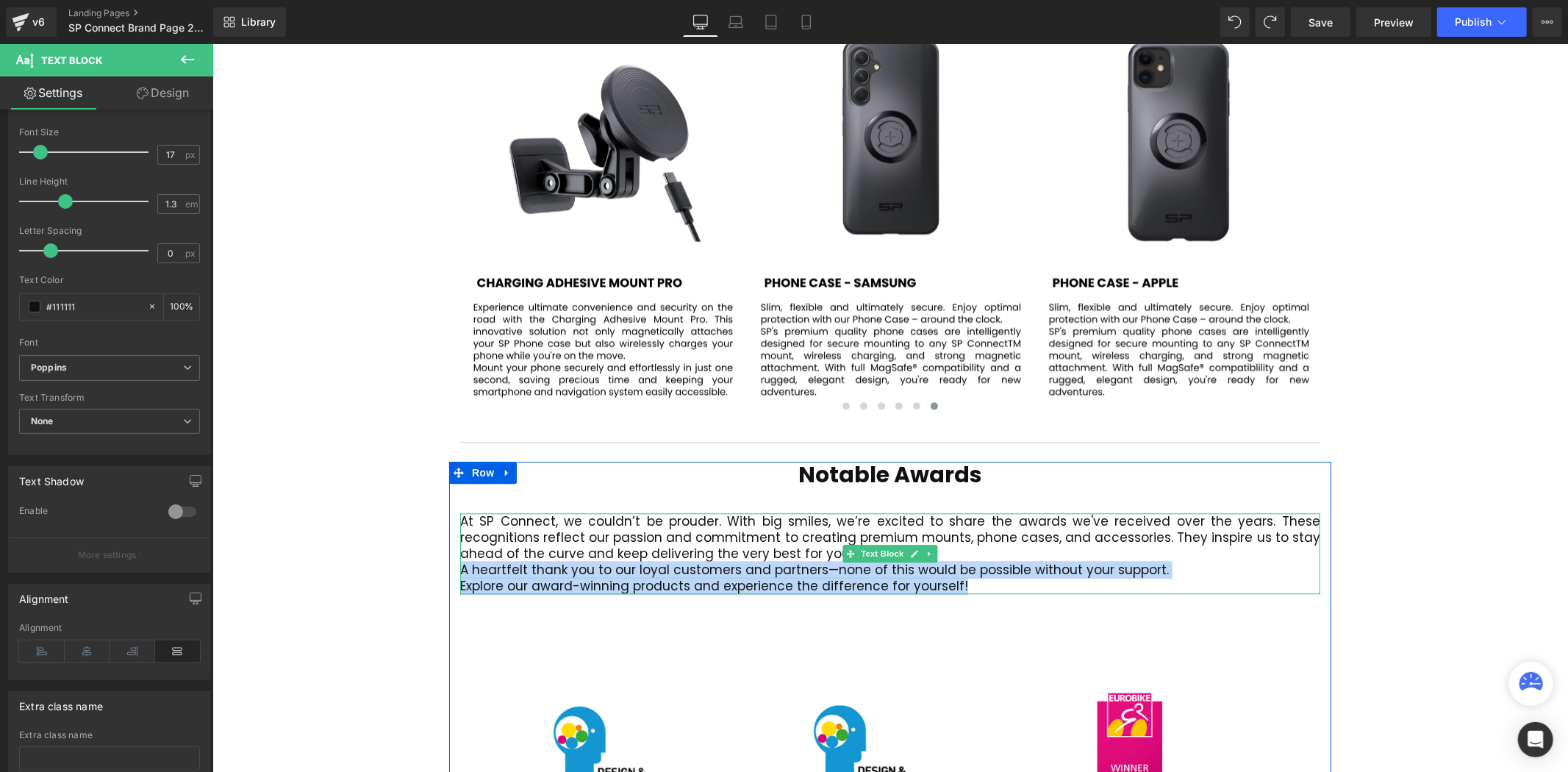
click at [461, 577] on p "Explore our award-winning products and experience the difference for yourself!" at bounding box center [889, 585] width 860 height 16
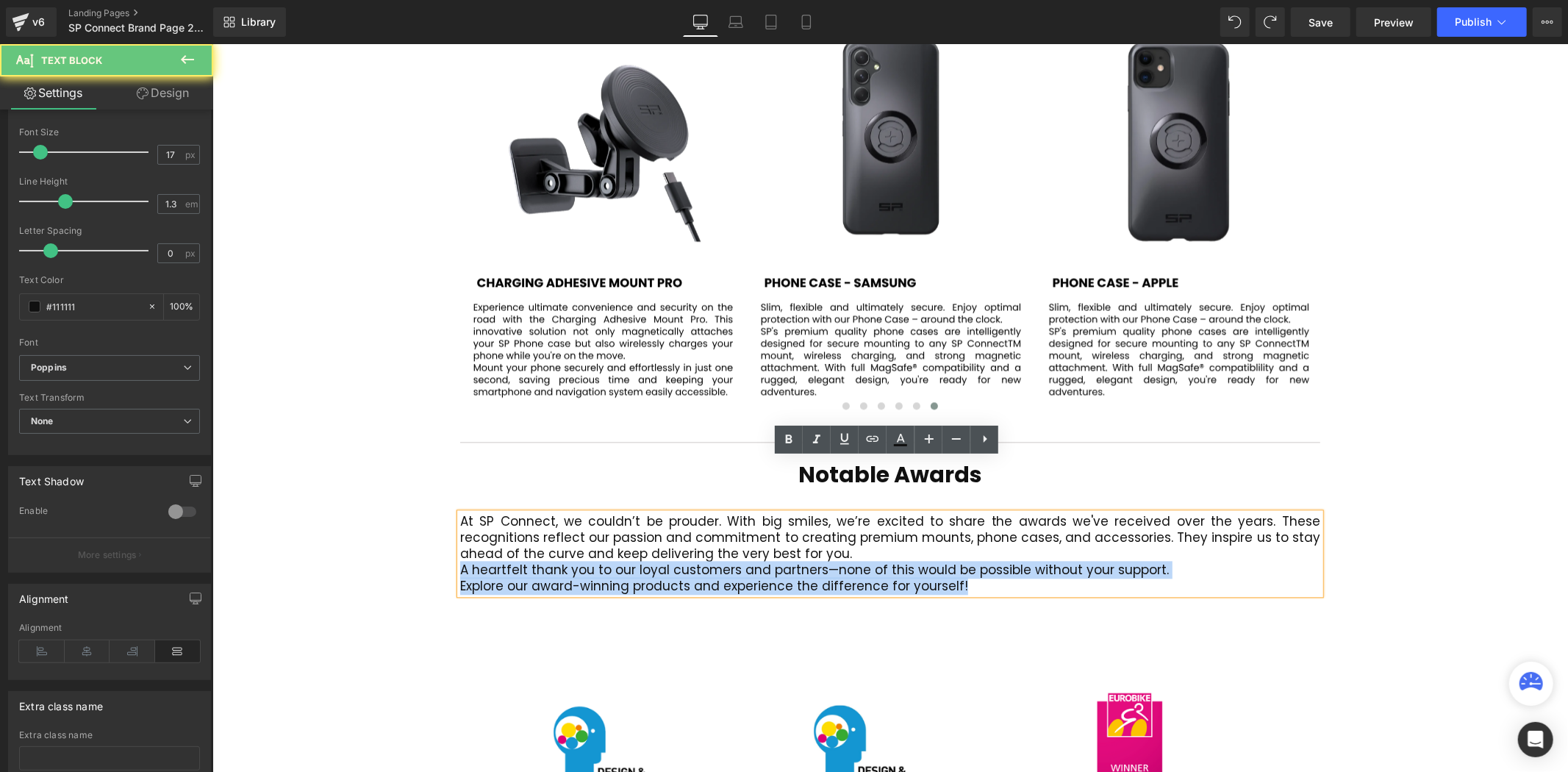
click at [459, 577] on p "Explore our award-winning products and experience the difference for yourself!" at bounding box center [889, 585] width 860 height 16
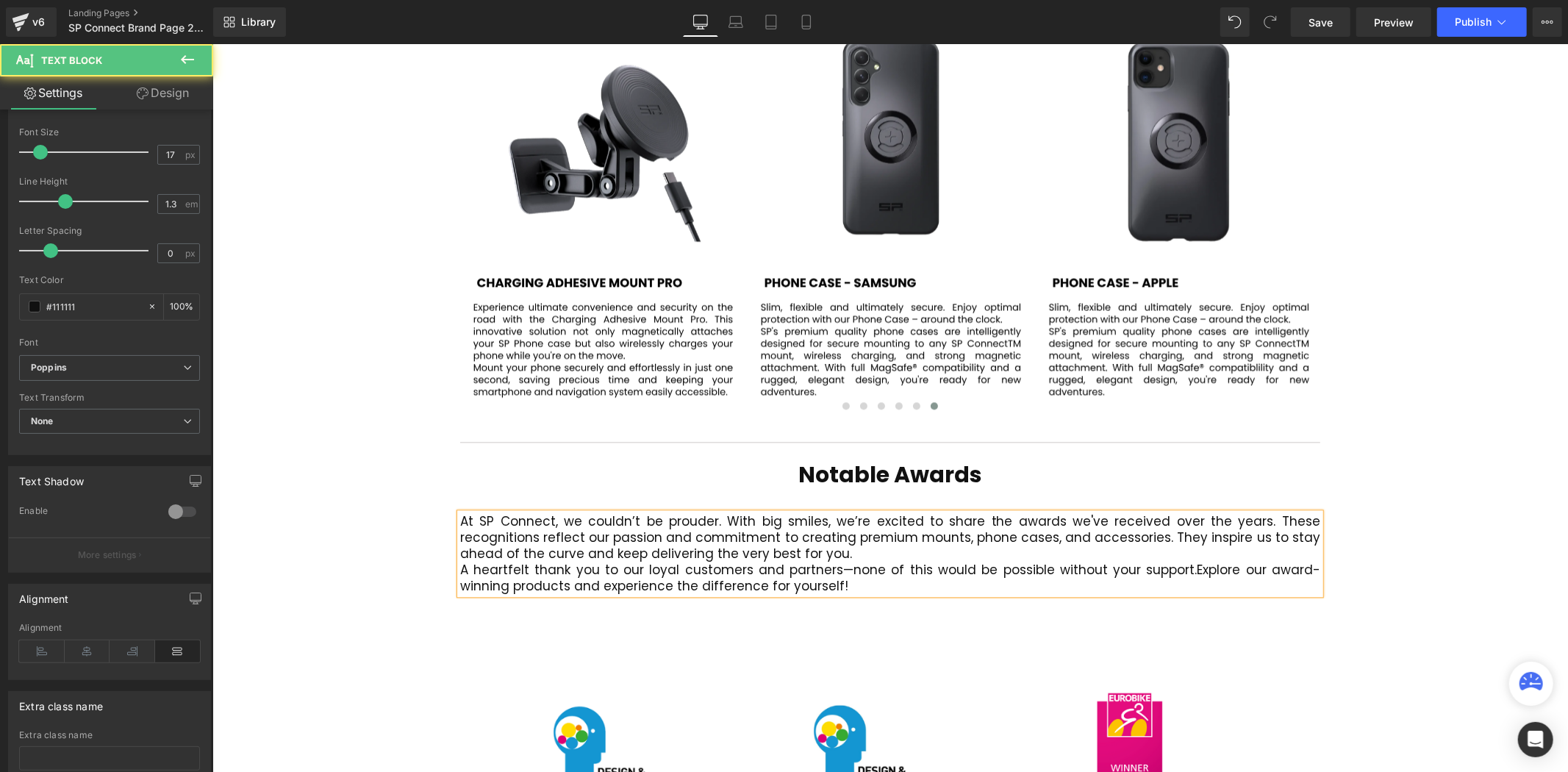
click at [837, 512] on p "At SP Connect, we couldn’t be prouder. With big smiles, we’re excited to share …" at bounding box center [889, 536] width 860 height 48
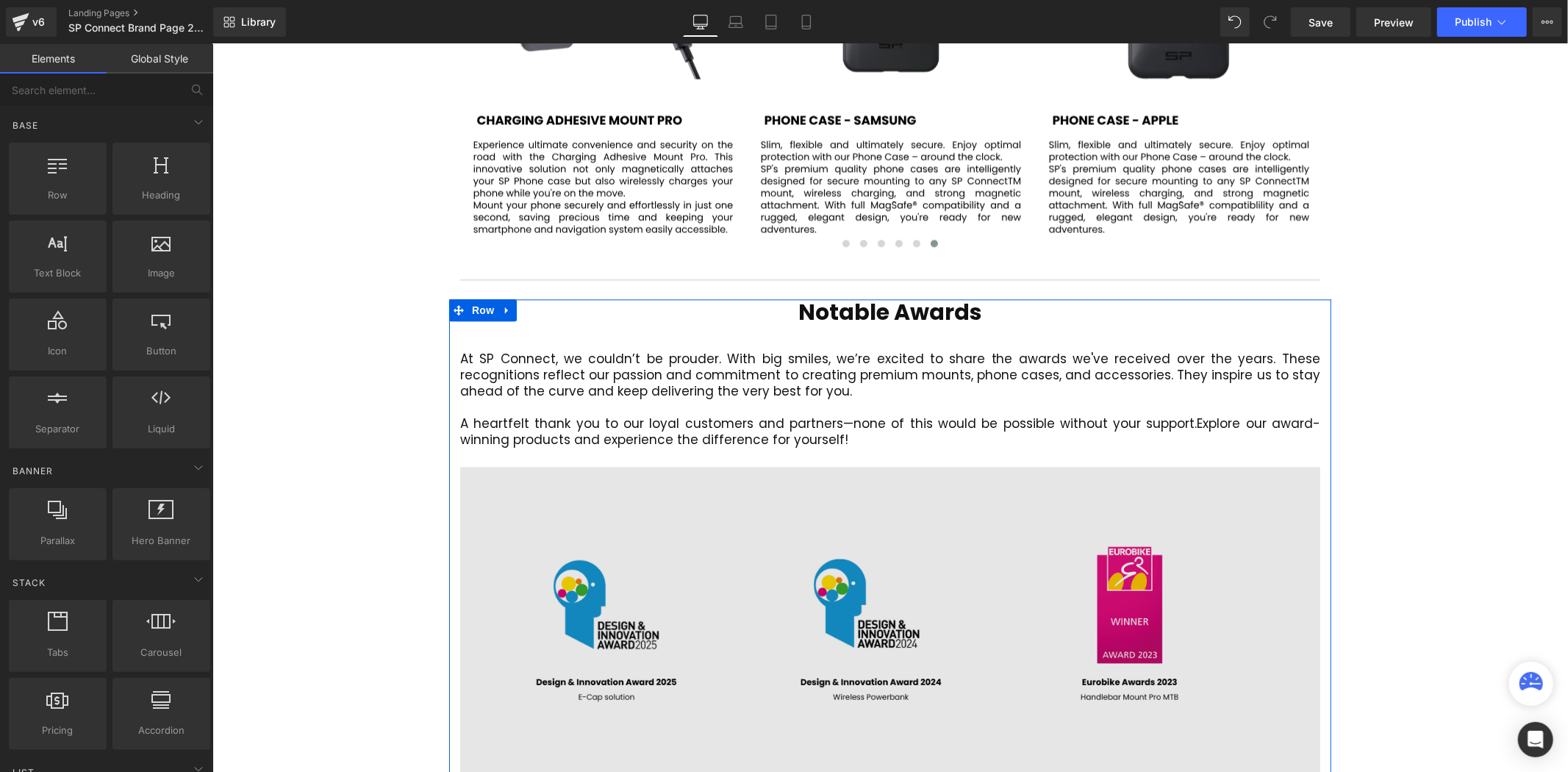
scroll to position [2783, 0]
